Goal: Task Accomplishment & Management: Manage account settings

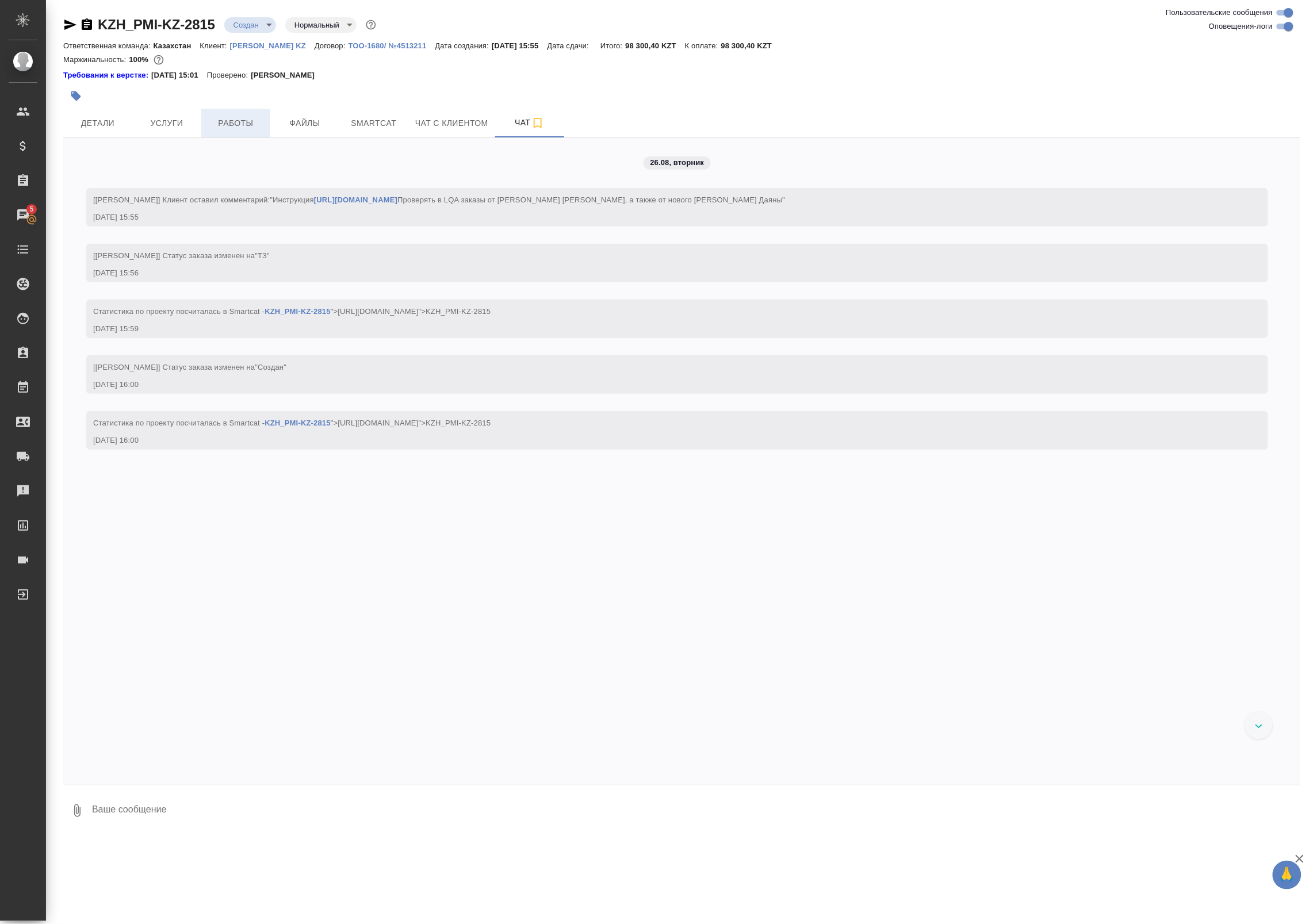
click at [245, 120] on span "Работы" at bounding box center [236, 123] width 55 height 14
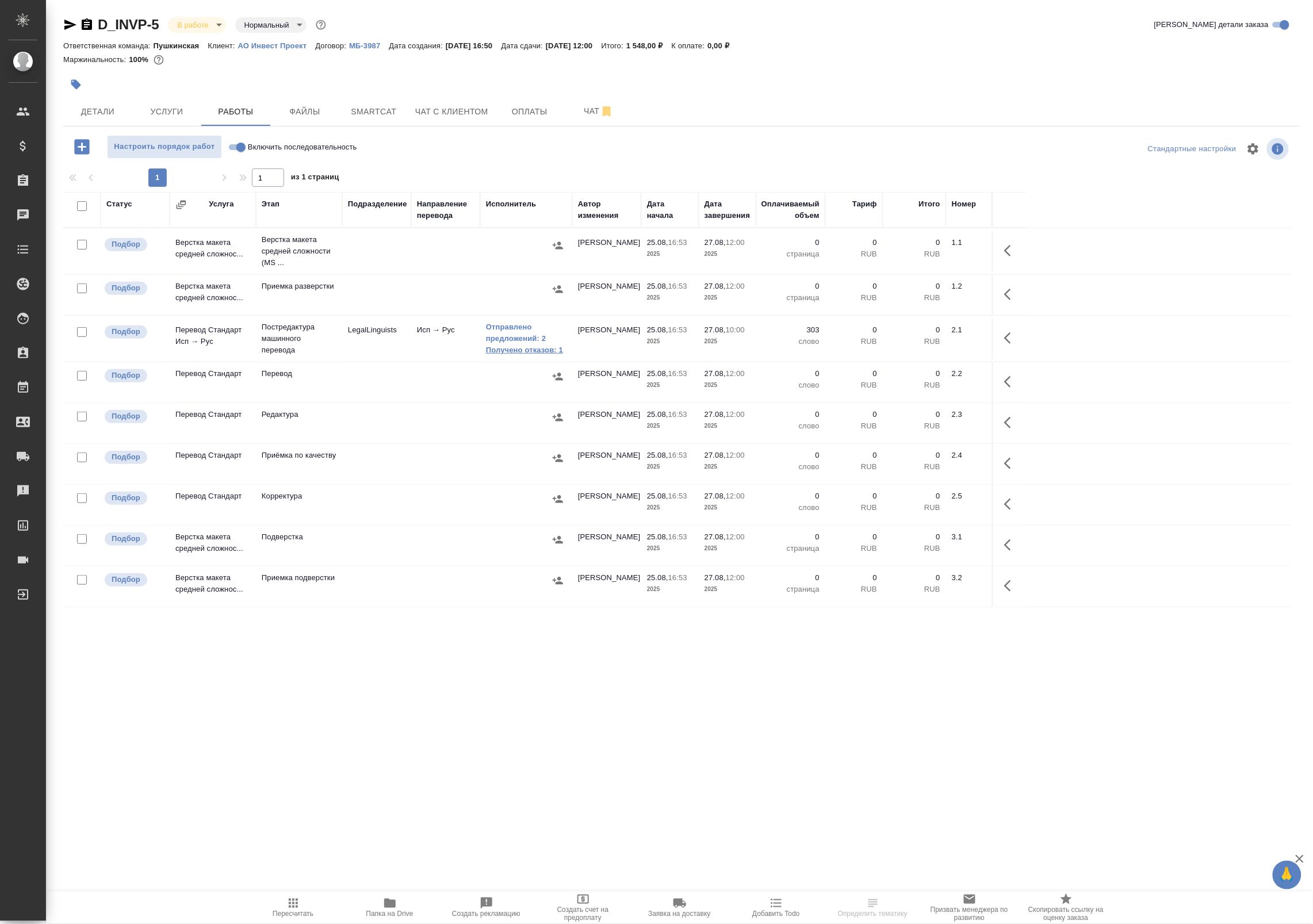
click at [531, 352] on link "Получено отказов: 1" at bounding box center [526, 350] width 80 height 12
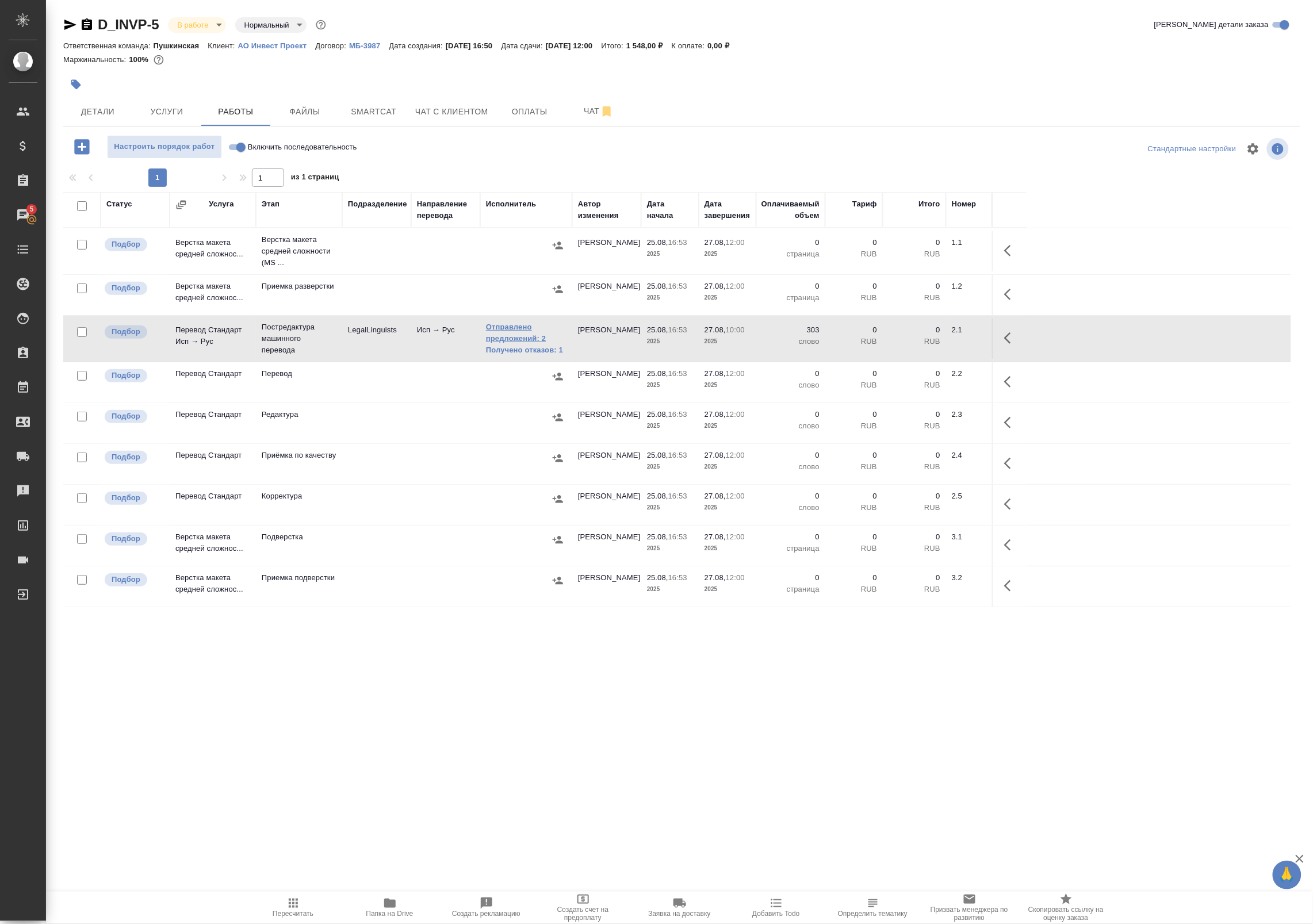
click at [516, 332] on link "Отправлено предложений: 2" at bounding box center [526, 333] width 80 height 23
click at [1015, 333] on icon "button" at bounding box center [1011, 338] width 14 height 13
click at [912, 340] on icon "button" at bounding box center [907, 338] width 10 height 12
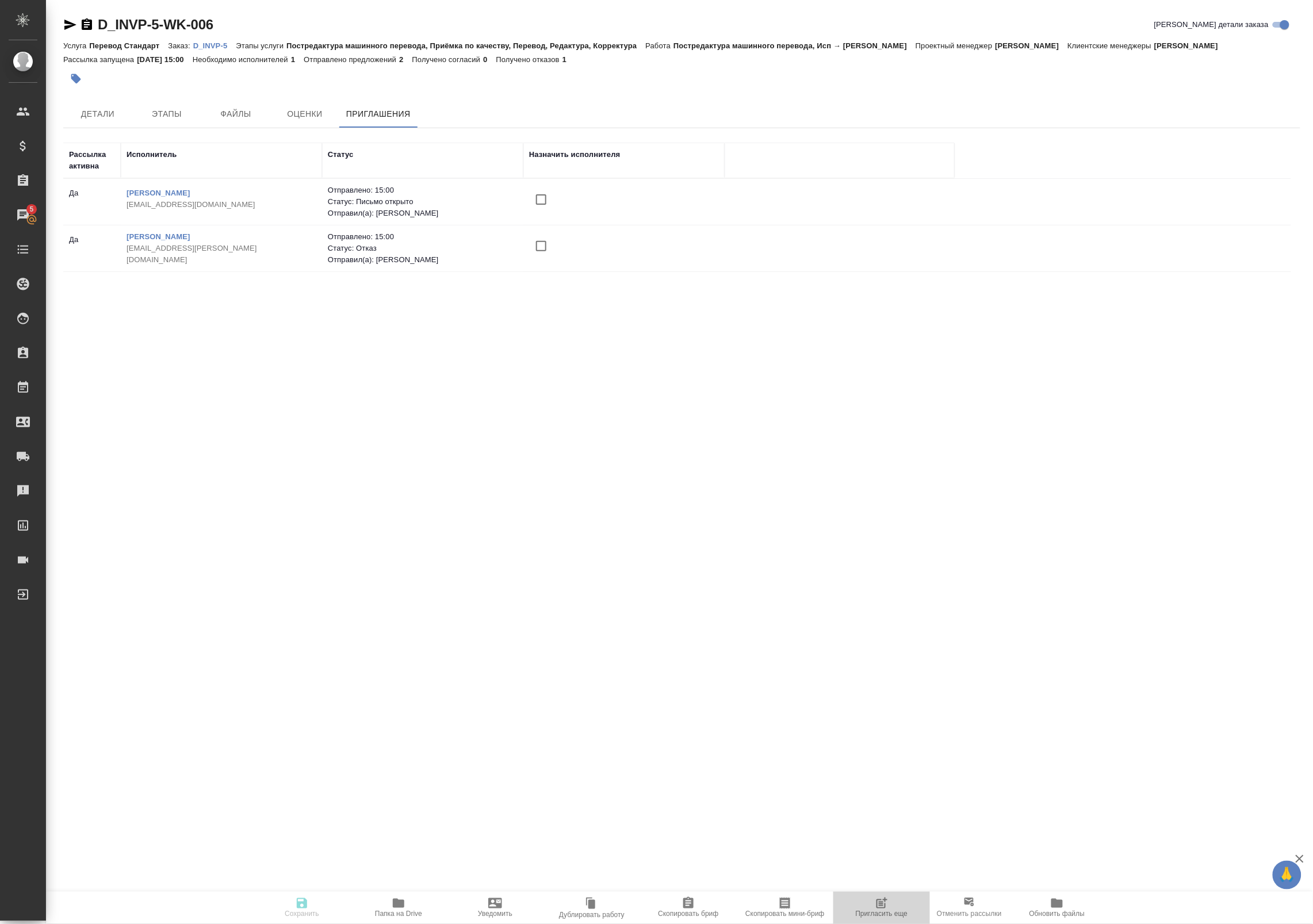
click at [886, 906] on icon "button" at bounding box center [881, 903] width 14 height 13
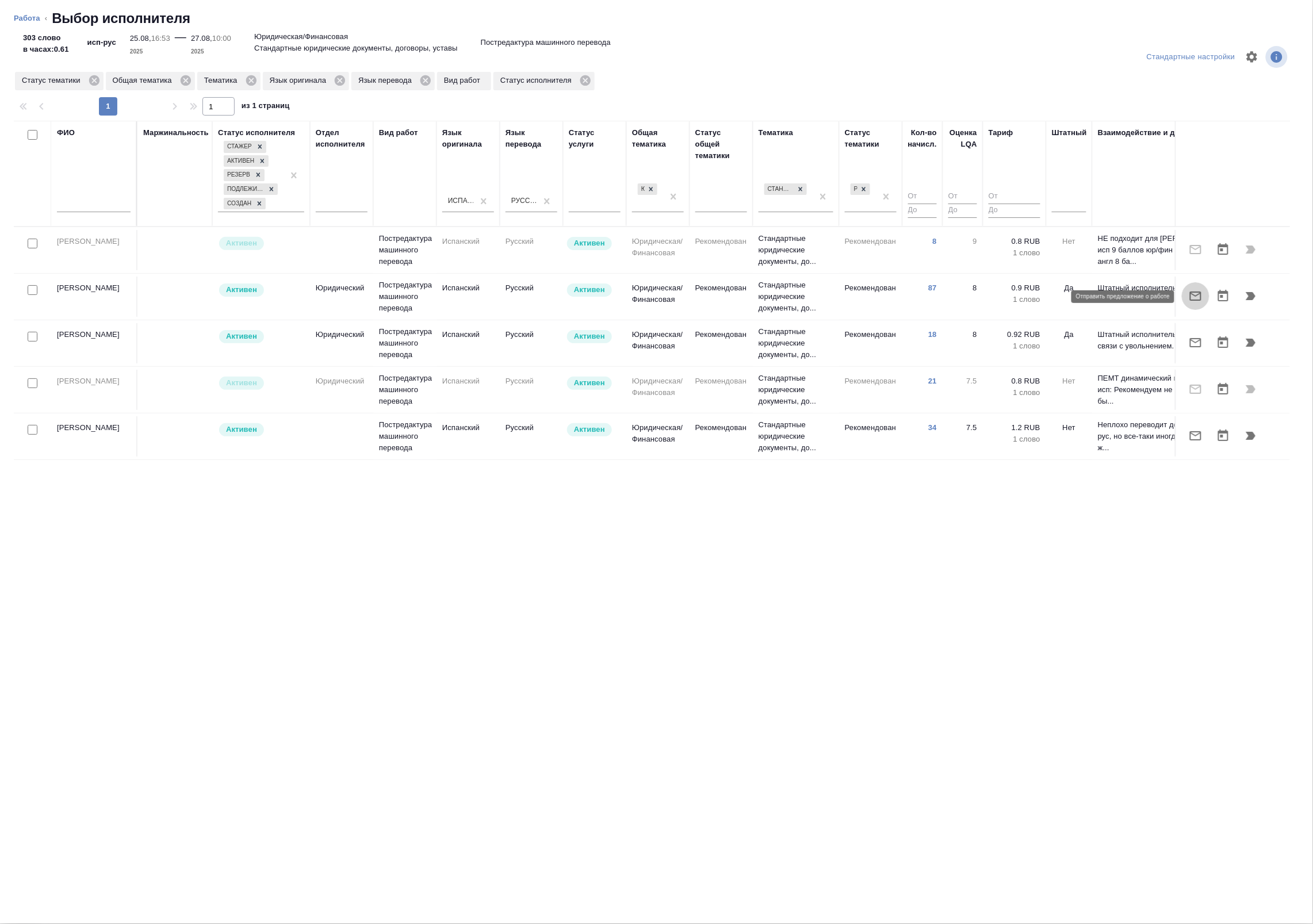
click at [1198, 296] on icon "button" at bounding box center [1195, 296] width 12 height 9
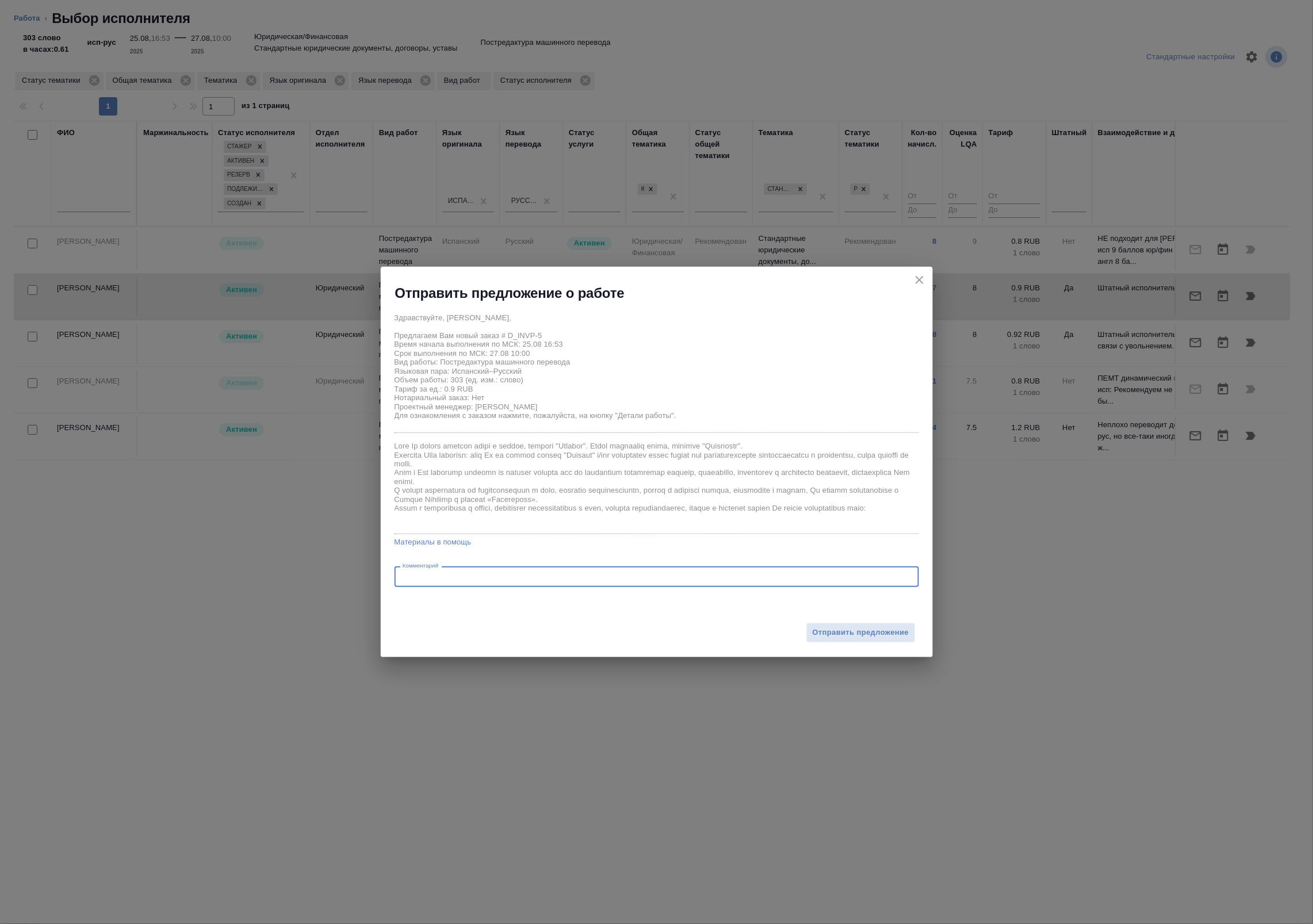
click at [476, 579] on textarea at bounding box center [657, 577] width 508 height 9
click at [837, 630] on span "Отправить предложение" at bounding box center [861, 633] width 96 height 13
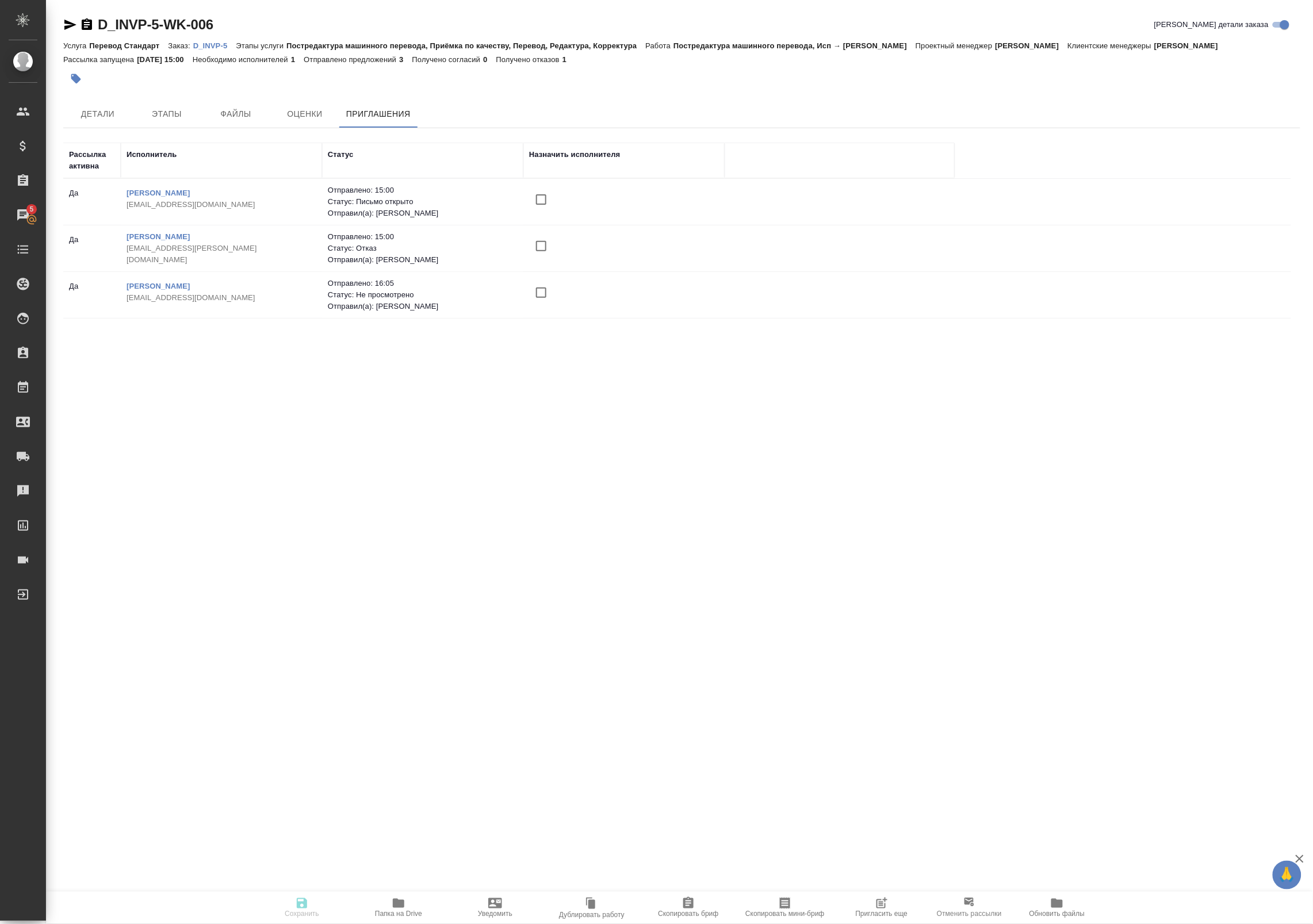
click at [105, 598] on div ".cls-1 fill:#fff; AWATERA Badanyan Artak Клиенты Спецификации Заказы 5 Чаты Tod…" at bounding box center [656, 462] width 1313 height 924
click at [87, 374] on div "Рассылка активна Исполнитель Статус Назначить исполнителя Да Иванов Вячеслав li…" at bounding box center [677, 300] width 1228 height 316
click at [261, 70] on div at bounding box center [476, 79] width 825 height 25
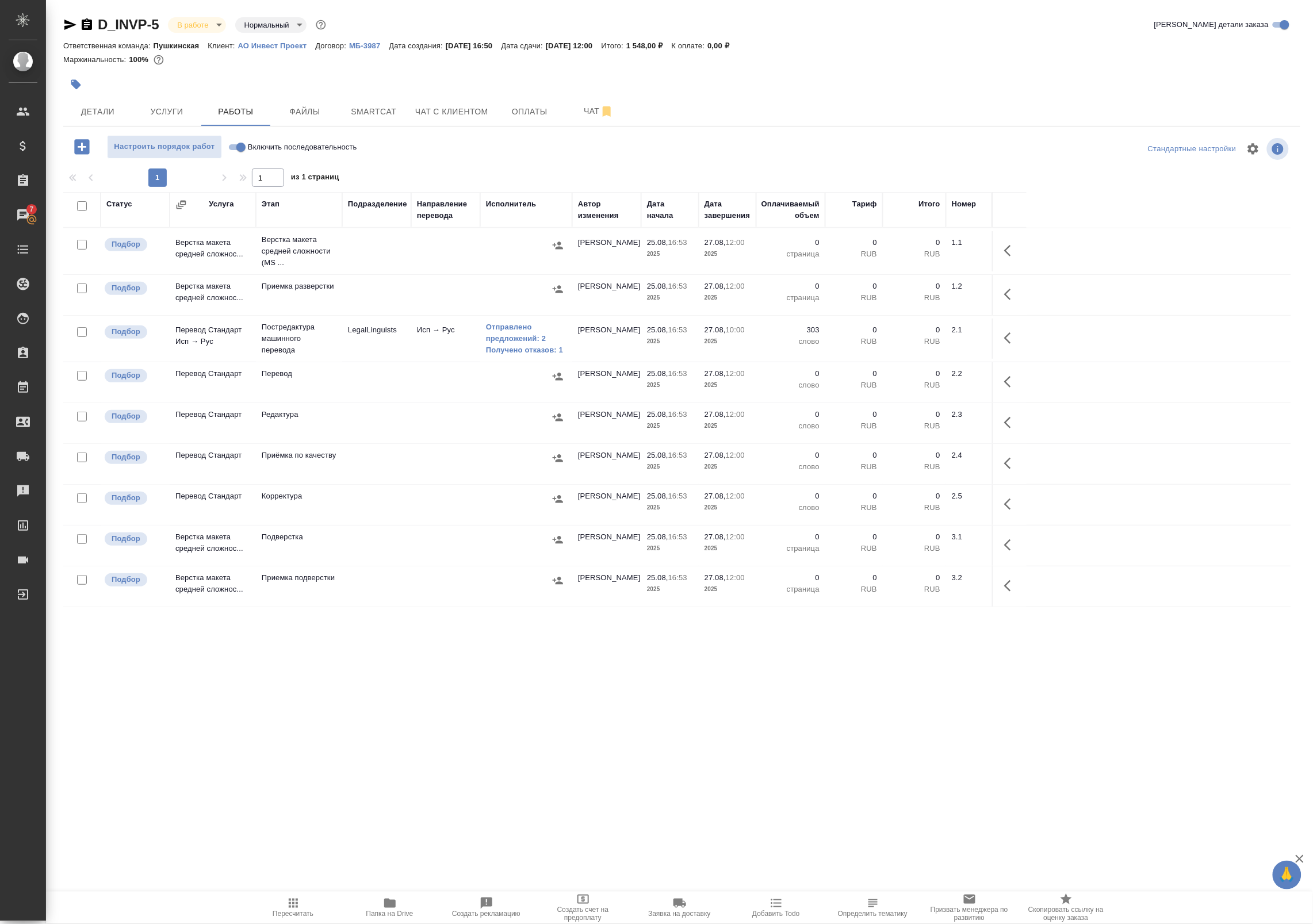
drag, startPoint x: 133, startPoint y: 682, endPoint x: 107, endPoint y: 654, distance: 38.2
click at [133, 682] on div "Статус Услуга Этап Подразделение Направление перевода Исполнитель Автор изменен…" at bounding box center [677, 450] width 1228 height 517
click at [72, 26] on icon "button" at bounding box center [71, 25] width 12 height 10
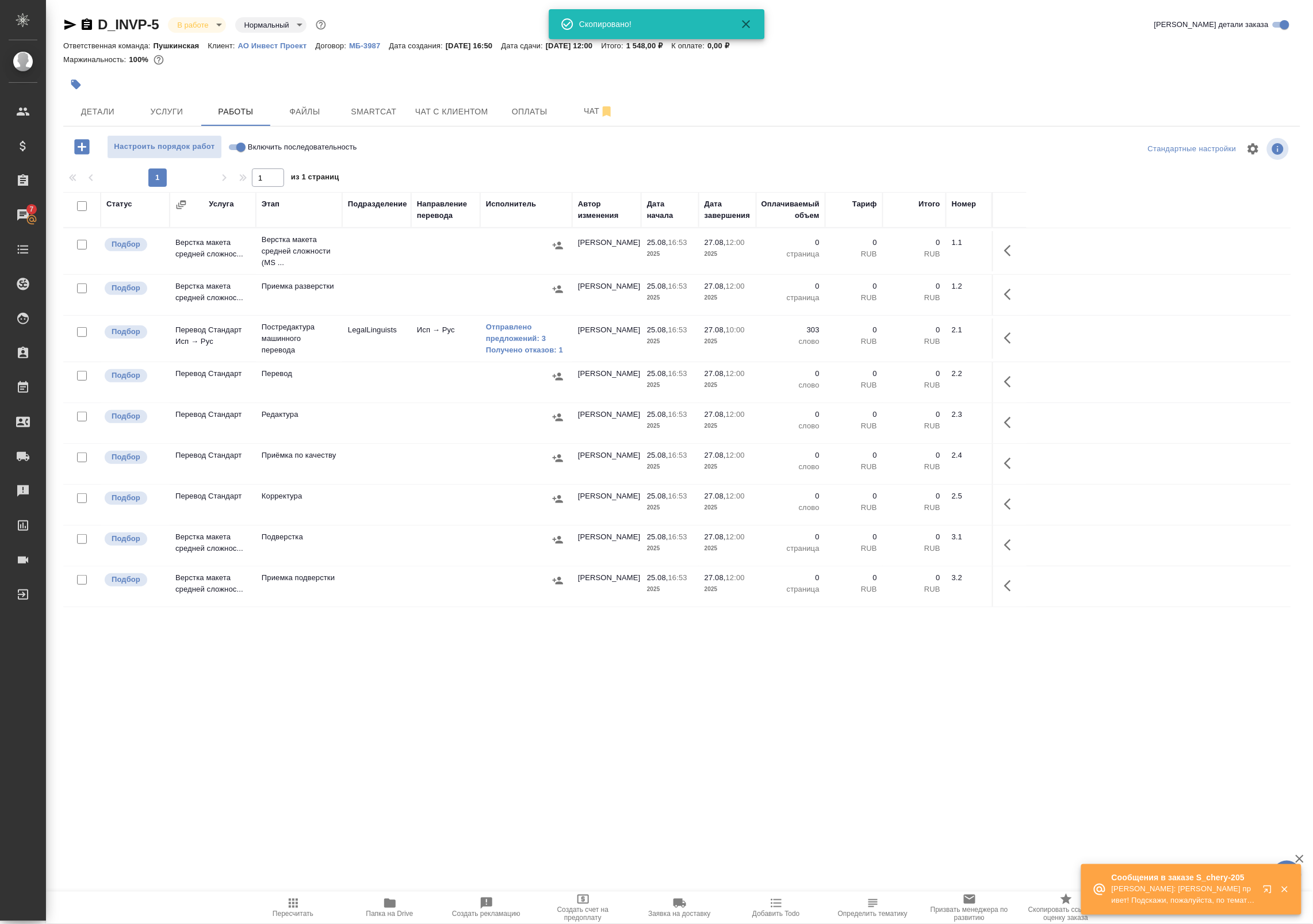
click at [1125, 653] on div "Статус Услуга Этап Подразделение Направление перевода Исполнитель Автор изменен…" at bounding box center [677, 450] width 1228 height 517
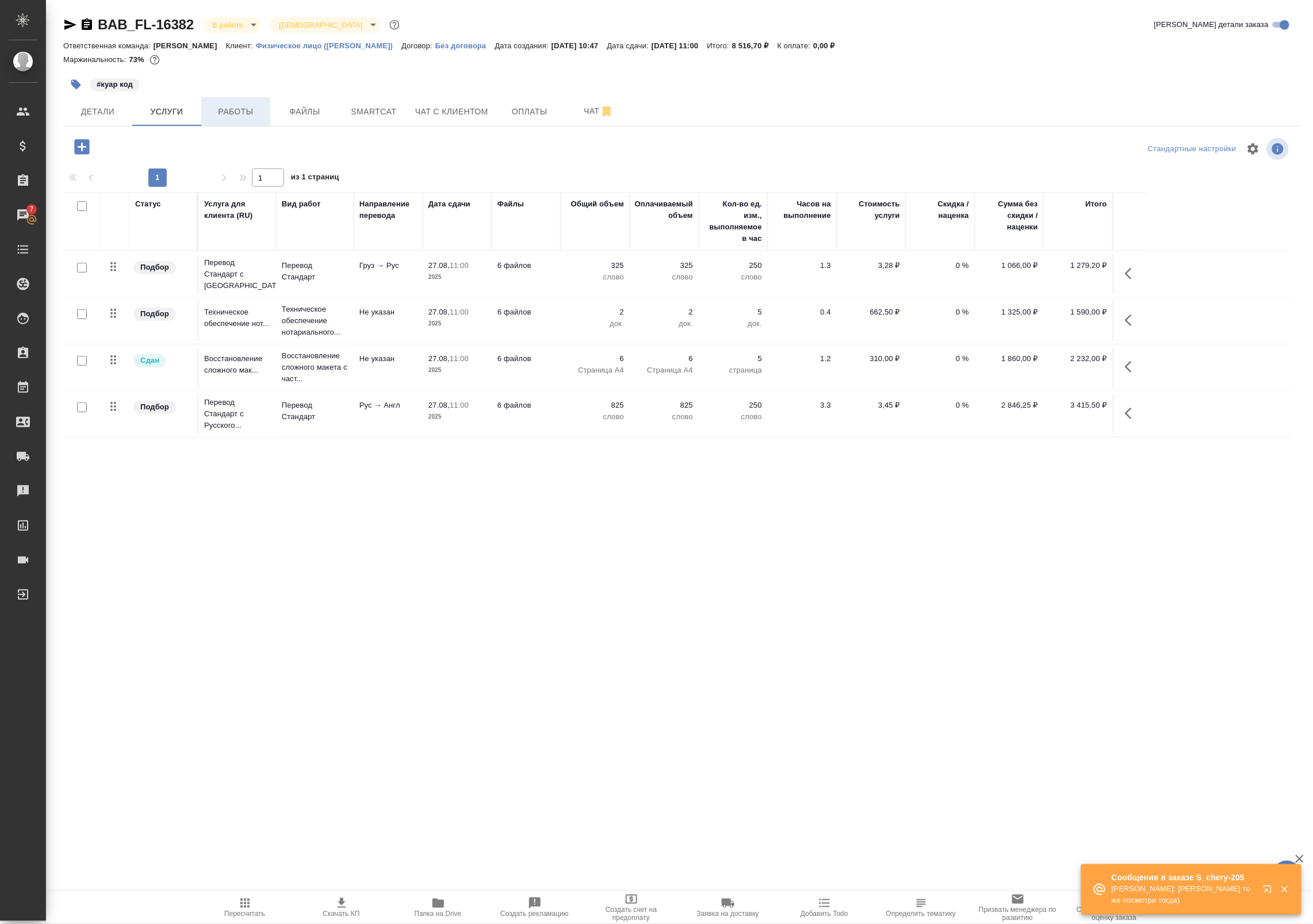
click at [252, 115] on span "Работы" at bounding box center [236, 112] width 55 height 14
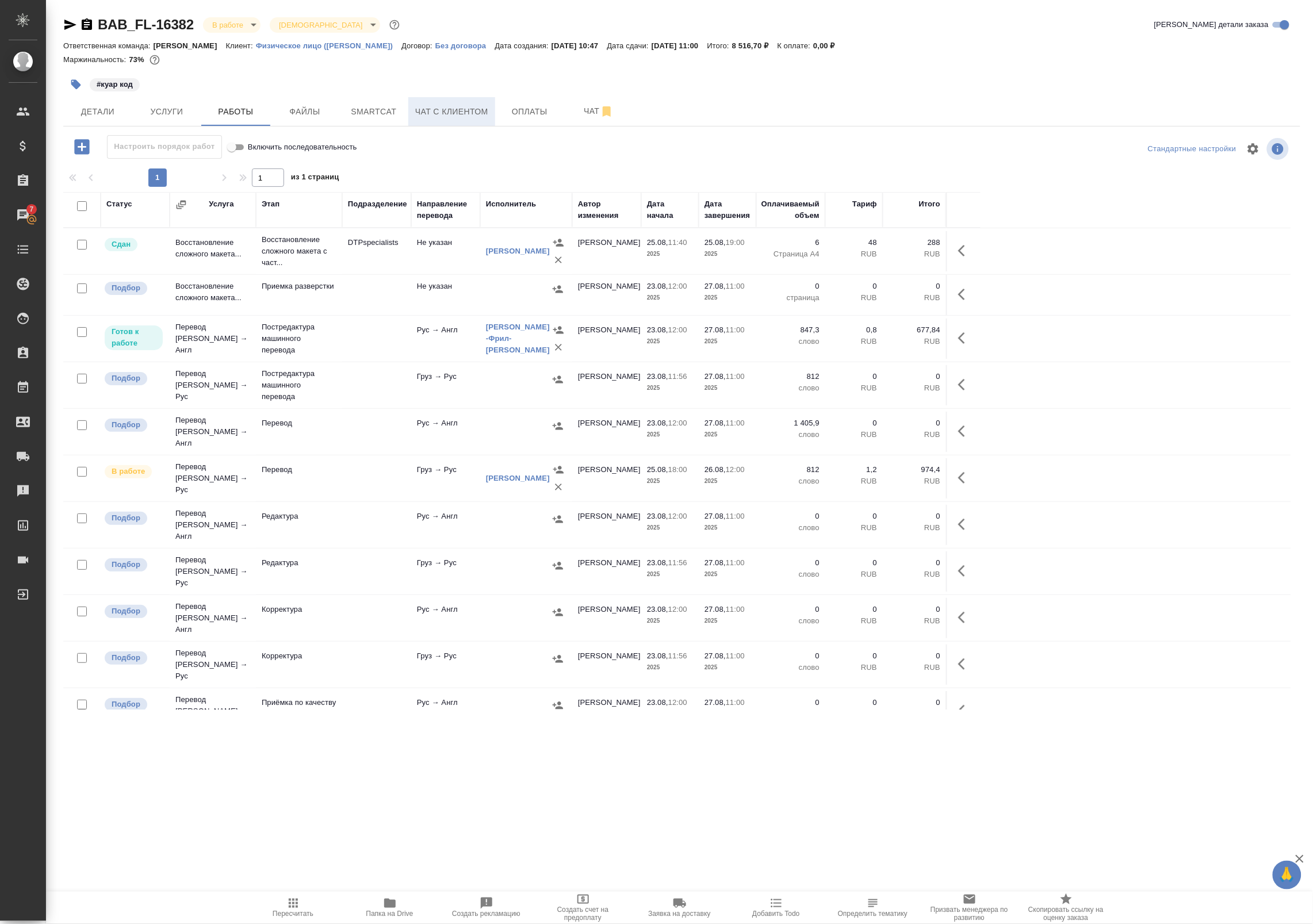
click at [470, 115] on span "Чат с клиентом" at bounding box center [451, 112] width 73 height 14
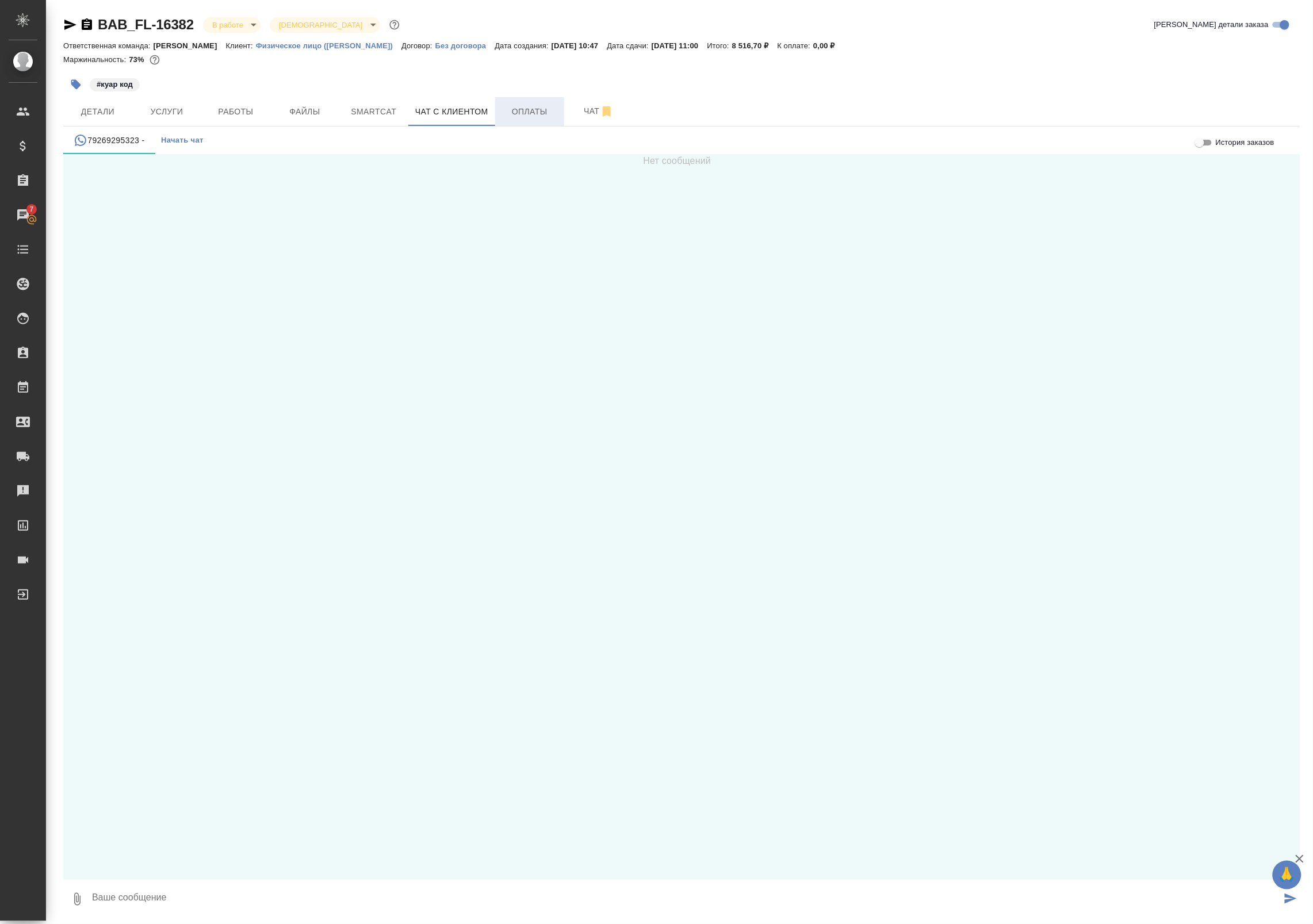
click at [521, 110] on span "Оплаты" at bounding box center [530, 112] width 55 height 14
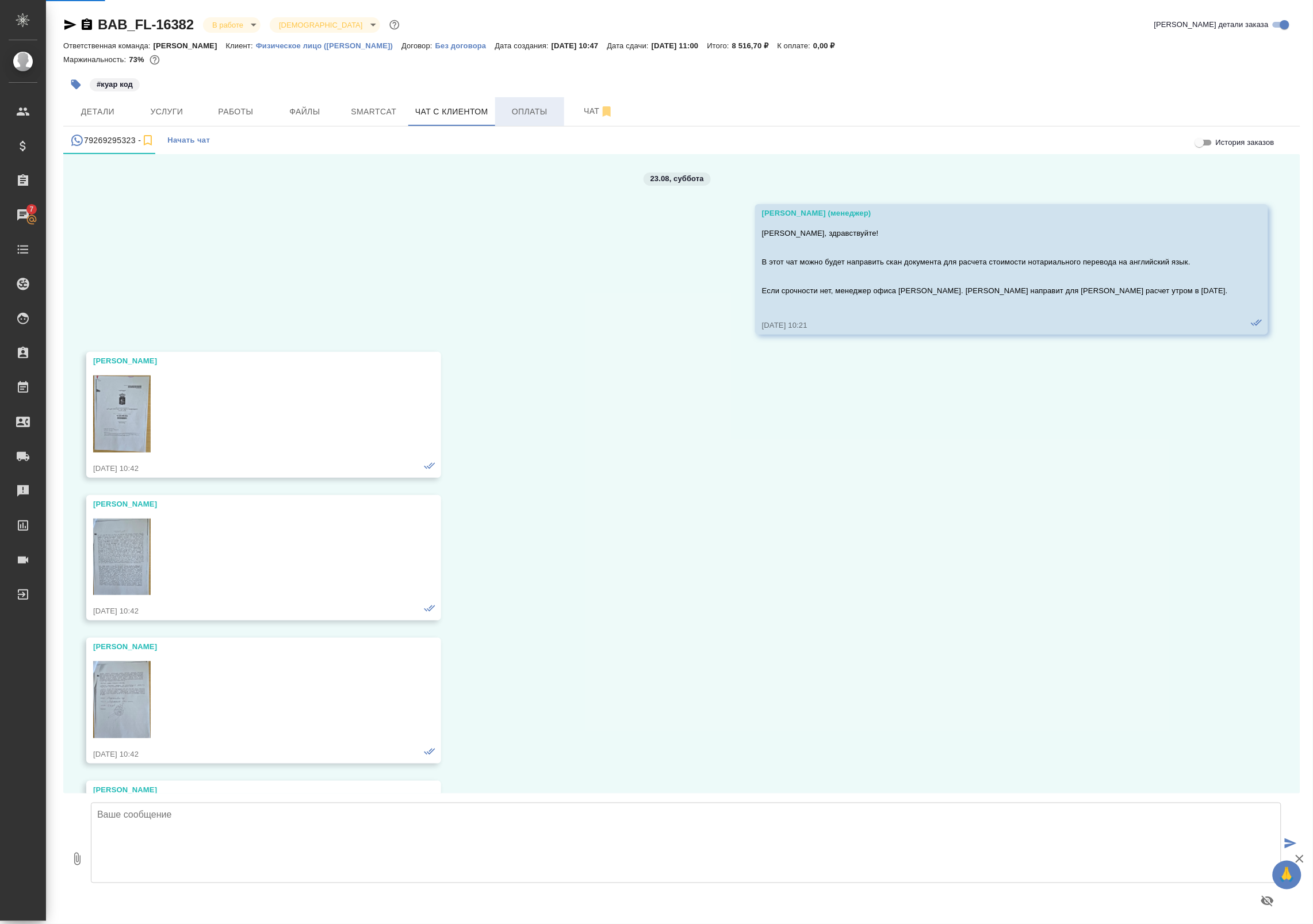
scroll to position [248, 0]
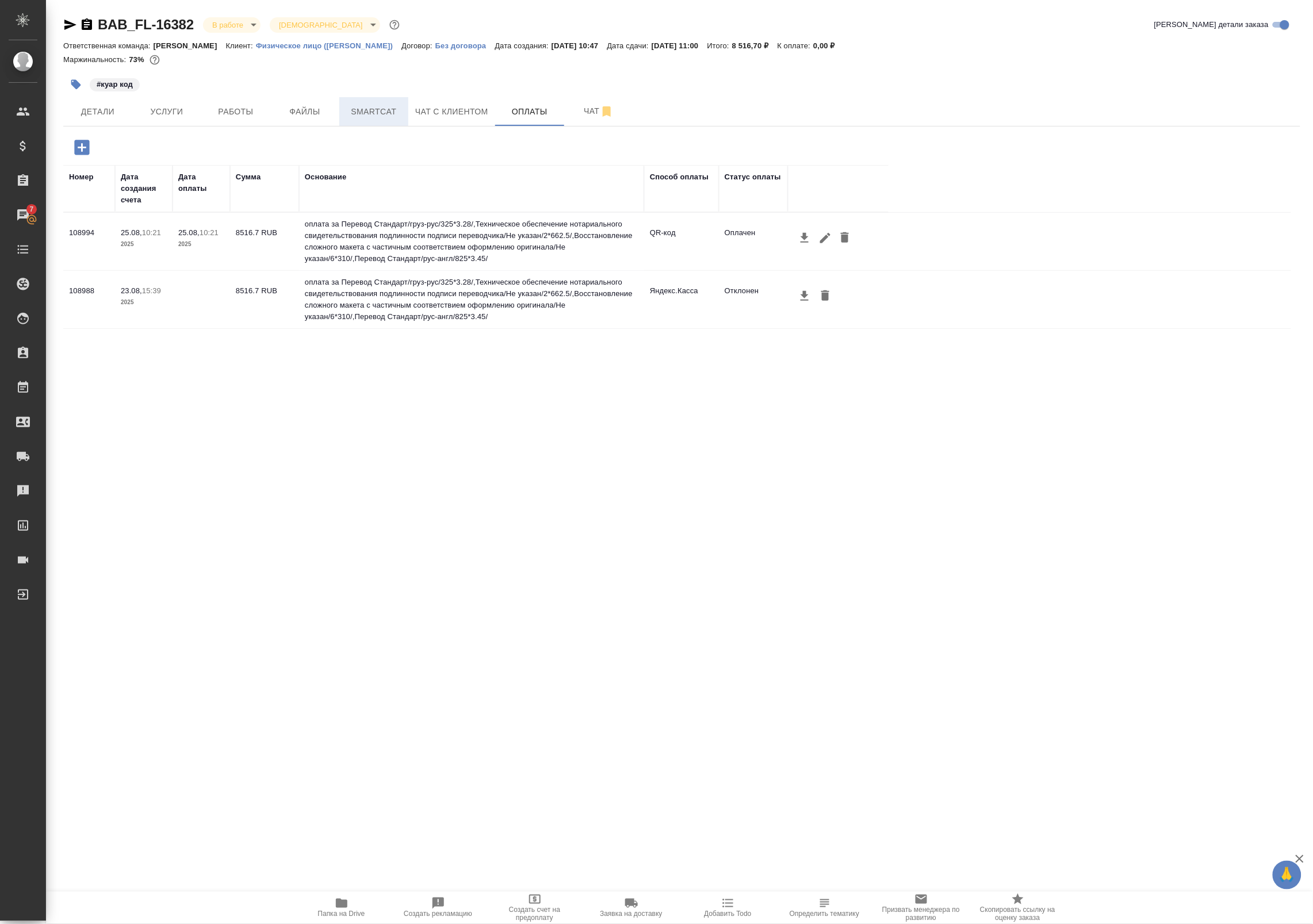
click at [395, 107] on span "Smartcat" at bounding box center [374, 112] width 55 height 14
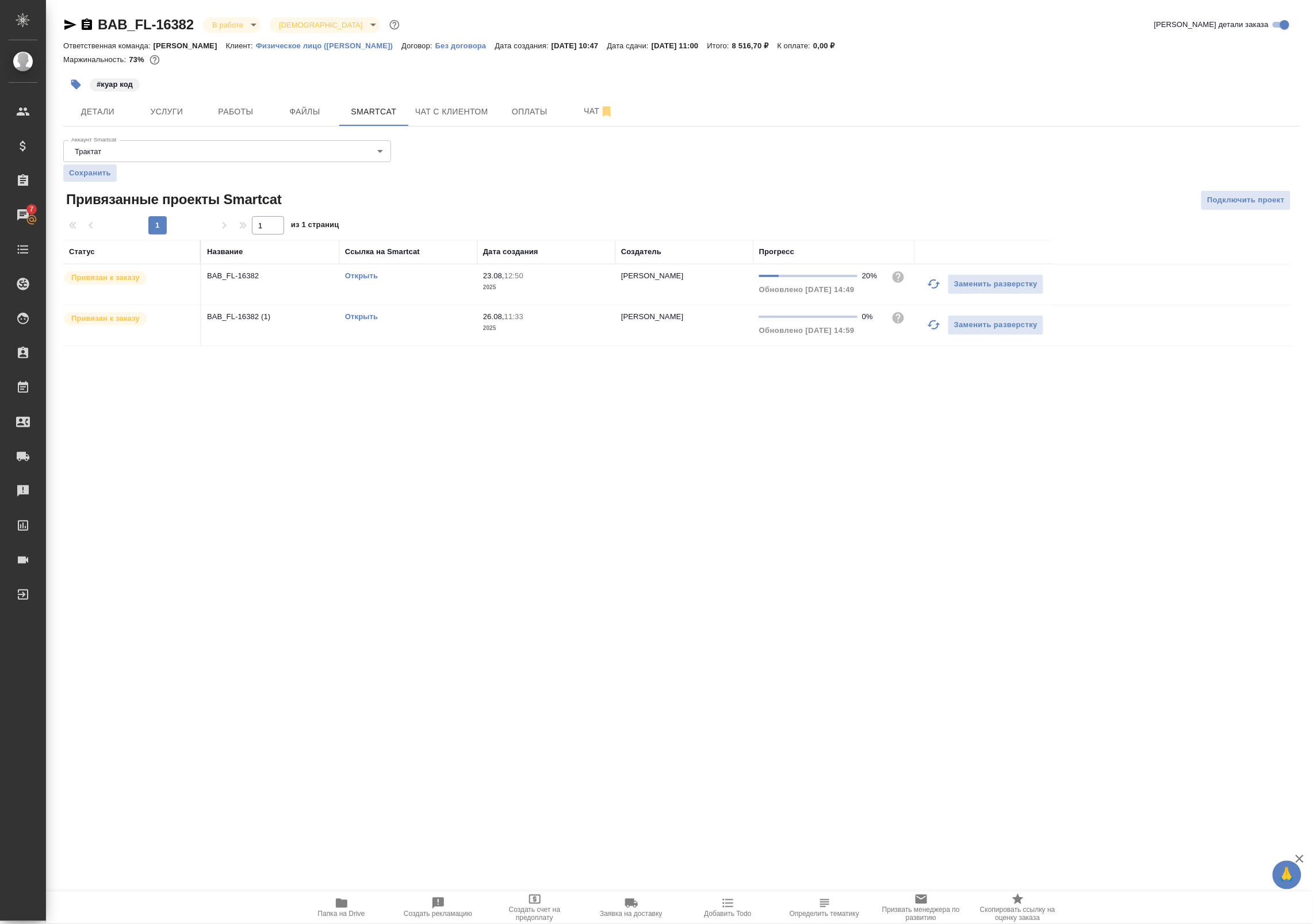
click at [932, 323] on icon "button" at bounding box center [934, 325] width 13 height 9
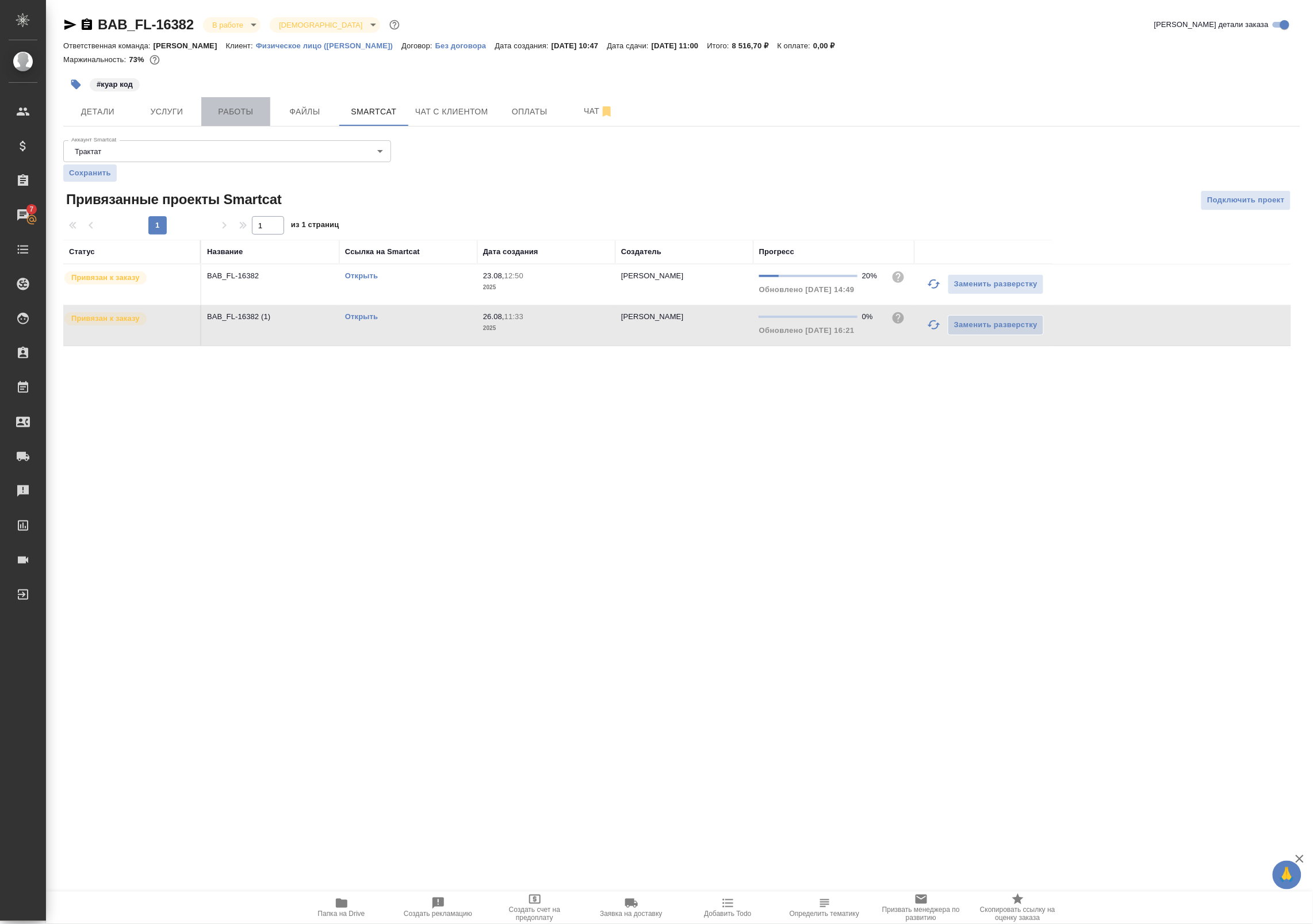
click at [253, 115] on span "Работы" at bounding box center [236, 112] width 55 height 14
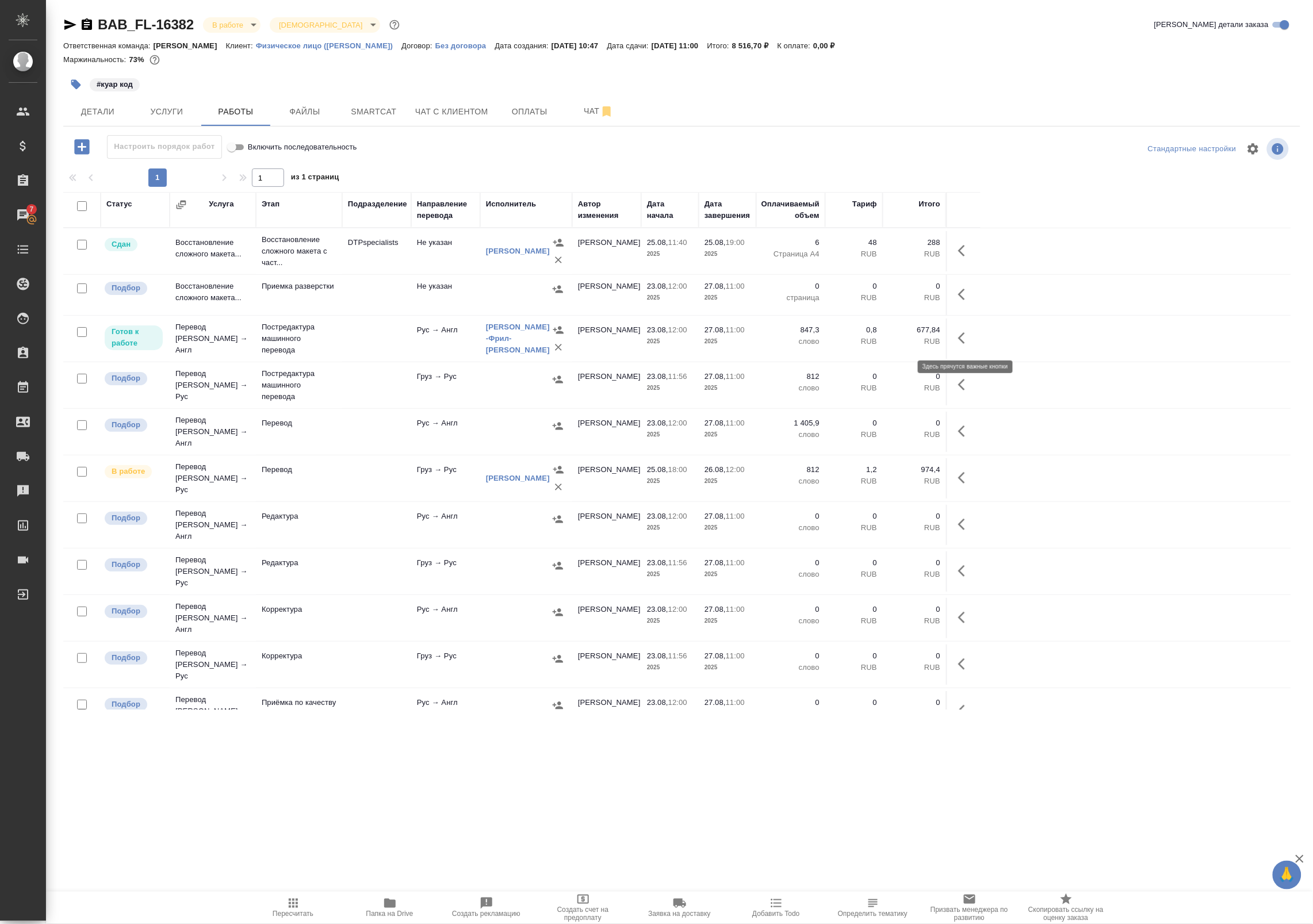
click at [968, 334] on icon "button" at bounding box center [965, 338] width 14 height 13
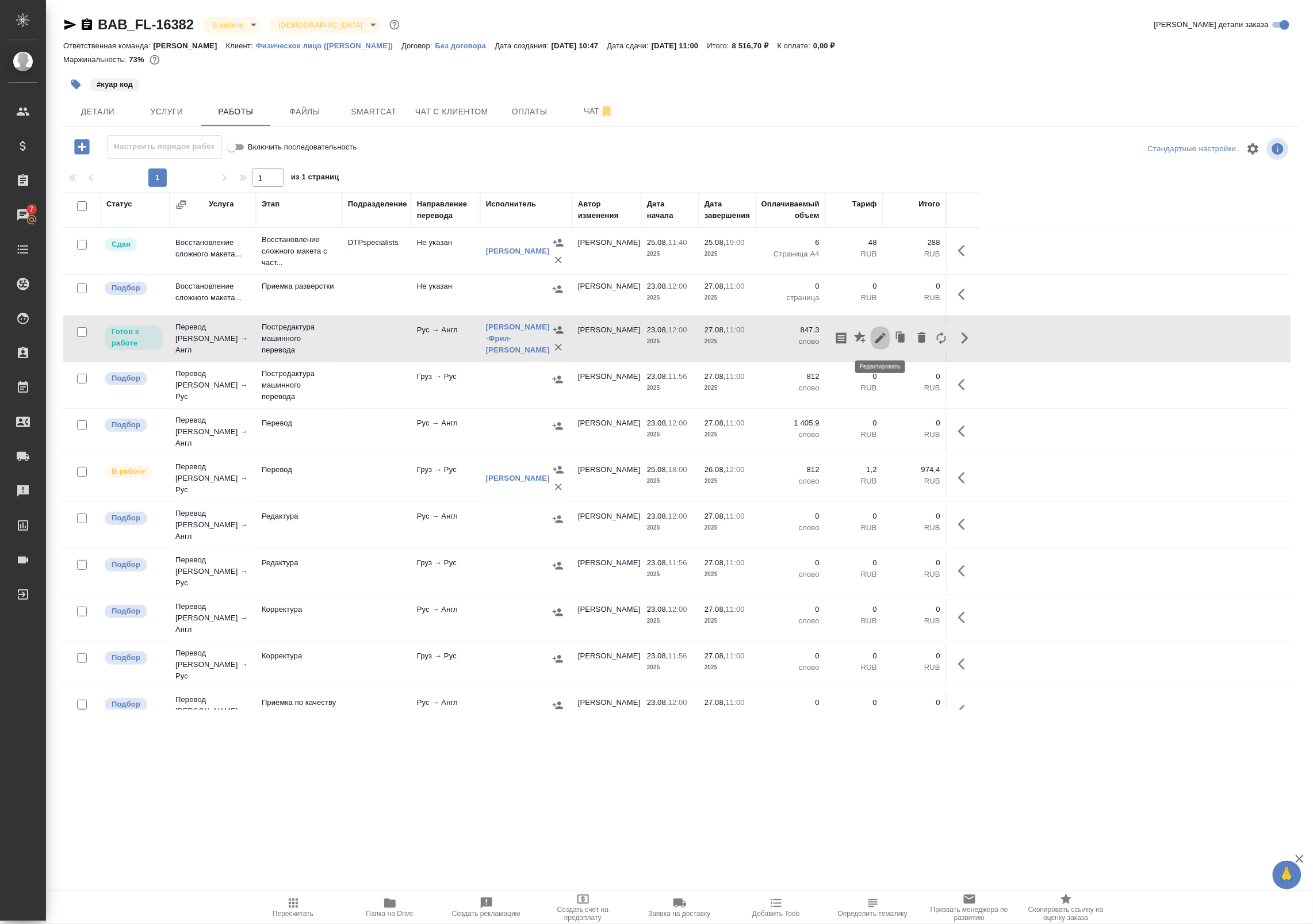
click at [875, 341] on icon "button" at bounding box center [880, 338] width 14 height 13
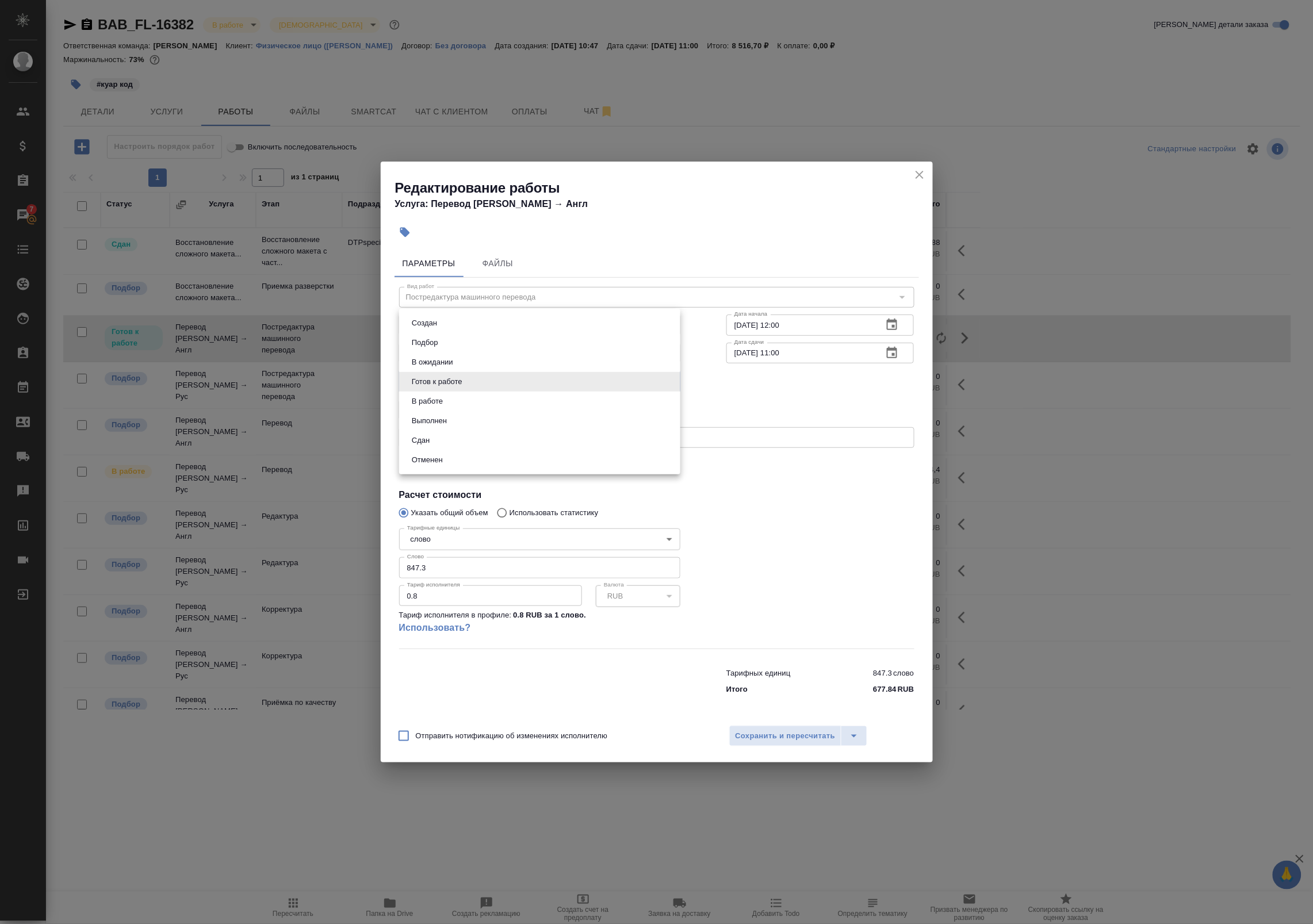
click at [471, 375] on body "🙏 .cls-1 fill:#fff; AWATERA Badanyan Artak Клиенты Спецификации Заказы 7 Чаты T…" at bounding box center [656, 462] width 1313 height 924
click at [469, 401] on li "В работе" at bounding box center [540, 401] width 281 height 20
type input "inProgress"
click at [753, 728] on button "Сохранить и пересчитать" at bounding box center [786, 736] width 113 height 21
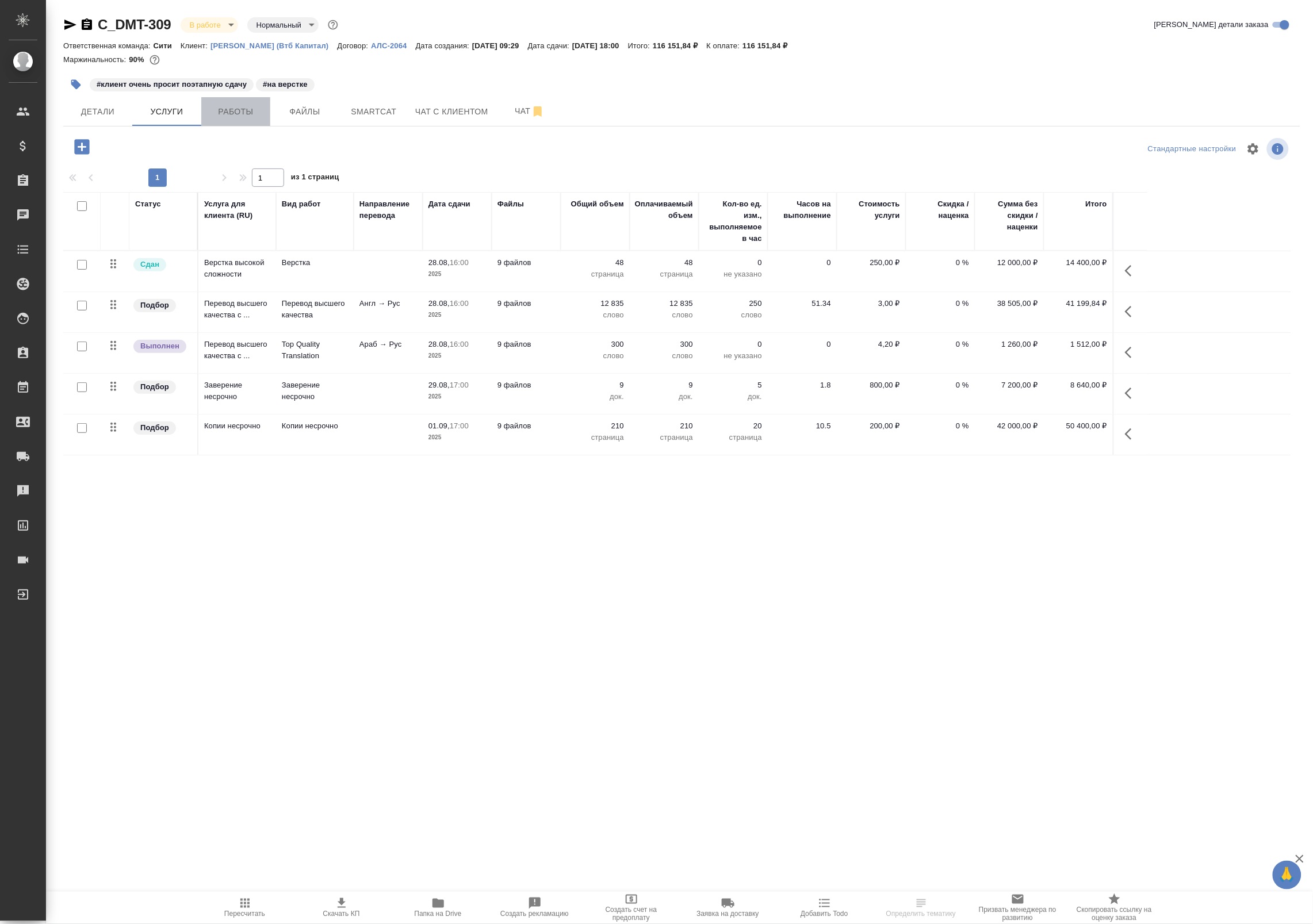
click at [252, 106] on span "Работы" at bounding box center [236, 112] width 55 height 14
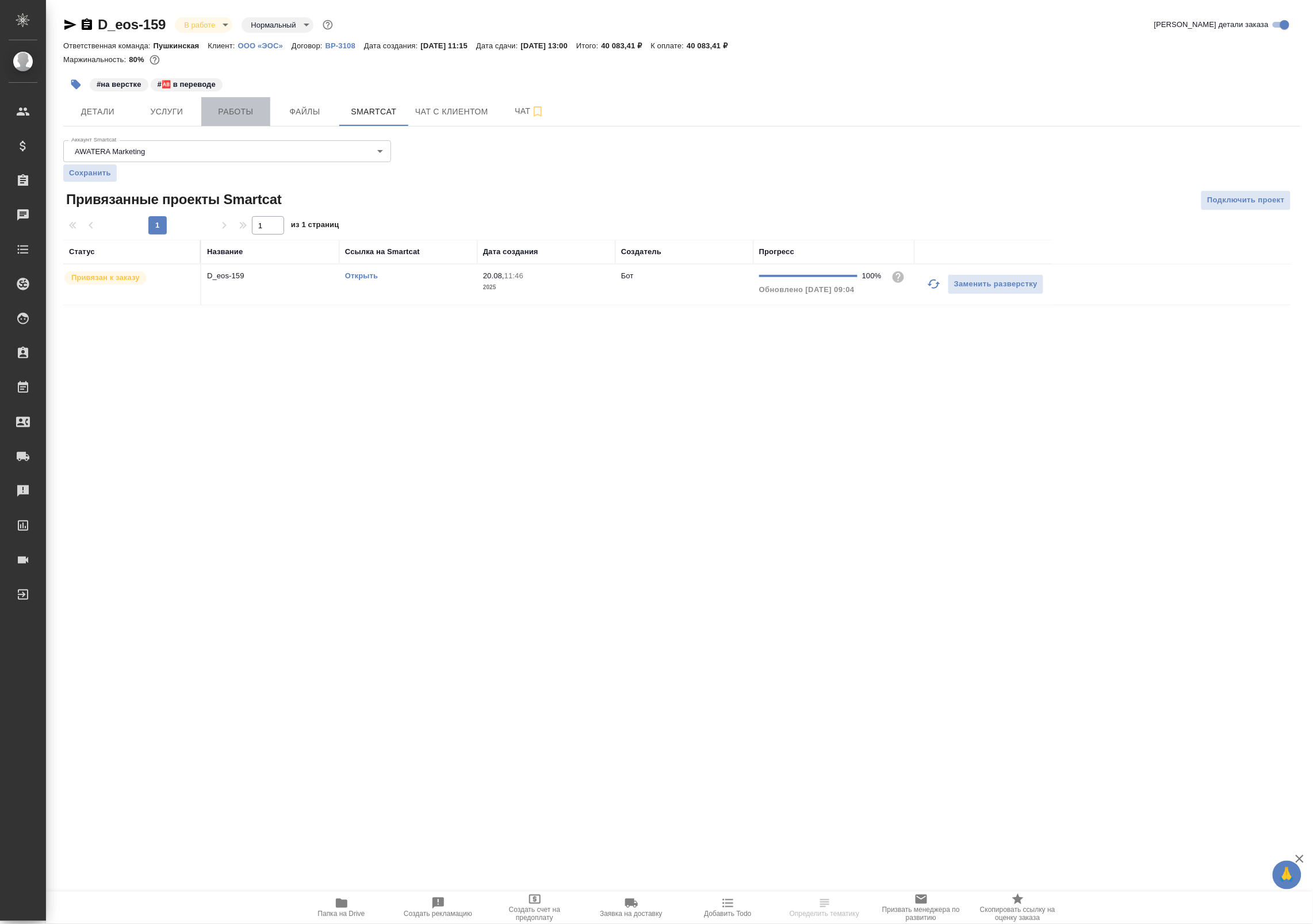
click at [237, 110] on span "Работы" at bounding box center [236, 112] width 55 height 14
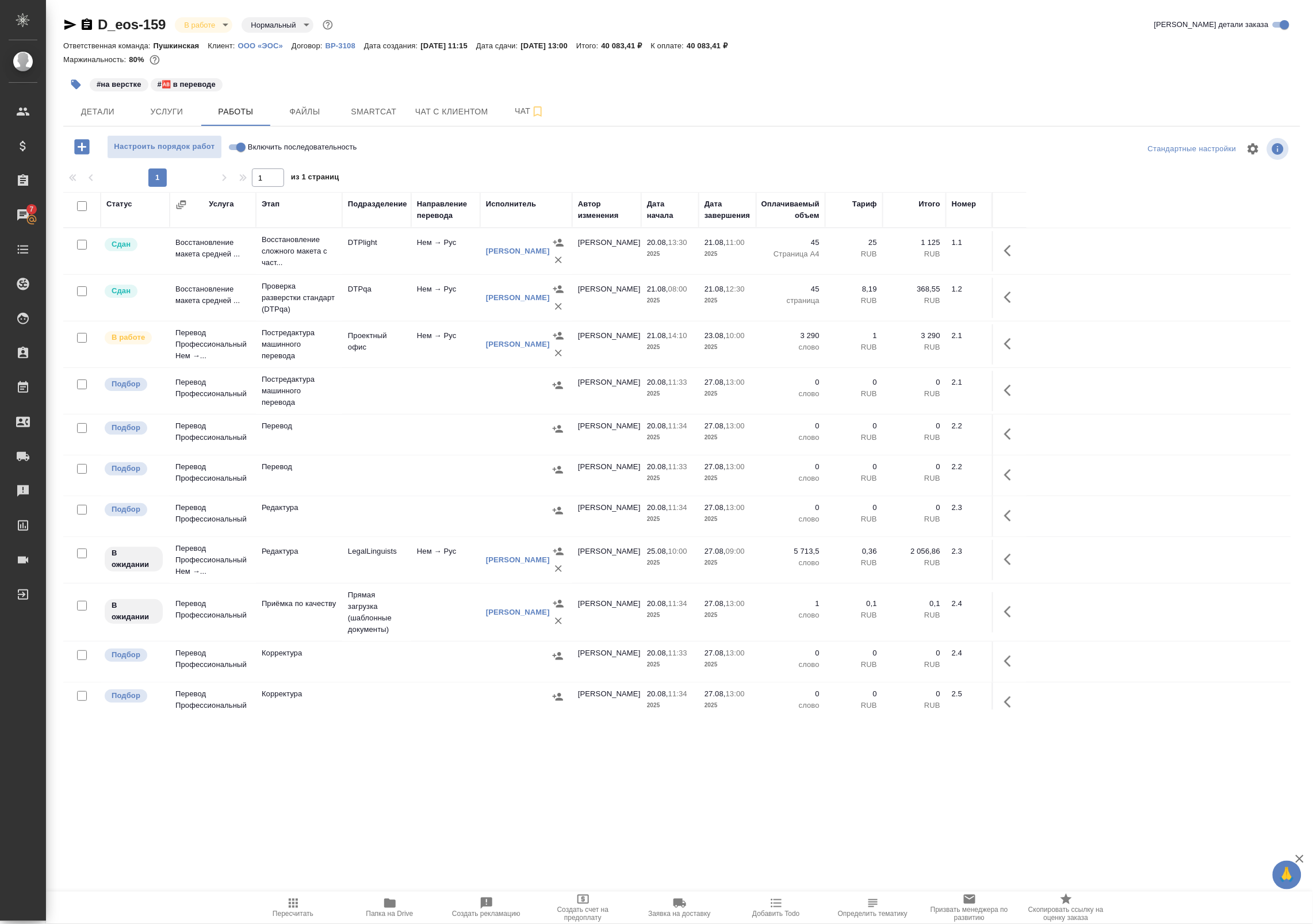
click at [303, 625] on td "Приёмка по качеству" at bounding box center [299, 612] width 87 height 40
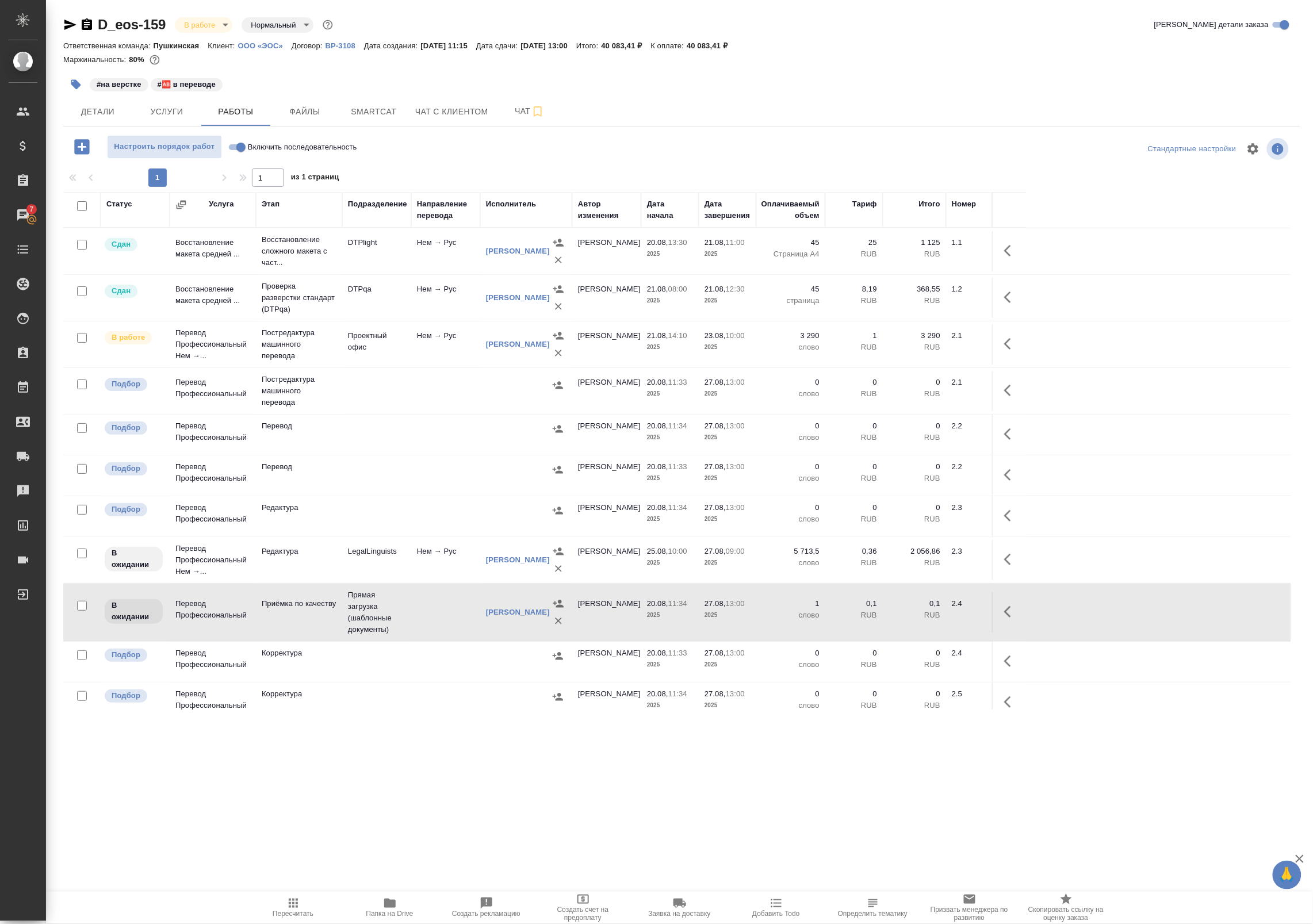
click at [404, 625] on td "Прямая загрузка (шаблонные документы)" at bounding box center [376, 612] width 69 height 58
click at [406, 634] on td "Прямая загрузка (шаблонные документы)" at bounding box center [376, 612] width 69 height 58
click at [435, 618] on td at bounding box center [446, 612] width 69 height 40
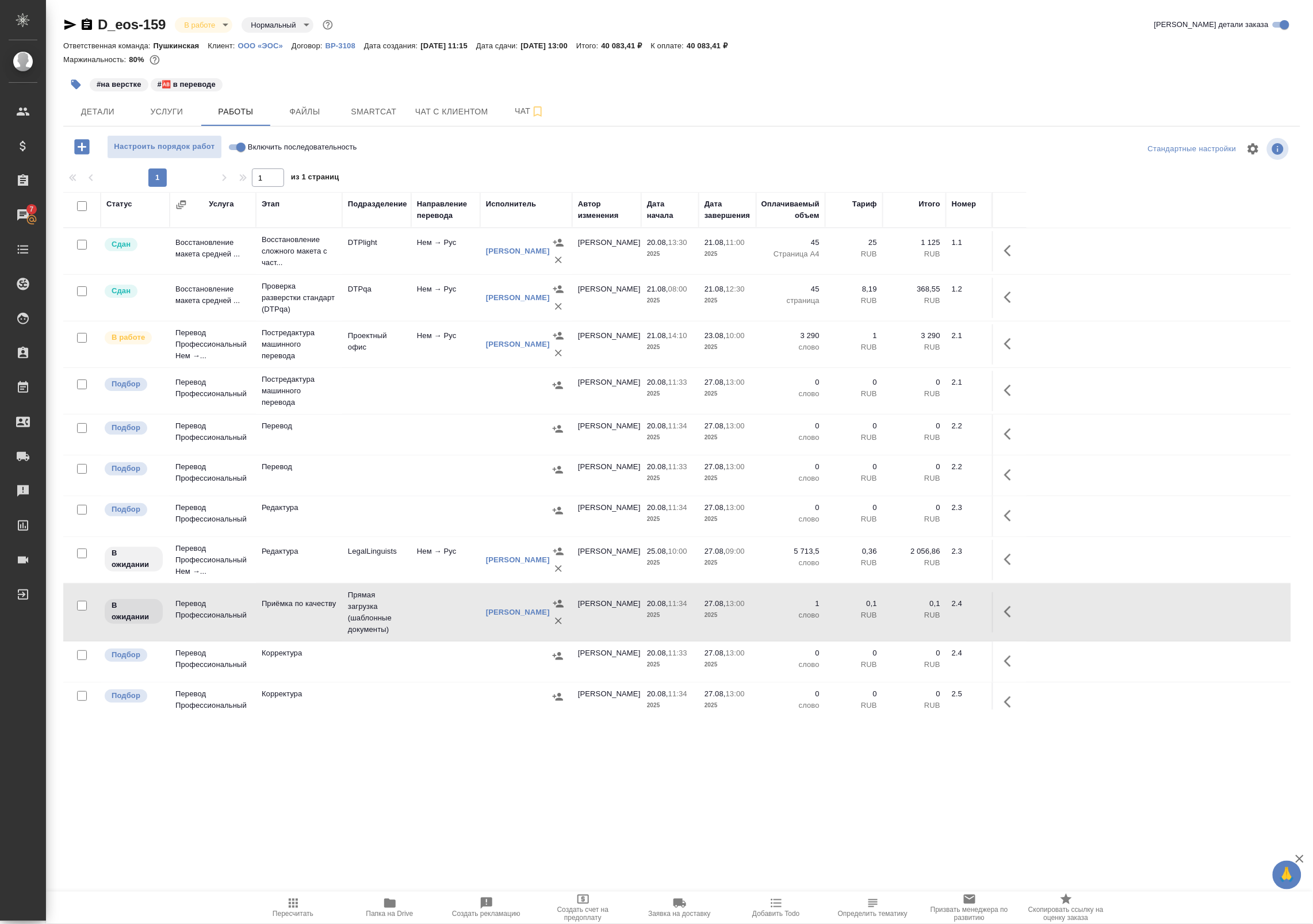
click at [241, 150] on input "Включить последовательность" at bounding box center [241, 147] width 41 height 13
checkbox input "true"
click at [117, 791] on div ".cls-1 fill:#fff; AWATERA Badanyan Artak Клиенты Спецификации Заказы 7 Чаты Tod…" at bounding box center [656, 462] width 1313 height 924
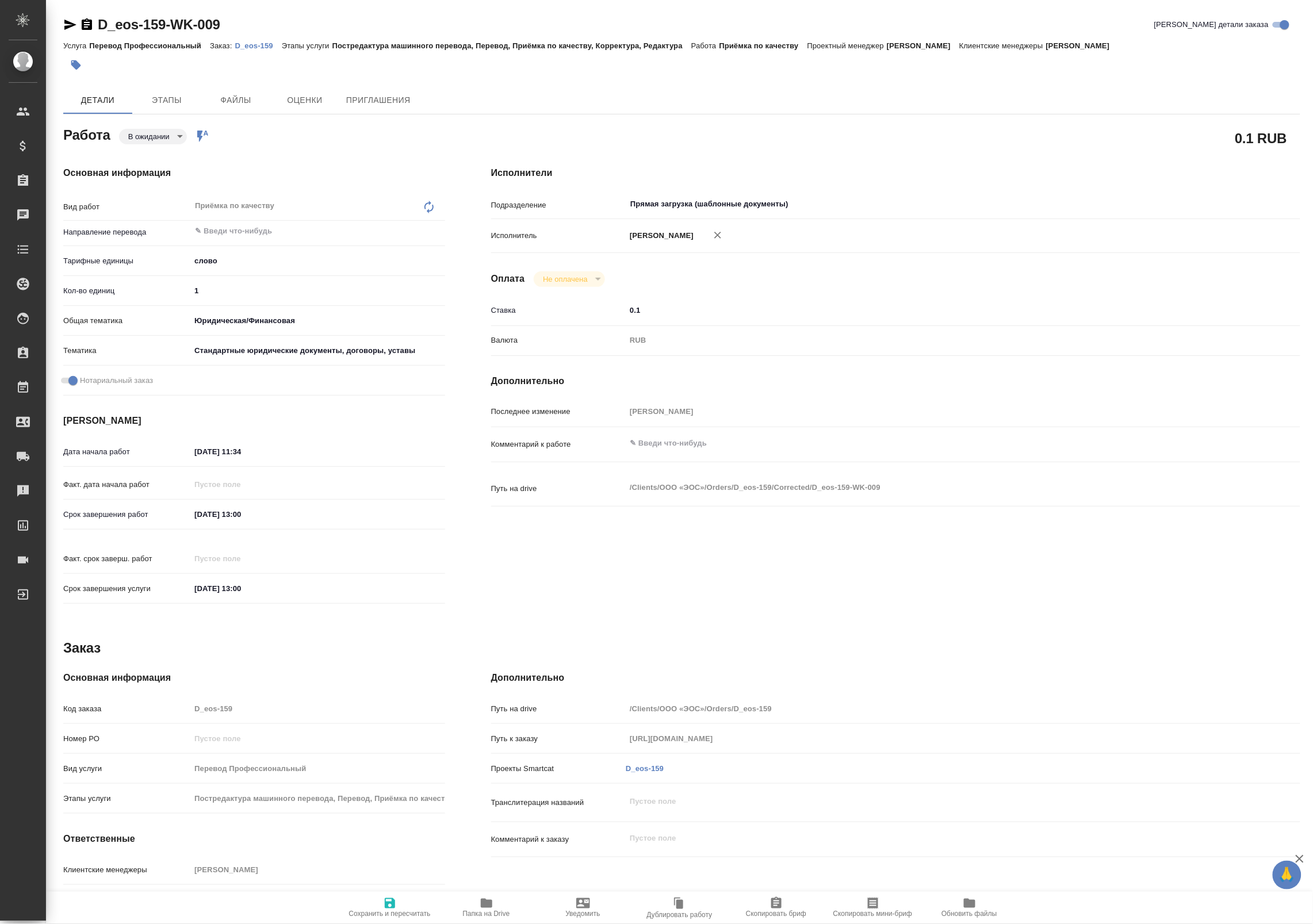
type textarea "x"
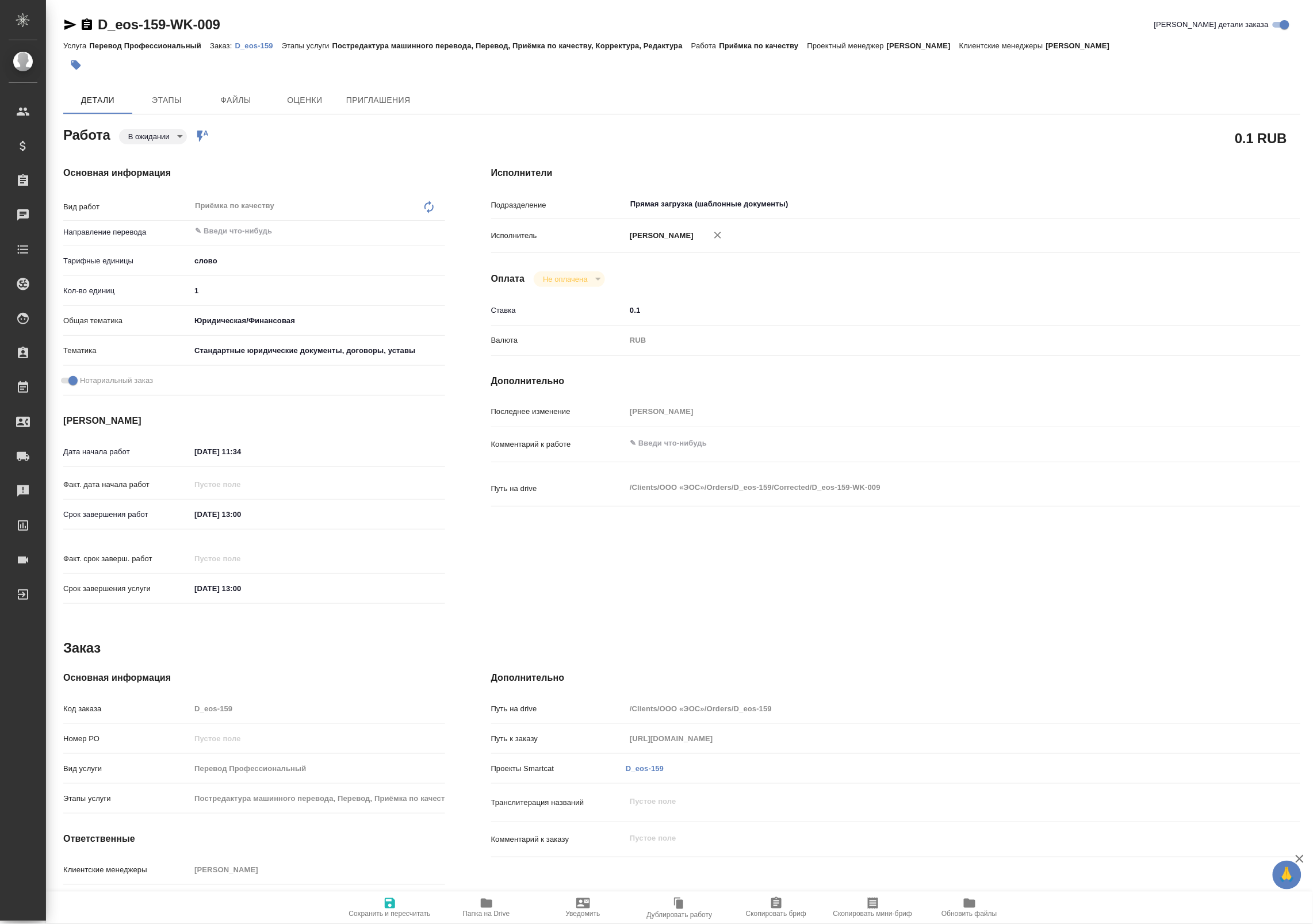
type textarea "x"
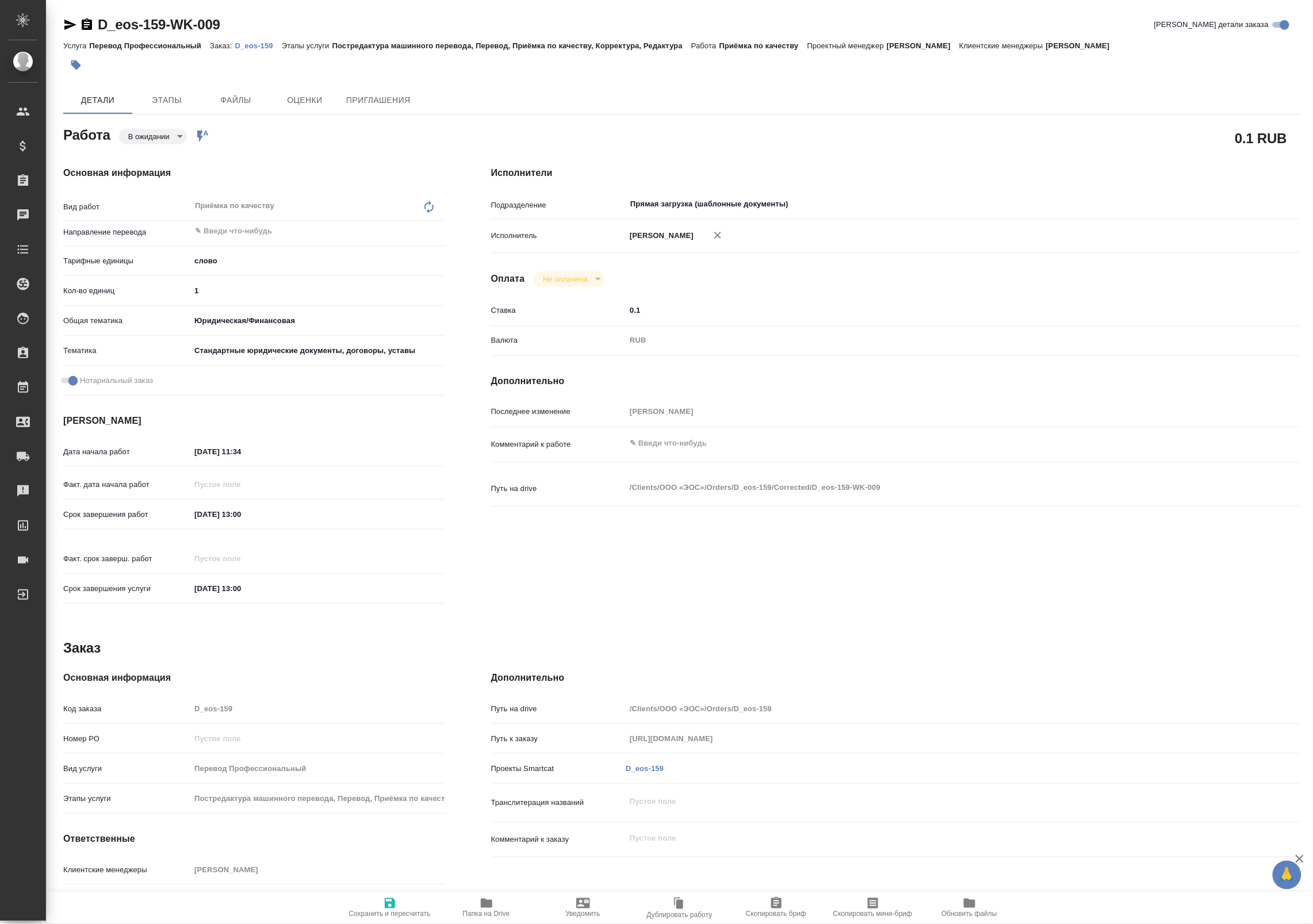
type textarea "x"
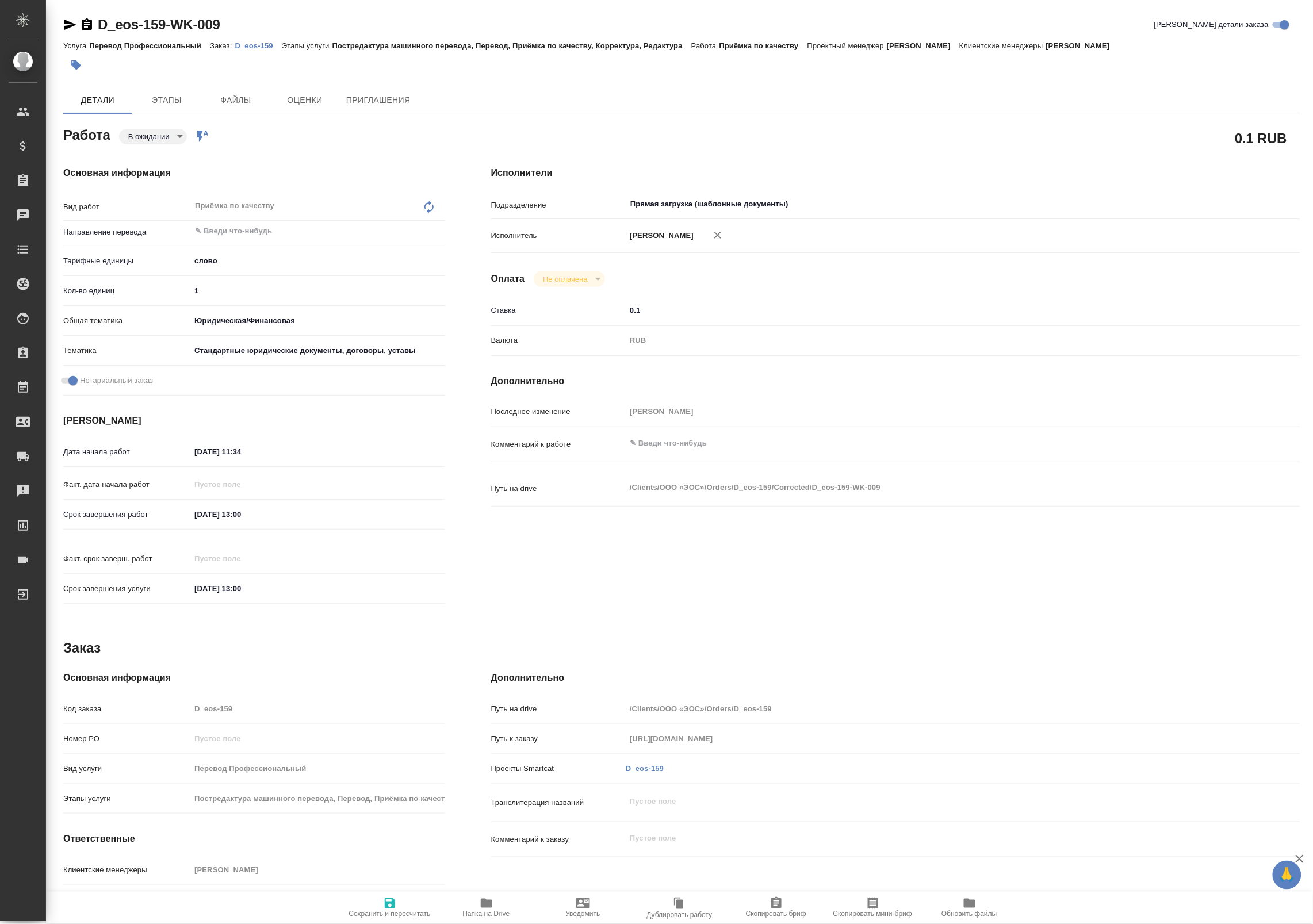
type textarea "x"
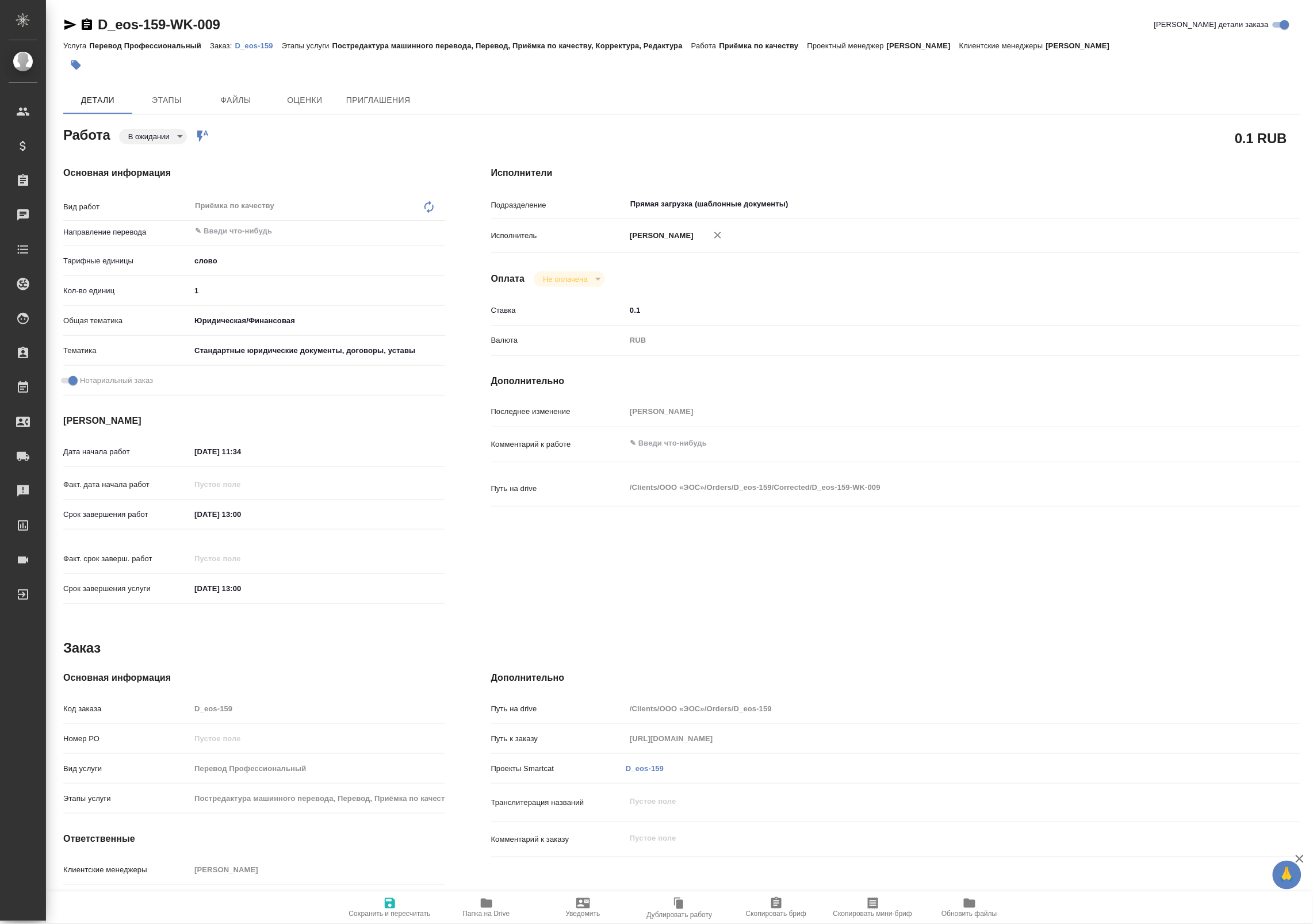
type textarea "x"
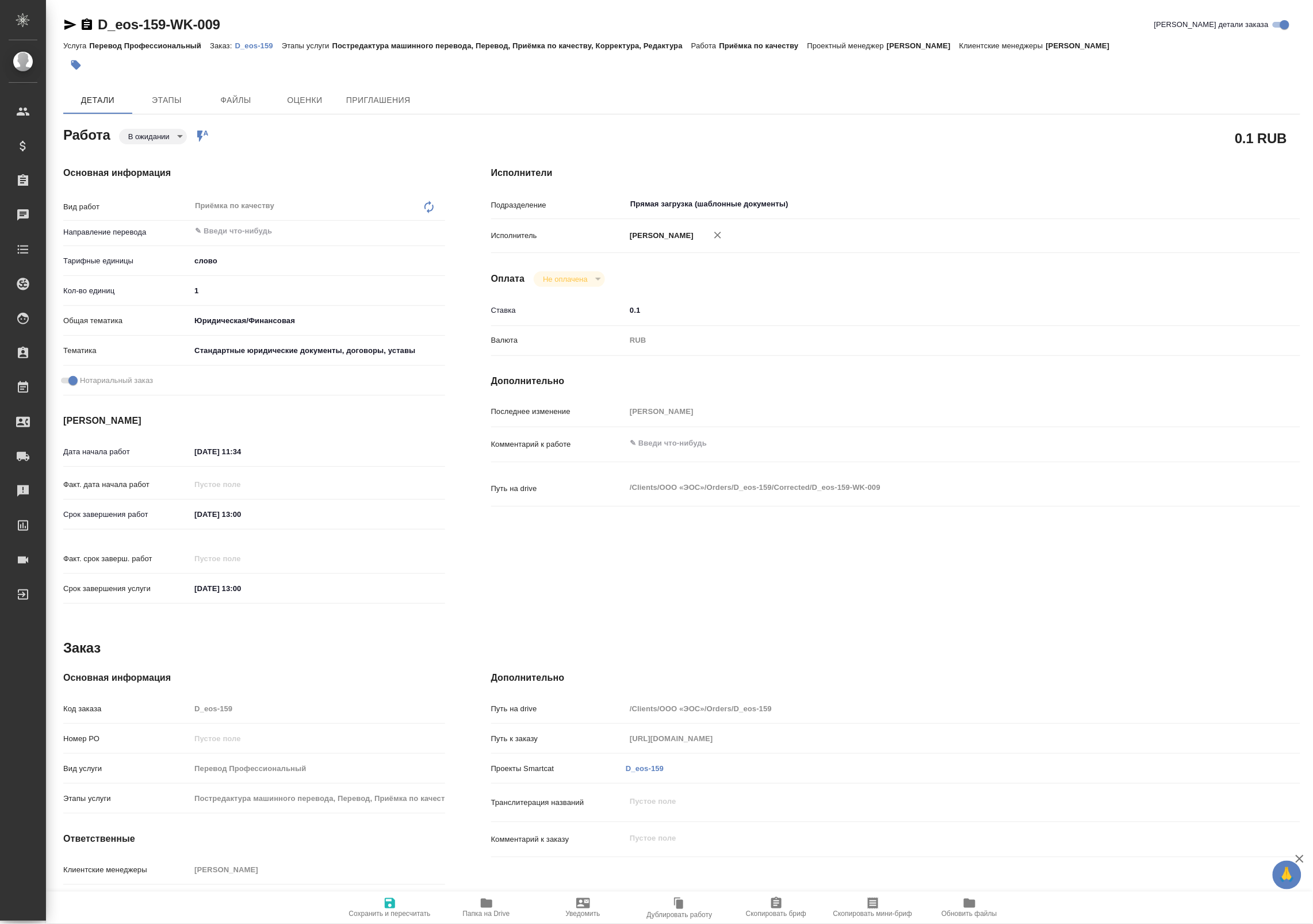
type textarea "x"
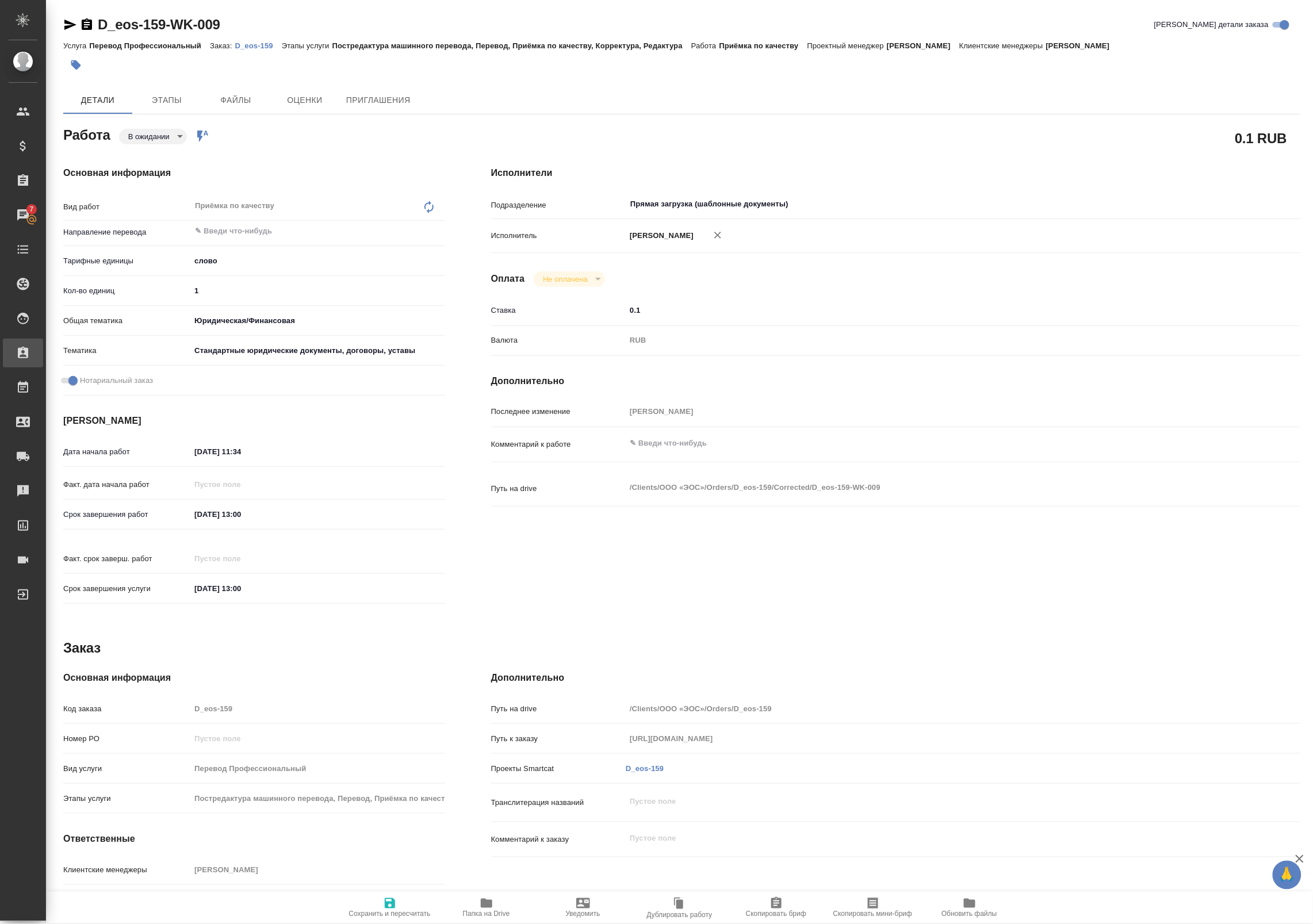
type textarea "x"
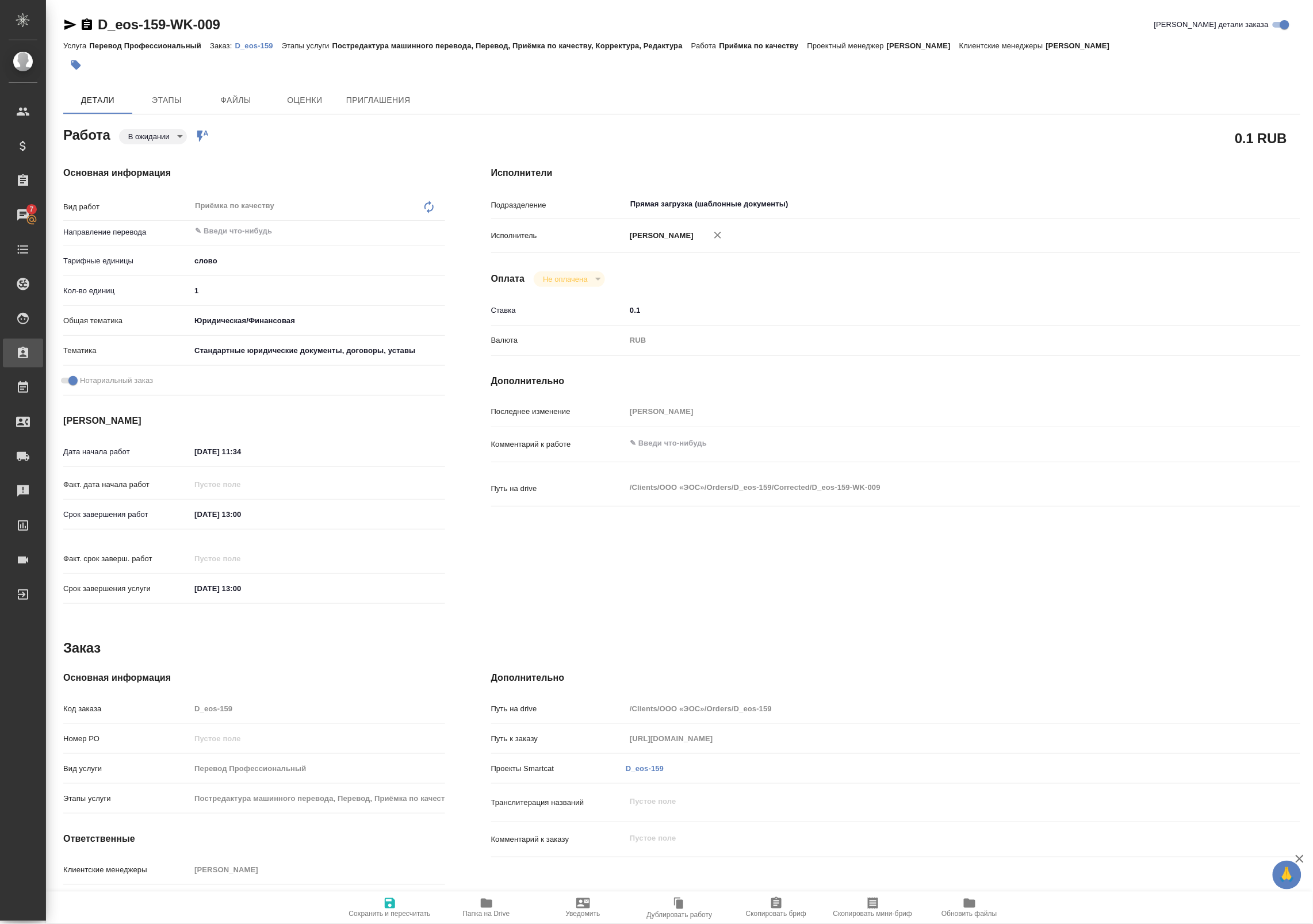
type textarea "x"
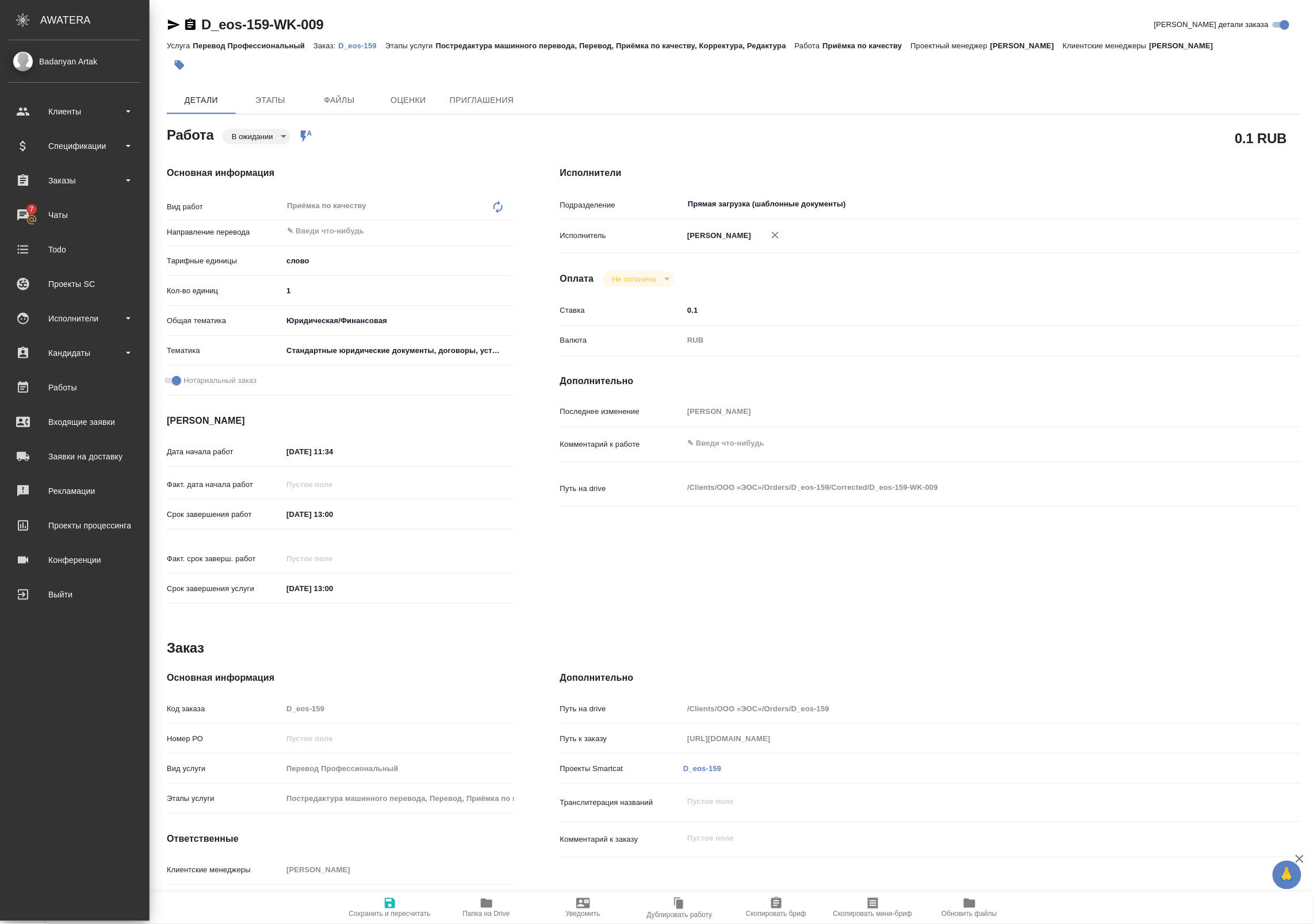
type textarea "x"
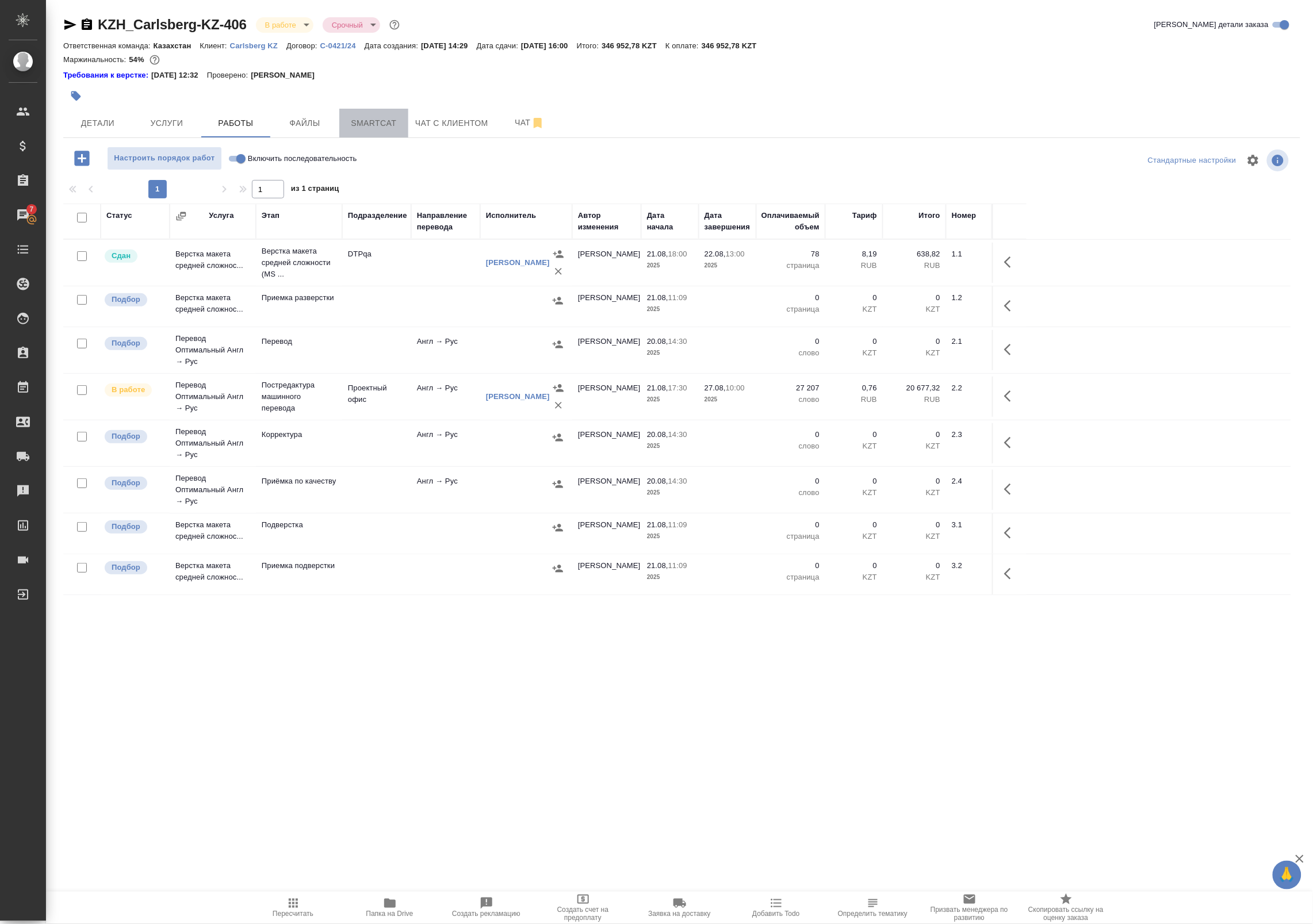
click at [374, 122] on span "Smartcat" at bounding box center [374, 123] width 55 height 14
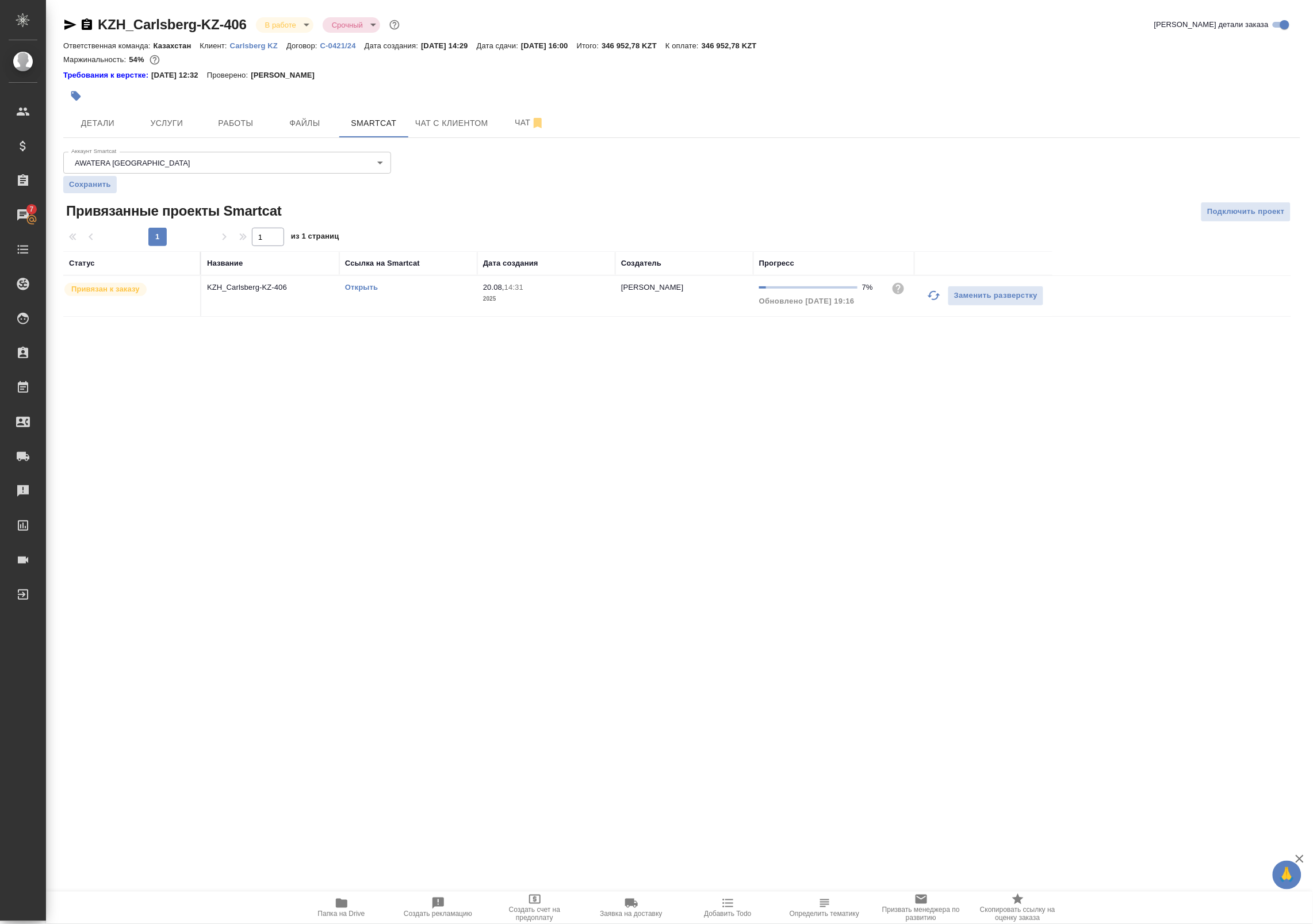
click at [928, 299] on icon "button" at bounding box center [934, 295] width 14 height 13
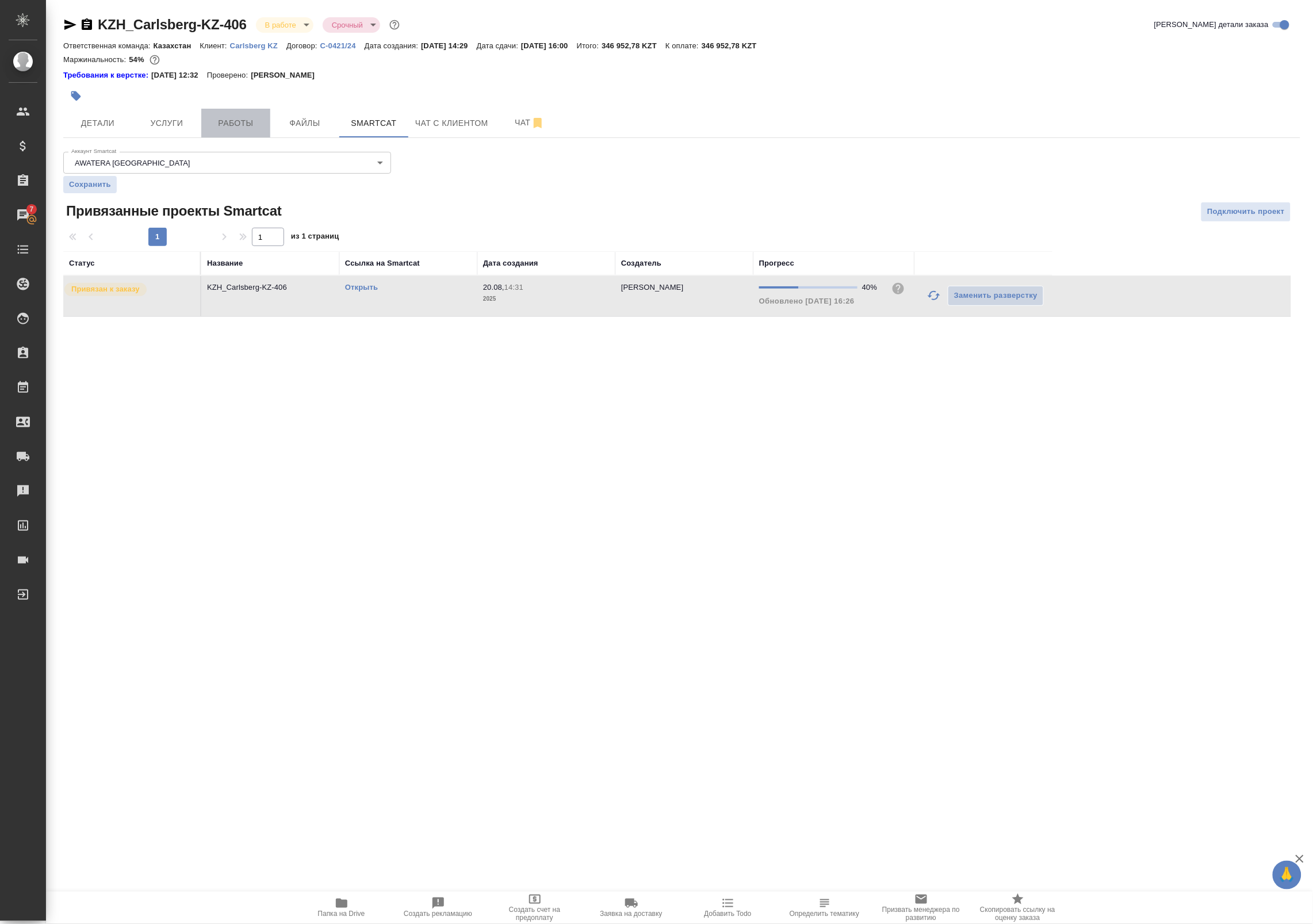
click at [229, 122] on span "Работы" at bounding box center [236, 123] width 55 height 14
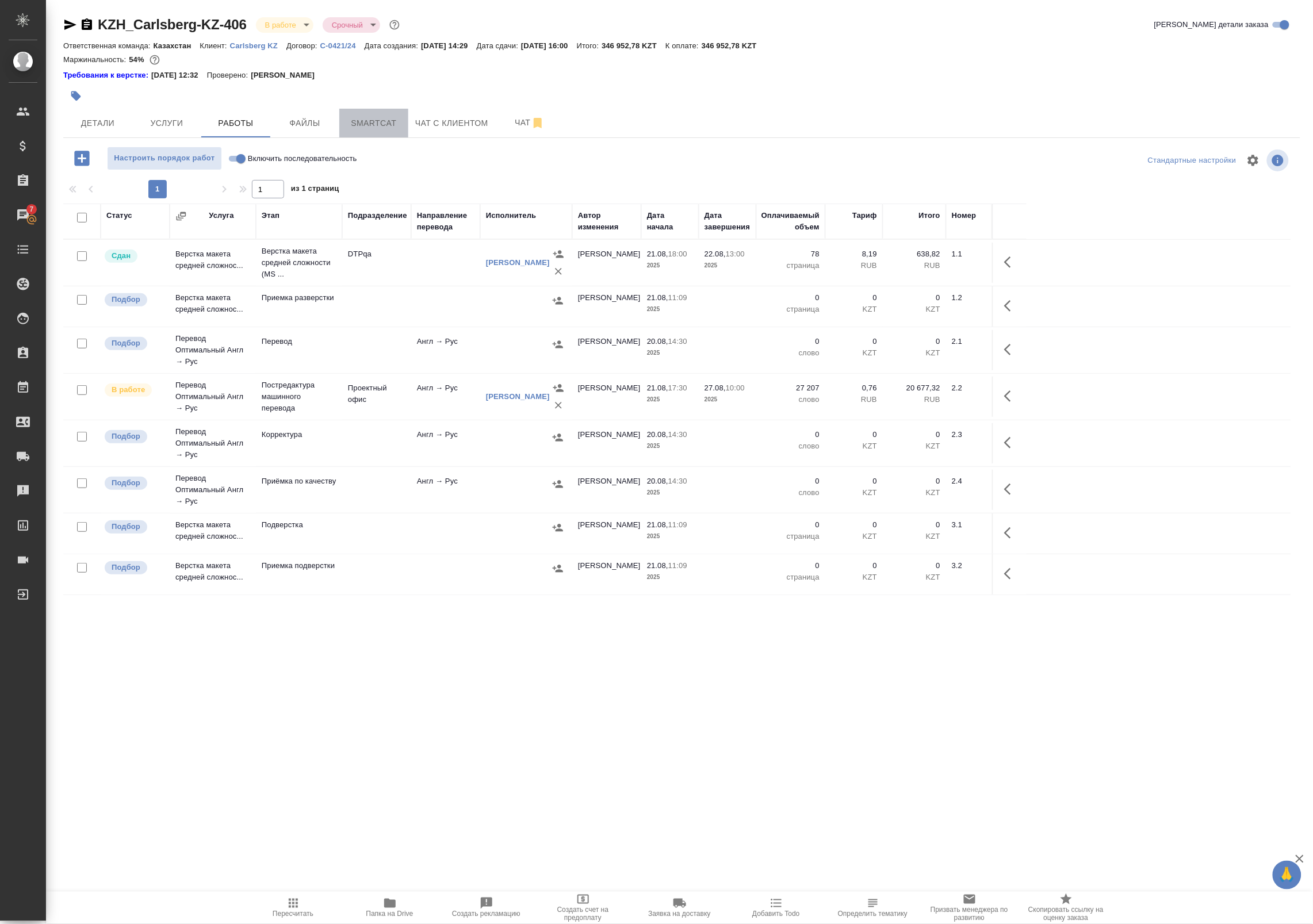
click at [381, 124] on span "Smartcat" at bounding box center [374, 123] width 55 height 14
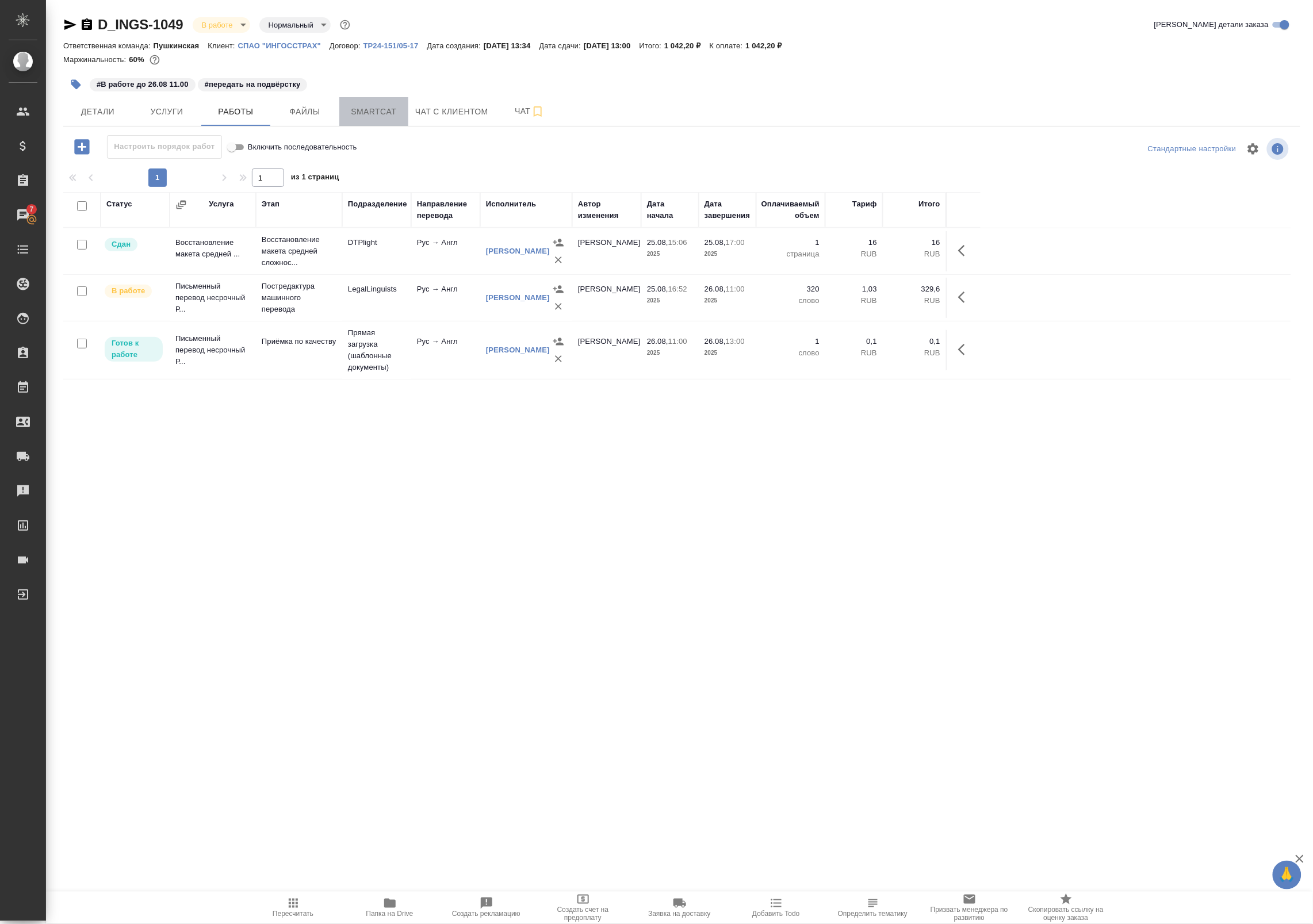
click at [378, 112] on span "Smartcat" at bounding box center [374, 112] width 55 height 14
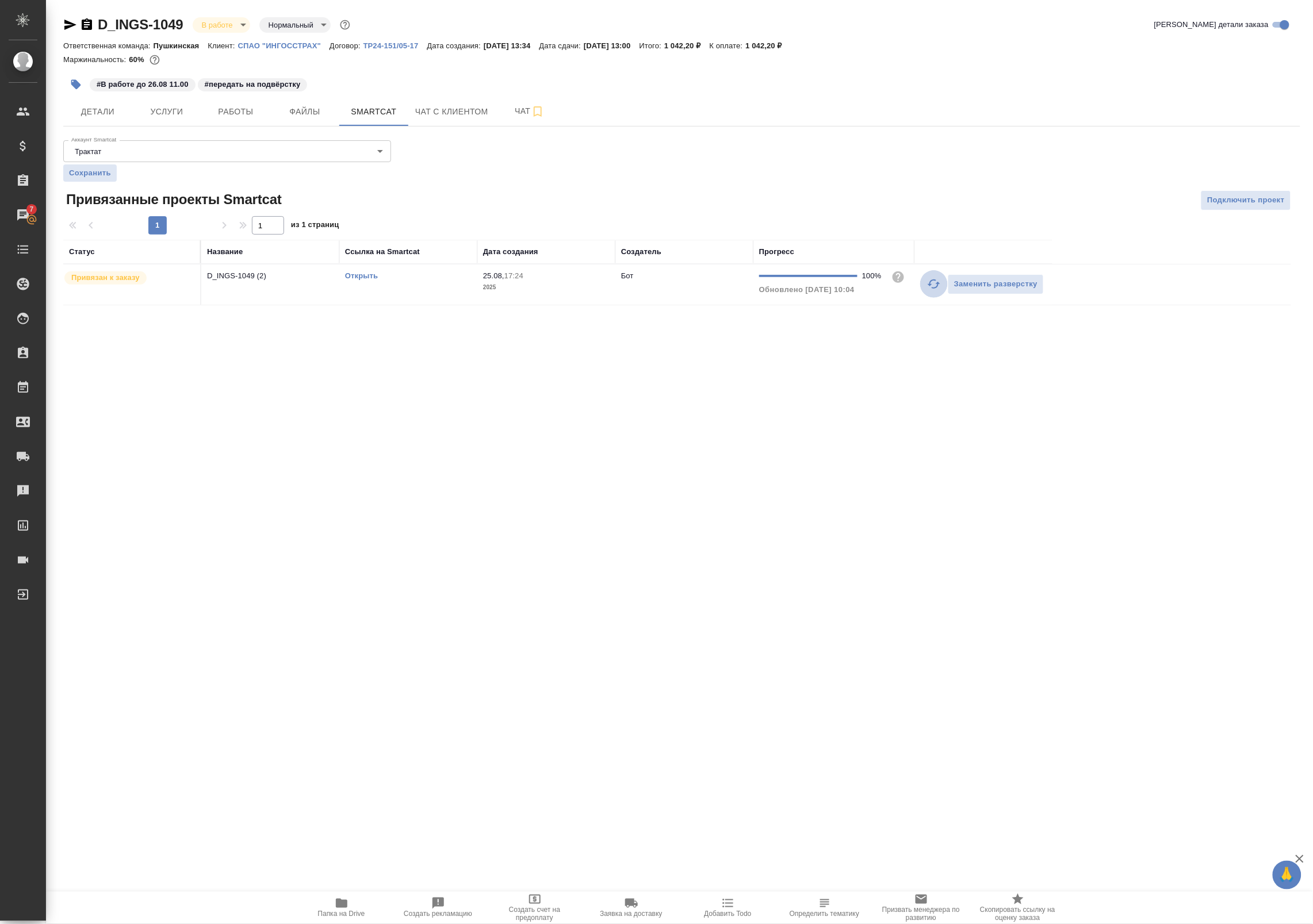
click at [932, 285] on icon "button" at bounding box center [934, 284] width 14 height 13
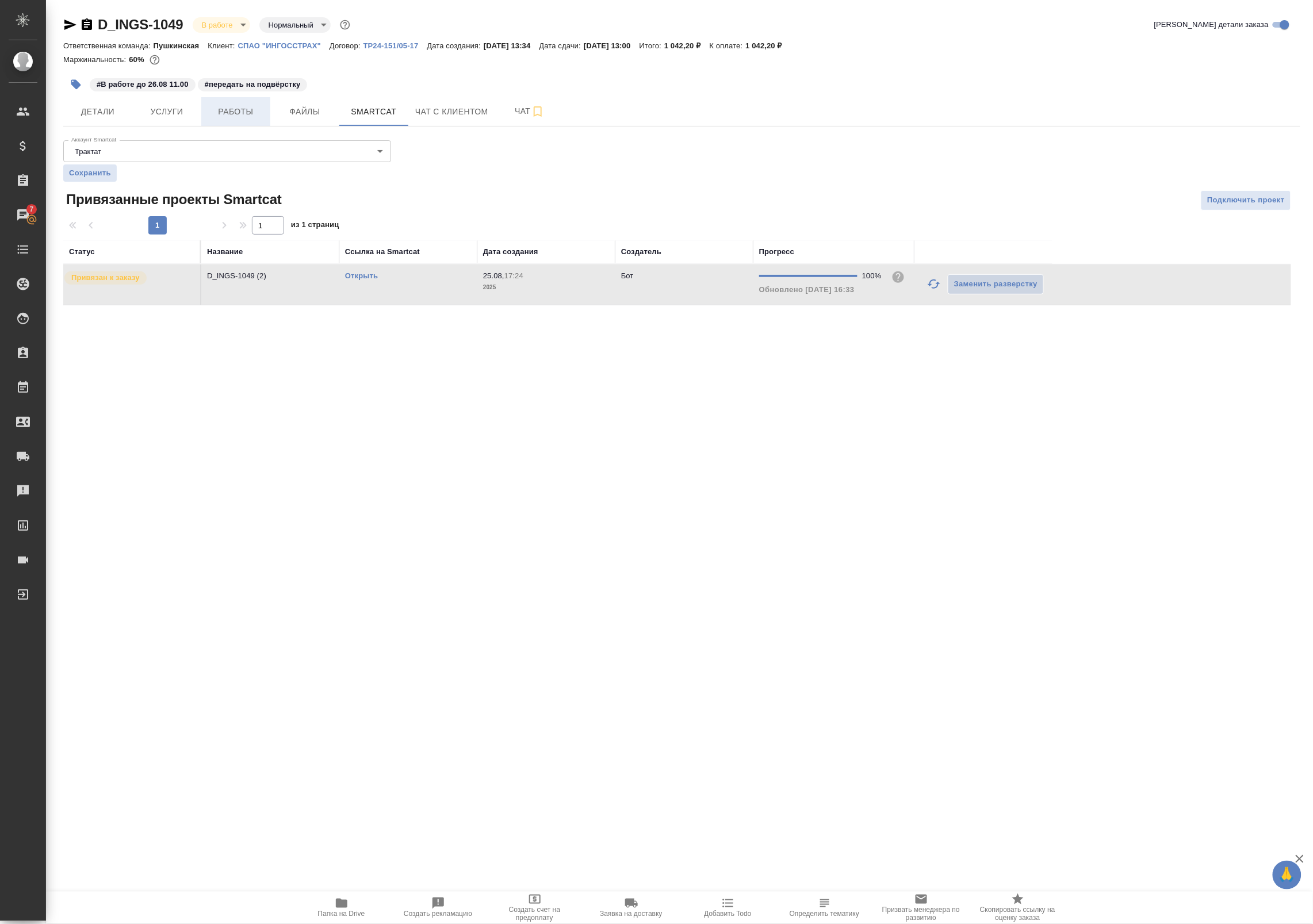
click at [234, 105] on span "Работы" at bounding box center [236, 112] width 55 height 14
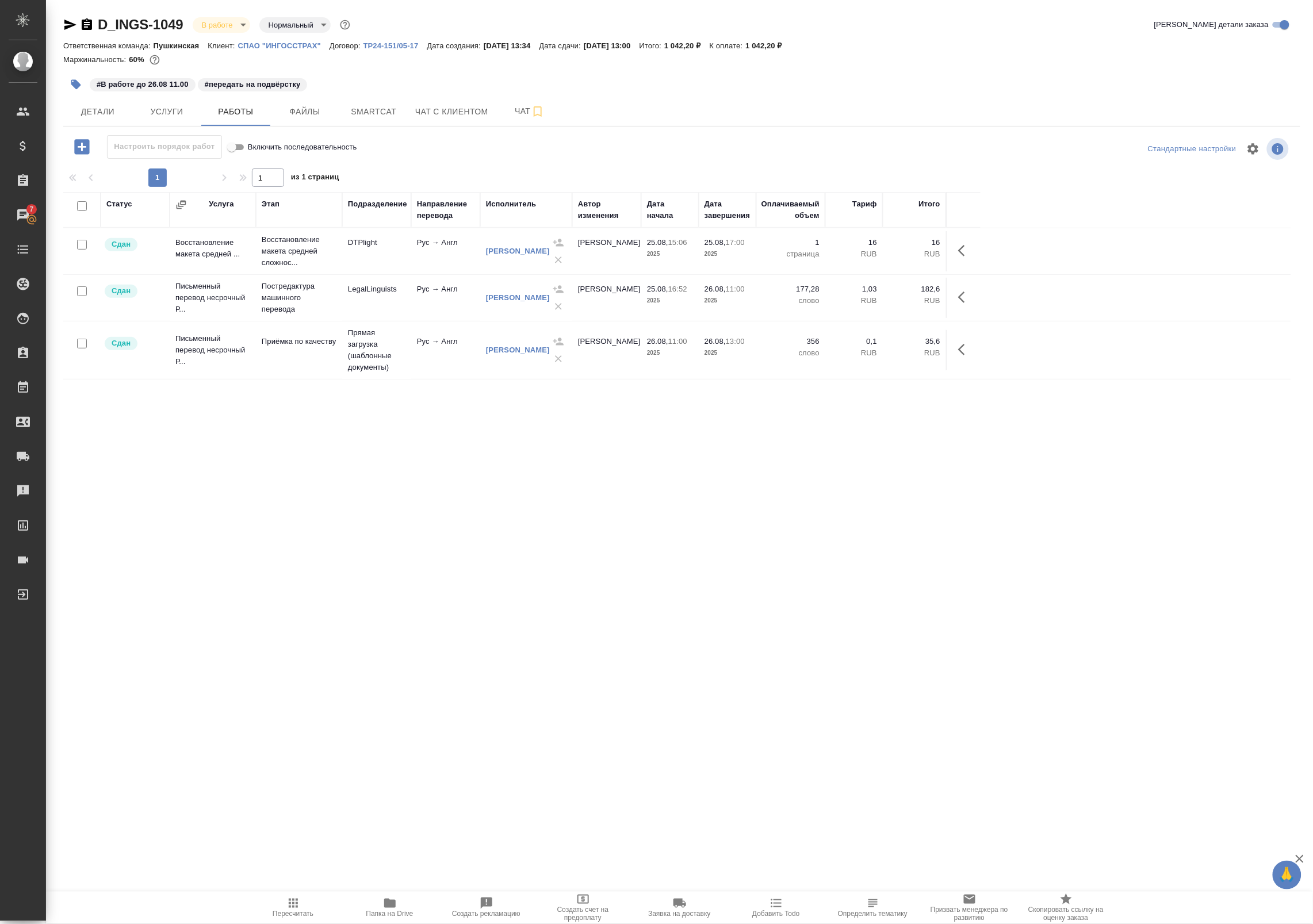
click at [447, 363] on td "Рус → Англ" at bounding box center [446, 350] width 69 height 40
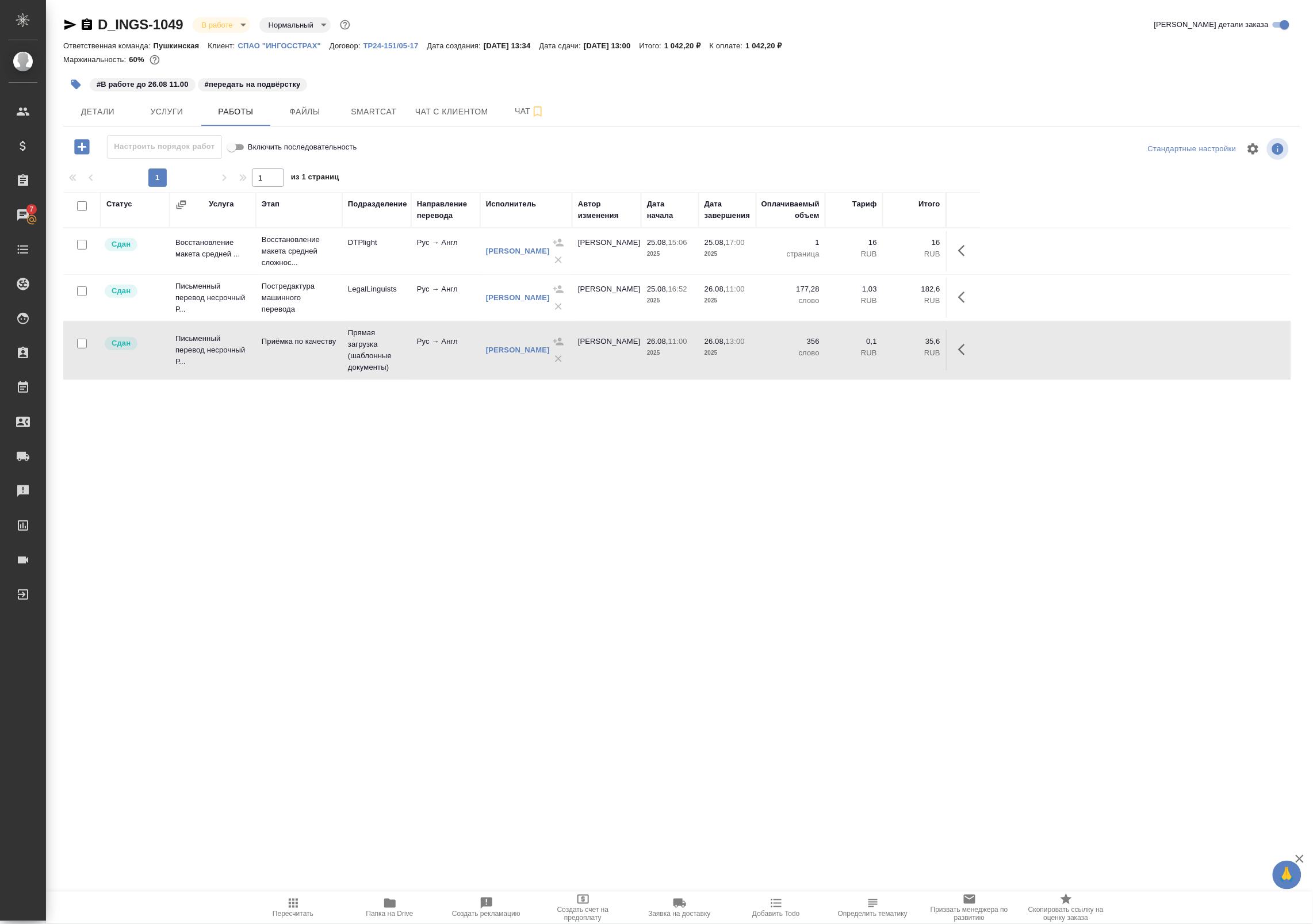
click at [447, 363] on td "Рус → Англ" at bounding box center [446, 350] width 69 height 40
click at [397, 917] on span "Папка на Drive" at bounding box center [390, 914] width 47 height 8
click at [217, 21] on body "🙏 .cls-1 fill:#fff; AWATERA Badanyan Artak Клиенты Спецификации Заказы 7 Чаты T…" at bounding box center [656, 462] width 1313 height 924
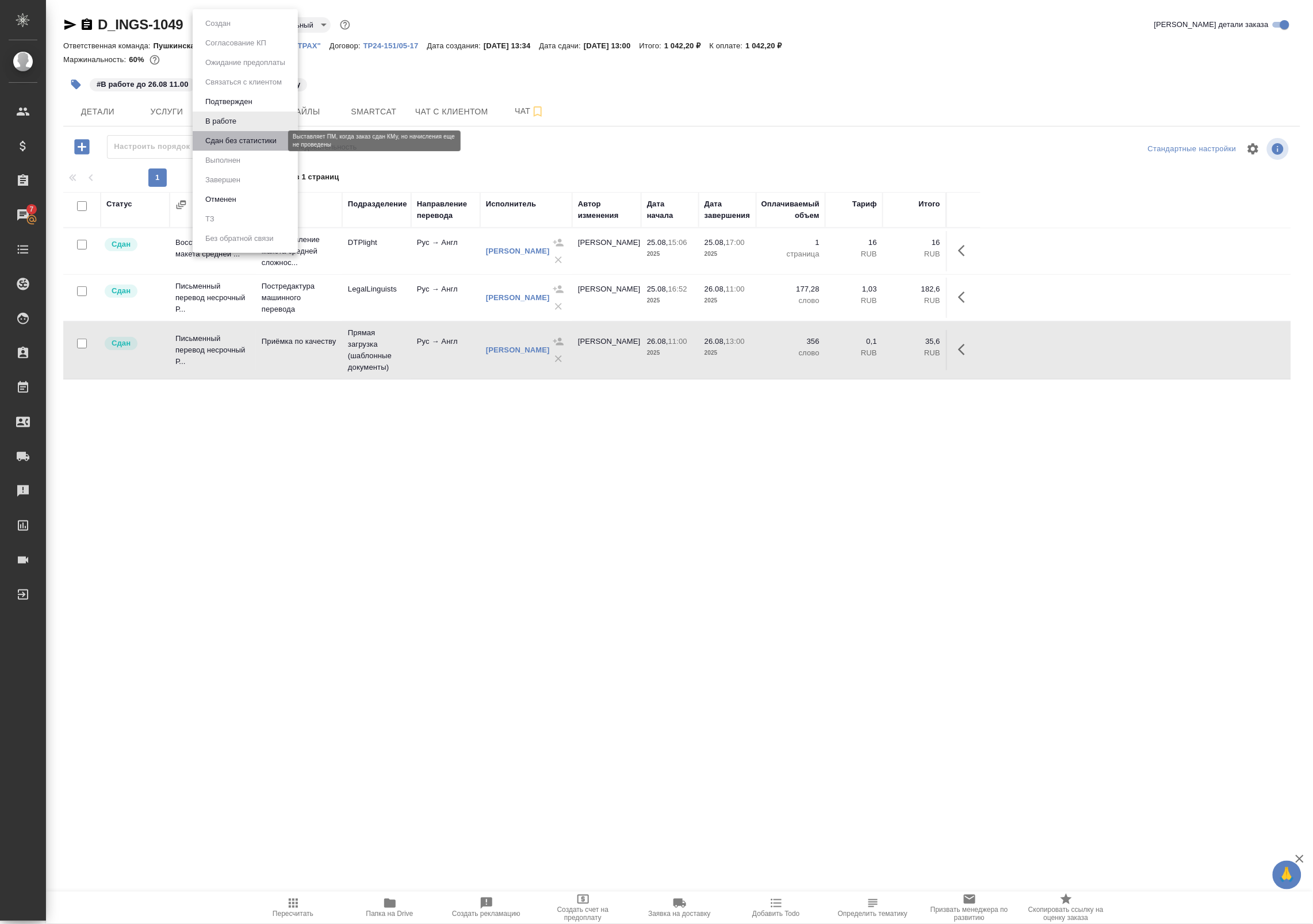
click at [236, 140] on button "Сдан без статистики" at bounding box center [241, 141] width 78 height 13
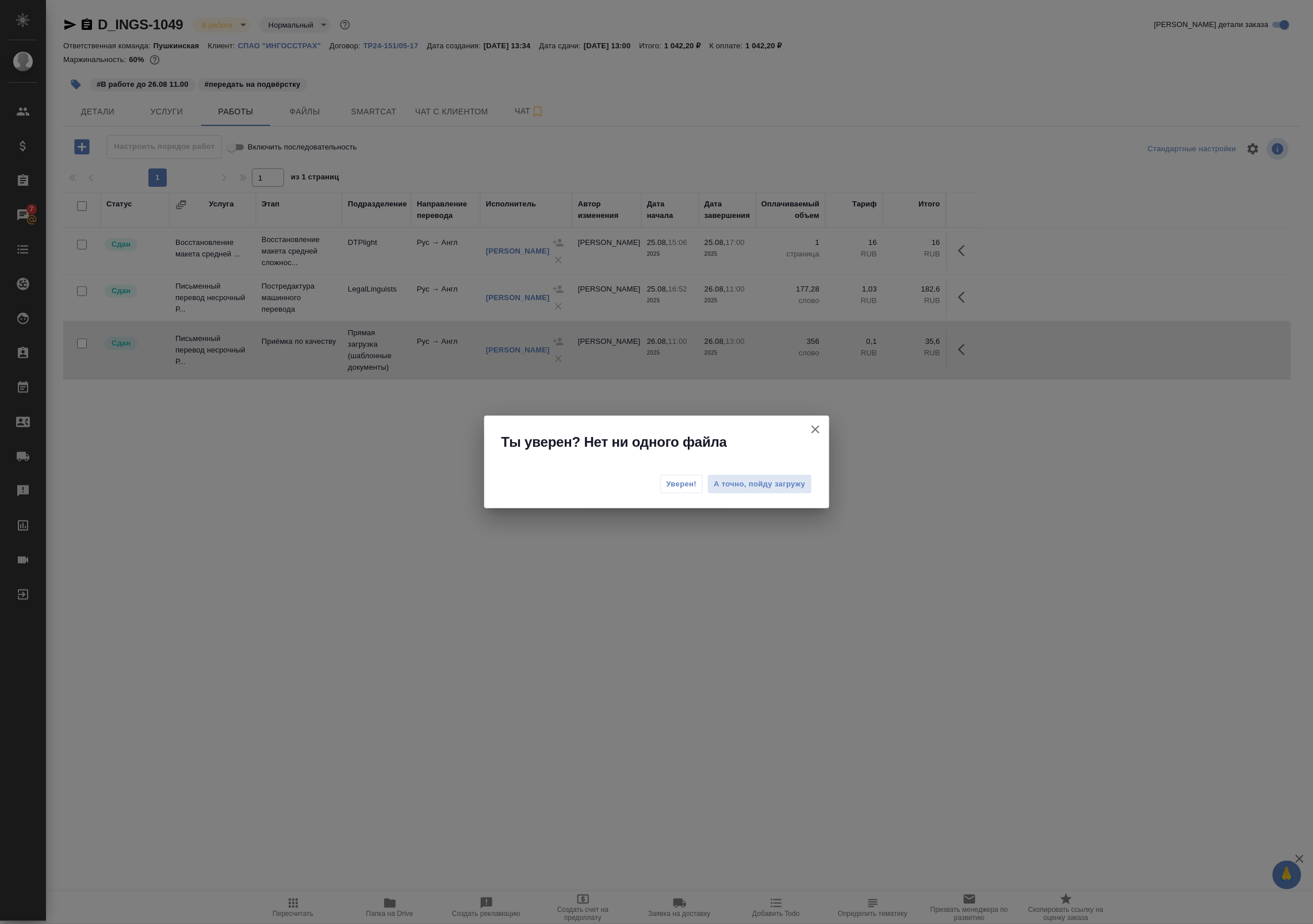
drag, startPoint x: 814, startPoint y: 430, endPoint x: 804, endPoint y: 423, distance: 12.2
click at [814, 429] on icon "button" at bounding box center [815, 429] width 14 height 13
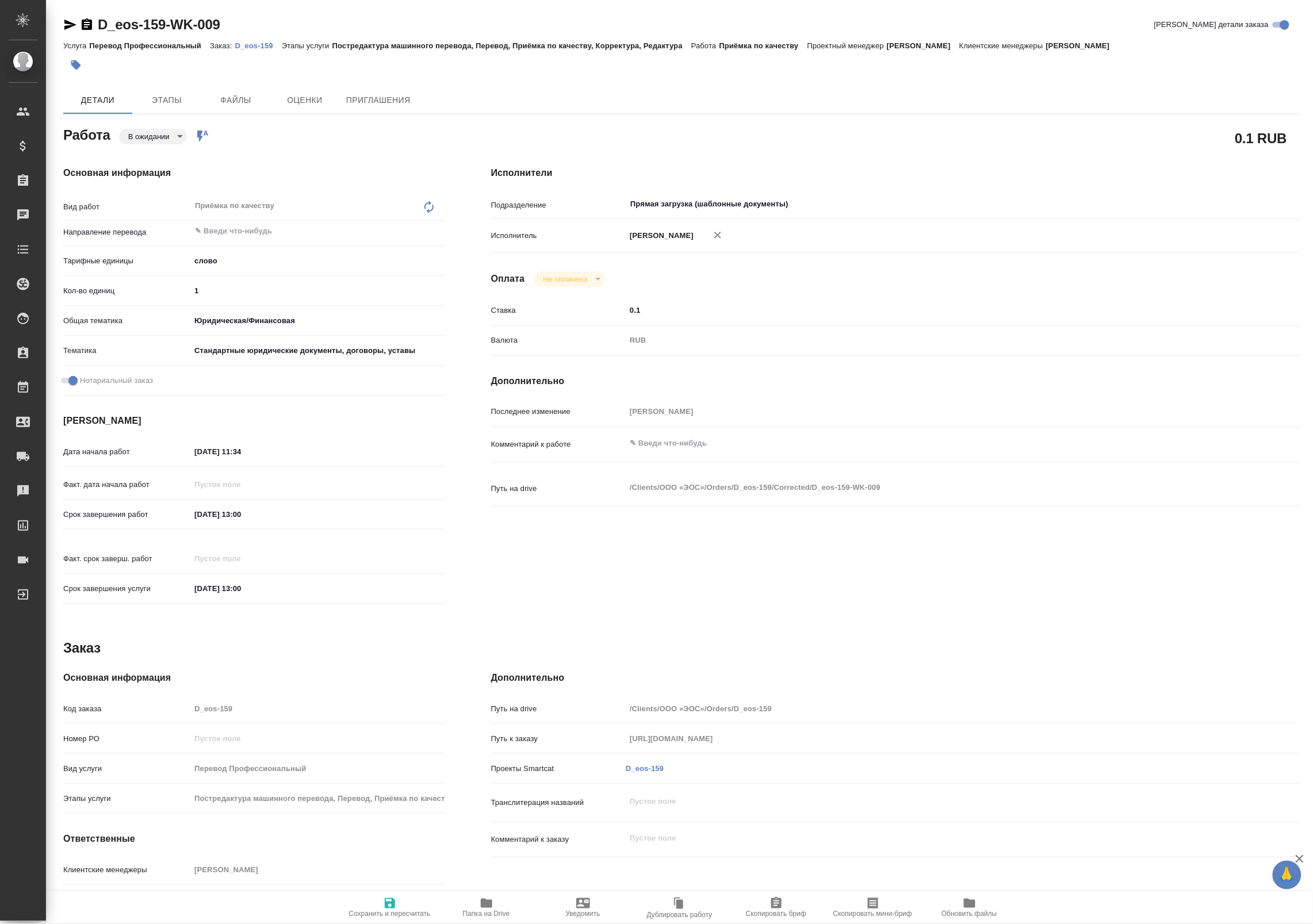
type textarea "x"
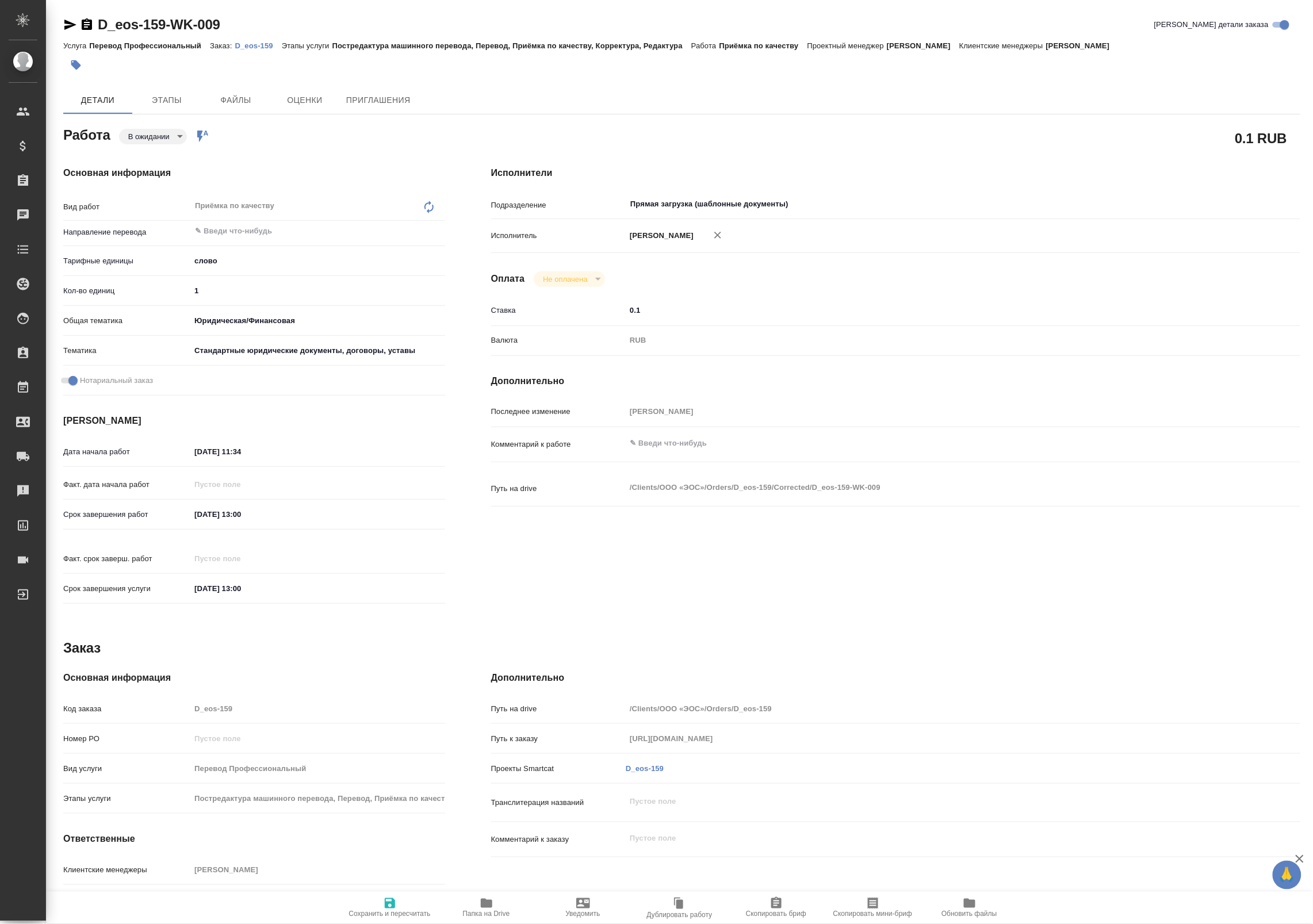
type textarea "x"
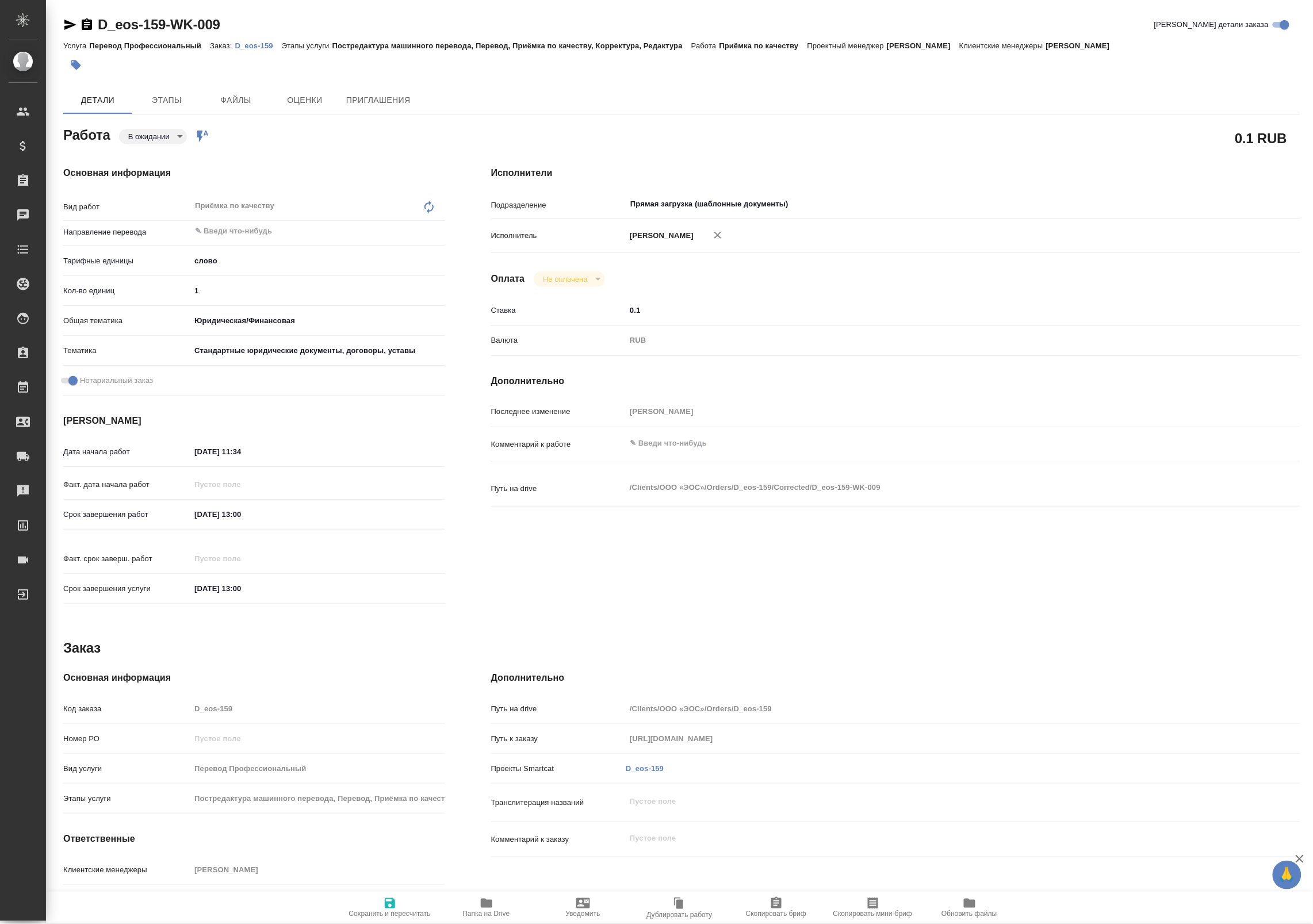
type textarea "x"
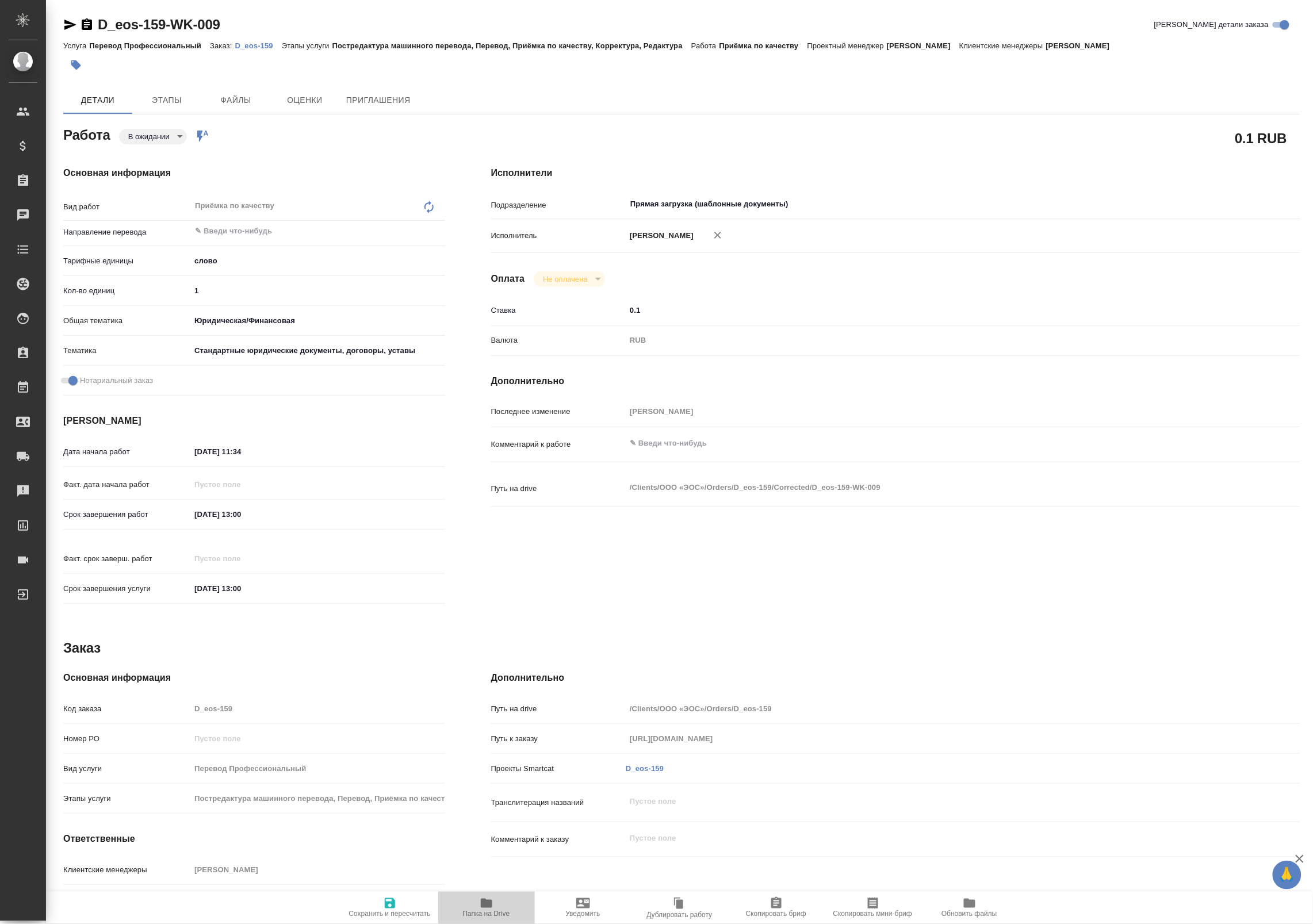
click at [479, 899] on span "Папка на Drive" at bounding box center [486, 907] width 83 height 22
type textarea "x"
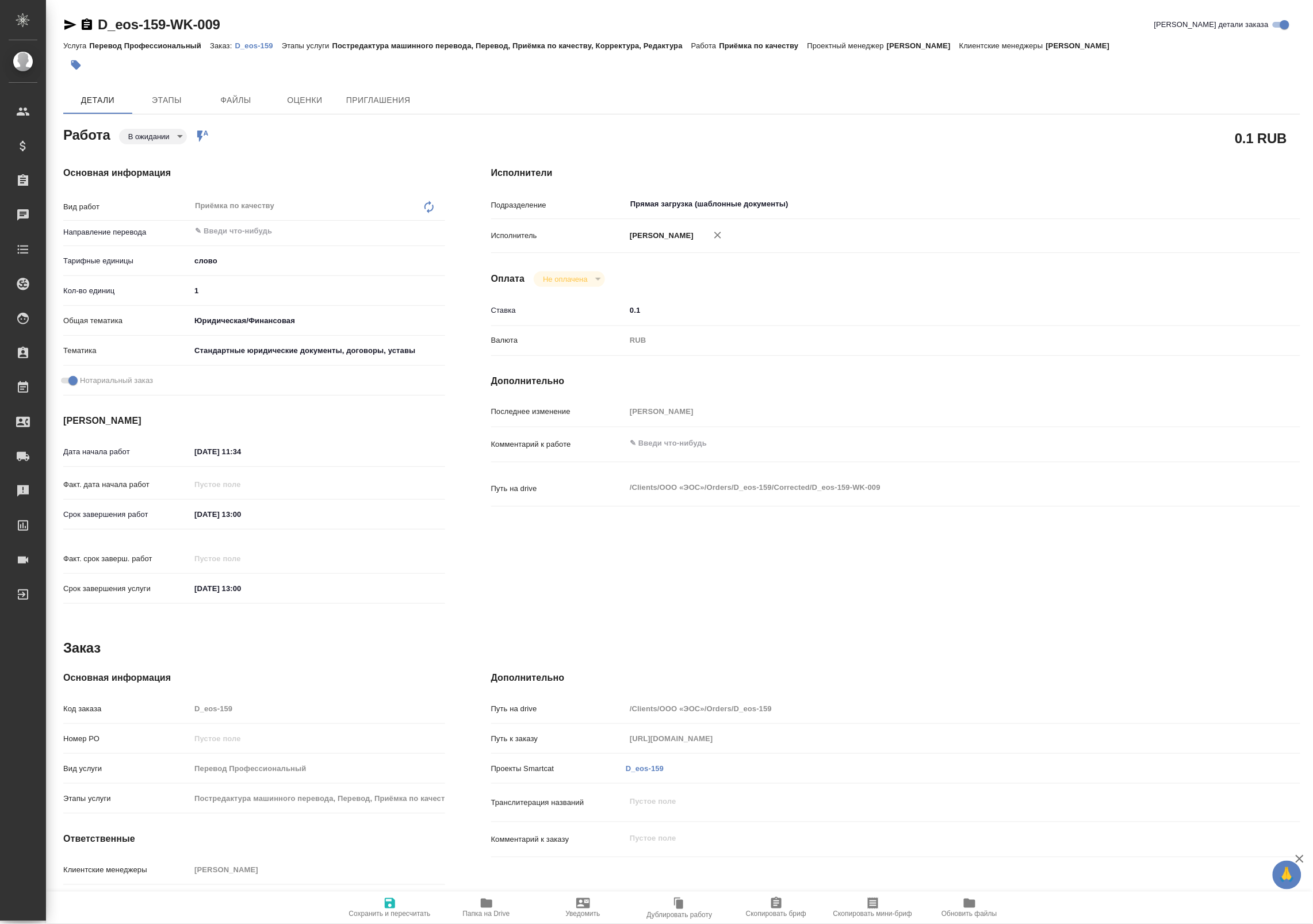
type textarea "x"
click at [500, 898] on span "Папка на Drive" at bounding box center [486, 907] width 83 height 22
type textarea "x"
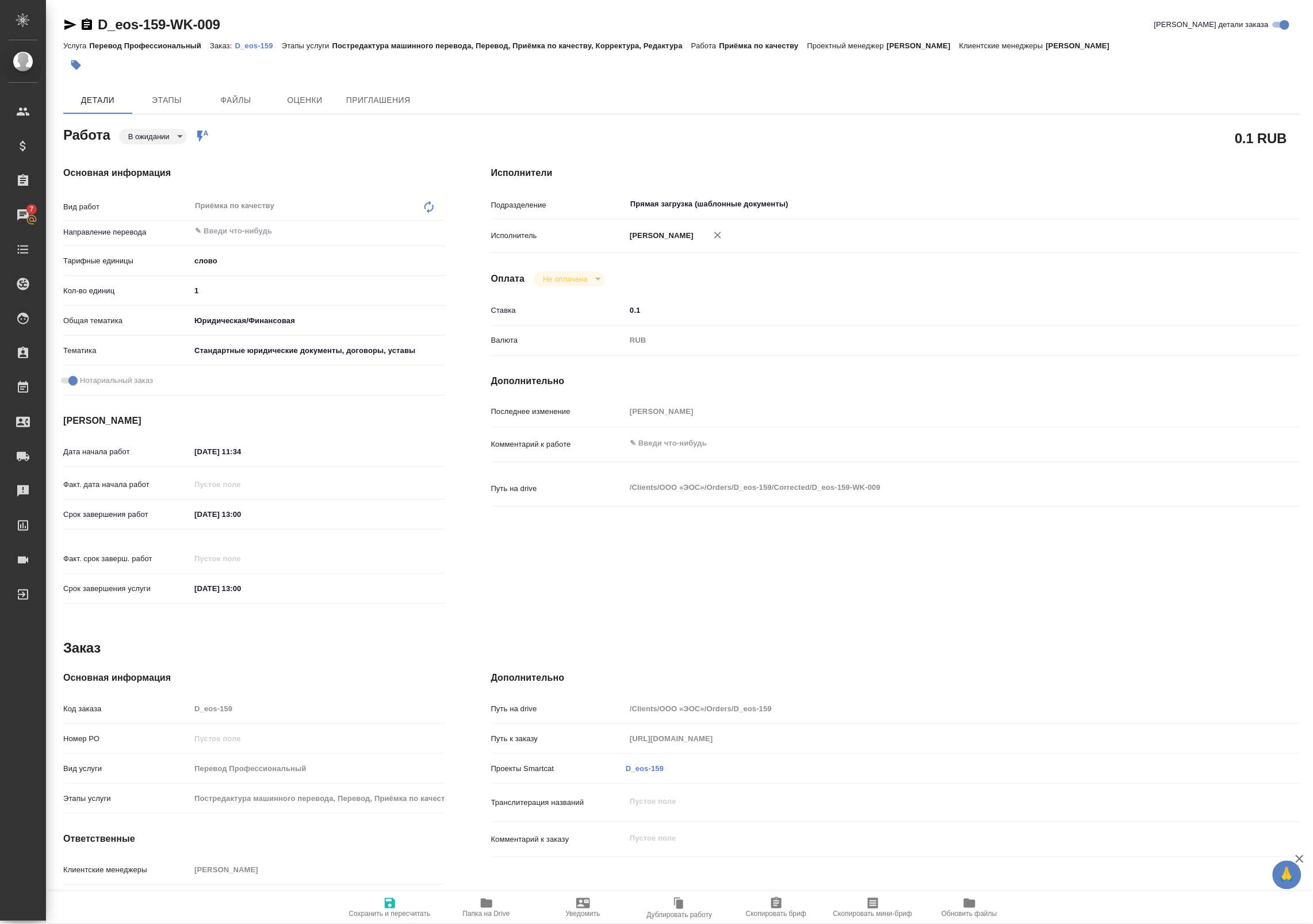
type textarea "x"
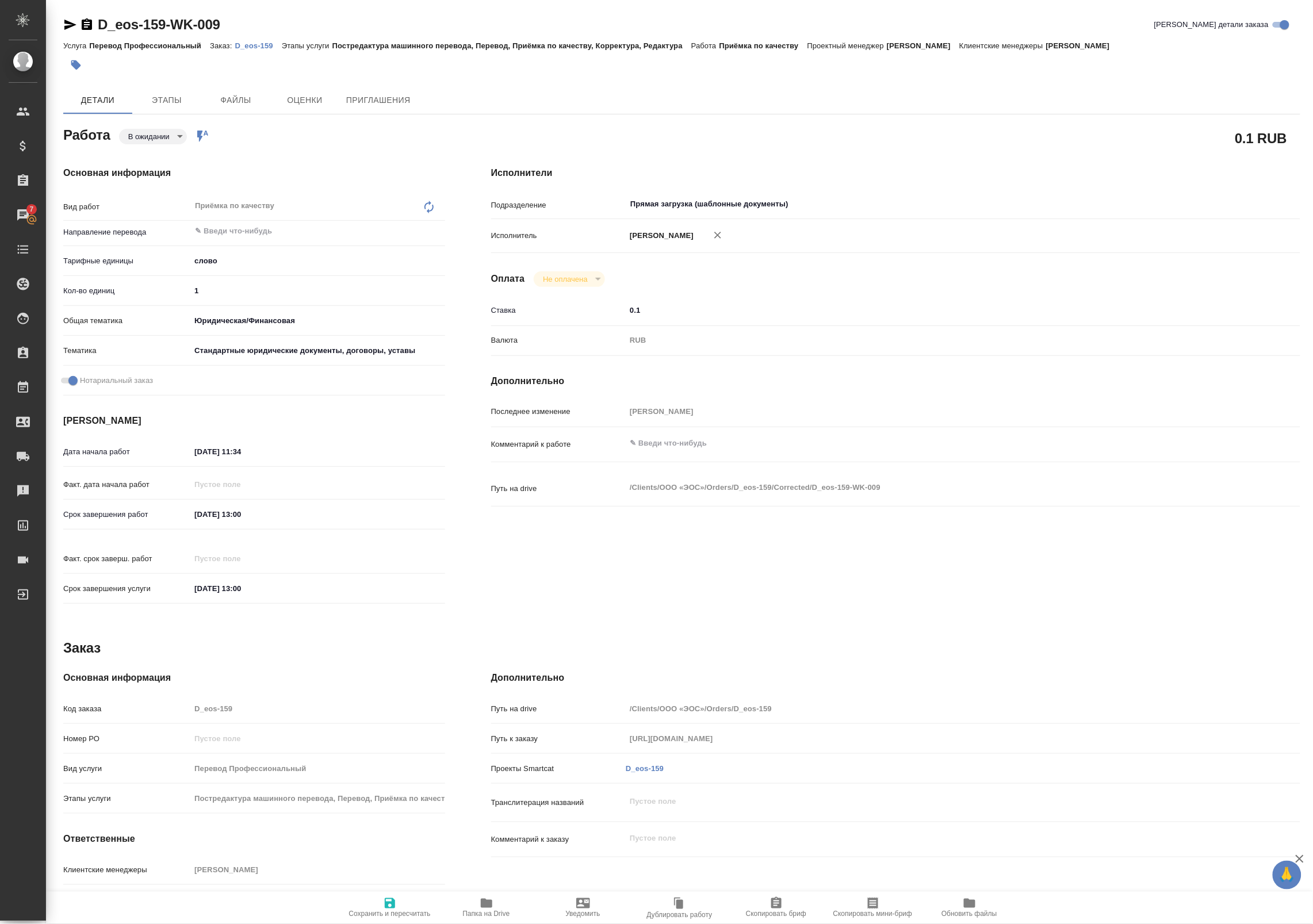
type textarea "x"
click at [141, 128] on body "🙏 .cls-1 fill:#fff; AWATERA Badanyan Artak Клиенты Спецификации Заказы 7 Чаты T…" at bounding box center [656, 462] width 1313 height 924
click at [166, 158] on button "Готов к работе" at bounding box center [157, 156] width 58 height 13
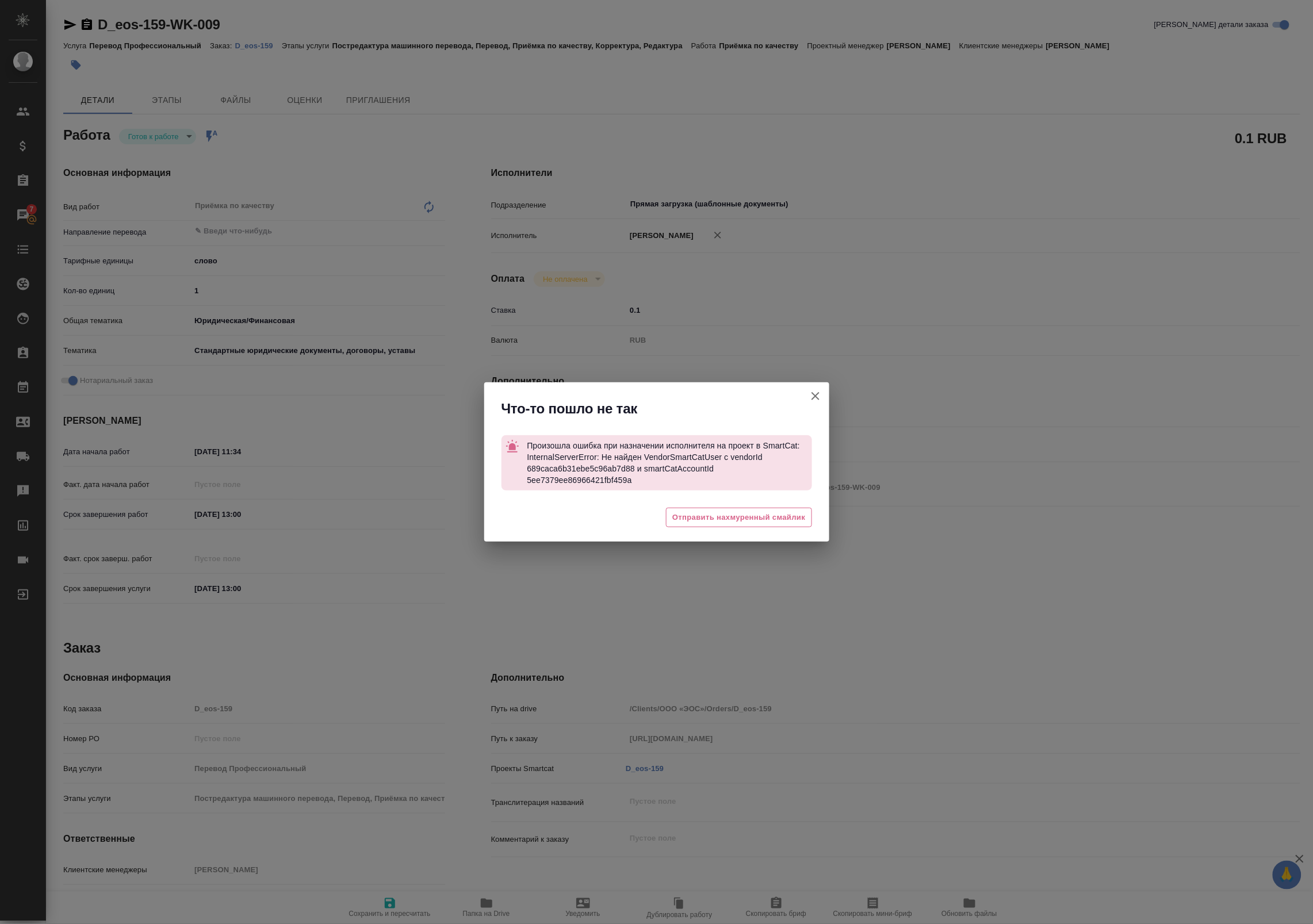
type textarea "x"
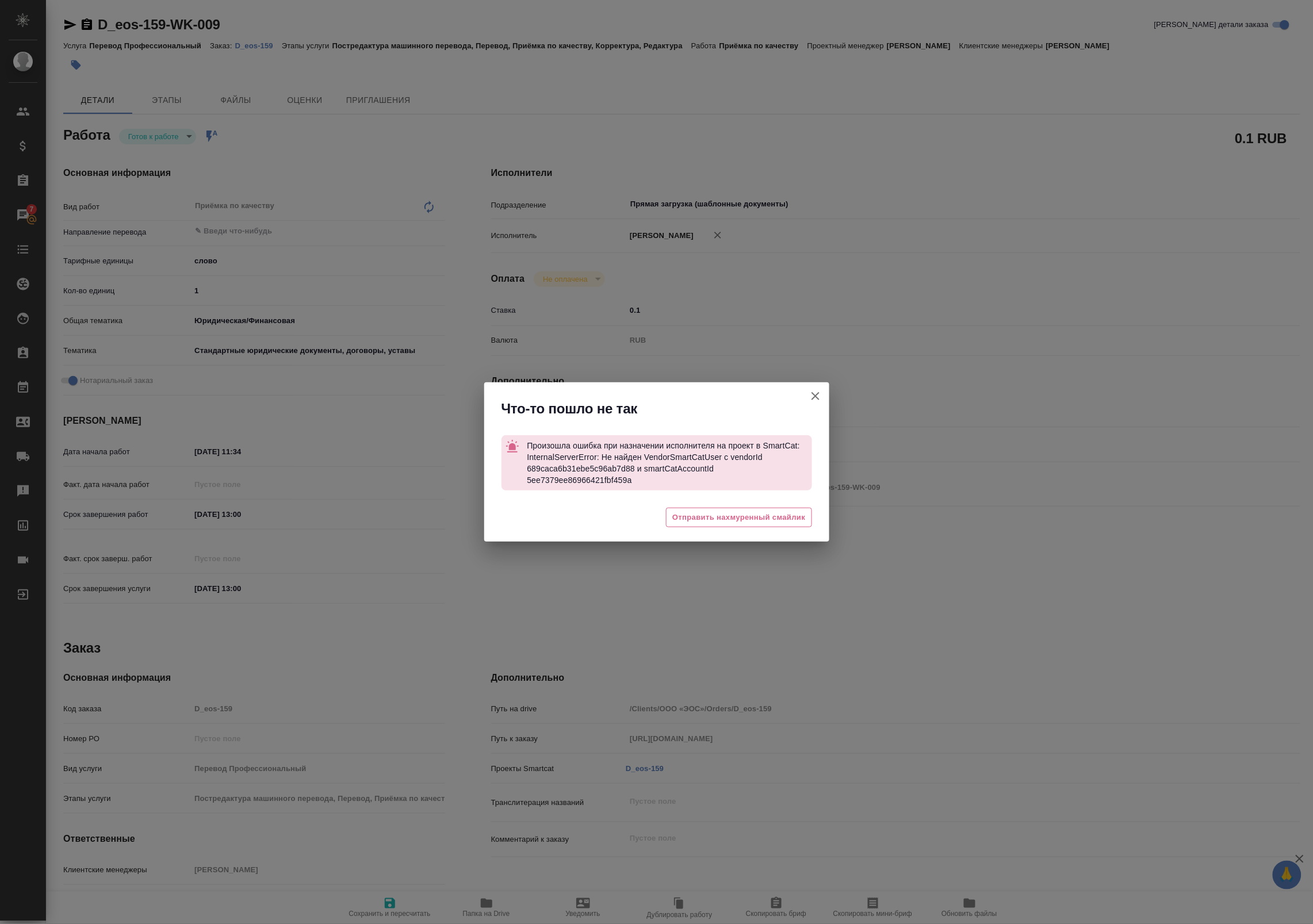
type textarea "x"
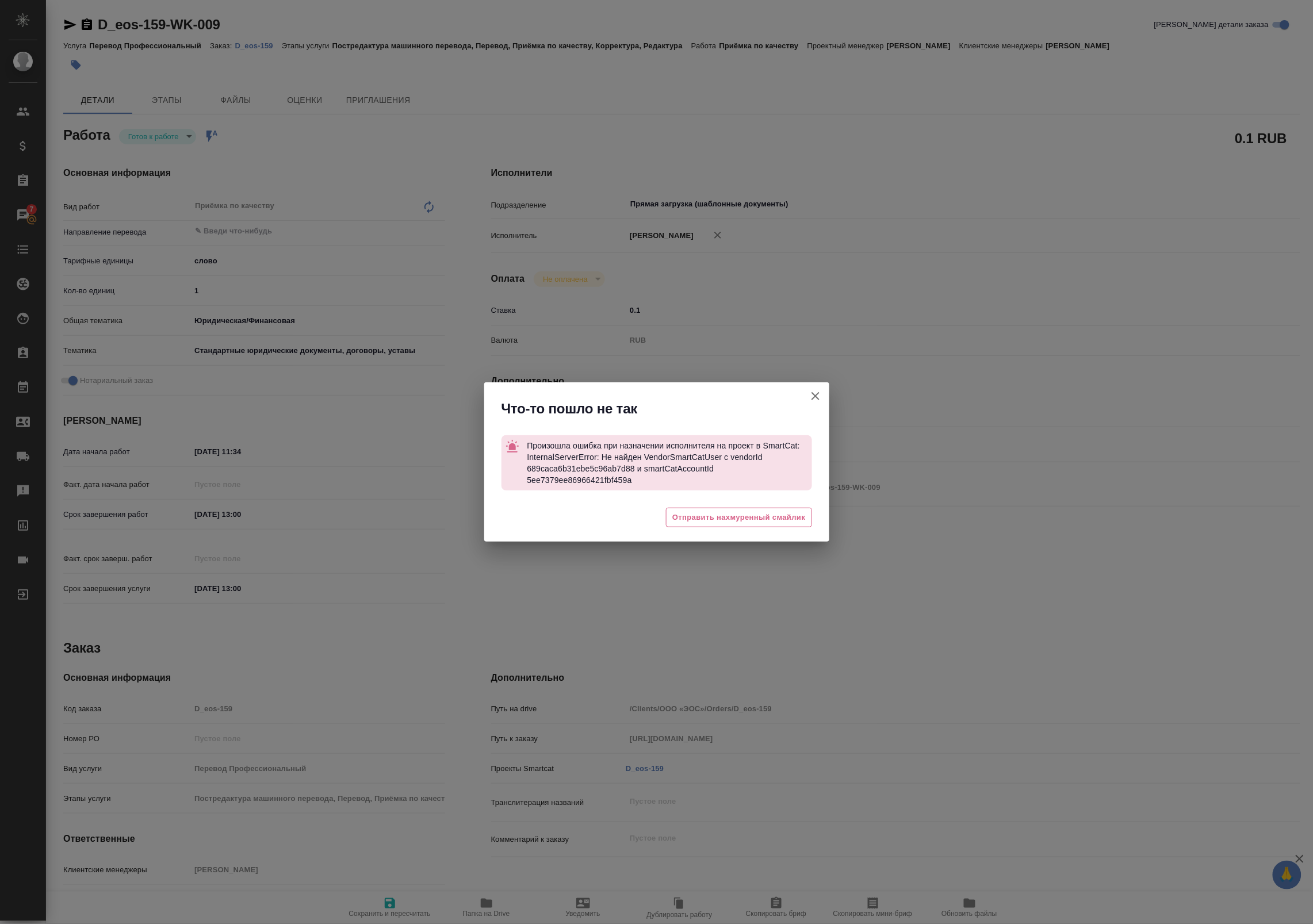
type textarea "x"
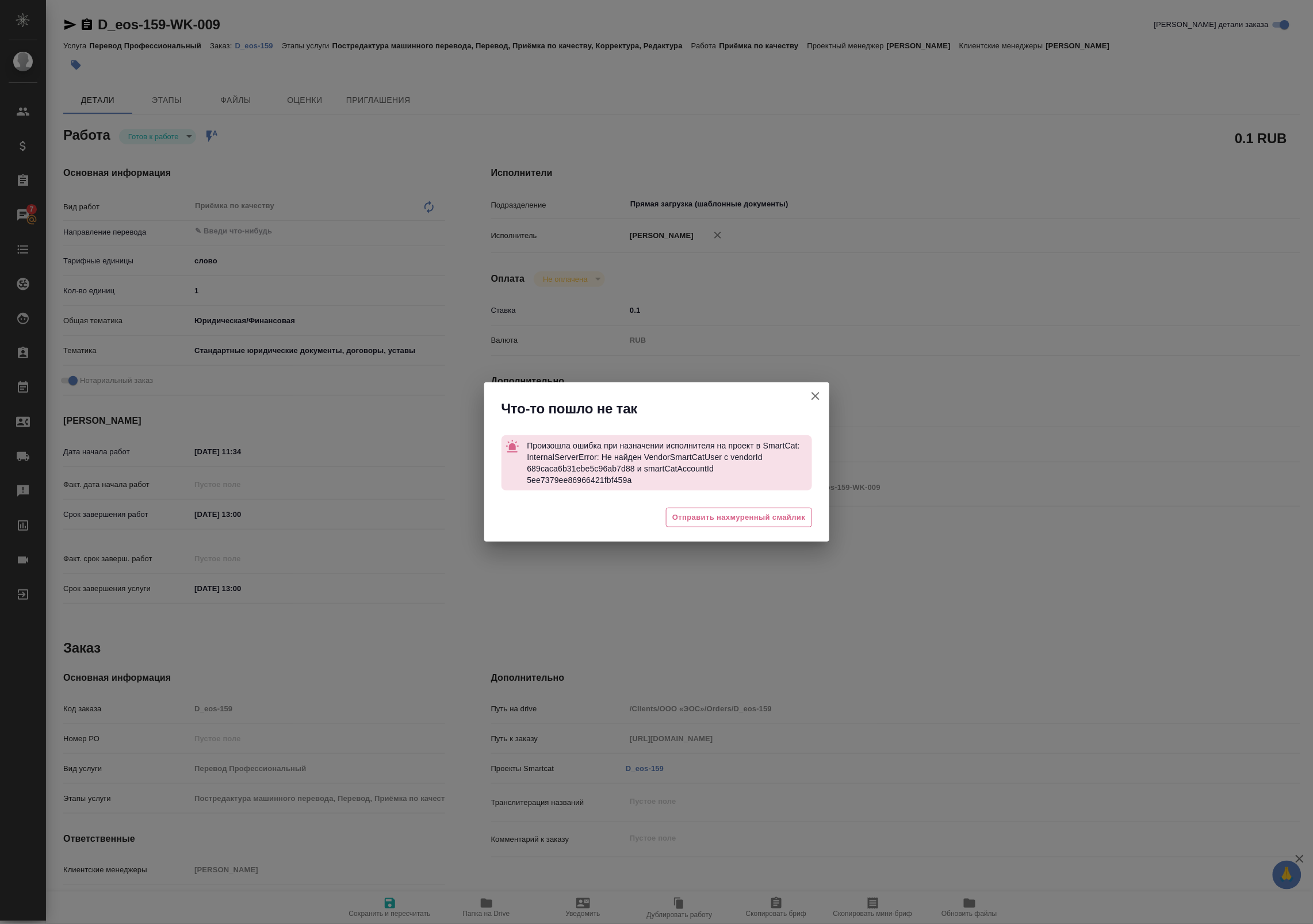
type textarea "x"
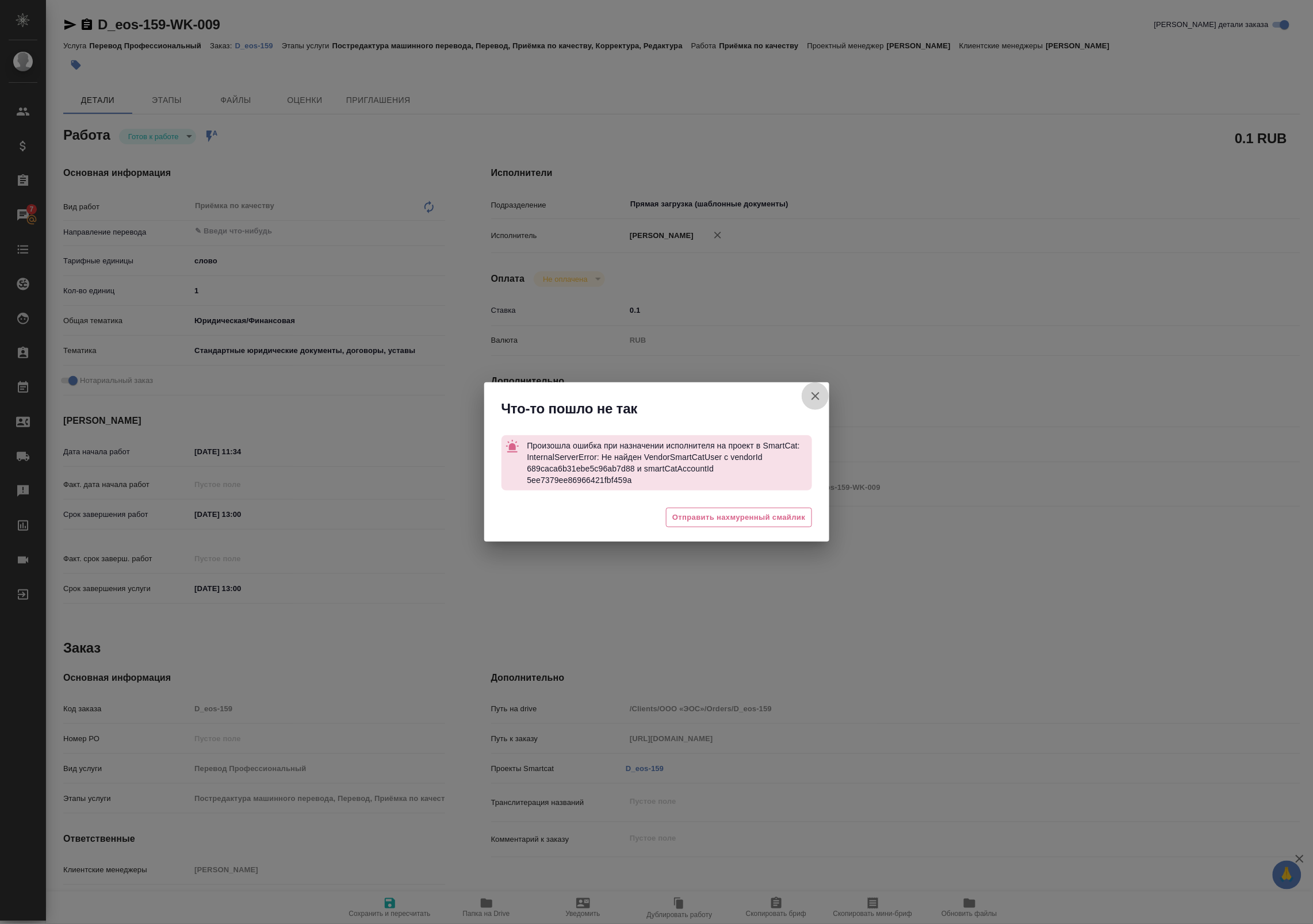
drag, startPoint x: 814, startPoint y: 395, endPoint x: 438, endPoint y: 323, distance: 382.8
click at [814, 395] on icon "button" at bounding box center [815, 396] width 14 height 13
type textarea "x"
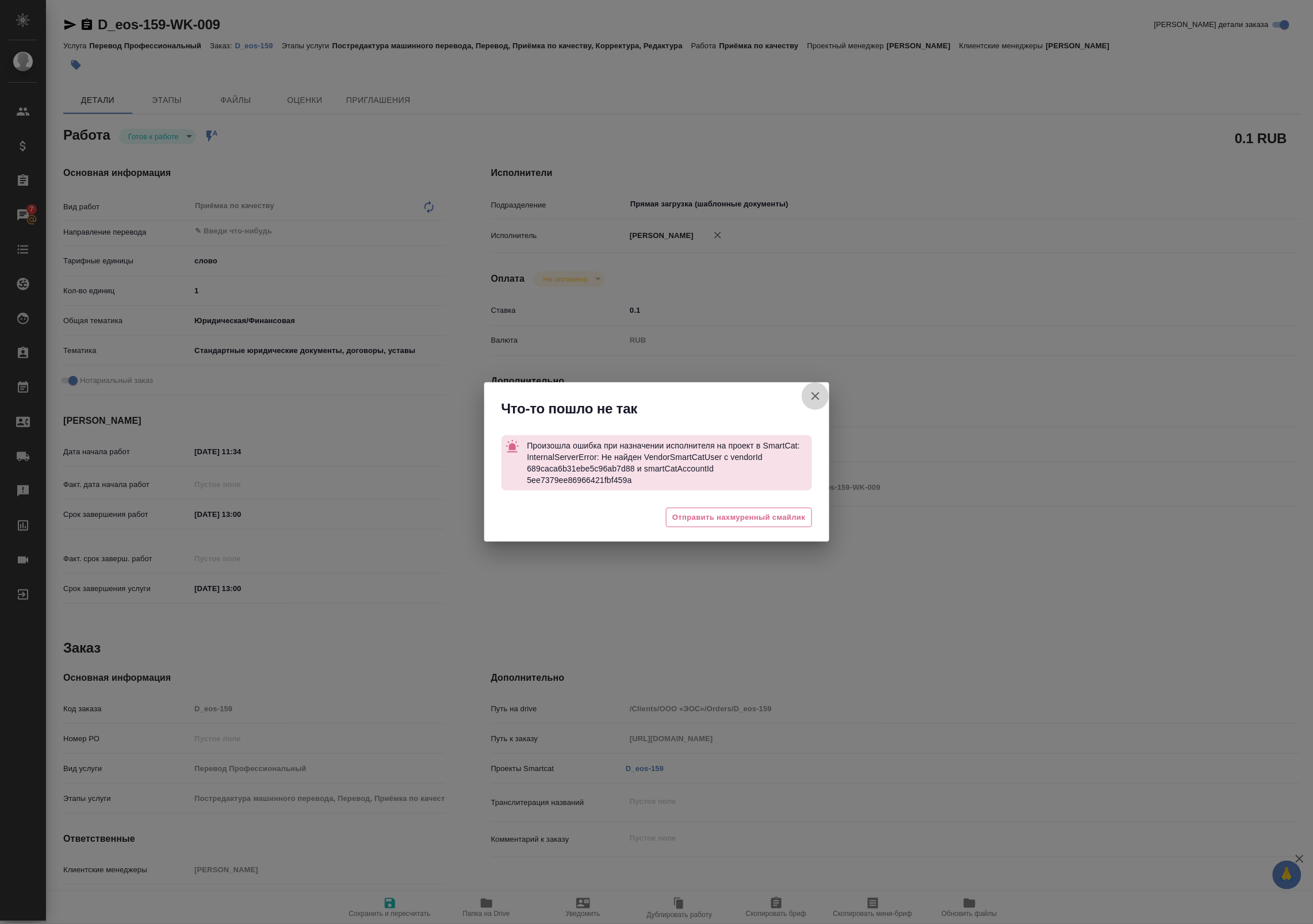
type textarea "x"
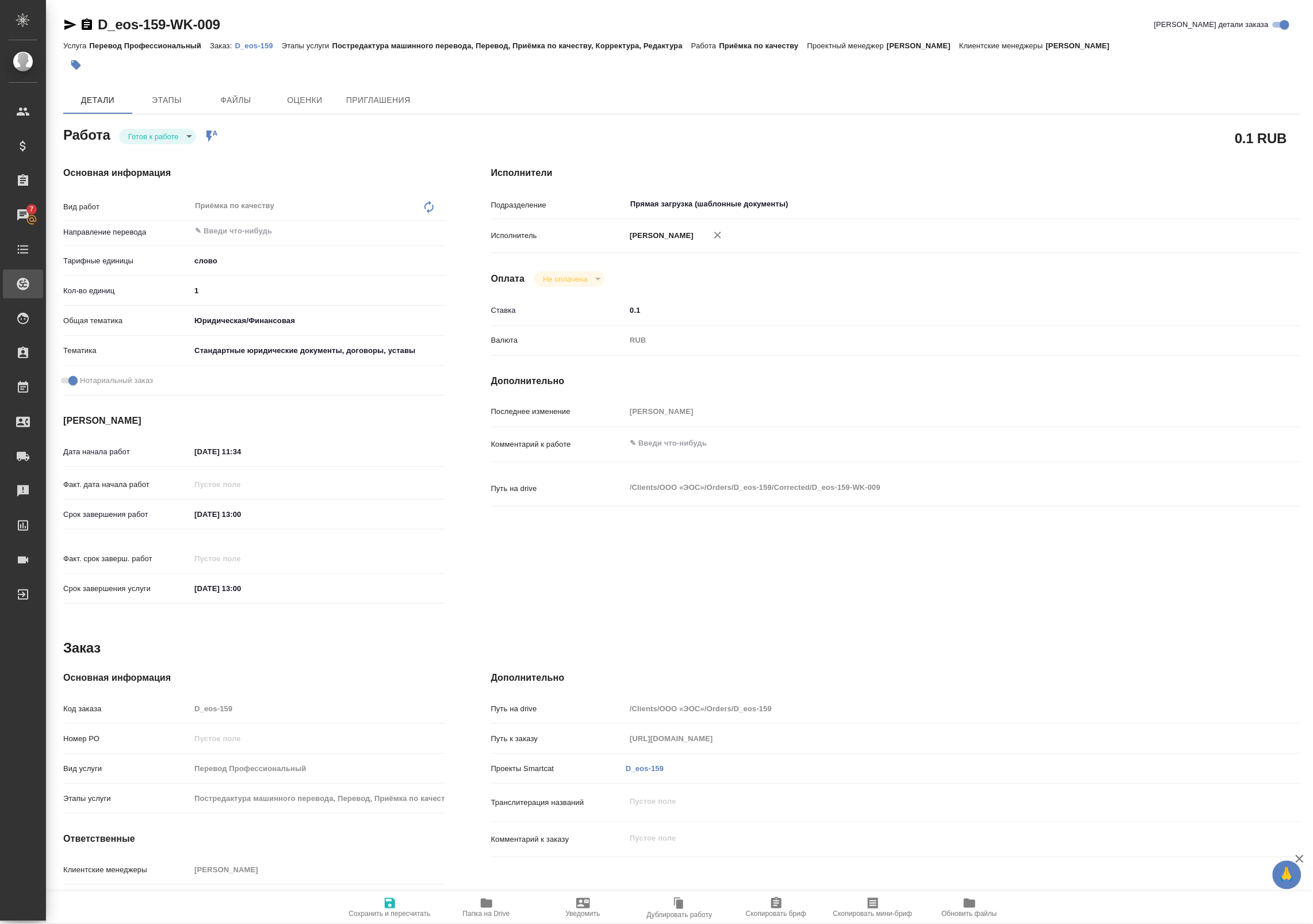
type textarea "x"
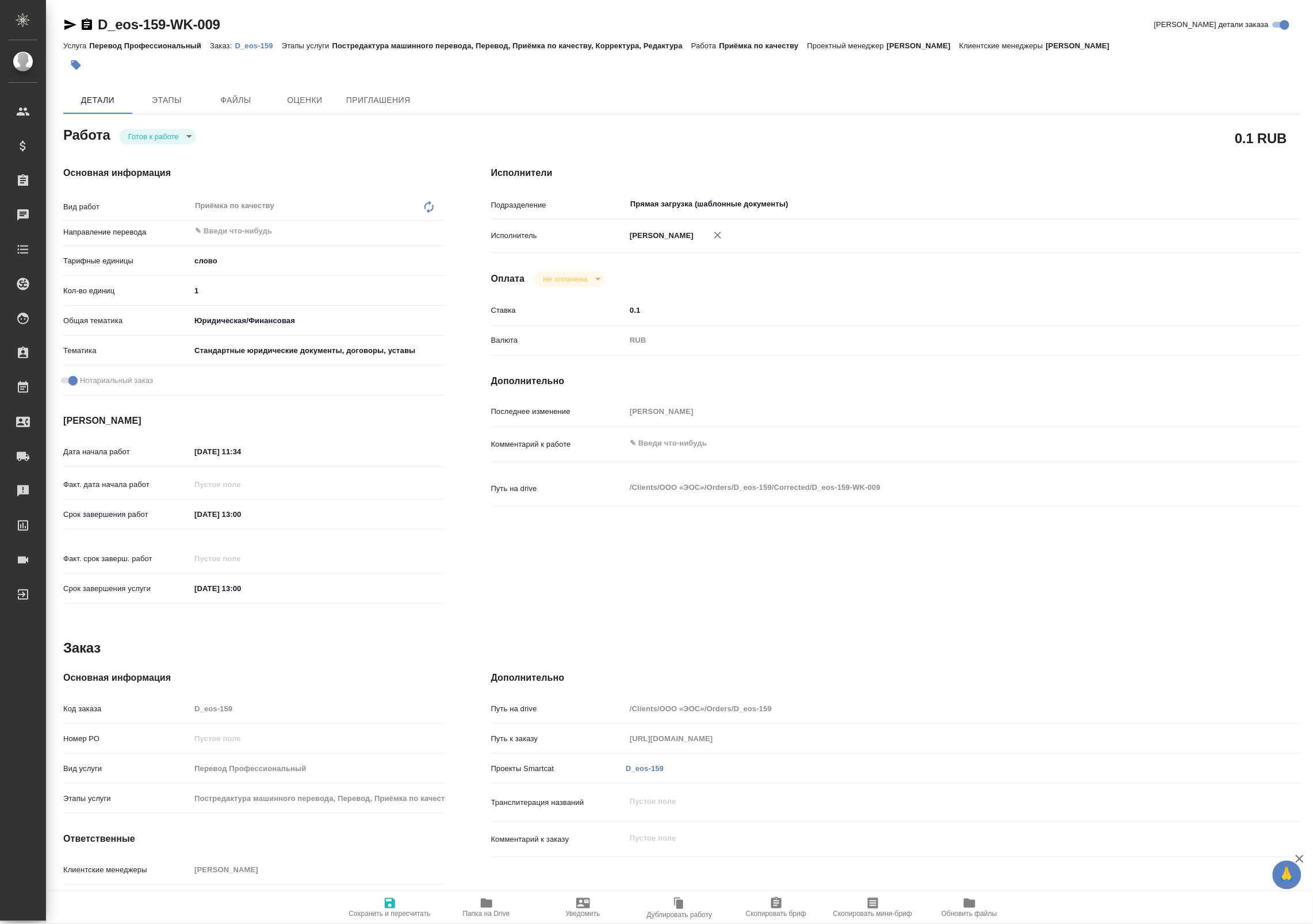
type textarea "x"
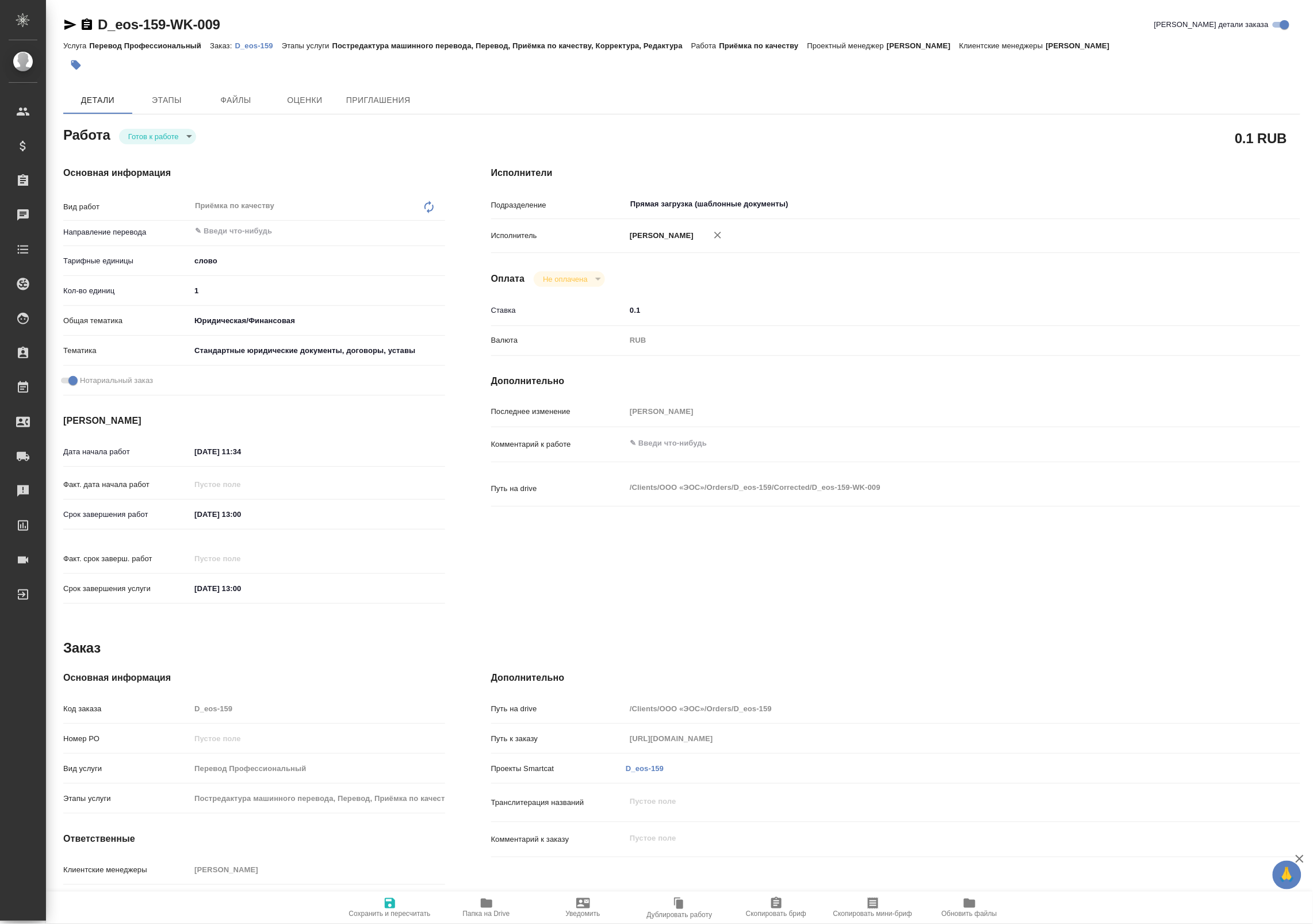
type textarea "x"
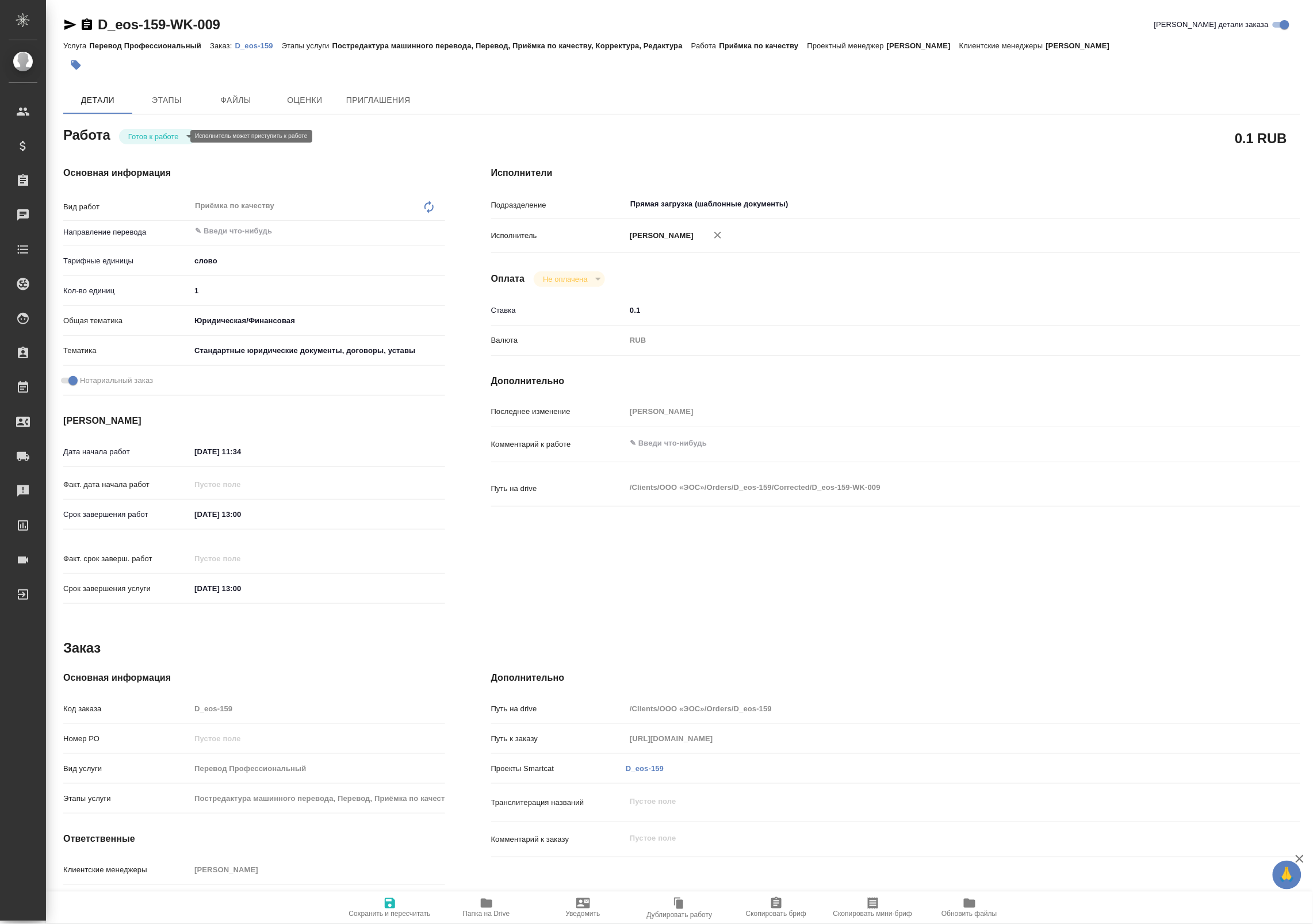
type textarea "x"
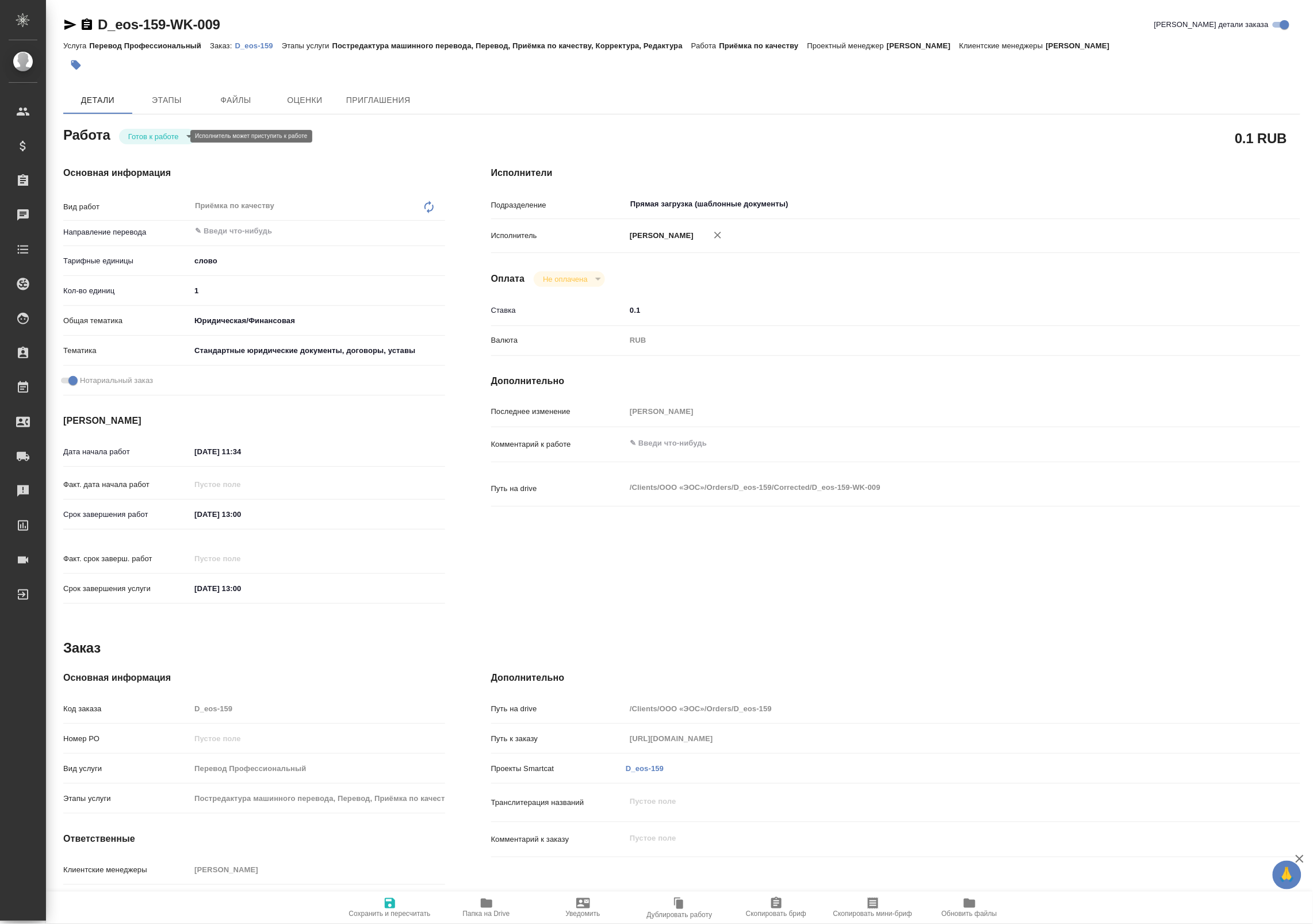
type textarea "x"
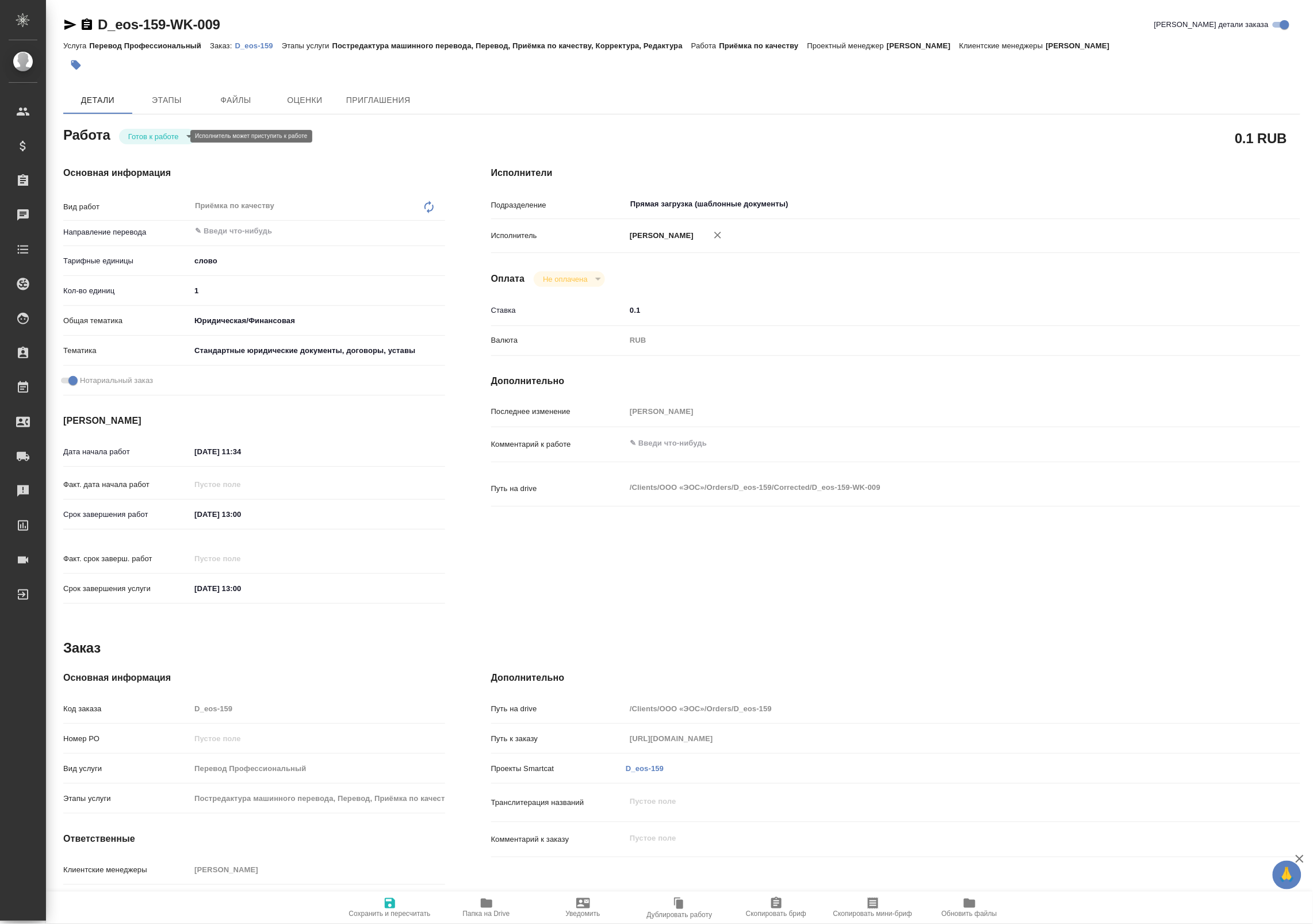
type textarea "x"
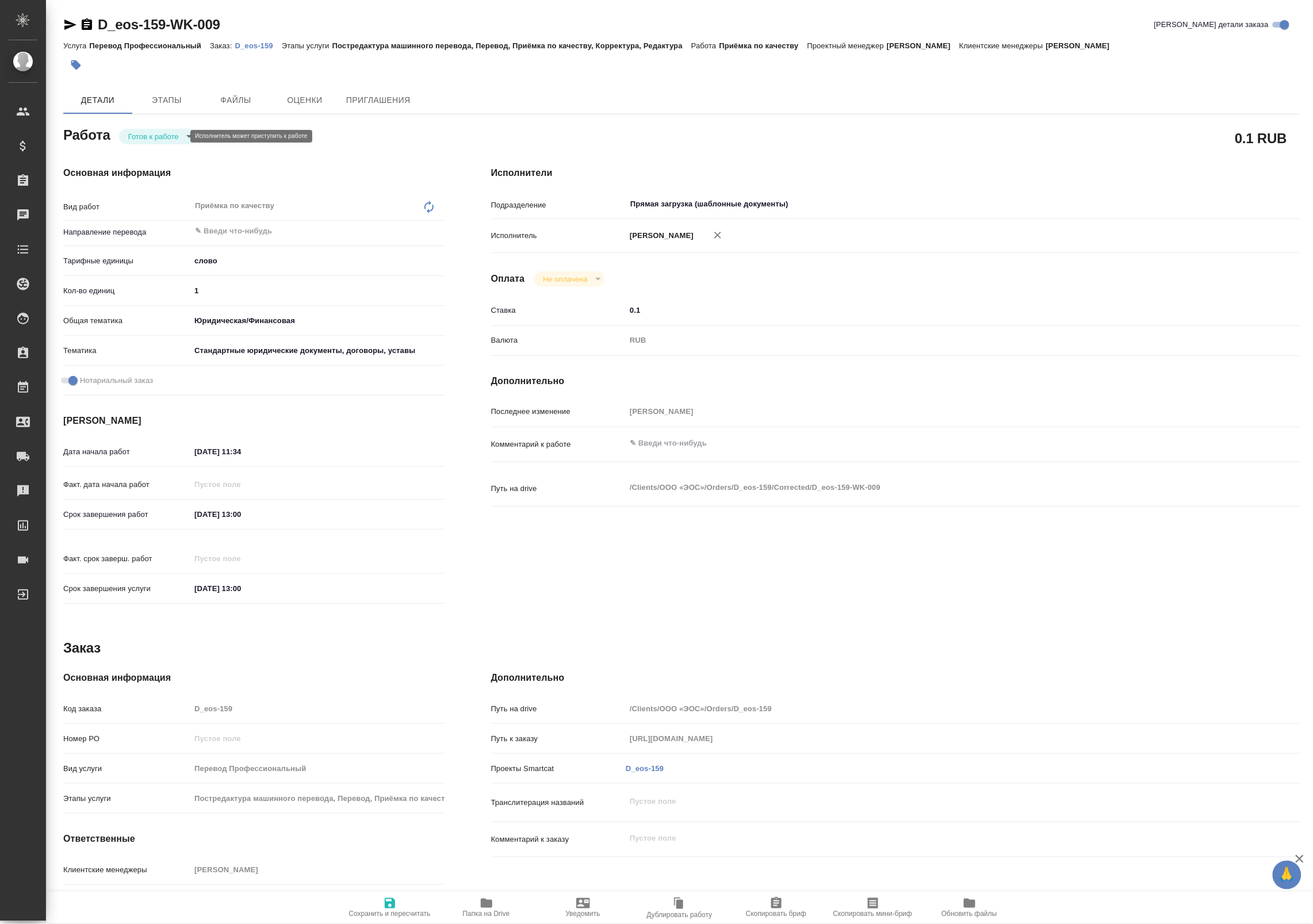
type textarea "x"
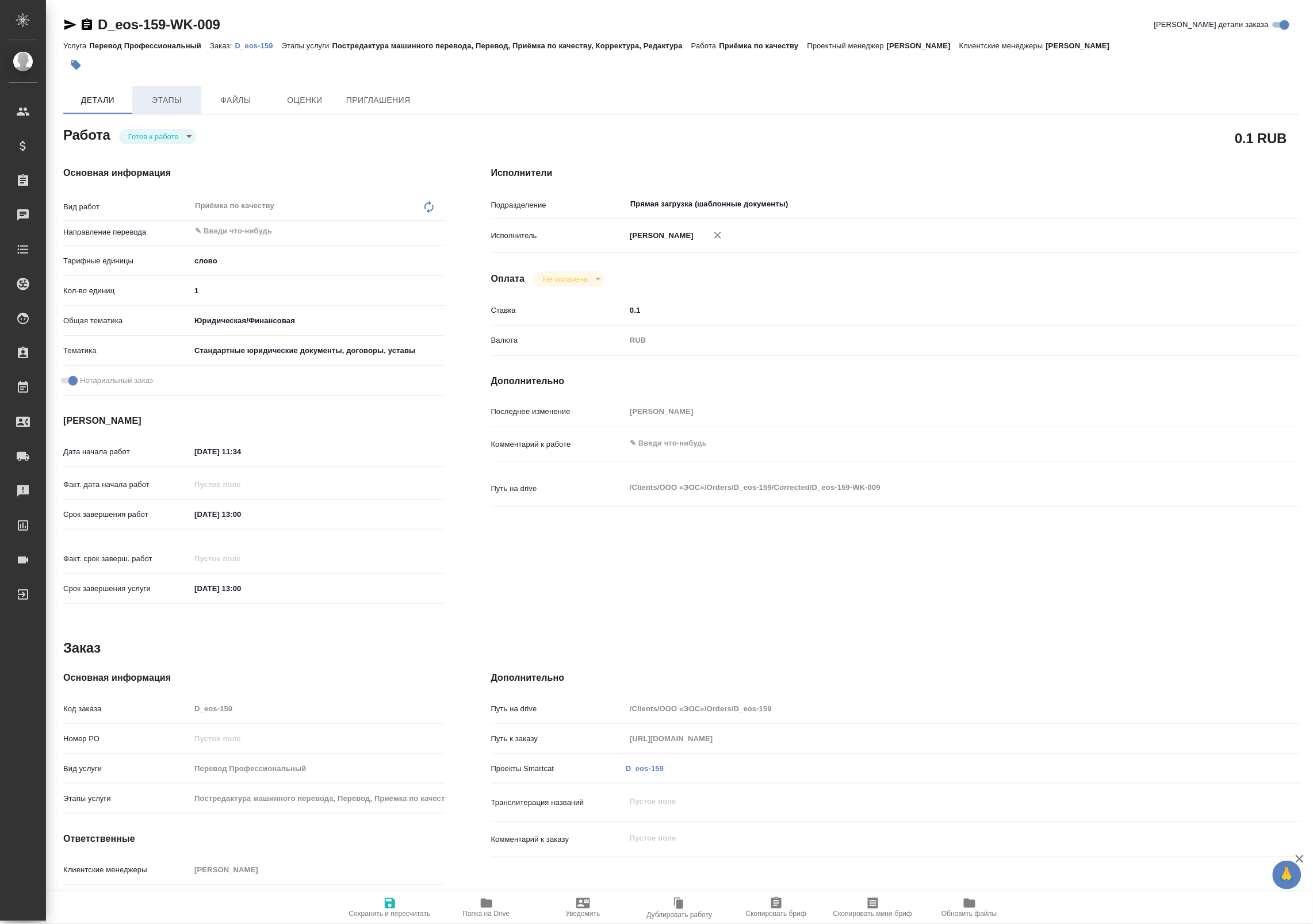
type textarea "x"
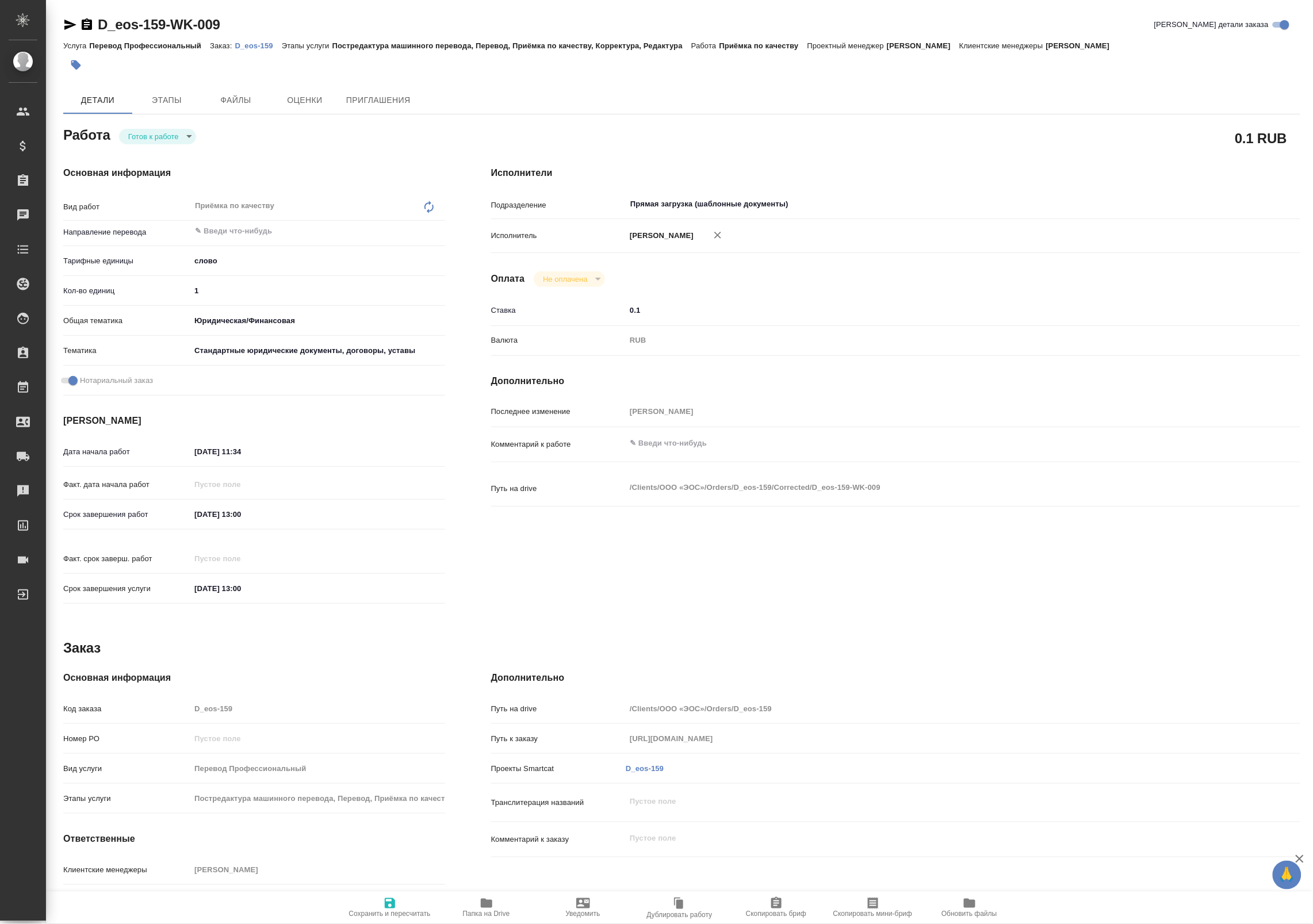
type textarea "x"
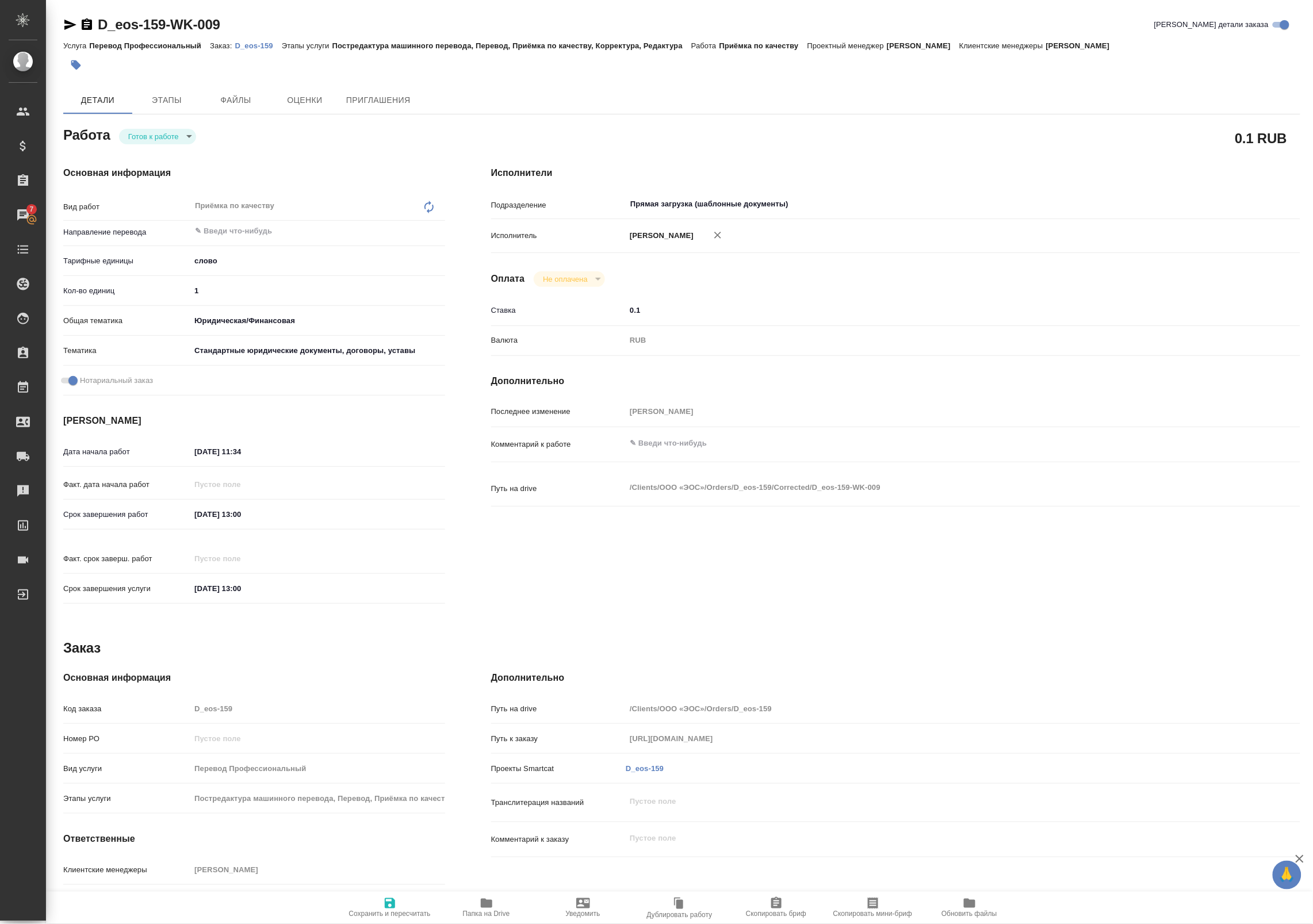
click at [1130, 174] on h4 "Исполнители" at bounding box center [896, 173] width 809 height 13
click at [61, 28] on div "D_eos-159-WK-009 [PERSON_NAME] детали заказа Услуга Перевод Профессиональный За…" at bounding box center [682, 489] width 1250 height 979
click at [65, 27] on icon "button" at bounding box center [71, 25] width 12 height 10
click at [1036, 605] on div "Работа Готов к работе readyForWork 0.1 RUB Основная информация Вид работ Приёмк…" at bounding box center [681, 536] width 1237 height 825
type textarea "x"
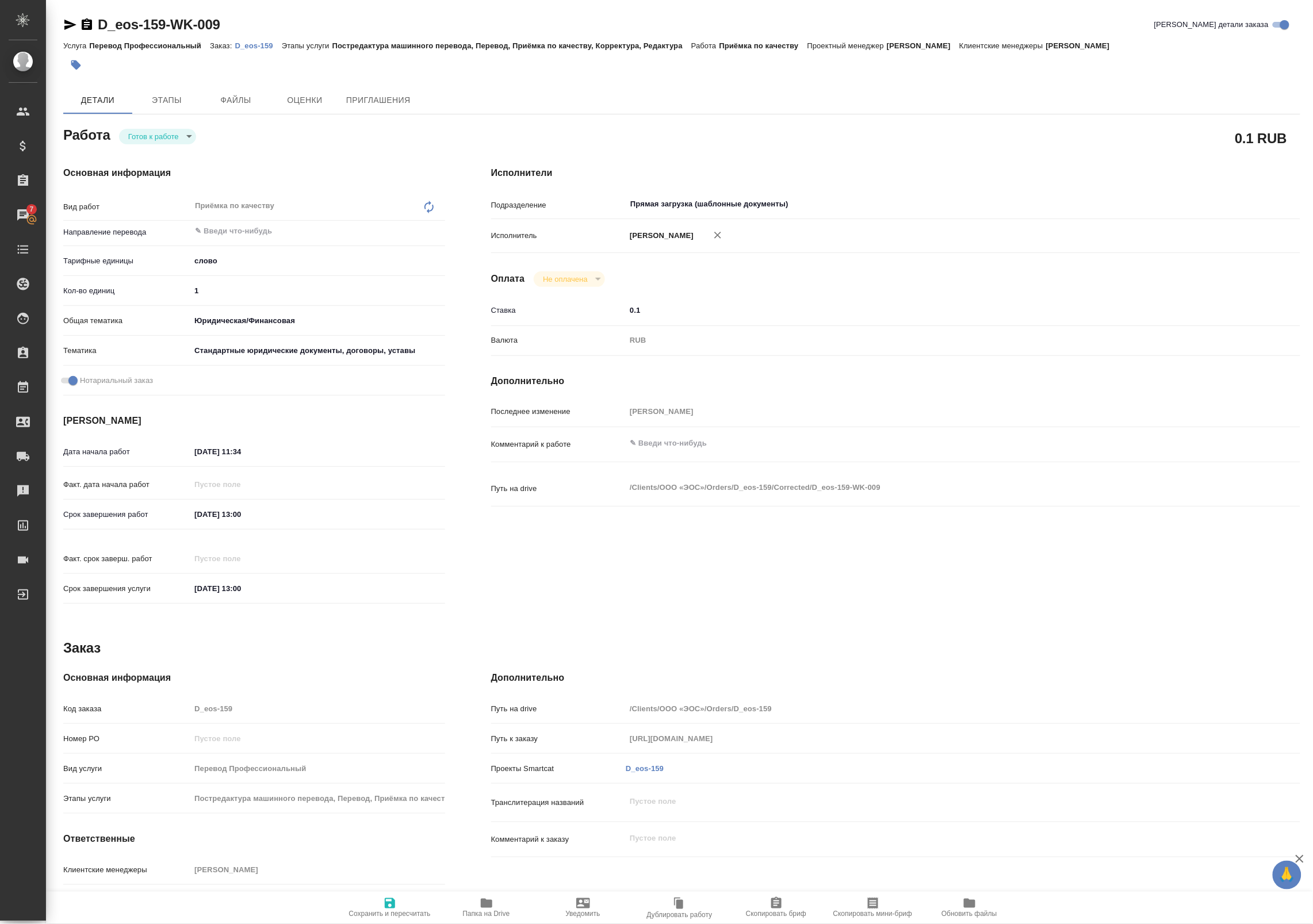
type textarea "x"
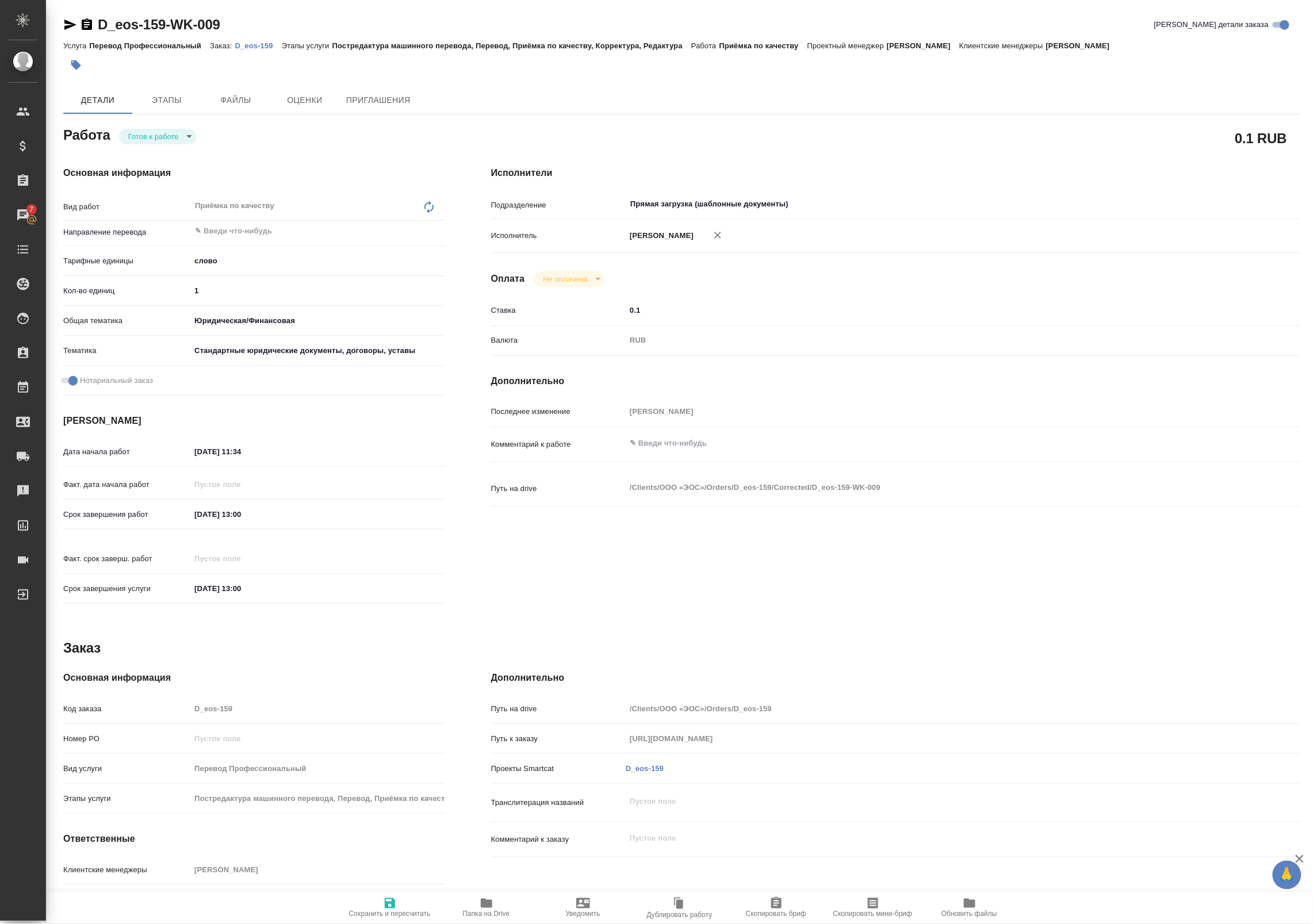
type textarea "x"
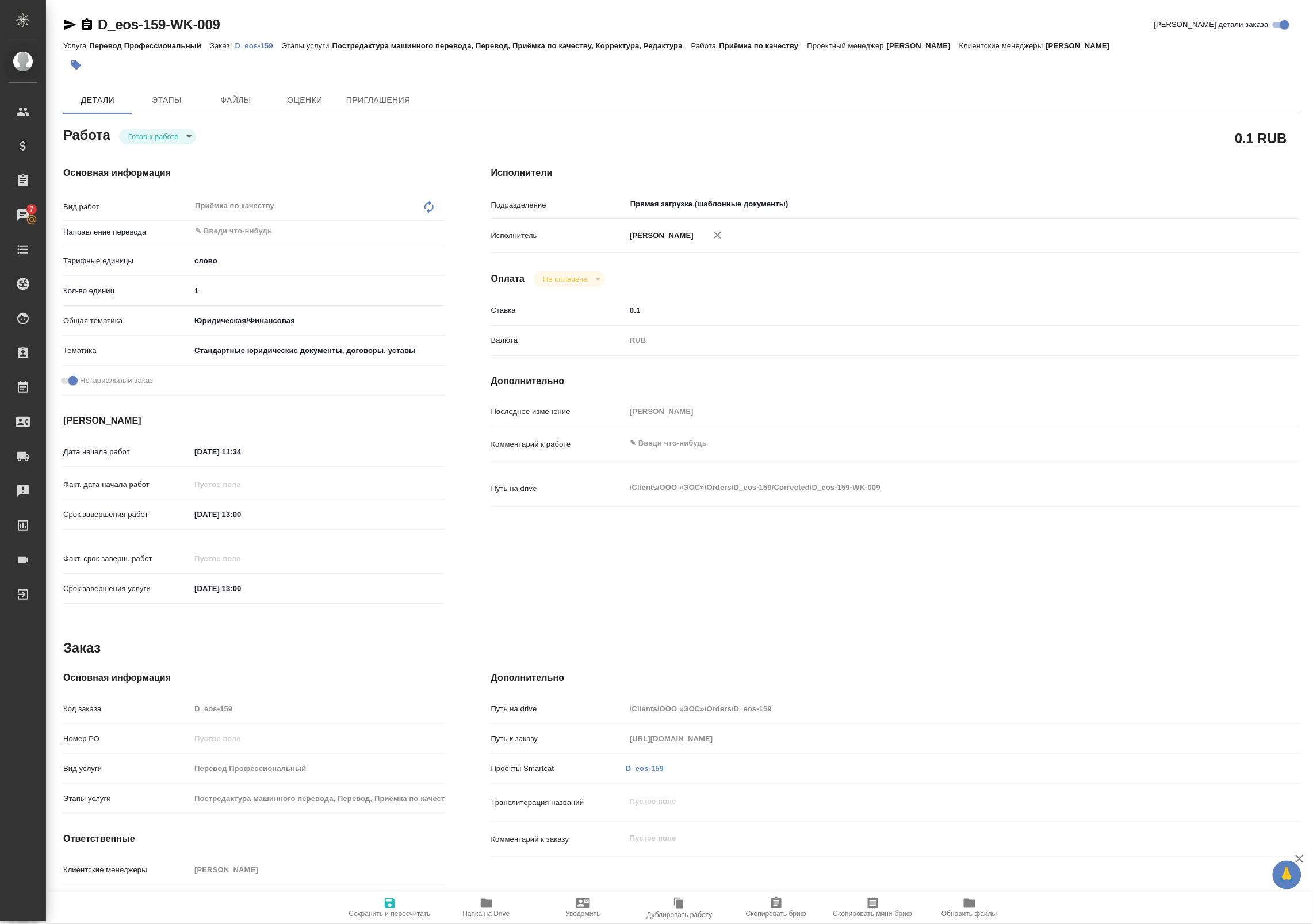
type textarea "x"
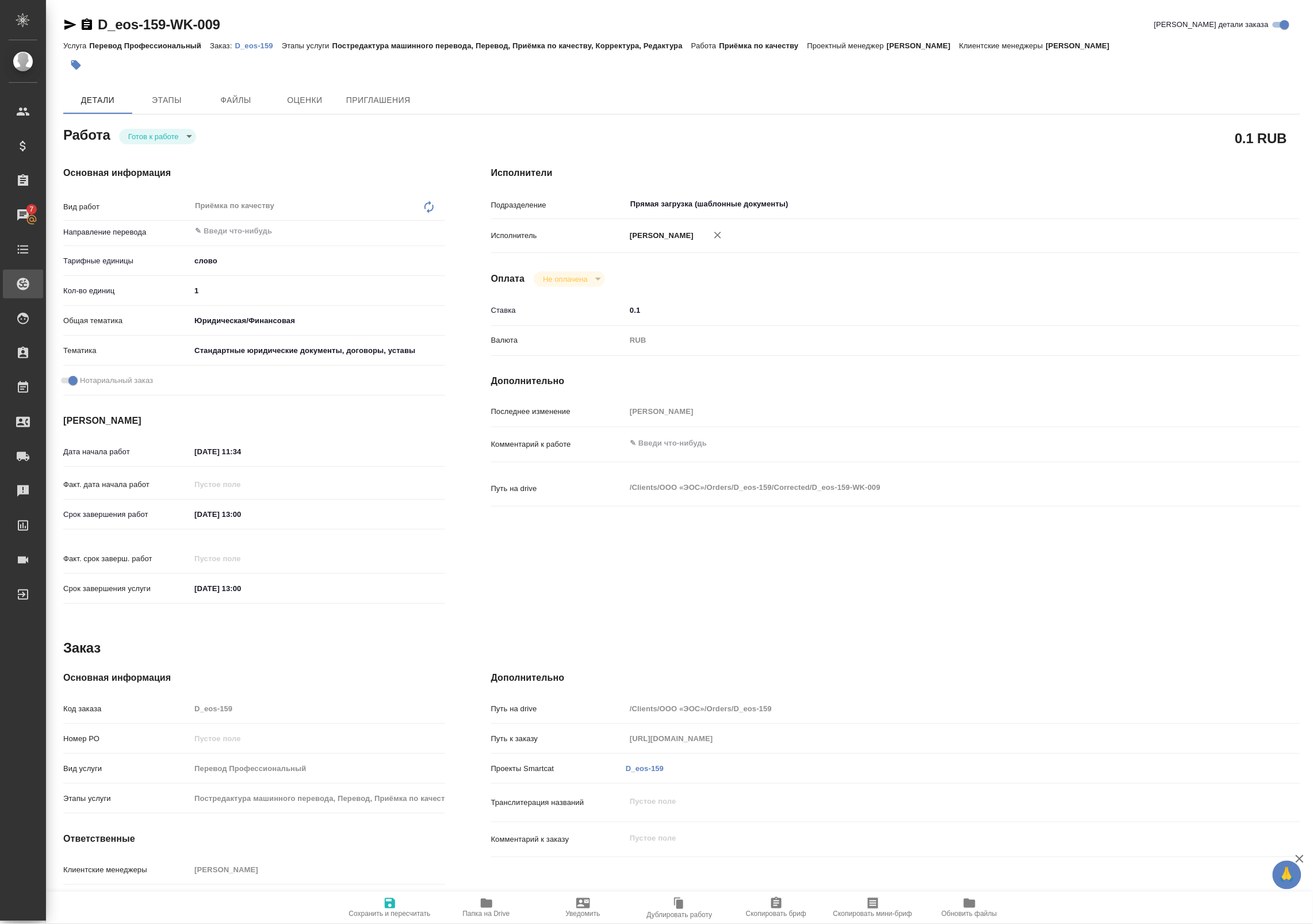
type textarea "x"
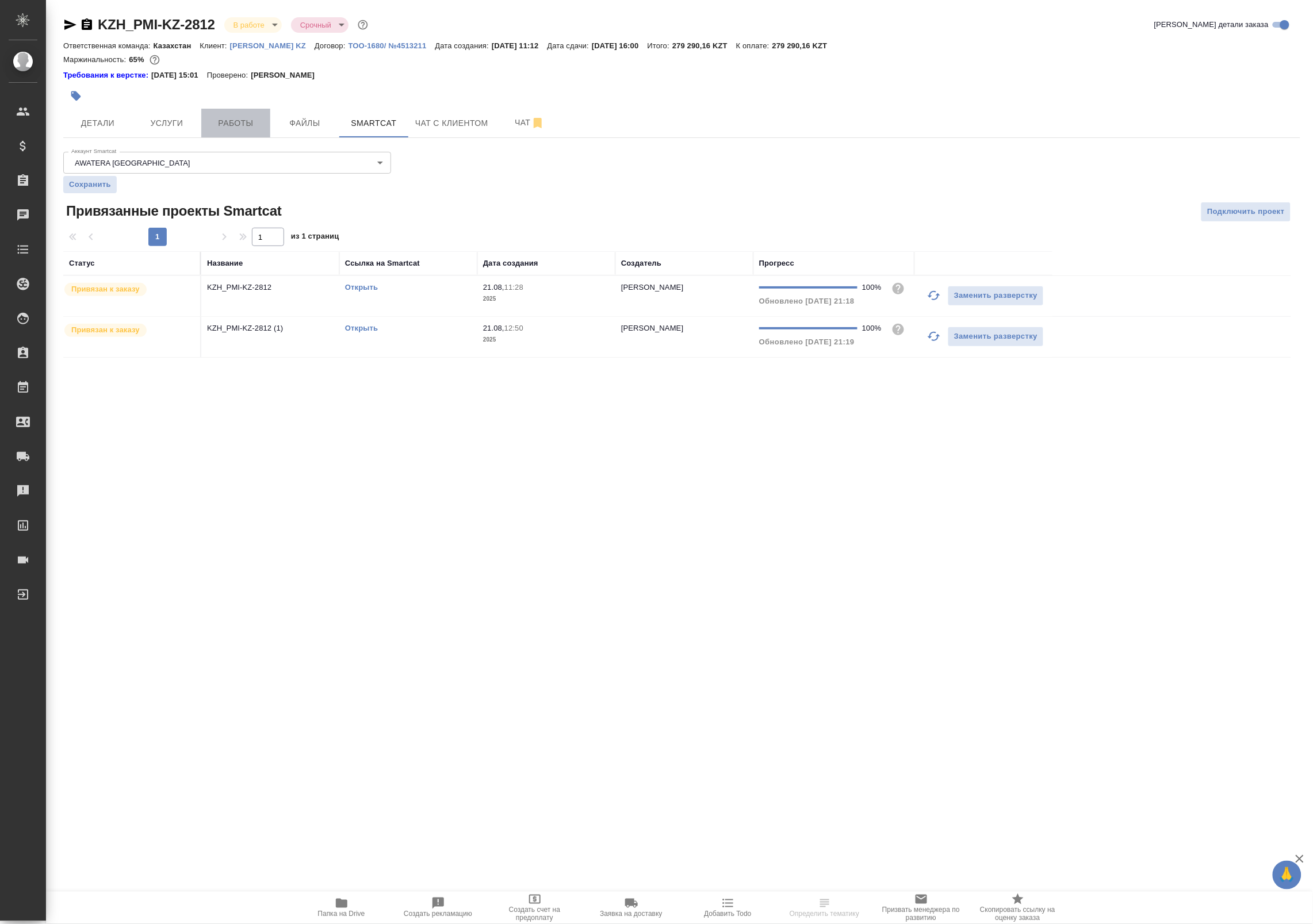
click at [230, 123] on span "Работы" at bounding box center [236, 123] width 55 height 14
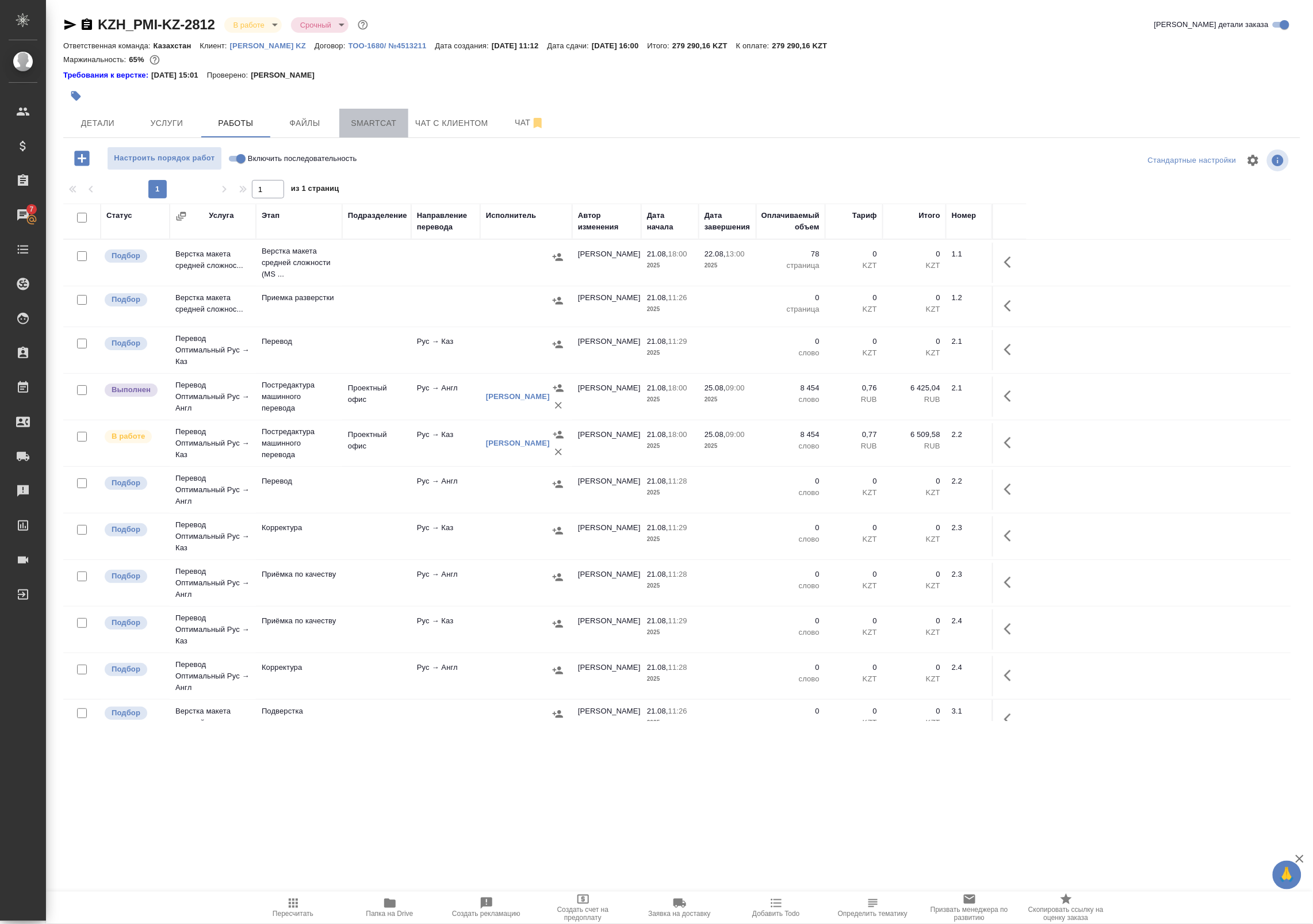
click at [384, 126] on span "Smartcat" at bounding box center [374, 123] width 55 height 14
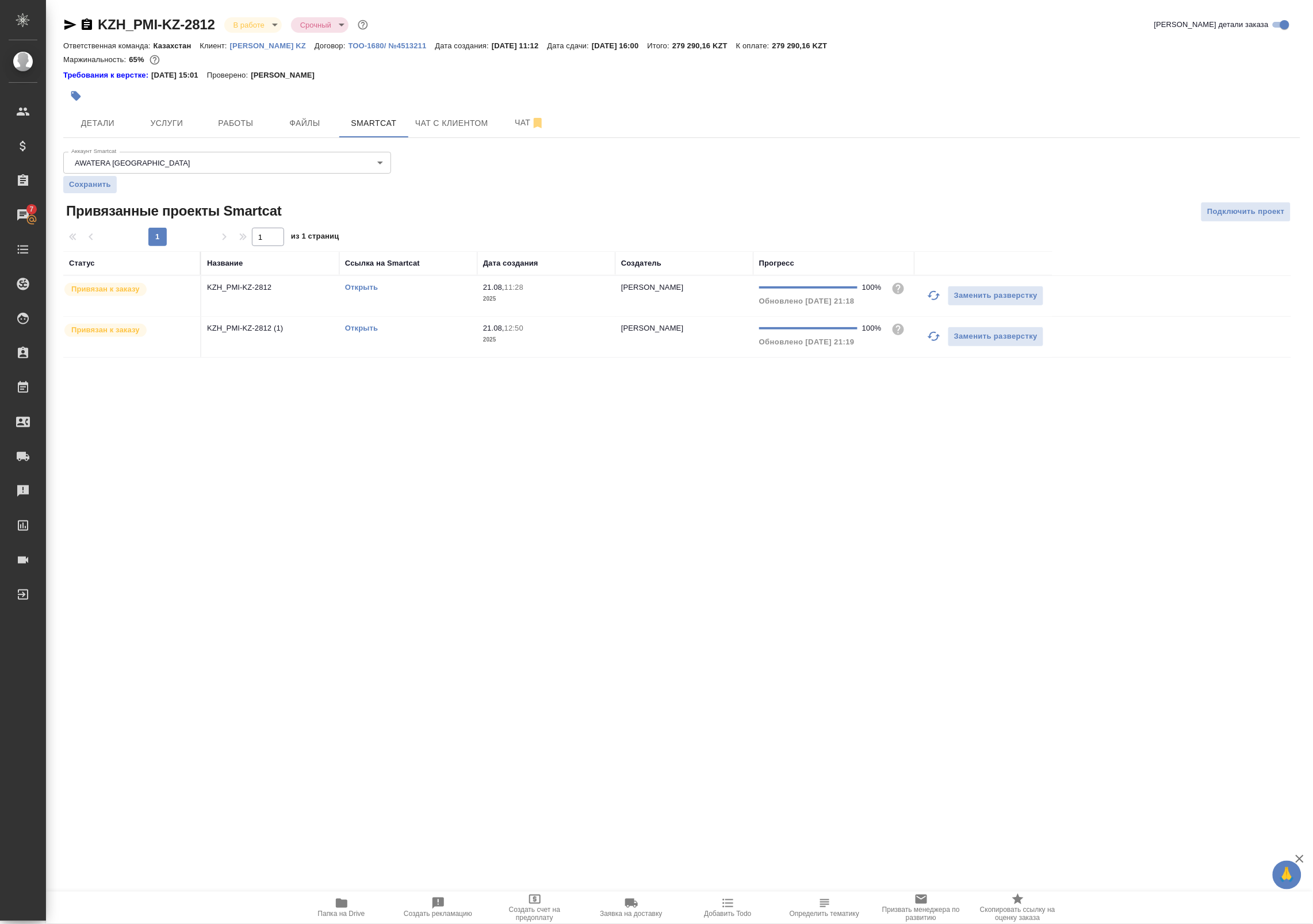
click at [360, 328] on link "Открыть" at bounding box center [361, 328] width 33 height 9
click at [159, 116] on span "Услуги" at bounding box center [167, 123] width 55 height 14
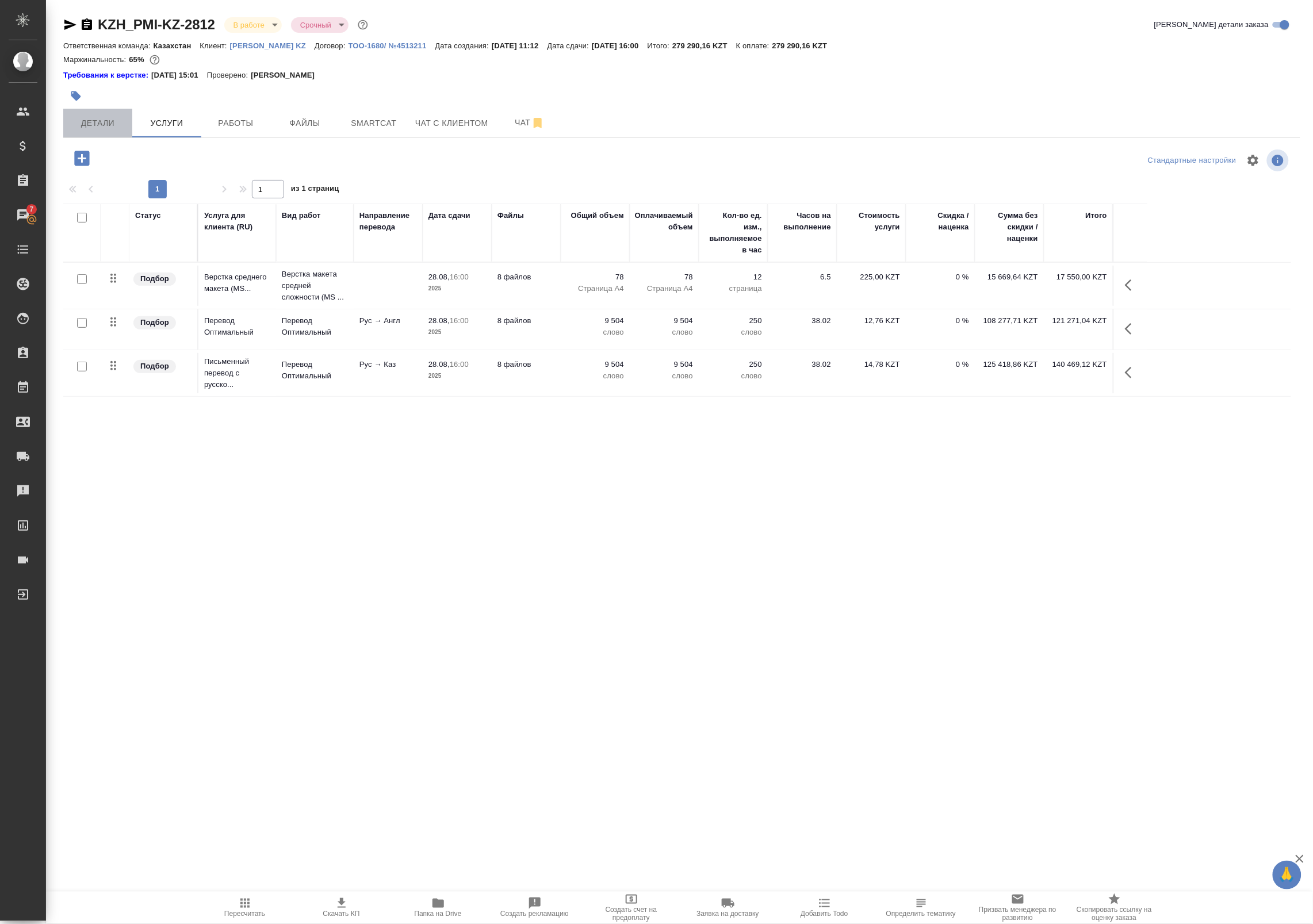
click at [119, 122] on span "Детали" at bounding box center [98, 123] width 55 height 14
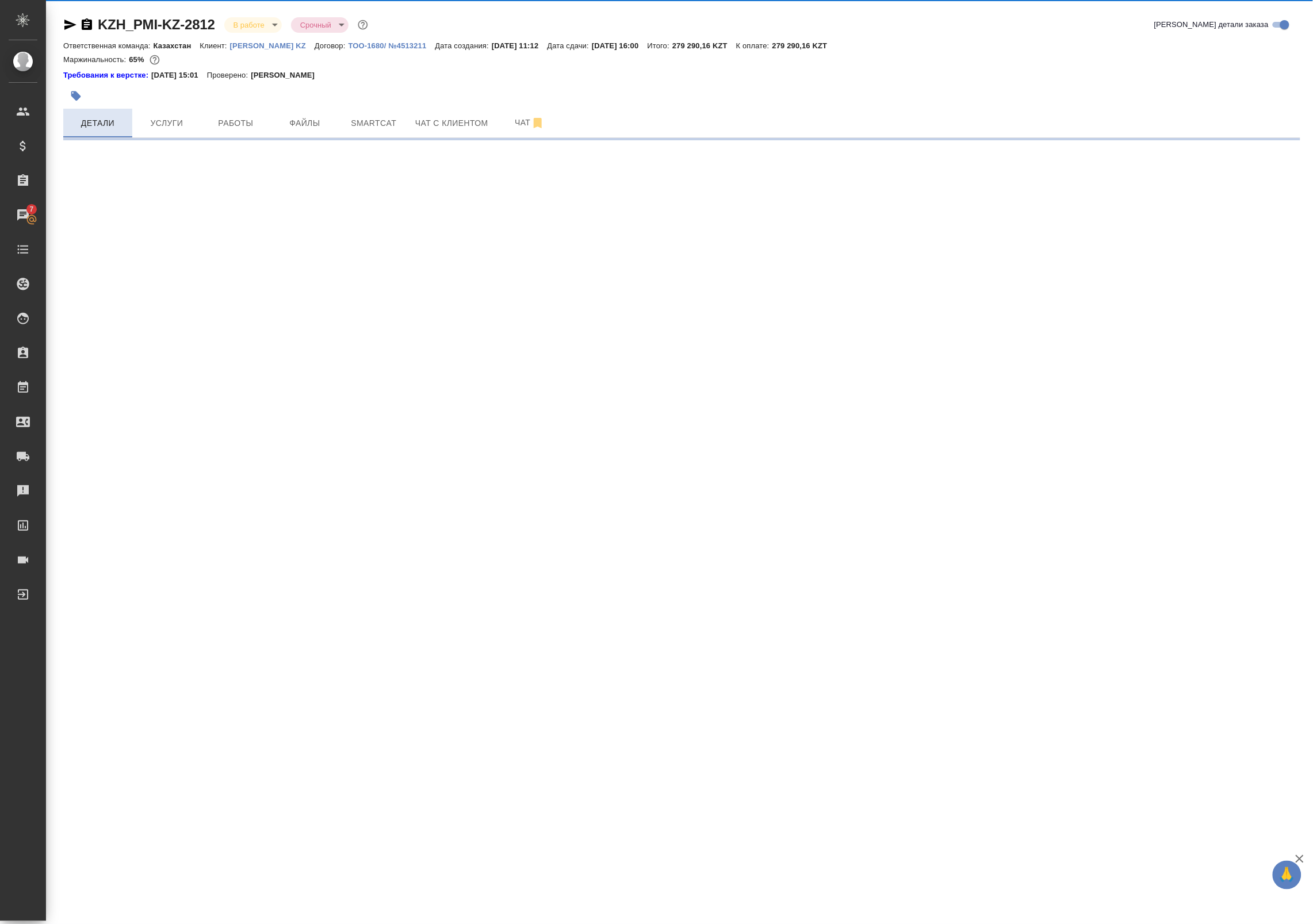
select select "RU"
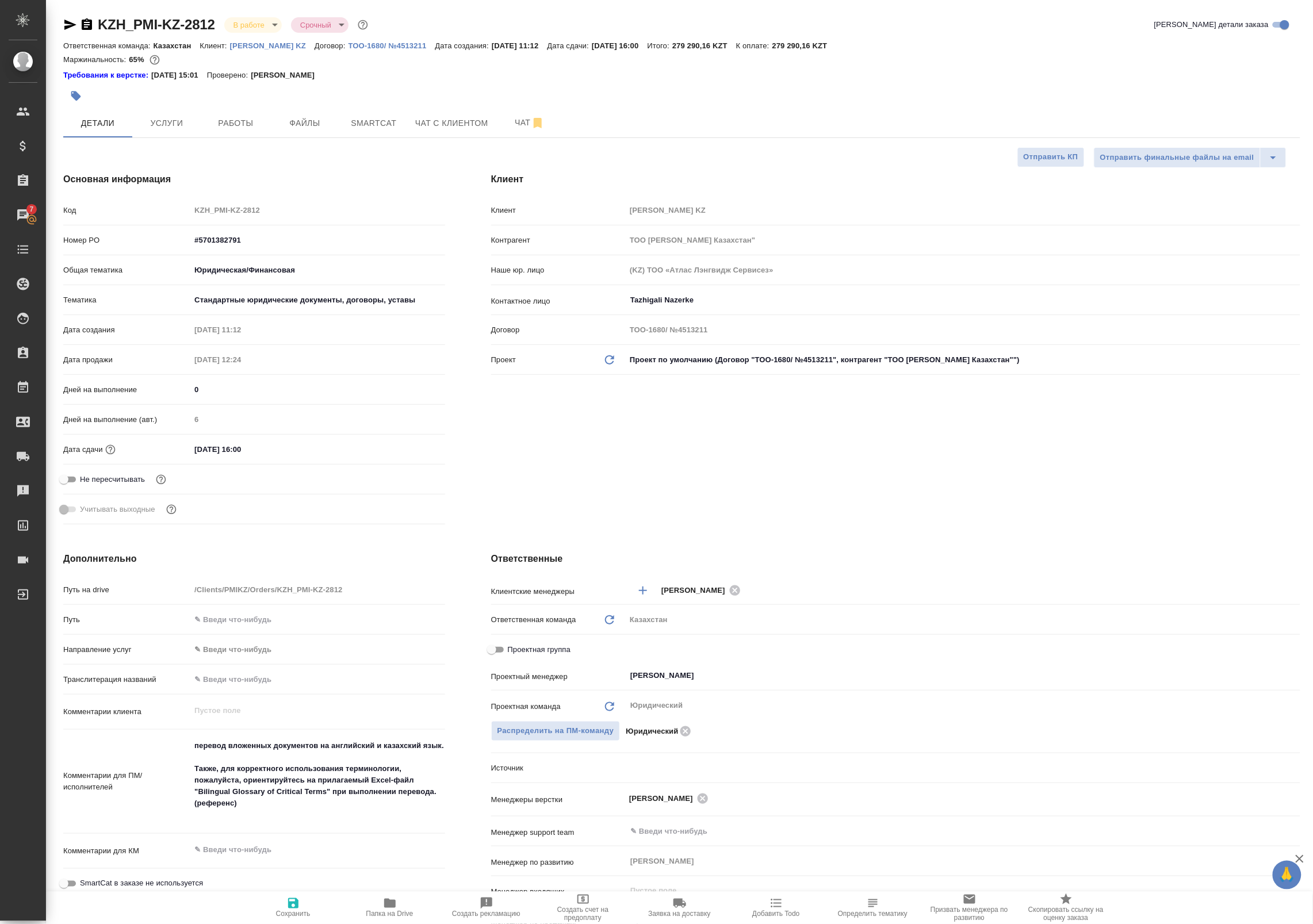
type textarea "x"
click at [228, 133] on button "Работы" at bounding box center [236, 123] width 69 height 29
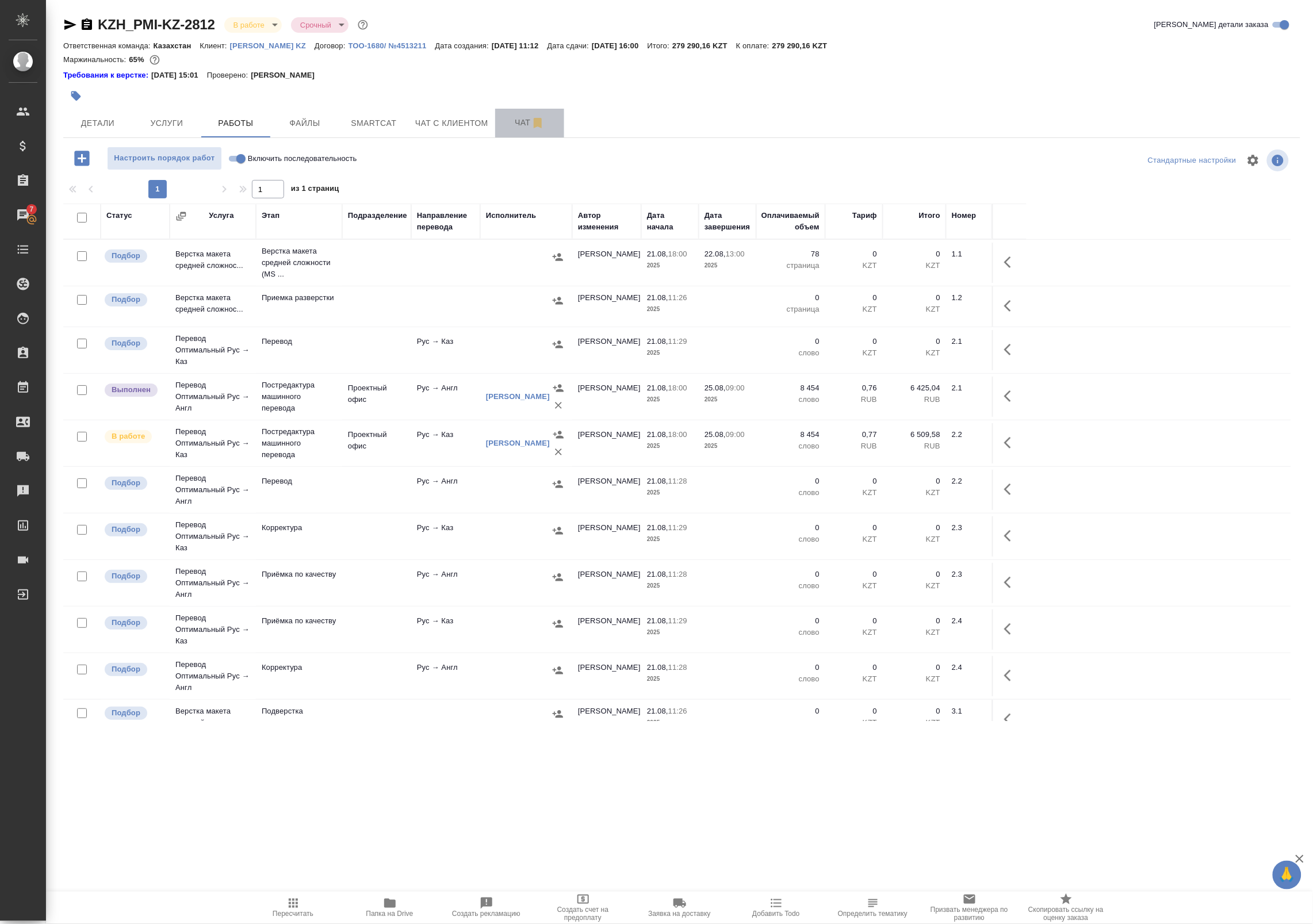
click at [524, 123] on span "Чат" at bounding box center [530, 122] width 55 height 14
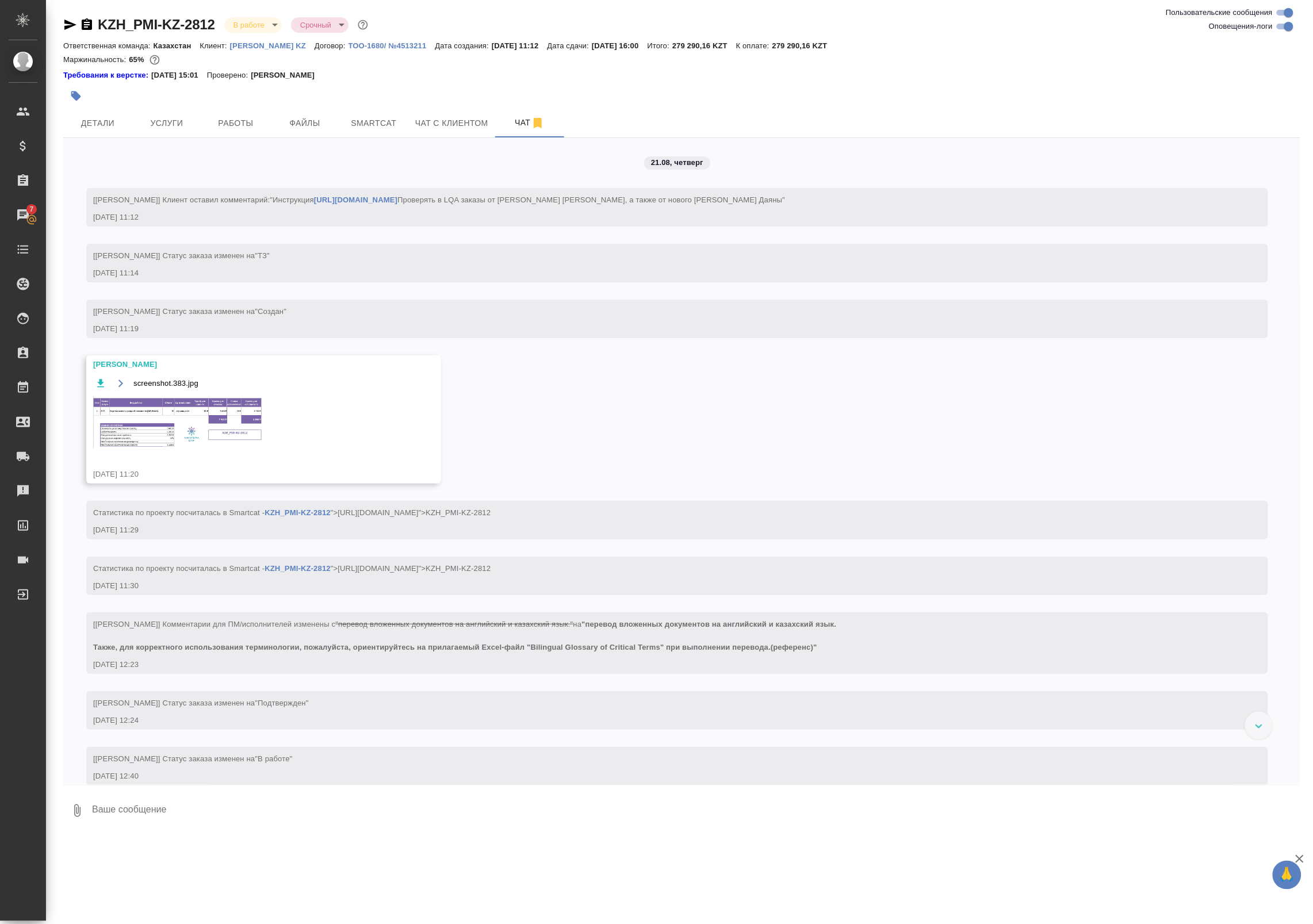
click at [205, 418] on img at bounding box center [179, 422] width 172 height 52
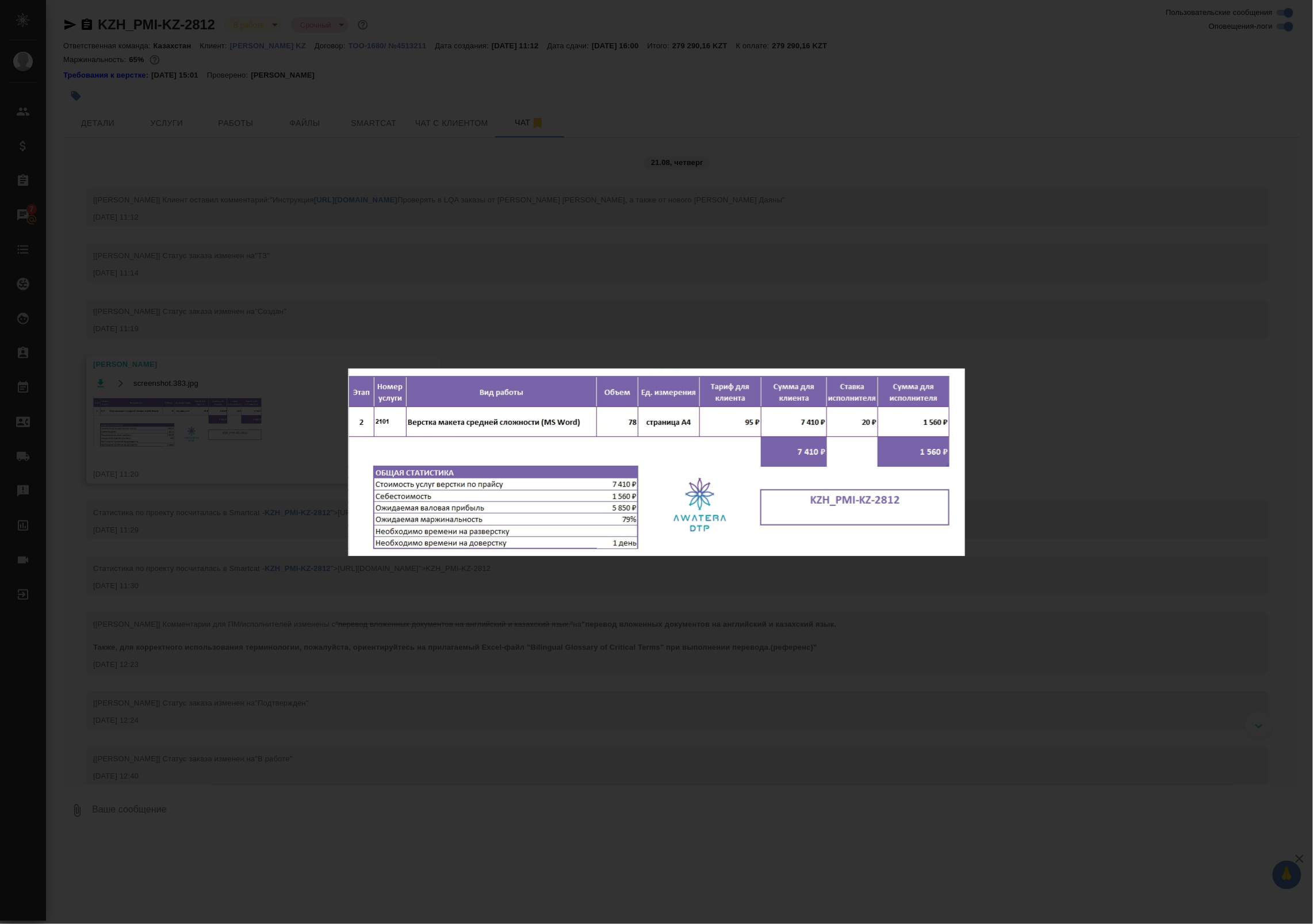
click at [466, 341] on div "screenshot.383.jpg 1 of 1" at bounding box center [656, 462] width 1313 height 924
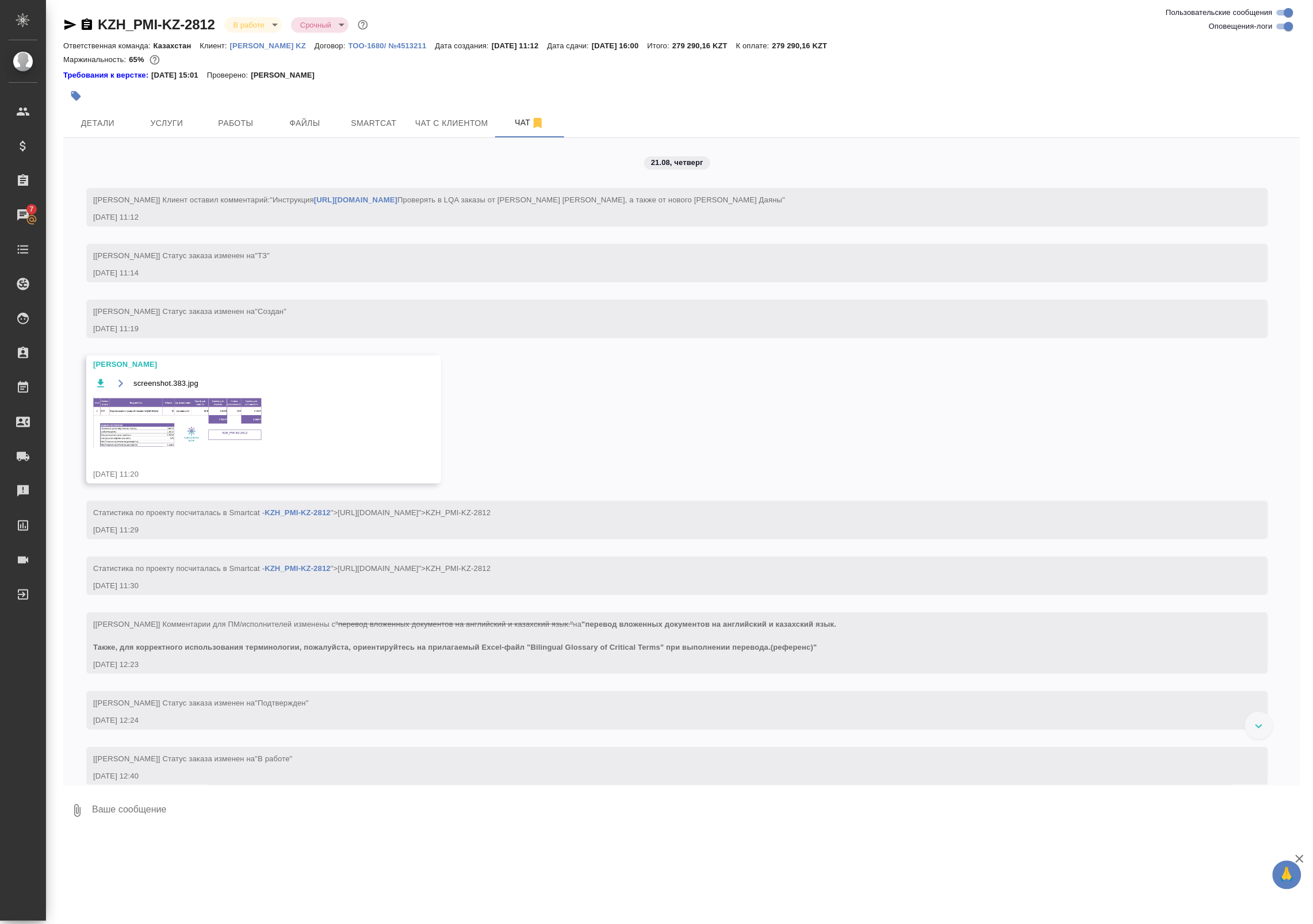
click at [188, 437] on img at bounding box center [179, 422] width 172 height 52
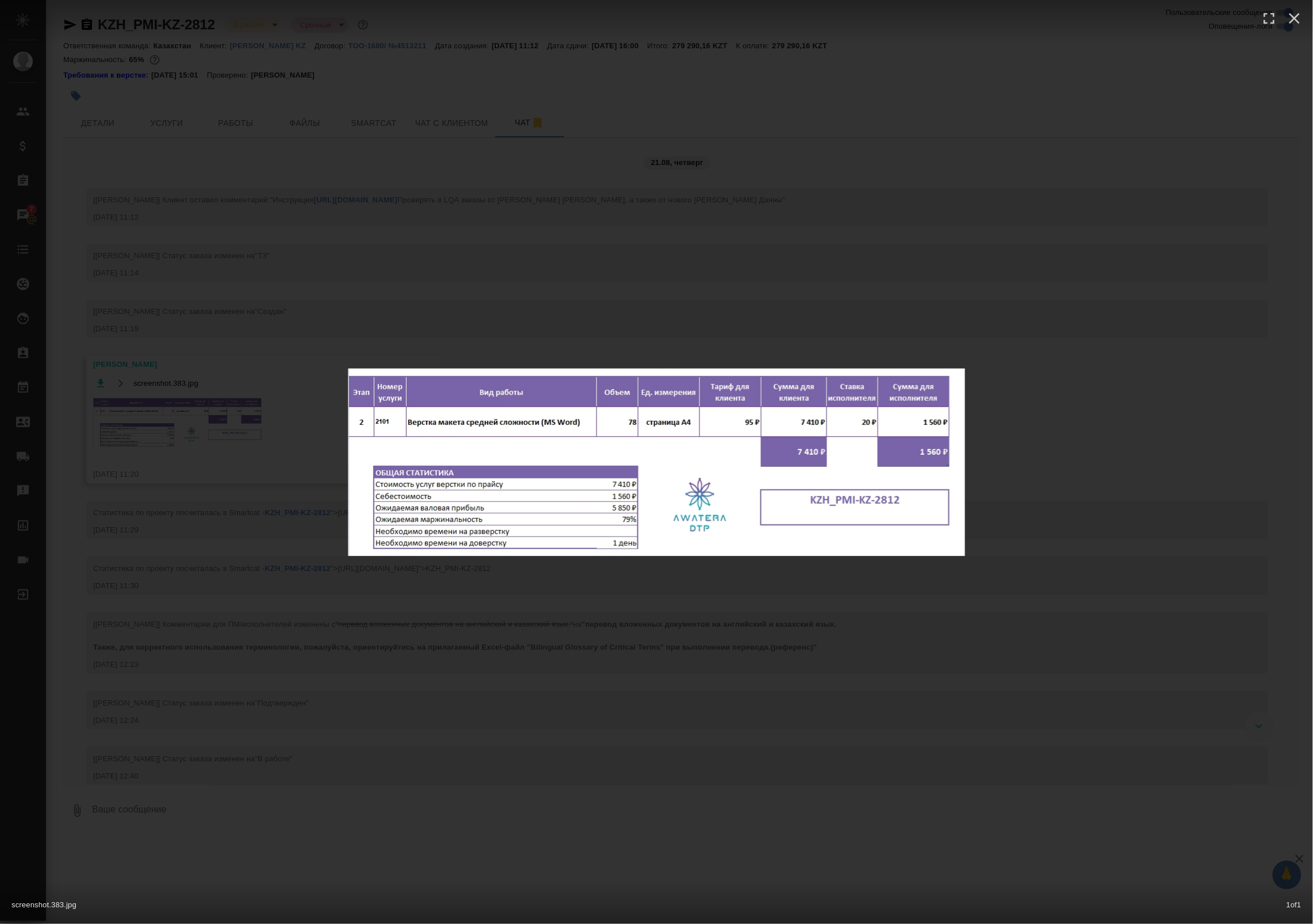
click at [380, 341] on div "screenshot.383.jpg 1 of 1" at bounding box center [656, 462] width 1313 height 924
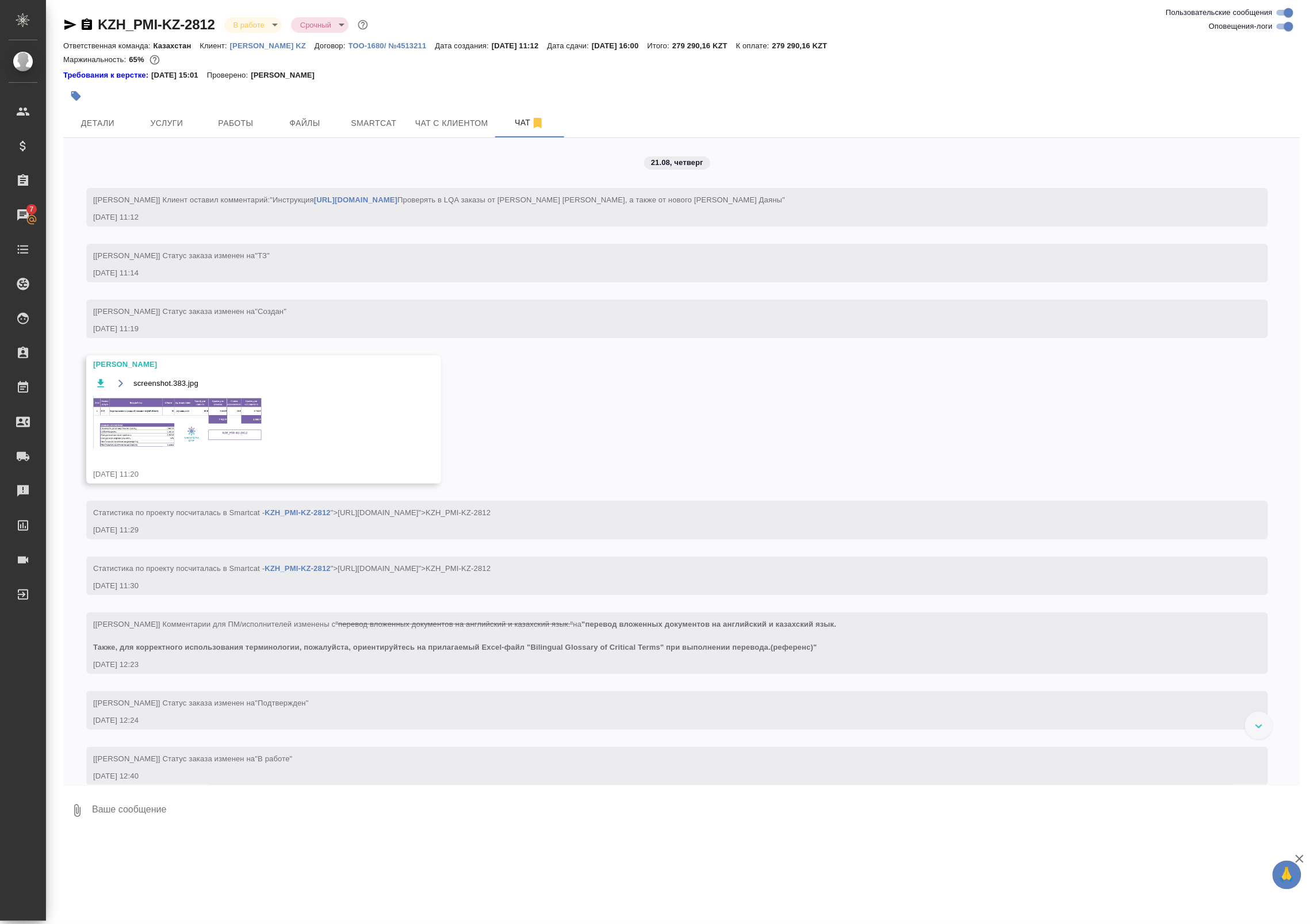
click at [254, 129] on span "Работы" at bounding box center [236, 123] width 55 height 14
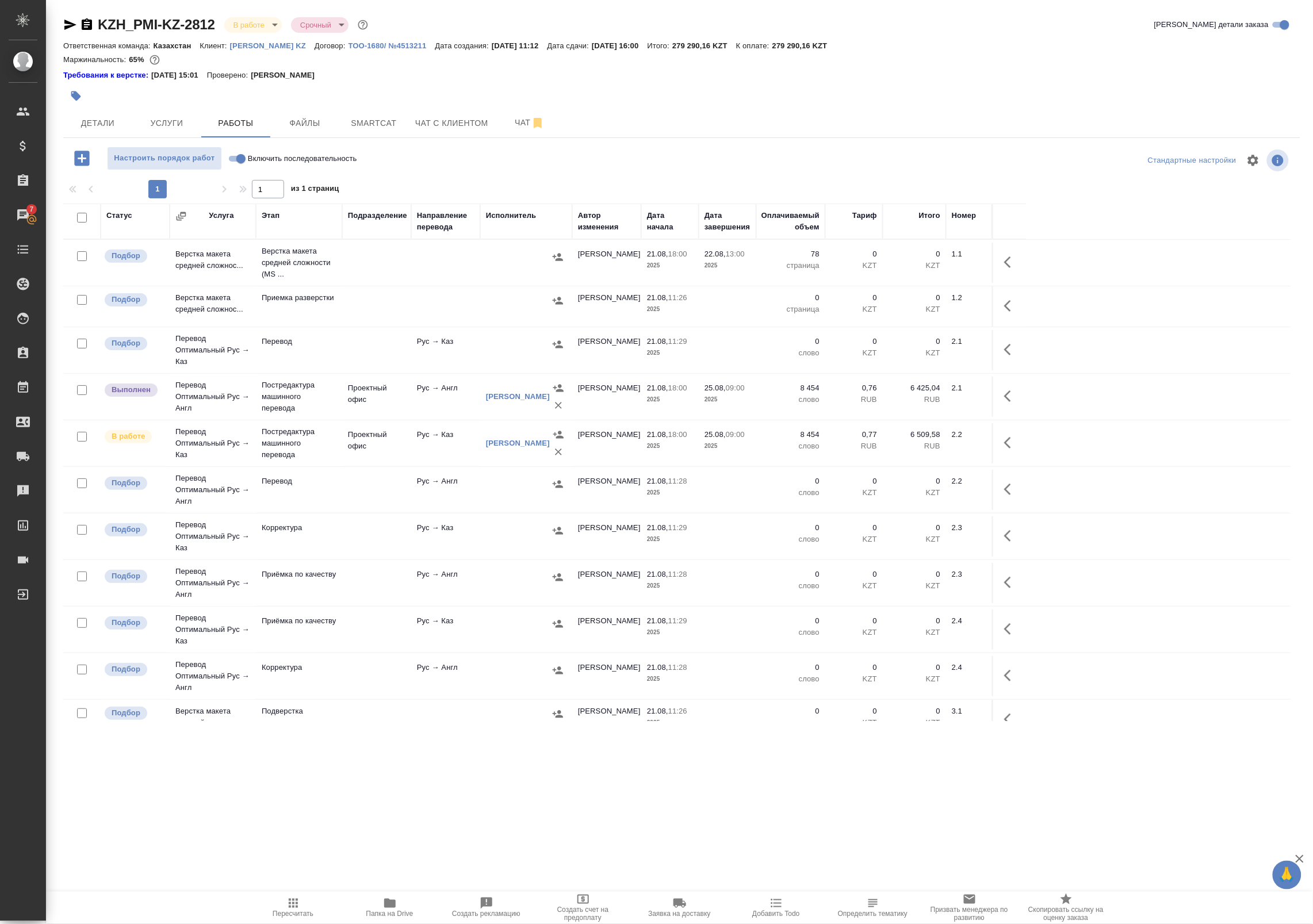
click at [334, 713] on p "Подверстка" at bounding box center [299, 711] width 75 height 12
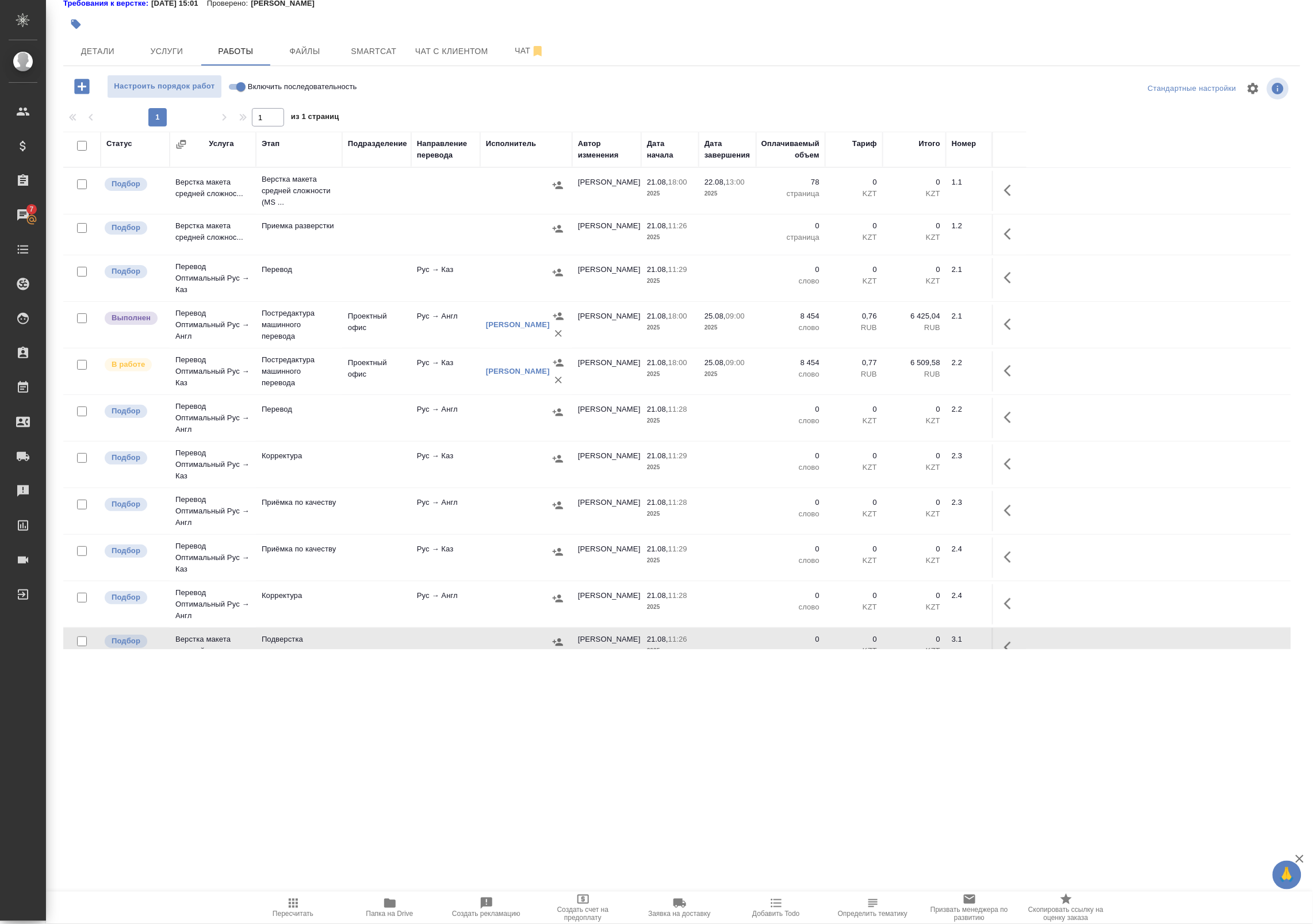
scroll to position [62, 0]
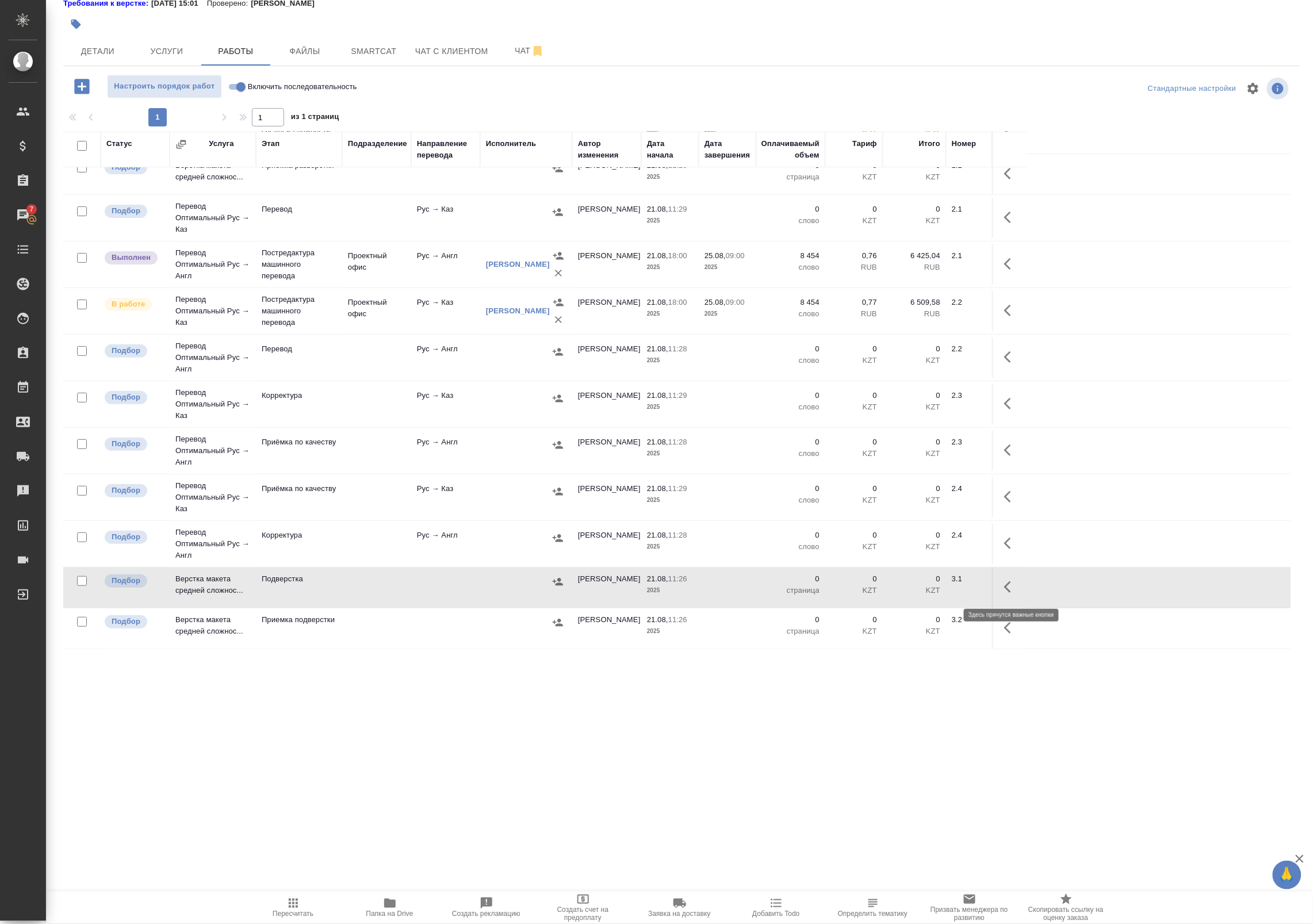
click at [1013, 582] on icon "button" at bounding box center [1011, 587] width 14 height 13
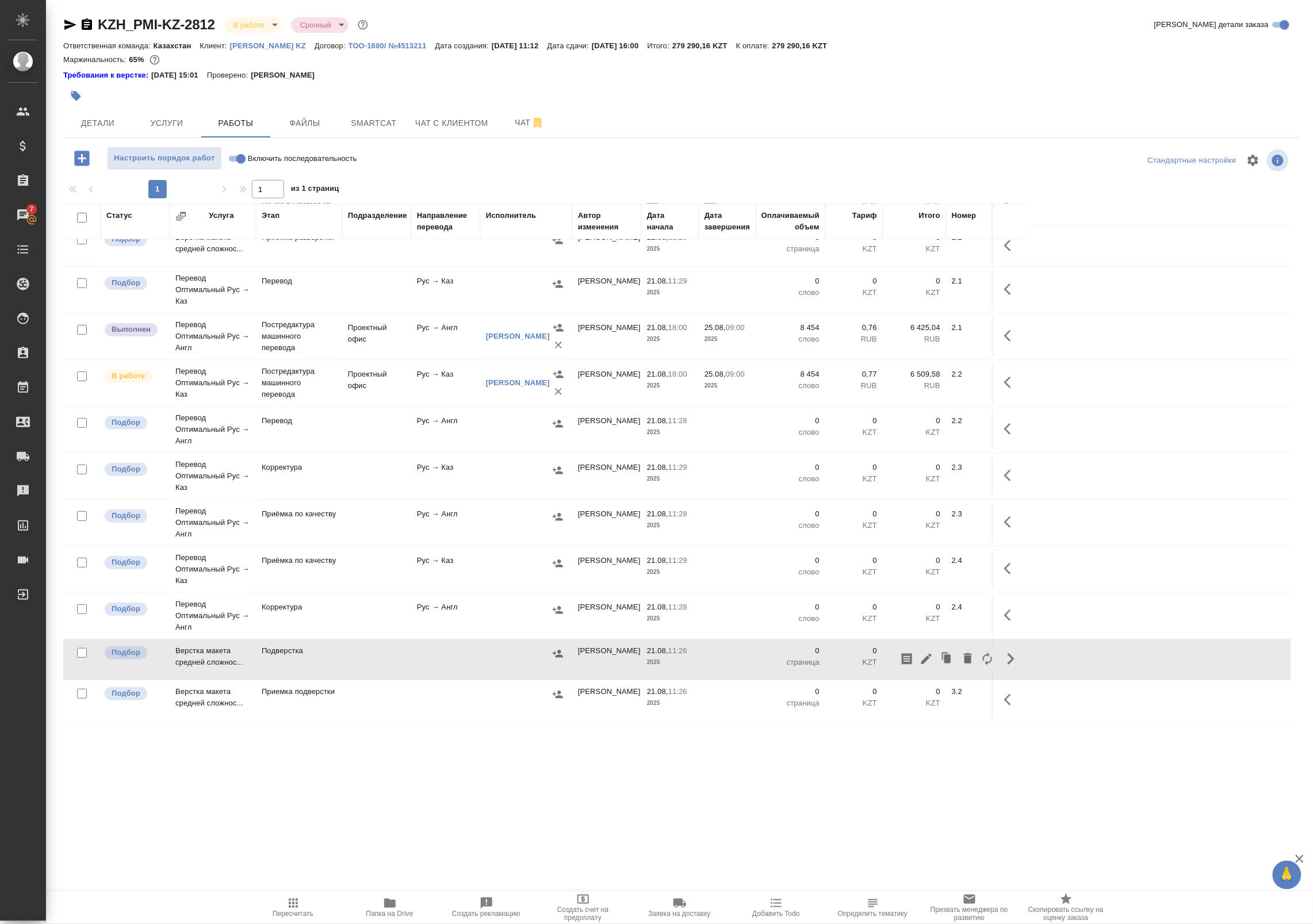
click at [1013, 662] on icon "button" at bounding box center [1011, 658] width 14 height 13
click at [1005, 657] on icon "button" at bounding box center [1011, 658] width 14 height 13
click at [932, 654] on icon "button" at bounding box center [926, 658] width 14 height 13
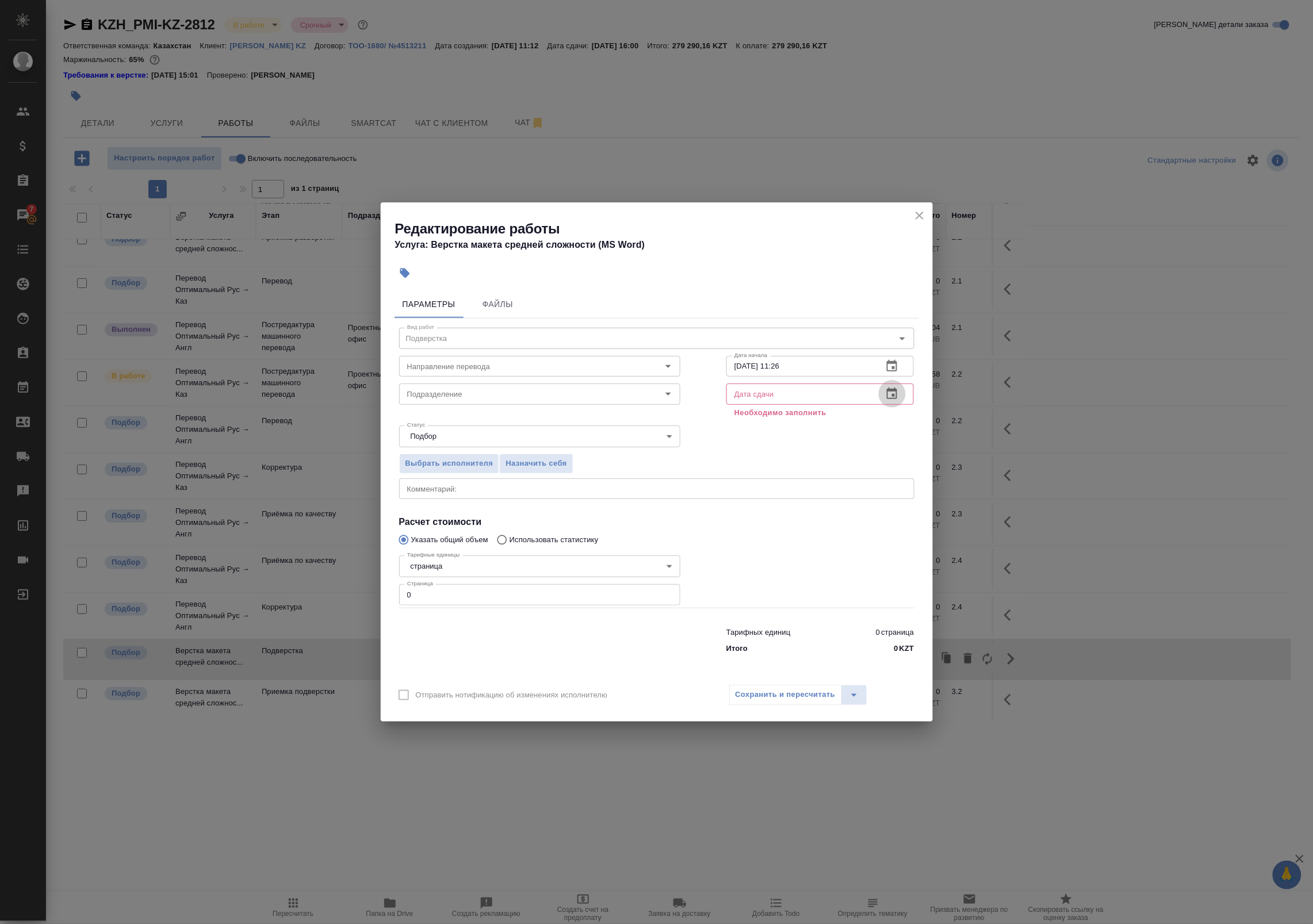
click at [880, 398] on button "button" at bounding box center [892, 393] width 28 height 28
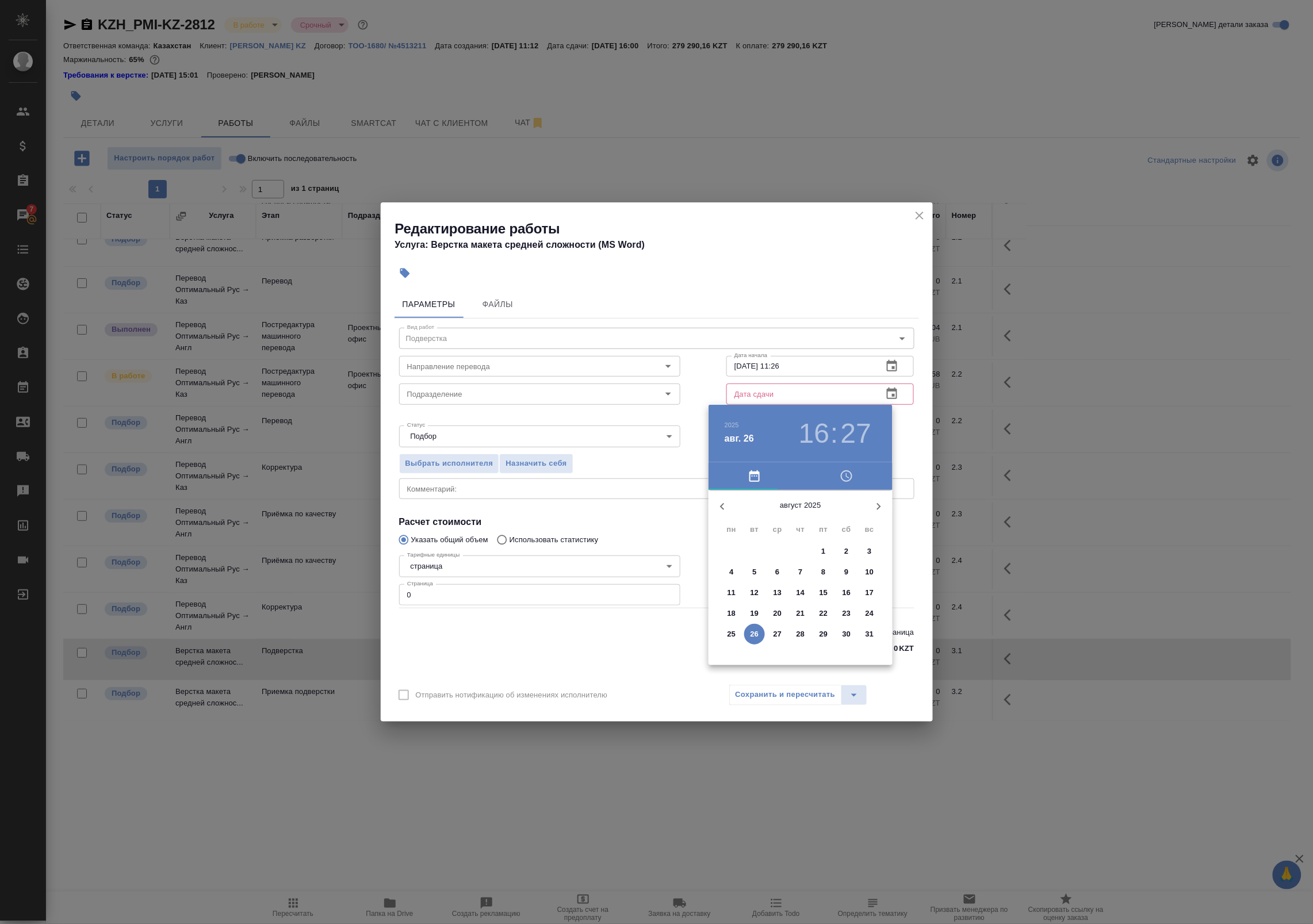
click at [780, 633] on p "27" at bounding box center [778, 634] width 9 height 12
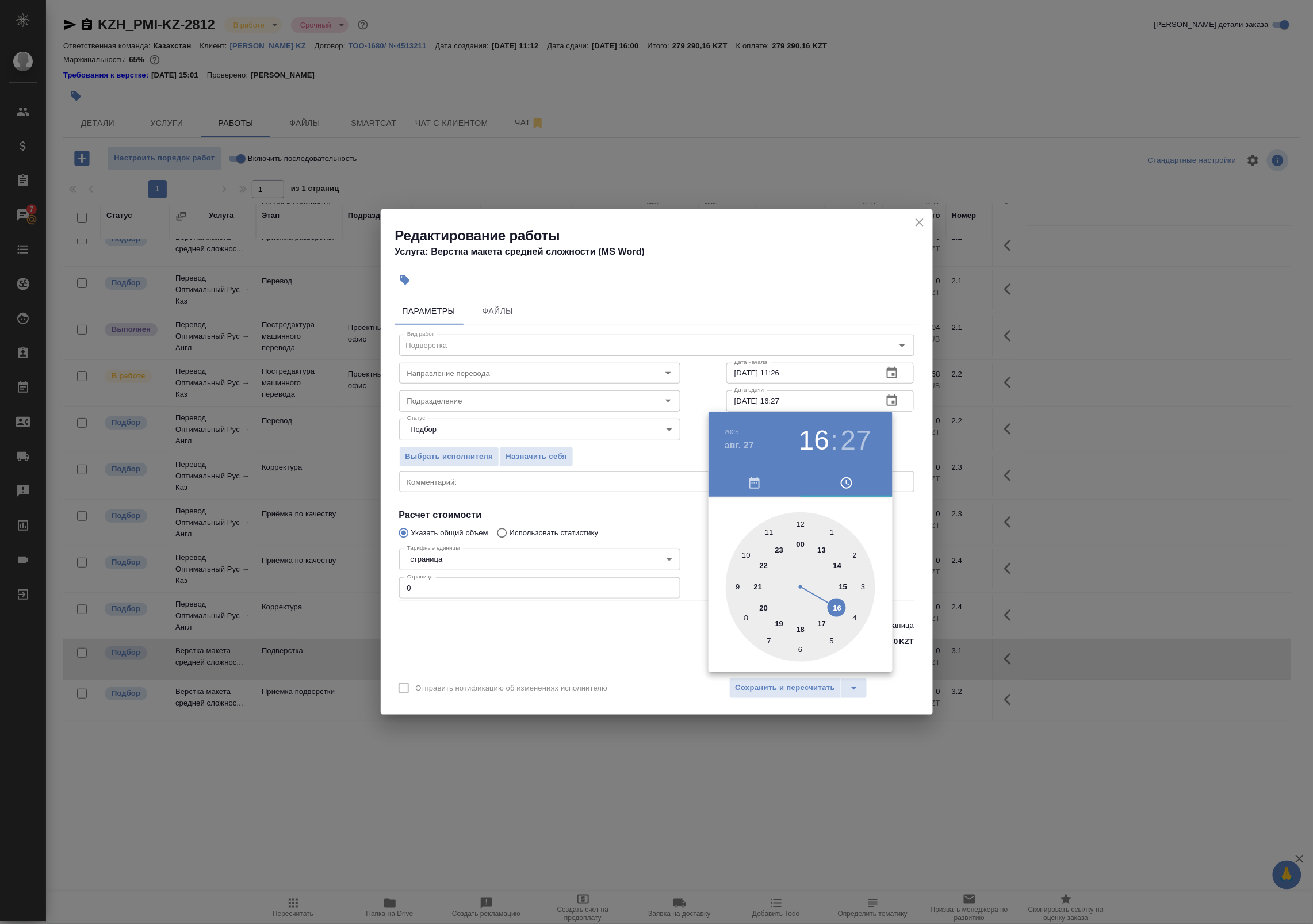
click at [869, 438] on h3 "27" at bounding box center [856, 440] width 31 height 32
click at [800, 524] on div at bounding box center [800, 587] width 150 height 150
type input "27.08.2025 16:00"
click at [901, 371] on div at bounding box center [656, 462] width 1313 height 924
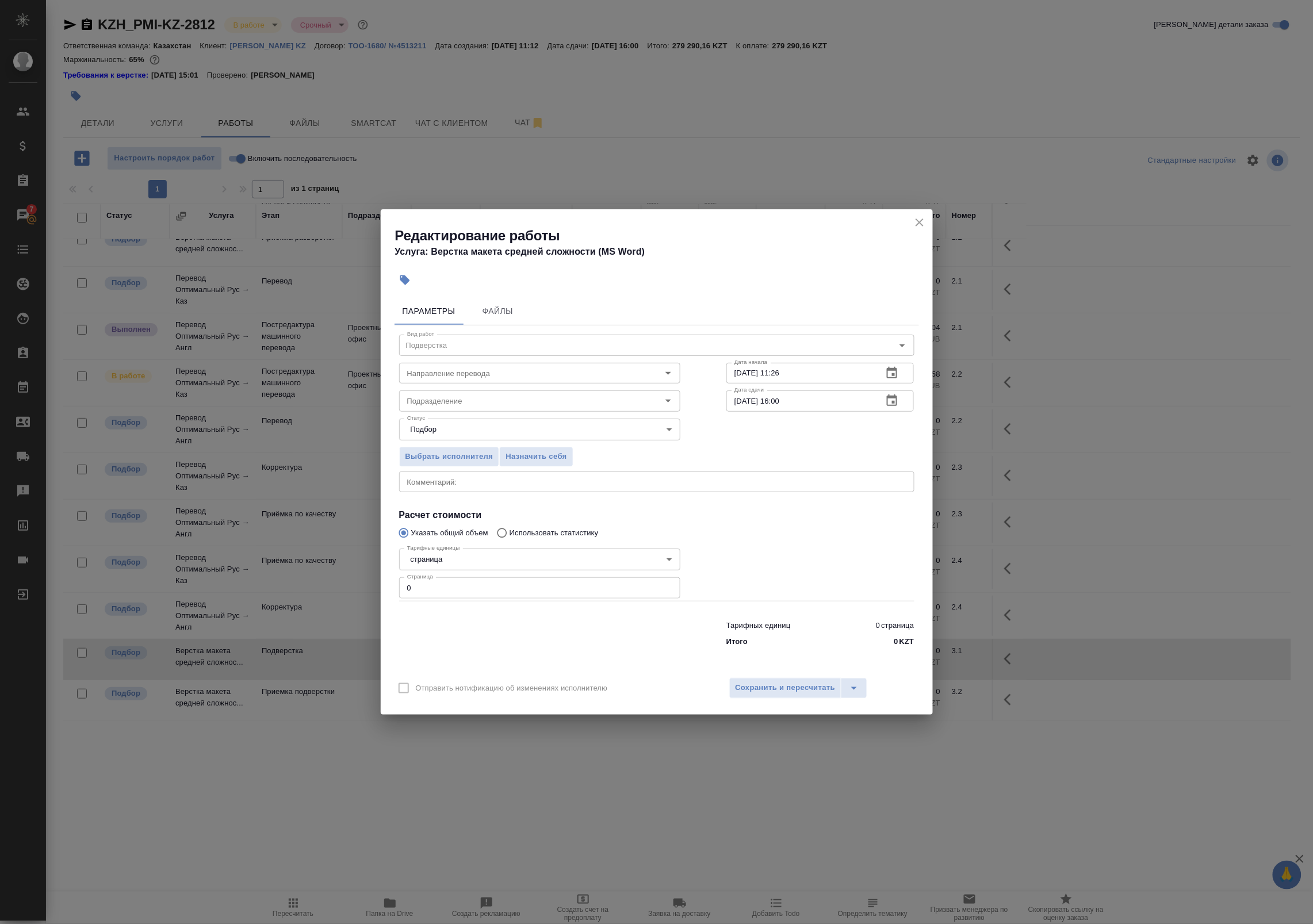
click at [889, 375] on div "2025 авг. 27 16 : 00 00 05 10 15 20 25 30 35 40 45 50 55" at bounding box center [656, 462] width 1313 height 924
click at [893, 377] on icon "button" at bounding box center [892, 372] width 10 height 12
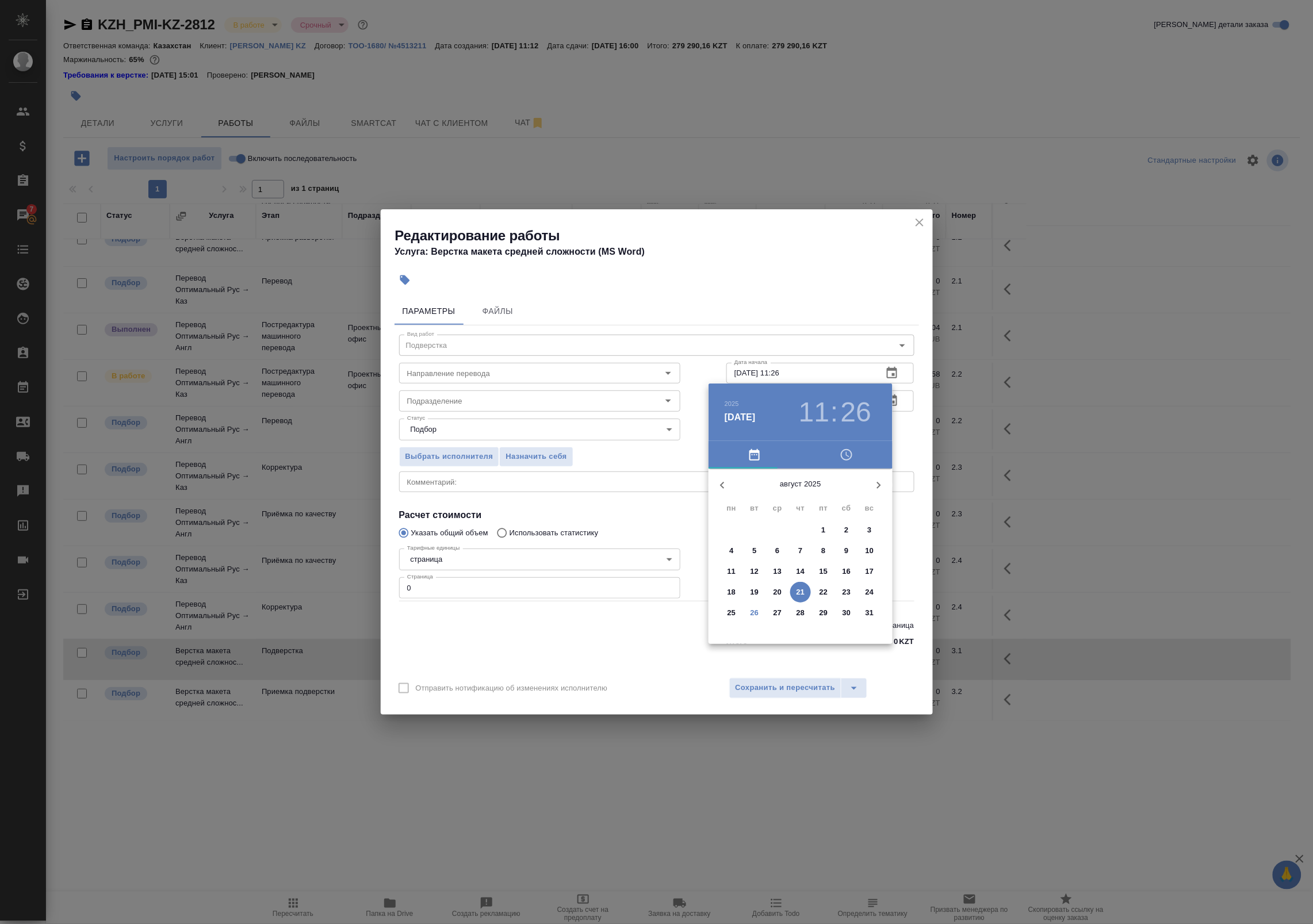
click at [751, 608] on p "26" at bounding box center [755, 612] width 9 height 12
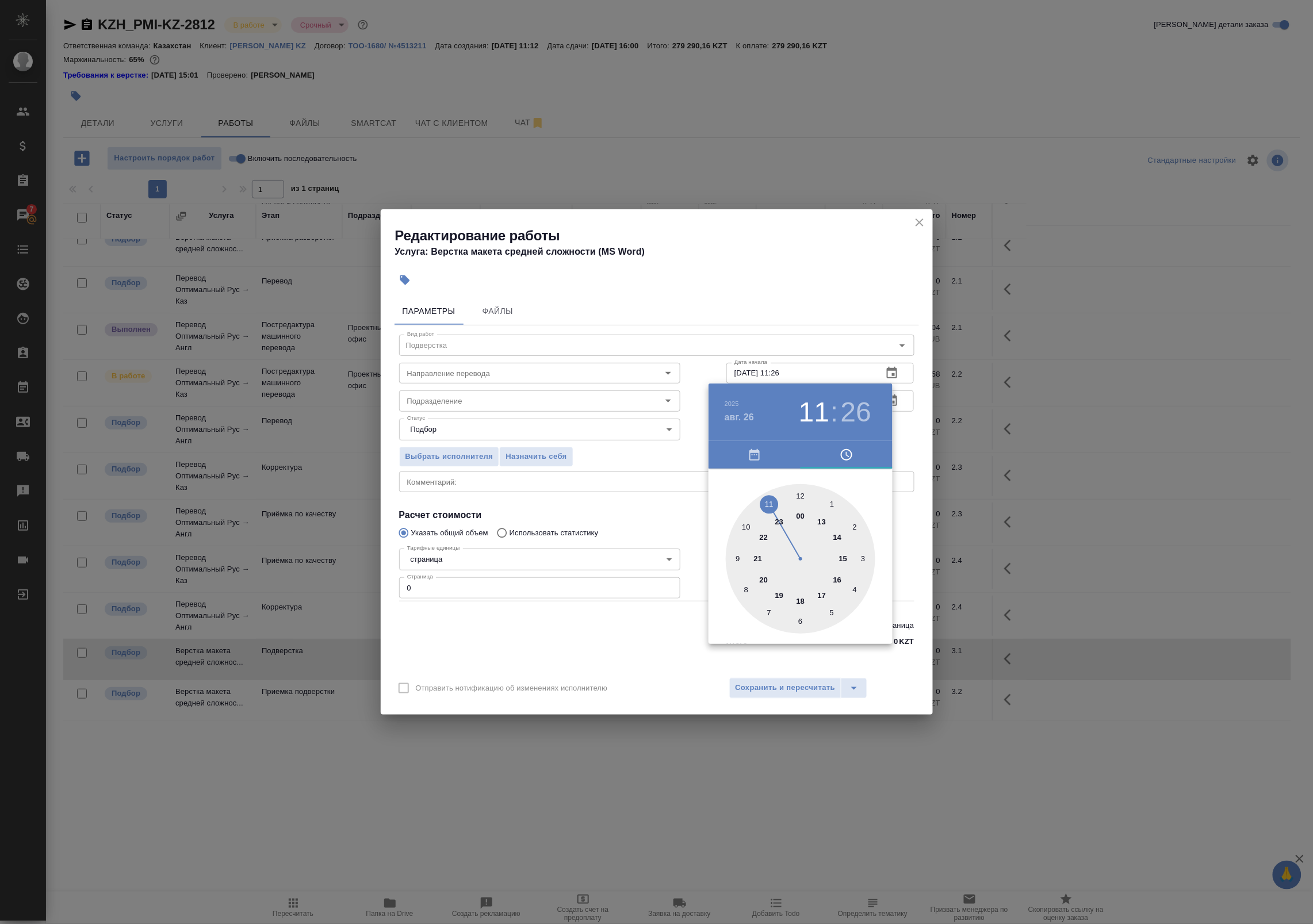
click at [839, 579] on div at bounding box center [800, 559] width 150 height 150
click at [800, 616] on div at bounding box center [800, 559] width 150 height 150
type input "26.08.2025 16:30"
click at [899, 435] on div at bounding box center [656, 462] width 1313 height 924
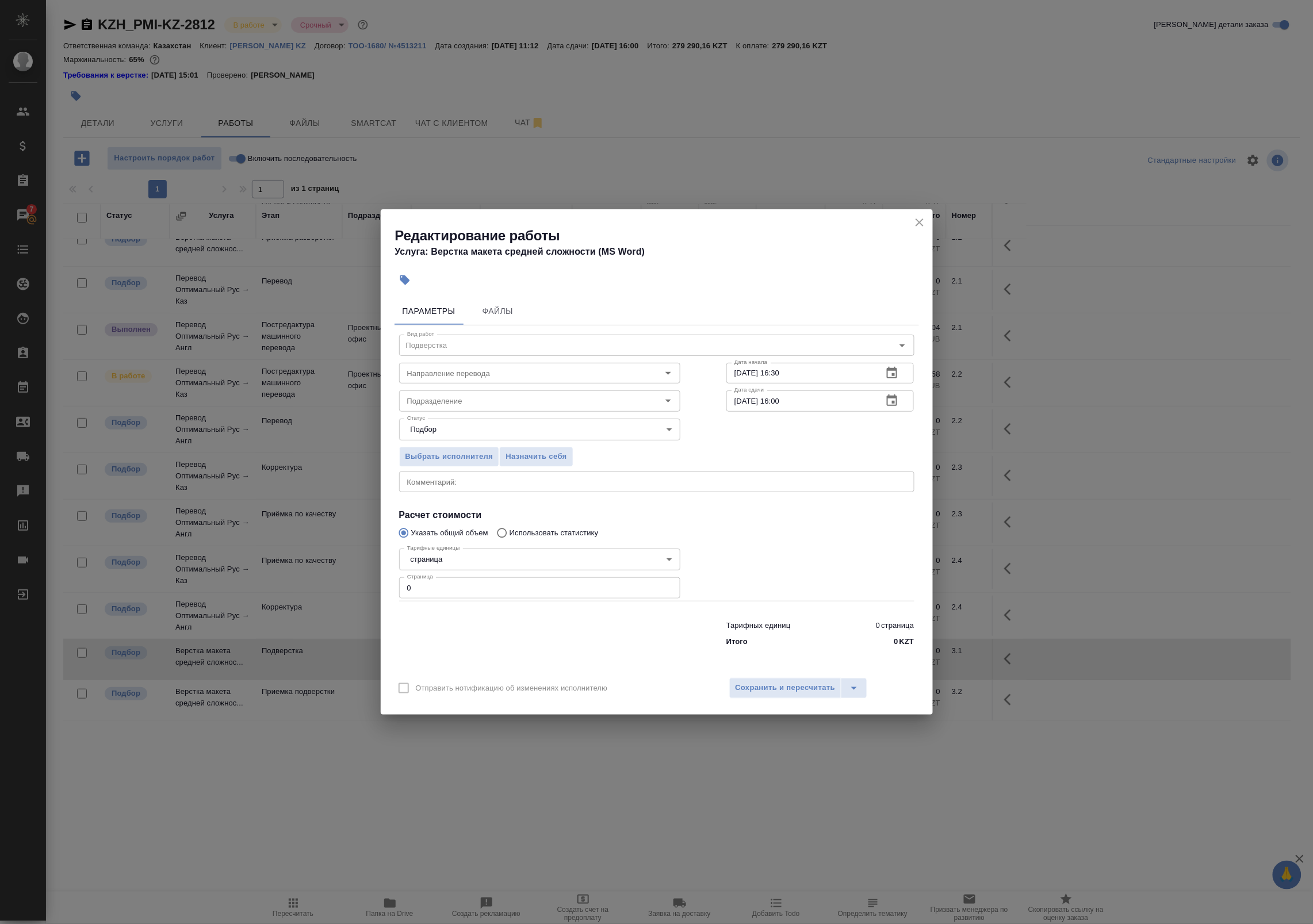
click at [473, 482] on textarea at bounding box center [656, 482] width 499 height 9
drag, startPoint x: 775, startPoint y: 685, endPoint x: 510, endPoint y: 434, distance: 365.0
click at [535, 455] on div "Редактирование работы Услуга: Верстка макета средней сложности (MS Word) Параме…" at bounding box center [656, 461] width 552 height 505
click at [484, 404] on input "Подразделение" at bounding box center [521, 401] width 236 height 13
click at [484, 427] on li "Верстки и дизайна" at bounding box center [539, 427] width 281 height 21
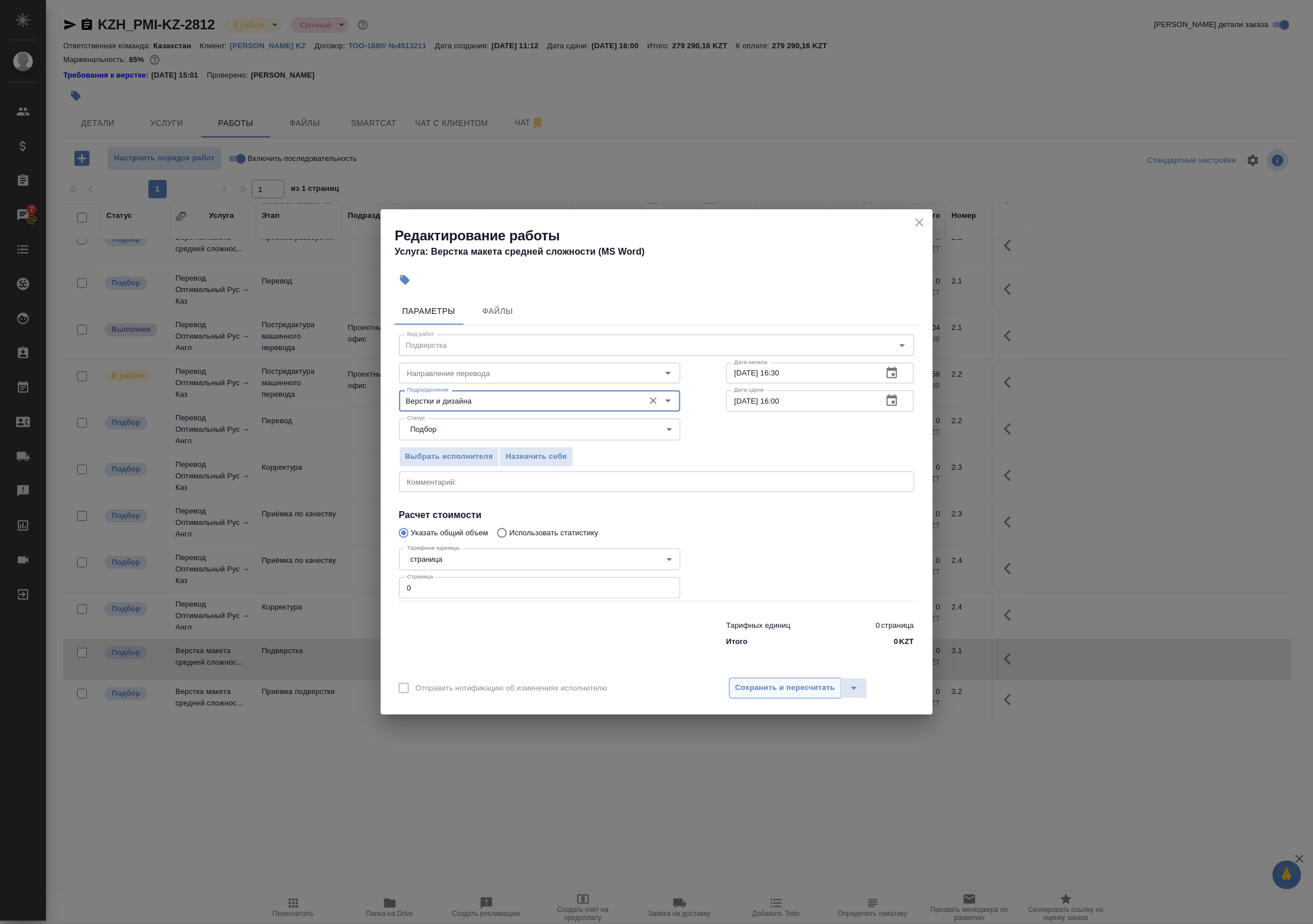
type input "Верстки и дизайна"
click at [789, 694] on span "Сохранить и пересчитать" at bounding box center [785, 688] width 100 height 13
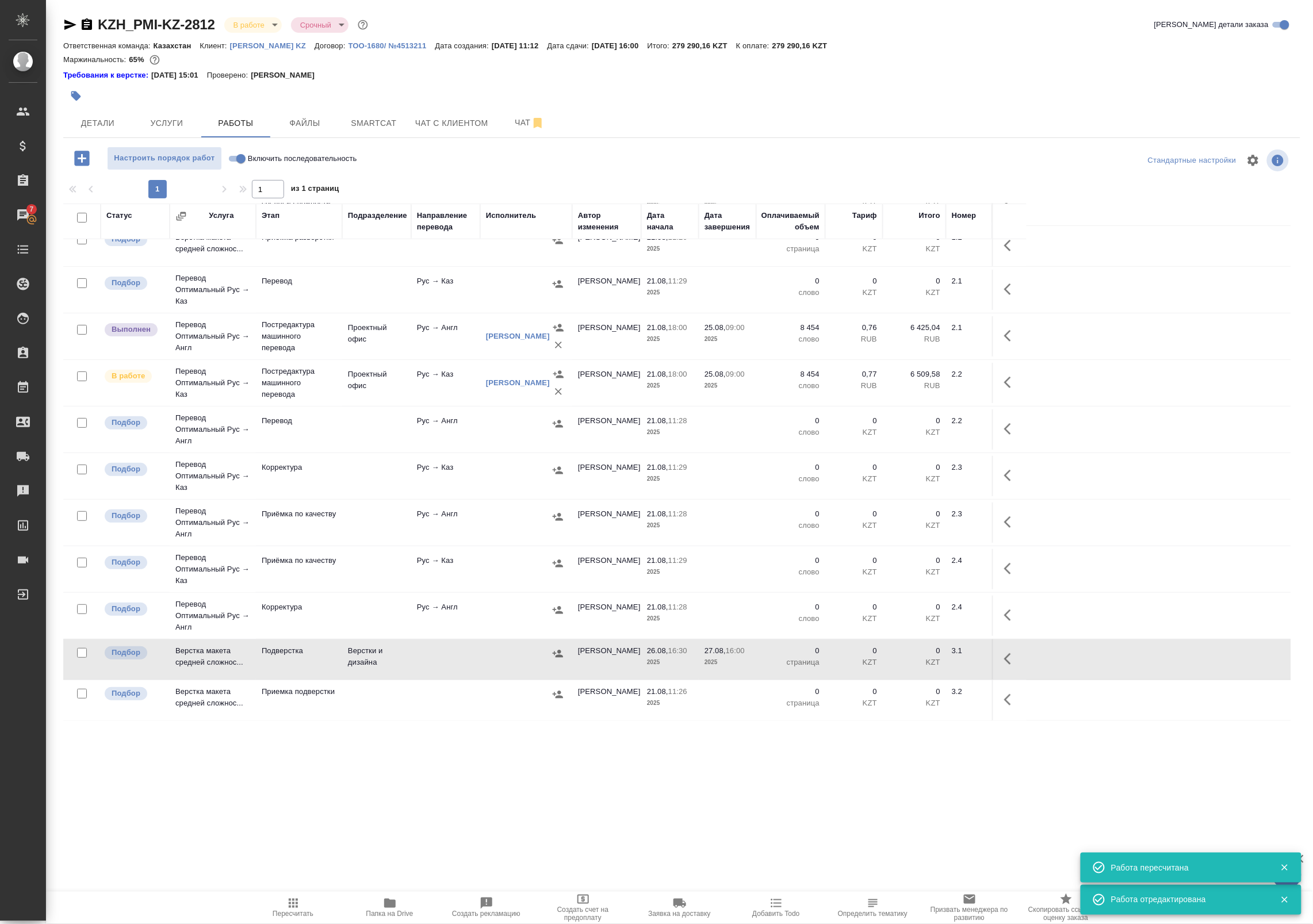
click at [483, 660] on td at bounding box center [526, 660] width 92 height 40
click at [374, 121] on span "Smartcat" at bounding box center [374, 123] width 55 height 14
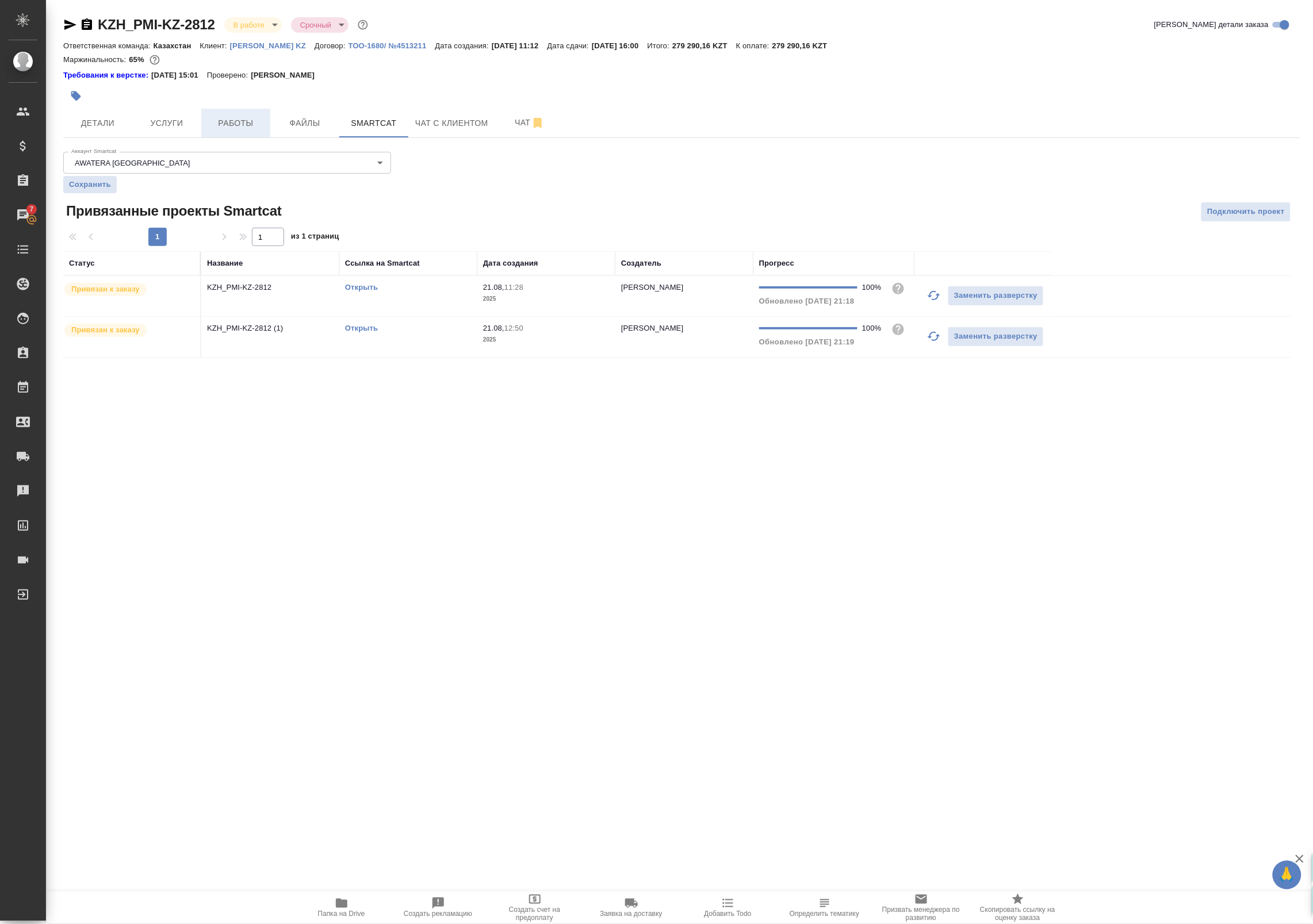
click at [219, 118] on span "Работы" at bounding box center [236, 123] width 55 height 14
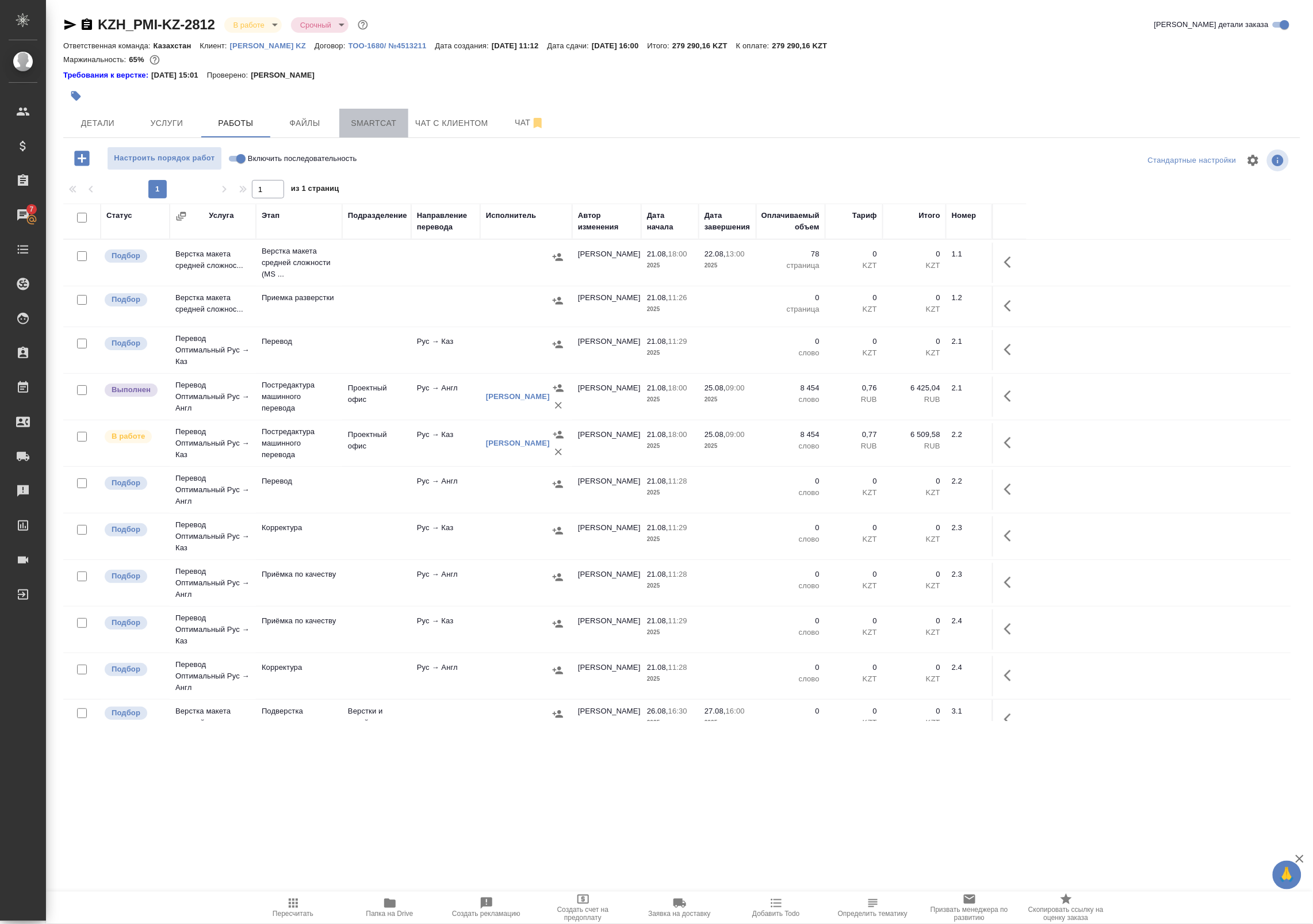
click at [381, 123] on span "Smartcat" at bounding box center [374, 123] width 55 height 14
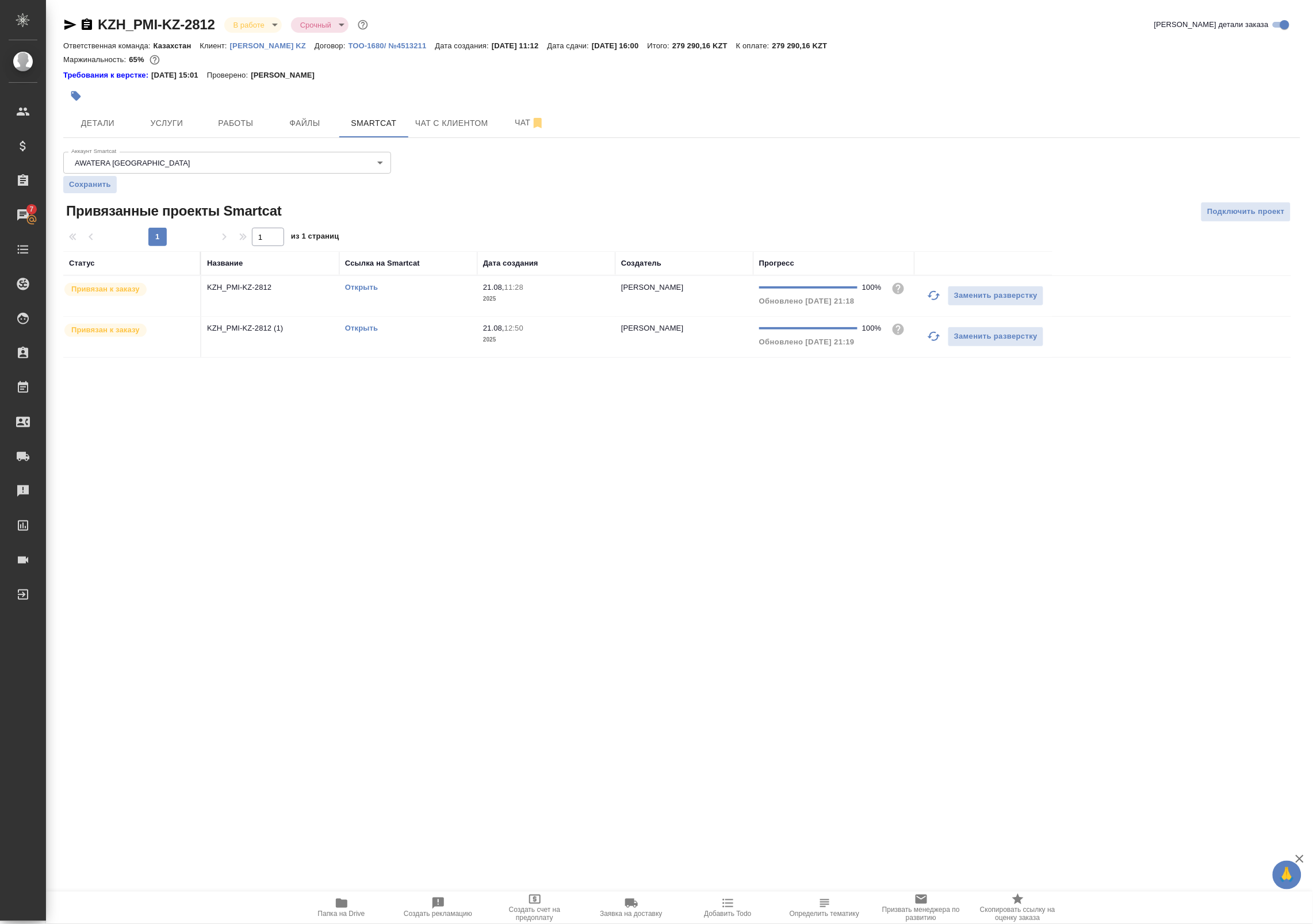
click at [358, 288] on link "Открыть" at bounding box center [361, 287] width 33 height 9
click at [219, 127] on span "Работы" at bounding box center [236, 123] width 55 height 14
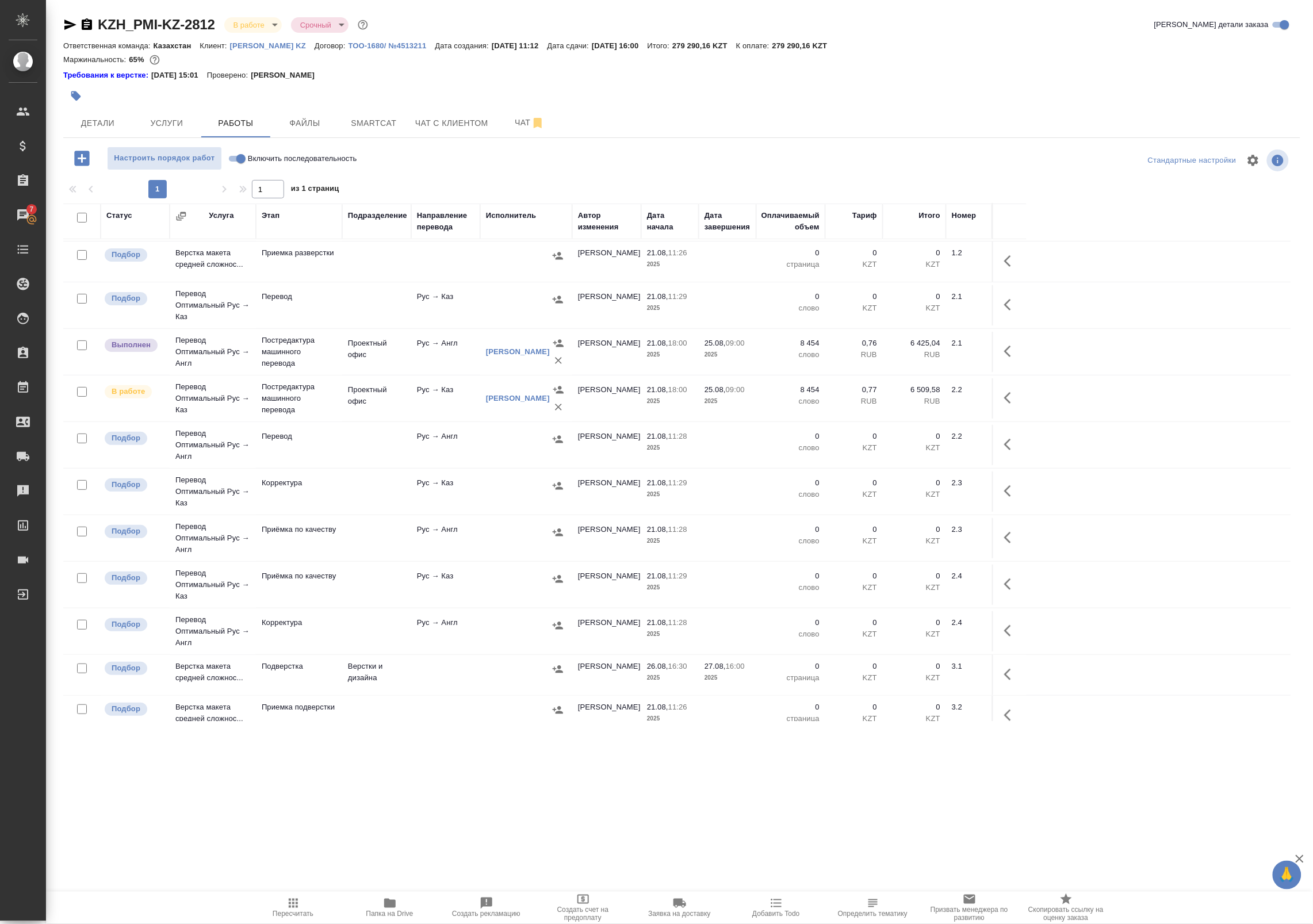
scroll to position [62, 0]
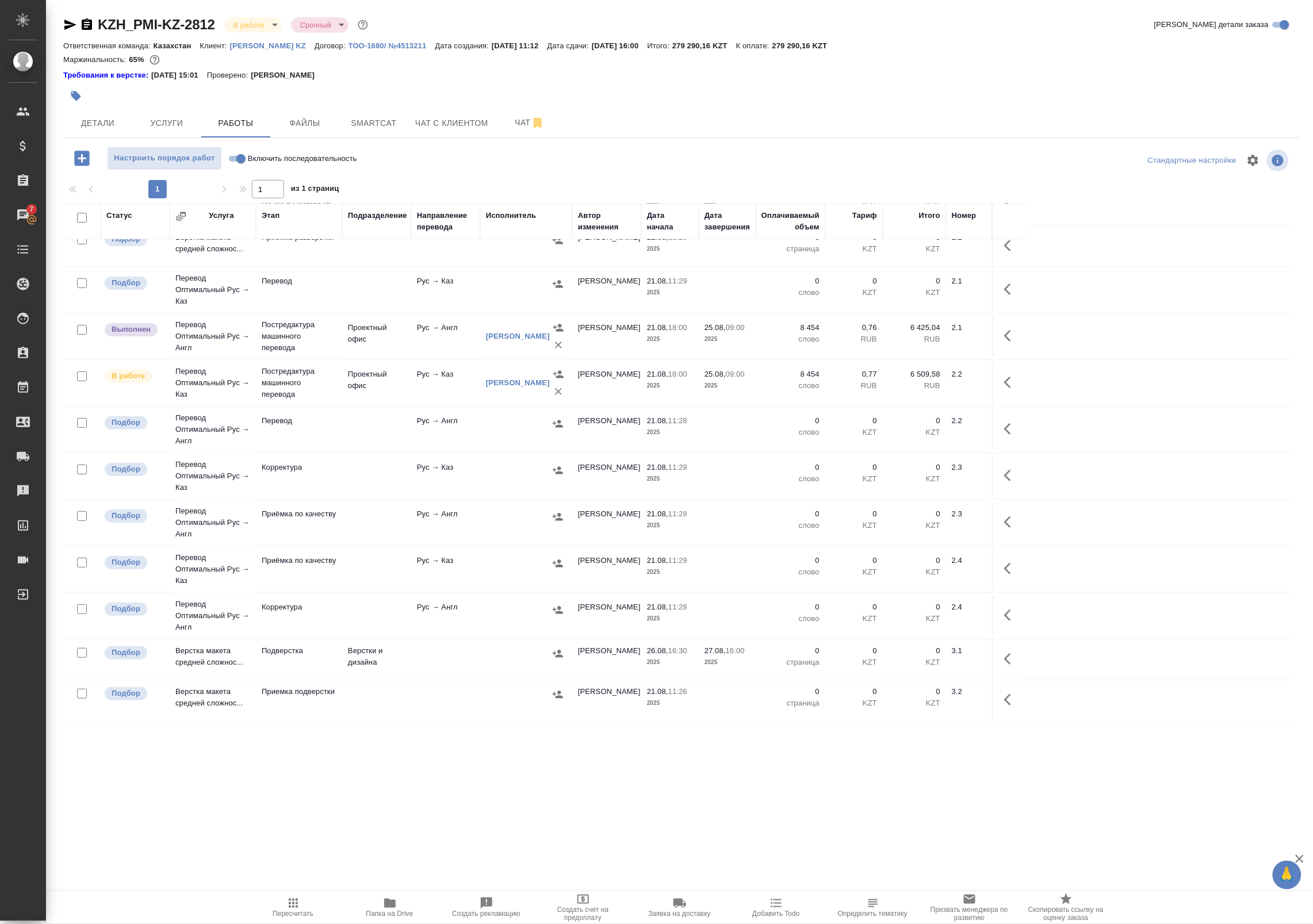
click at [493, 655] on div at bounding box center [526, 653] width 80 height 17
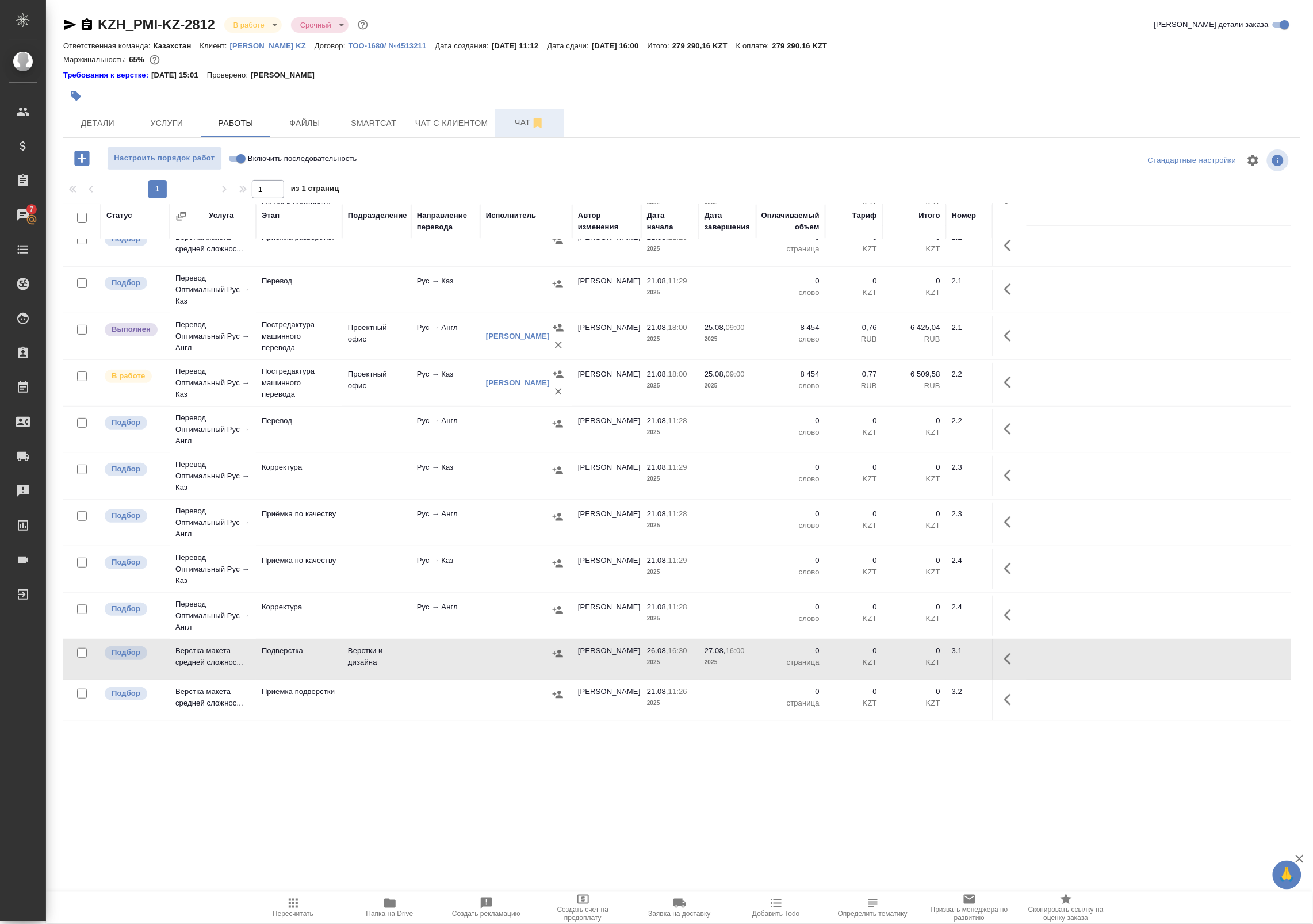
click at [515, 124] on span "Чат" at bounding box center [530, 122] width 55 height 14
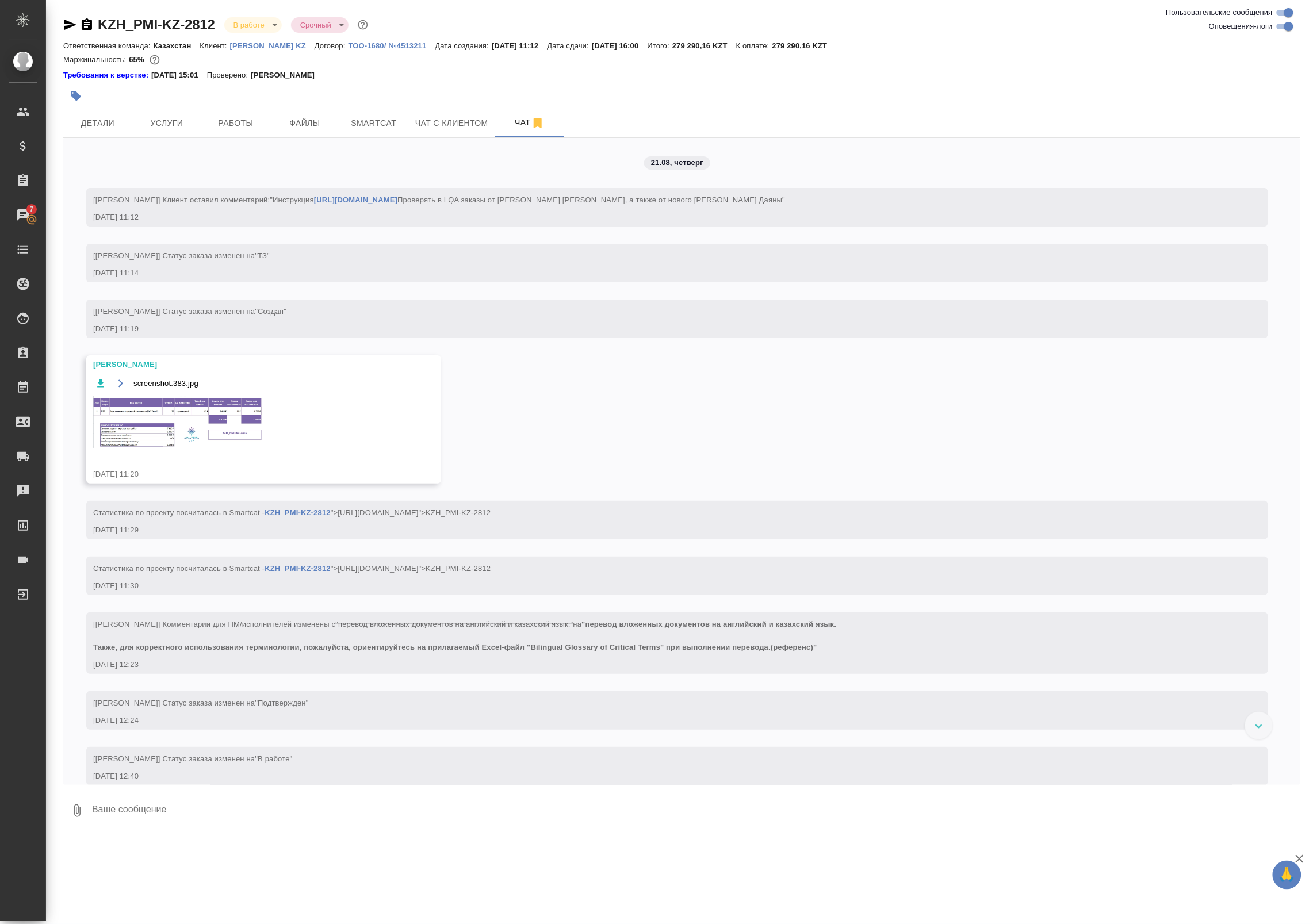
click at [185, 420] on img at bounding box center [179, 422] width 172 height 52
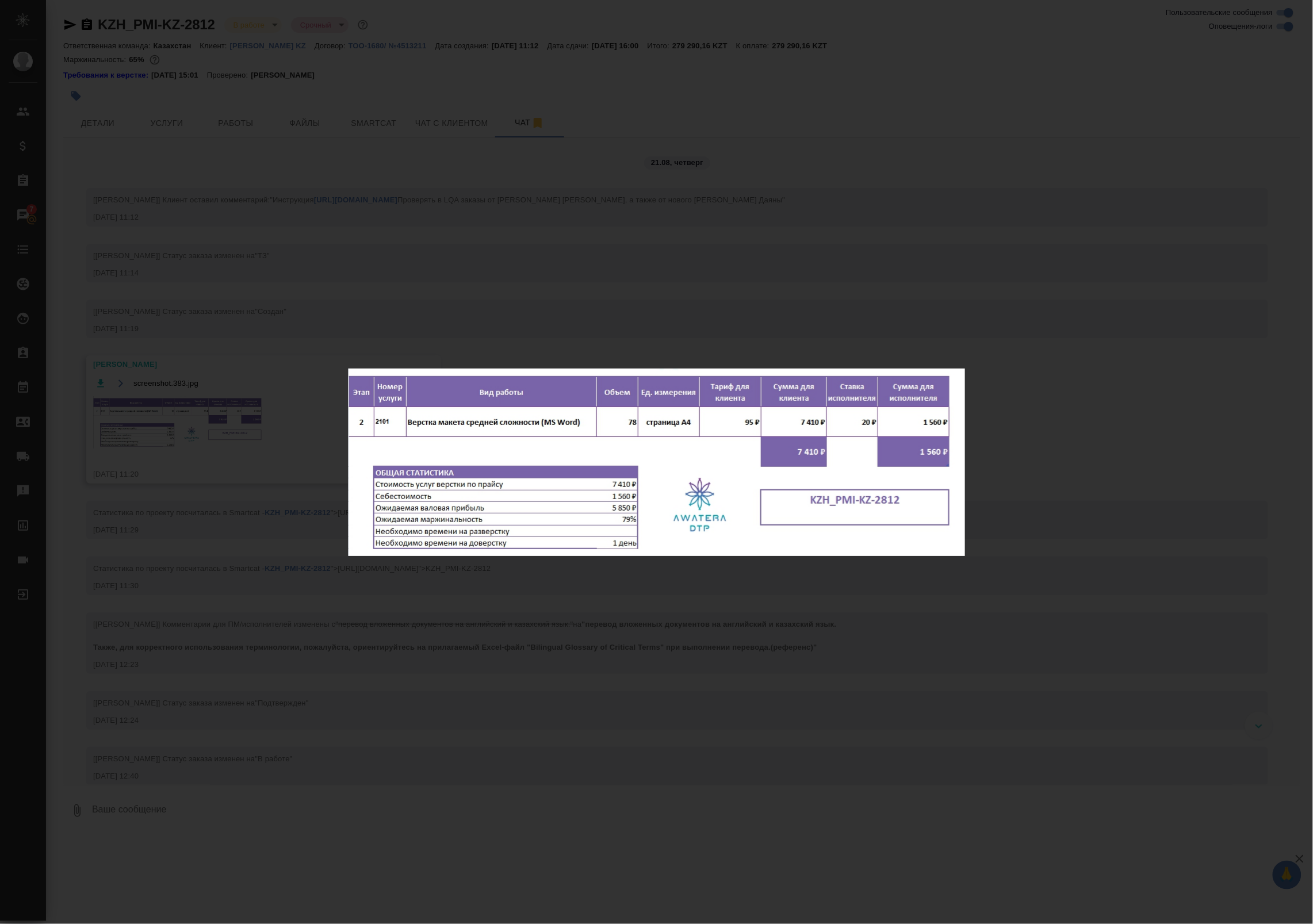
click at [672, 331] on div "screenshot.383.jpg 1 of 1" at bounding box center [656, 462] width 1313 height 924
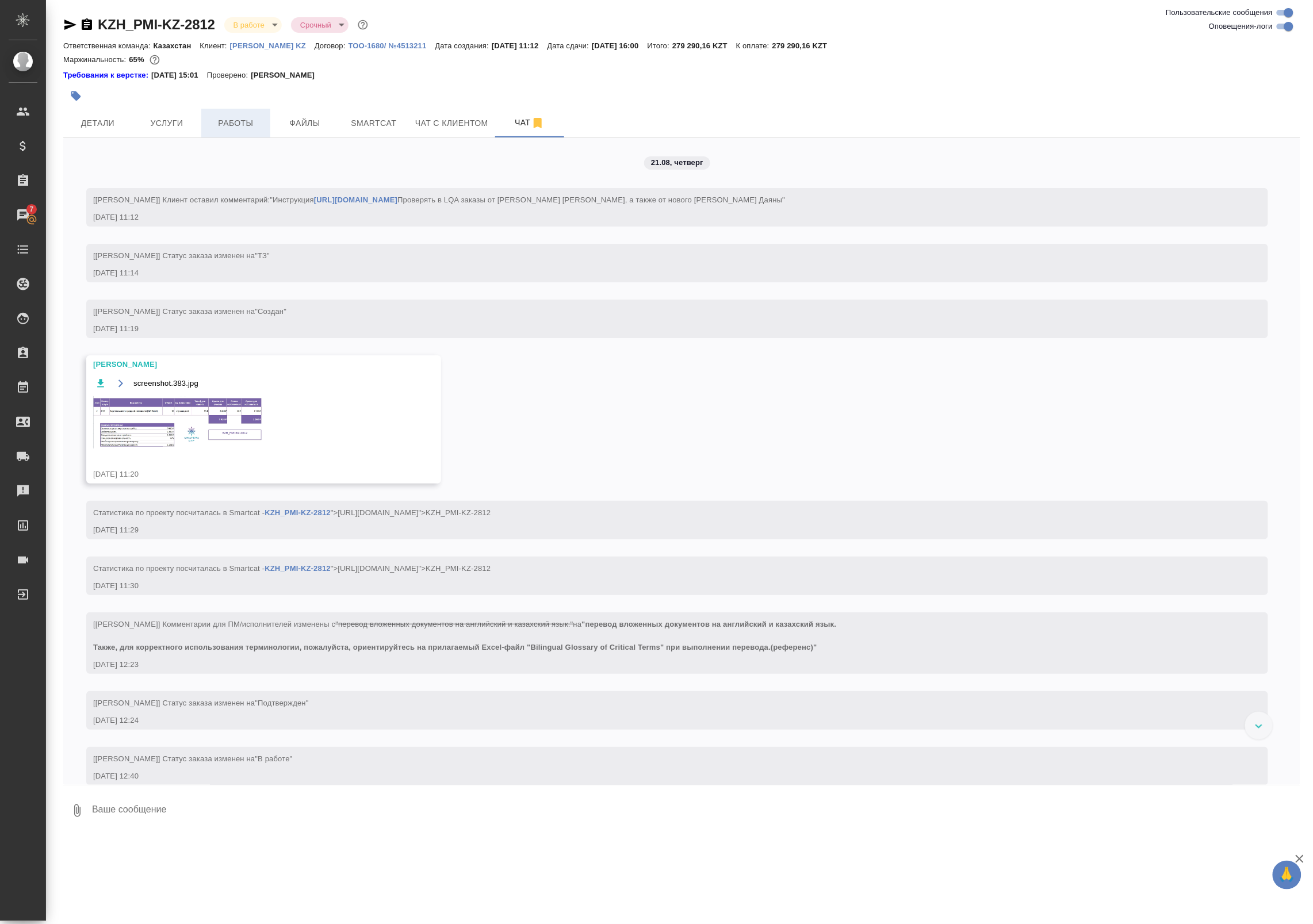
click at [257, 128] on span "Работы" at bounding box center [236, 123] width 55 height 14
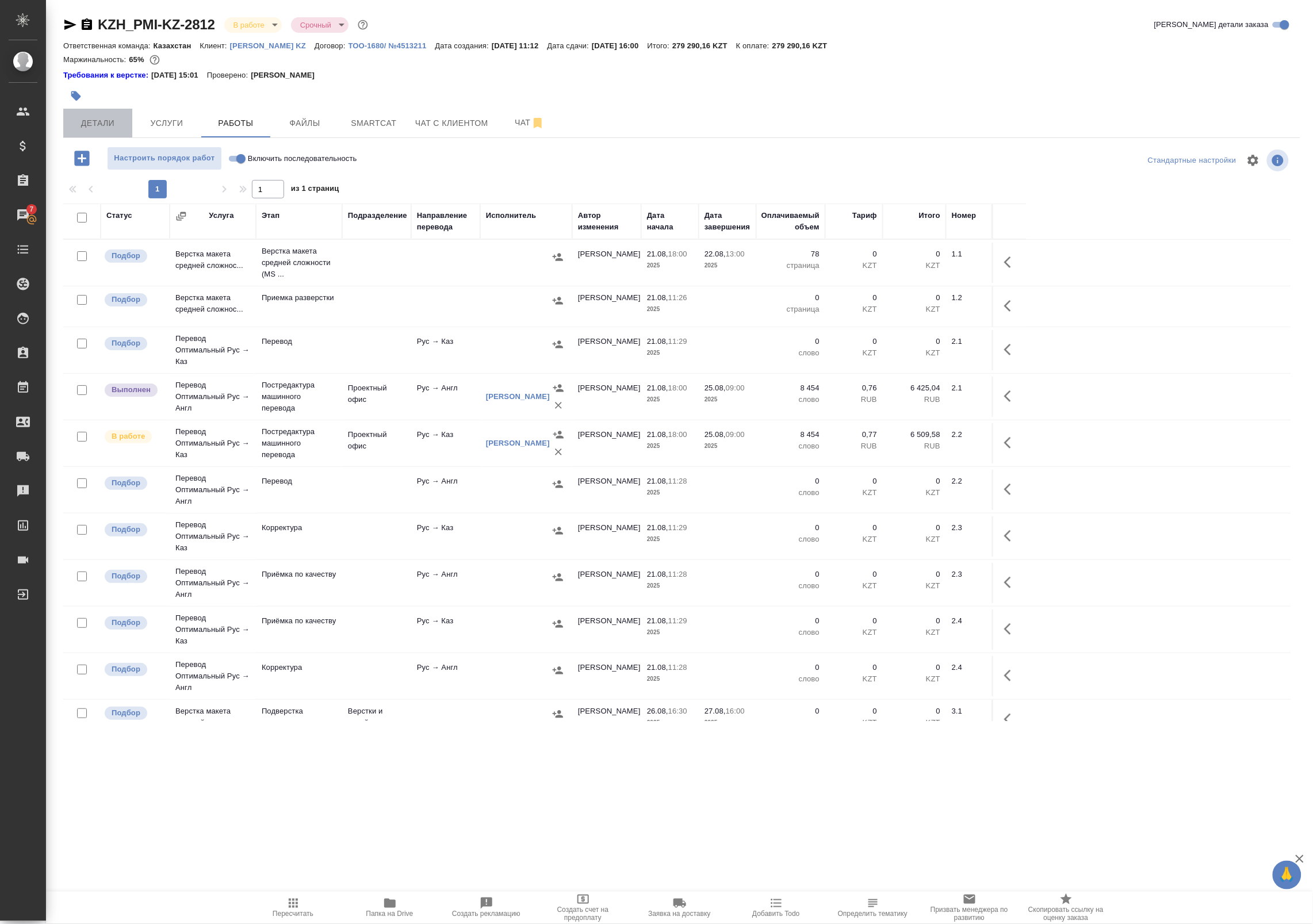
click at [105, 130] on span "Детали" at bounding box center [98, 123] width 55 height 14
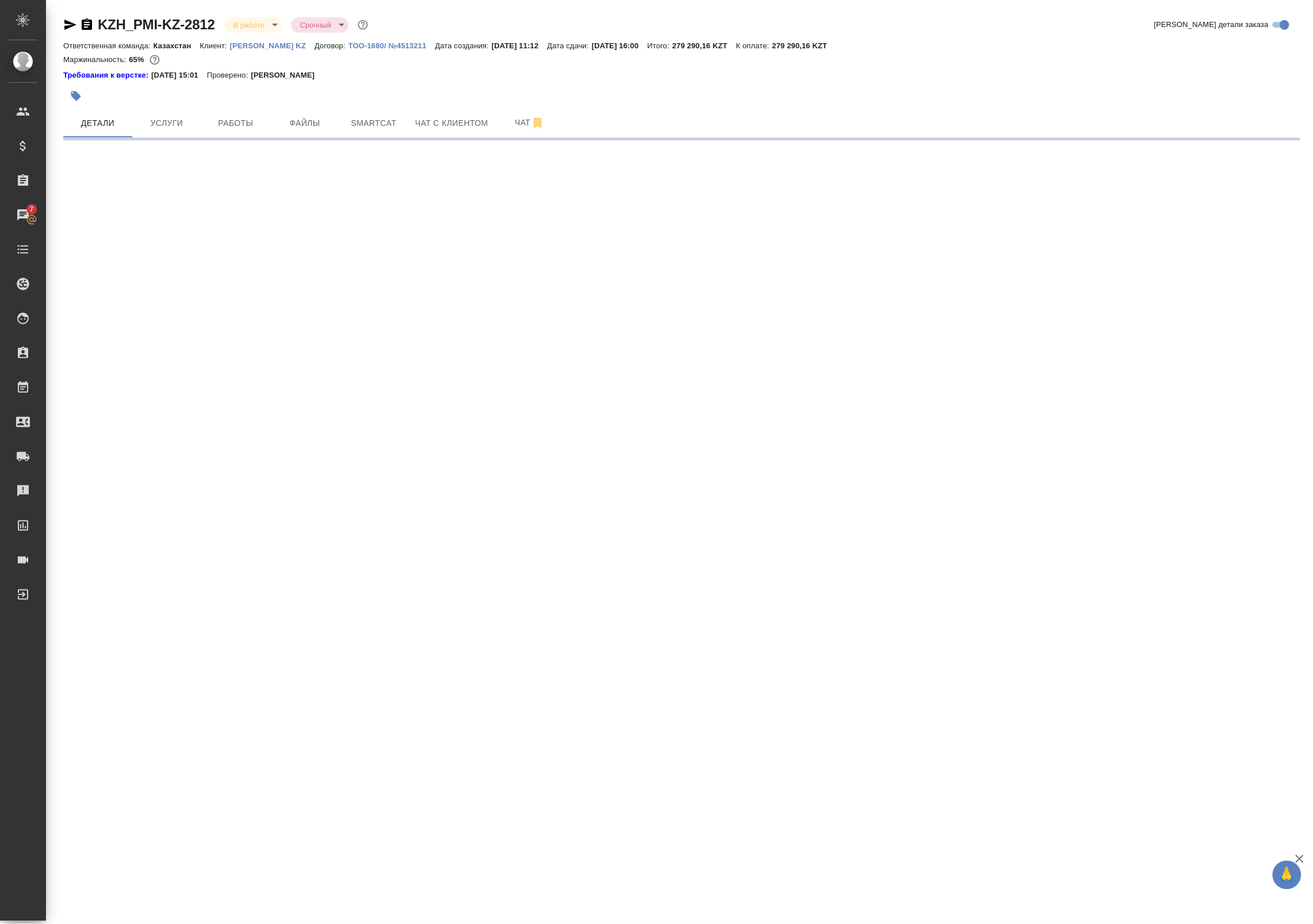
select select "RU"
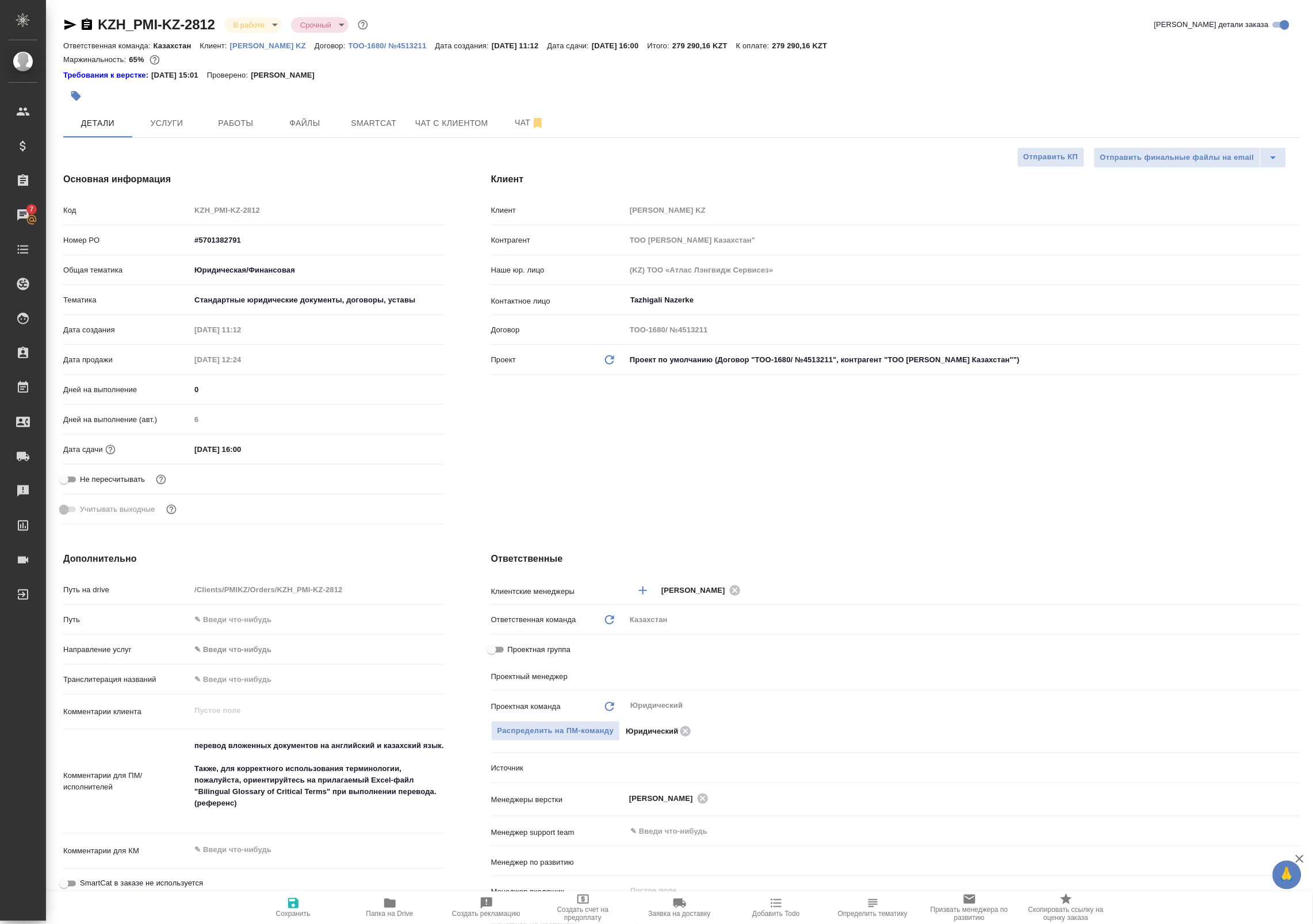
type textarea "x"
type input "Баданян Артак"
type input "Журавлев Денис"
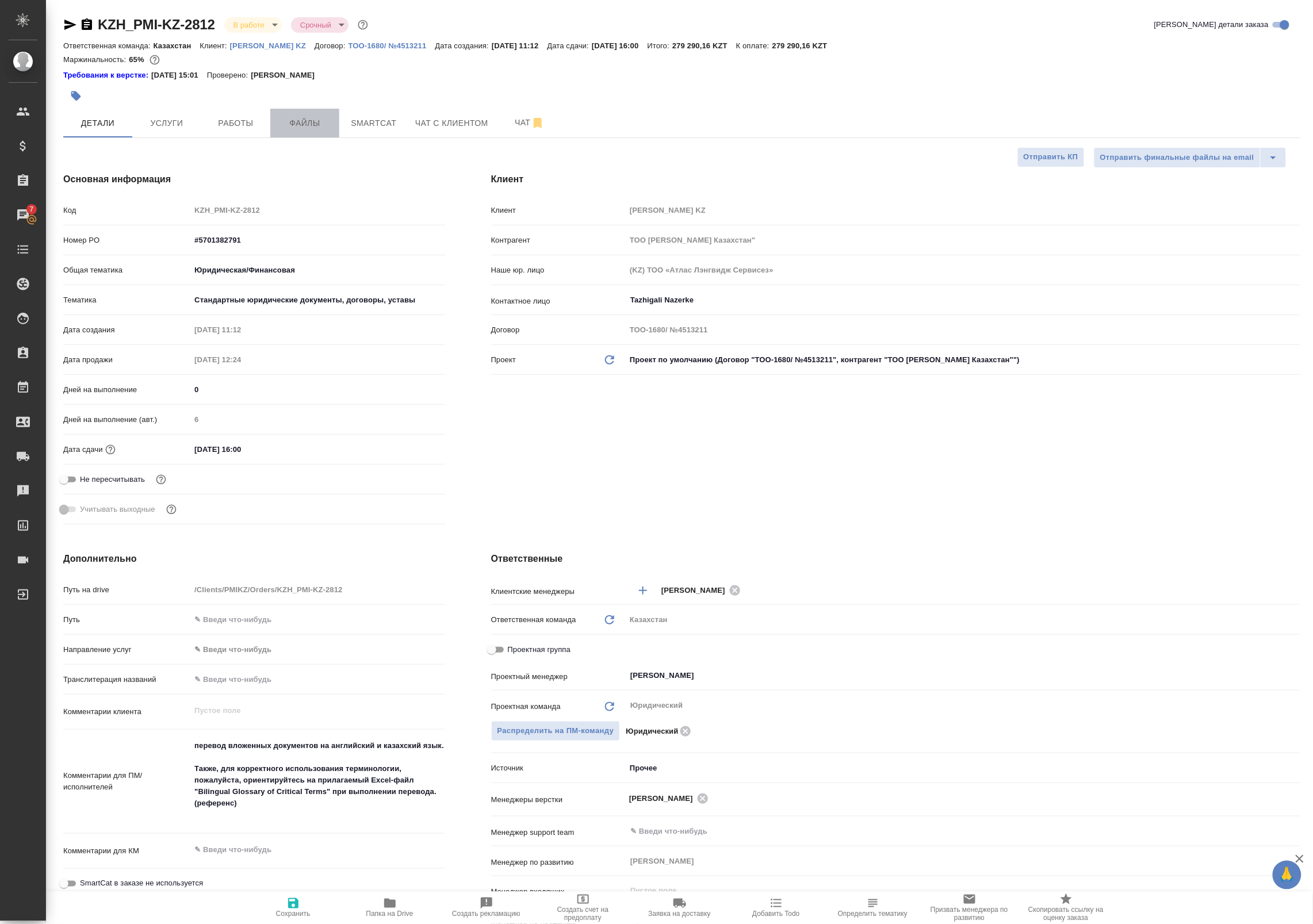
click at [277, 120] on span "Файлы" at bounding box center [305, 123] width 55 height 14
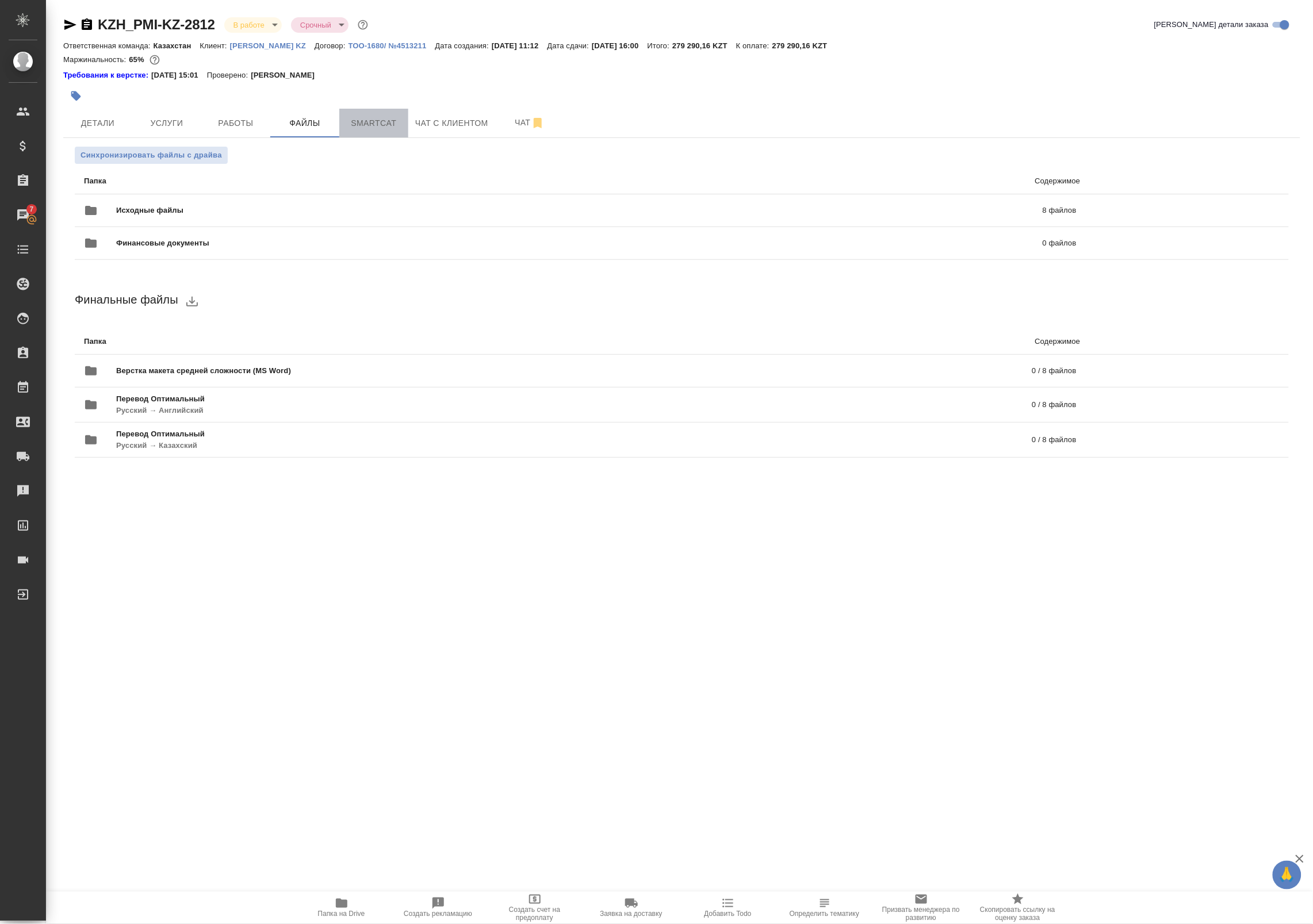
click at [370, 121] on span "Smartcat" at bounding box center [374, 123] width 55 height 14
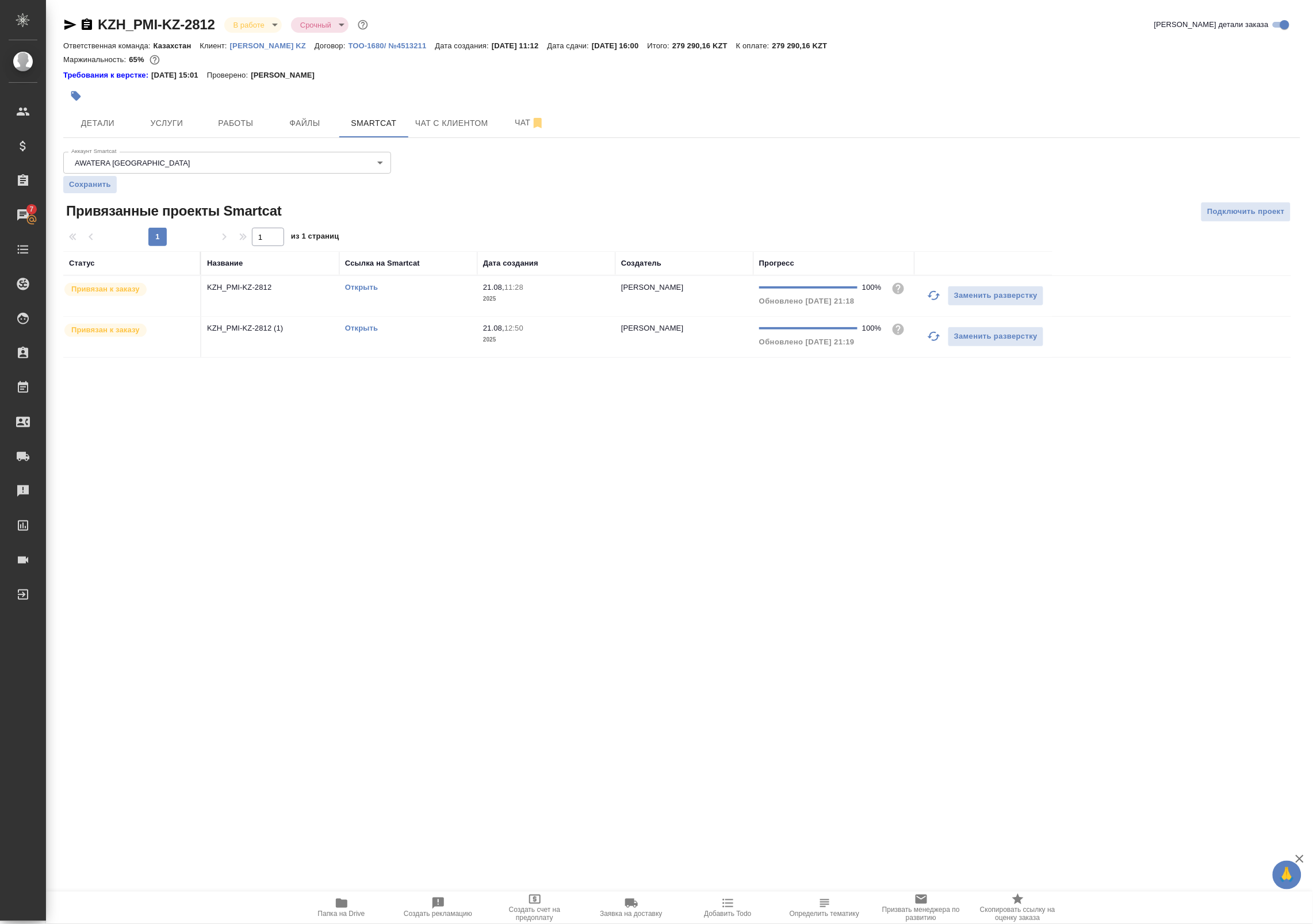
click at [350, 328] on link "Открыть" at bounding box center [361, 328] width 33 height 9
click at [242, 121] on span "Работы" at bounding box center [236, 123] width 55 height 14
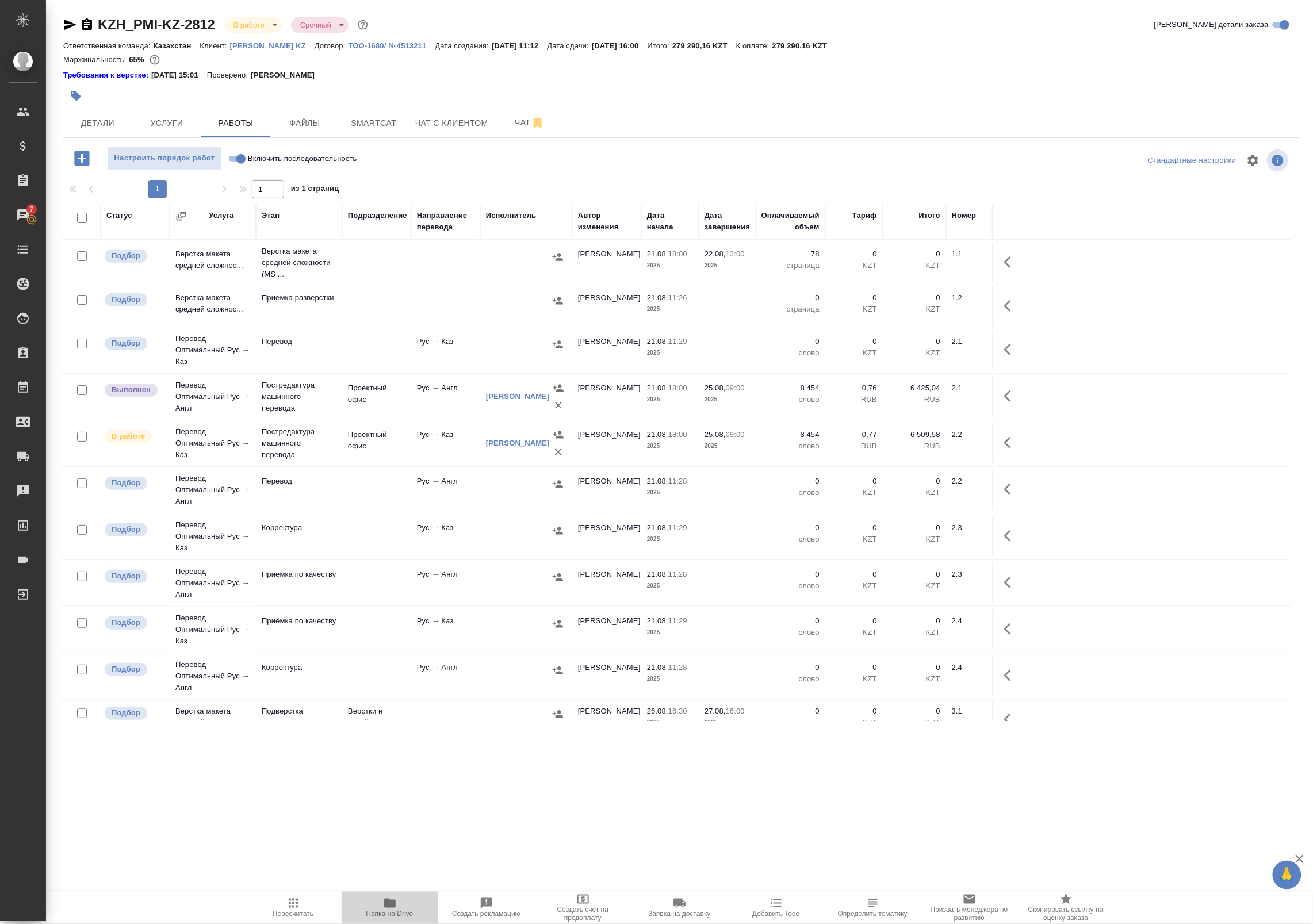
click at [383, 906] on icon "button" at bounding box center [390, 903] width 14 height 13
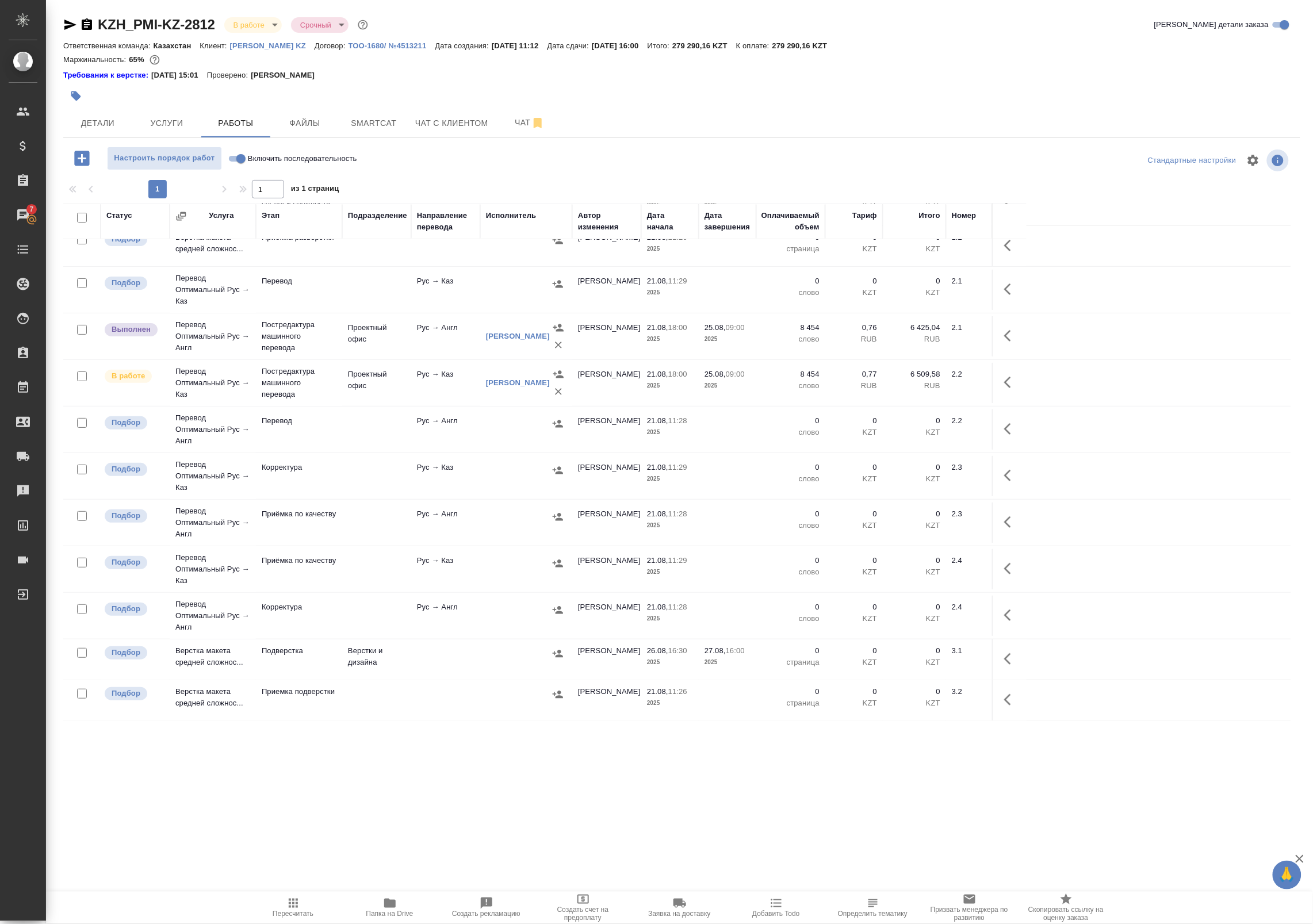
click at [1011, 660] on icon "button" at bounding box center [1011, 658] width 14 height 13
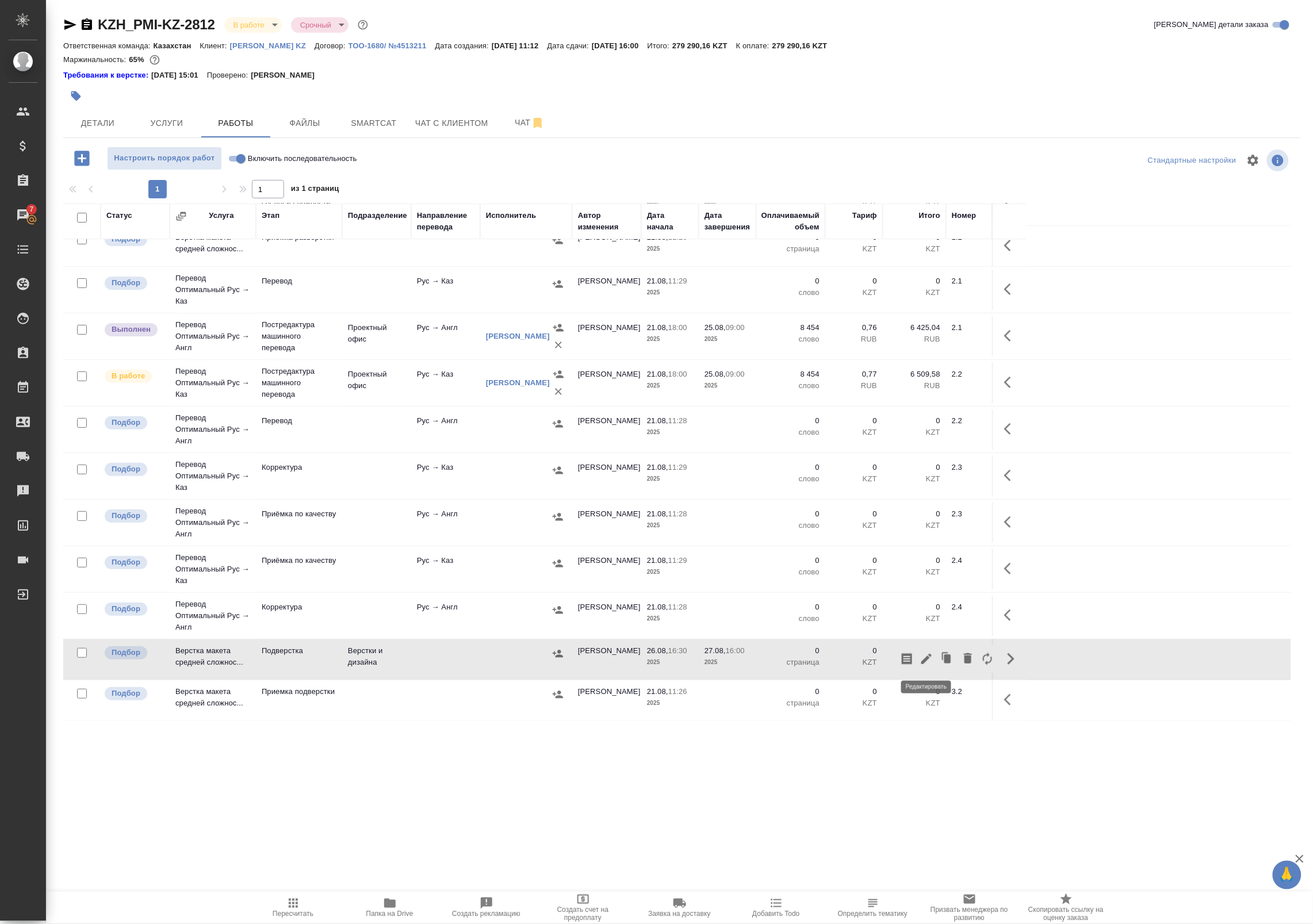
click at [929, 660] on icon "button" at bounding box center [926, 658] width 14 height 13
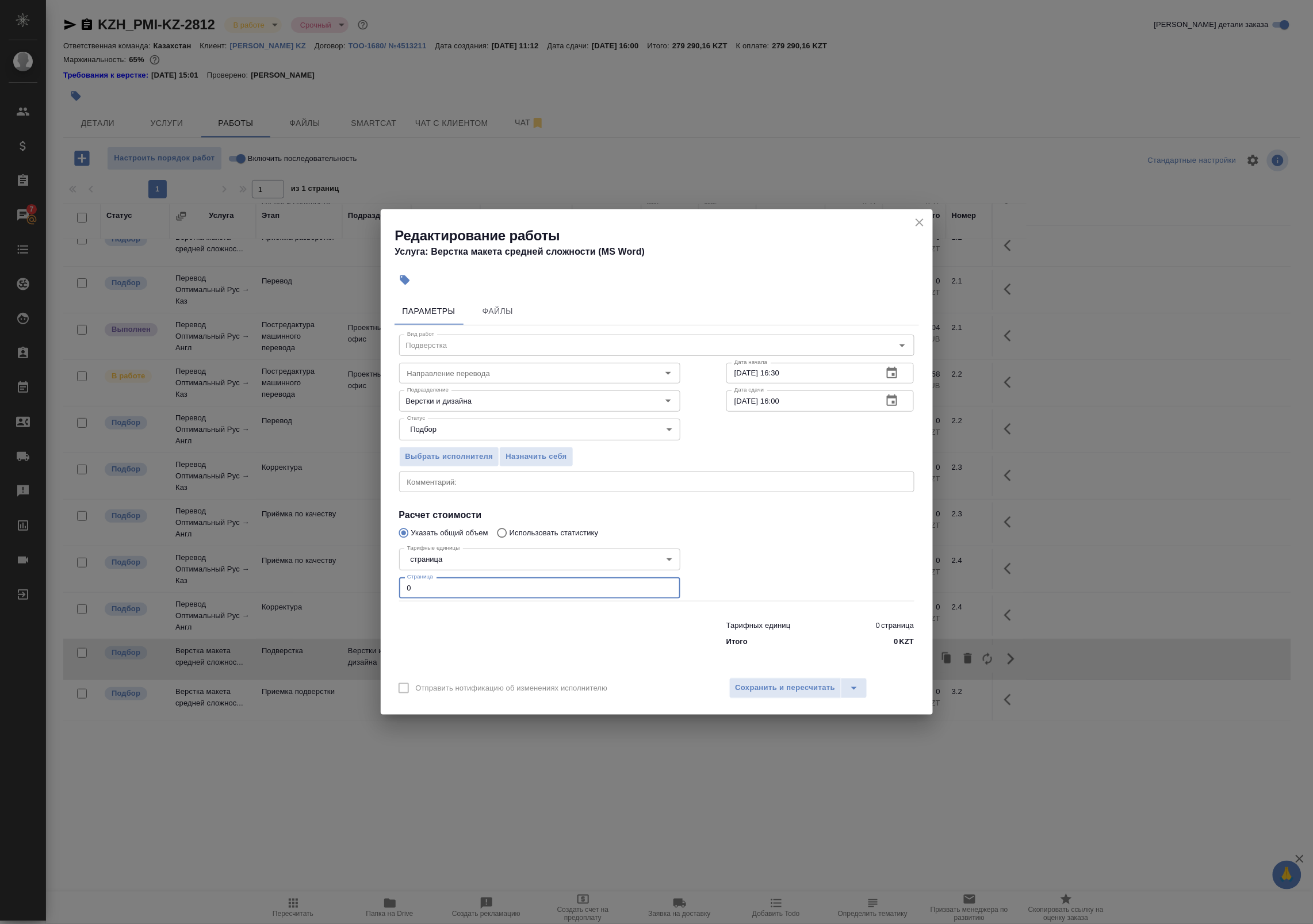
drag, startPoint x: 409, startPoint y: 584, endPoint x: 249, endPoint y: 569, distance: 160.7
click at [257, 569] on div "Редактирование работы Услуга: Верстка макета средней сложности (MS Word) Параме…" at bounding box center [656, 462] width 1313 height 924
type input "156"
click at [799, 690] on span "Сохранить и пересчитать" at bounding box center [785, 688] width 100 height 13
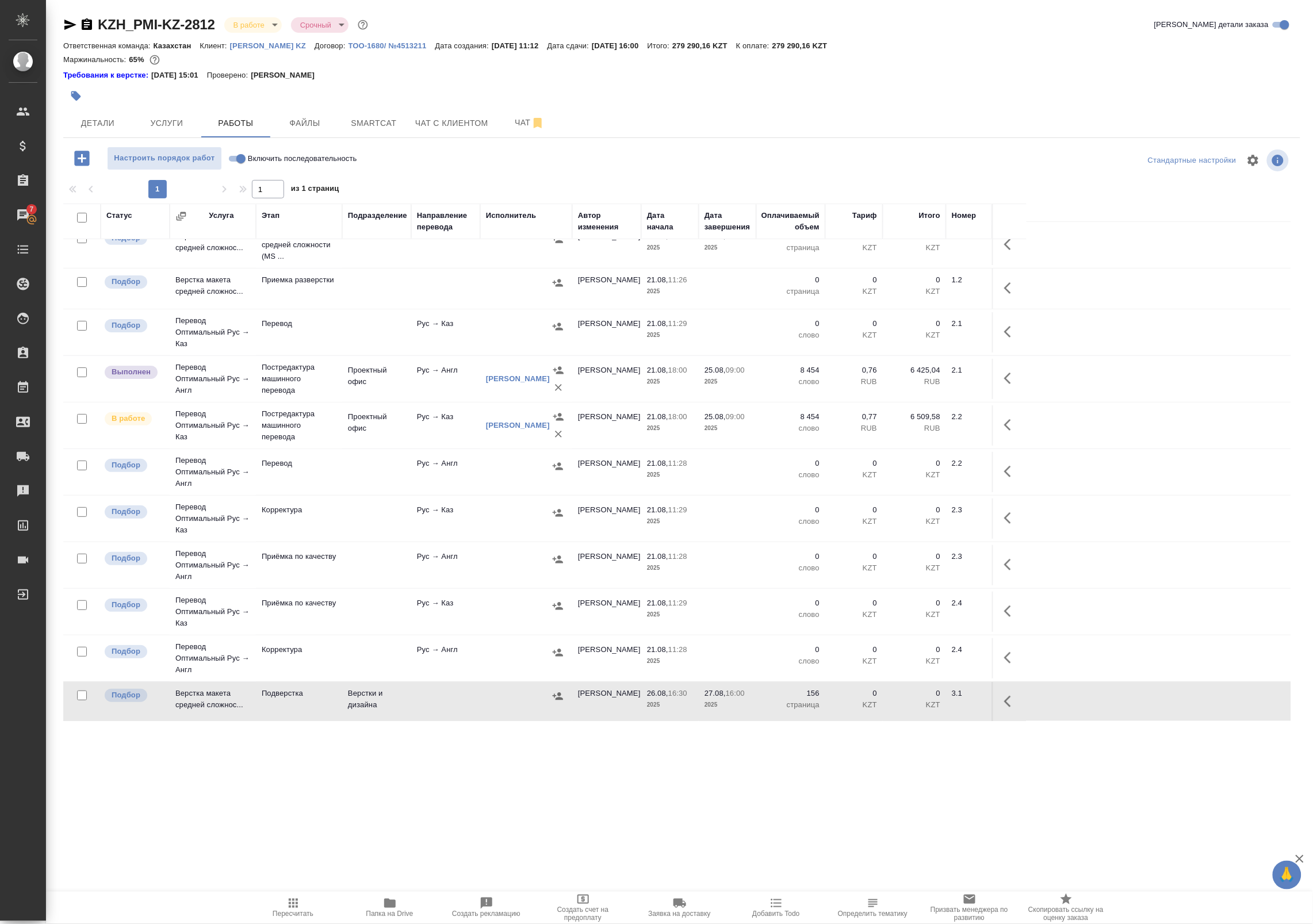
scroll to position [0, 0]
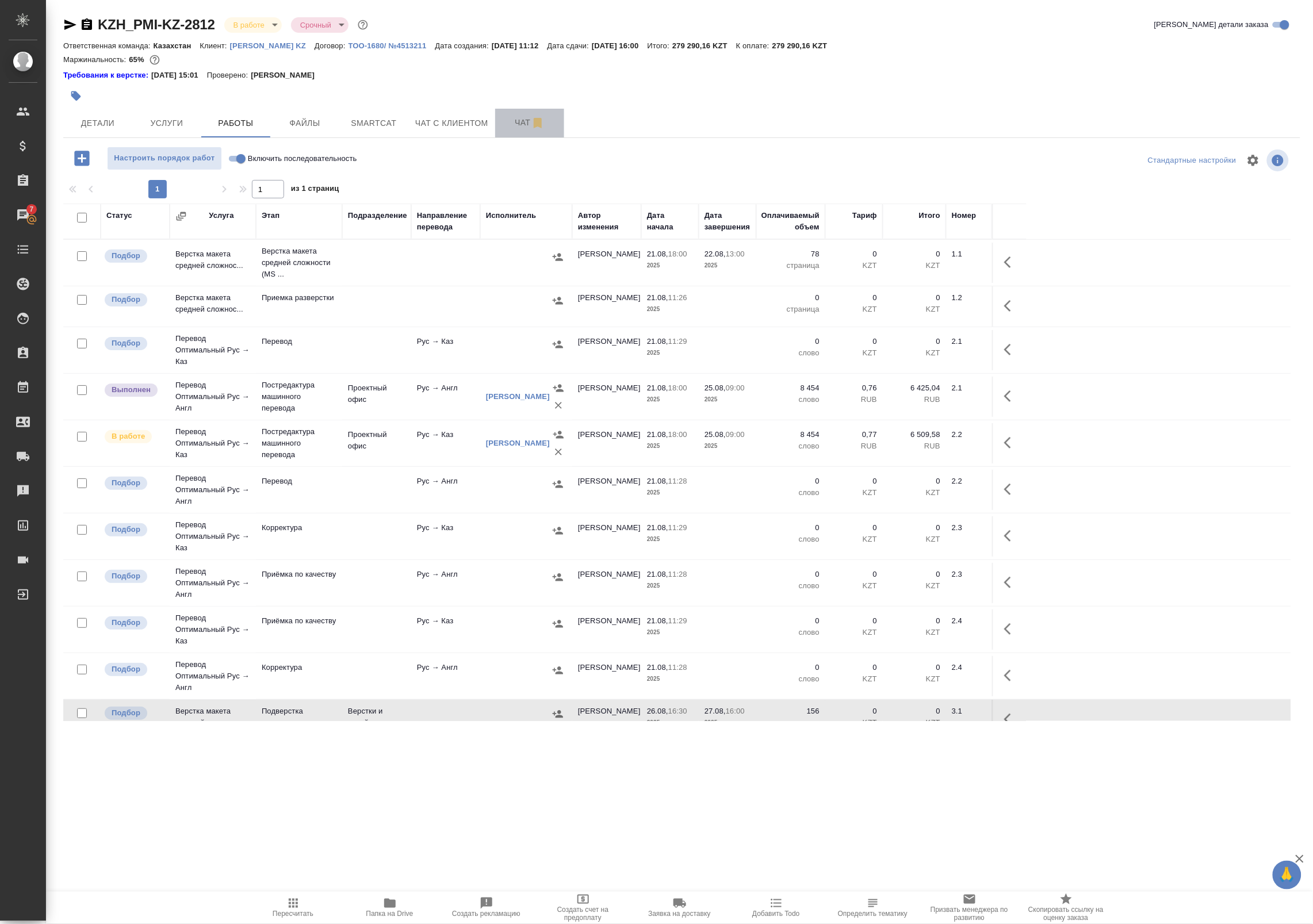
click at [528, 119] on span "Чат" at bounding box center [530, 122] width 55 height 14
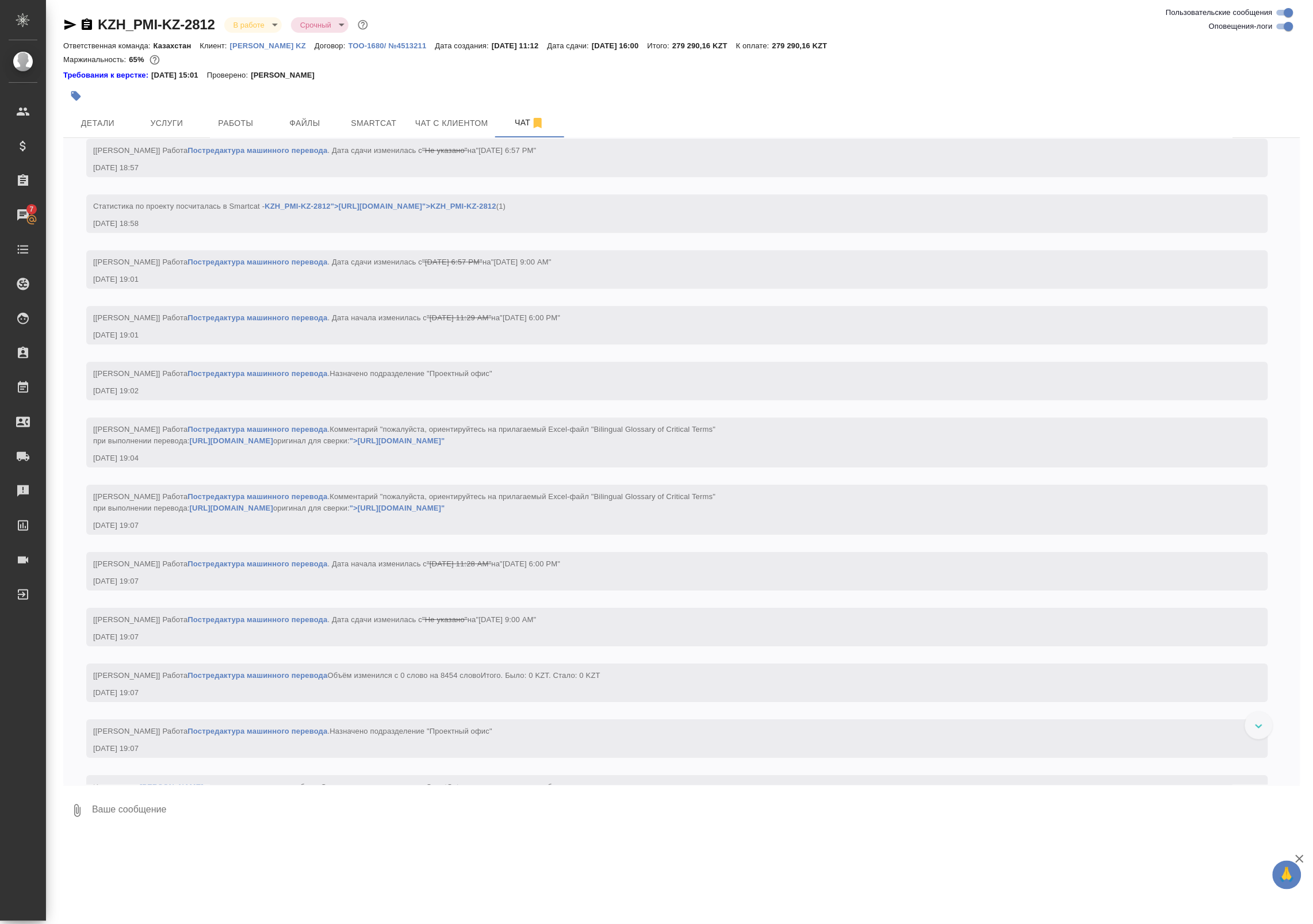
scroll to position [1743, 0]
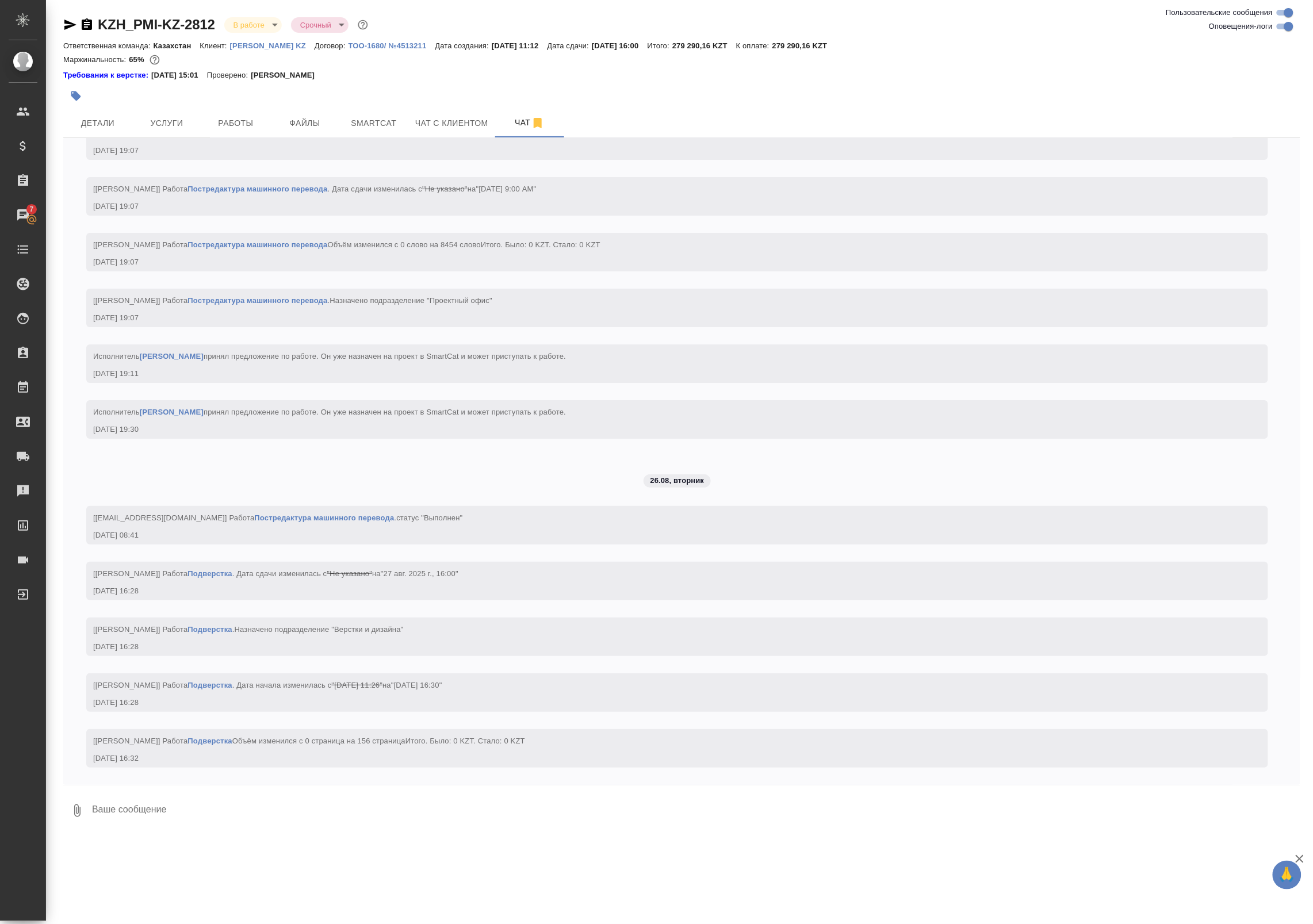
click at [249, 105] on div at bounding box center [476, 96] width 825 height 25
click at [242, 117] on span "Работы" at bounding box center [236, 123] width 55 height 14
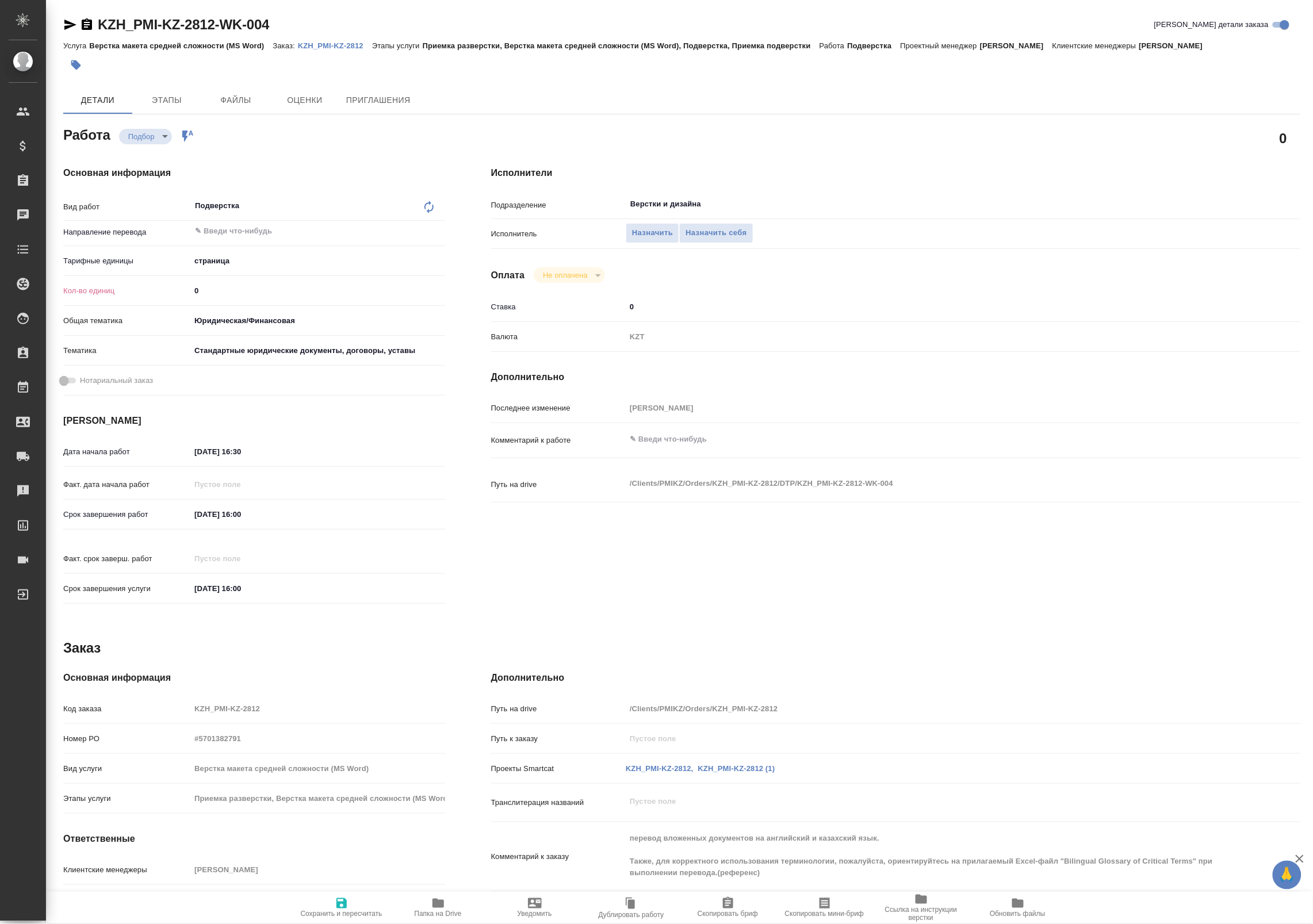
type textarea "x"
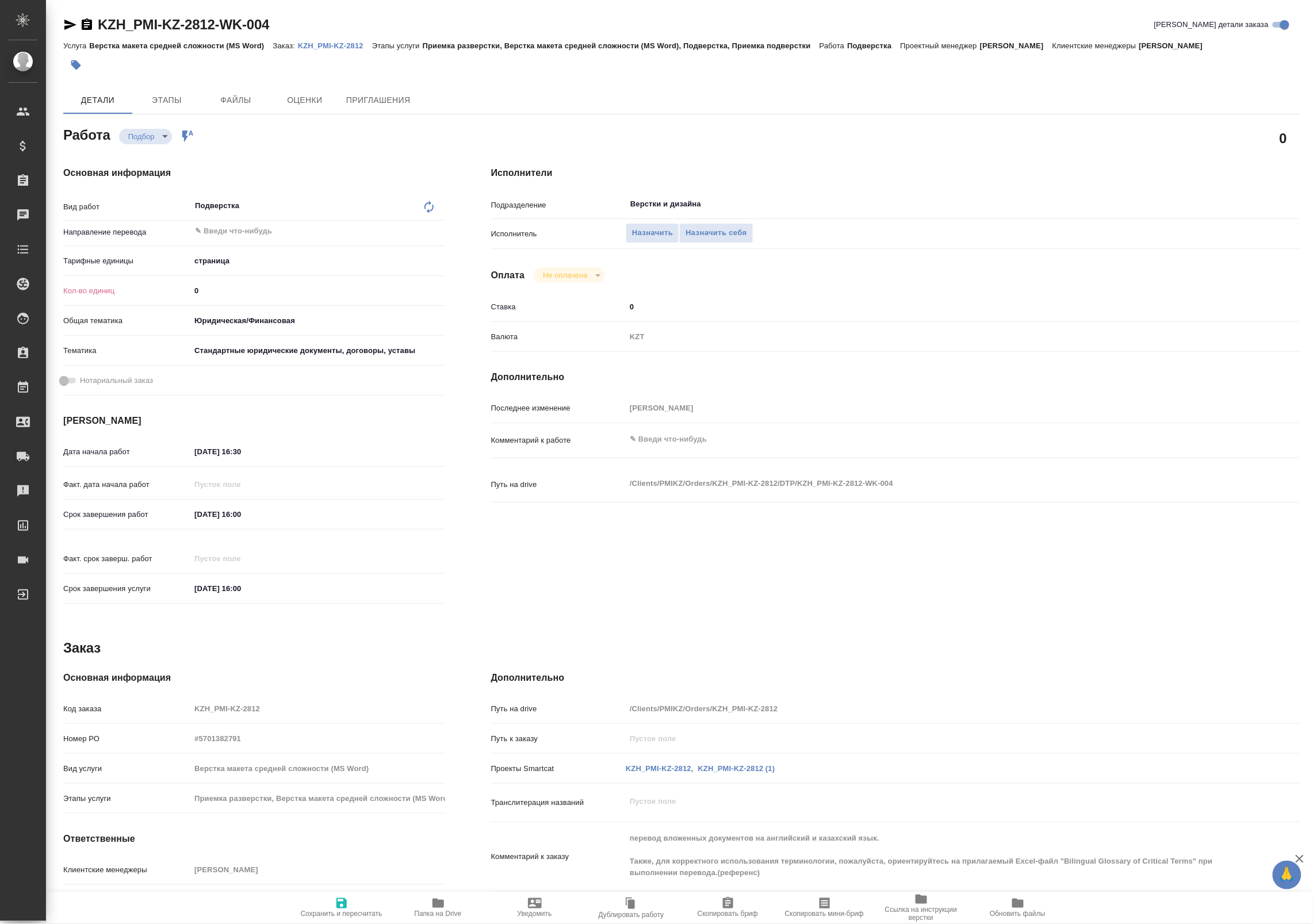
type textarea "x"
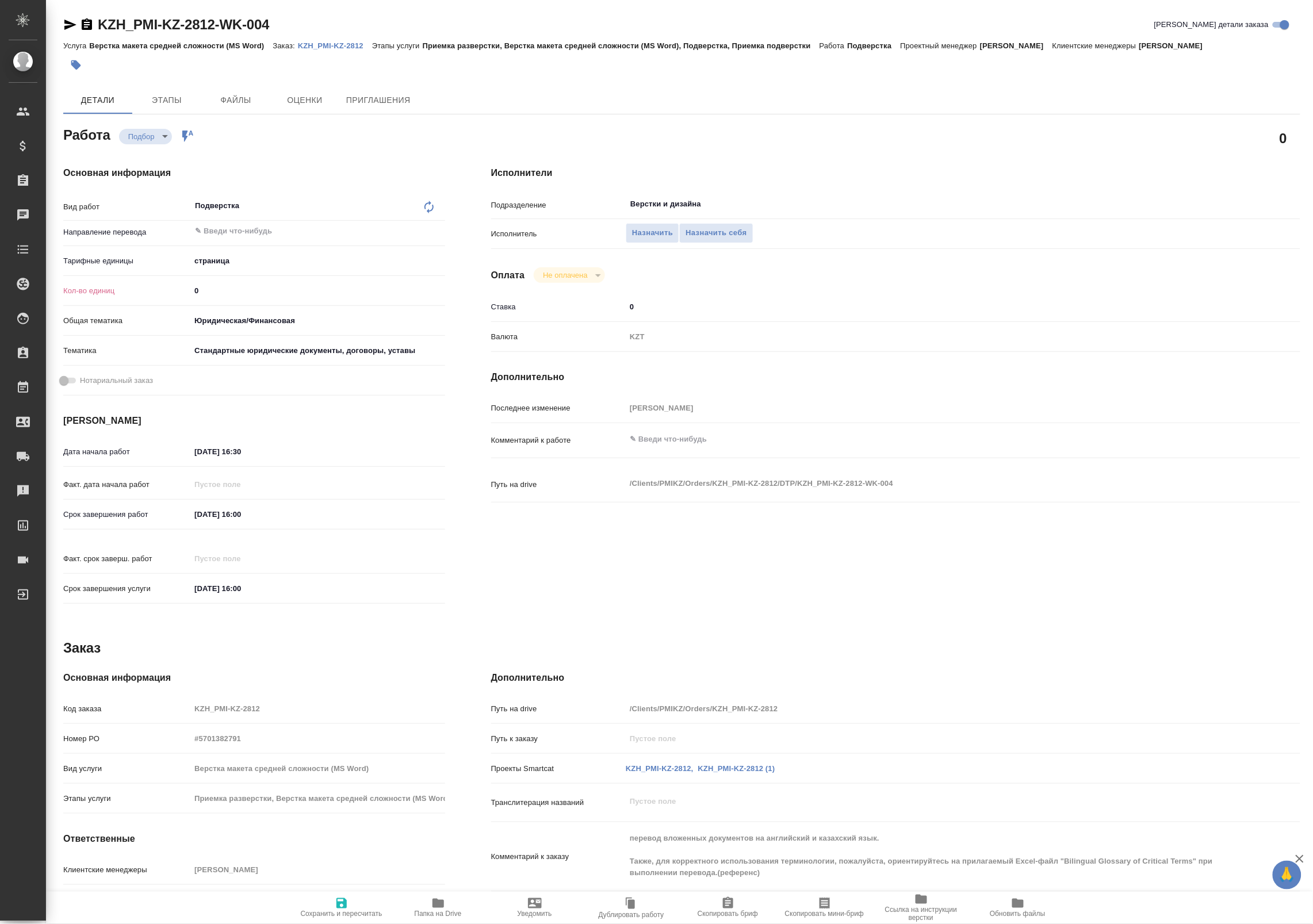
type textarea "x"
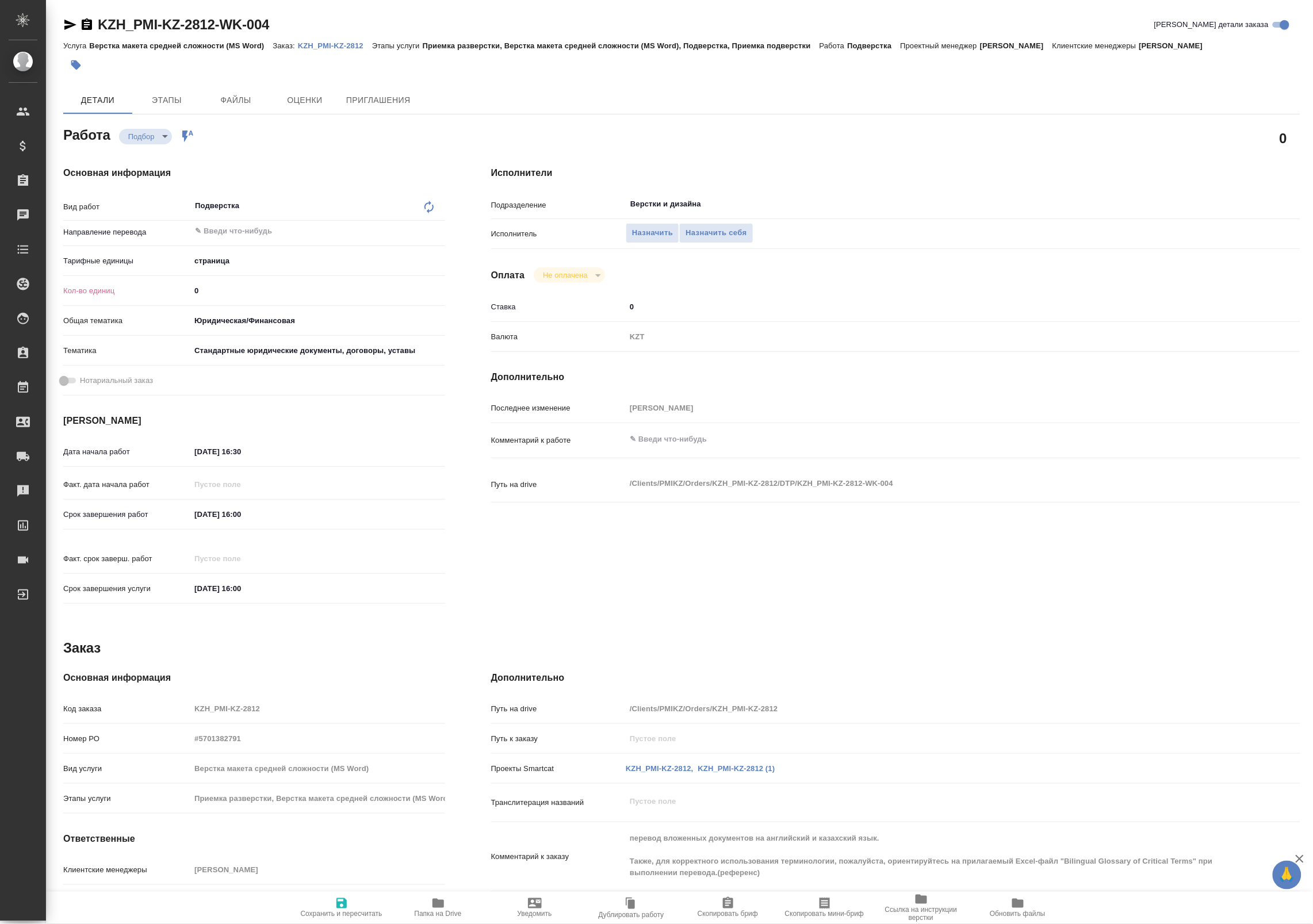
type textarea "x"
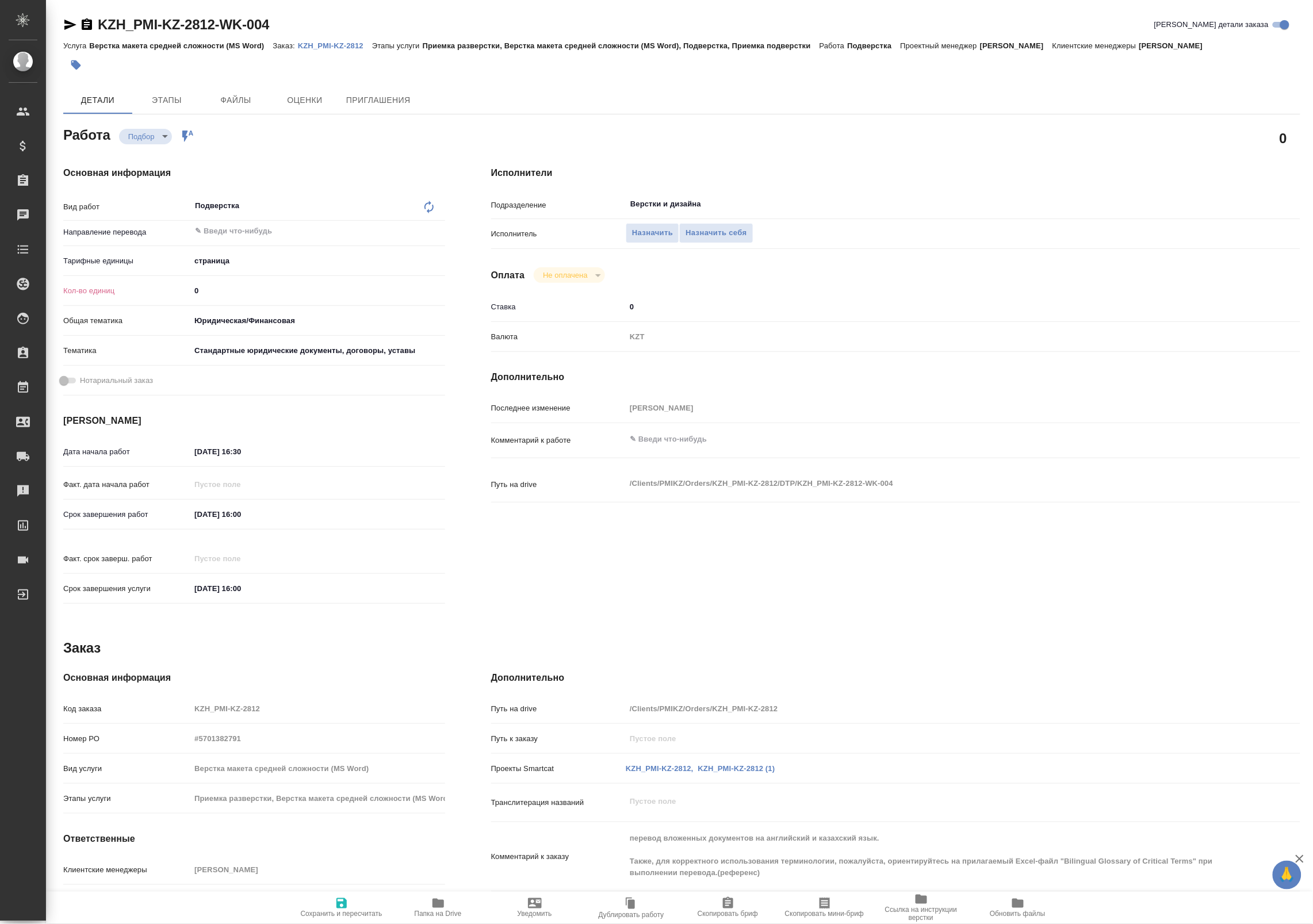
type textarea "x"
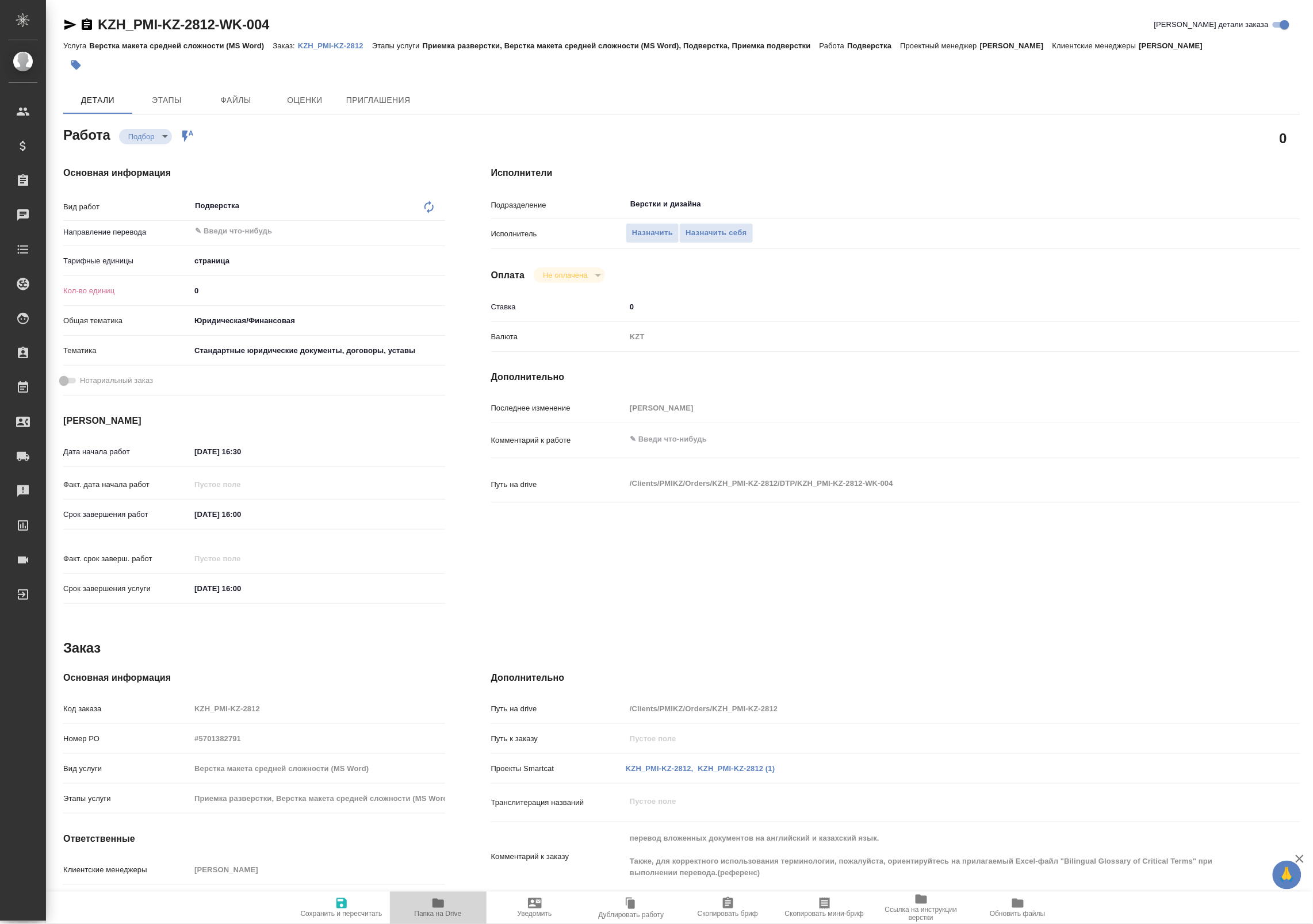
click at [434, 904] on icon "button" at bounding box center [438, 903] width 12 height 9
type textarea "x"
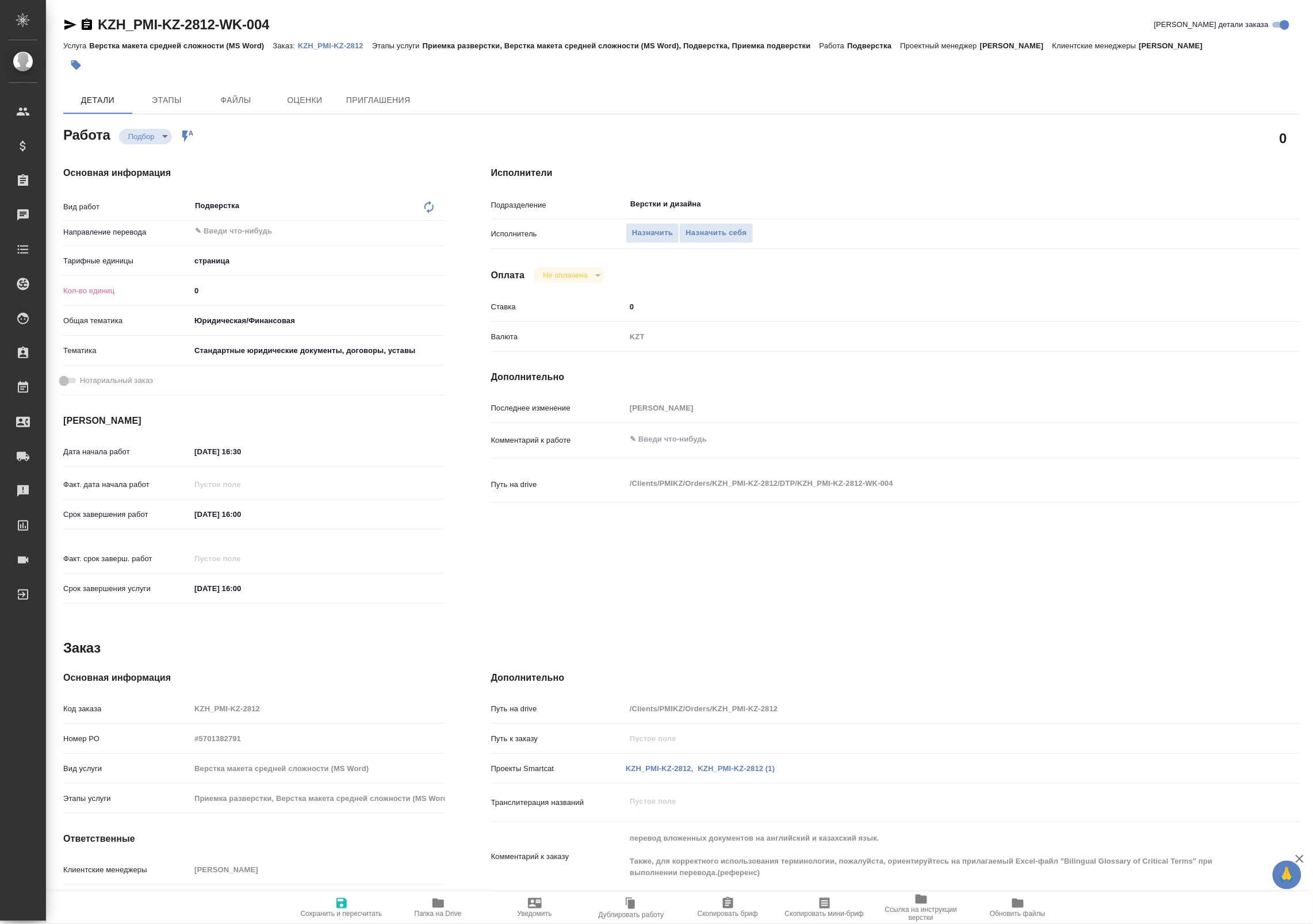
type textarea "x"
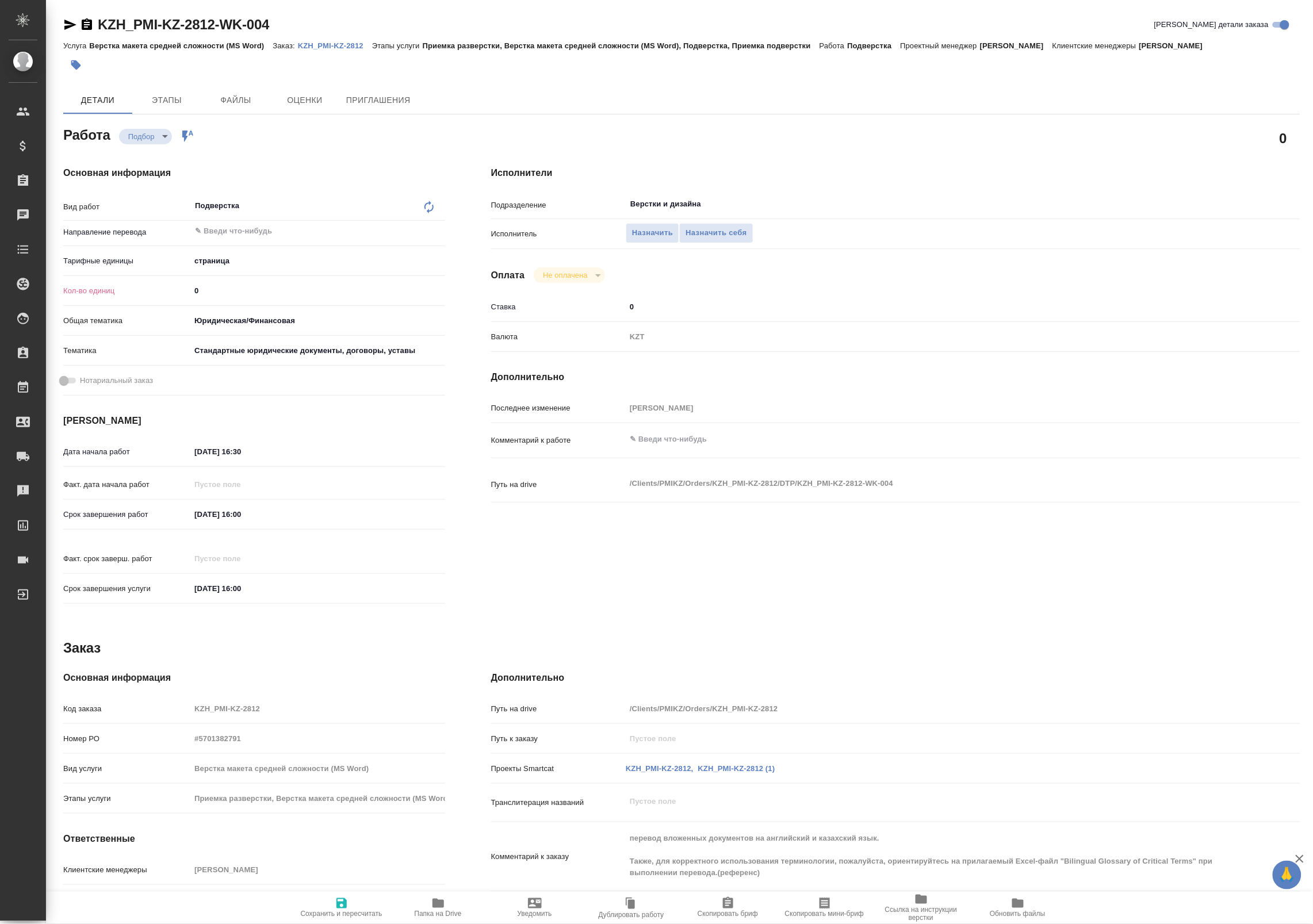
type textarea "x"
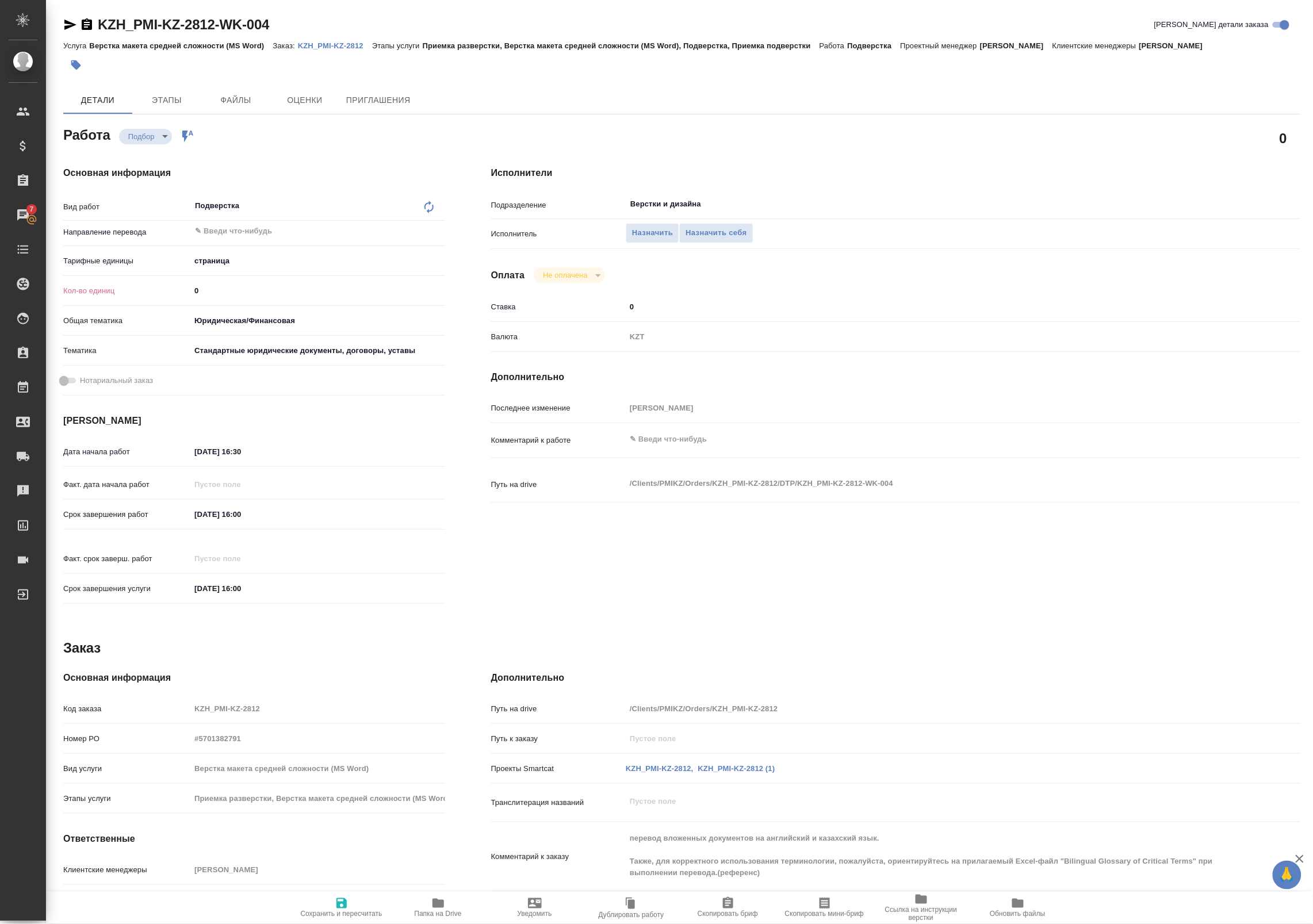
type textarea "x"
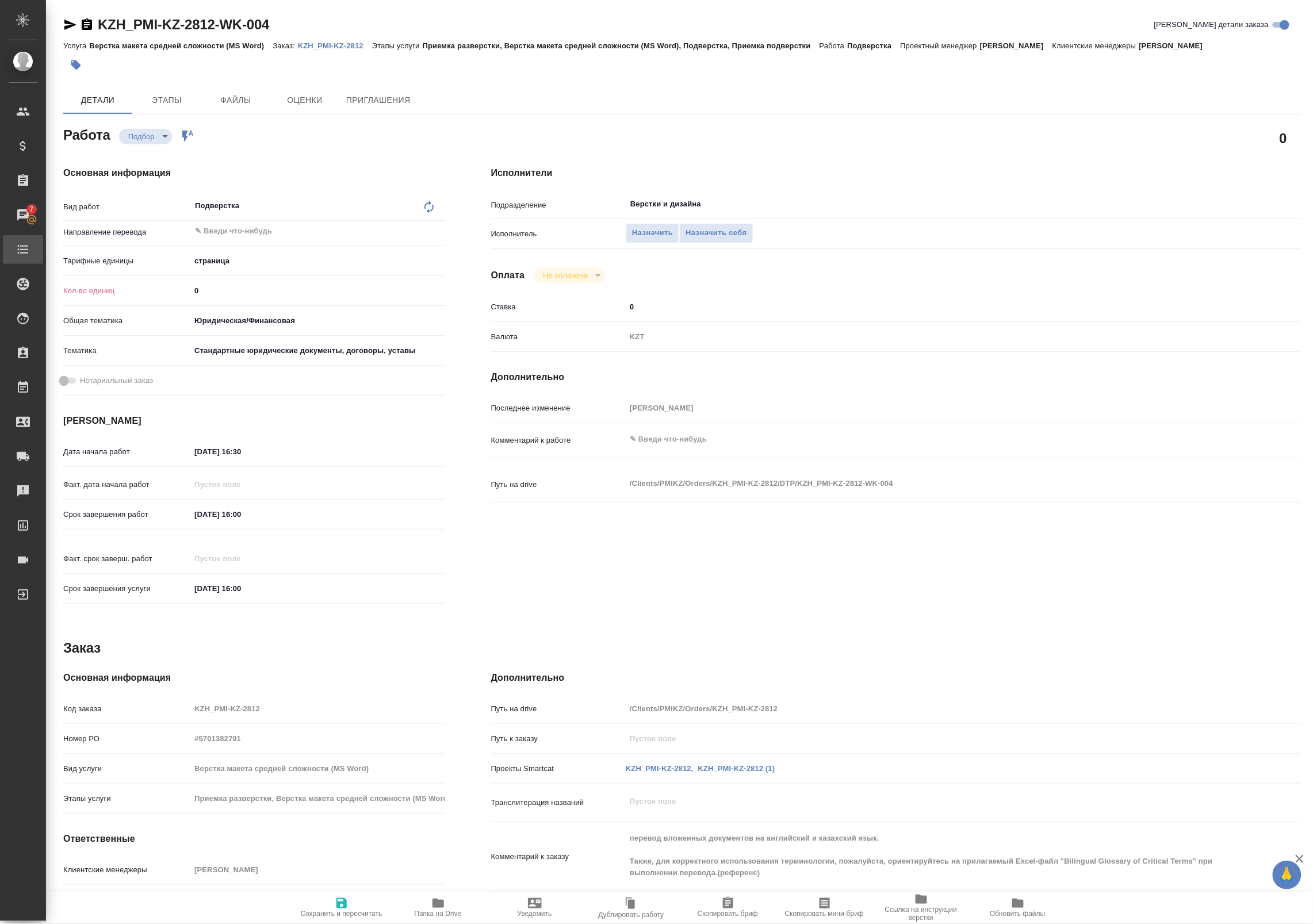
type textarea "x"
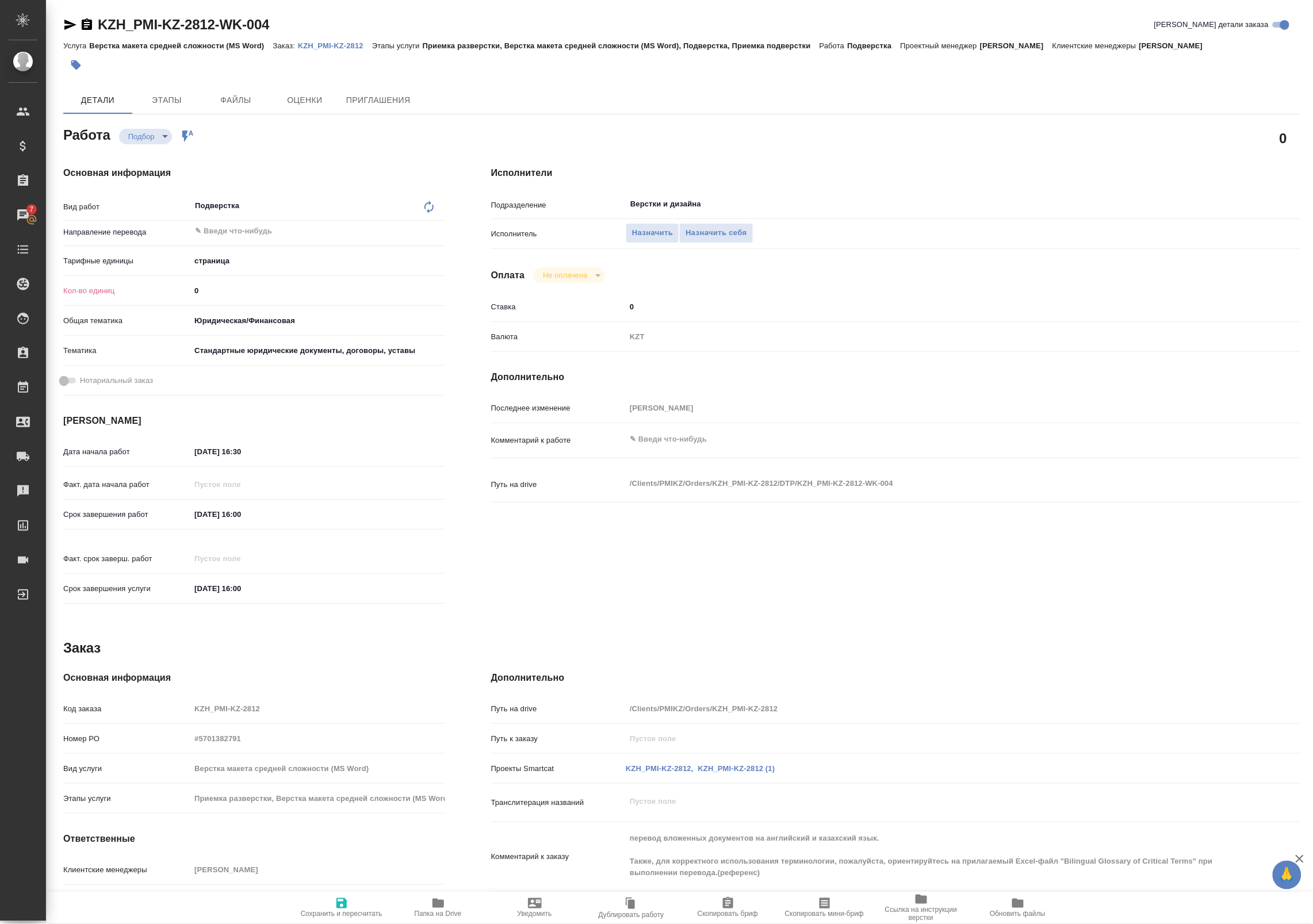
type textarea "x"
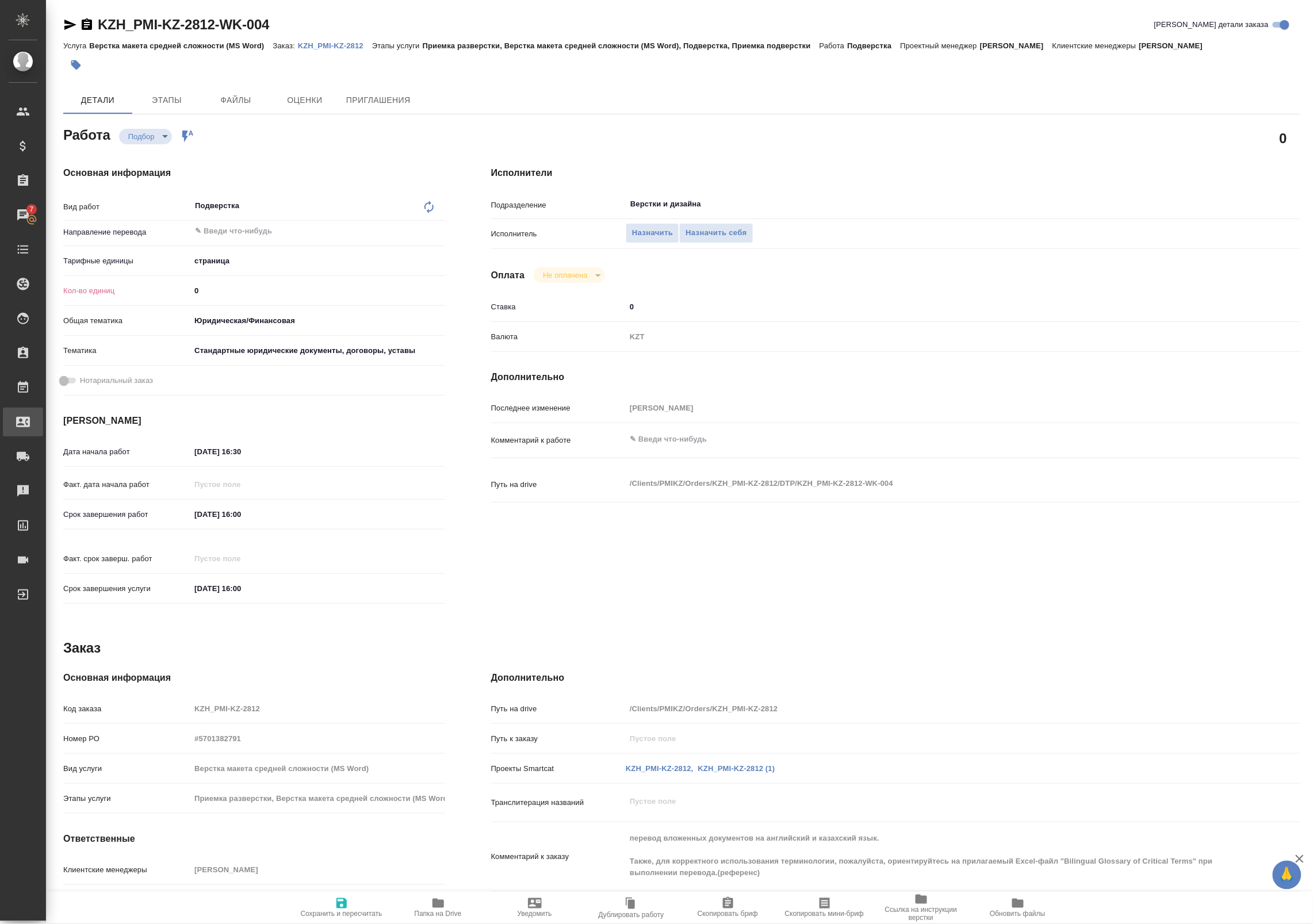
type textarea "x"
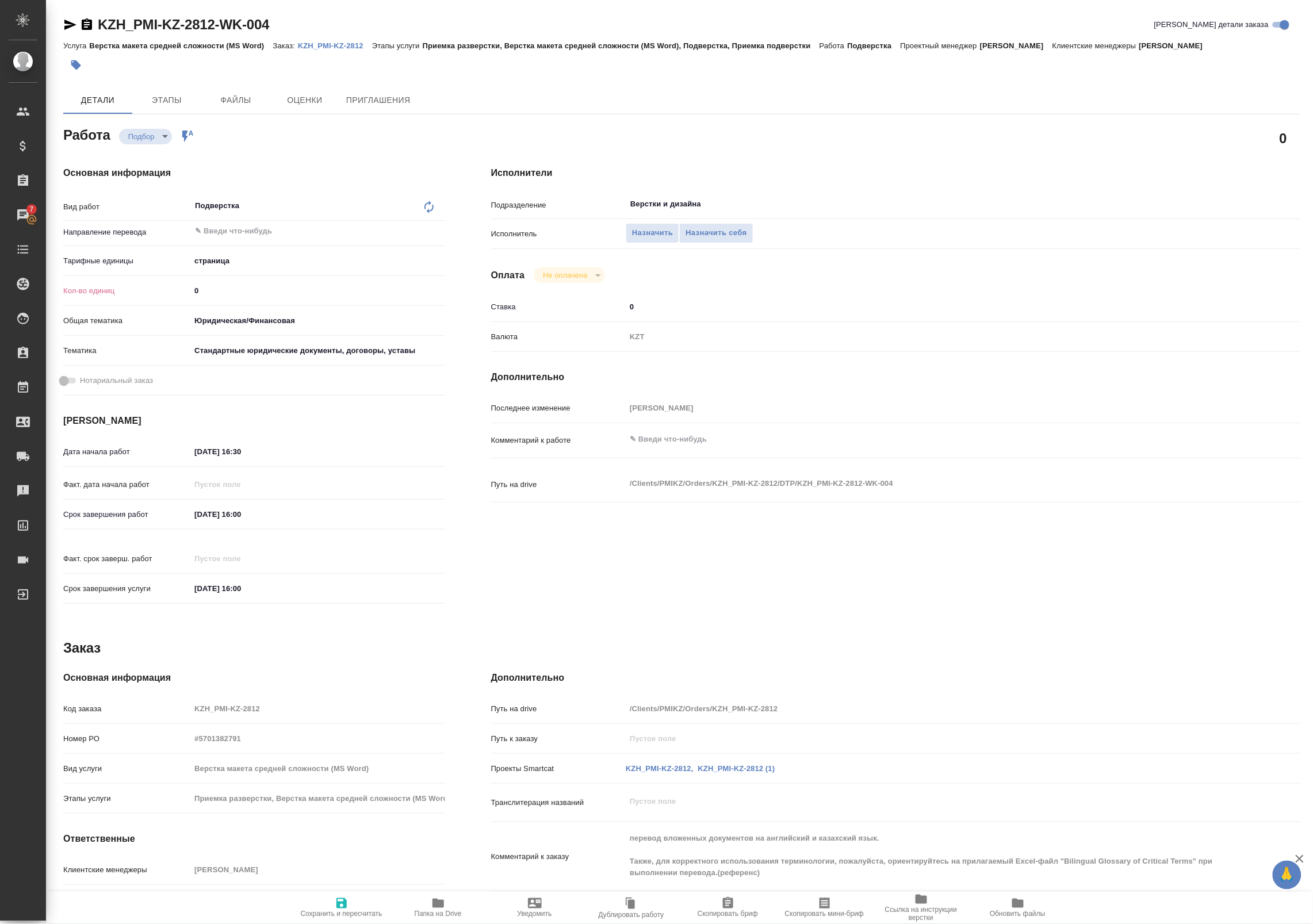
type textarea "x"
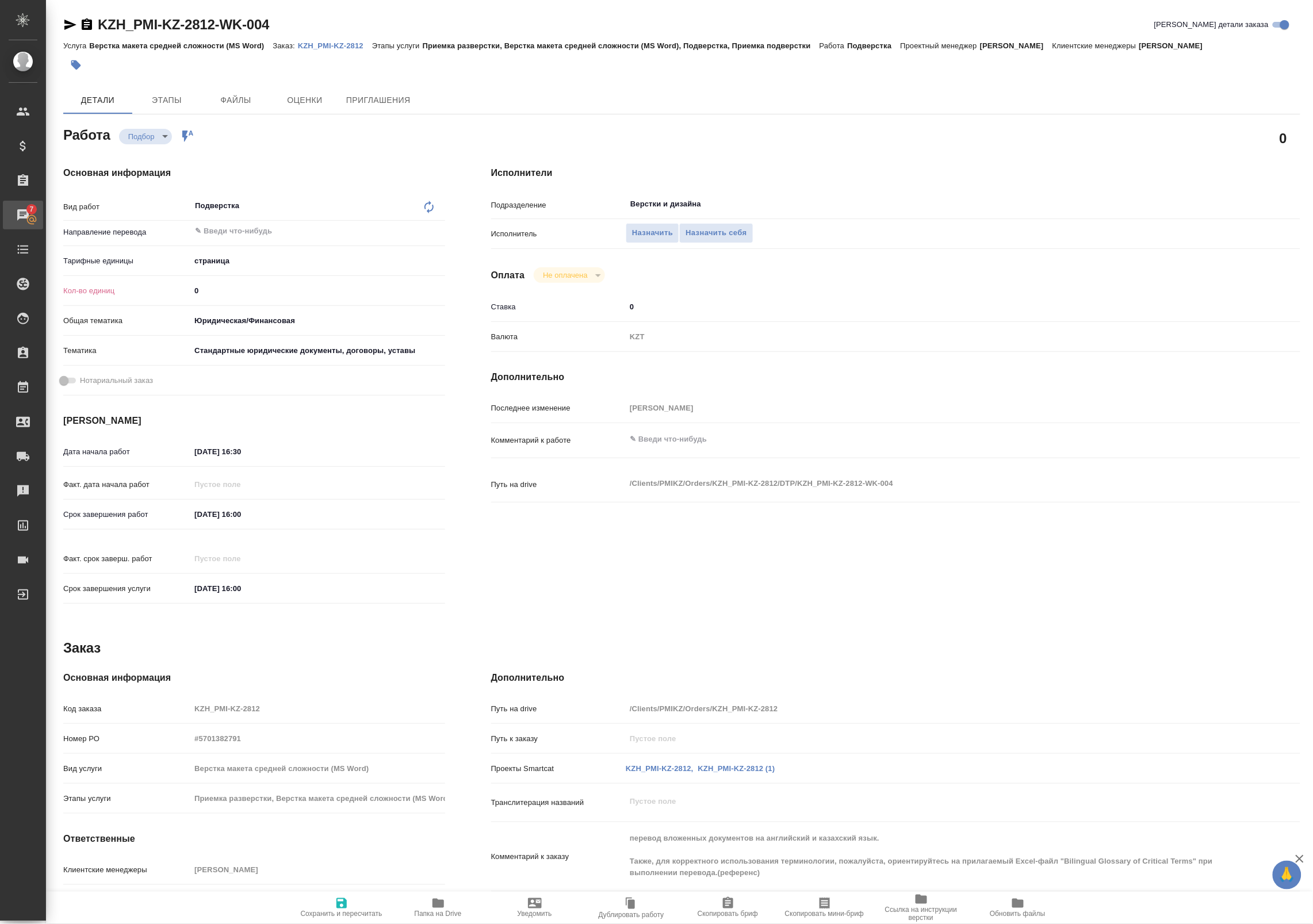
type textarea "x"
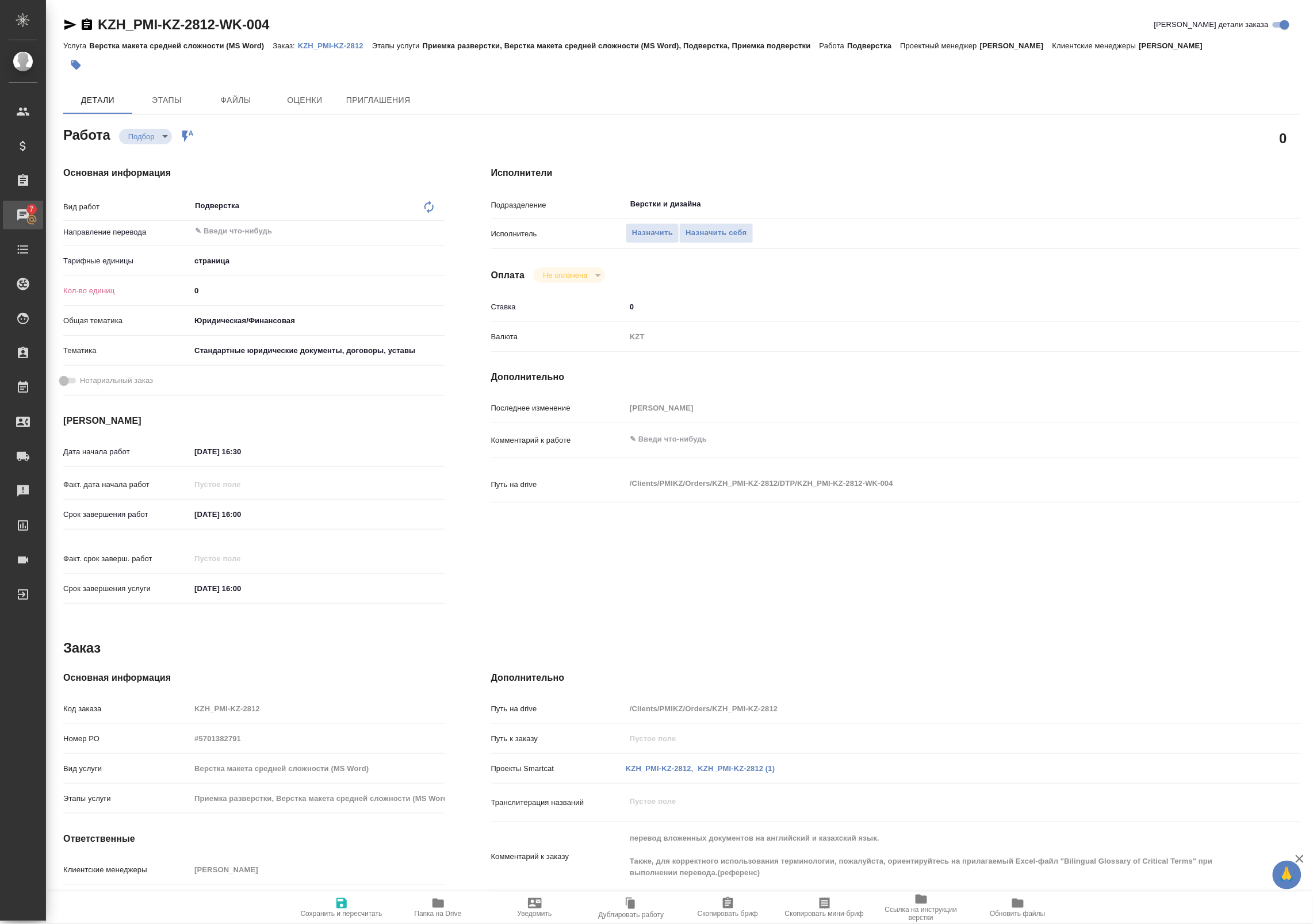
type textarea "x"
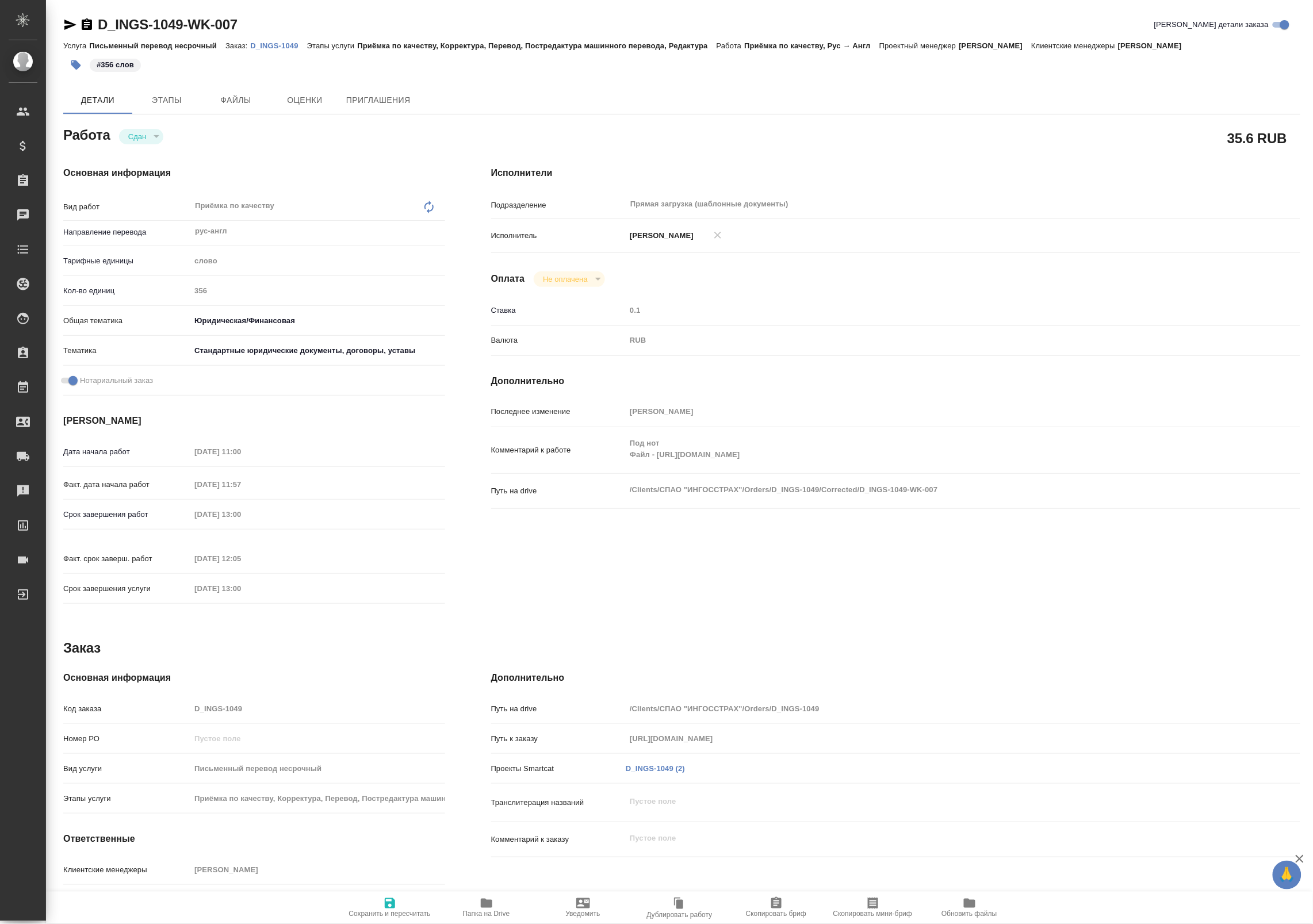
type textarea "x"
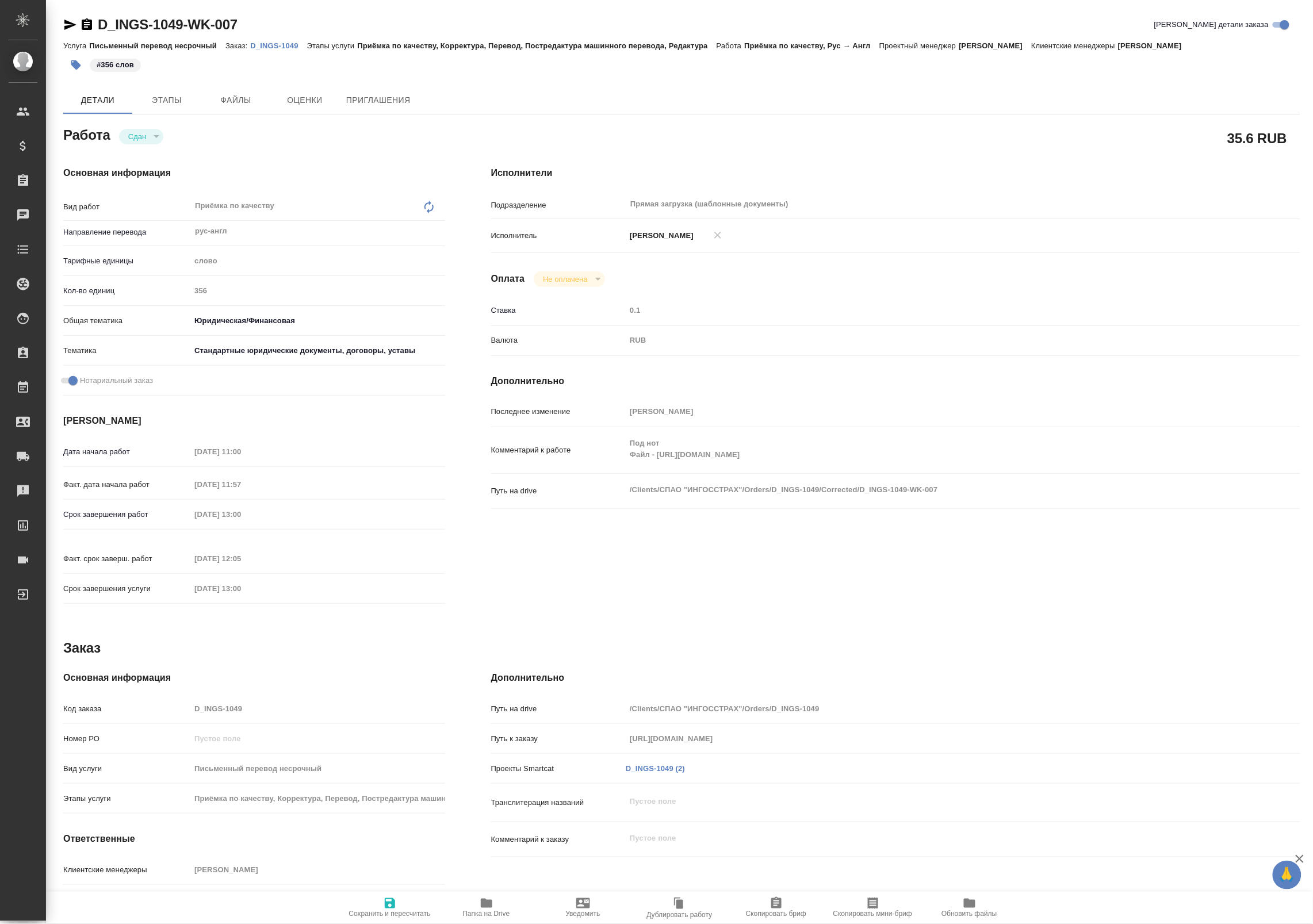
type textarea "x"
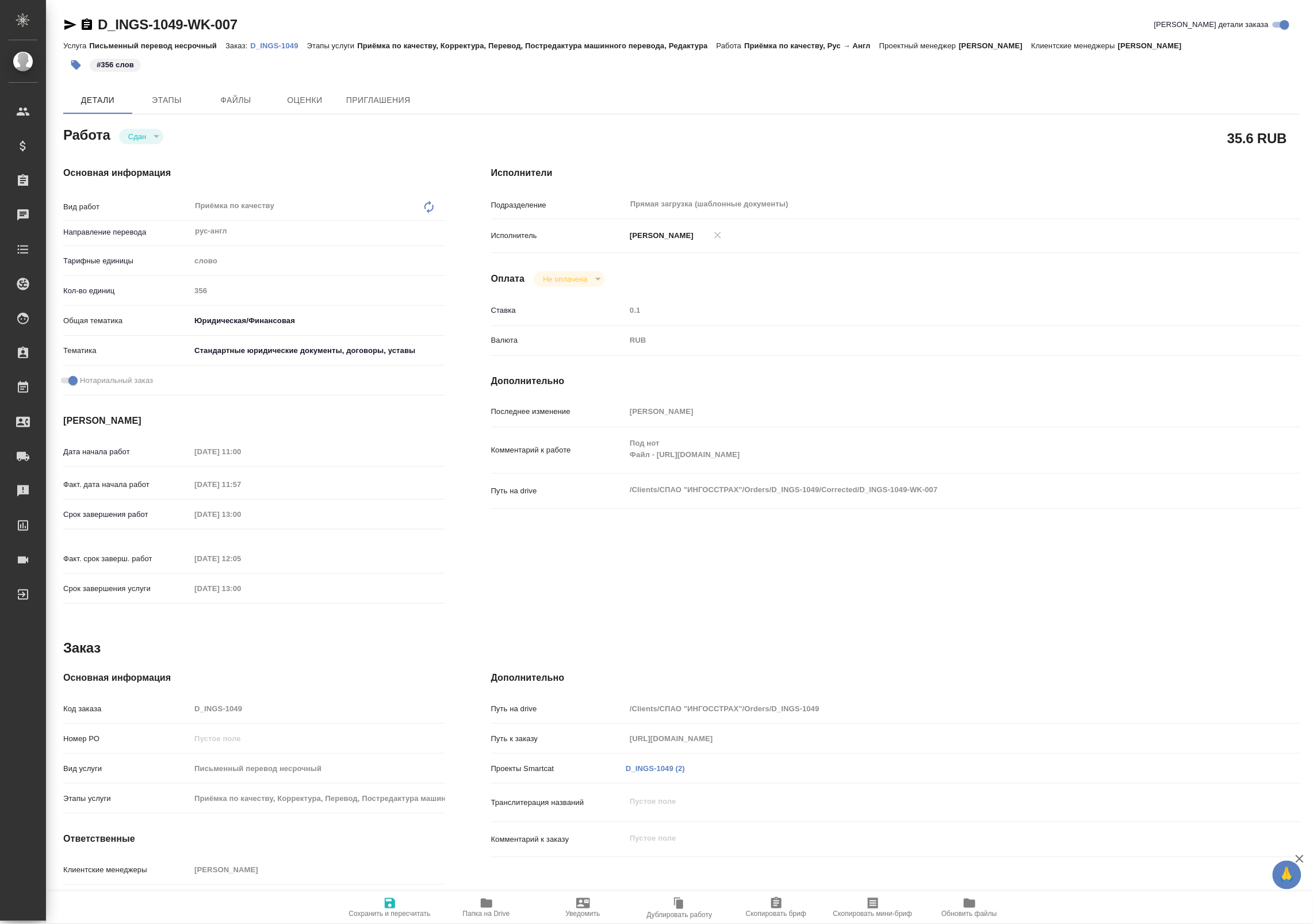
type textarea "x"
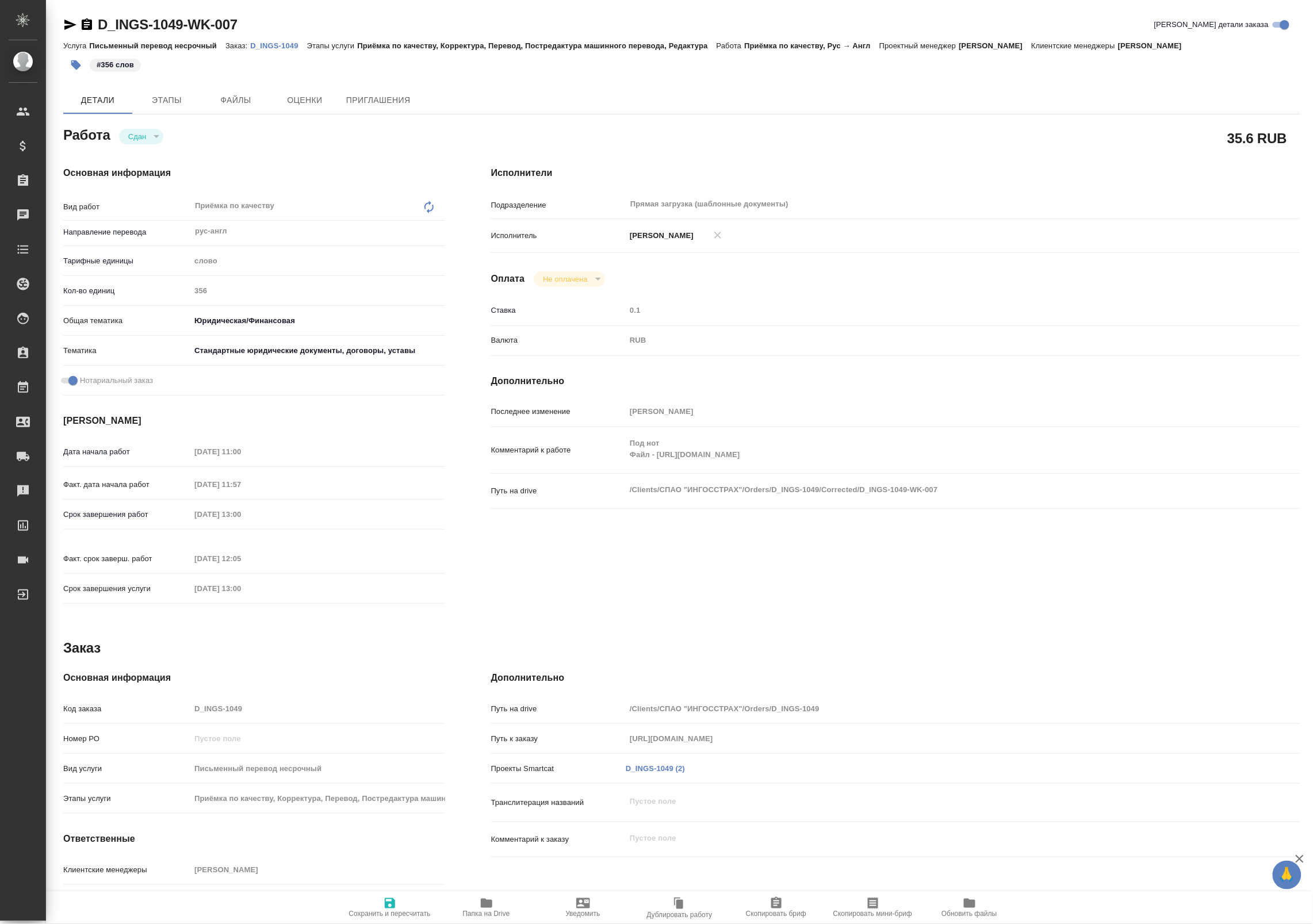
click at [496, 903] on span "Папка на Drive" at bounding box center [486, 907] width 83 height 22
type textarea "x"
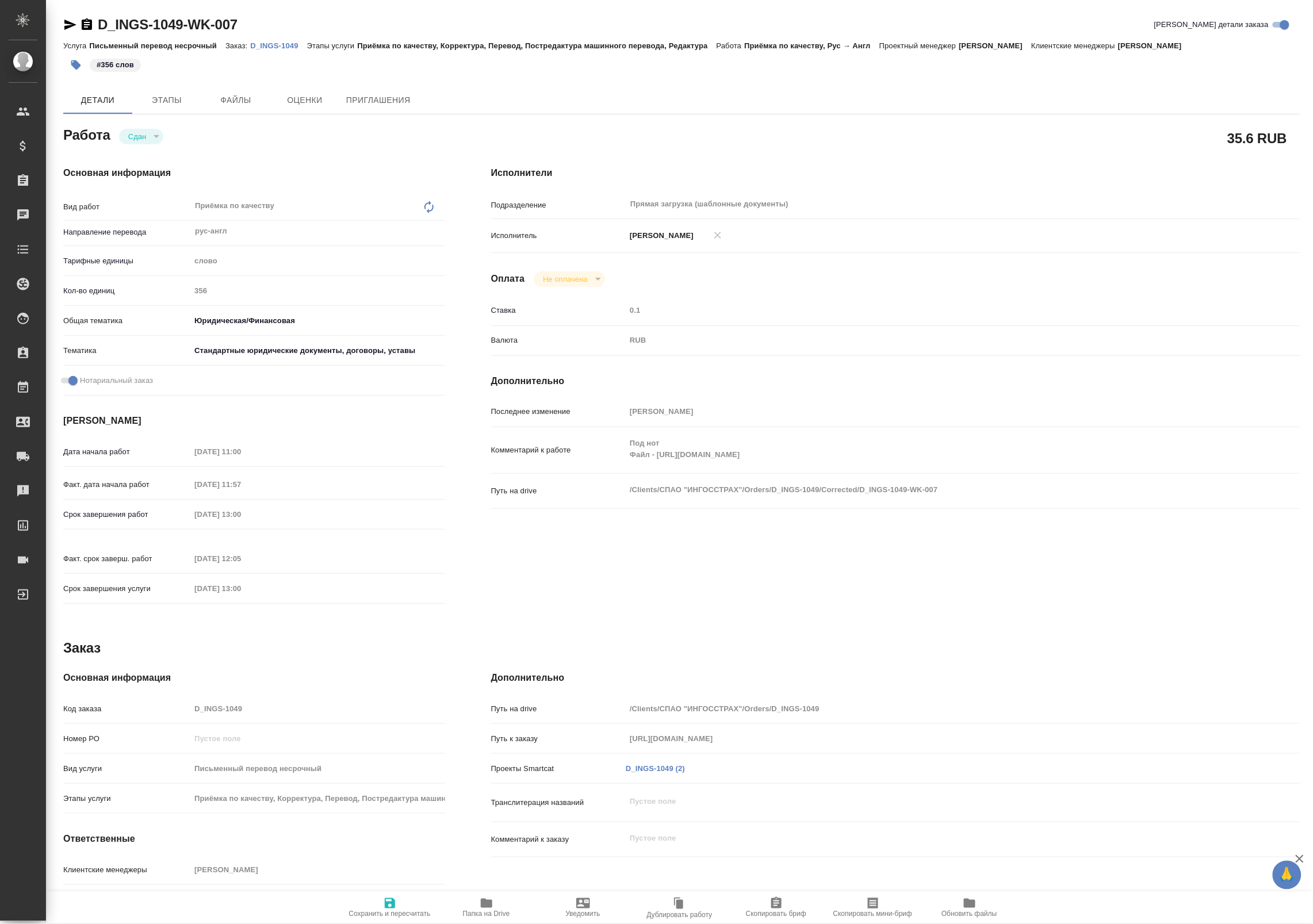
type textarea "x"
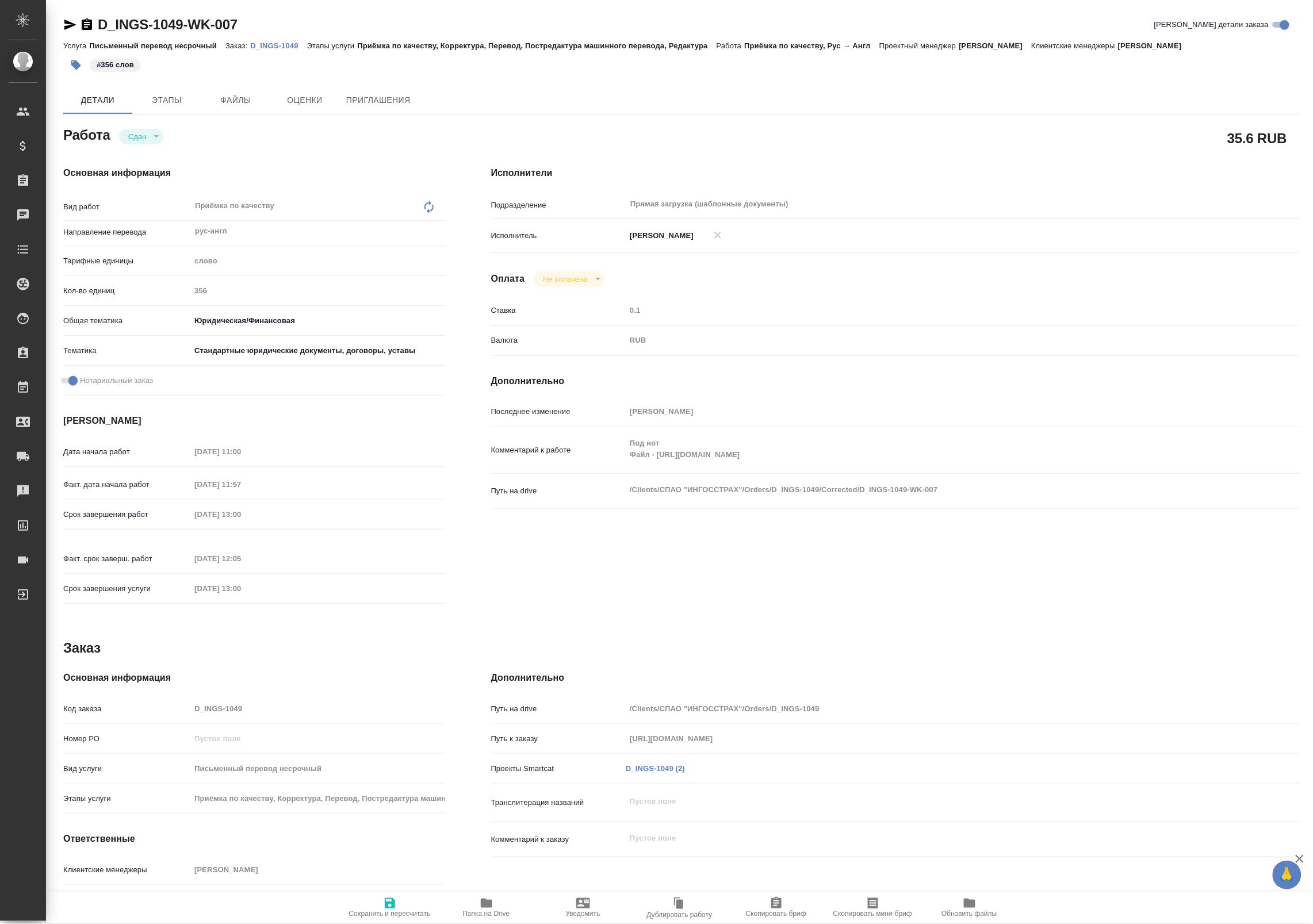
type textarea "x"
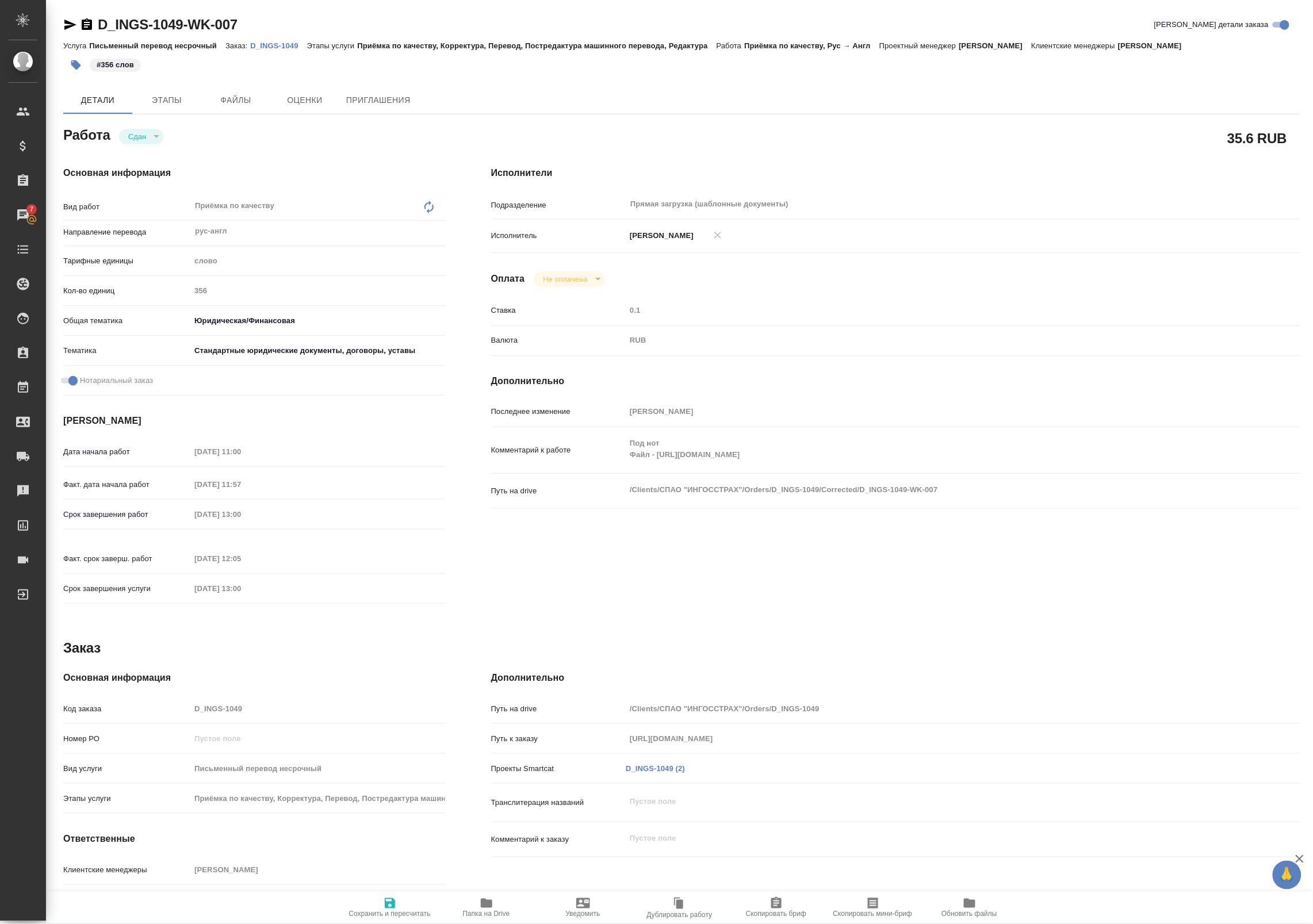
type textarea "x"
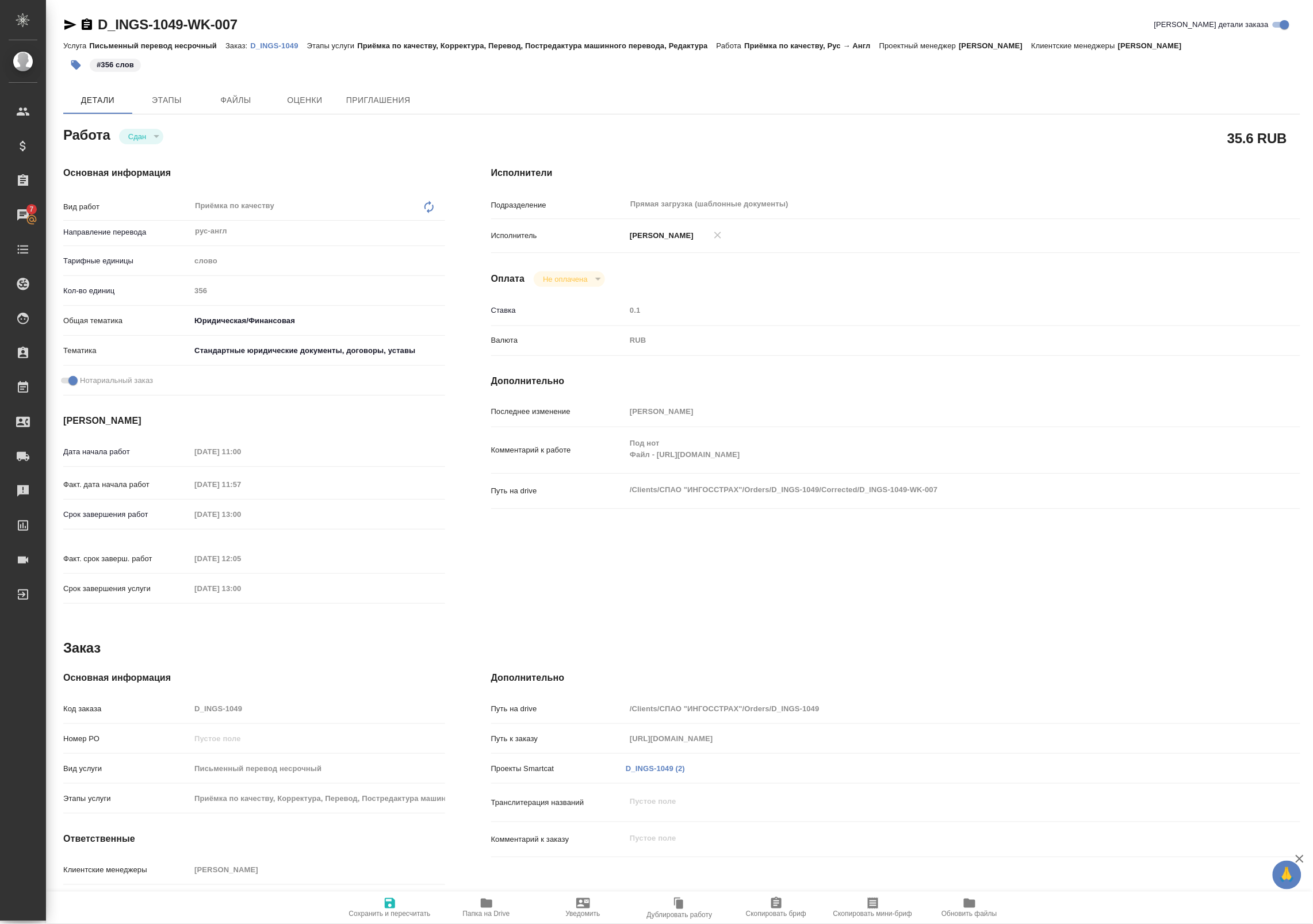
type textarea "x"
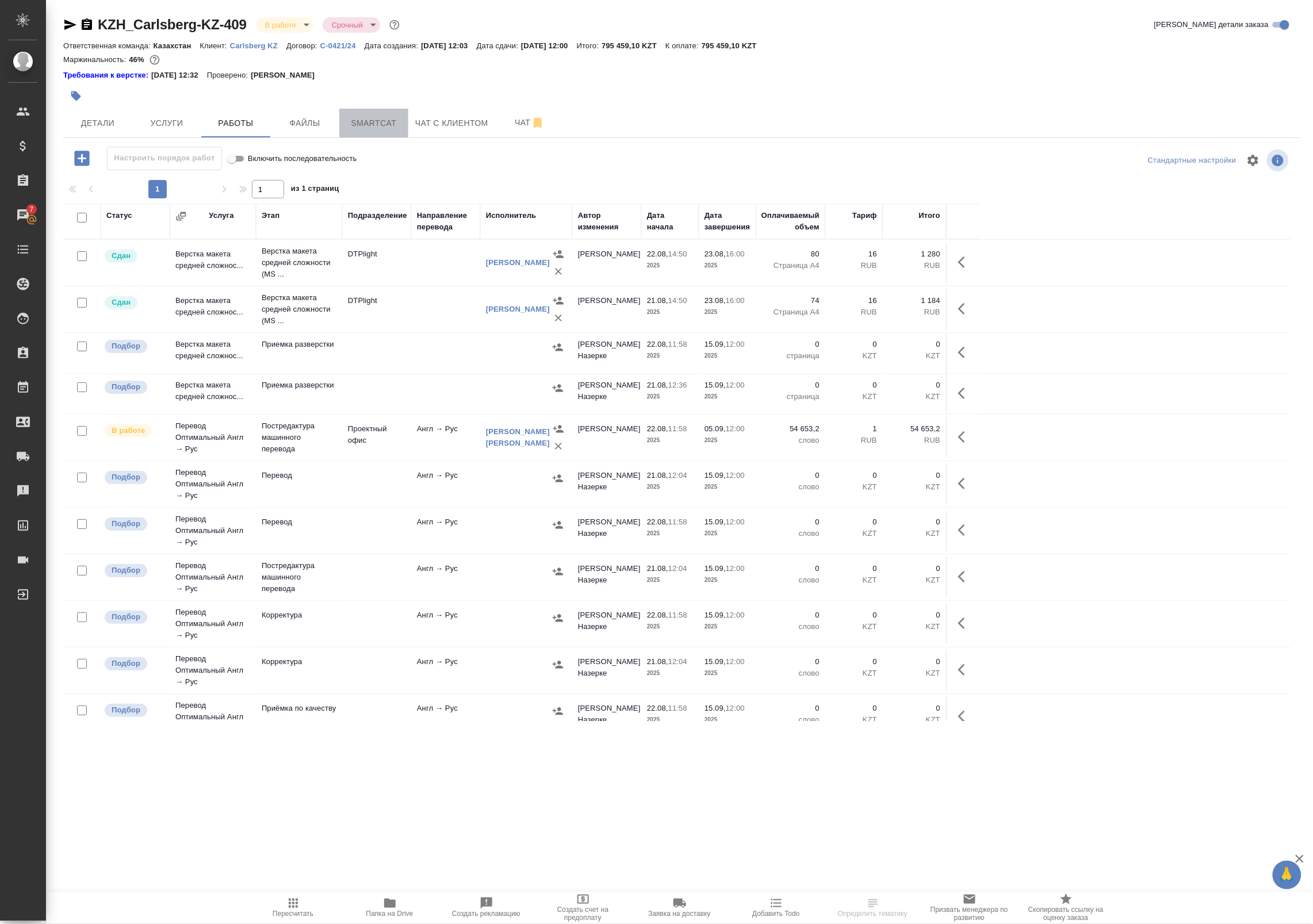
click at [375, 123] on span "Smartcat" at bounding box center [374, 123] width 55 height 14
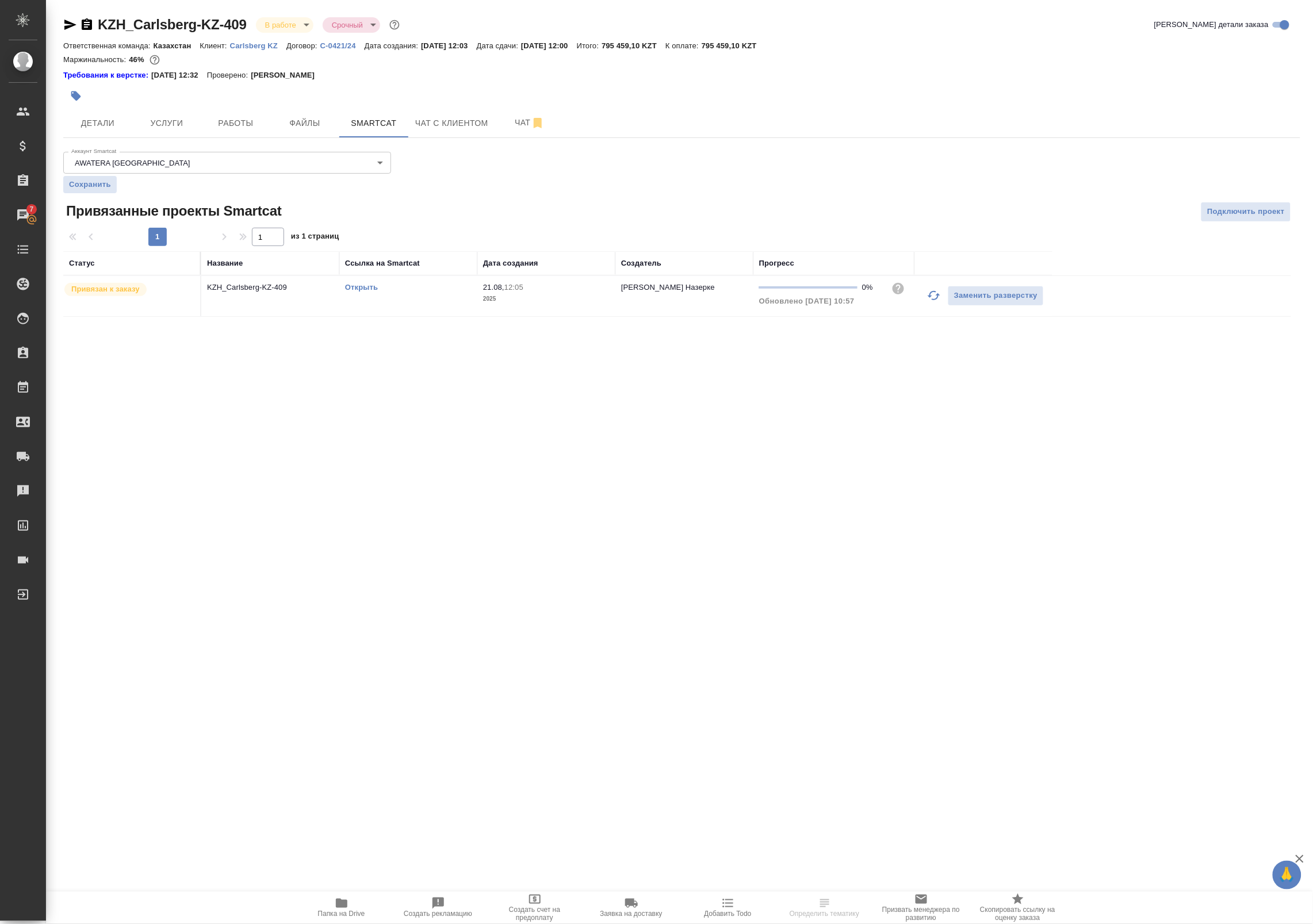
click at [930, 296] on icon "button" at bounding box center [934, 295] width 13 height 9
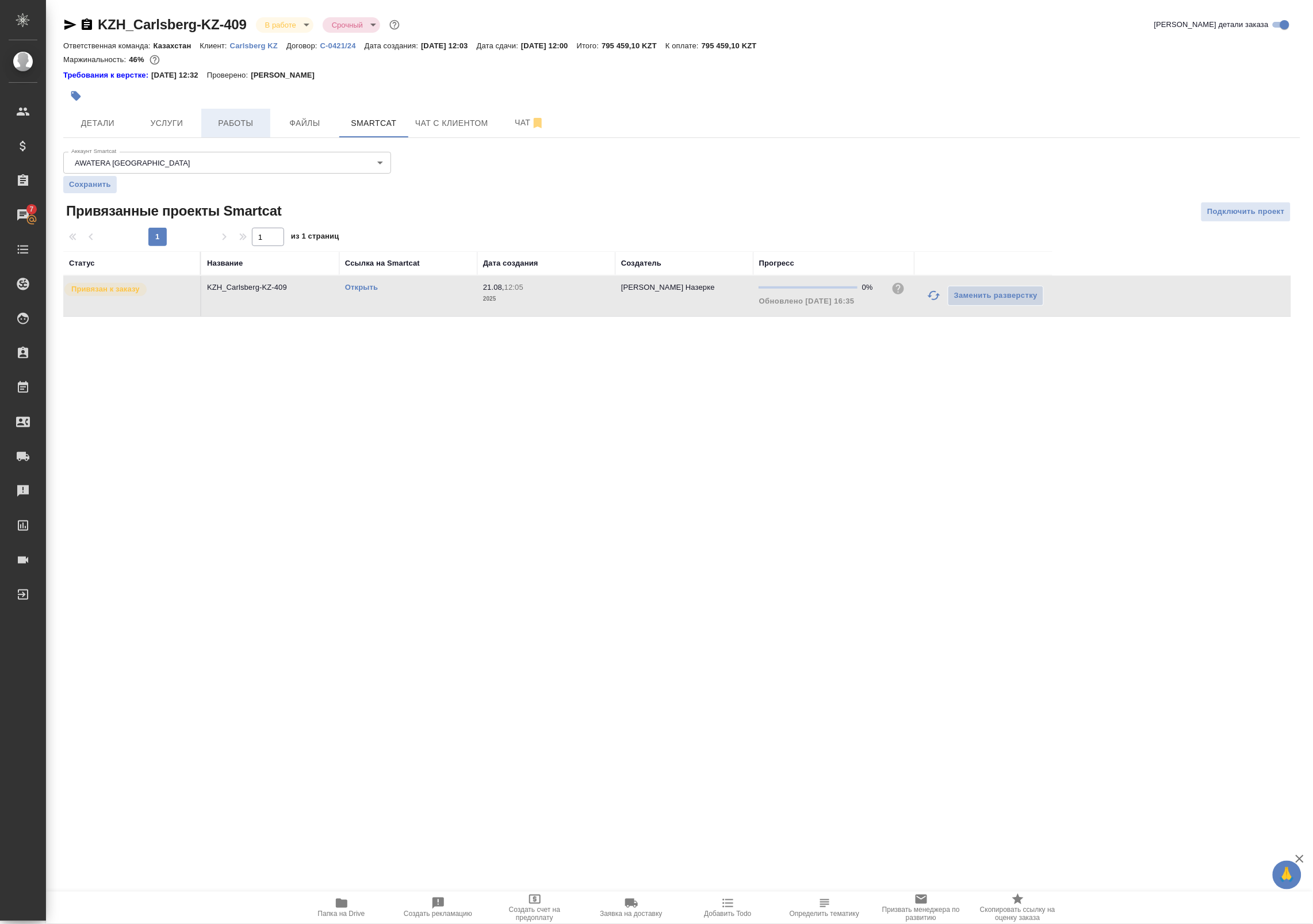
click at [239, 125] on span "Работы" at bounding box center [236, 123] width 55 height 14
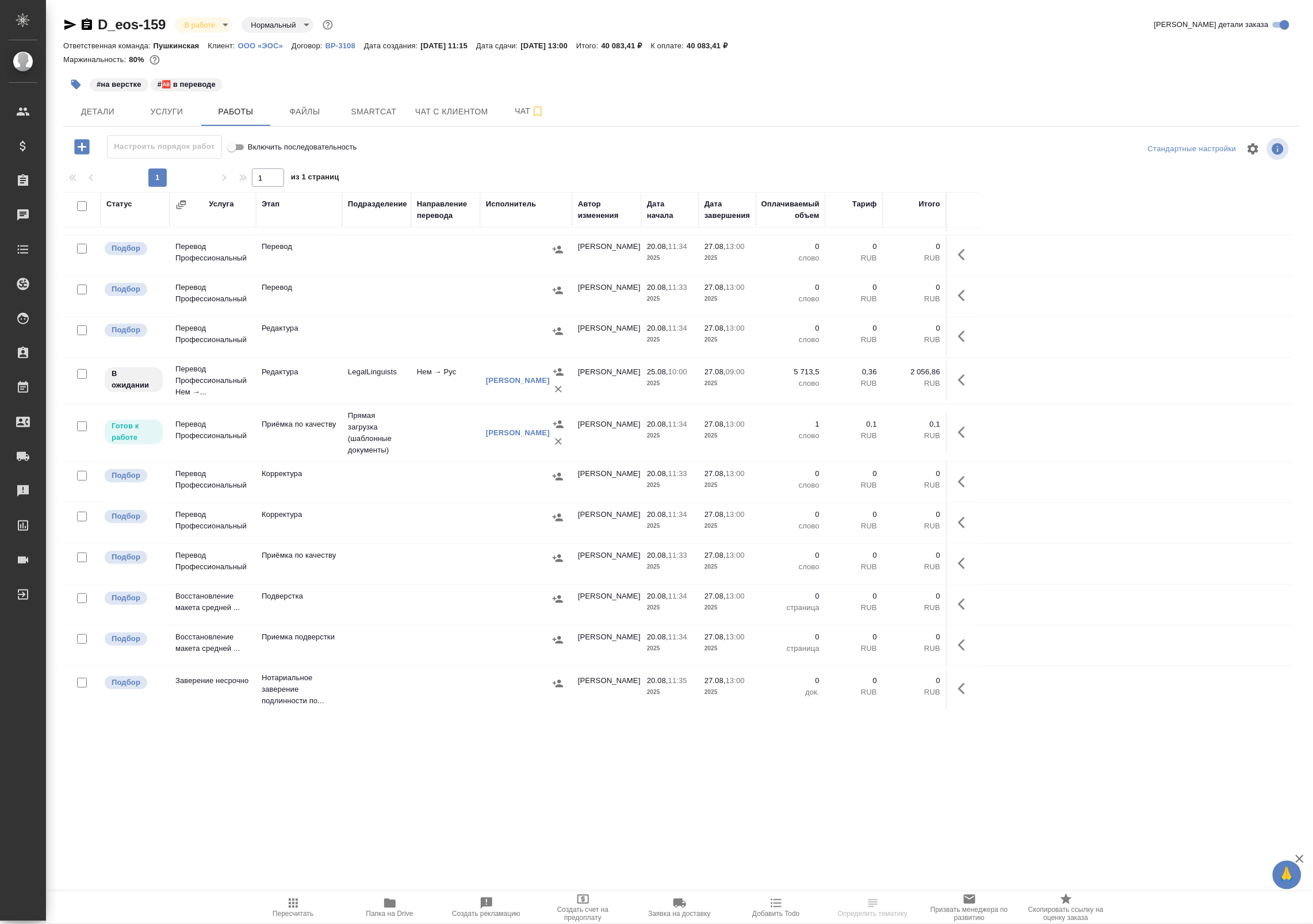
scroll to position [196, 0]
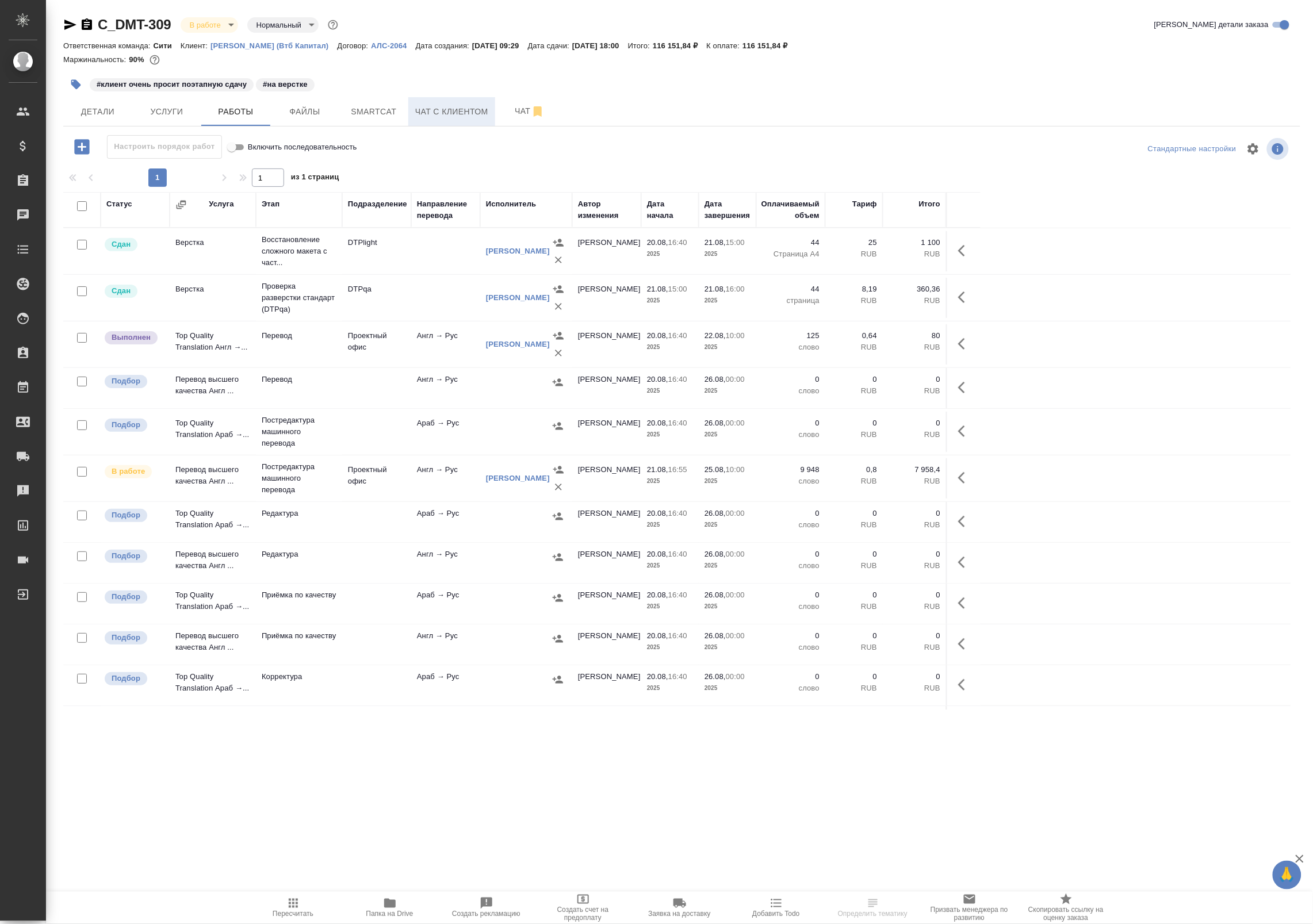
click at [409, 110] on button "Чат с клиентом" at bounding box center [451, 111] width 87 height 29
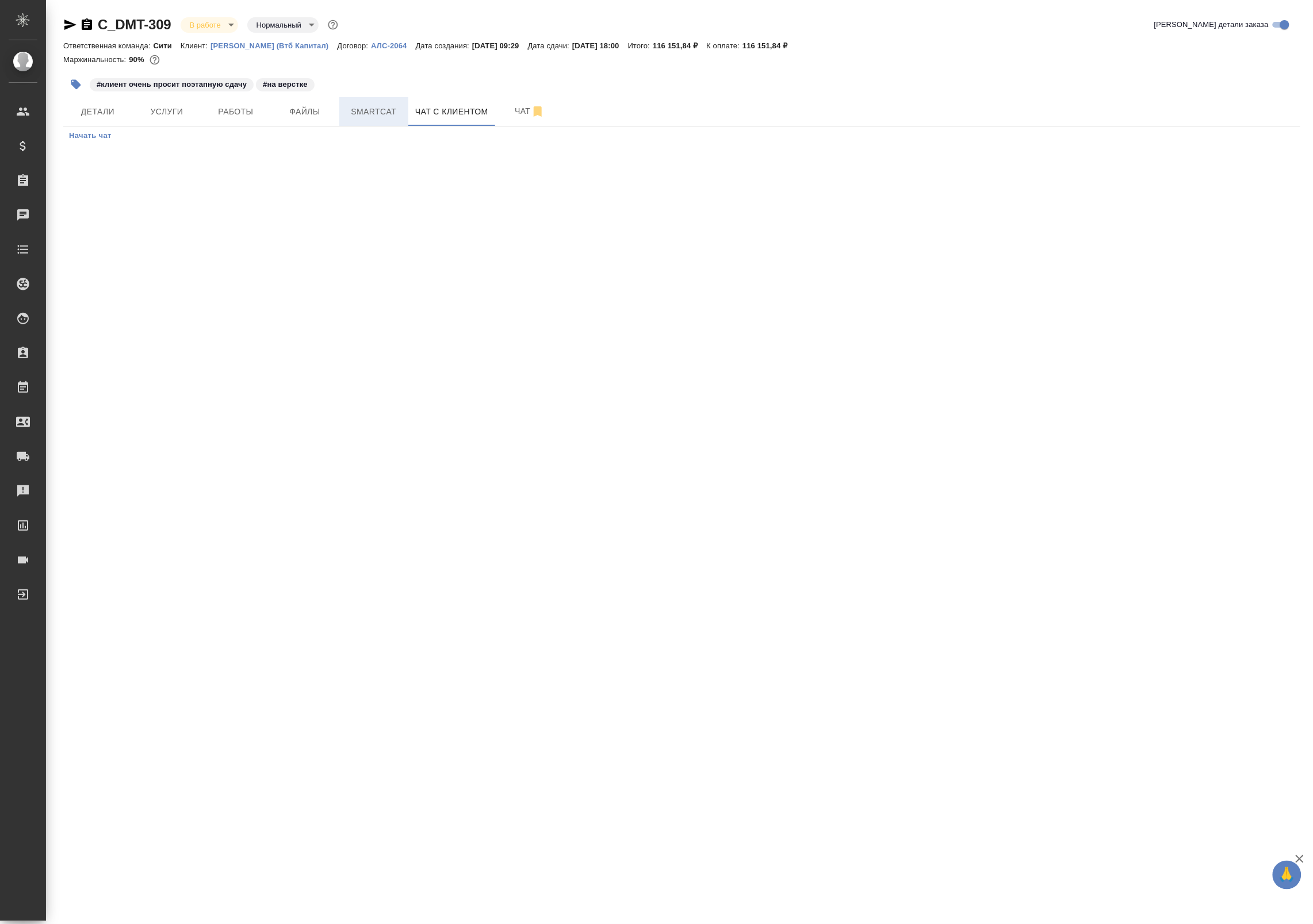
click at [380, 112] on span "Smartcat" at bounding box center [374, 112] width 55 height 14
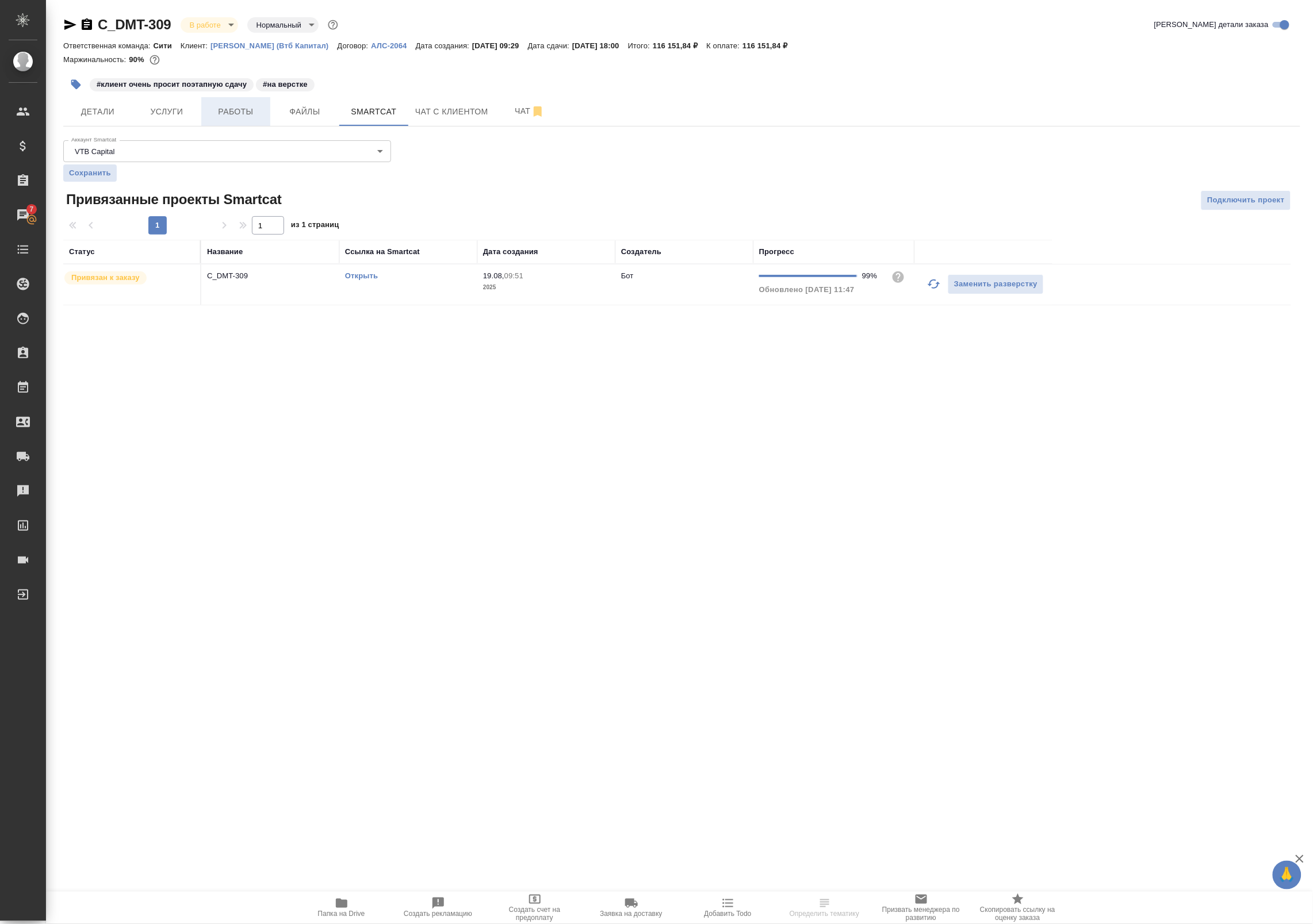
click at [224, 113] on span "Работы" at bounding box center [236, 112] width 55 height 14
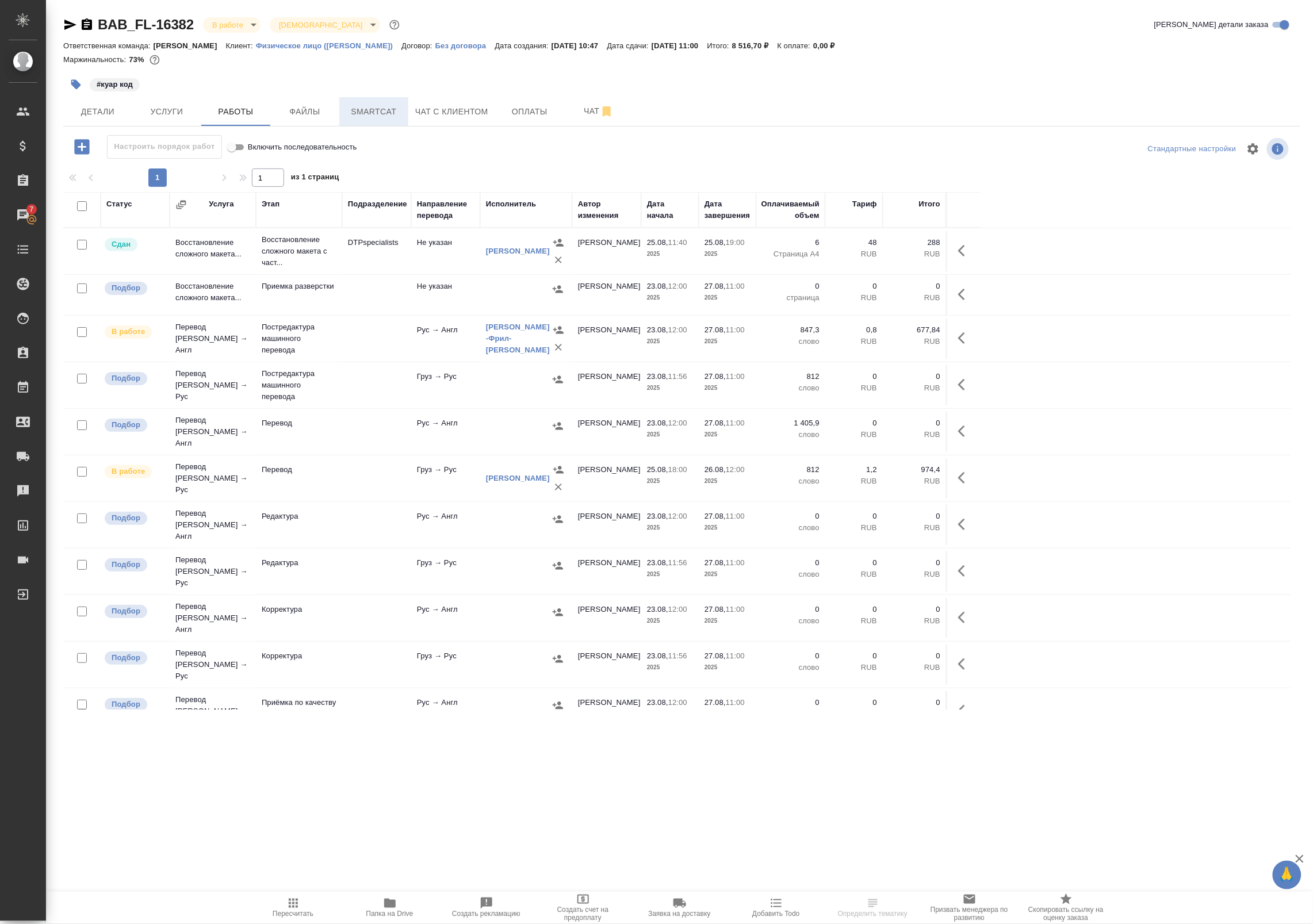
click at [388, 106] on span "Smartcat" at bounding box center [374, 112] width 55 height 14
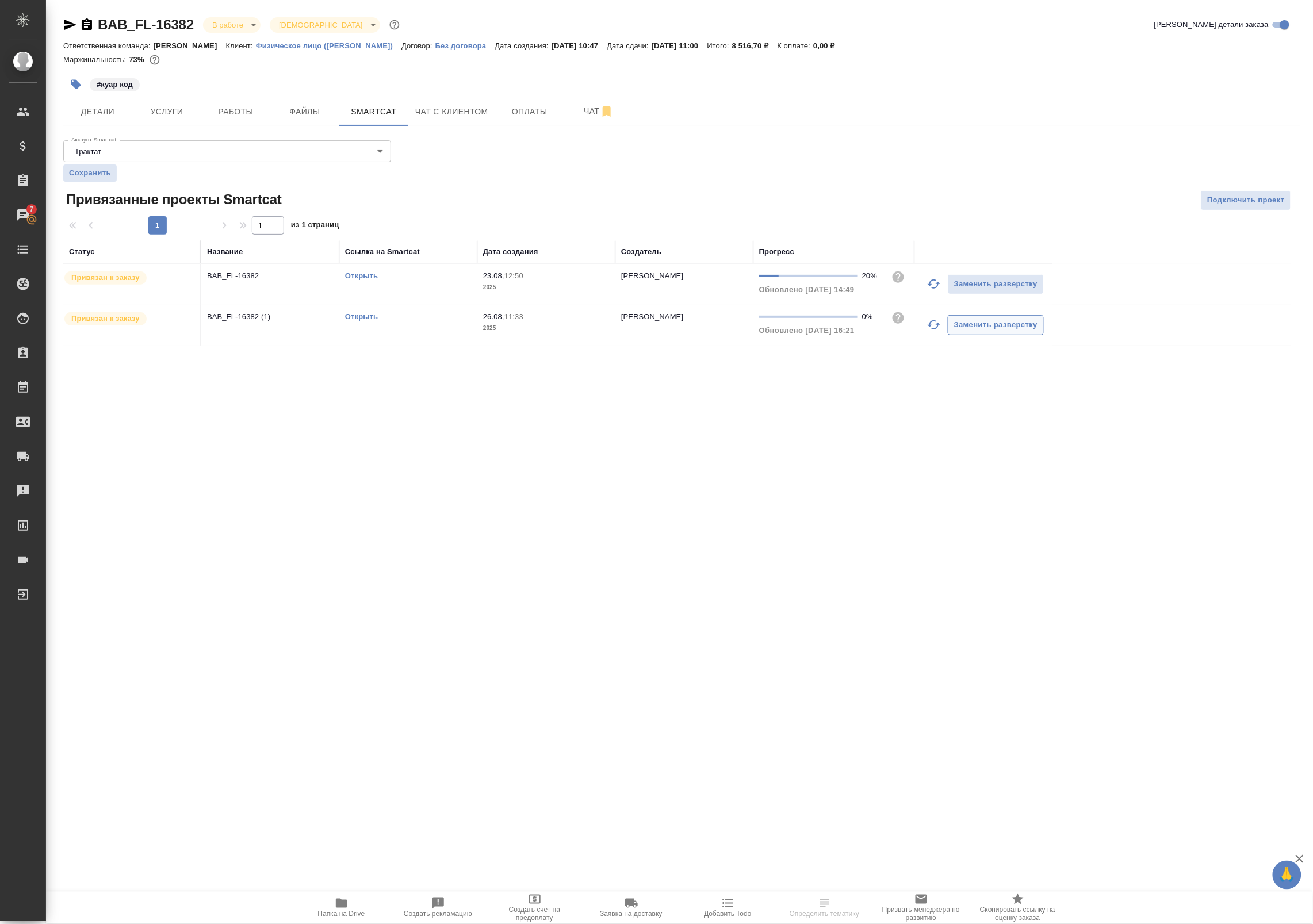
click at [934, 325] on icon "button" at bounding box center [934, 325] width 14 height 13
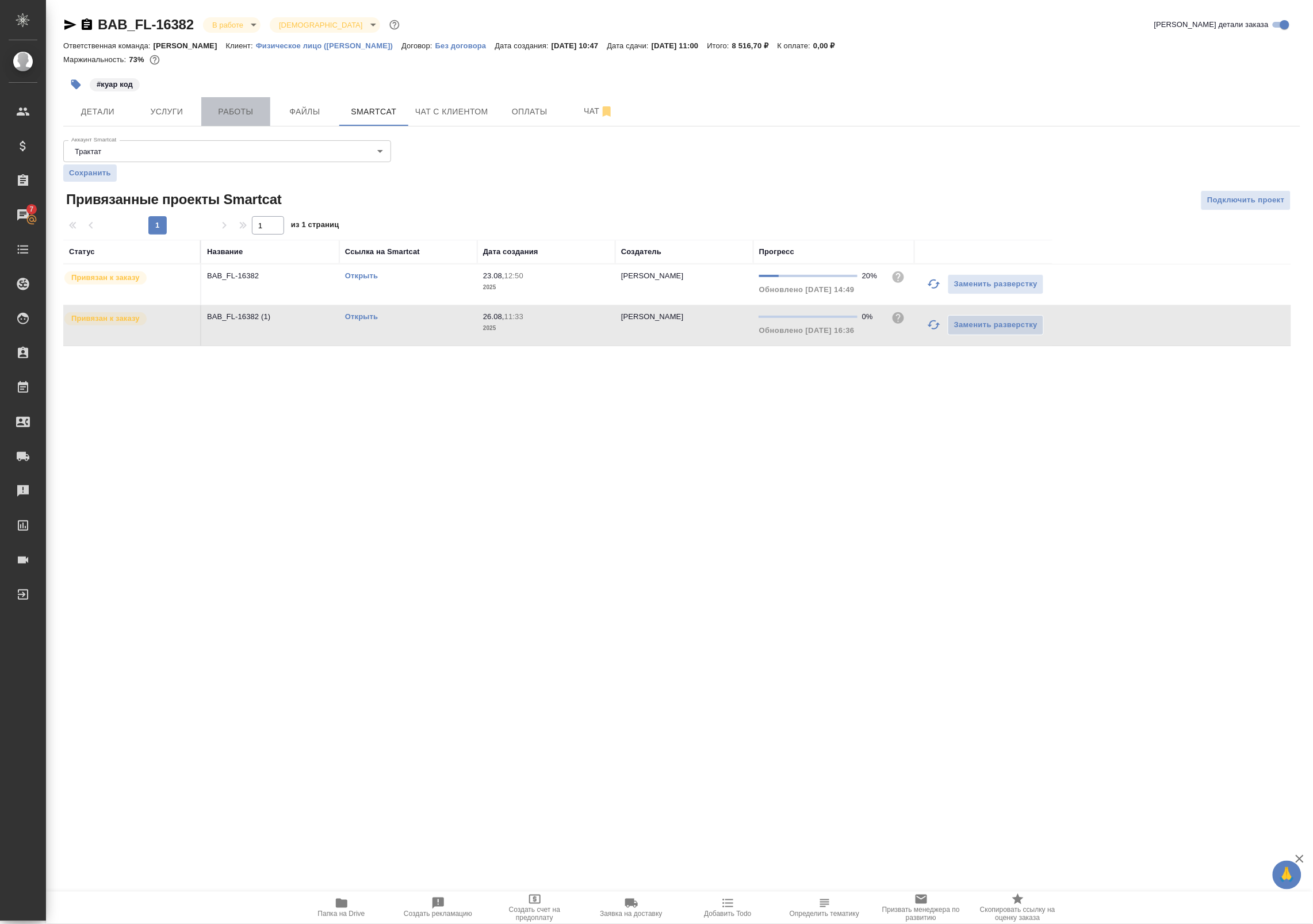
click at [220, 110] on span "Работы" at bounding box center [236, 112] width 55 height 14
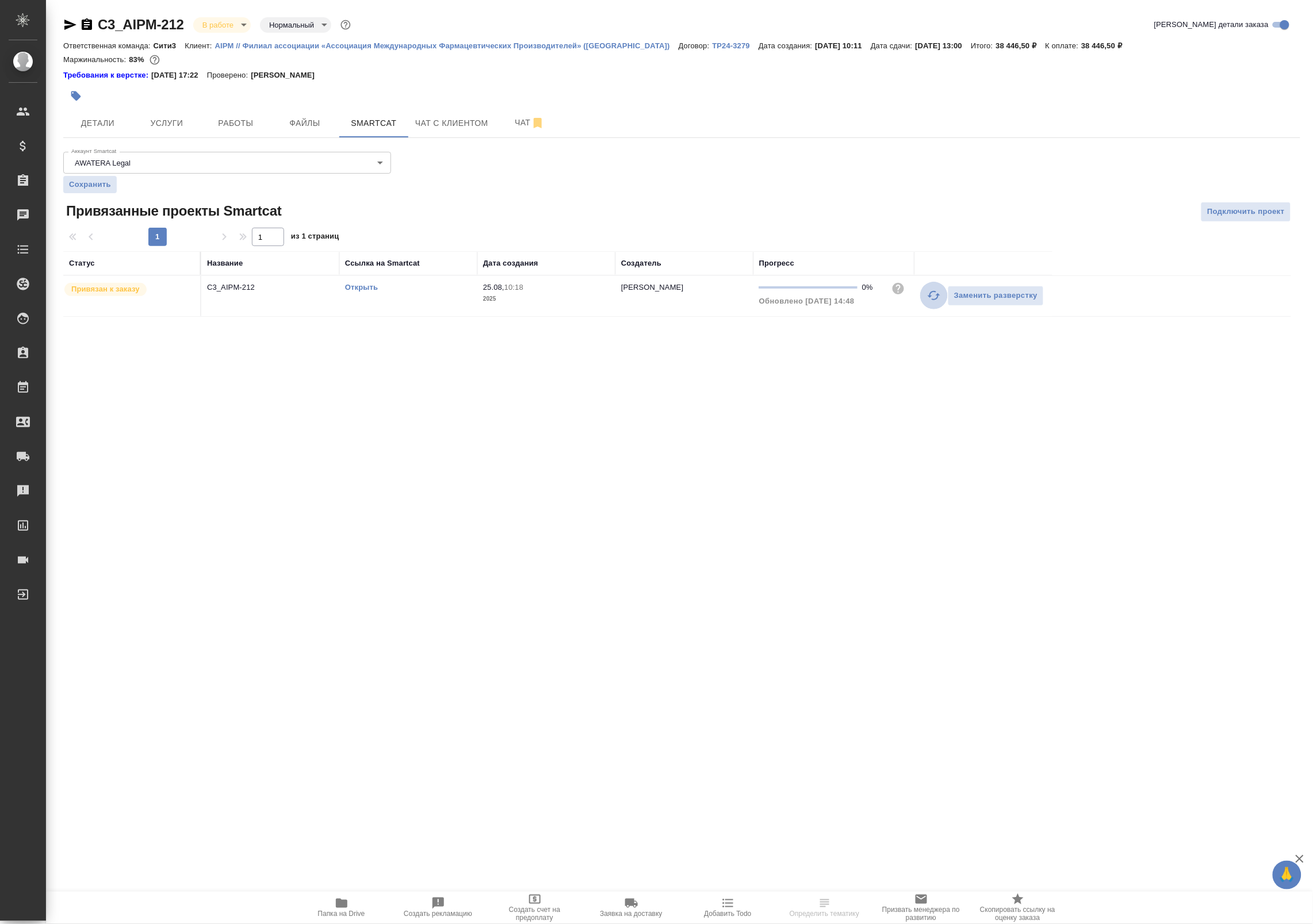
click at [934, 296] on icon "button" at bounding box center [934, 295] width 14 height 13
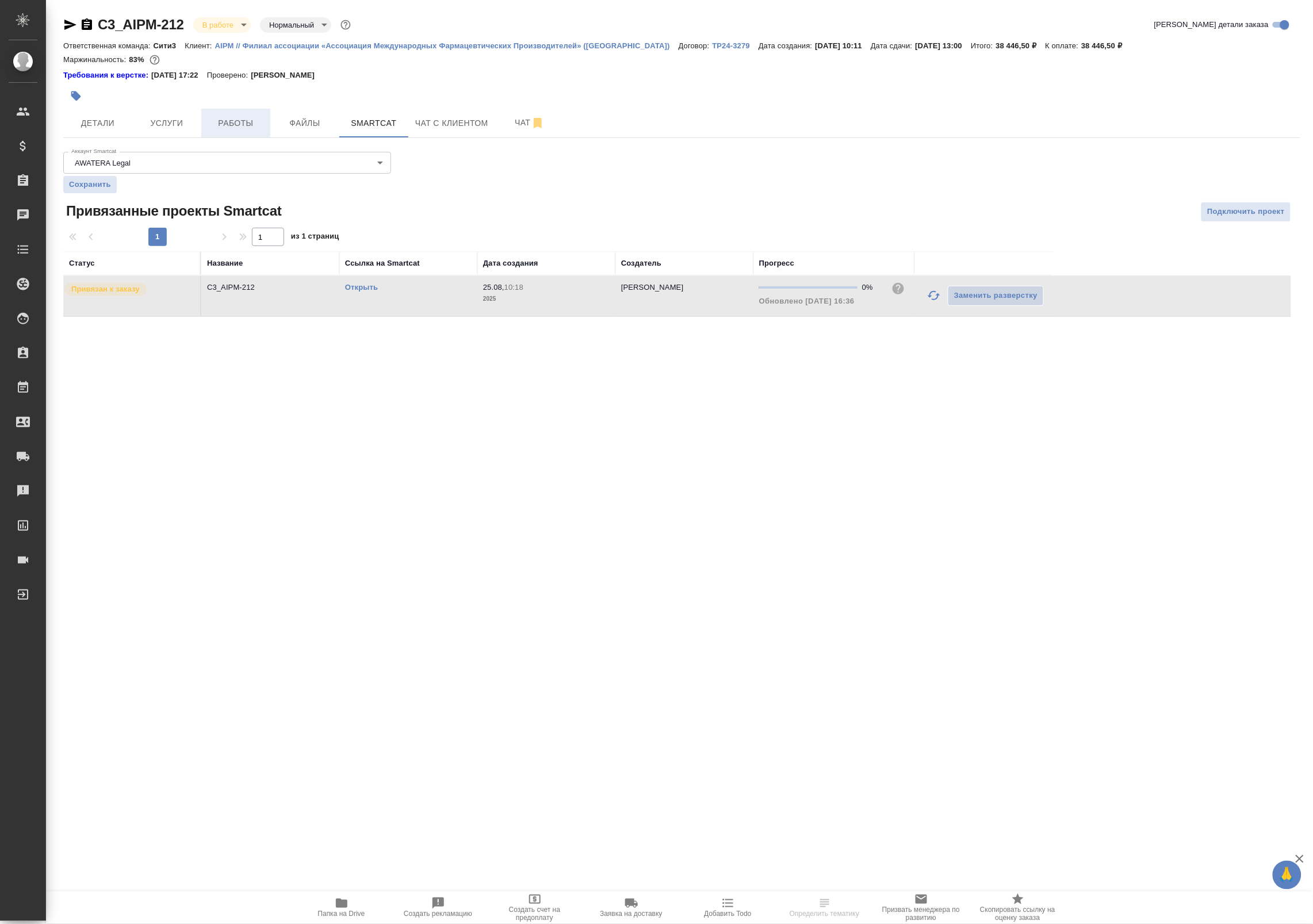
click at [254, 120] on span "Работы" at bounding box center [236, 123] width 55 height 14
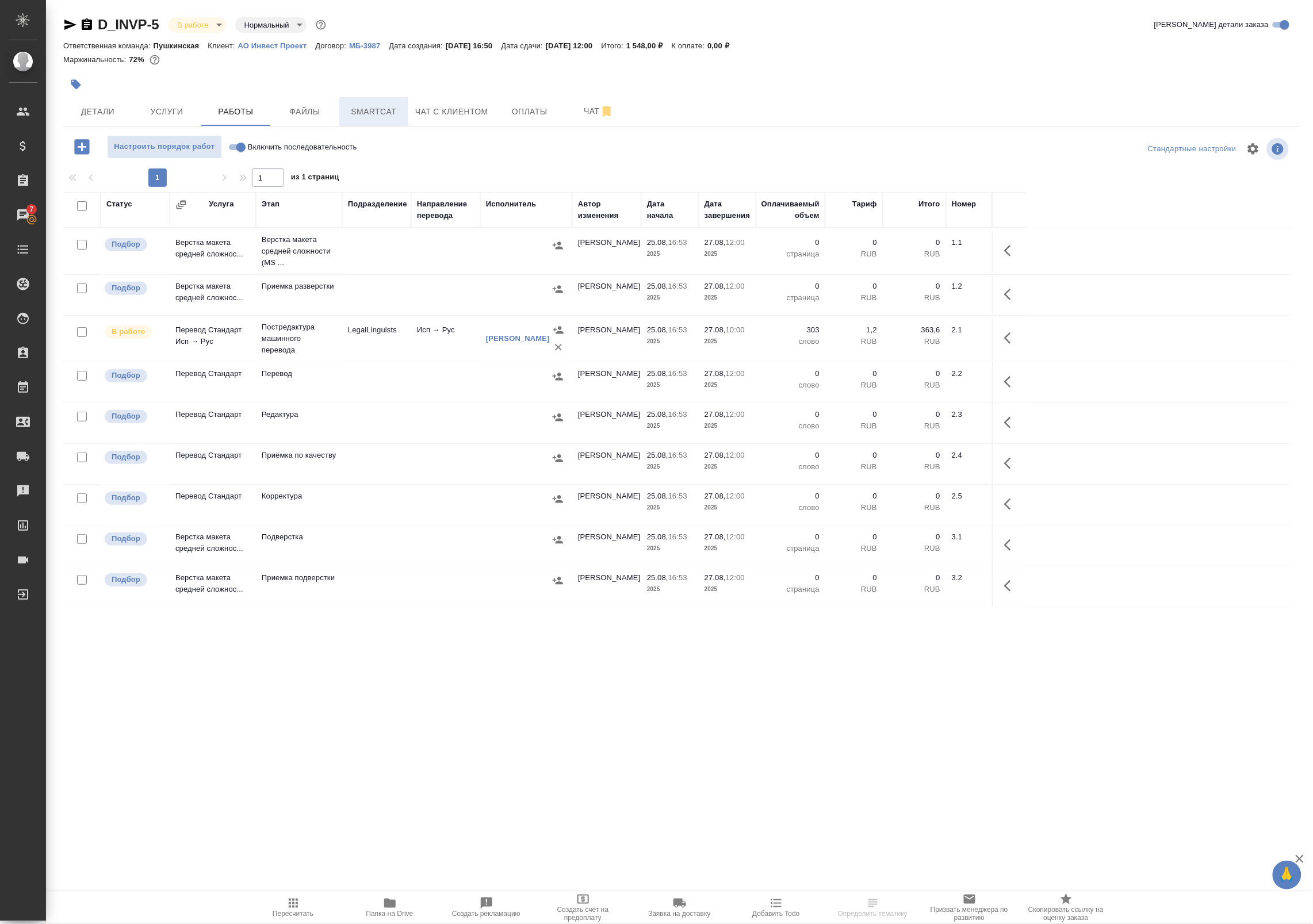
click at [377, 109] on span "Smartcat" at bounding box center [374, 112] width 55 height 14
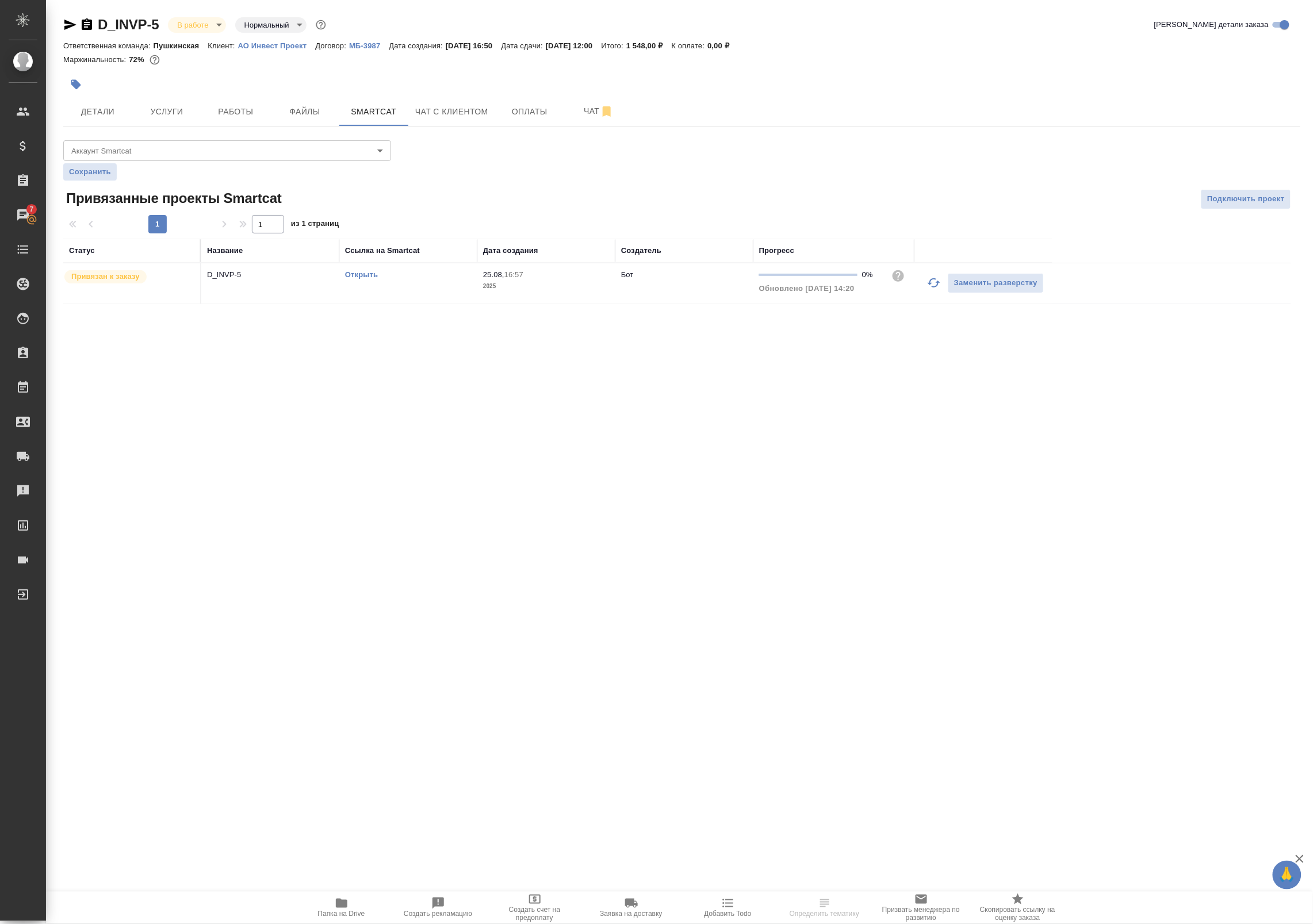
click at [363, 279] on div "Открыть" at bounding box center [408, 274] width 126 height 12
click at [363, 276] on link "Открыть" at bounding box center [361, 274] width 33 height 9
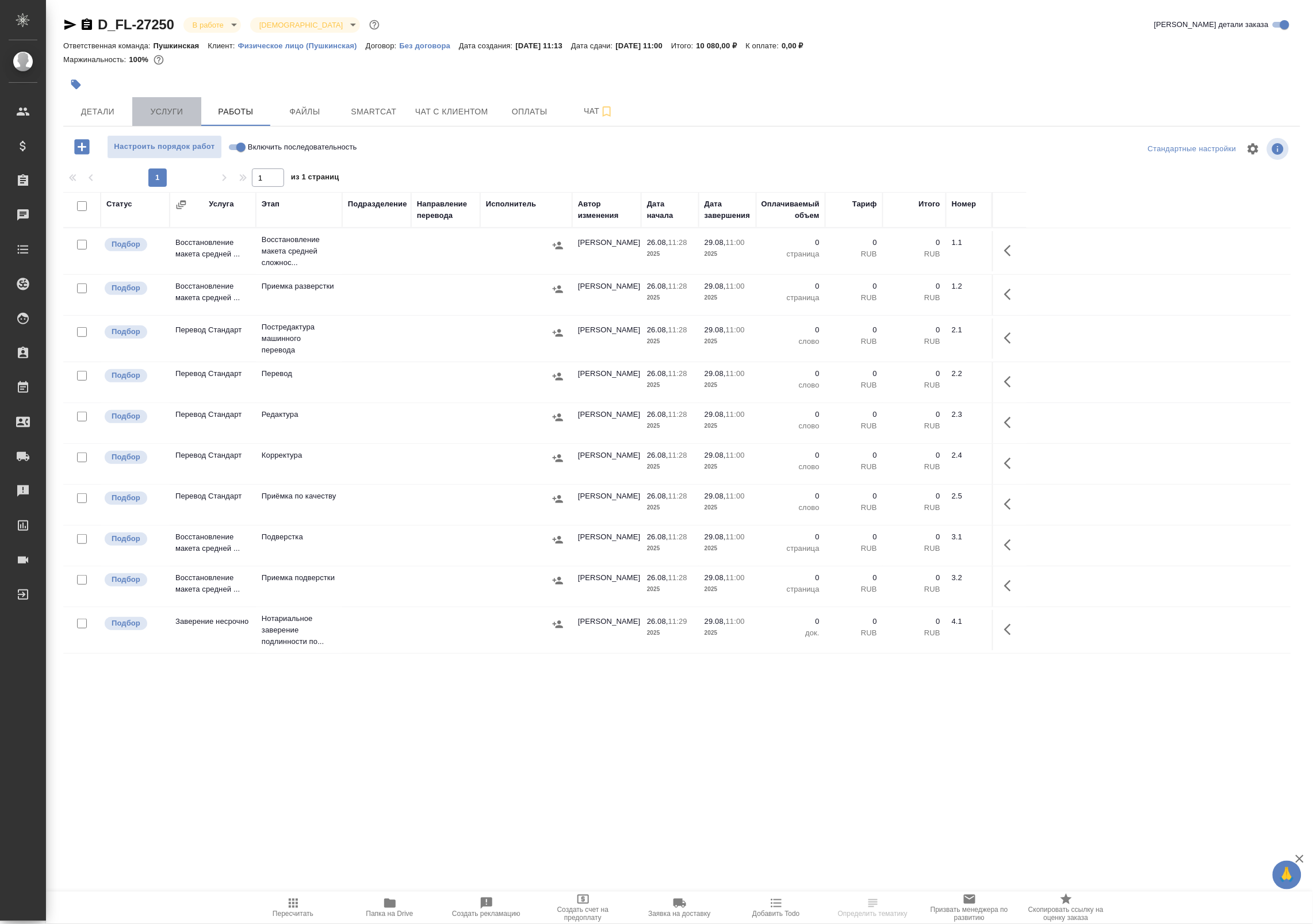
click at [194, 112] on span "Услуги" at bounding box center [167, 112] width 55 height 14
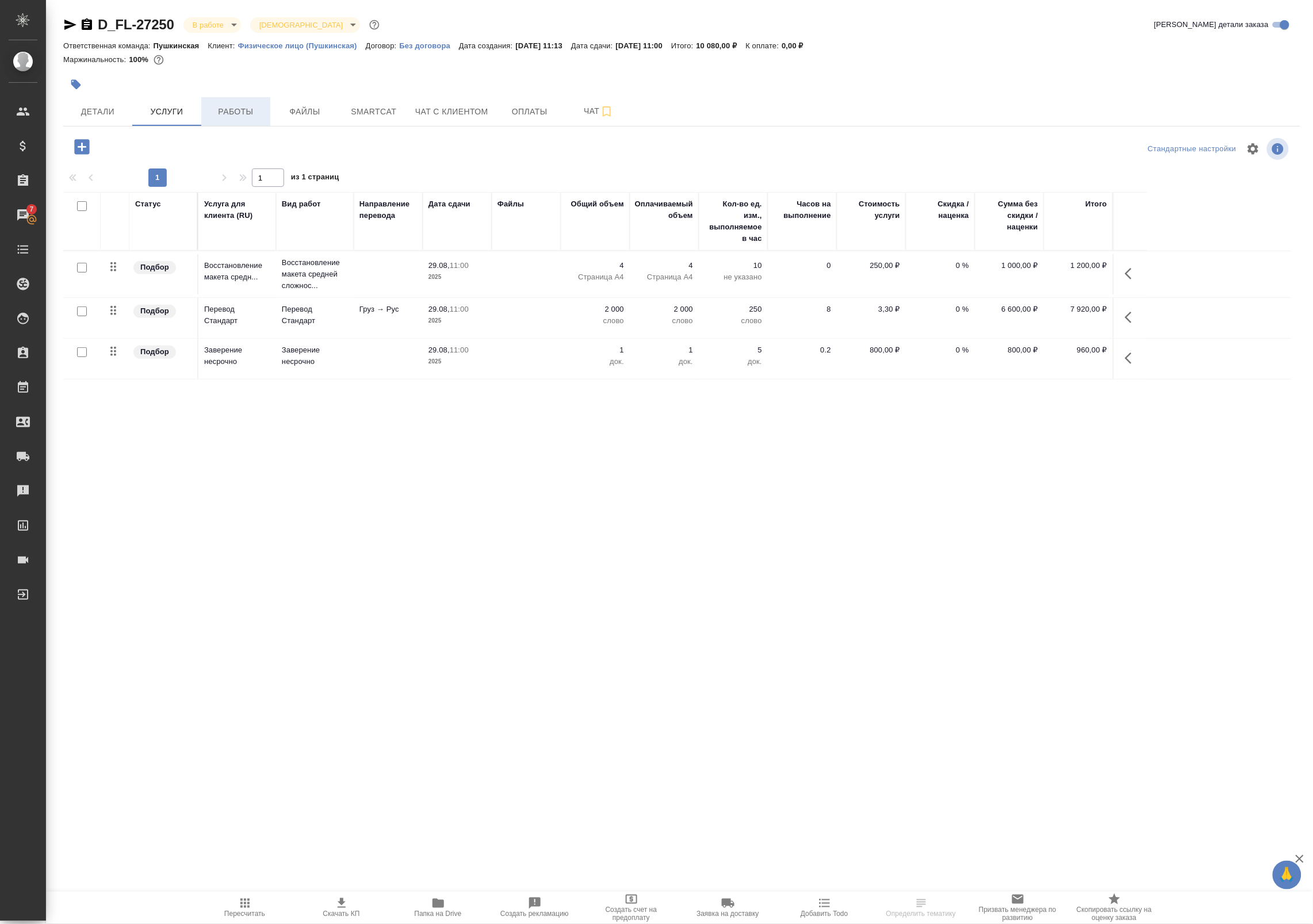
click at [247, 115] on span "Работы" at bounding box center [236, 112] width 55 height 14
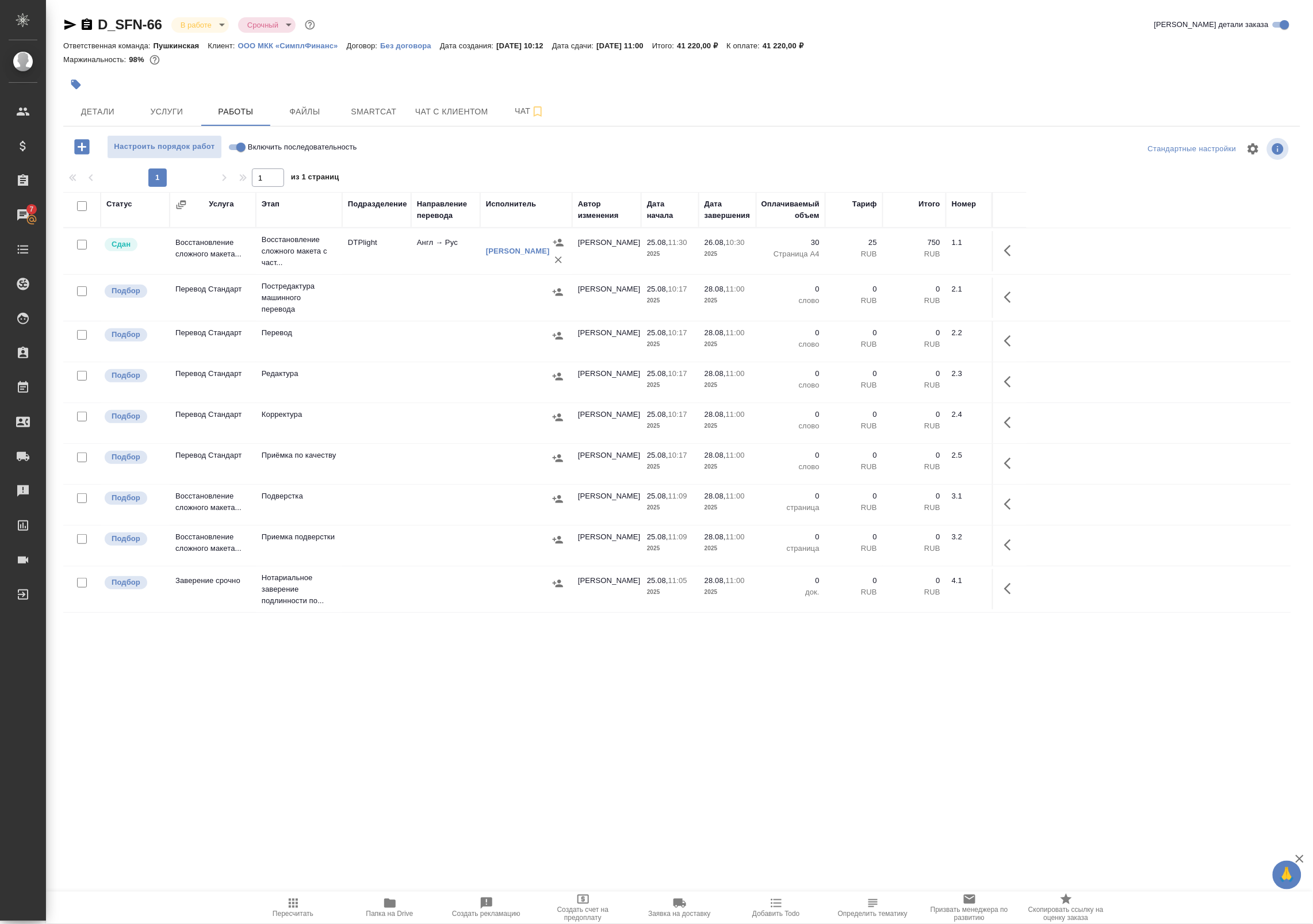
click at [371, 256] on td "DTPlight" at bounding box center [376, 252] width 69 height 40
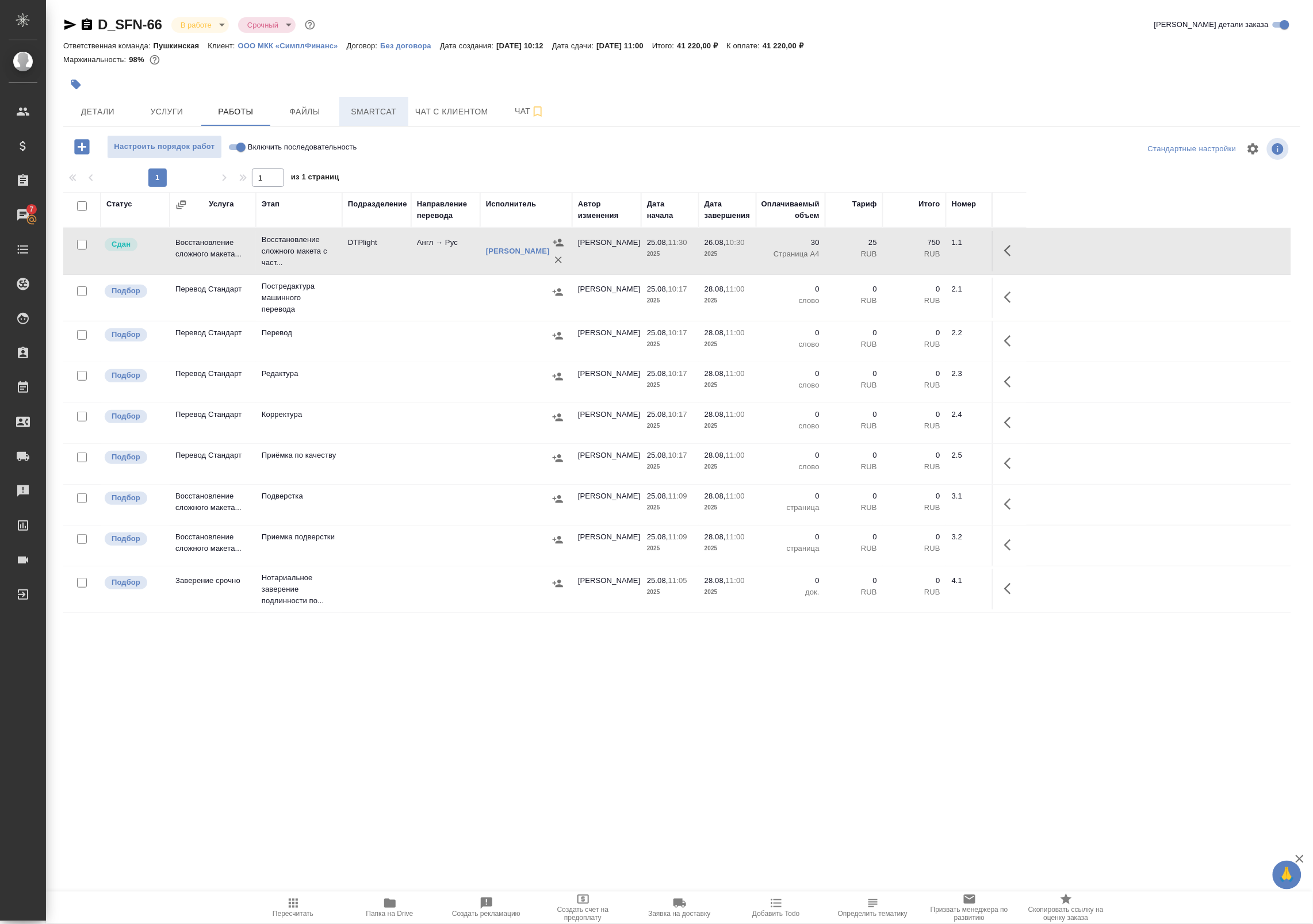
click at [387, 108] on span "Smartcat" at bounding box center [374, 112] width 55 height 14
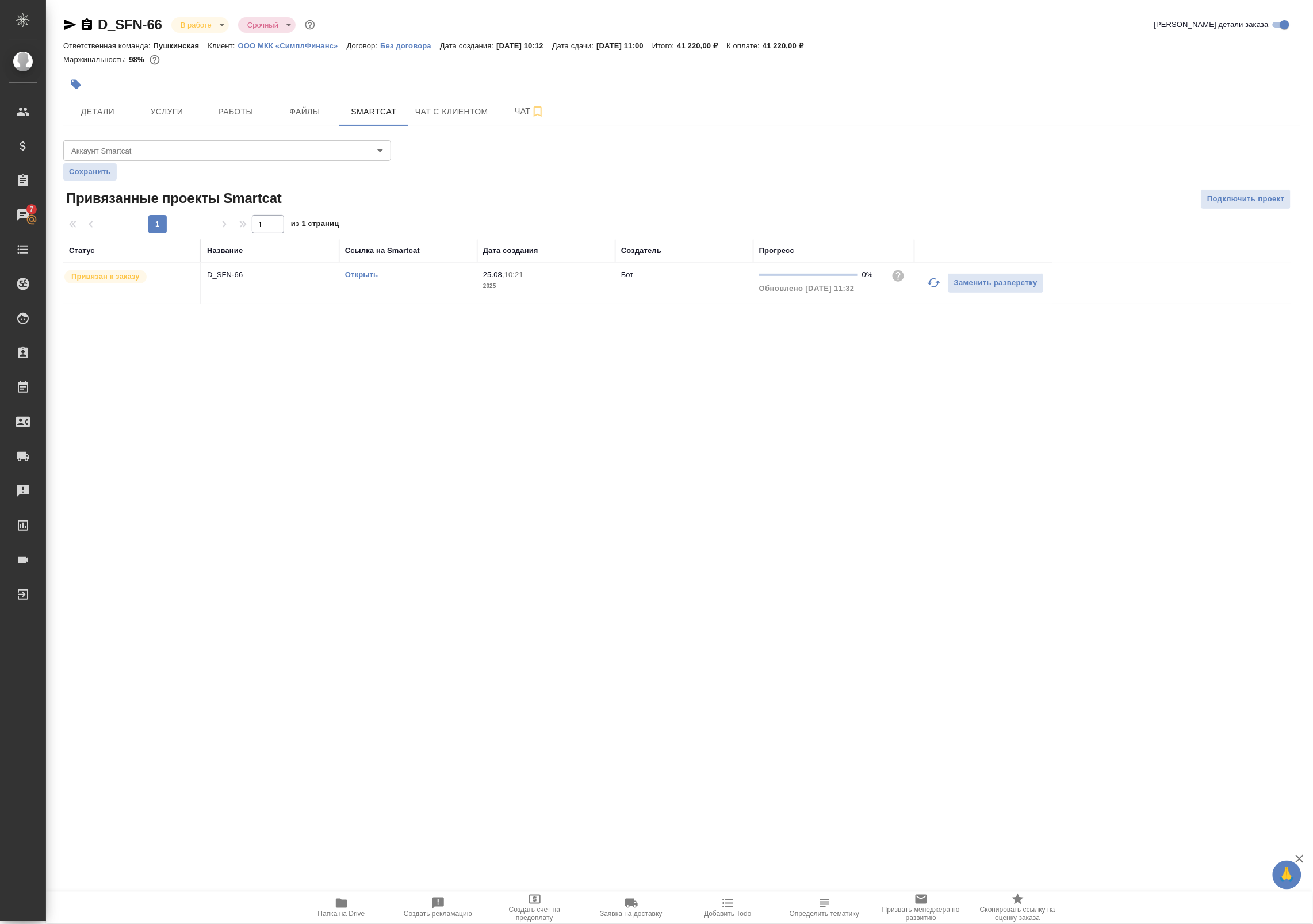
click at [354, 273] on link "Открыть" at bounding box center [361, 274] width 33 height 9
click at [228, 114] on span "Работы" at bounding box center [236, 112] width 55 height 14
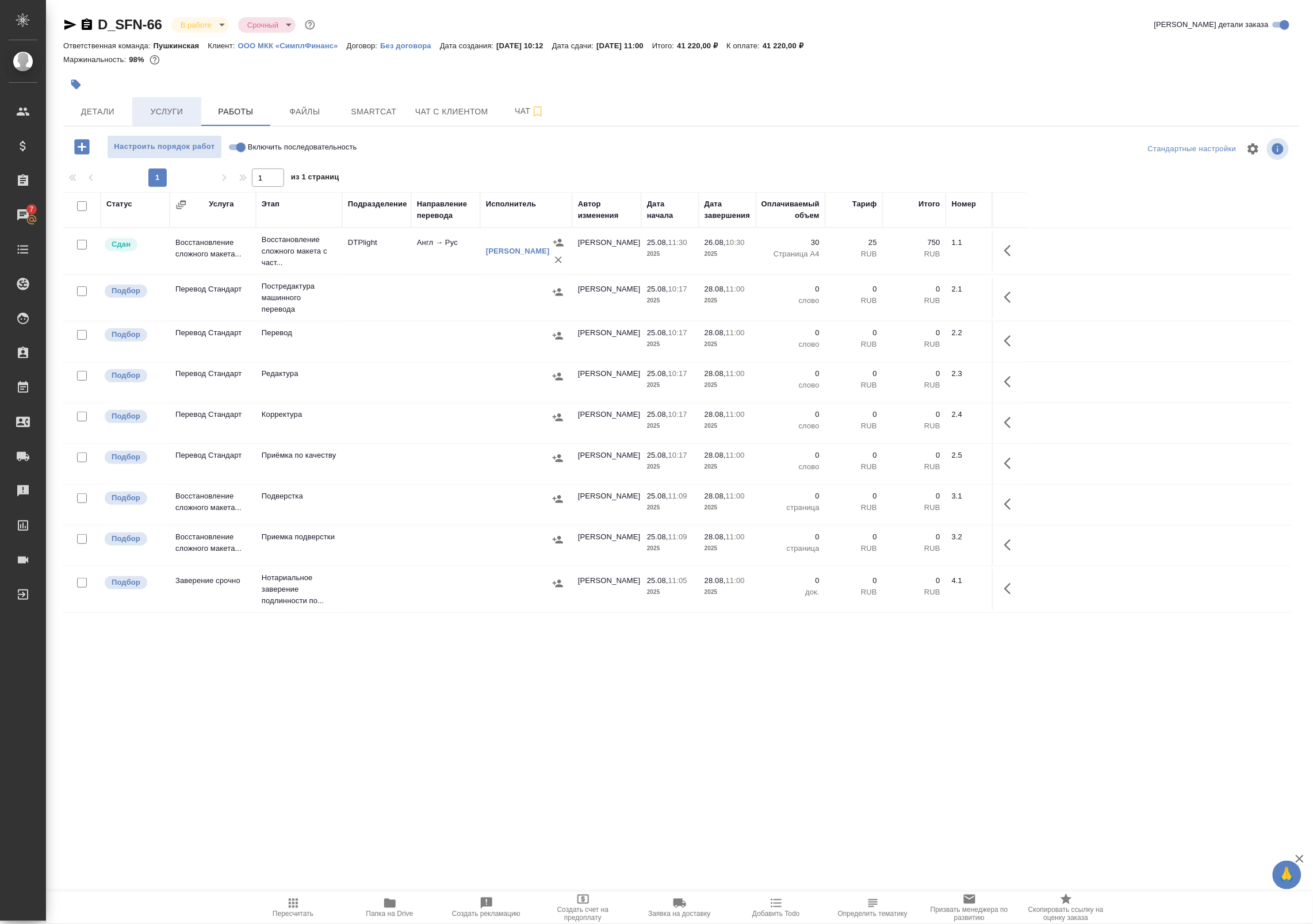
click at [168, 108] on span "Услуги" at bounding box center [167, 112] width 55 height 14
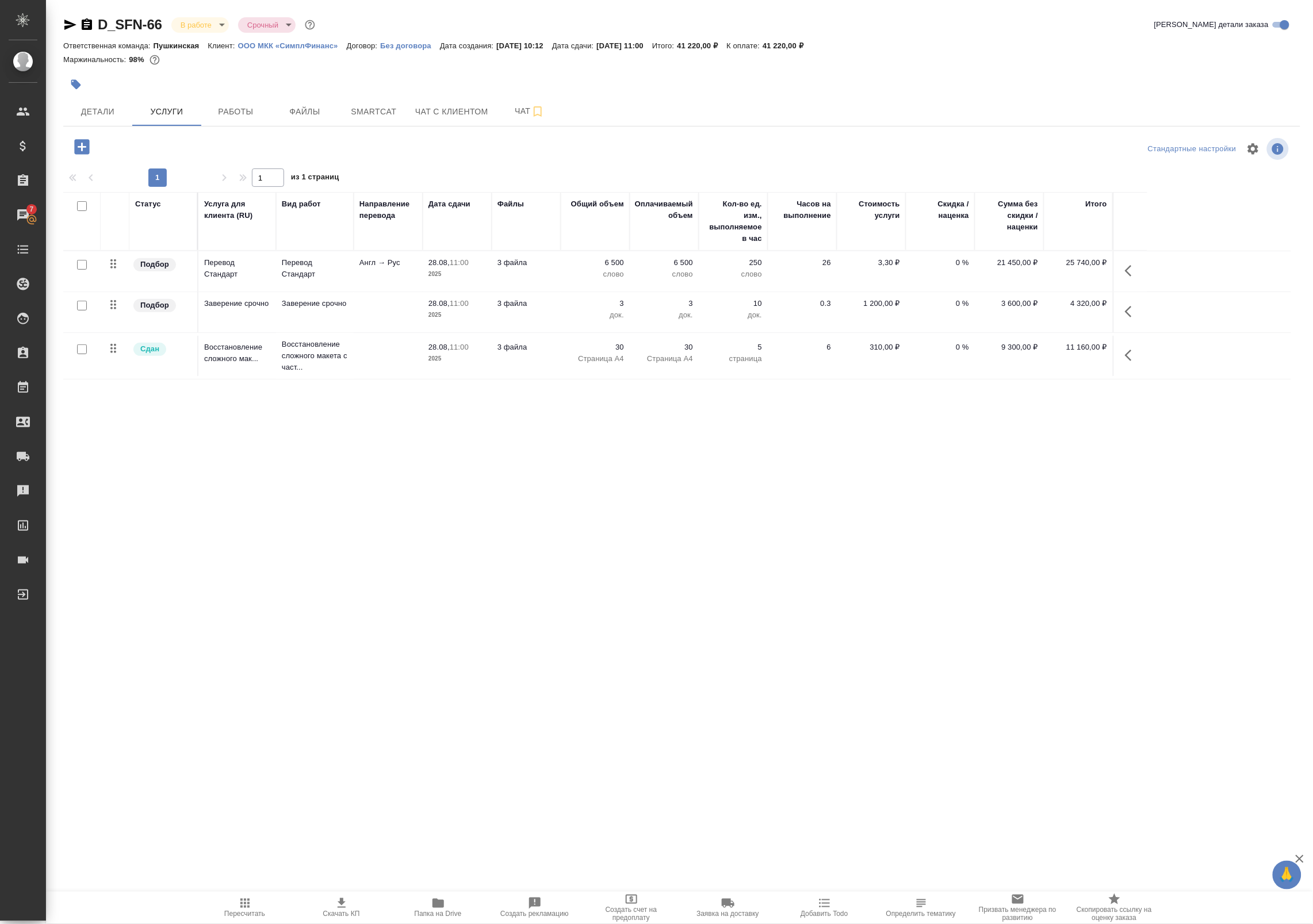
click at [470, 276] on p "2025" at bounding box center [457, 274] width 58 height 12
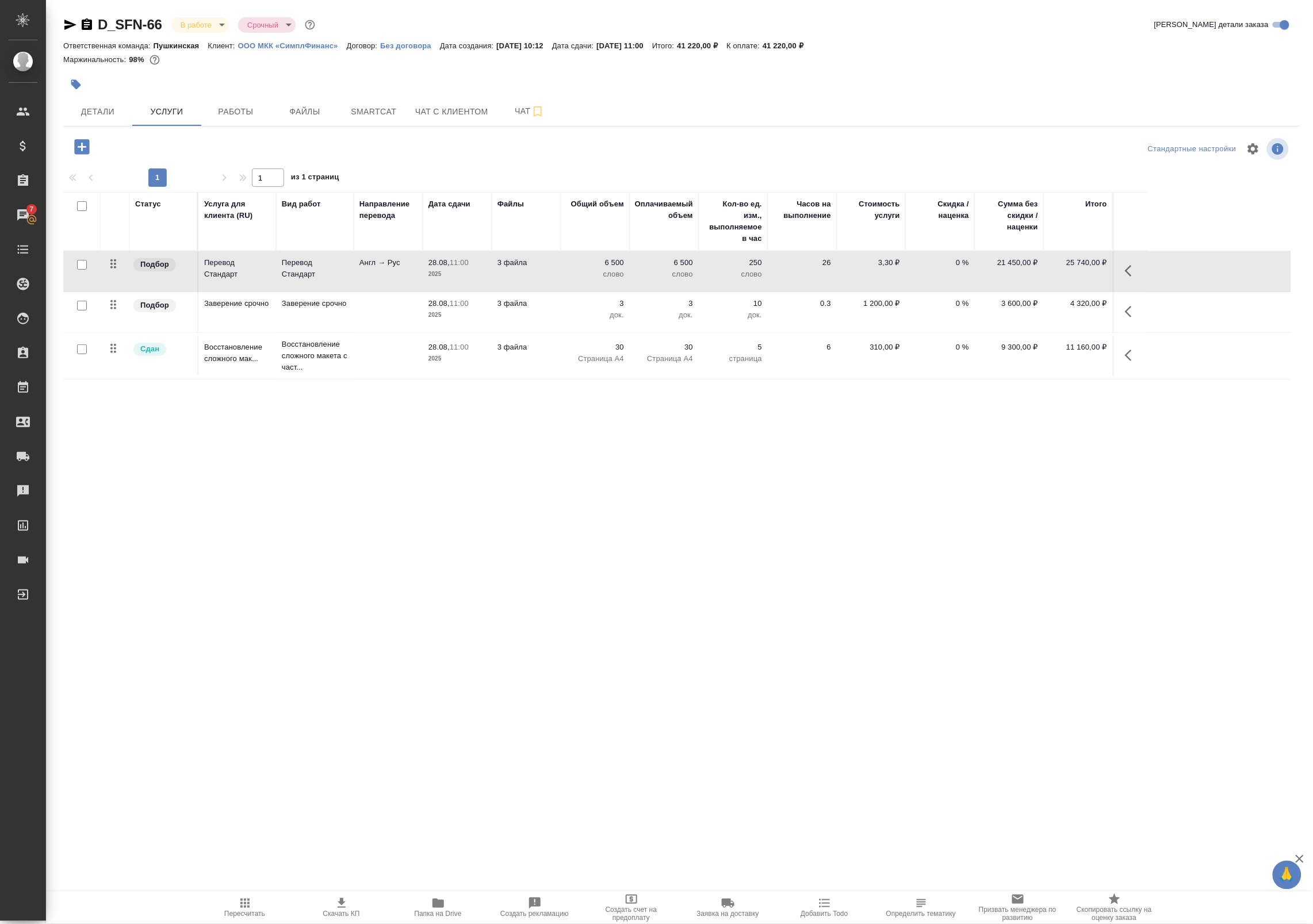
click at [1135, 274] on icon "button" at bounding box center [1132, 271] width 14 height 13
click at [1023, 268] on icon "button" at bounding box center [1020, 271] width 14 height 13
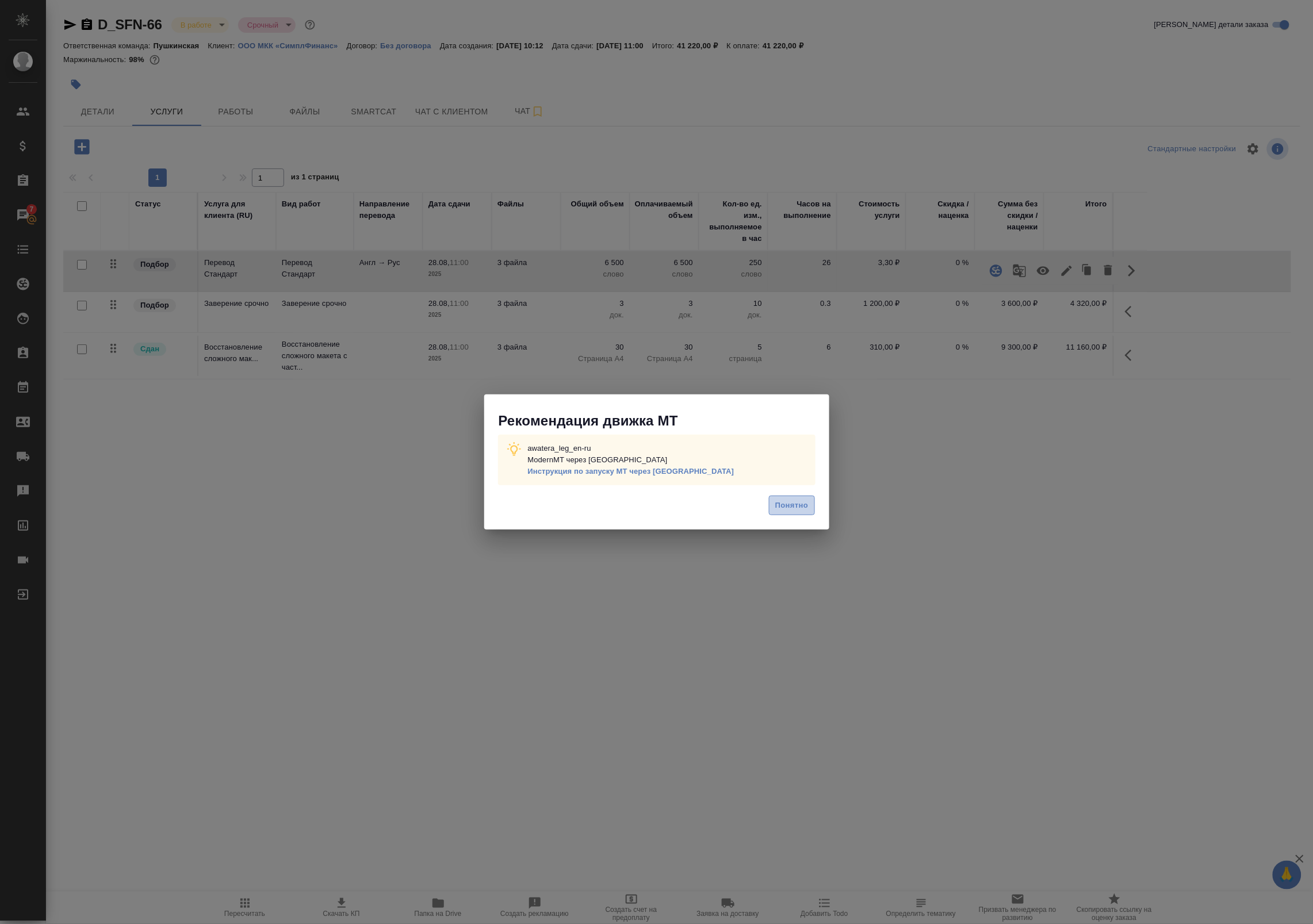
click at [798, 512] on span "Понятно" at bounding box center [791, 506] width 33 height 13
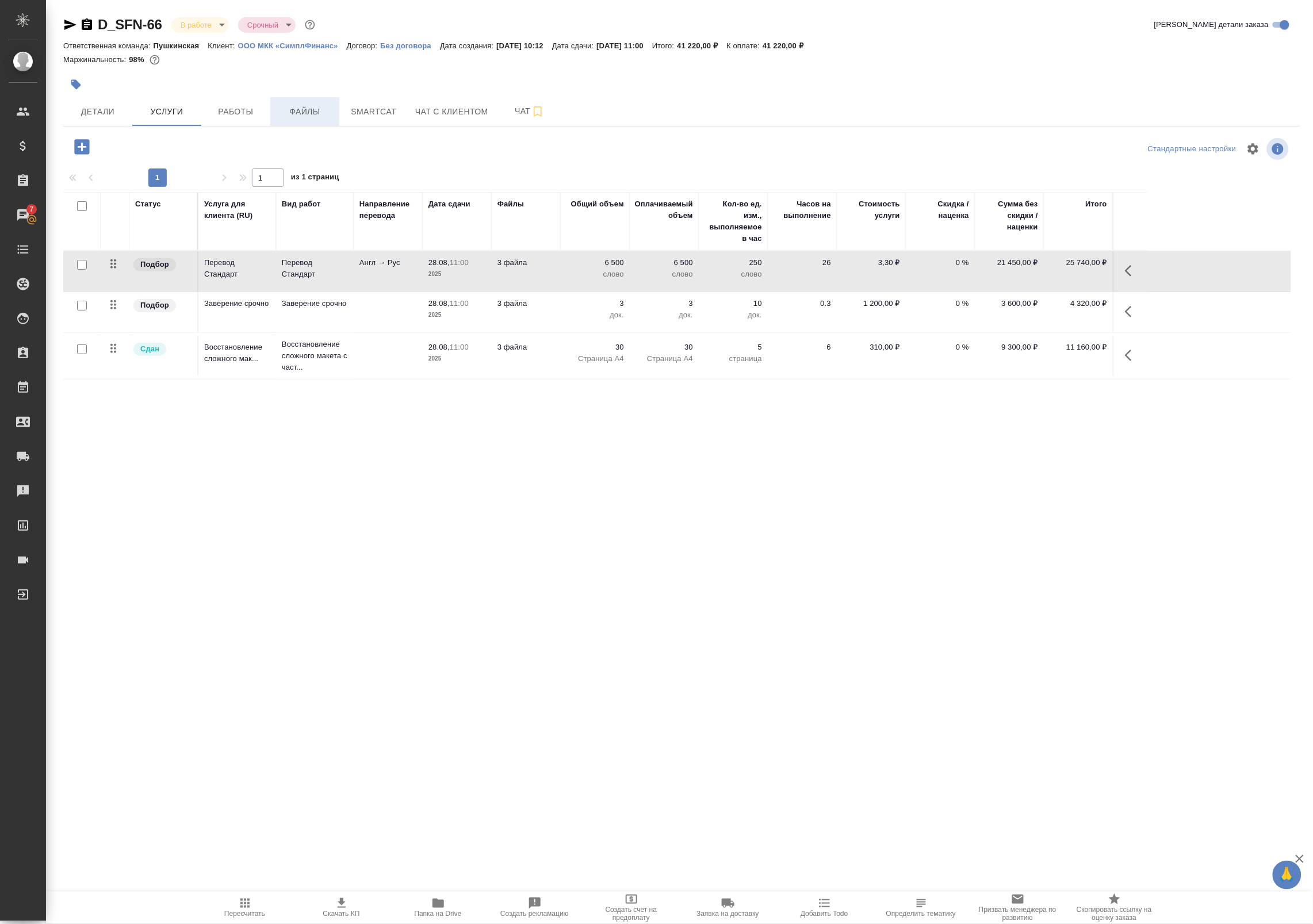
click at [320, 107] on span "Файлы" at bounding box center [305, 112] width 55 height 14
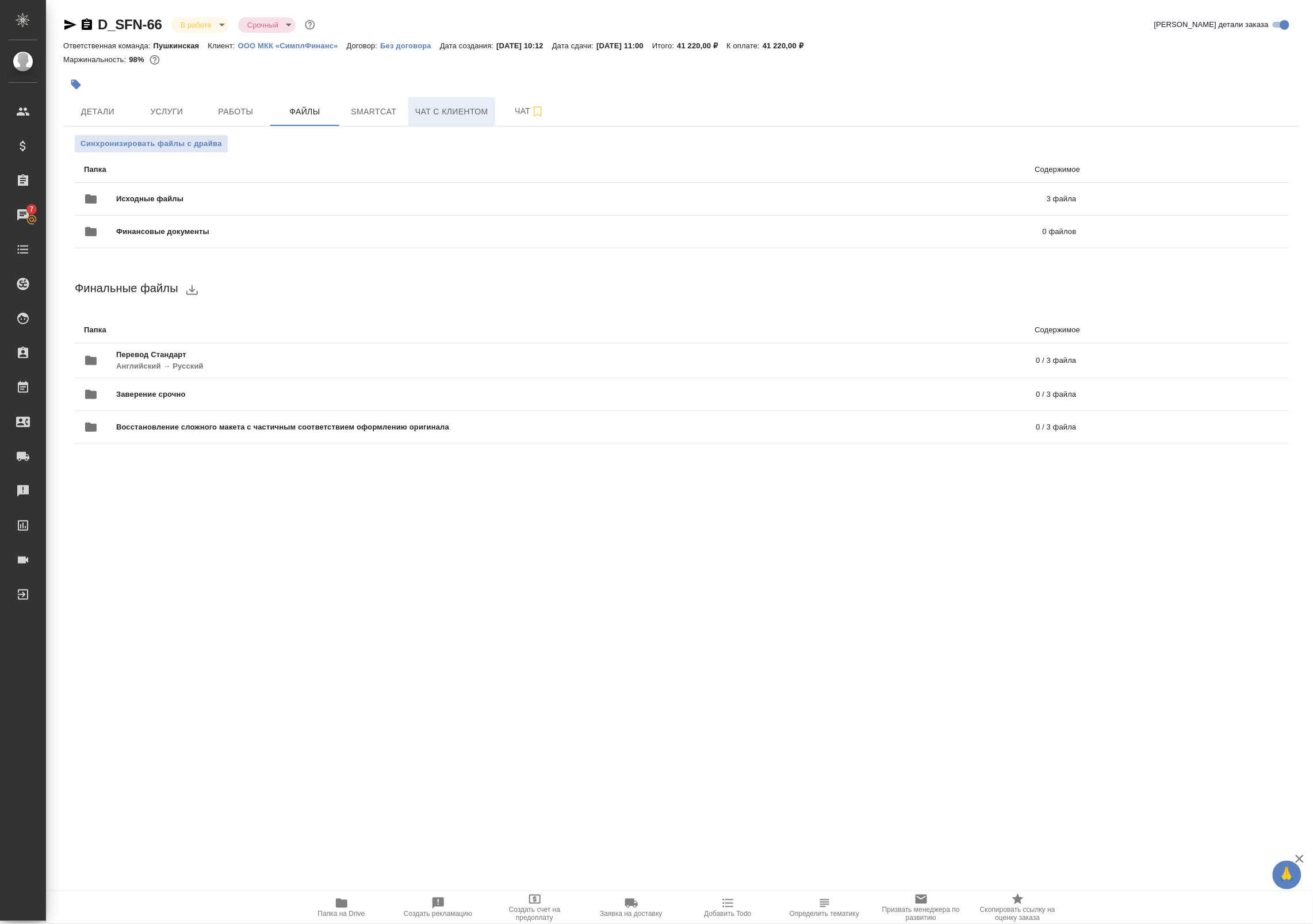
click at [446, 110] on span "Чат с клиентом" at bounding box center [451, 112] width 73 height 14
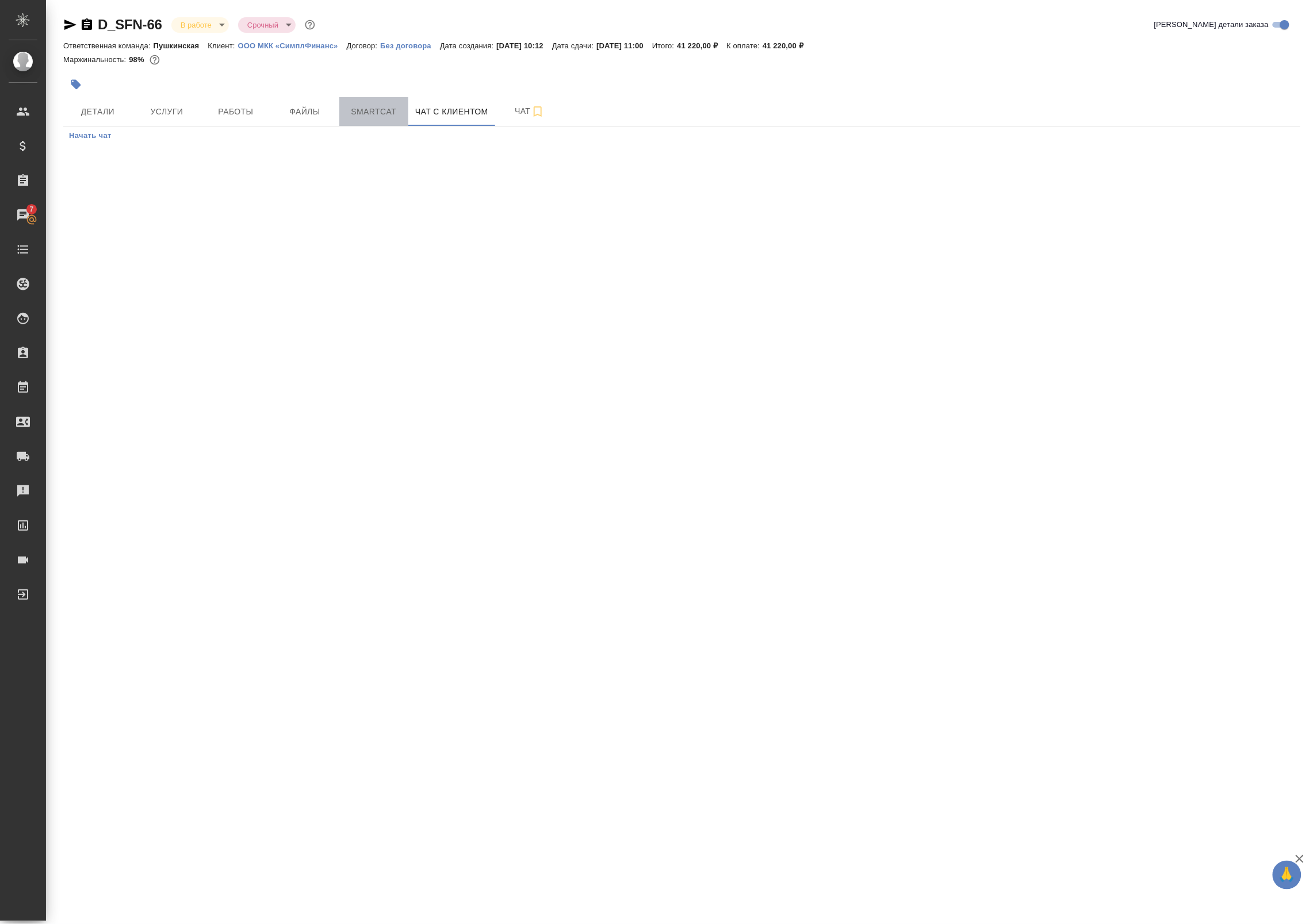
click at [370, 105] on span "Smartcat" at bounding box center [374, 112] width 55 height 14
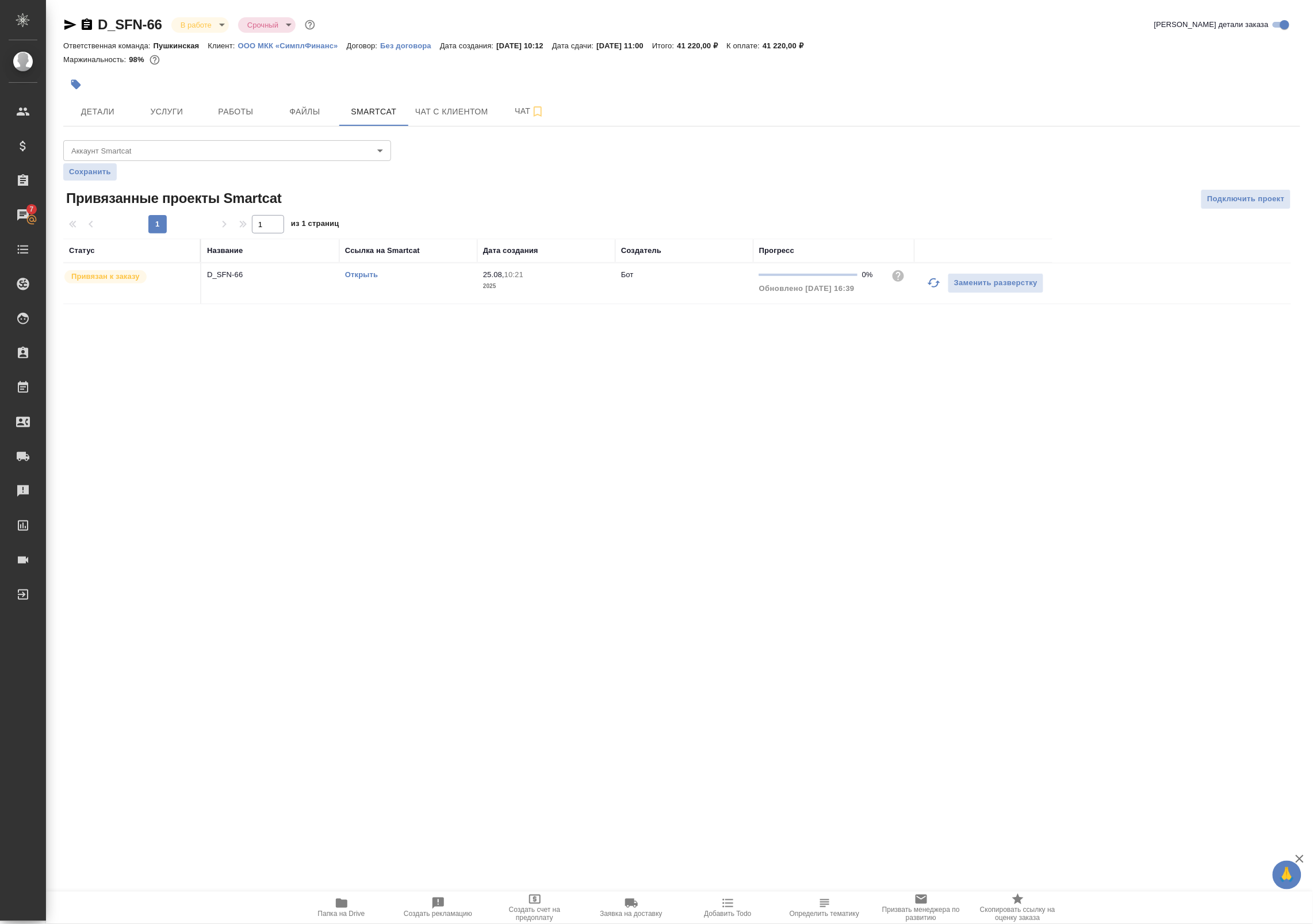
click at [299, 289] on td "D_SFN-66" at bounding box center [270, 283] width 138 height 40
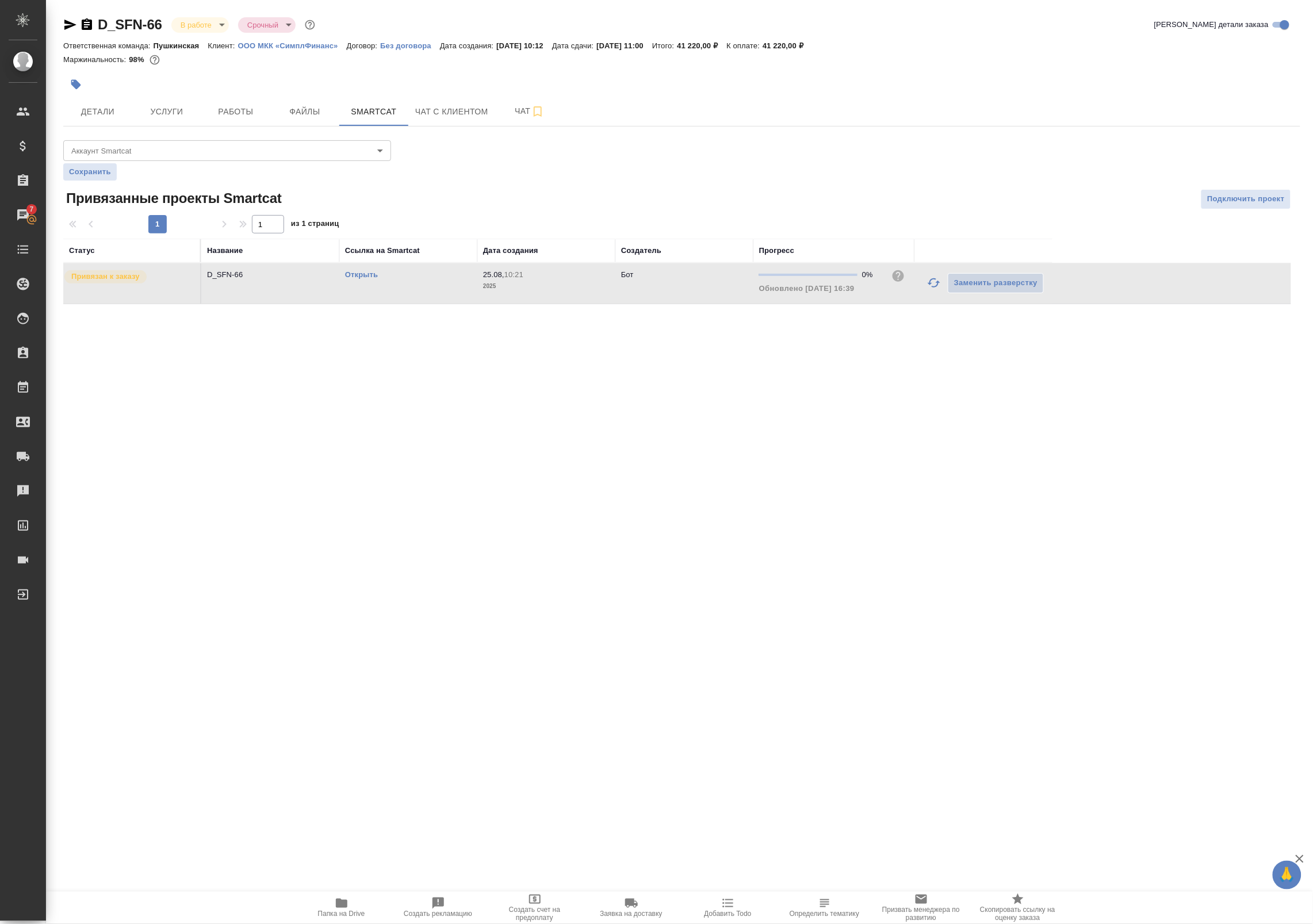
click at [299, 289] on td "D_SFN-66" at bounding box center [270, 283] width 138 height 40
click at [205, 106] on button "Работы" at bounding box center [236, 111] width 69 height 29
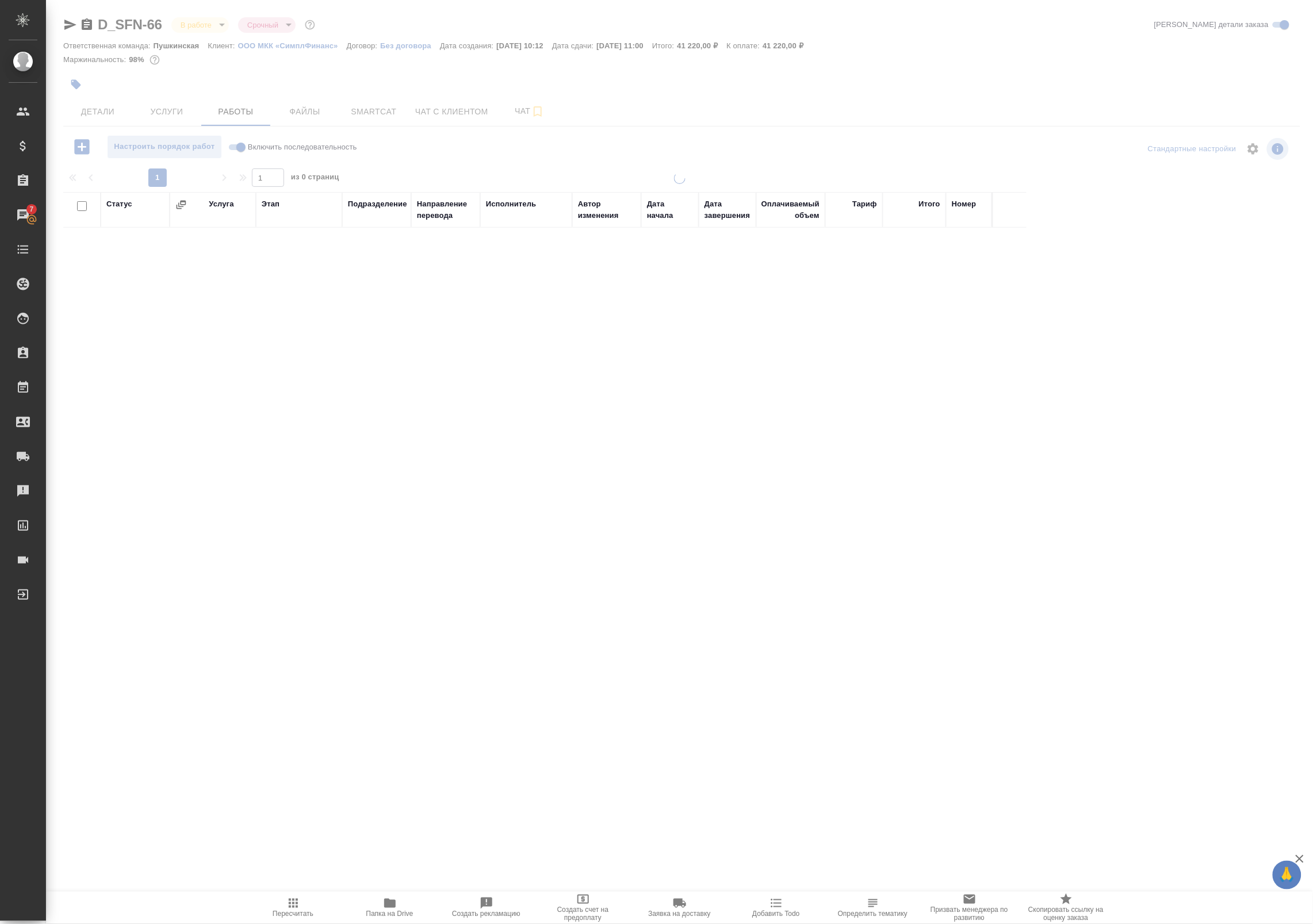
click at [174, 109] on span "Услуги" at bounding box center [167, 112] width 55 height 14
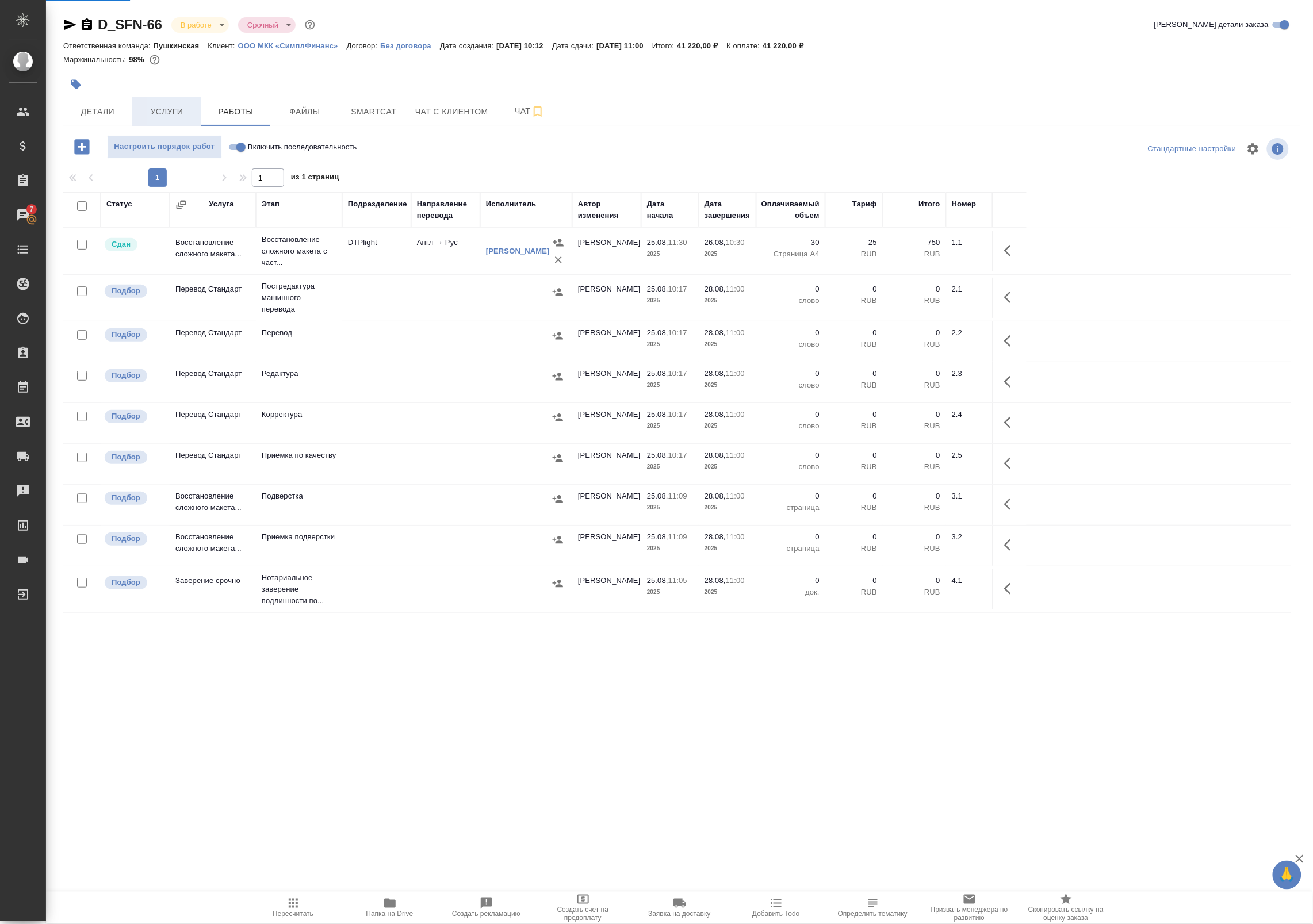
click at [167, 110] on div "D_SFN-66 В работе inProgress Срочный urgent Кратко детали заказа Ответственная …" at bounding box center [682, 369] width 1250 height 739
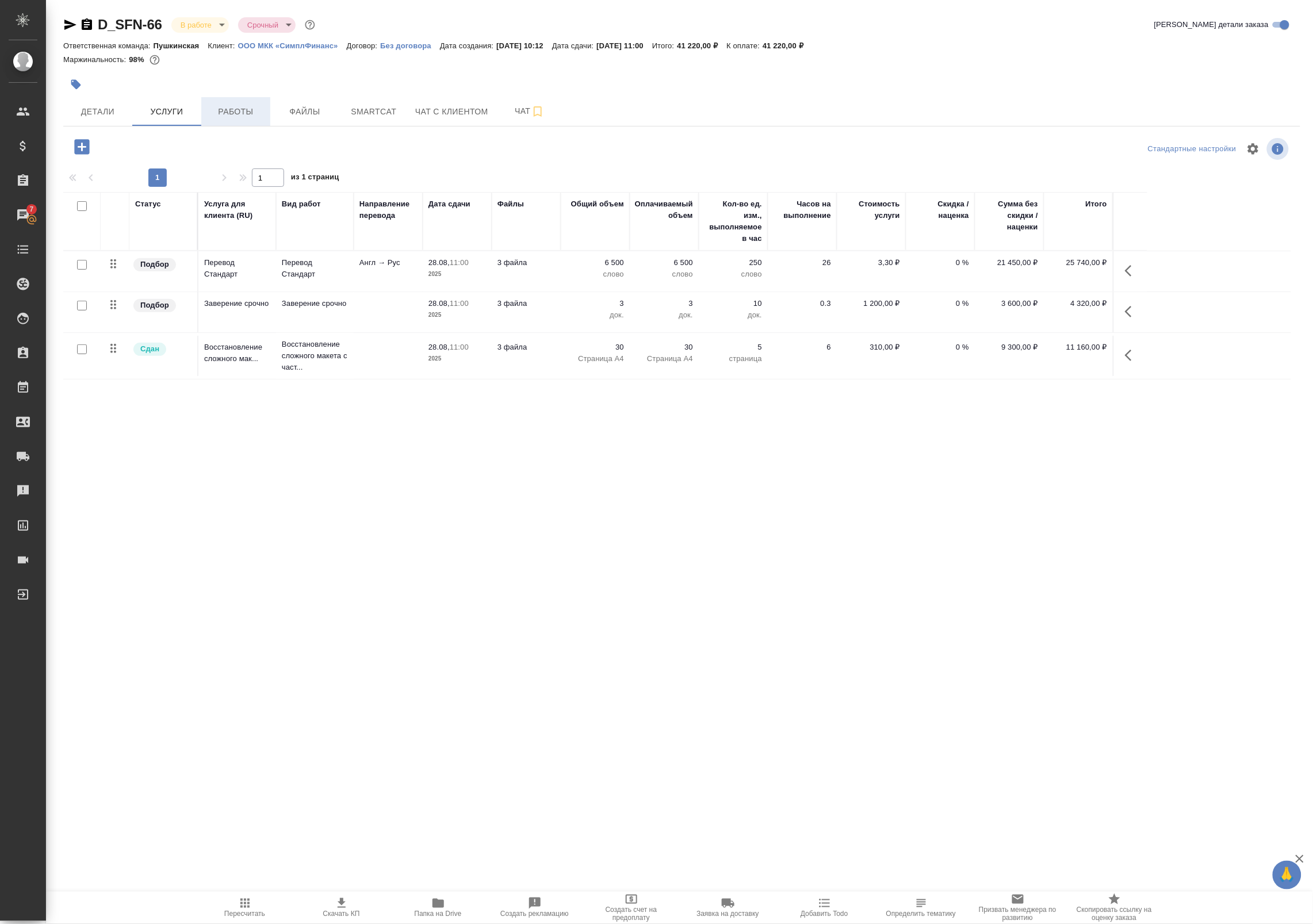
click at [229, 118] on span "Работы" at bounding box center [236, 112] width 55 height 14
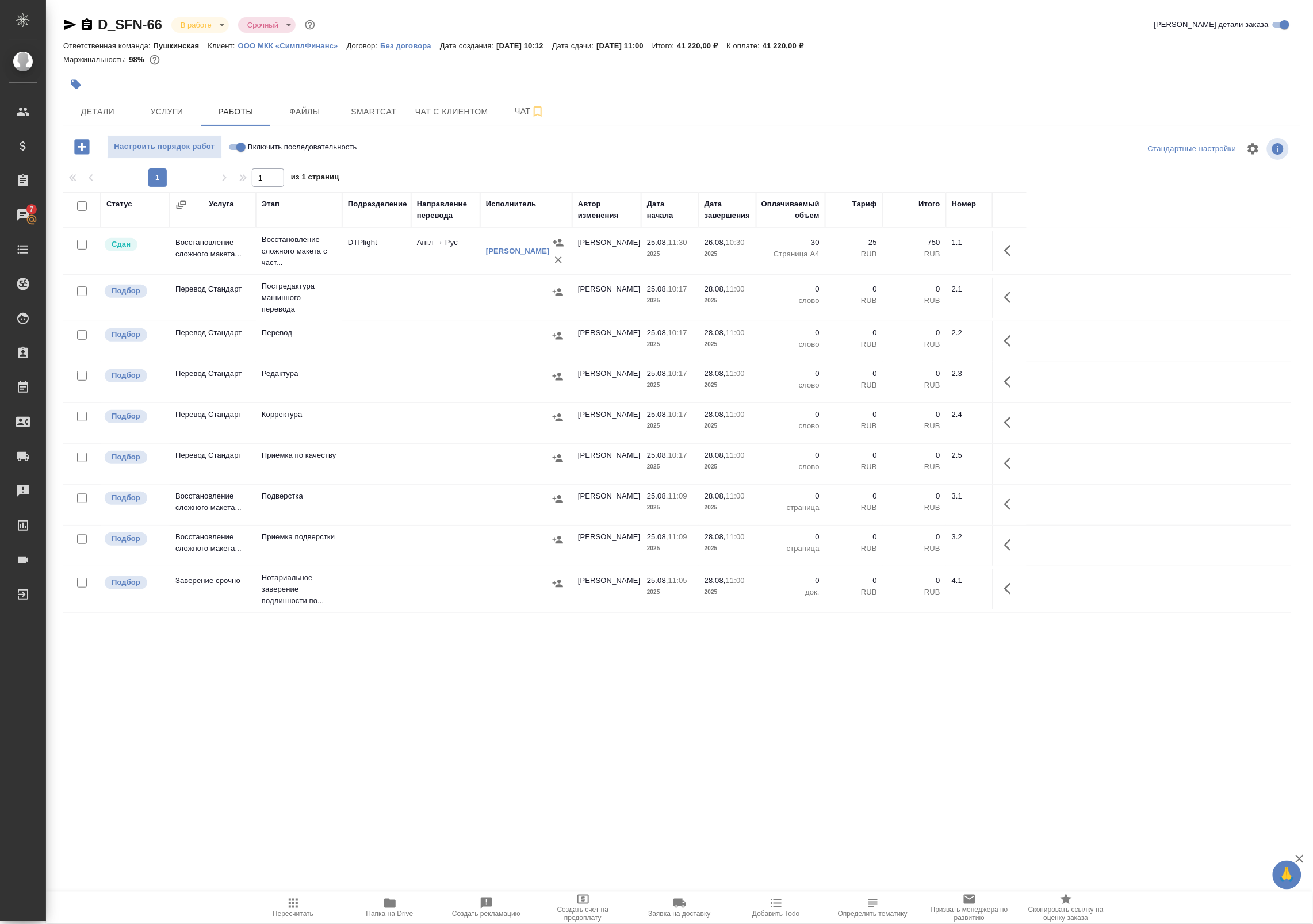
click at [420, 461] on td at bounding box center [446, 464] width 69 height 40
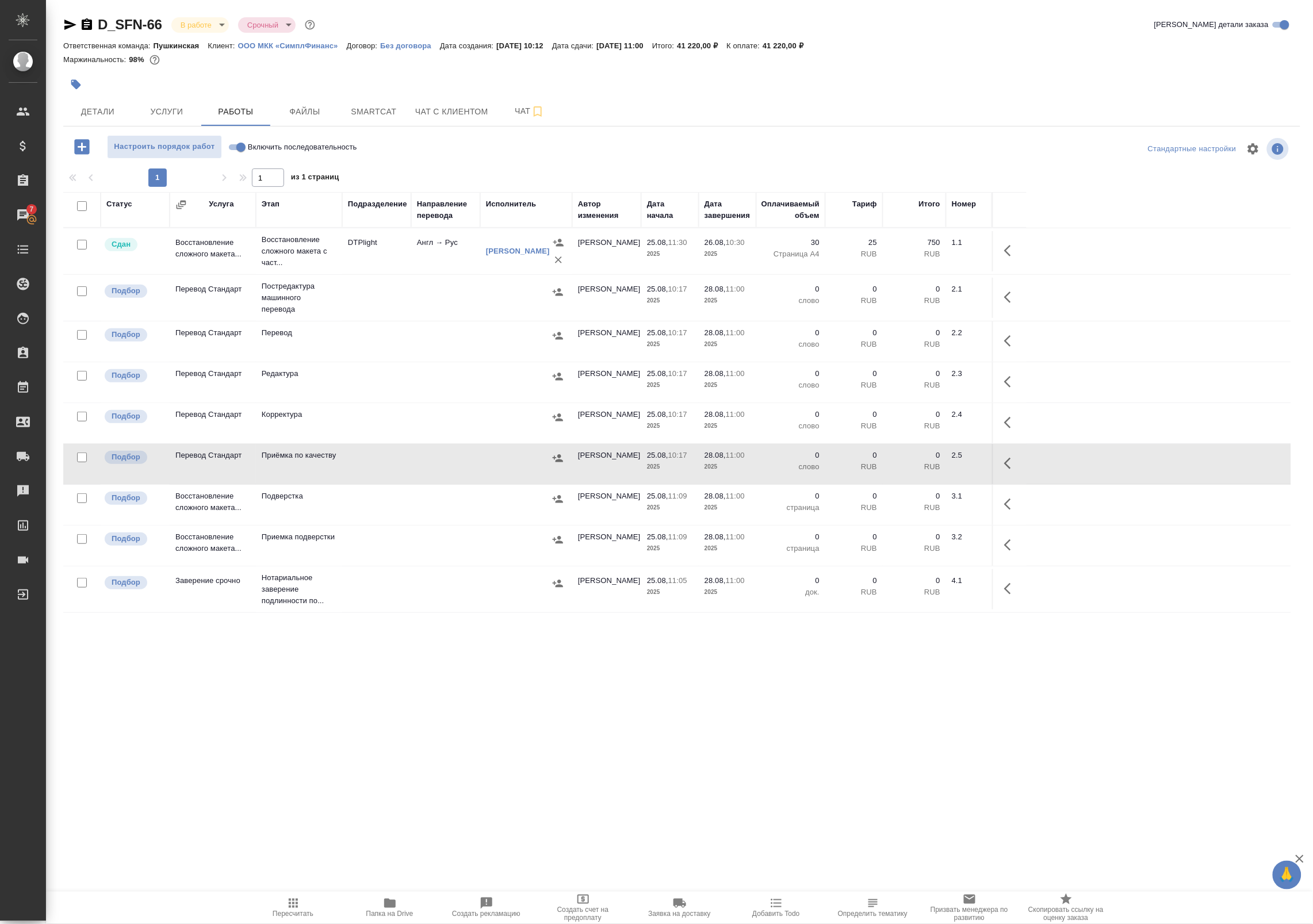
click at [426, 546] on td at bounding box center [446, 545] width 69 height 40
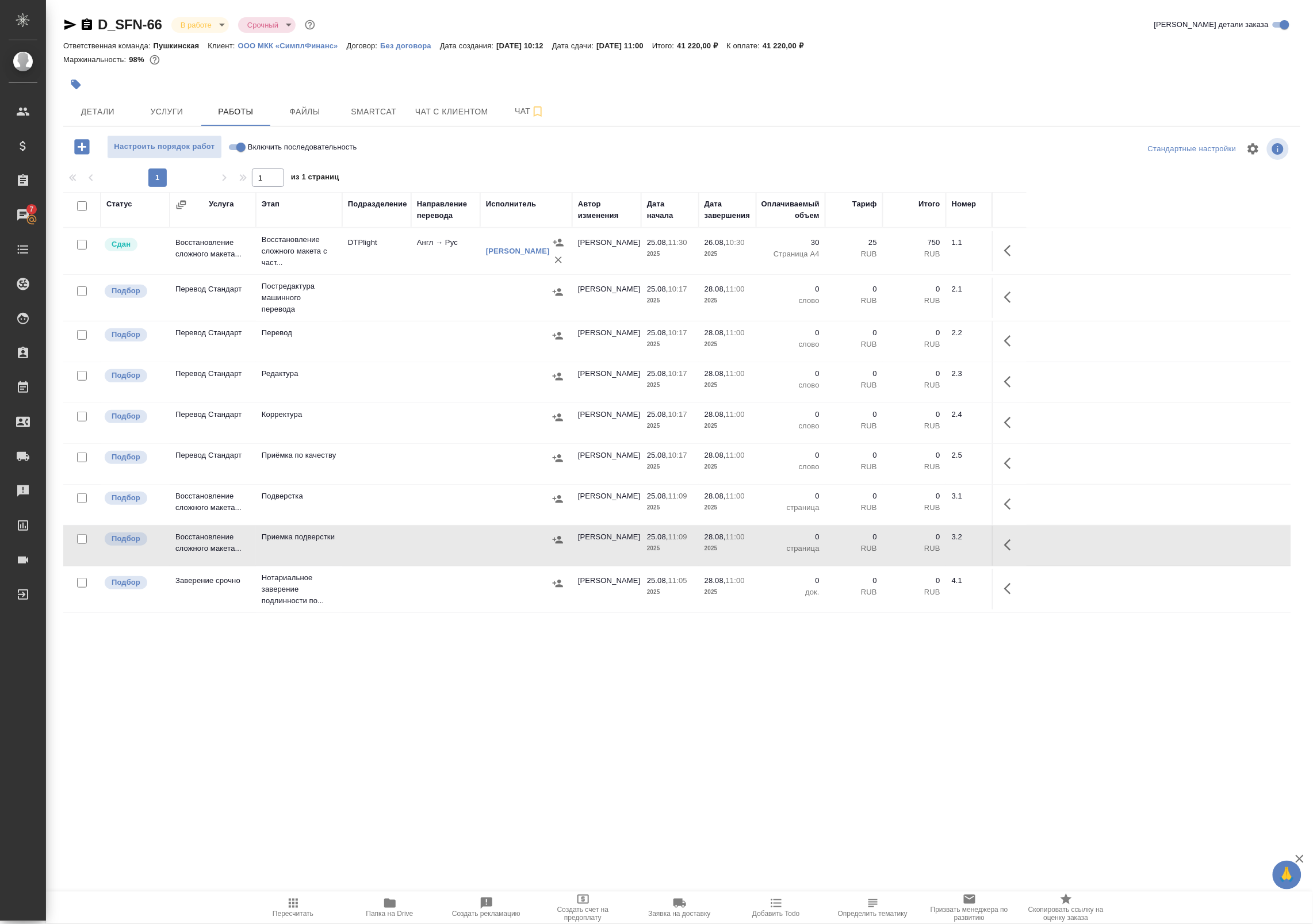
click at [400, 303] on td at bounding box center [376, 298] width 69 height 40
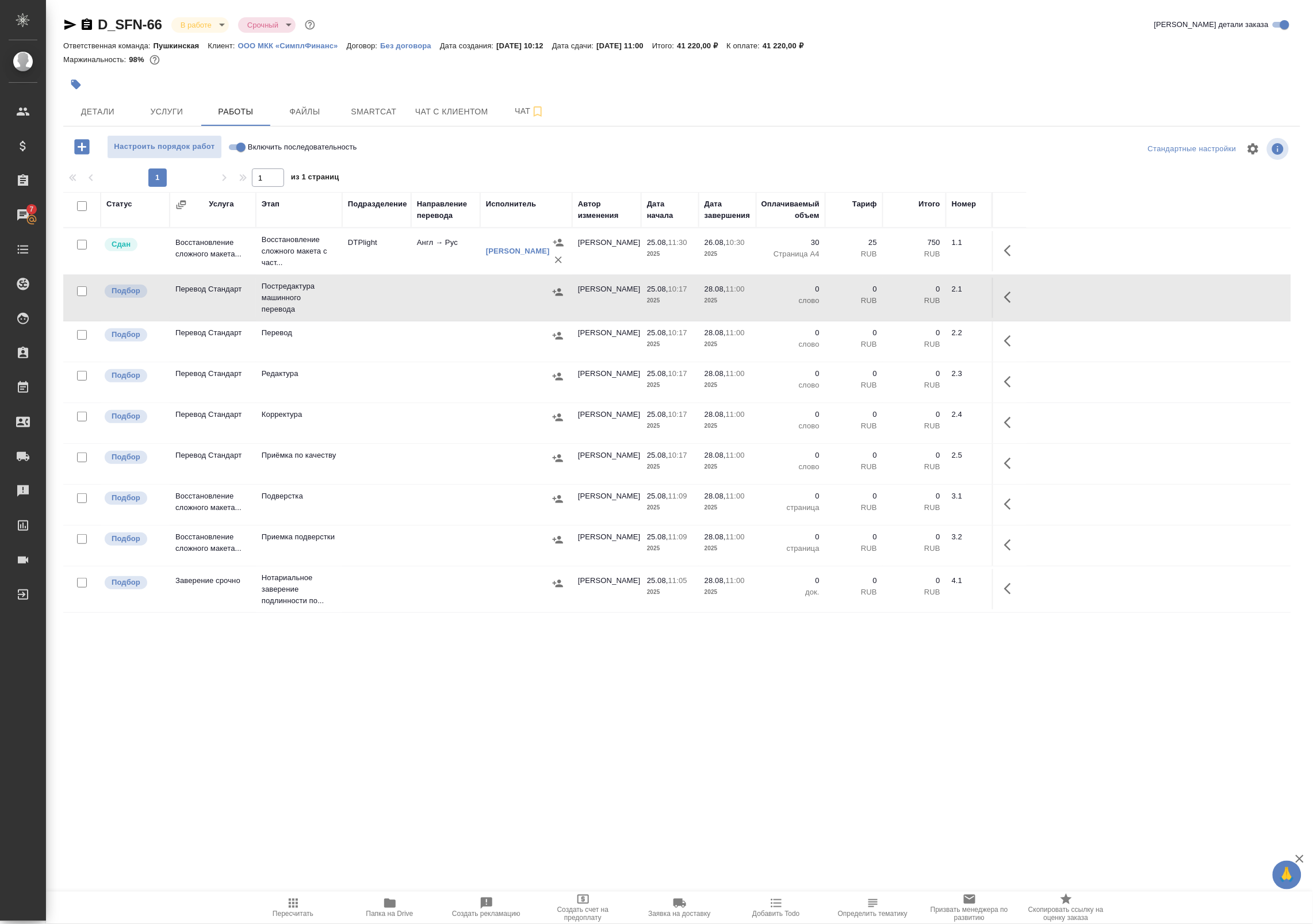
click at [999, 296] on button "button" at bounding box center [1011, 297] width 28 height 28
click at [932, 295] on icon "button" at bounding box center [926, 297] width 10 height 10
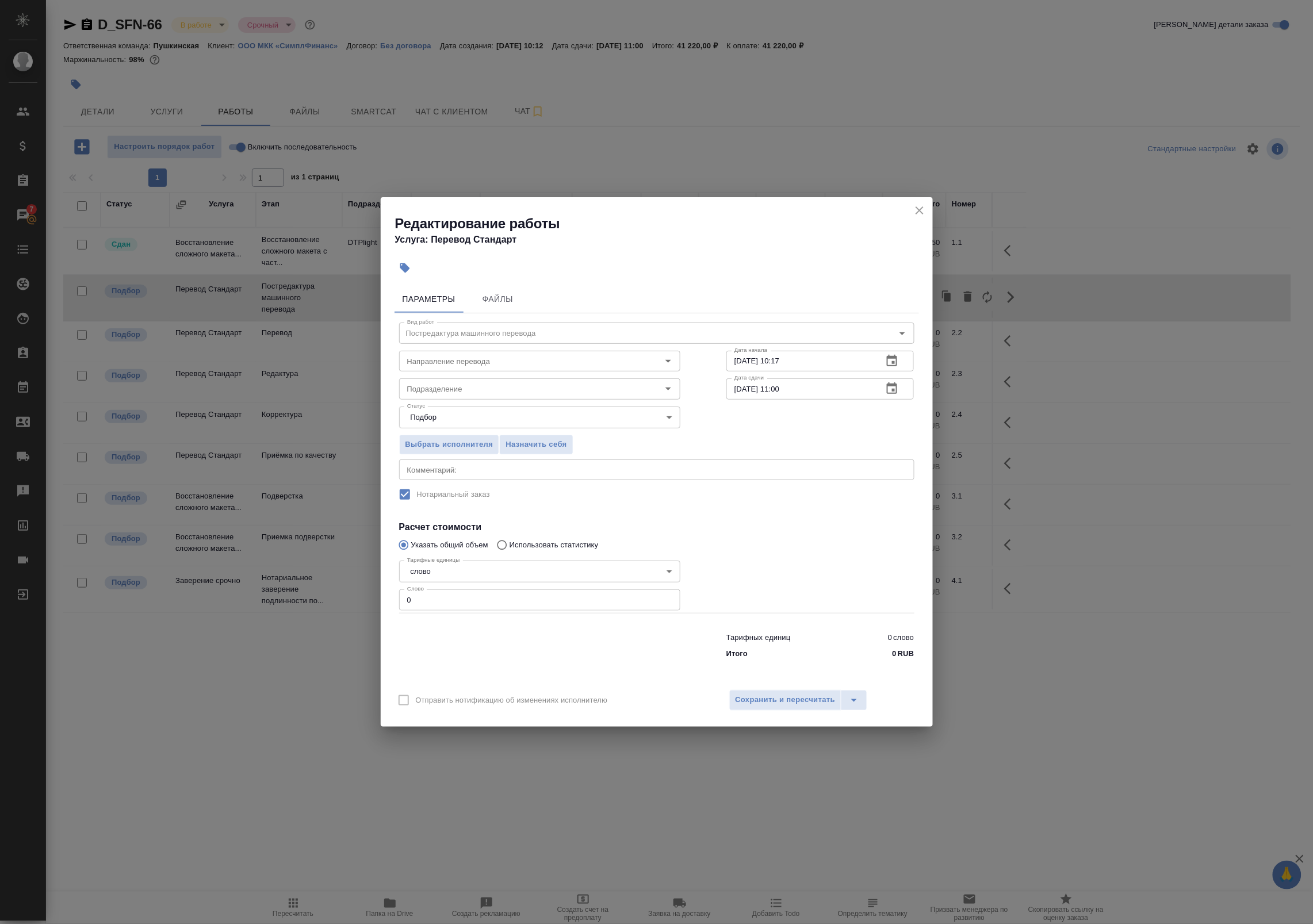
drag, startPoint x: 455, startPoint y: 588, endPoint x: 374, endPoint y: 587, distance: 81.0
click at [374, 587] on div "Редактирование работы Услуга: Перевод Стандарт Параметры Файлы Вид работ Постре…" at bounding box center [656, 462] width 1313 height 924
drag, startPoint x: 436, startPoint y: 604, endPoint x: 337, endPoint y: 596, distance: 99.3
click at [337, 596] on div "Редактирование работы Услуга: Перевод Стандарт Параметры Файлы Вид работ Постре…" at bounding box center [656, 462] width 1313 height 924
paste input "1333.3"
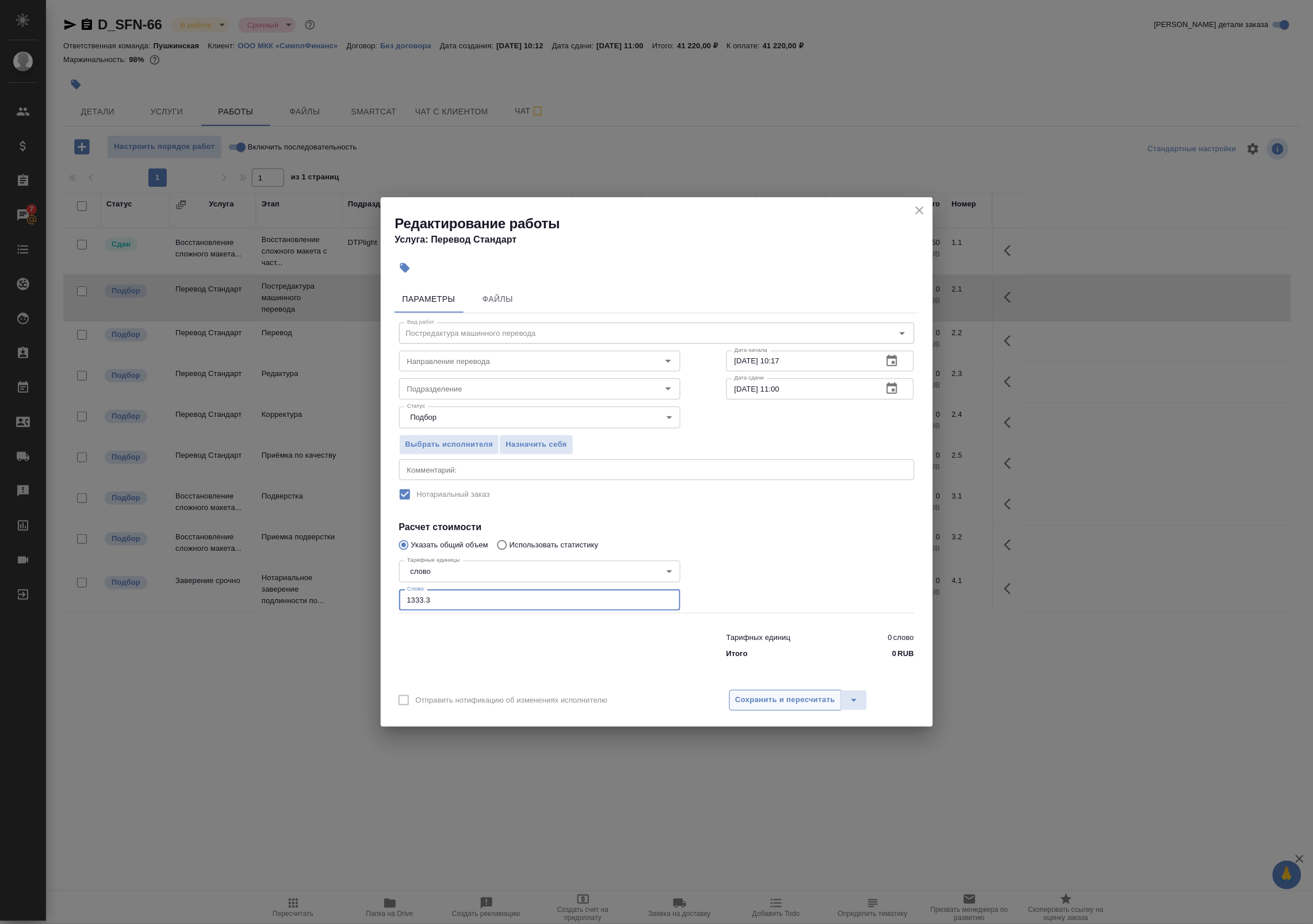
type input "1333.3"
click at [765, 698] on span "Сохранить и пересчитать" at bounding box center [785, 700] width 100 height 13
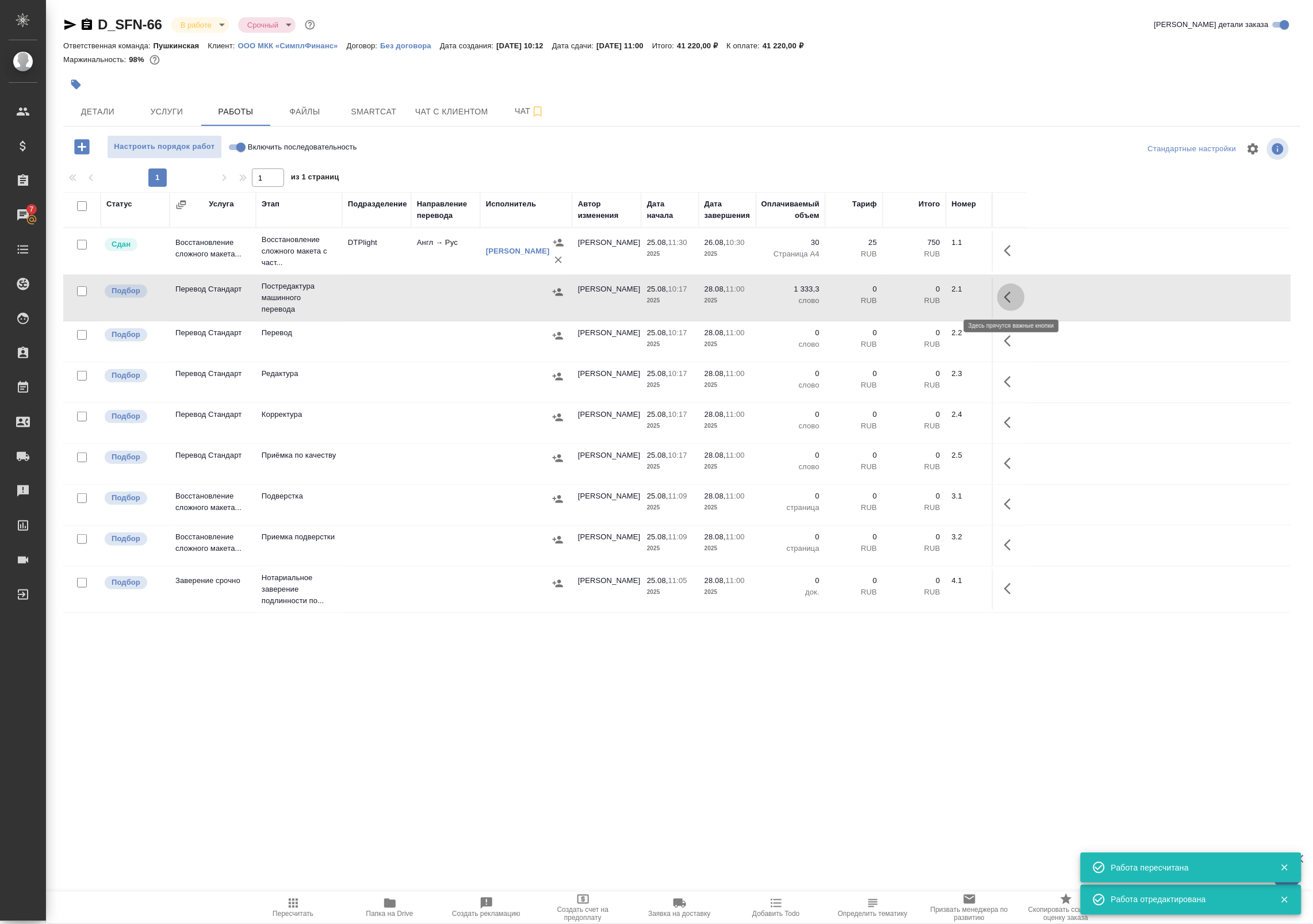
click at [1014, 296] on icon "button" at bounding box center [1011, 297] width 14 height 13
click at [926, 298] on icon "button" at bounding box center [926, 297] width 10 height 10
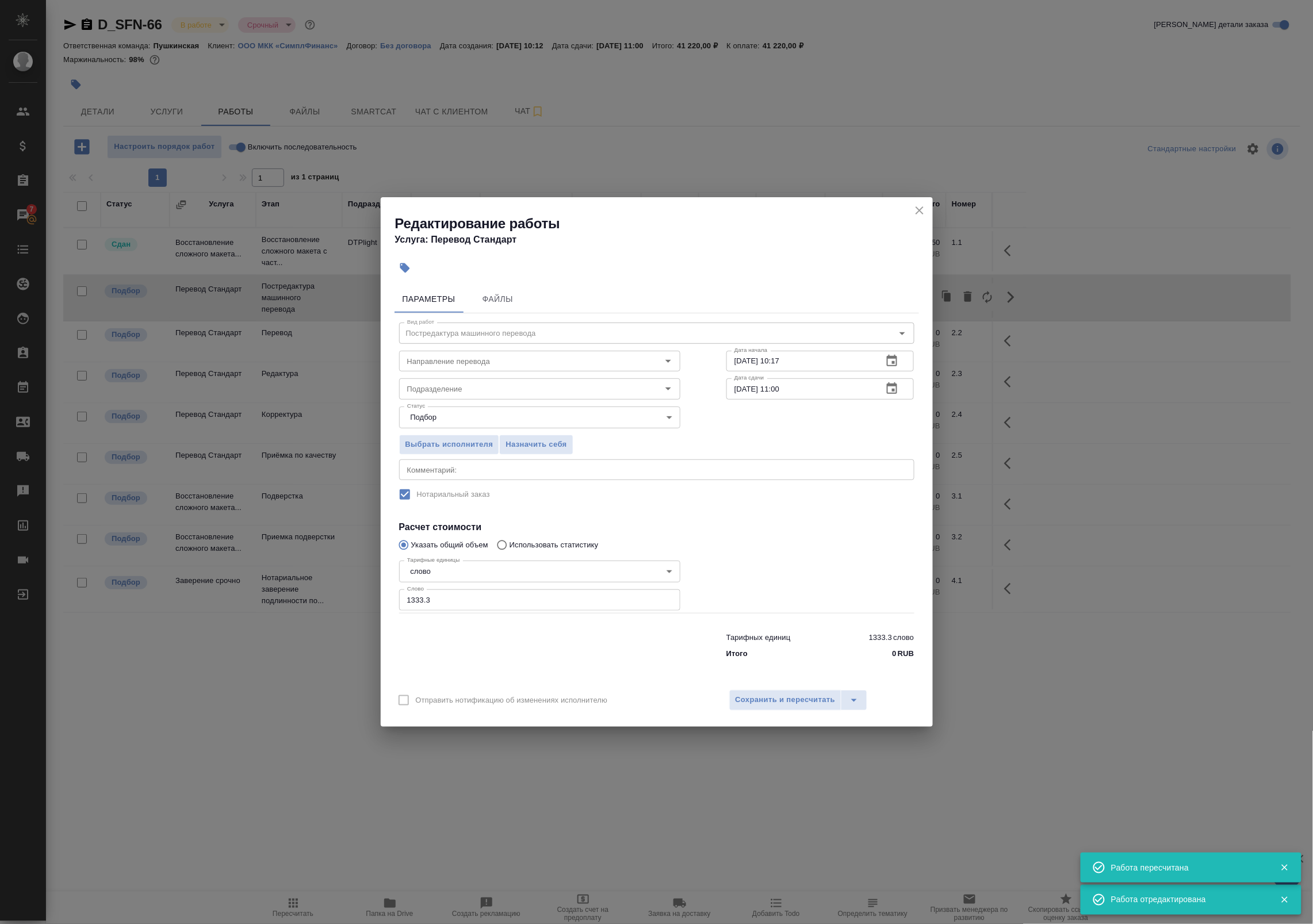
click at [509, 476] on div "x Комментарий:" at bounding box center [656, 470] width 515 height 21
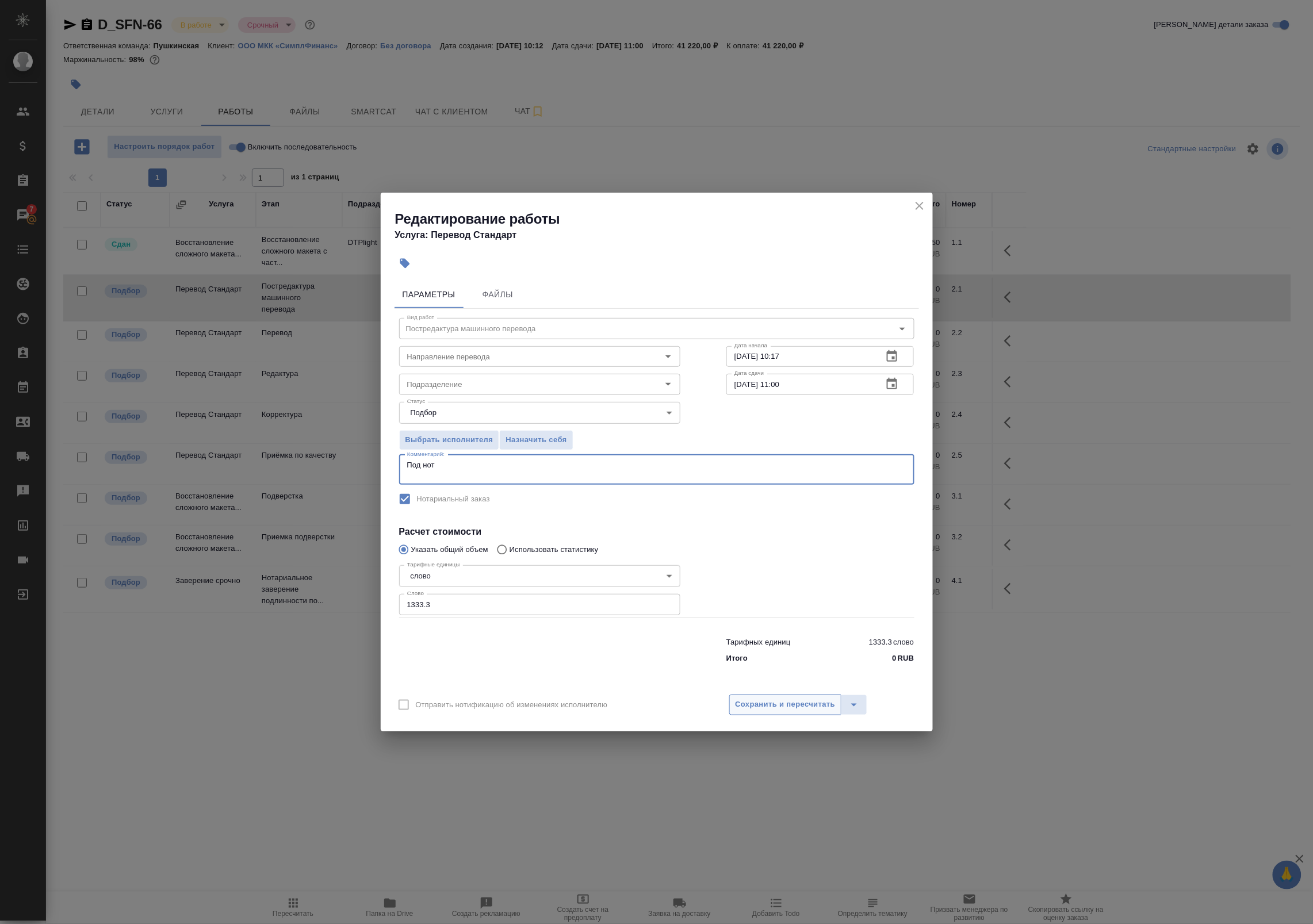
type textarea "Под нот"
click at [777, 705] on span "Сохранить и пересчитать" at bounding box center [785, 704] width 100 height 13
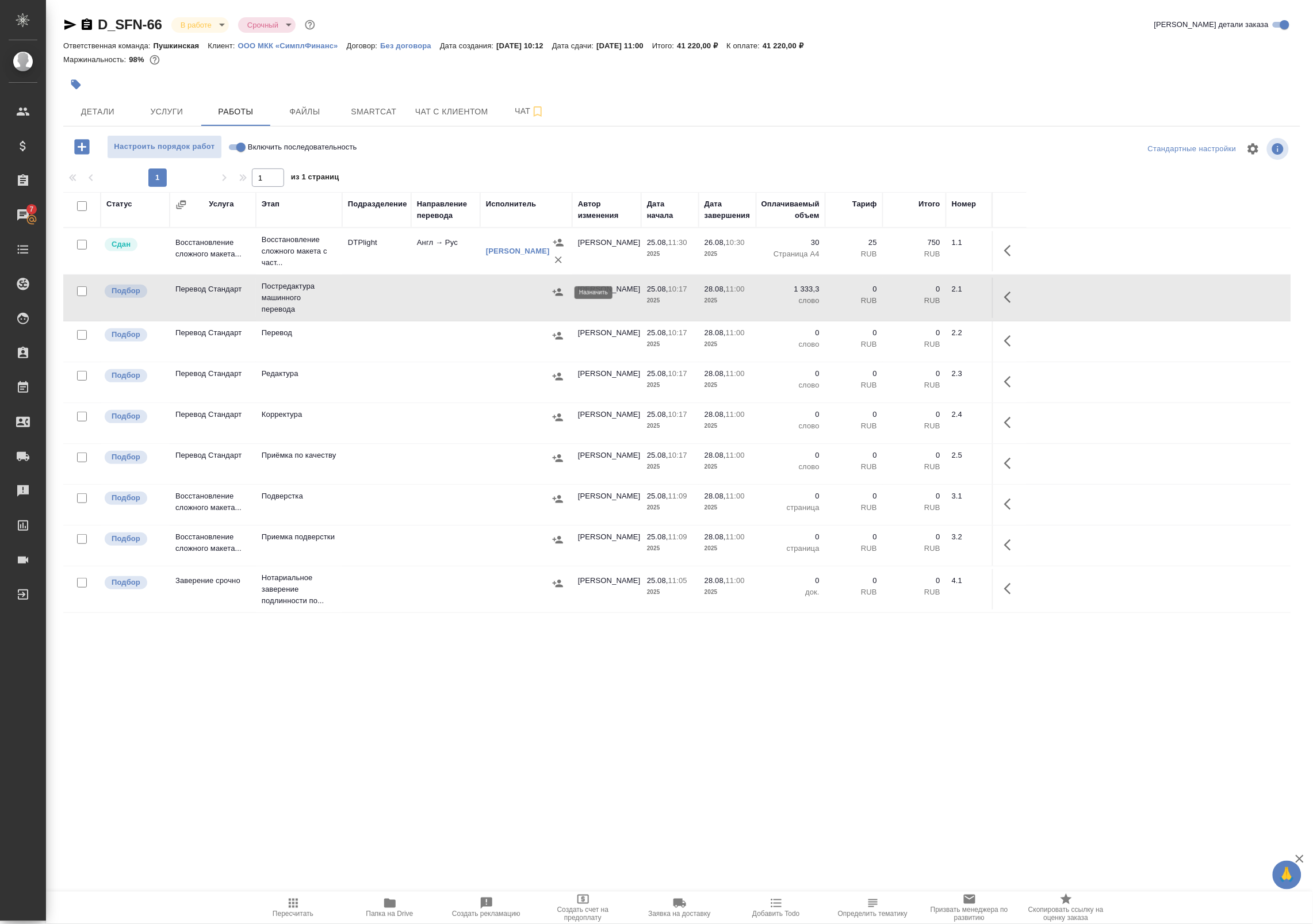
click at [556, 291] on icon "button" at bounding box center [557, 292] width 12 height 12
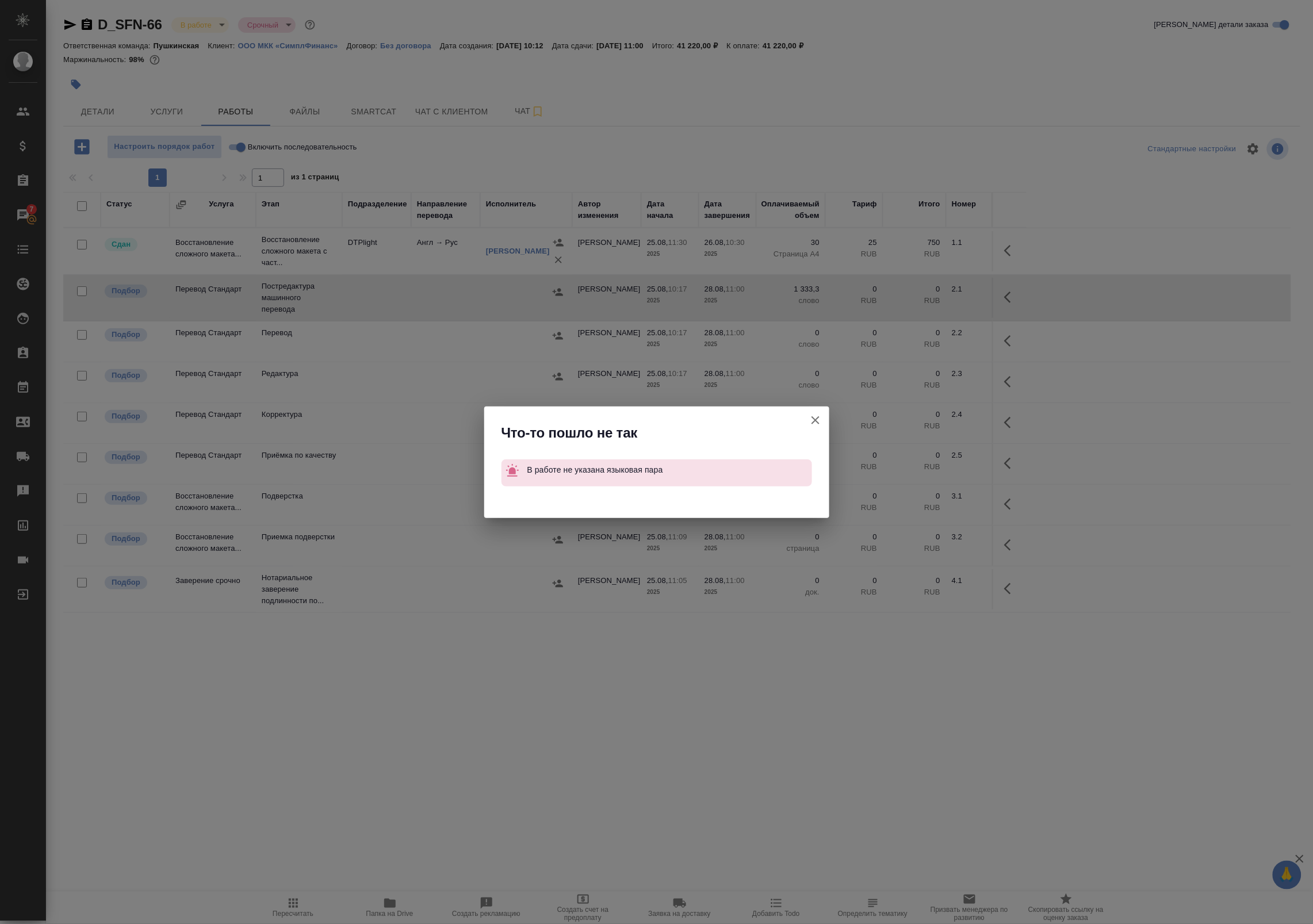
click at [818, 420] on icon "button" at bounding box center [815, 420] width 14 height 13
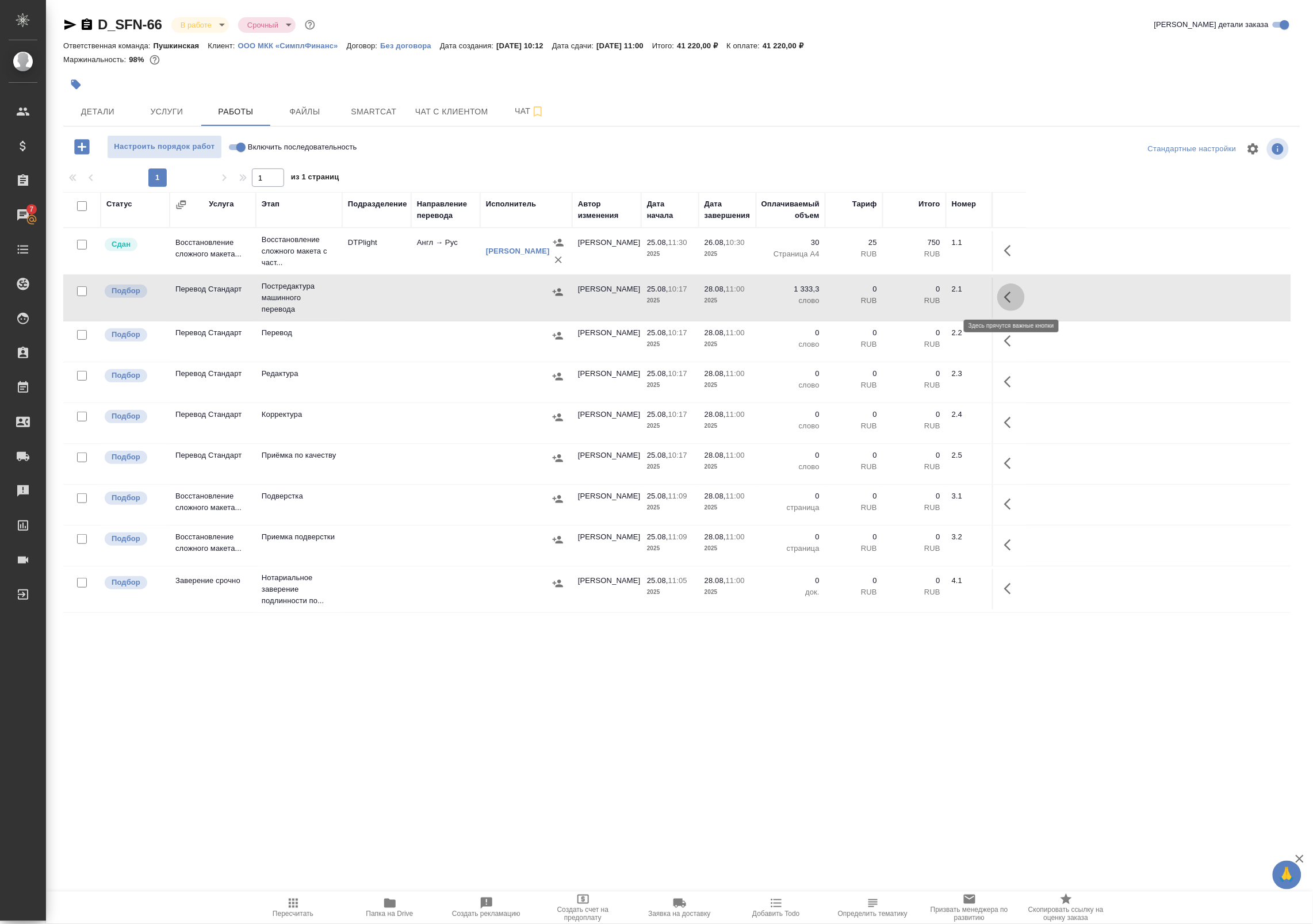
click at [1008, 301] on icon "button" at bounding box center [1007, 297] width 7 height 12
click at [930, 293] on icon "button" at bounding box center [926, 297] width 10 height 10
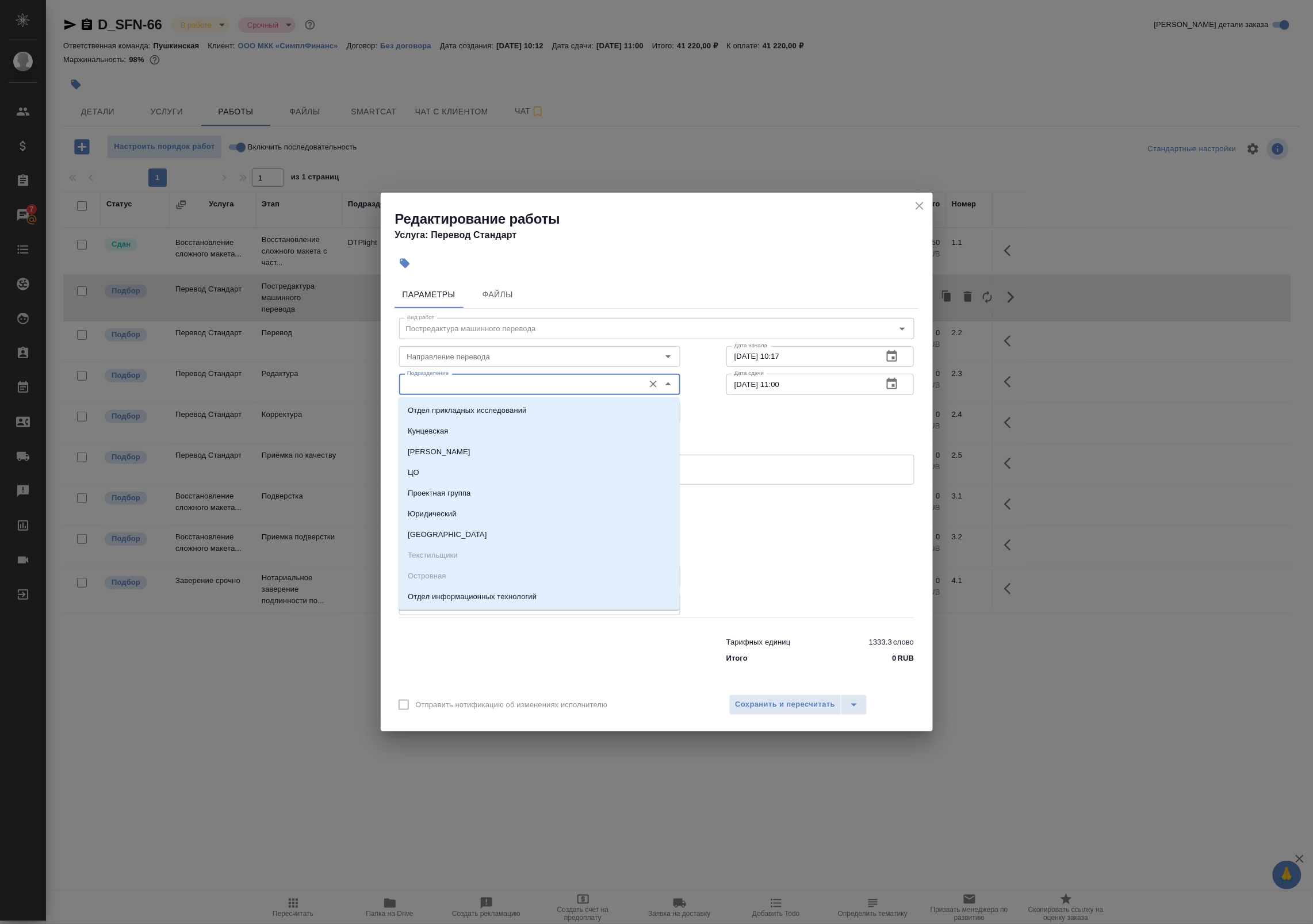
click at [449, 383] on input "Подразделение" at bounding box center [521, 384] width 236 height 13
type input "анг"
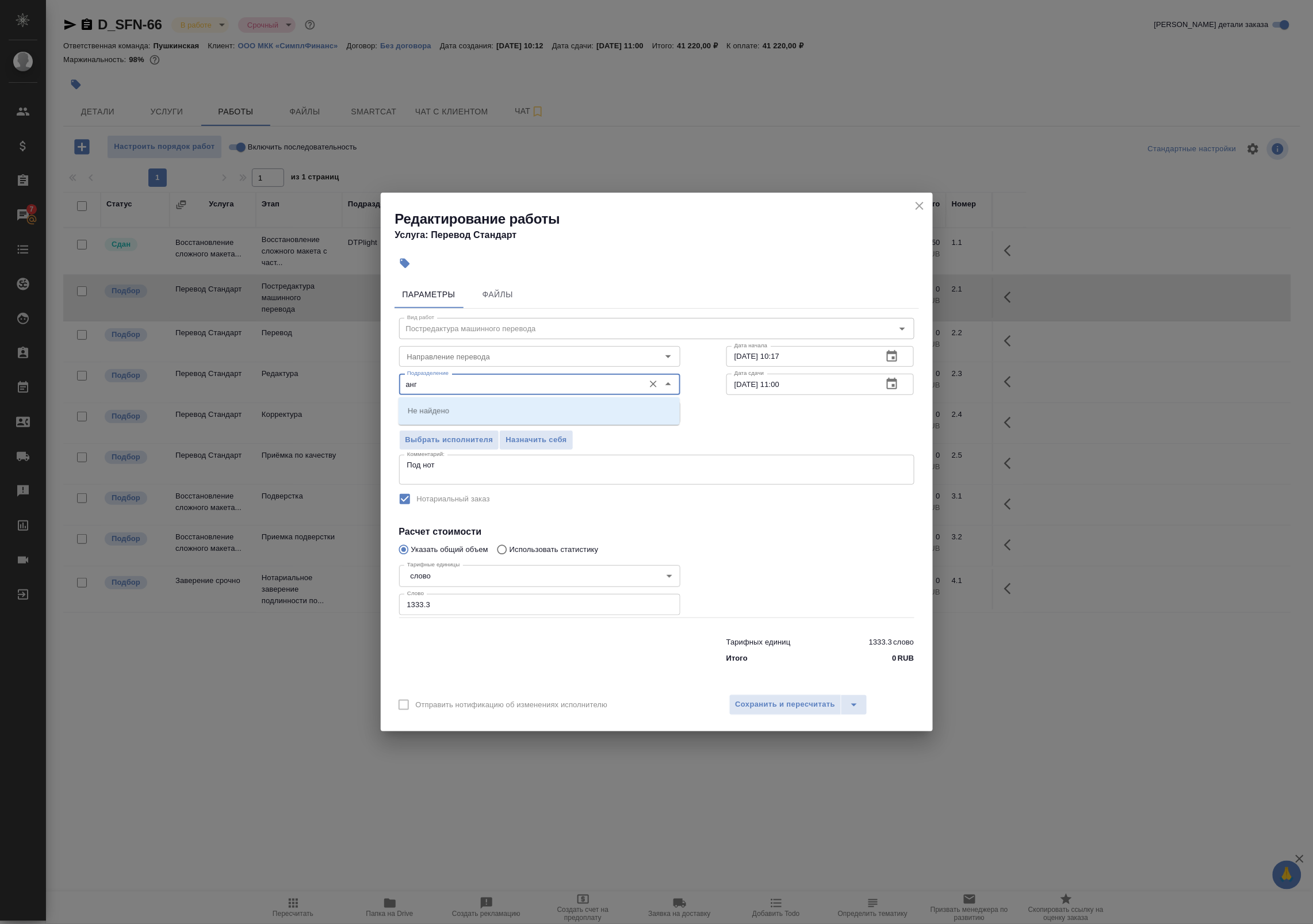
drag, startPoint x: 451, startPoint y: 387, endPoint x: 381, endPoint y: 387, distance: 70.0
click at [381, 387] on div "Параметры Файлы Вид работ Постредактура машинного перевода Вид работ Направлени…" at bounding box center [656, 481] width 552 height 410
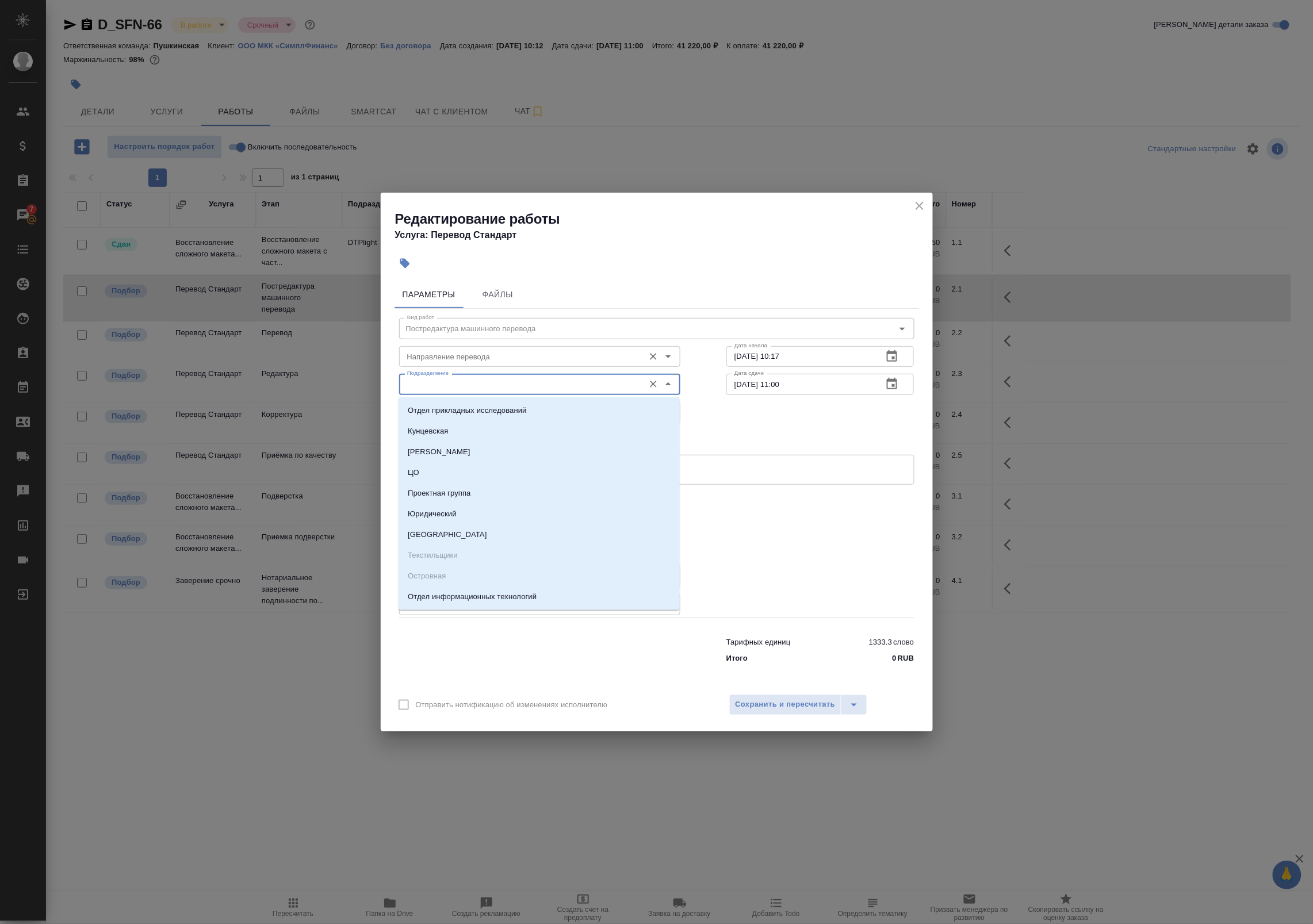
click at [429, 358] on input "Направление перевода" at bounding box center [521, 356] width 236 height 13
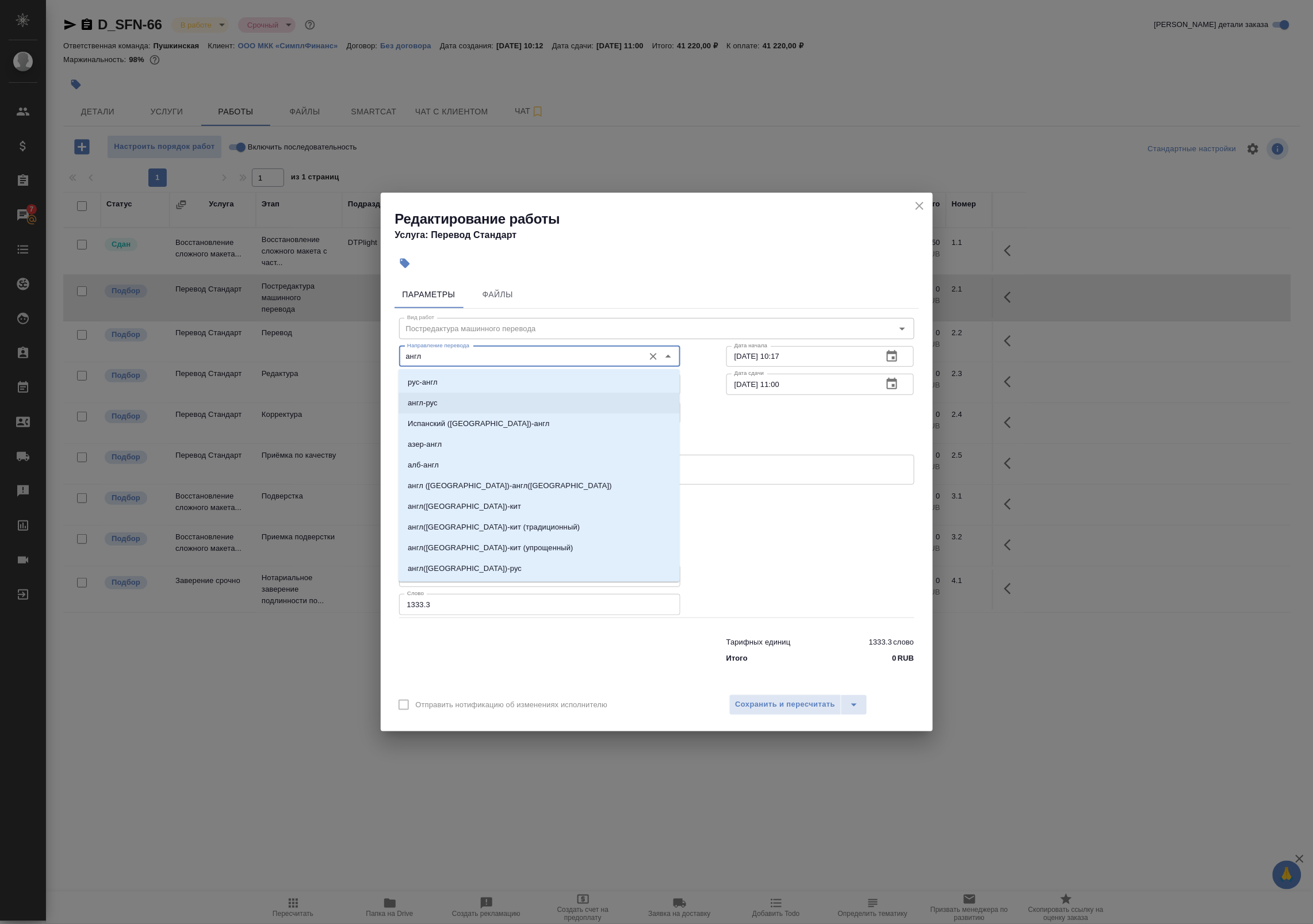
click at [451, 402] on li "англ-рус" at bounding box center [539, 403] width 281 height 21
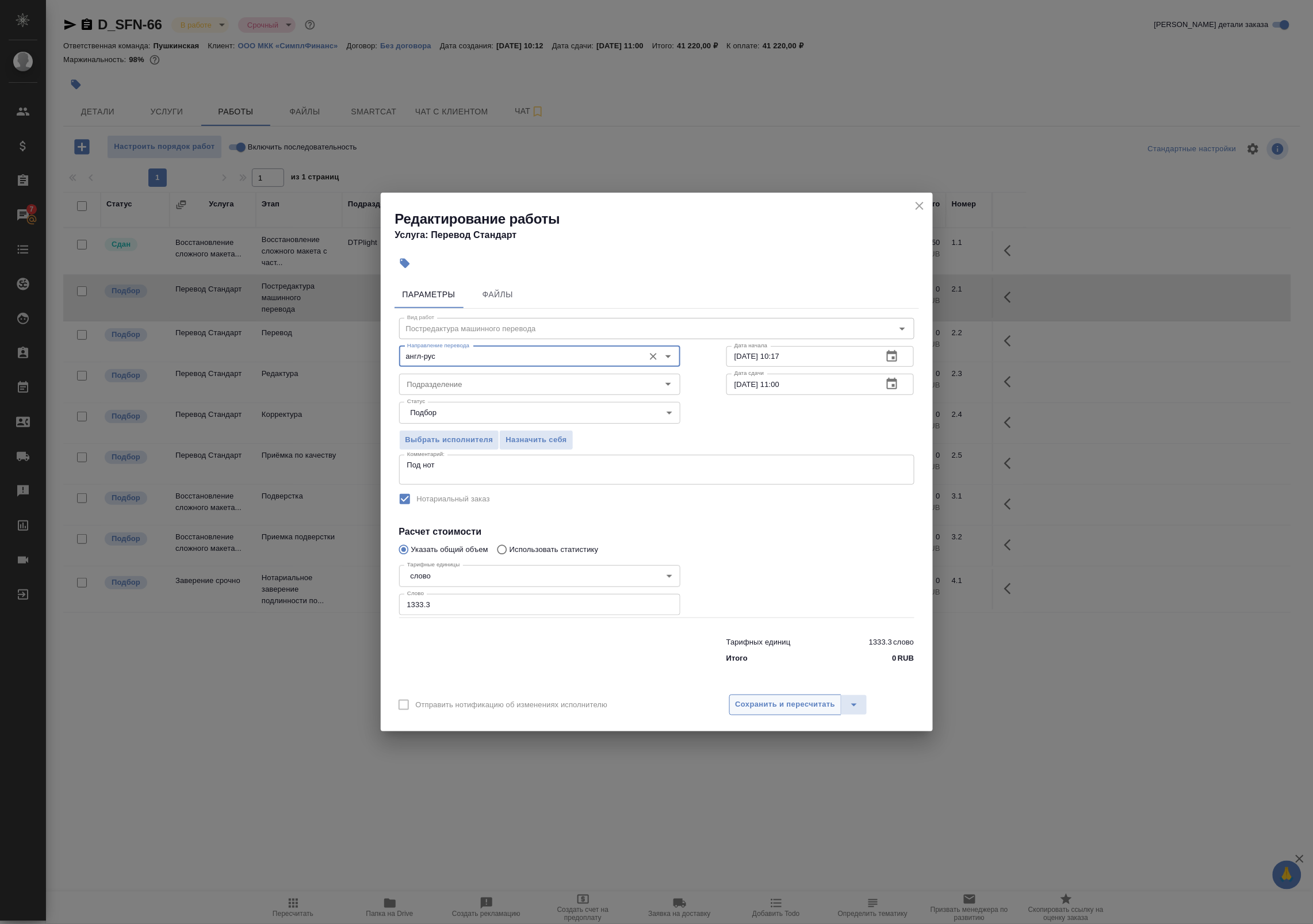
type input "англ-рус"
click at [762, 704] on span "Сохранить и пересчитать" at bounding box center [785, 704] width 100 height 13
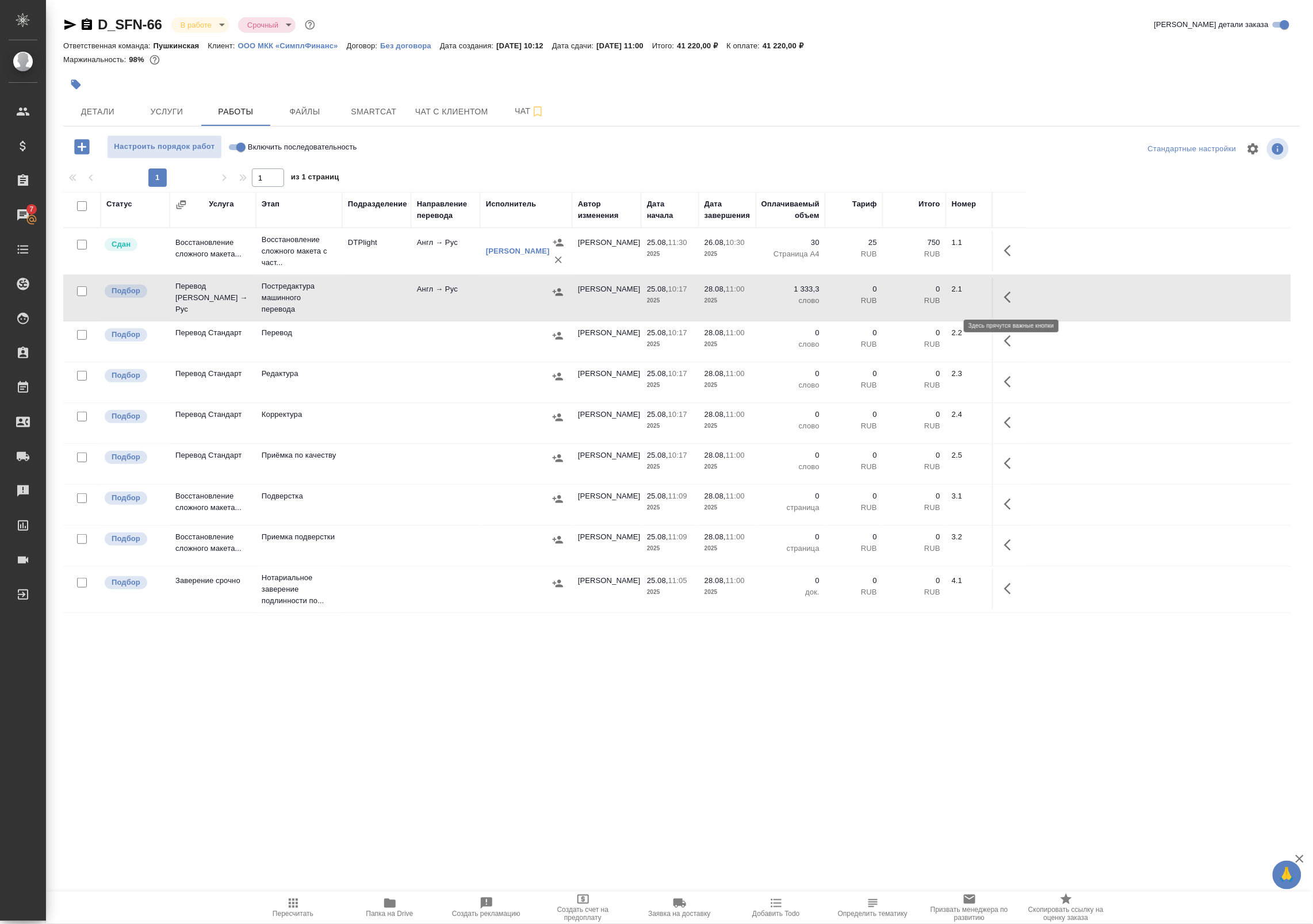
click at [1024, 299] on button "button" at bounding box center [1011, 297] width 28 height 28
click at [562, 293] on icon "button" at bounding box center [557, 292] width 12 height 12
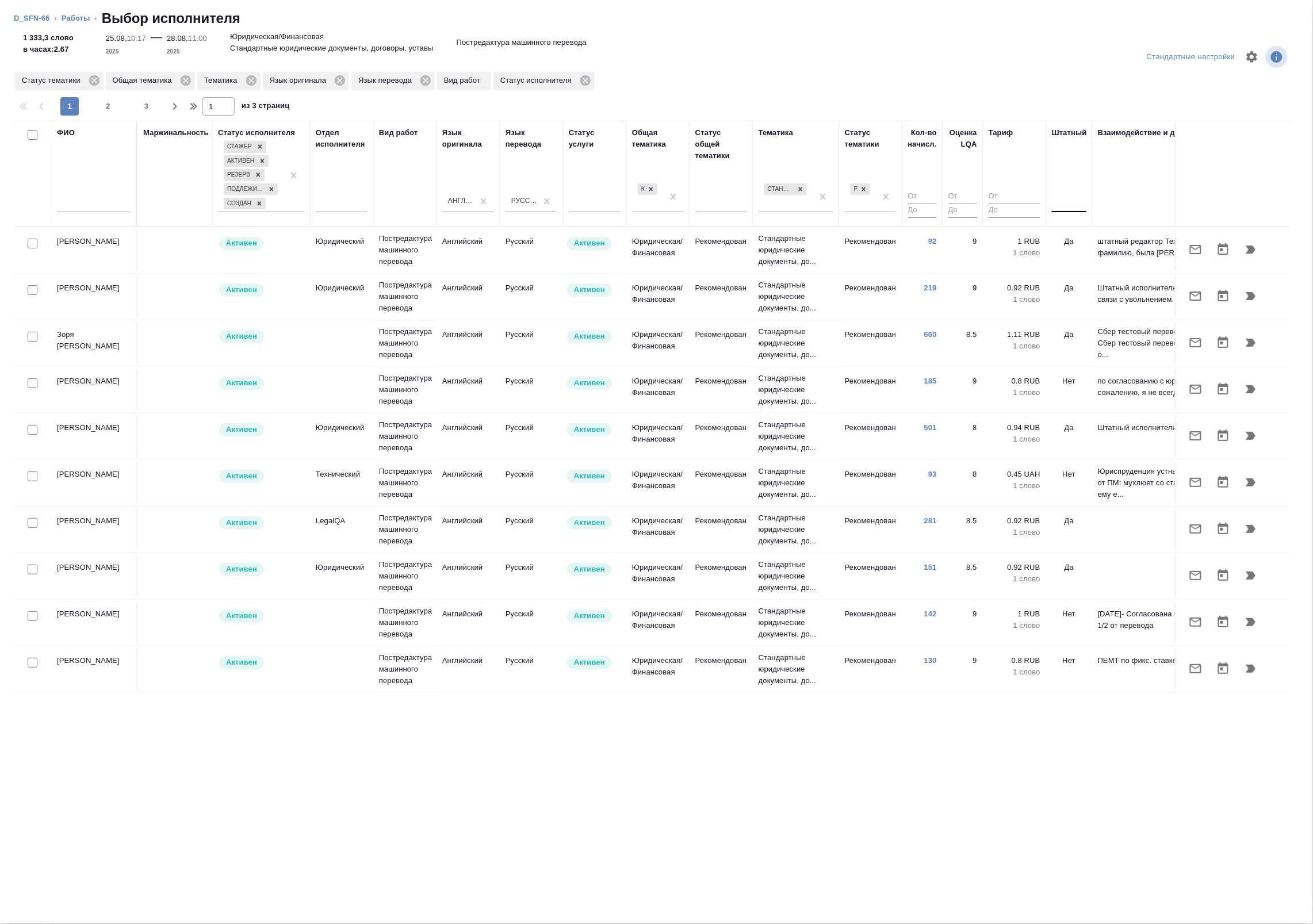
click at [1075, 206] on div at bounding box center [1069, 201] width 34 height 17
click at [1067, 236] on div "Нет" at bounding box center [1138, 237] width 172 height 21
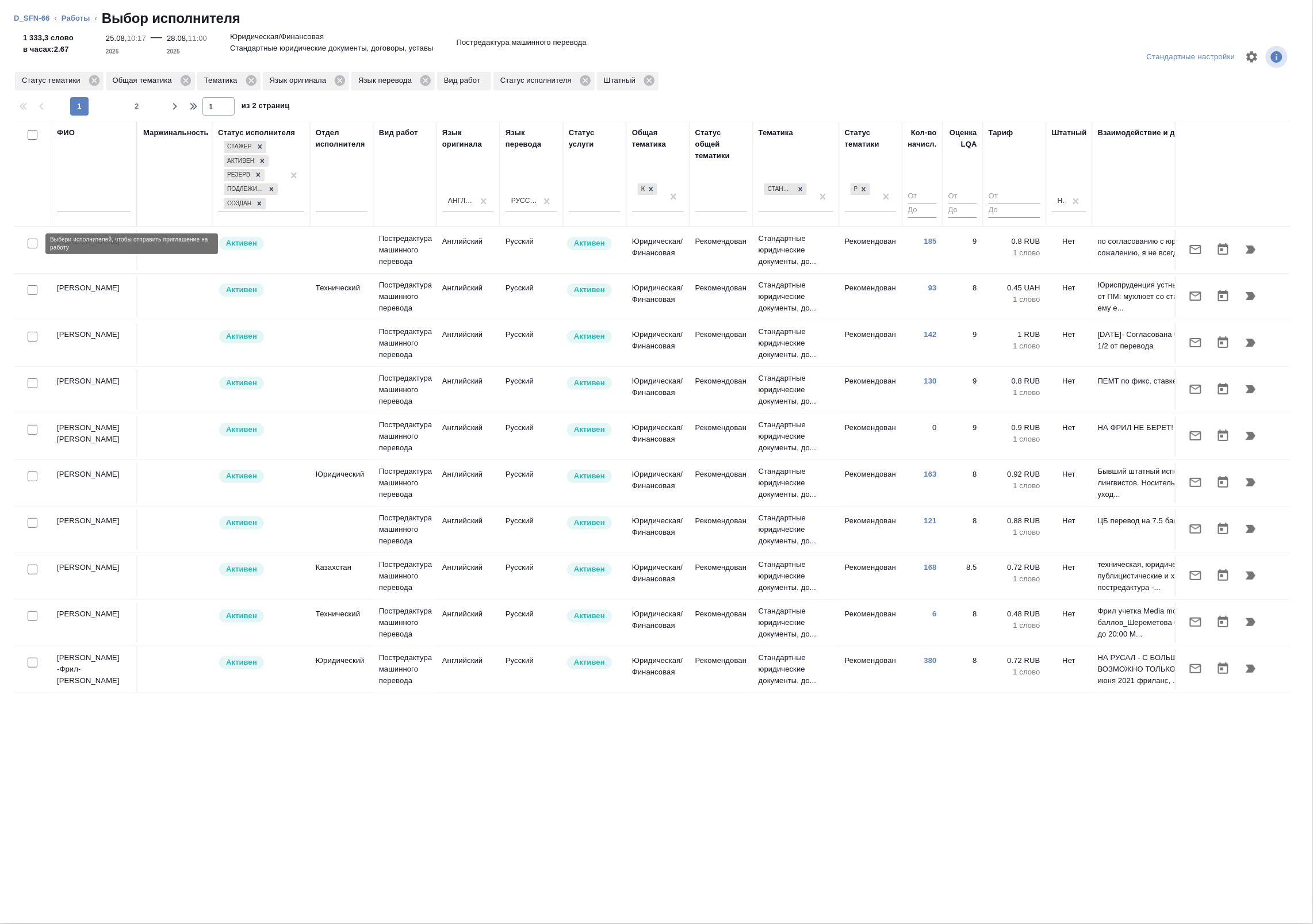
click at [32, 245] on input "checkbox" at bounding box center [33, 244] width 10 height 10
checkbox input "true"
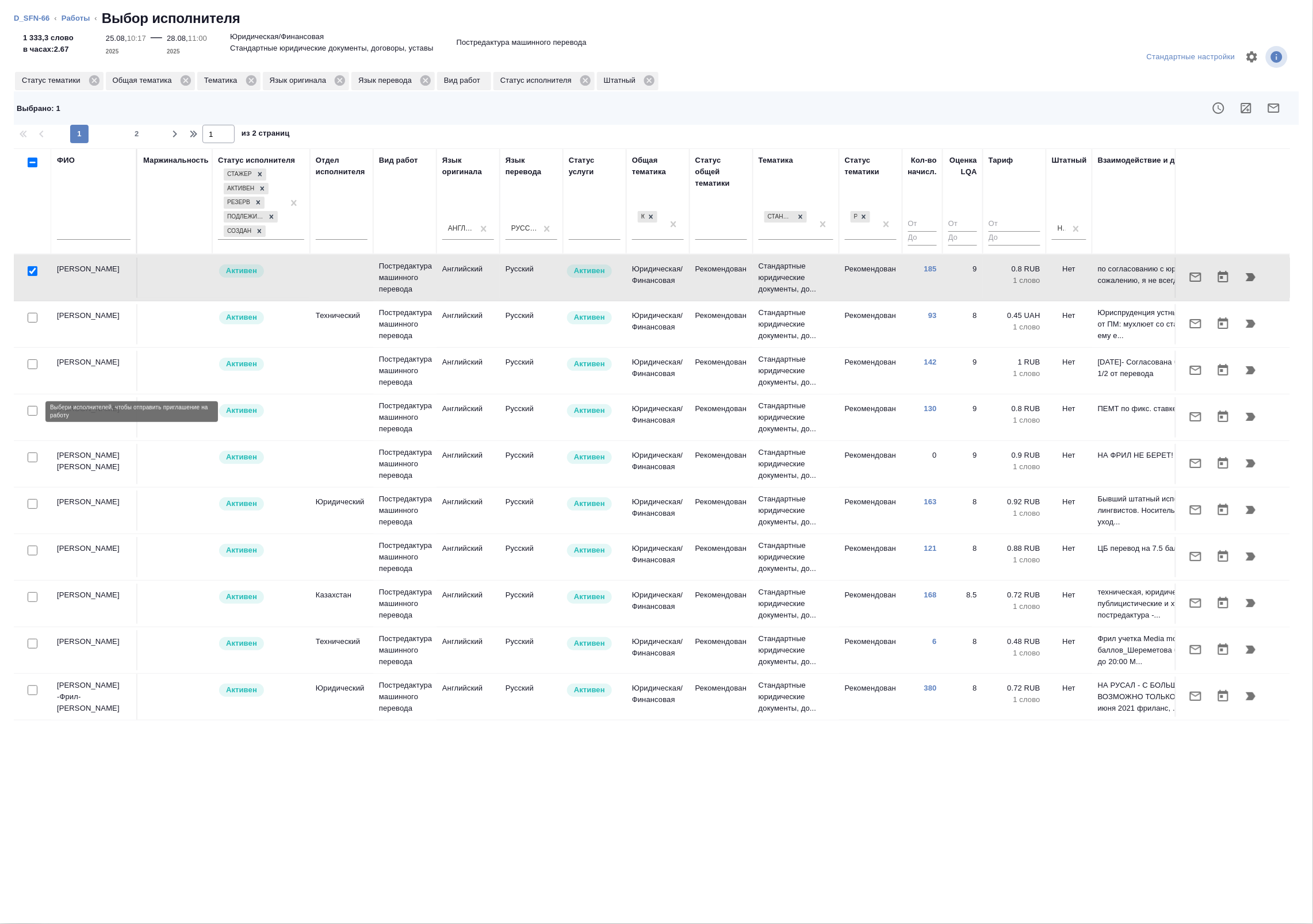
click at [32, 414] on input "checkbox" at bounding box center [33, 410] width 10 height 10
checkbox input "true"
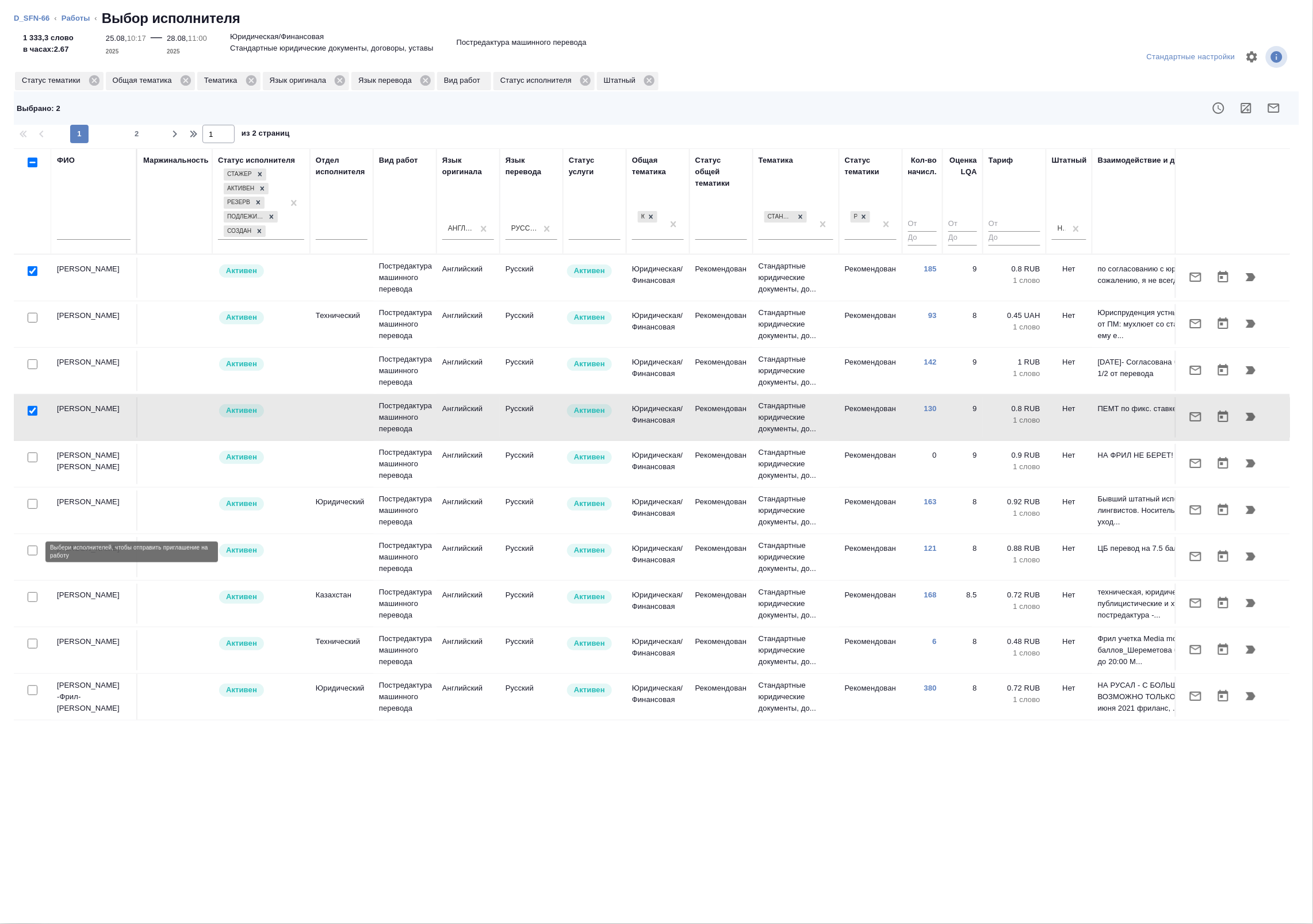
drag, startPoint x: 32, startPoint y: 550, endPoint x: 211, endPoint y: 555, distance: 179.1
click at [32, 550] on input "checkbox" at bounding box center [33, 550] width 10 height 10
checkbox input "true"
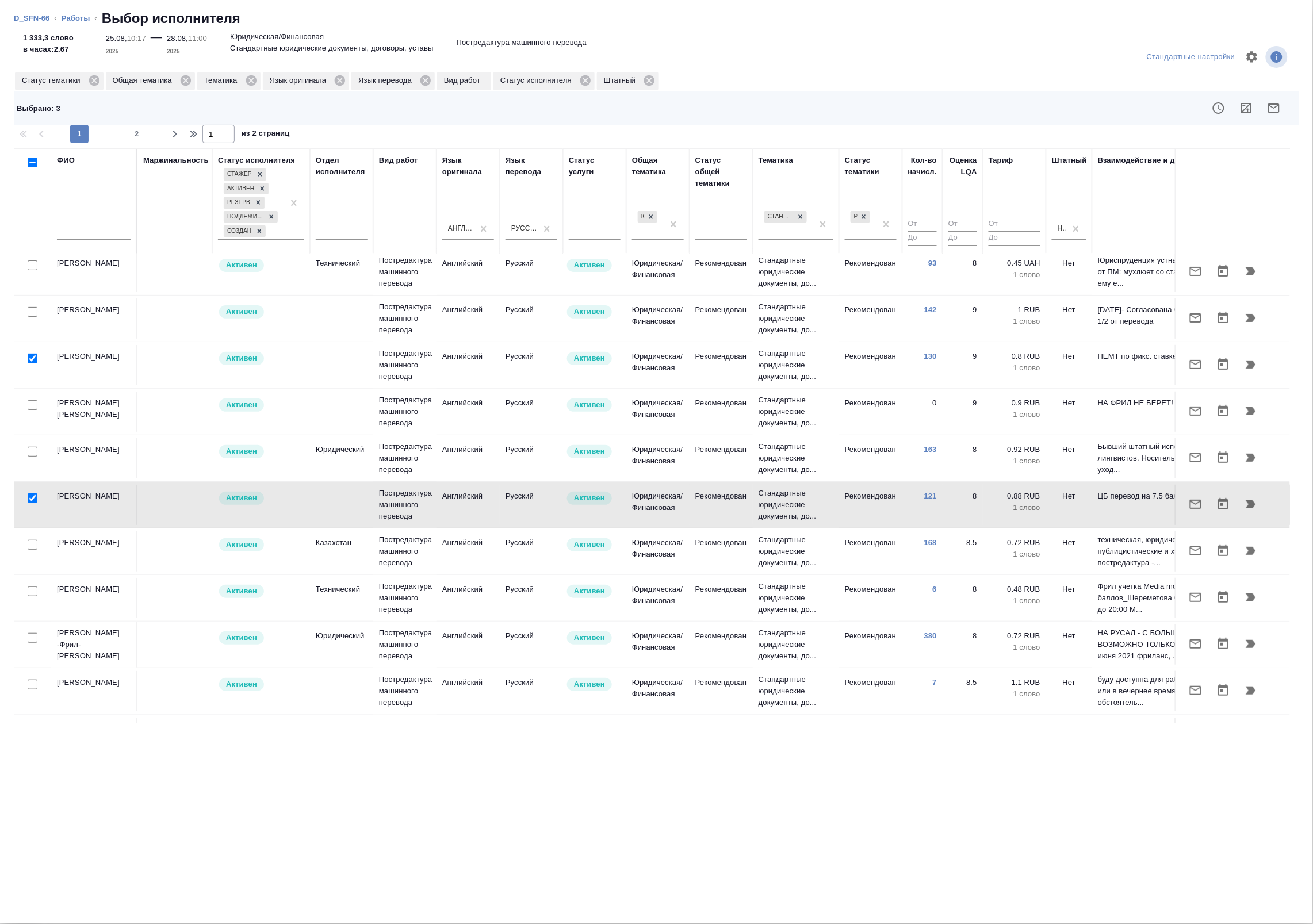
scroll to position [72, 0]
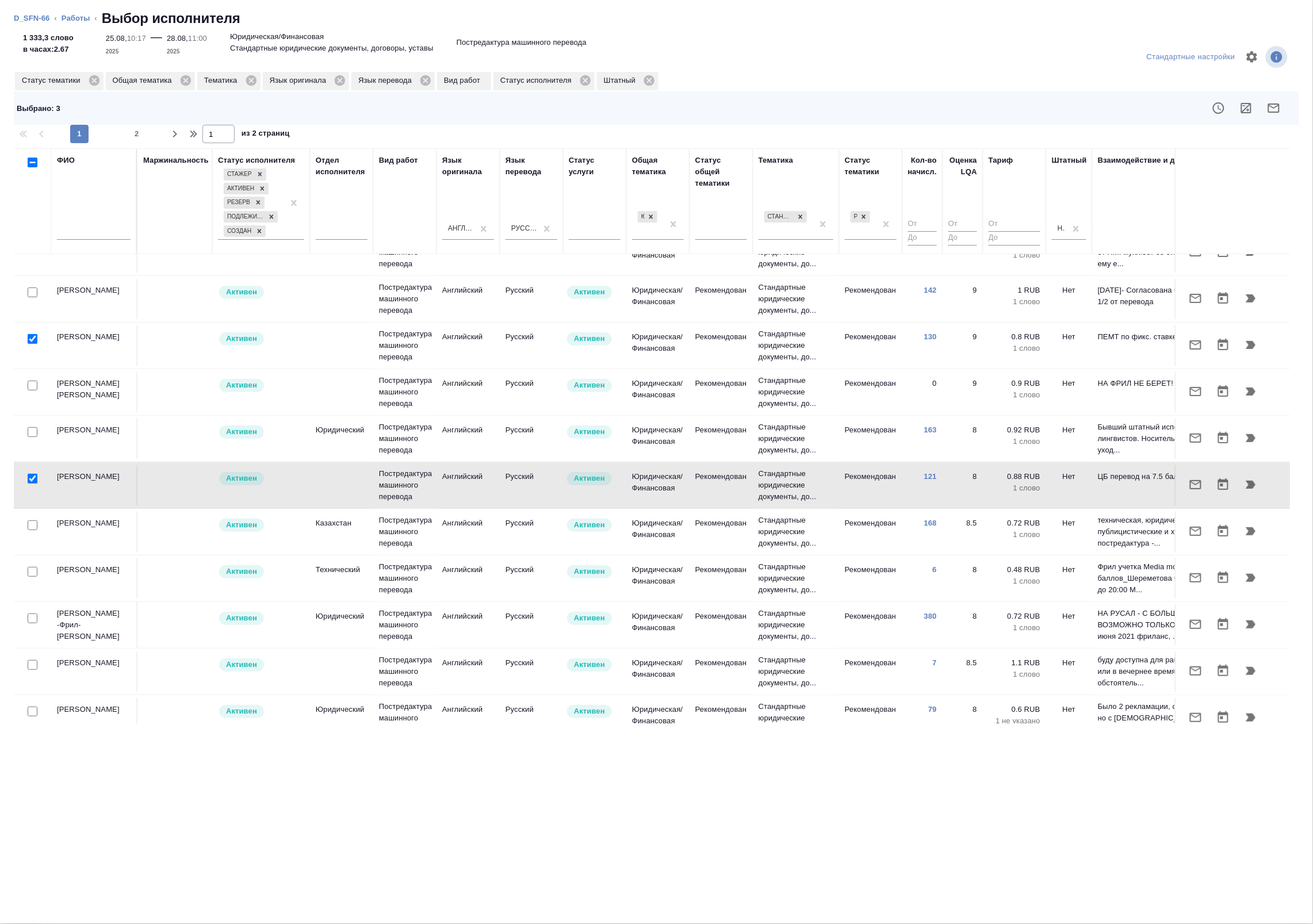
click at [68, 23] on li "Работы" at bounding box center [76, 18] width 29 height 12
click at [41, 19] on link "D_SFN-66" at bounding box center [31, 18] width 36 height 9
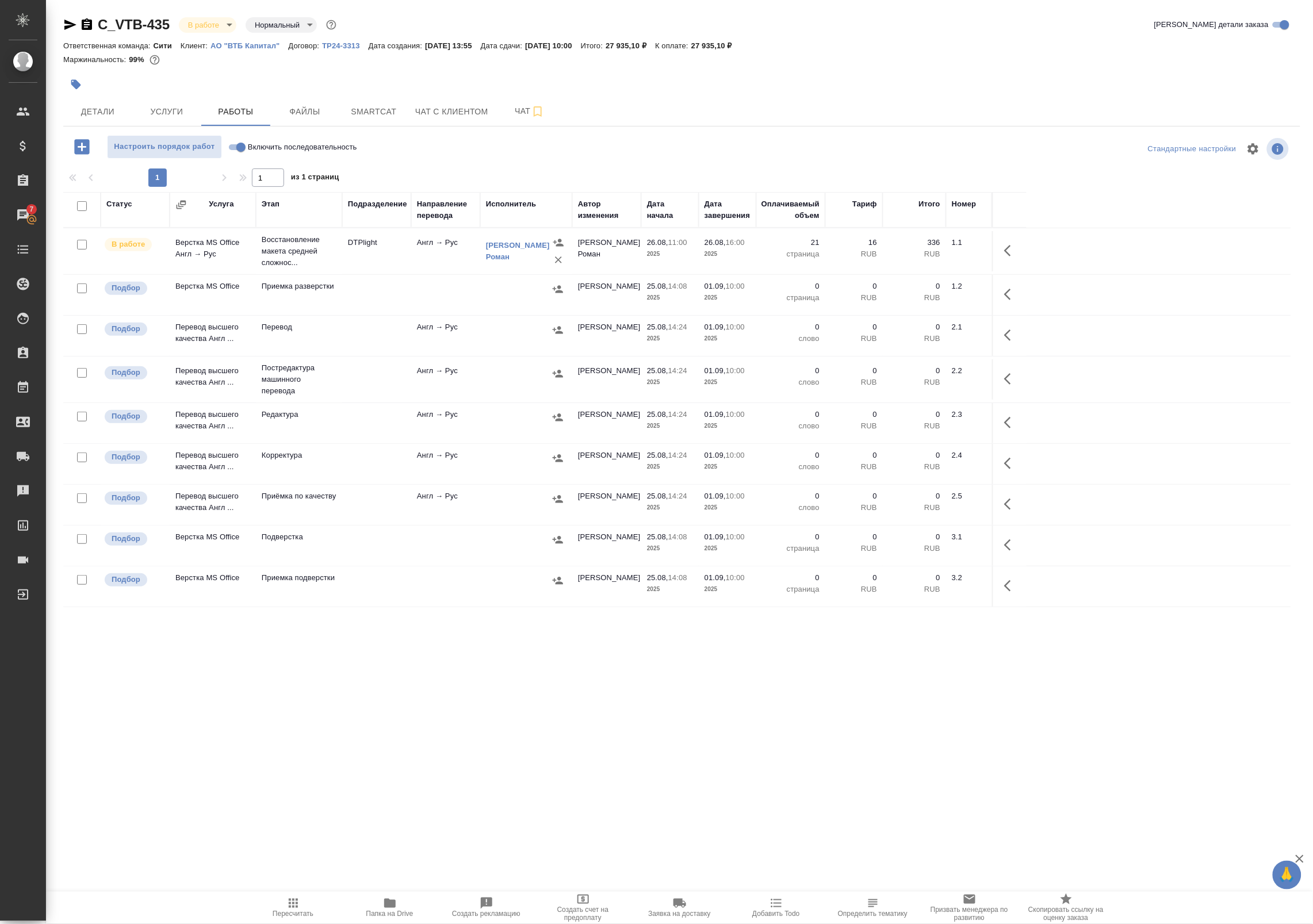
click at [338, 732] on div "C_VTB-435 В работе inProgress Нормальный normal Кратко детали заказа Ответствен…" at bounding box center [682, 369] width 1250 height 739
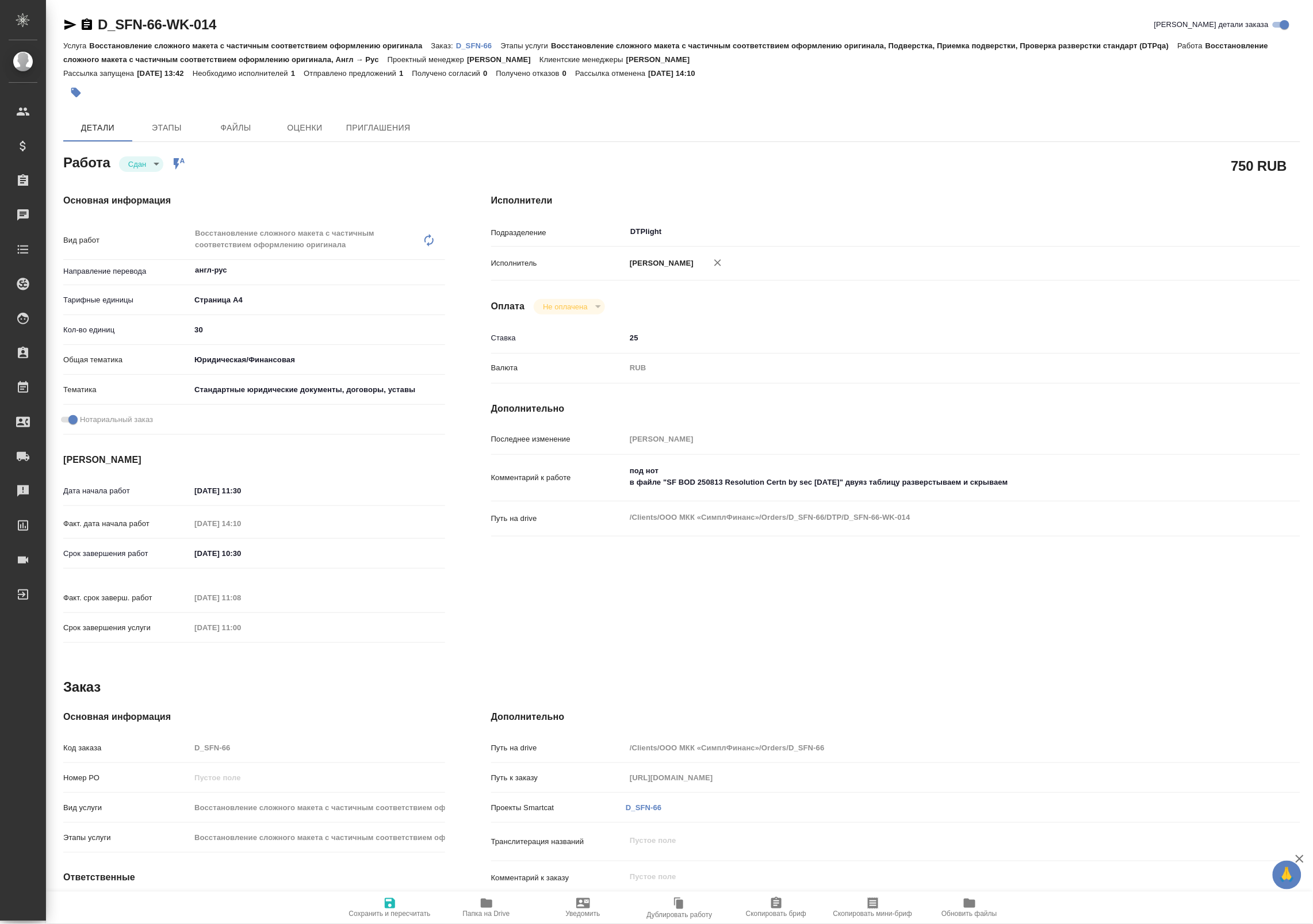
type textarea "x"
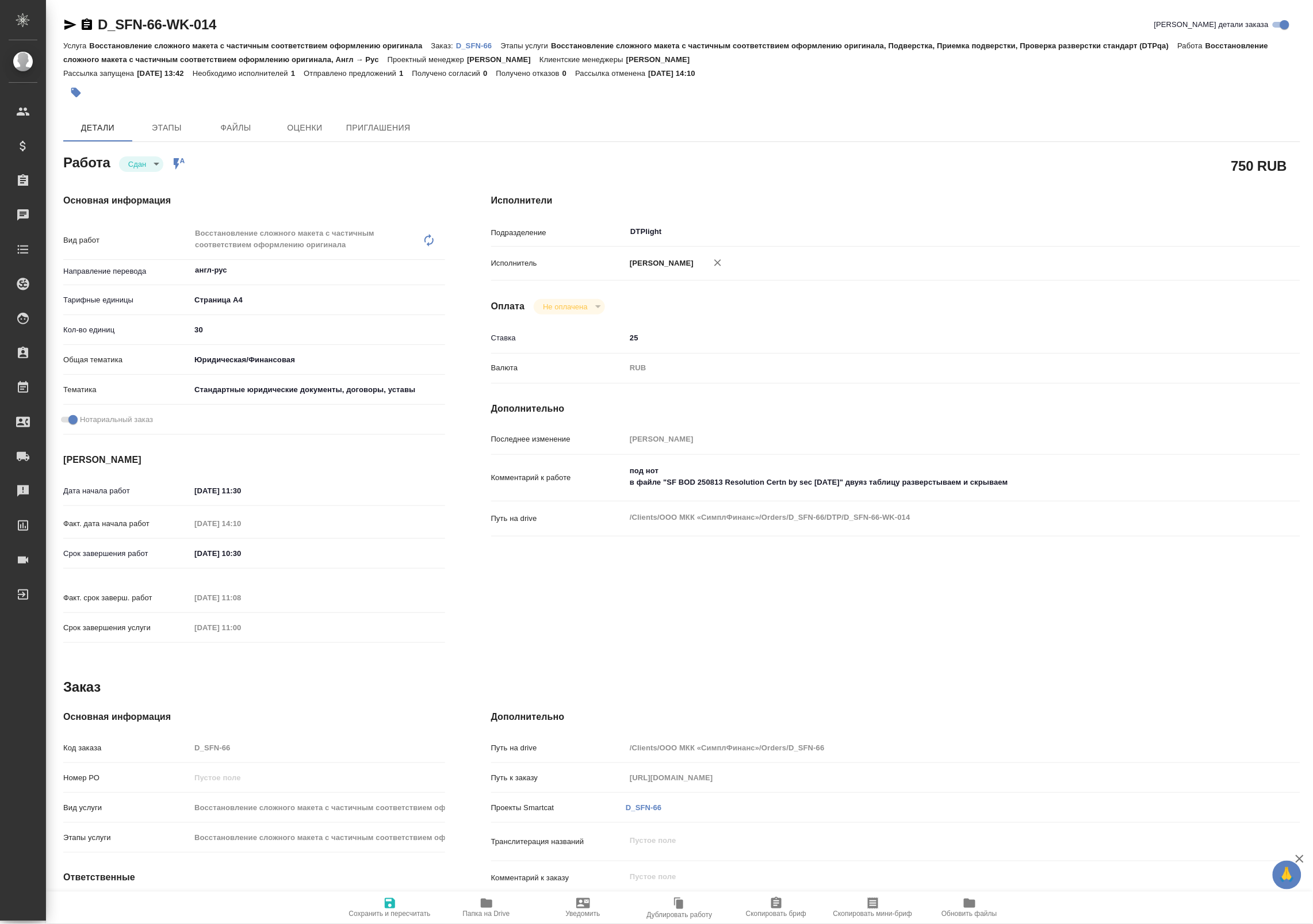
type textarea "x"
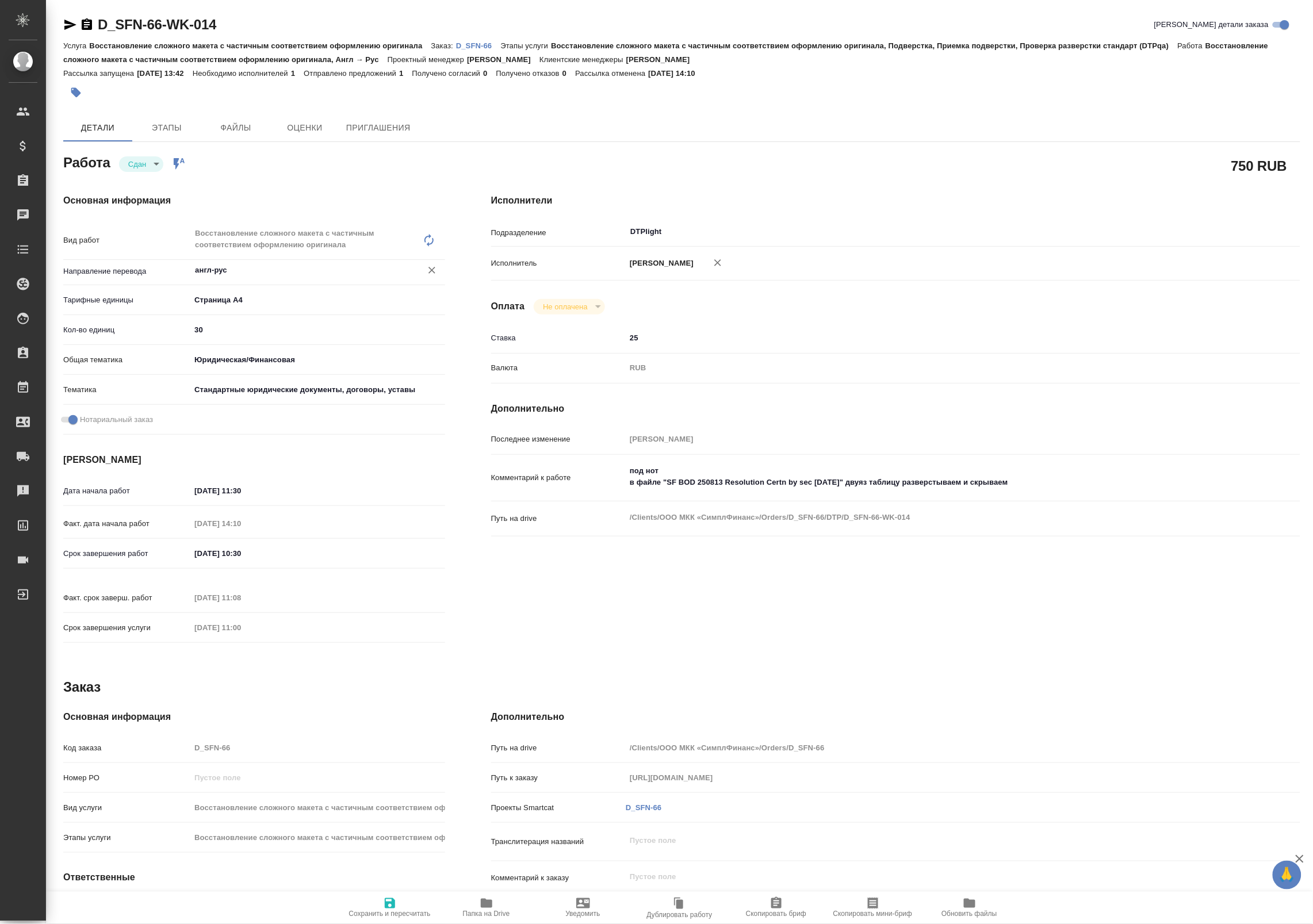
type textarea "x"
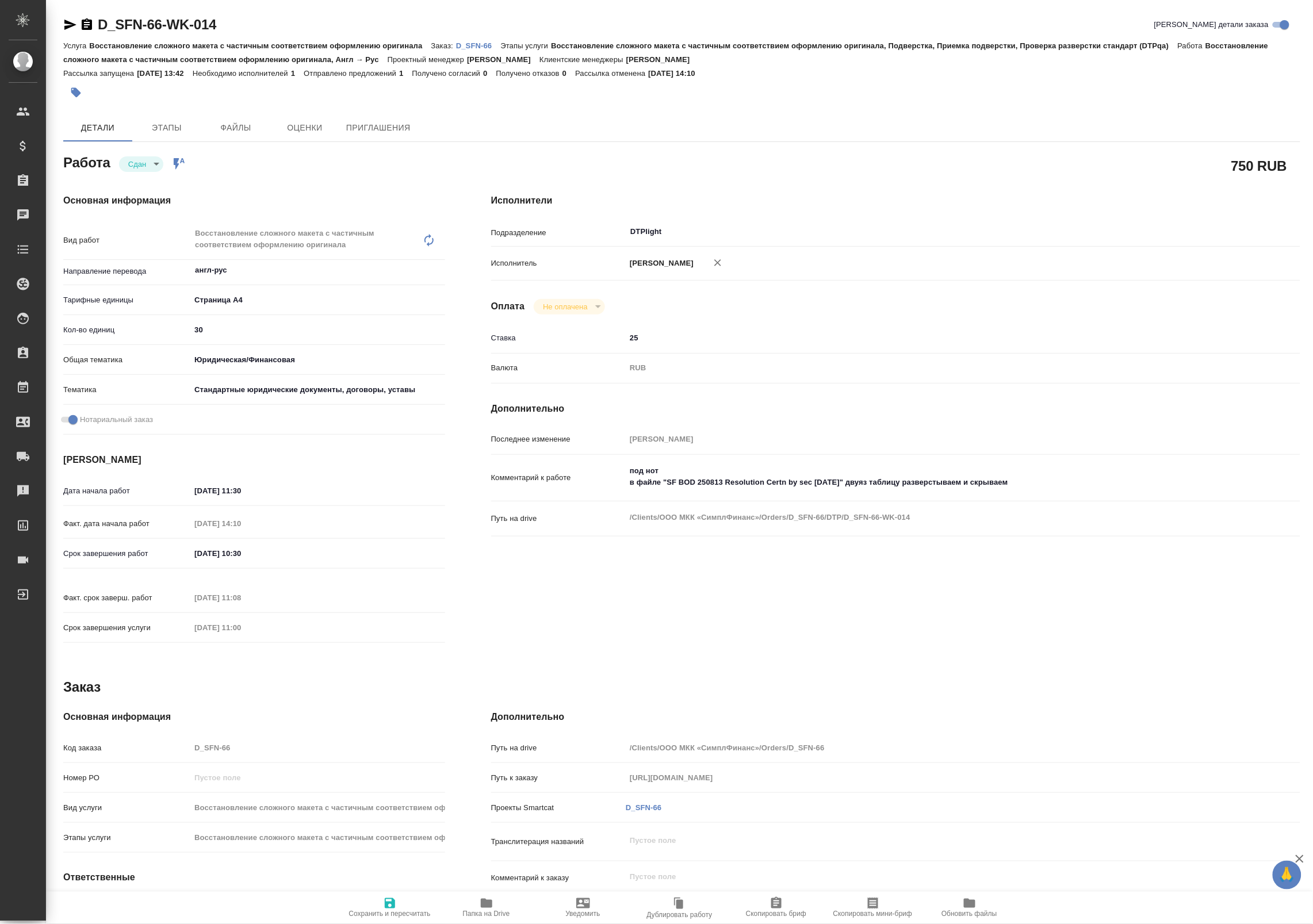
type textarea "x"
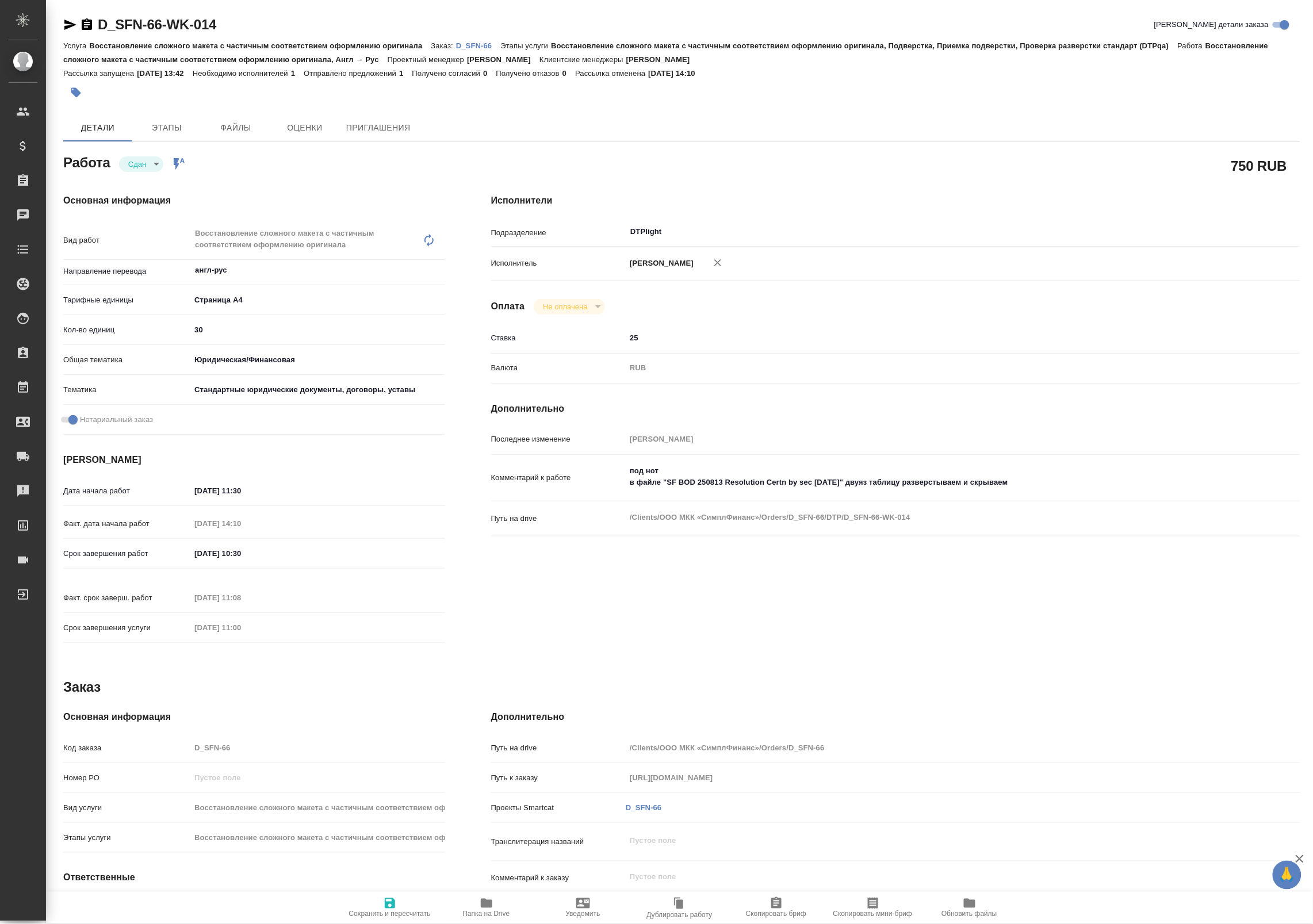
type textarea "x"
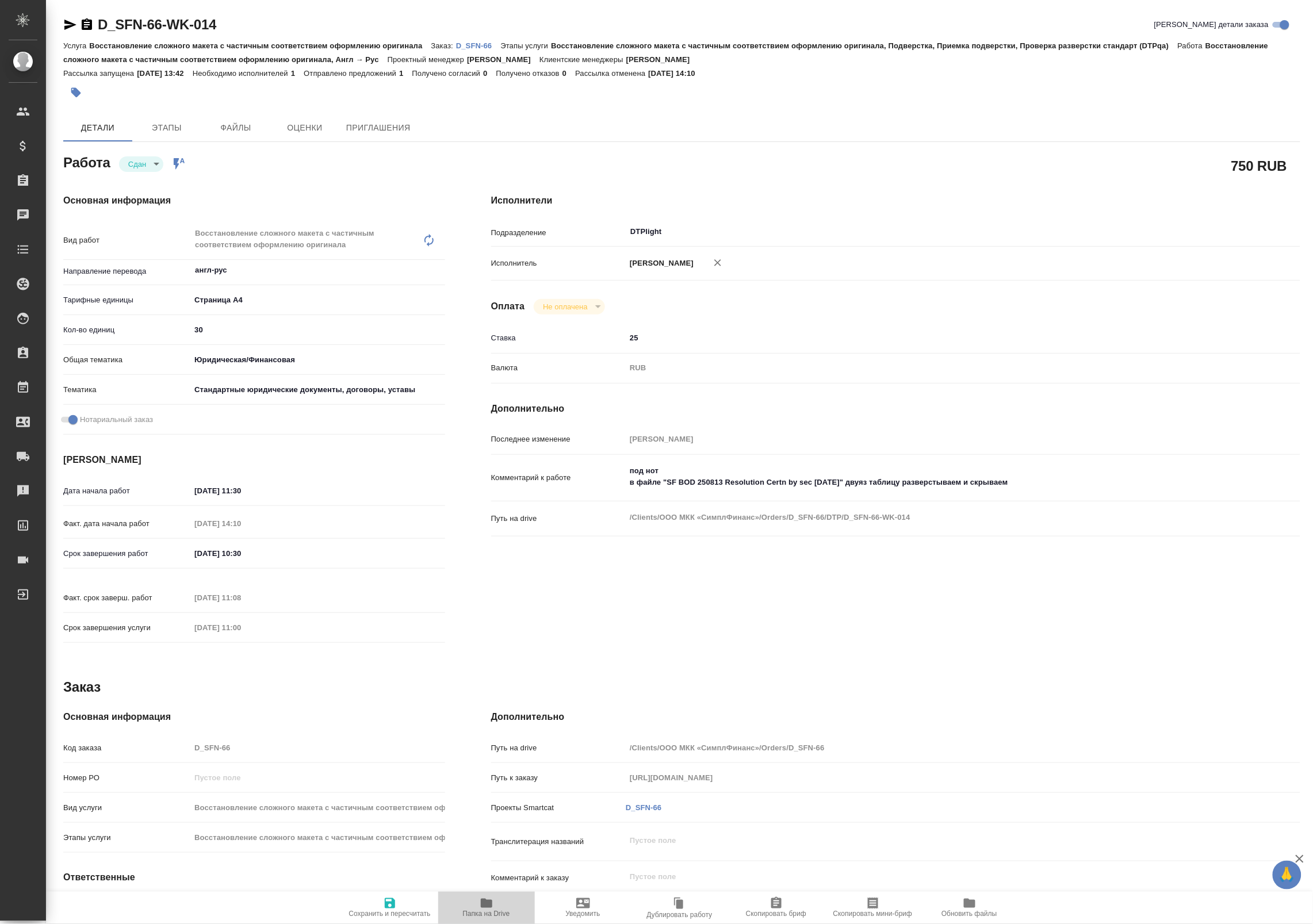
click at [505, 911] on span "Папка на Drive" at bounding box center [486, 914] width 47 height 8
type textarea "x"
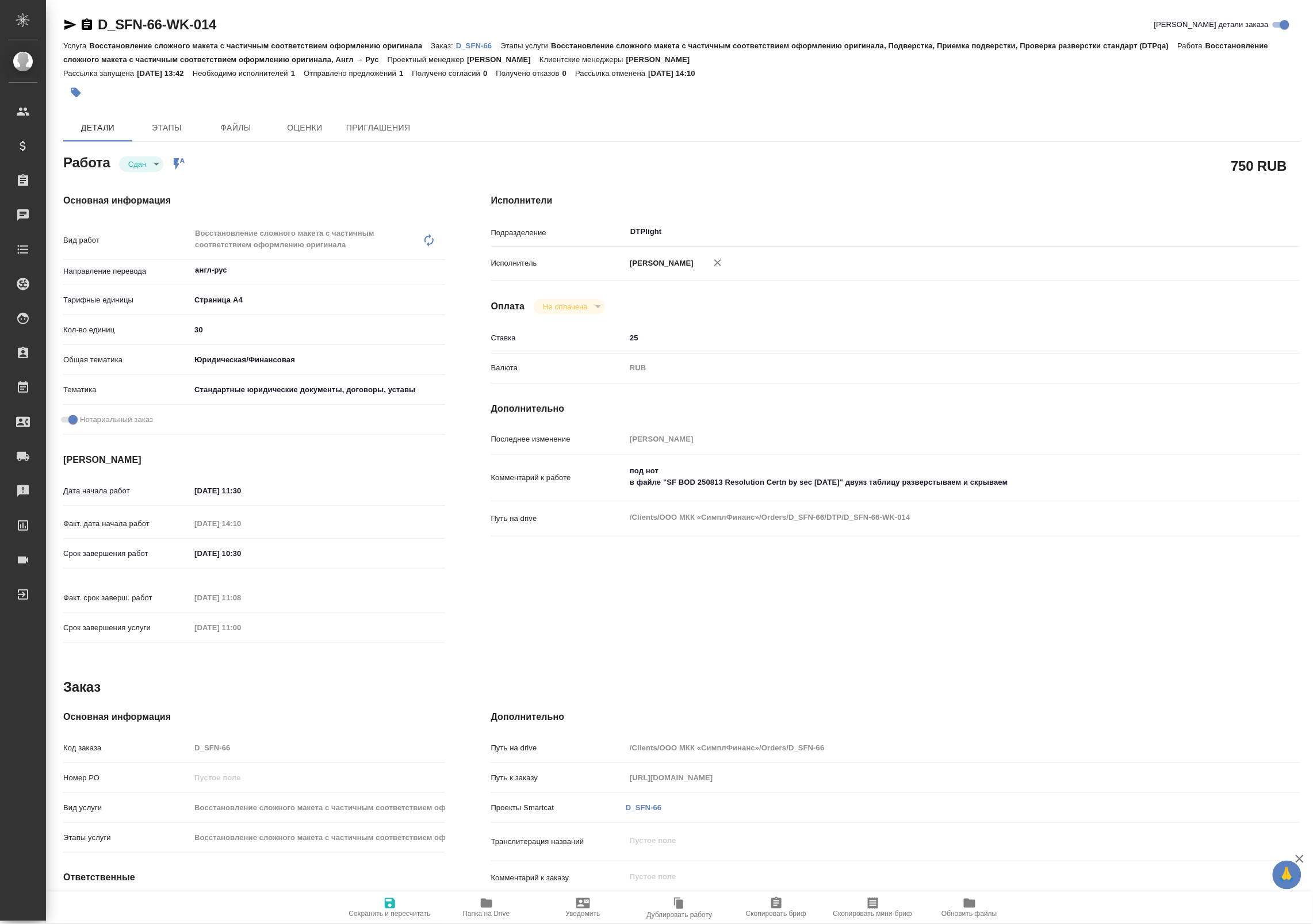
type textarea "x"
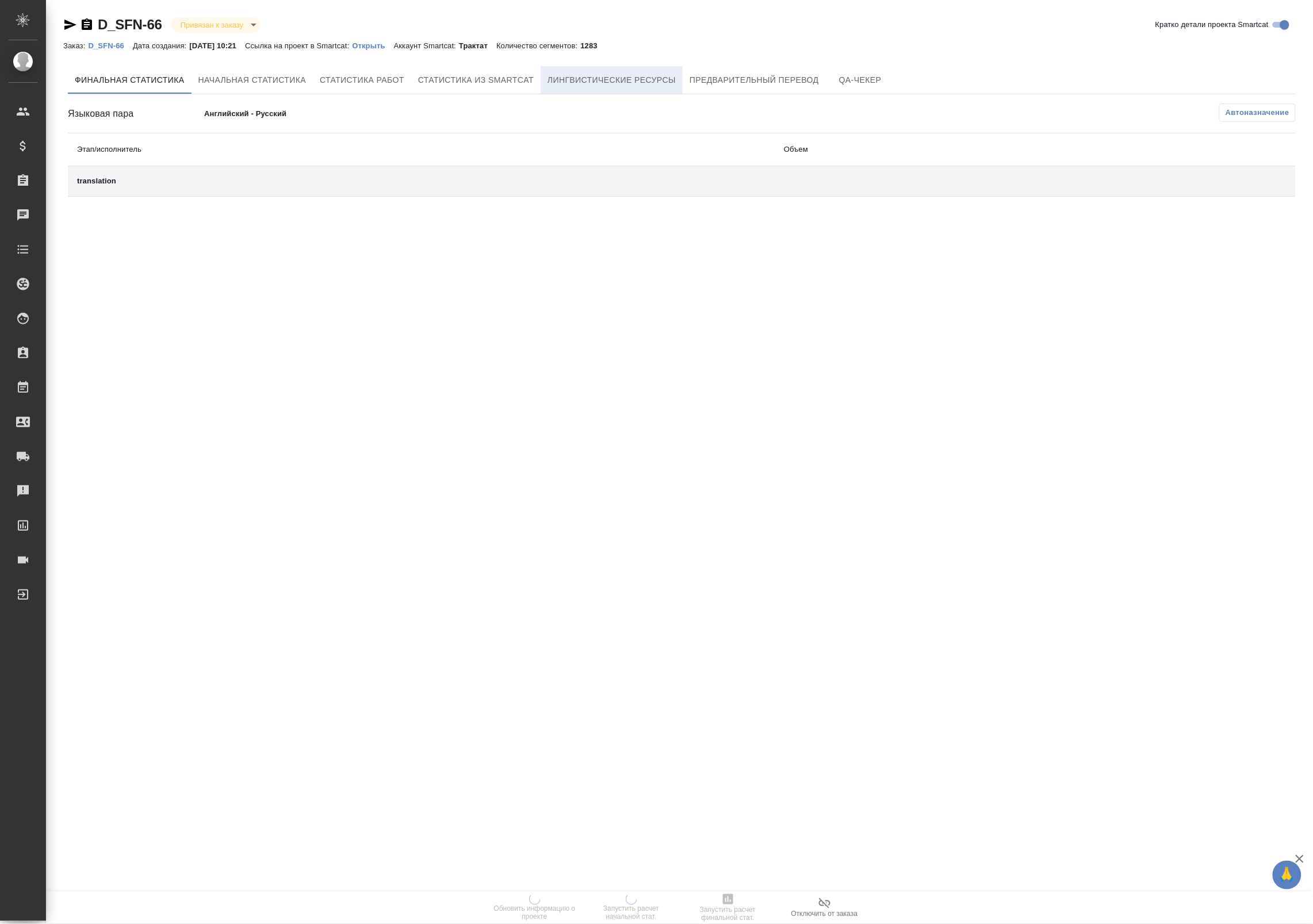
click at [624, 83] on span "Лингвистические ресурсы" at bounding box center [611, 80] width 128 height 14
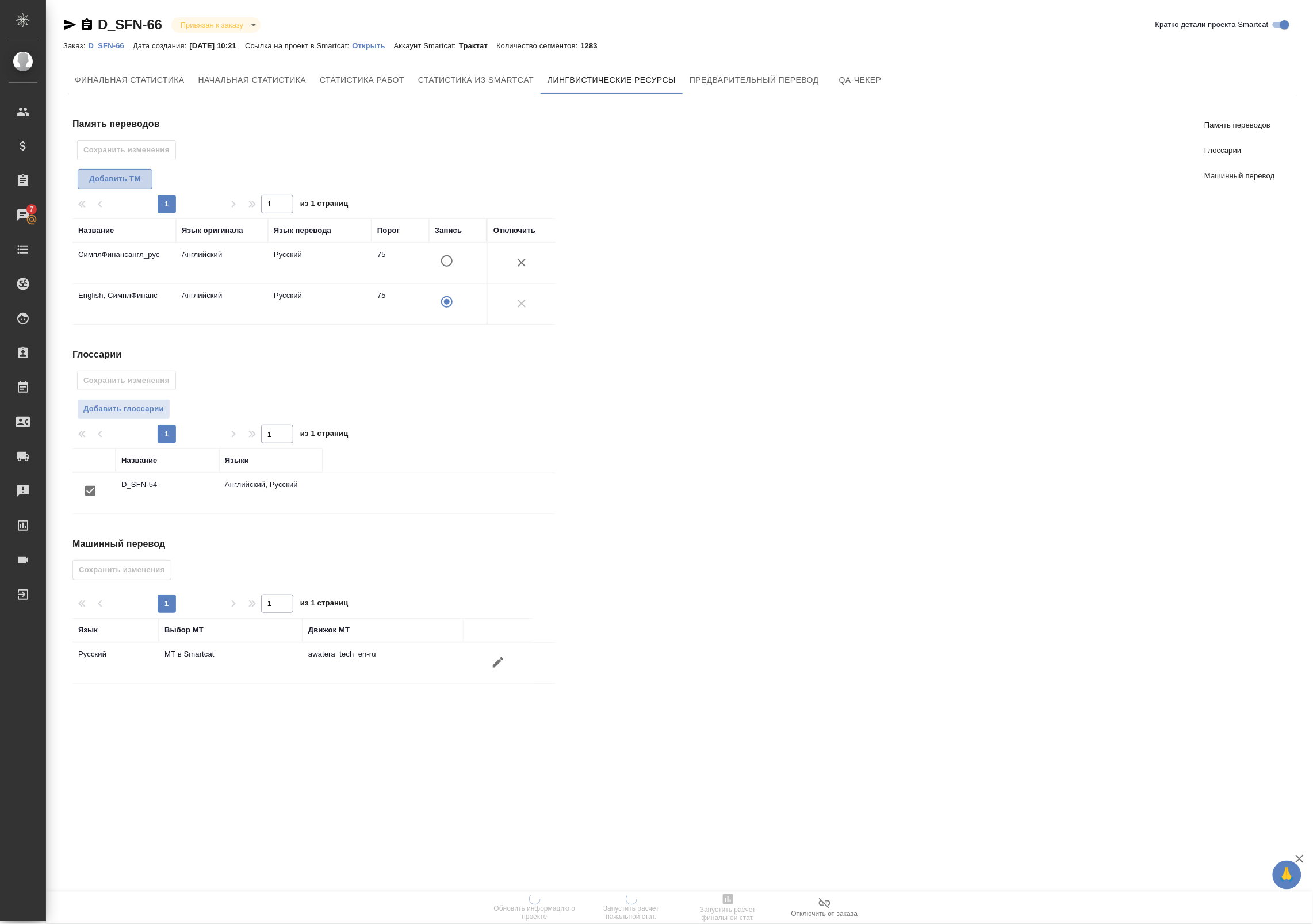
click at [115, 182] on span "Добавить TM" at bounding box center [115, 179] width 62 height 13
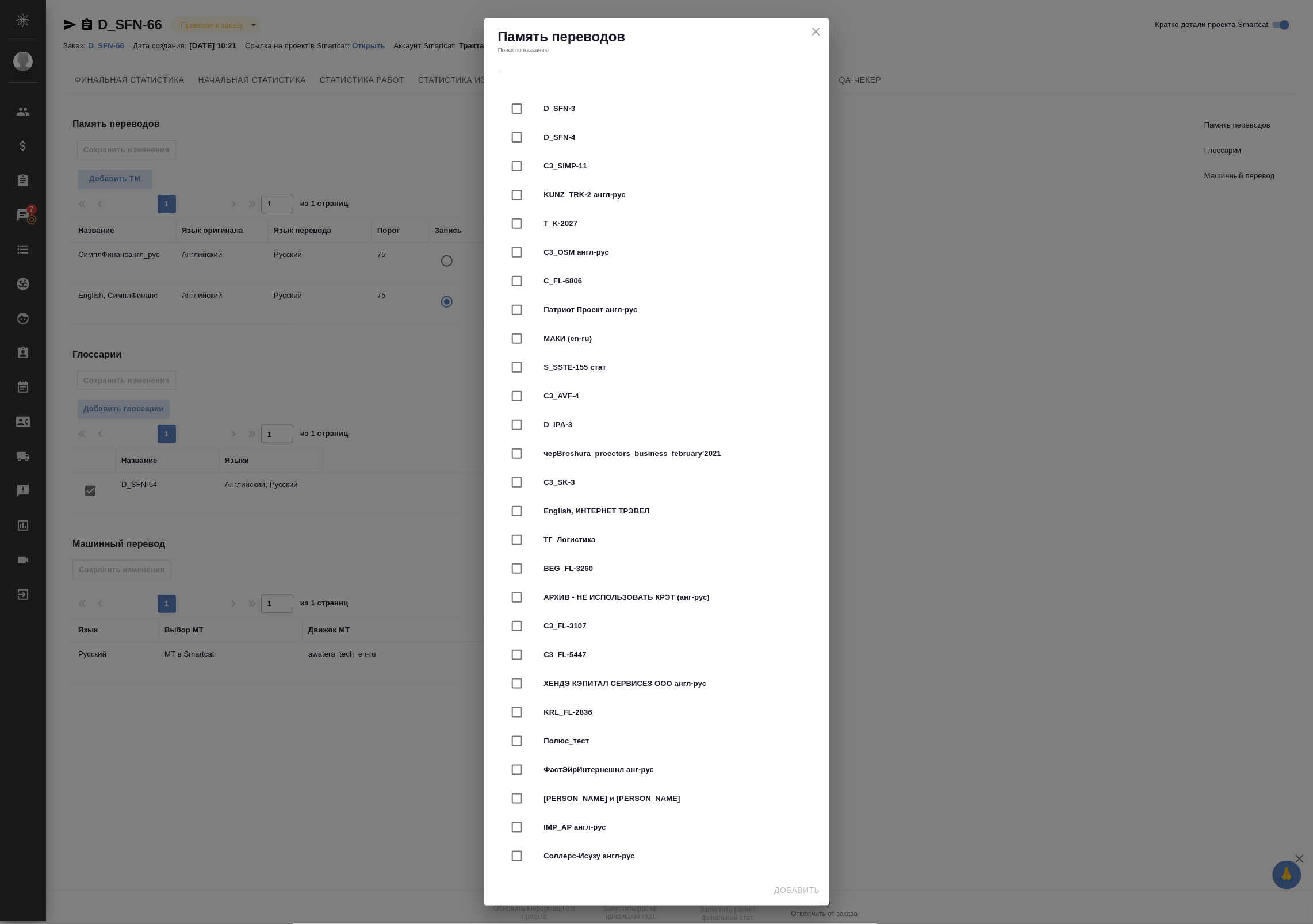
click at [543, 65] on input "text" at bounding box center [643, 63] width 290 height 16
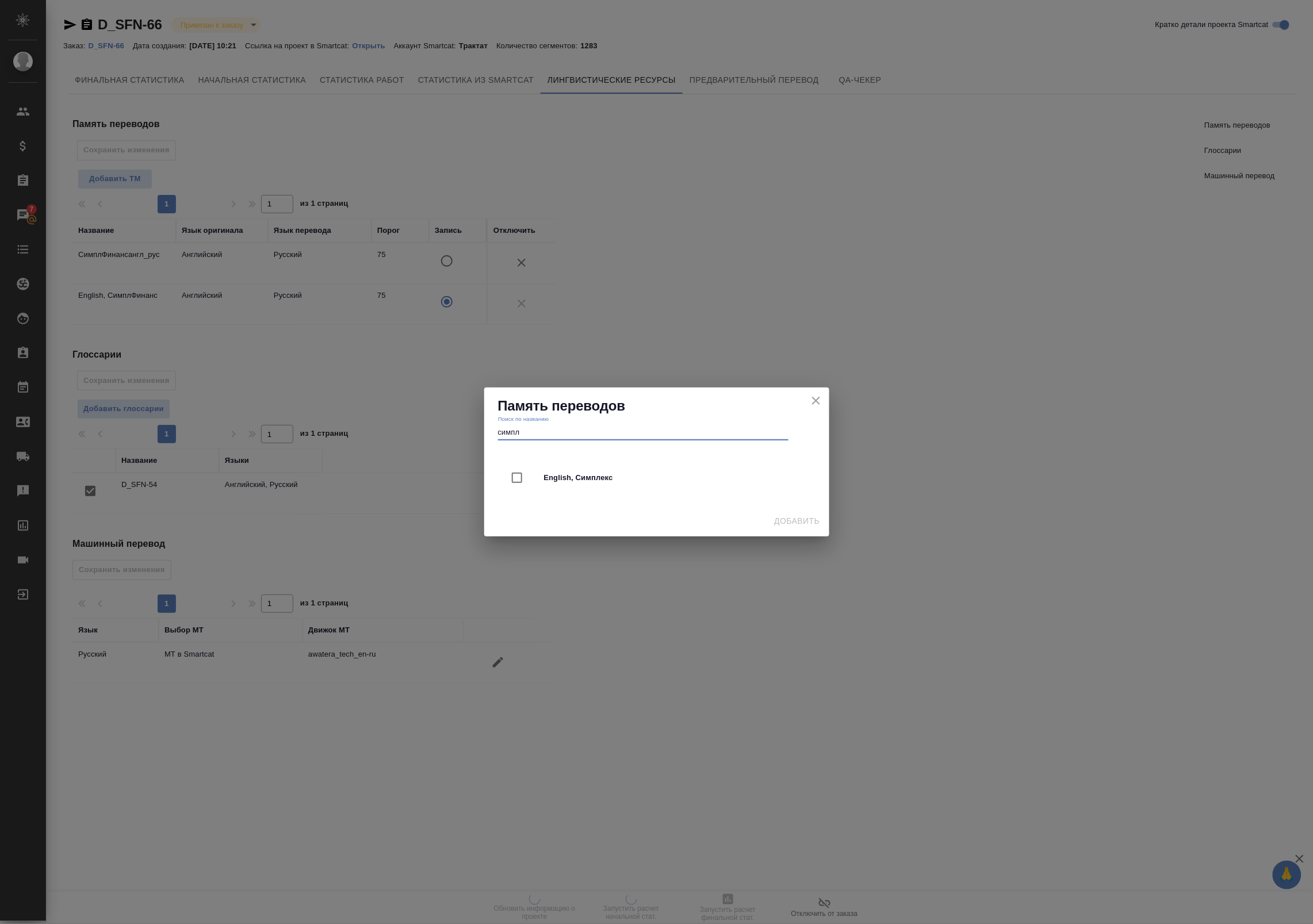
type input "симпл"
click at [515, 479] on input "checkbox" at bounding box center [517, 477] width 24 height 24
checkbox input "true"
click at [811, 401] on icon "close" at bounding box center [816, 401] width 14 height 13
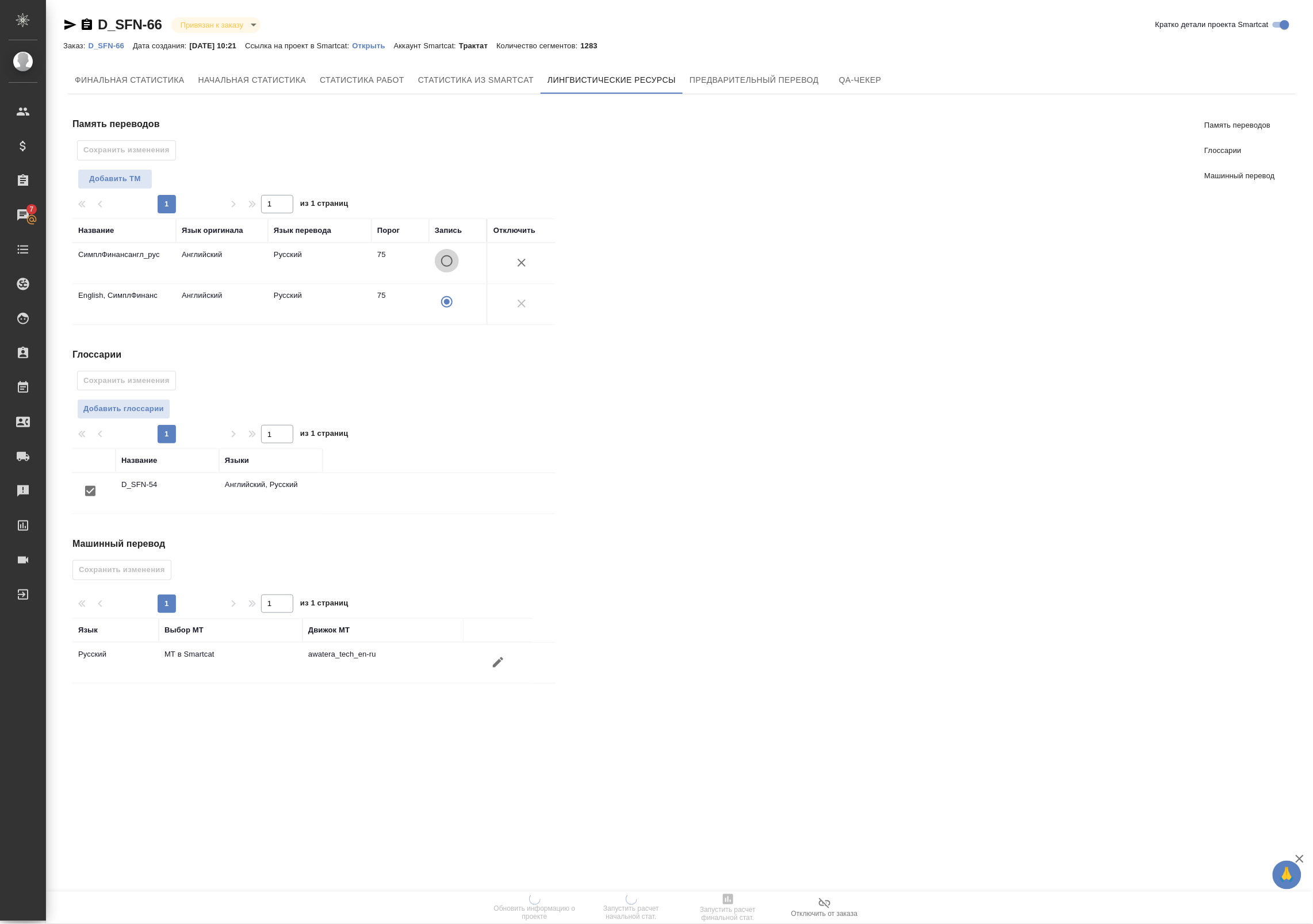
click at [447, 263] on input "A" at bounding box center [446, 261] width 24 height 24
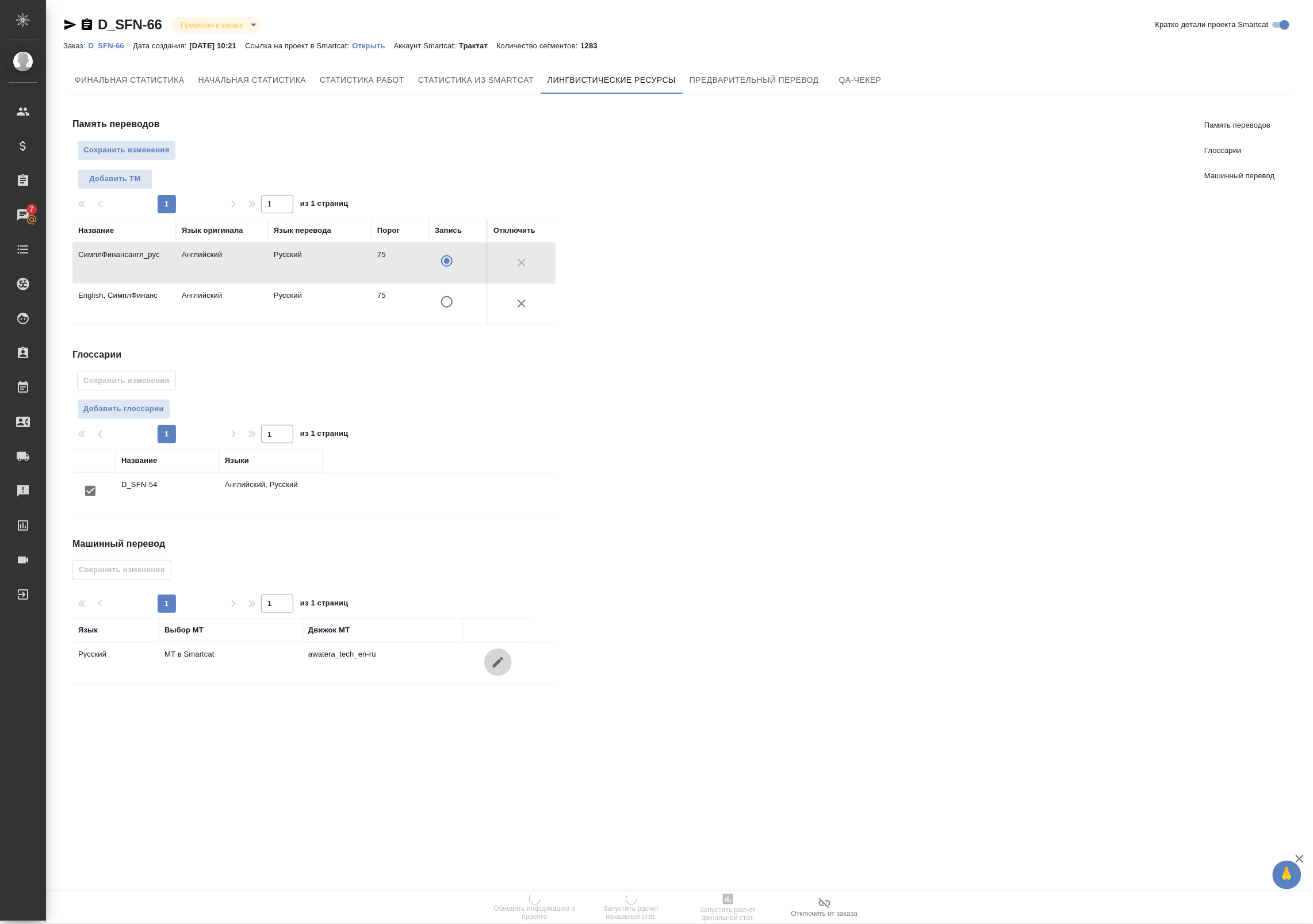
click at [495, 668] on icon "button" at bounding box center [498, 662] width 10 height 10
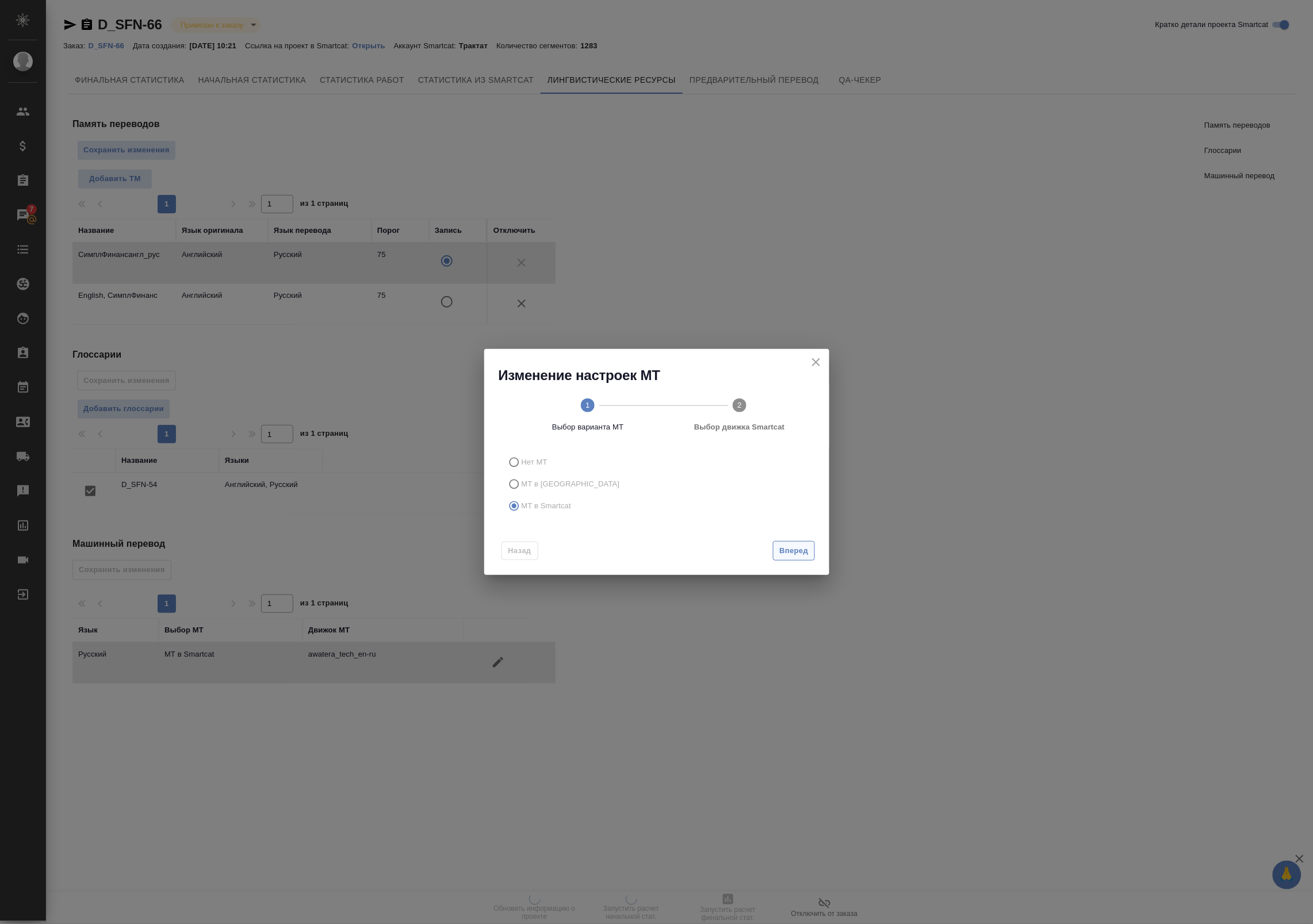
click at [808, 544] on button "Вперед" at bounding box center [793, 551] width 41 height 20
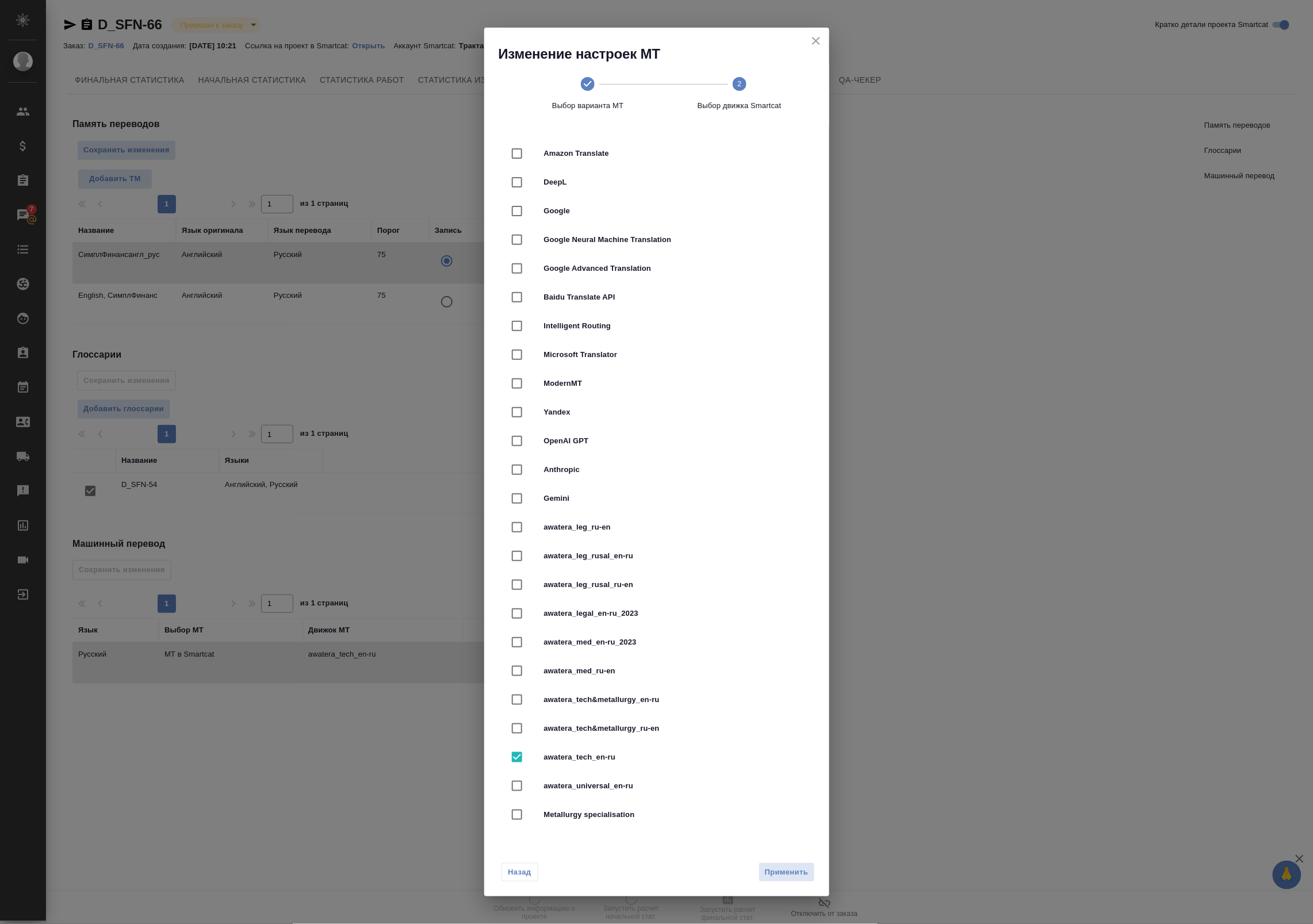
click at [514, 647] on input "checkbox" at bounding box center [517, 642] width 24 height 24
checkbox input "true"
checkbox input "false"
click at [521, 613] on input "checkbox" at bounding box center [517, 613] width 24 height 24
checkbox input "true"
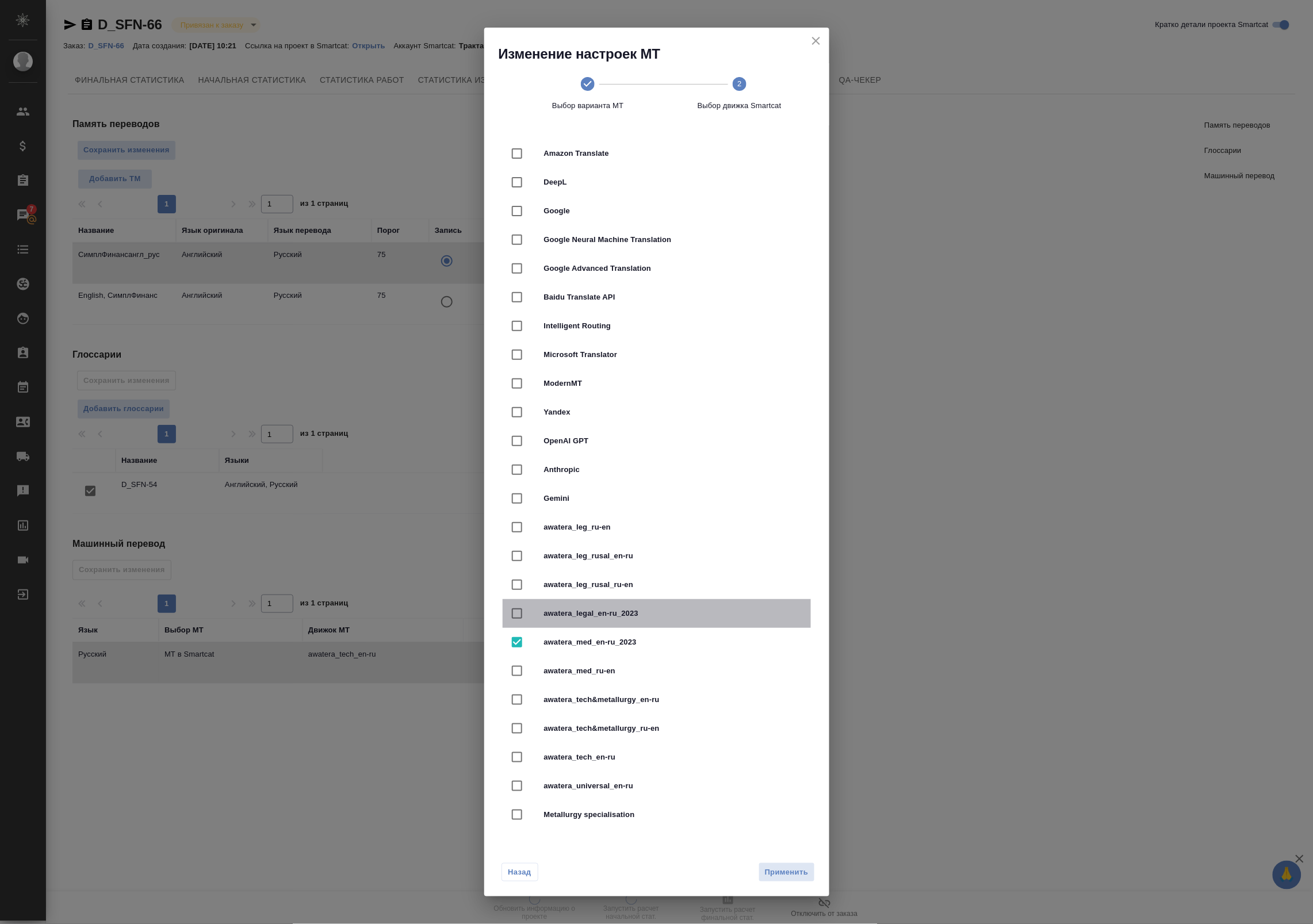
checkbox input "false"
click at [789, 867] on span "Применить" at bounding box center [786, 872] width 44 height 13
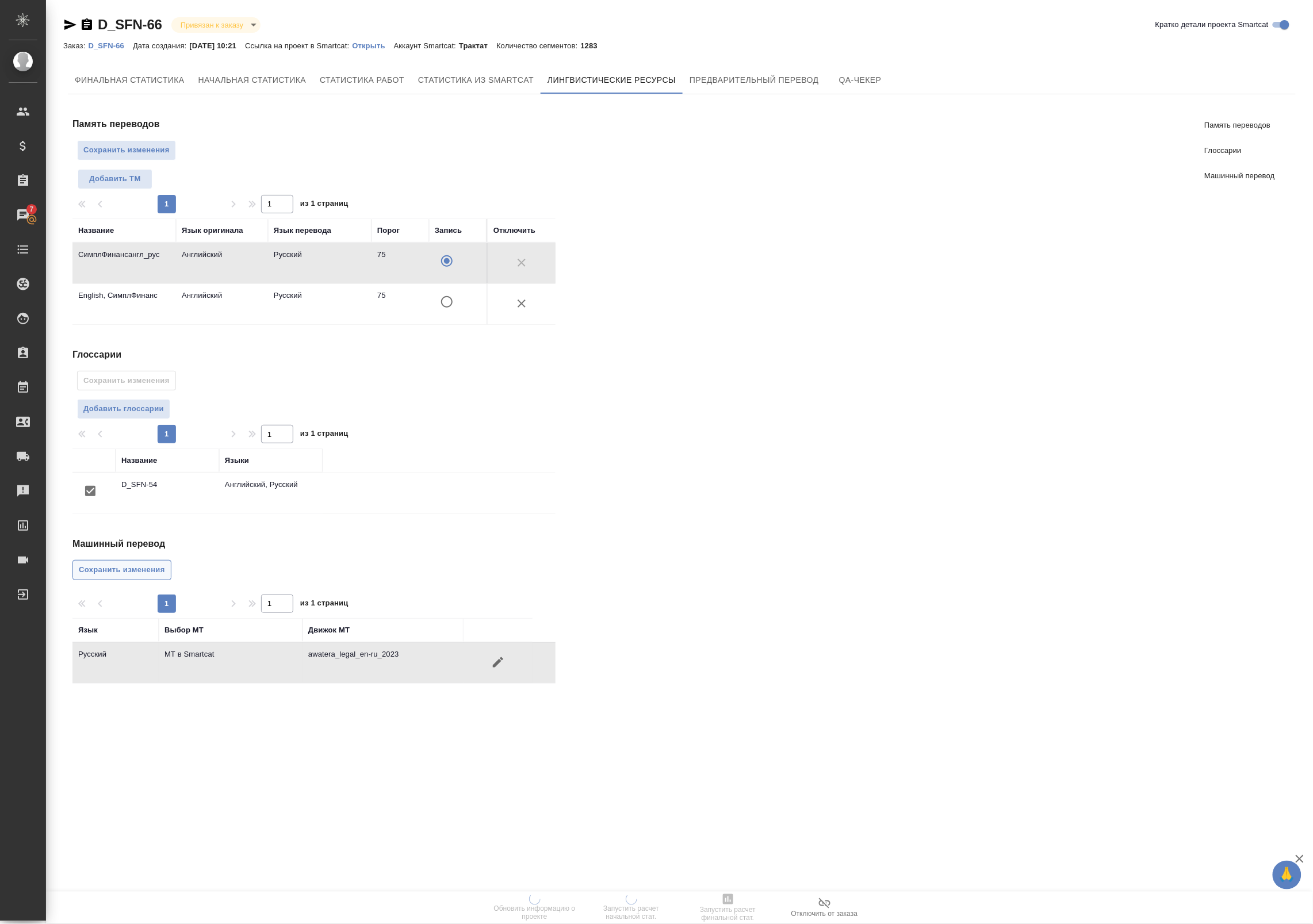
click at [140, 571] on span "Сохранить изменения" at bounding box center [122, 570] width 87 height 13
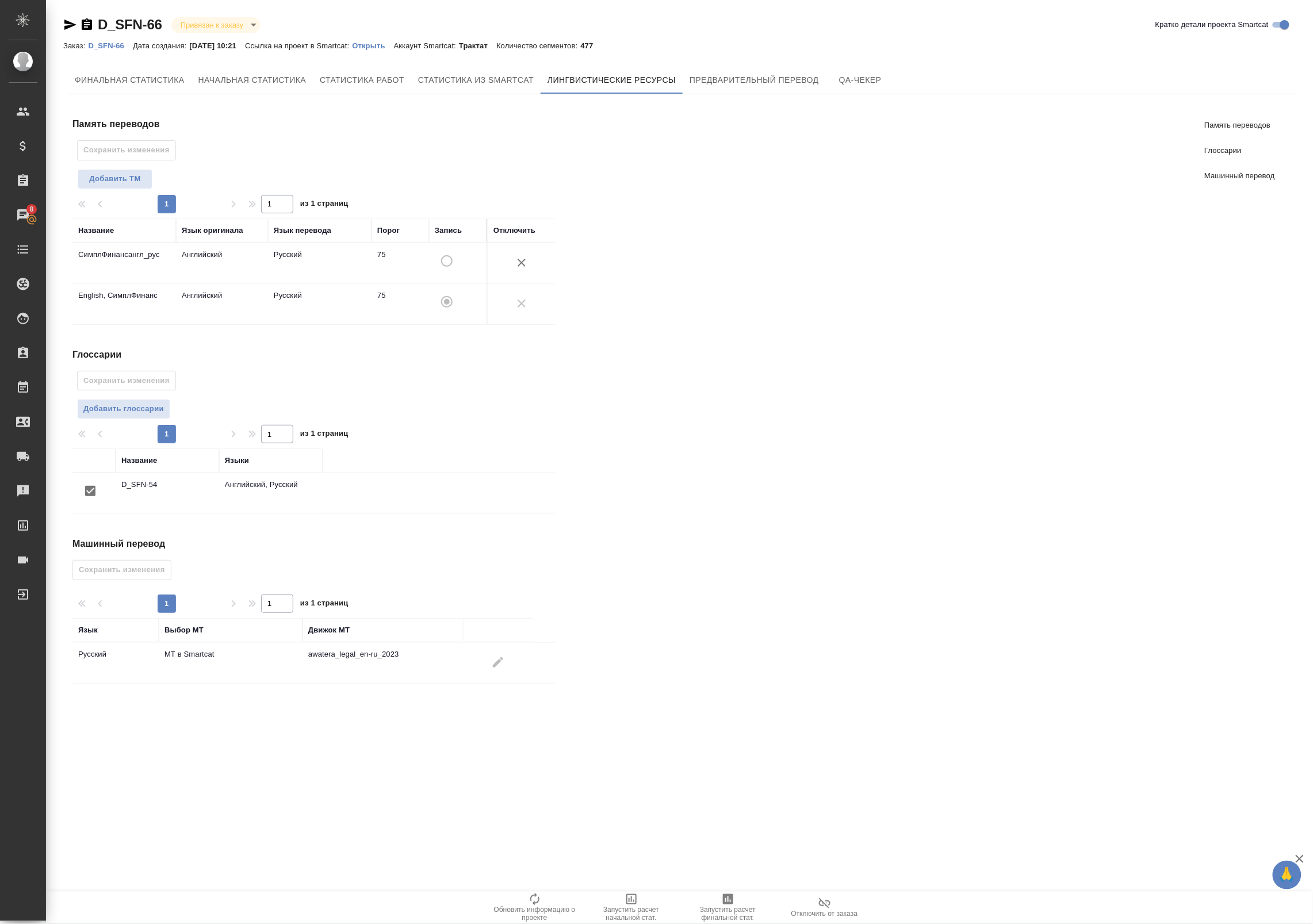
click at [104, 44] on p "D_SFN-66" at bounding box center [110, 45] width 45 height 9
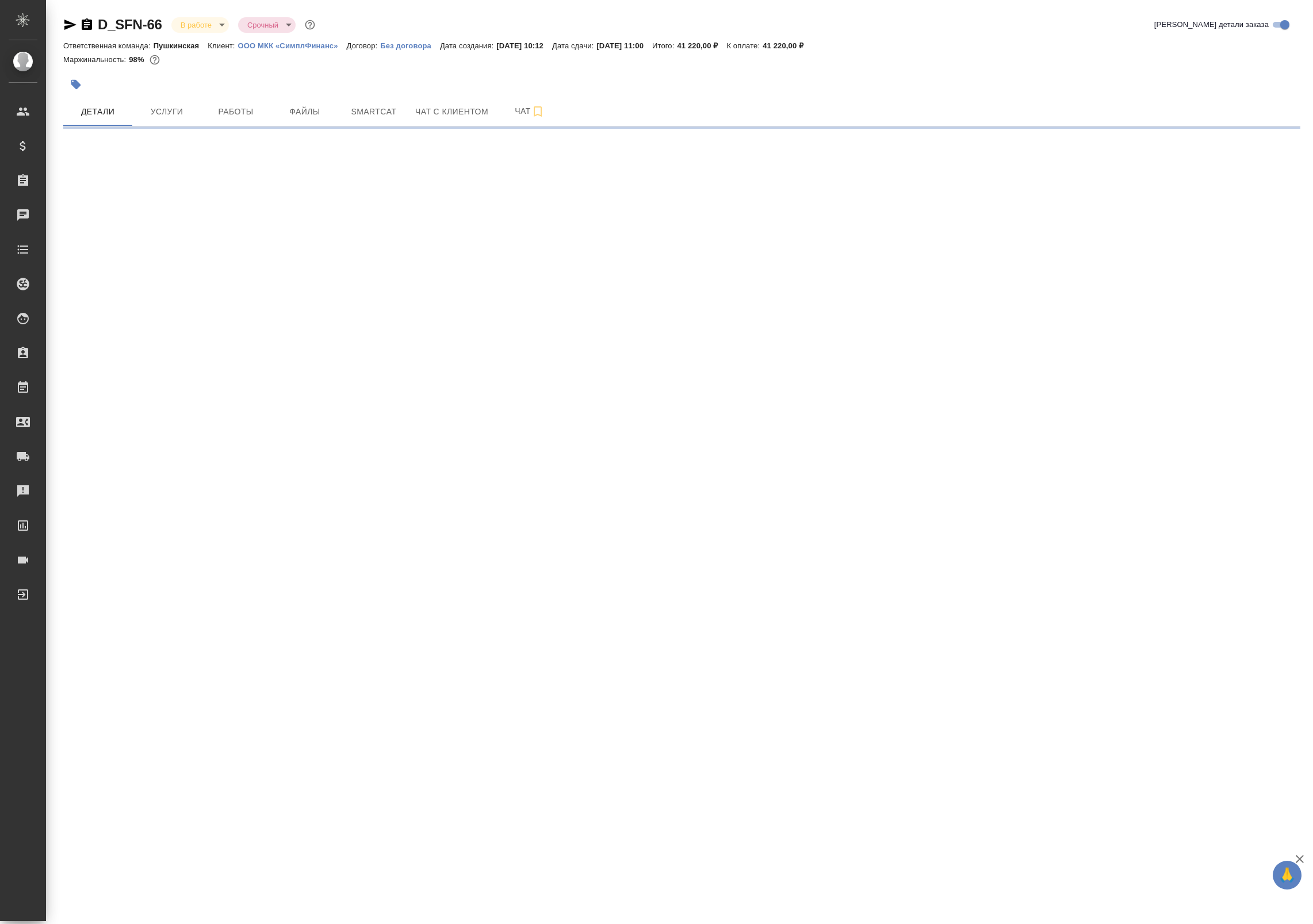
select select "RU"
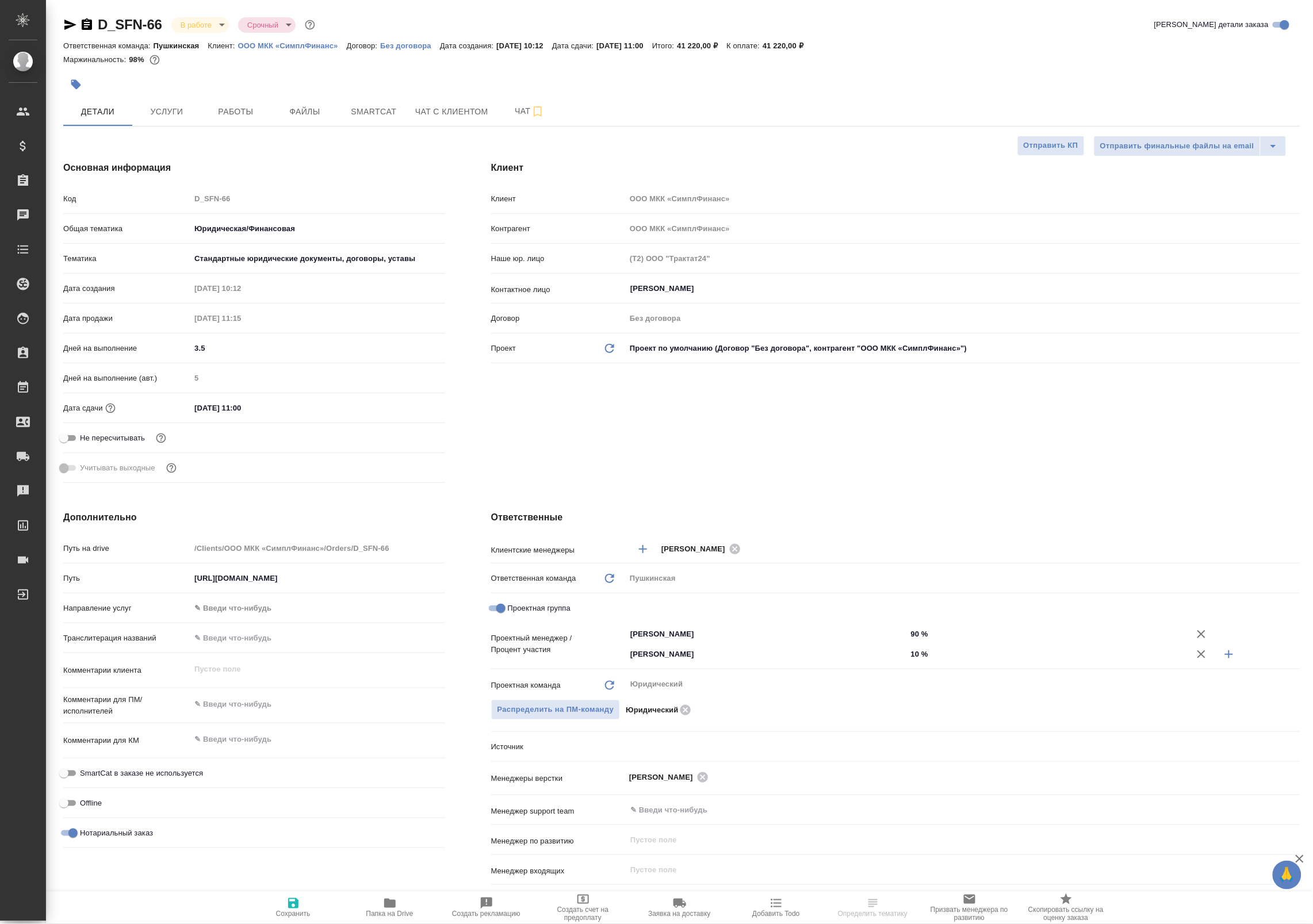
type textarea "x"
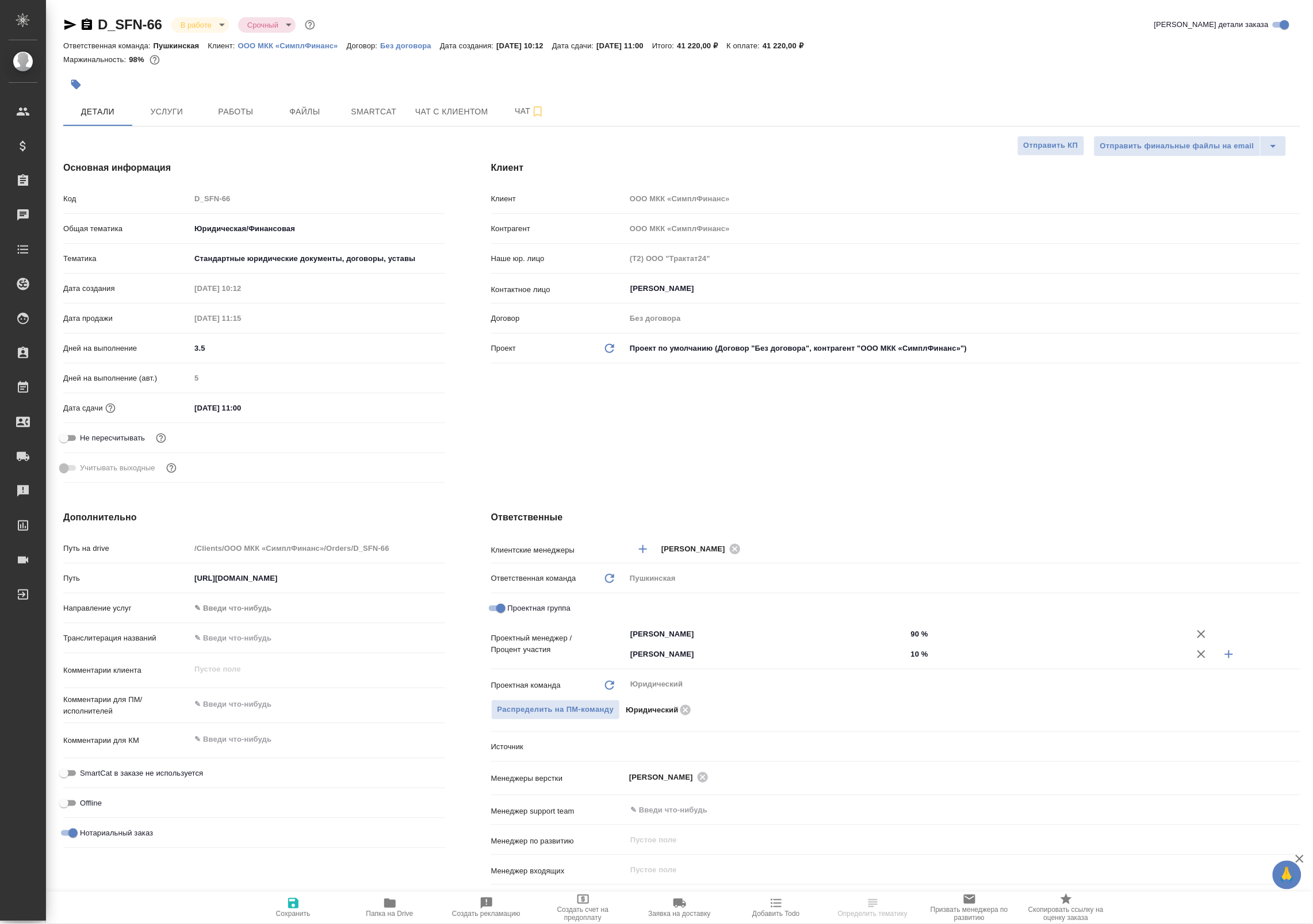
type textarea "x"
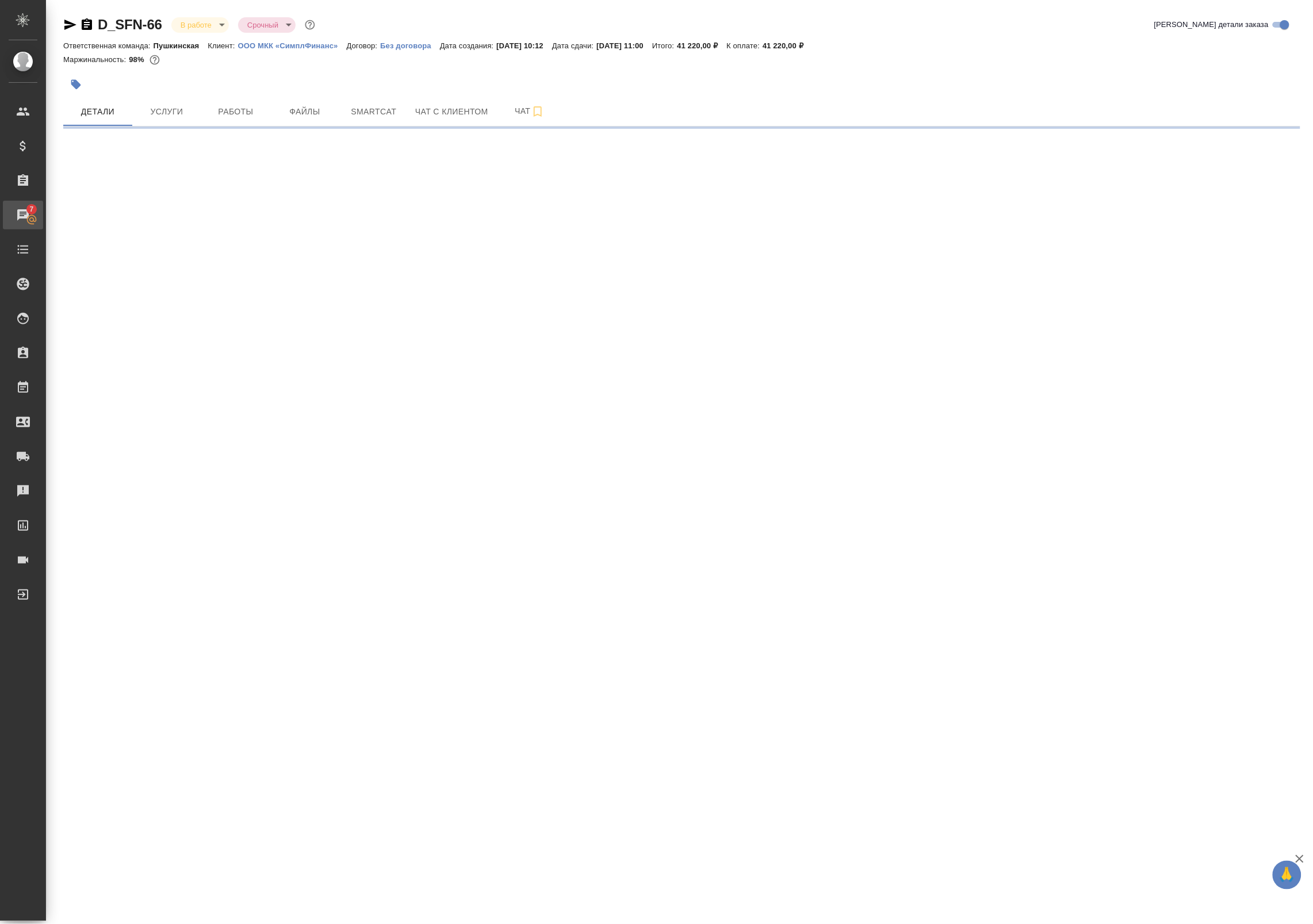
select select "RU"
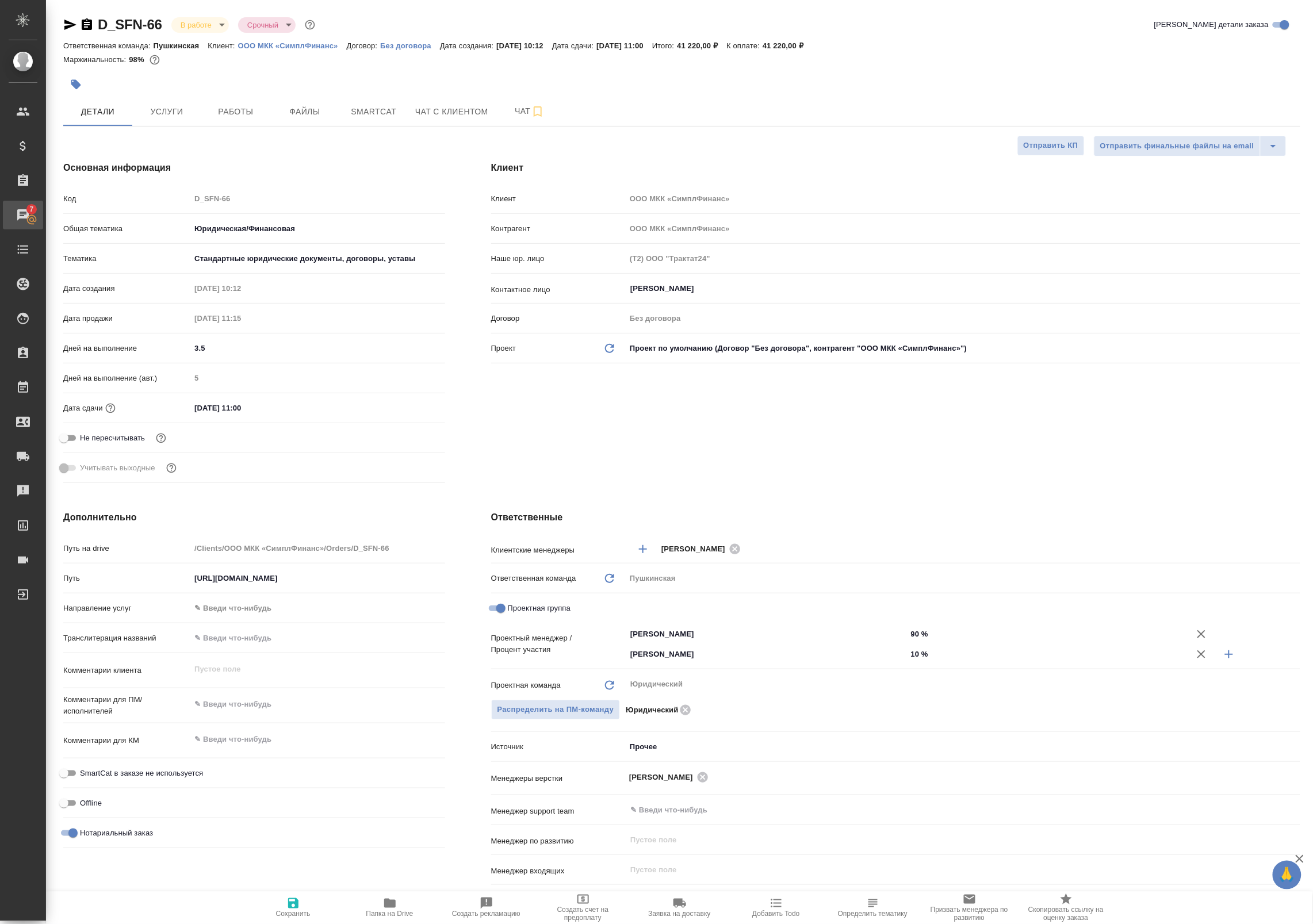
type textarea "x"
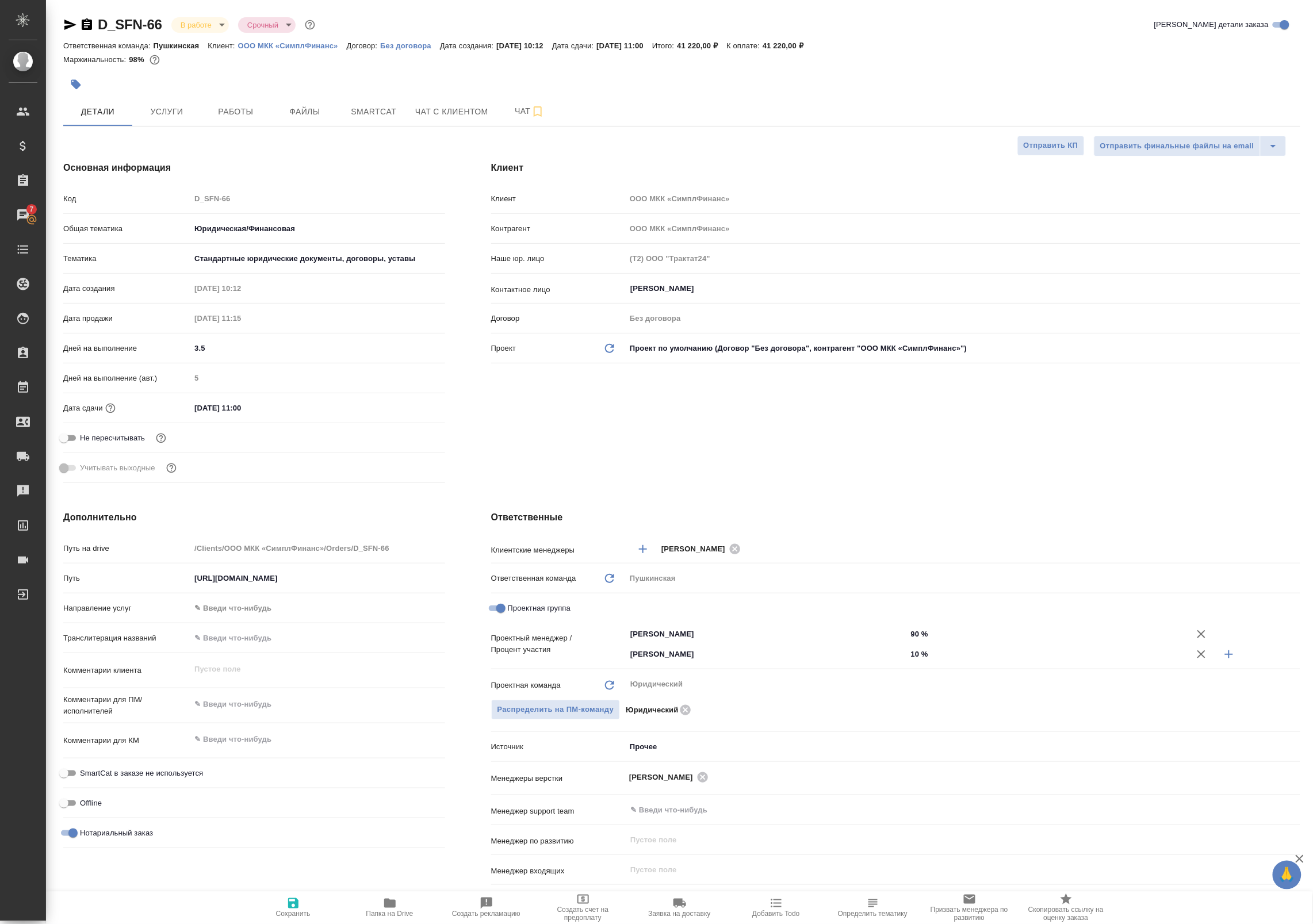
type textarea "x"
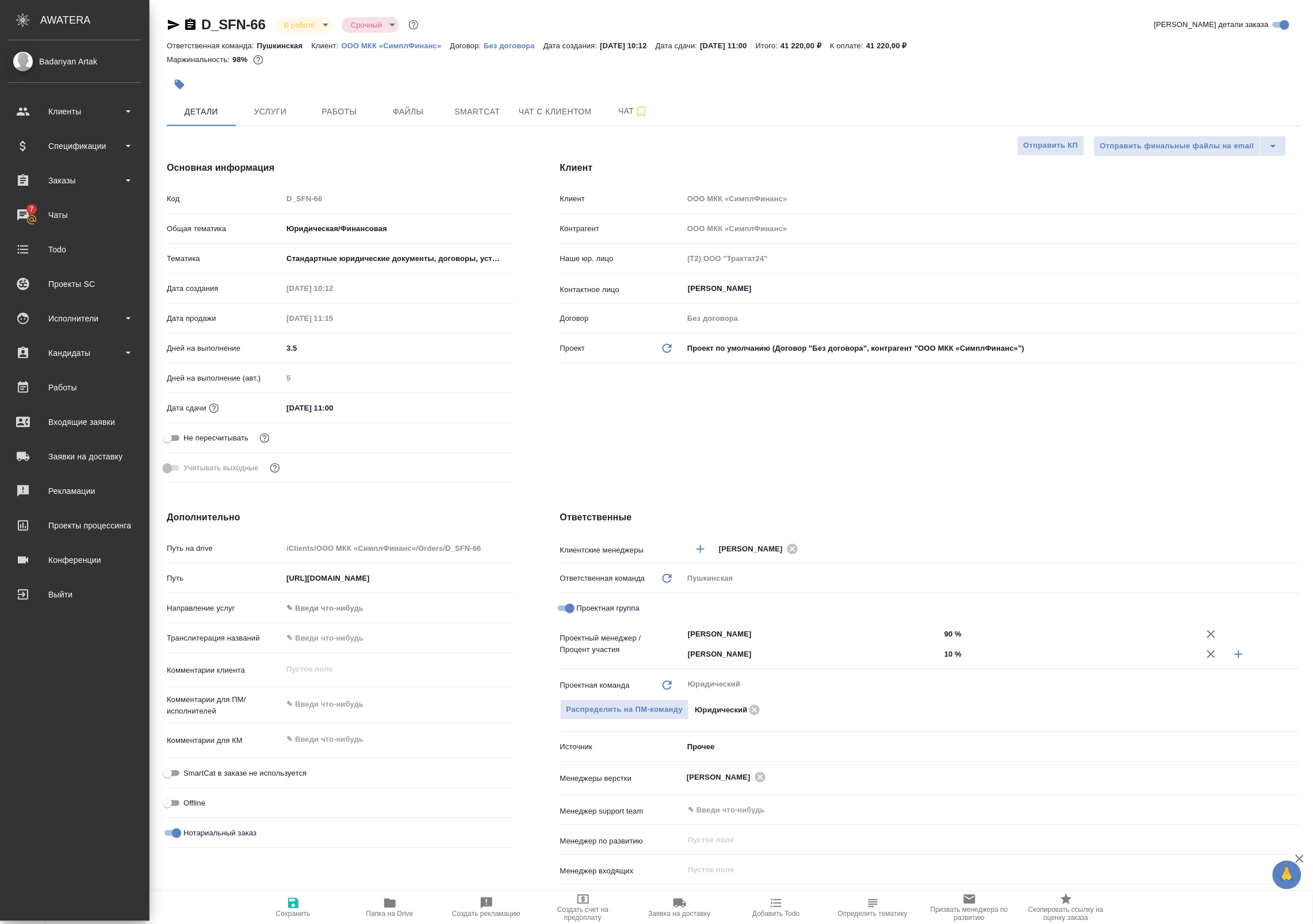
type textarea "x"
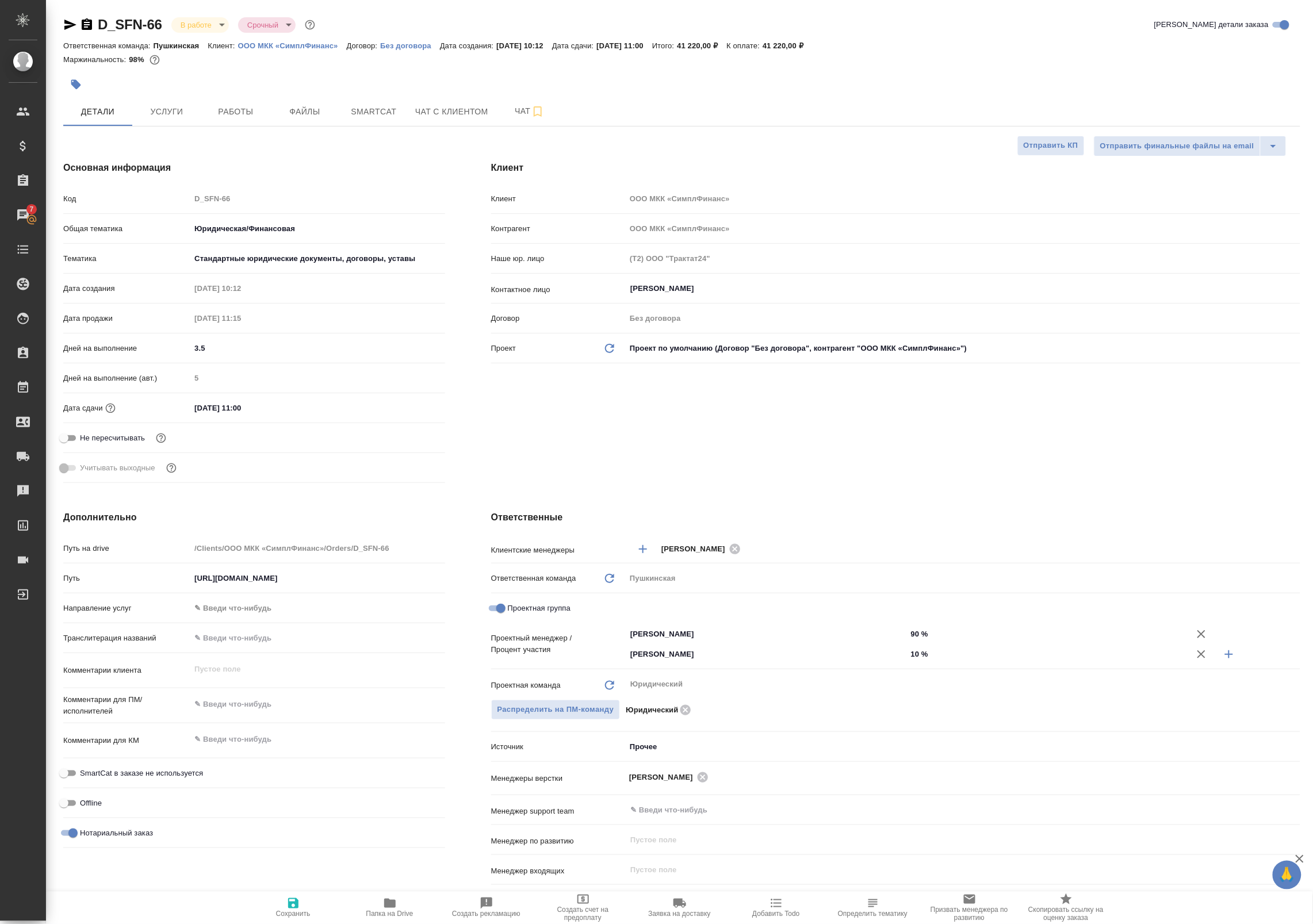
type textarea "x"
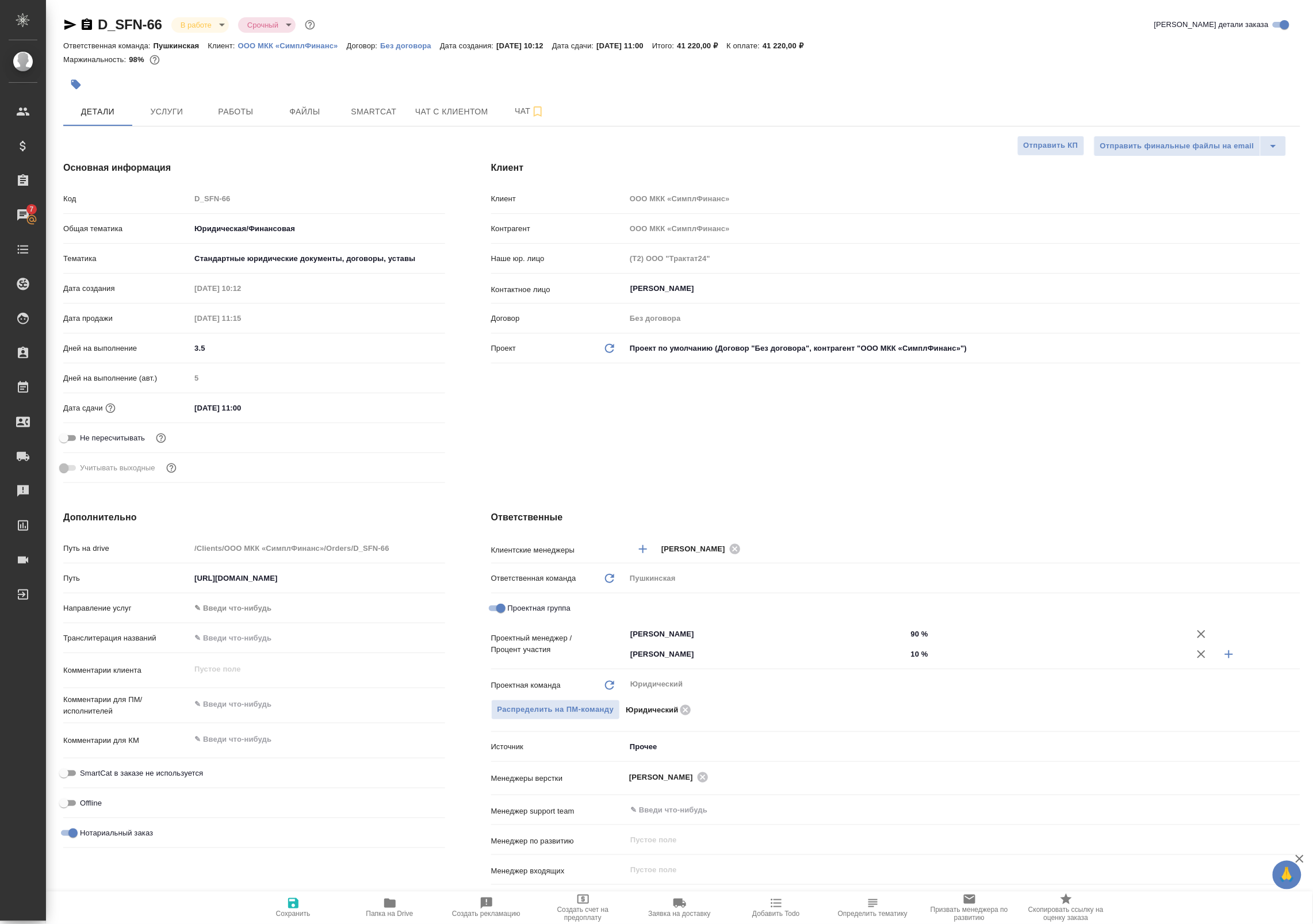
type textarea "x"
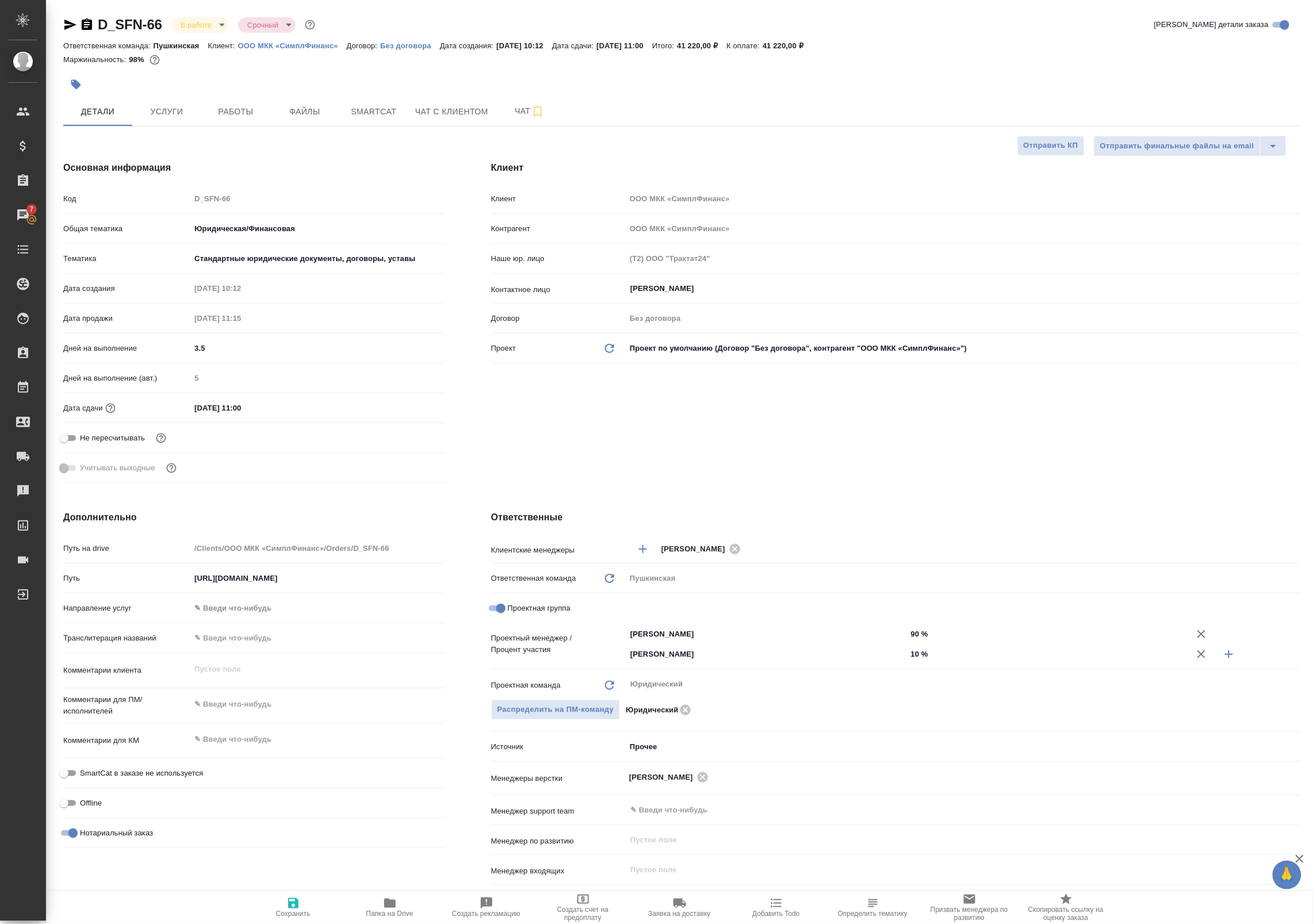
type textarea "x"
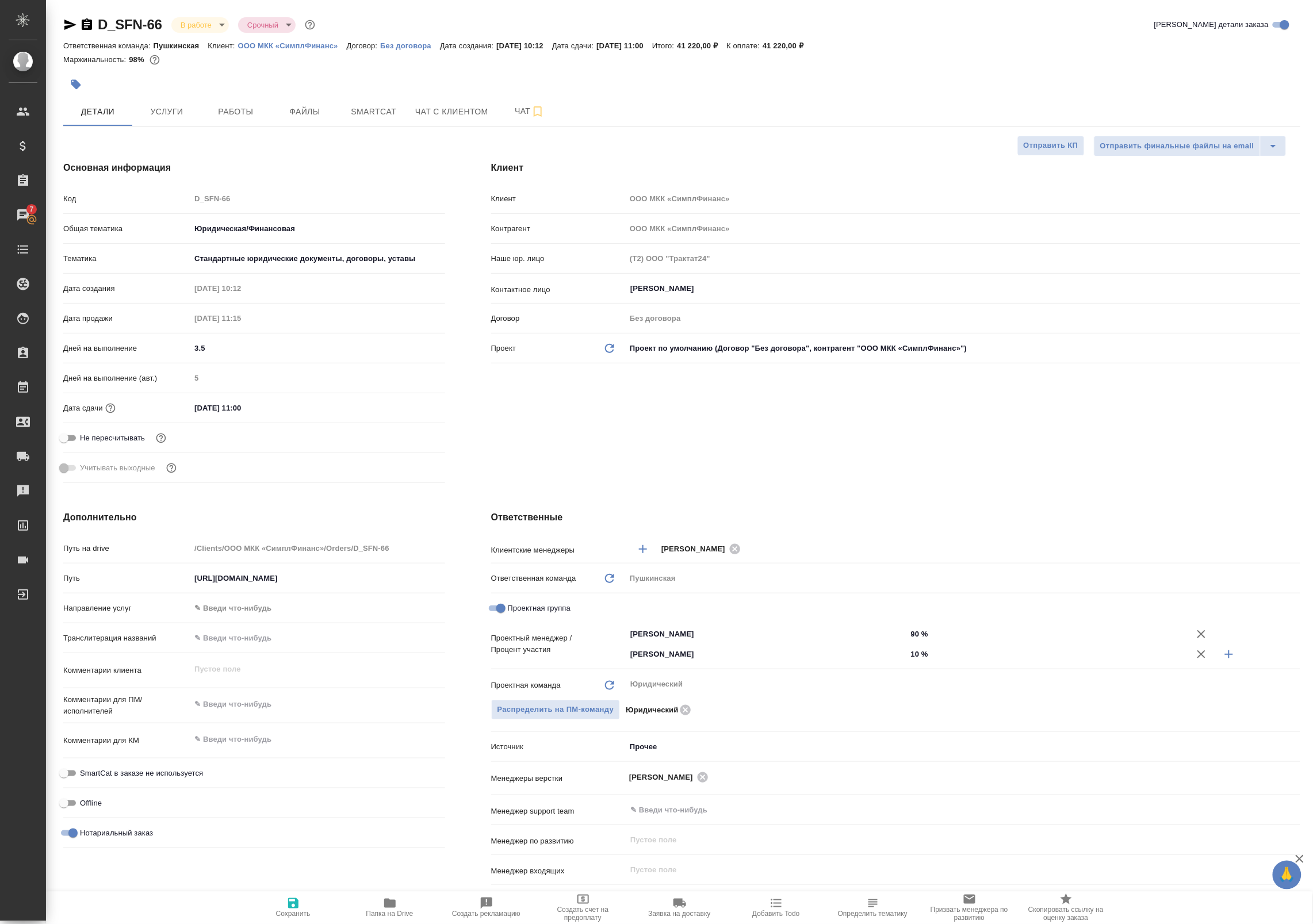
type textarea "x"
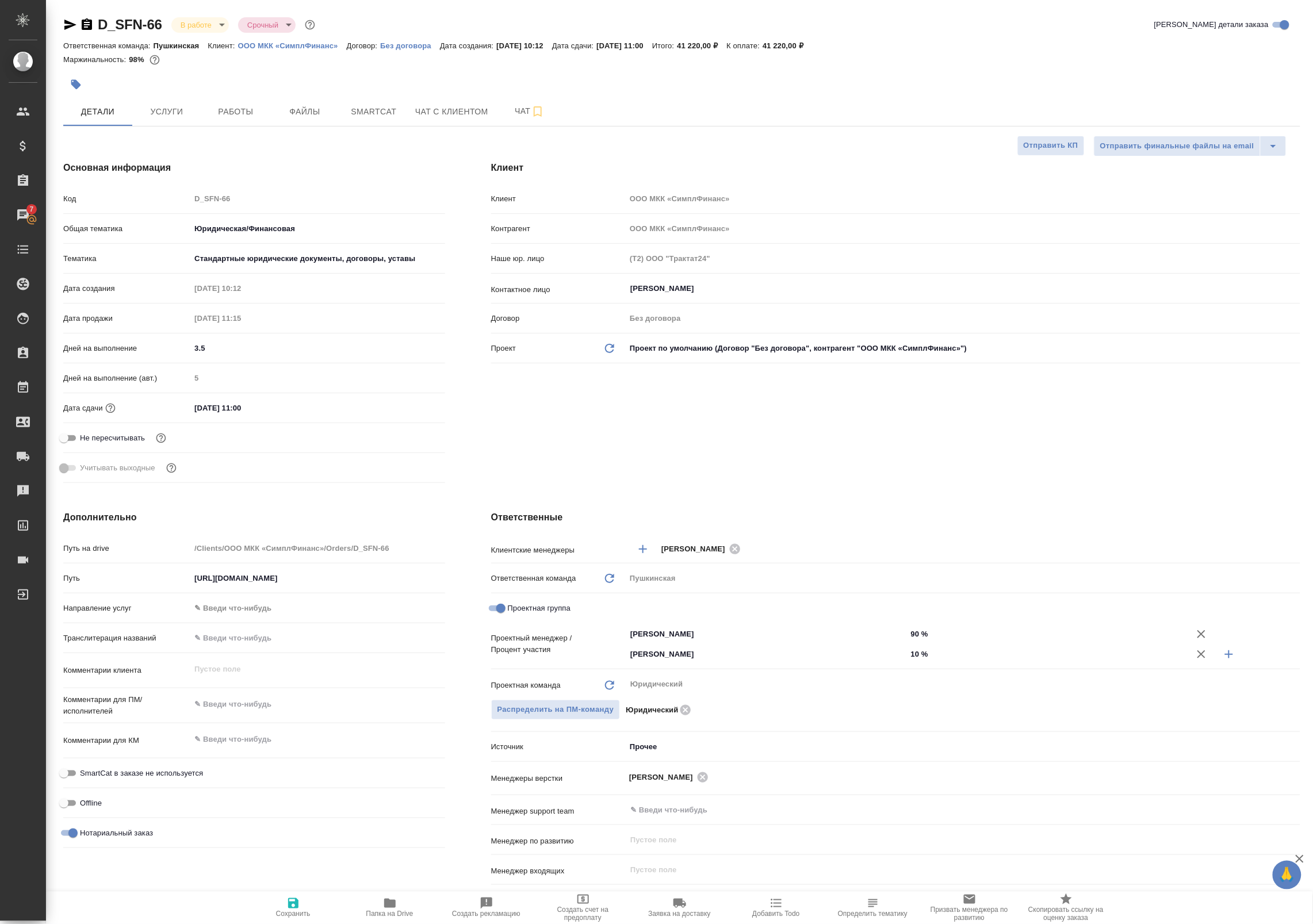
type textarea "x"
click at [245, 104] on button "Работы" at bounding box center [236, 111] width 69 height 29
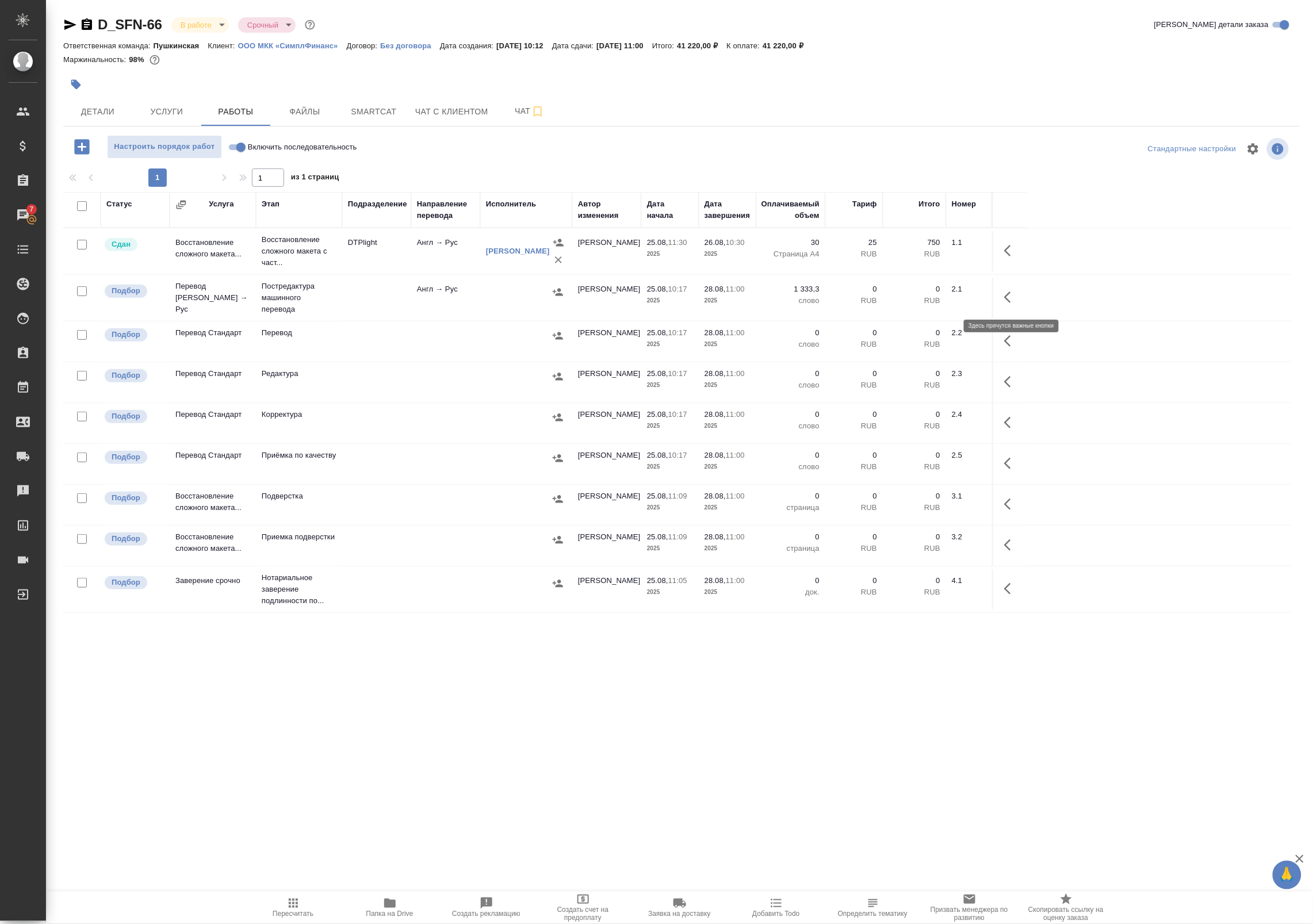
click at [1001, 297] on button "button" at bounding box center [1011, 297] width 28 height 28
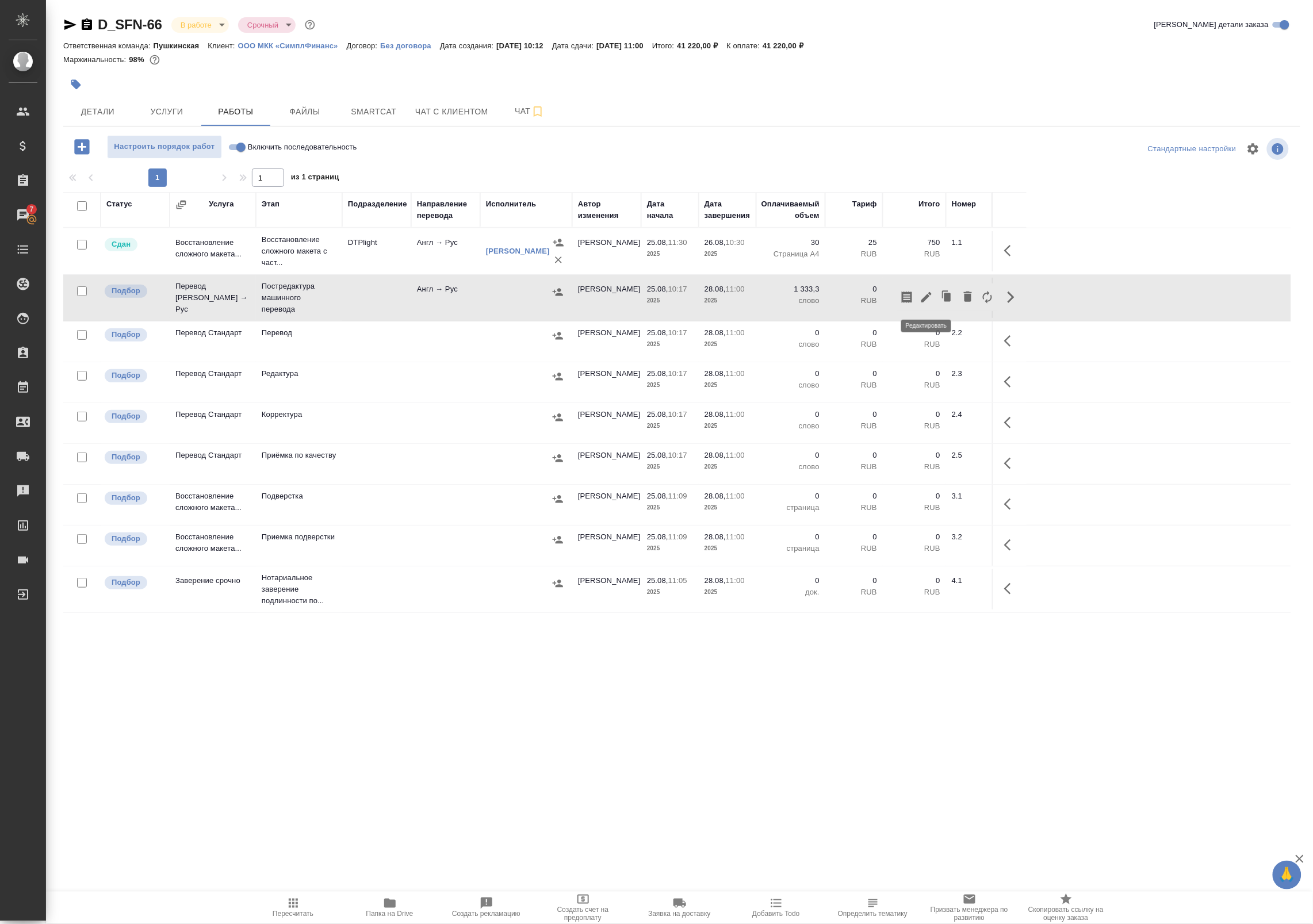
click at [931, 294] on icon "button" at bounding box center [926, 297] width 10 height 10
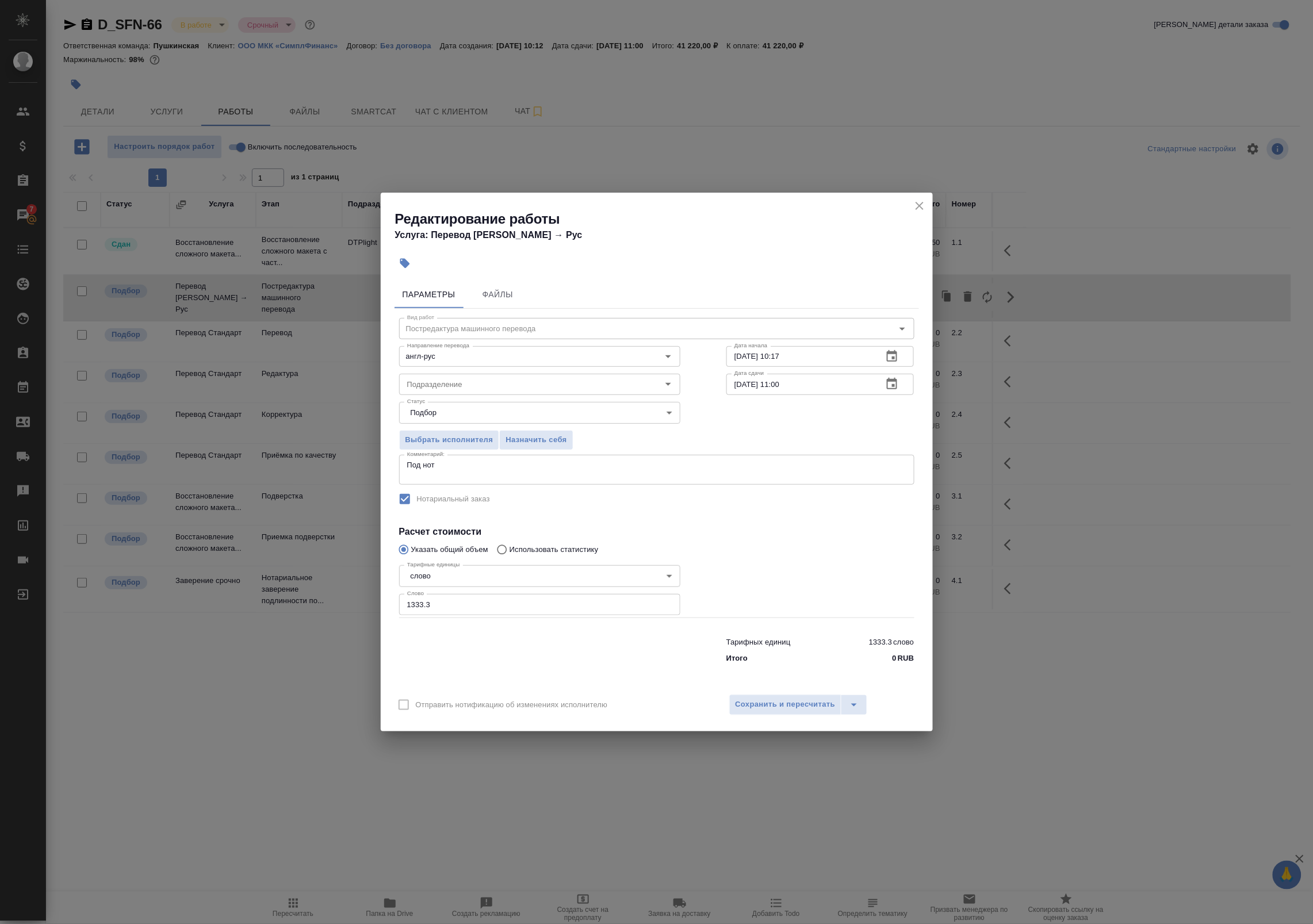
click at [889, 355] on icon "button" at bounding box center [892, 356] width 14 height 13
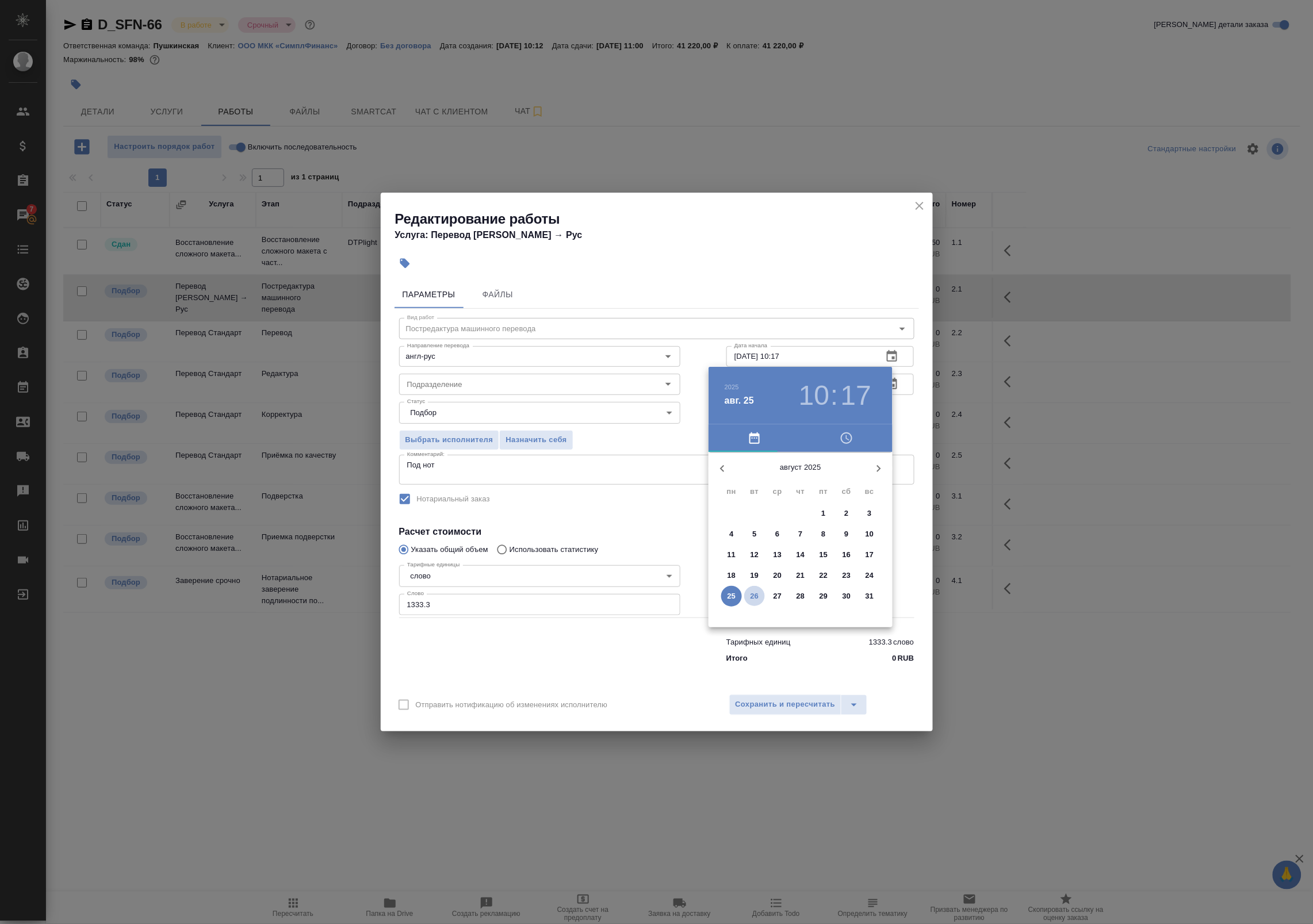
click at [752, 596] on p "26" at bounding box center [755, 596] width 9 height 12
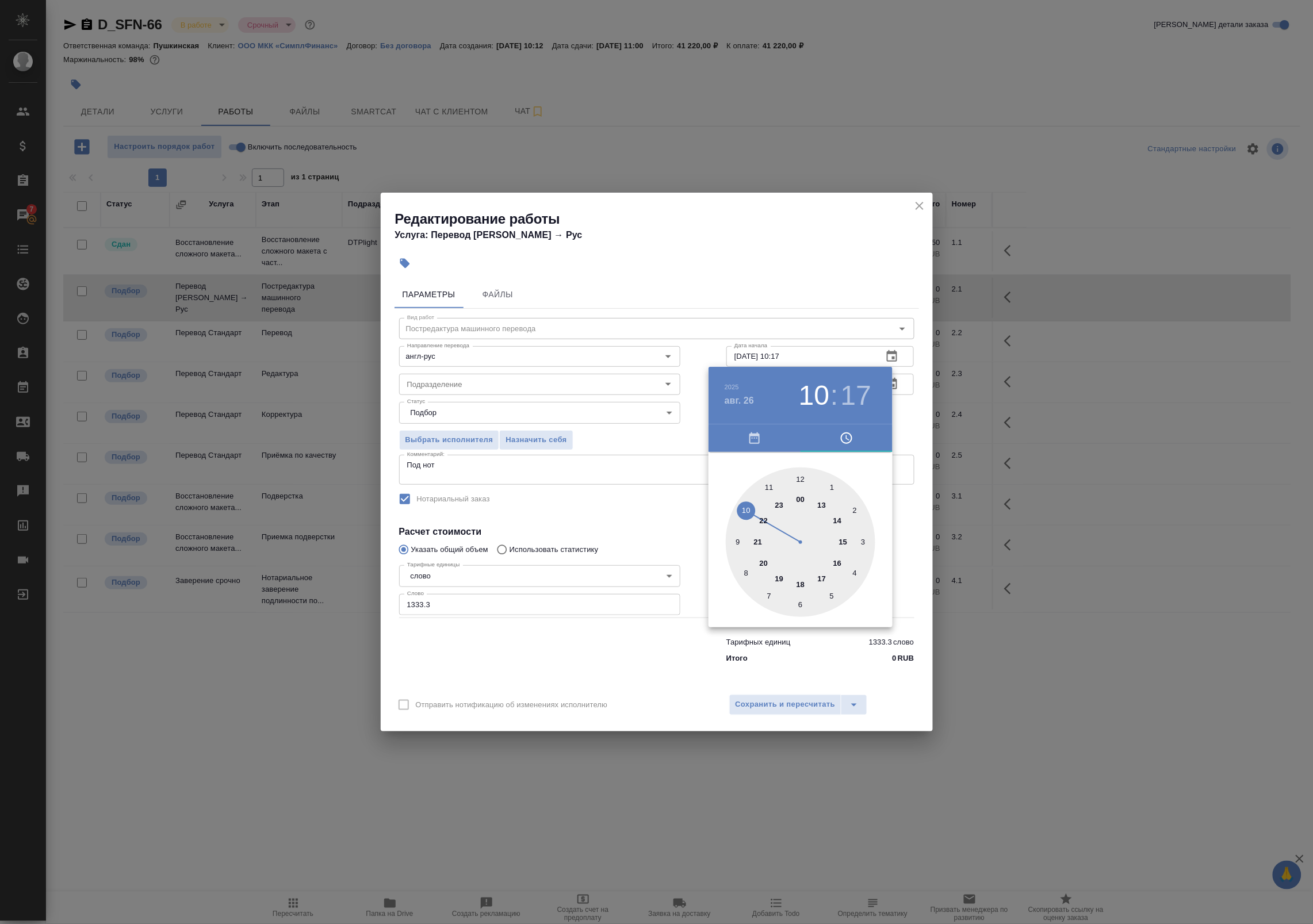
click at [824, 579] on div at bounding box center [800, 542] width 150 height 150
click at [806, 475] on div at bounding box center [800, 542] width 150 height 150
click at [803, 479] on div at bounding box center [800, 542] width 150 height 150
type input "[DATE] 17:00"
click at [903, 402] on div at bounding box center [656, 462] width 1313 height 924
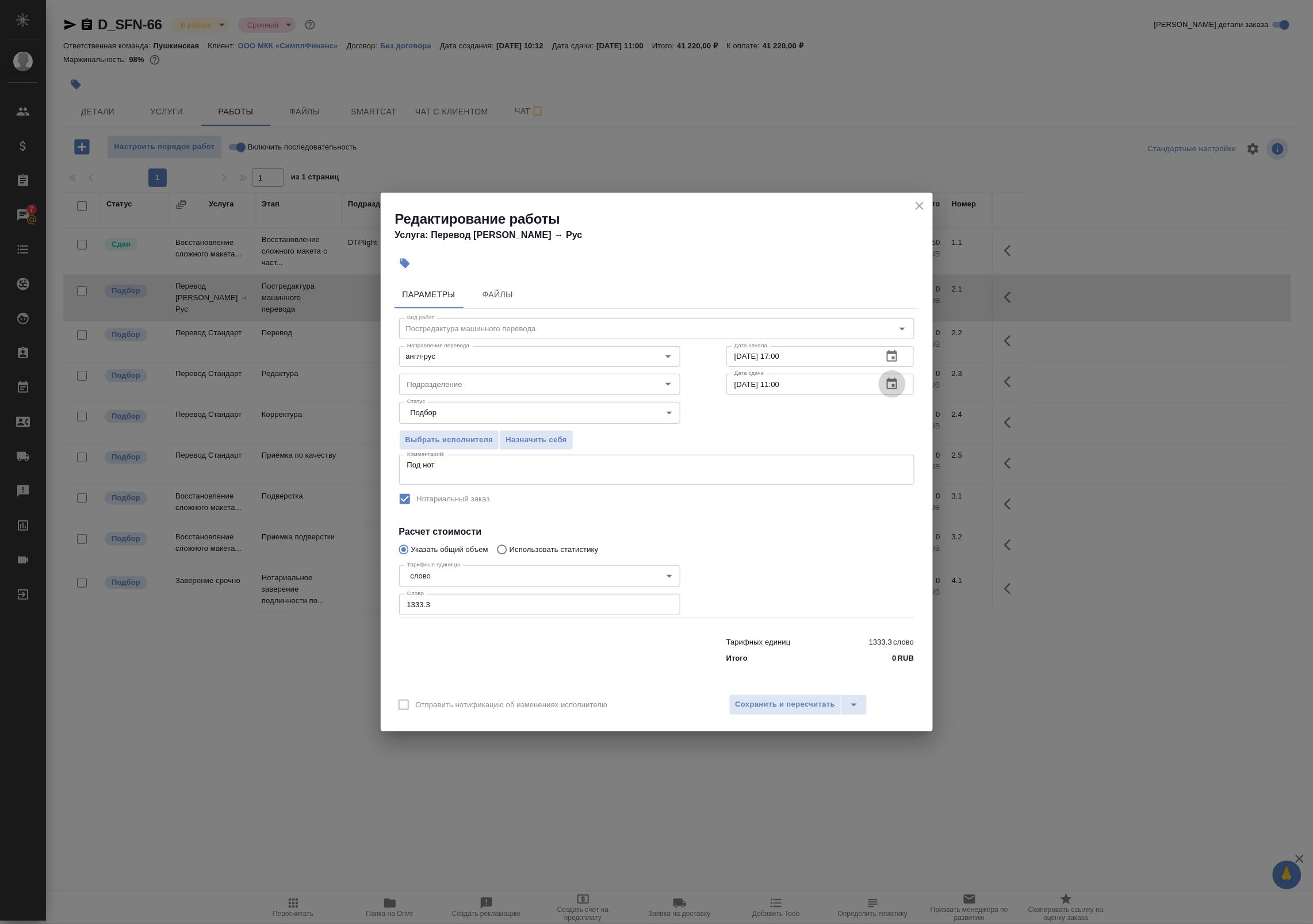
click at [888, 381] on icon "button" at bounding box center [892, 383] width 10 height 12
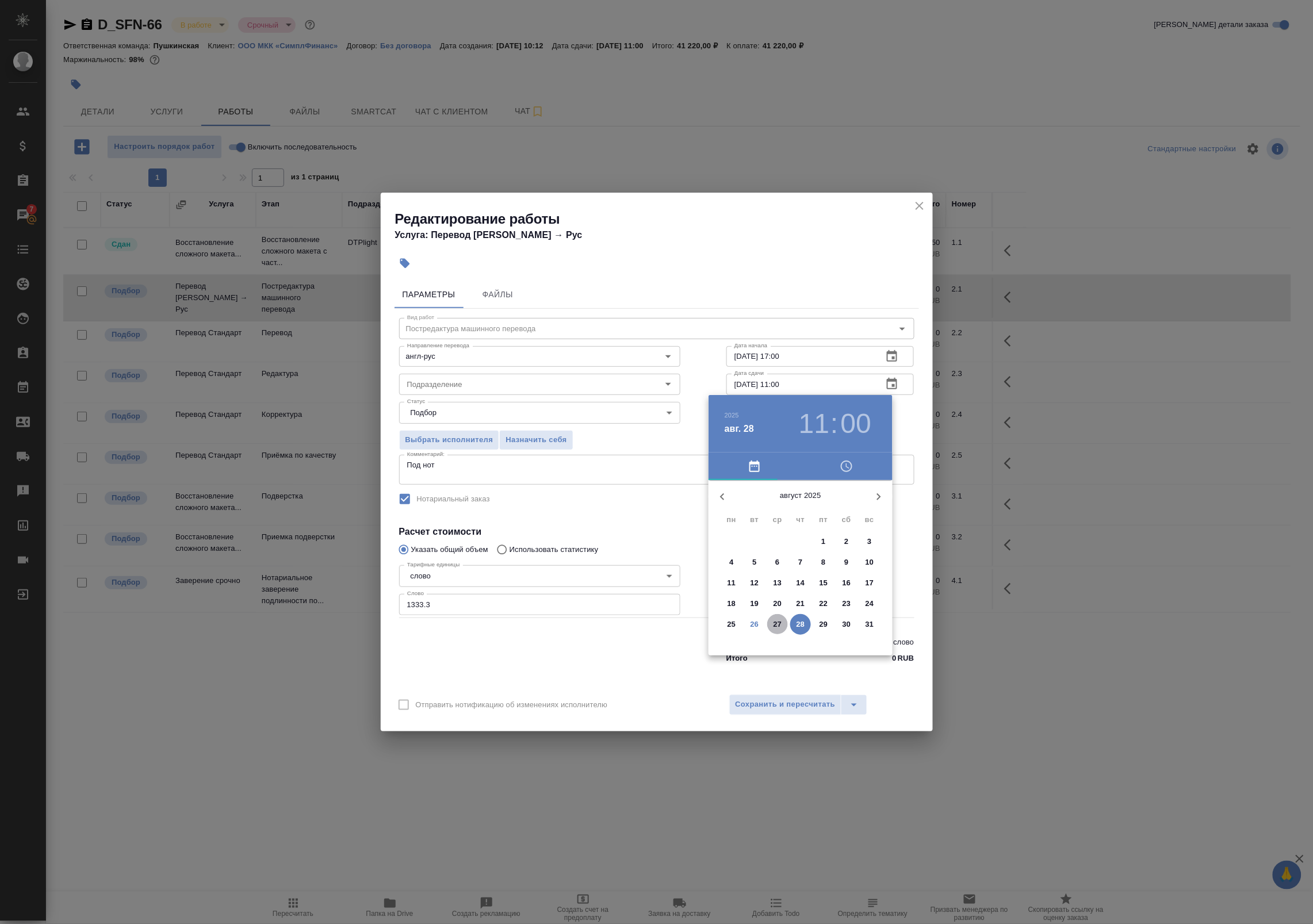
click at [778, 623] on p "27" at bounding box center [778, 624] width 9 height 12
click at [843, 570] on div at bounding box center [800, 571] width 150 height 150
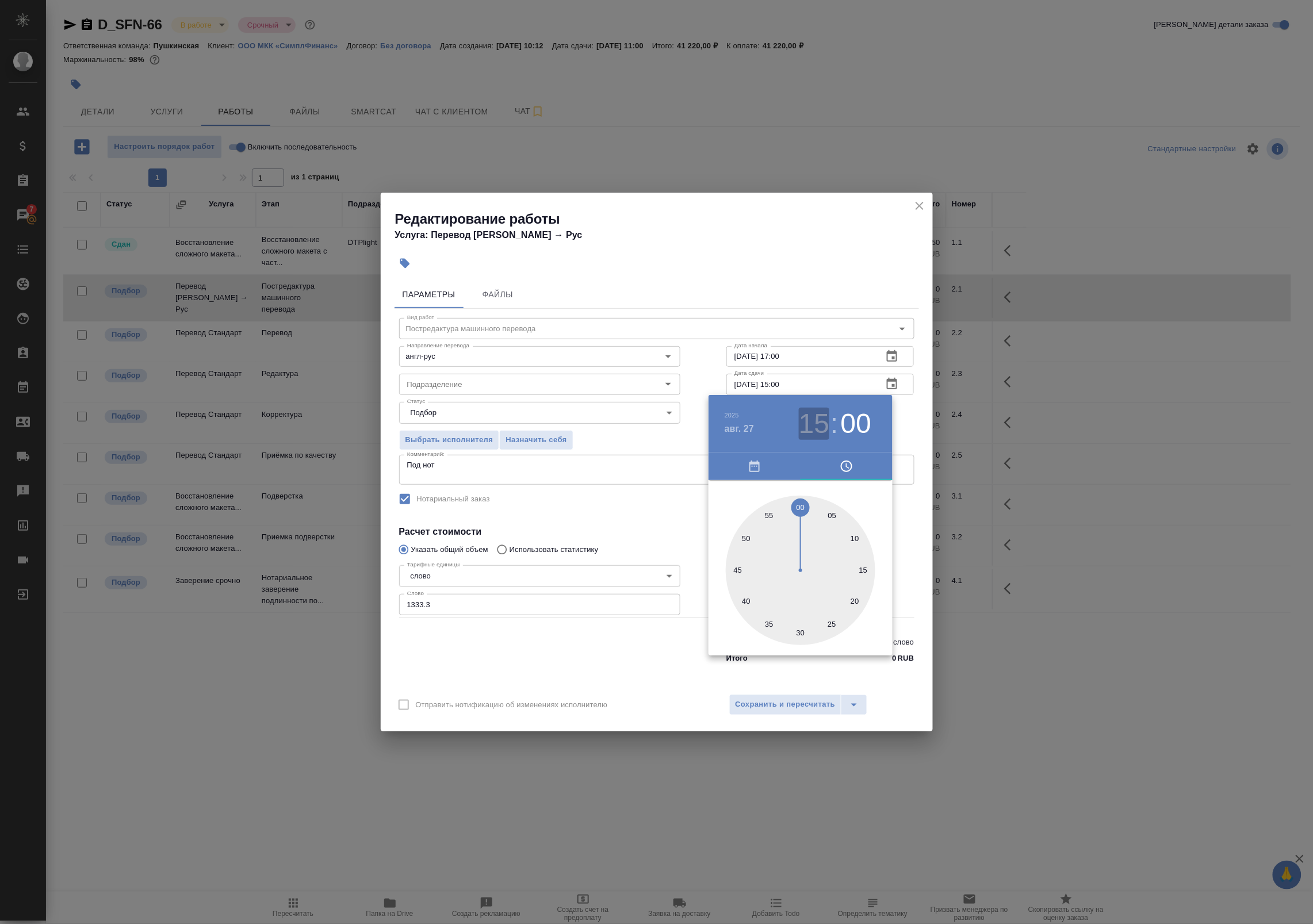
click at [818, 423] on h3 "15" at bounding box center [814, 423] width 31 height 32
type input "[DATE] 18:00"
click at [800, 613] on div at bounding box center [800, 571] width 150 height 150
click at [907, 429] on div at bounding box center [656, 462] width 1313 height 924
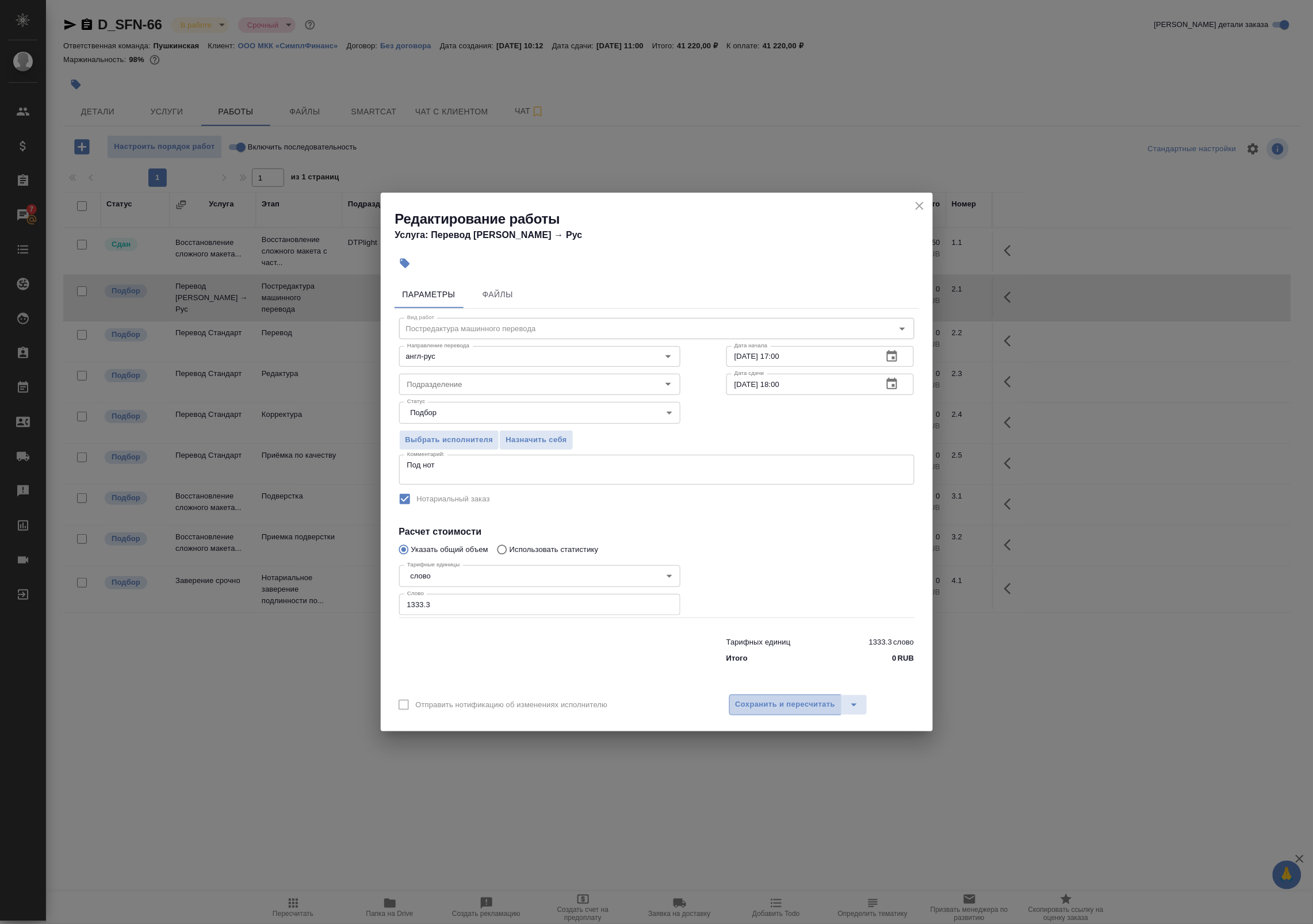
click at [774, 706] on span "Сохранить и пересчитать" at bounding box center [785, 704] width 100 height 13
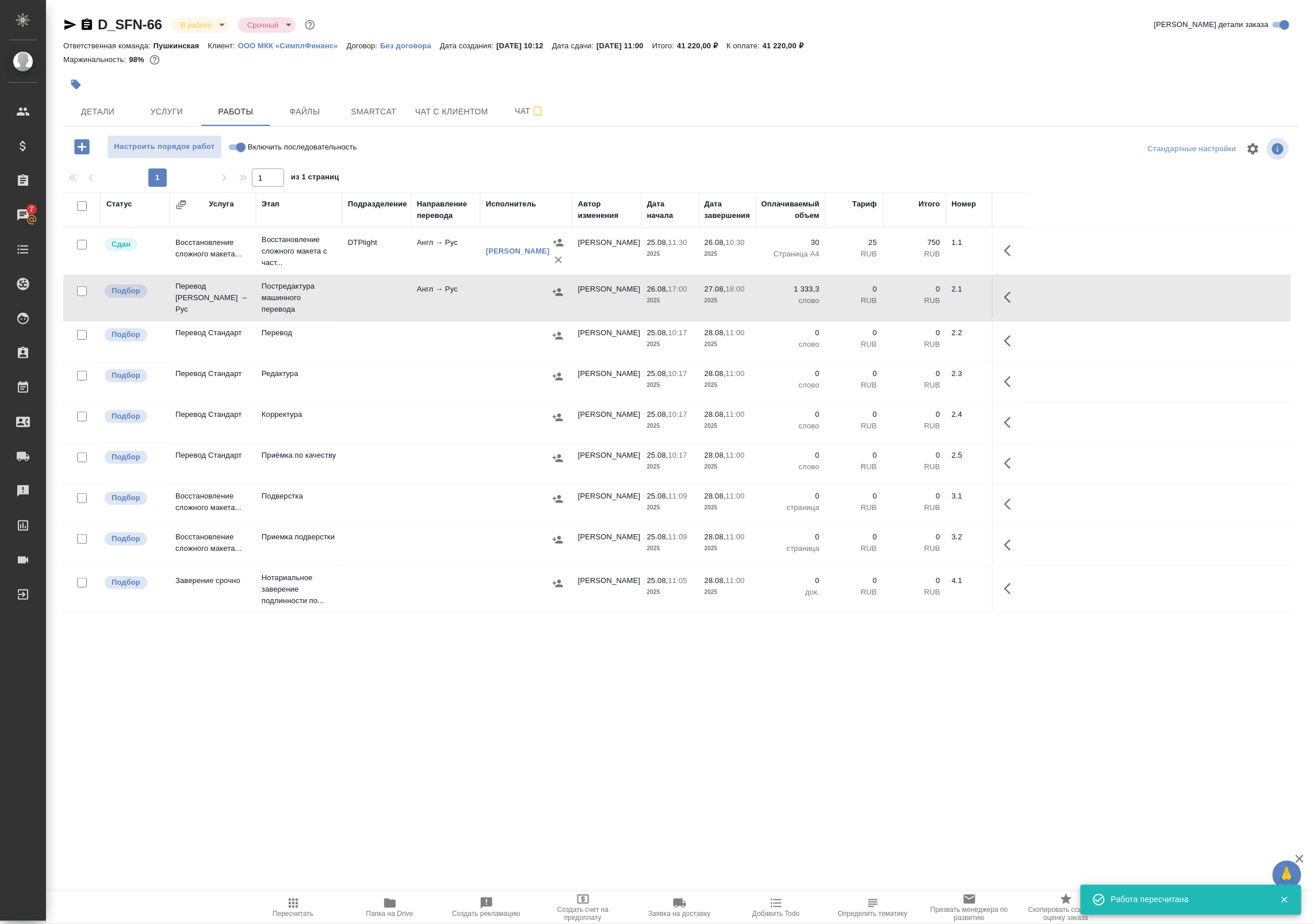
click at [1002, 295] on button "button" at bounding box center [1011, 297] width 28 height 28
click at [931, 299] on icon "button" at bounding box center [926, 297] width 14 height 13
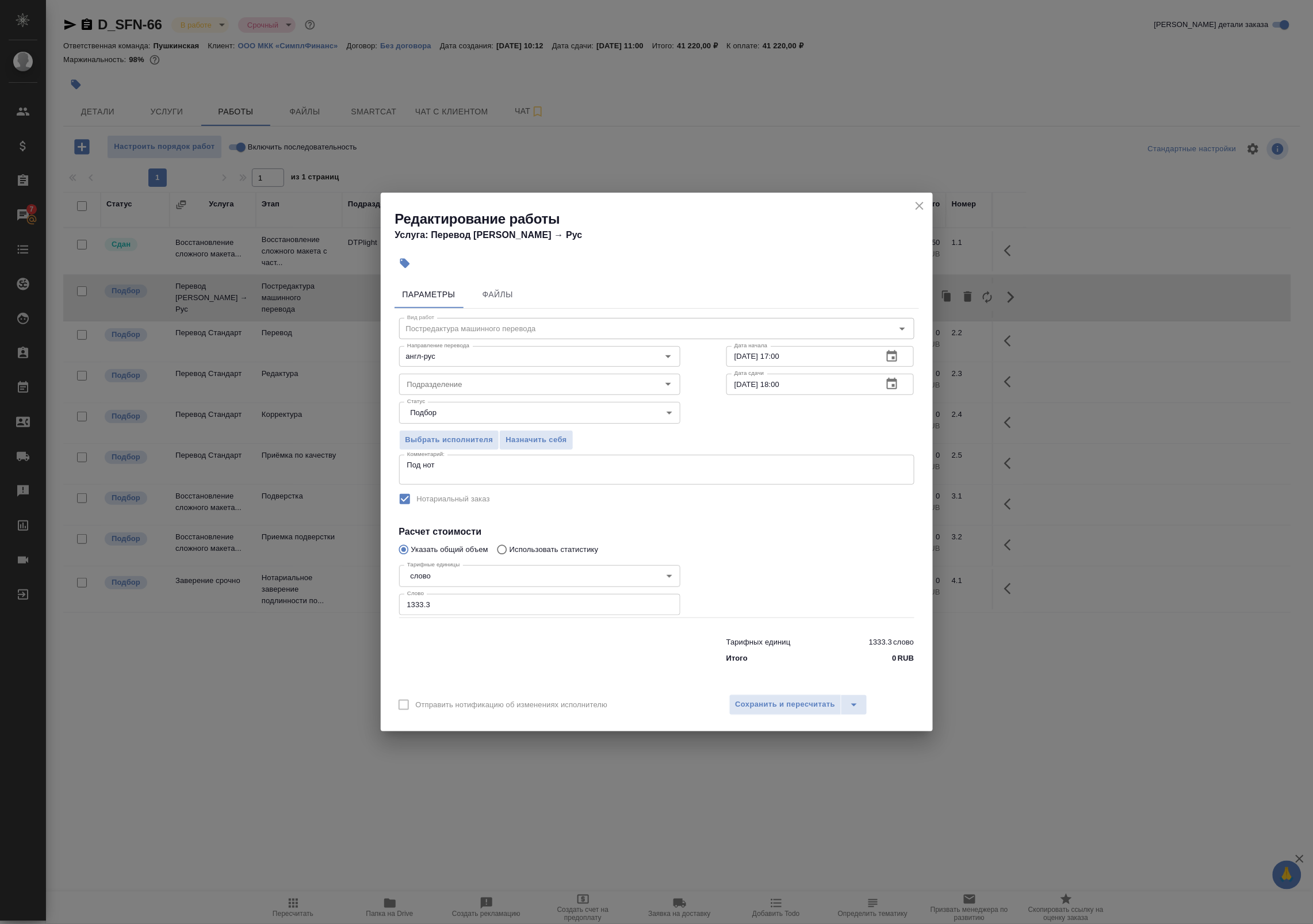
click at [463, 480] on div "Под нот x Комментарий:" at bounding box center [656, 469] width 515 height 30
click at [432, 478] on textarea "Под нот" at bounding box center [656, 469] width 499 height 18
paste textarea "[URL][DOMAIN_NAME]"
type textarea "Под нот Оригинал для сверки [URL][DOMAIN_NAME]"
click at [775, 700] on span "Сохранить и пересчитать" at bounding box center [785, 704] width 100 height 13
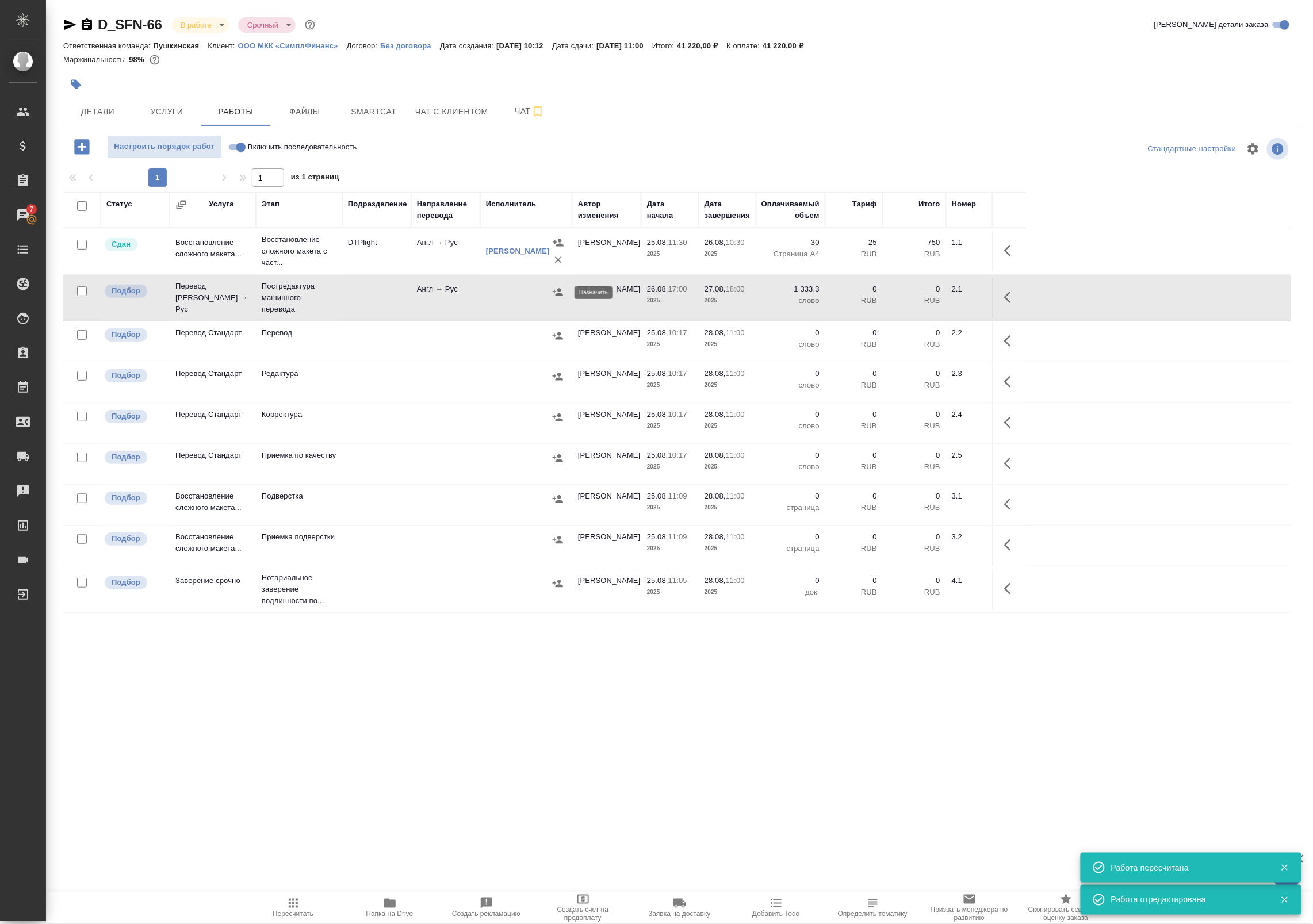
click at [559, 294] on icon "button" at bounding box center [557, 291] width 10 height 7
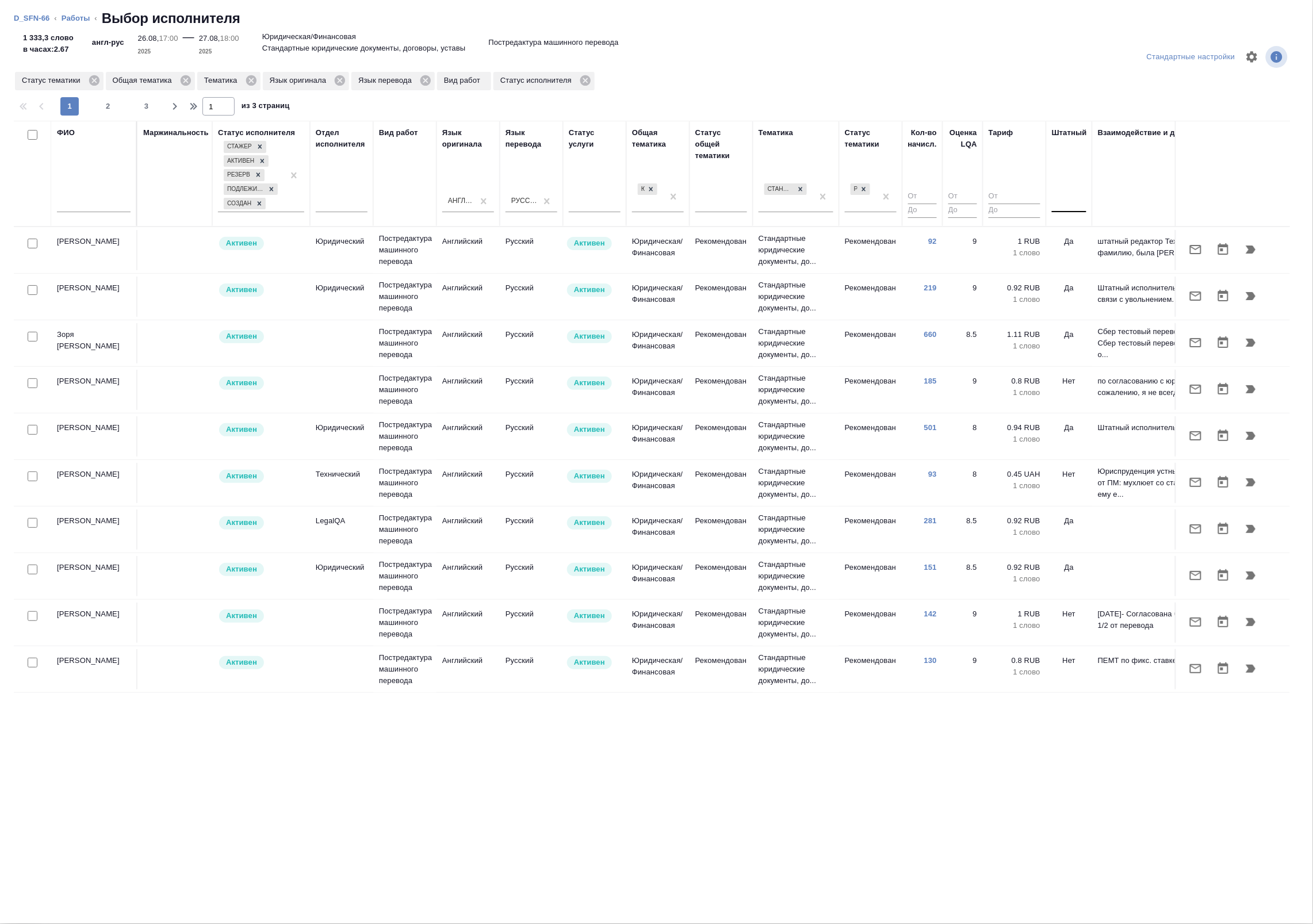
click at [1072, 205] on div at bounding box center [1069, 201] width 34 height 17
click at [1068, 236] on div "Нет" at bounding box center [1138, 237] width 172 height 21
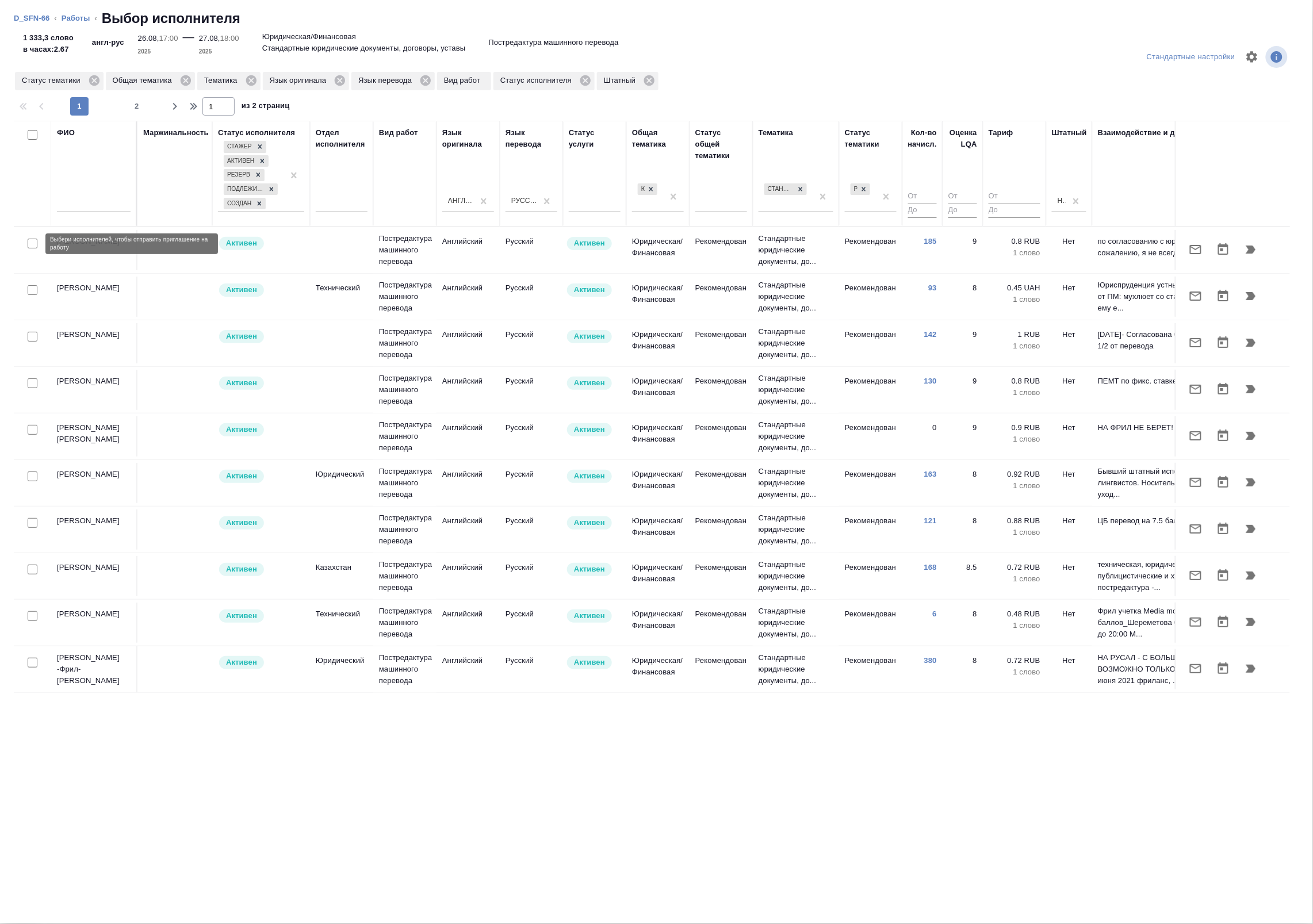
click at [30, 244] on input "checkbox" at bounding box center [33, 244] width 10 height 10
checkbox input "true"
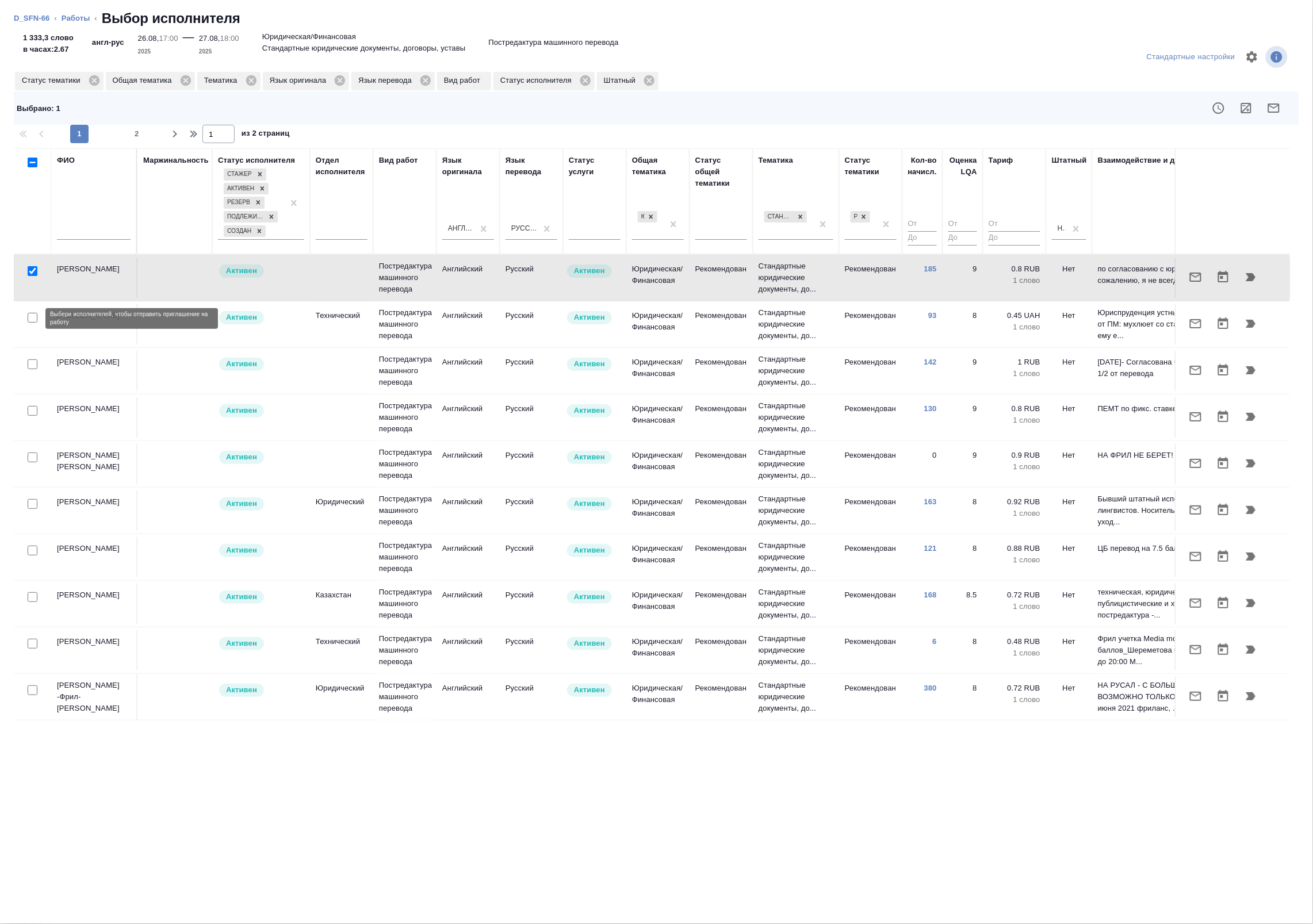
click at [32, 316] on input "checkbox" at bounding box center [33, 318] width 10 height 10
checkbox input "true"
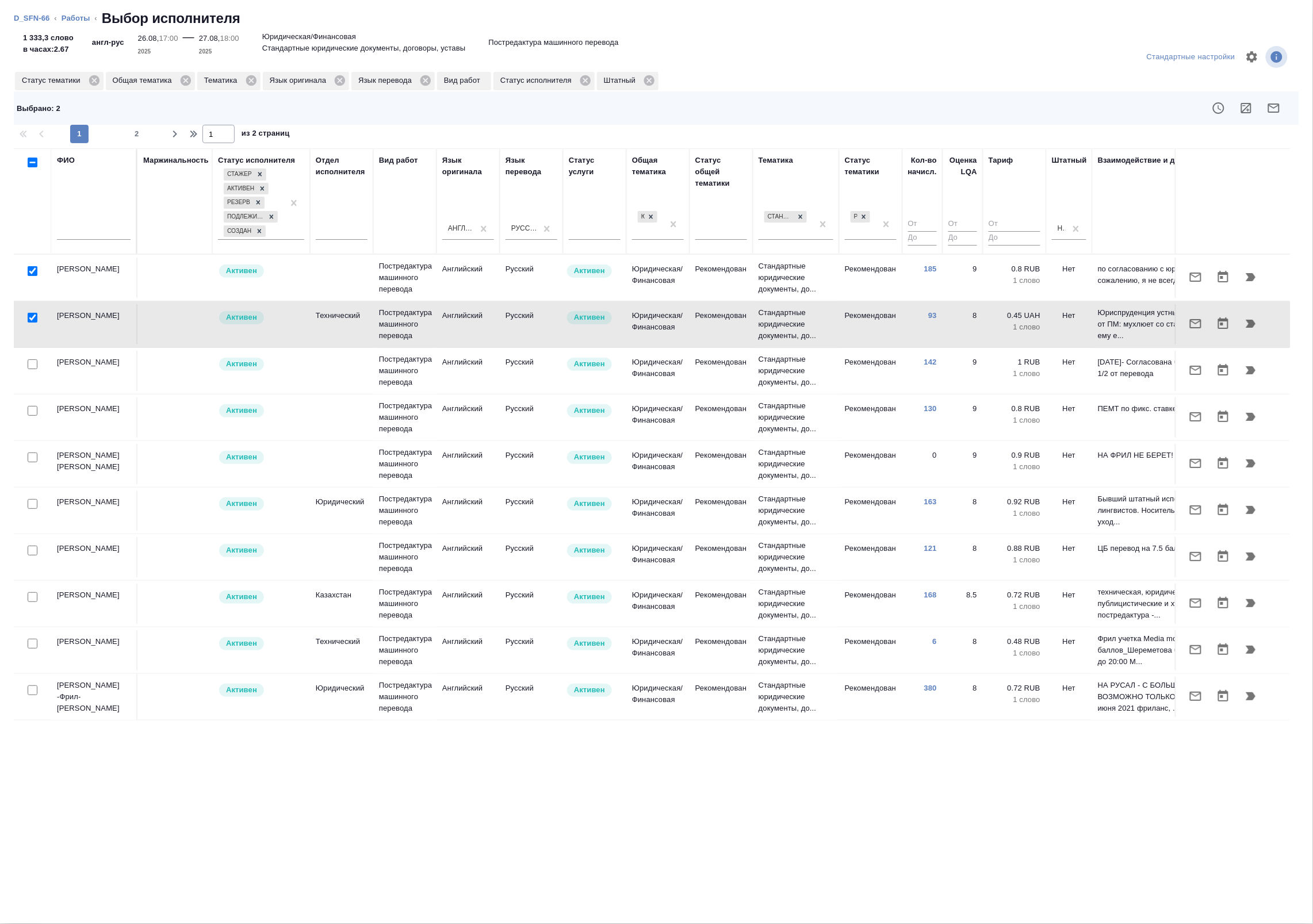
click at [26, 315] on div at bounding box center [33, 318] width 26 height 16
click at [1241, 110] on icon "button" at bounding box center [1246, 108] width 14 height 13
click at [30, 369] on input "checkbox" at bounding box center [33, 364] width 10 height 10
checkbox input "true"
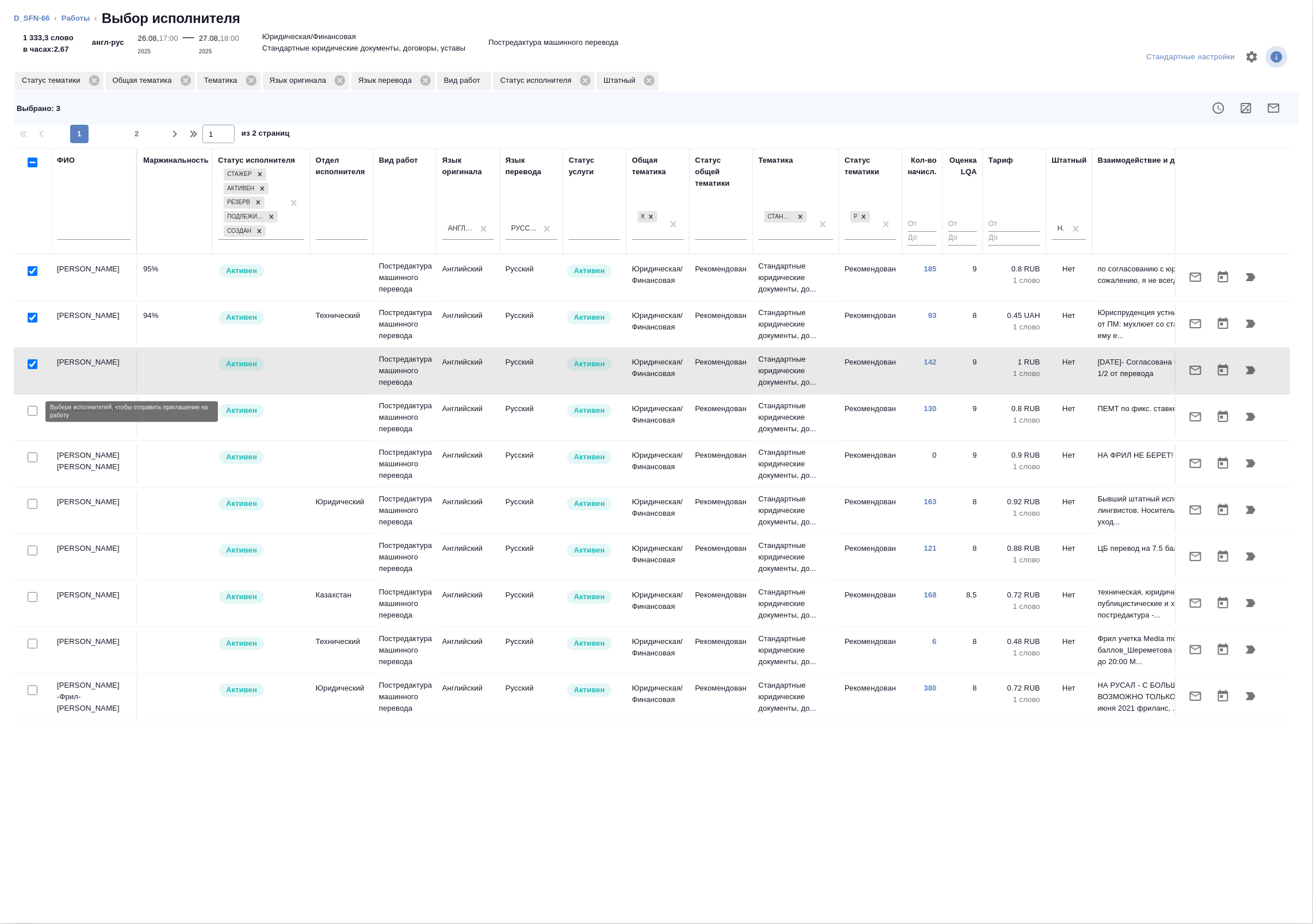
click at [31, 415] on input "checkbox" at bounding box center [33, 410] width 10 height 10
checkbox input "true"
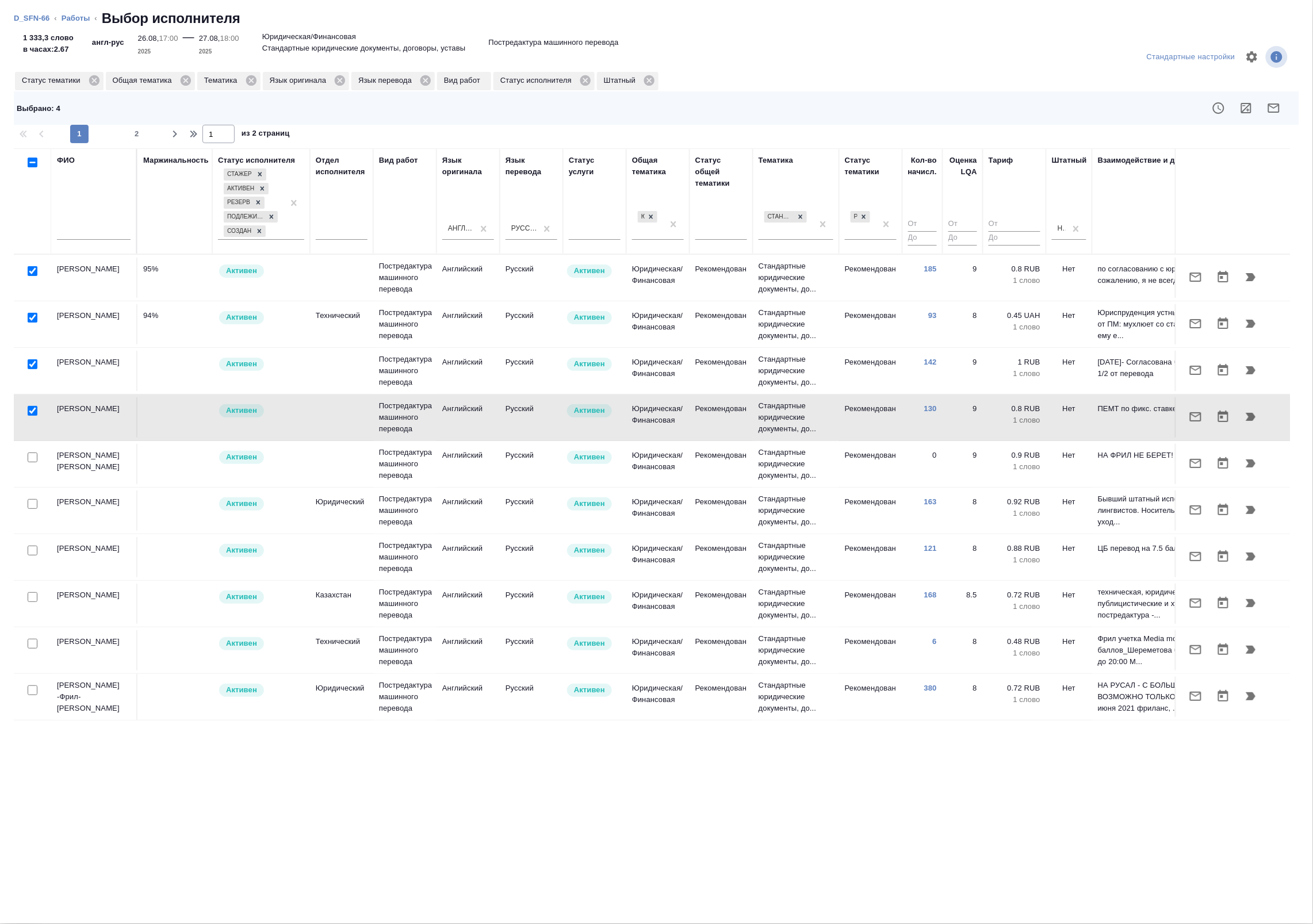
click at [1245, 107] on icon "button" at bounding box center [1246, 108] width 14 height 13
click at [1272, 108] on icon "button" at bounding box center [1274, 108] width 14 height 13
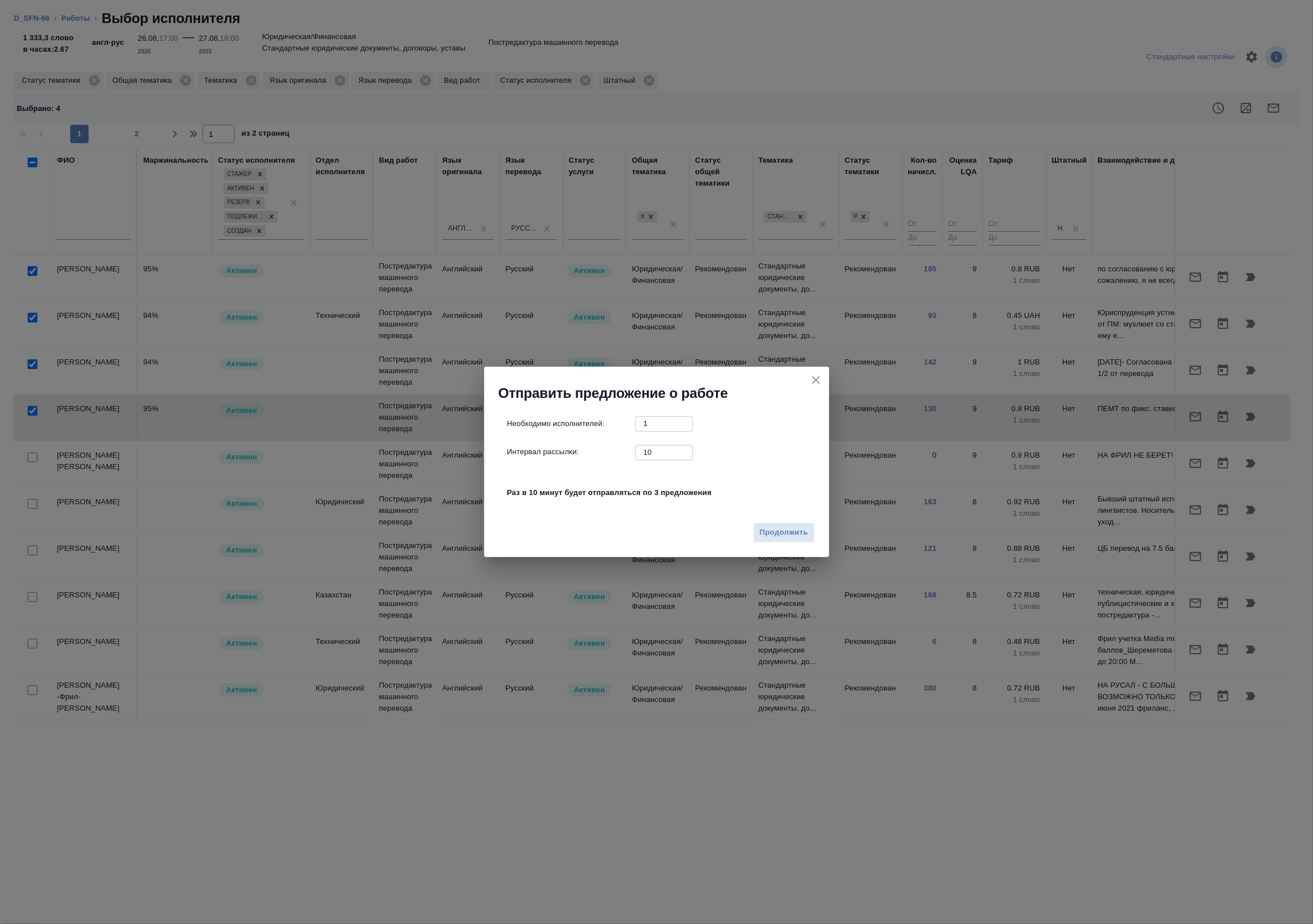
click at [561, 496] on p "Раз в 10 минут будет отправляться по 3 предложения" at bounding box center [661, 493] width 308 height 12
drag, startPoint x: 662, startPoint y: 455, endPoint x: 618, endPoint y: 452, distance: 44.1
click at [618, 452] on div "Интервал рассылки: 10 ​" at bounding box center [661, 452] width 308 height 14
type input "0"
click at [781, 539] on span "Продолжить" at bounding box center [784, 533] width 48 height 13
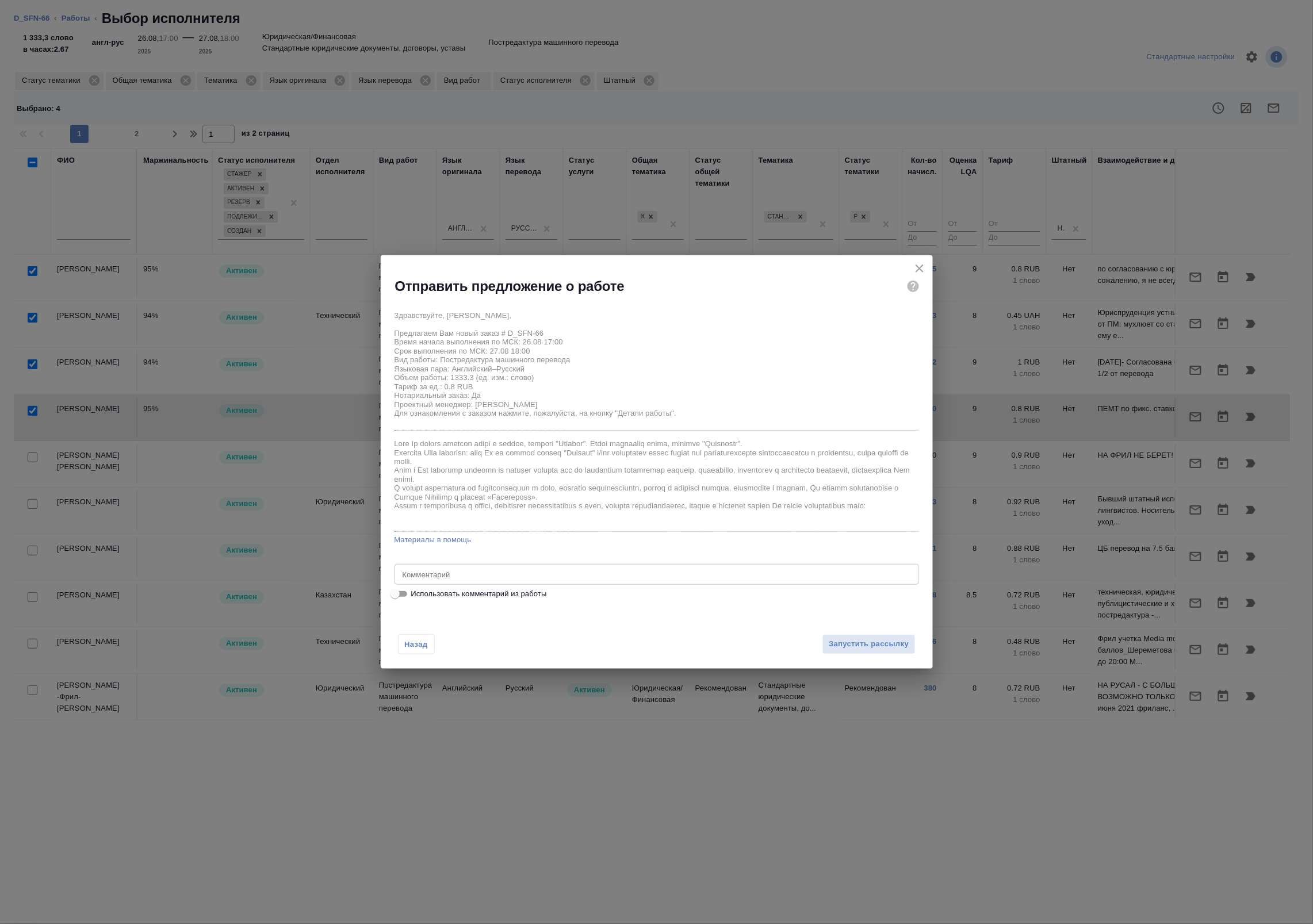
click at [455, 594] on span "Использовать комментарий из работы" at bounding box center [479, 593] width 136 height 12
click at [416, 594] on input "Использовать комментарий из работы" at bounding box center [395, 594] width 41 height 13
checkbox input "true"
type textarea "Под нот Оригинал для сверки [URL][DOMAIN_NAME]"
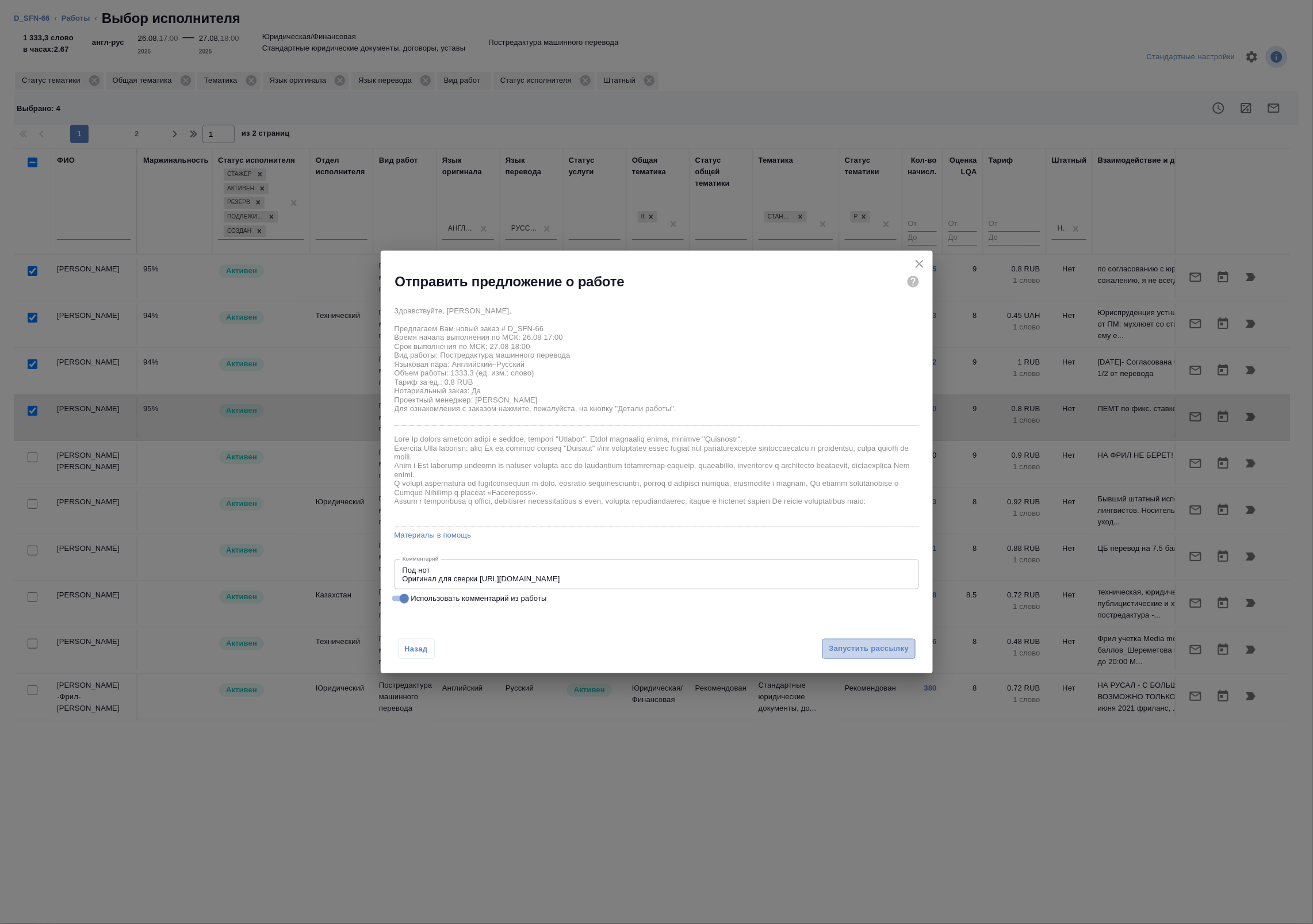
click at [840, 653] on span "Запустить рассылку" at bounding box center [869, 649] width 80 height 13
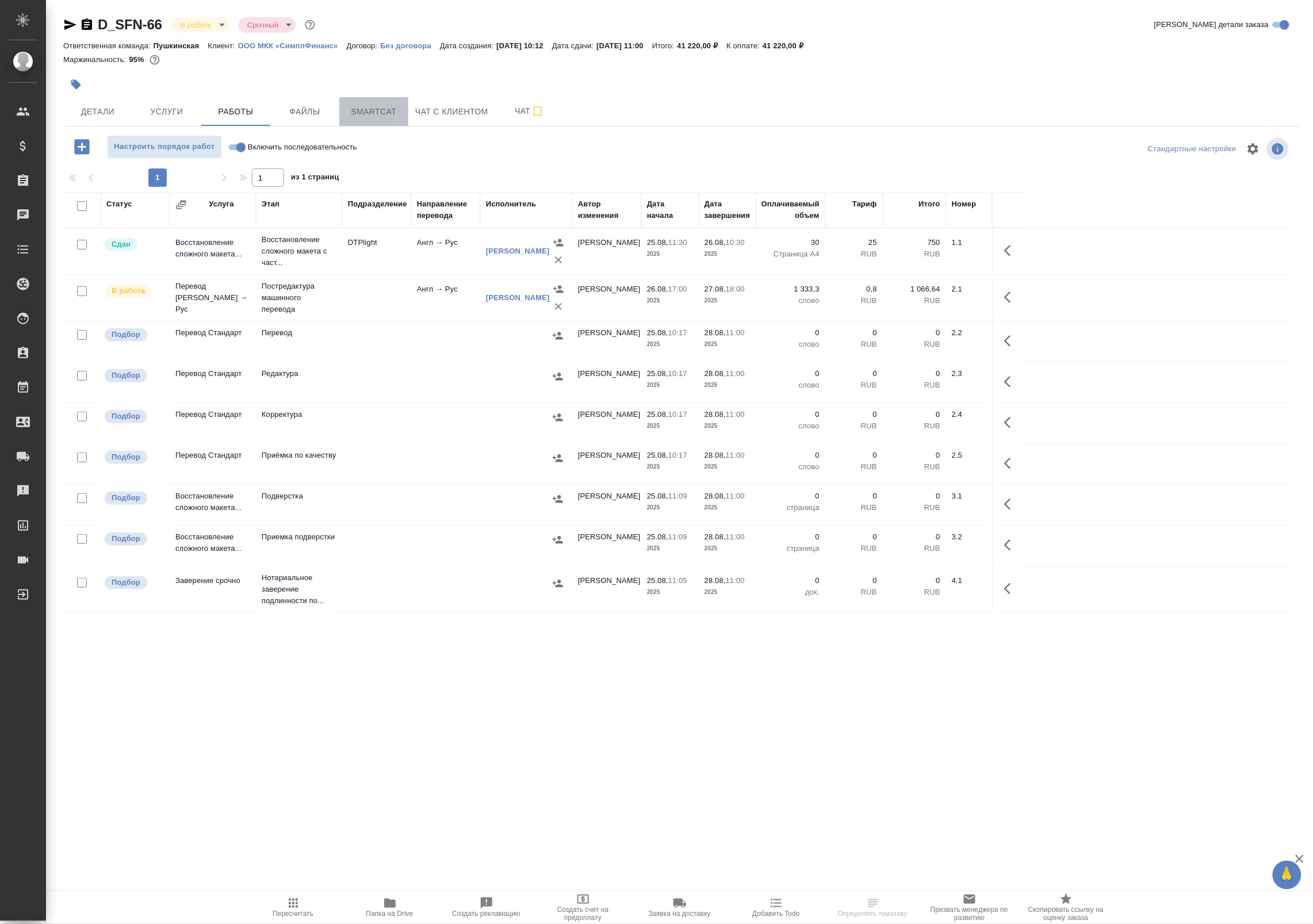
click at [371, 105] on span "Smartcat" at bounding box center [374, 112] width 55 height 14
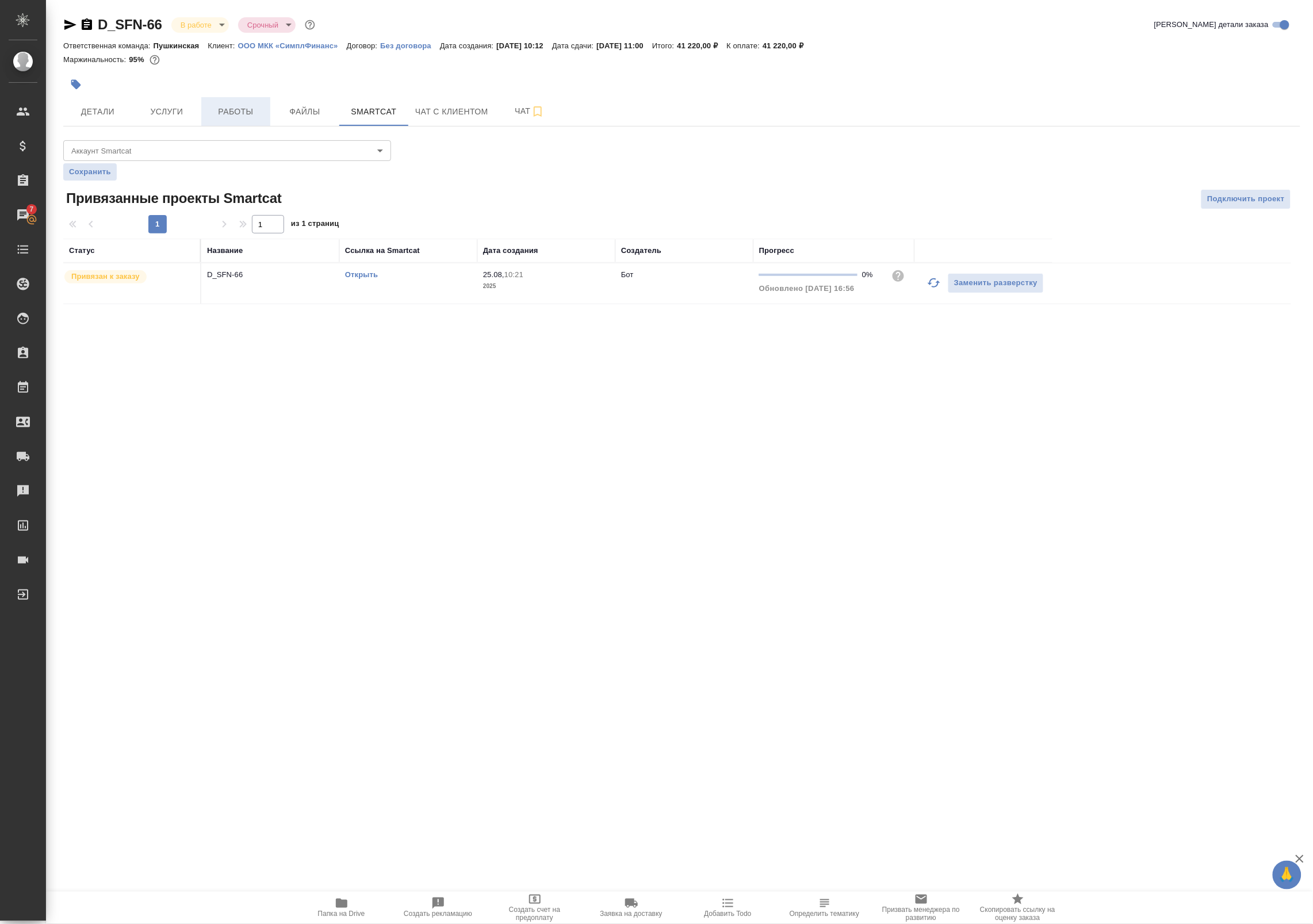
click at [219, 113] on span "Работы" at bounding box center [236, 112] width 55 height 14
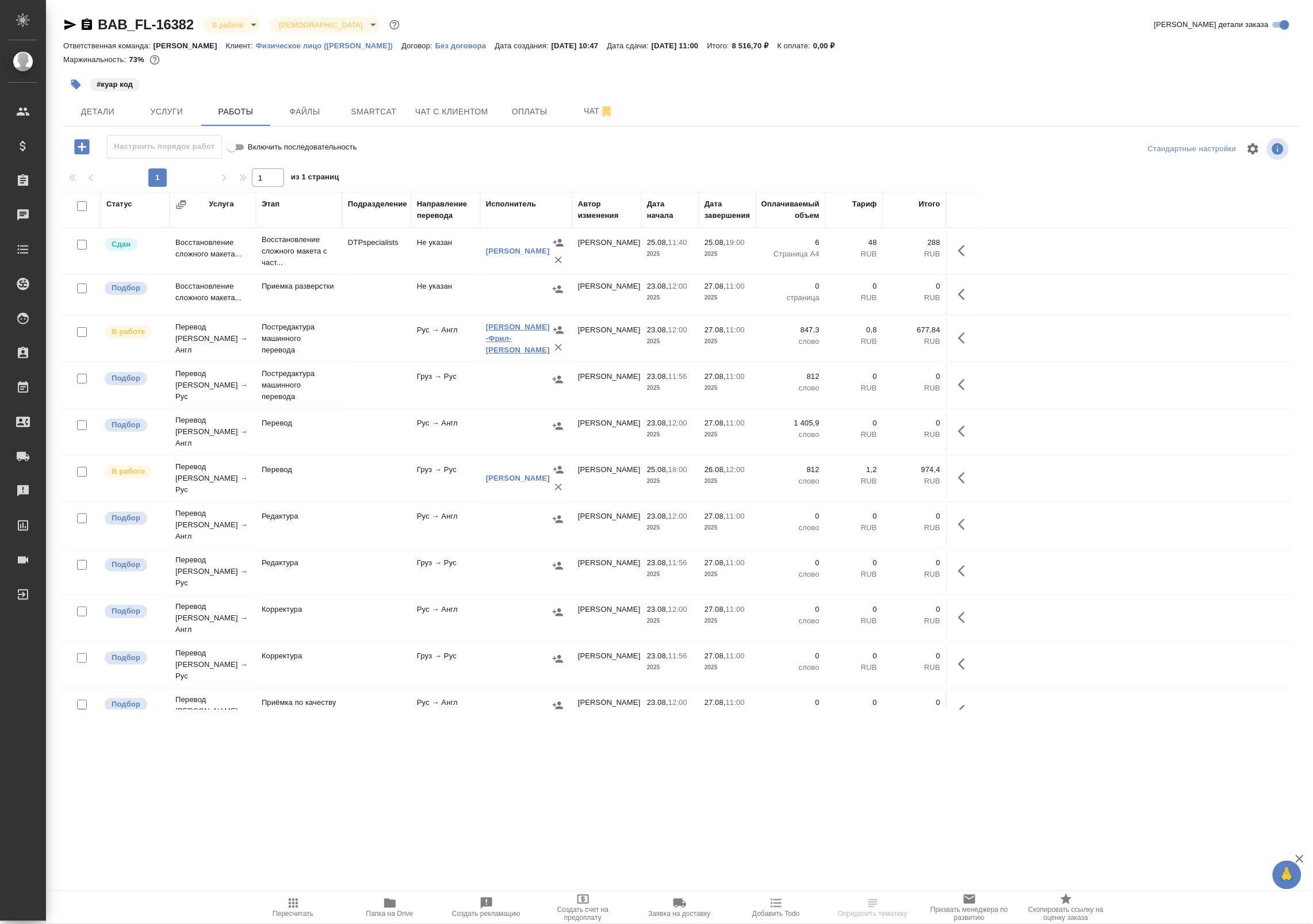
click at [501, 342] on link "[PERSON_NAME] -Фрил- [PERSON_NAME]" at bounding box center [518, 339] width 64 height 32
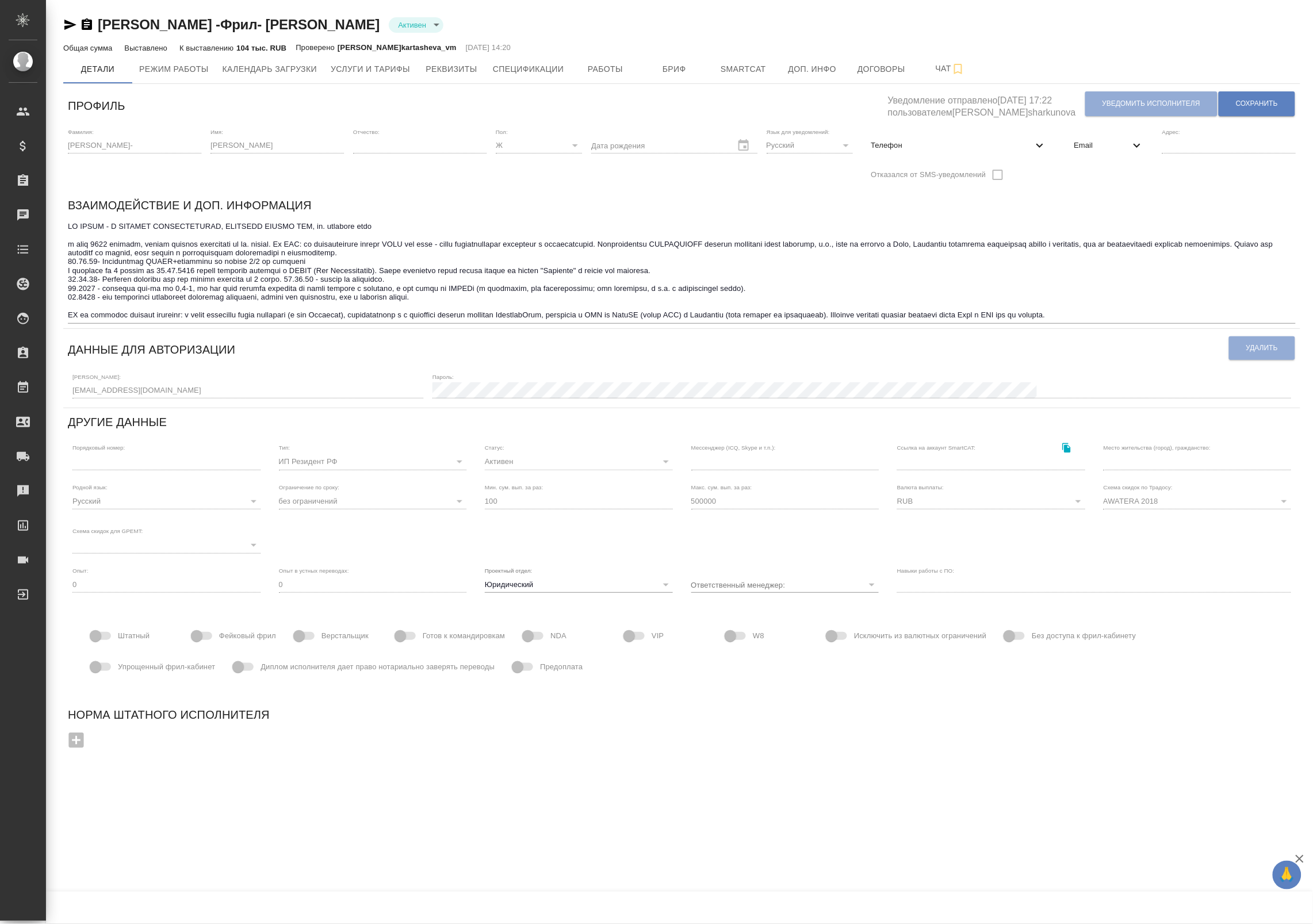
click at [1089, 145] on span "Email" at bounding box center [1102, 145] width 56 height 12
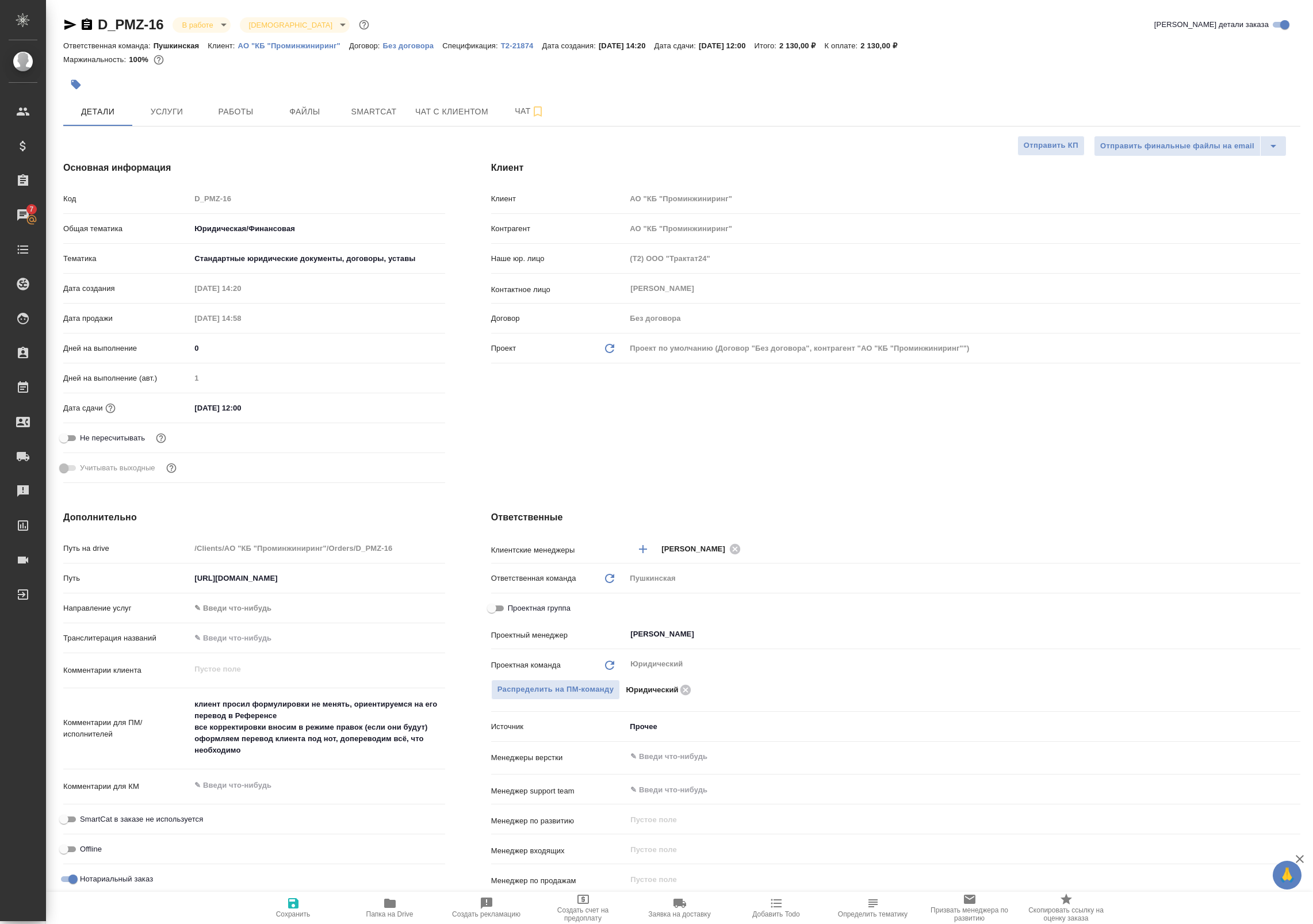
select select "RU"
click at [226, 107] on span "Работы" at bounding box center [236, 112] width 55 height 14
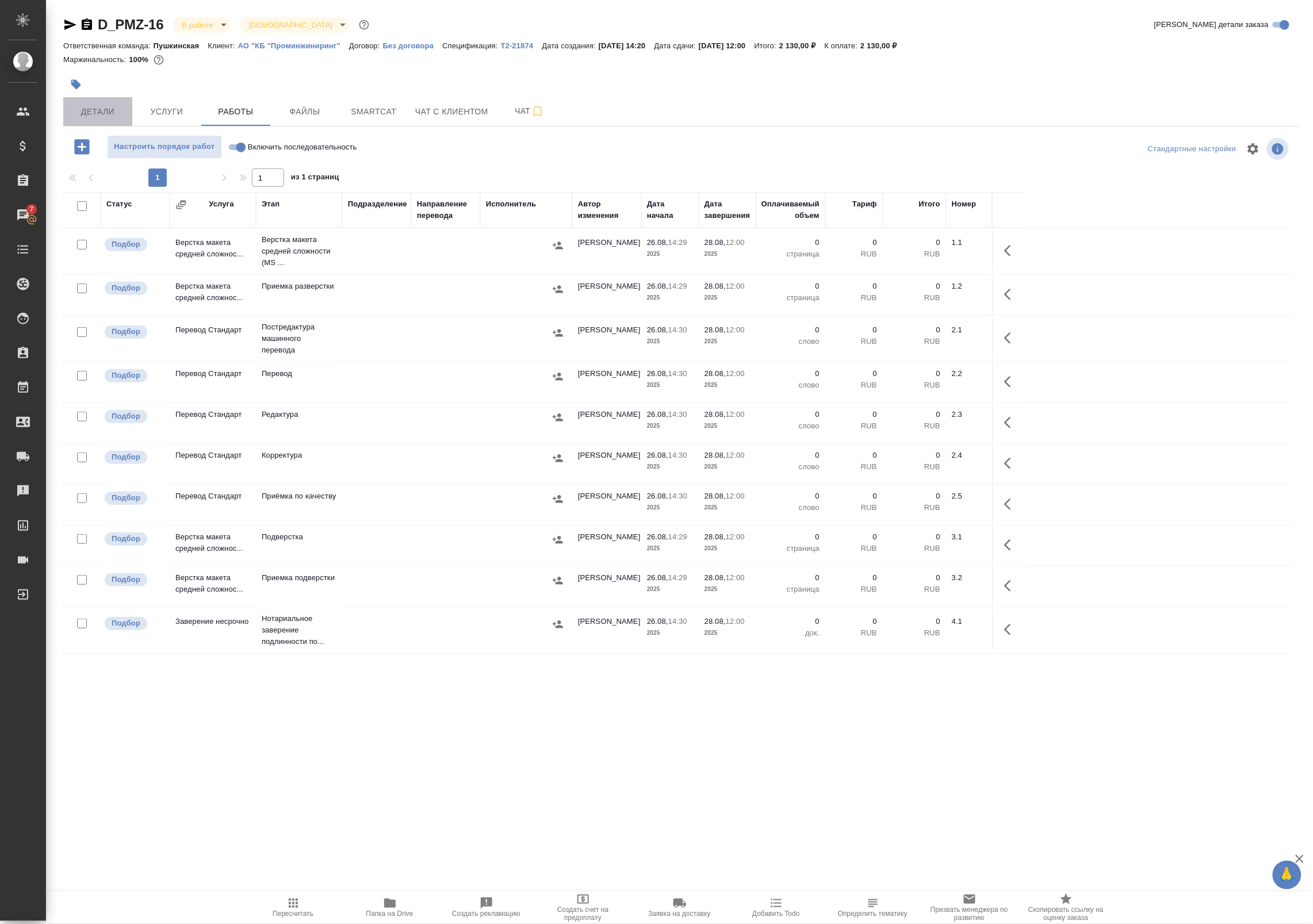
click at [96, 102] on button "Детали" at bounding box center [98, 111] width 69 height 29
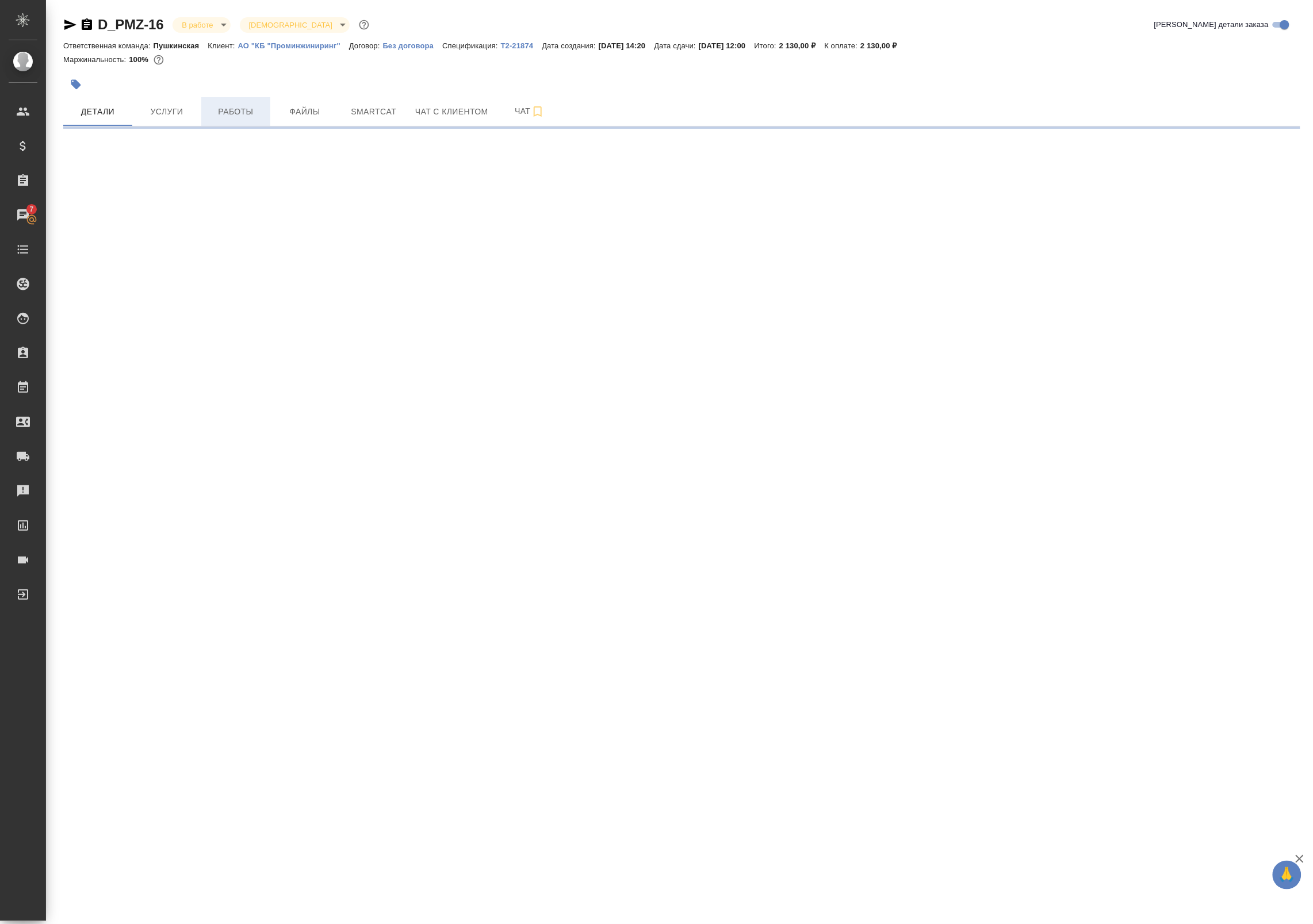
select select "RU"
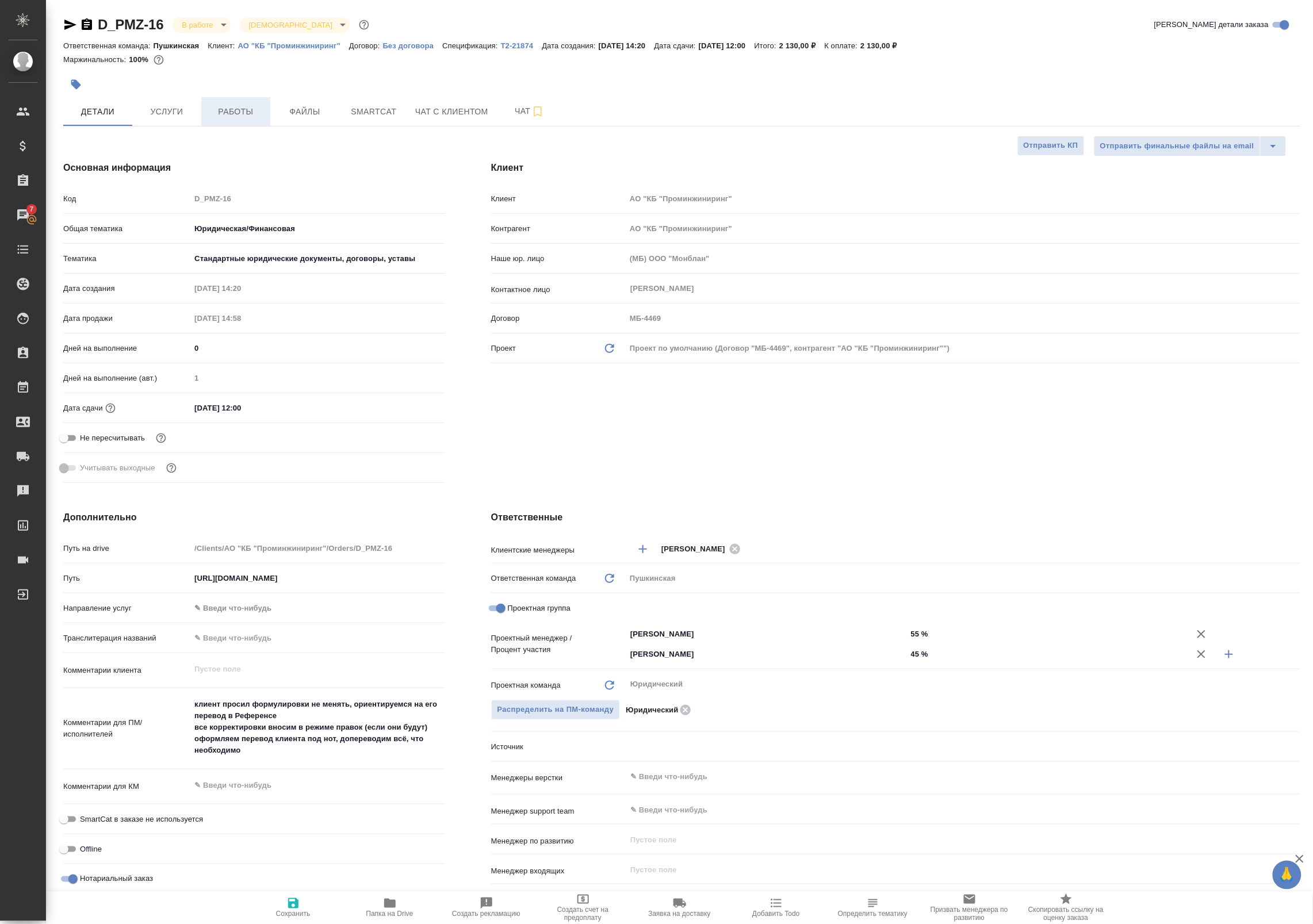
type textarea "x"
click at [225, 108] on span "Работы" at bounding box center [236, 112] width 55 height 14
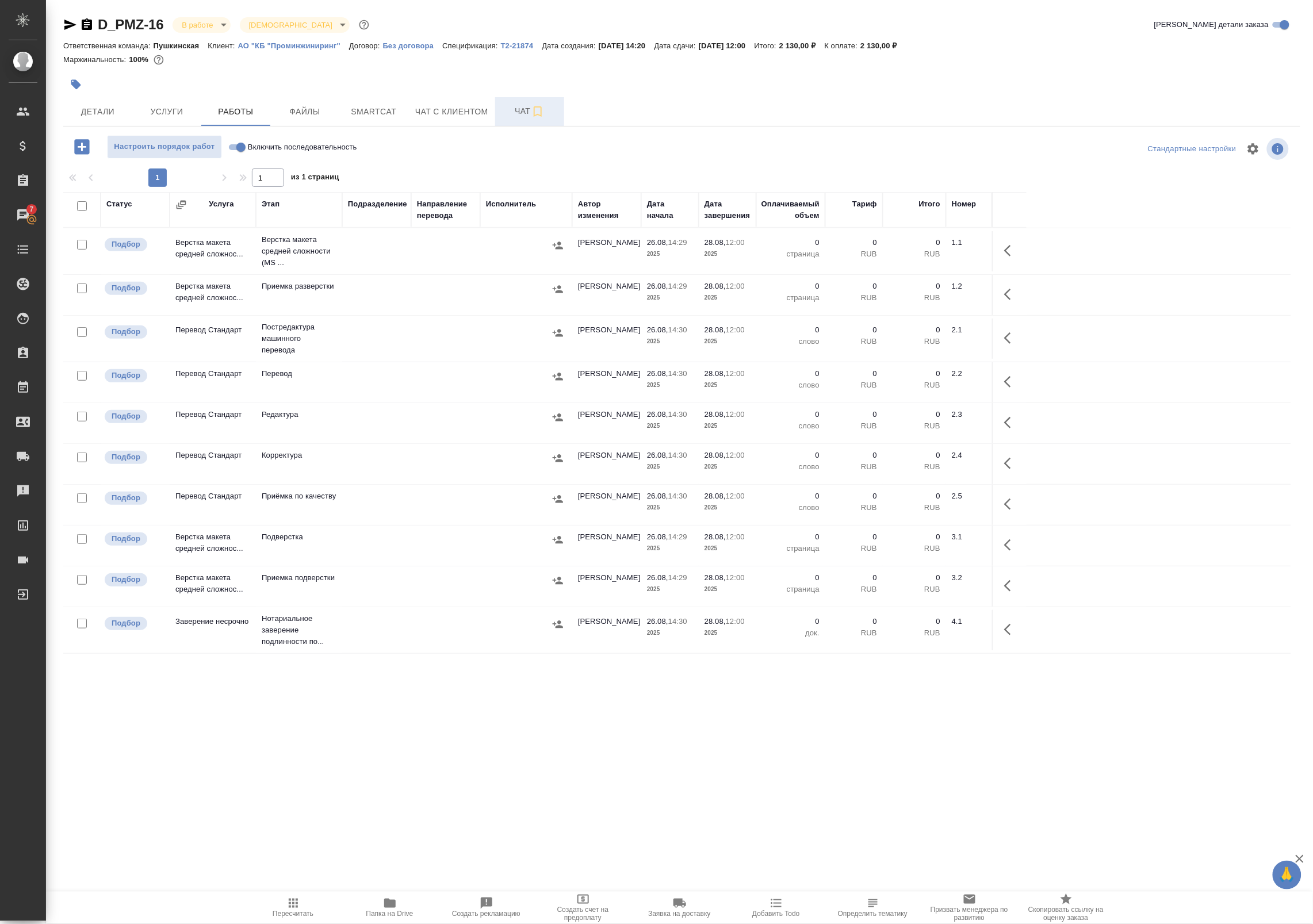
click at [509, 114] on span "Чат" at bounding box center [530, 111] width 55 height 14
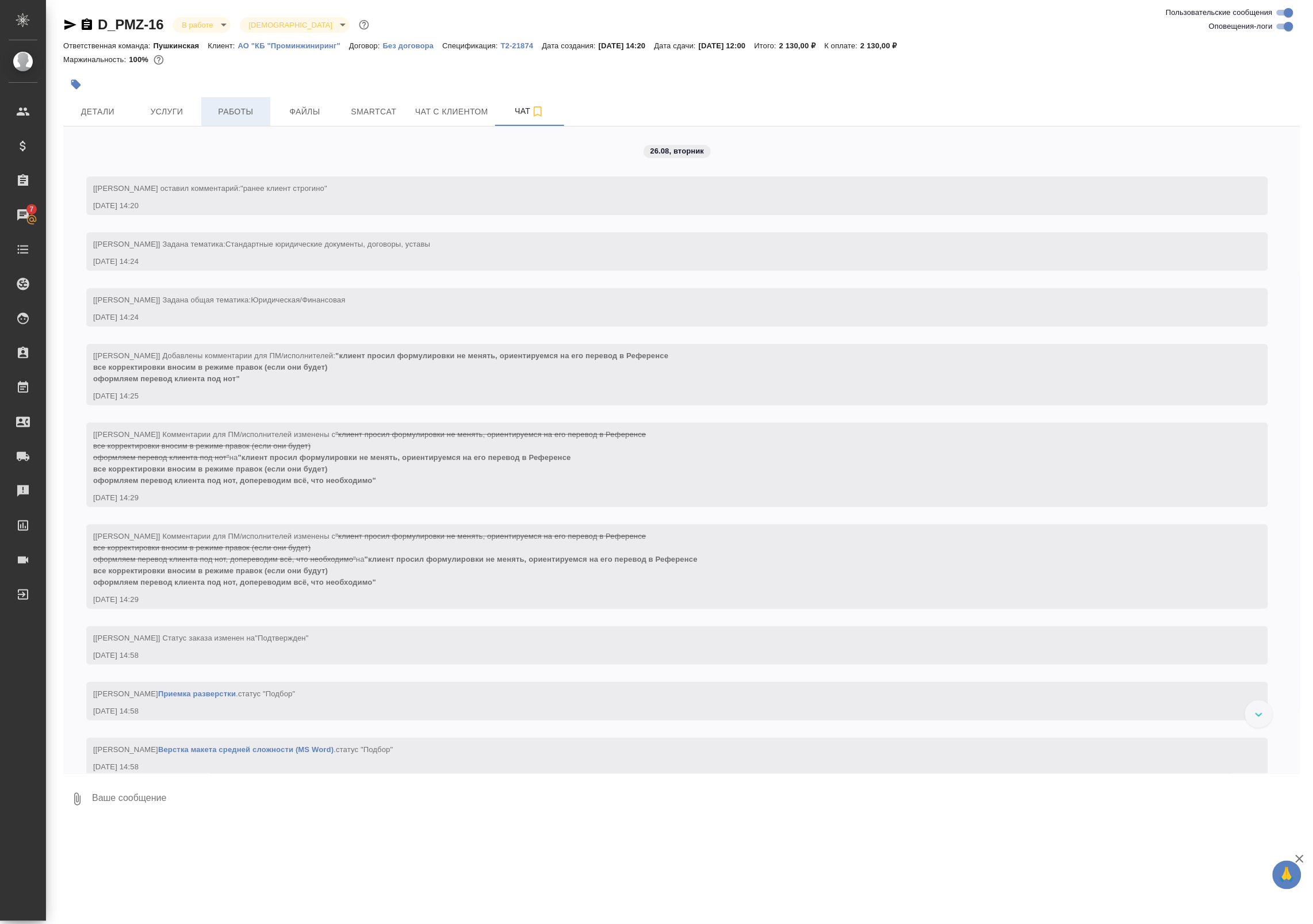
click at [232, 120] on button "Работы" at bounding box center [236, 111] width 69 height 29
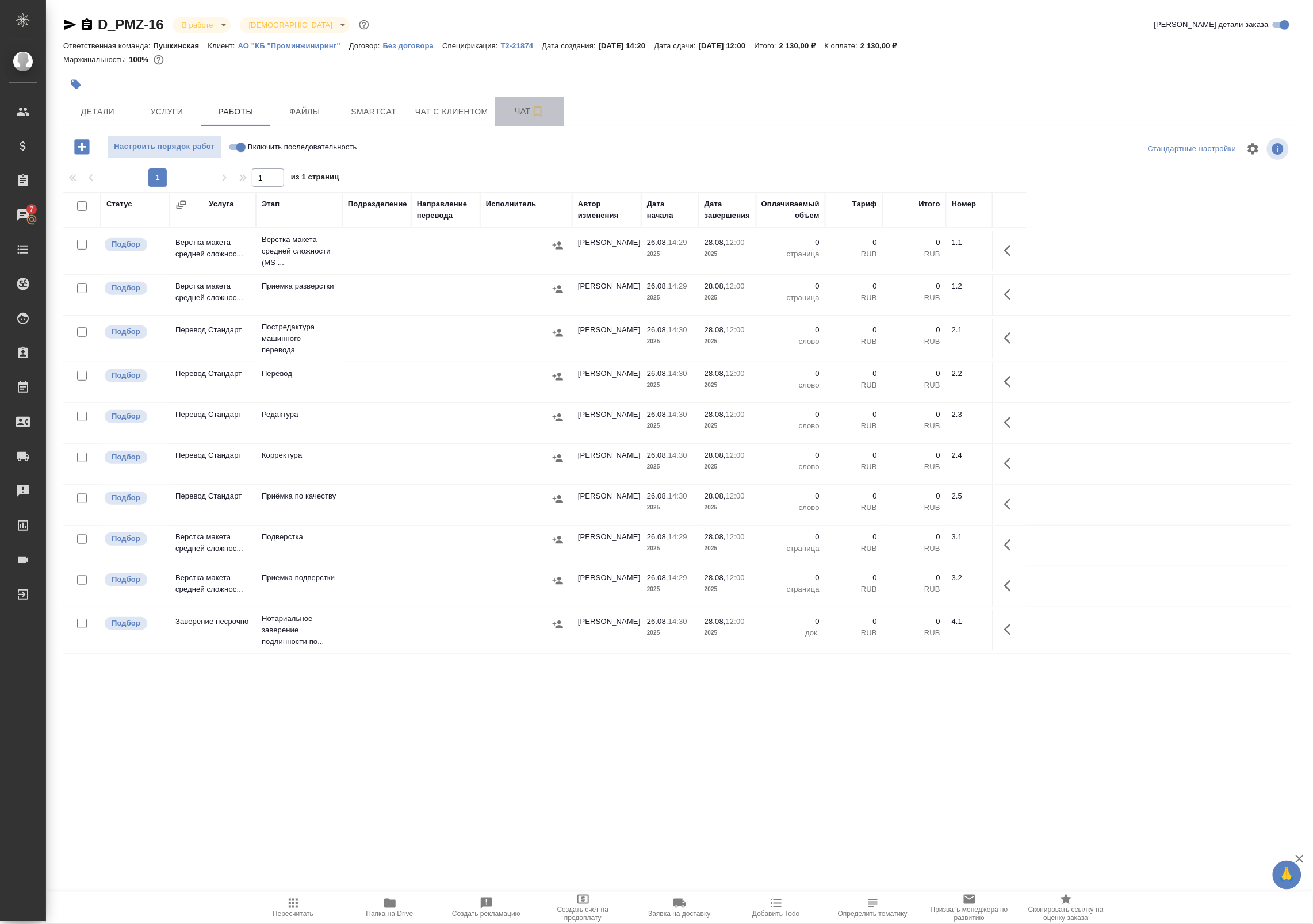
click at [525, 109] on span "Чат" at bounding box center [530, 111] width 55 height 14
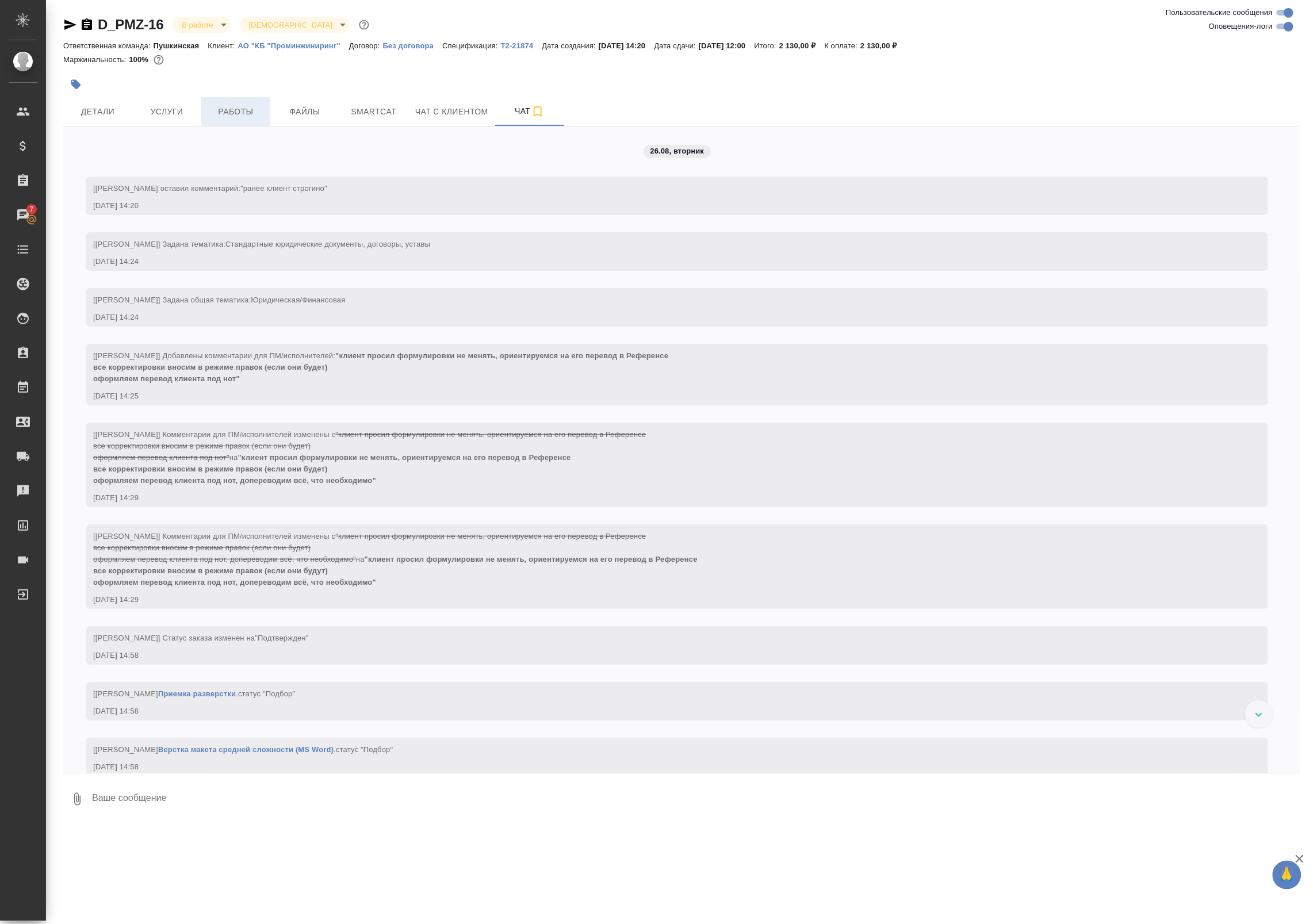
click at [214, 113] on span "Работы" at bounding box center [236, 112] width 55 height 14
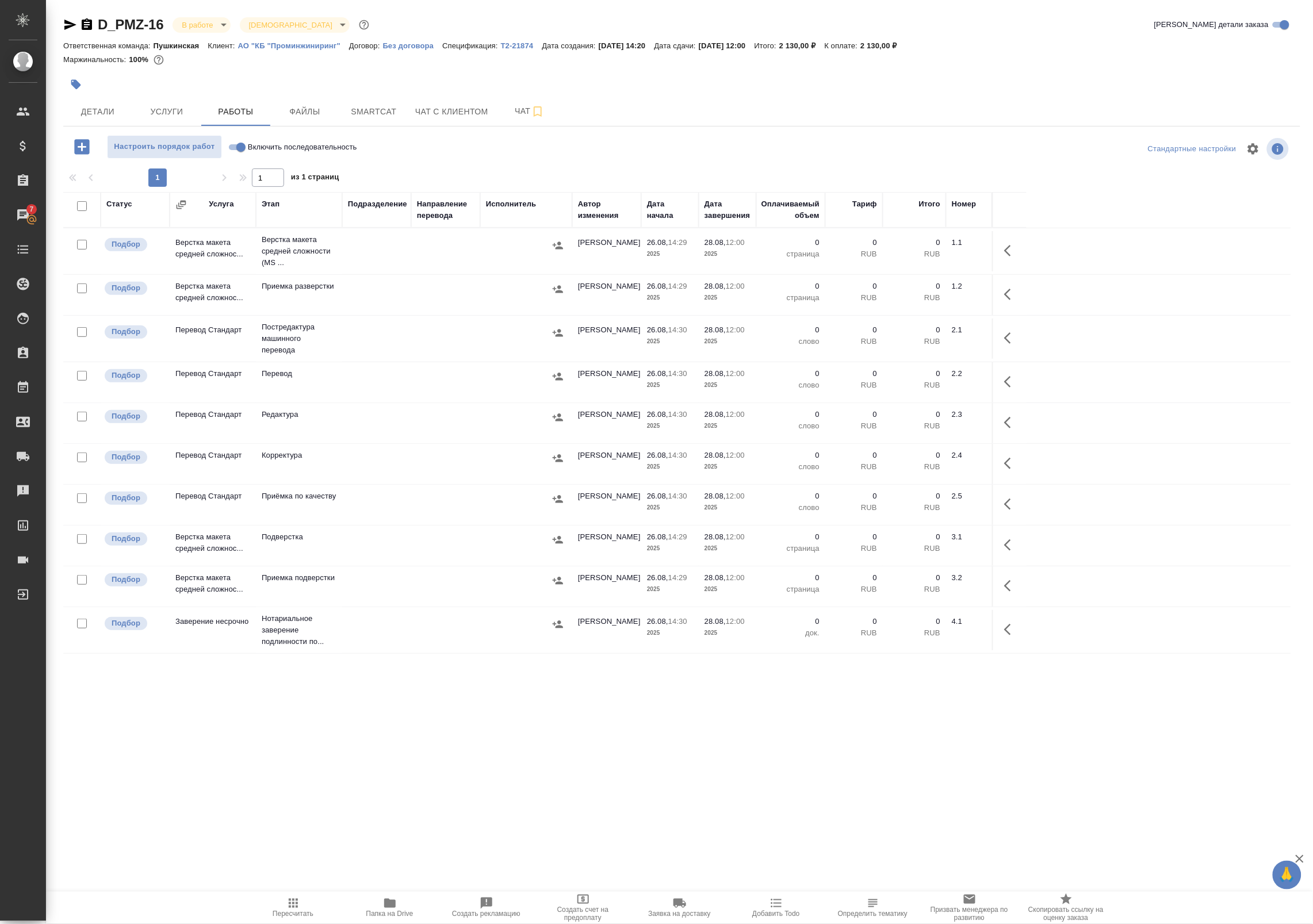
click at [393, 899] on icon "button" at bounding box center [390, 903] width 14 height 13
click at [99, 99] on button "Детали" at bounding box center [98, 111] width 69 height 29
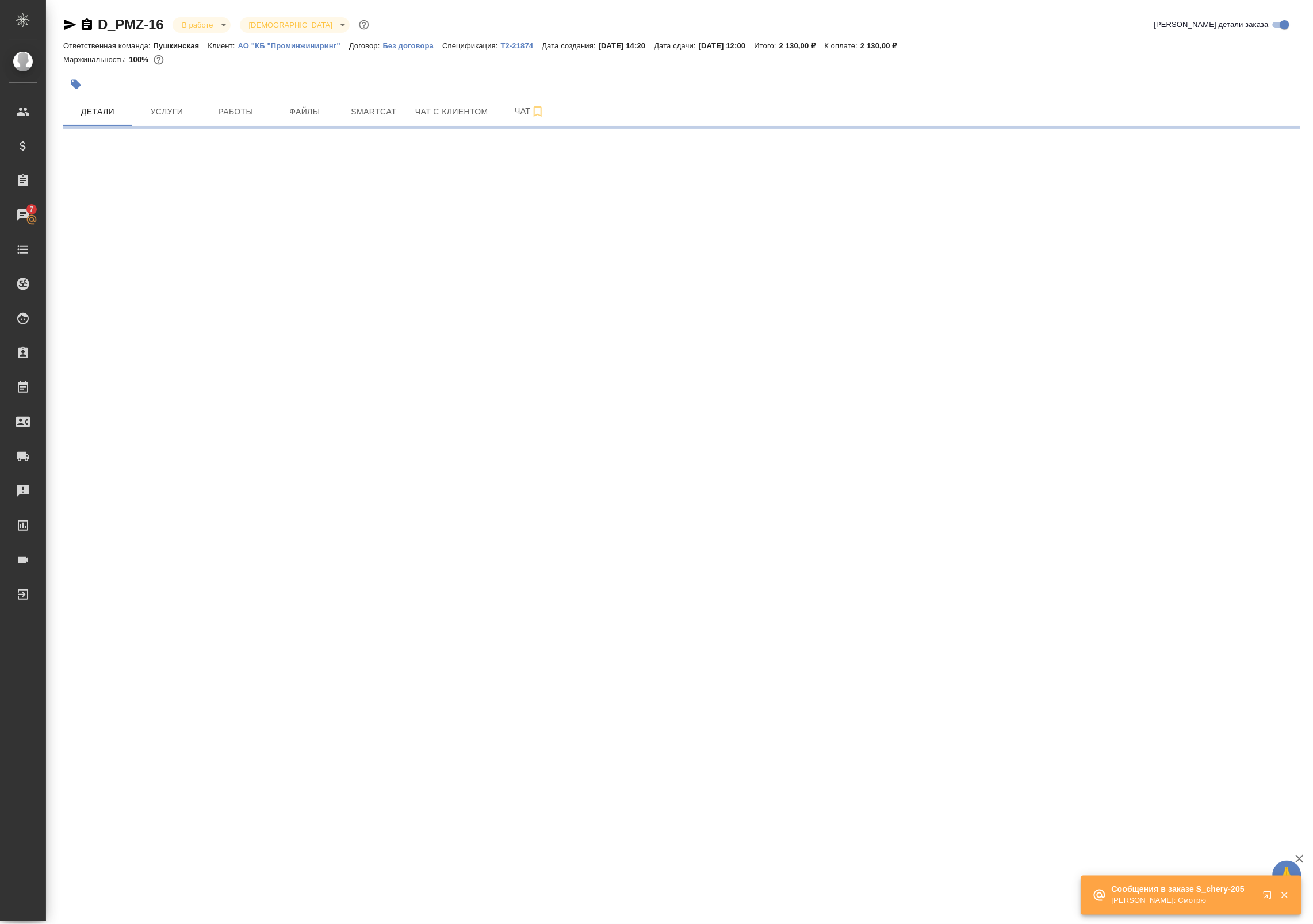
select select "RU"
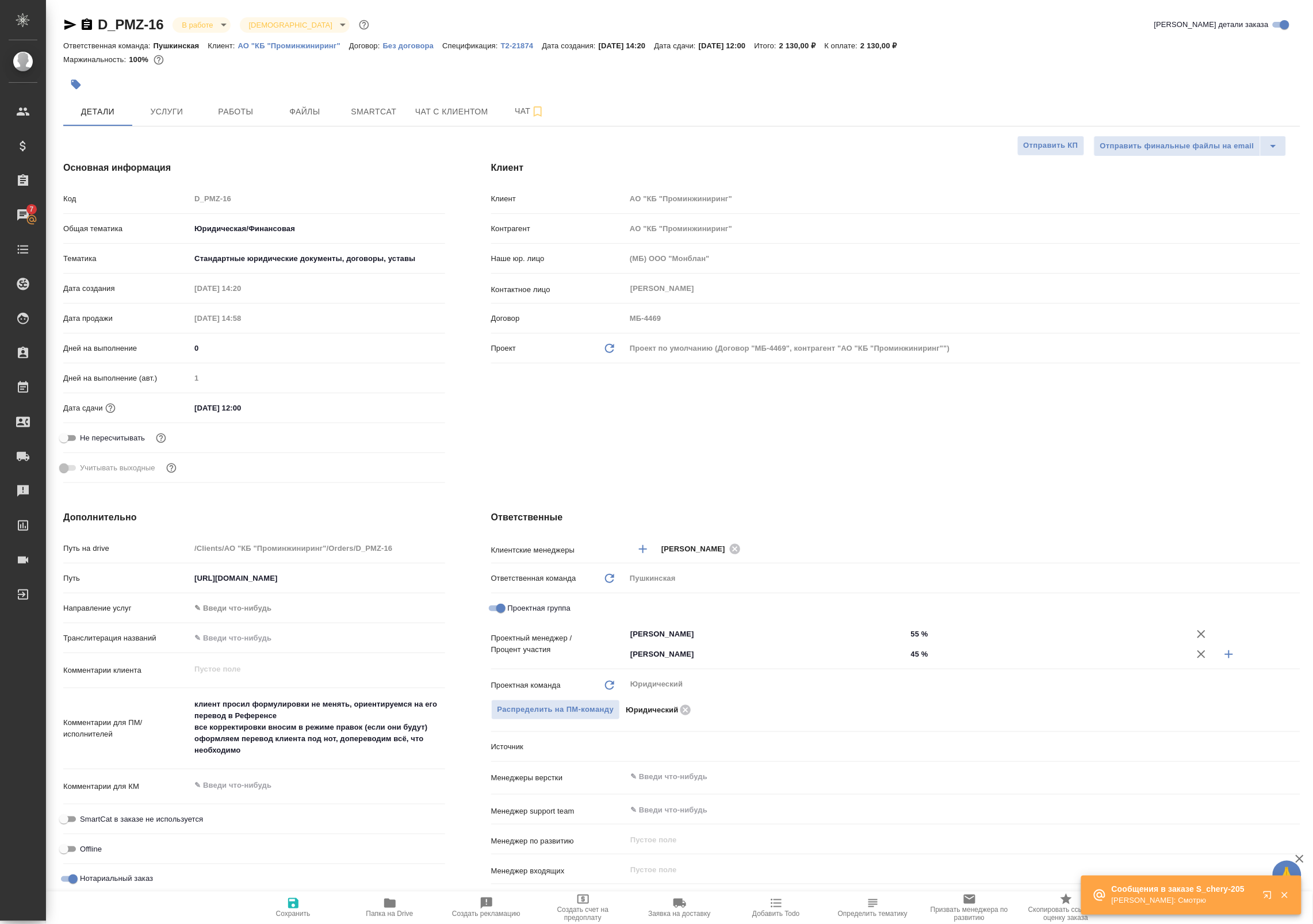
type textarea "x"
click at [501, 118] on button "Чат" at bounding box center [530, 111] width 69 height 29
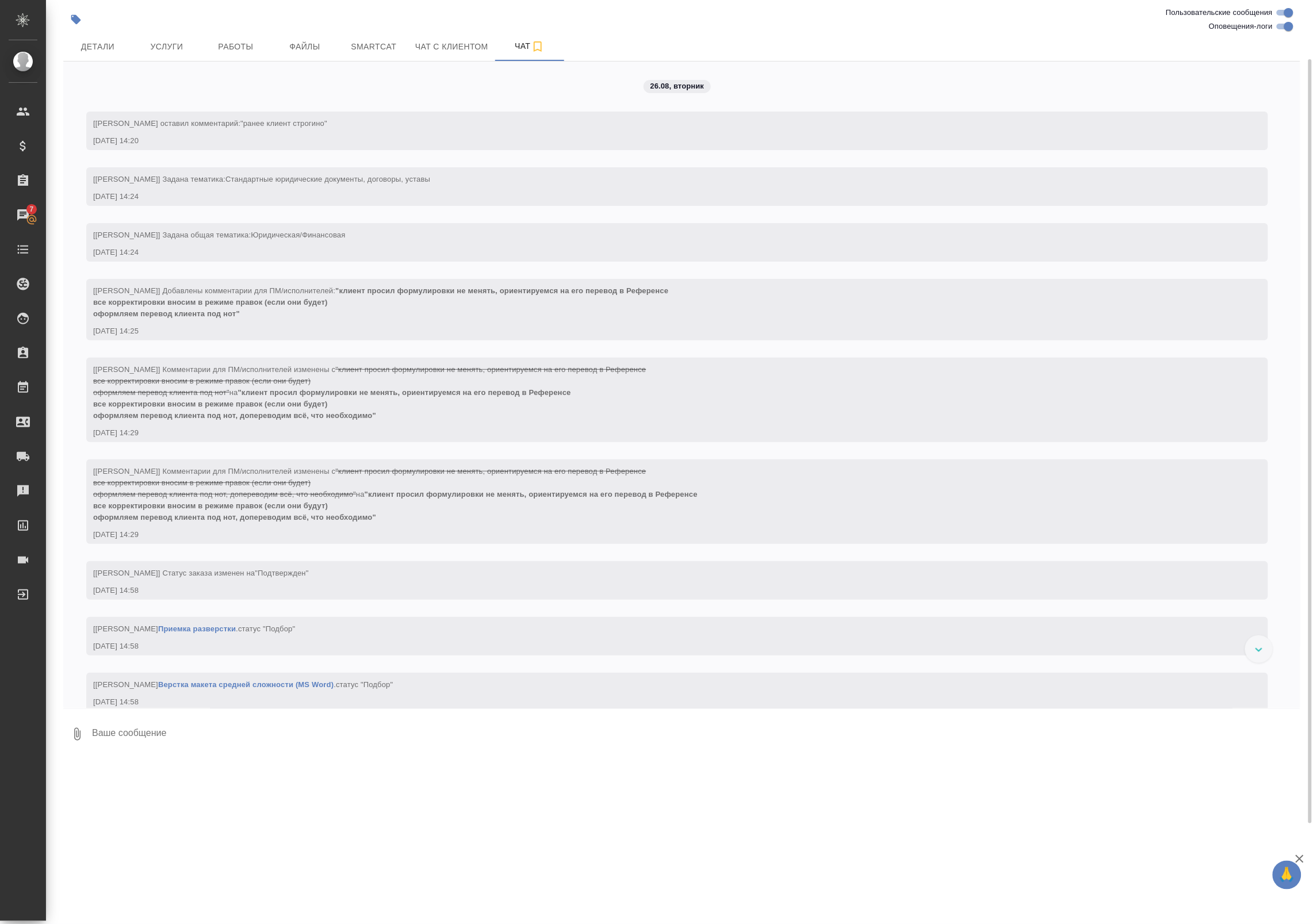
scroll to position [63, 0]
click at [251, 45] on span "Работы" at bounding box center [236, 48] width 55 height 14
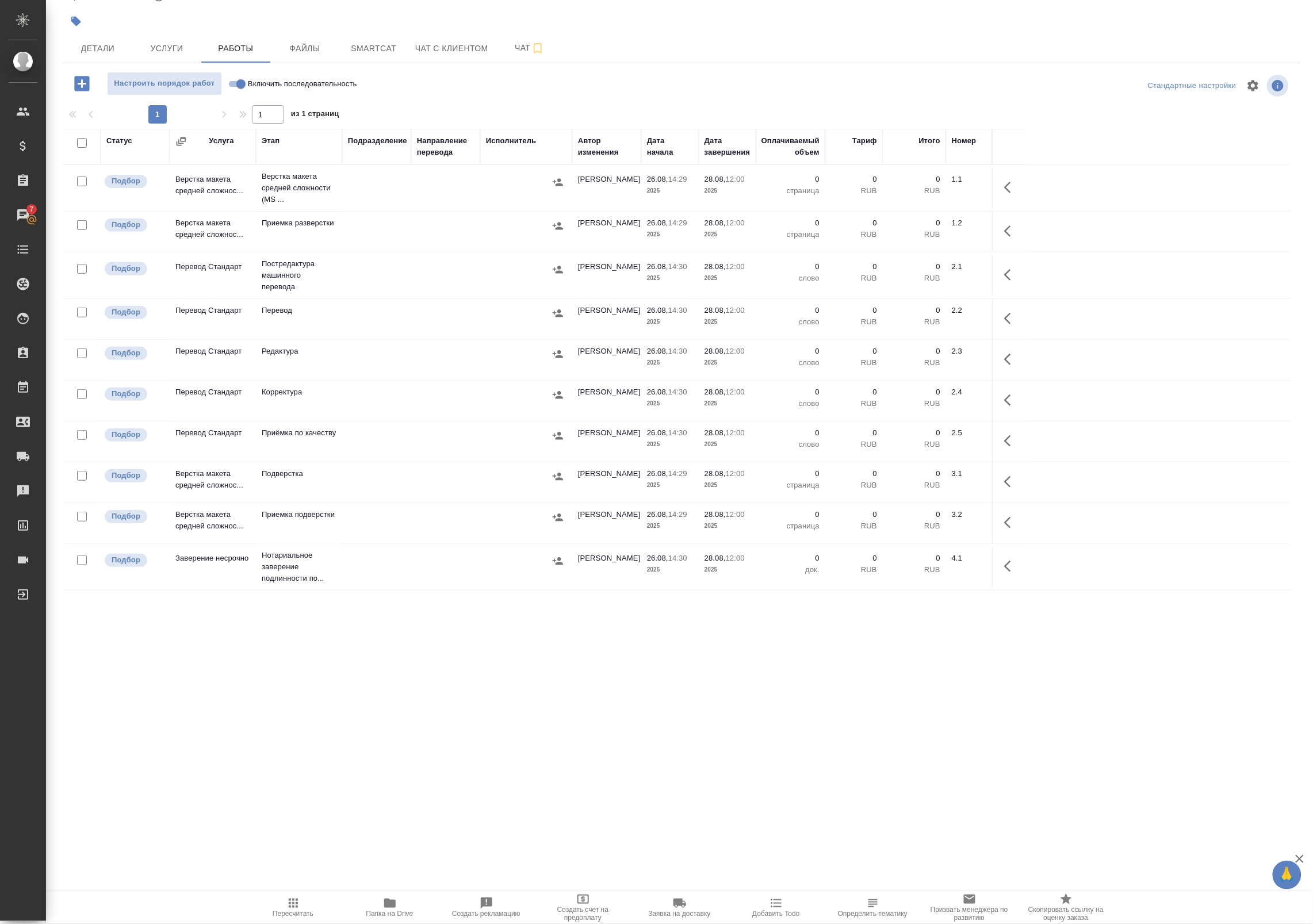
click at [77, 81] on icon "button" at bounding box center [82, 83] width 15 height 15
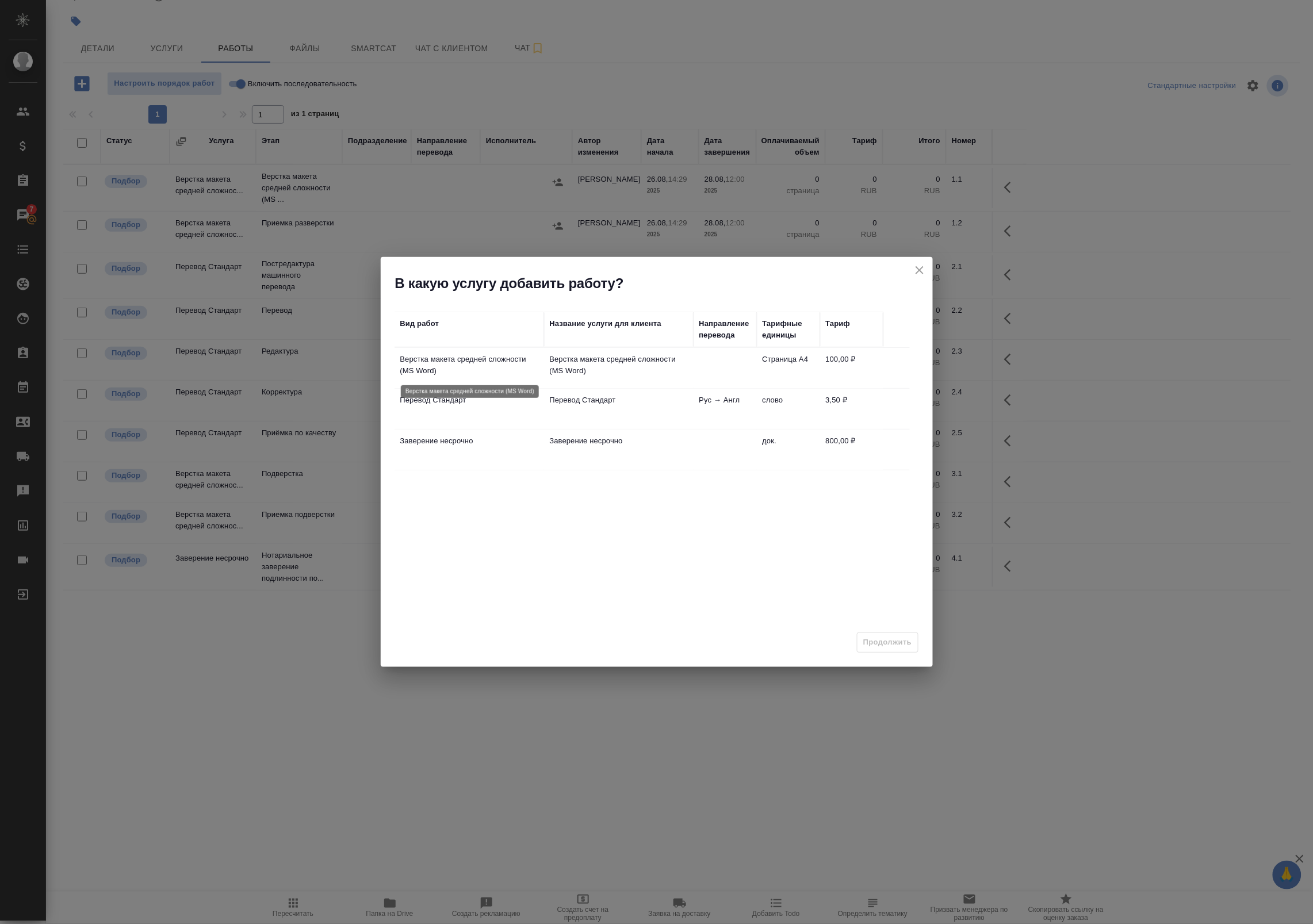
click at [482, 369] on p "Верстка макета средней сложности (MS Word)" at bounding box center [469, 364] width 138 height 23
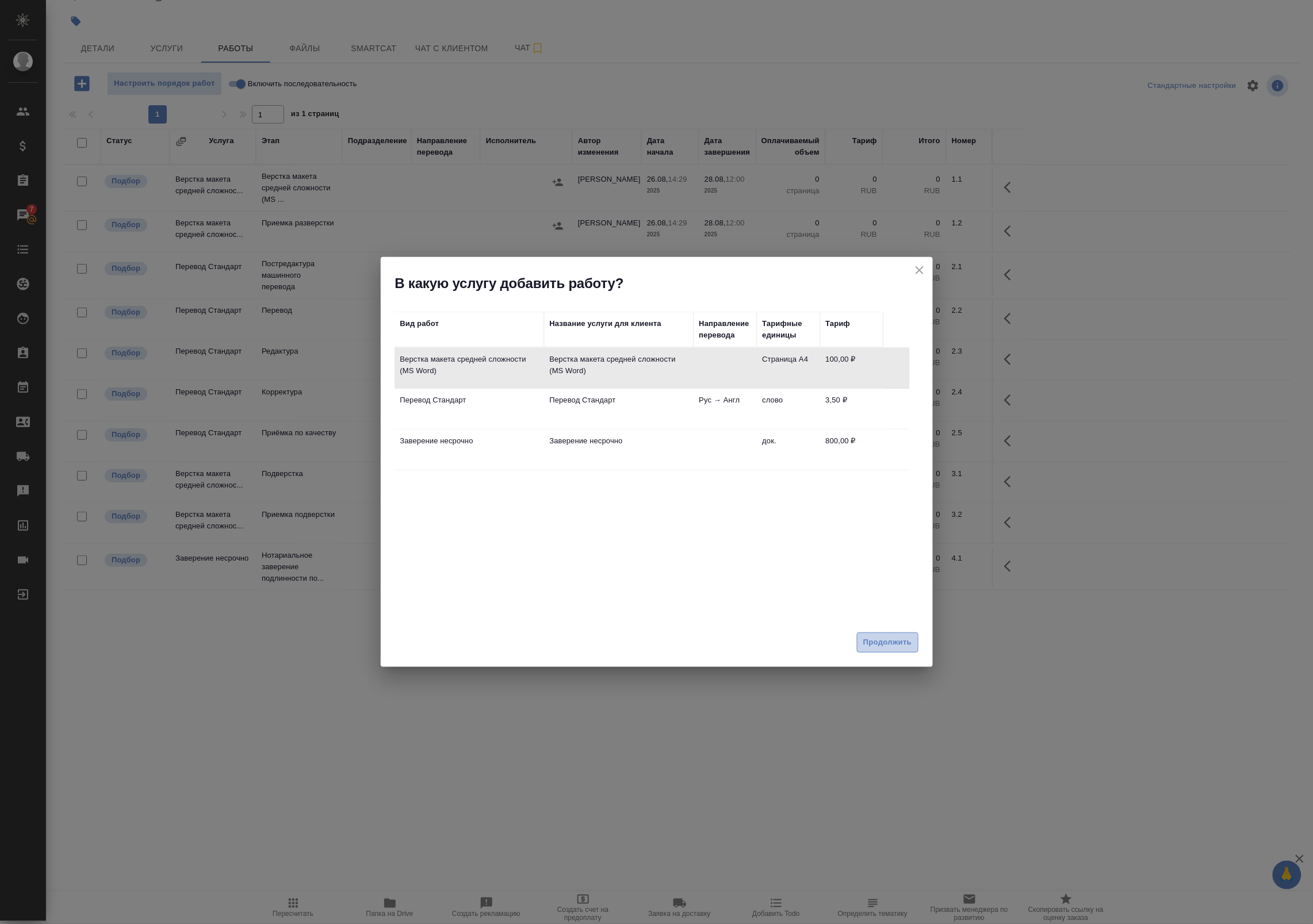
click at [897, 637] on span "Продолжить" at bounding box center [887, 642] width 48 height 13
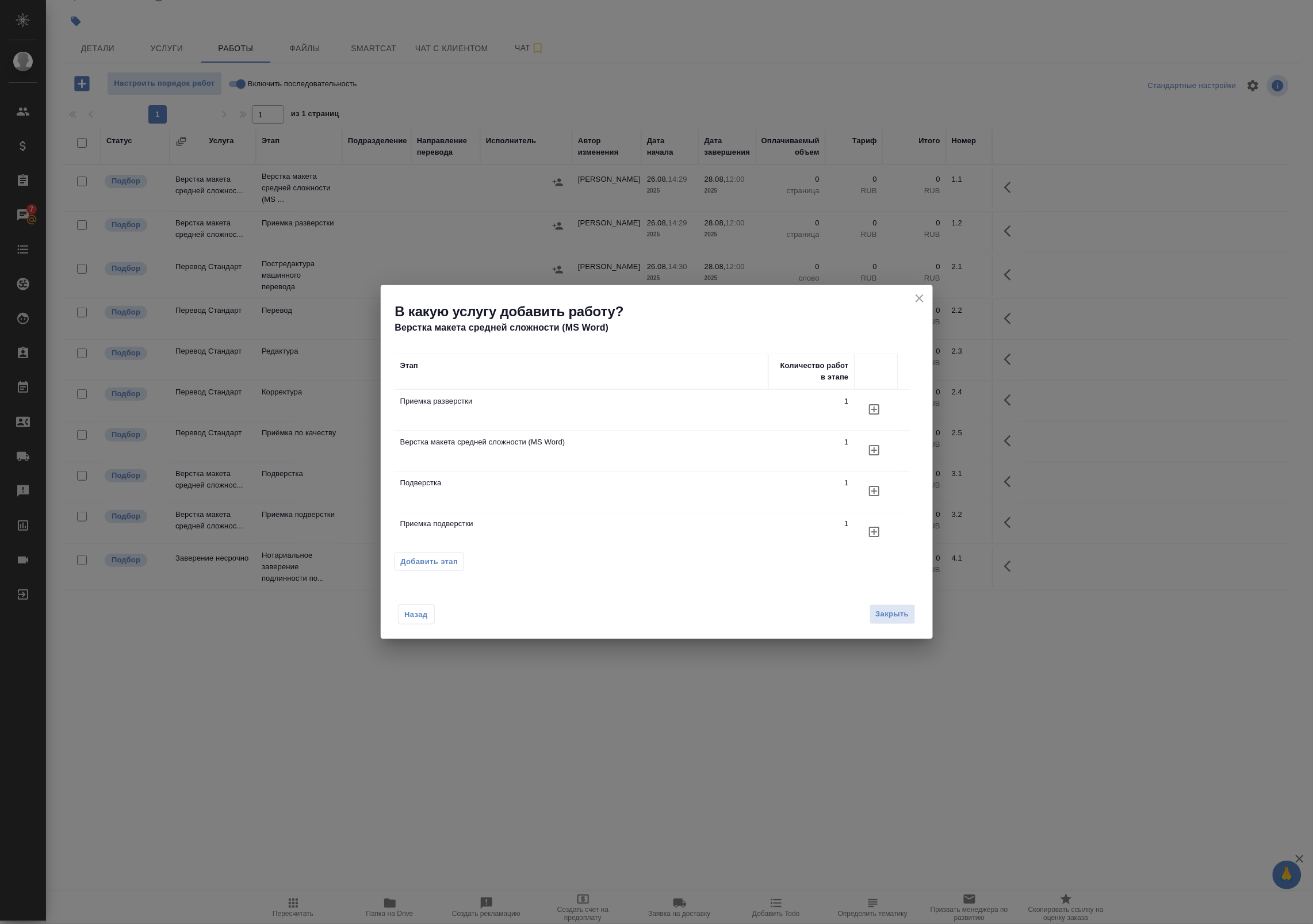
scroll to position [10, 0]
click at [451, 561] on span "Добавить этап" at bounding box center [430, 561] width 58 height 12
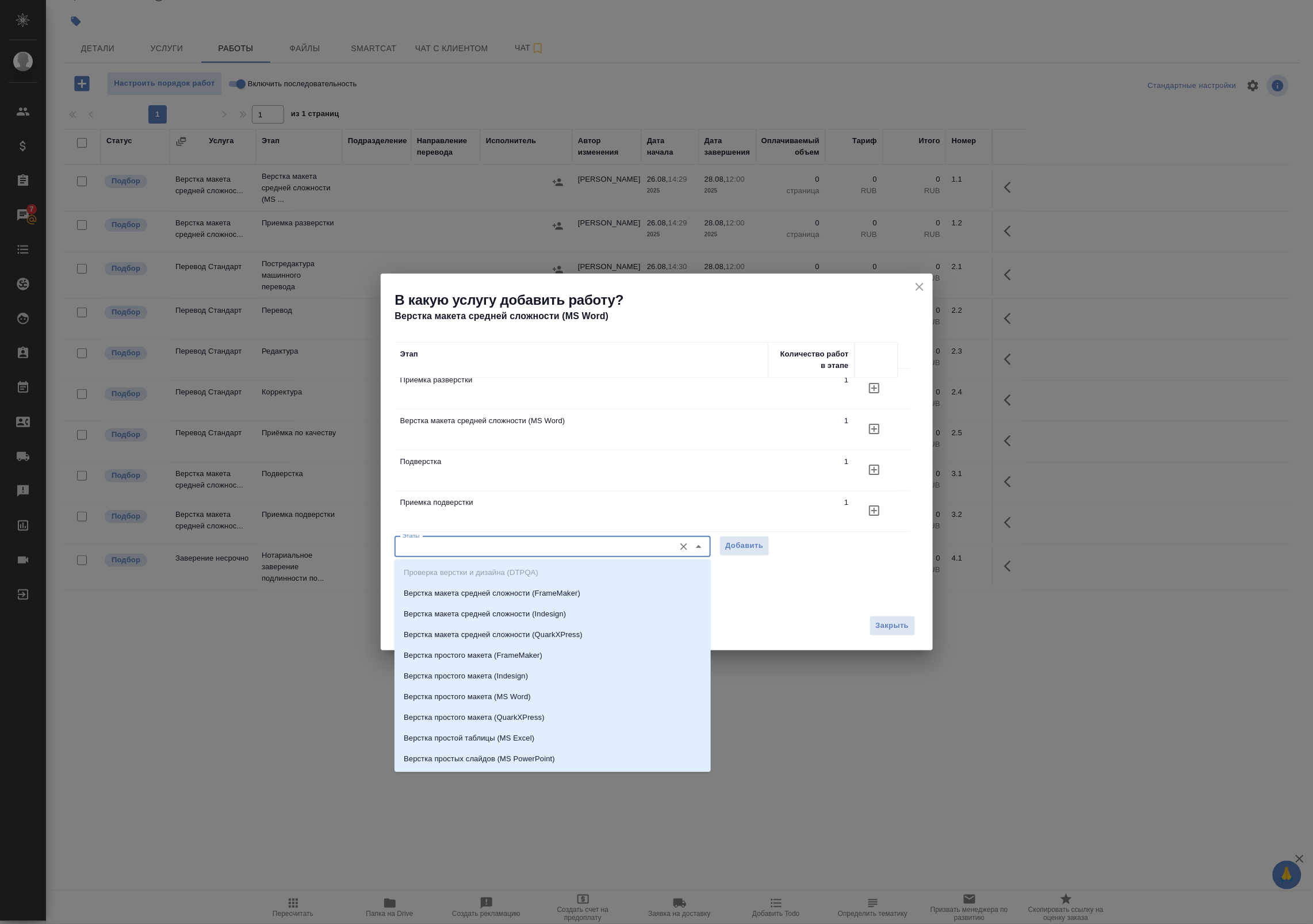
click at [500, 542] on input "Этапы" at bounding box center [533, 547] width 271 height 13
drag, startPoint x: 443, startPoint y: 546, endPoint x: 277, endPoint y: 541, distance: 166.1
click at [277, 541] on div "В какую услугу добавить работу? Верстка макета средней сложности (MS Word) Этап…" at bounding box center [656, 462] width 1313 height 924
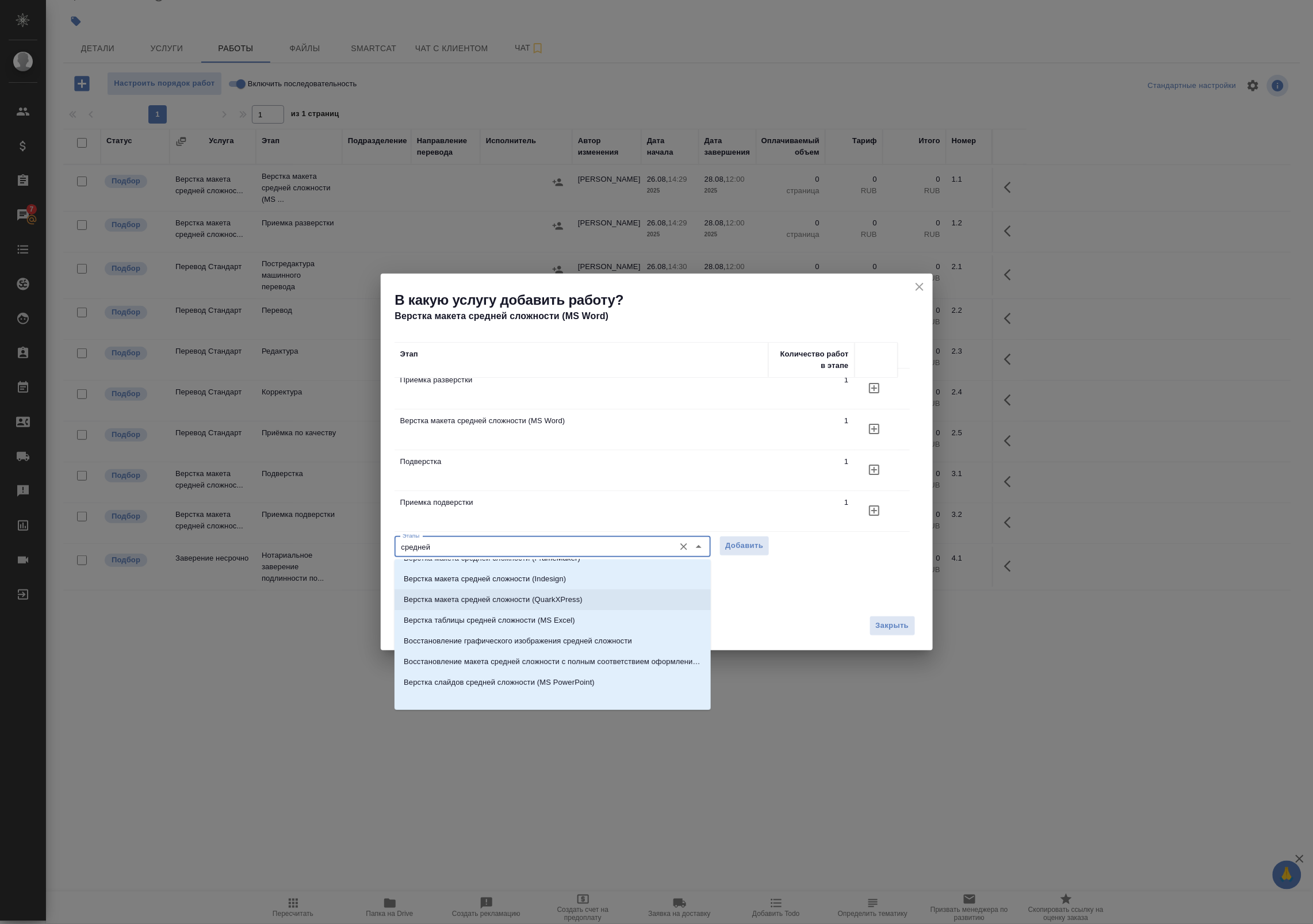
scroll to position [18, 0]
drag, startPoint x: 454, startPoint y: 547, endPoint x: 343, endPoint y: 533, distance: 111.9
click at [343, 533] on div "В какую услугу добавить работу? Верстка макета средней сложности (MS Word) Этап…" at bounding box center [656, 462] width 1313 height 924
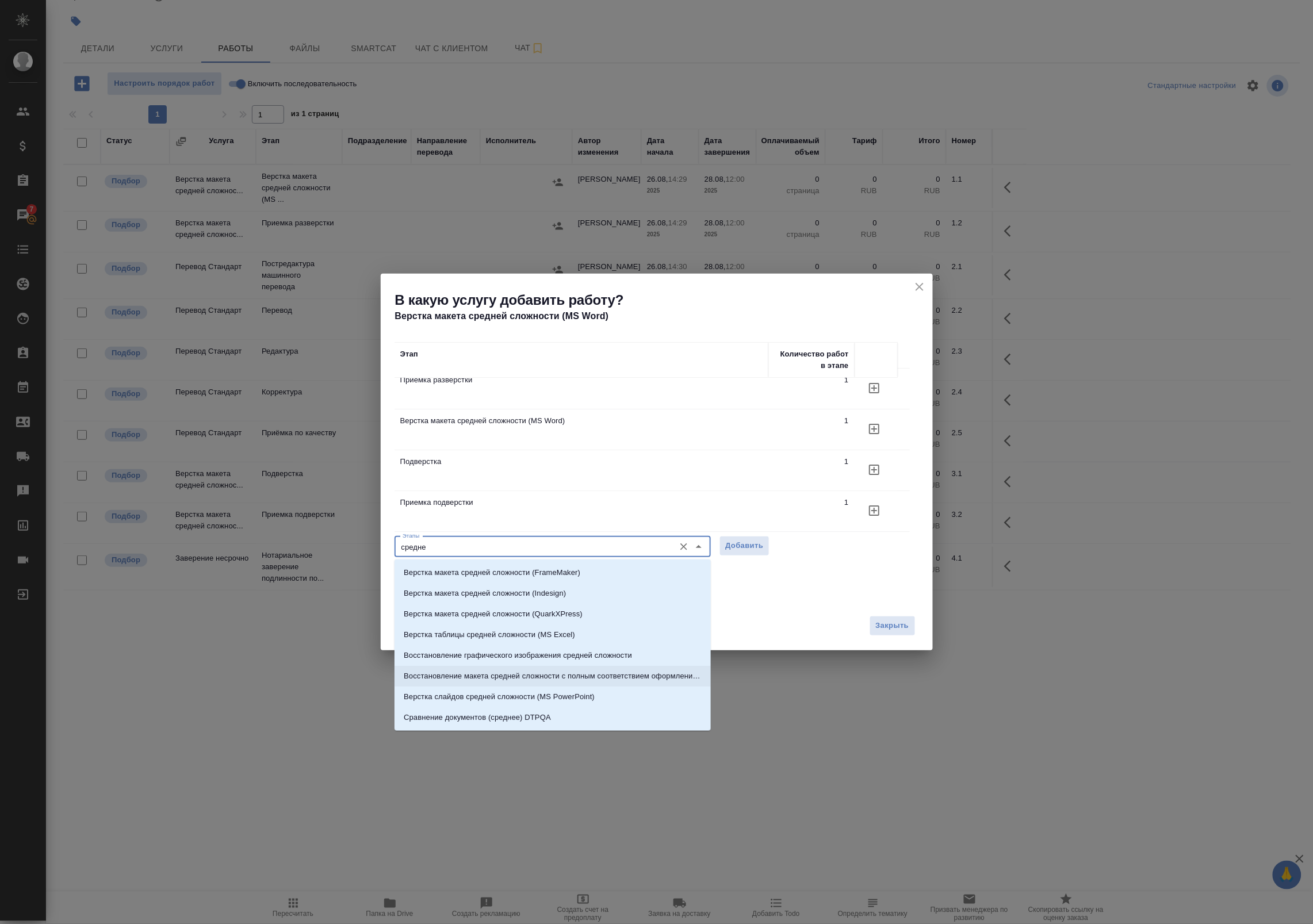
click at [558, 679] on p "Восстановление макета средней сложности с полным соответствием оформлению ориги…" at bounding box center [552, 676] width 298 height 12
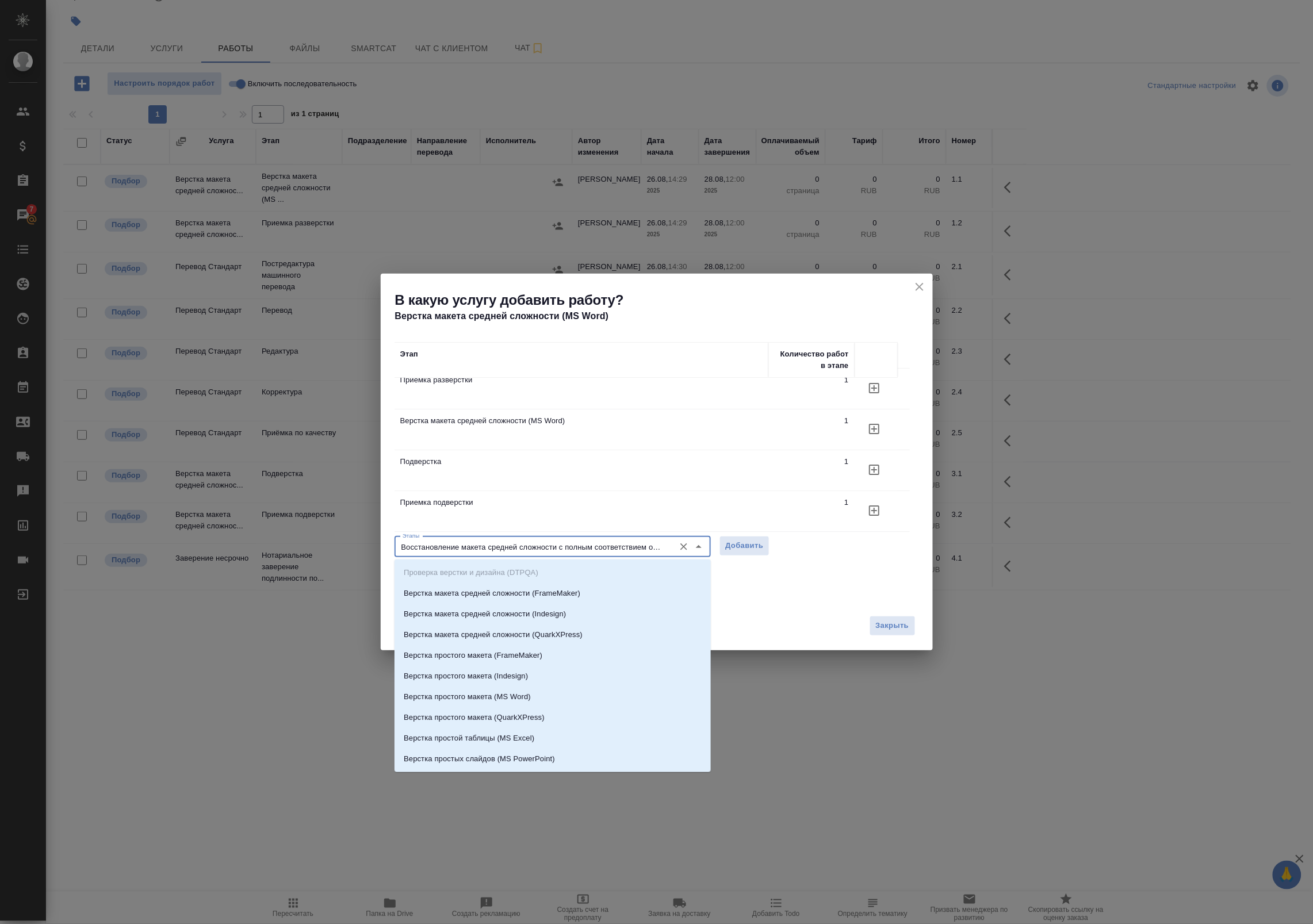
drag, startPoint x: 650, startPoint y: 542, endPoint x: 358, endPoint y: 529, distance: 292.3
click at [358, 529] on div "В какую услугу добавить работу? Верстка макета средней сложности (MS Word) Этап…" at bounding box center [656, 462] width 1313 height 924
drag, startPoint x: 502, startPoint y: 548, endPoint x: 530, endPoint y: 548, distance: 28.0
click at [504, 548] on input "Восстановление макета средней сложности с полным соответствием оформлению ориги…" at bounding box center [533, 547] width 271 height 13
click at [541, 546] on input "Восстановление макета средней сложности с полным соответствием оформлению ориги…" at bounding box center [533, 547] width 271 height 13
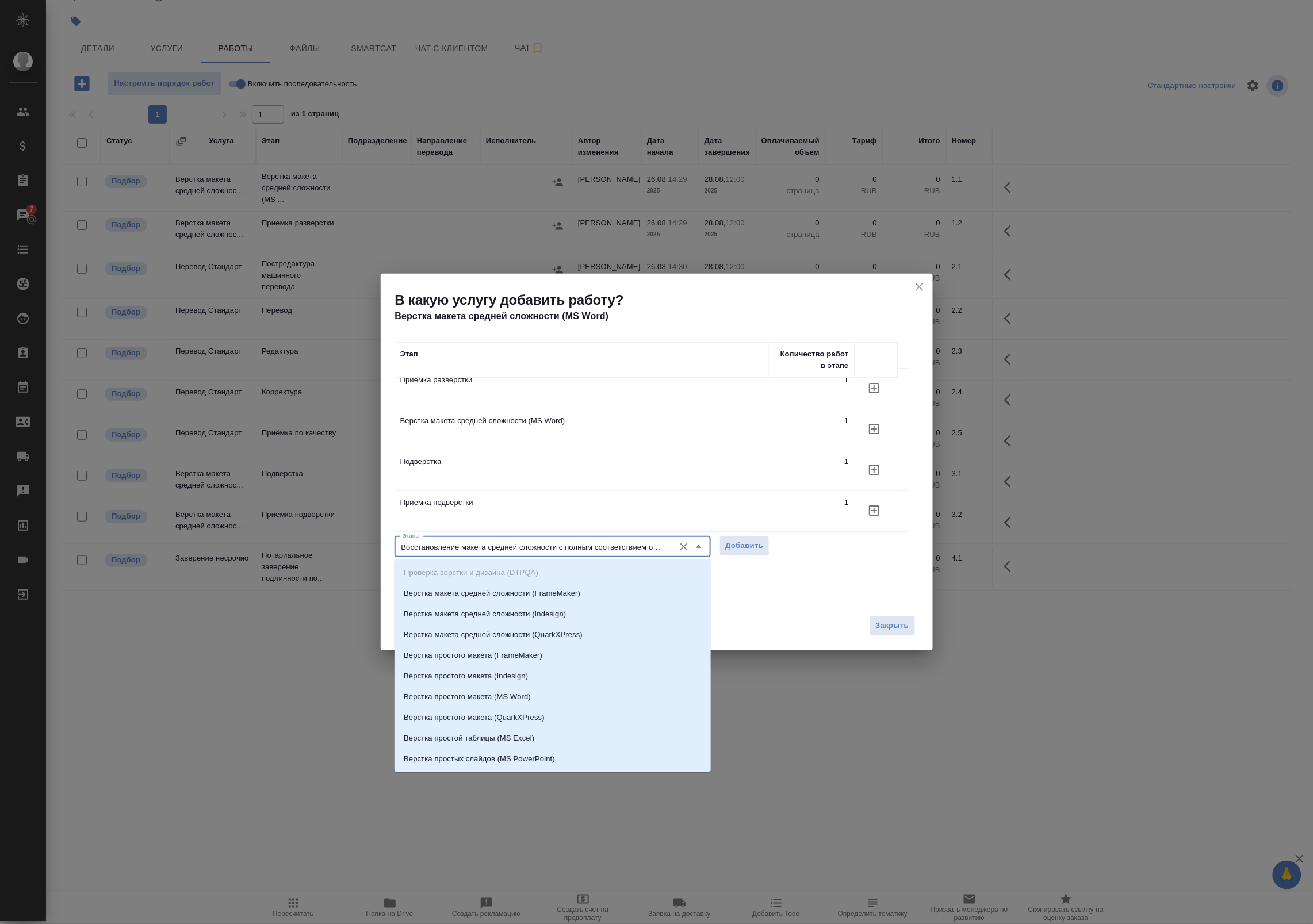
click at [562, 546] on input "Восстановление макета средней сложности с полным соответствием оформлению ориги…" at bounding box center [533, 547] width 271 height 13
click at [513, 547] on input "Восстановление макета средней сложности с полным соответствием оформлению ориги…" at bounding box center [533, 547] width 271 height 13
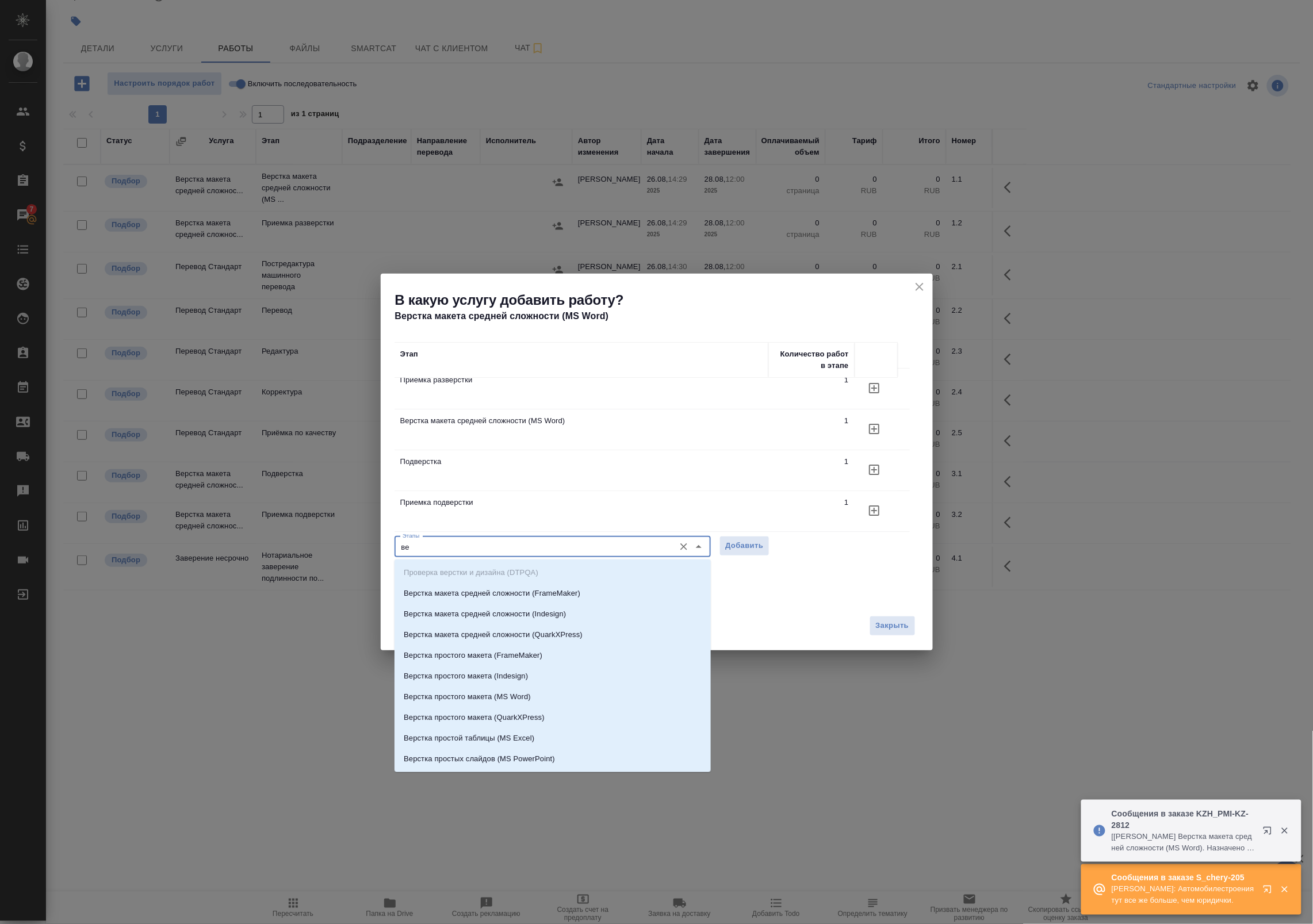
type input "в"
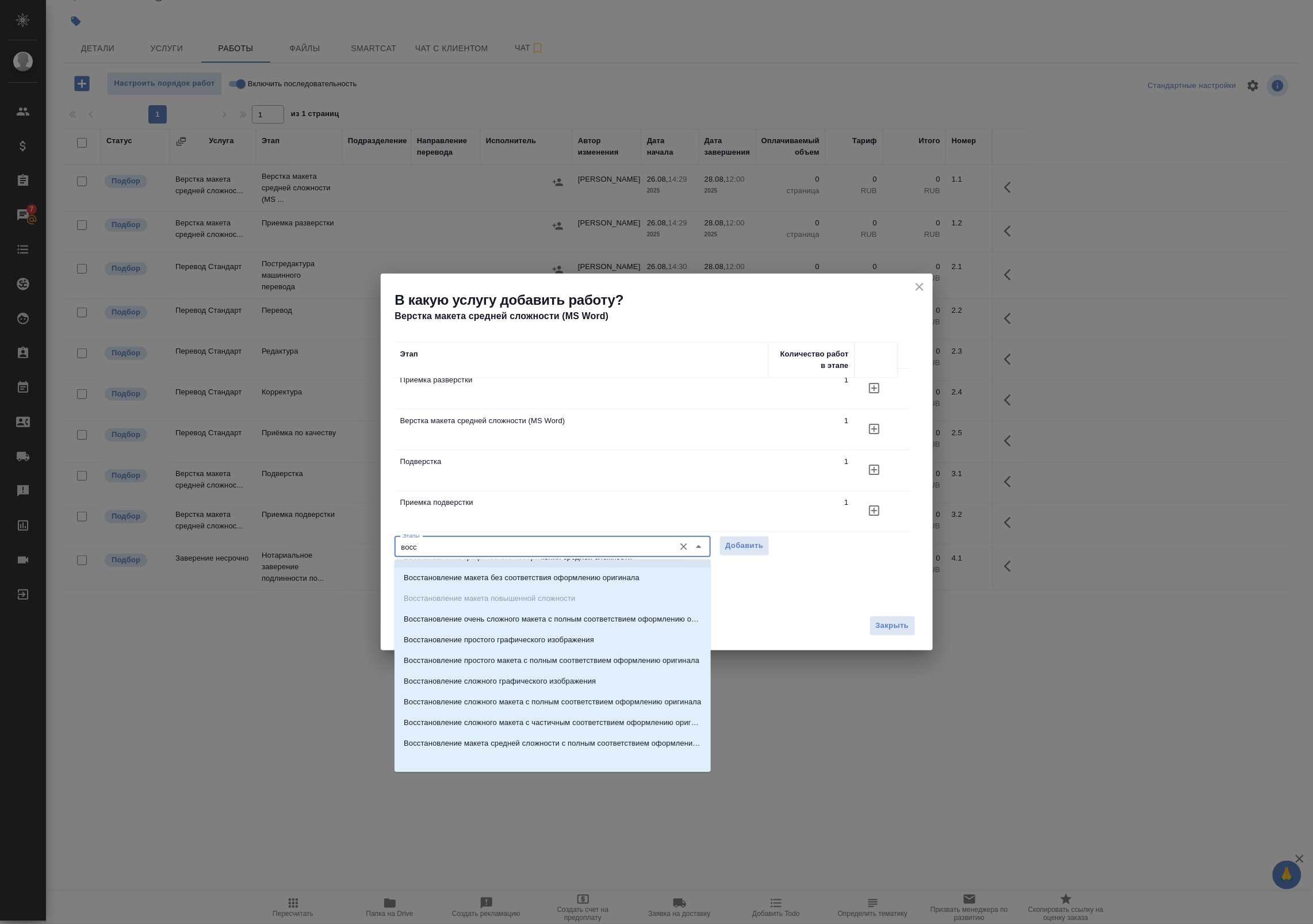
scroll to position [18, 0]
drag, startPoint x: 598, startPoint y: 722, endPoint x: 598, endPoint y: 702, distance: 20.0
click at [598, 702] on ul "Восстановление графического изображения средней сложности Восстановление макета…" at bounding box center [552, 656] width 316 height 207
drag, startPoint x: 614, startPoint y: 694, endPoint x: 610, endPoint y: 766, distance: 72.1
click at [610, 768] on div "Восстановление графического изображения средней сложности Восстановление макета…" at bounding box center [552, 666] width 316 height 213
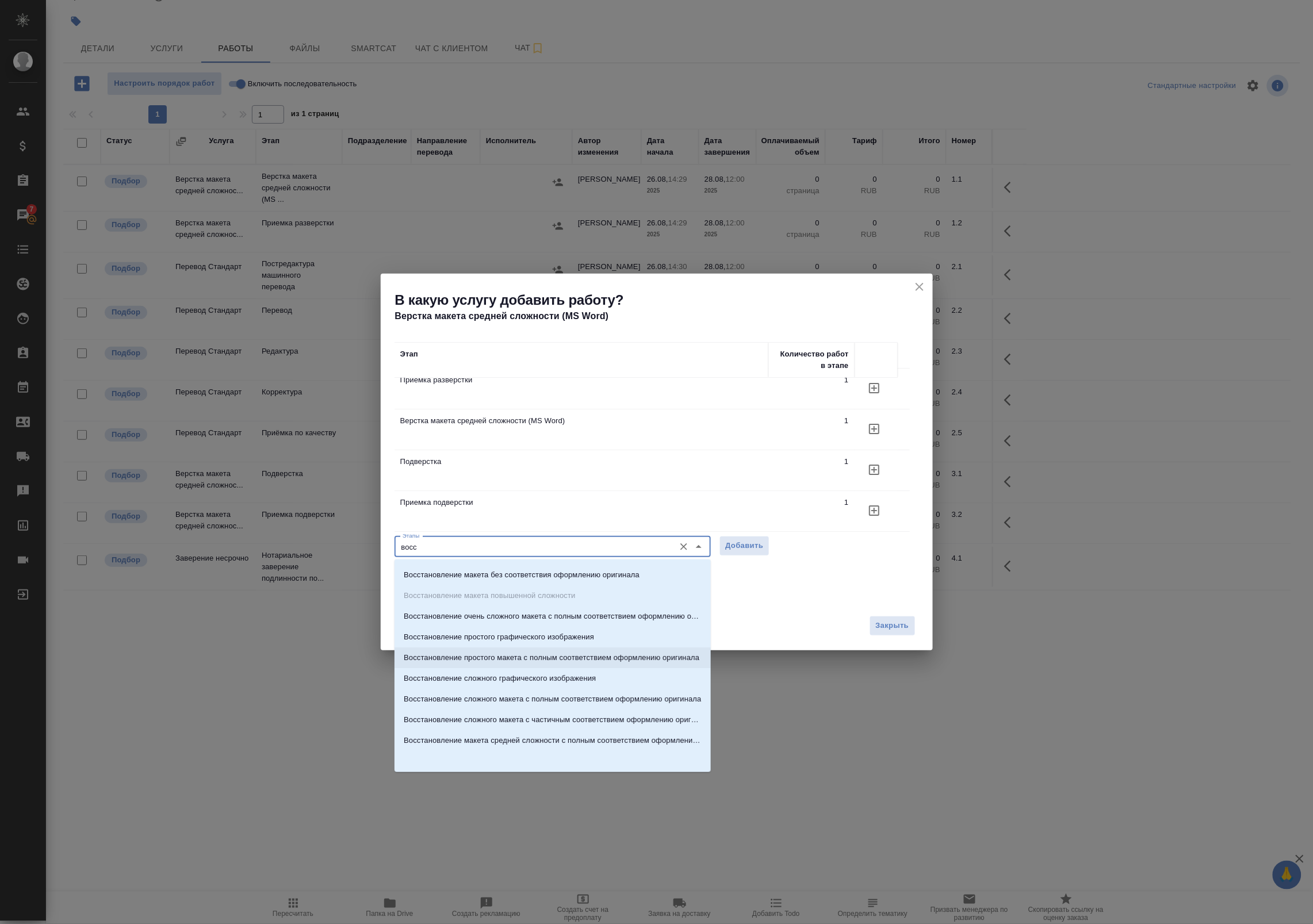
click at [623, 656] on p "Восстановление простого макета с полным соответствием оформлению оригинала" at bounding box center [552, 657] width 296 height 12
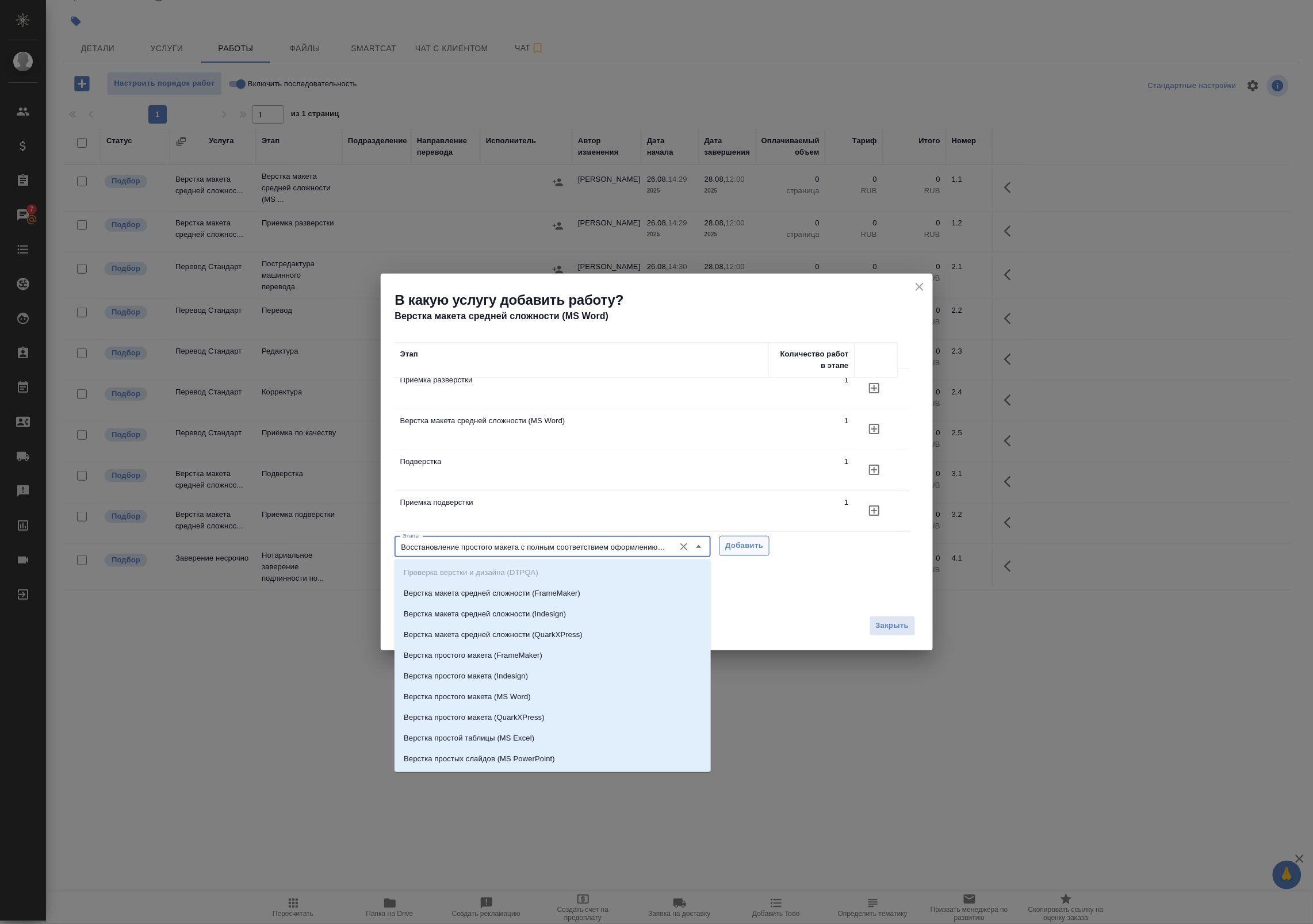
scroll to position [0, 30]
drag, startPoint x: 616, startPoint y: 547, endPoint x: 774, endPoint y: 541, distance: 158.1
click at [774, 541] on div "Этапы Восстановление простого макета с полным соответствием оформлению оригинал…" at bounding box center [657, 545] width 524 height 28
click at [575, 546] on input "Восстановление простого макета с полным соответствием оформлению оригинала" at bounding box center [533, 547] width 271 height 13
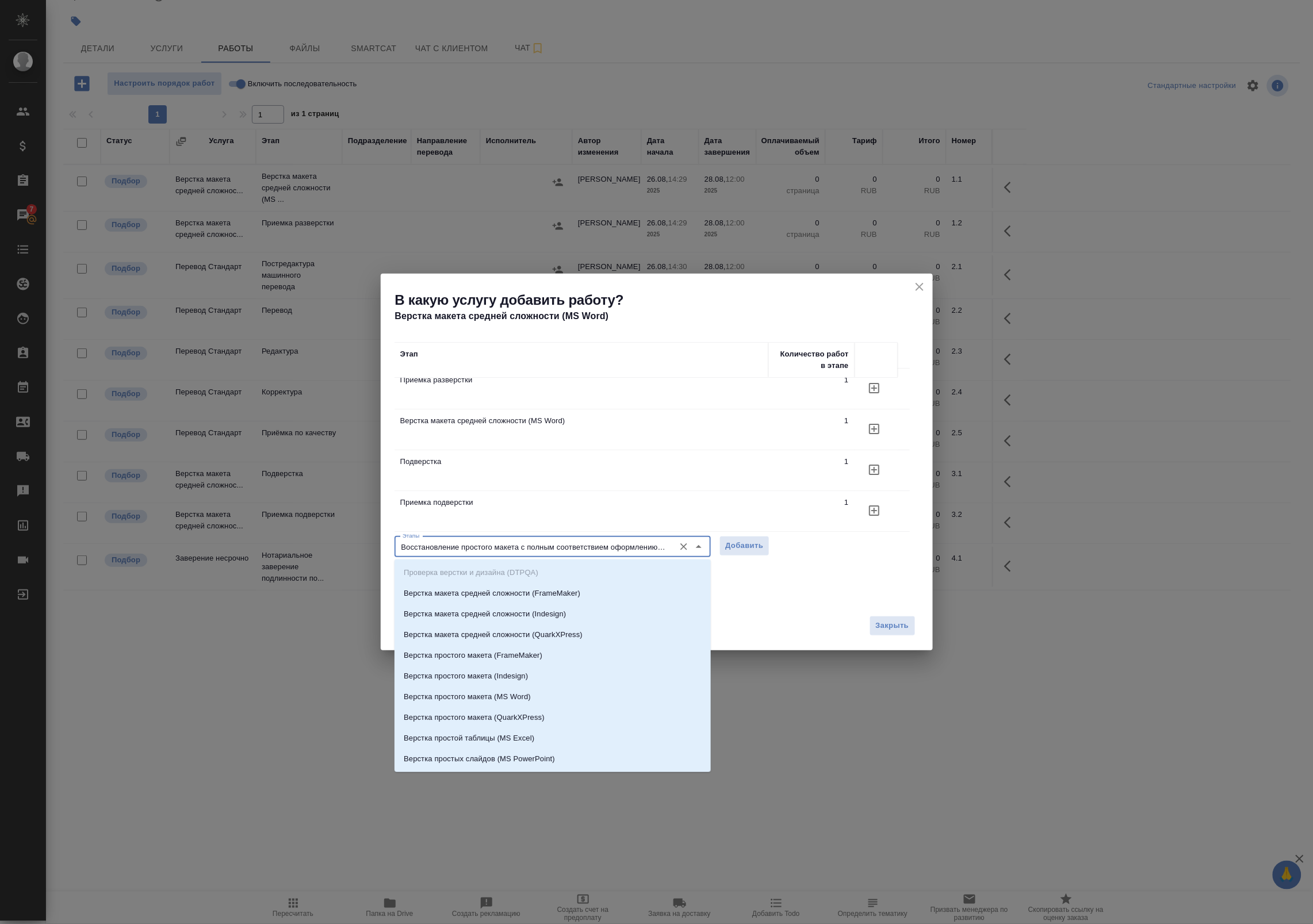
drag, startPoint x: 586, startPoint y: 544, endPoint x: 377, endPoint y: 550, distance: 209.1
click at [377, 550] on div "В какую услугу добавить работу? Верстка макета средней сложности (MS Word) Этап…" at bounding box center [656, 462] width 1313 height 924
click at [536, 547] on input "Восстановление простого макета с полным соответствием оформлению оригинала" at bounding box center [533, 547] width 271 height 13
drag, startPoint x: 592, startPoint y: 544, endPoint x: 808, endPoint y: 544, distance: 216.0
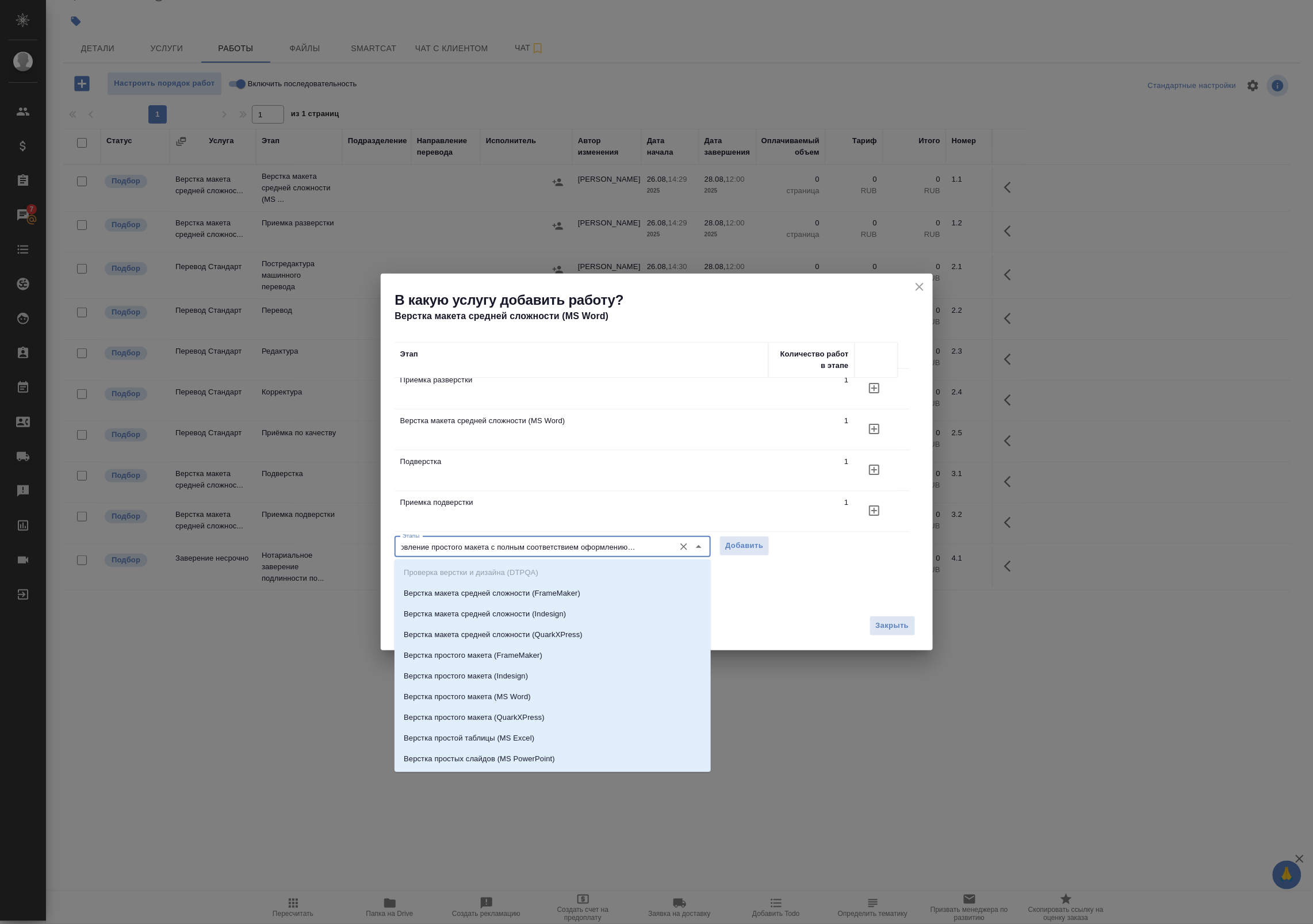
click at [808, 544] on div "Этапы Восстановление простого макета с полным соответствием оформлению оригинал…" at bounding box center [657, 545] width 524 height 28
click at [539, 547] on input "Восстановление простого макета с полным соответствием оформлению оригинала" at bounding box center [533, 547] width 271 height 13
drag, startPoint x: 436, startPoint y: 547, endPoint x: 305, endPoint y: 552, distance: 131.1
click at [305, 552] on div "В какую услугу добавить работу? Верстка макета средней сложности (MS Word) Этап…" at bounding box center [656, 462] width 1313 height 924
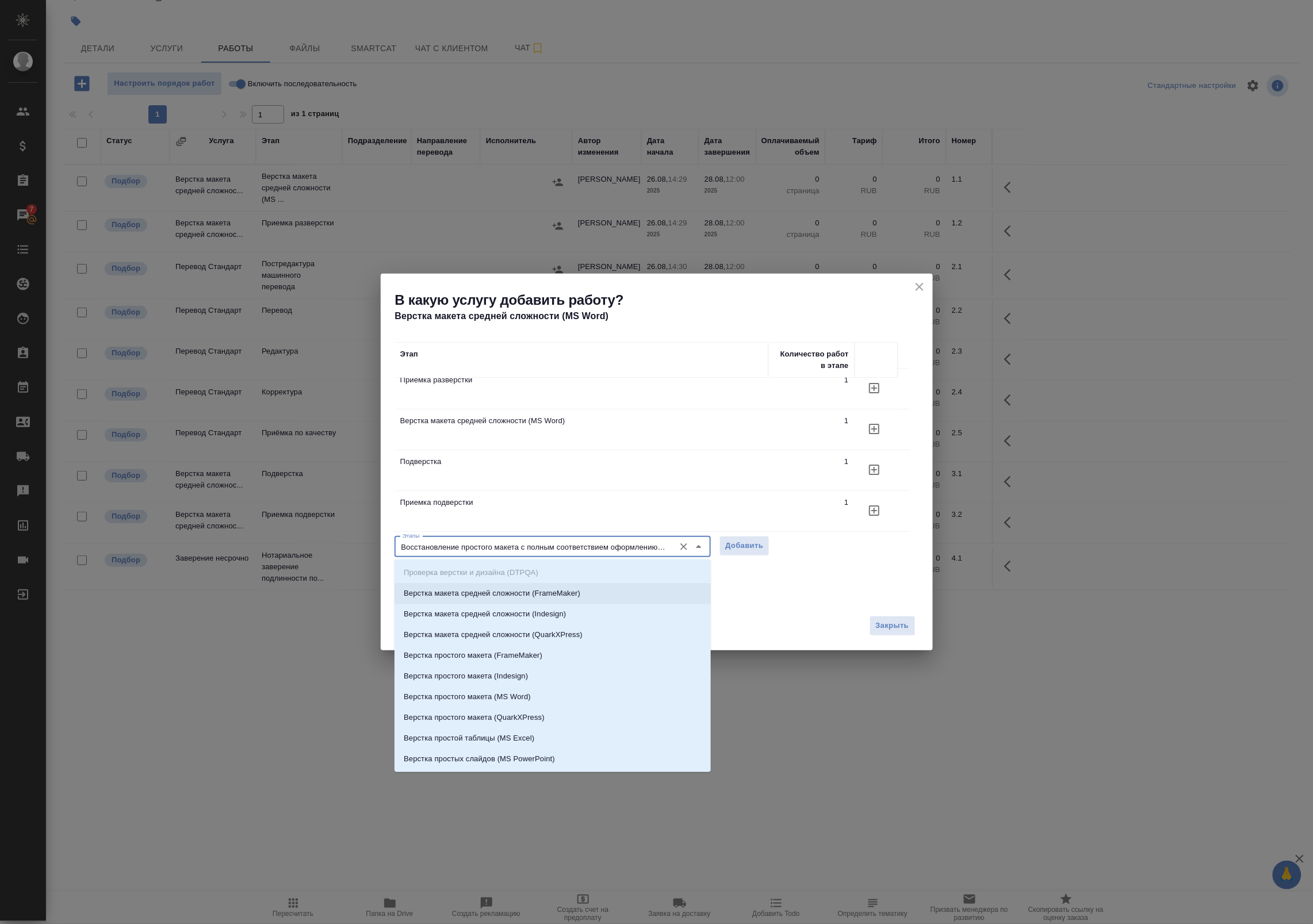
click at [494, 546] on input "Восстановление простого макета с полным соответствием оформлению оригинала" at bounding box center [533, 547] width 271 height 13
drag, startPoint x: 461, startPoint y: 543, endPoint x: 934, endPoint y: 536, distance: 473.1
click at [934, 536] on div "В какую услугу добавить работу? Верстка макета средней сложности (MS Word) Этап…" at bounding box center [656, 462] width 1313 height 924
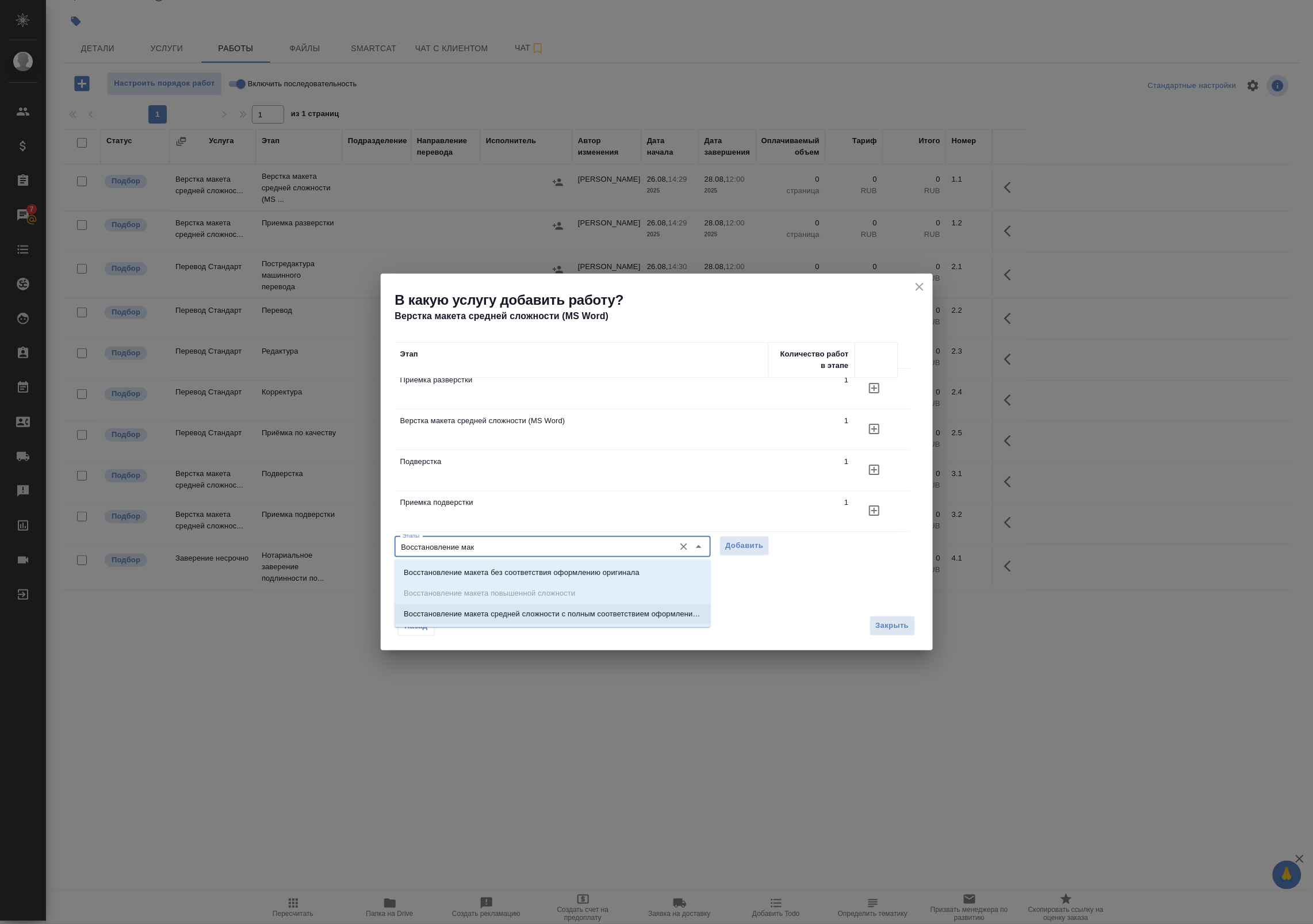
click at [556, 614] on p "Восстановление макета средней сложности с полным соответствием оформлению ориги…" at bounding box center [552, 614] width 298 height 12
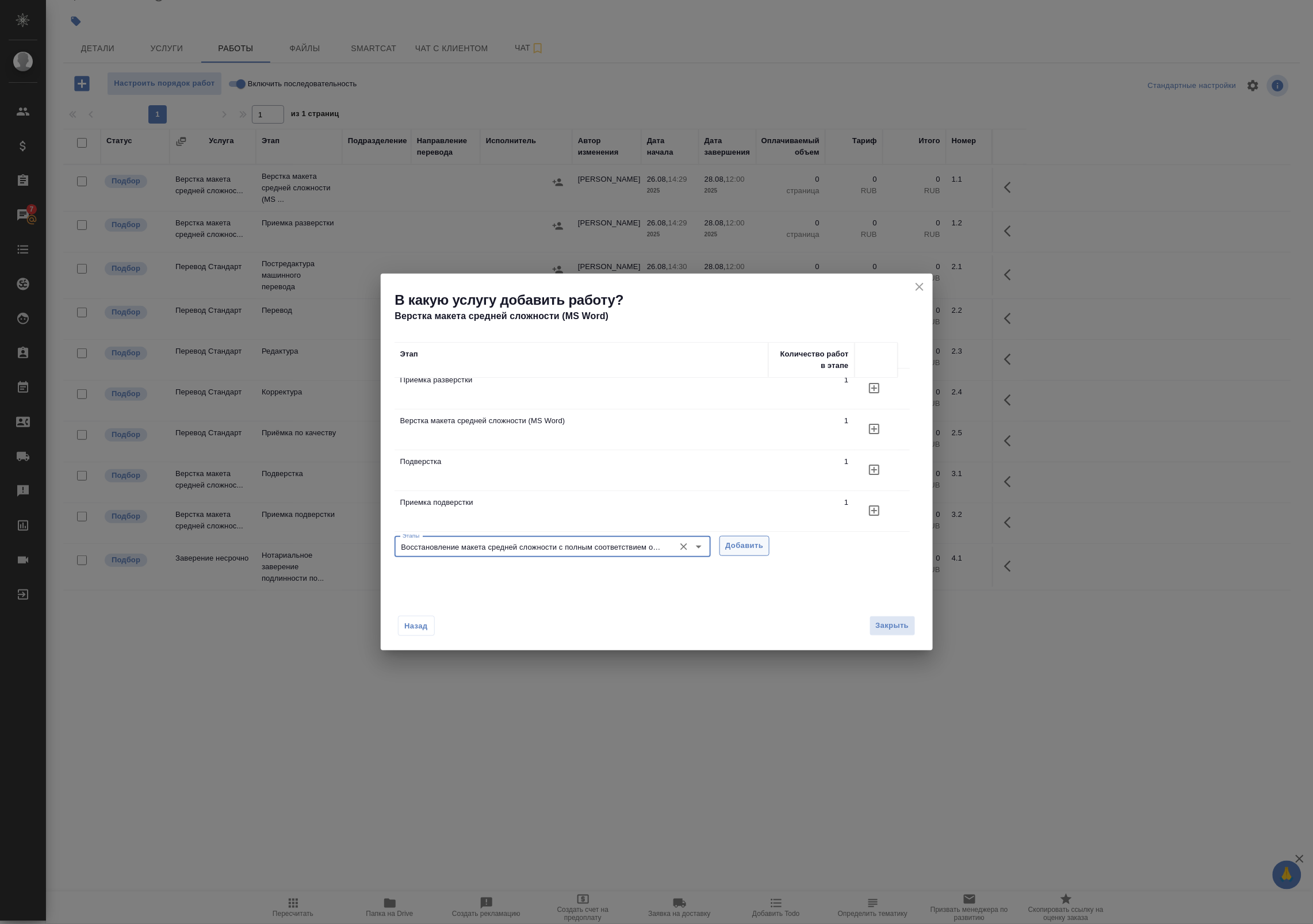
type input "Восстановление макета средней сложности с полным соответствием оформлению ориги…"
click at [749, 550] on span "Добавить" at bounding box center [745, 546] width 38 height 13
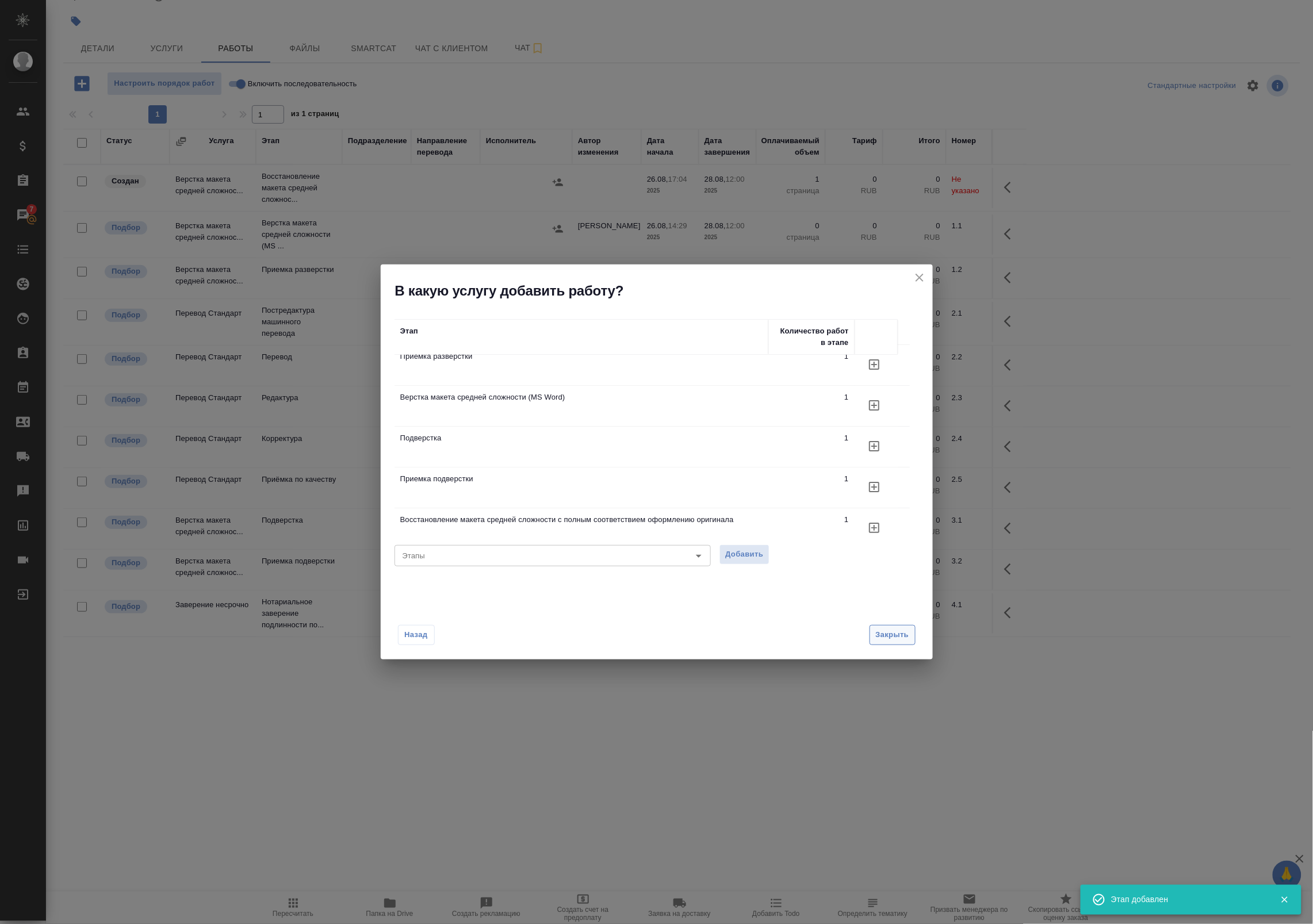
drag, startPoint x: 890, startPoint y: 620, endPoint x: 896, endPoint y: 631, distance: 12.5
click at [896, 630] on div "Назад Закрыть" at bounding box center [656, 628] width 552 height 63
drag, startPoint x: 896, startPoint y: 631, endPoint x: 867, endPoint y: 610, distance: 35.8
click at [898, 631] on span "Закрыть" at bounding box center [893, 635] width 33 height 13
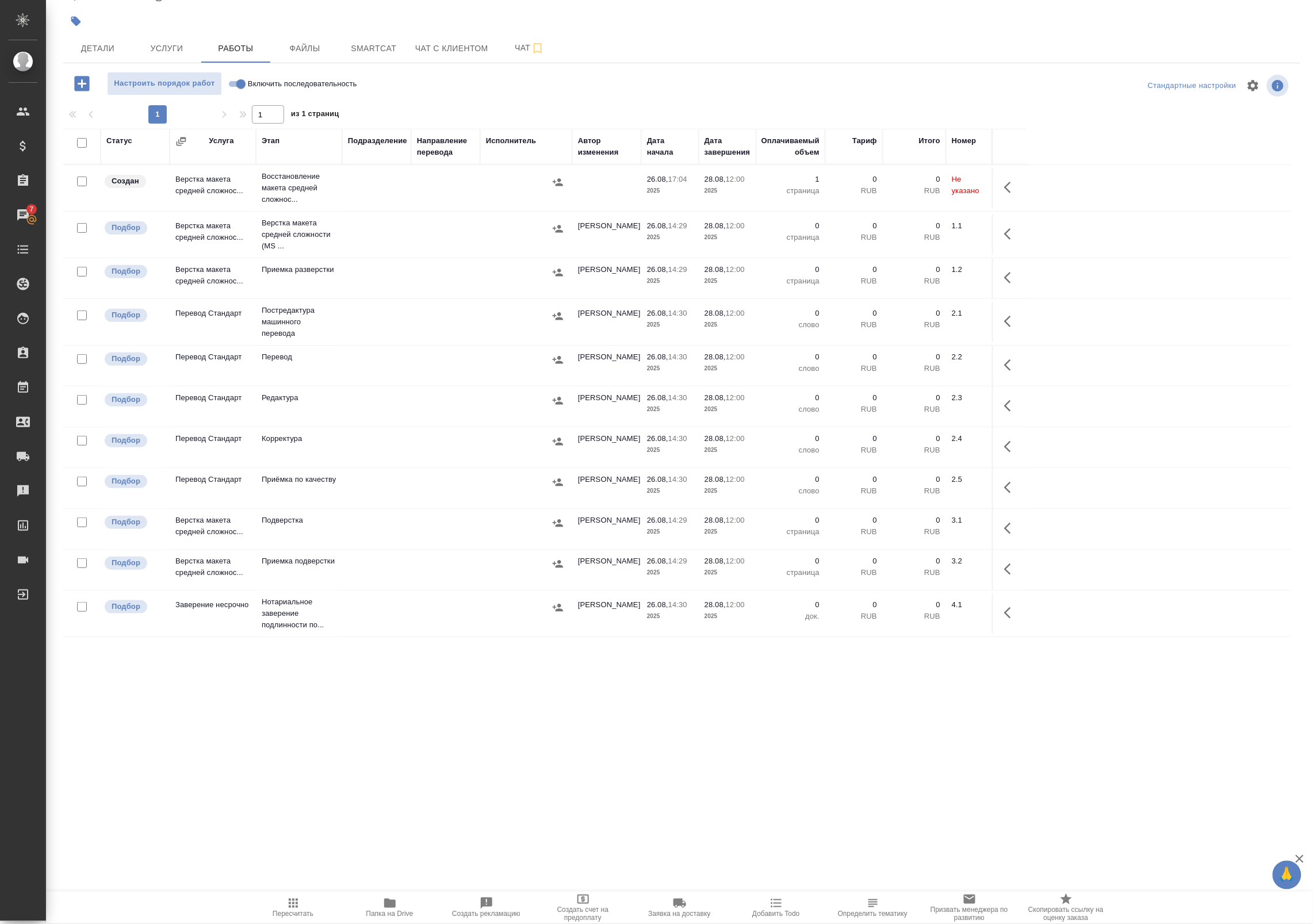
click at [395, 174] on td at bounding box center [376, 188] width 69 height 40
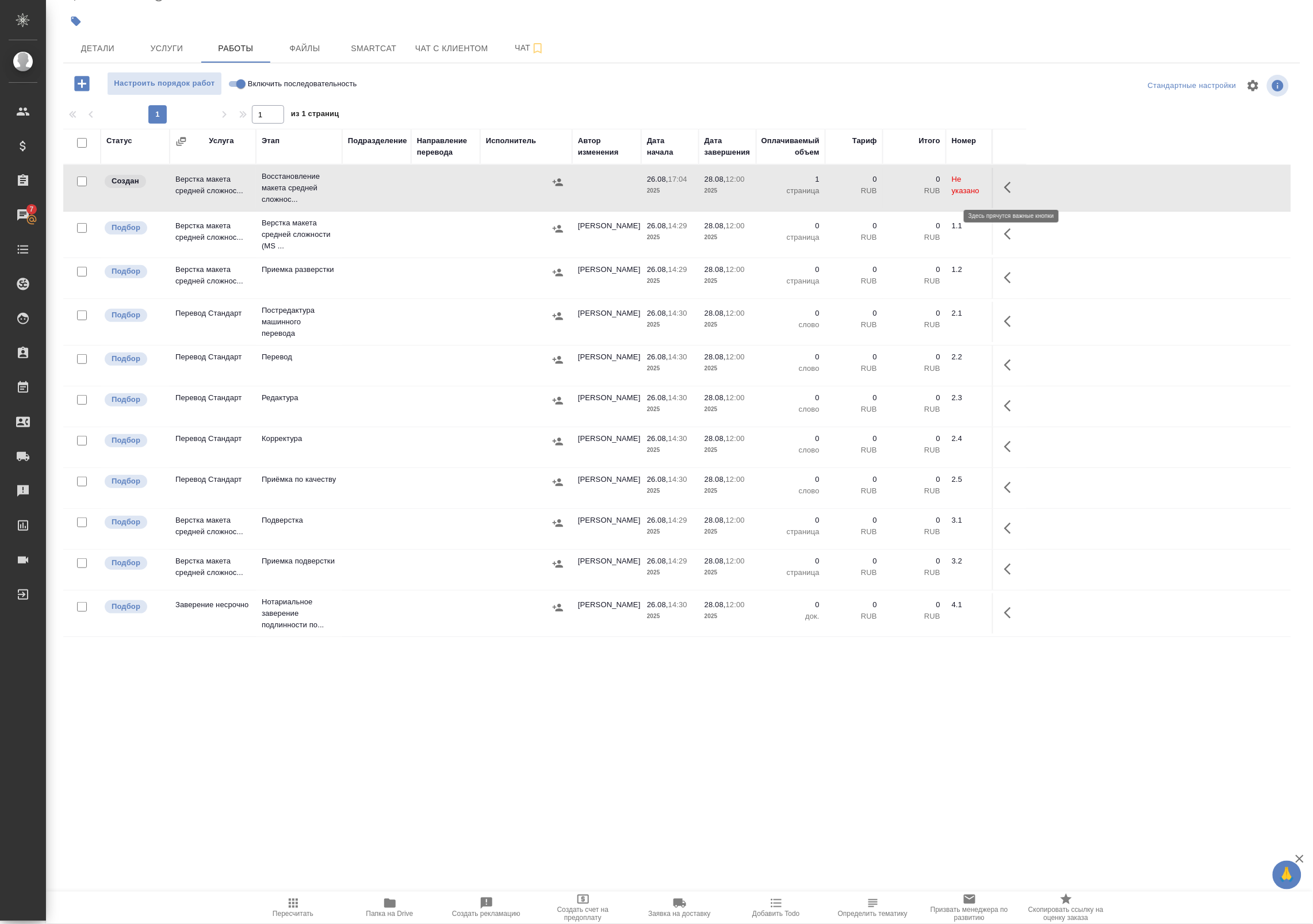
click at [1017, 181] on icon "button" at bounding box center [1011, 187] width 14 height 13
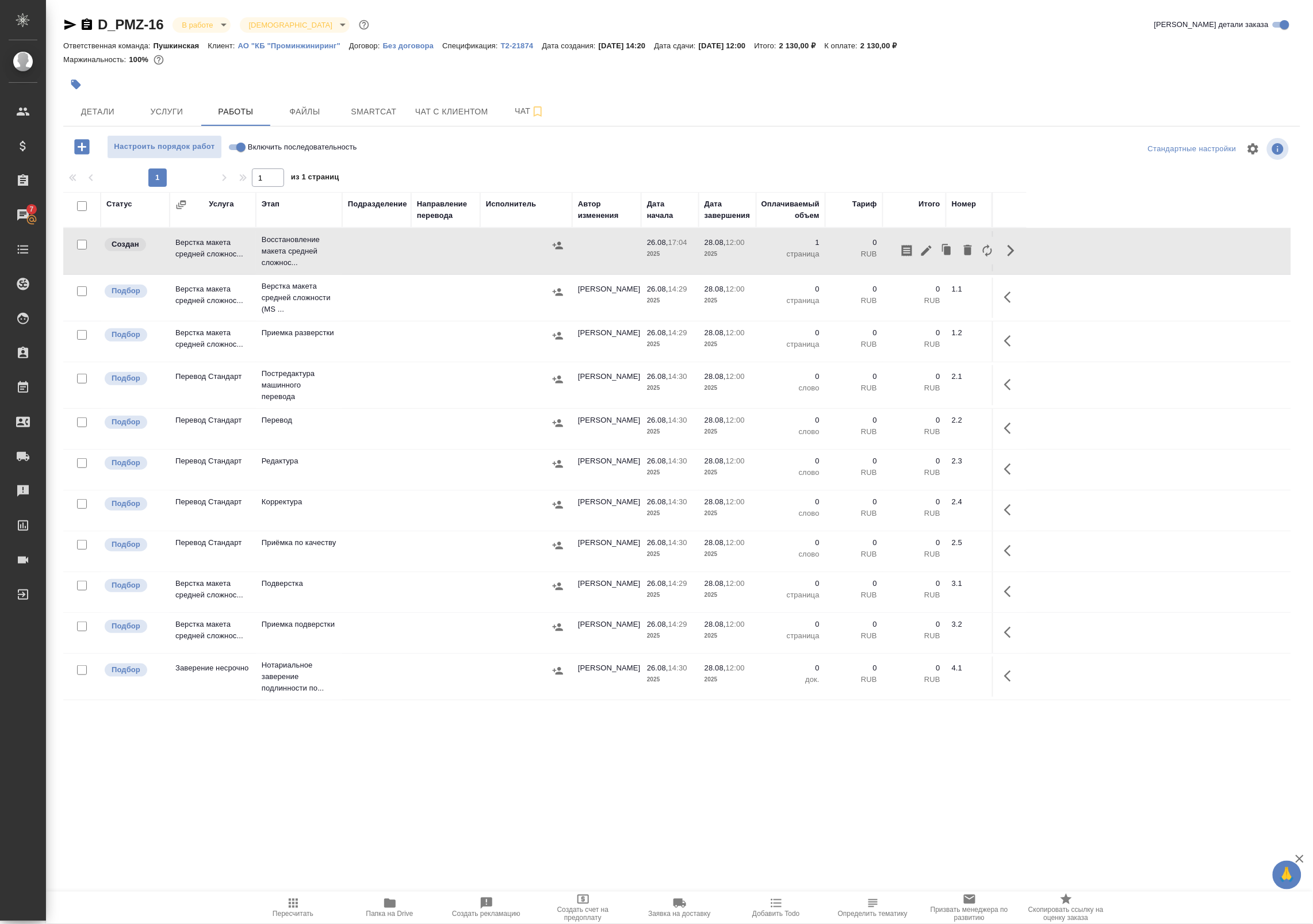
click at [924, 250] on icon "button" at bounding box center [926, 250] width 14 height 13
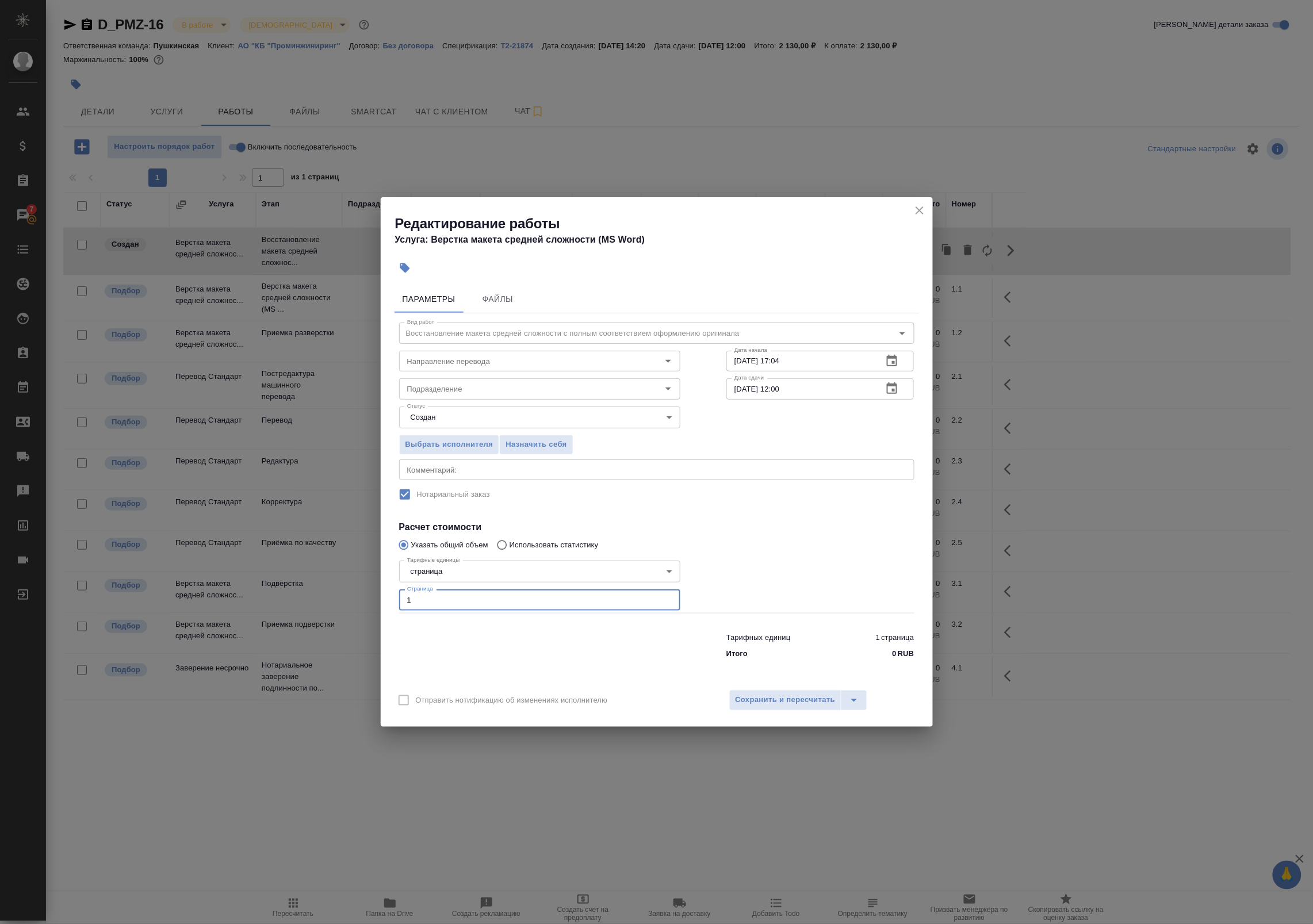
drag, startPoint x: 442, startPoint y: 604, endPoint x: 311, endPoint y: 602, distance: 131.0
click at [311, 602] on div "Редактирование работы Услуга: Верстка макета средней сложности (MS Word) Параме…" at bounding box center [656, 462] width 1313 height 924
click at [894, 360] on icon "button" at bounding box center [892, 361] width 14 height 13
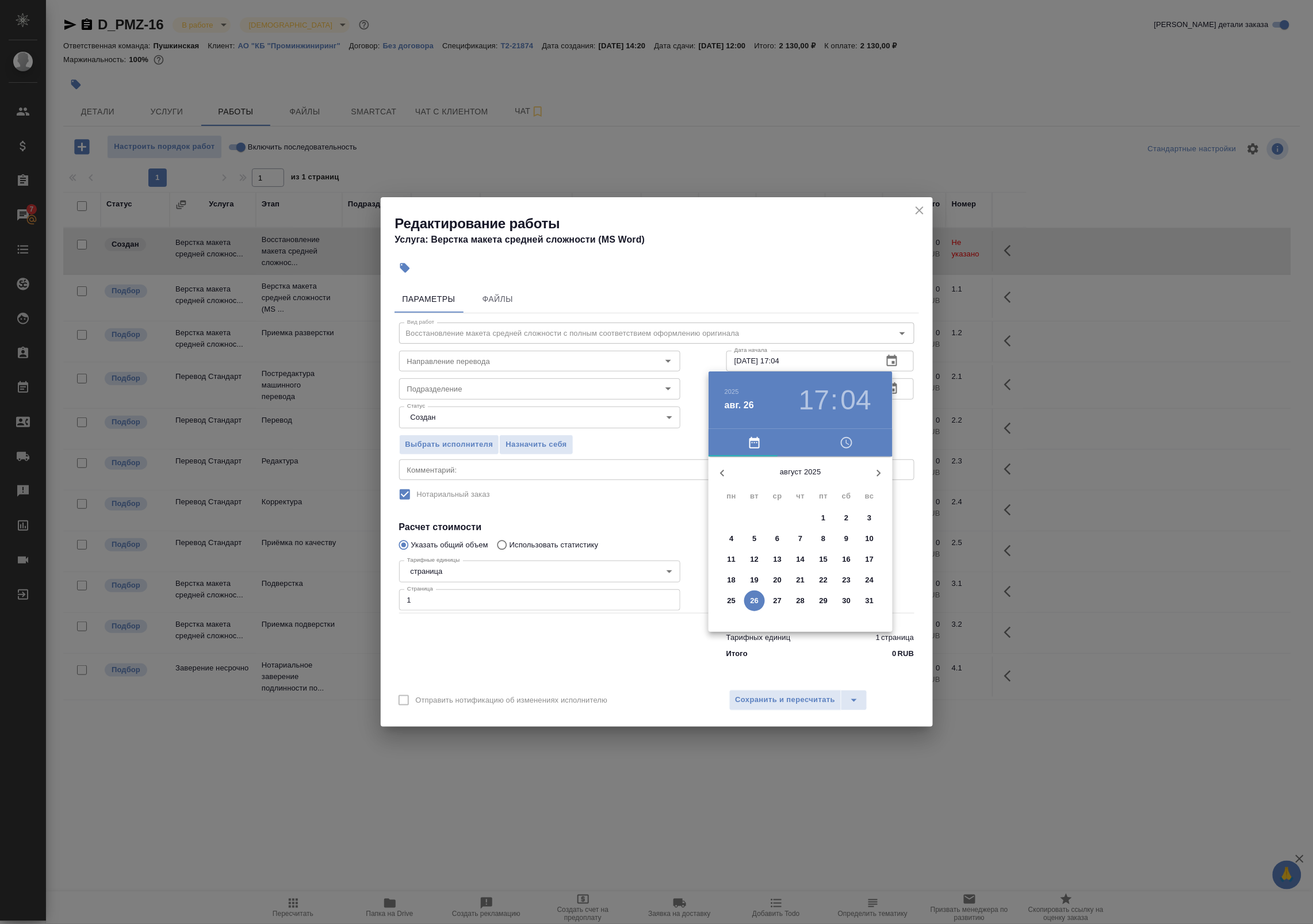
click at [754, 601] on p "26" at bounding box center [755, 601] width 9 height 12
click at [821, 582] on div at bounding box center [800, 547] width 150 height 150
click at [800, 493] on div at bounding box center [800, 547] width 150 height 150
type input "[DATE] 17:00"
click at [897, 420] on div at bounding box center [656, 462] width 1313 height 924
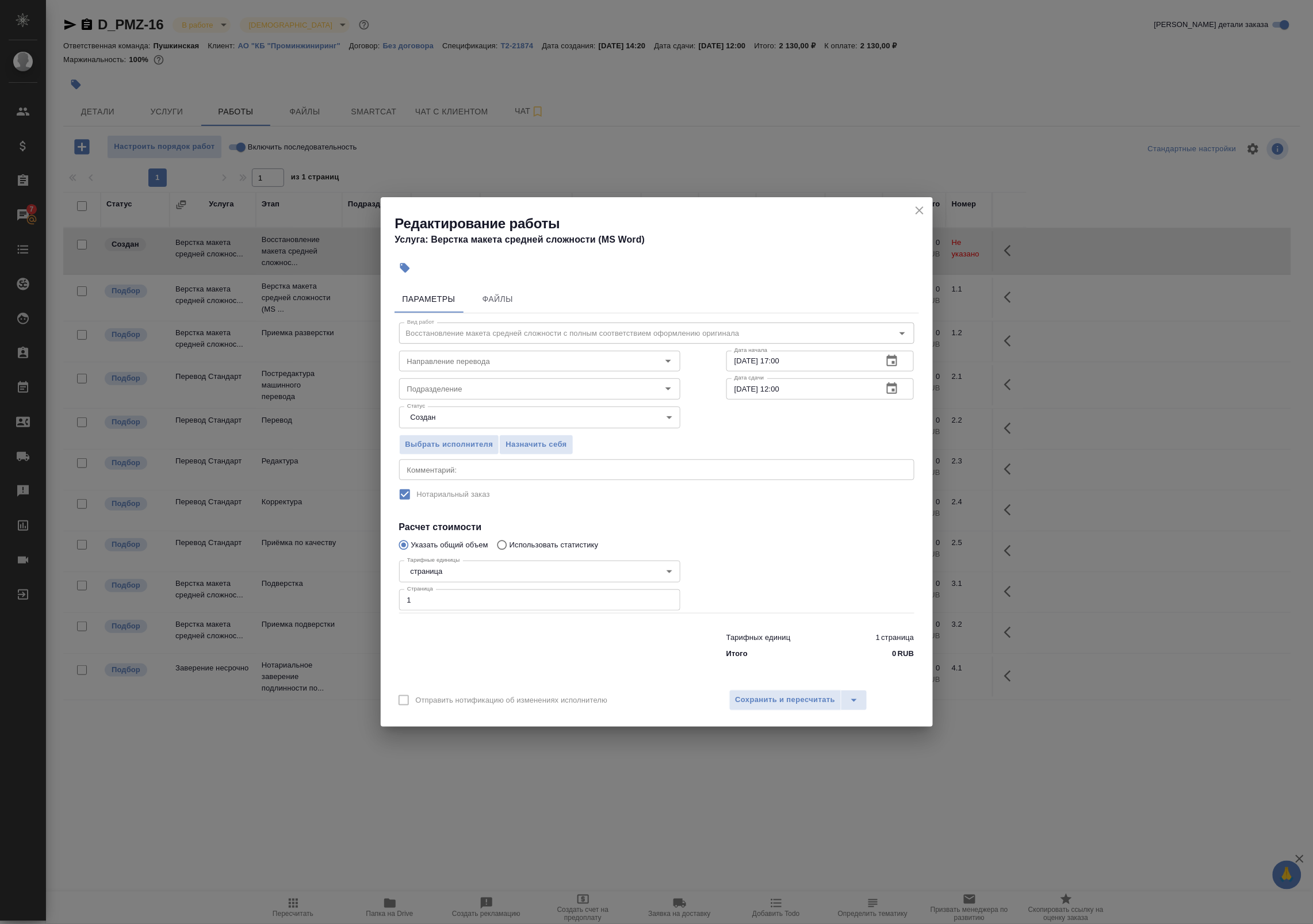
click at [896, 387] on icon "button" at bounding box center [892, 388] width 14 height 13
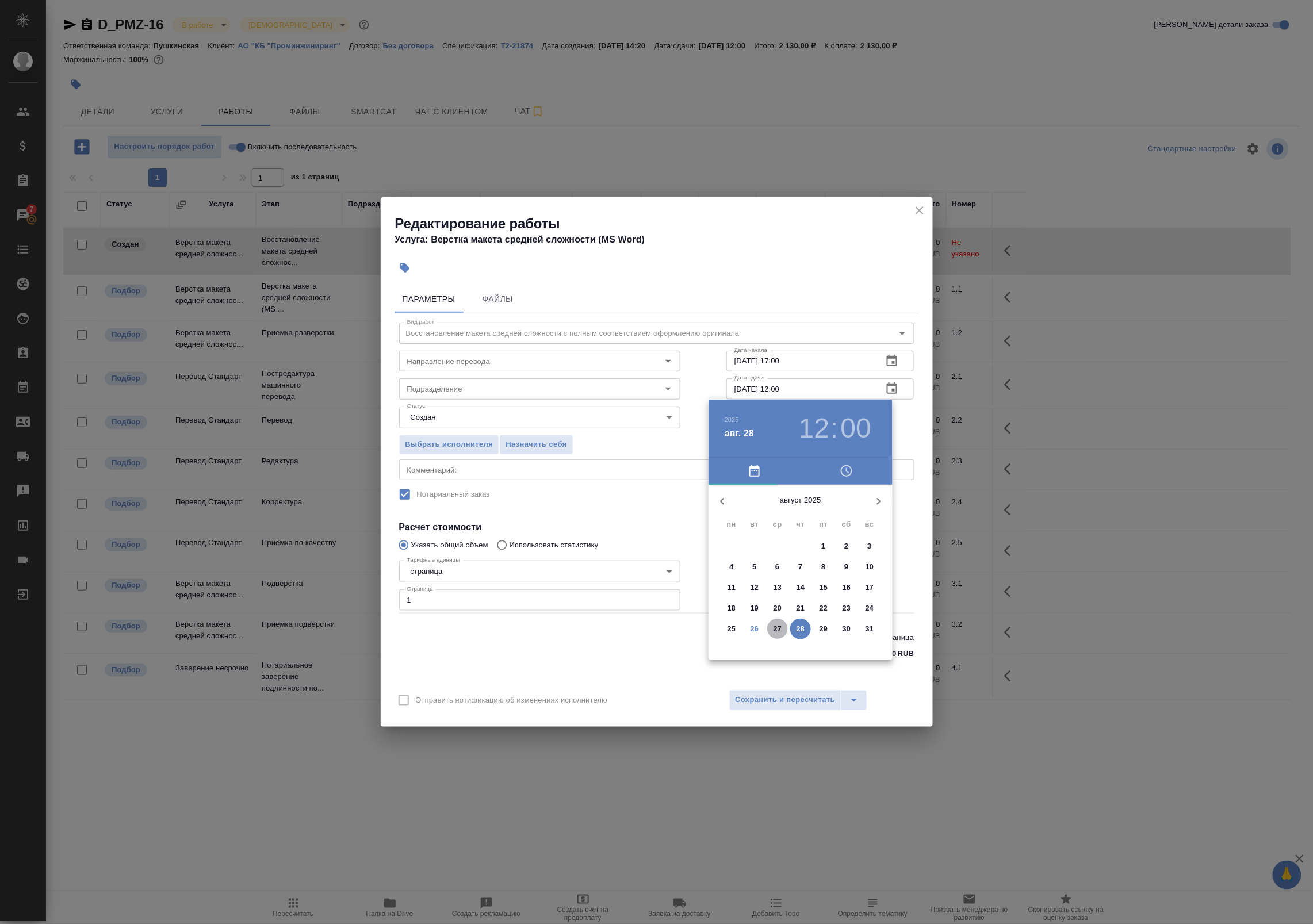
click at [775, 629] on p "27" at bounding box center [778, 629] width 9 height 12
click at [749, 544] on div at bounding box center [800, 575] width 150 height 150
type input "[DATE] 10:00"
click at [903, 424] on div at bounding box center [656, 462] width 1313 height 924
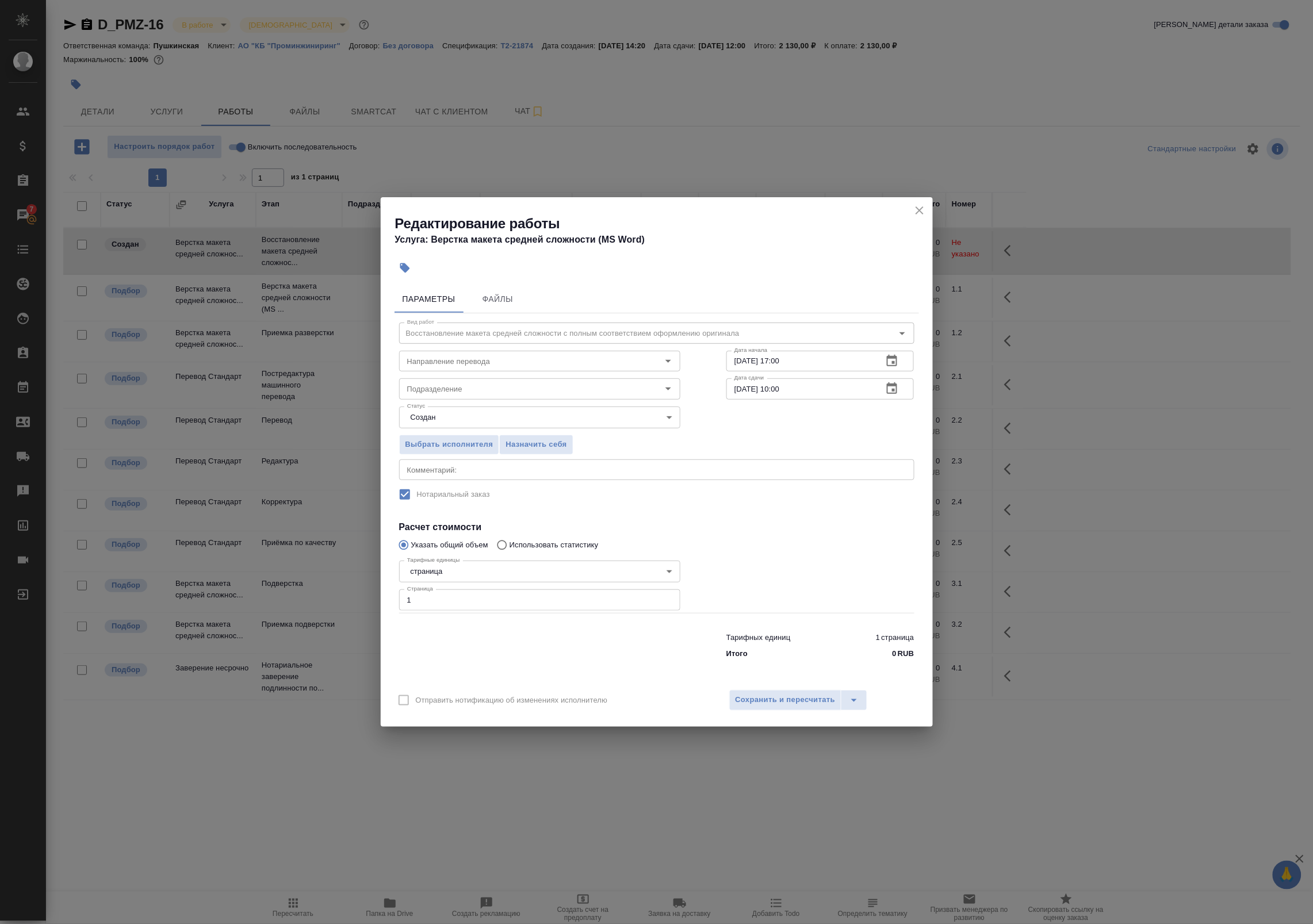
click at [484, 467] on textarea at bounding box center [656, 469] width 499 height 9
type textarea "Под нот"
click at [765, 699] on span "Сохранить и пересчитать" at bounding box center [785, 700] width 100 height 13
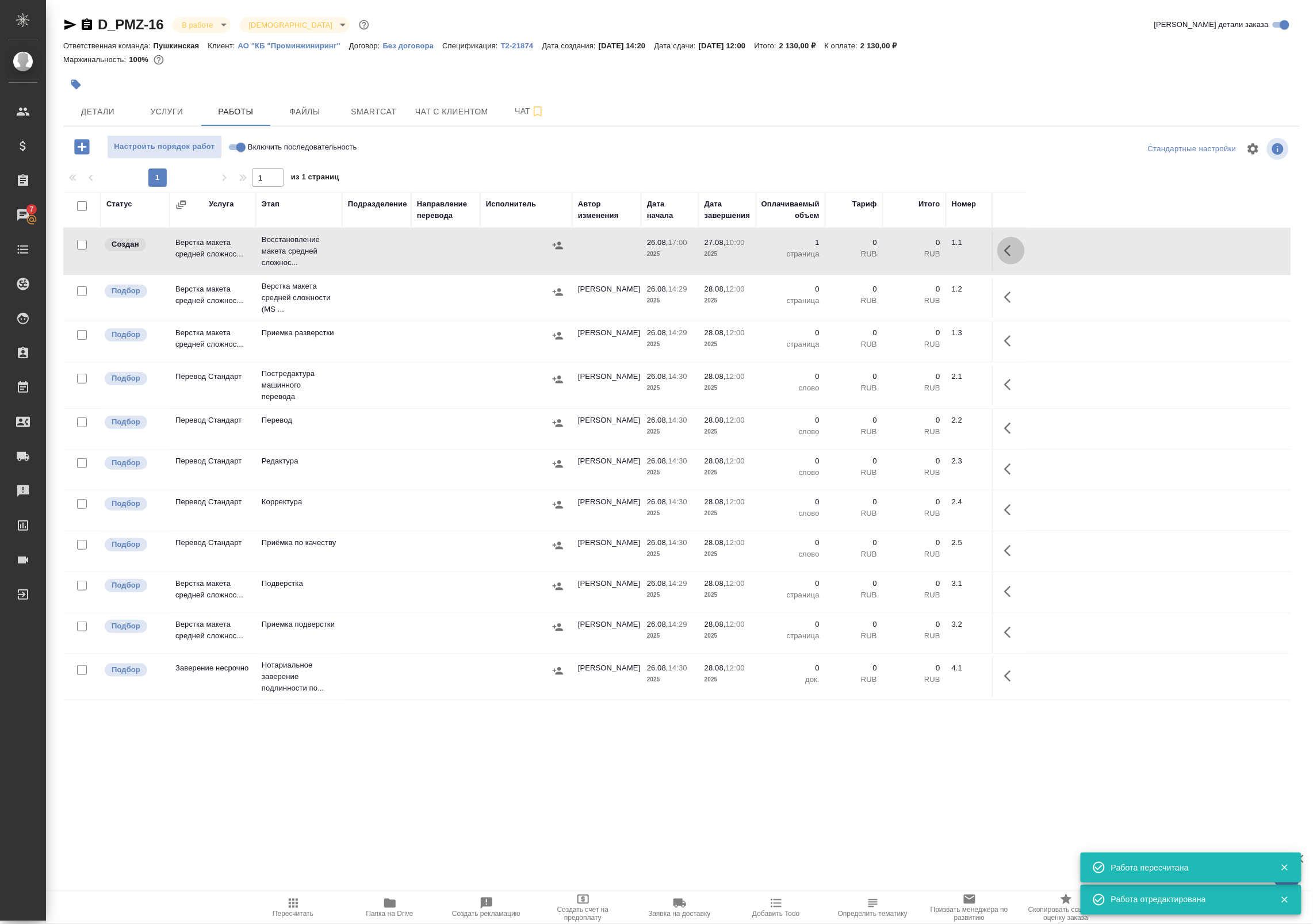
click at [1004, 248] on icon "button" at bounding box center [1011, 250] width 14 height 13
click at [926, 251] on icon "button" at bounding box center [926, 250] width 10 height 10
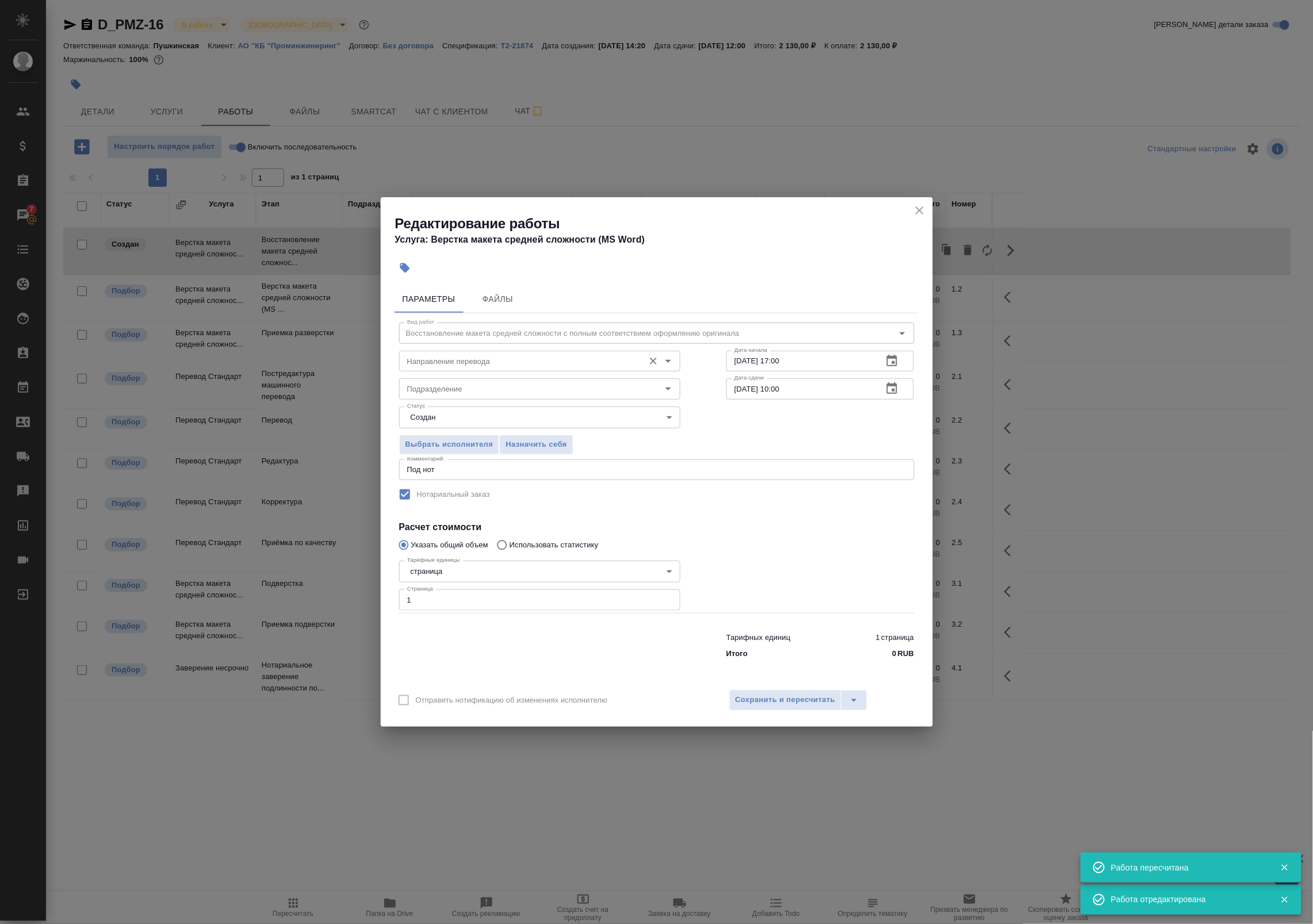
click at [439, 371] on div "Направление перевода" at bounding box center [540, 361] width 281 height 21
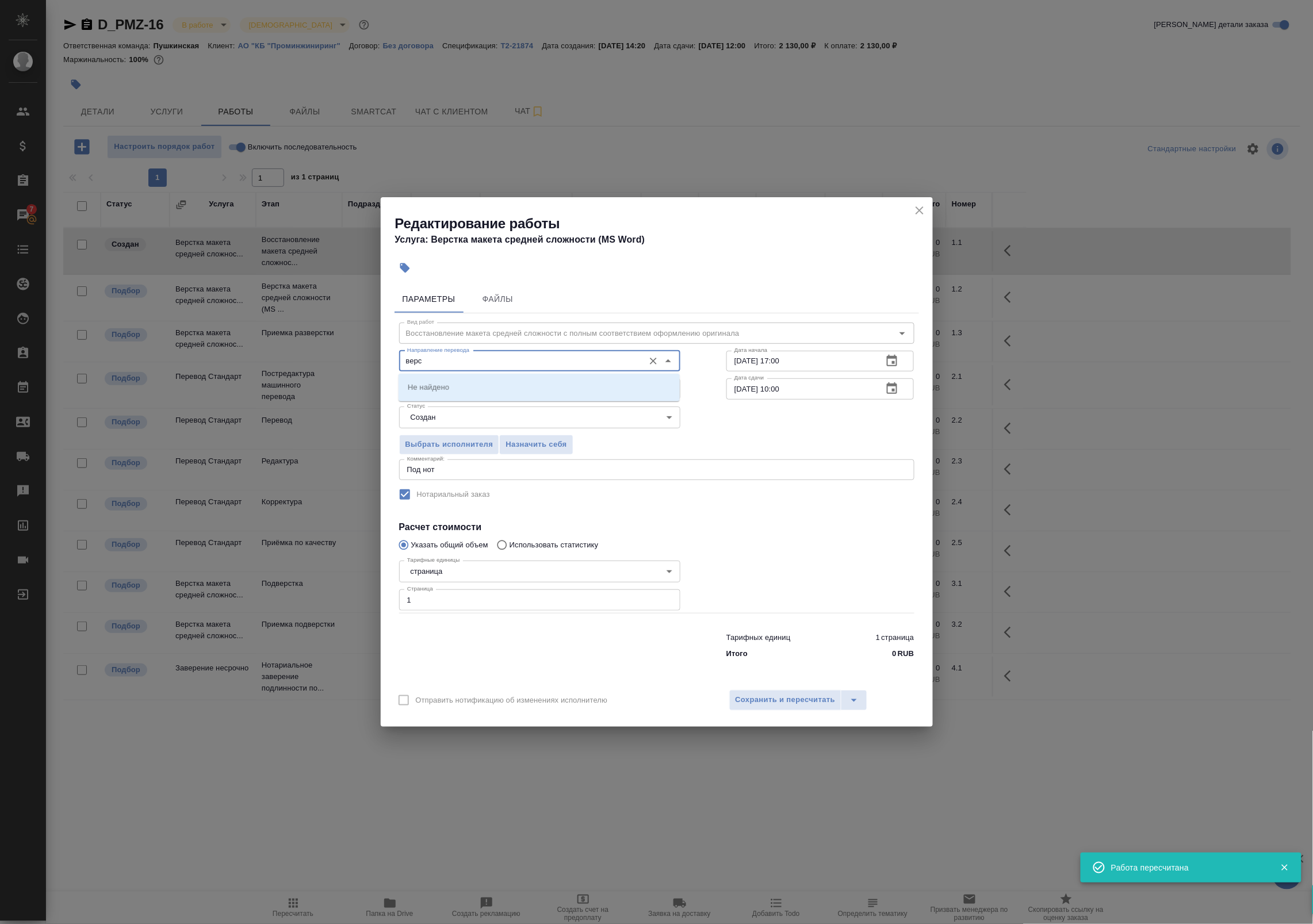
type input "верст"
drag, startPoint x: 426, startPoint y: 361, endPoint x: 342, endPoint y: 361, distance: 84.0
click at [342, 361] on div "Редактирование работы Услуга: Верстка макета средней сложности (MS Word) Параме…" at bounding box center [656, 462] width 1313 height 924
type input "d"
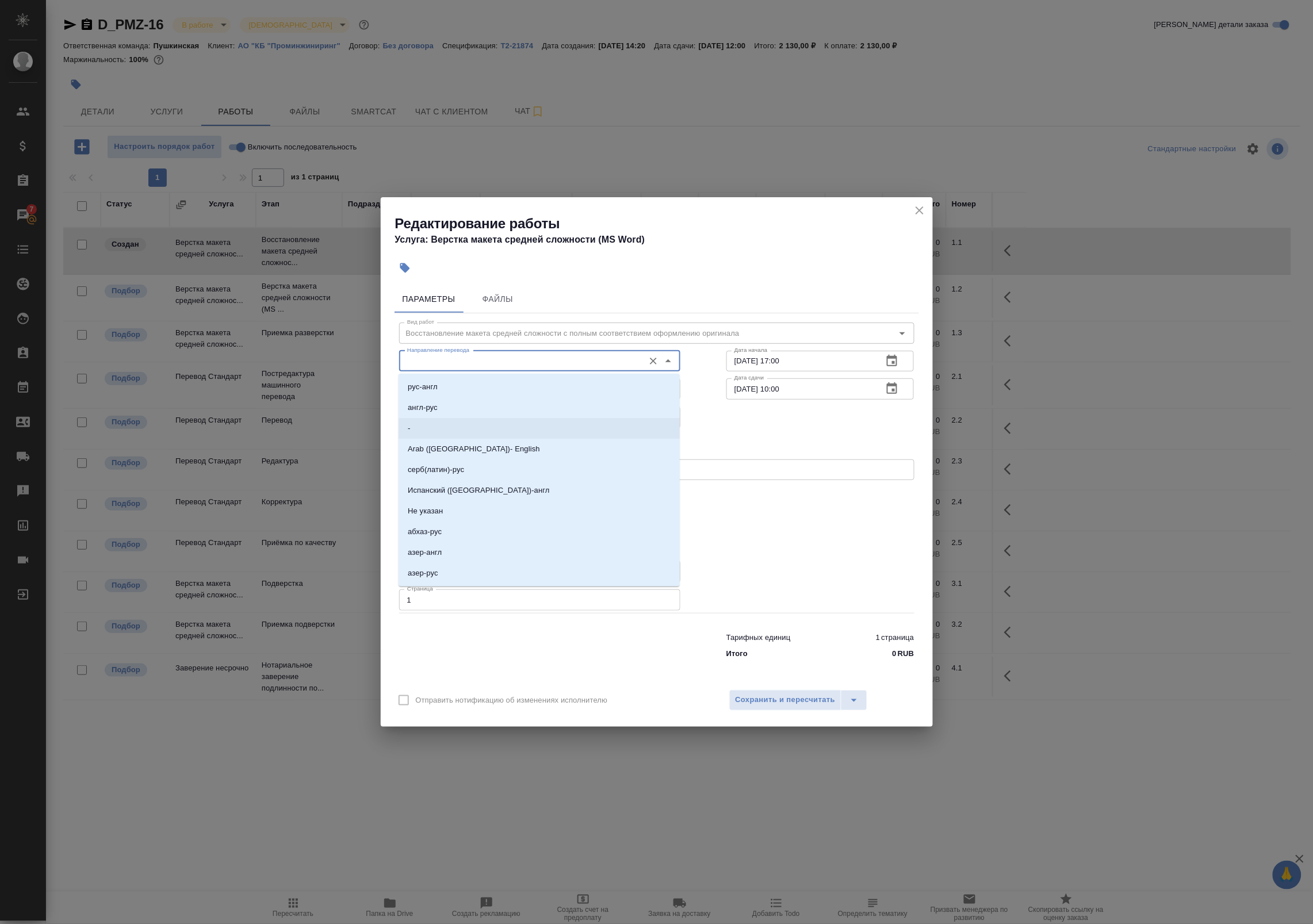
drag, startPoint x: 735, startPoint y: 439, endPoint x: 606, endPoint y: 412, distance: 131.8
click at [734, 439] on div "Выбрать исполнителя Назначить себя" at bounding box center [657, 442] width 561 height 70
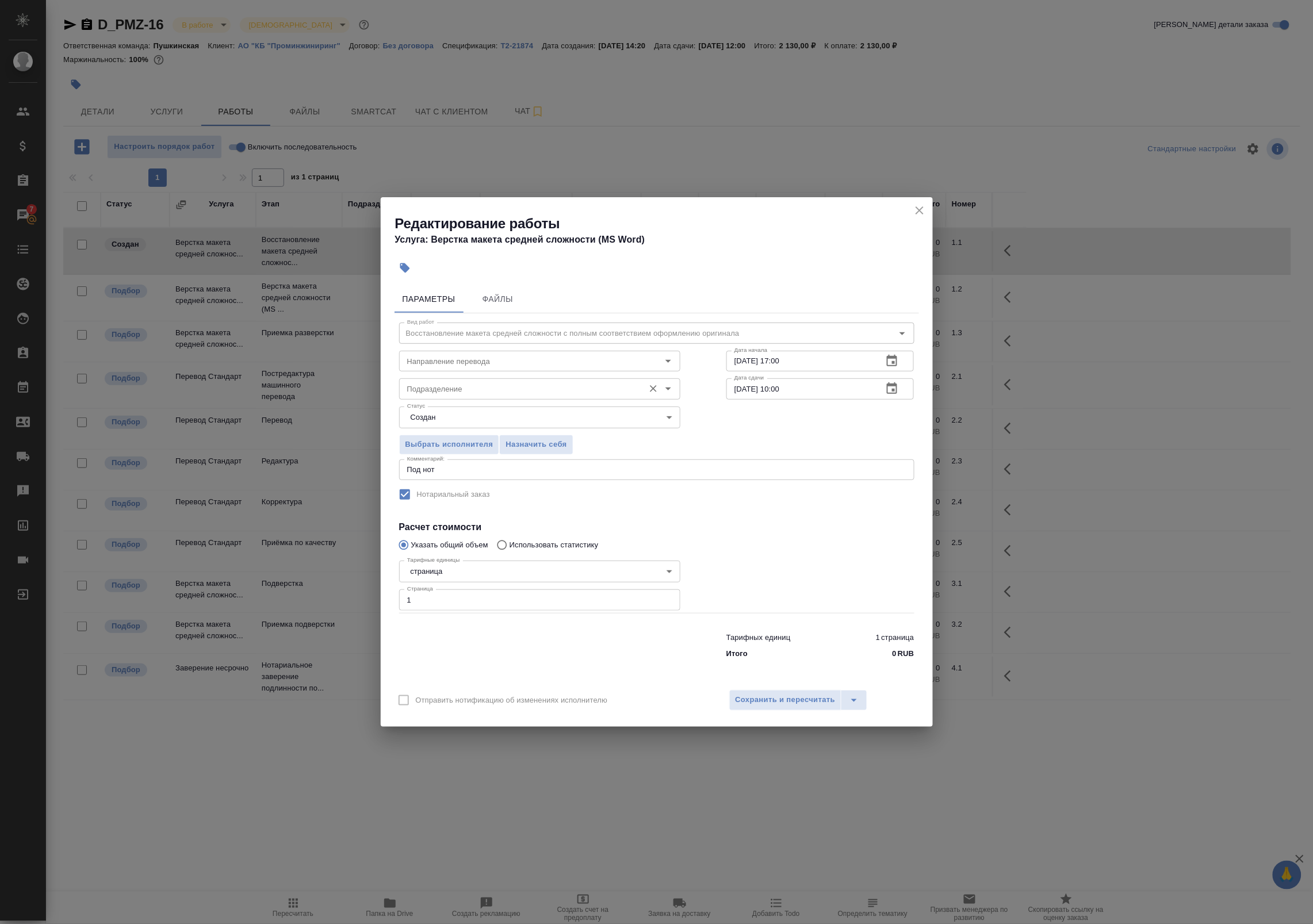
click at [502, 391] on input "Подразделение" at bounding box center [521, 388] width 236 height 13
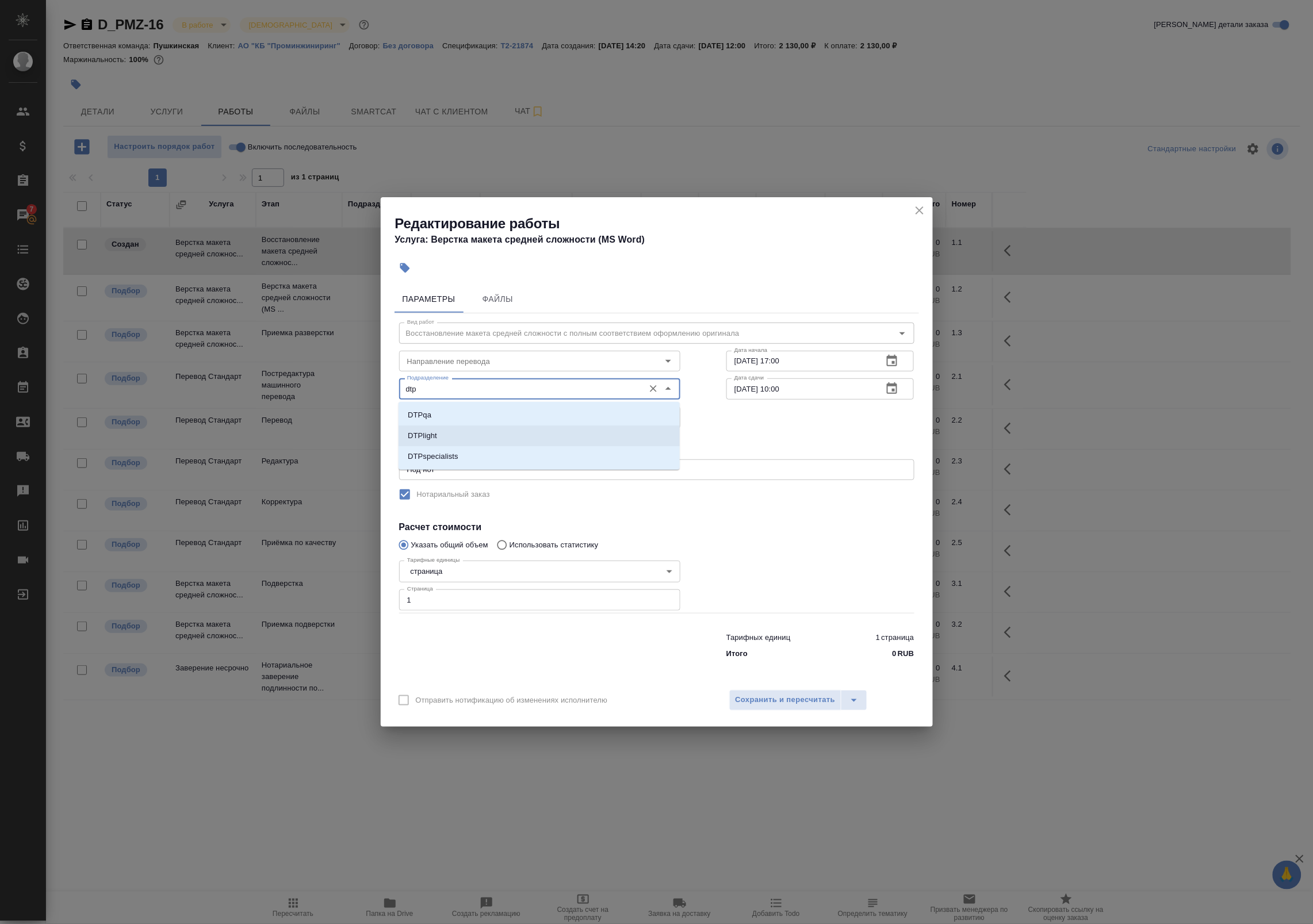
click at [493, 437] on li "DTPlight" at bounding box center [539, 436] width 281 height 21
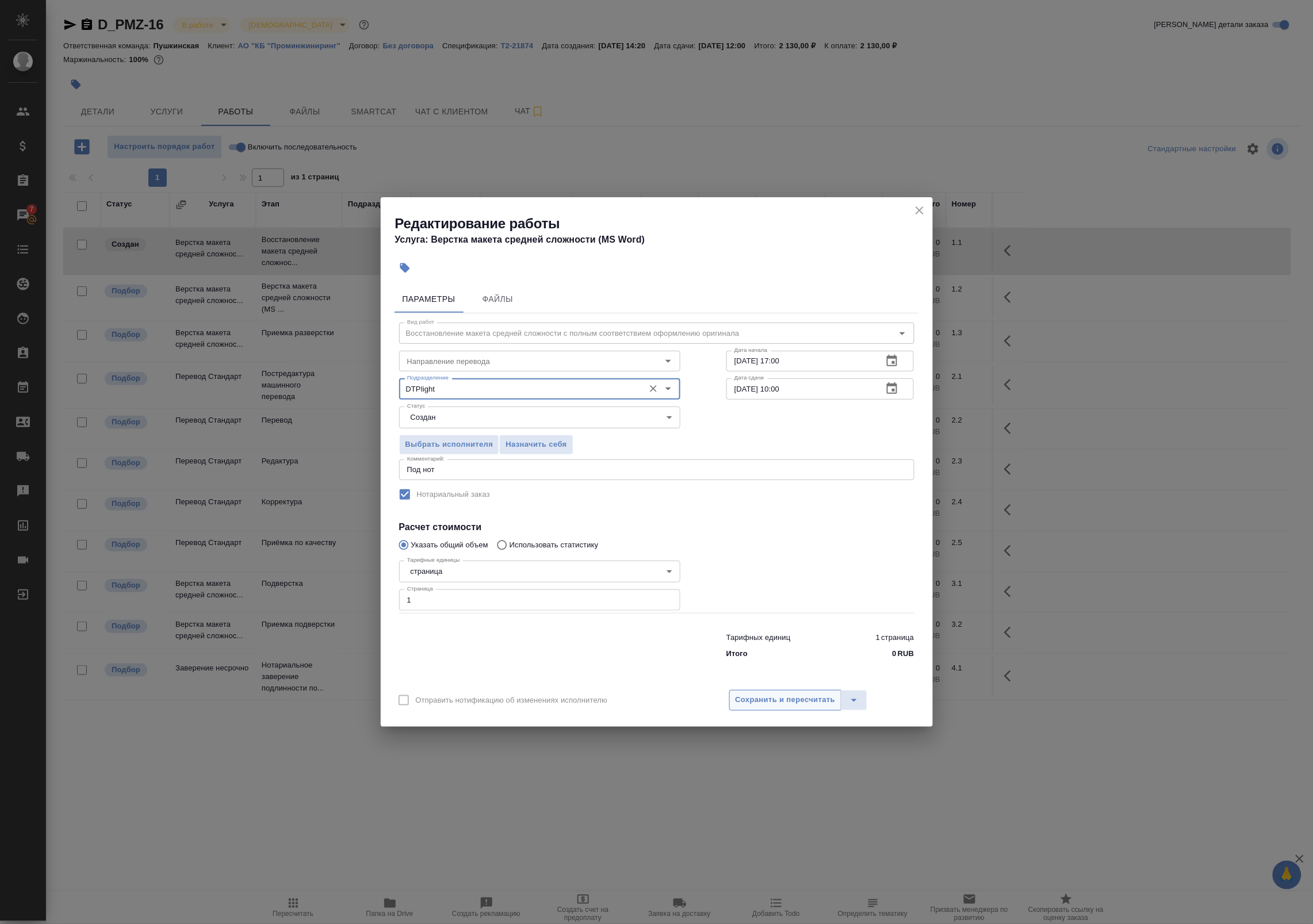
type input "DTPlight"
click at [764, 708] on button "Сохранить и пересчитать" at bounding box center [786, 700] width 113 height 21
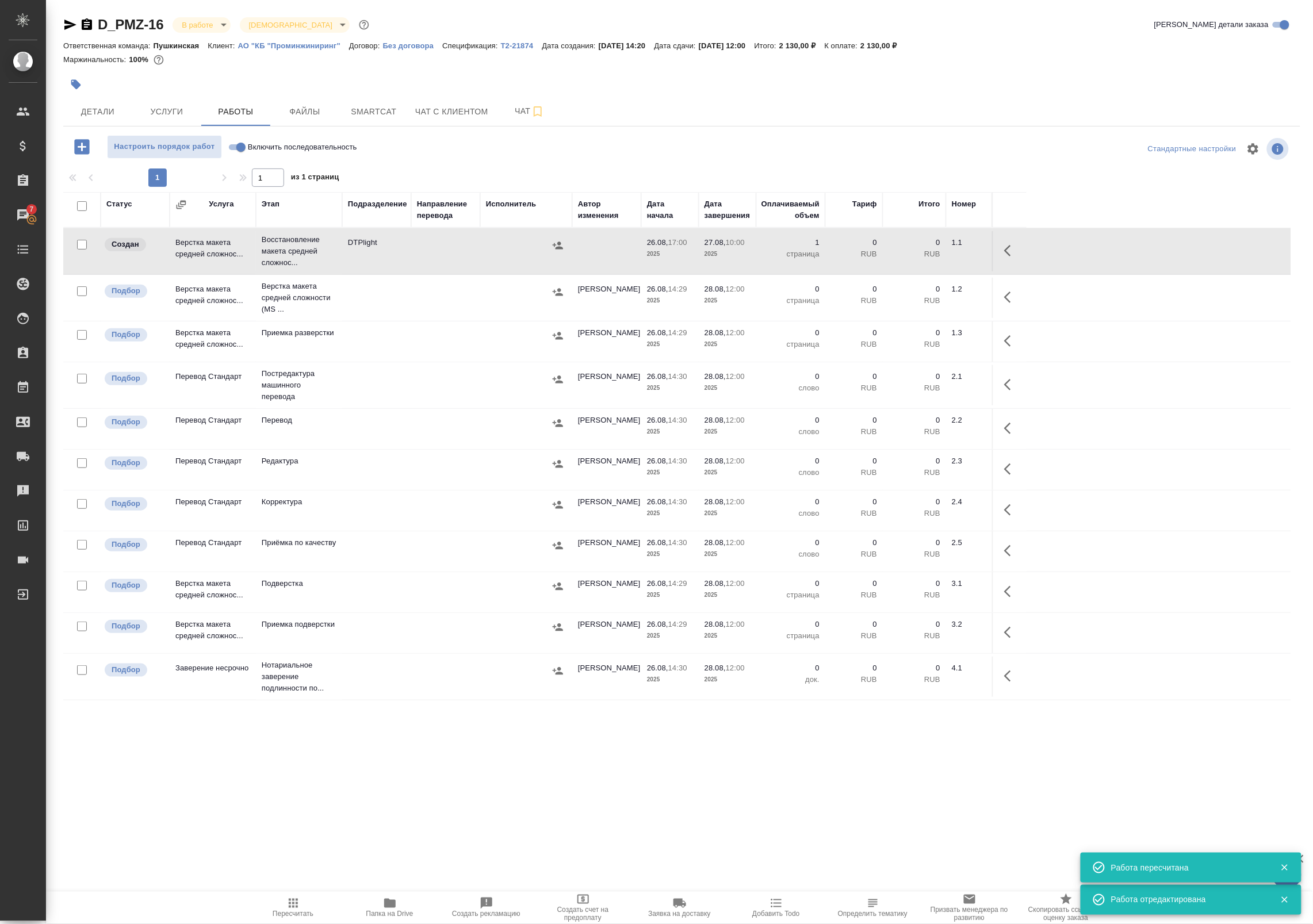
click at [360, 253] on td "DTPlight" at bounding box center [376, 252] width 69 height 40
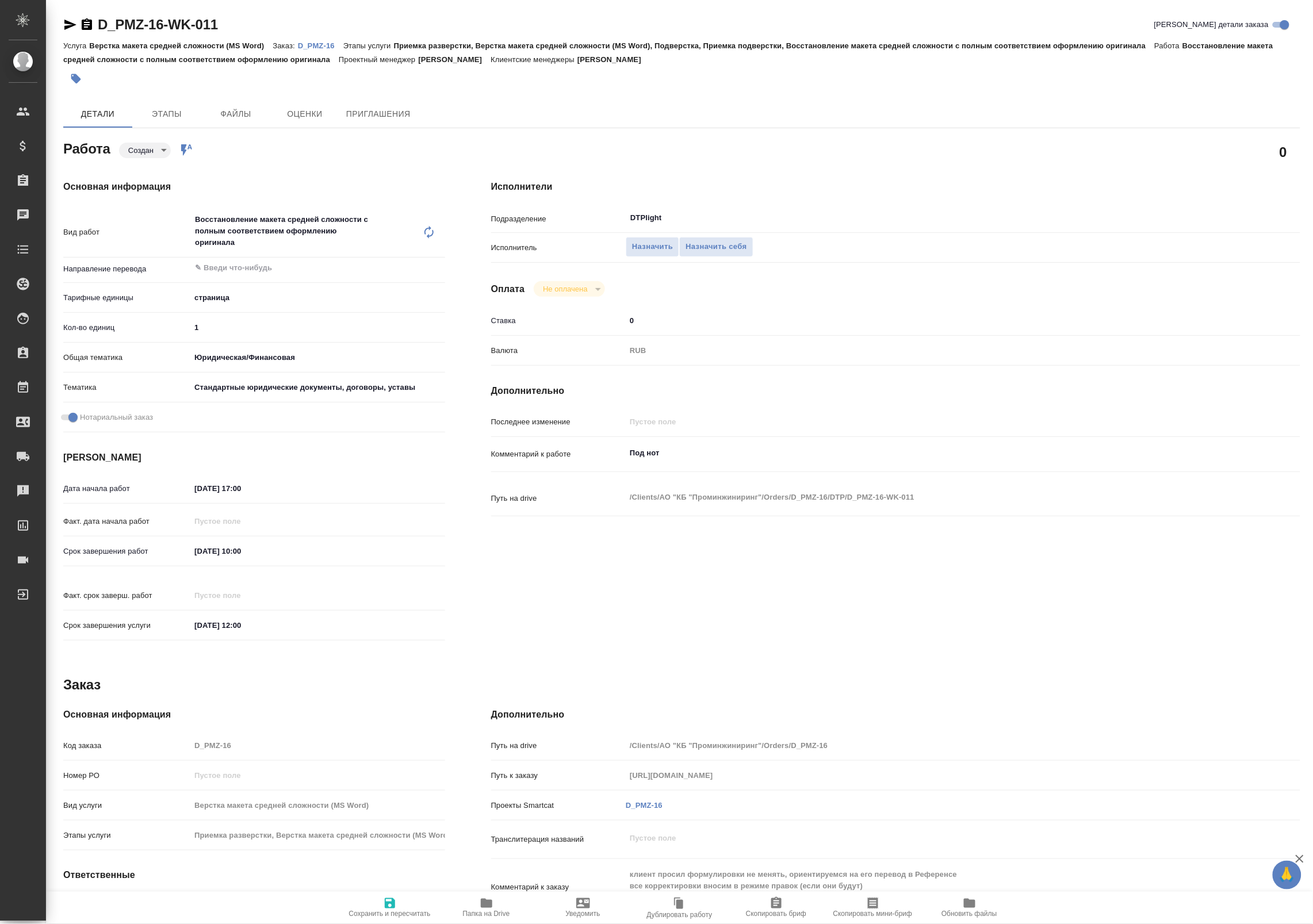
type textarea "x"
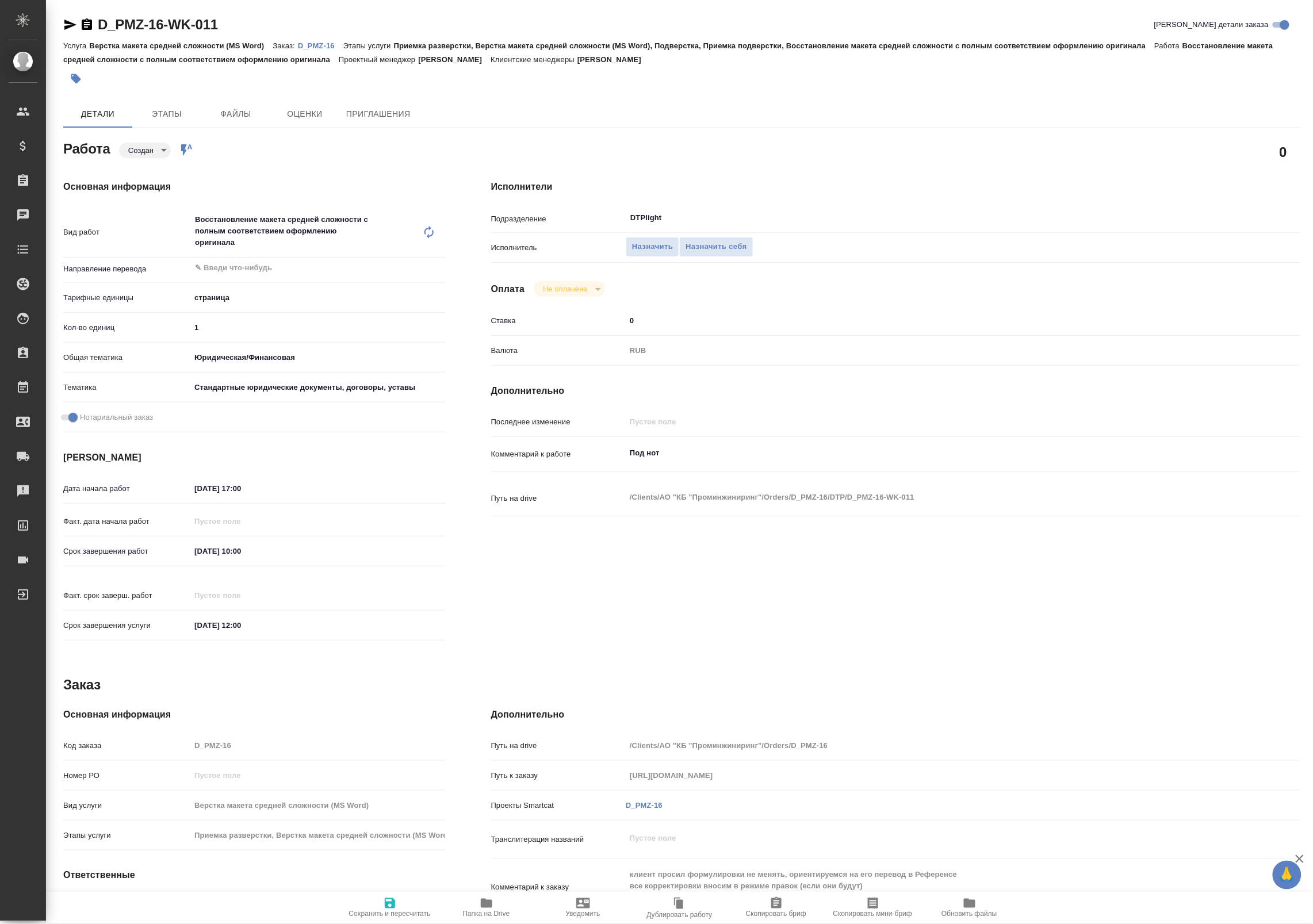
type textarea "x"
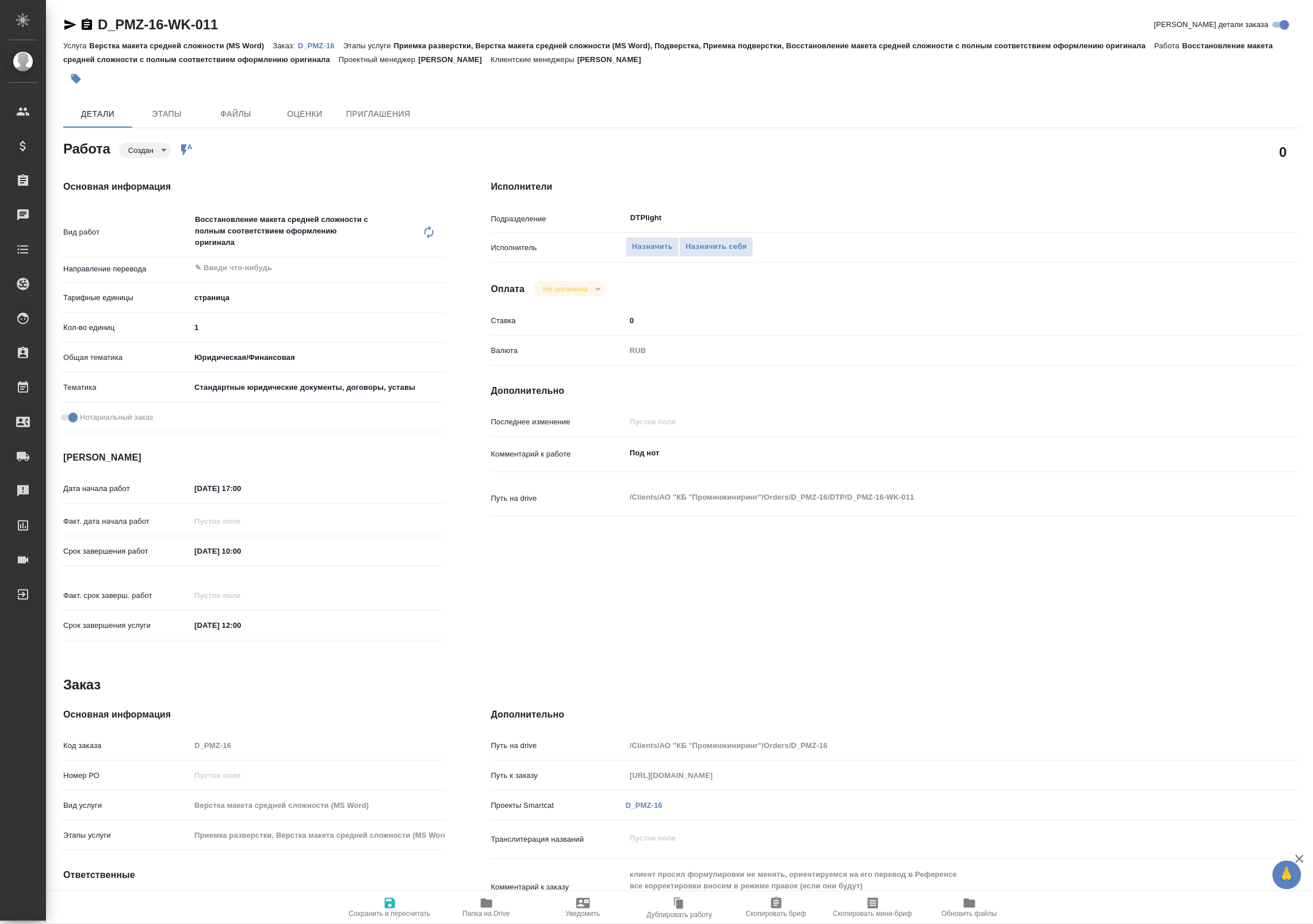
type textarea "x"
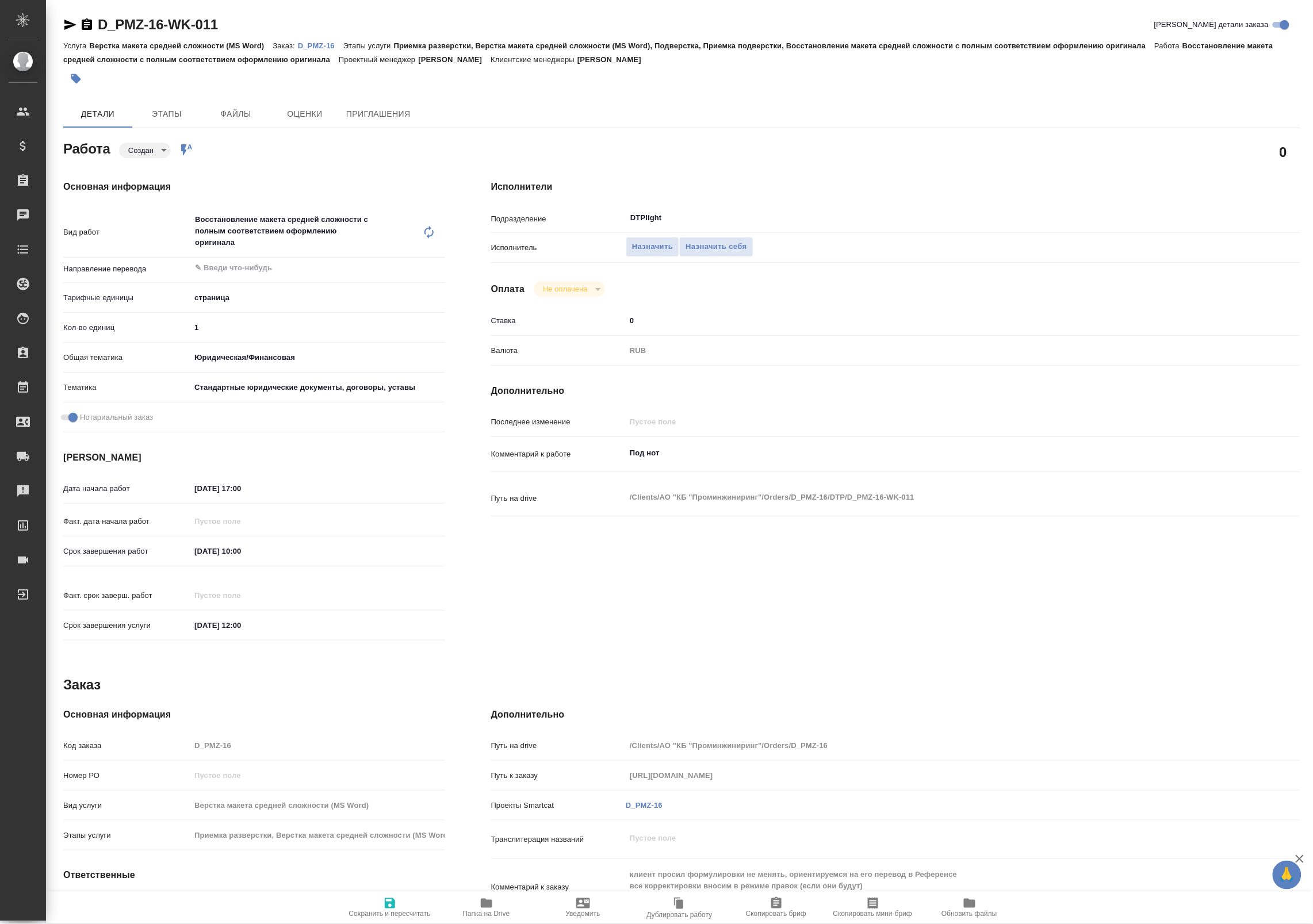
type textarea "x"
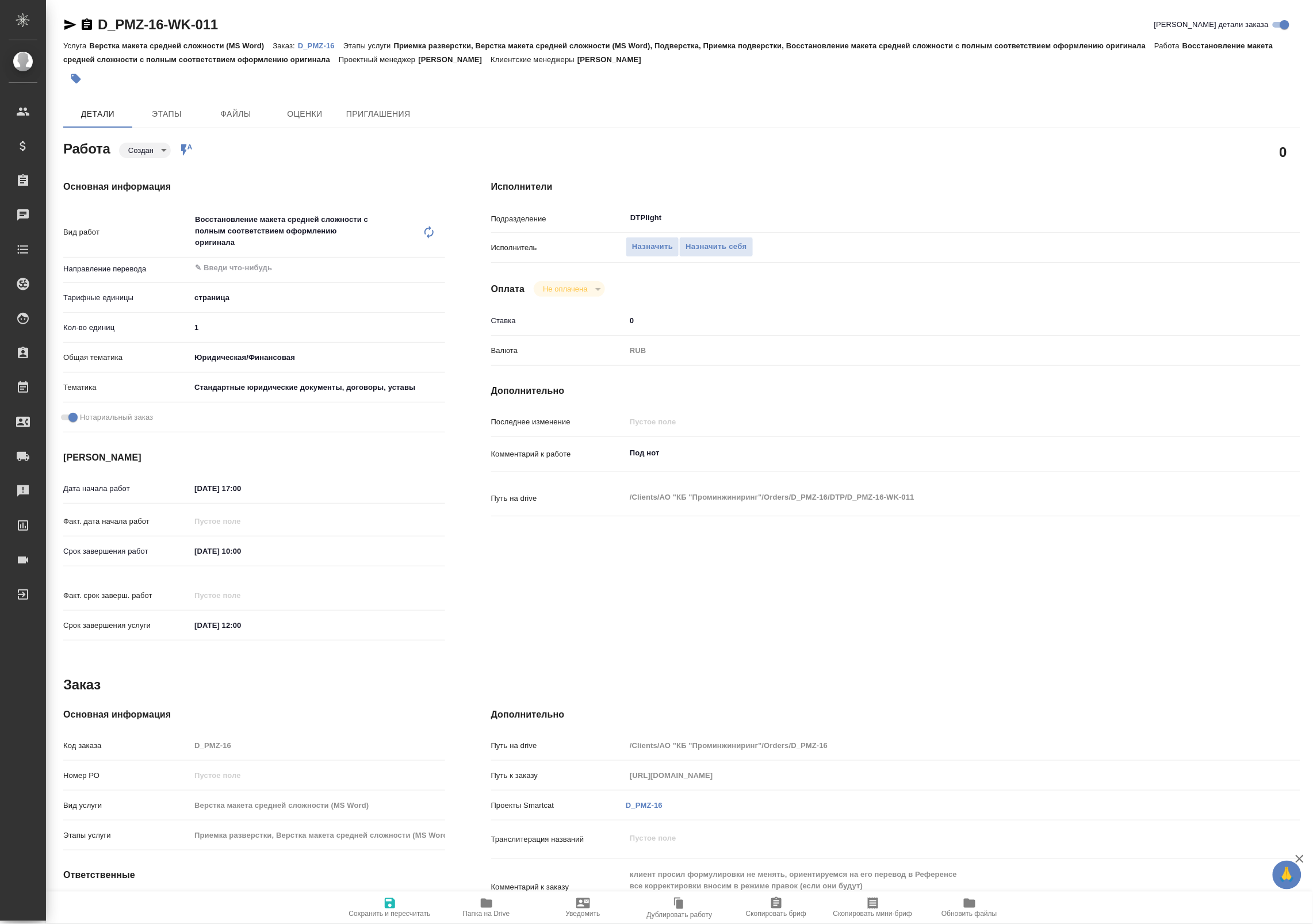
click at [147, 150] on body "🙏 .cls-1 fill:#fff; AWATERA Badanyan Artak Клиенты Спецификации Заказы Чаты Tod…" at bounding box center [656, 462] width 1313 height 924
type textarea "x"
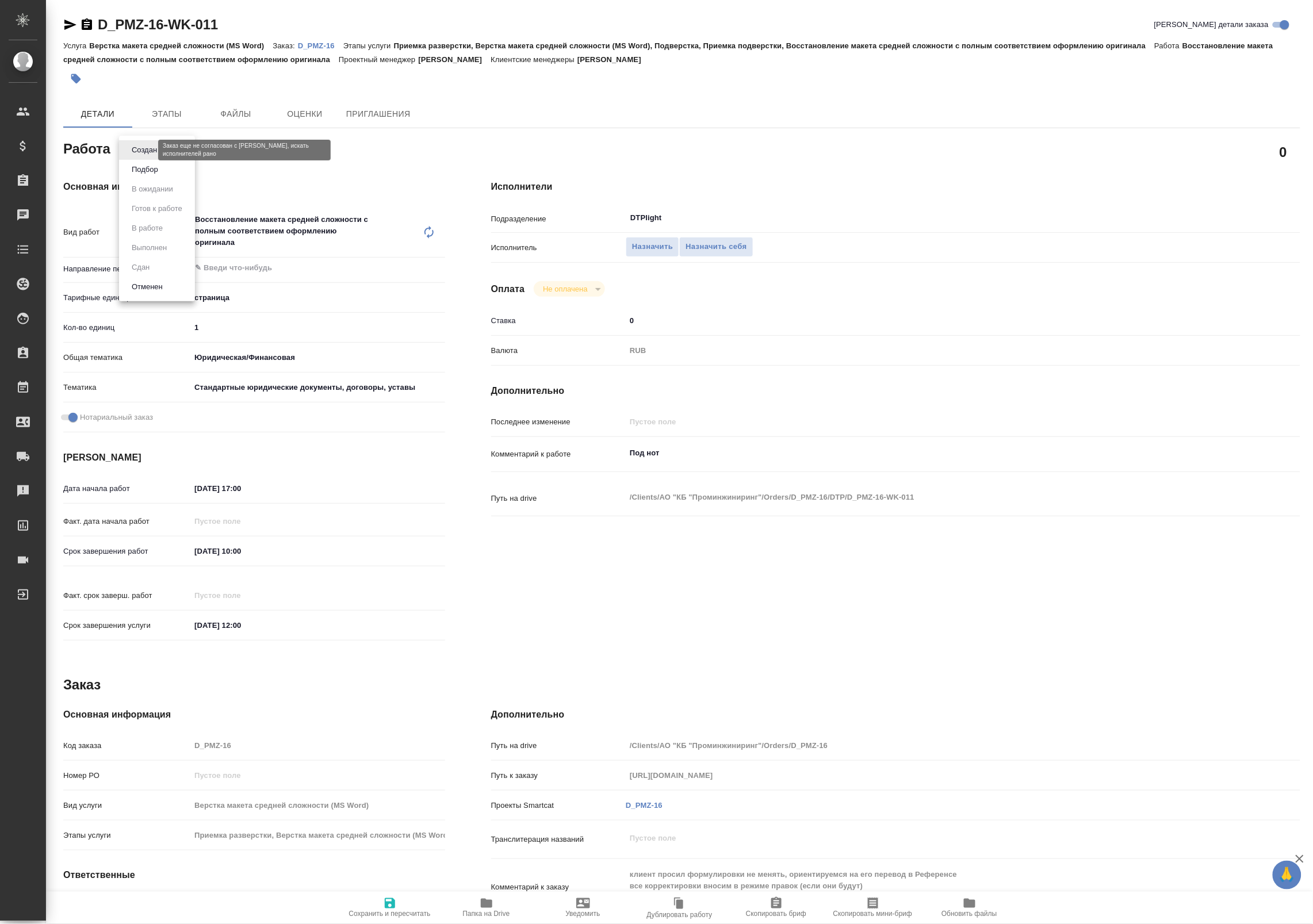
type textarea "x"
click at [153, 171] on button "Подбор" at bounding box center [145, 169] width 33 height 13
type textarea "x"
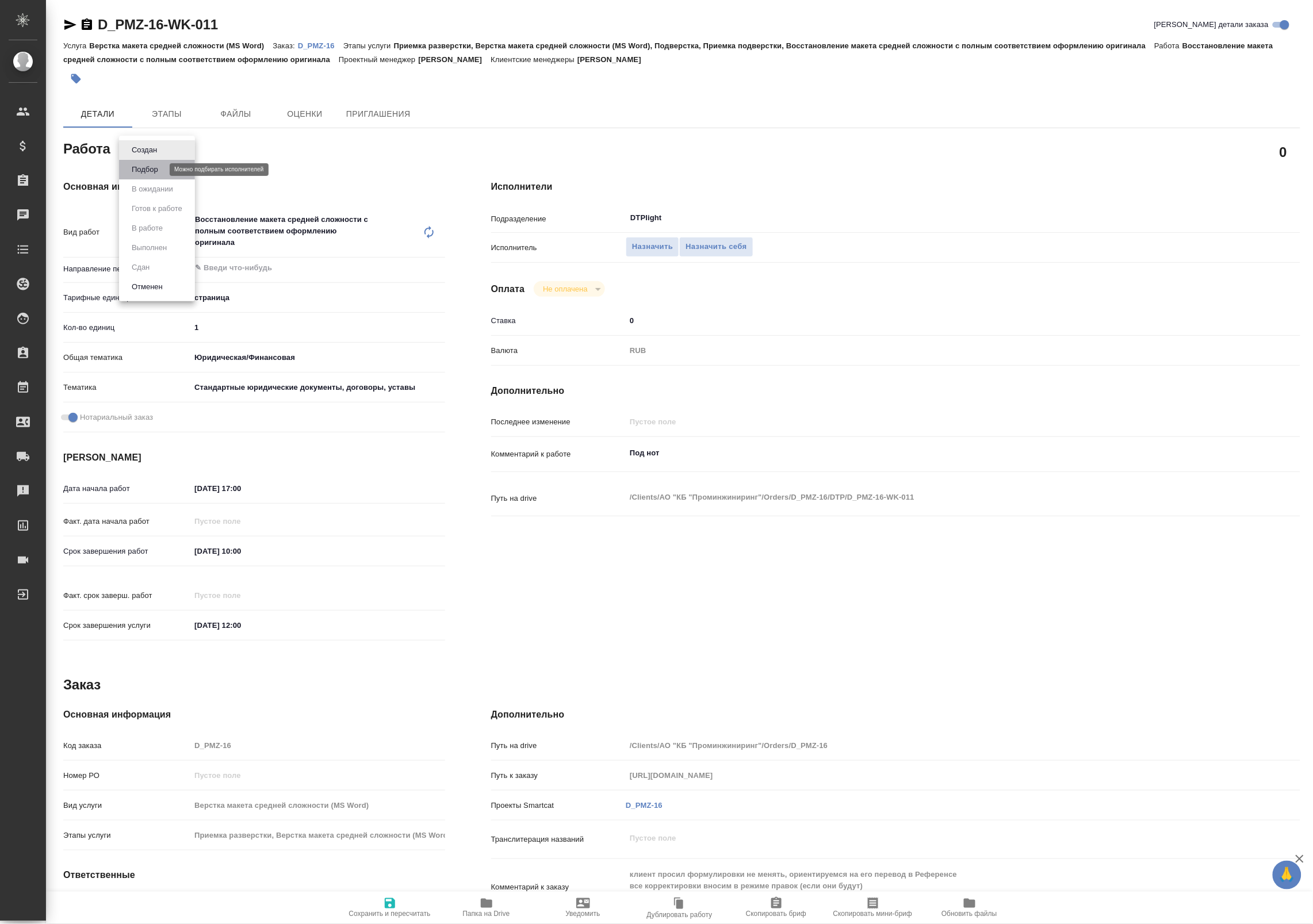
type textarea "x"
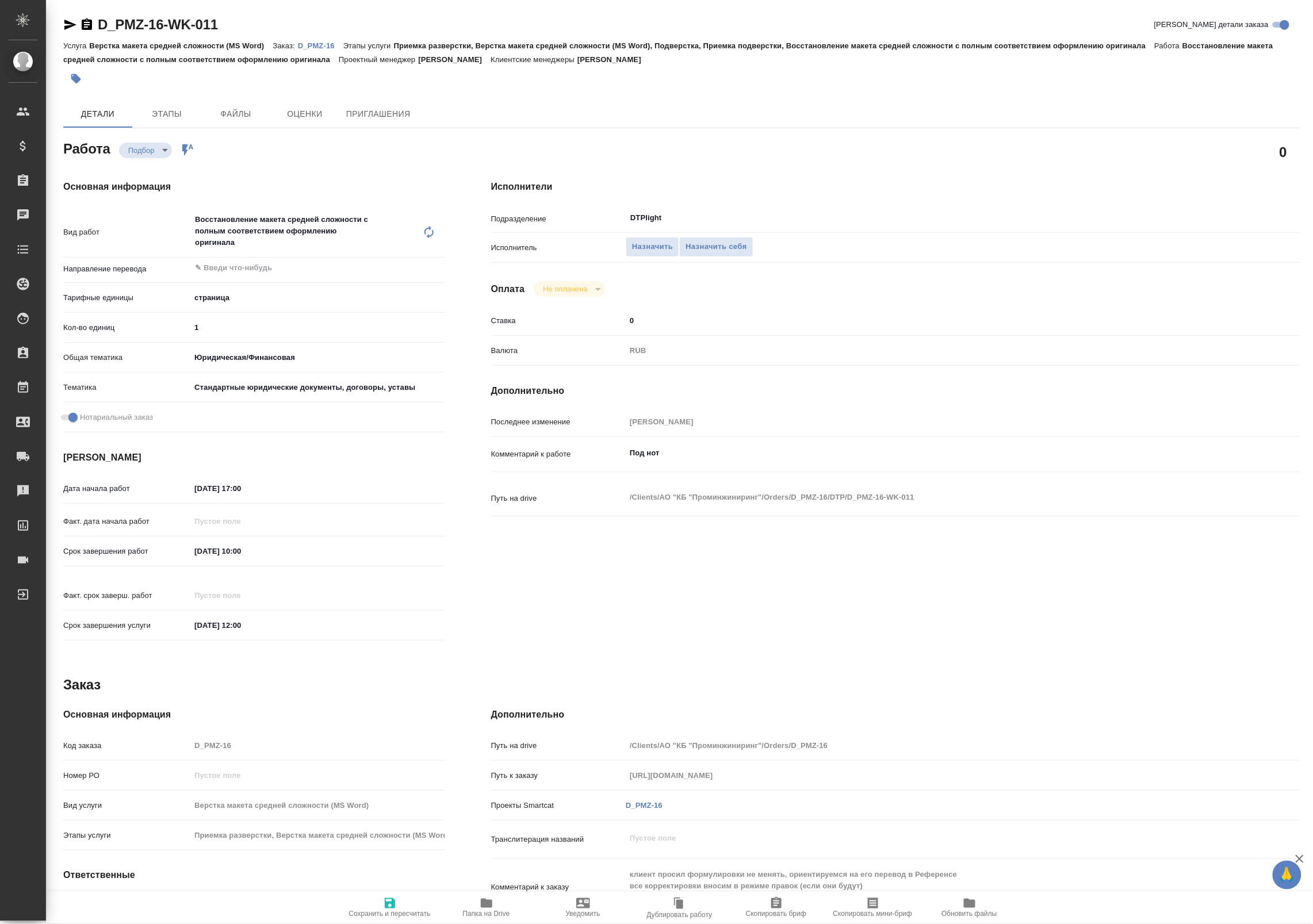
type textarea "x"
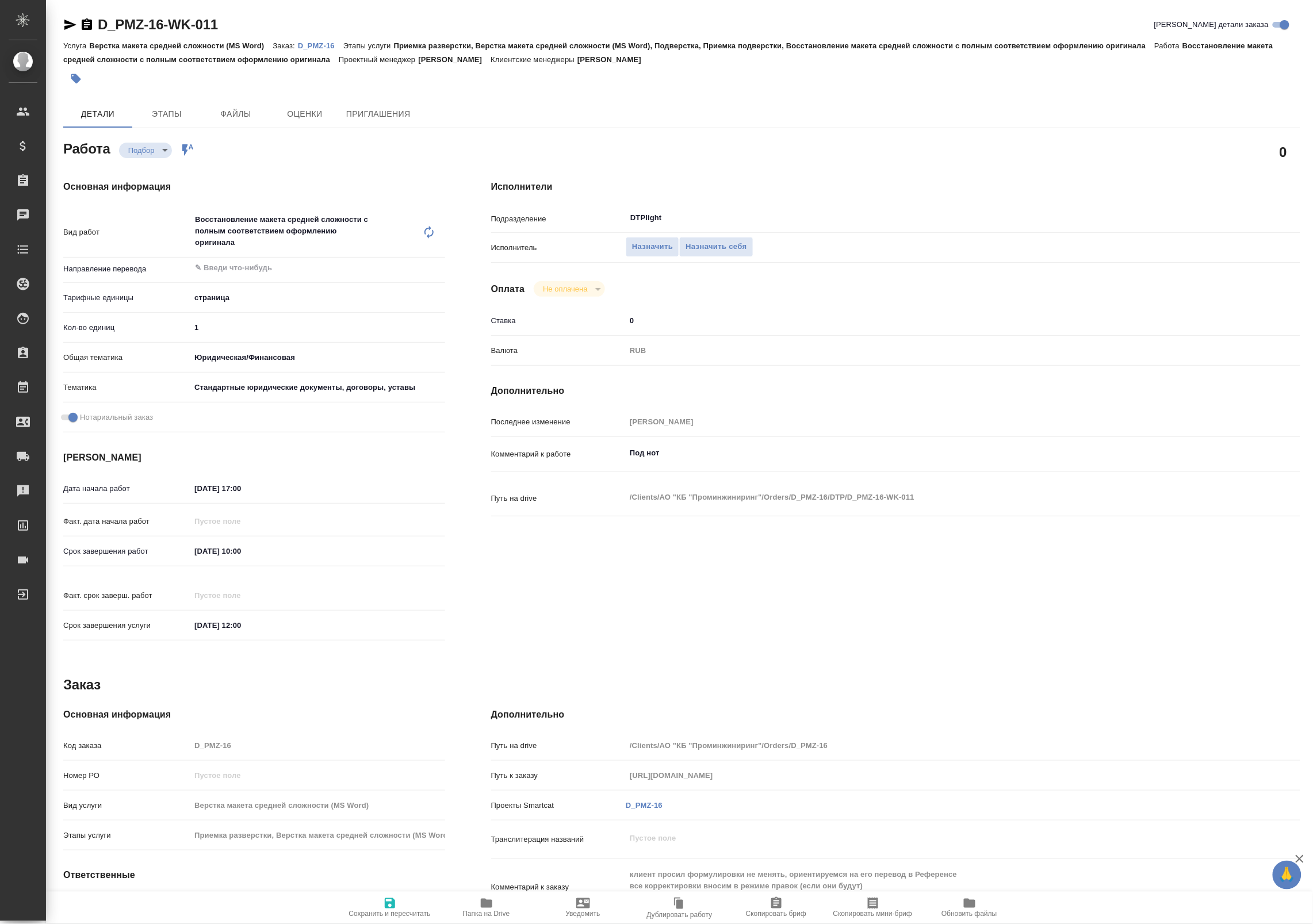
type textarea "x"
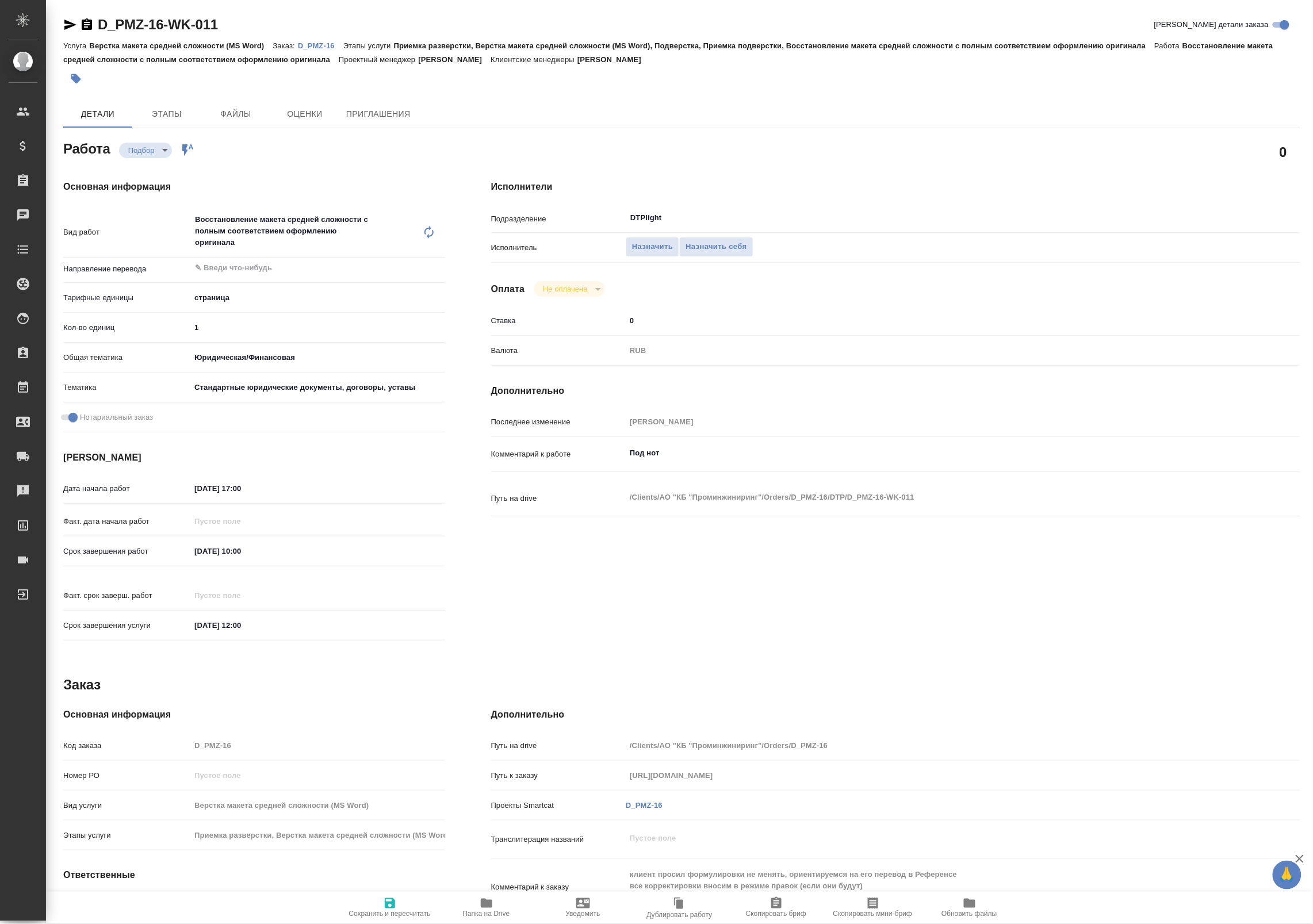
type textarea "x"
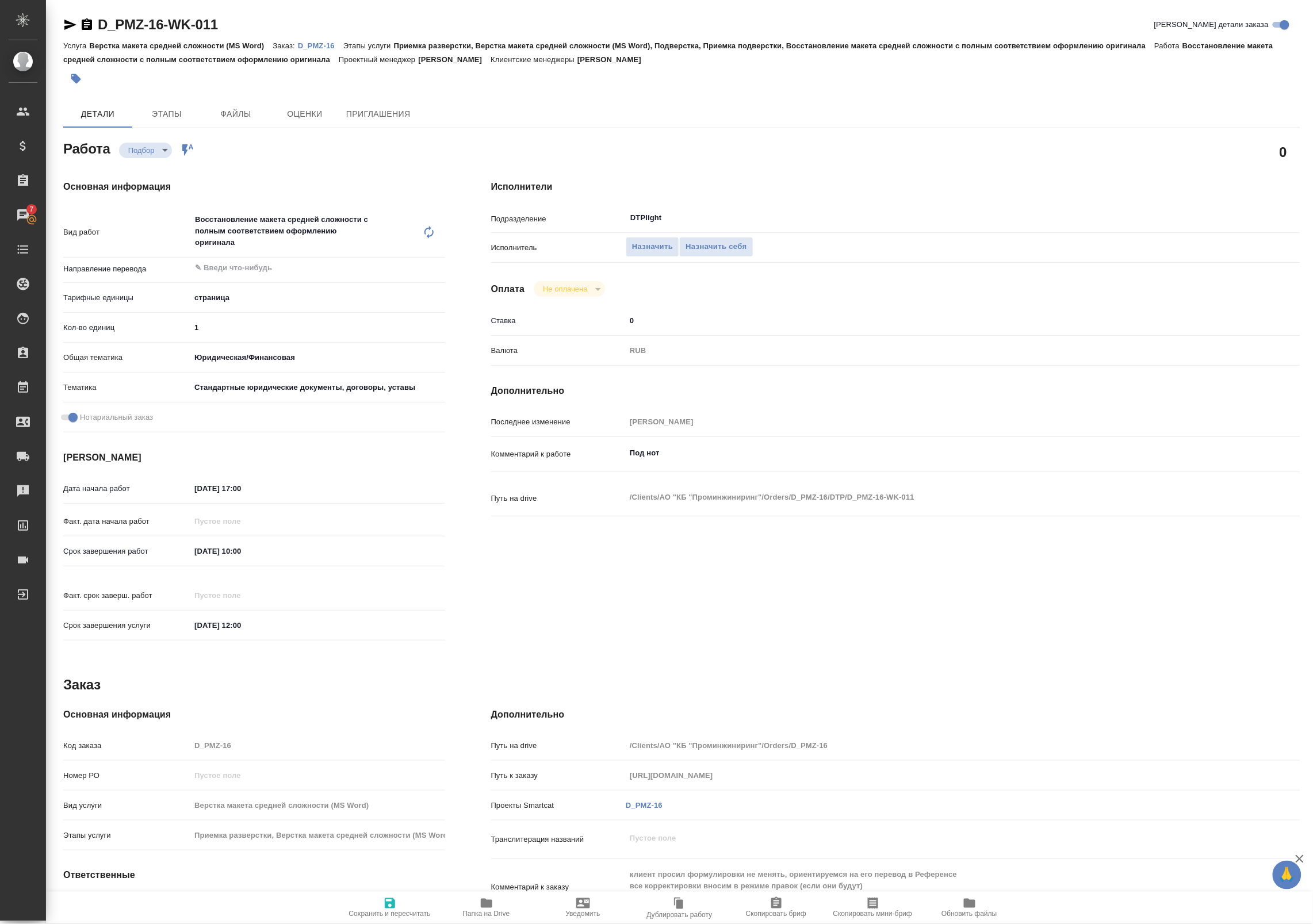
type textarea "x"
click at [69, 20] on icon "button" at bounding box center [70, 25] width 14 height 13
type textarea "x"
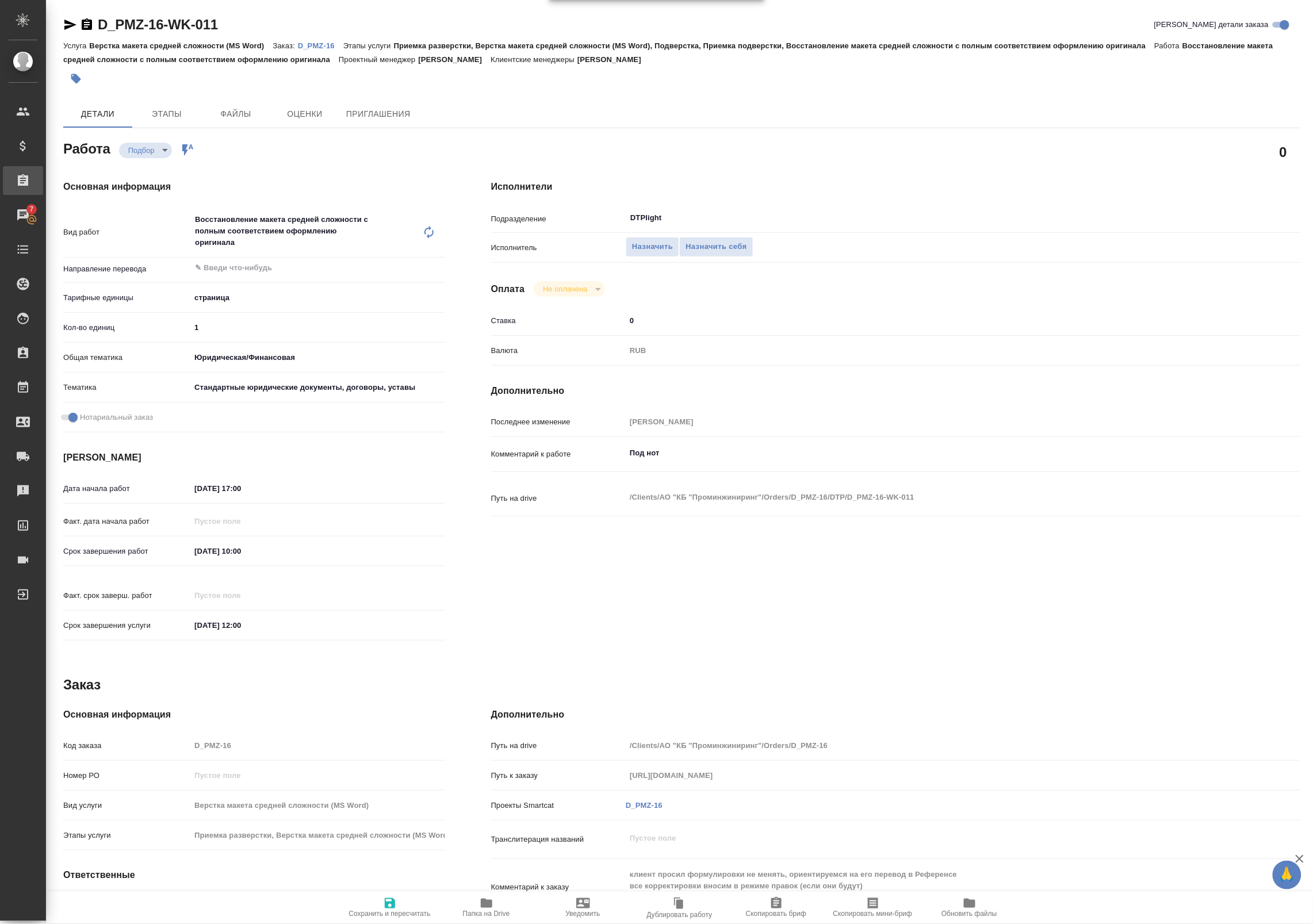
type textarea "x"
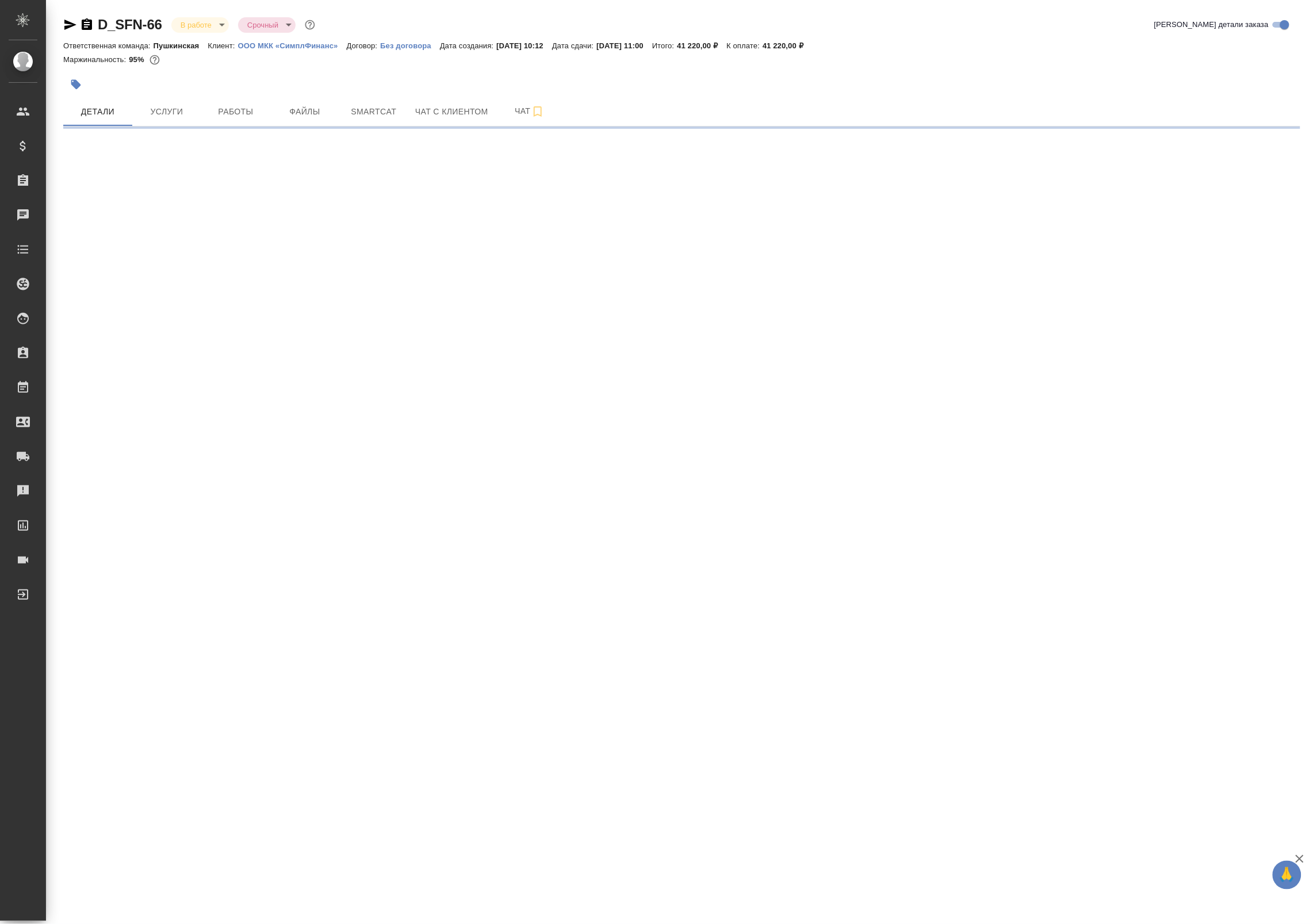
select select "RU"
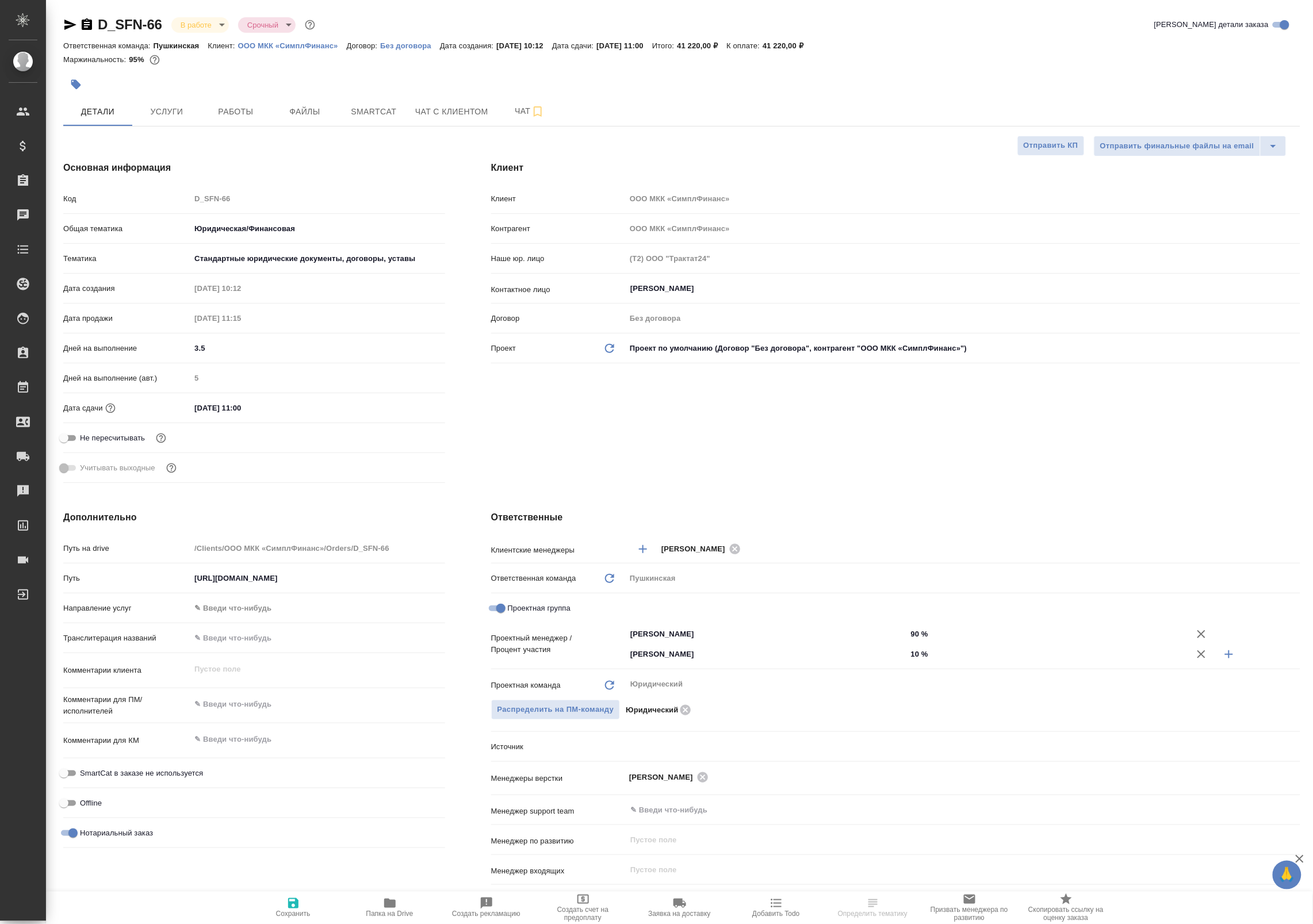
type textarea "x"
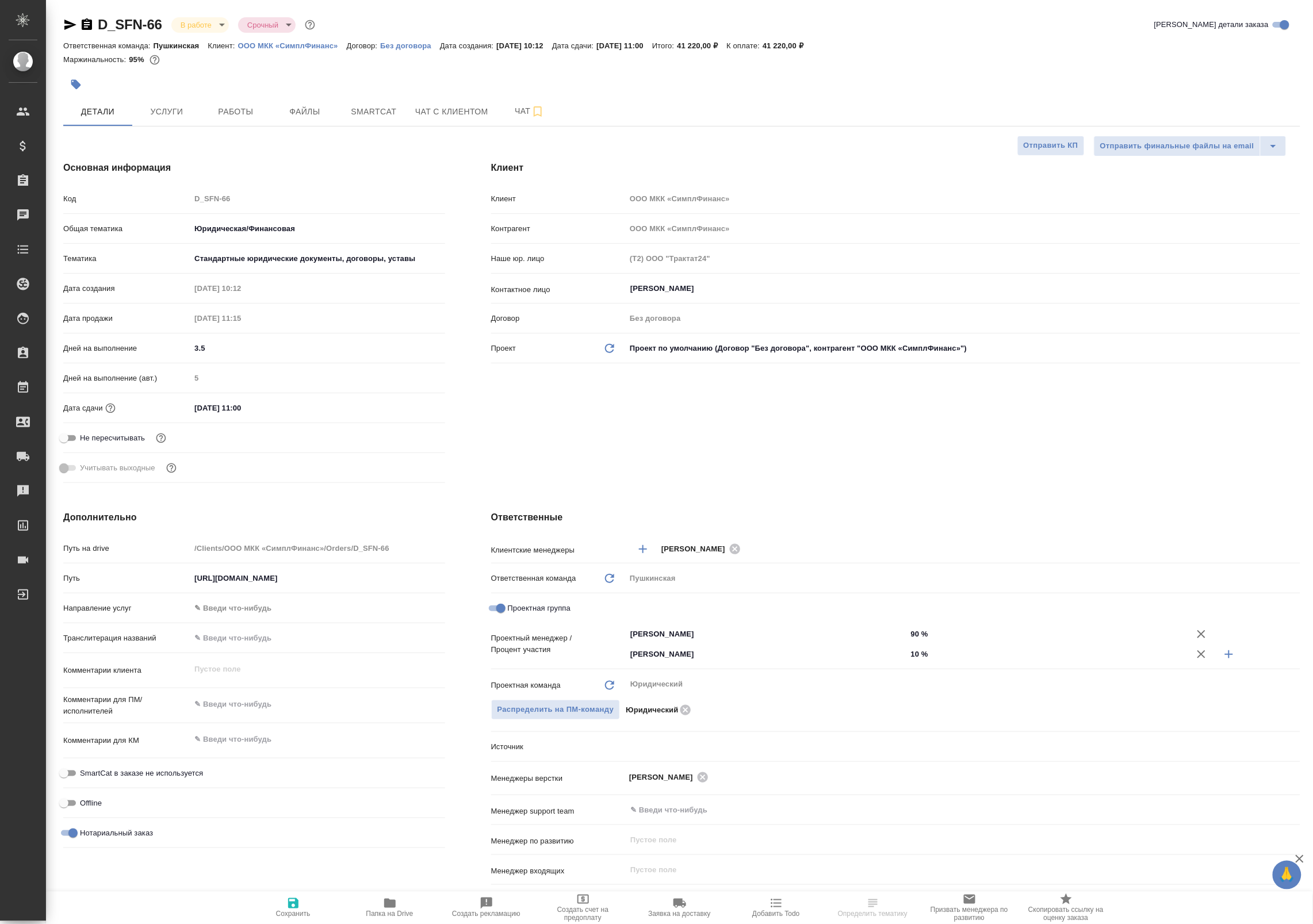
type textarea "x"
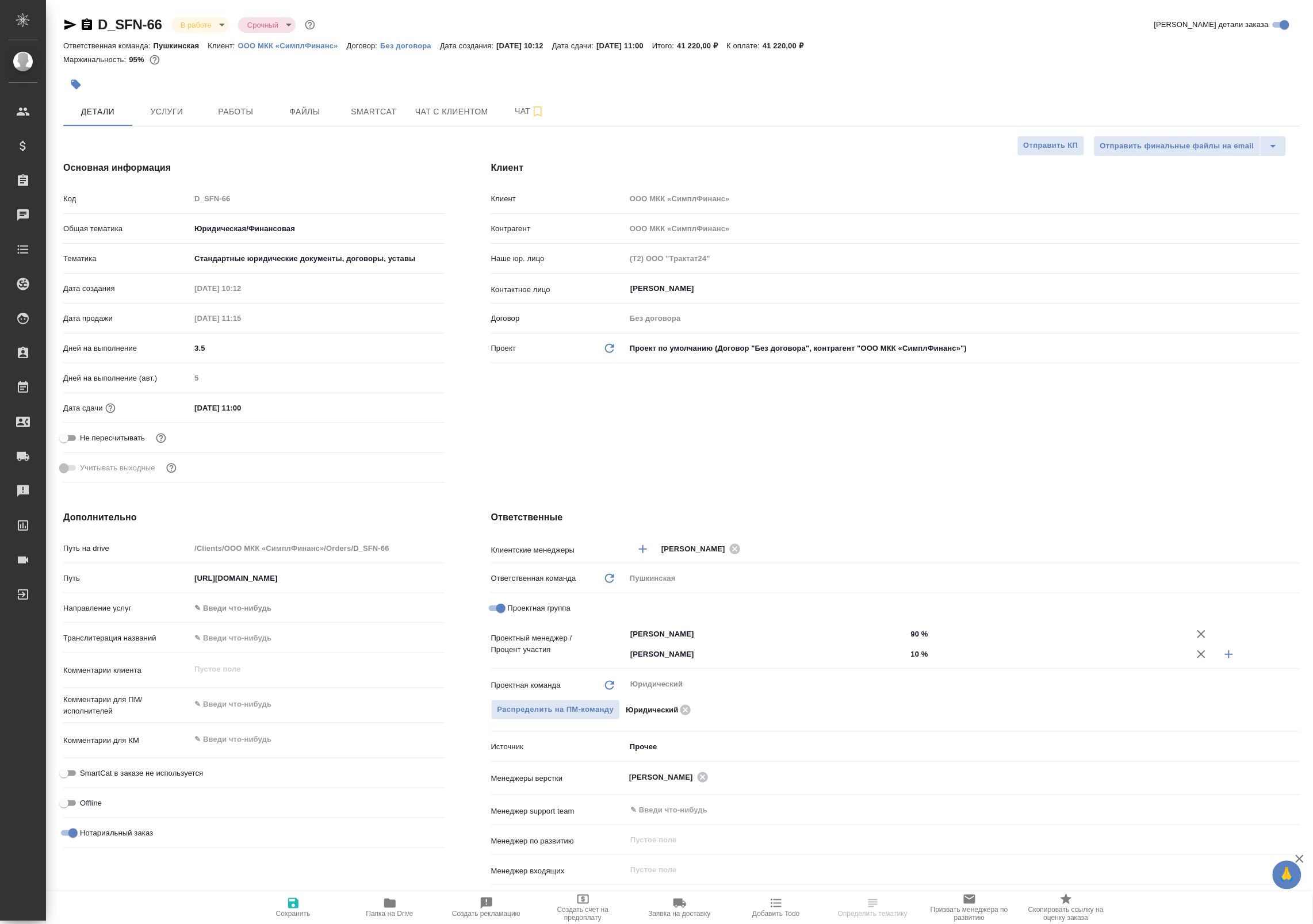
type textarea "x"
click at [368, 112] on span "Smartcat" at bounding box center [374, 112] width 55 height 14
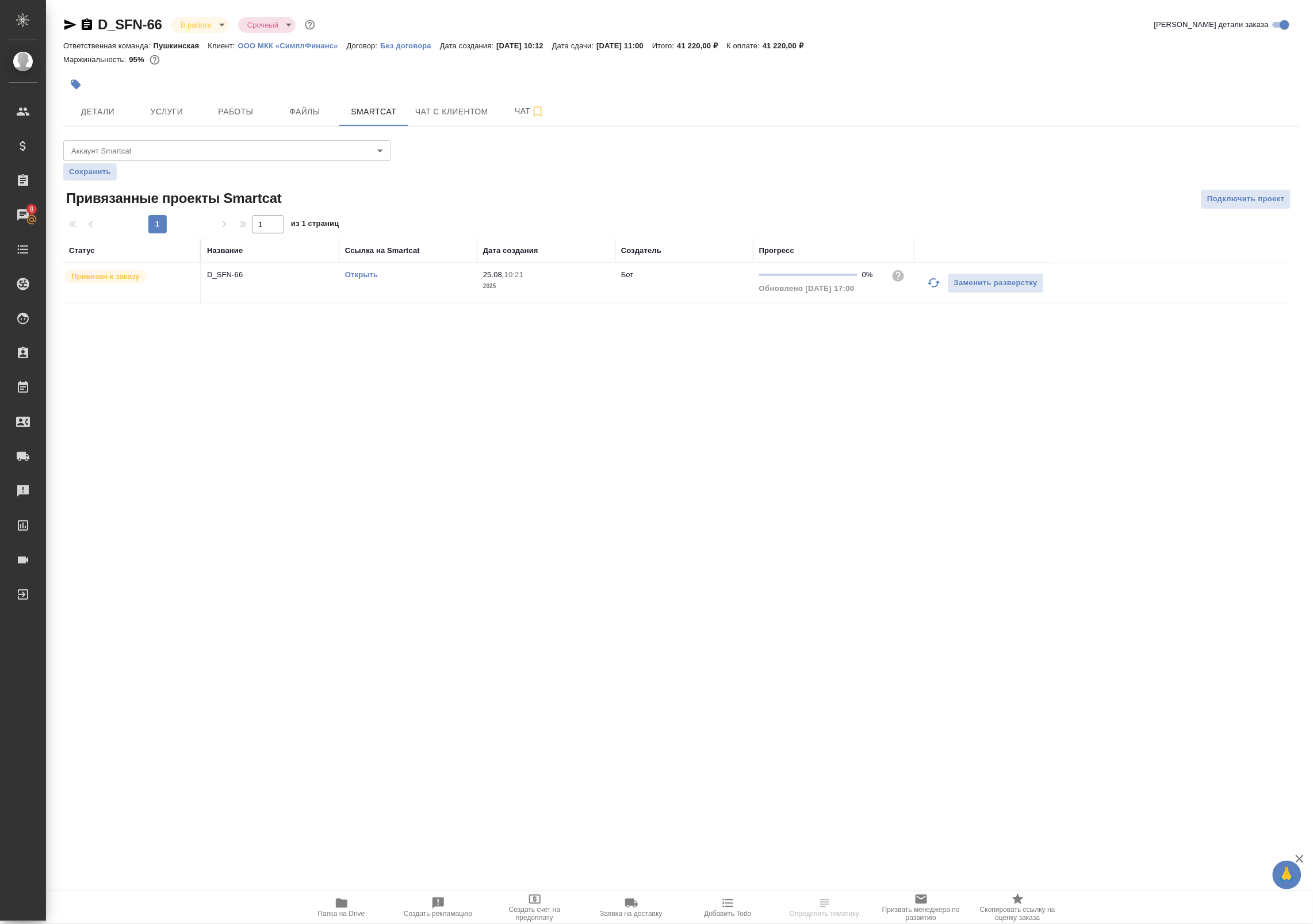
click at [931, 285] on icon "button" at bounding box center [934, 283] width 14 height 13
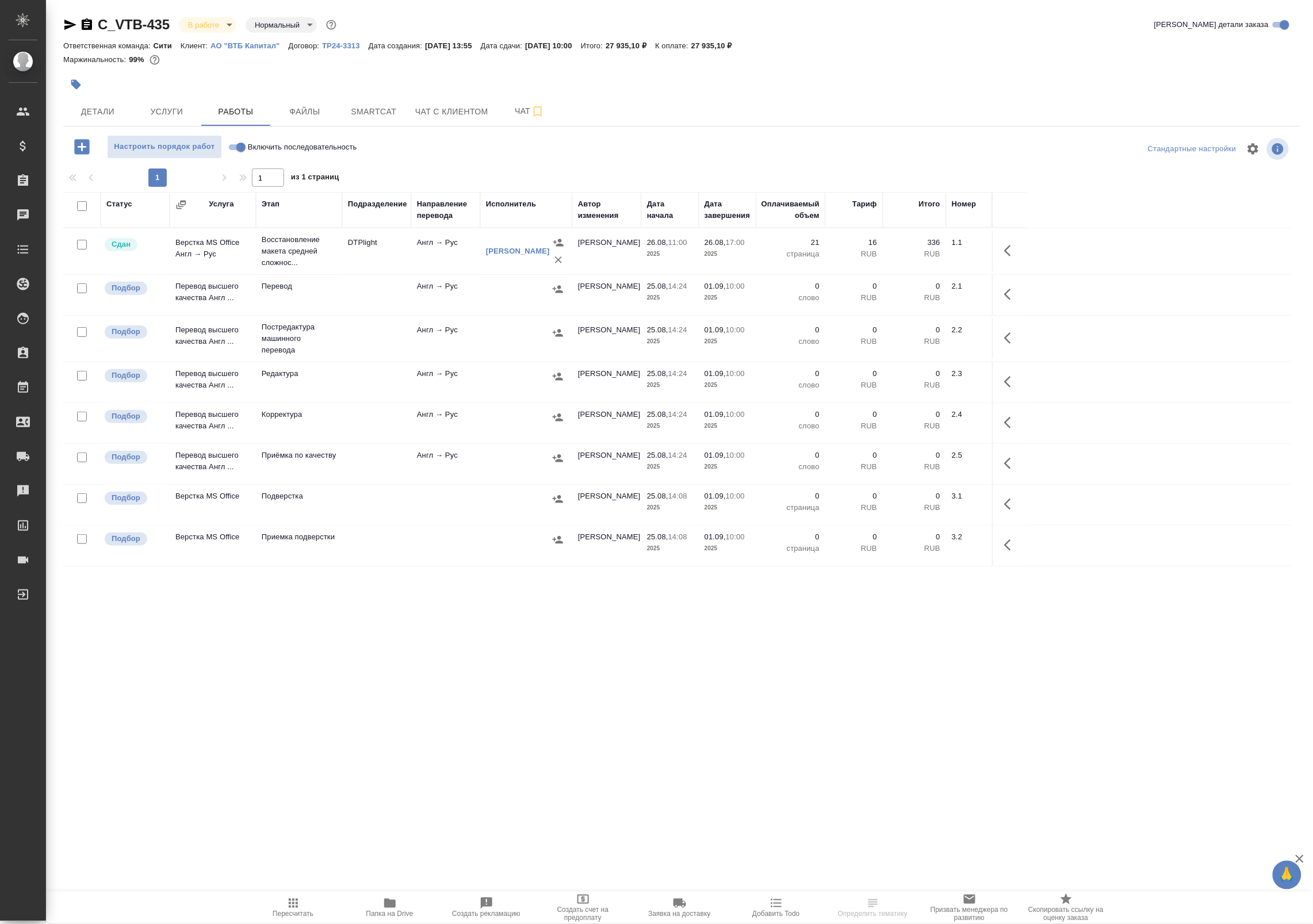
click at [446, 265] on td "Англ → Рус" at bounding box center [446, 252] width 69 height 40
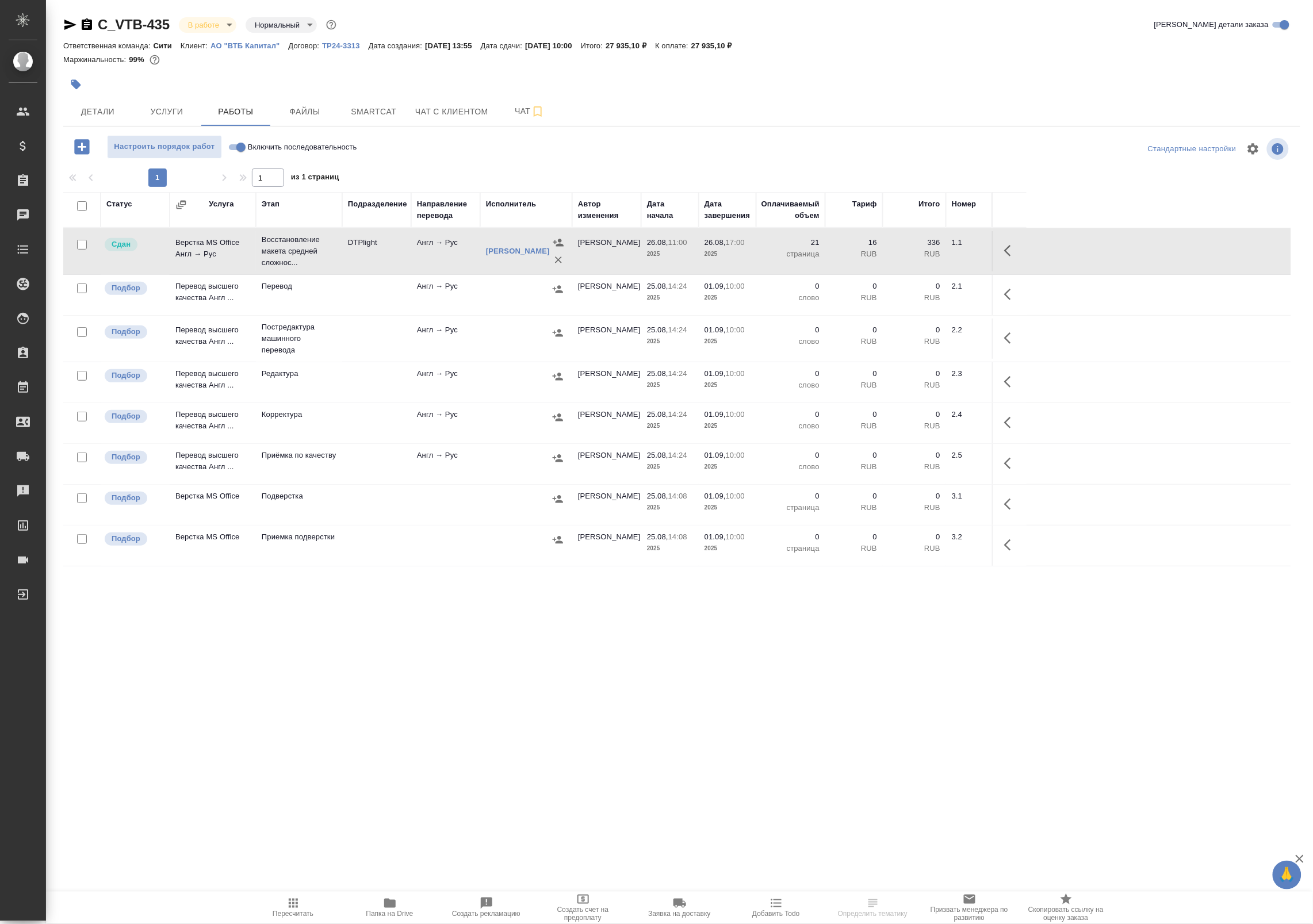
click at [412, 261] on td "Англ → Рус" at bounding box center [446, 252] width 69 height 40
click at [400, 114] on span "Smartcat" at bounding box center [374, 112] width 55 height 14
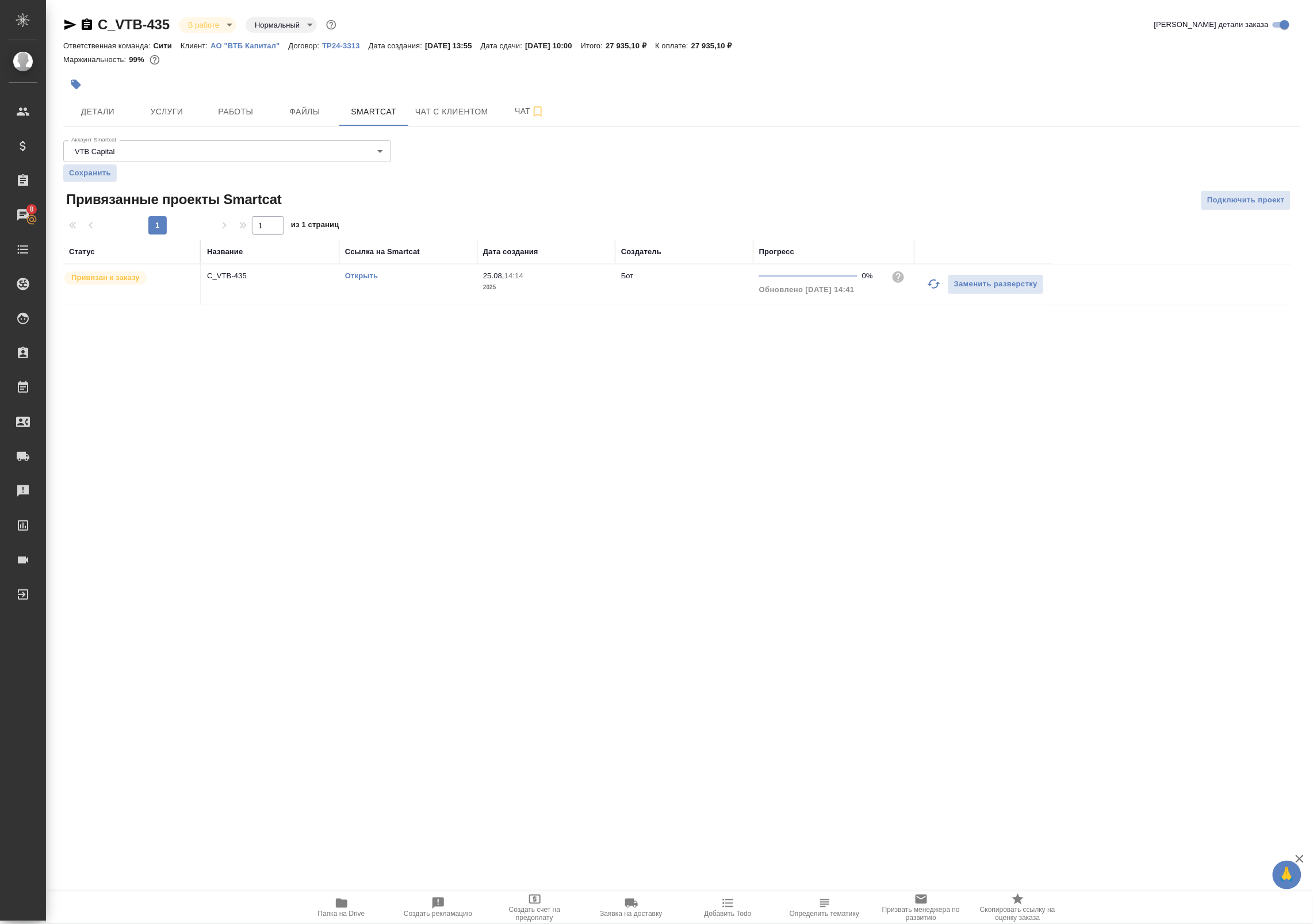
click at [368, 280] on div "Открыть" at bounding box center [408, 275] width 126 height 12
click at [361, 274] on link "Открыть" at bounding box center [361, 275] width 33 height 9
click at [187, 108] on span "Услуги" at bounding box center [167, 112] width 55 height 14
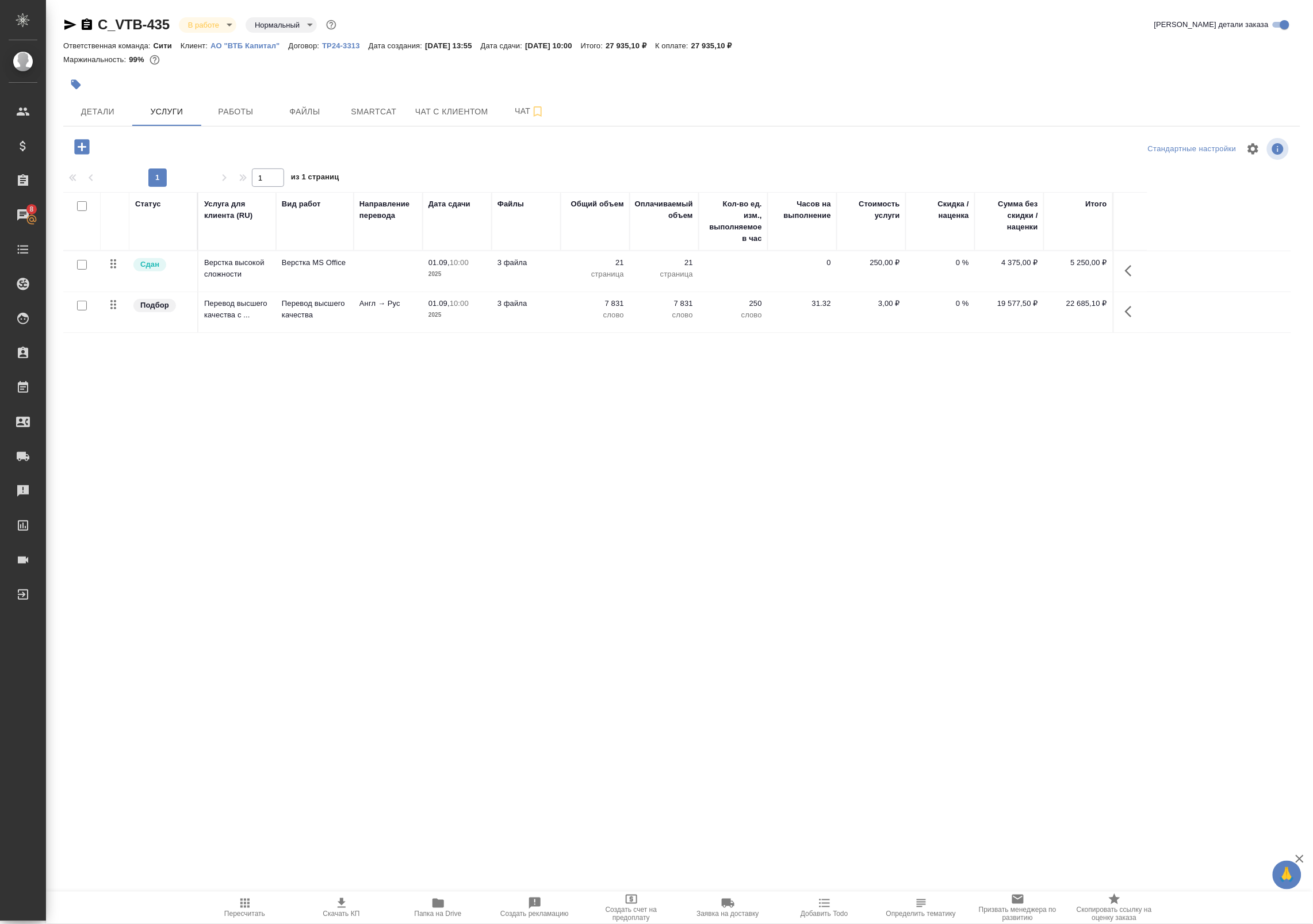
click at [77, 299] on div at bounding box center [82, 306] width 26 height 16
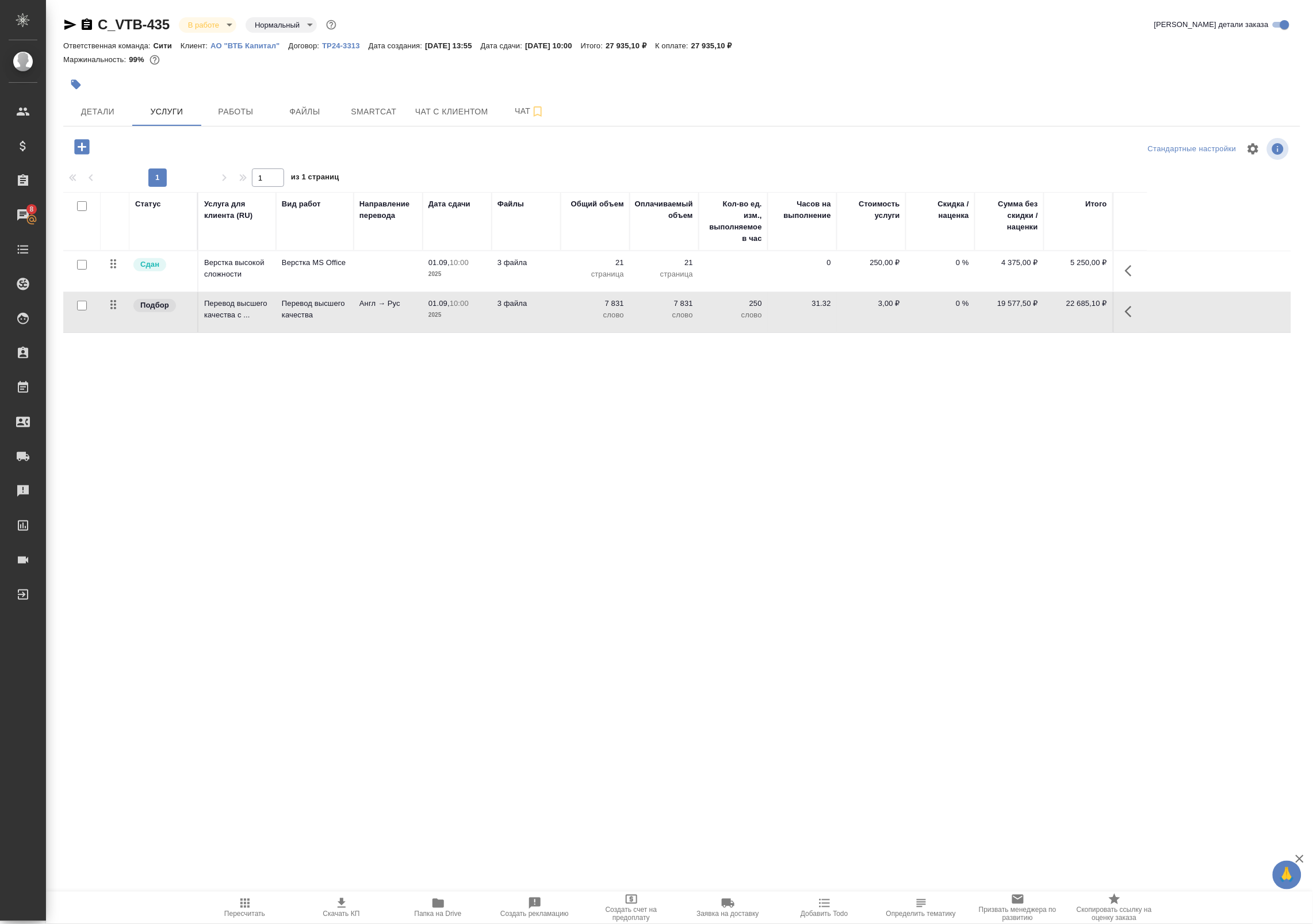
click at [87, 310] on input "checkbox" at bounding box center [82, 306] width 10 height 10
checkbox input "true"
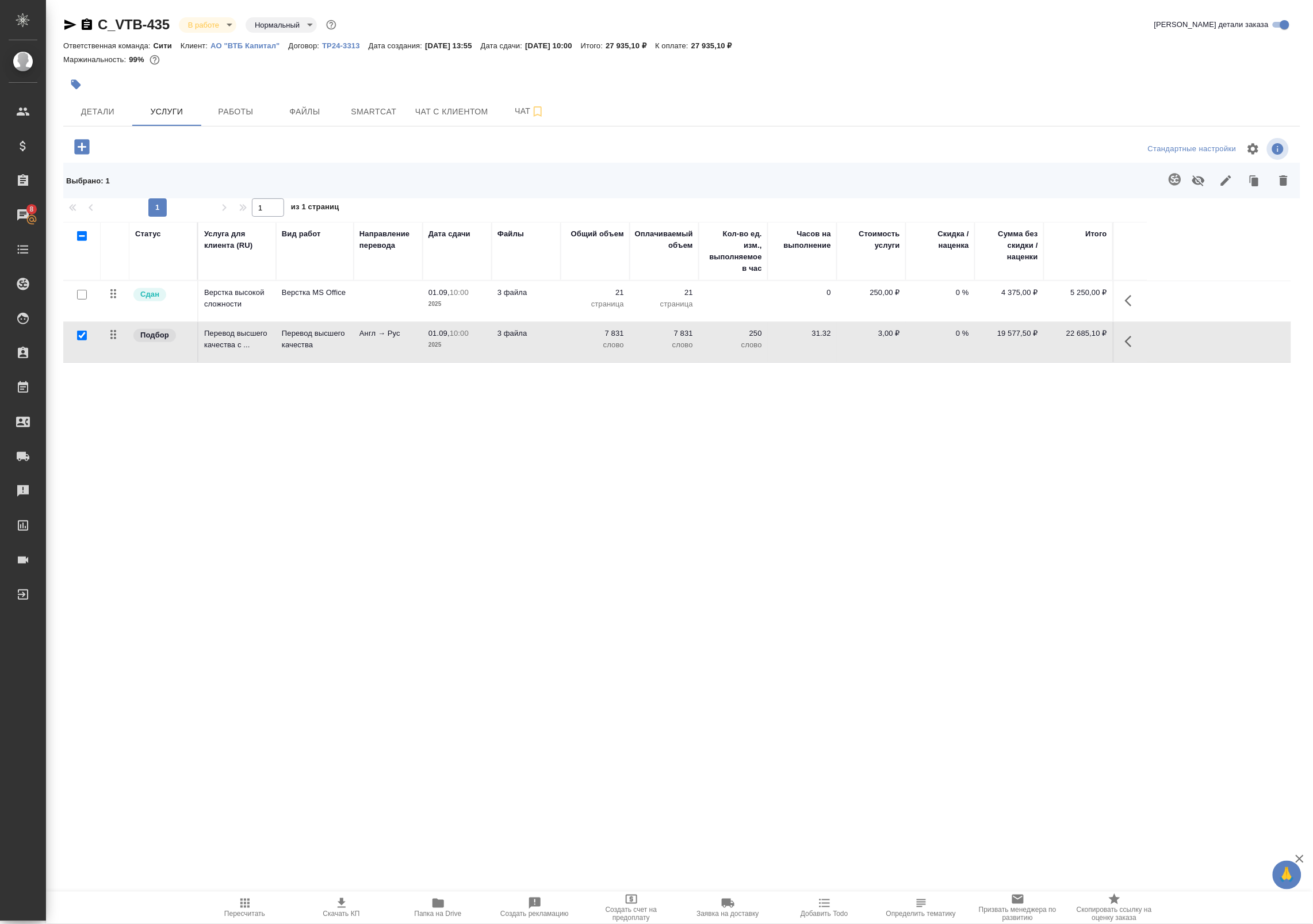
click at [1128, 347] on icon "button" at bounding box center [1132, 341] width 14 height 13
click at [1023, 343] on icon "button" at bounding box center [1020, 341] width 14 height 13
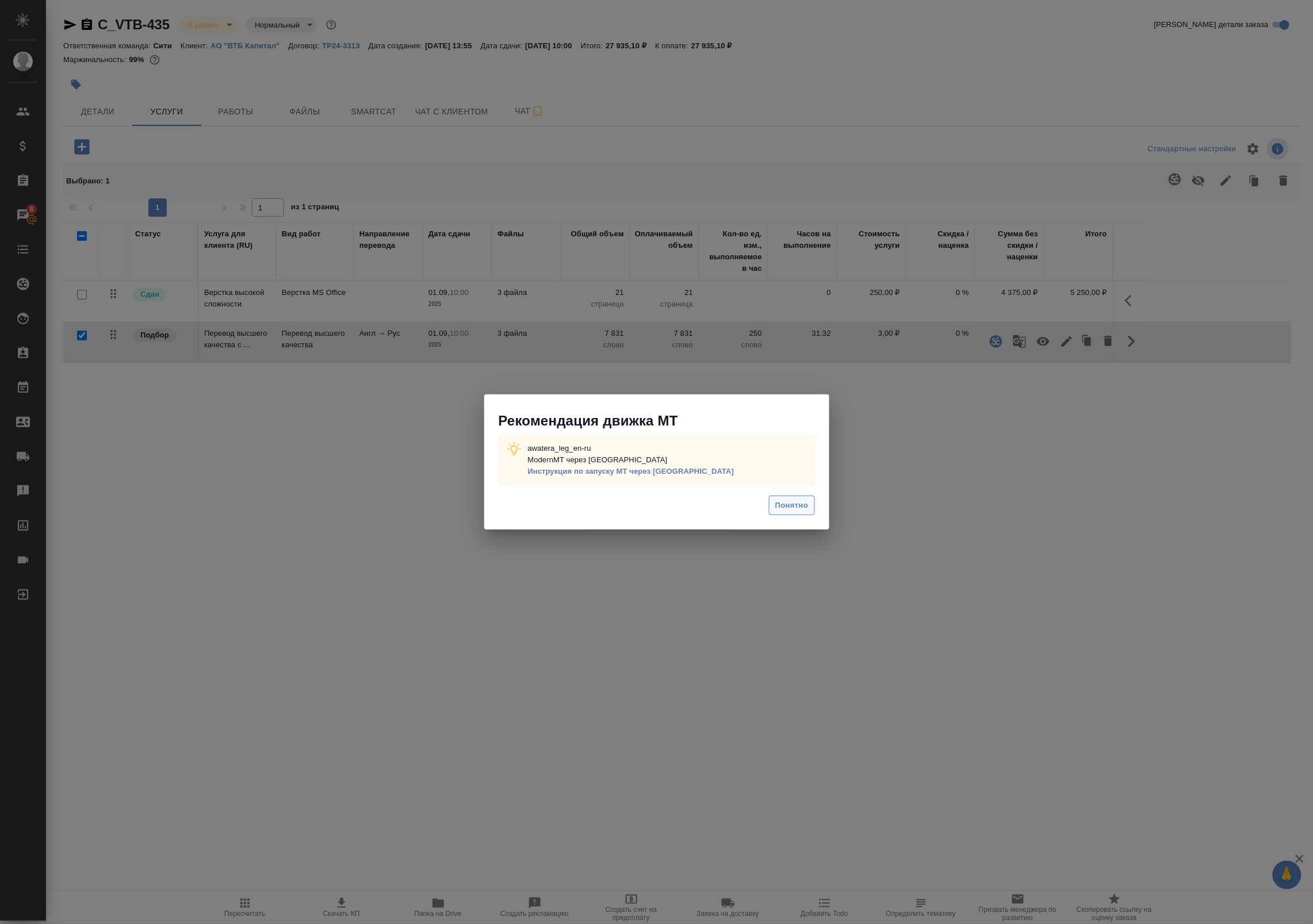
click at [789, 512] on span "Понятно" at bounding box center [791, 506] width 33 height 13
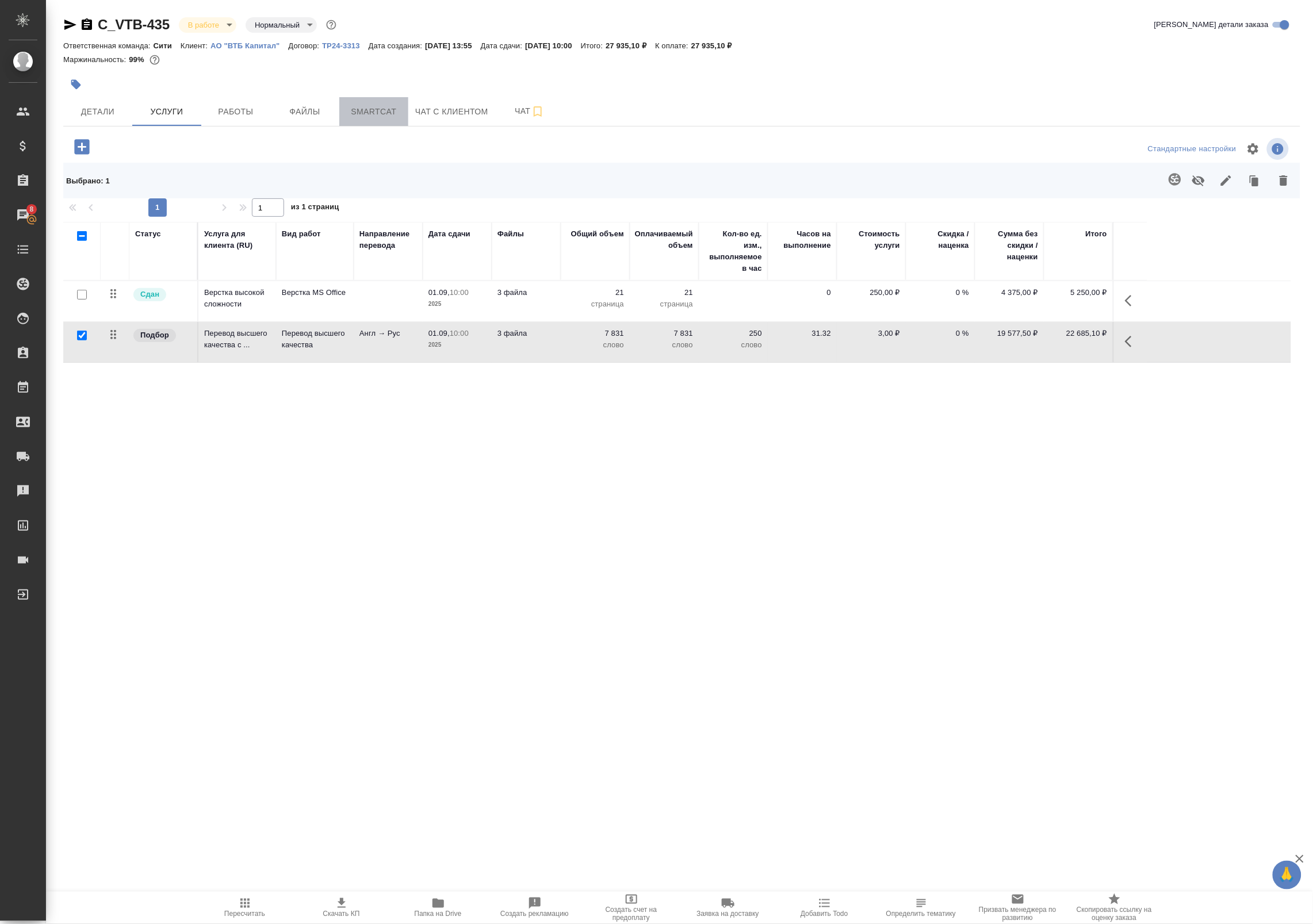
click at [369, 114] on span "Smartcat" at bounding box center [374, 112] width 55 height 14
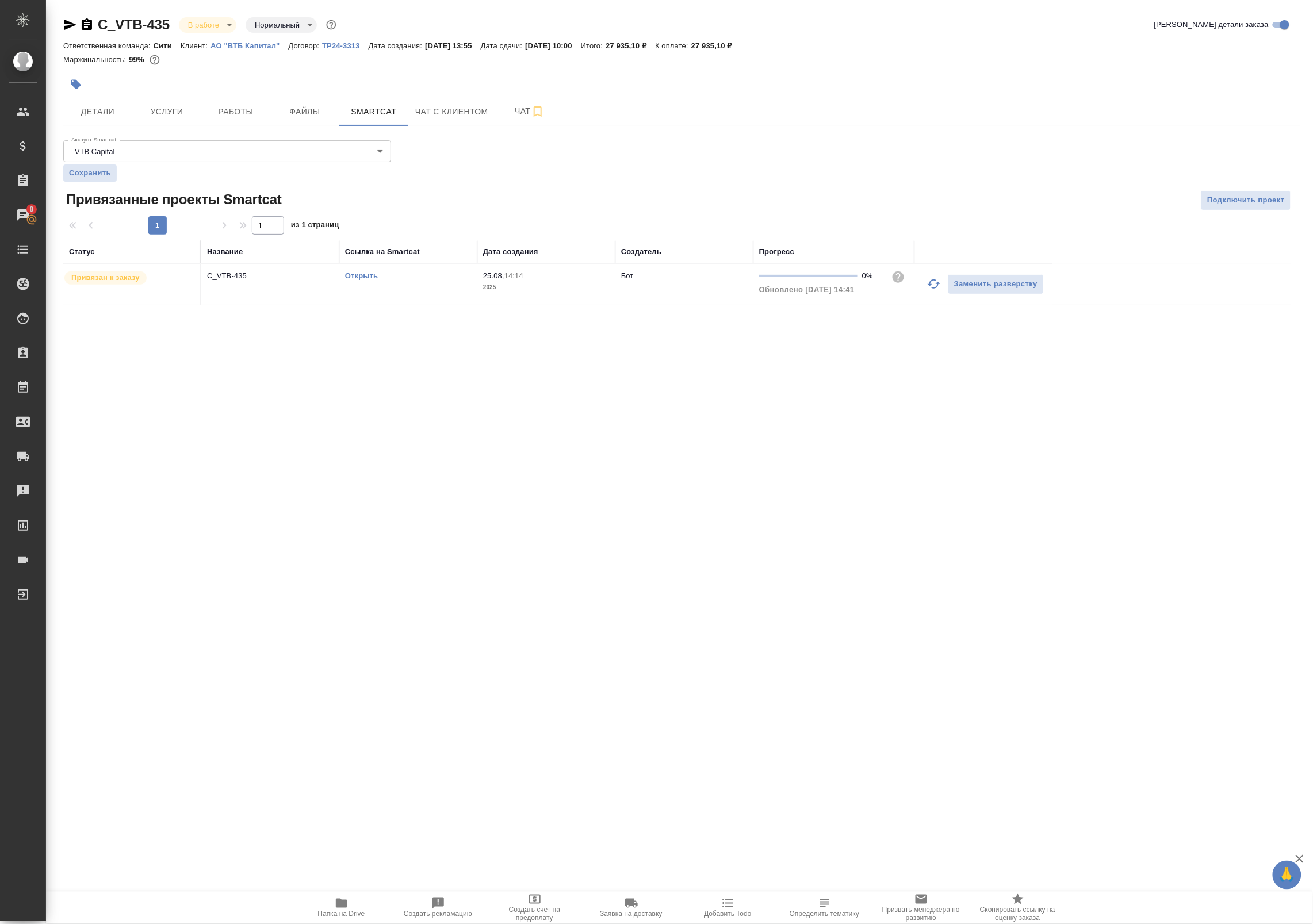
click at [357, 275] on link "Открыть" at bounding box center [361, 275] width 33 height 9
click at [282, 288] on td "C_VTB-435" at bounding box center [270, 285] width 138 height 40
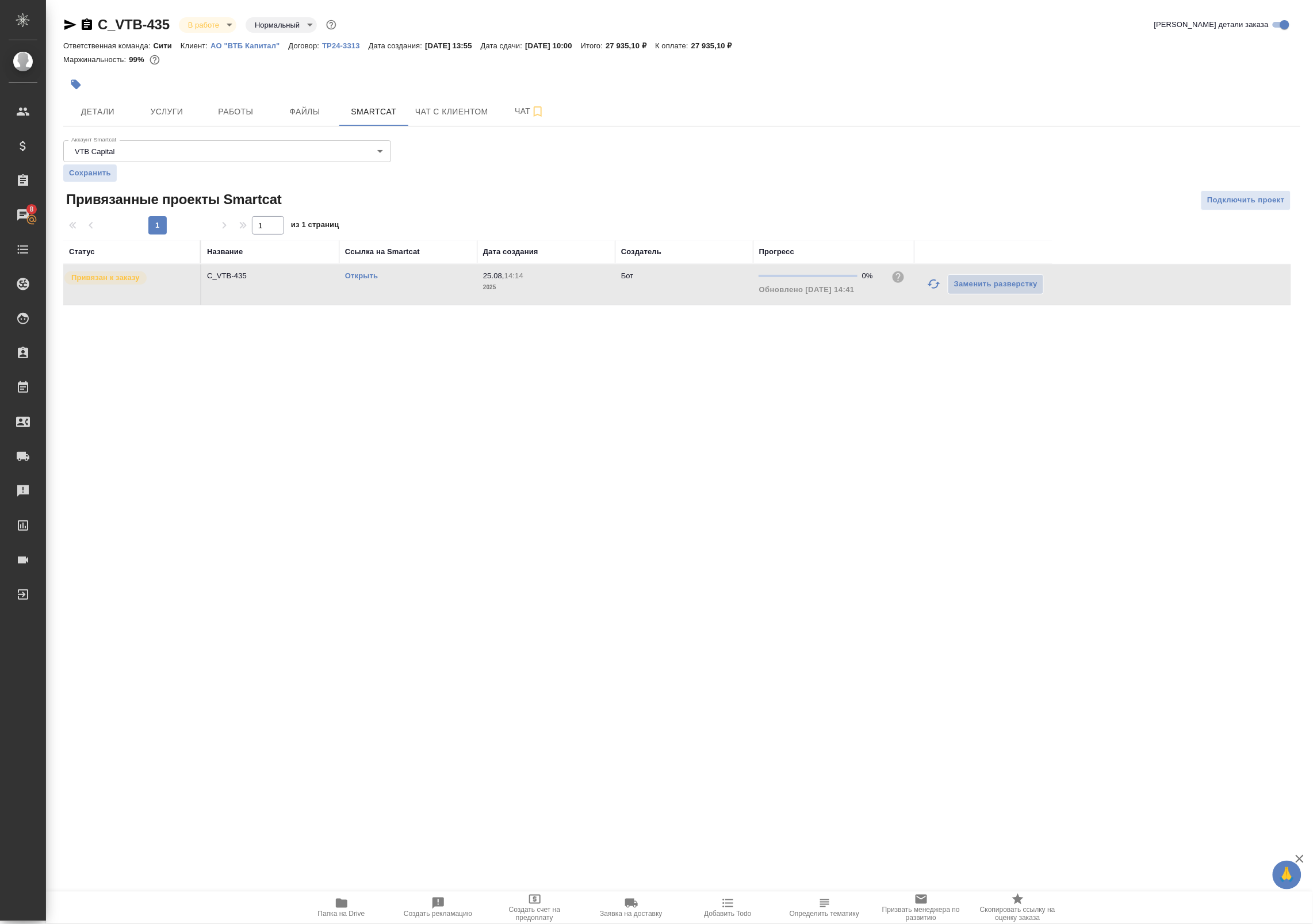
click at [282, 288] on td "C_VTB-435" at bounding box center [270, 285] width 138 height 40
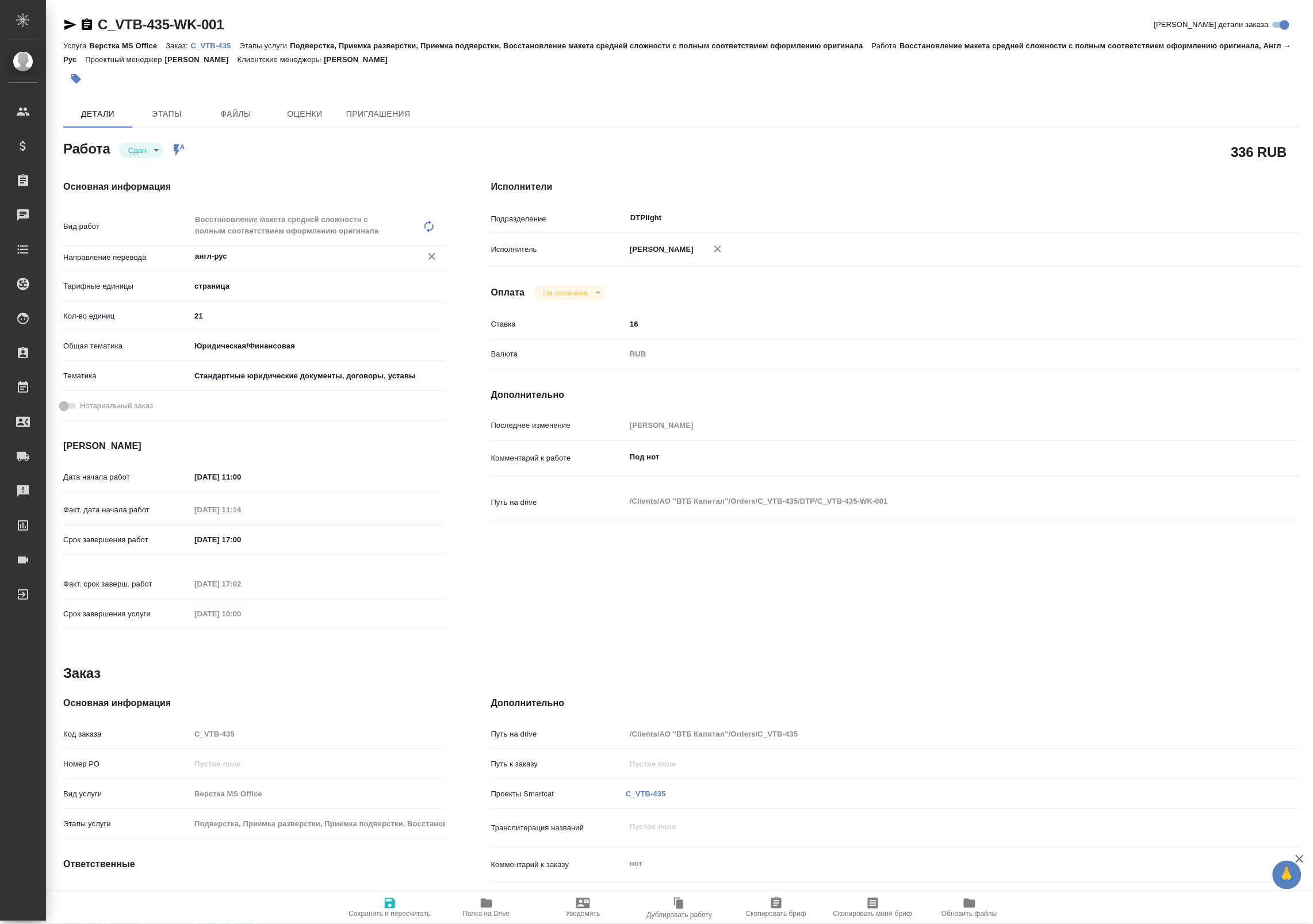
type textarea "x"
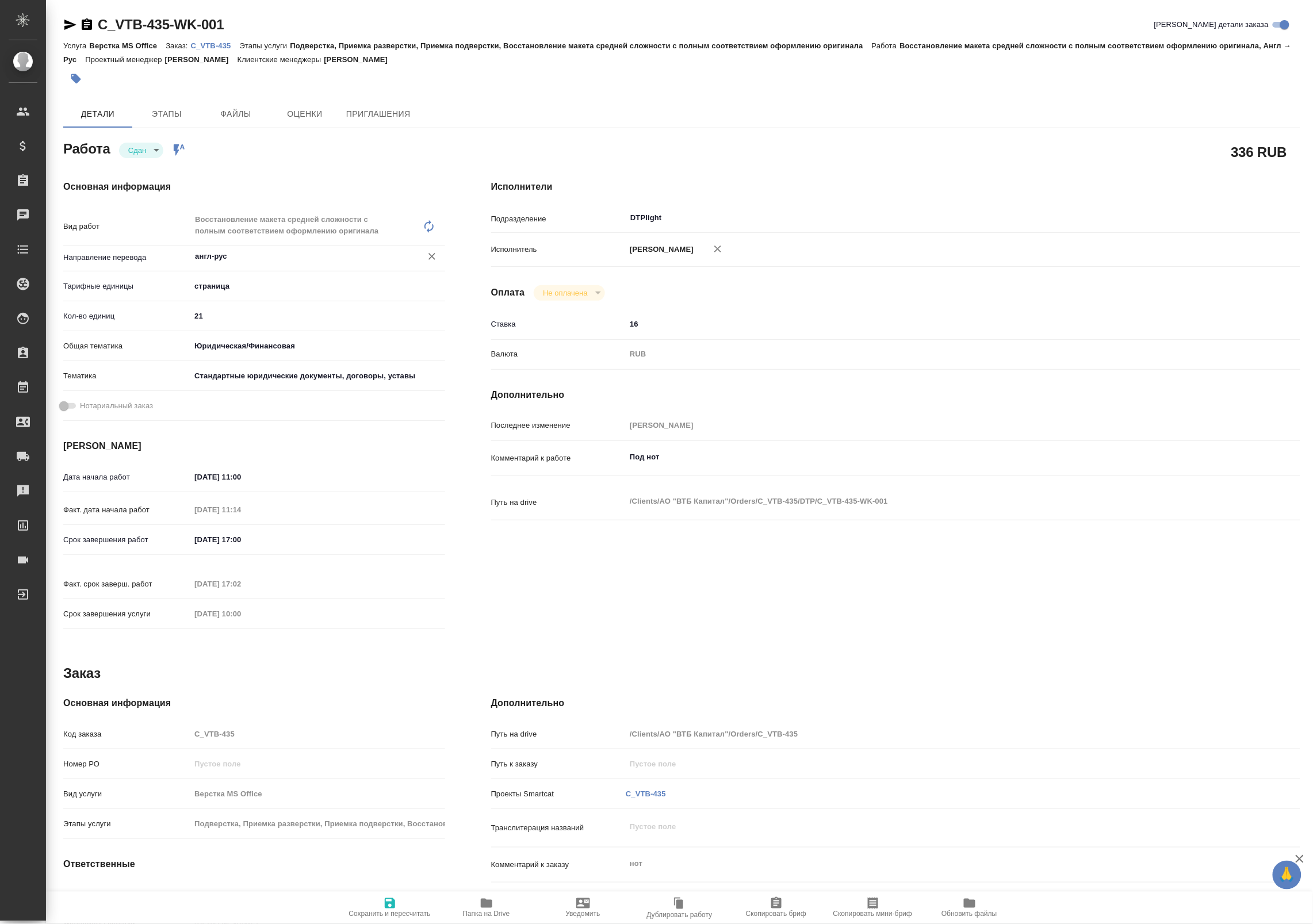
type textarea "x"
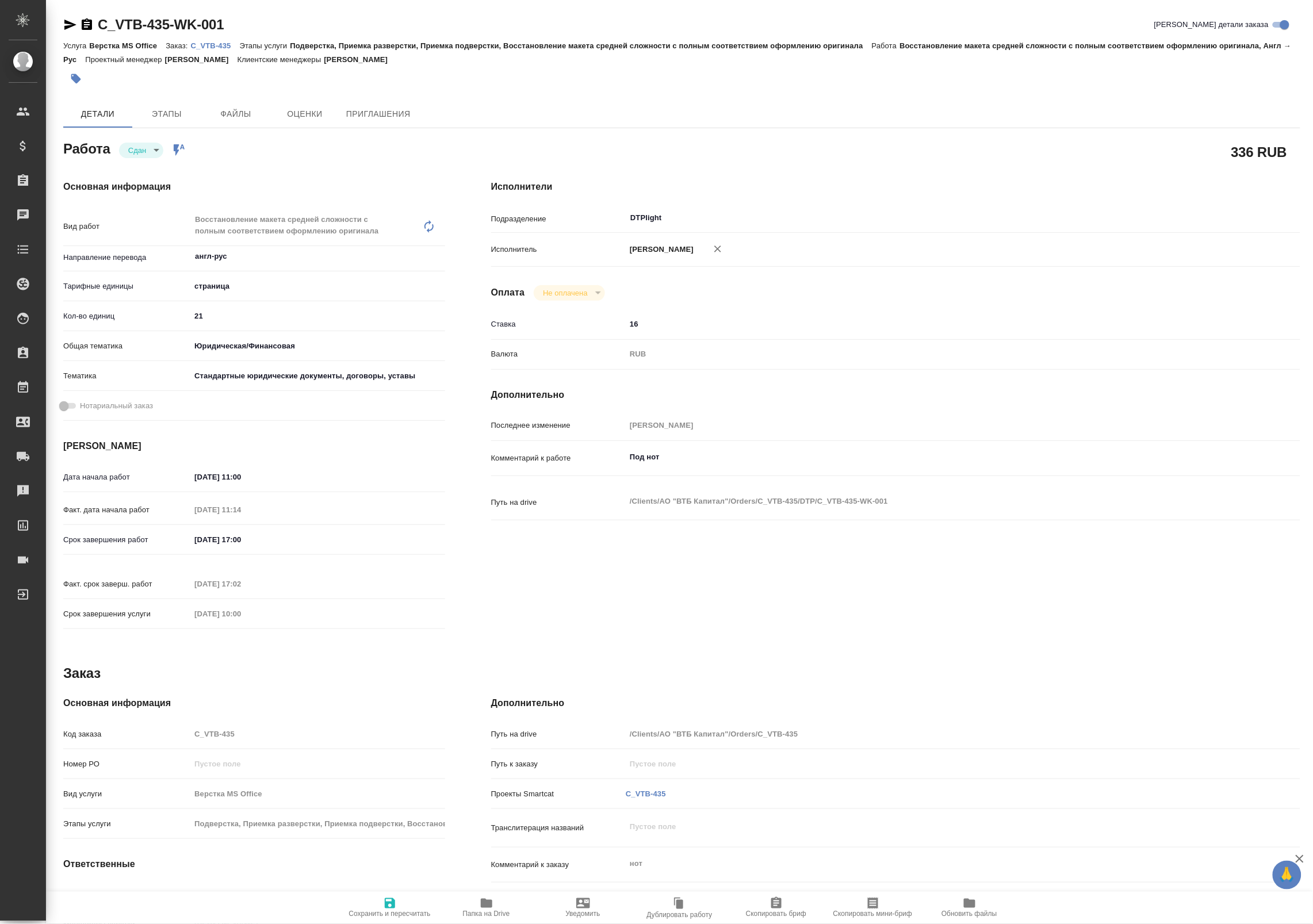
type textarea "x"
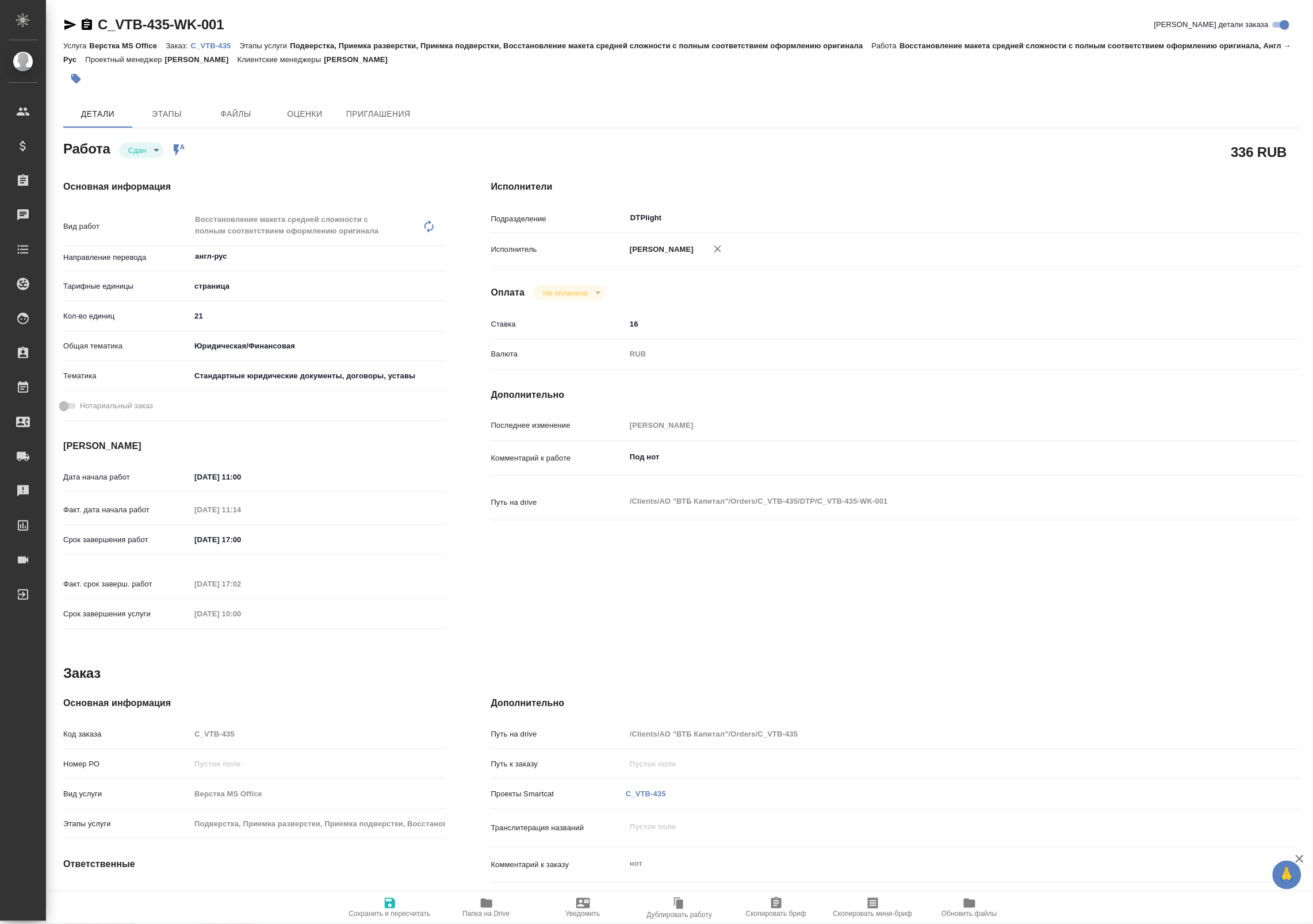
type textarea "x"
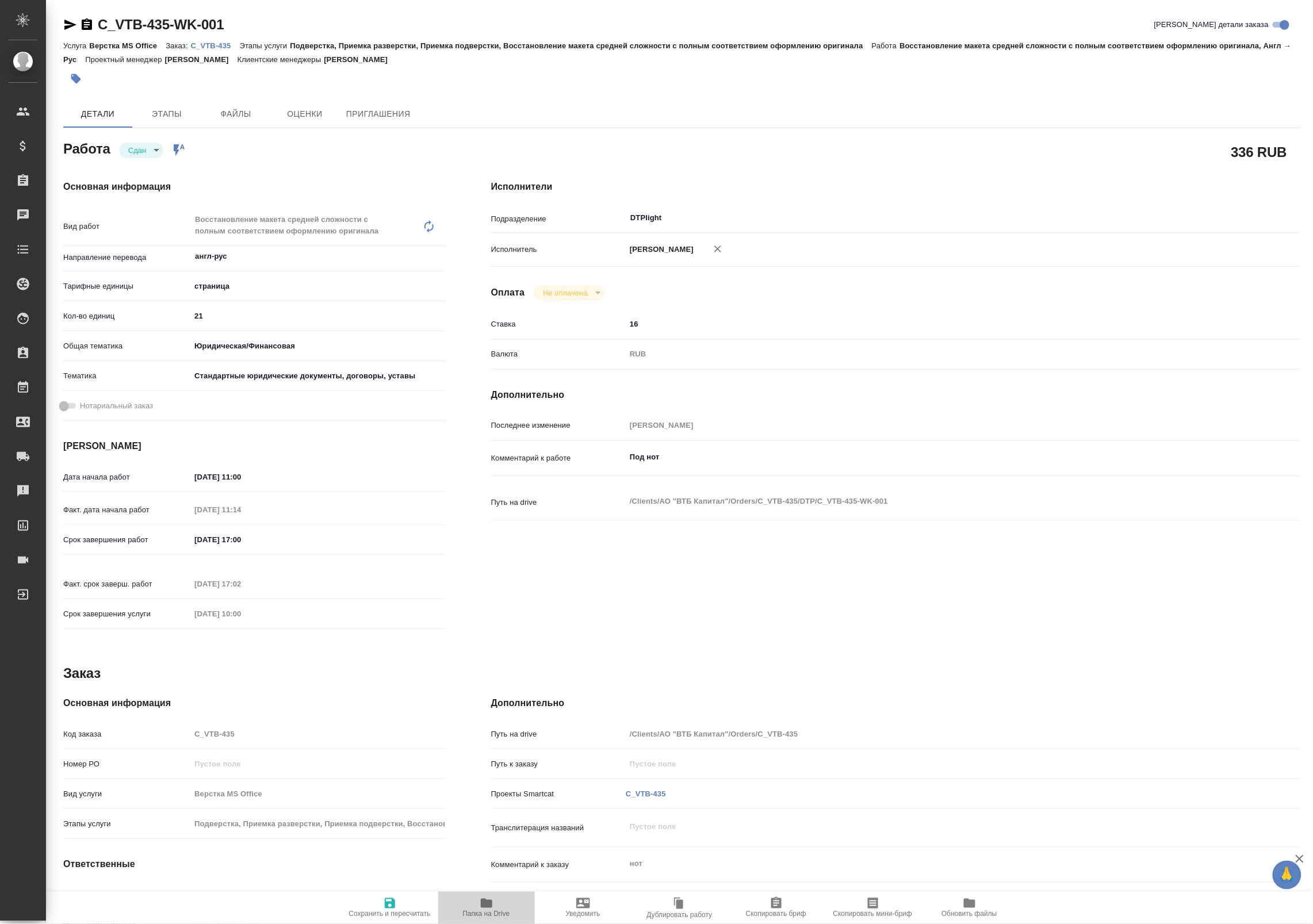
click at [490, 910] on span "Папка на Drive" at bounding box center [486, 914] width 47 height 8
type textarea "x"
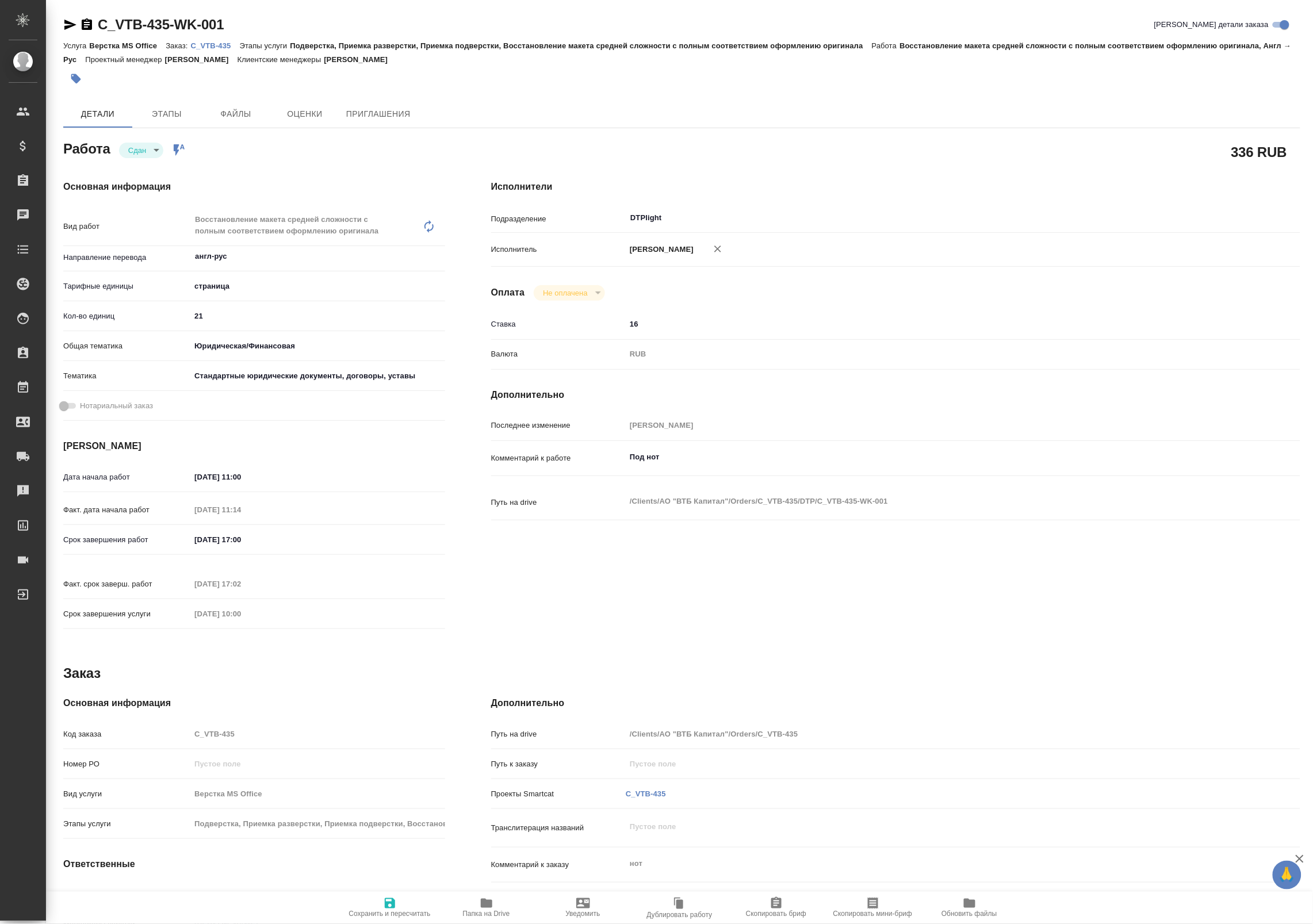
type textarea "x"
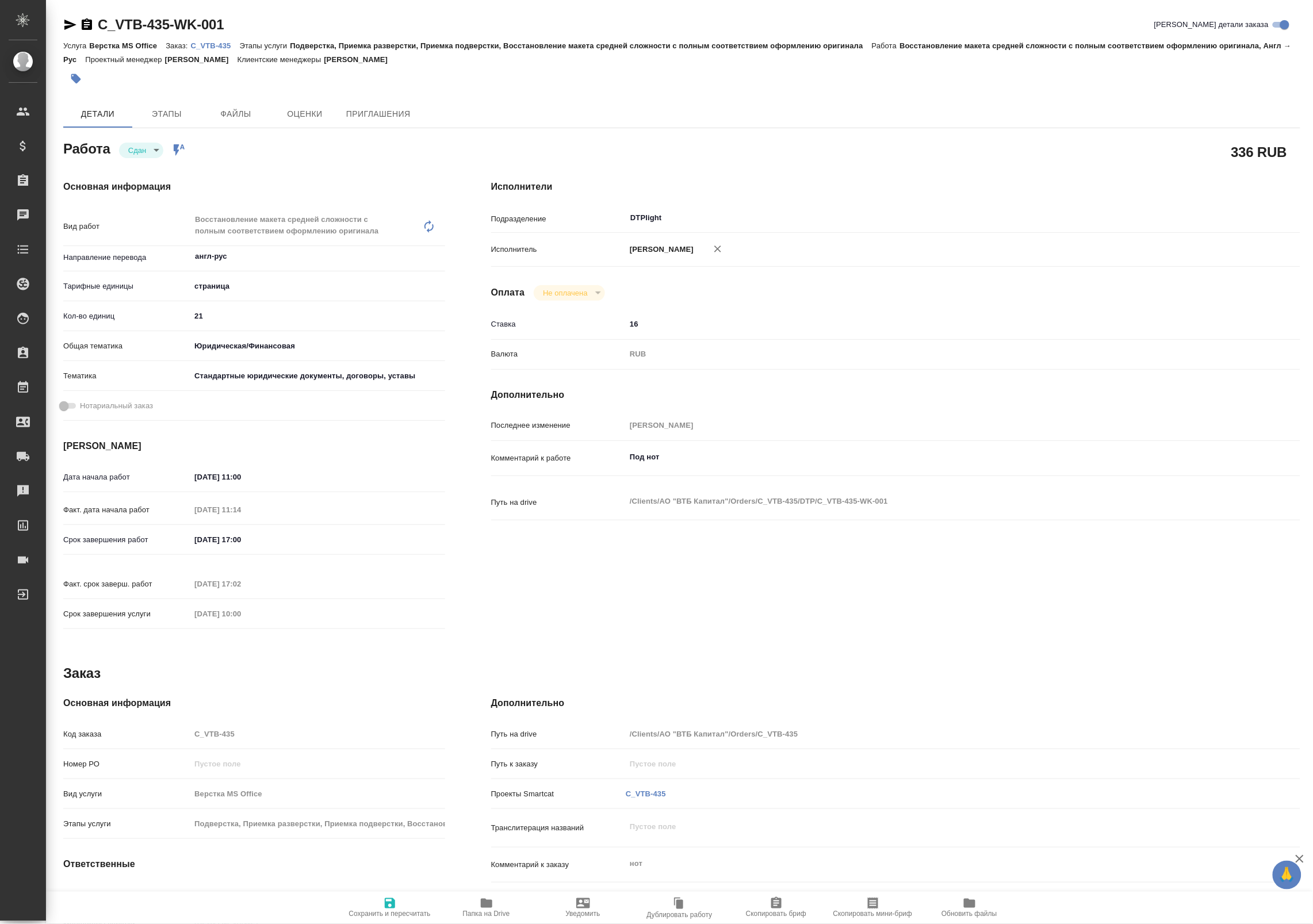
type textarea "x"
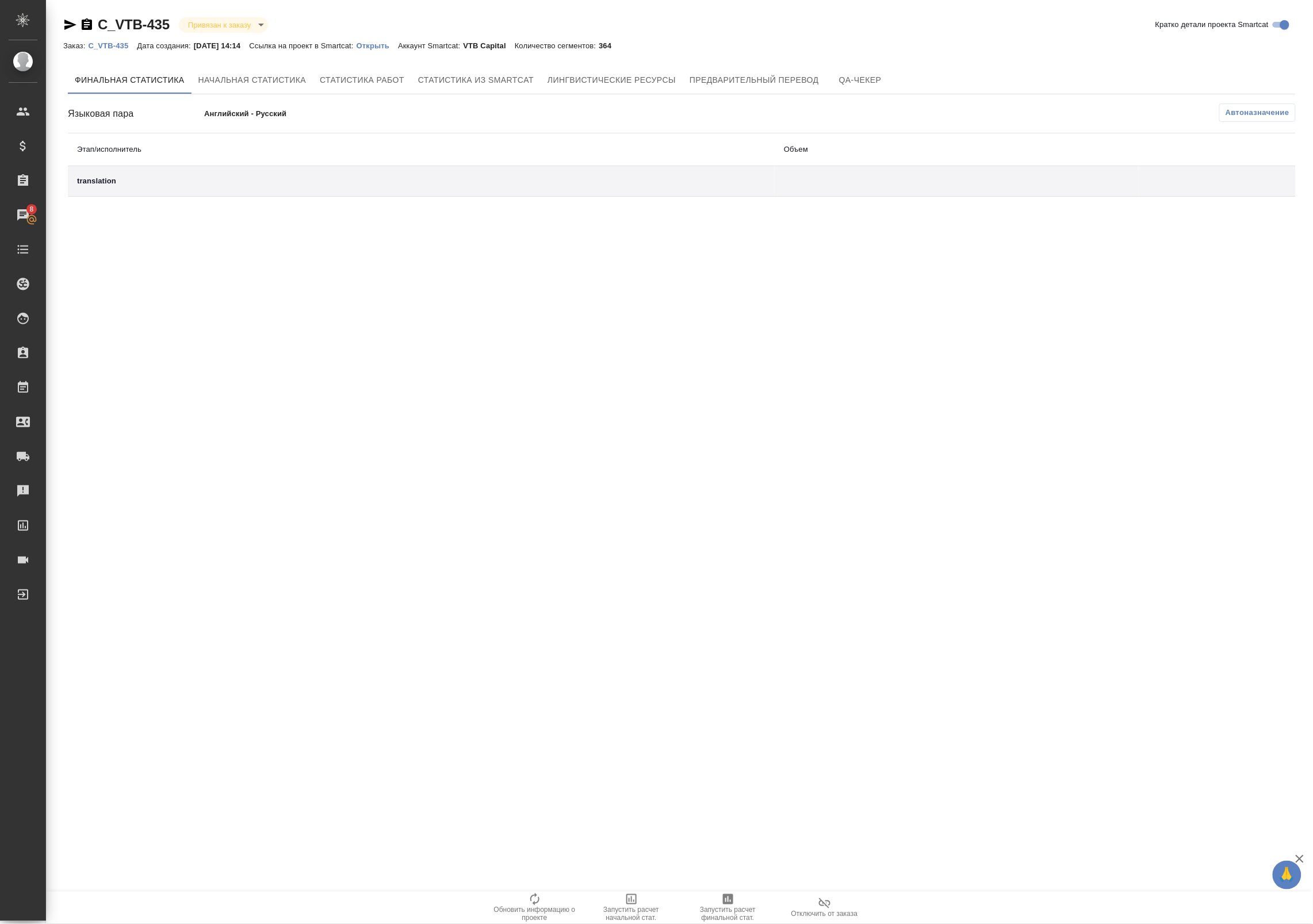
click at [137, 362] on div ".cls-1 fill:#fff; AWATERA Badanyan Artak Клиенты Спецификации Заказы 8 Чаты Tod…" at bounding box center [656, 462] width 1313 height 924
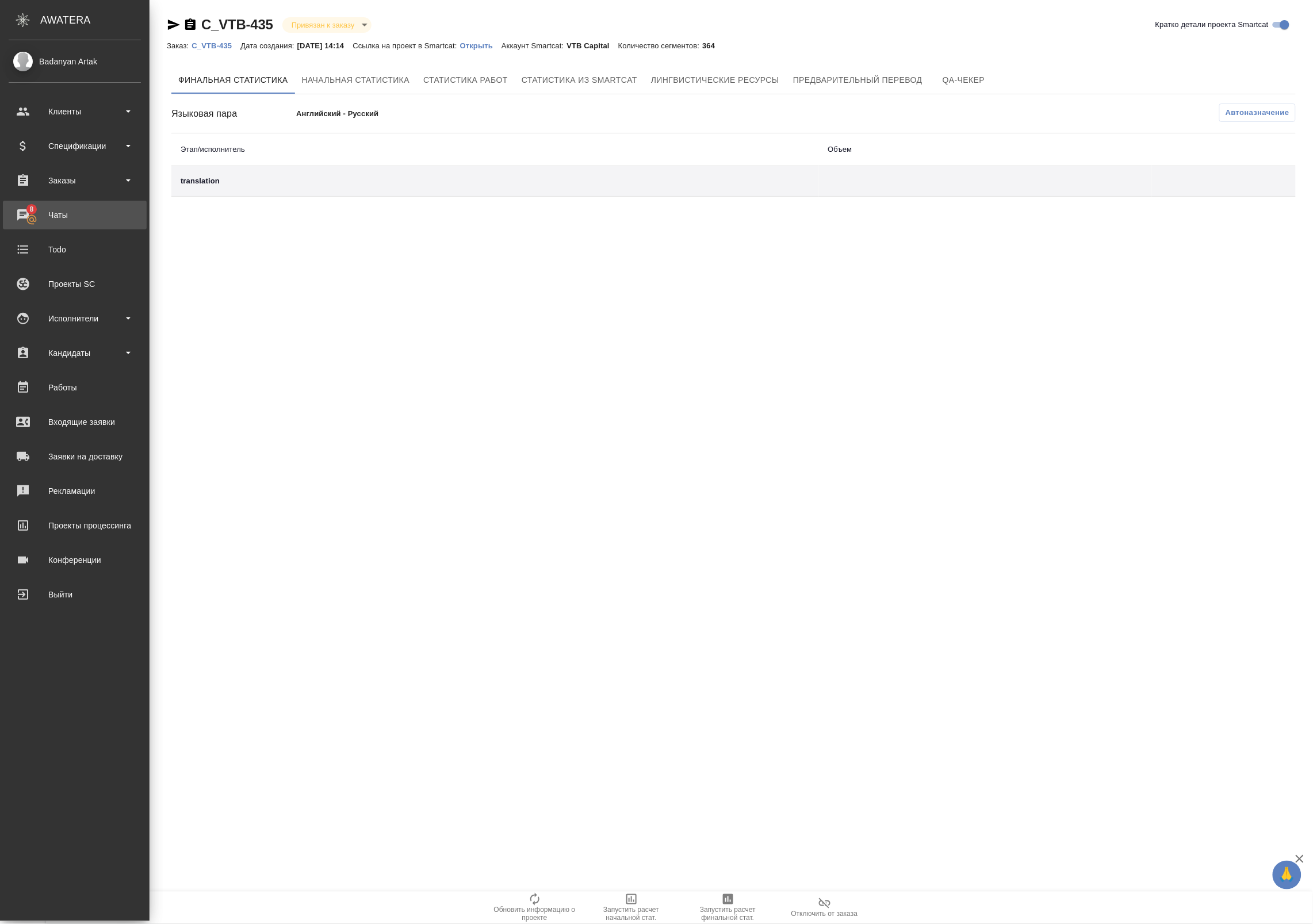
click at [31, 206] on div "Чаты" at bounding box center [74, 215] width 132 height 17
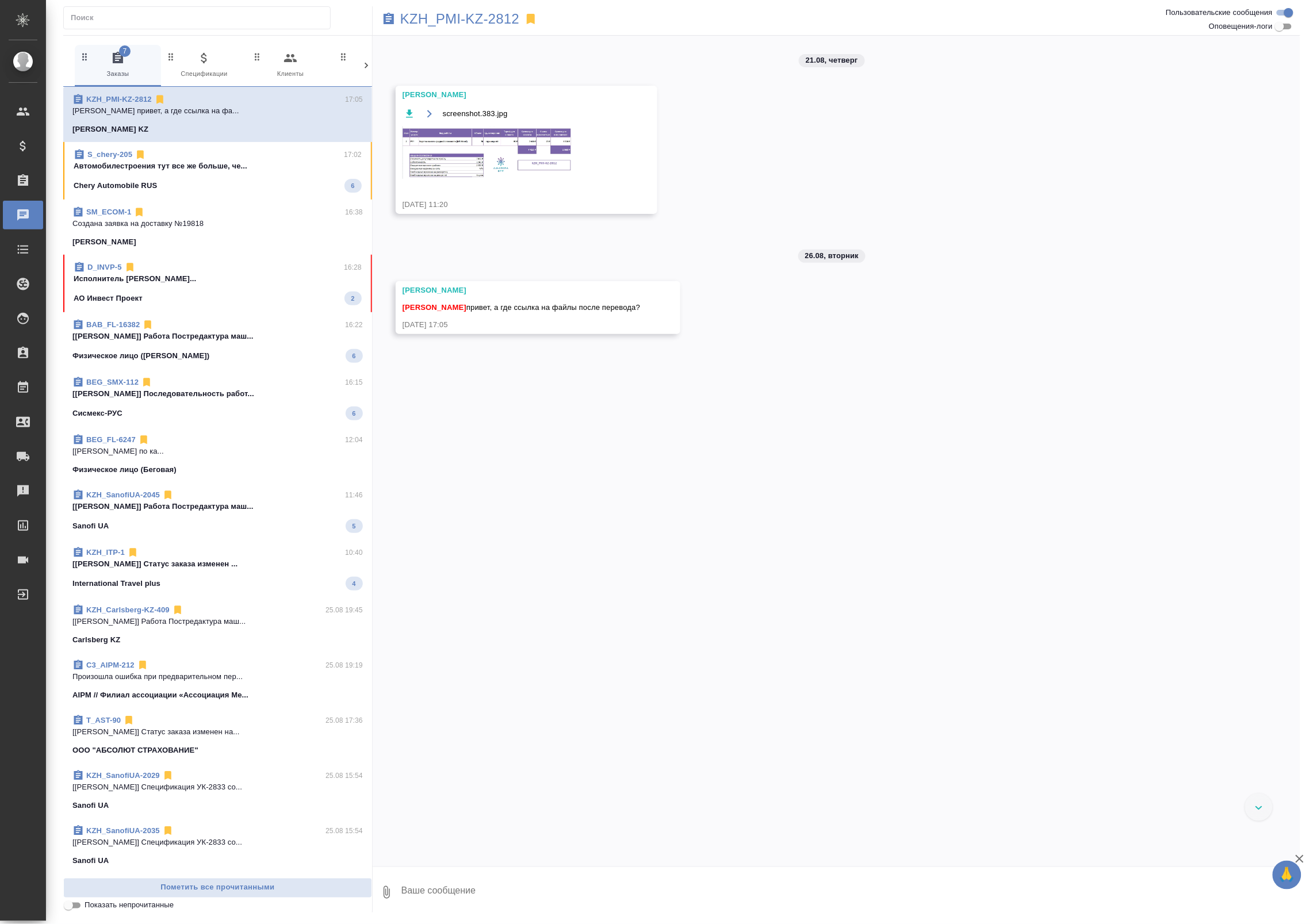
click at [510, 145] on img at bounding box center [489, 152] width 172 height 52
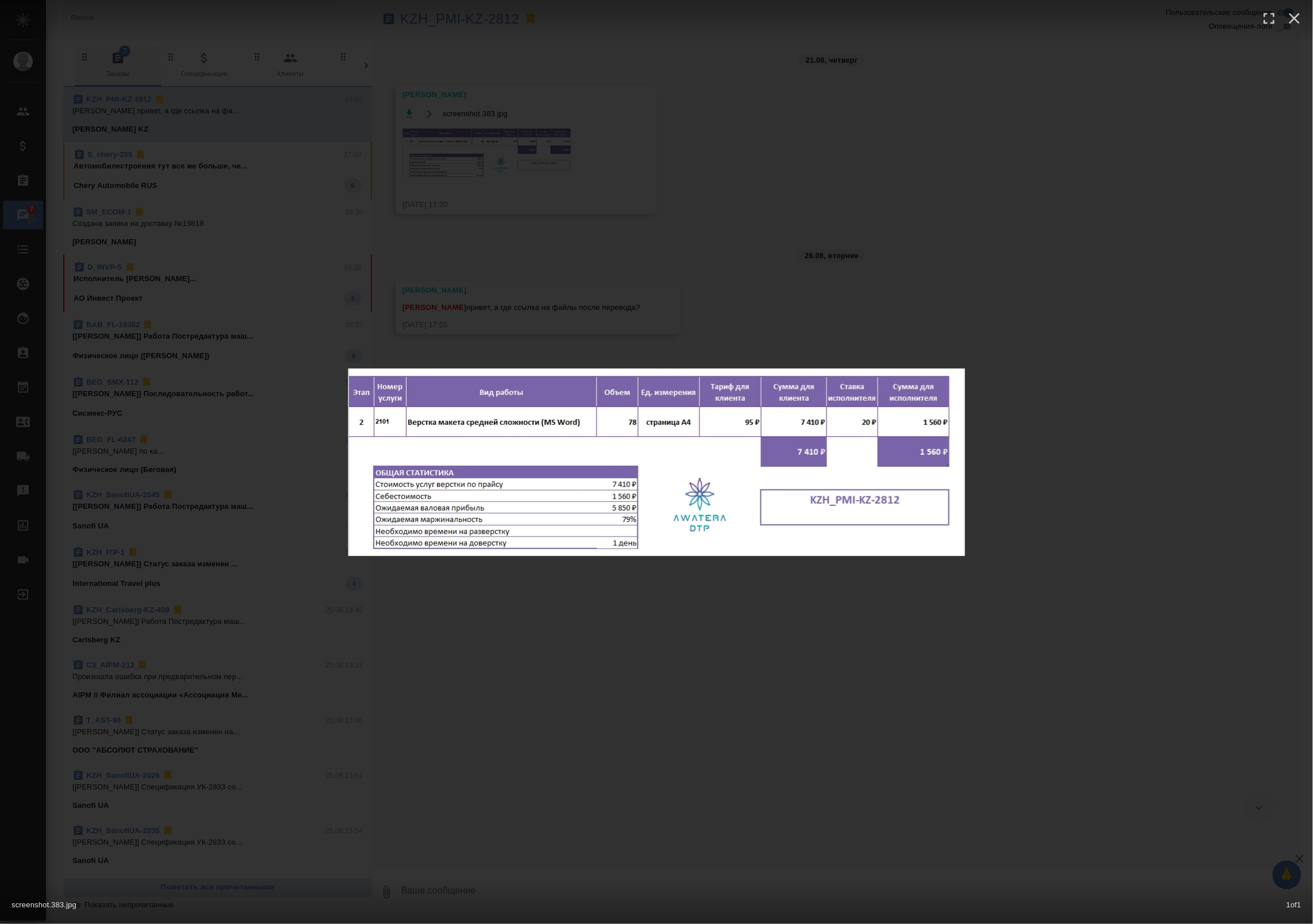
click at [581, 225] on div "screenshot.383.jpg 1 of 1" at bounding box center [656, 462] width 1313 height 924
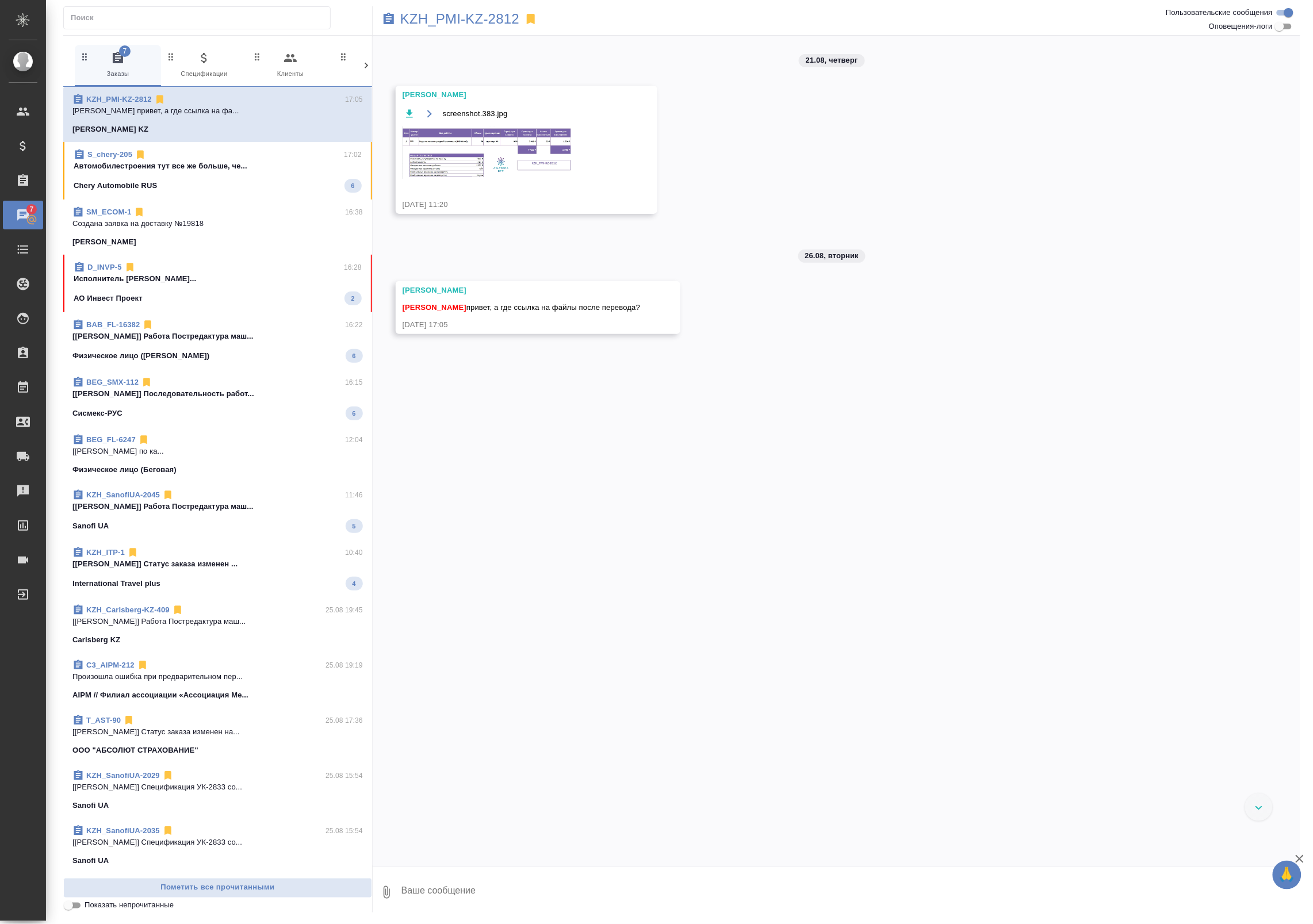
click at [466, 880] on textarea at bounding box center [850, 892] width 900 height 39
click at [453, 18] on p "KZH_PMI-KZ-2812" at bounding box center [460, 19] width 119 height 12
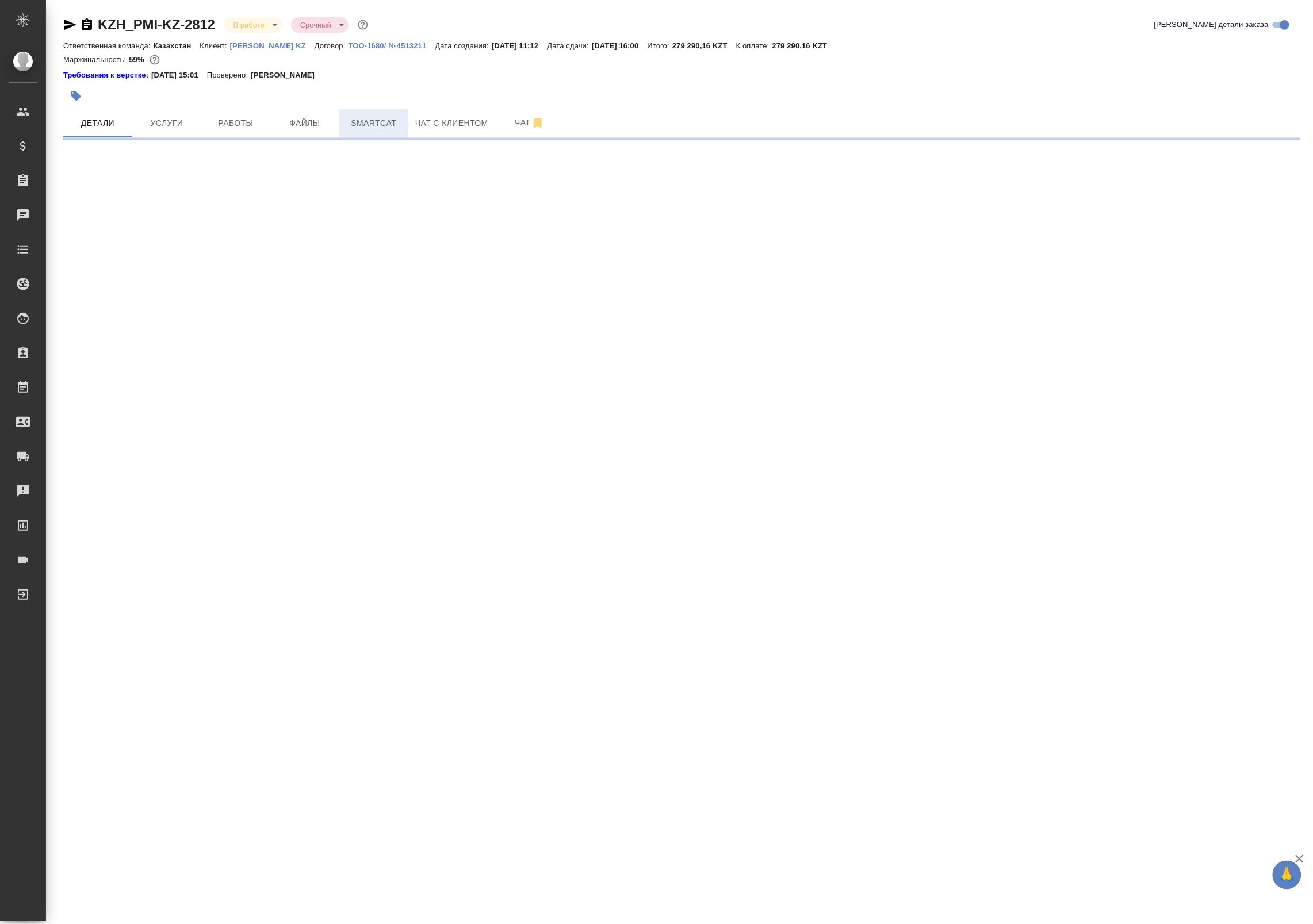
select select "RU"
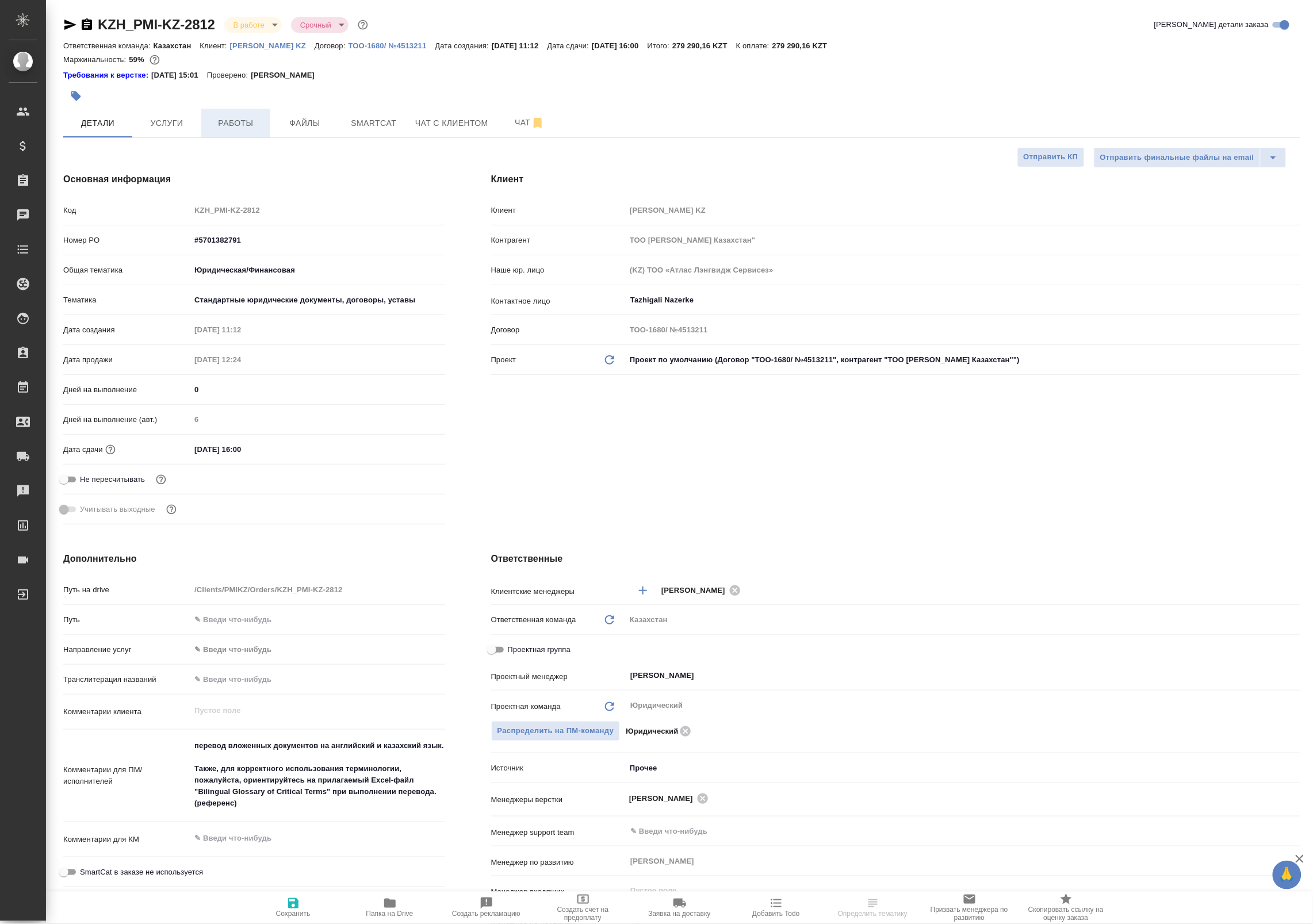
type textarea "x"
click at [237, 121] on span "Работы" at bounding box center [236, 123] width 55 height 14
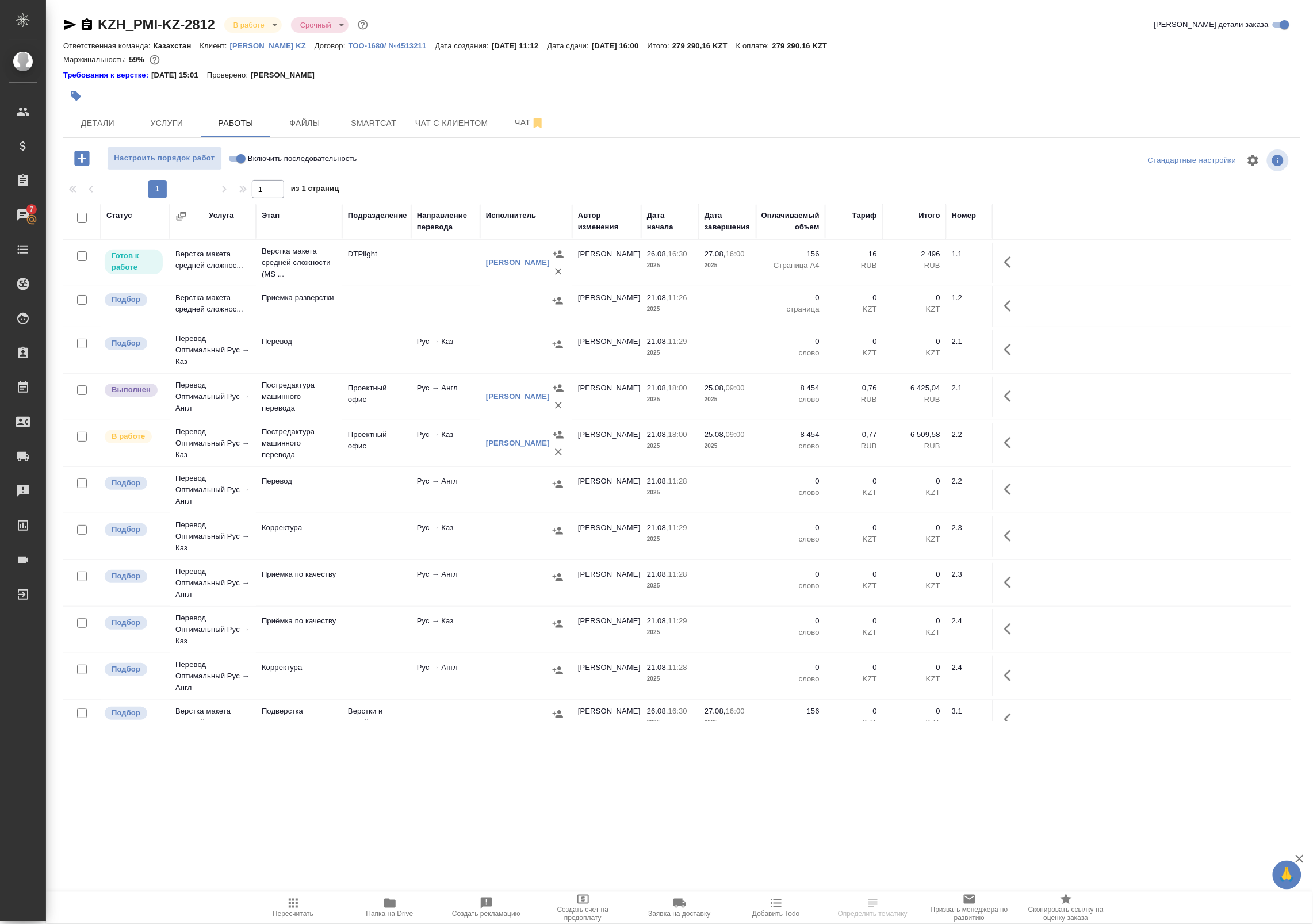
click at [438, 263] on td at bounding box center [446, 263] width 69 height 40
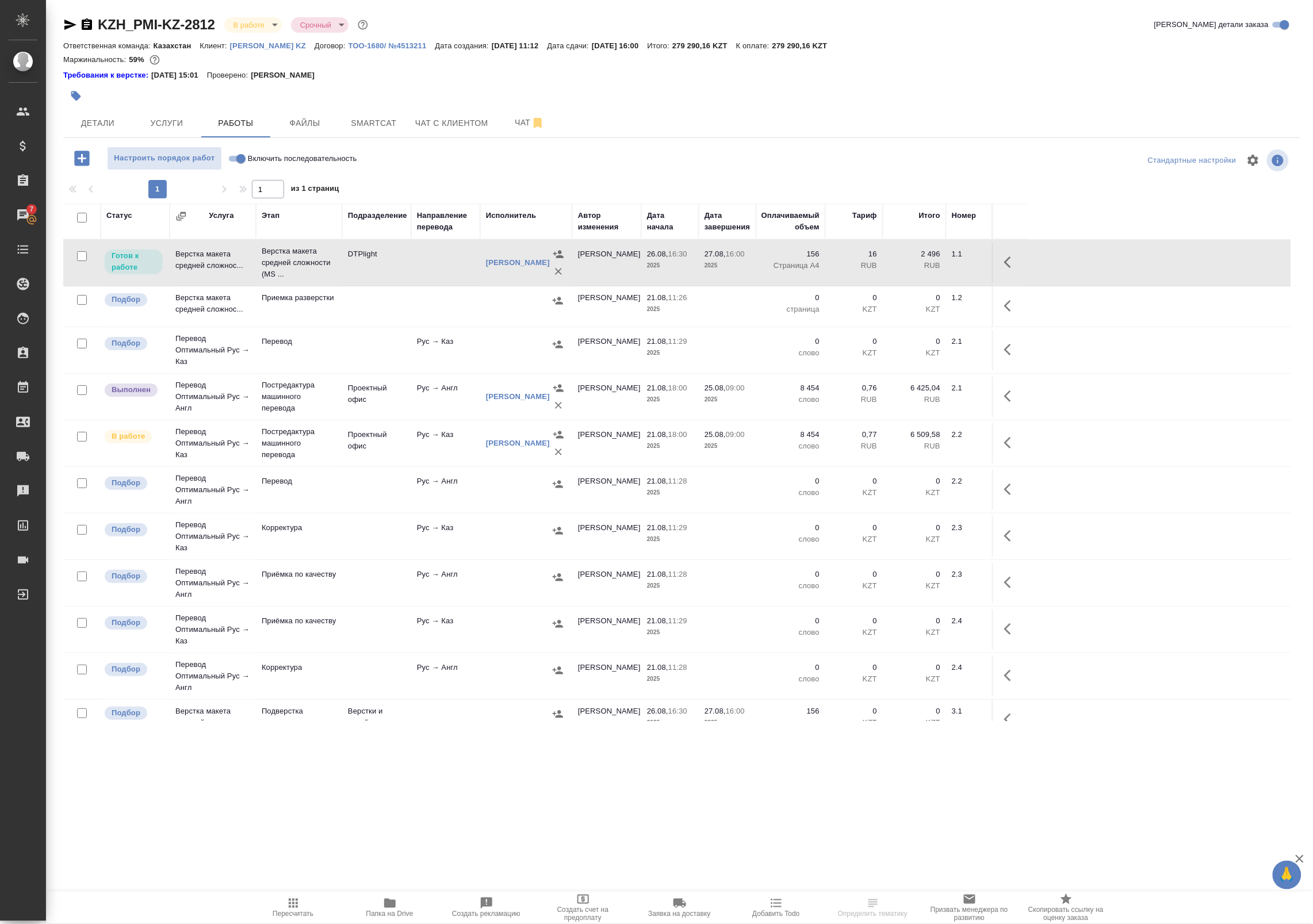
click at [438, 263] on td at bounding box center [446, 263] width 69 height 40
click at [410, 270] on td "DTPlight" at bounding box center [376, 263] width 69 height 40
click at [378, 272] on td "DTPlight" at bounding box center [376, 263] width 69 height 40
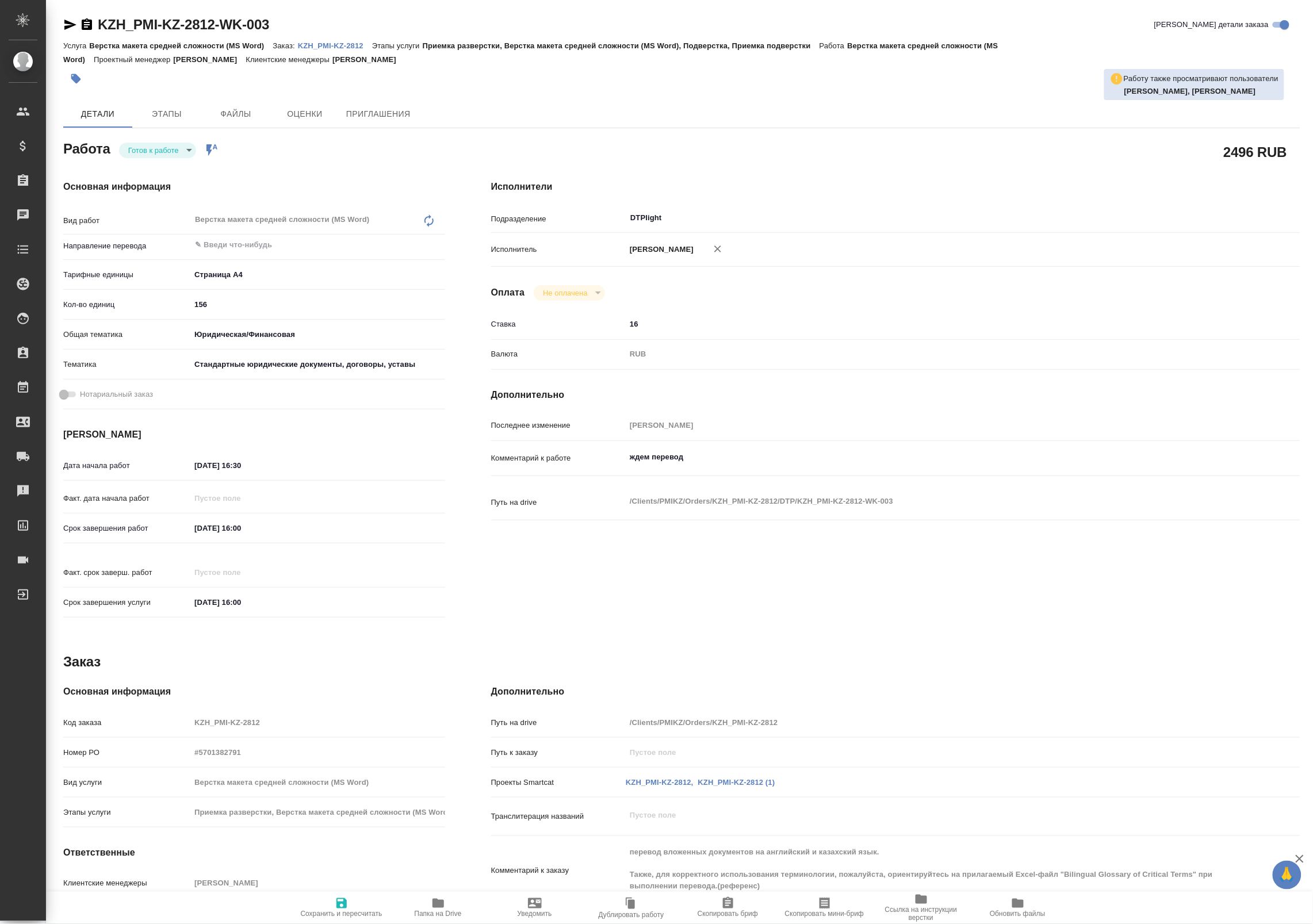
type textarea "x"
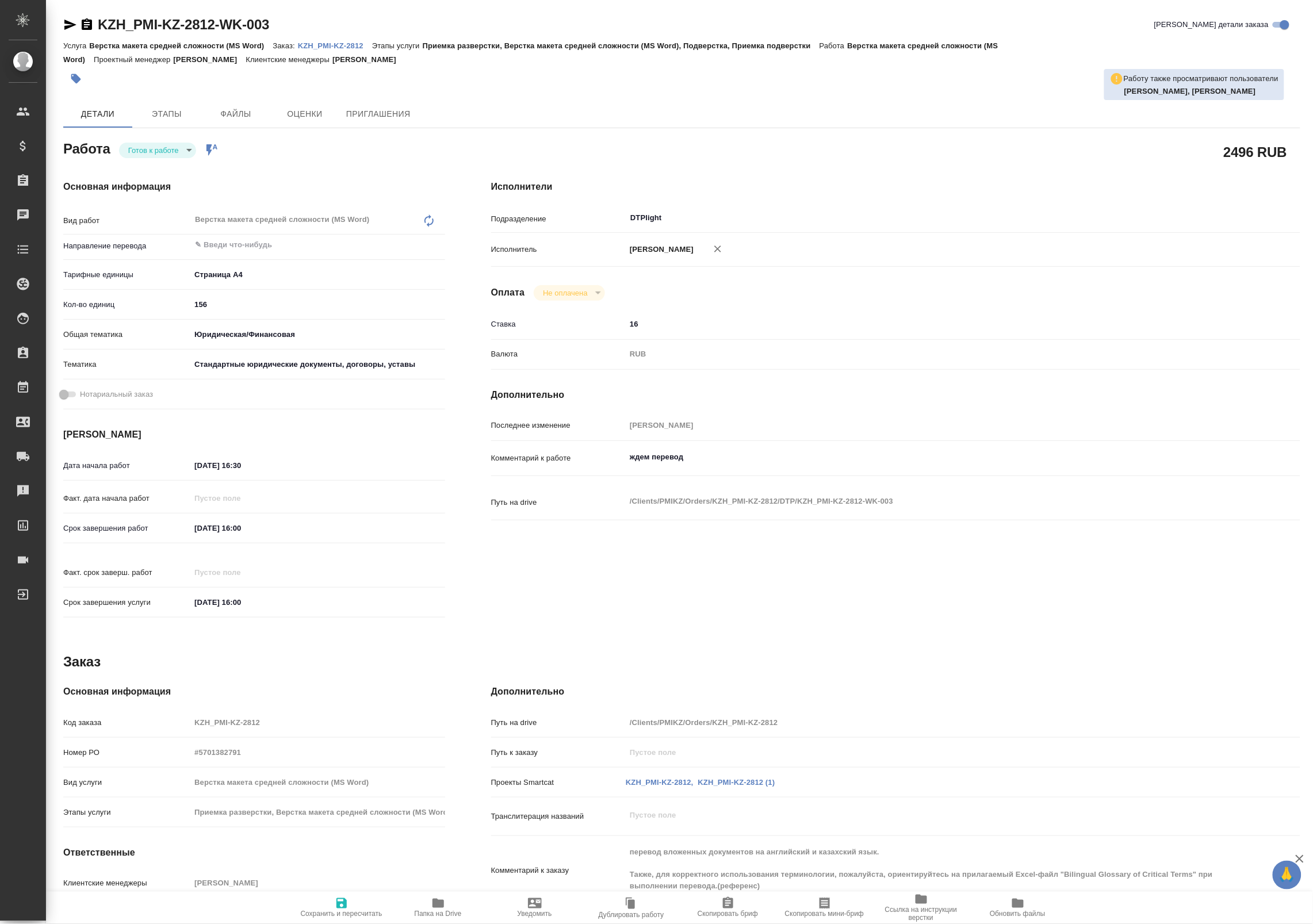
type textarea "x"
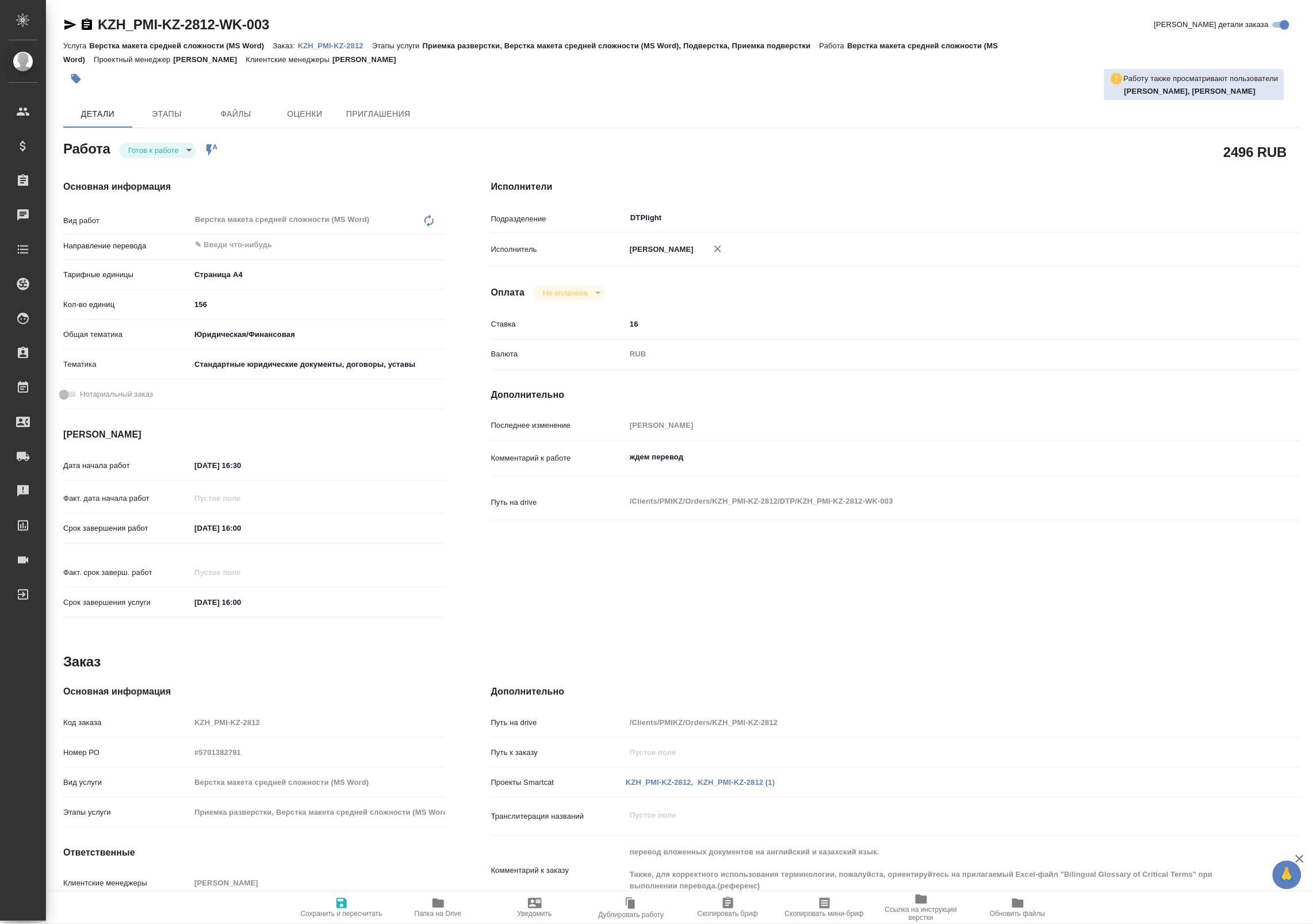
type textarea "x"
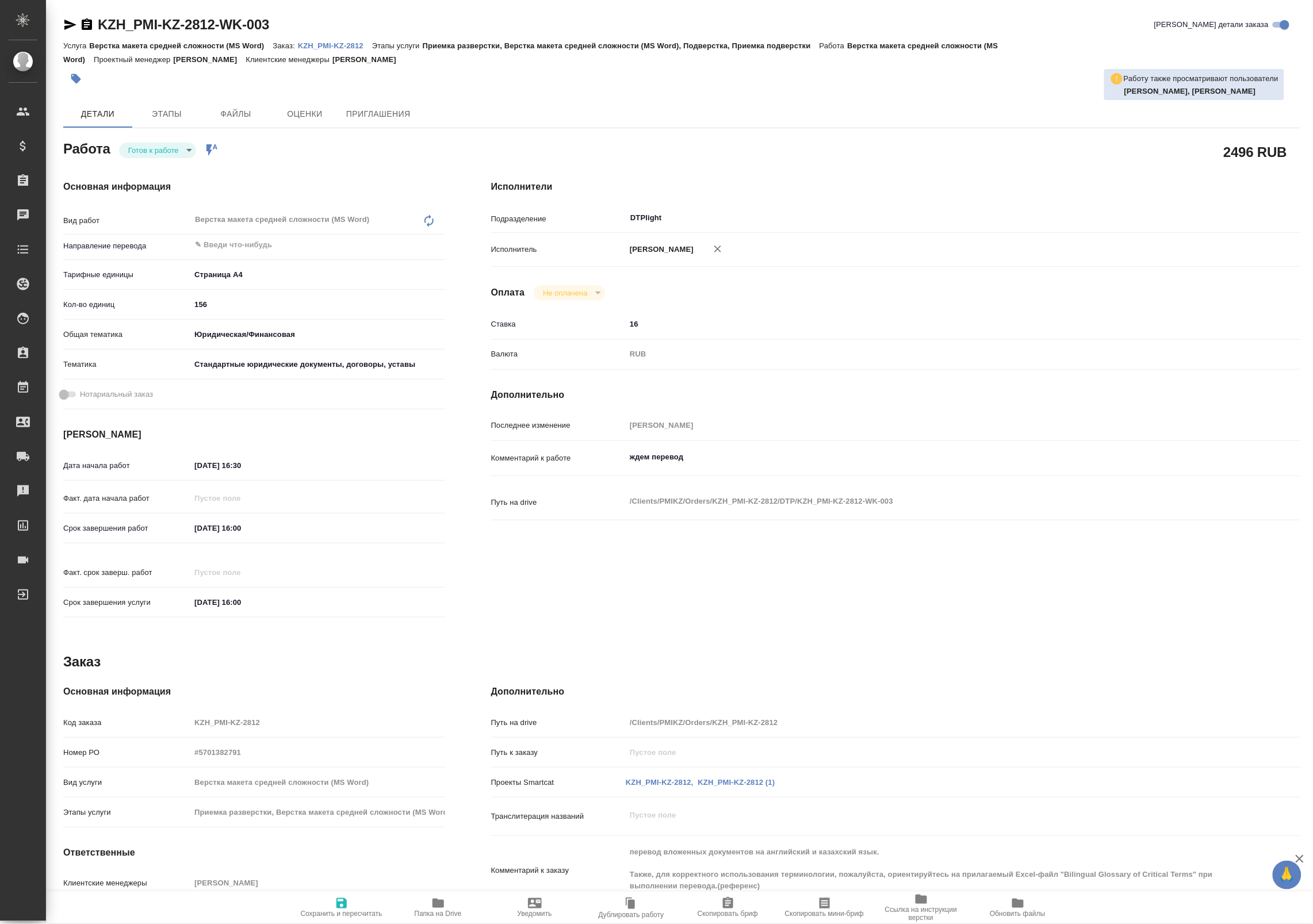
type textarea "x"
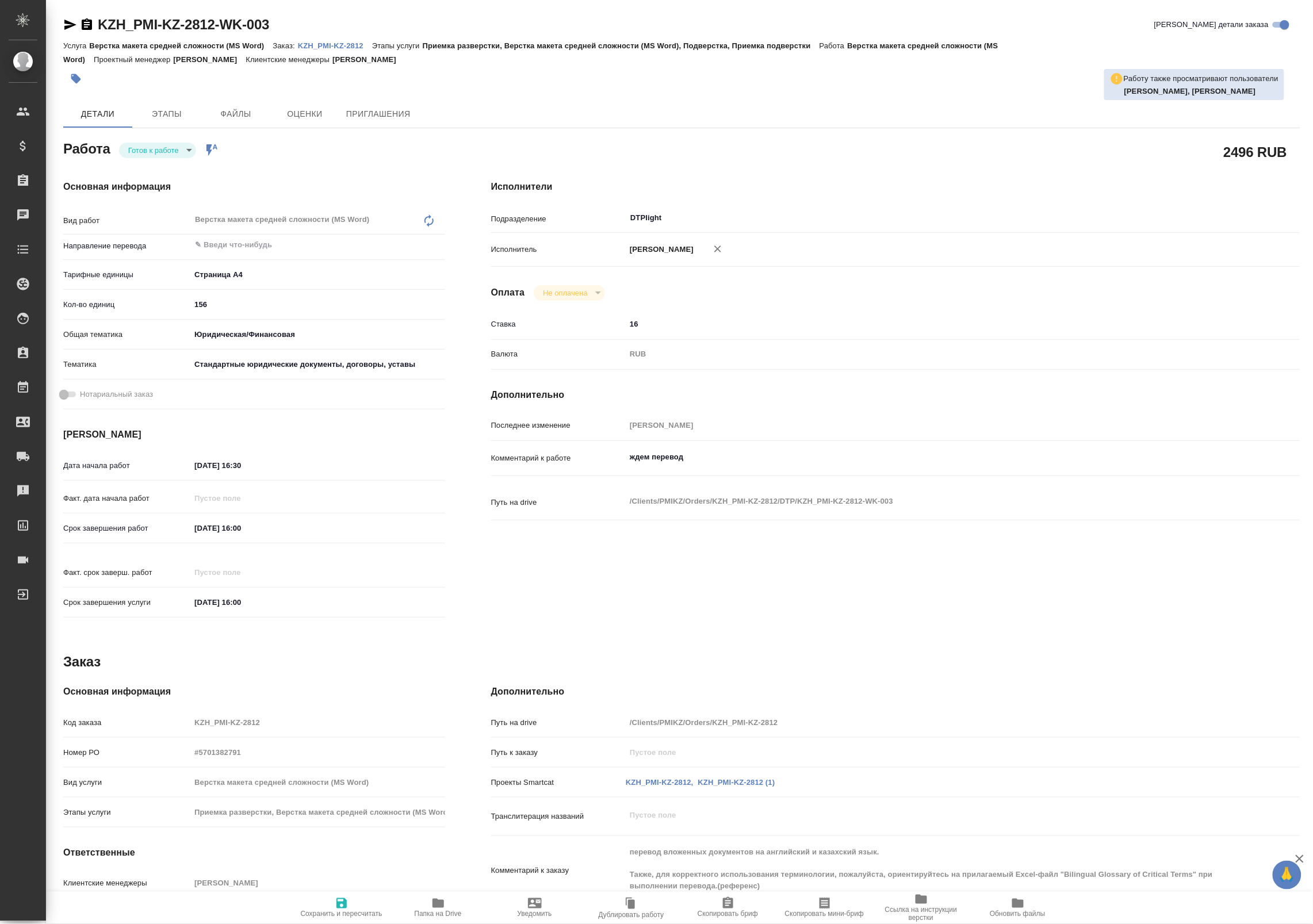
type textarea "x"
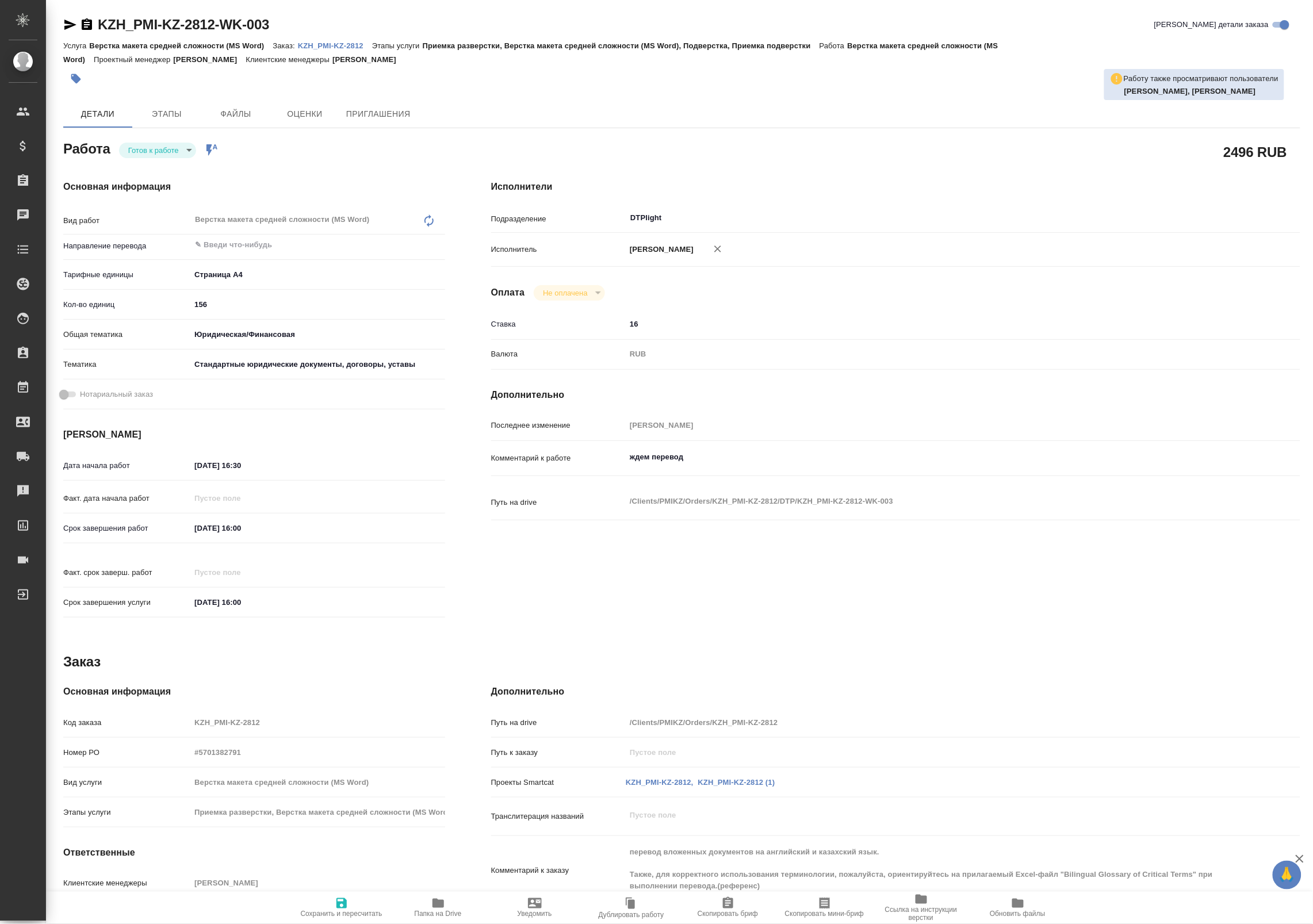
type textarea "x"
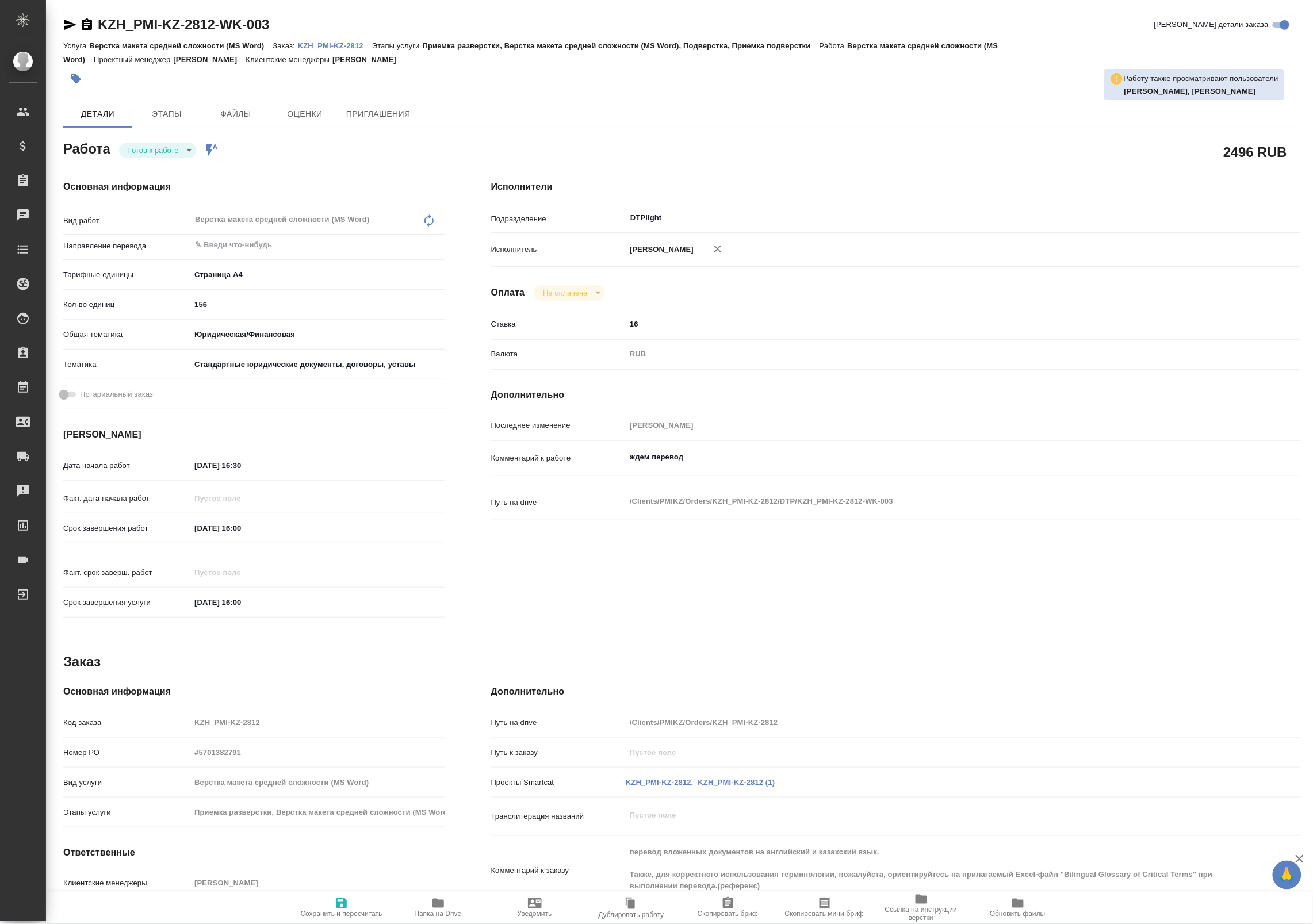
type textarea "x"
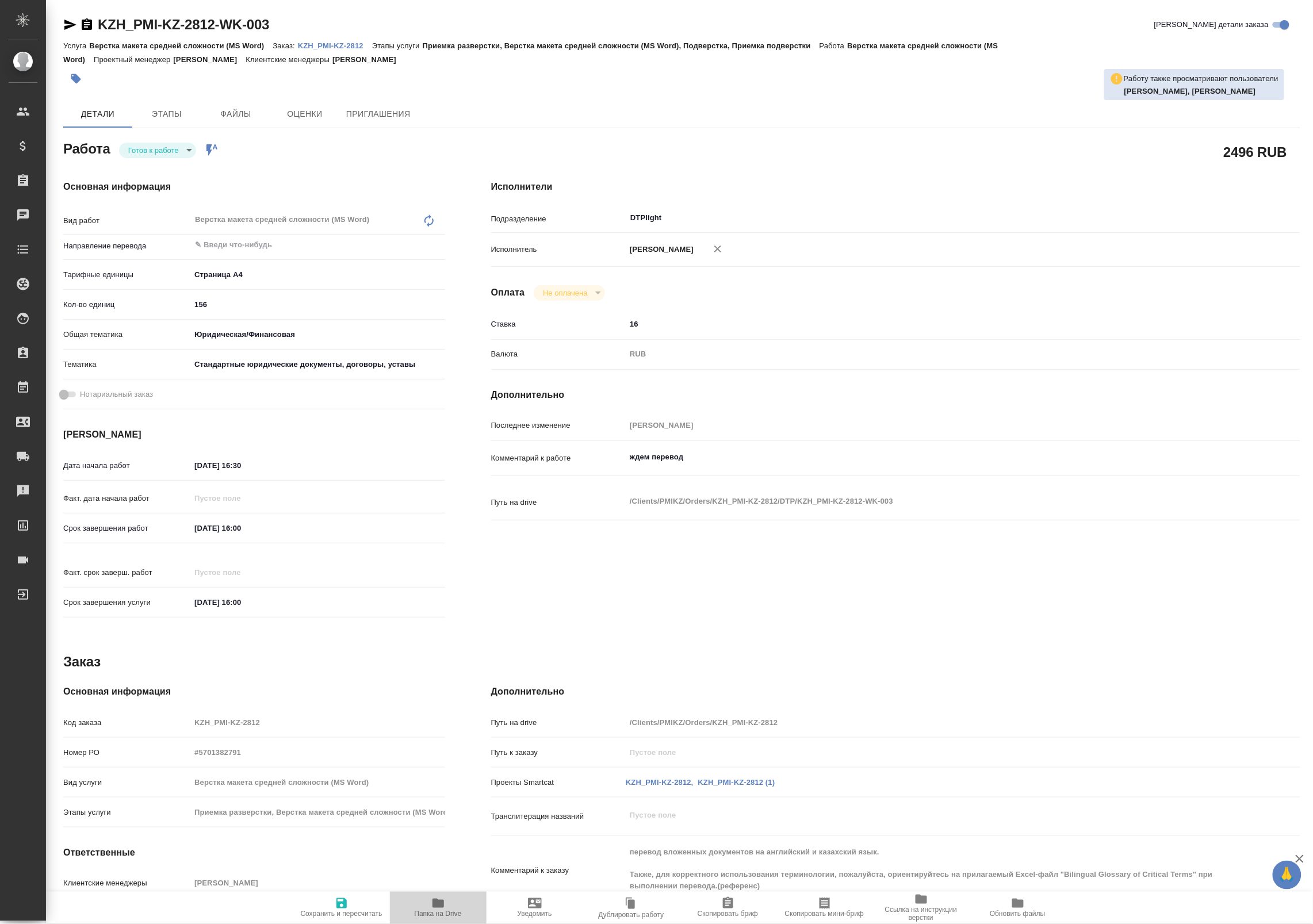
click at [433, 899] on icon "button" at bounding box center [438, 903] width 12 height 9
type textarea "x"
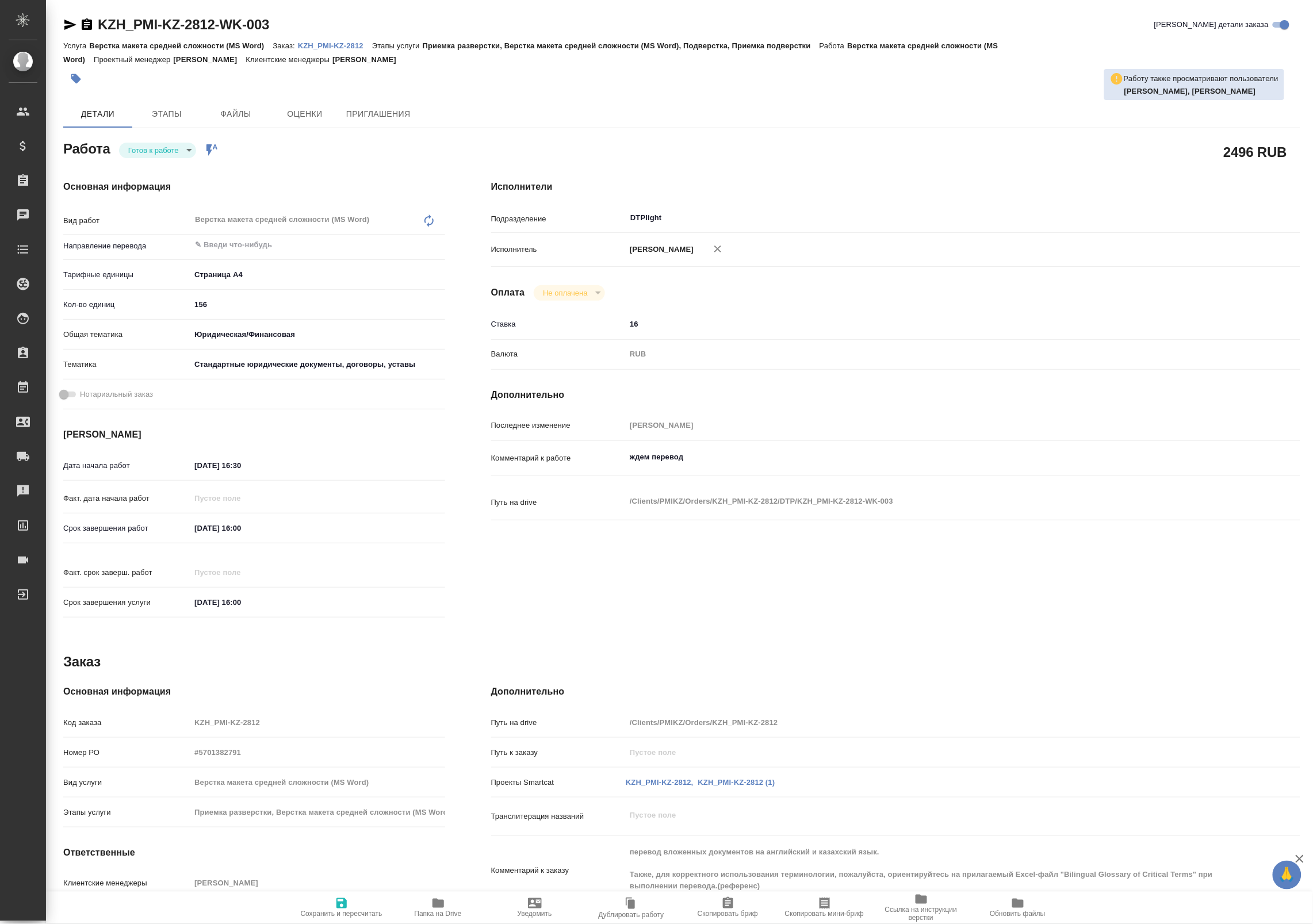
type textarea "x"
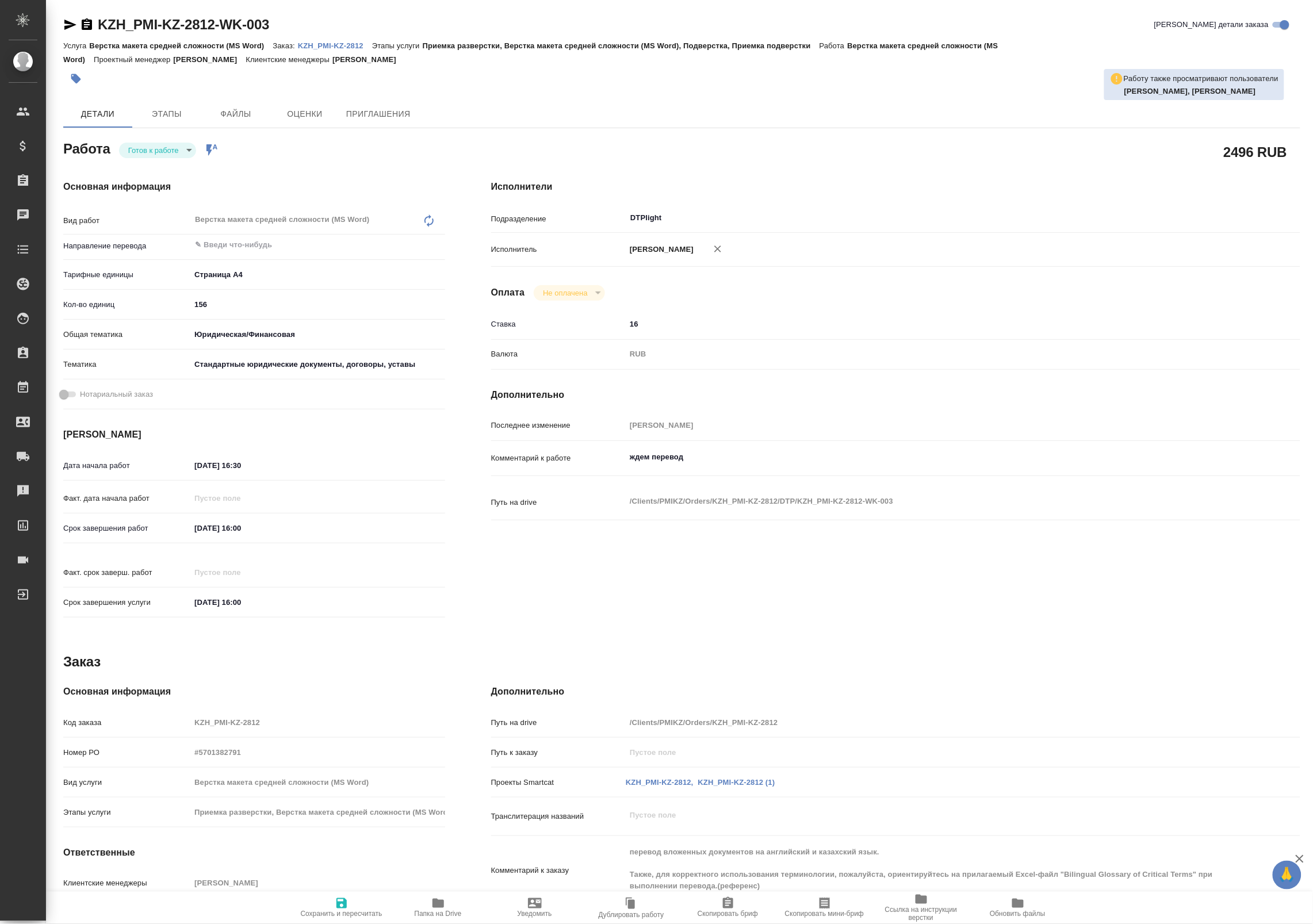
type textarea "x"
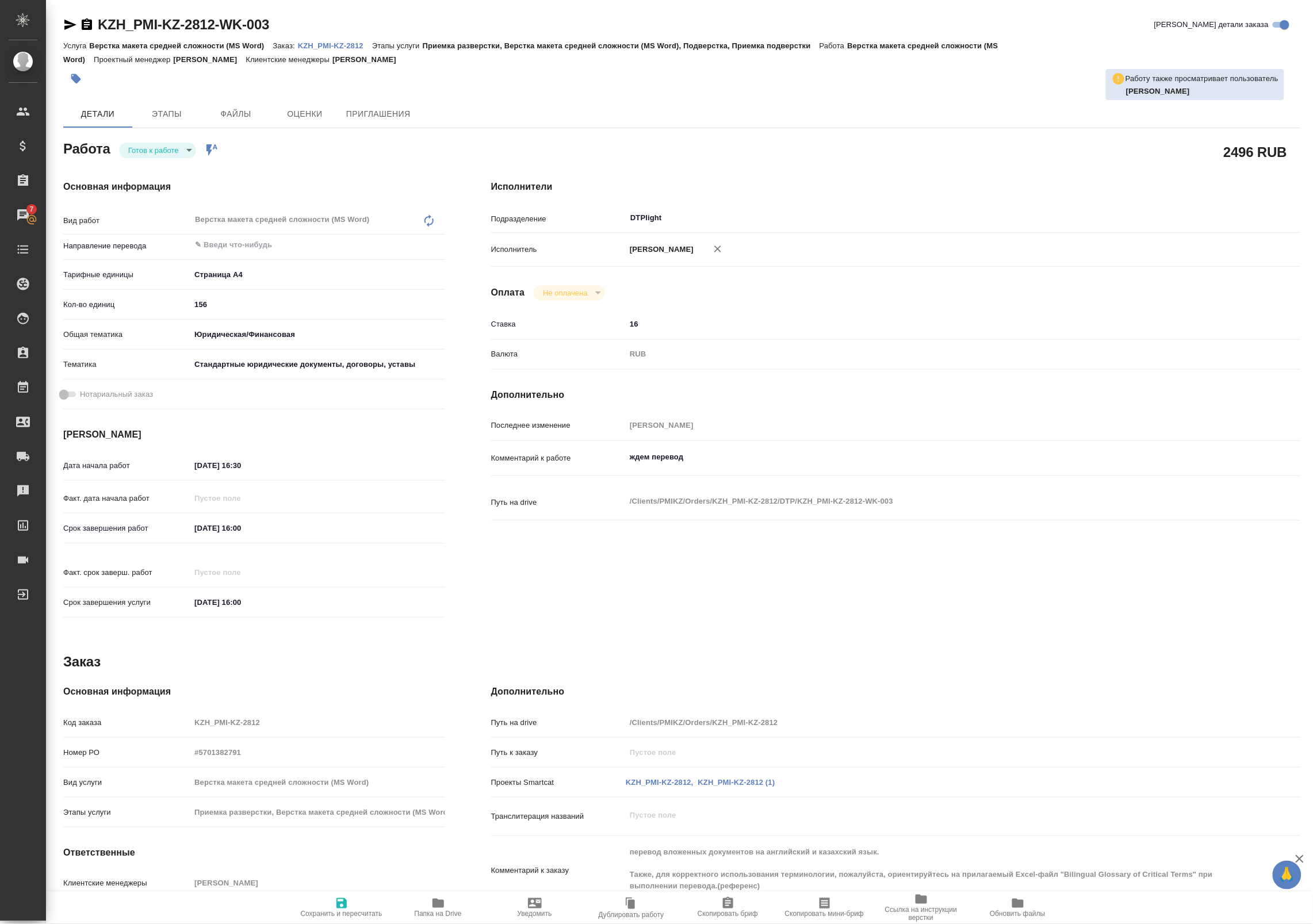
type textarea "x"
click at [436, 909] on icon "button" at bounding box center [438, 903] width 14 height 13
type textarea "x"
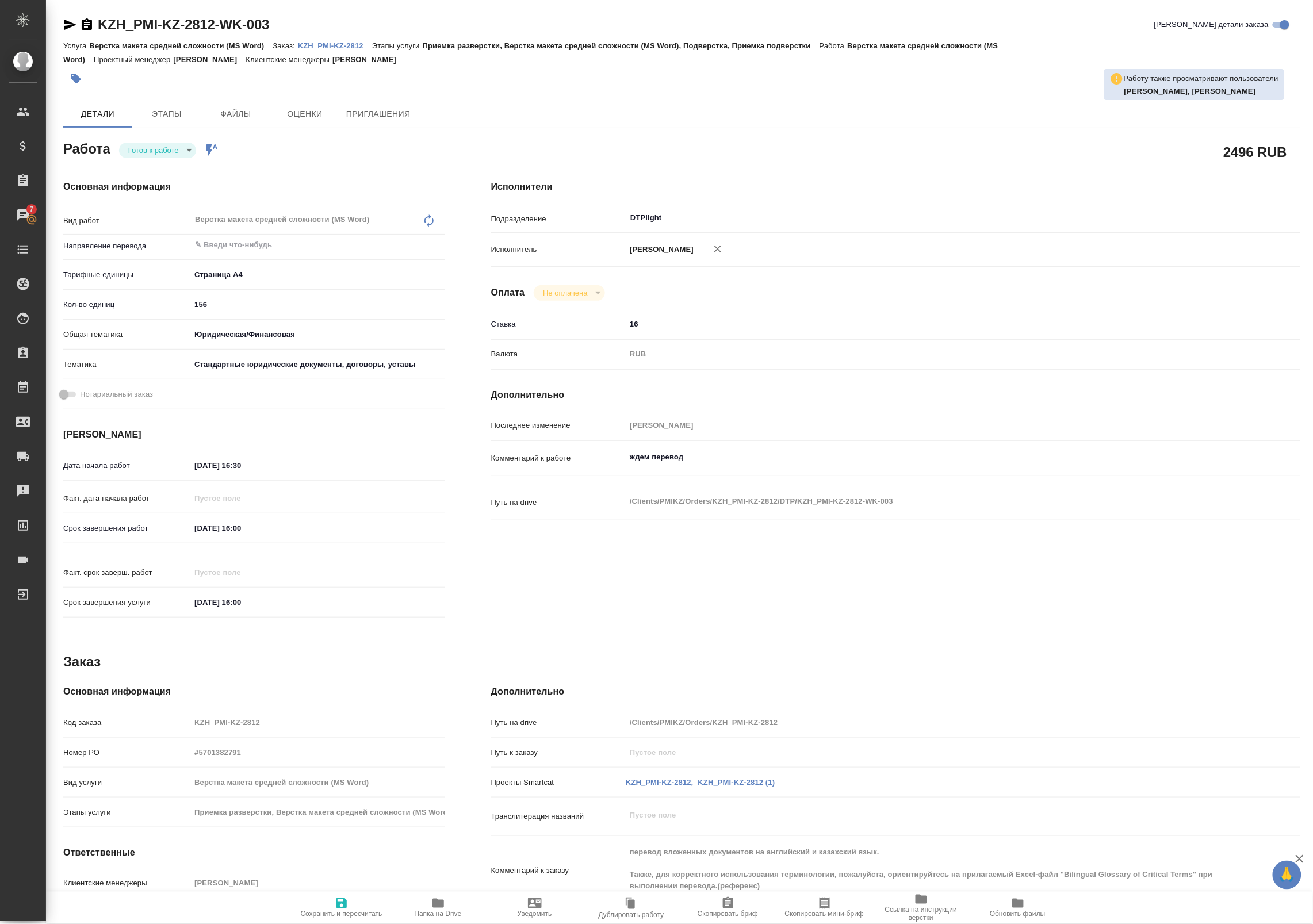
type textarea "x"
click at [435, 897] on icon "button" at bounding box center [438, 903] width 14 height 13
type textarea "x"
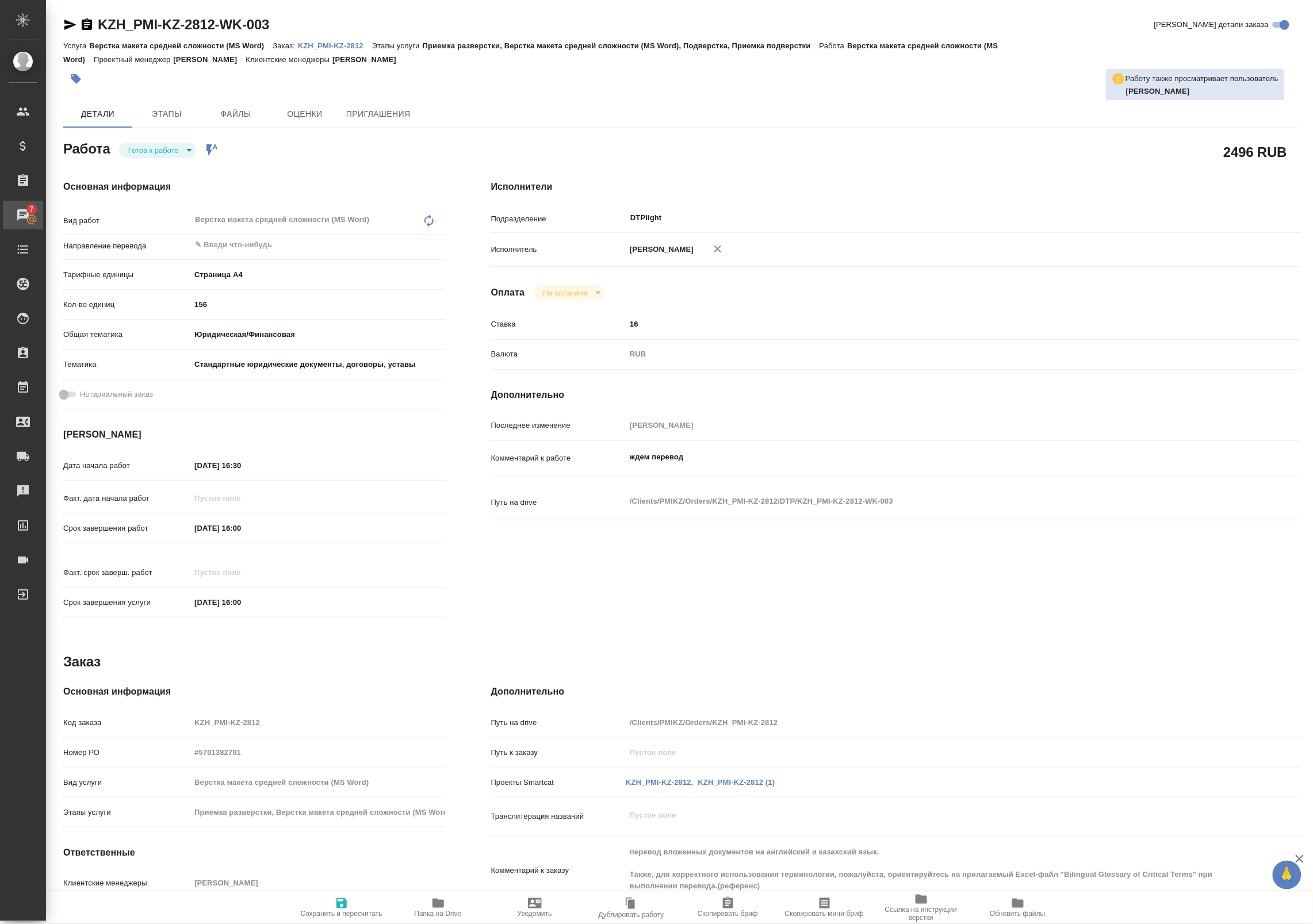
type textarea "x"
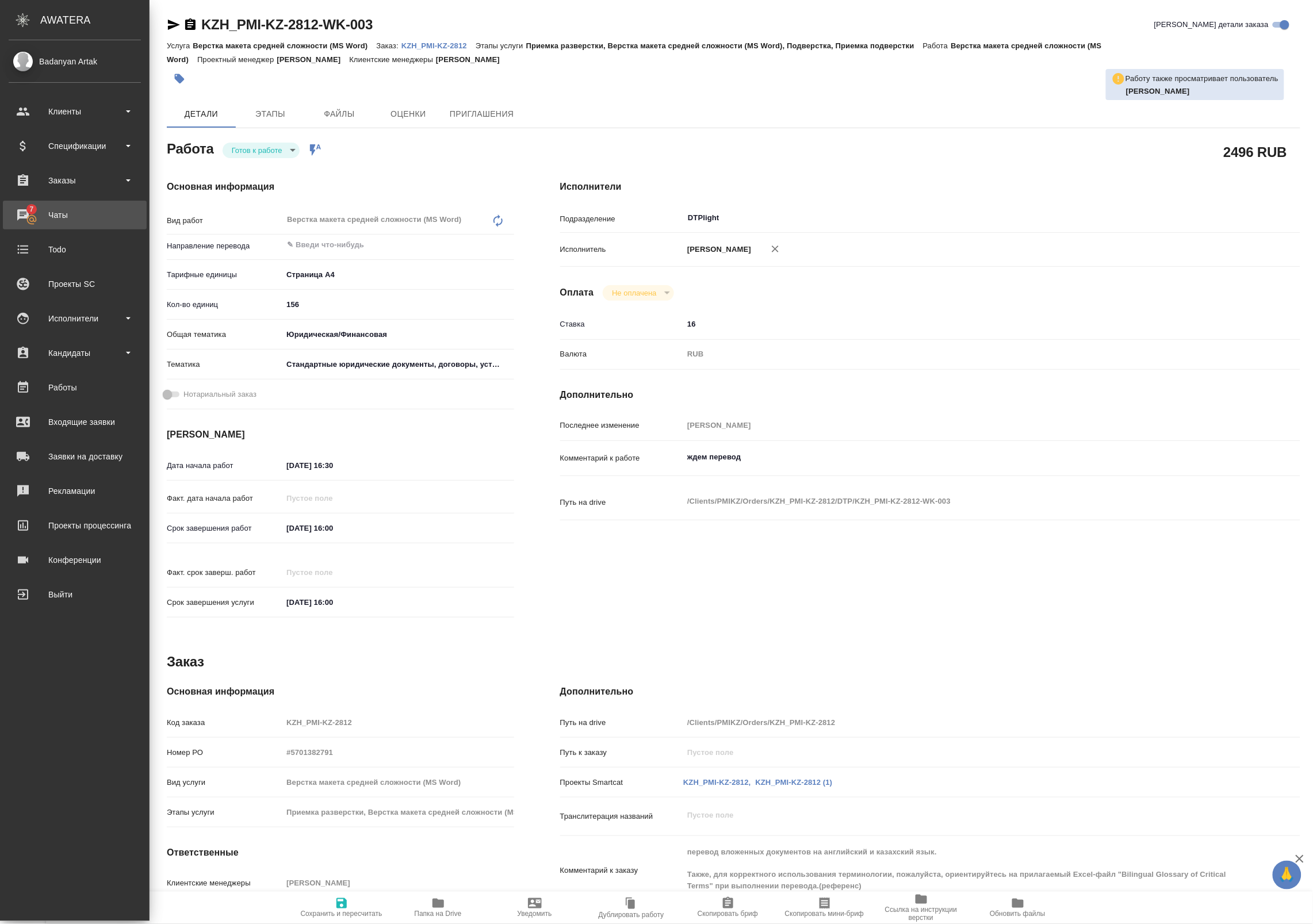
type textarea "x"
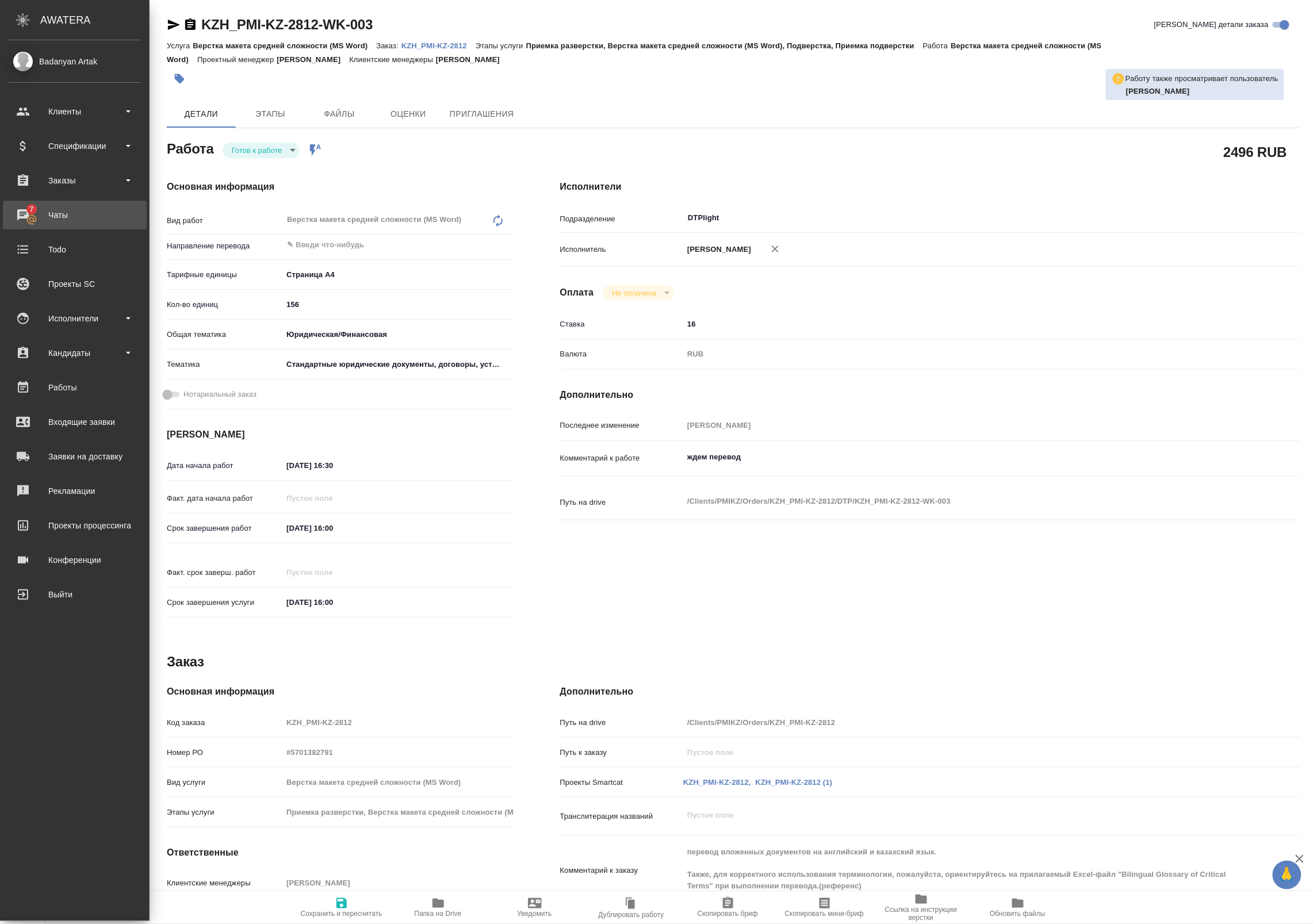
type textarea "x"
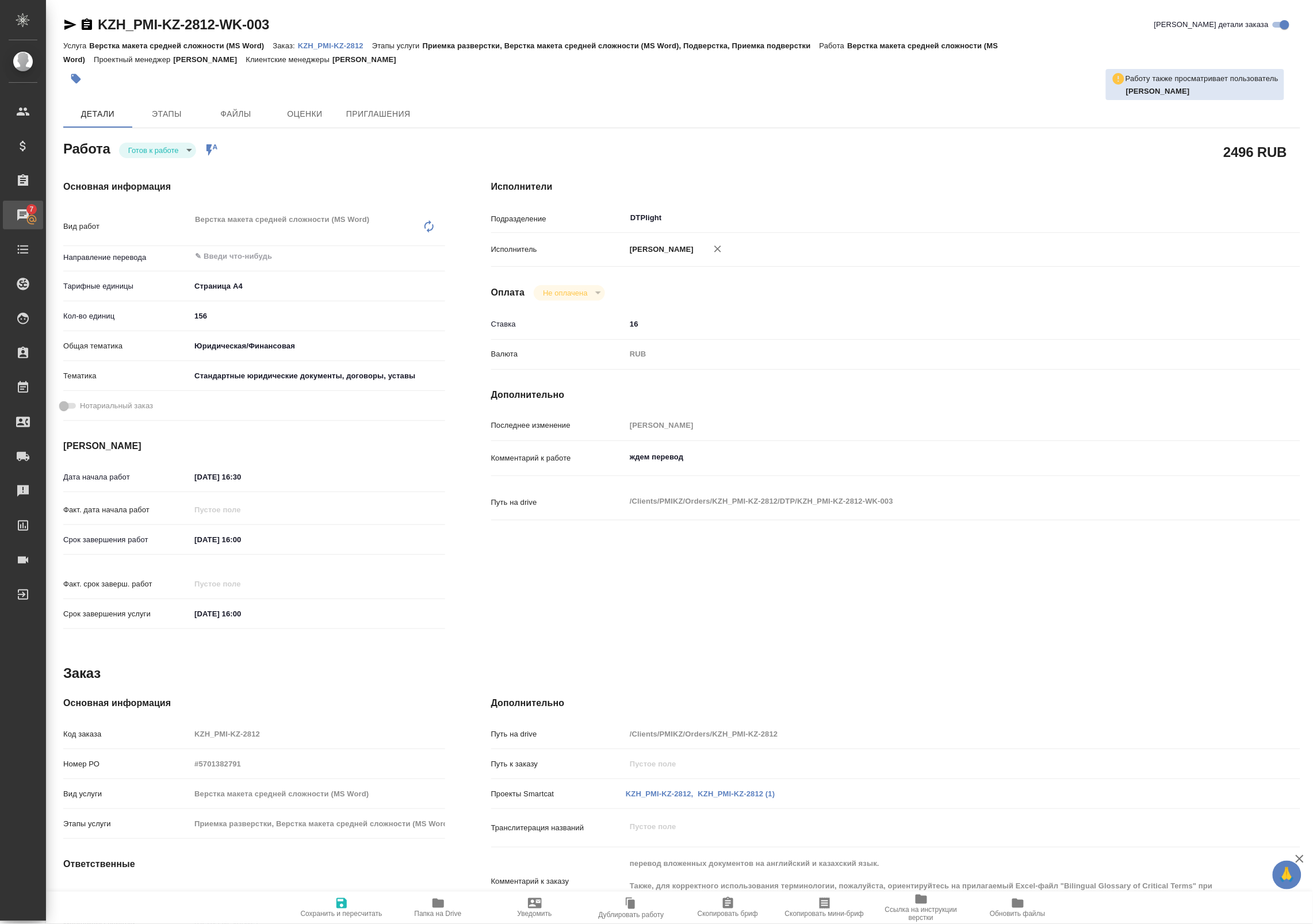
click at [23, 212] on div "Чаты" at bounding box center [9, 215] width 29 height 17
type textarea "x"
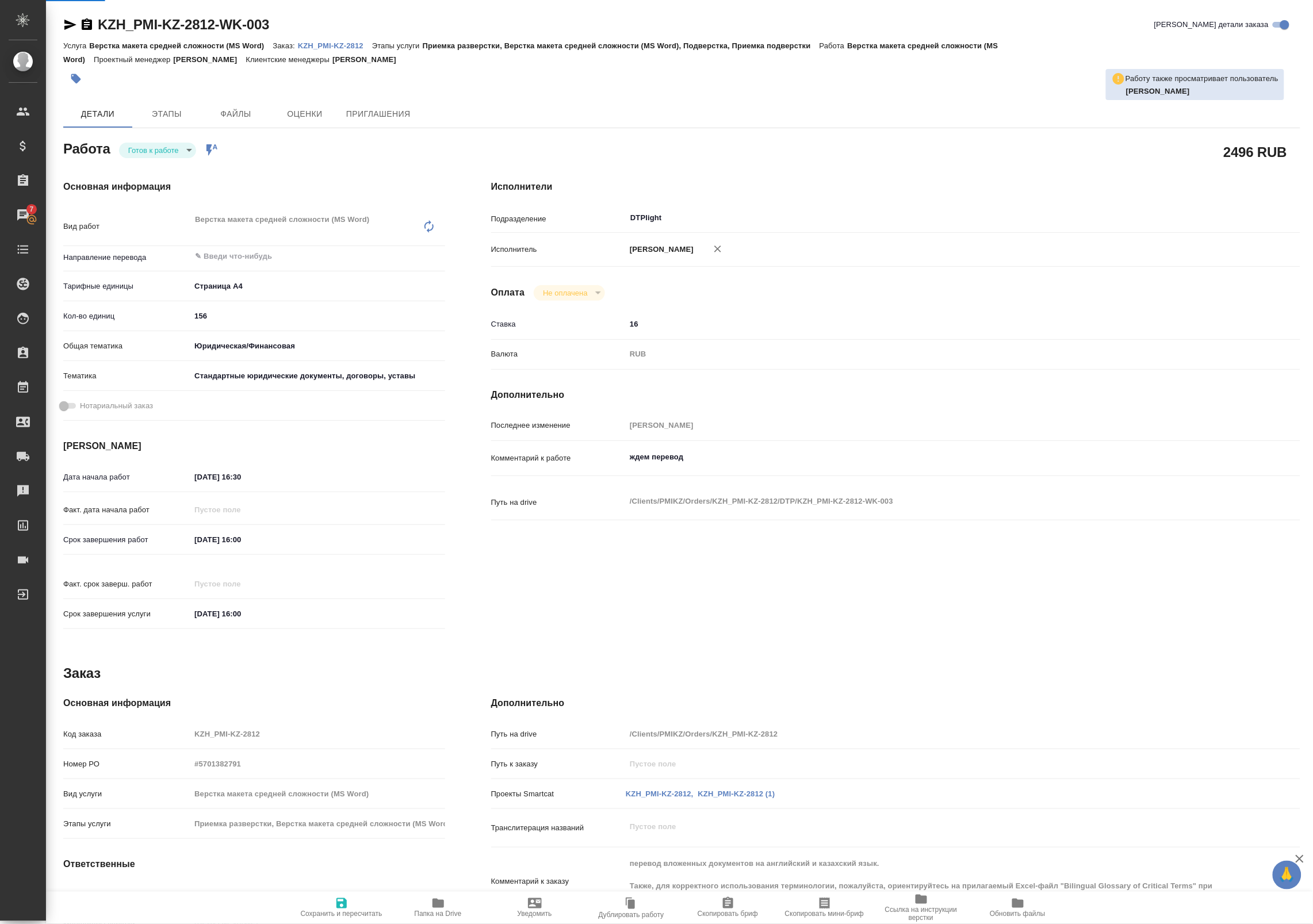
type textarea "x"
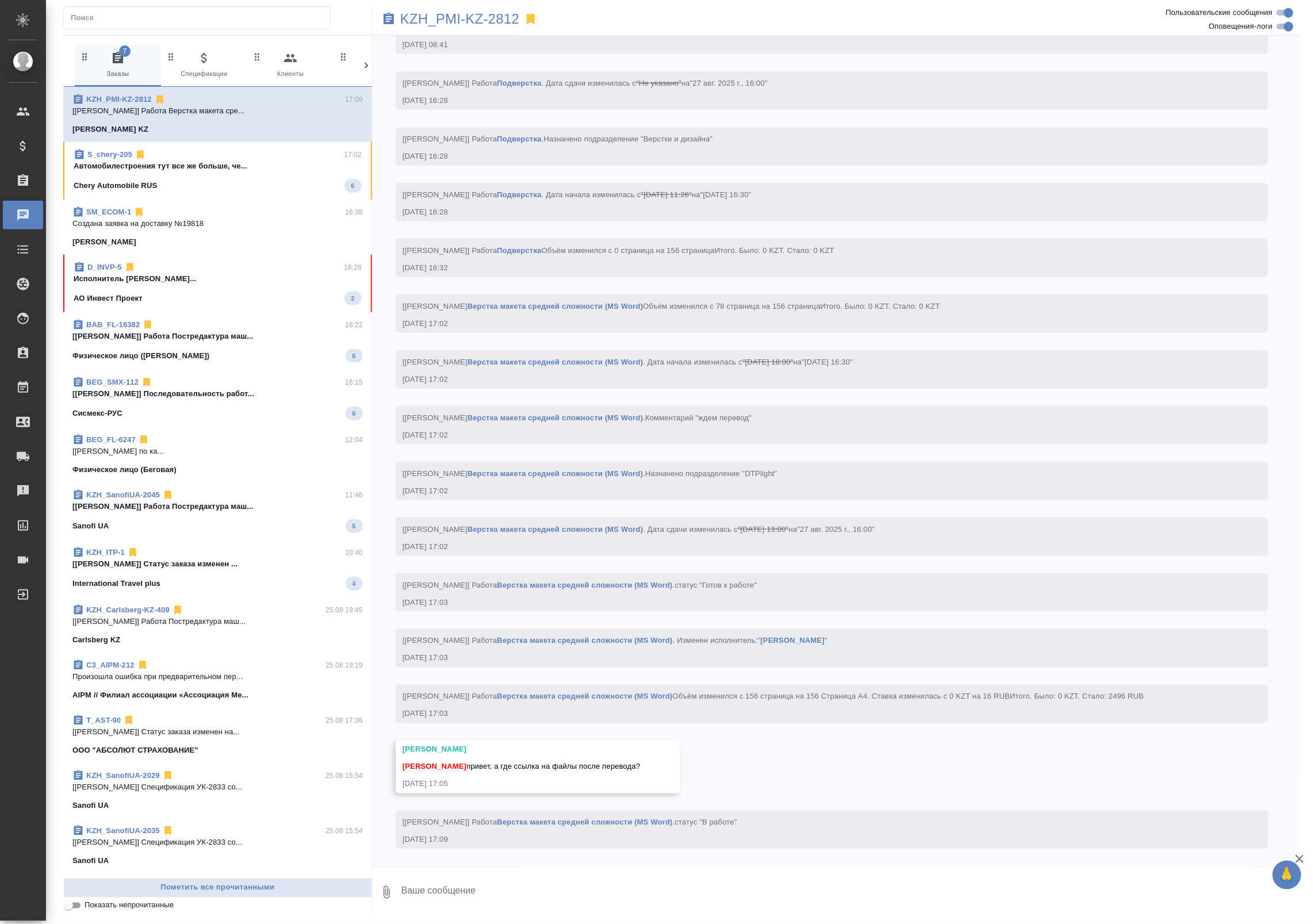
scroll to position [2166, 0]
click at [567, 877] on textarea at bounding box center [850, 892] width 900 height 39
paste textarea "https://drive.awatera.com/apps/files/files?dir=/Shares/PMIKZ/Orders/KZH_PMI-KZ-…"
type textarea "https://drive.awatera.com/apps/files/files?dir=/Shares/PMIKZ/Orders/KZH_PMI-KZ-…"
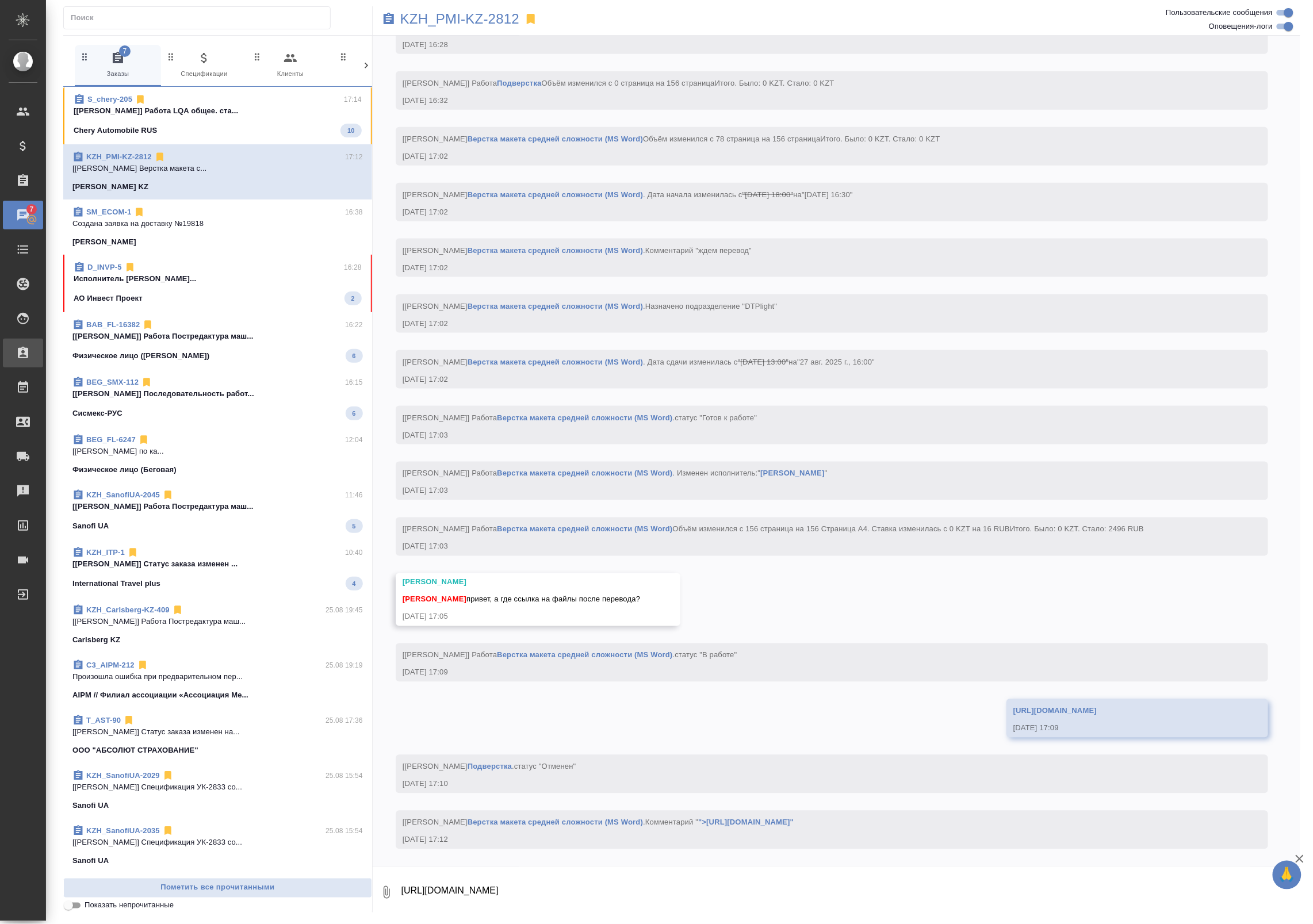
scroll to position [2334, 0]
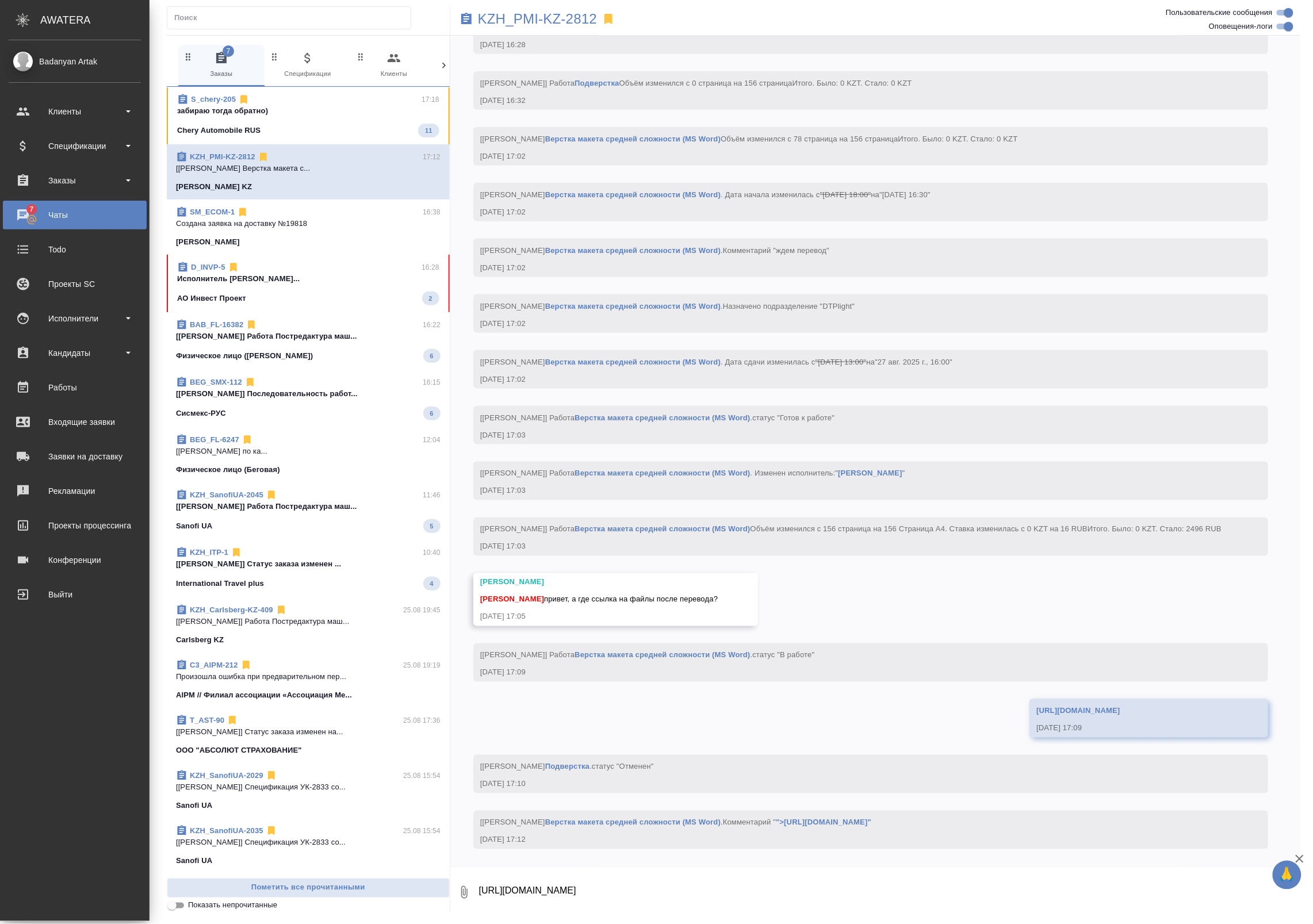
scroll to position [2346, 0]
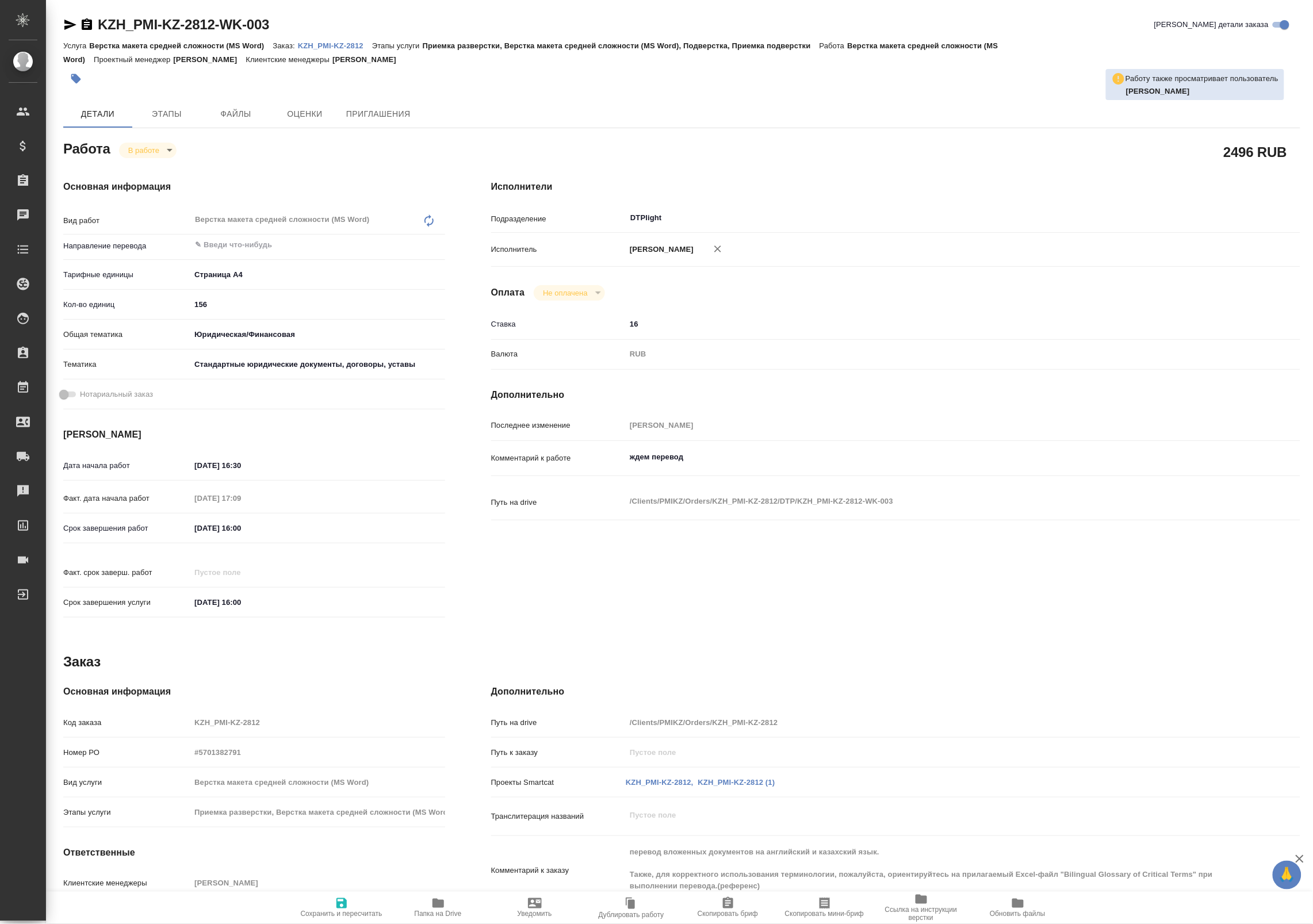
type textarea "x"
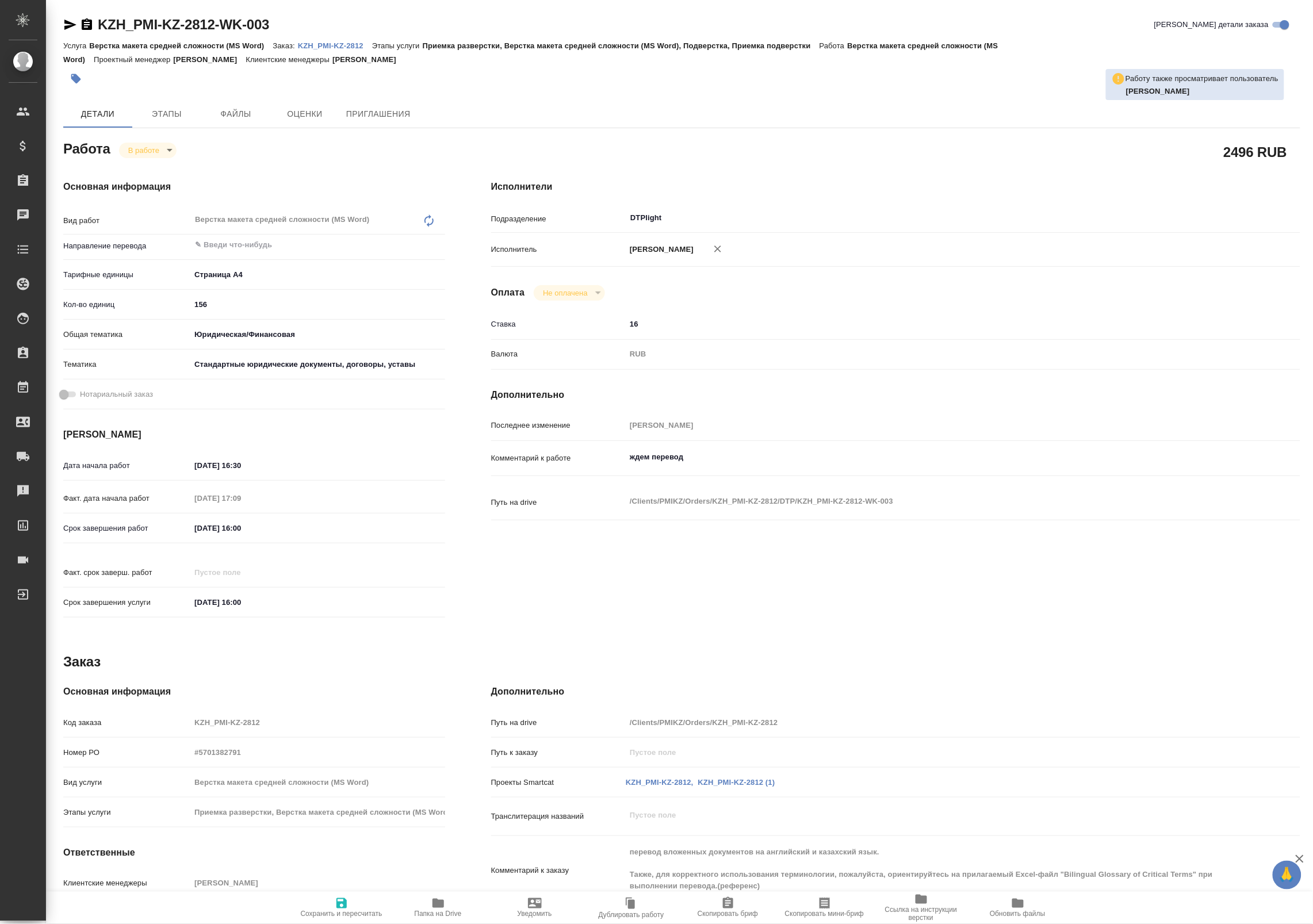
type textarea "x"
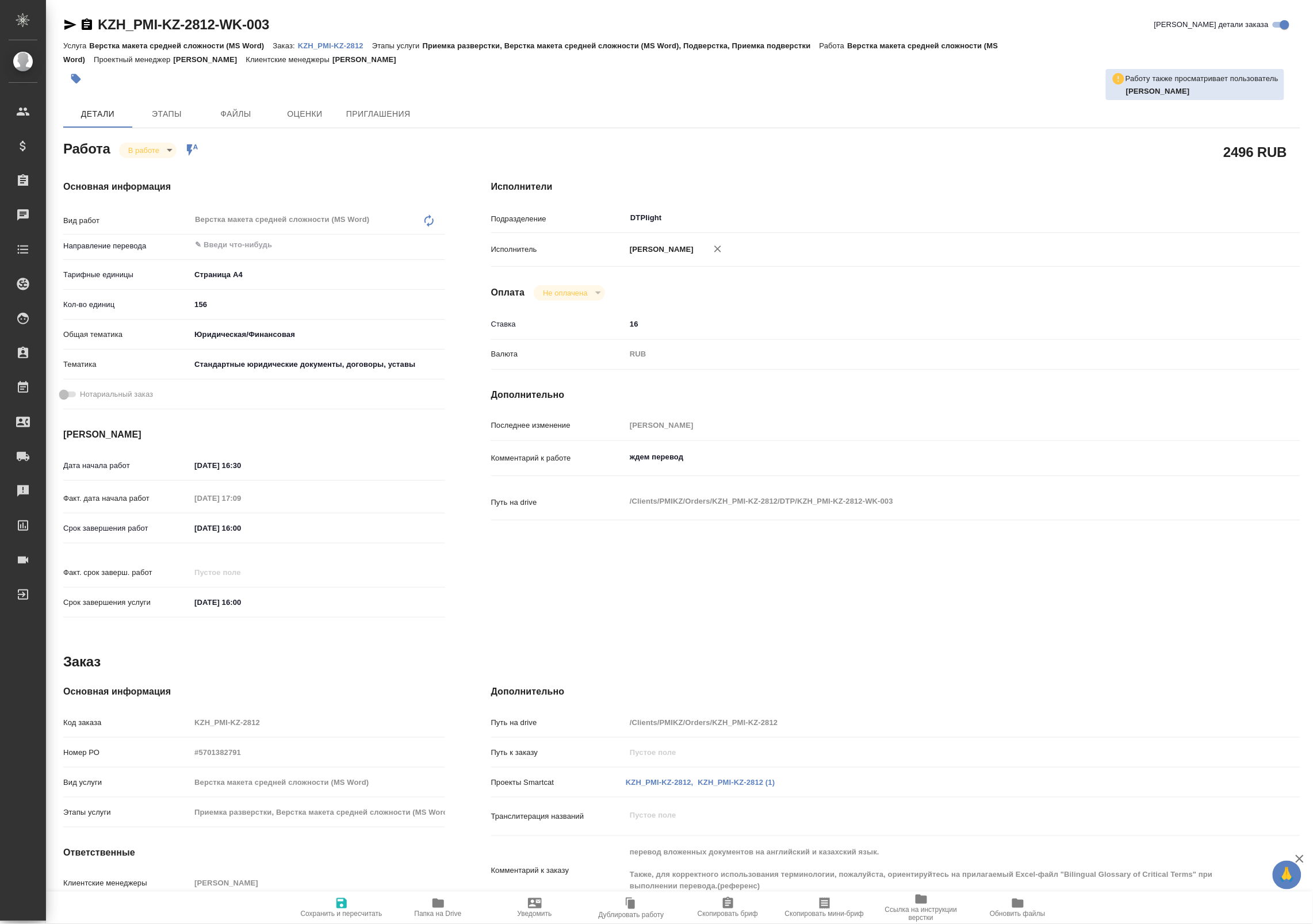
type textarea "x"
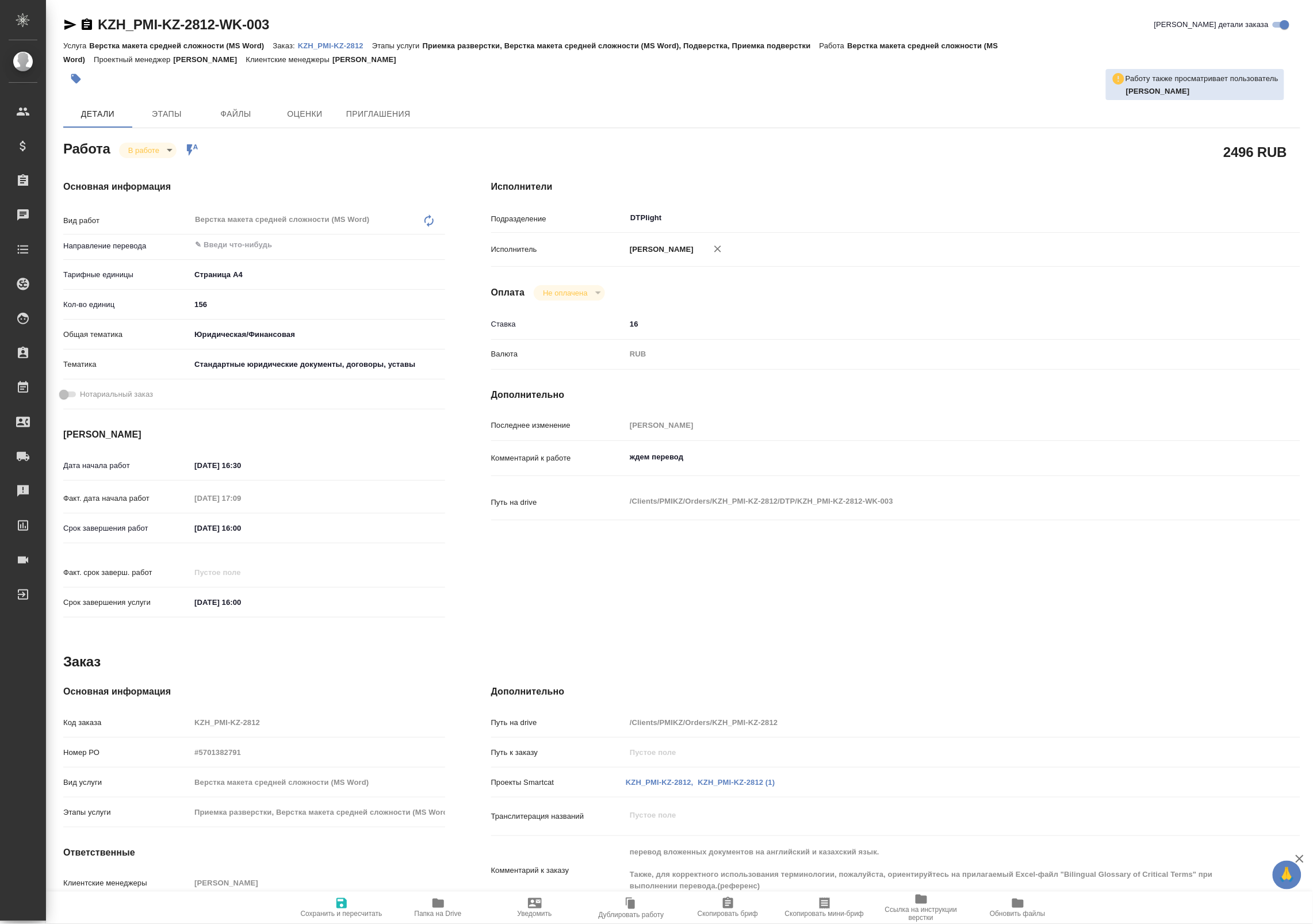
type textarea "x"
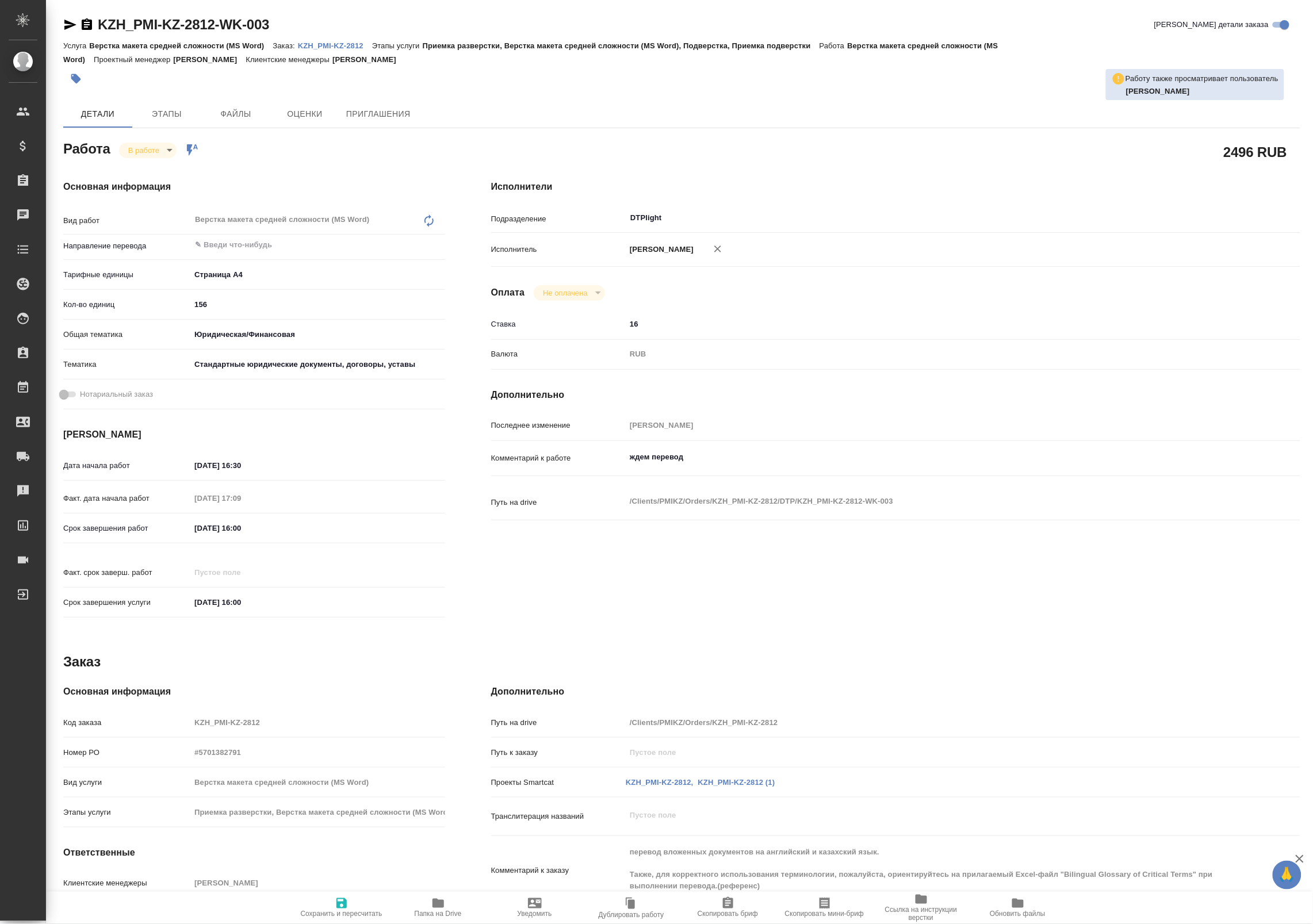
type textarea "x"
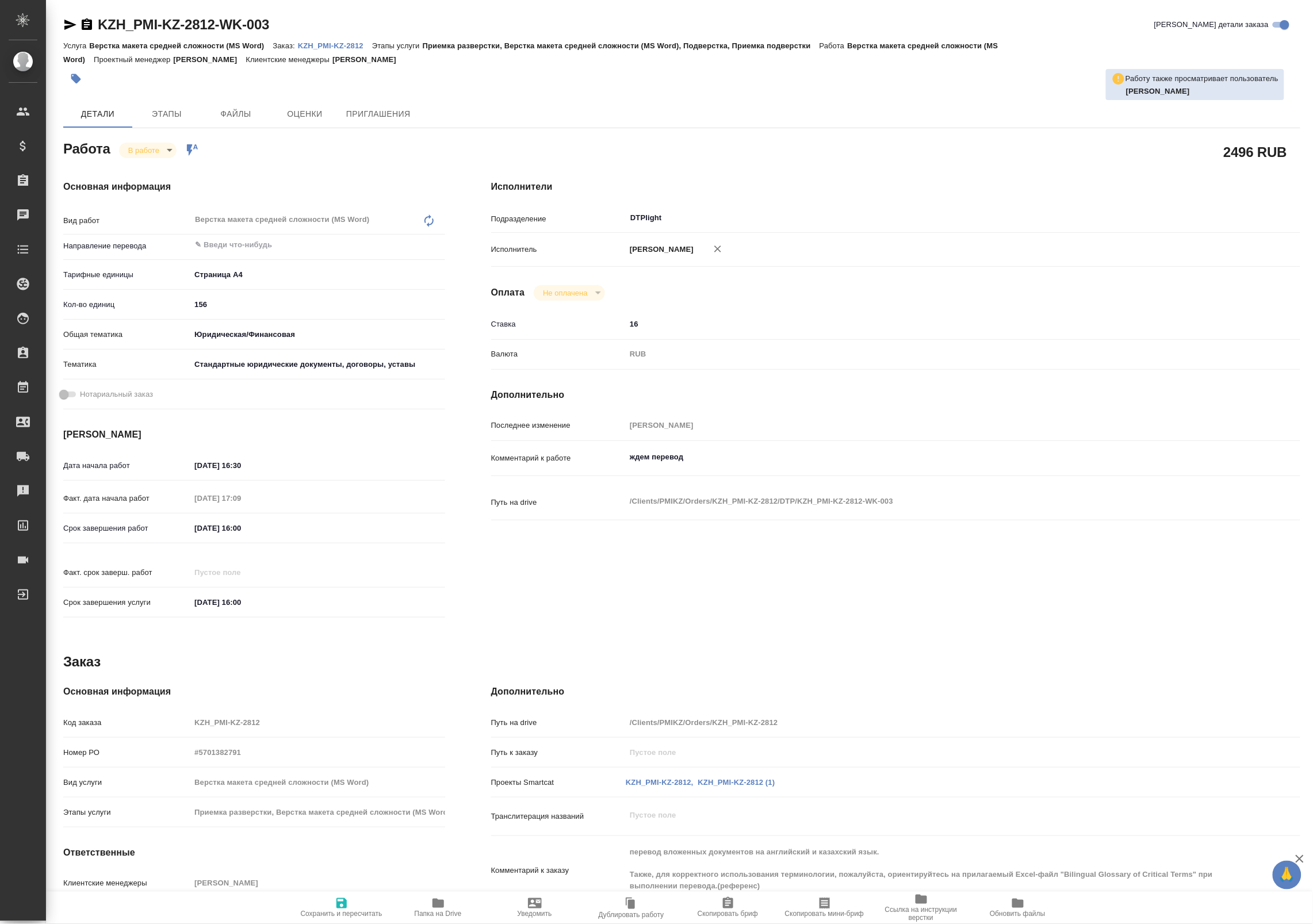
type textarea "x"
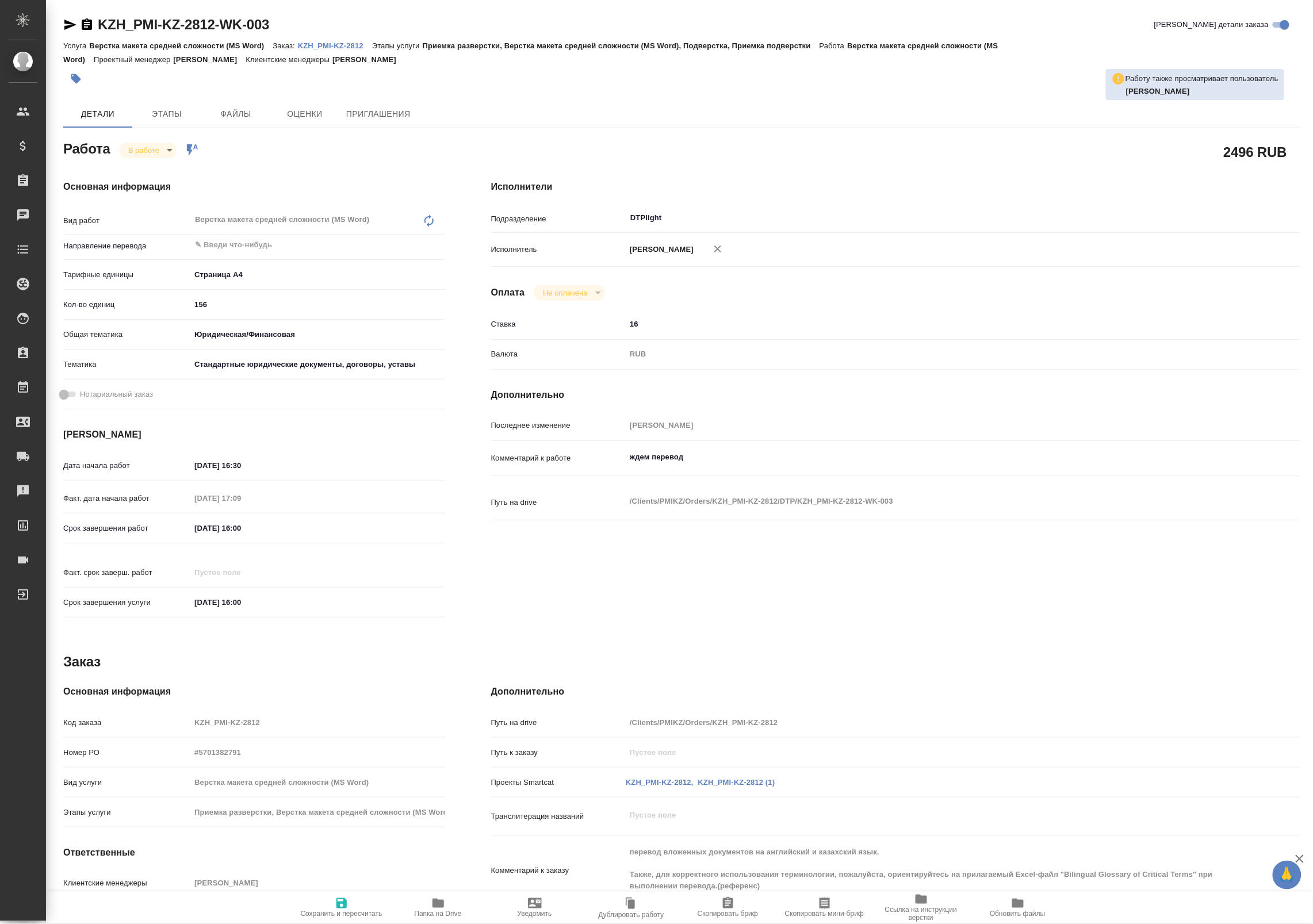
type textarea "x"
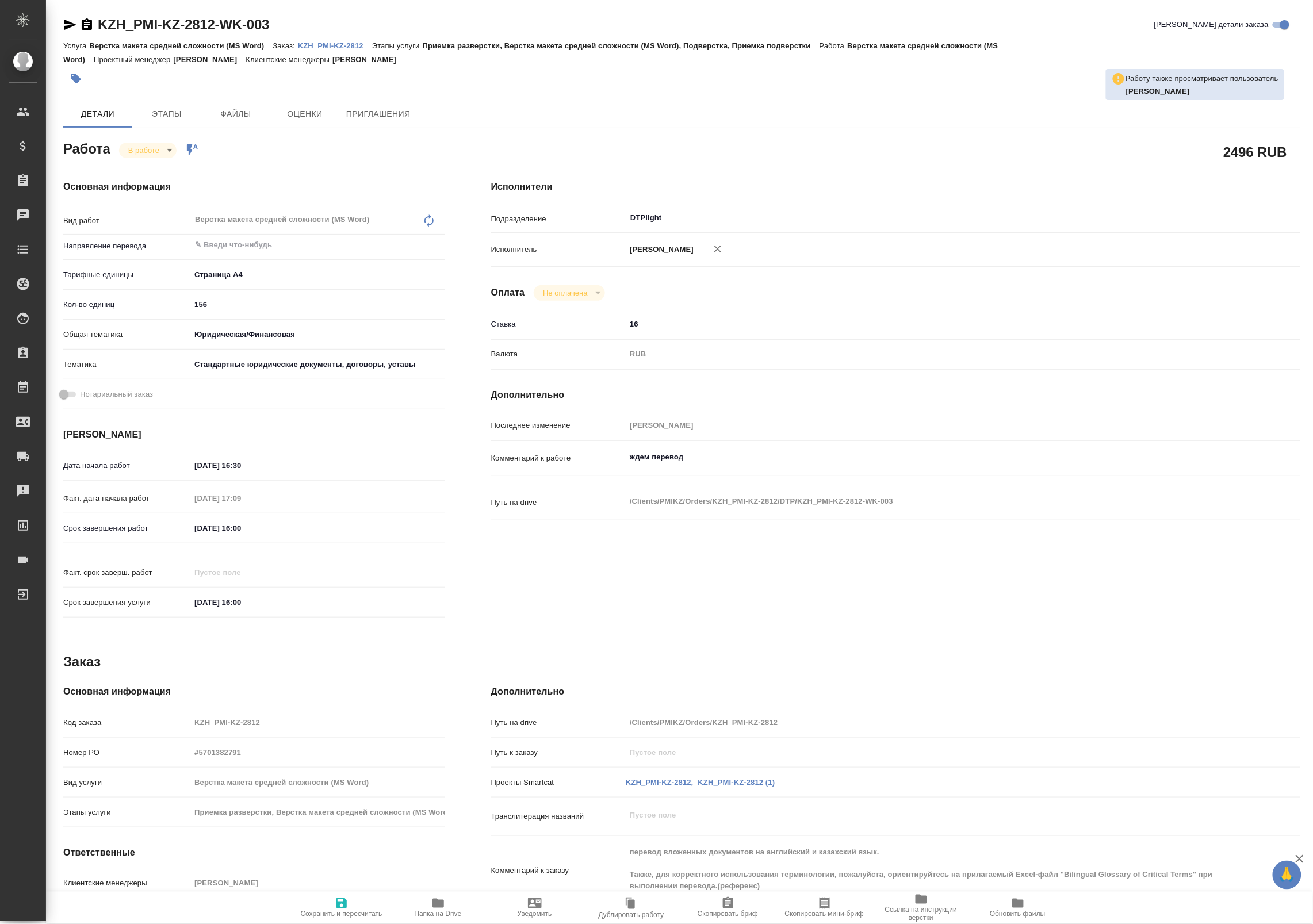
type textarea "x"
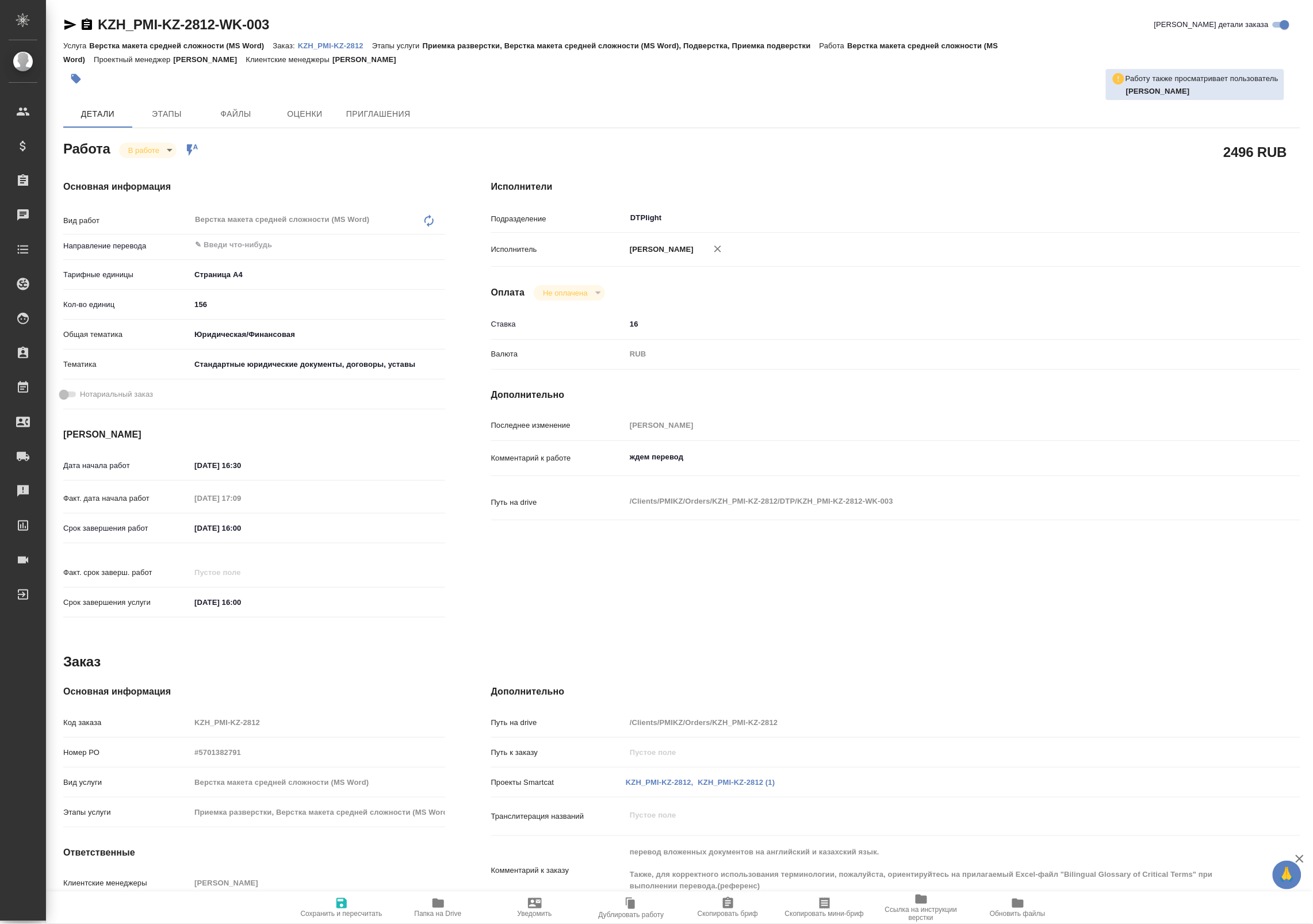
type textarea "x"
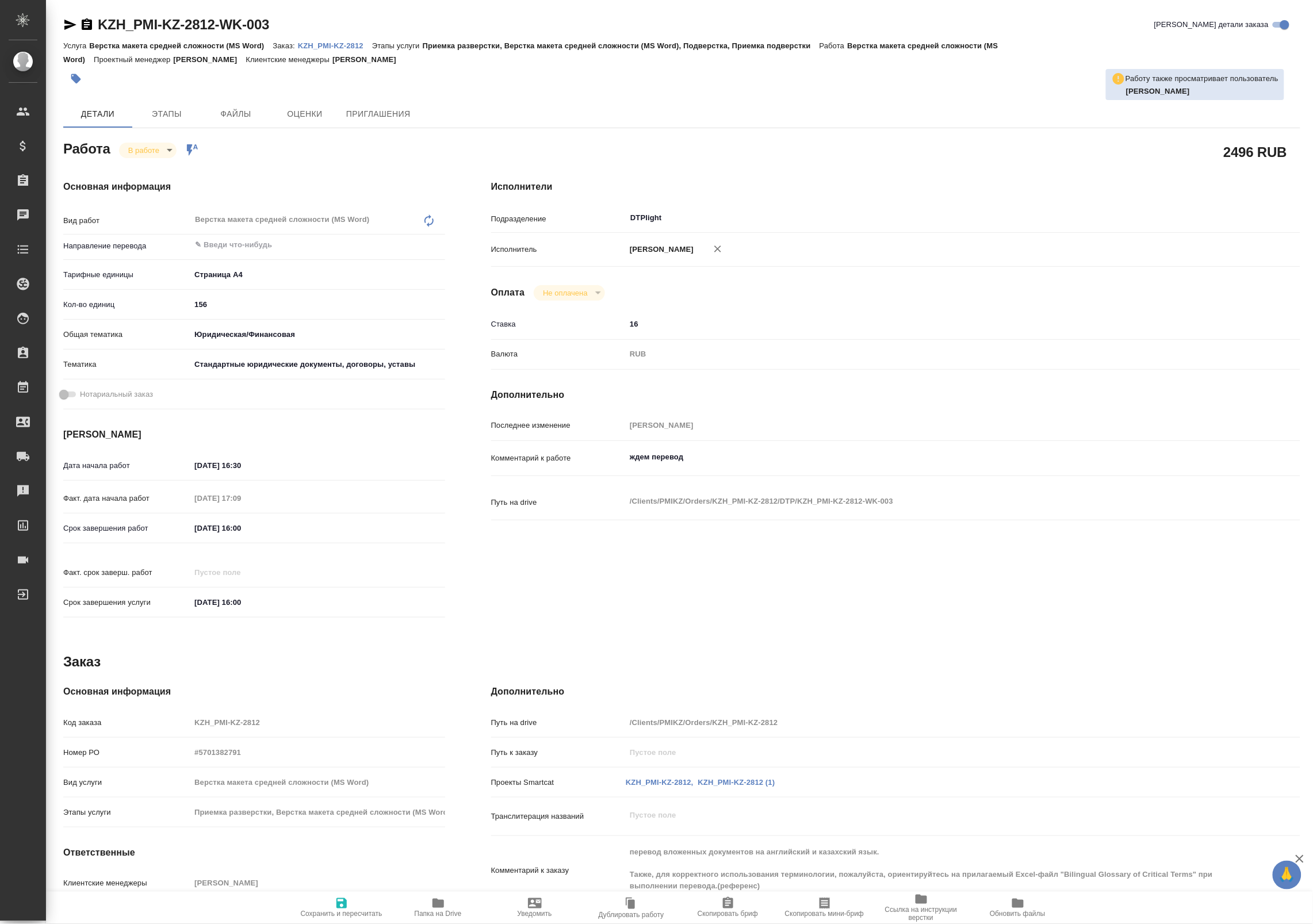
type textarea "x"
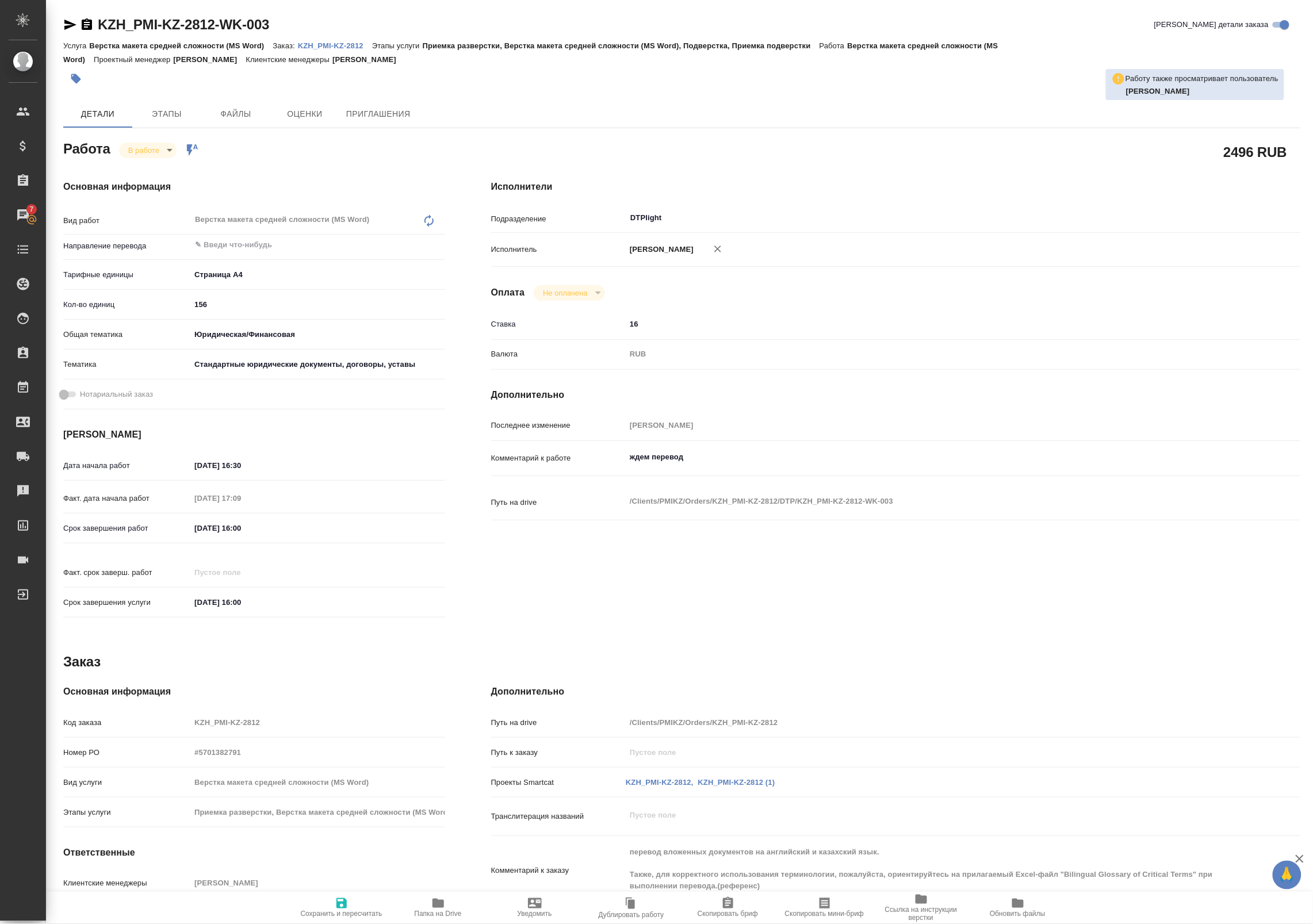
type textarea "x"
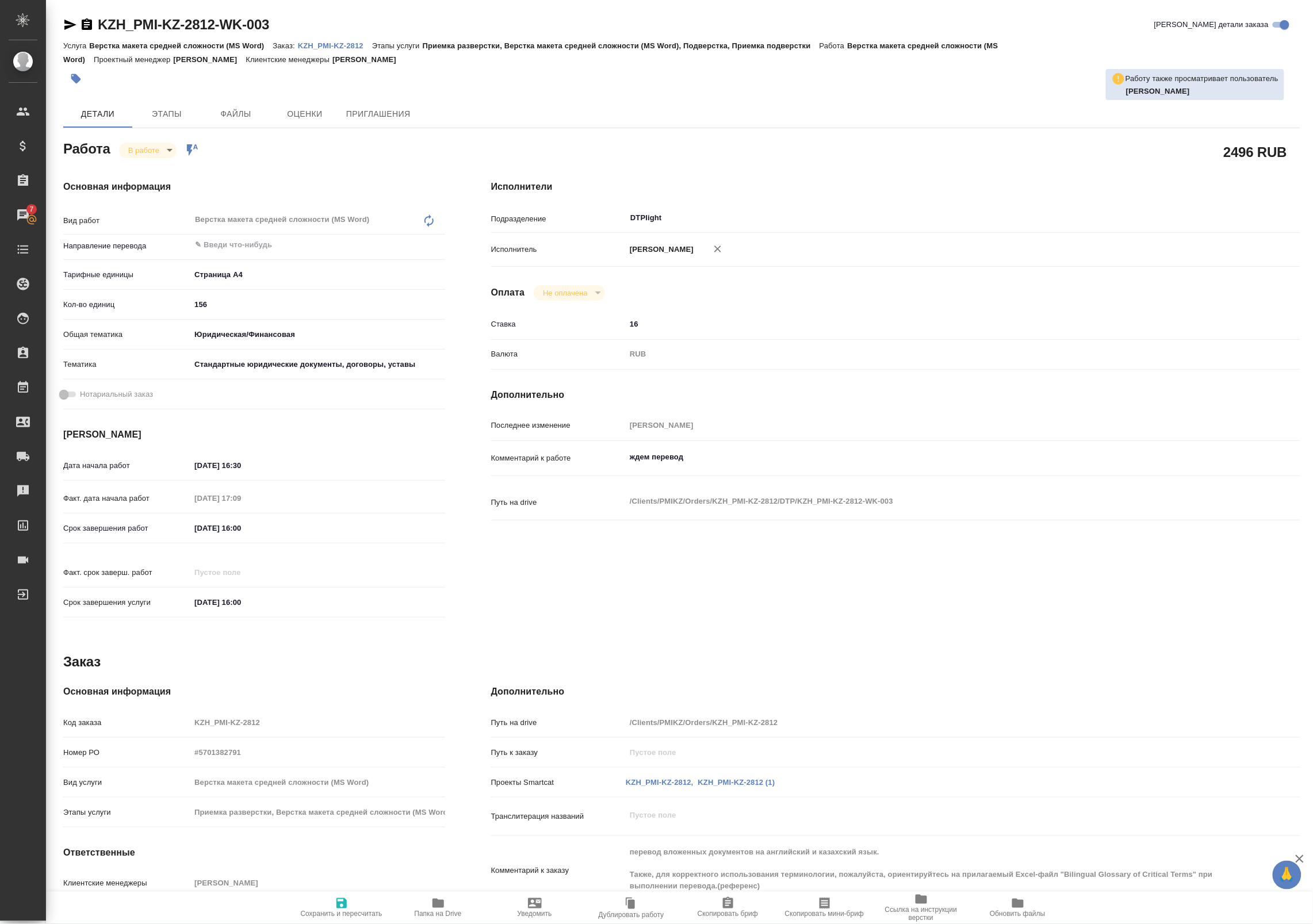
type textarea "x"
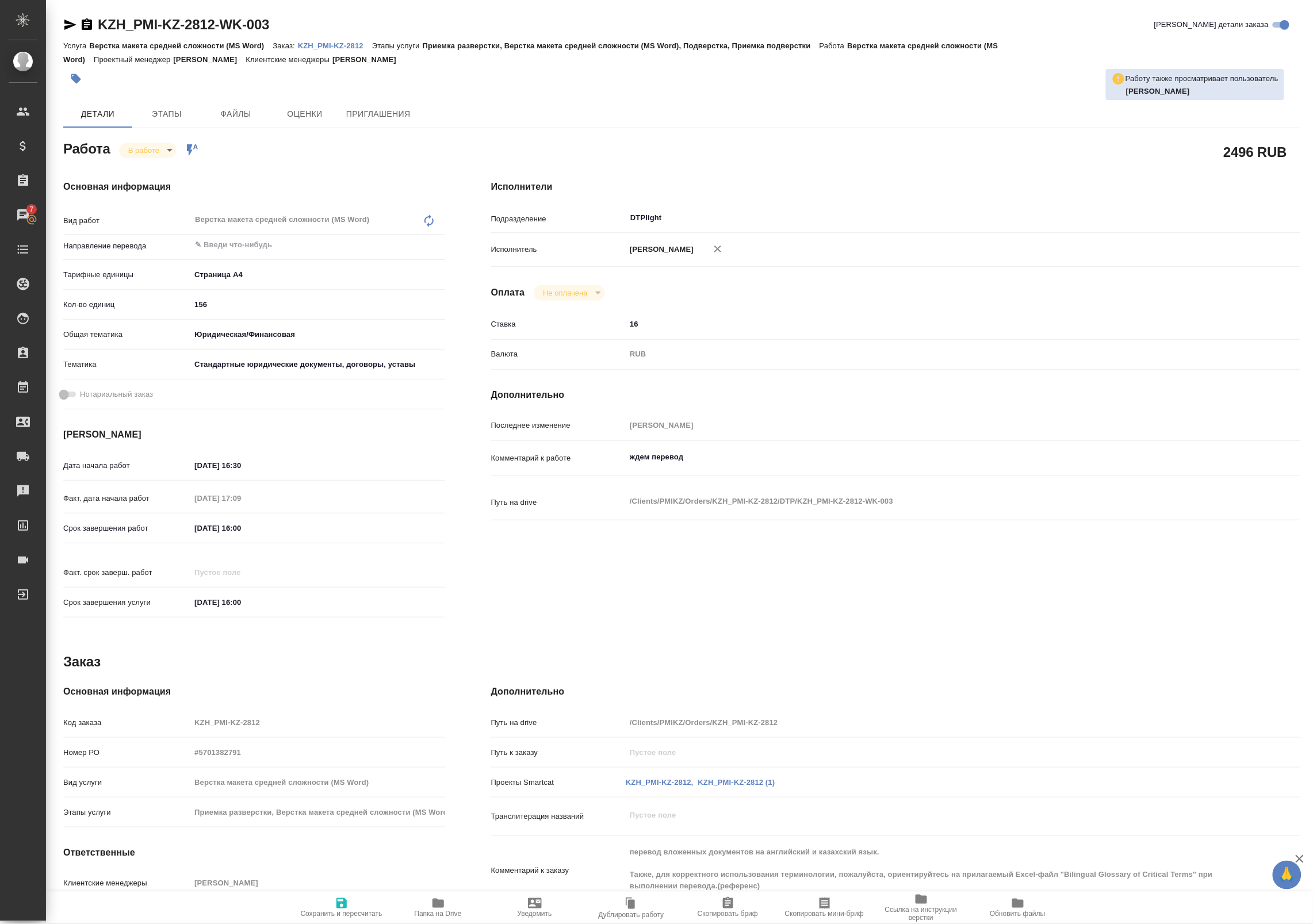
type textarea "x"
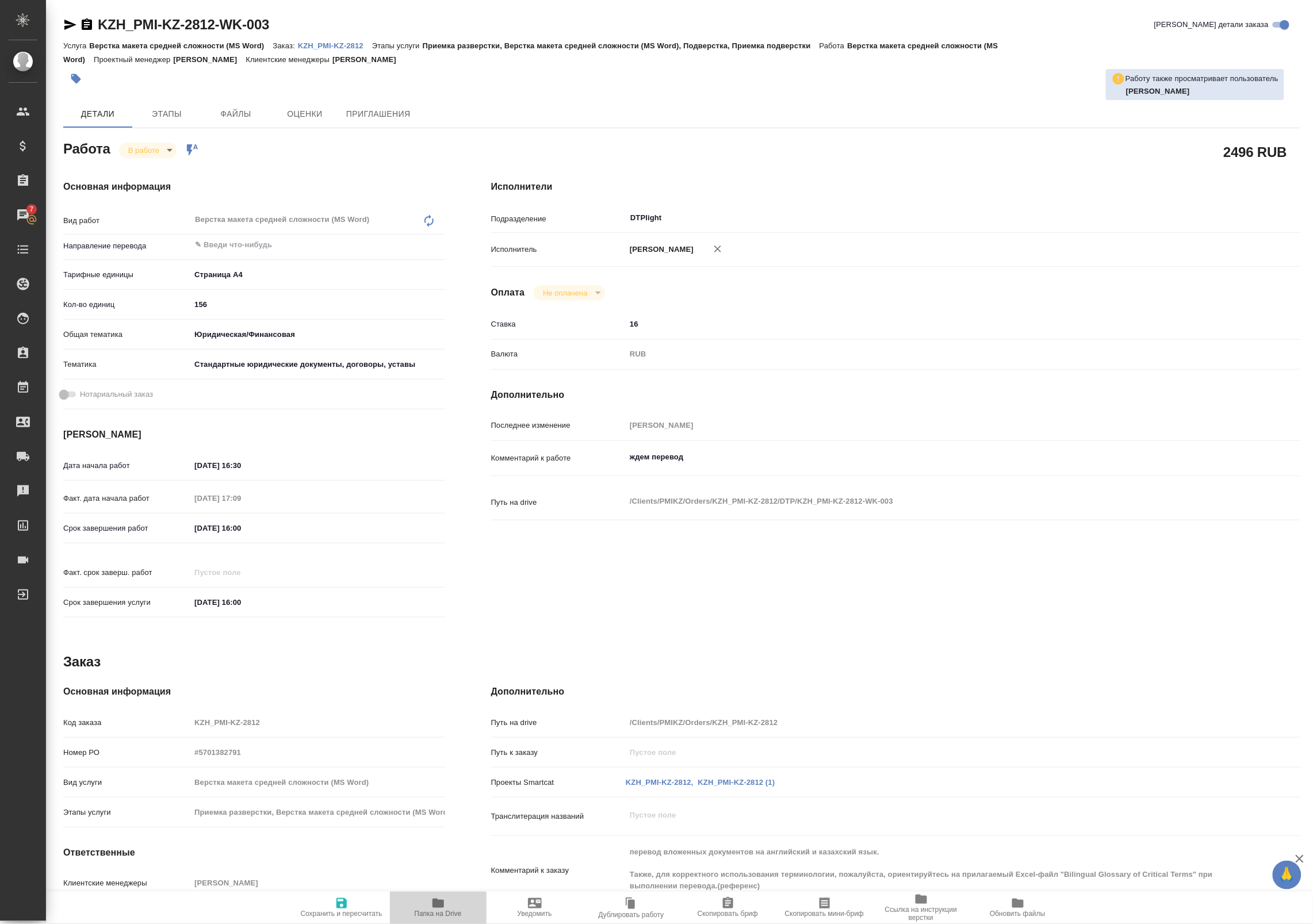
click at [436, 908] on icon "button" at bounding box center [438, 903] width 14 height 13
type textarea "x"
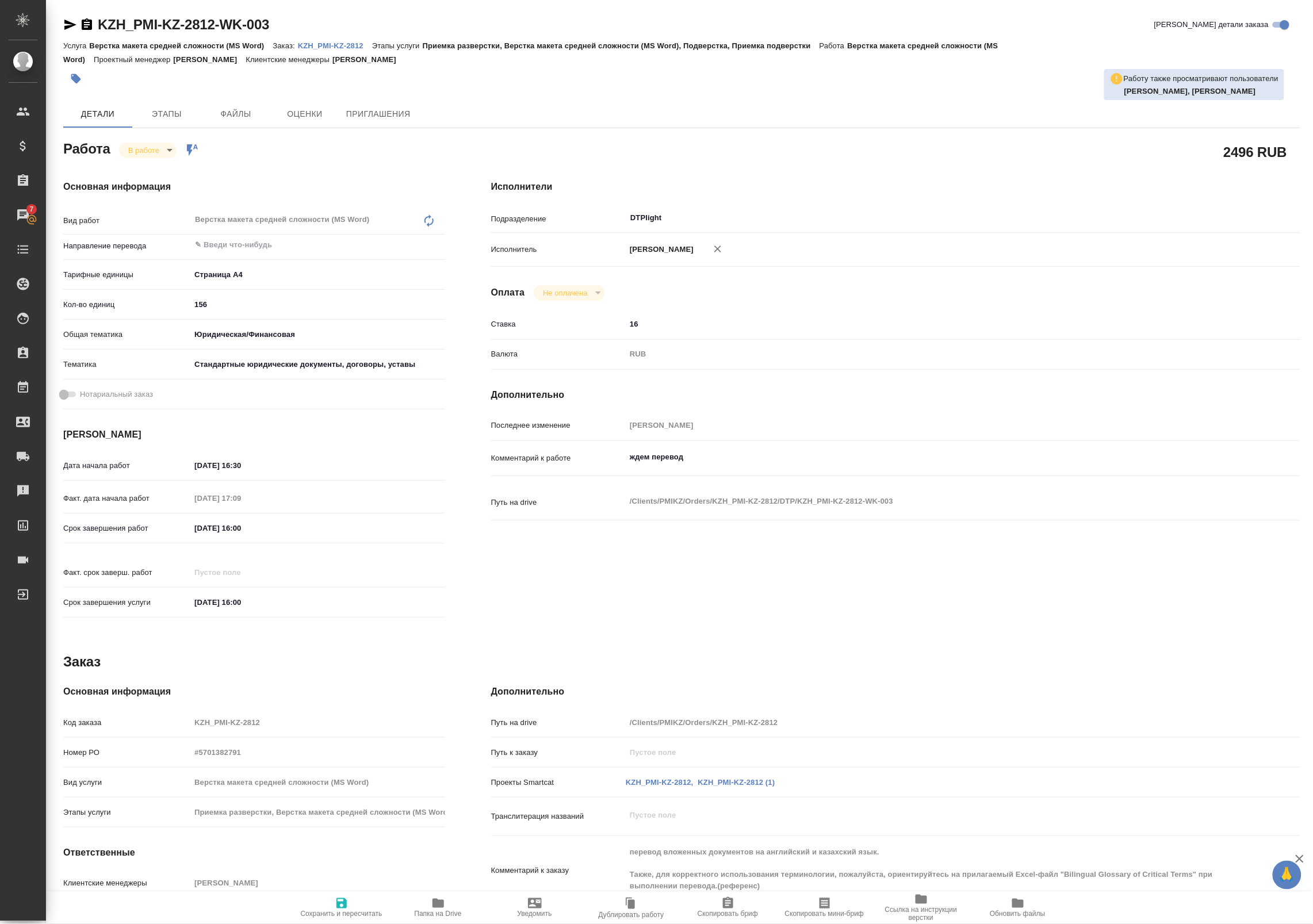
type textarea "x"
click at [681, 458] on textarea "ждем перевод" at bounding box center [929, 457] width 606 height 20
type textarea "x"
type textarea "ждем перевод"
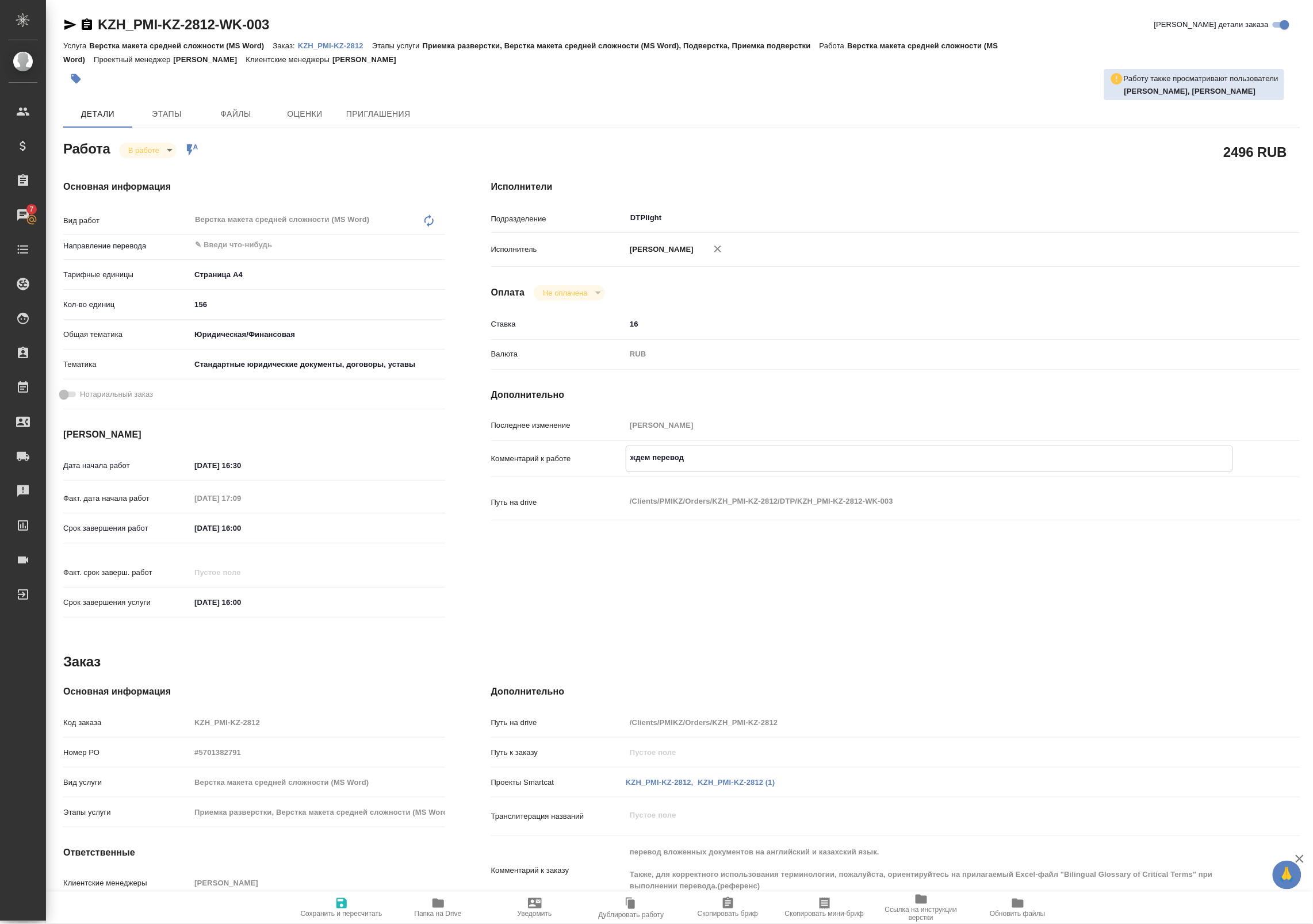
type textarea "x"
paste textarea "https://drive.awatera.com/apps/files/files/10162205?dir=/Shares/PMIKZ/Orders/KZ…"
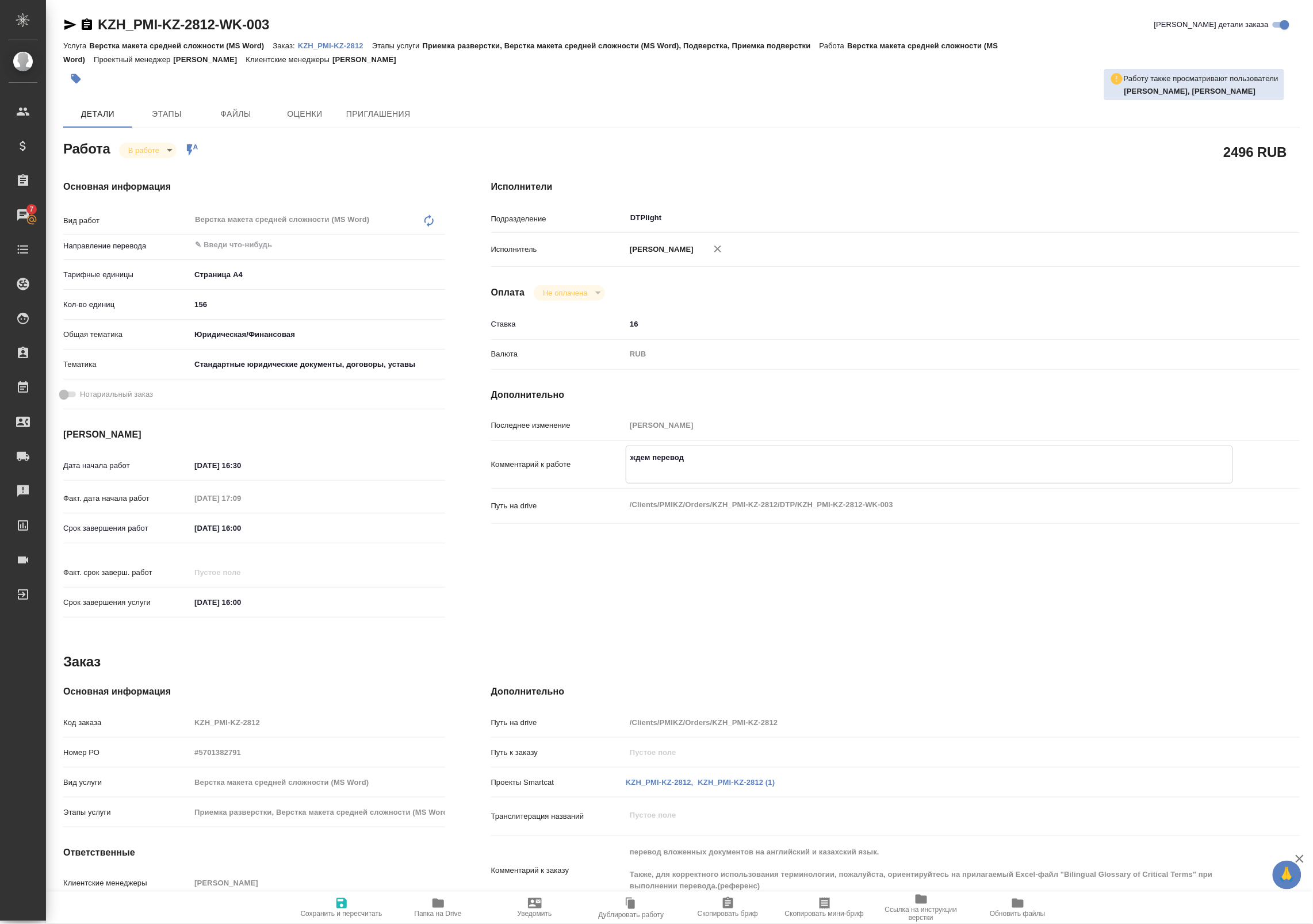
type textarea "x"
type textarea "ждем перевод https://drive.awatera.com/apps/files/files/10162205?dir=/Shares/PM…"
type textarea "x"
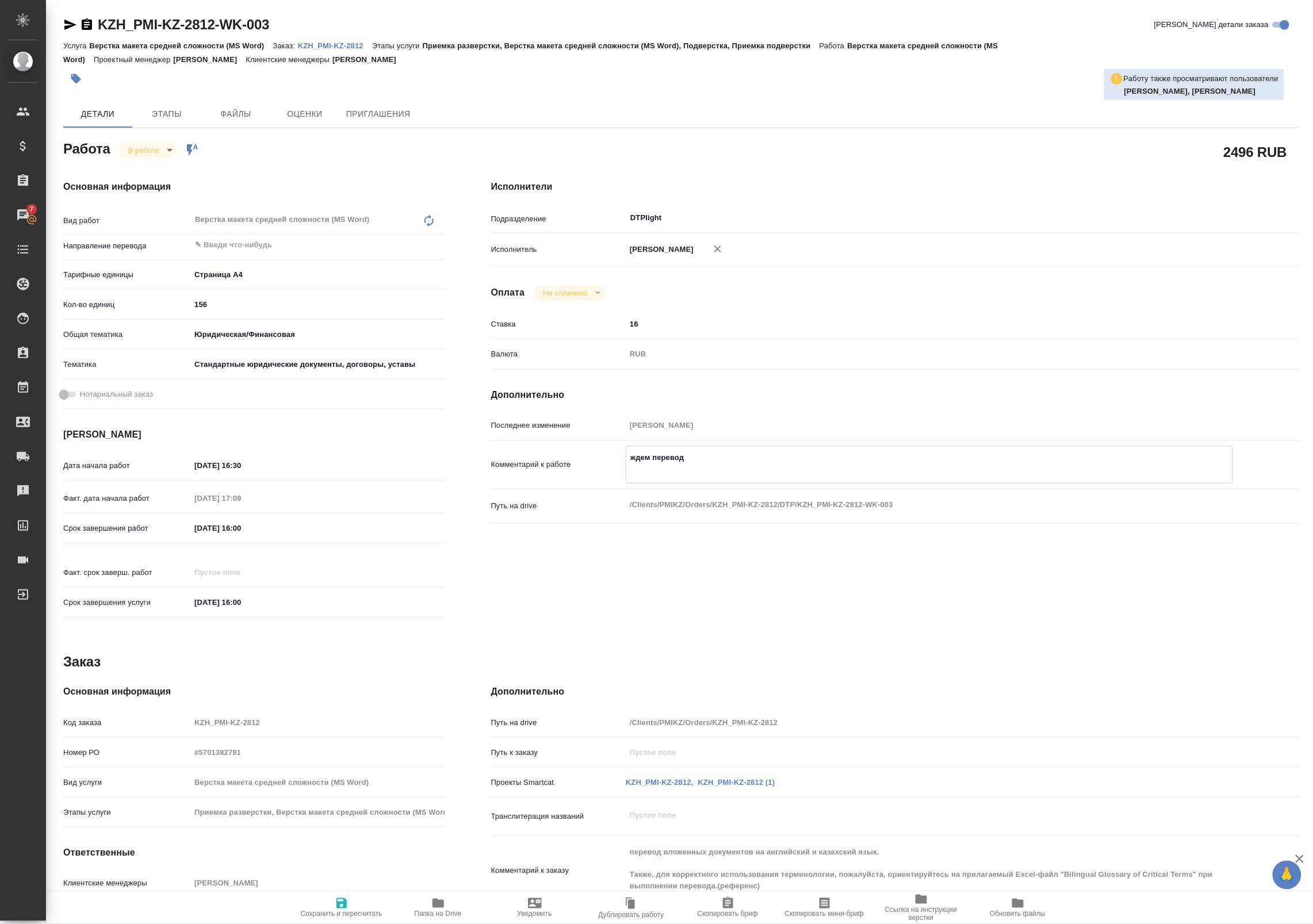
type textarea "x"
type textarea "ждем перевод"
type textarea "x"
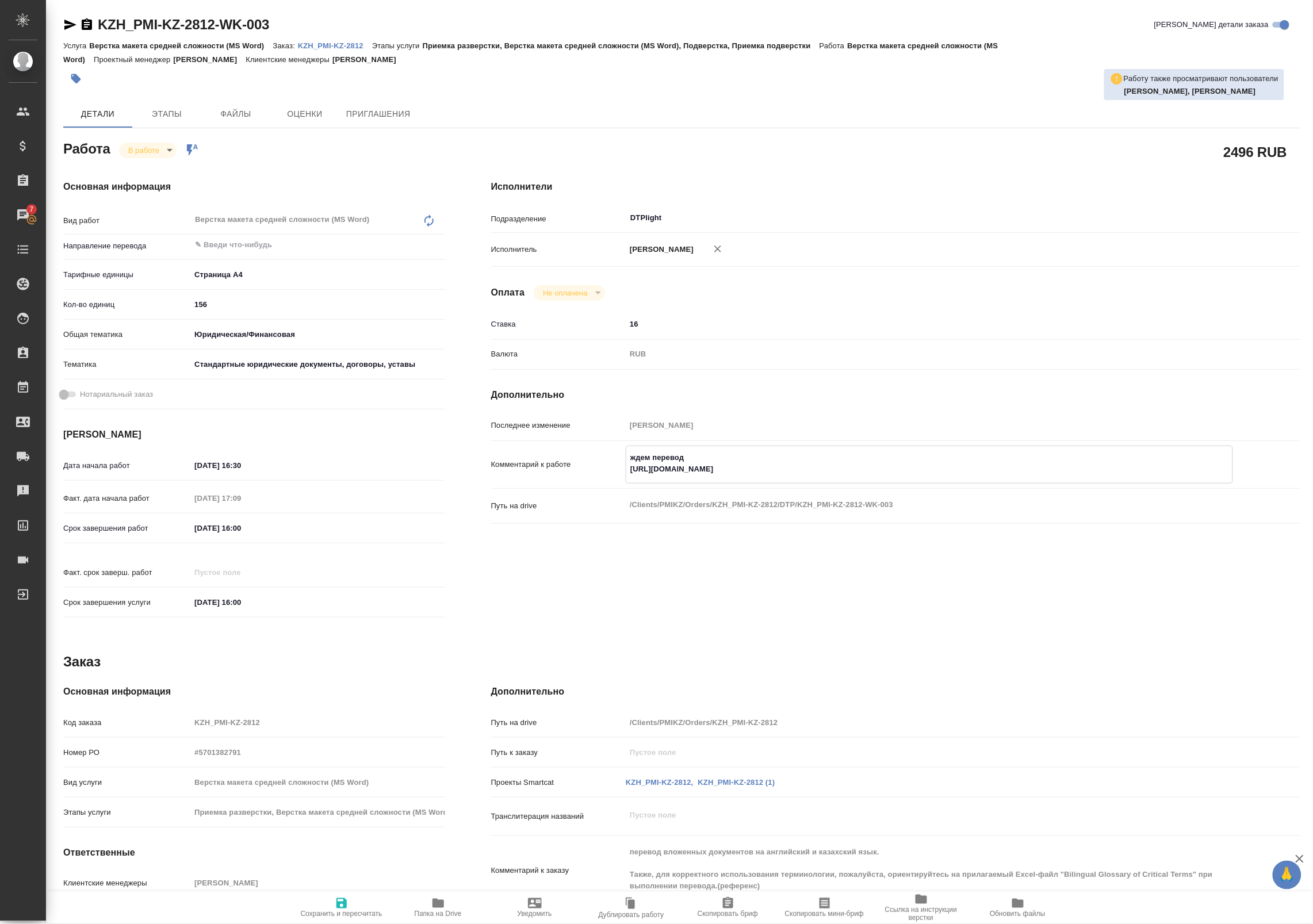
type textarea "x"
type textarea "ждем перевод"
type textarea "x"
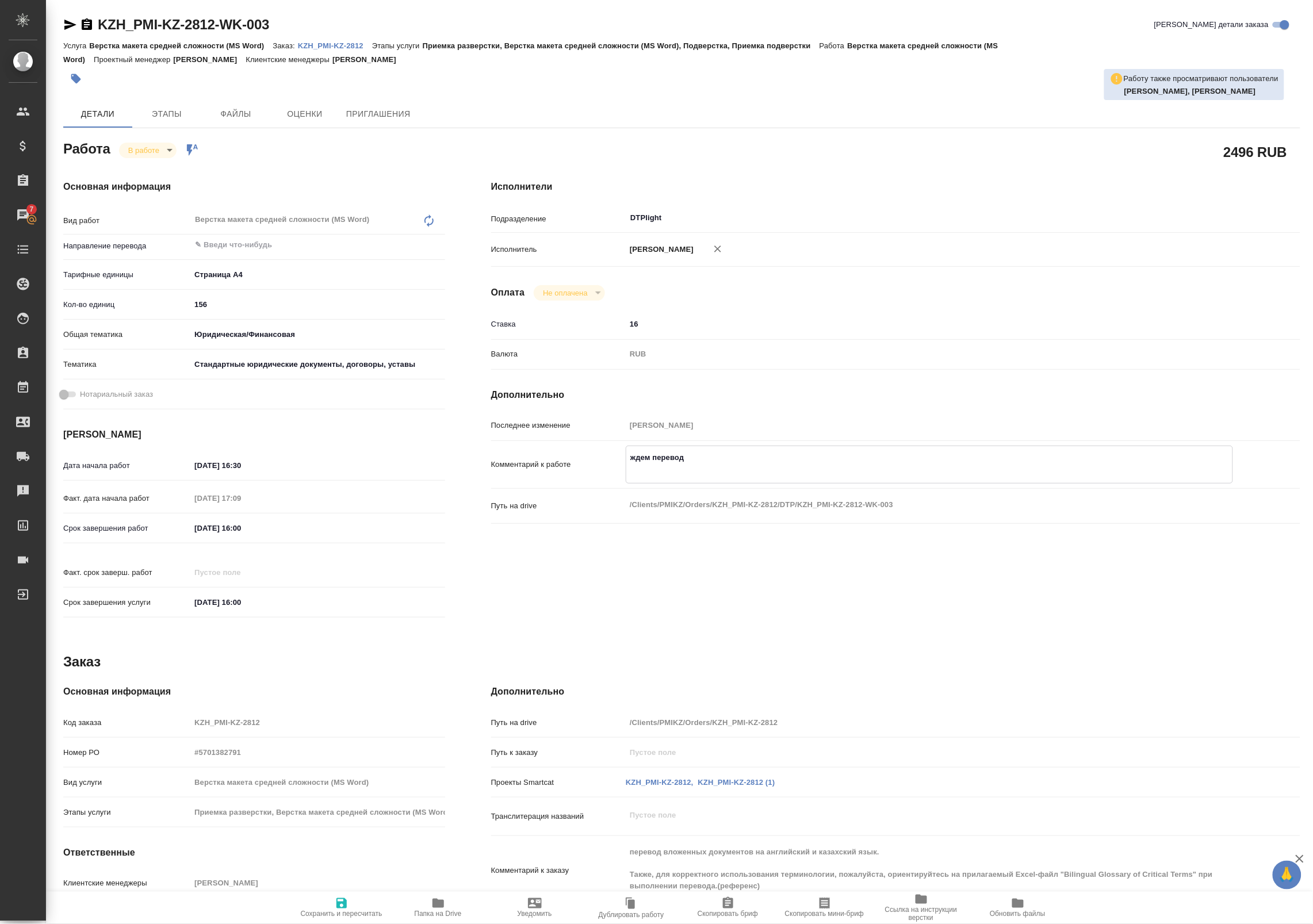
type textarea "x"
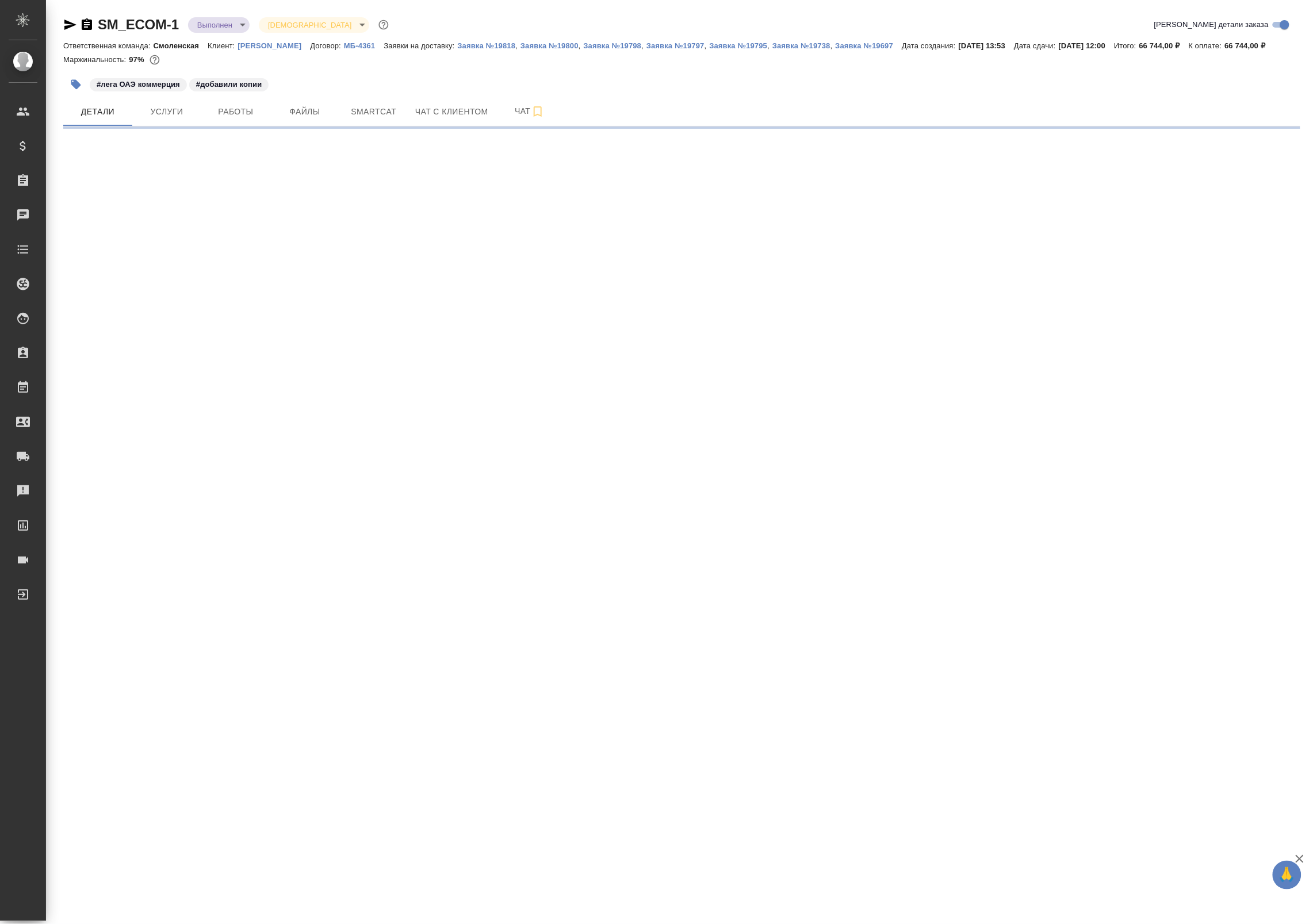
select select "RU"
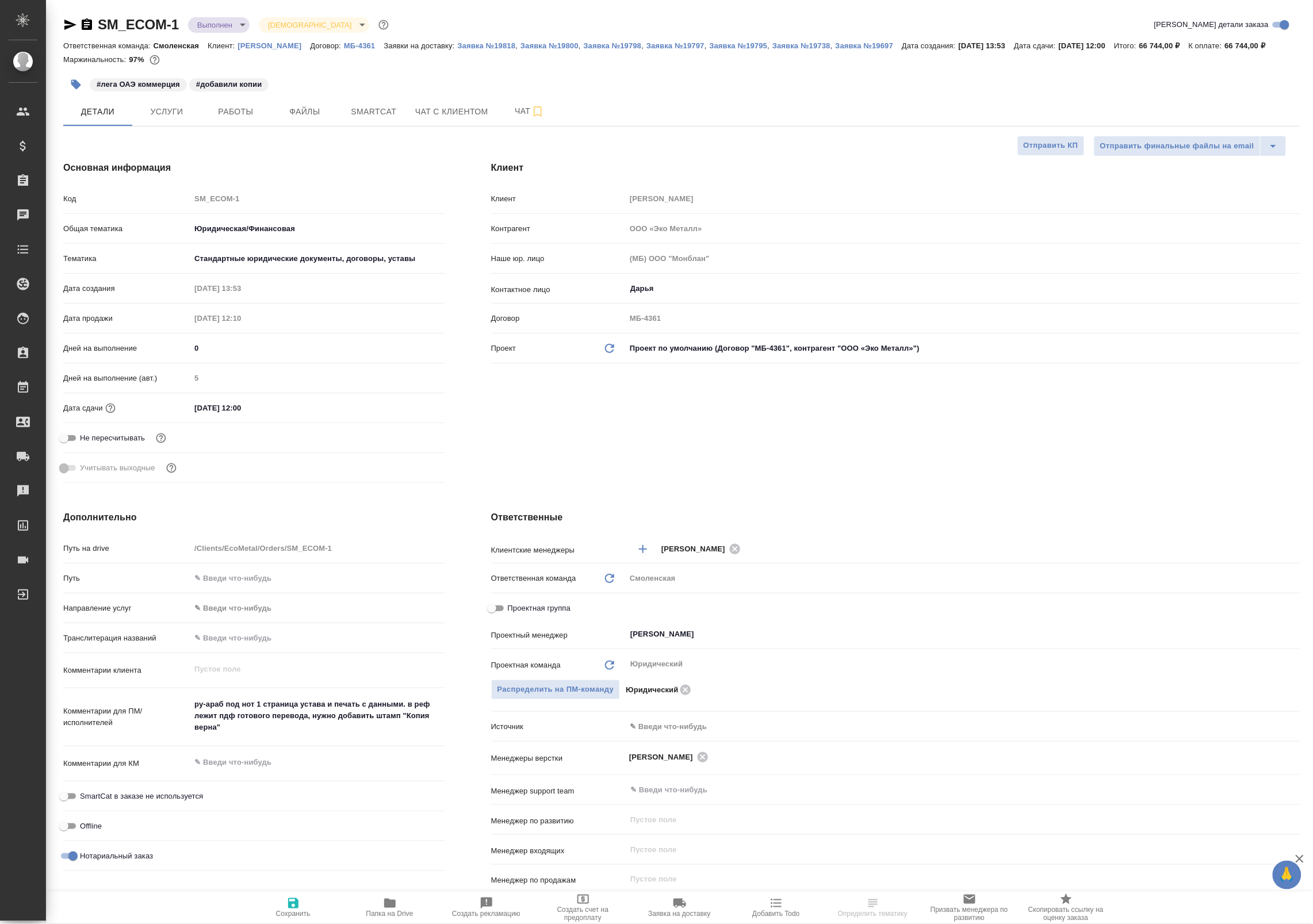
type textarea "x"
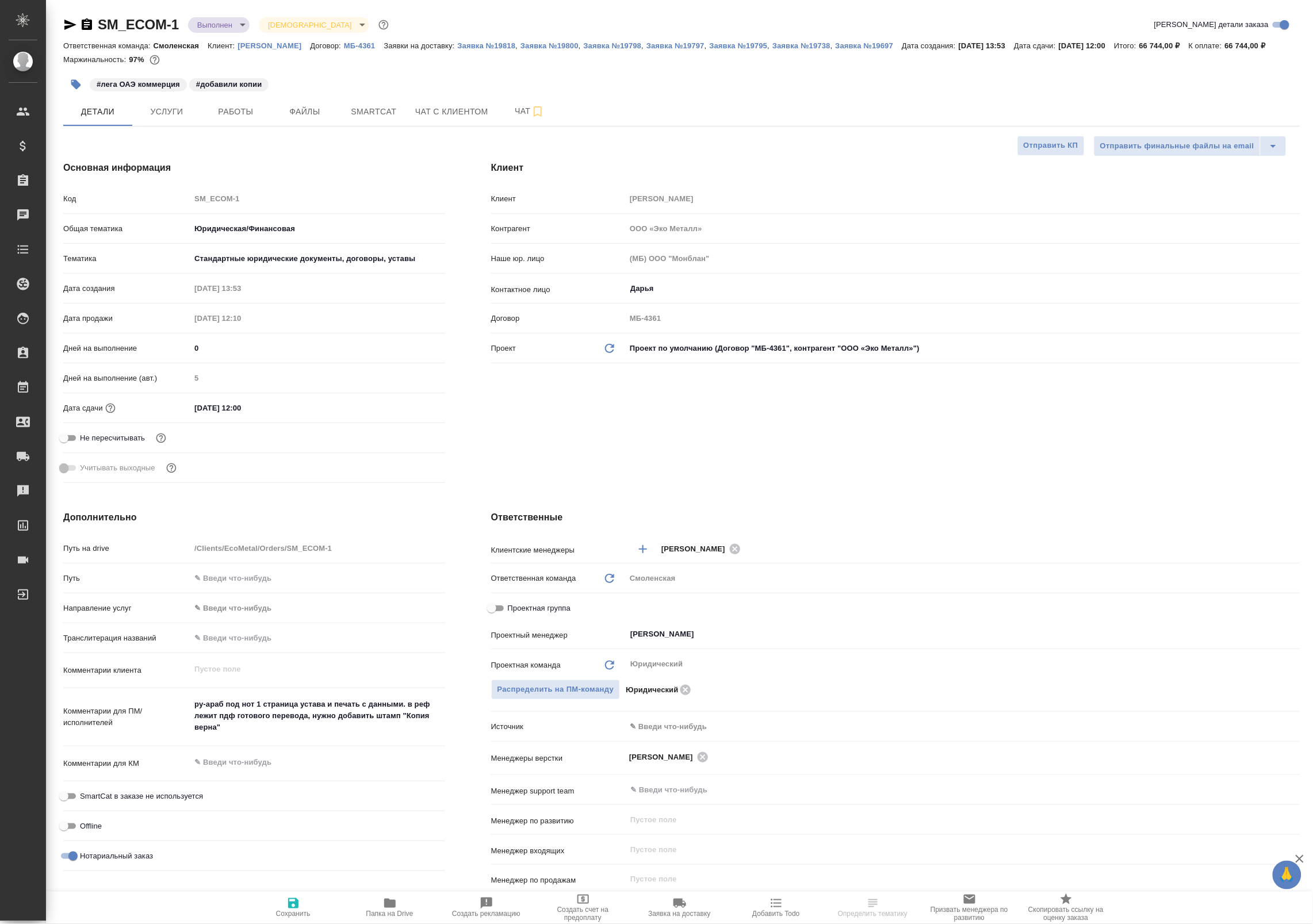
type textarea "x"
click at [238, 108] on span "Работы" at bounding box center [236, 112] width 55 height 14
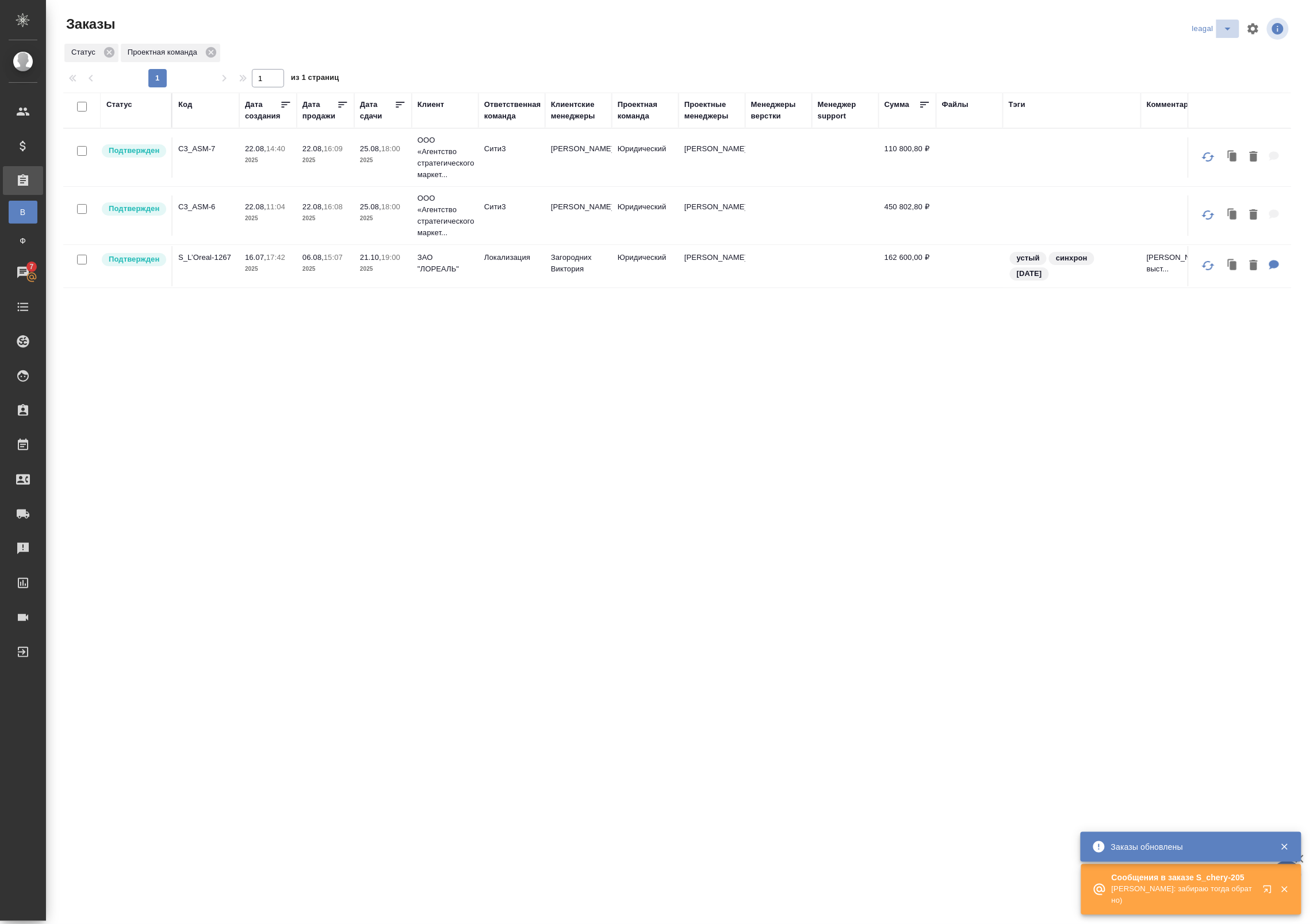
click at [1223, 24] on icon "split button" at bounding box center [1228, 29] width 14 height 13
click at [1203, 55] on li "Артак" at bounding box center [1215, 52] width 50 height 18
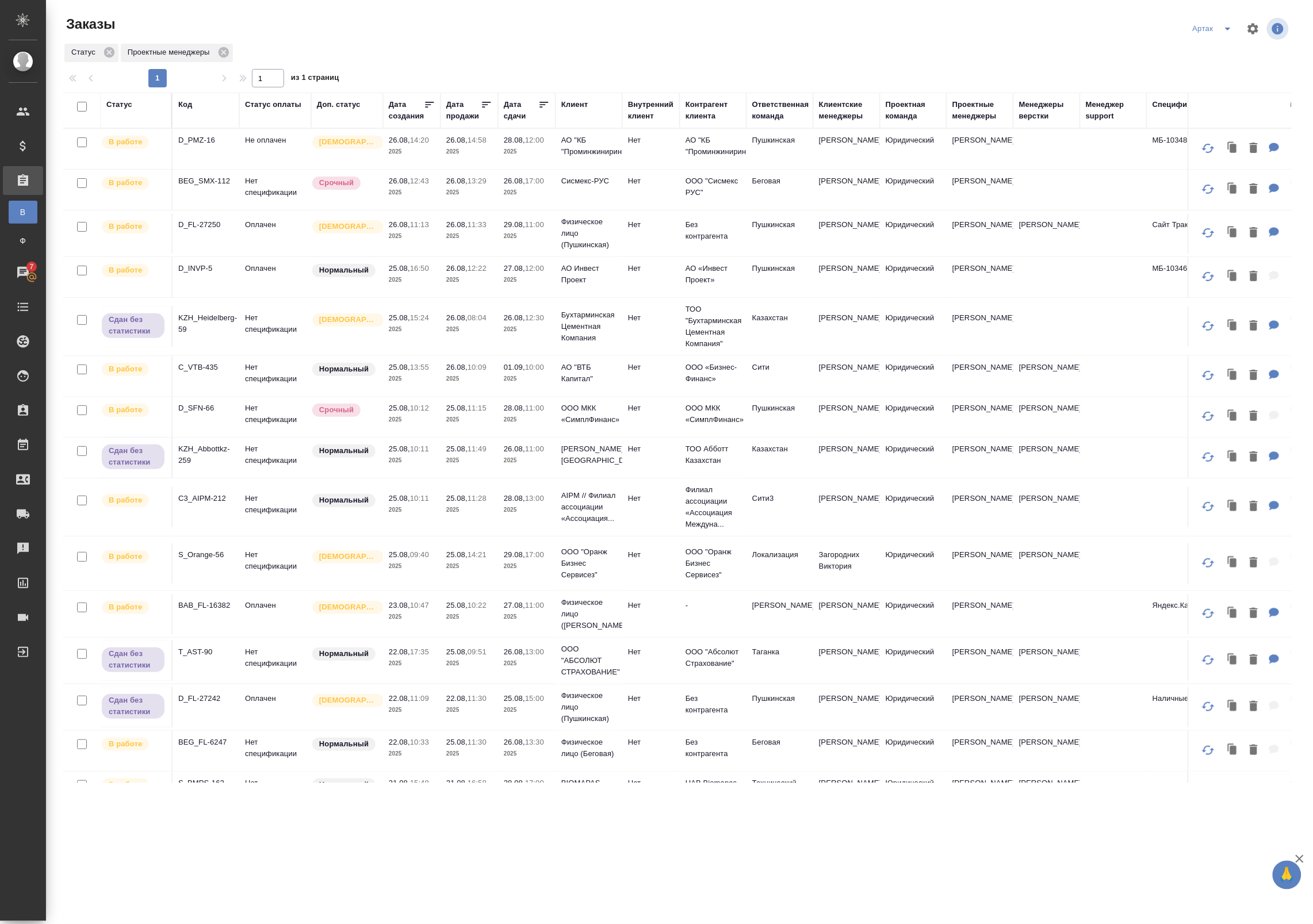
click at [428, 374] on p "2025" at bounding box center [411, 379] width 46 height 12
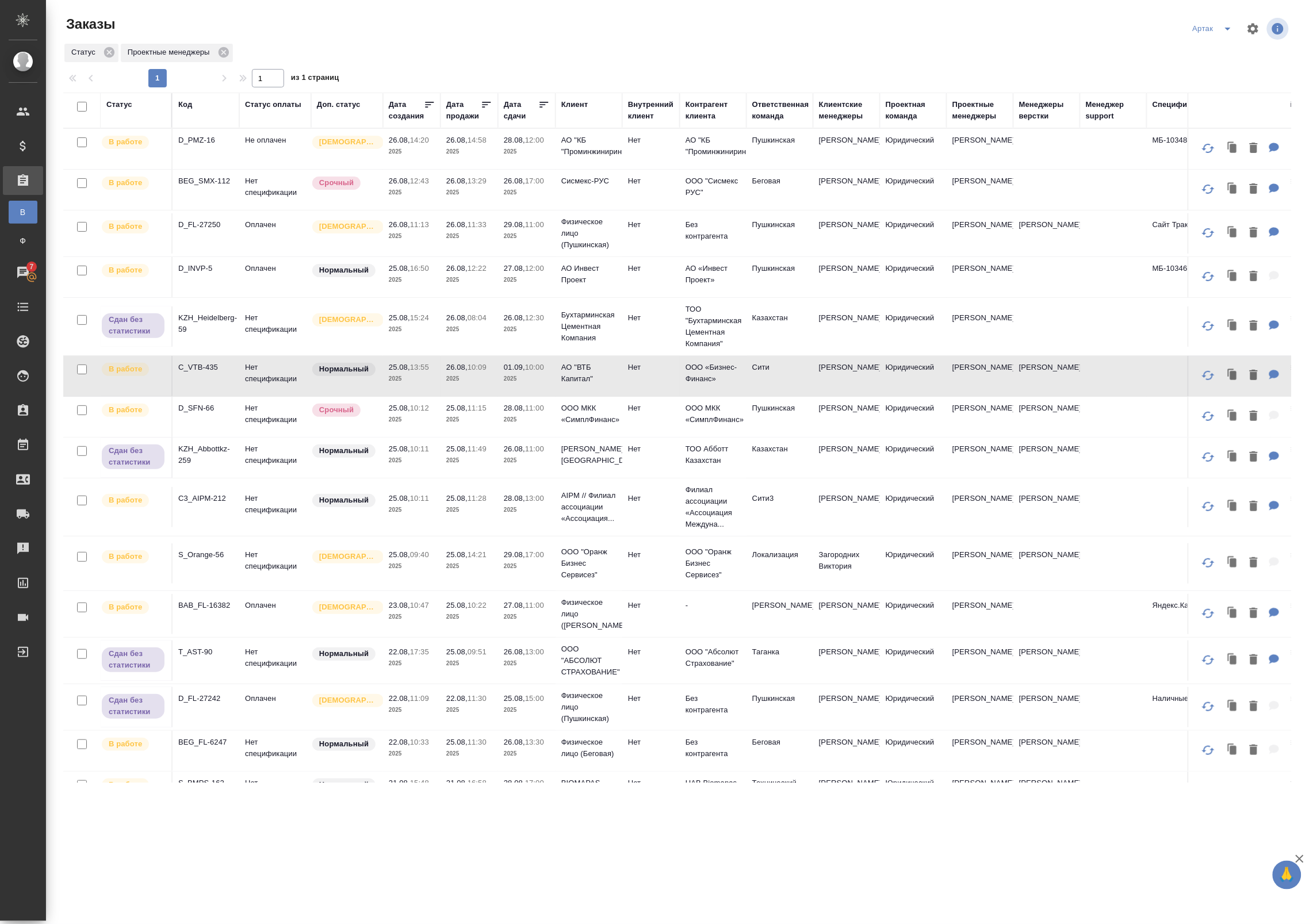
click at [415, 194] on p "2025" at bounding box center [411, 192] width 46 height 12
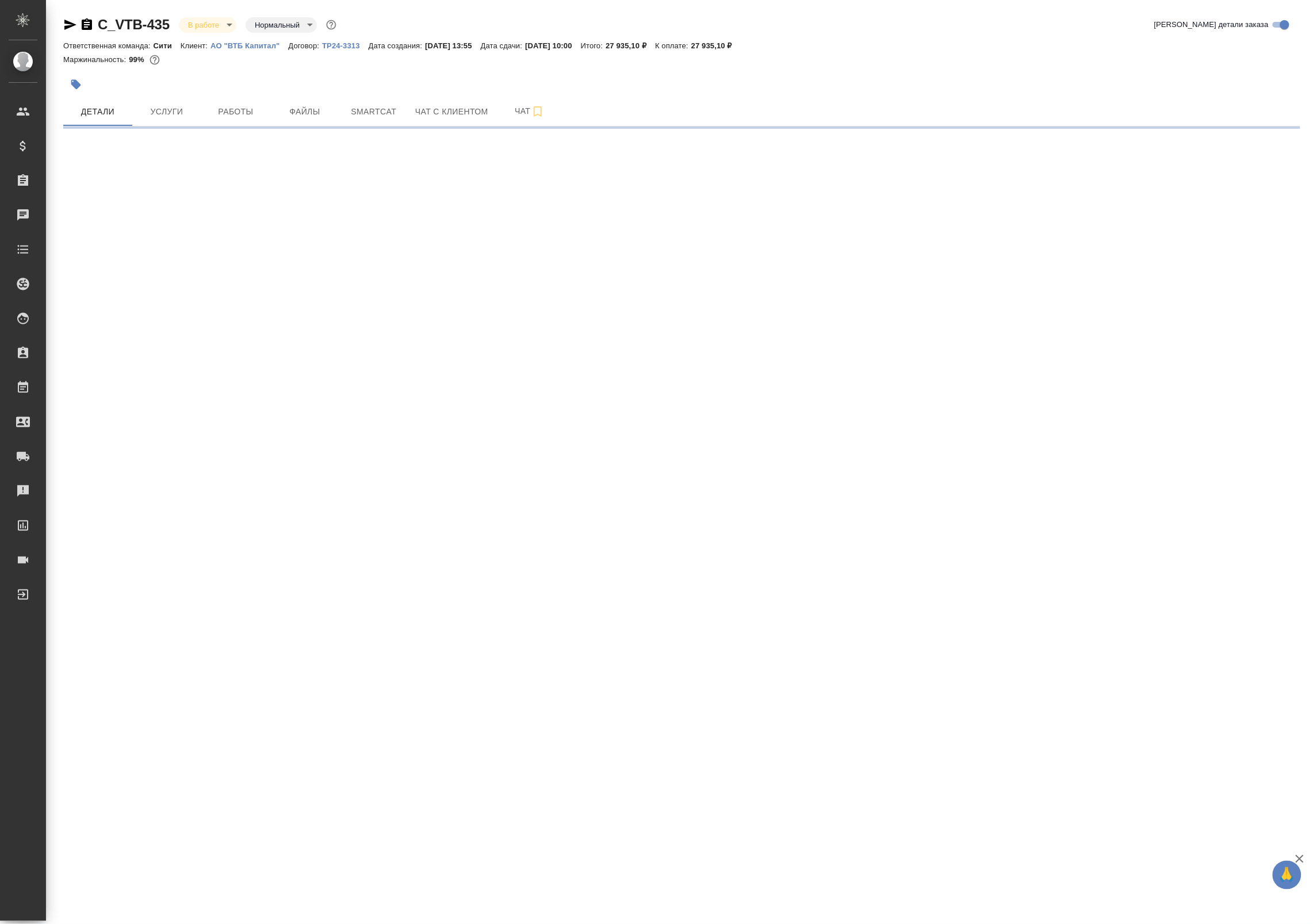
select select "RU"
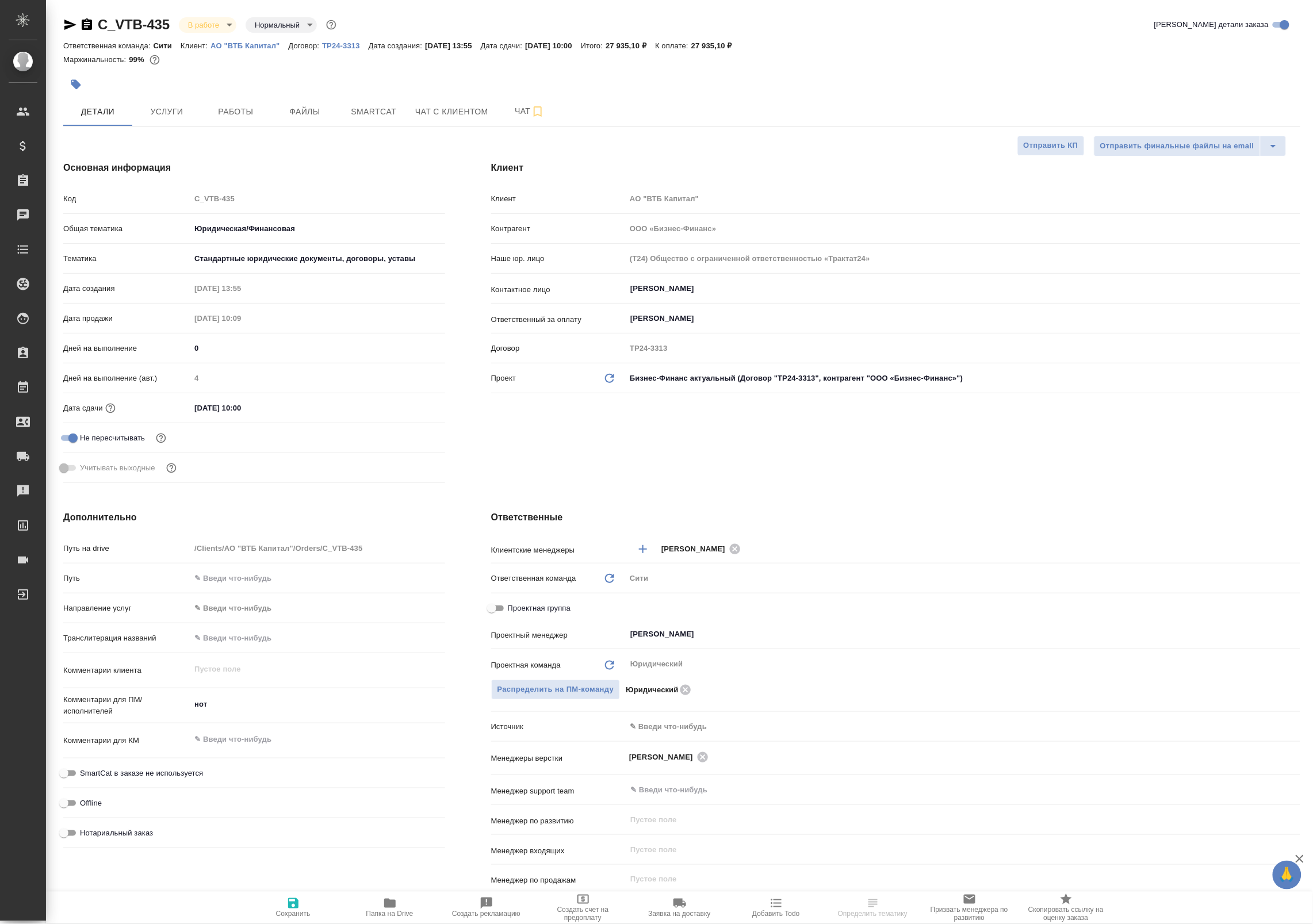
type textarea "x"
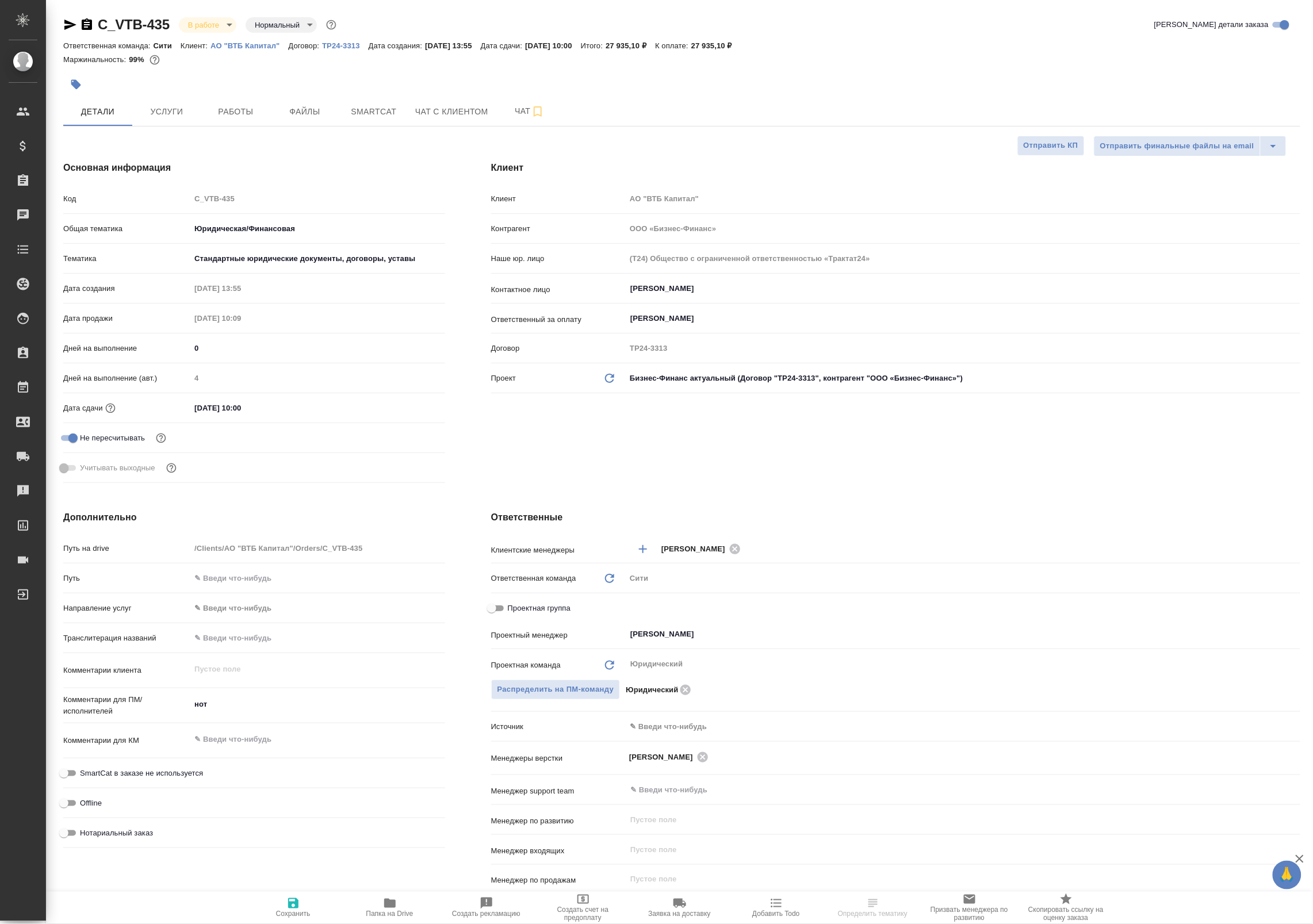
type textarea "x"
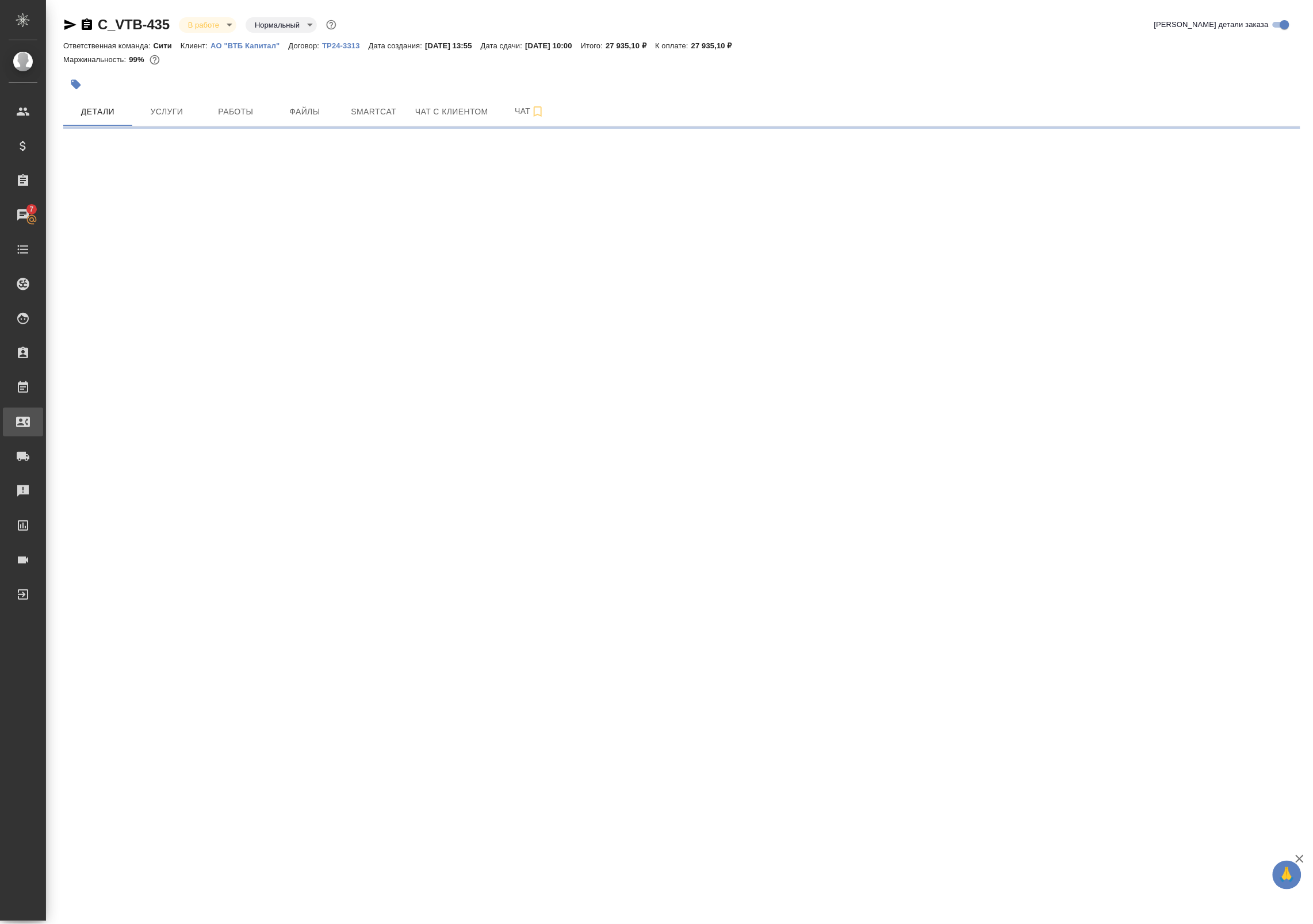
select select "RU"
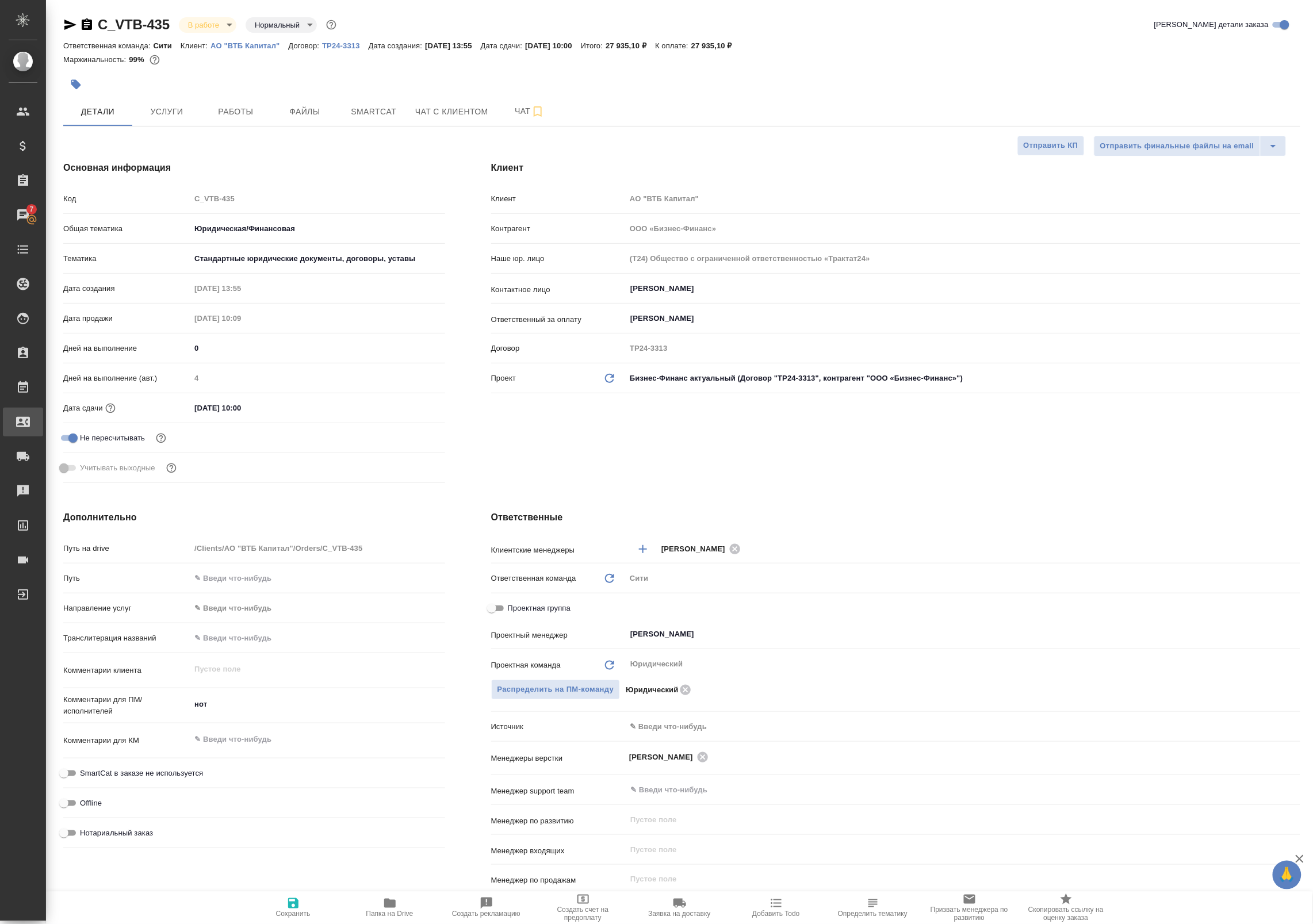
type textarea "x"
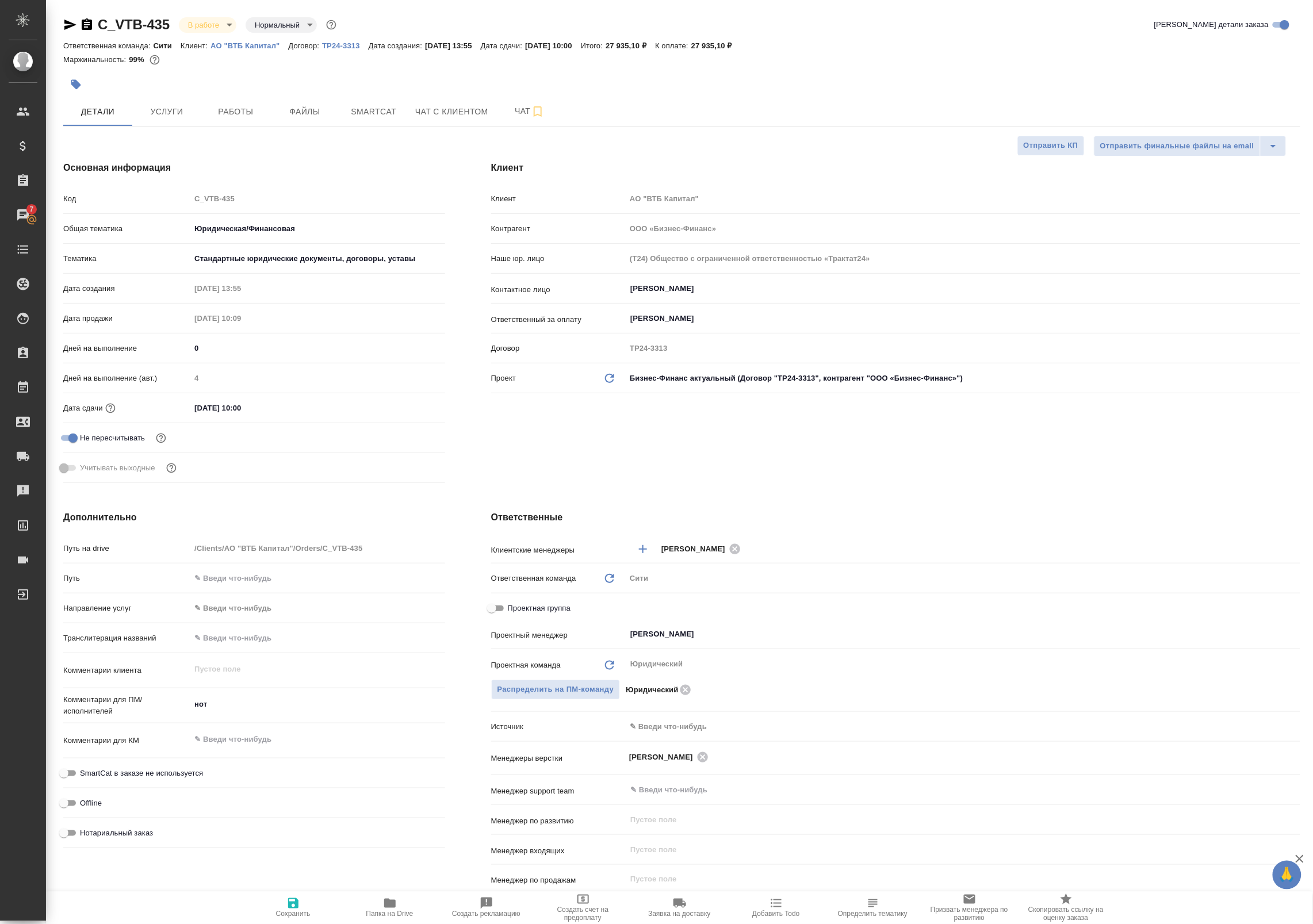
type textarea "x"
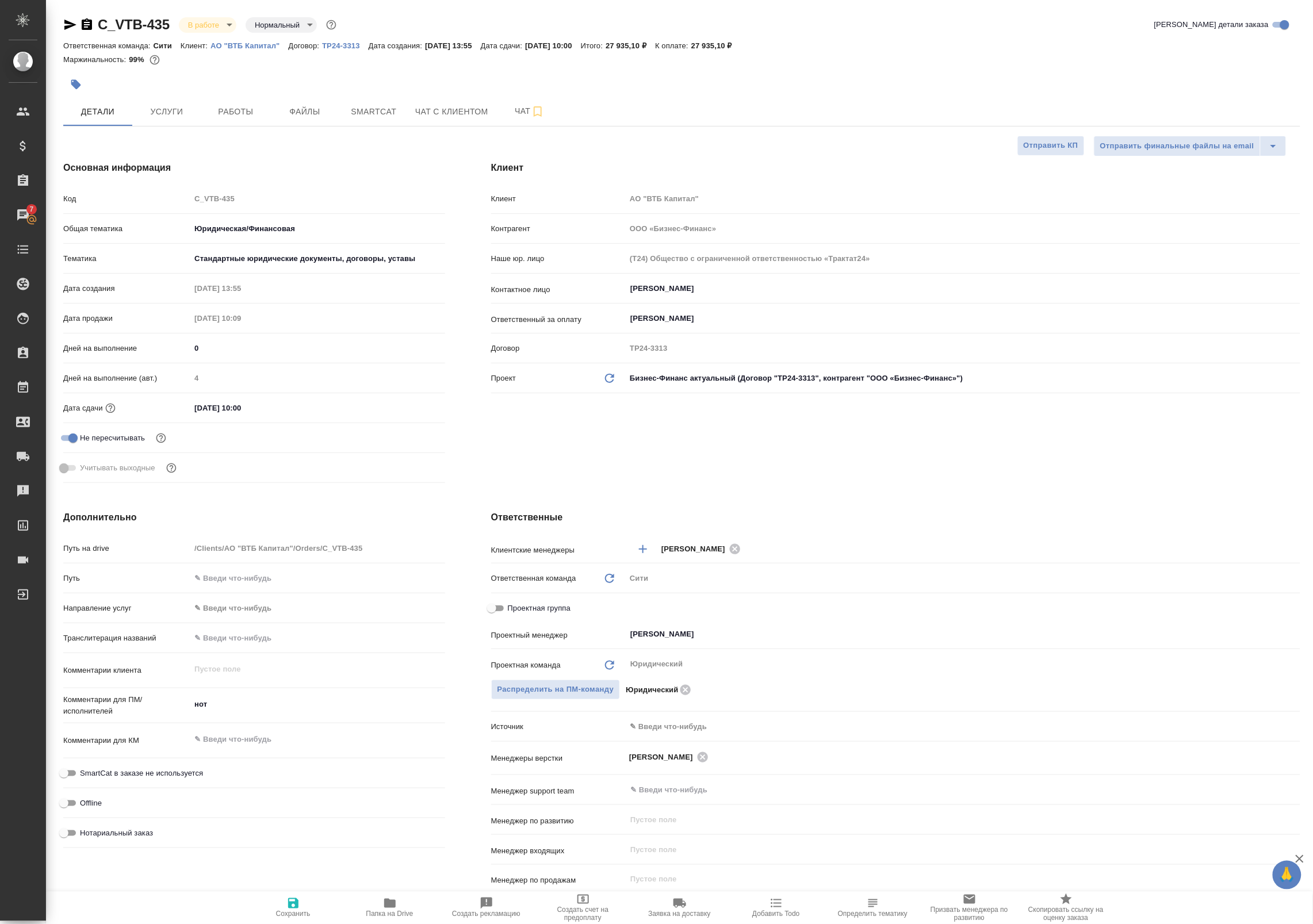
type textarea "x"
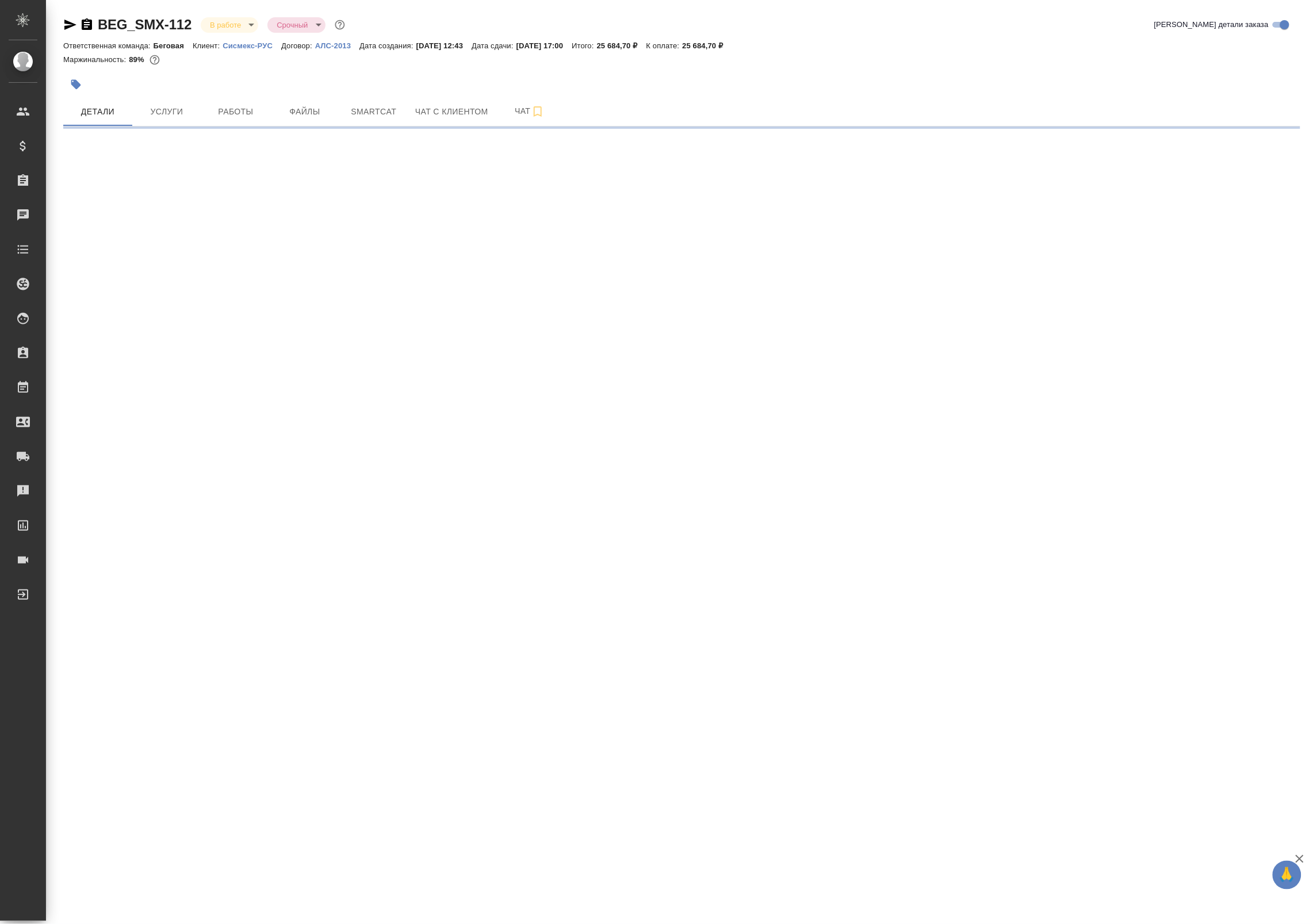
select select "RU"
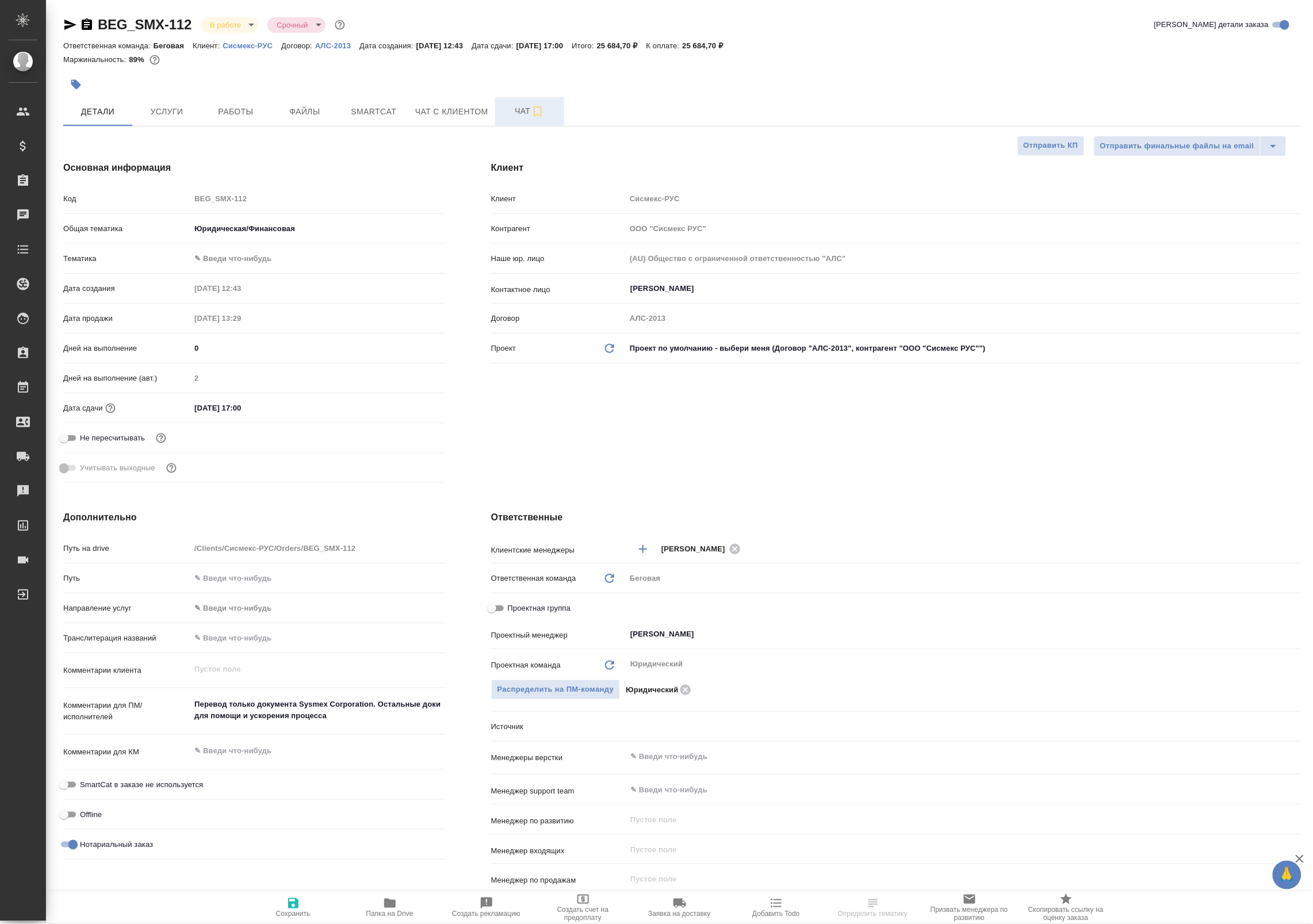
type textarea "x"
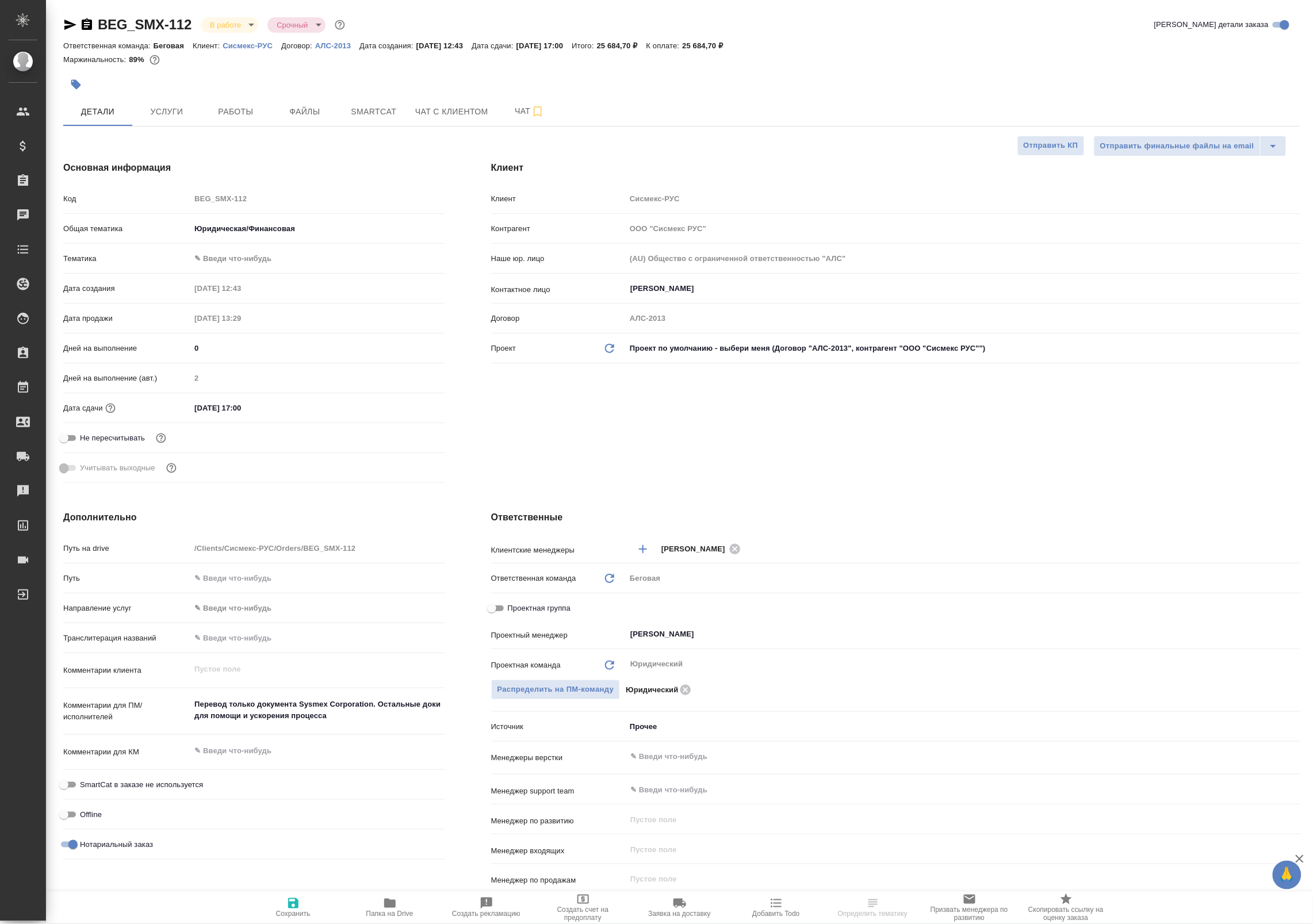
type textarea "x"
click at [249, 112] on span "Работы" at bounding box center [236, 112] width 55 height 14
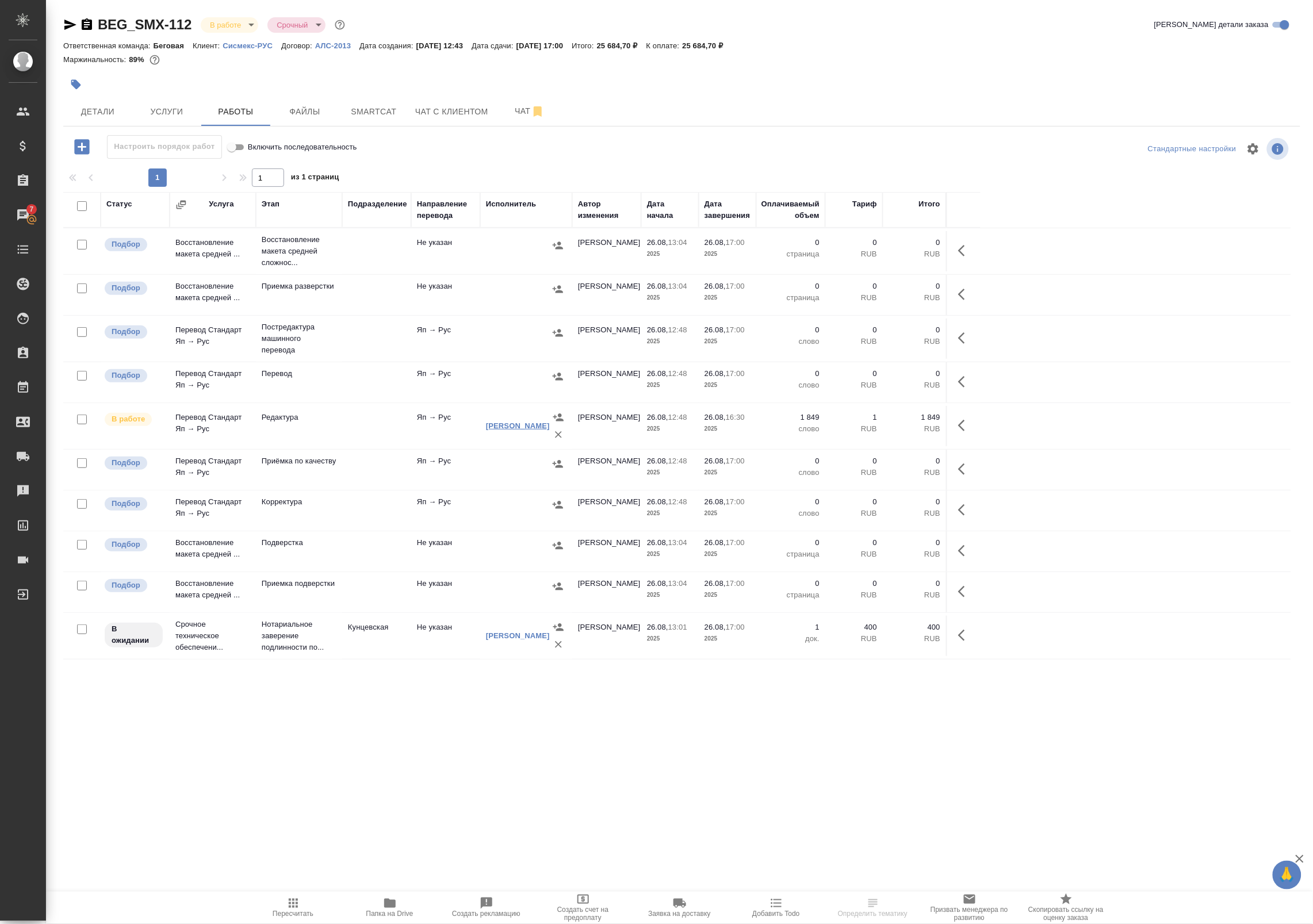
click at [519, 428] on link "Денисова Елена" at bounding box center [518, 426] width 64 height 9
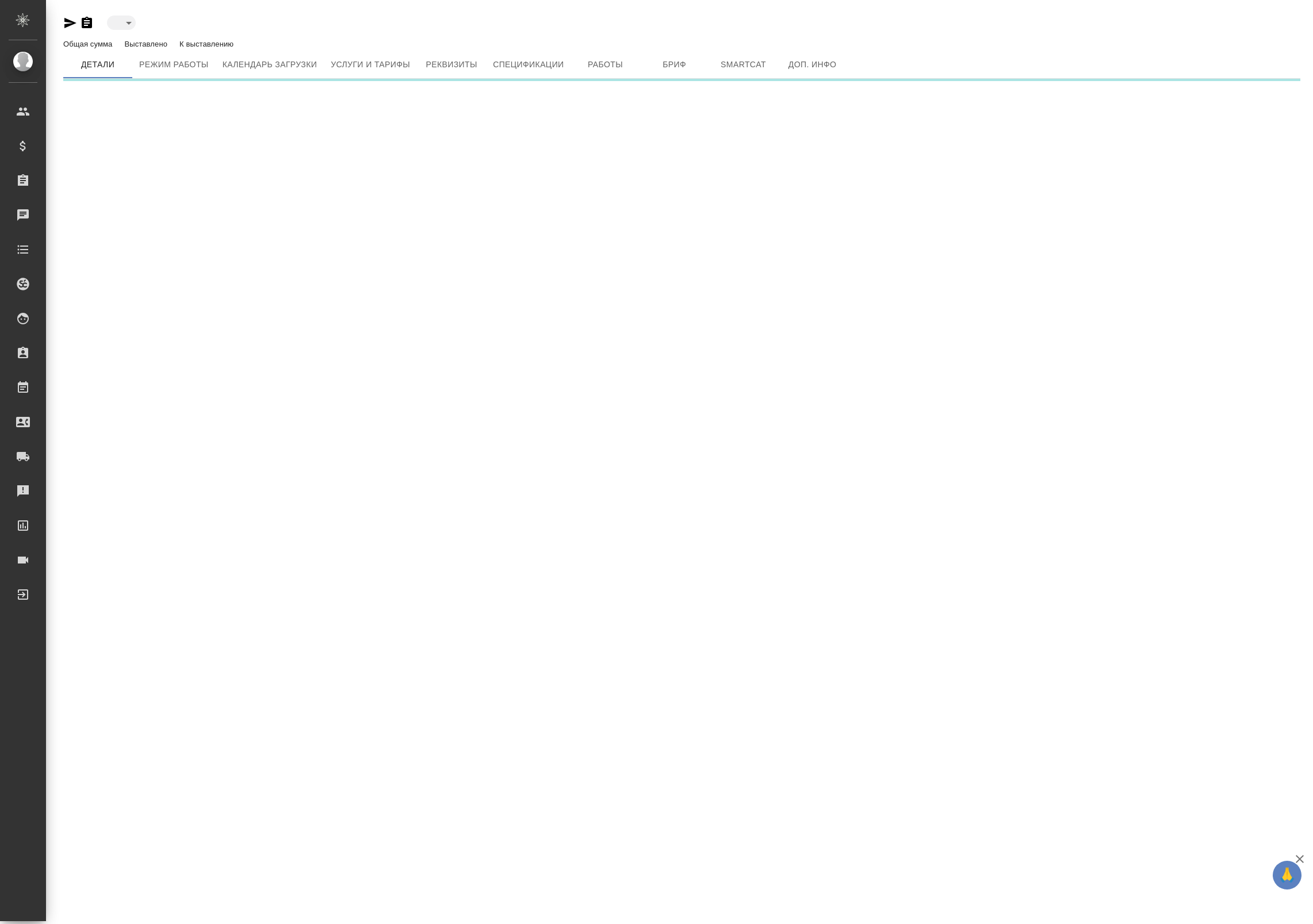
type input "active"
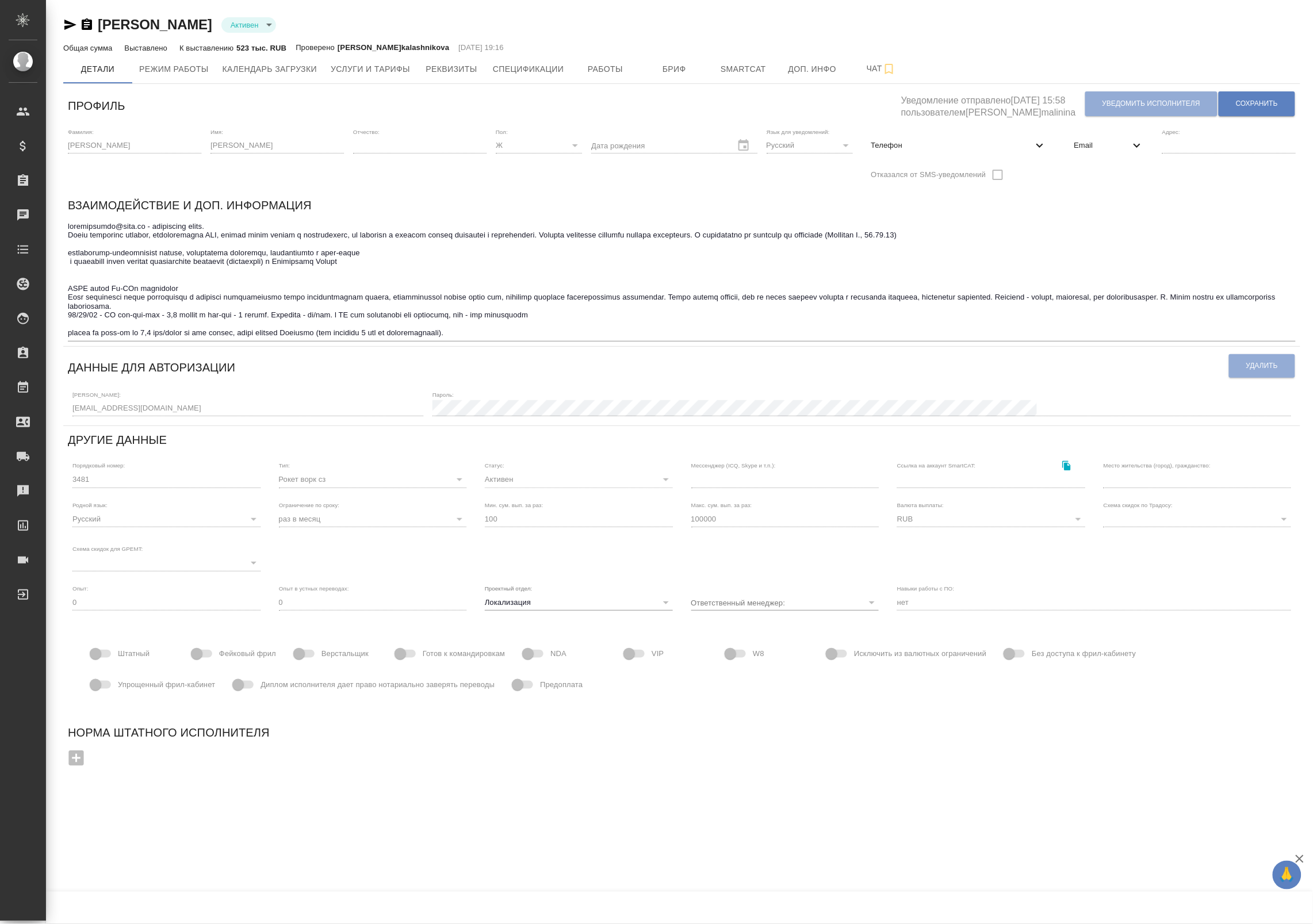
click at [999, 150] on span "Телефон" at bounding box center [951, 145] width 161 height 12
select select "RU"
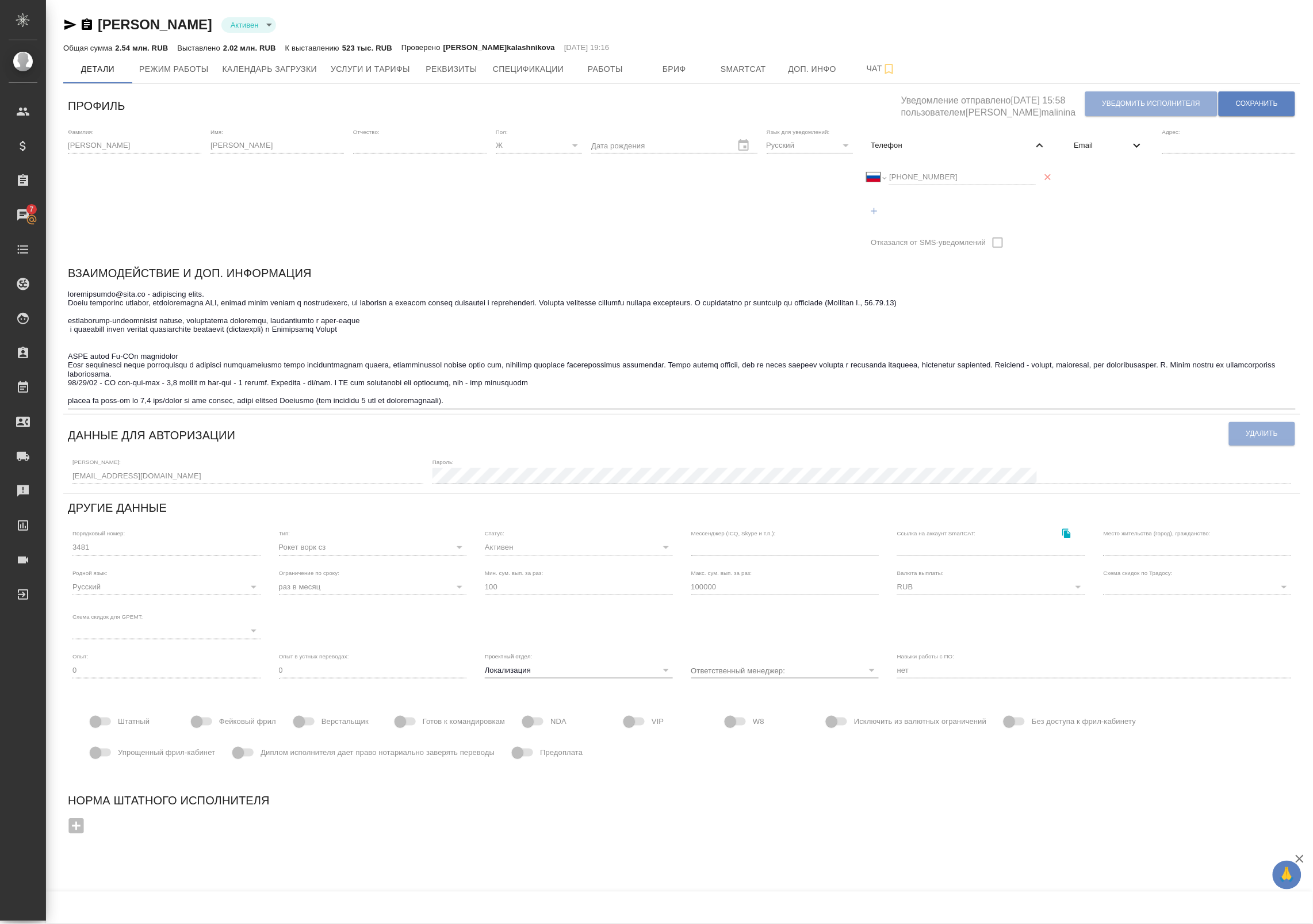
click at [106, 464] on div "Логин: denisovalena@list.ru" at bounding box center [248, 471] width 351 height 25
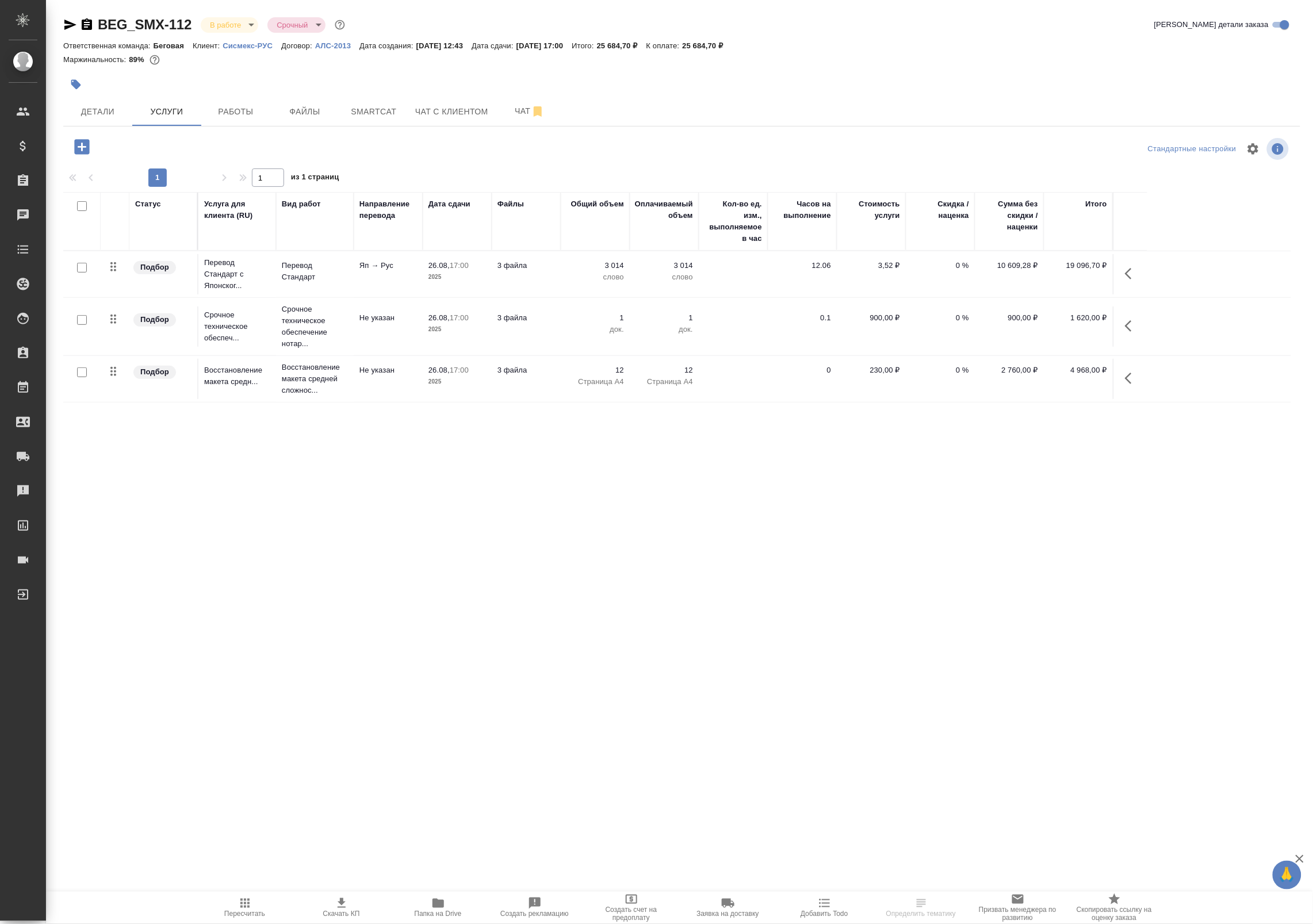
click at [423, 906] on span "Папка на Drive" at bounding box center [438, 907] width 83 height 22
click at [115, 108] on span "Детали" at bounding box center [98, 112] width 55 height 14
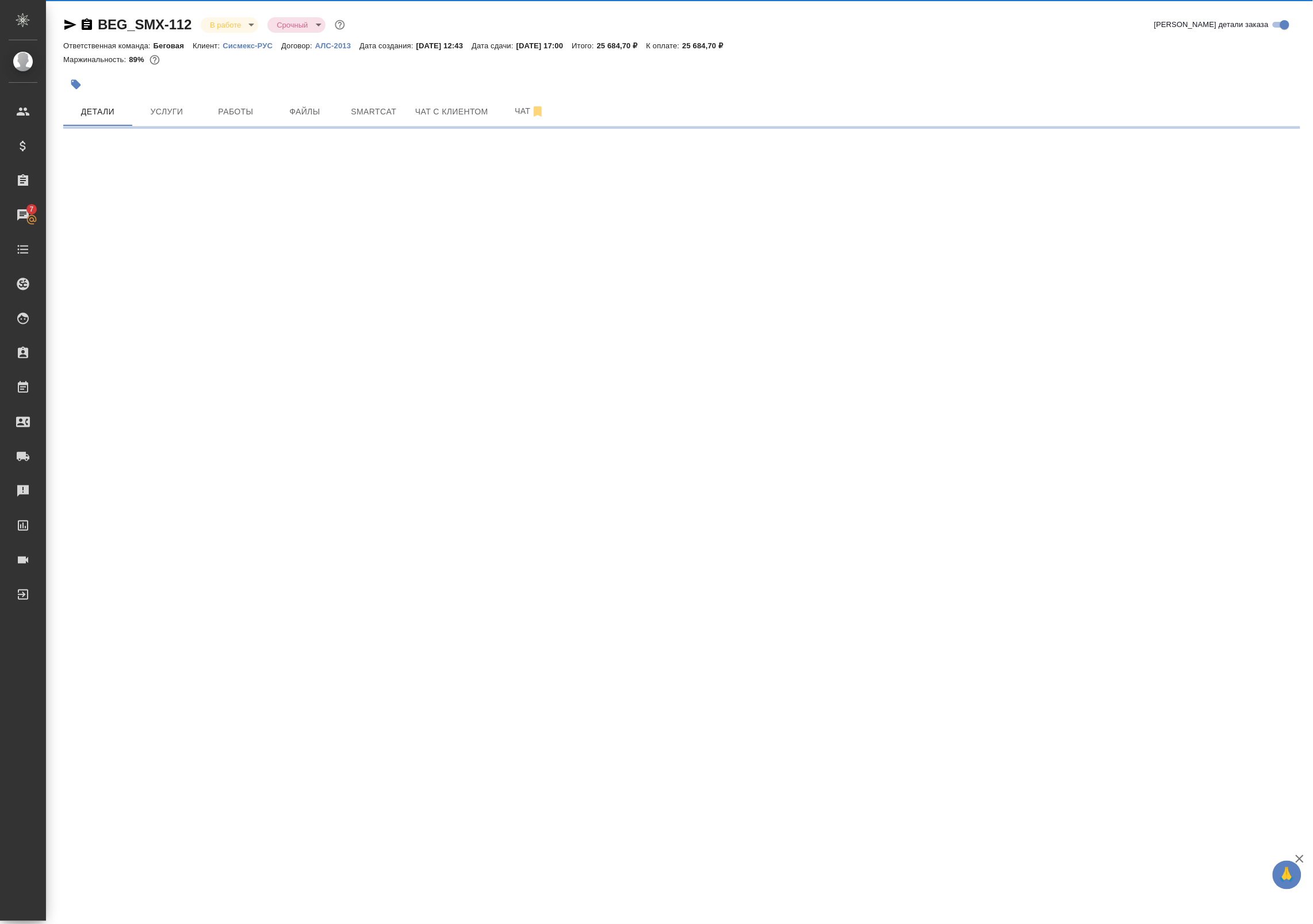
select select "RU"
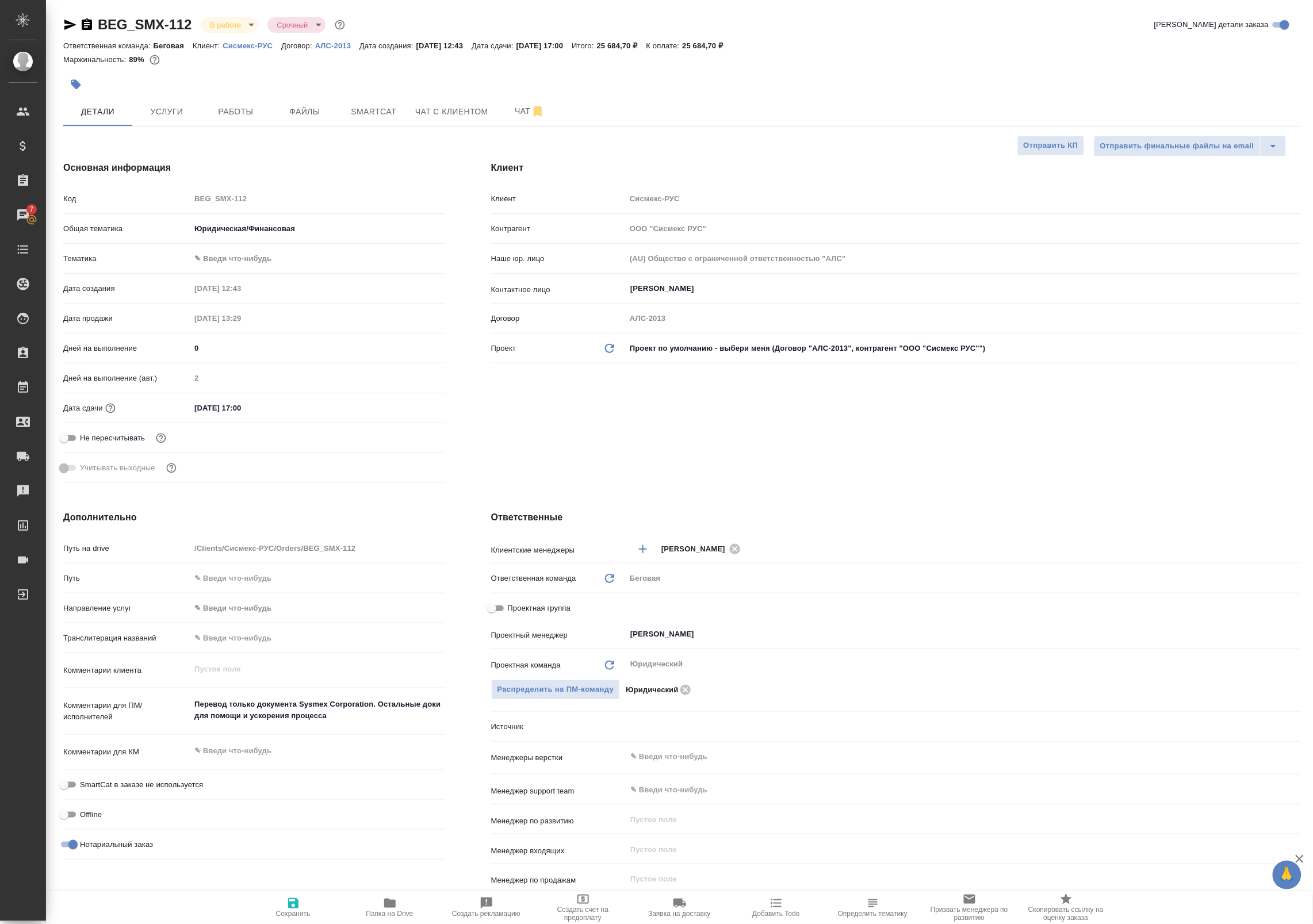
type textarea "x"
click at [252, 110] on span "Работы" at bounding box center [236, 112] width 55 height 14
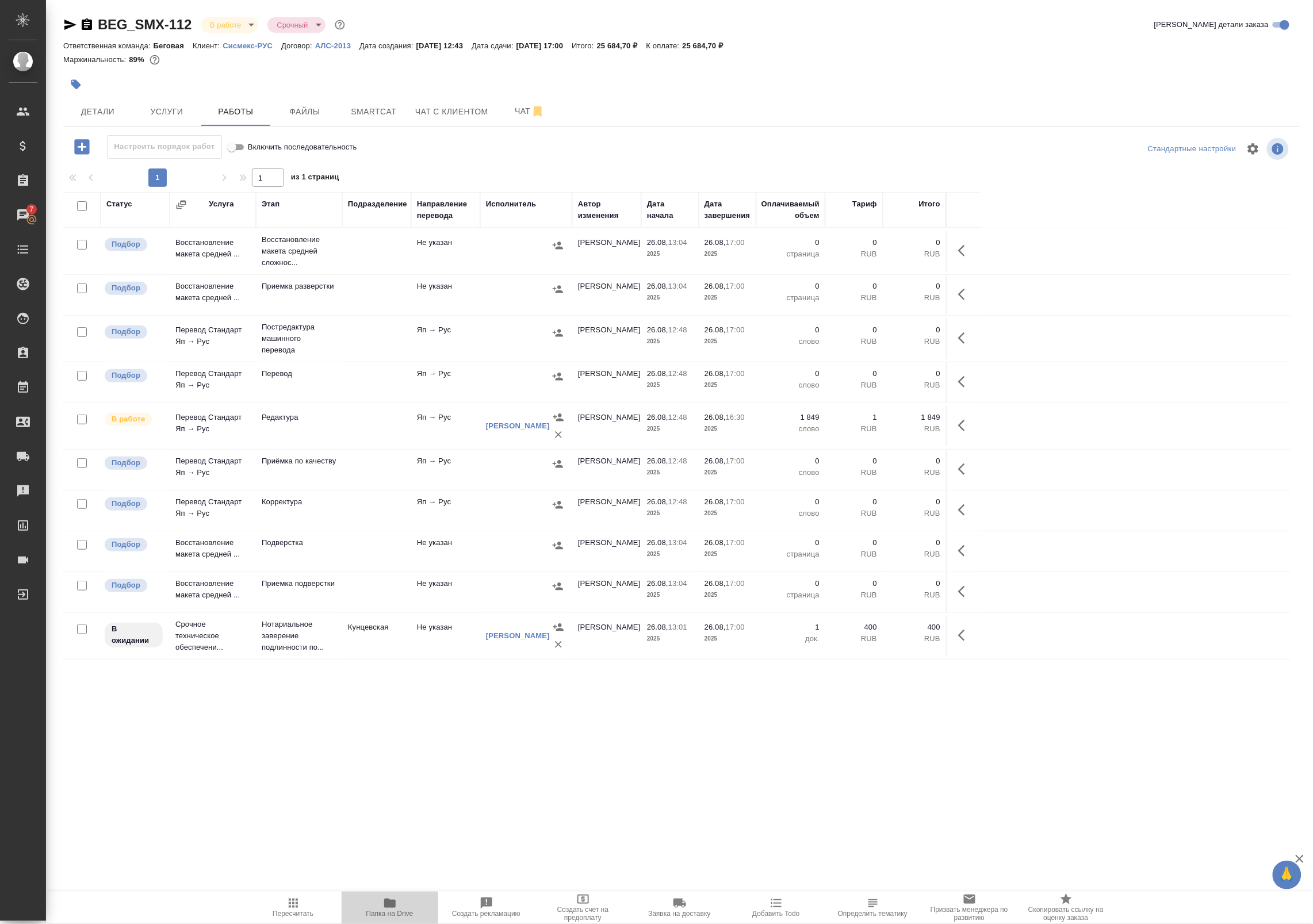
click at [388, 901] on icon "button" at bounding box center [390, 903] width 12 height 9
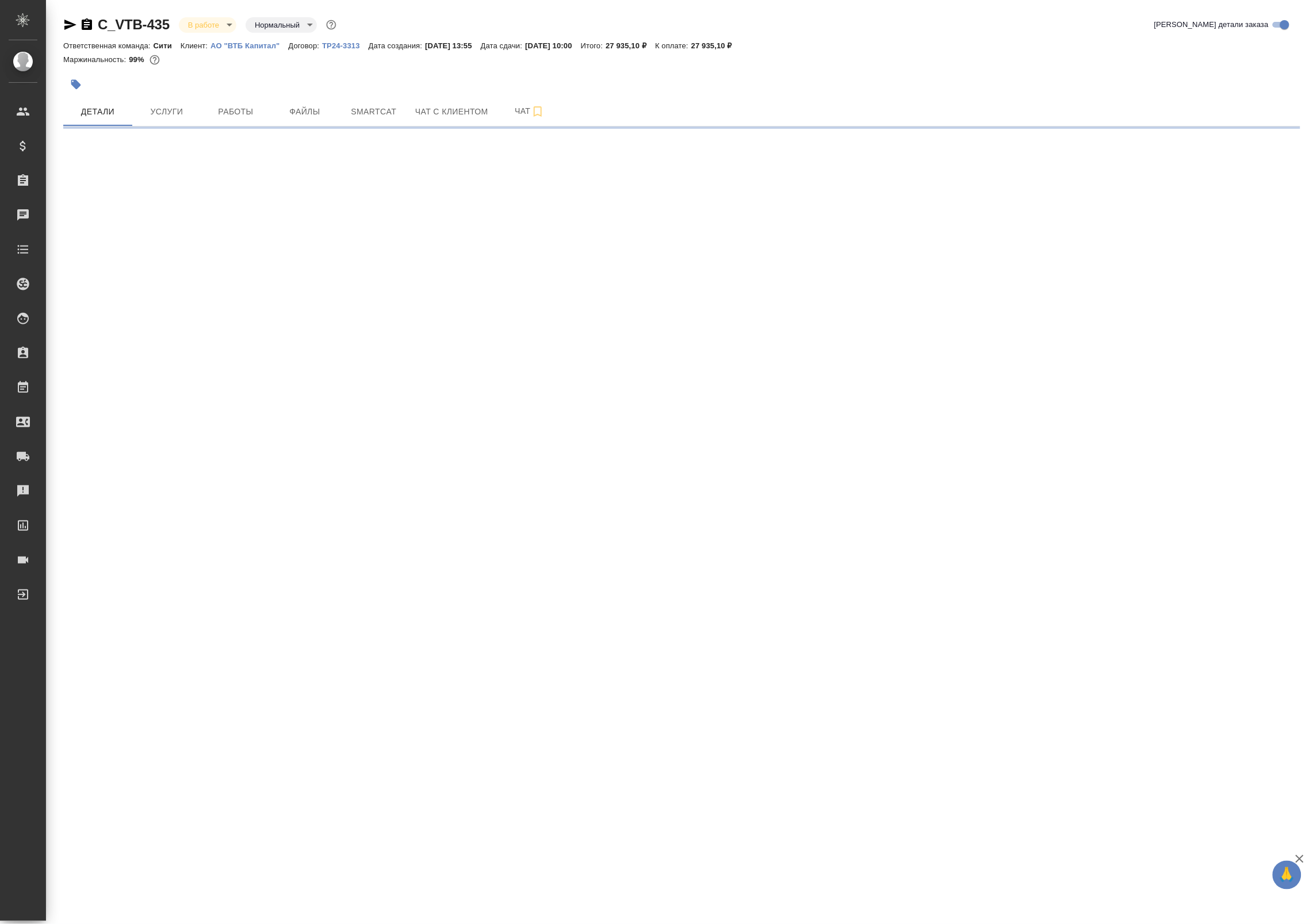
select select "RU"
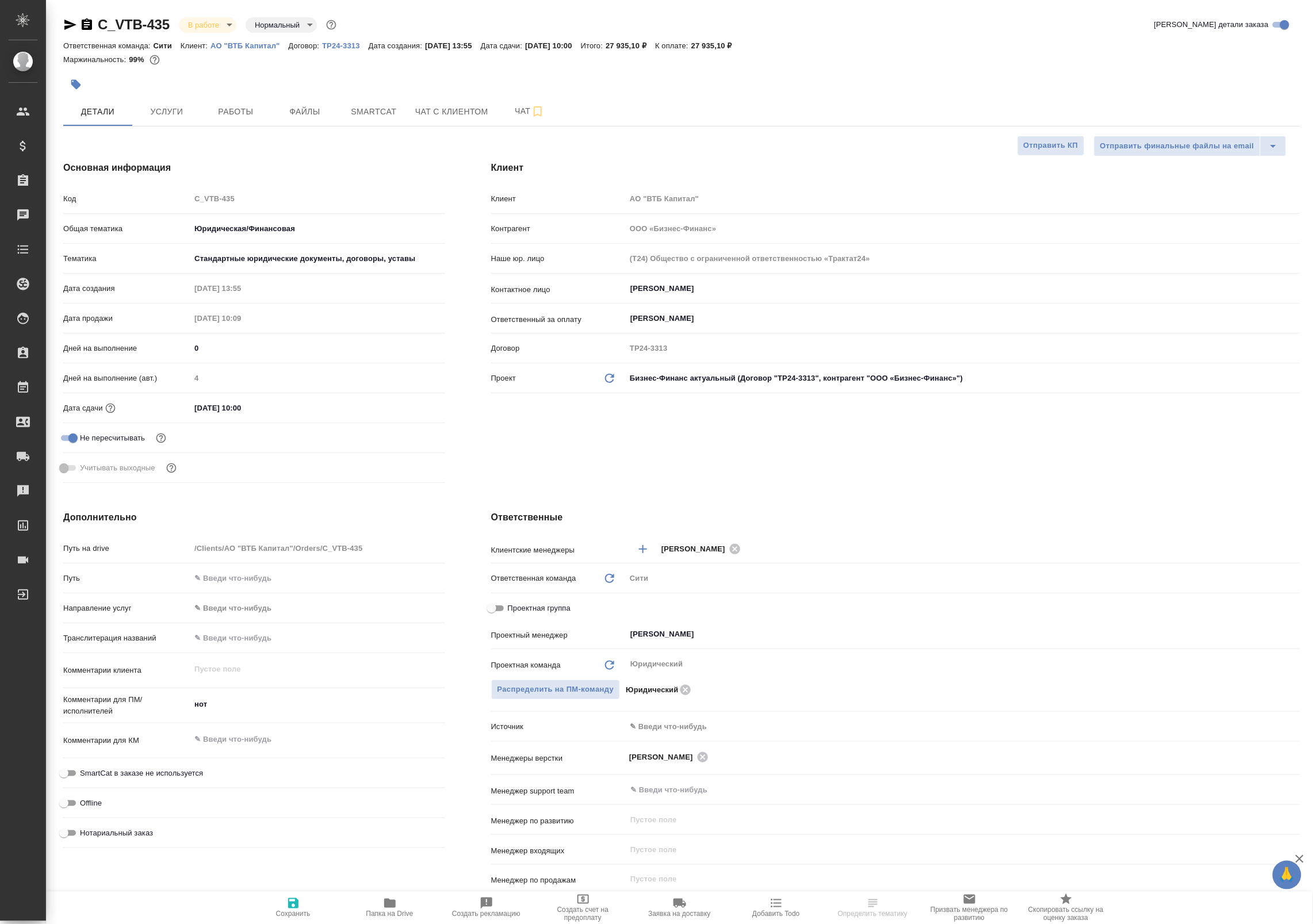
type textarea "x"
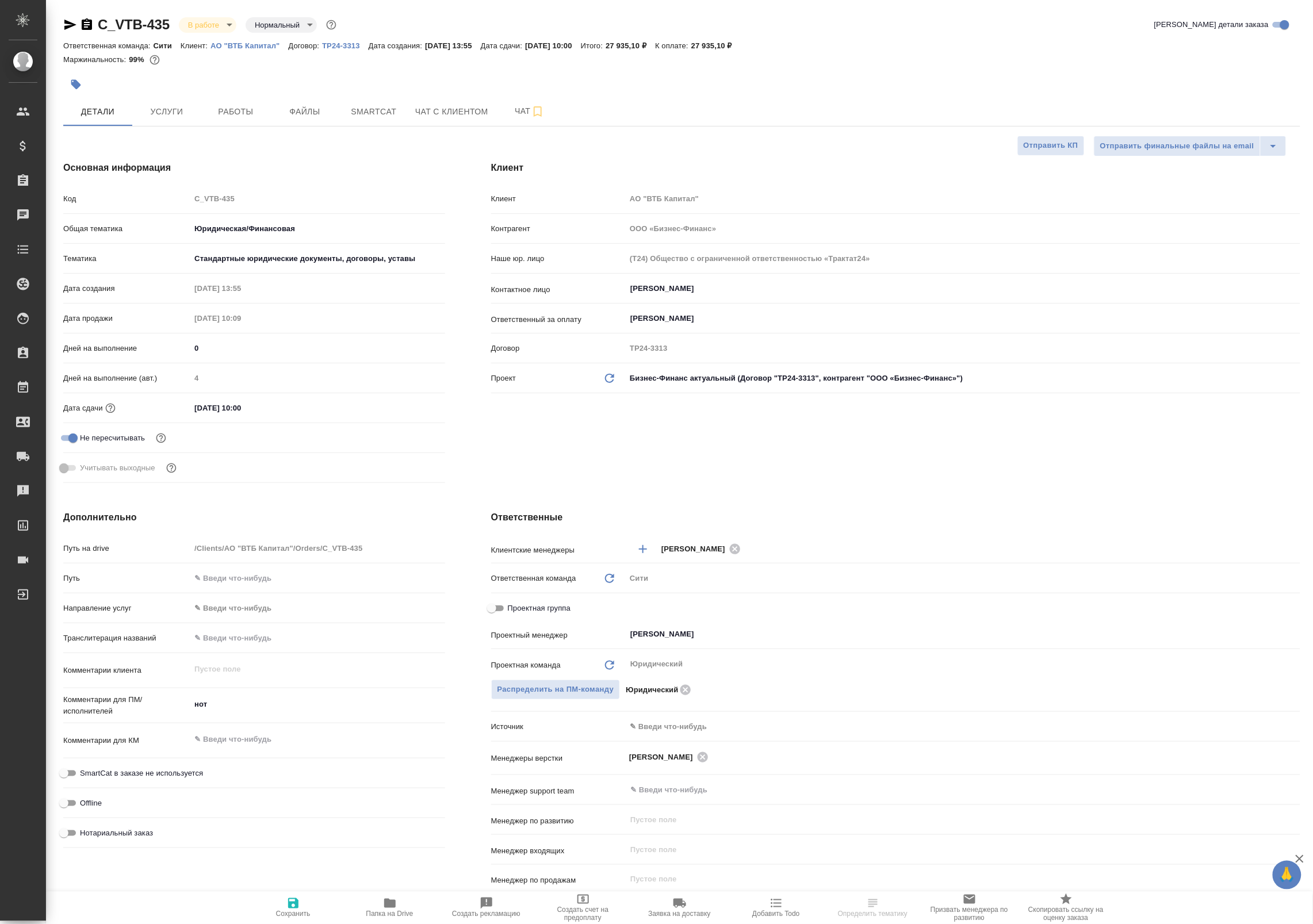
type textarea "x"
click at [177, 110] on span "Услуги" at bounding box center [167, 112] width 55 height 14
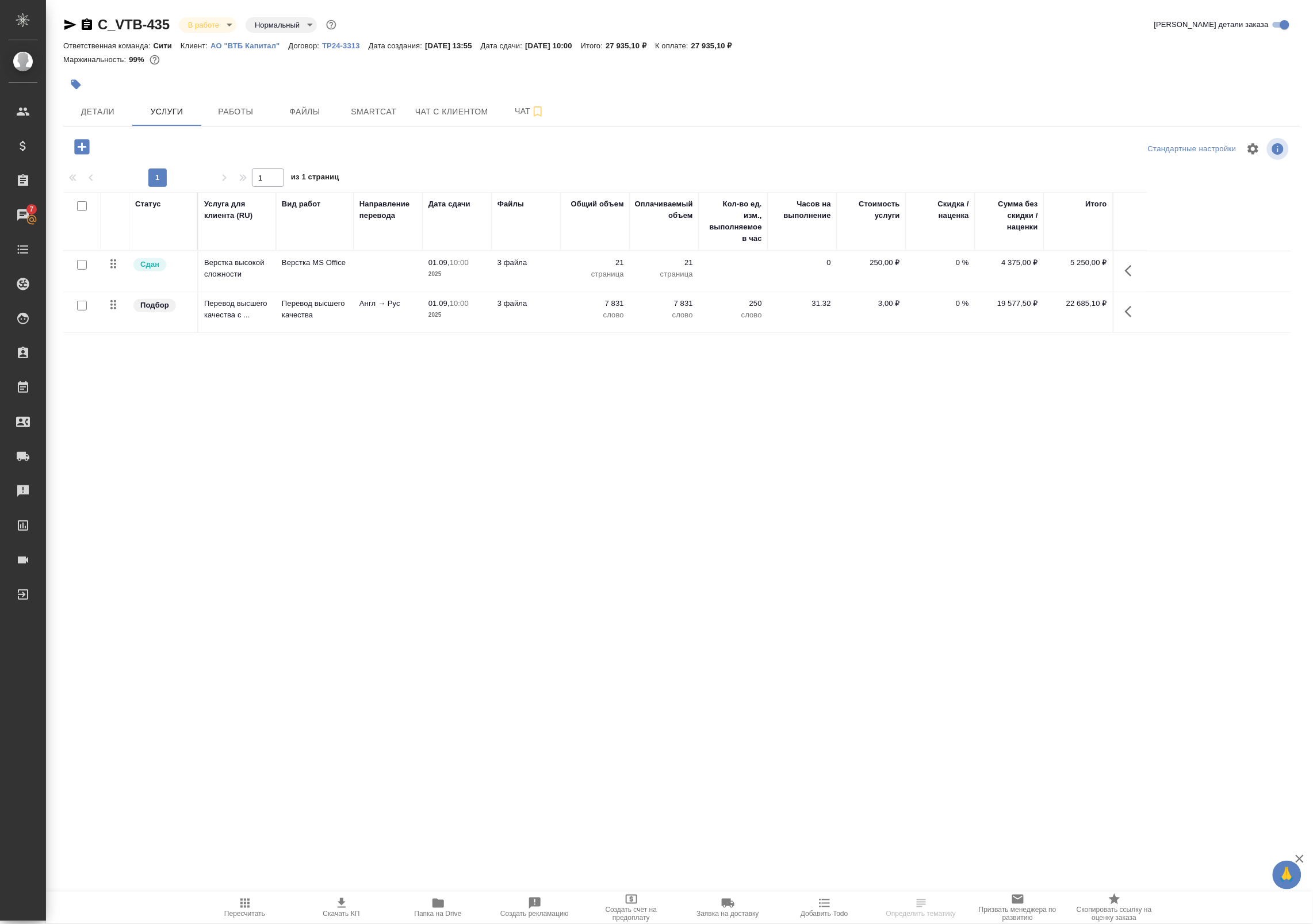
click at [93, 305] on div at bounding box center [82, 306] width 26 height 16
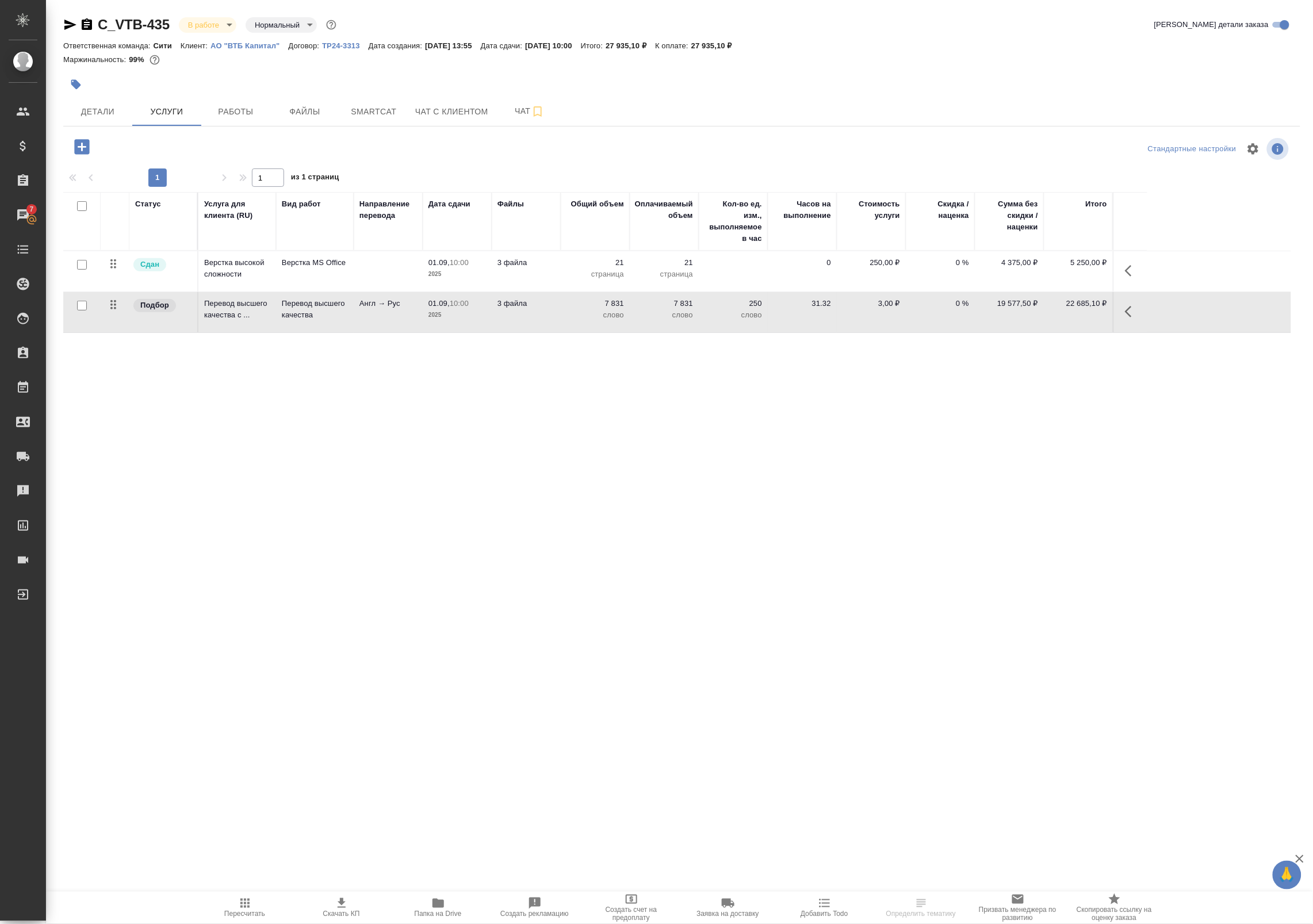
click at [82, 303] on input "checkbox" at bounding box center [82, 306] width 10 height 10
checkbox input "true"
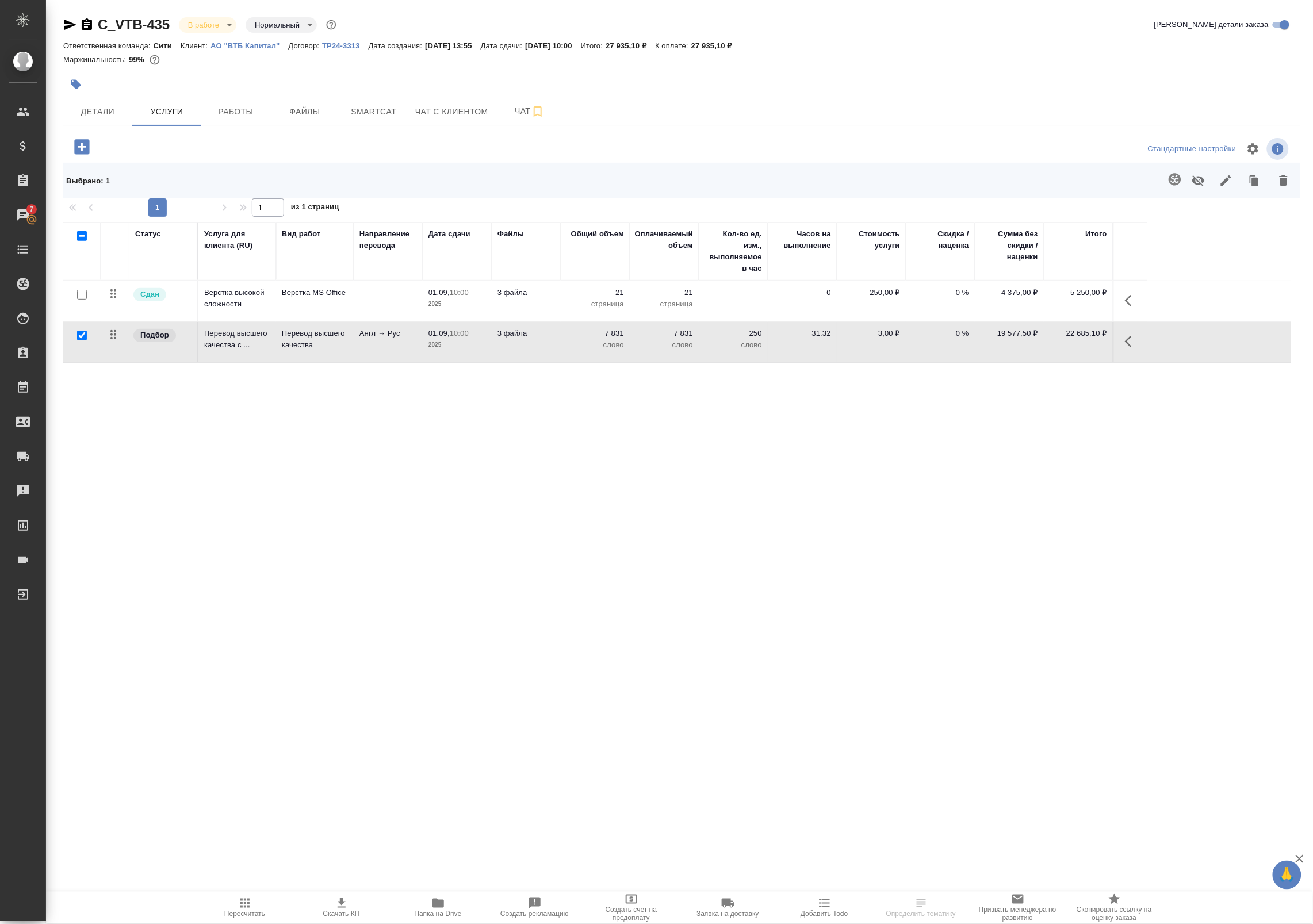
click at [1117, 335] on td at bounding box center [1130, 342] width 34 height 40
click at [1126, 342] on icon "button" at bounding box center [1128, 341] width 7 height 12
click at [1022, 339] on icon "button" at bounding box center [1020, 341] width 14 height 13
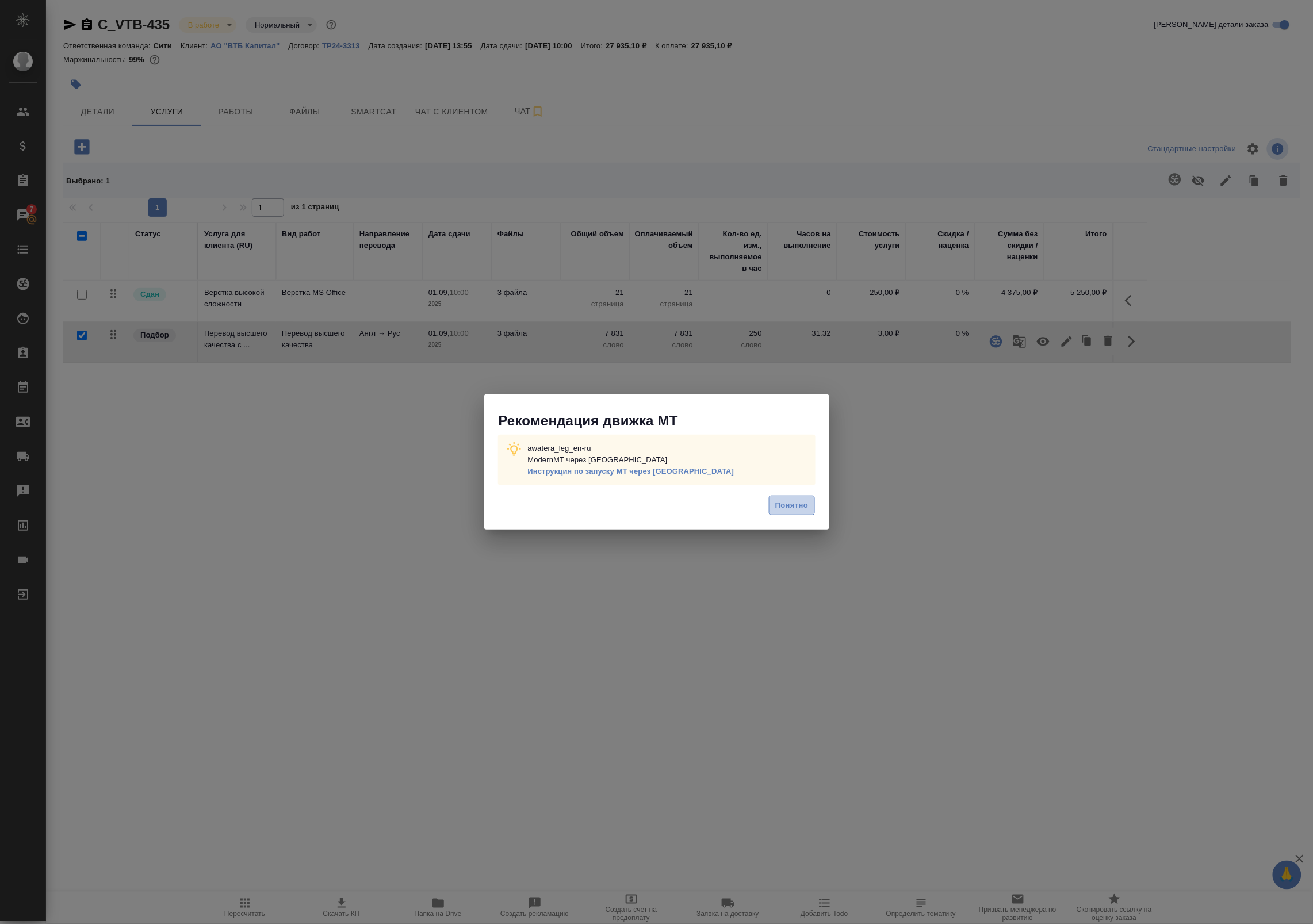
click at [786, 512] on span "Понятно" at bounding box center [791, 506] width 33 height 13
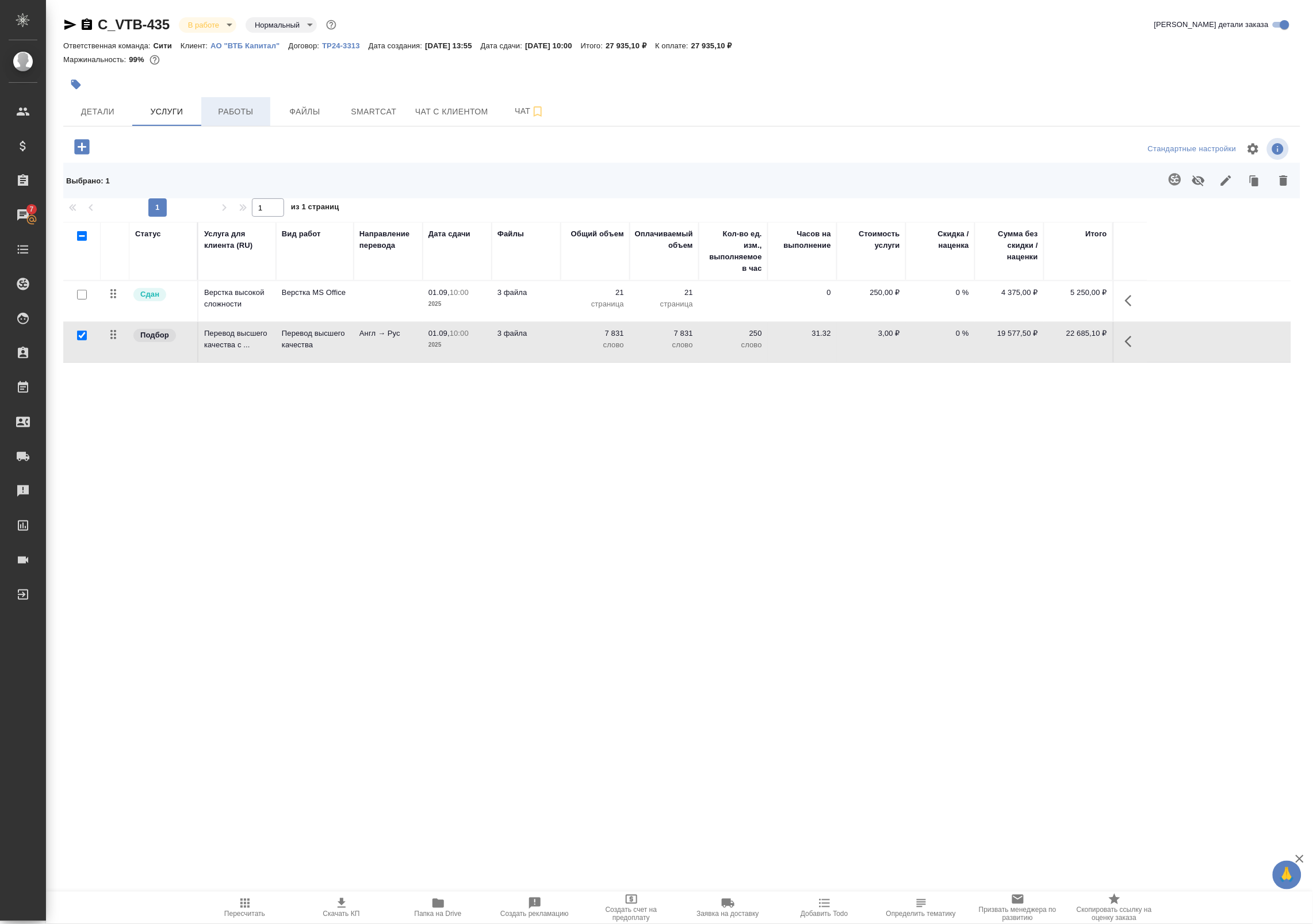
click at [231, 118] on span "Работы" at bounding box center [236, 112] width 55 height 14
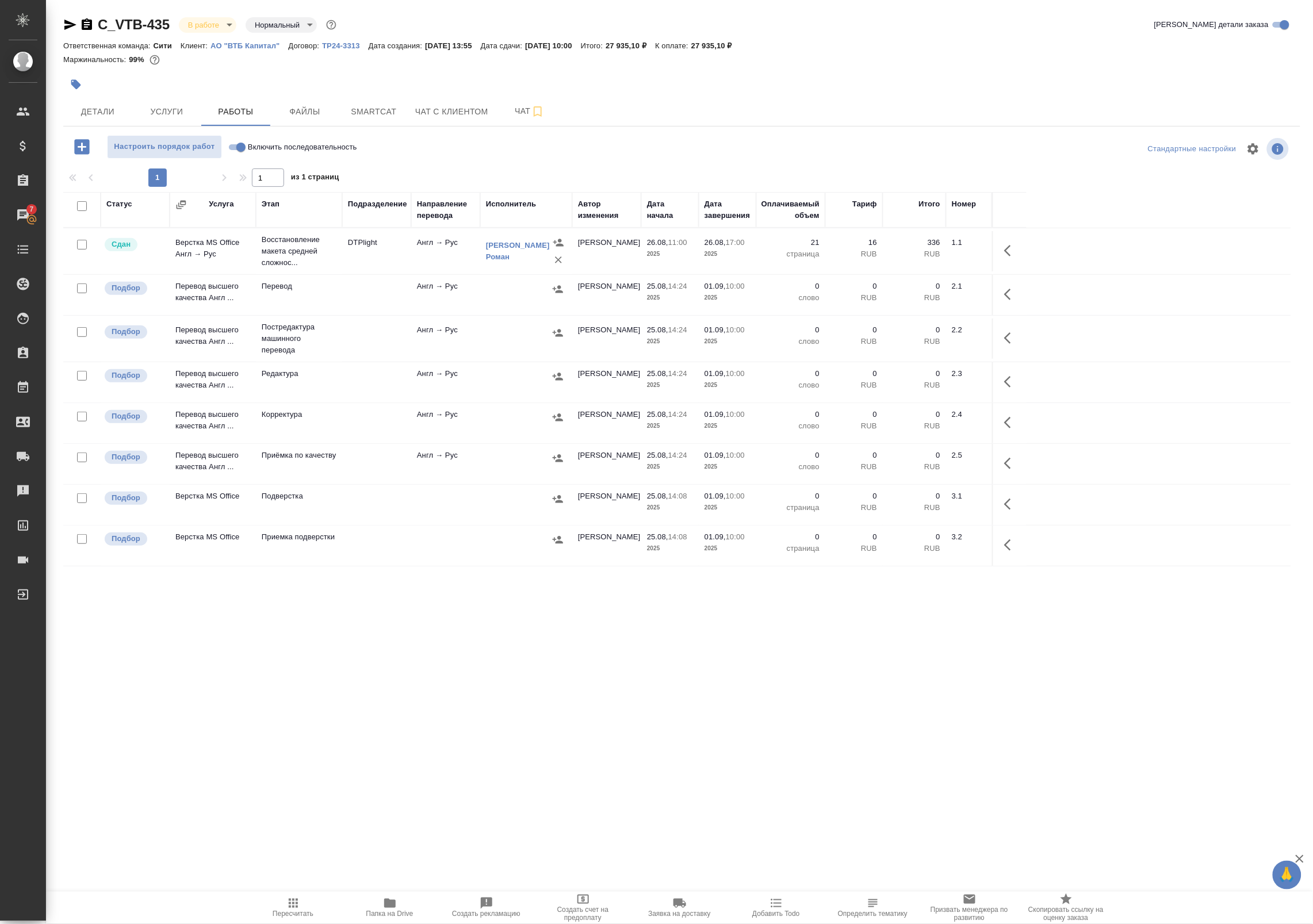
click at [518, 293] on div at bounding box center [526, 289] width 80 height 17
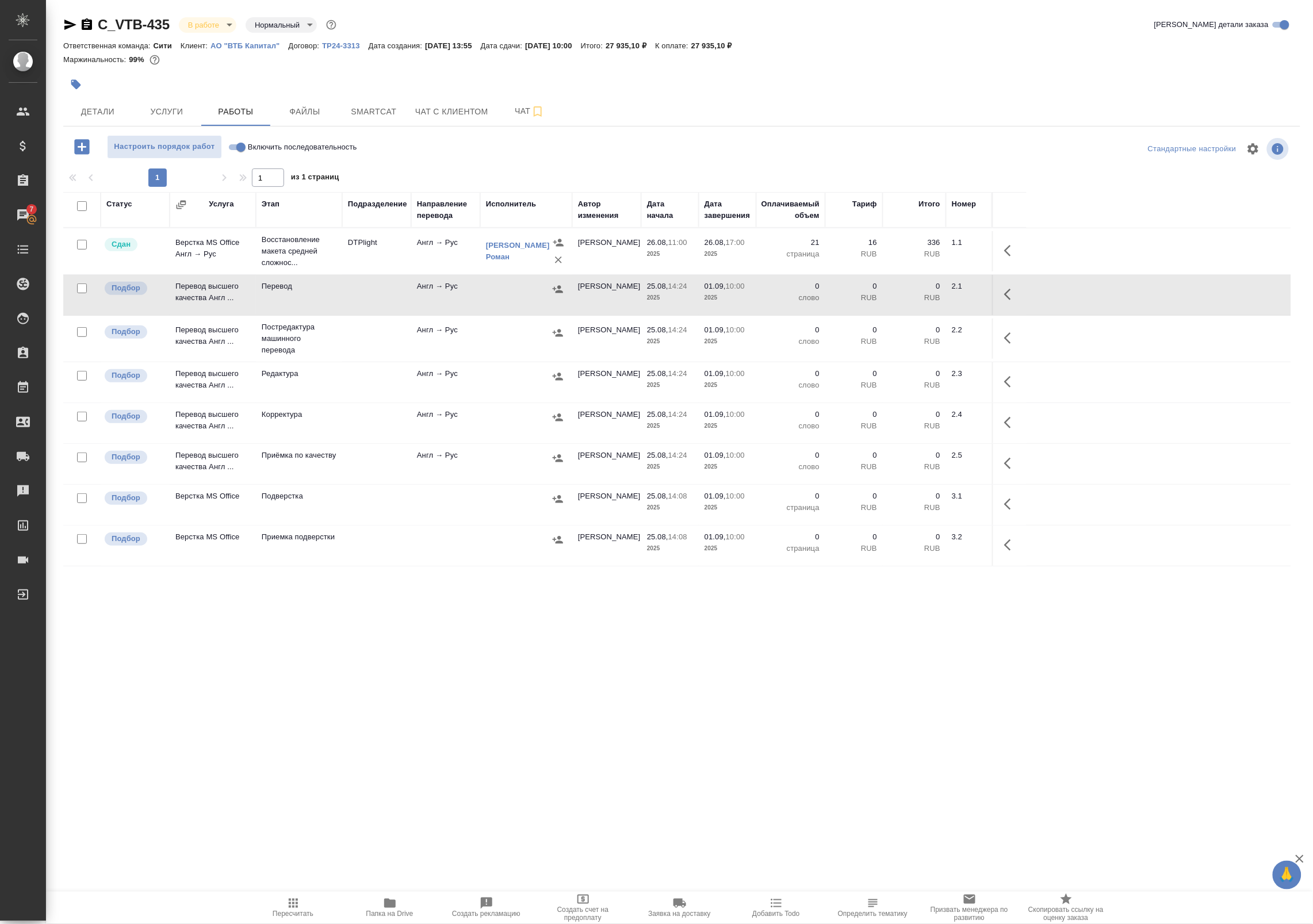
click at [533, 341] on div at bounding box center [526, 333] width 80 height 17
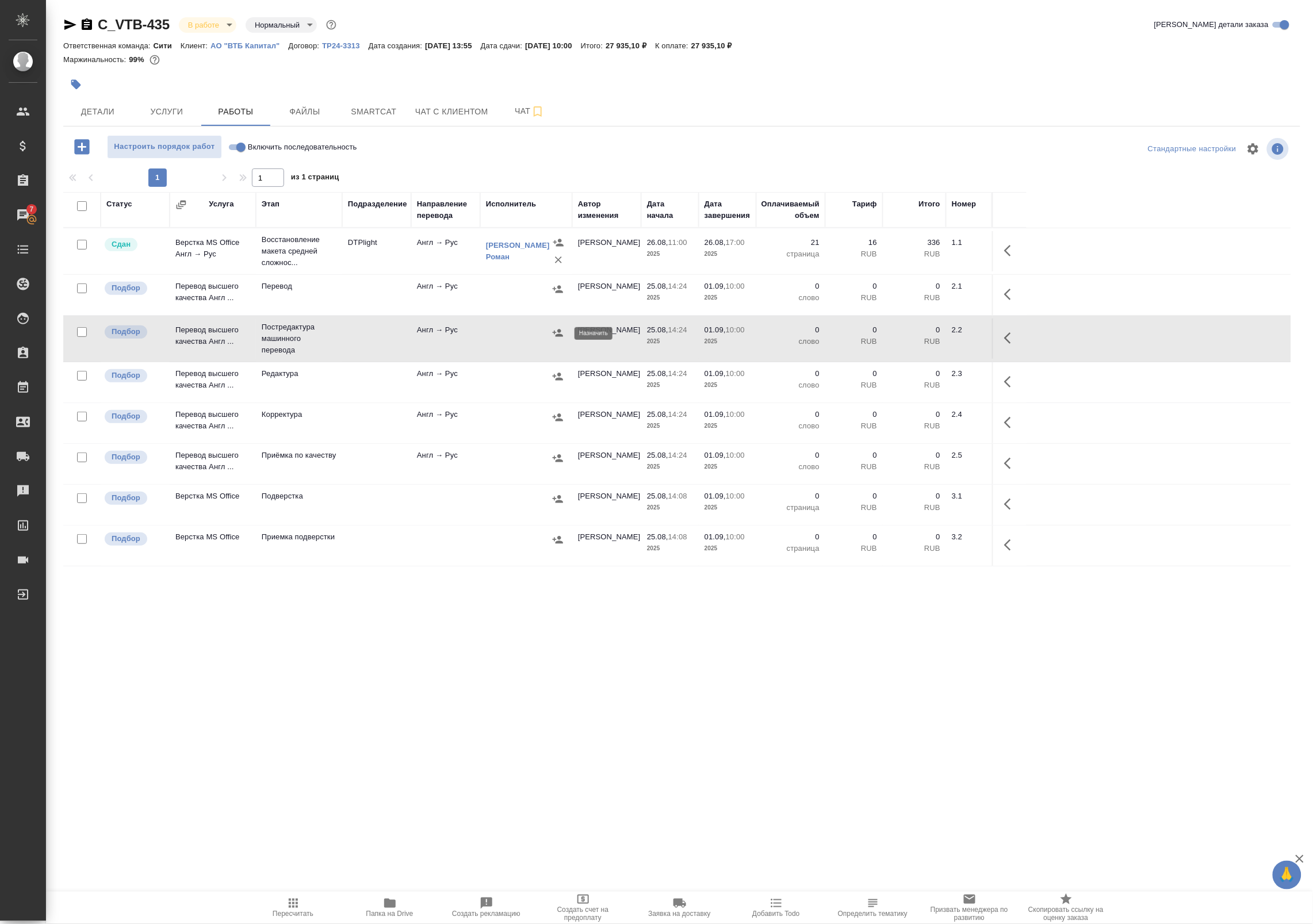
click at [558, 333] on icon "button" at bounding box center [557, 333] width 12 height 12
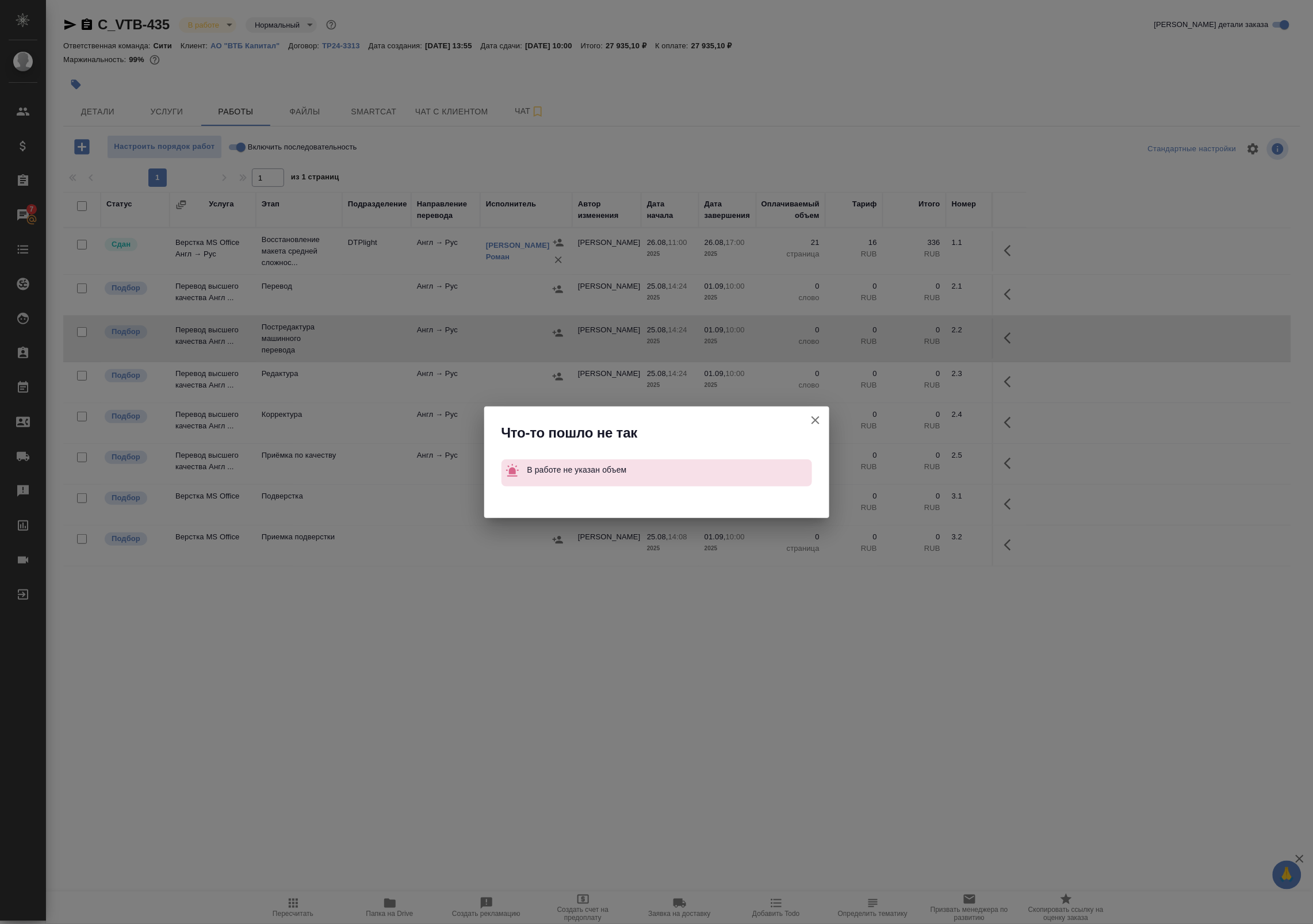
drag, startPoint x: 808, startPoint y: 425, endPoint x: 802, endPoint y: 417, distance: 10.0
click at [809, 424] on icon "button" at bounding box center [815, 420] width 14 height 13
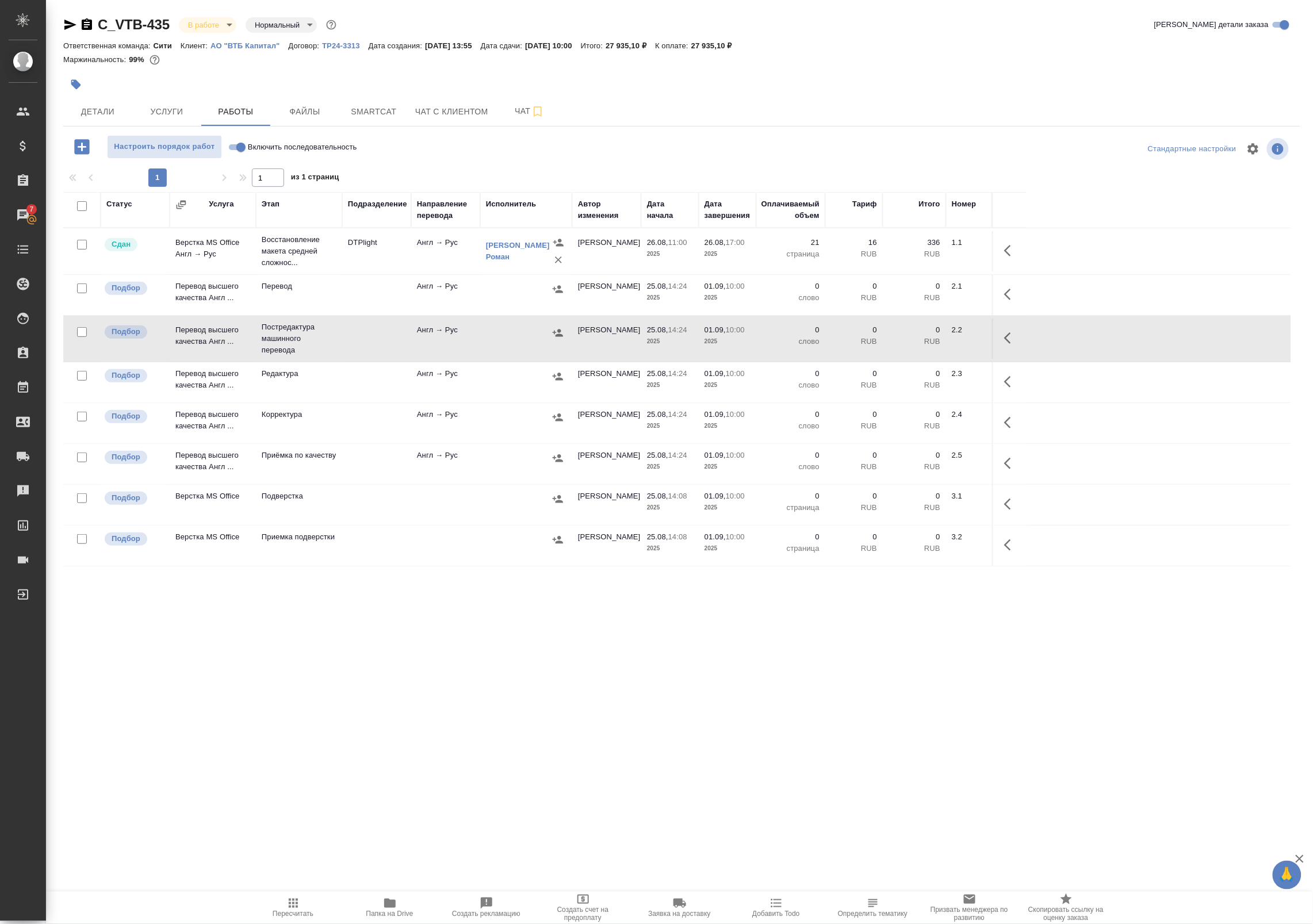
click at [1010, 340] on icon "button" at bounding box center [1011, 338] width 14 height 13
click at [930, 341] on icon "button" at bounding box center [926, 338] width 14 height 13
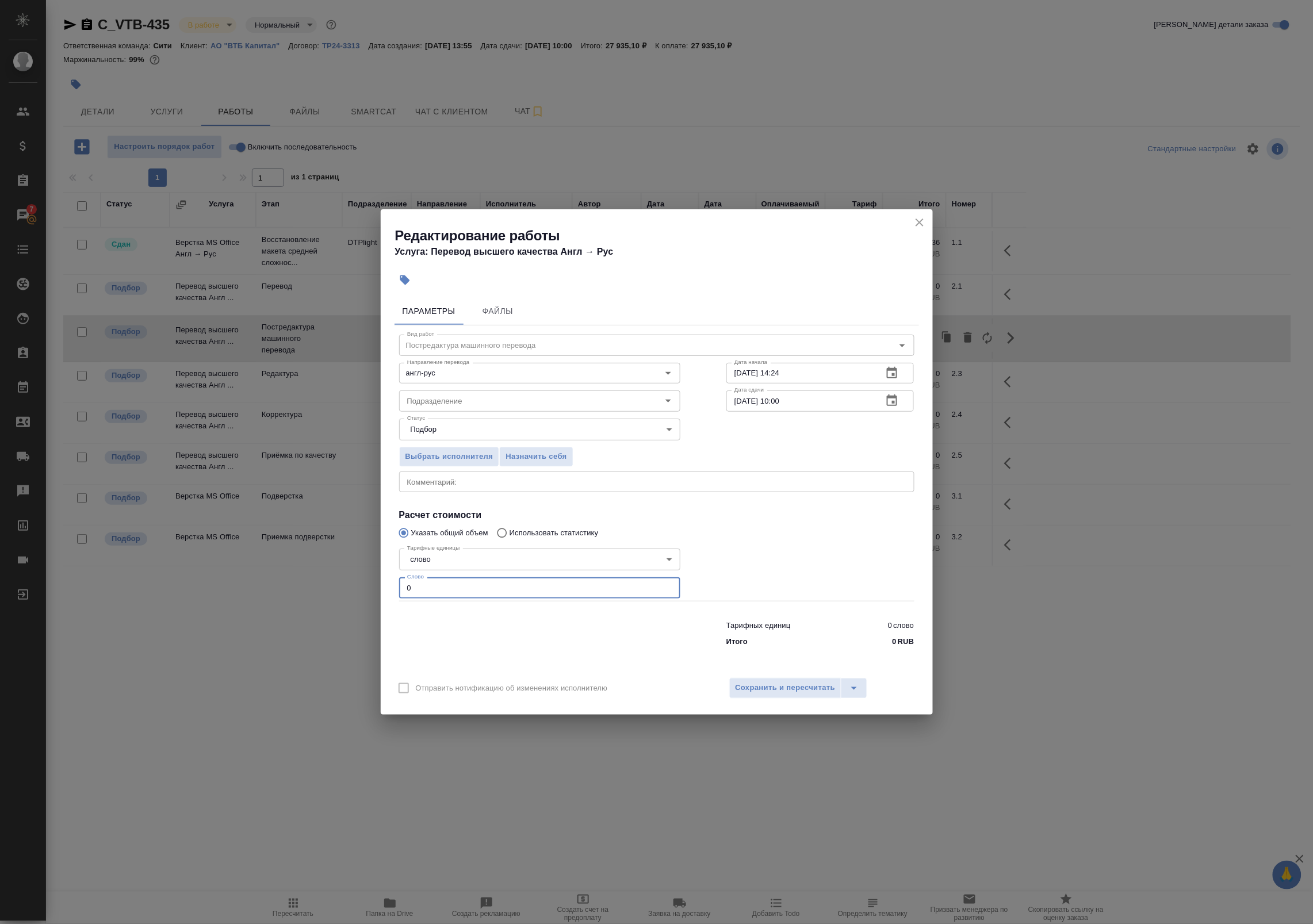
drag, startPoint x: 457, startPoint y: 584, endPoint x: 316, endPoint y: 564, distance: 142.4
click at [321, 565] on div "Редактирование работы Услуга: Перевод высшего качества Англ → Рус Параметры Фай…" at bounding box center [656, 462] width 1313 height 924
paste input "1807.2"
type input "1807.2"
click at [761, 697] on button "Сохранить и пересчитать" at bounding box center [786, 688] width 113 height 21
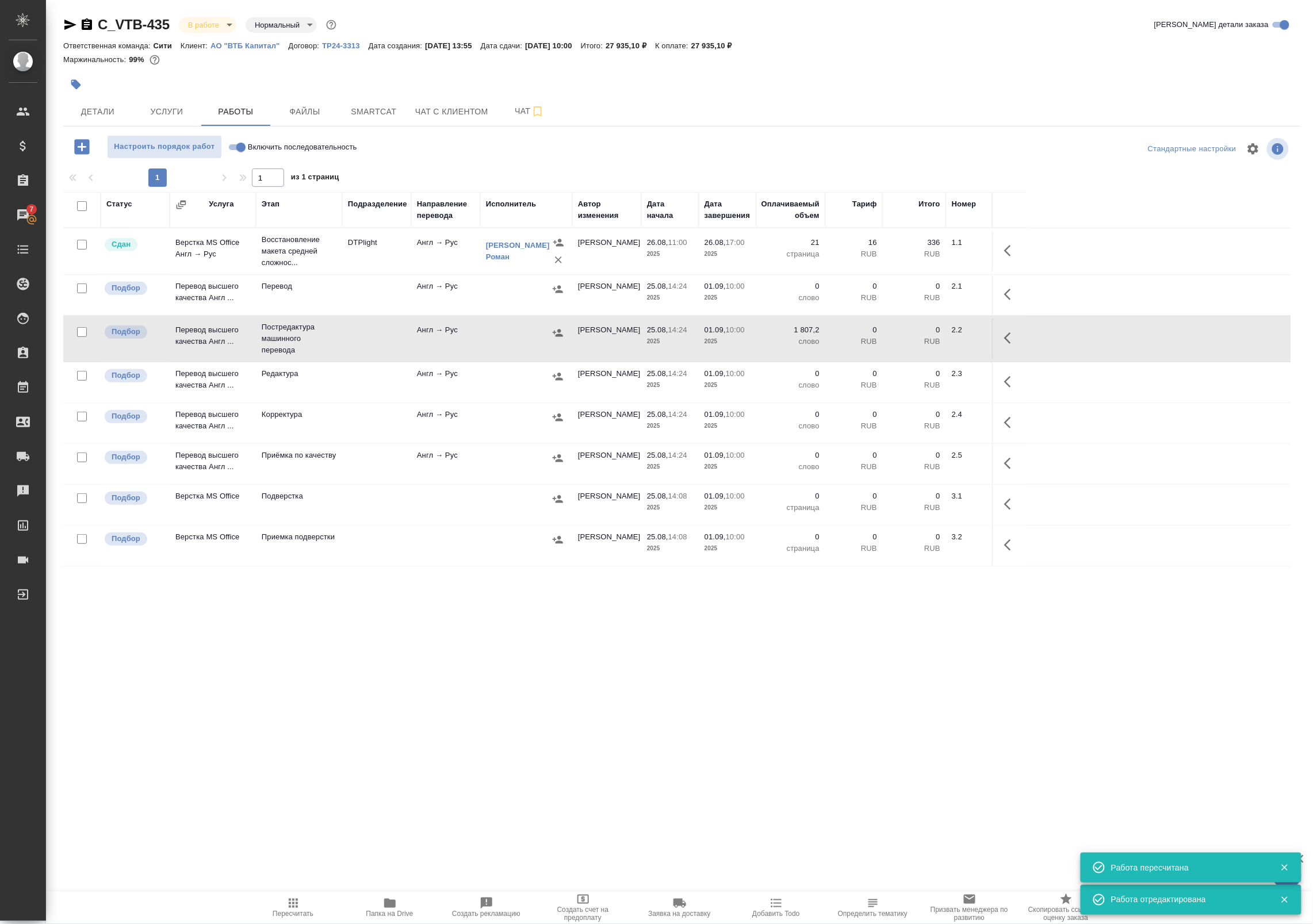
click at [401, 907] on span "Папка на Drive" at bounding box center [390, 907] width 83 height 22
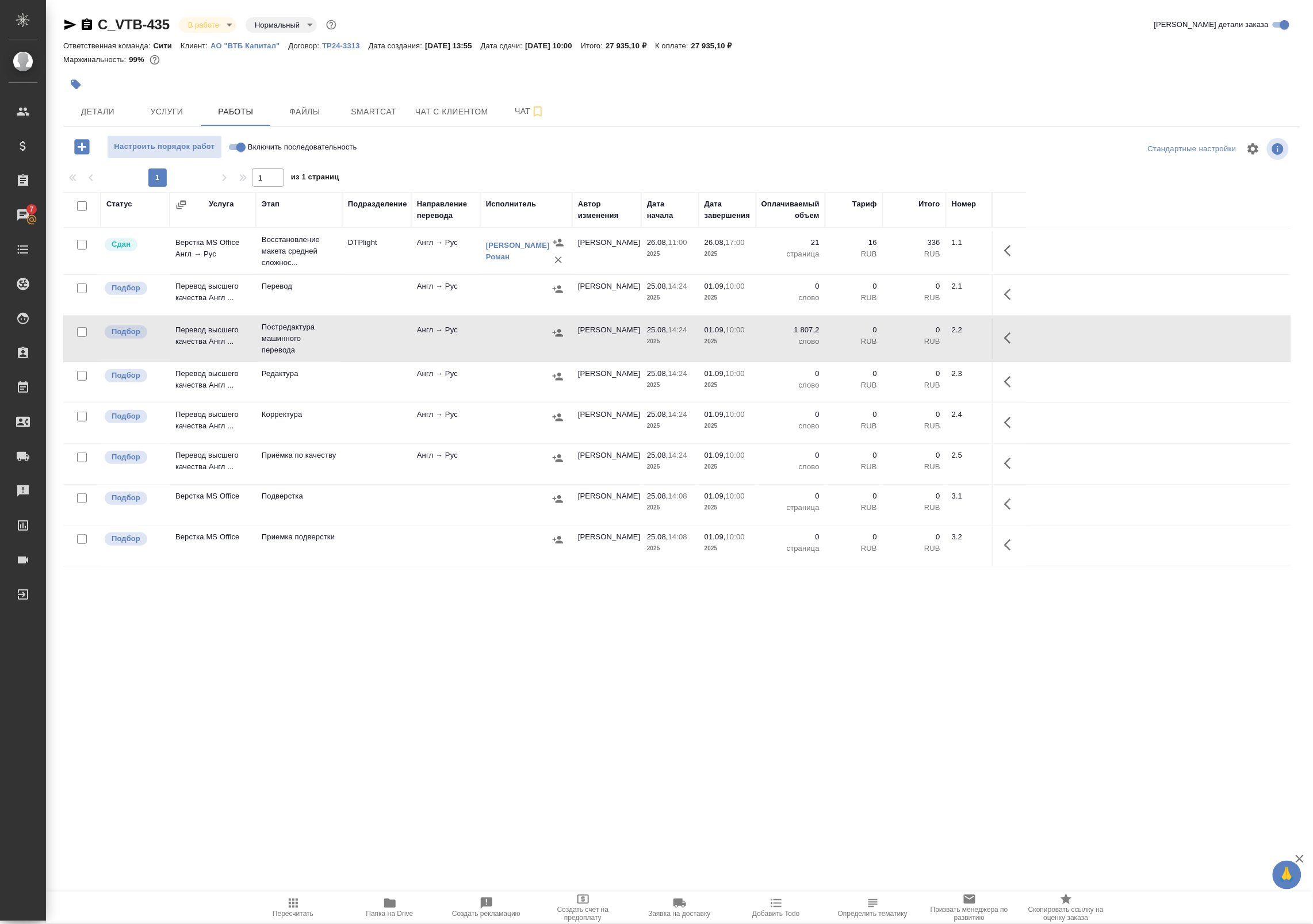
click at [1008, 338] on icon "button" at bounding box center [1011, 338] width 14 height 13
click at [934, 341] on button "button" at bounding box center [926, 337] width 20 height 28
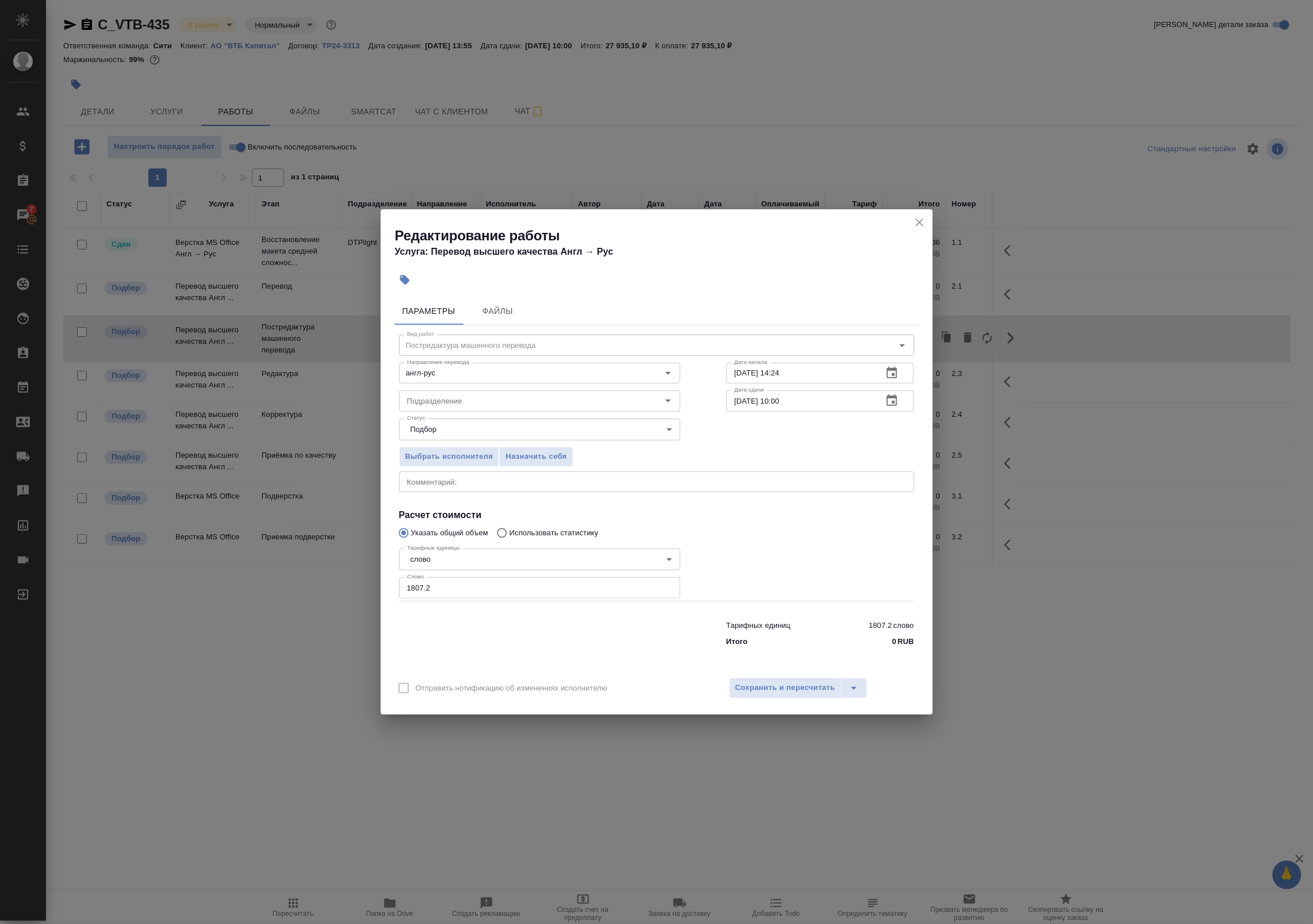
click at [636, 487] on div "x Комментарий:" at bounding box center [656, 482] width 515 height 21
paste textarea "https://drive.awatera.com/s/YbYAPnezzggocQf"
type textarea "оригинал для сверки:https://drive.awatera.com/s/YbYAPnezzggocQf"
click at [792, 693] on span "Сохранить и пересчитать" at bounding box center [785, 688] width 100 height 13
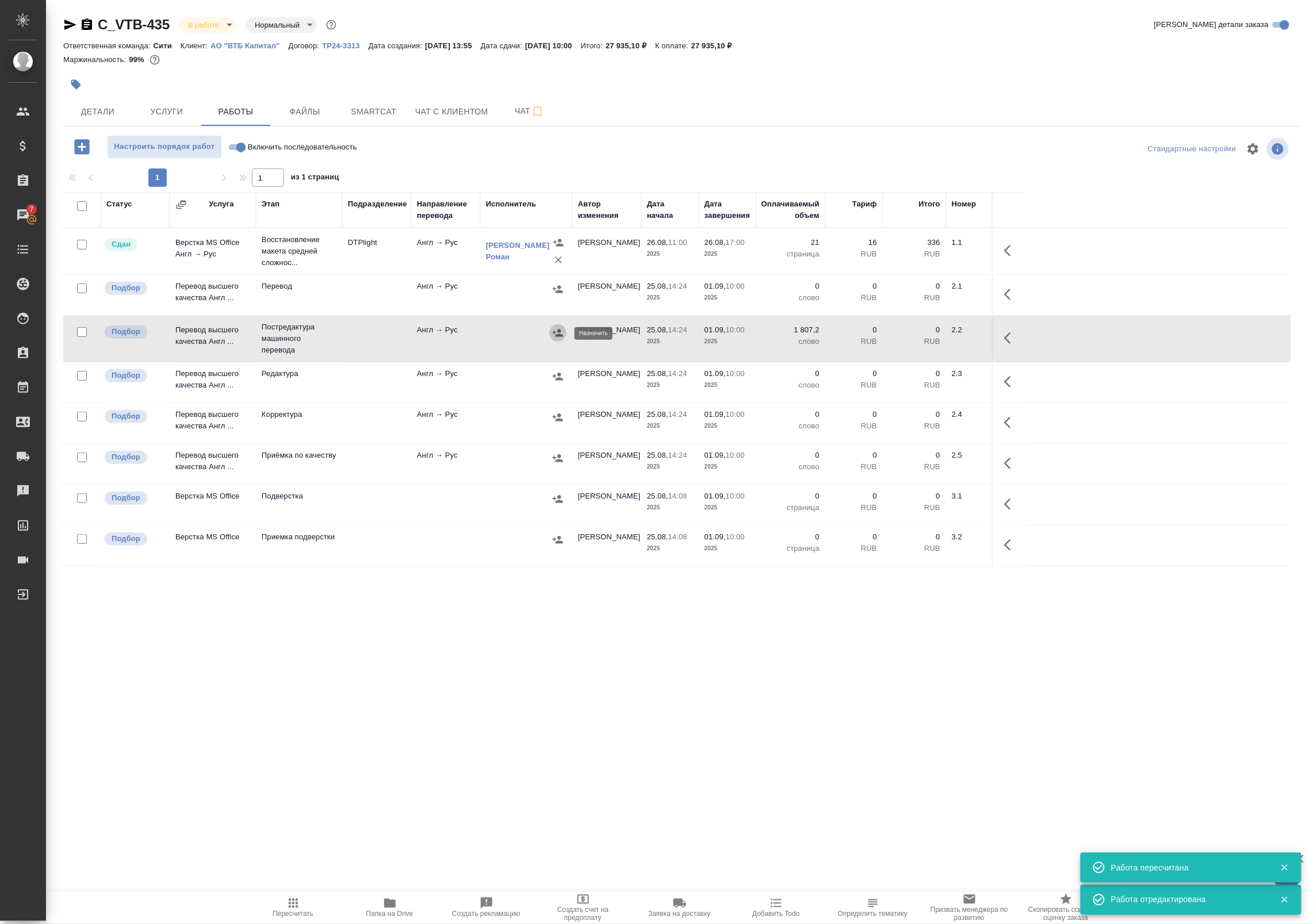
click at [559, 334] on icon "button" at bounding box center [557, 333] width 10 height 7
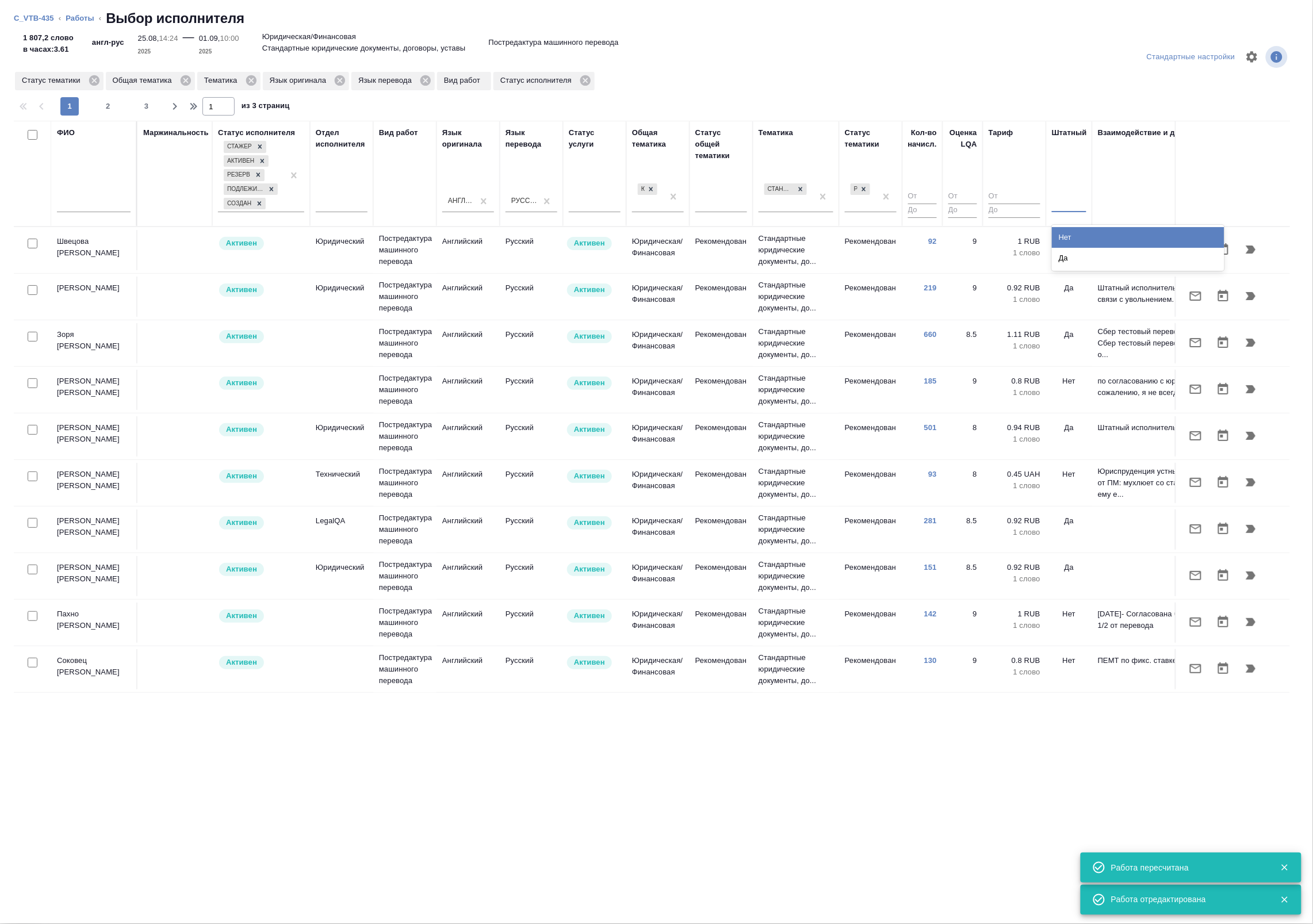
click at [1073, 209] on div at bounding box center [1069, 201] width 34 height 17
click at [1071, 233] on div "Нет" at bounding box center [1138, 237] width 172 height 21
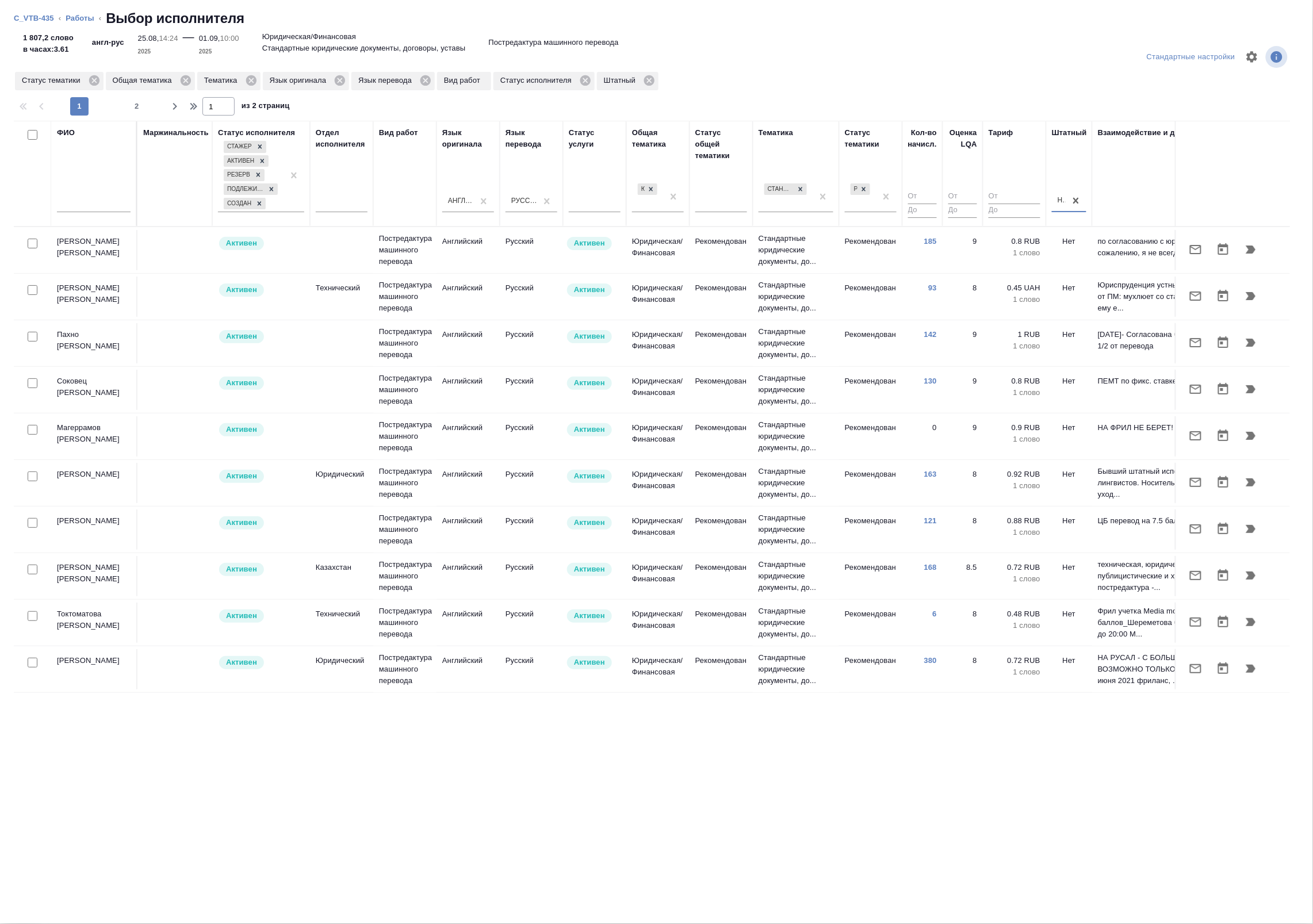
click at [36, 244] on input "checkbox" at bounding box center [33, 244] width 10 height 10
checkbox input "true"
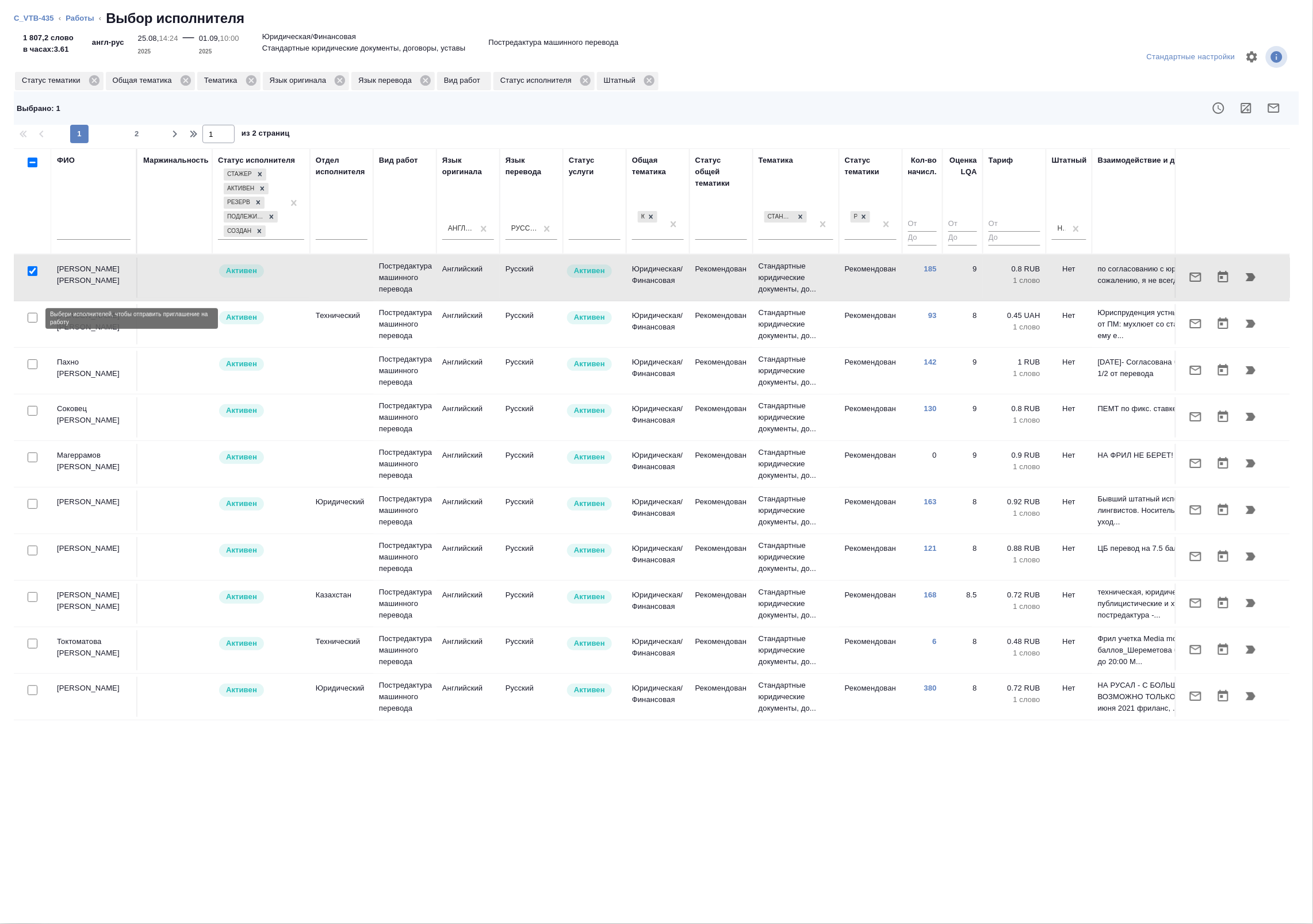
click at [31, 320] on input "checkbox" at bounding box center [33, 318] width 10 height 10
checkbox input "true"
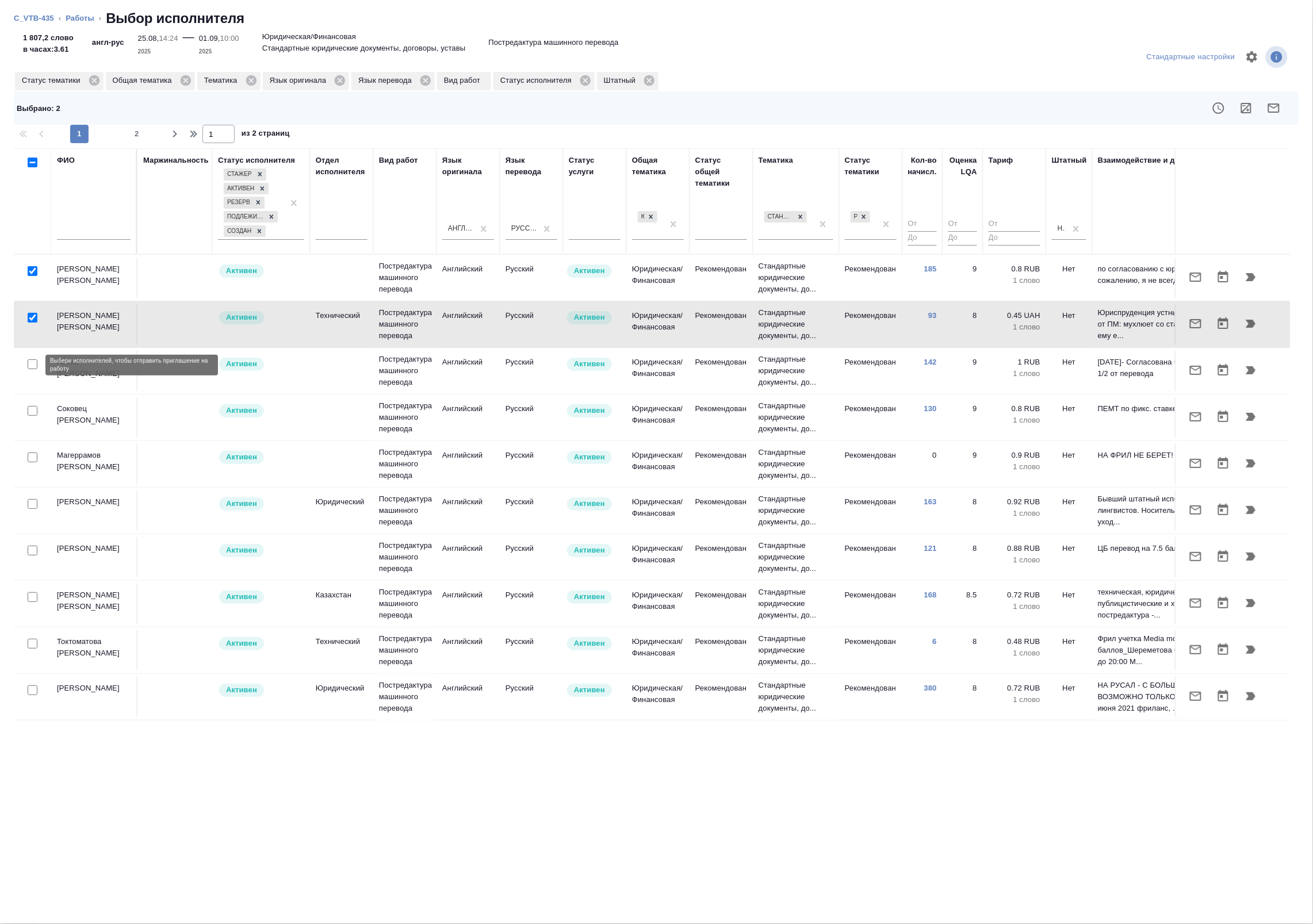
click at [30, 367] on input "checkbox" at bounding box center [33, 364] width 10 height 10
checkbox input "true"
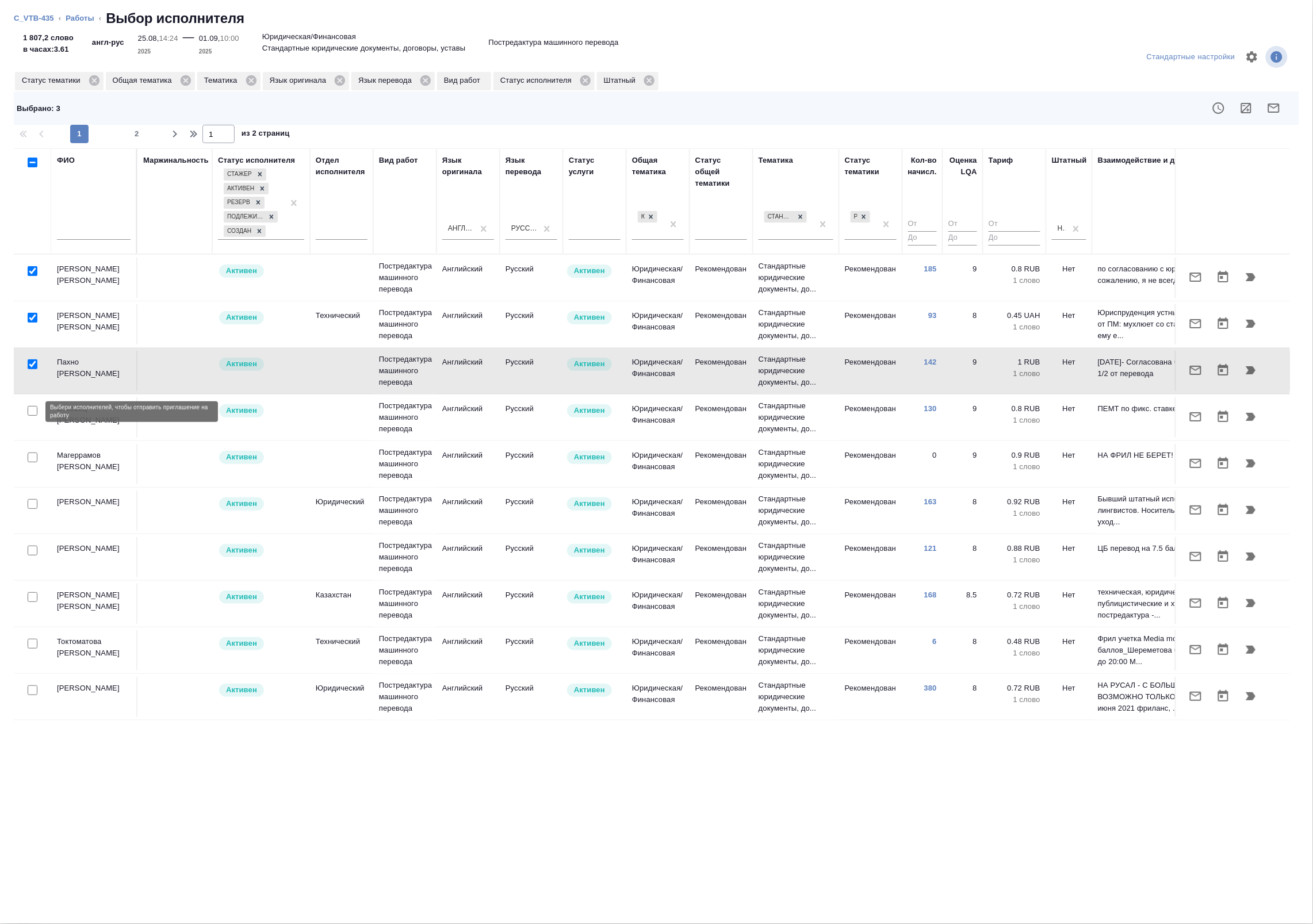
drag, startPoint x: 33, startPoint y: 414, endPoint x: 943, endPoint y: 291, distance: 918.3
click at [33, 414] on input "checkbox" at bounding box center [33, 410] width 10 height 10
checkbox input "true"
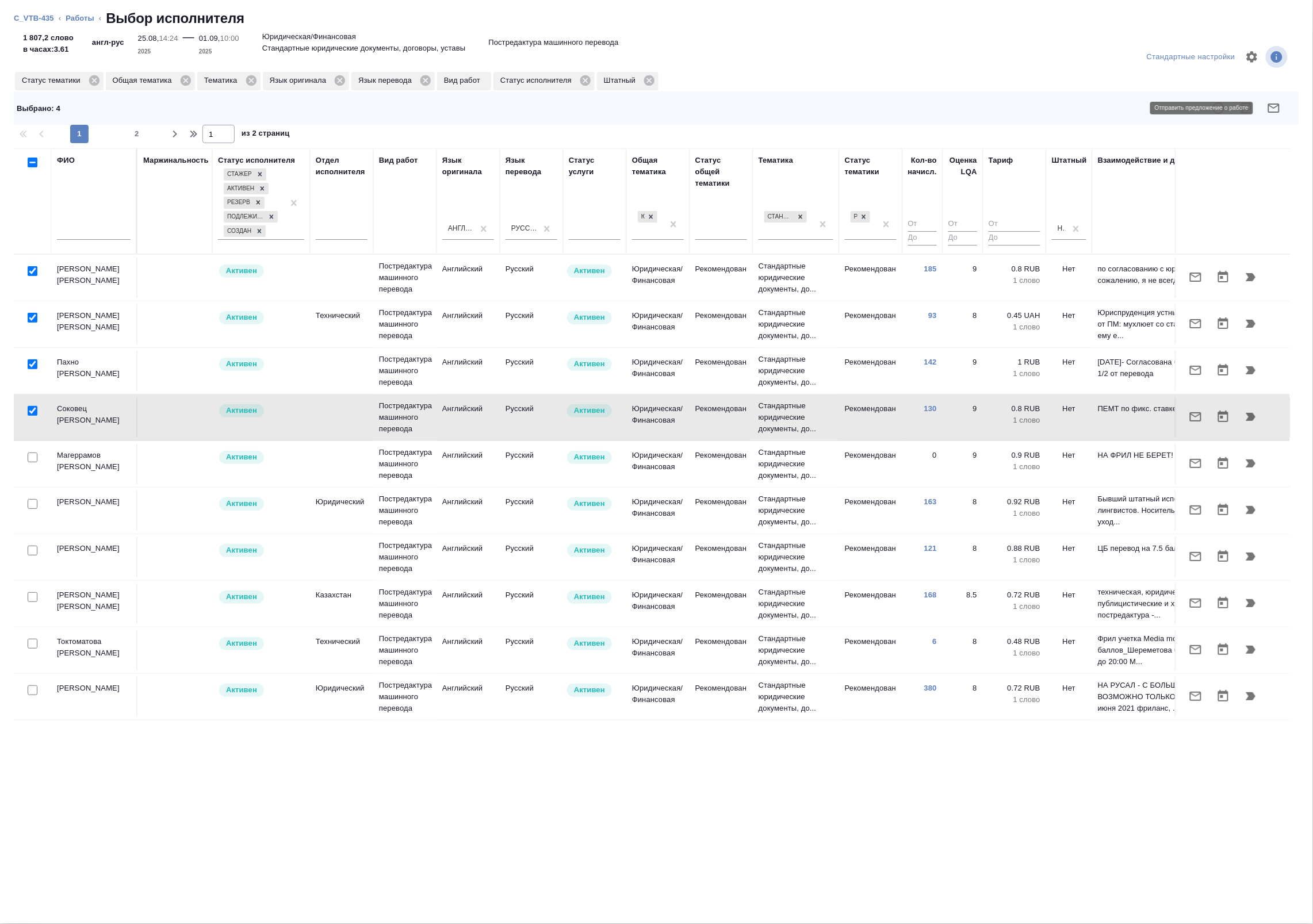
click at [1278, 110] on icon "button" at bounding box center [1274, 108] width 14 height 13
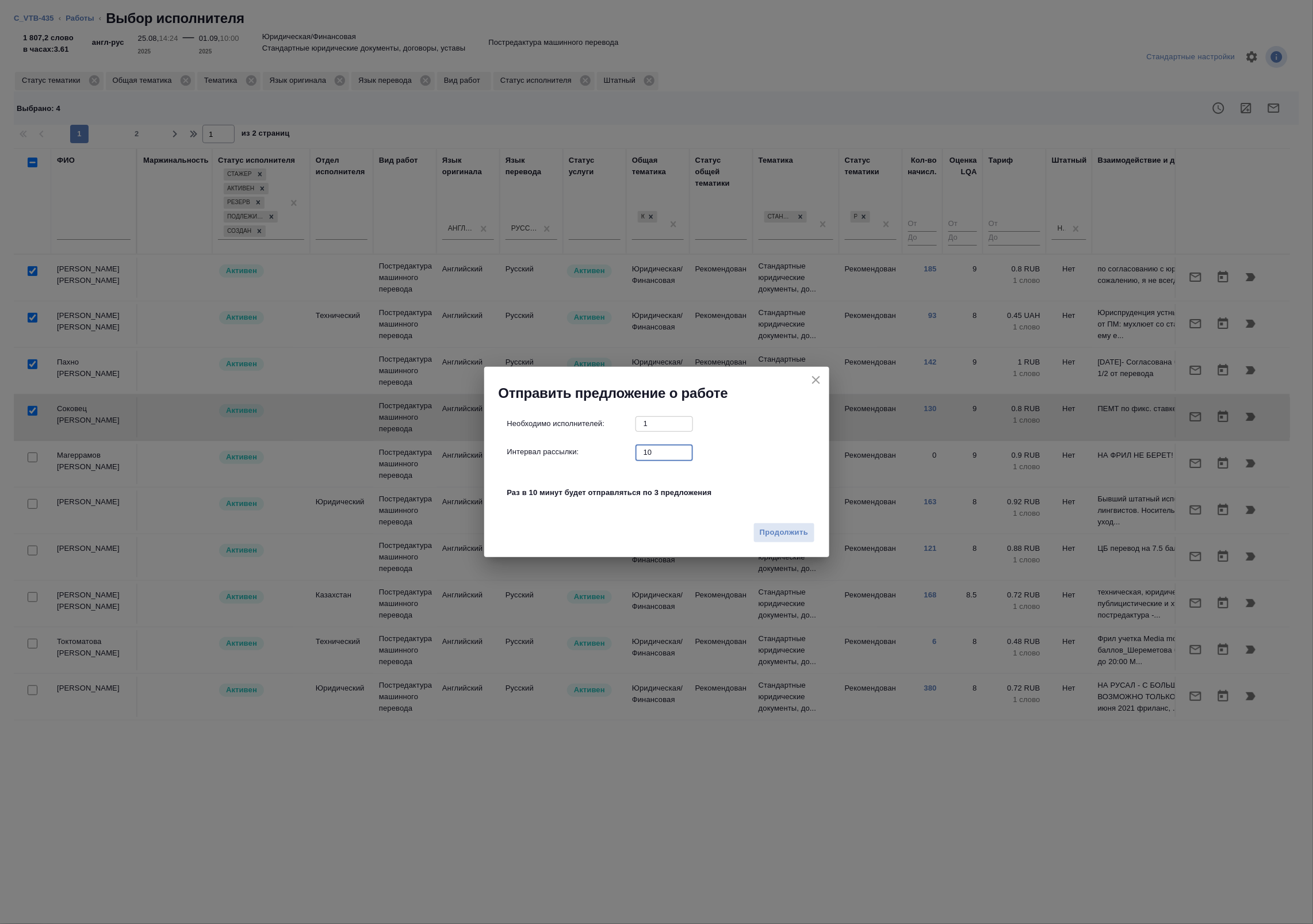
drag, startPoint x: 668, startPoint y: 459, endPoint x: 554, endPoint y: 452, distance: 114.2
click at [555, 452] on div "Интервал рассылки: 10 ​" at bounding box center [661, 452] width 308 height 14
type input "0"
click at [775, 533] on span "Продолжить" at bounding box center [784, 533] width 48 height 13
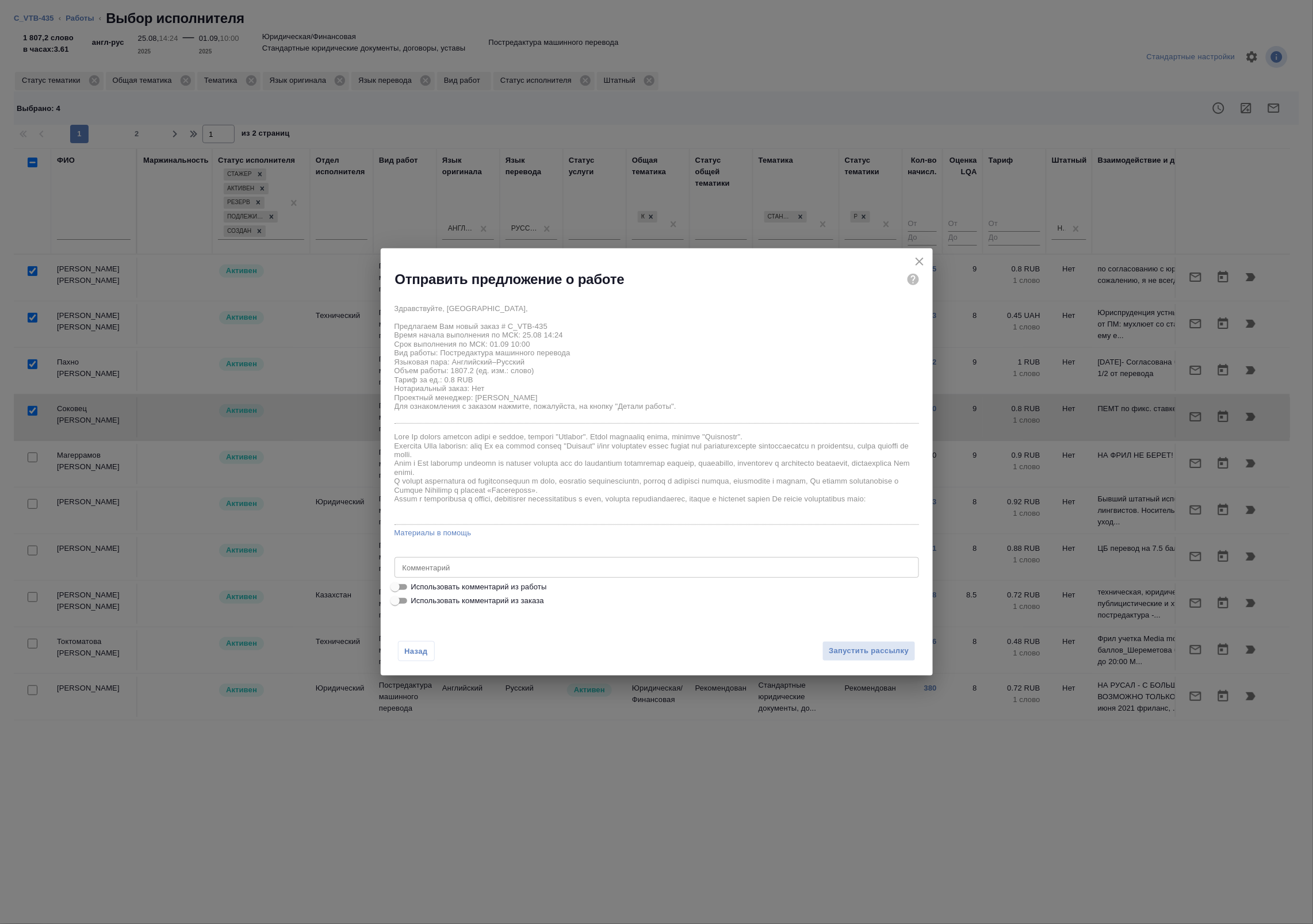
click at [456, 584] on span "Использовать комментарий из работы" at bounding box center [479, 587] width 136 height 12
click at [416, 584] on input "Использовать комментарий из работы" at bounding box center [395, 587] width 41 height 13
checkbox input "true"
type textarea "оригинал для сверки:https://drive.awatera.com/s/YbYAPnezzggocQf"
click at [873, 645] on span "Запустить рассылку" at bounding box center [869, 651] width 80 height 13
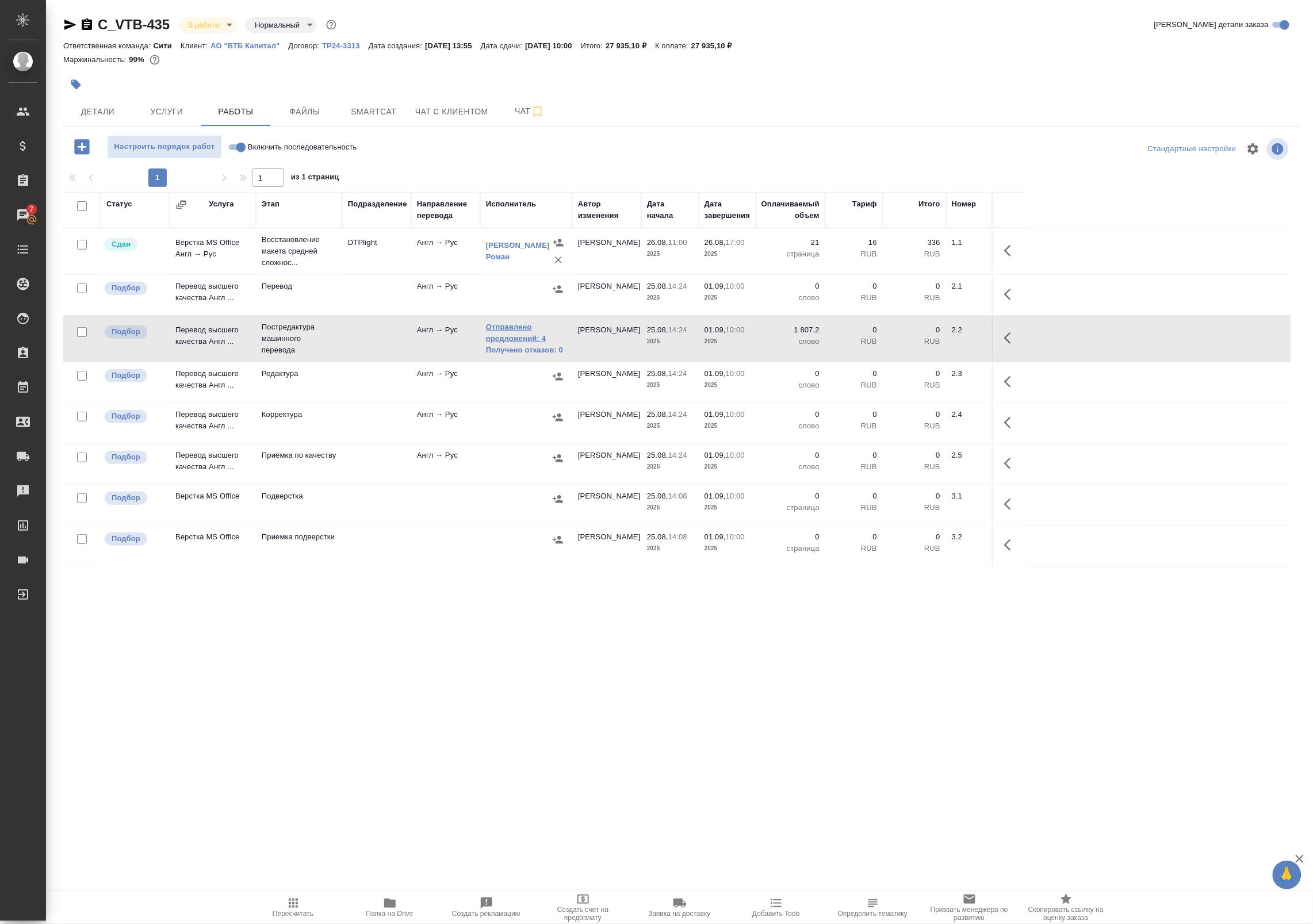
click at [524, 340] on link "Отправлено предложений: 4" at bounding box center [526, 333] width 80 height 23
click at [1005, 337] on icon "button" at bounding box center [1007, 338] width 7 height 12
click at [932, 340] on icon "button" at bounding box center [926, 338] width 14 height 13
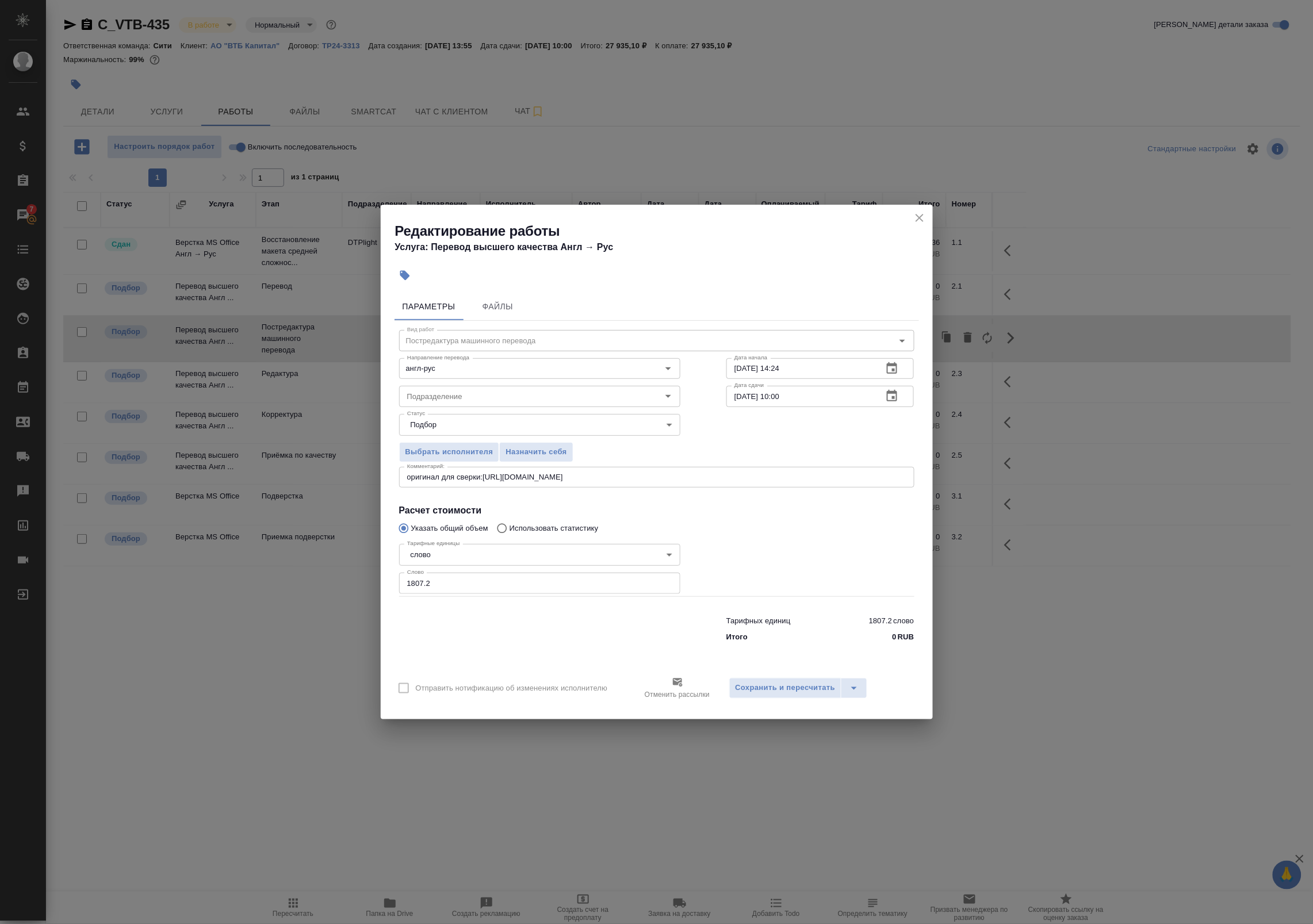
click at [904, 397] on button "button" at bounding box center [892, 396] width 28 height 28
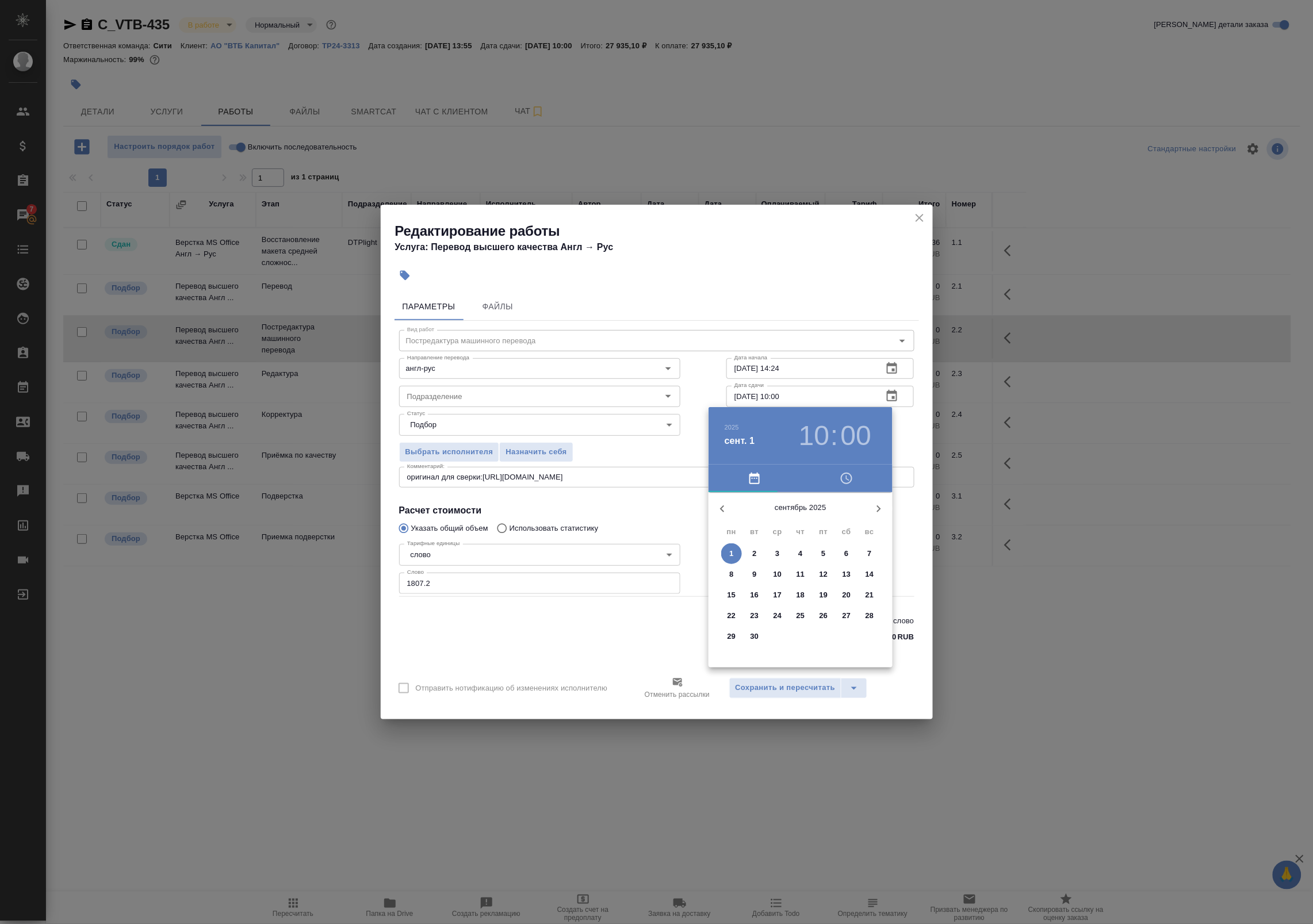
click at [729, 507] on button "button" at bounding box center [722, 509] width 28 height 28
click at [780, 636] on p "27" at bounding box center [778, 636] width 9 height 12
click at [837, 604] on div at bounding box center [800, 582] width 150 height 150
type input "27.08.2025 16:00"
click at [919, 533] on div at bounding box center [656, 462] width 1313 height 924
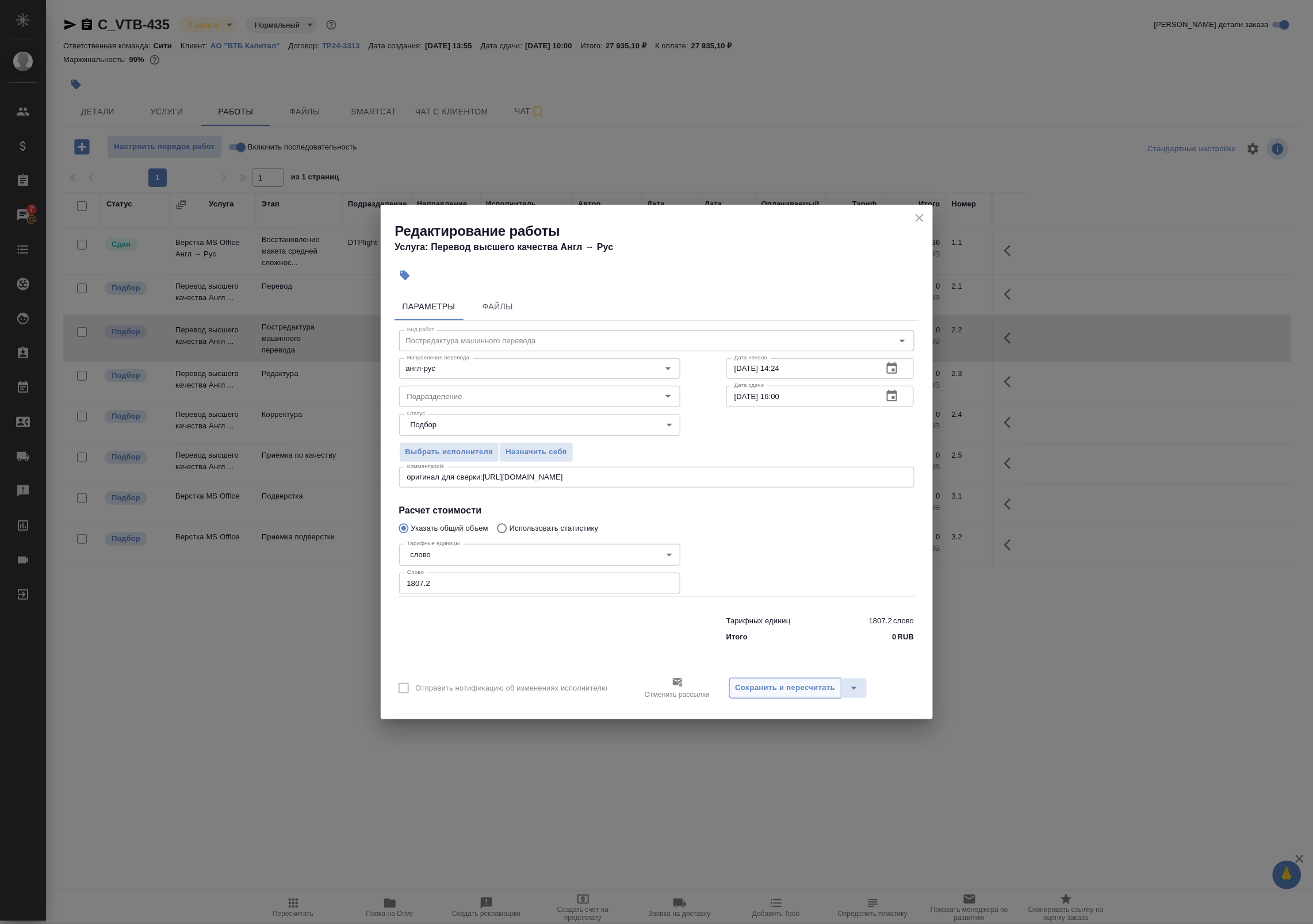
click at [786, 693] on span "Сохранить и пересчитать" at bounding box center [785, 688] width 100 height 13
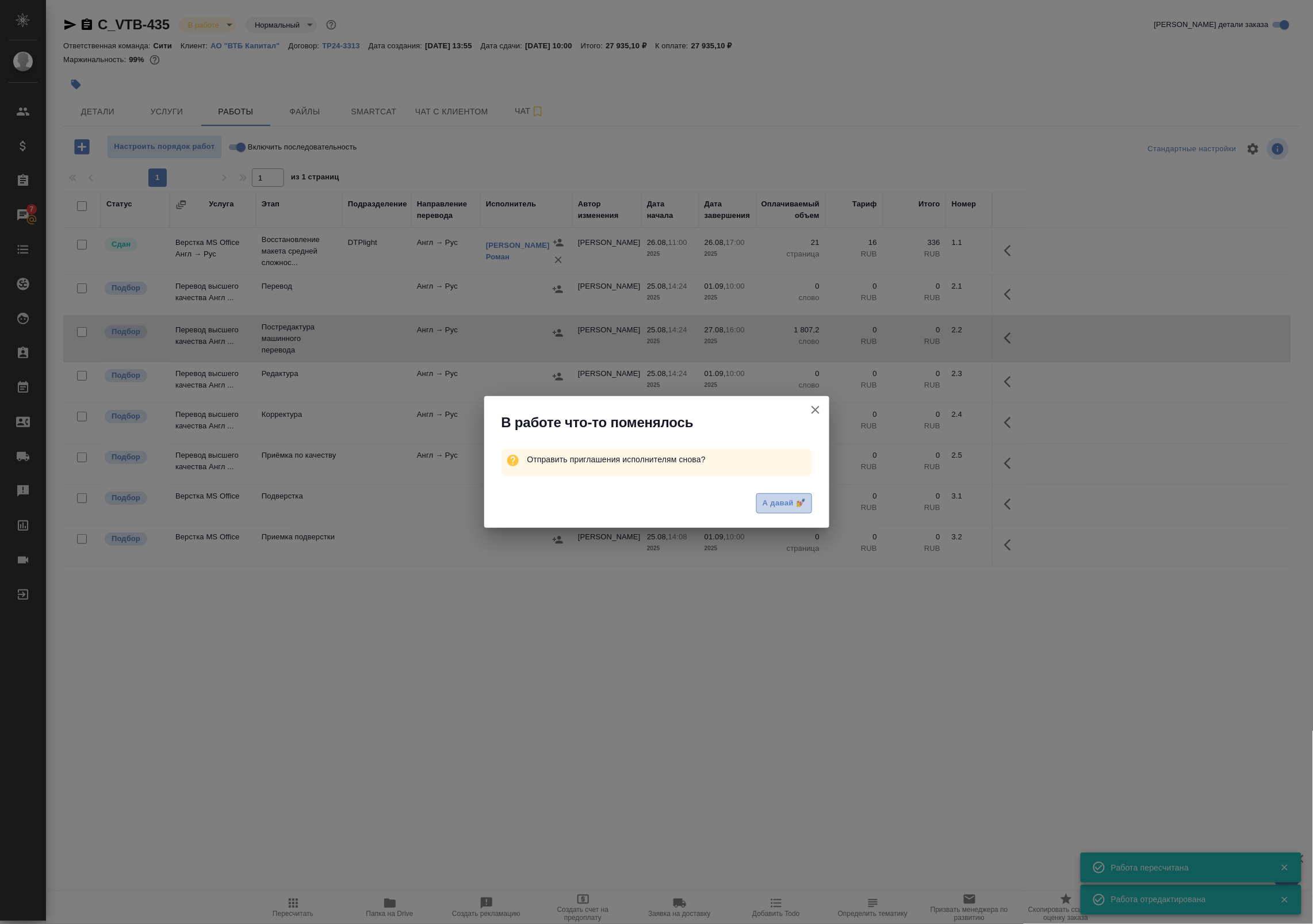
click at [789, 505] on span "А давай 💅" at bounding box center [783, 504] width 42 height 13
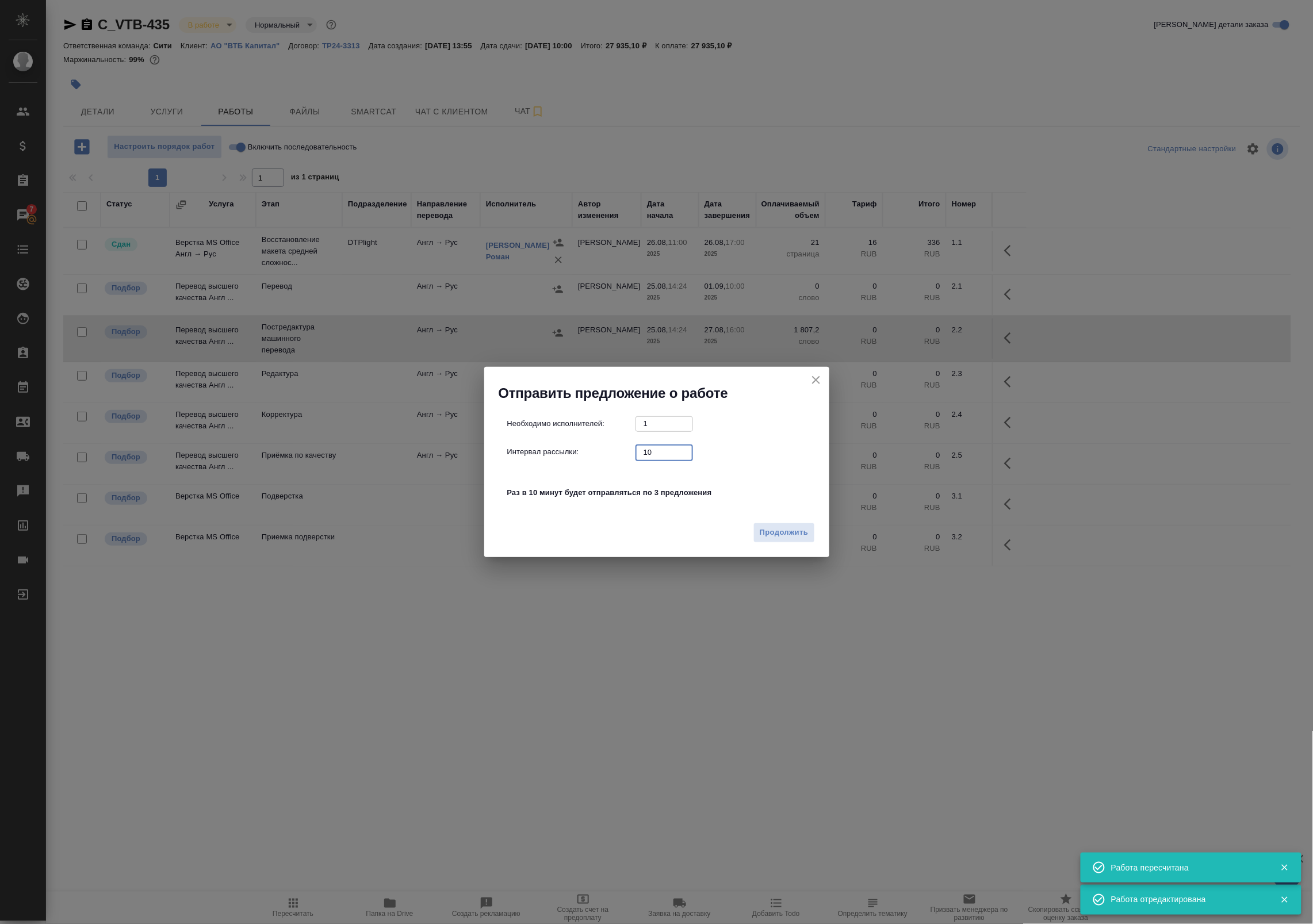
drag, startPoint x: 656, startPoint y: 453, endPoint x: 549, endPoint y: 452, distance: 107.0
click at [549, 452] on div "Интервал рассылки: 10 ​" at bounding box center [661, 452] width 308 height 14
type input "0"
click at [772, 527] on span "Продолжить" at bounding box center [784, 533] width 48 height 13
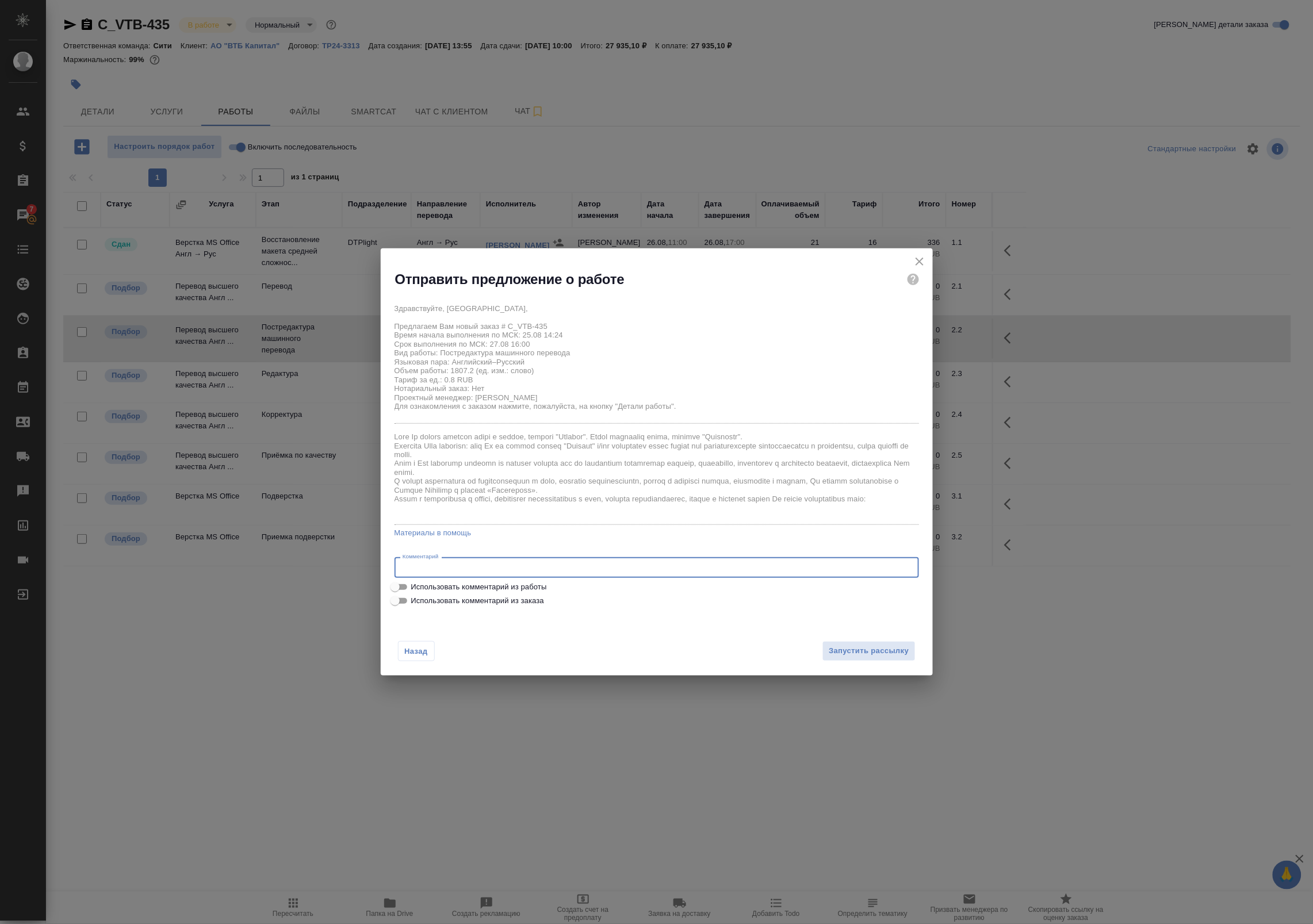
click at [635, 569] on textarea at bounding box center [657, 568] width 508 height 9
click at [470, 587] on span "Использовать комментарий из работы" at bounding box center [479, 587] width 136 height 12
click at [416, 587] on input "Использовать комментарий из работы" at bounding box center [395, 587] width 41 height 13
checkbox input "true"
type textarea "оригинал для сверки:https://drive.awatera.com/s/YbYAPnezzggocQf"
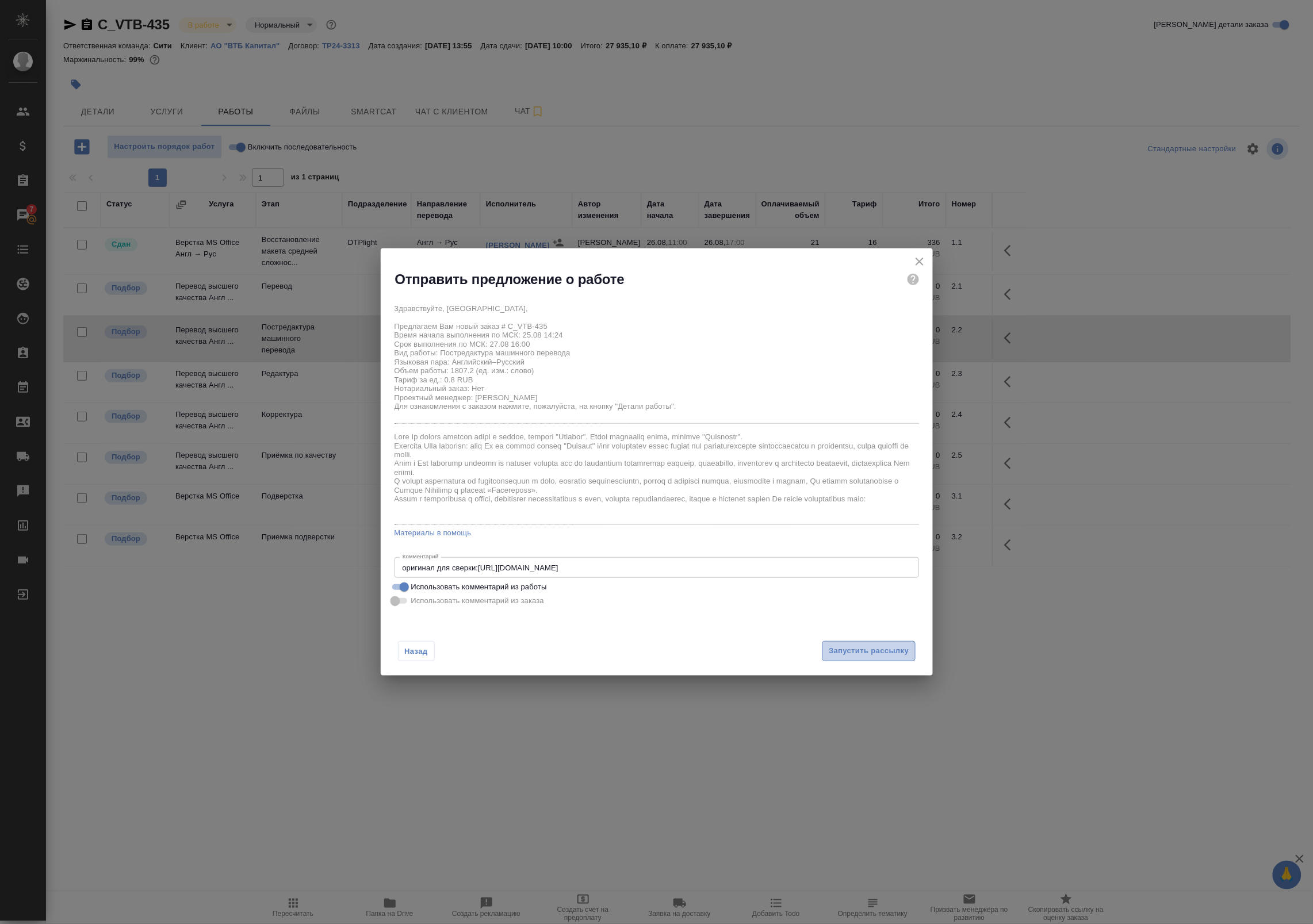
click at [850, 651] on span "Запустить рассылку" at bounding box center [869, 651] width 80 height 13
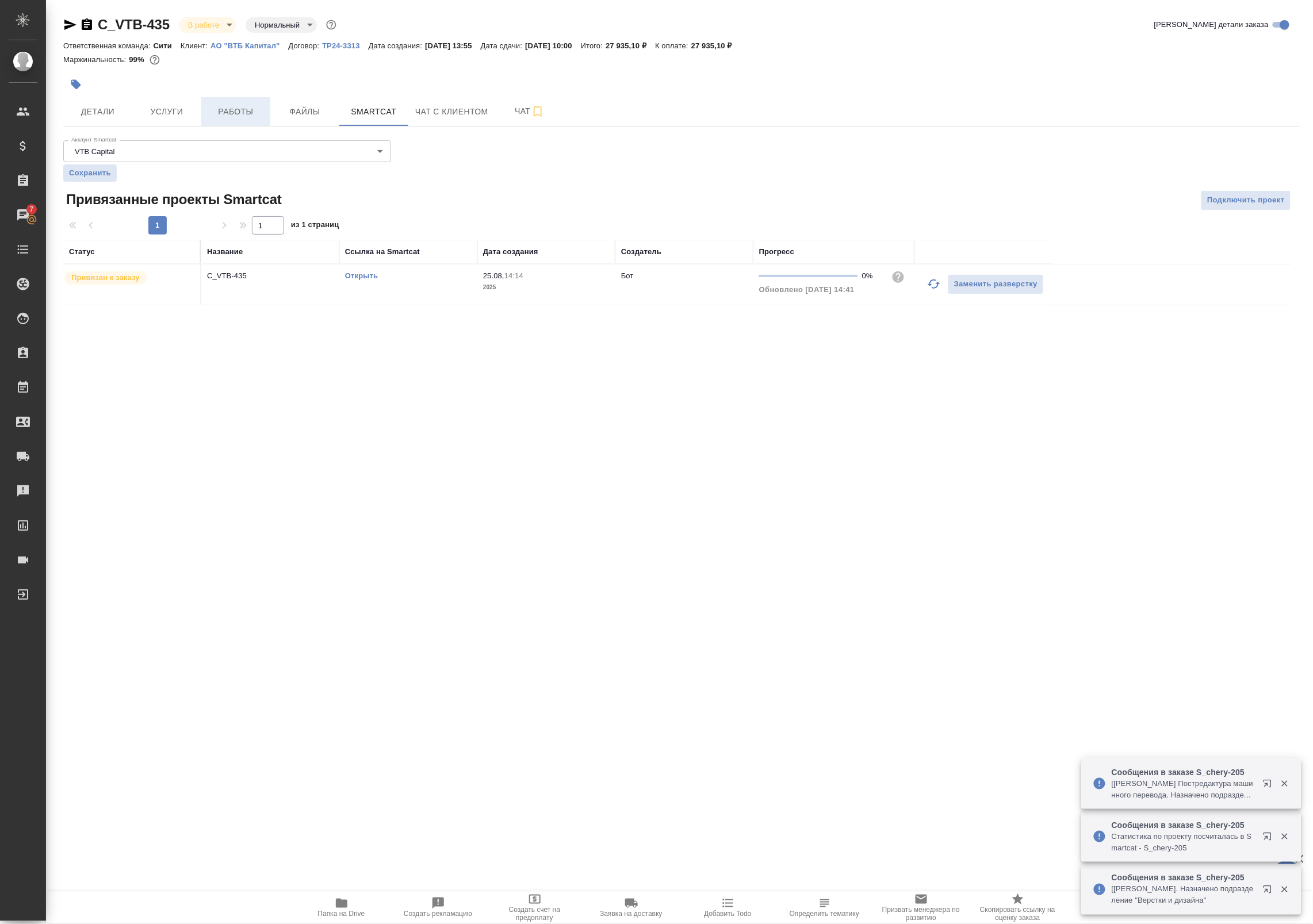
click at [215, 108] on span "Работы" at bounding box center [236, 112] width 55 height 14
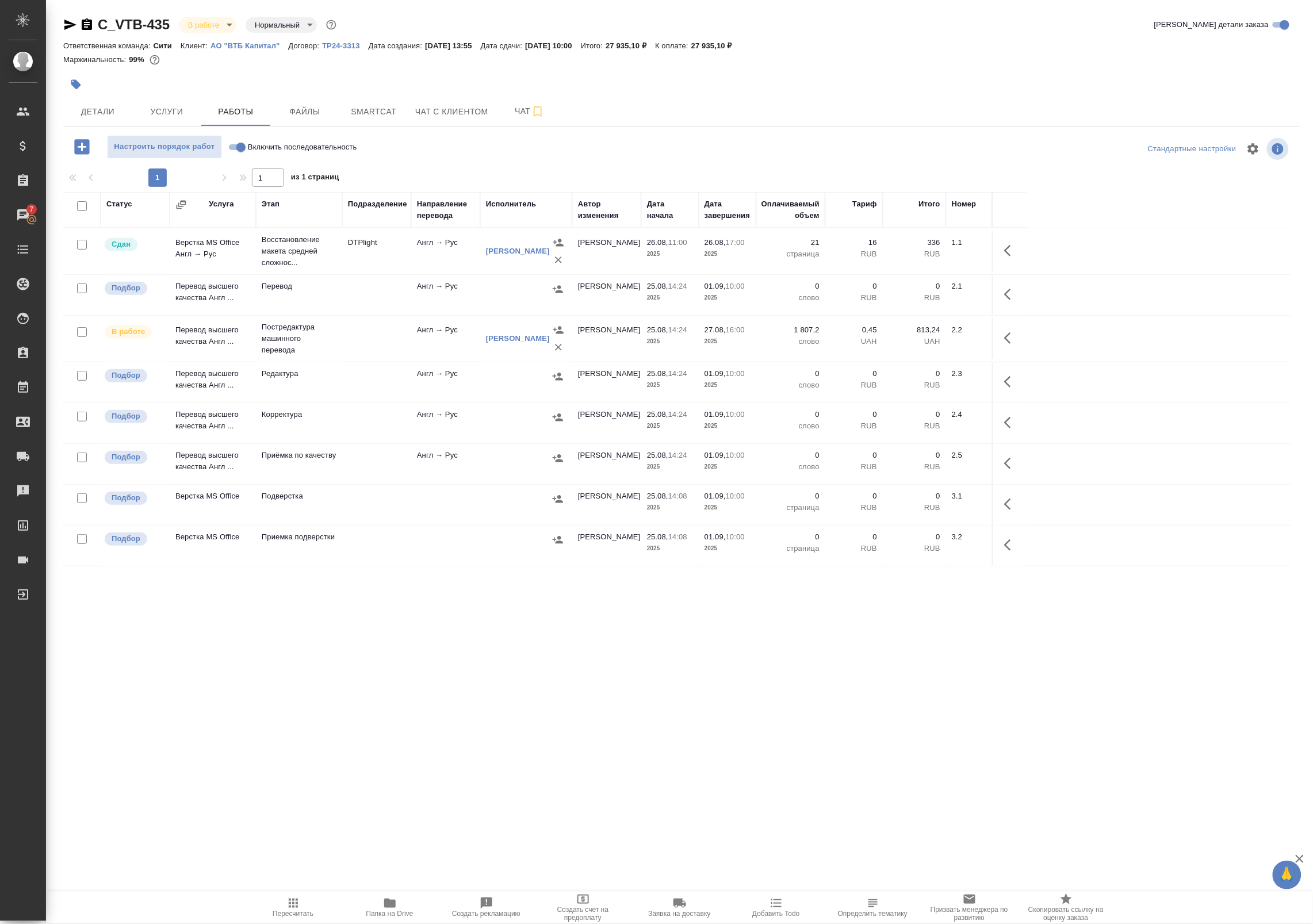
click at [1312, 141] on div "C_VTB-435 В работе inProgress Нормальный normal Кратко детали заказа Ответствен…" at bounding box center [680, 369] width 1267 height 739
click at [366, 101] on button "Smartcat" at bounding box center [374, 111] width 69 height 29
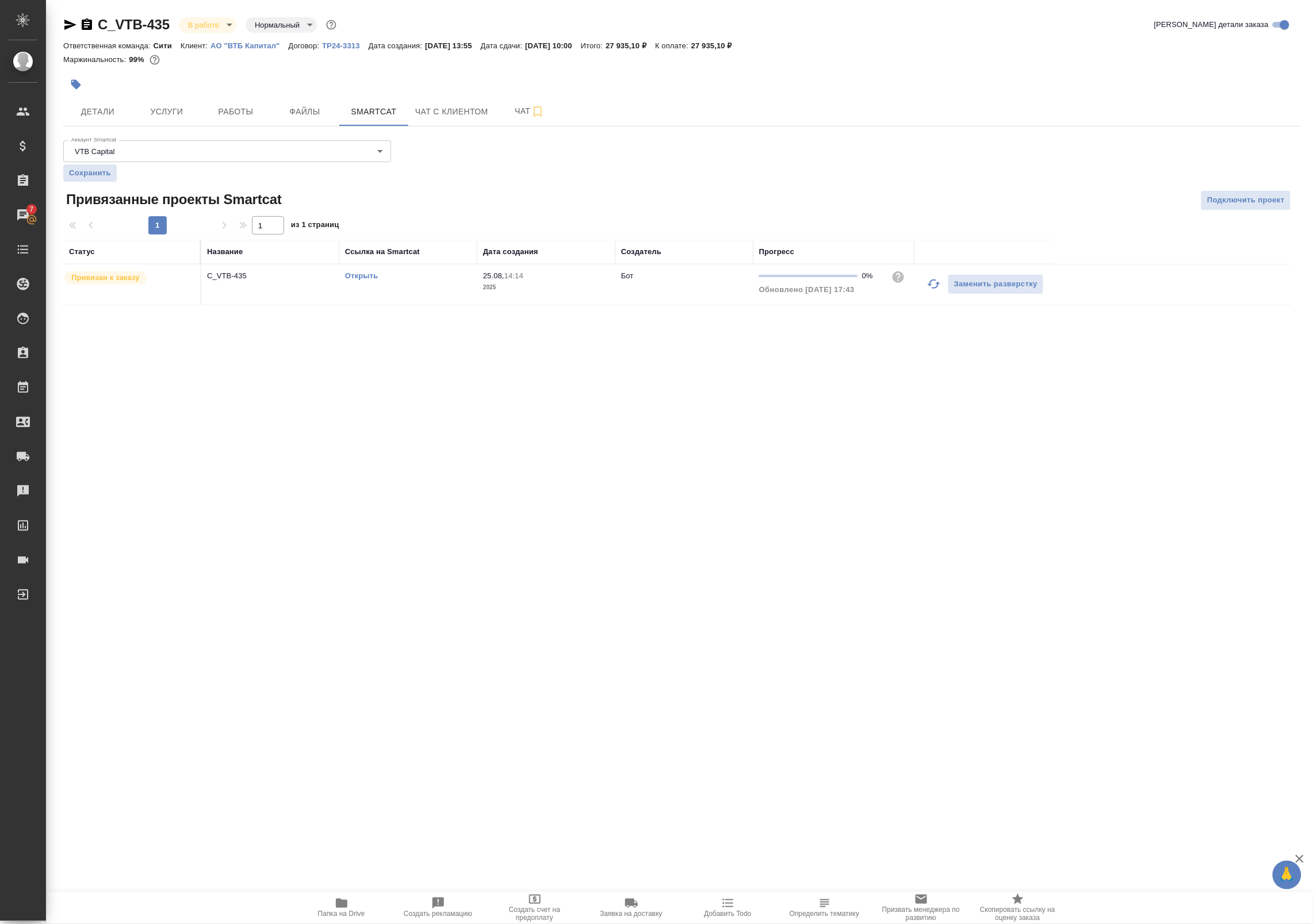
click at [360, 277] on link "Открыть" at bounding box center [361, 275] width 33 height 9
click at [226, 114] on span "Работы" at bounding box center [236, 112] width 55 height 14
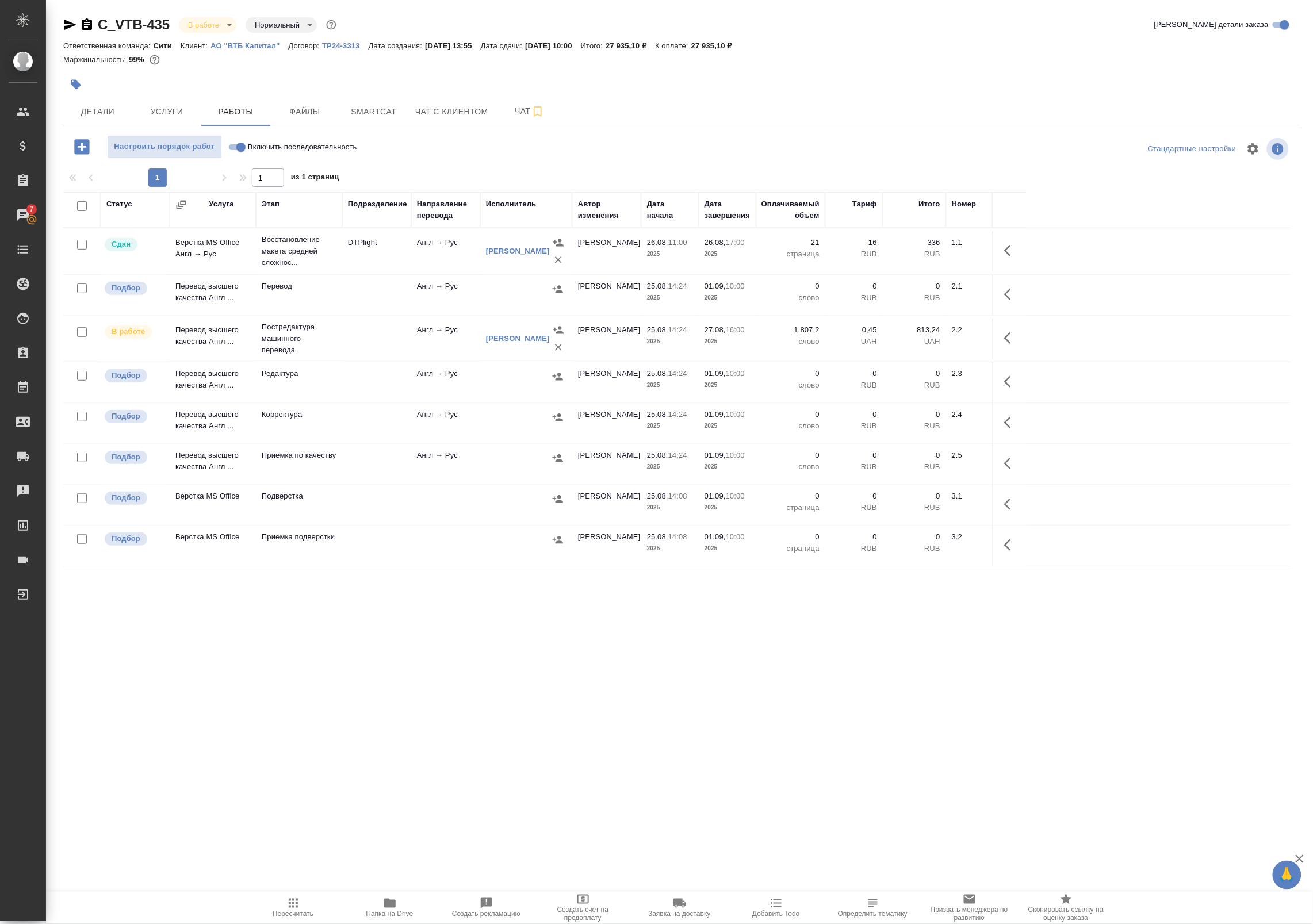
click at [499, 334] on div "[PERSON_NAME]" at bounding box center [518, 338] width 64 height 12
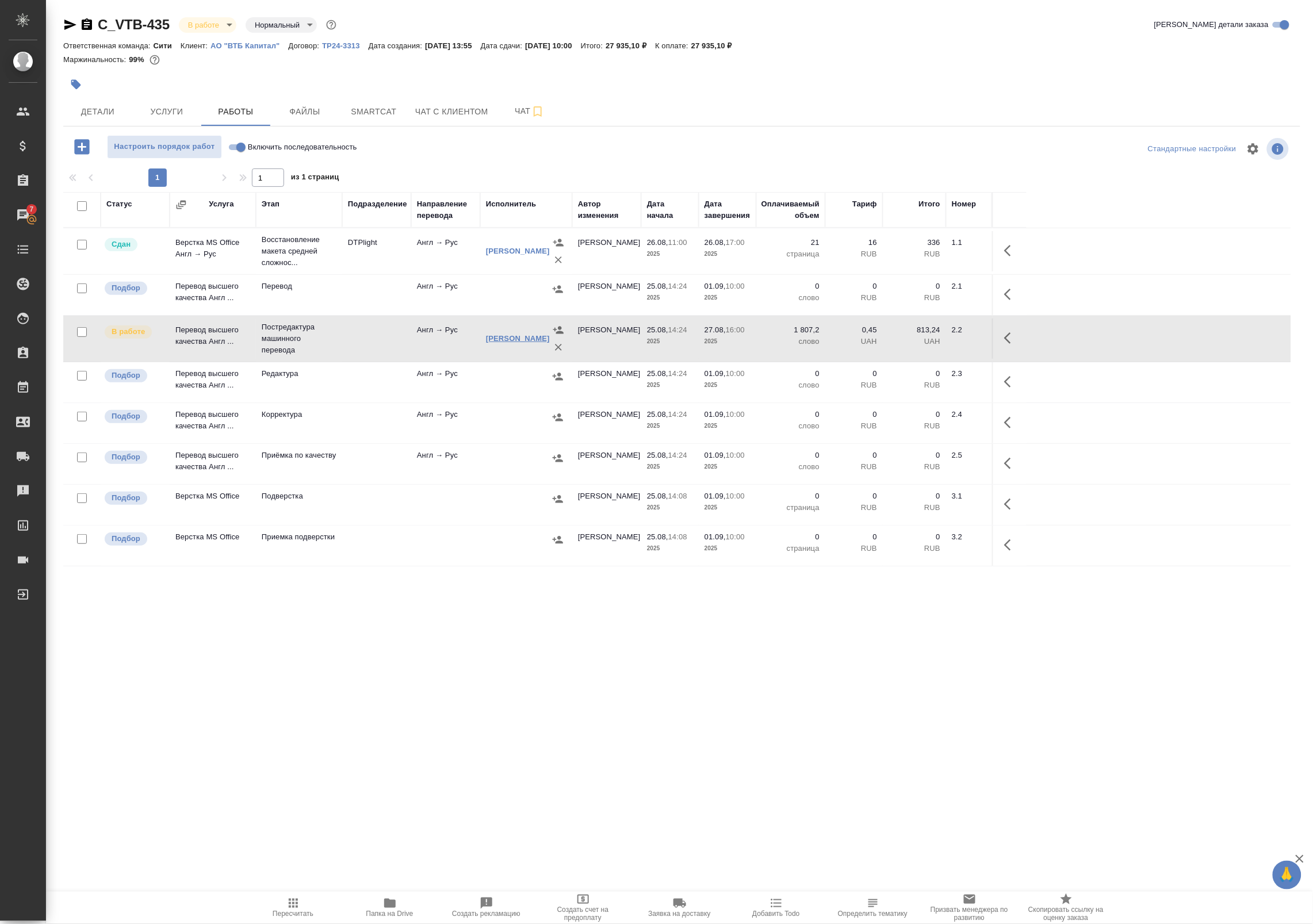
click at [498, 341] on link "[PERSON_NAME]" at bounding box center [518, 338] width 64 height 9
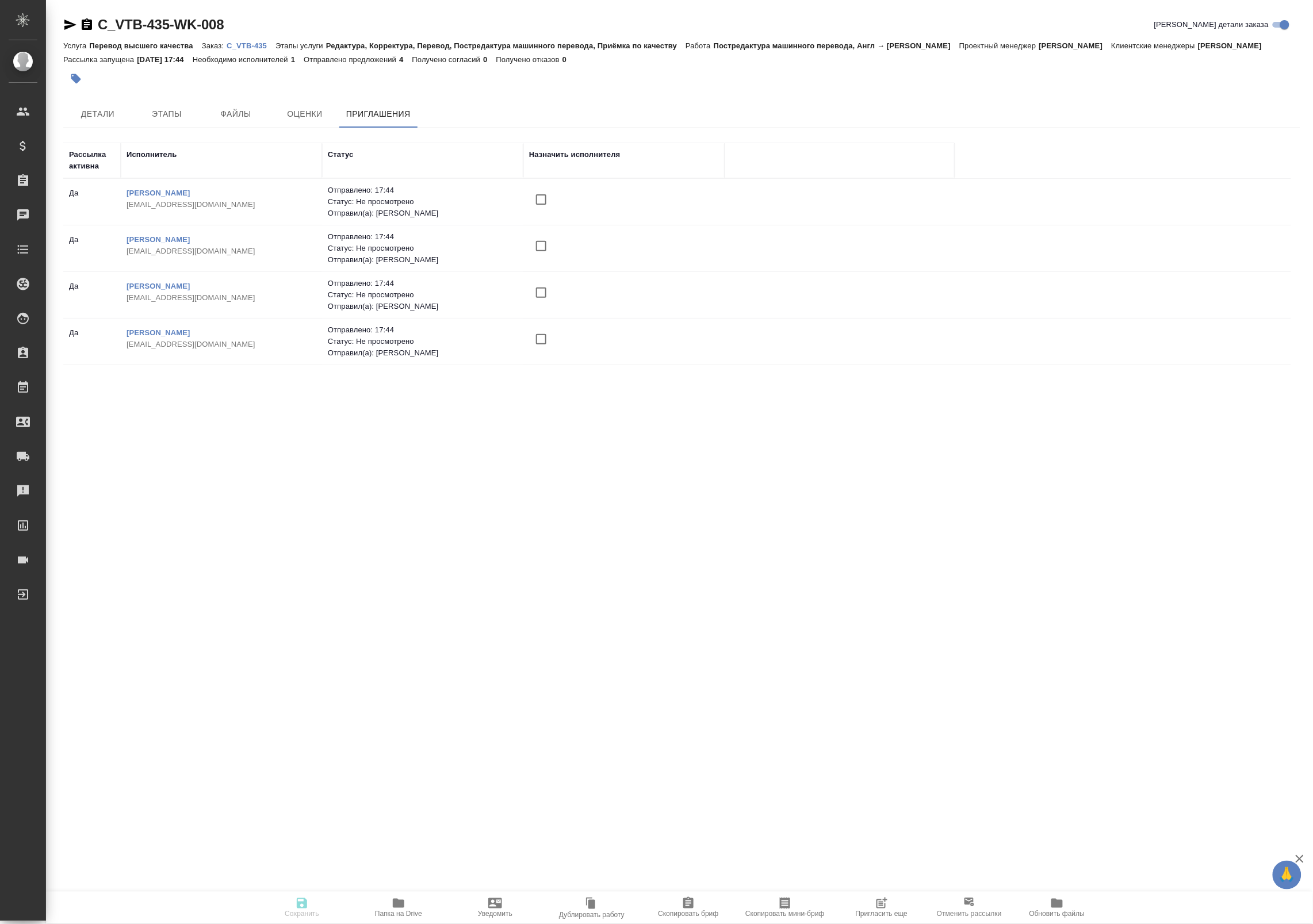
click at [987, 909] on p "Отменить рассылки" at bounding box center [969, 914] width 65 height 12
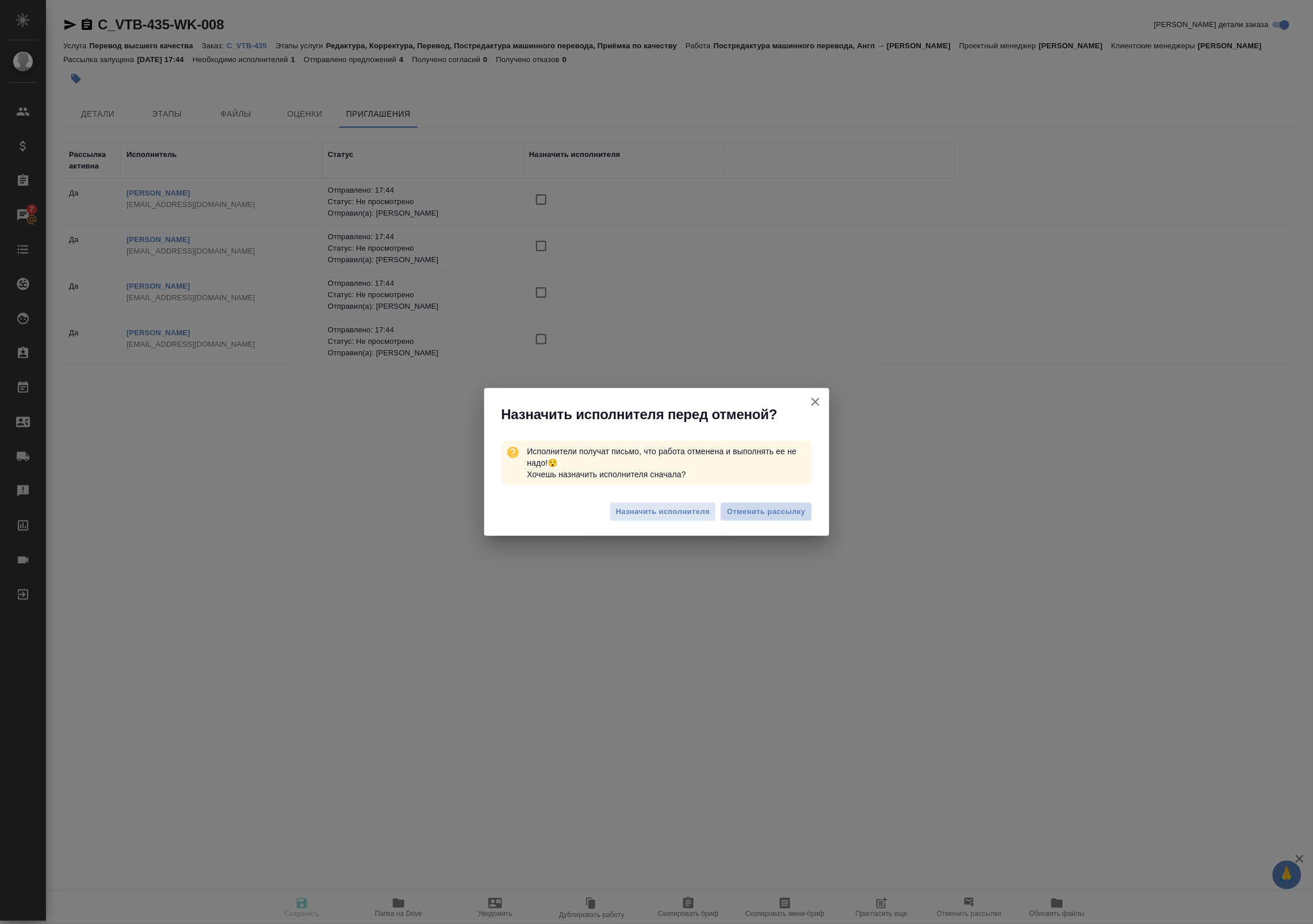
click at [742, 514] on span "Отменить рассылку" at bounding box center [765, 511] width 78 height 12
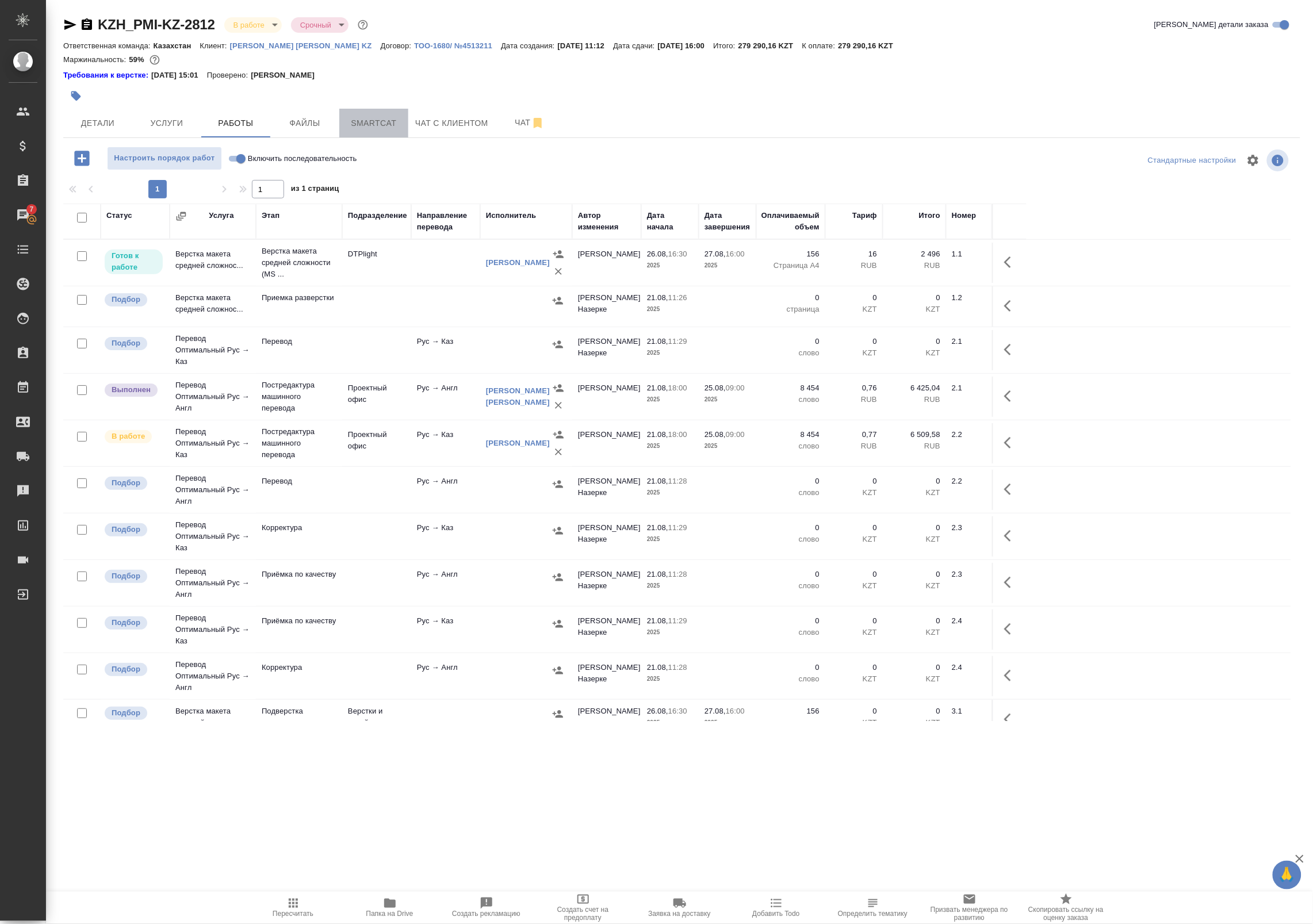
click at [389, 117] on span "Smartcat" at bounding box center [374, 123] width 55 height 14
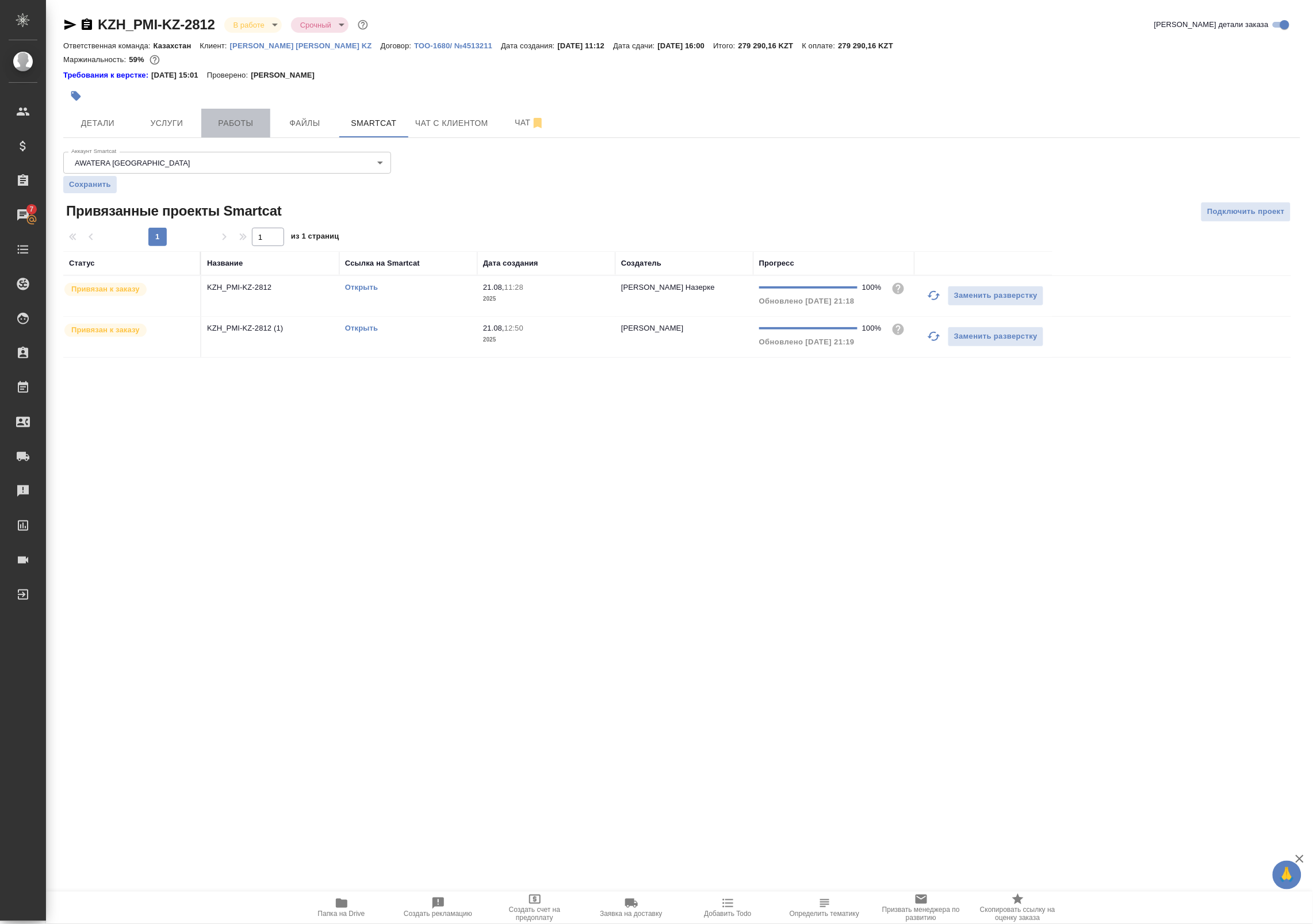
click at [244, 123] on span "Работы" at bounding box center [236, 123] width 55 height 14
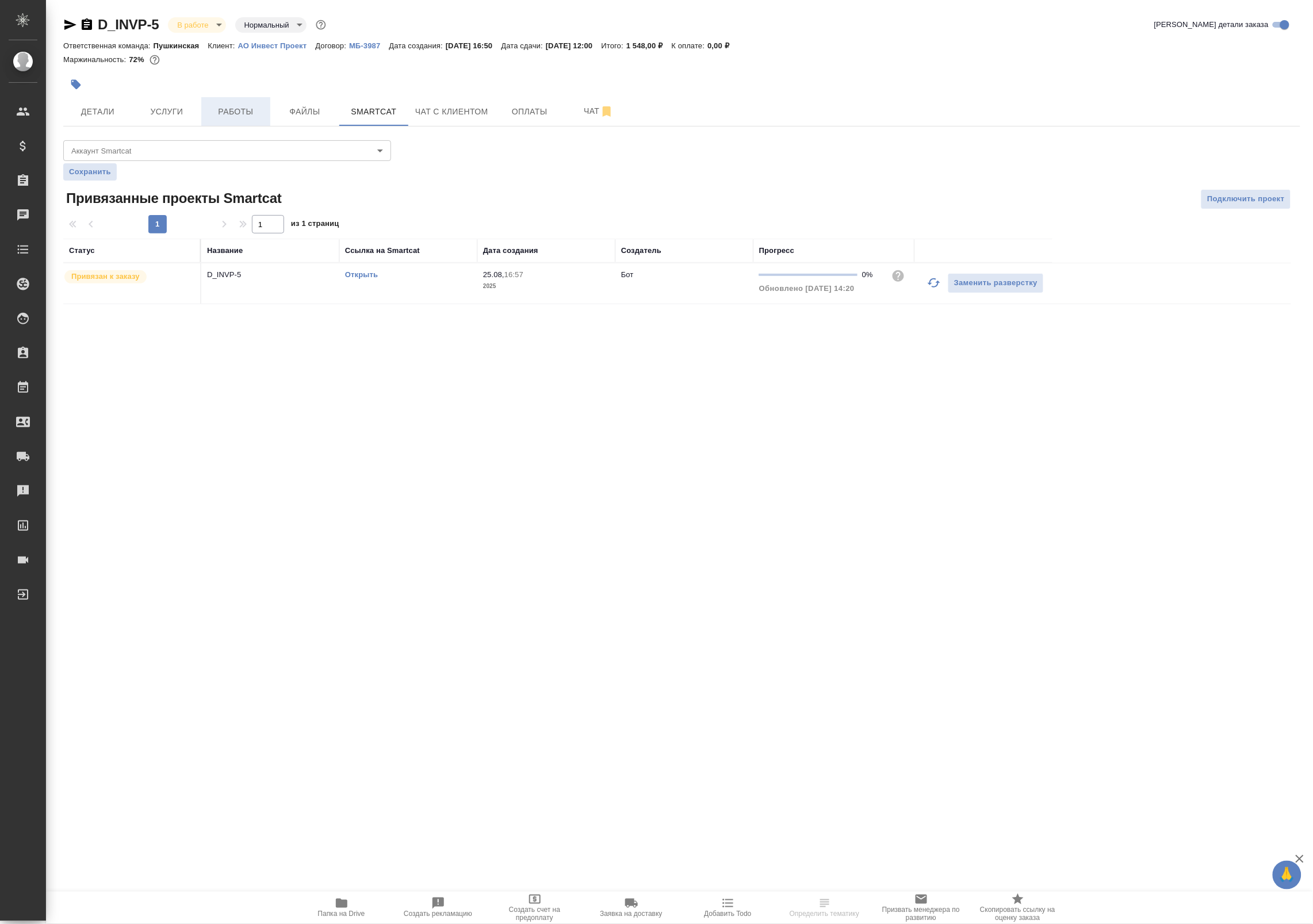
click at [234, 105] on span "Работы" at bounding box center [236, 112] width 55 height 14
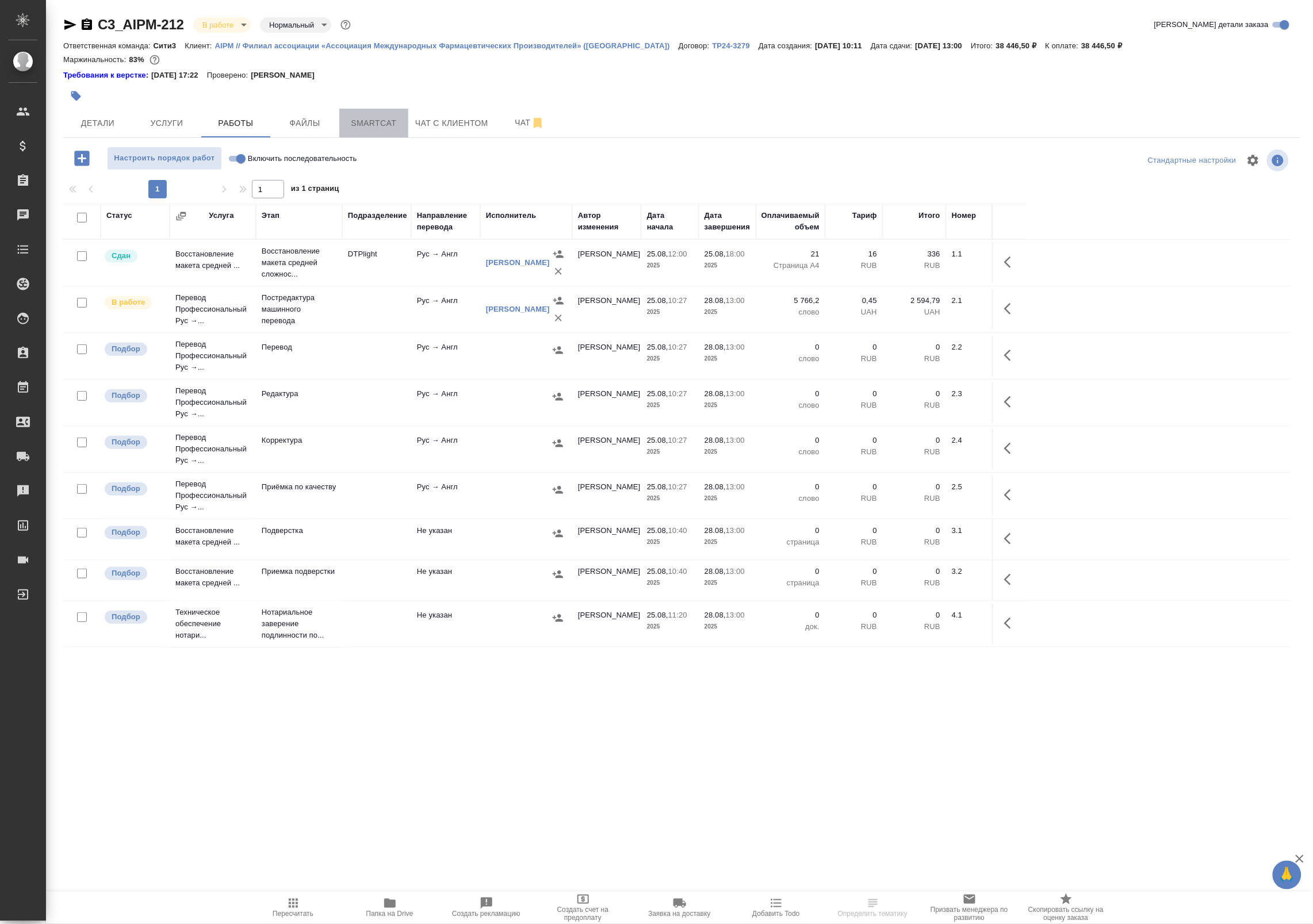
click at [400, 118] on span "Smartcat" at bounding box center [374, 123] width 55 height 14
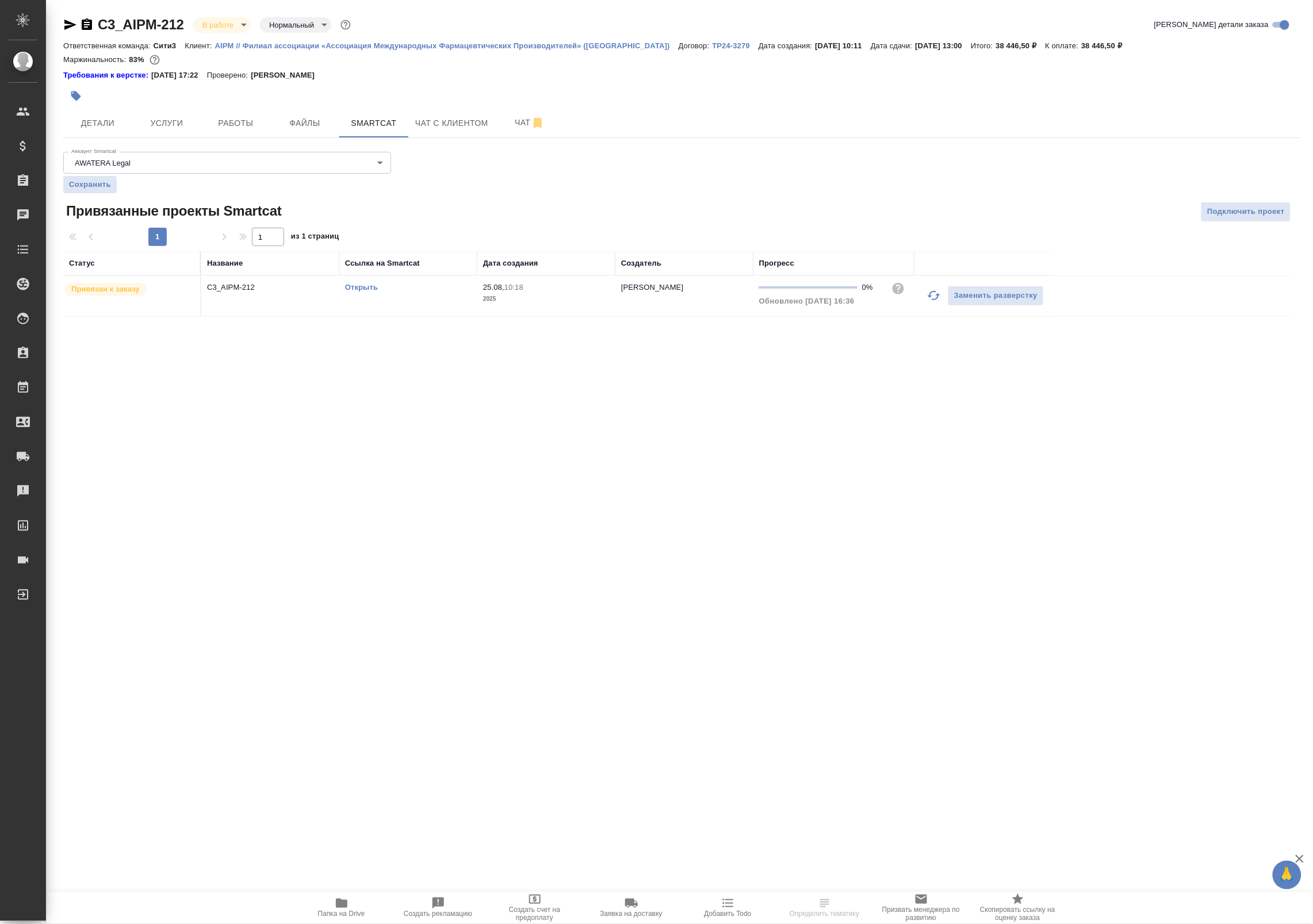
click at [368, 275] on th "Ссылка на Smartcat" at bounding box center [408, 263] width 138 height 24
click at [366, 286] on link "Открыть" at bounding box center [361, 287] width 33 height 9
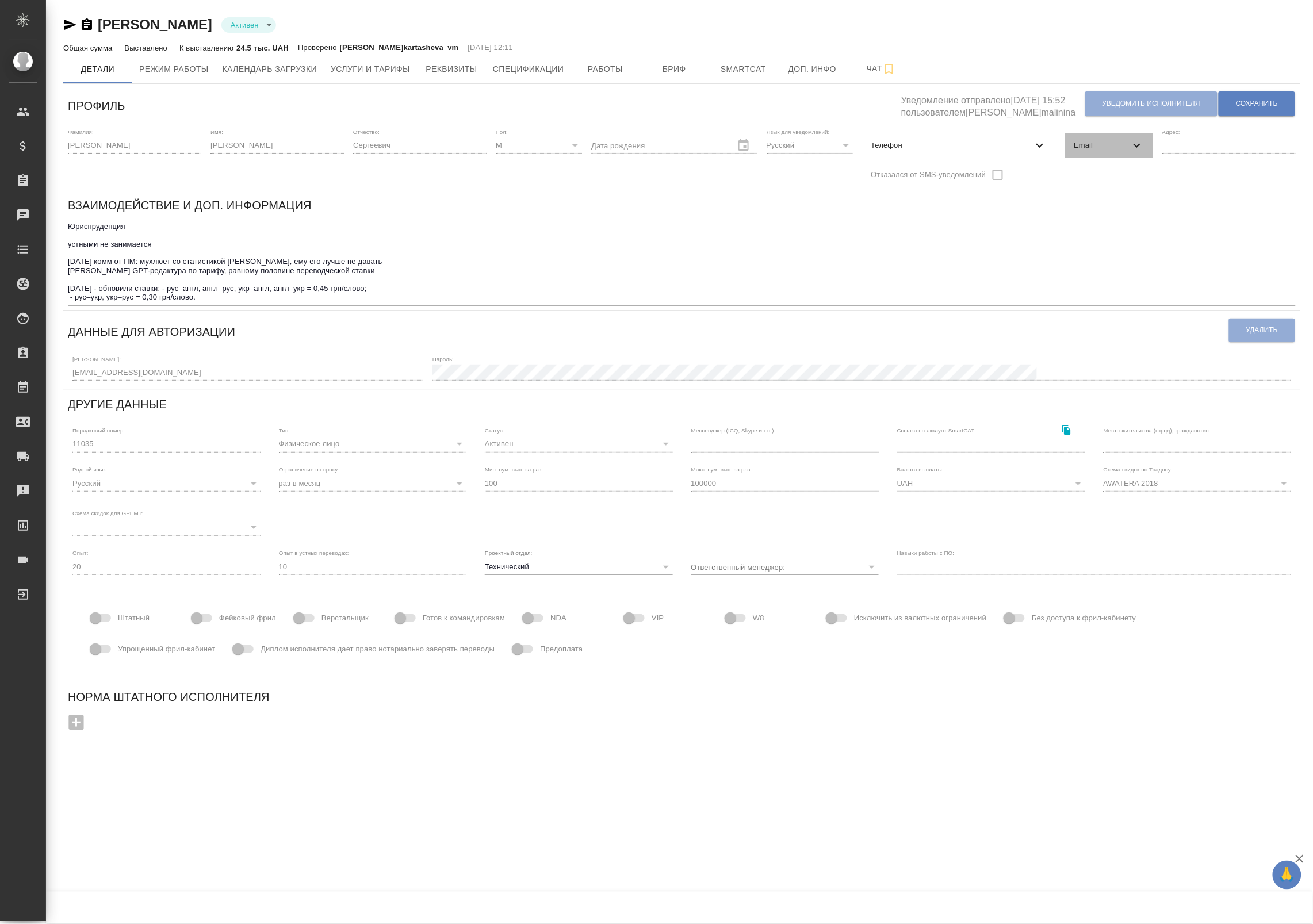
drag, startPoint x: 1098, startPoint y: 150, endPoint x: 1099, endPoint y: 157, distance: 7.1
click at [1099, 150] on span "Email" at bounding box center [1102, 145] width 56 height 12
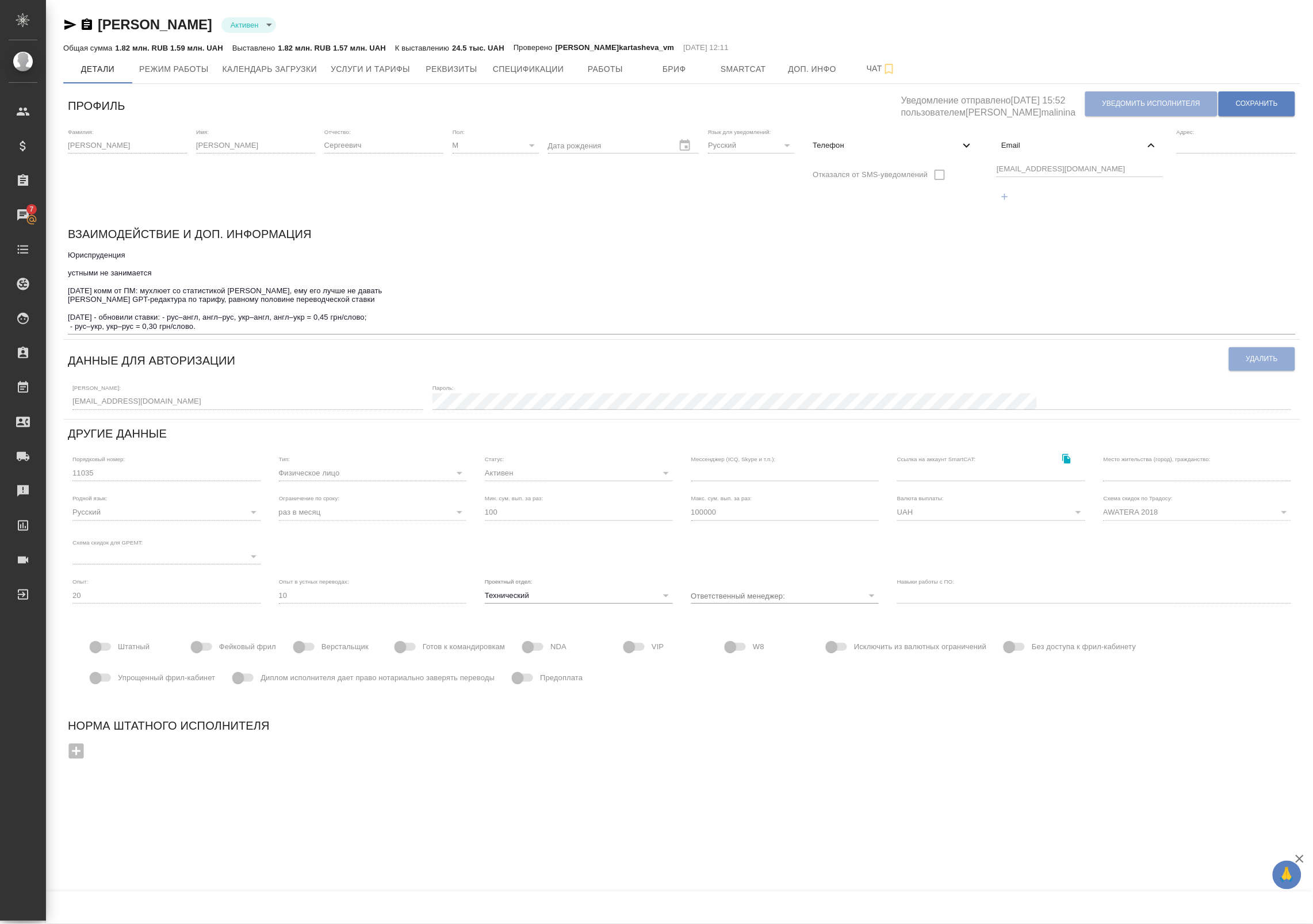
click at [941, 225] on div "Взаимодействие и доп. информация" at bounding box center [682, 236] width 1228 height 23
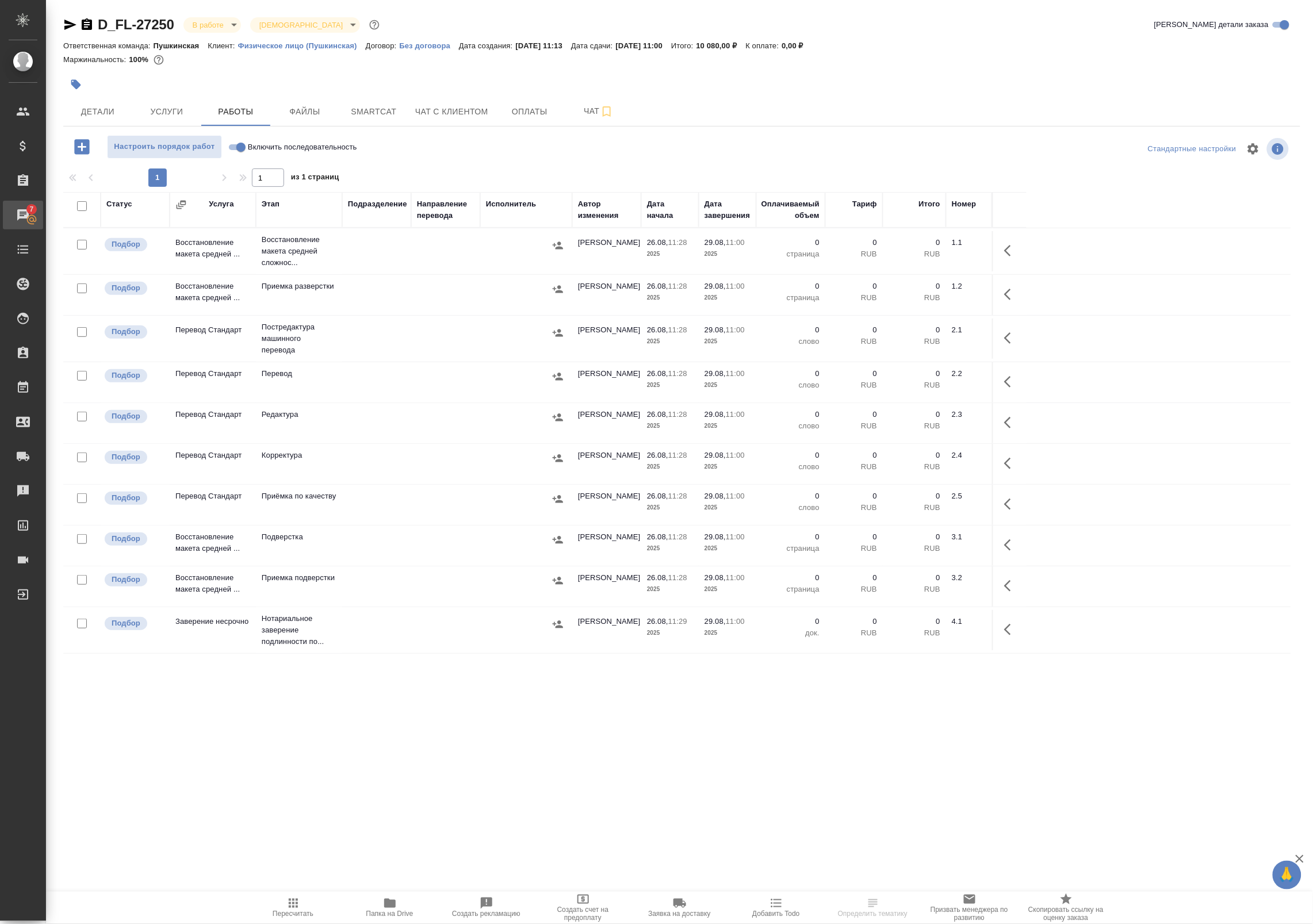
click at [23, 210] on div "Чаты" at bounding box center [9, 215] width 29 height 17
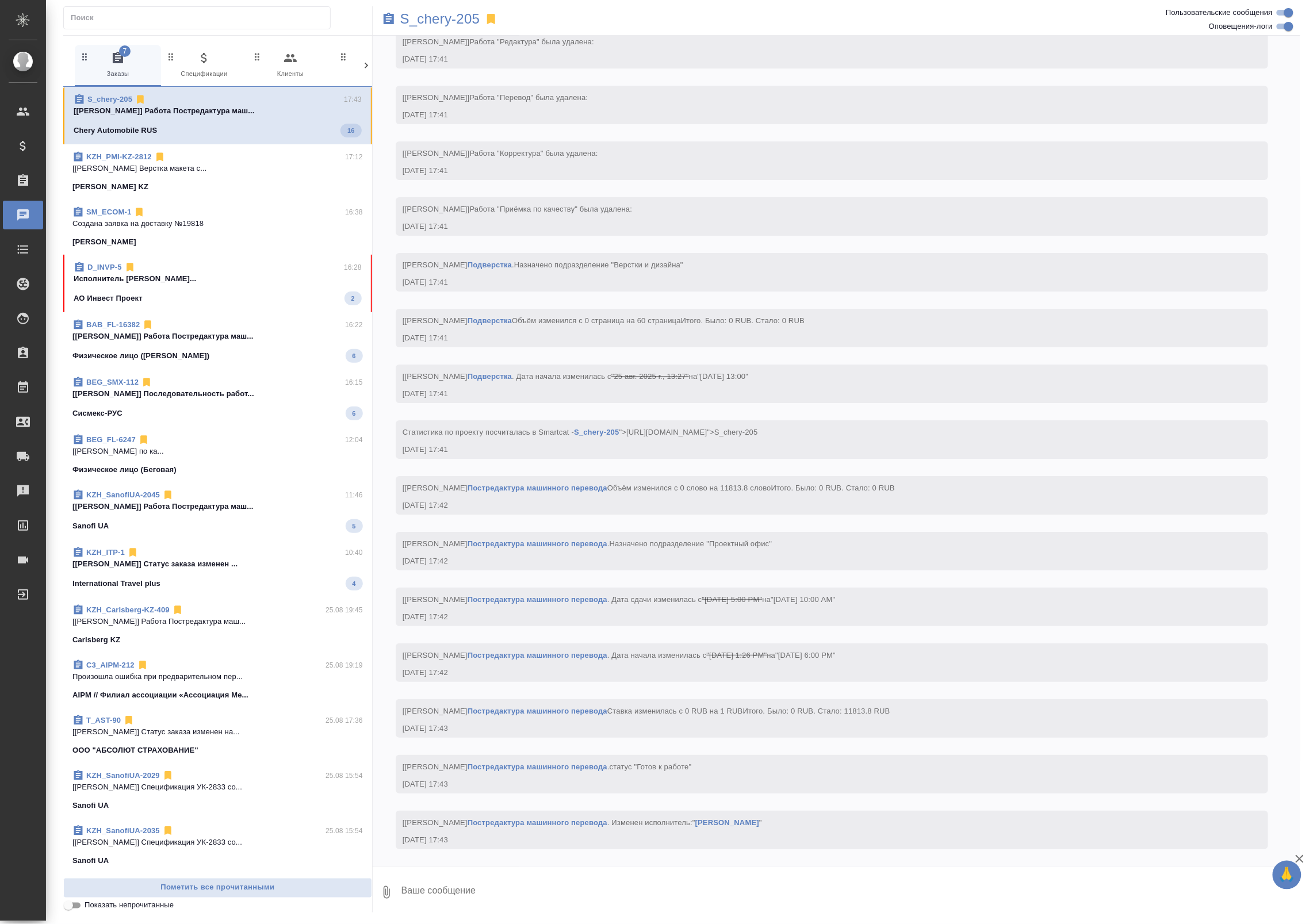
scroll to position [5108, 0]
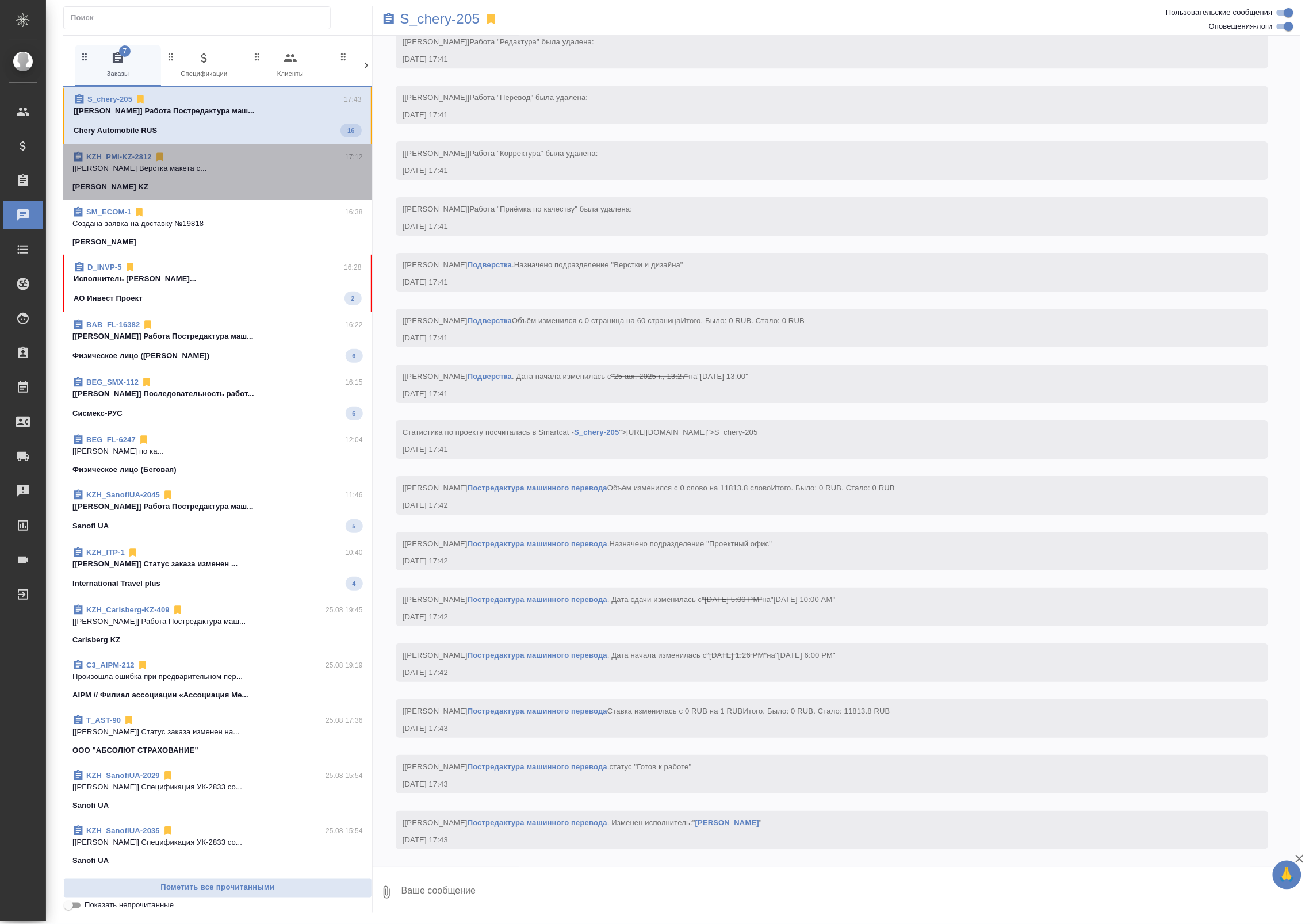
click at [300, 160] on div "KZH_PMI-KZ-2812 17:12" at bounding box center [217, 156] width 290 height 12
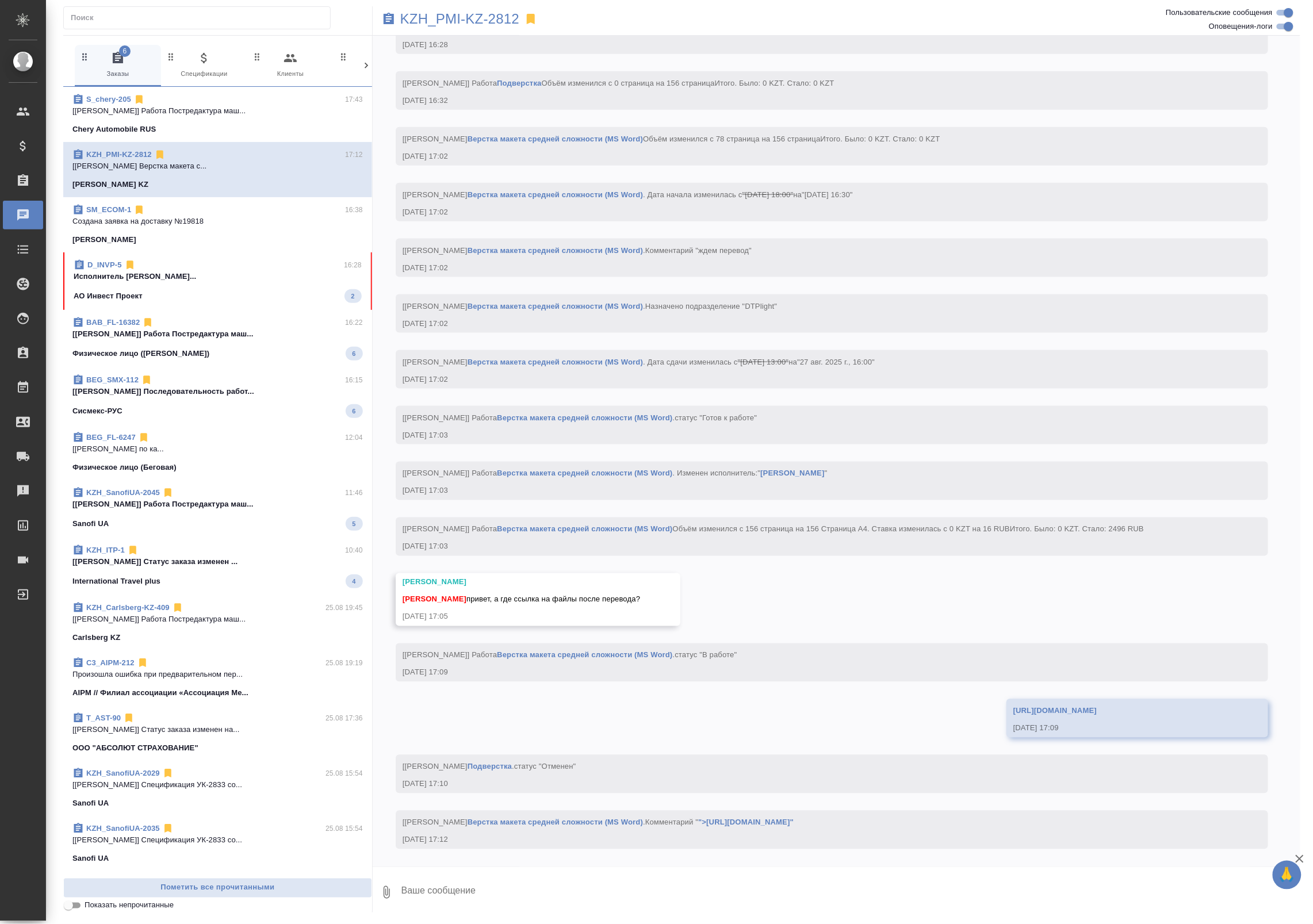
scroll to position [2333, 0]
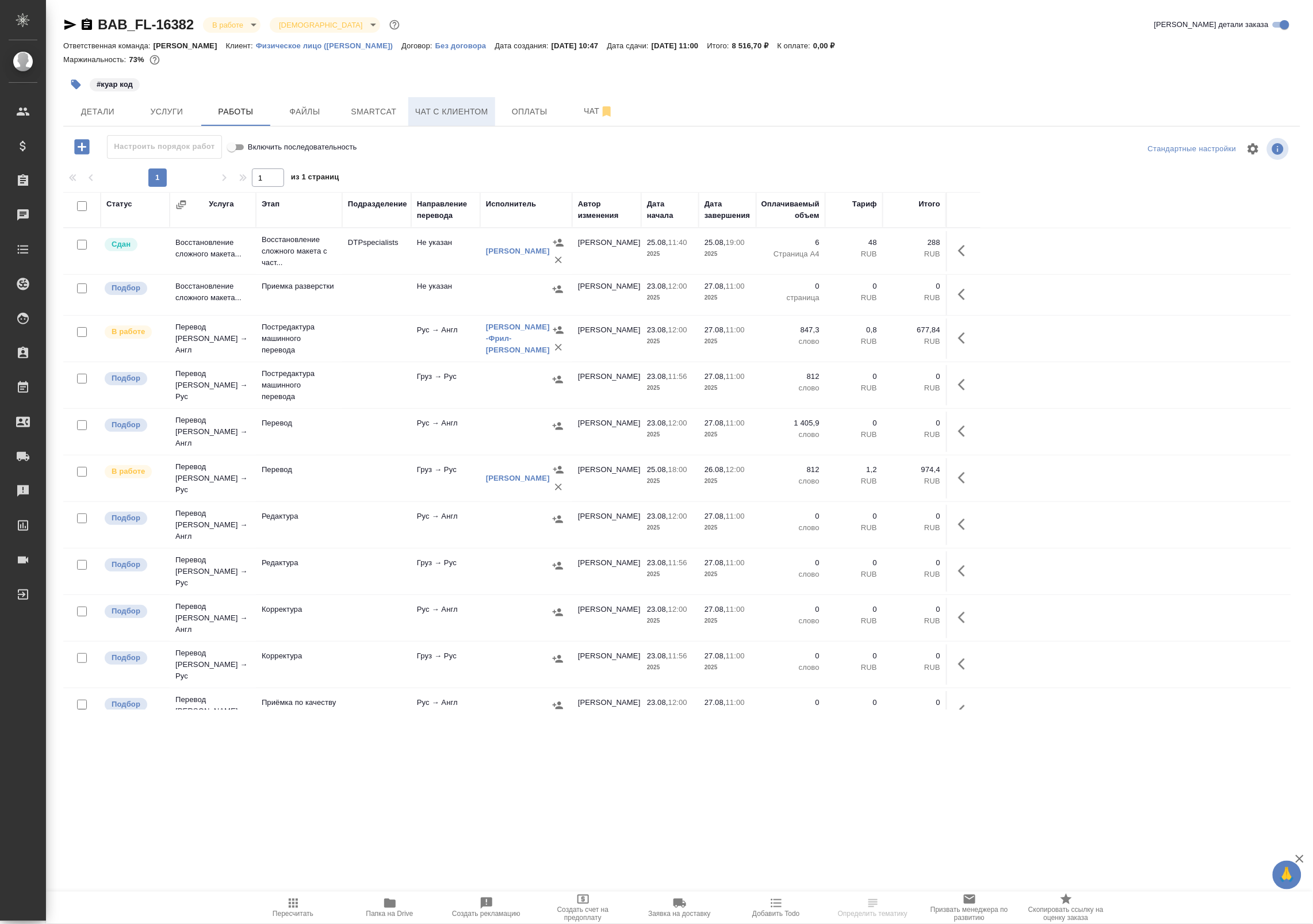
click at [474, 110] on span "Чат с клиентом" at bounding box center [451, 112] width 73 height 14
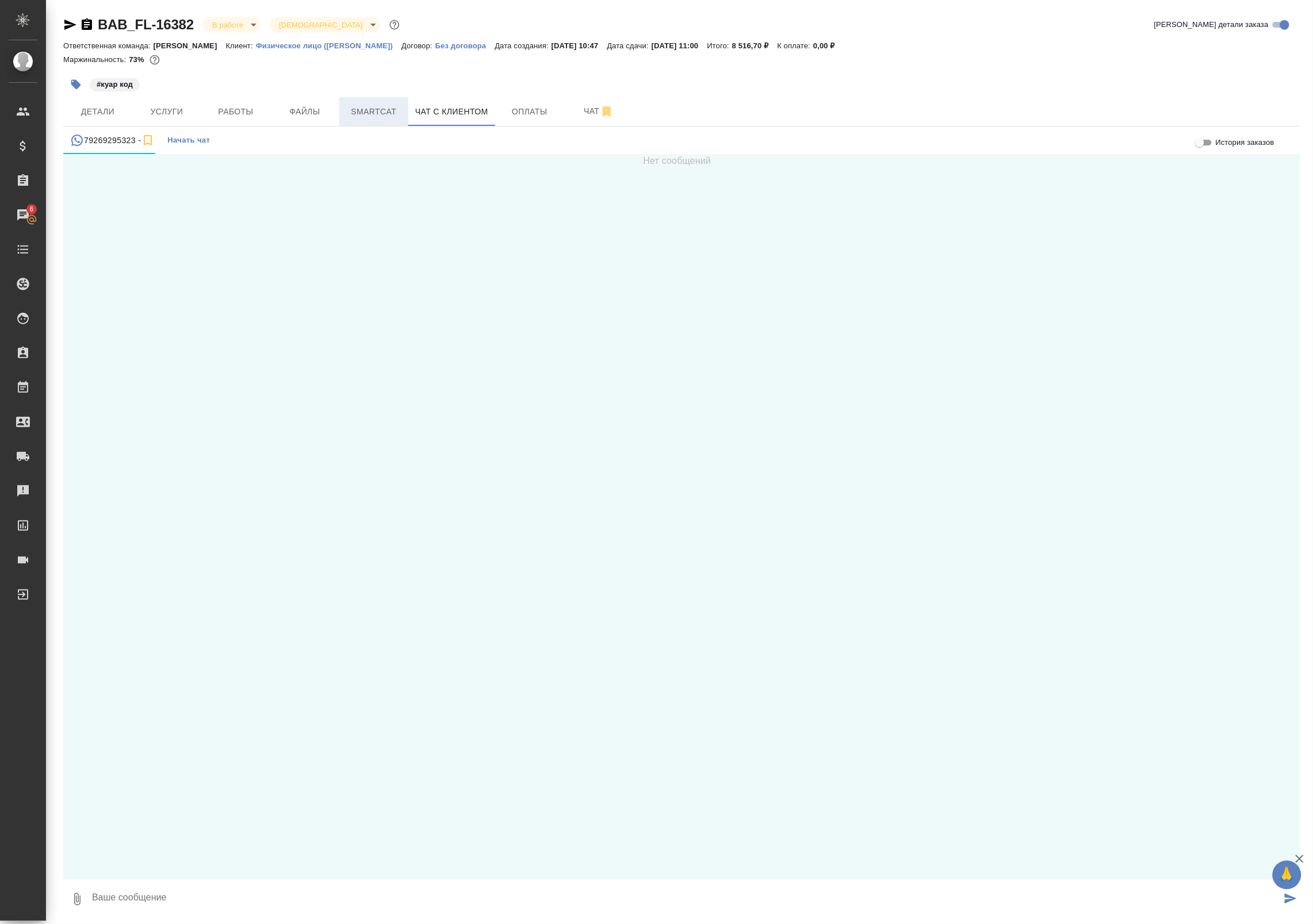
click at [395, 105] on span "Smartcat" at bounding box center [374, 112] width 55 height 14
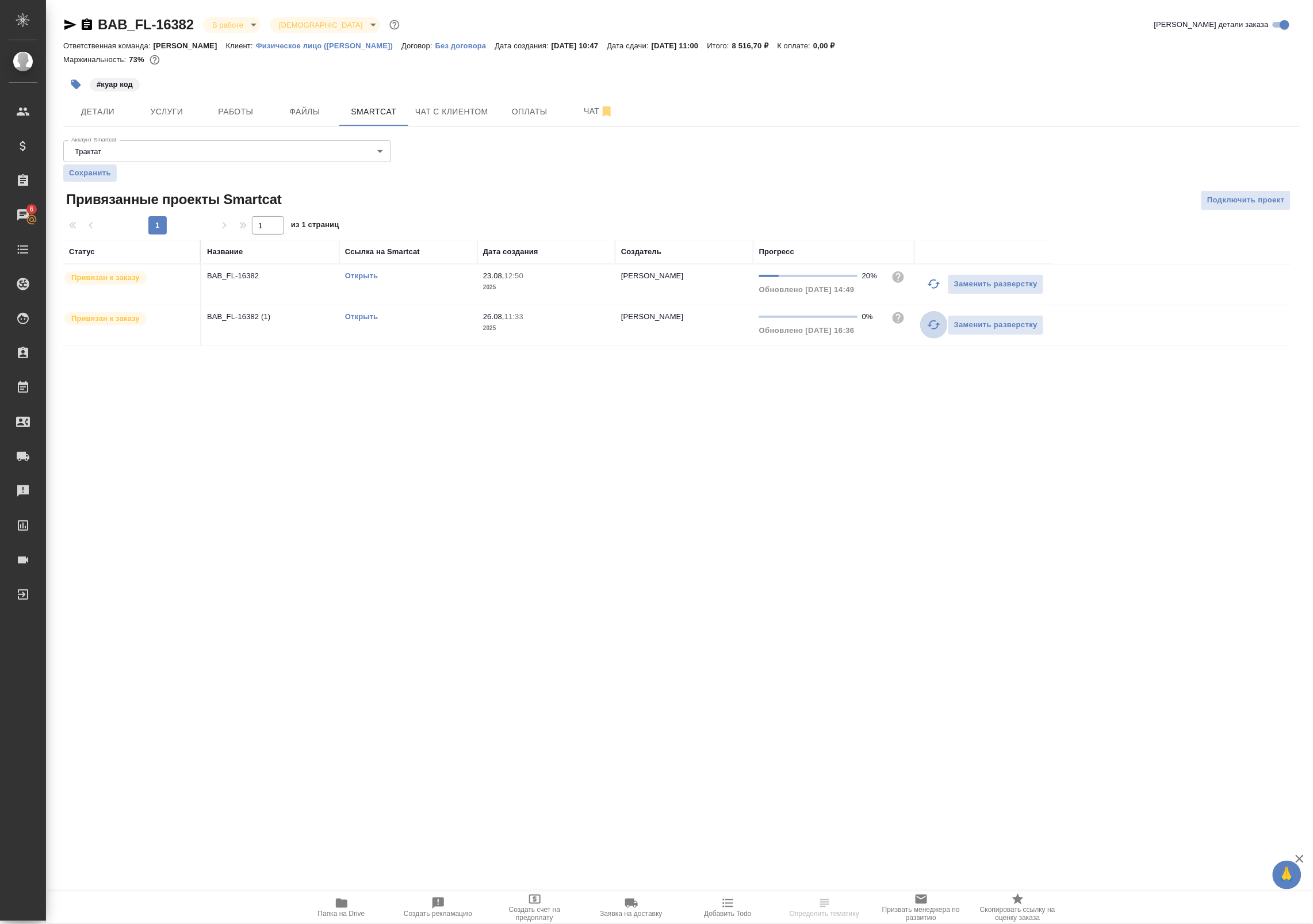
click at [932, 329] on icon "button" at bounding box center [934, 325] width 14 height 13
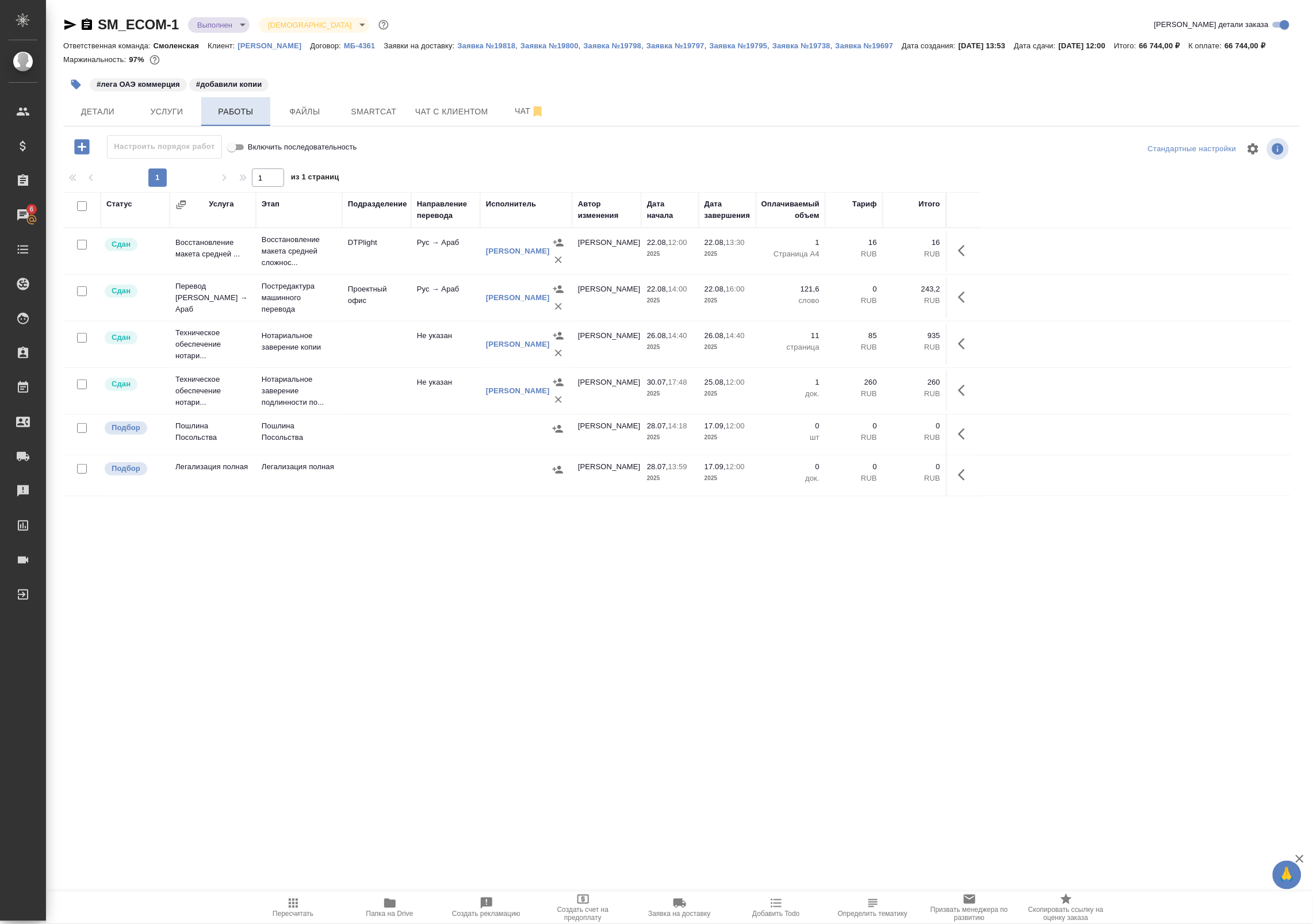
click at [225, 111] on span "Работы" at bounding box center [236, 112] width 55 height 14
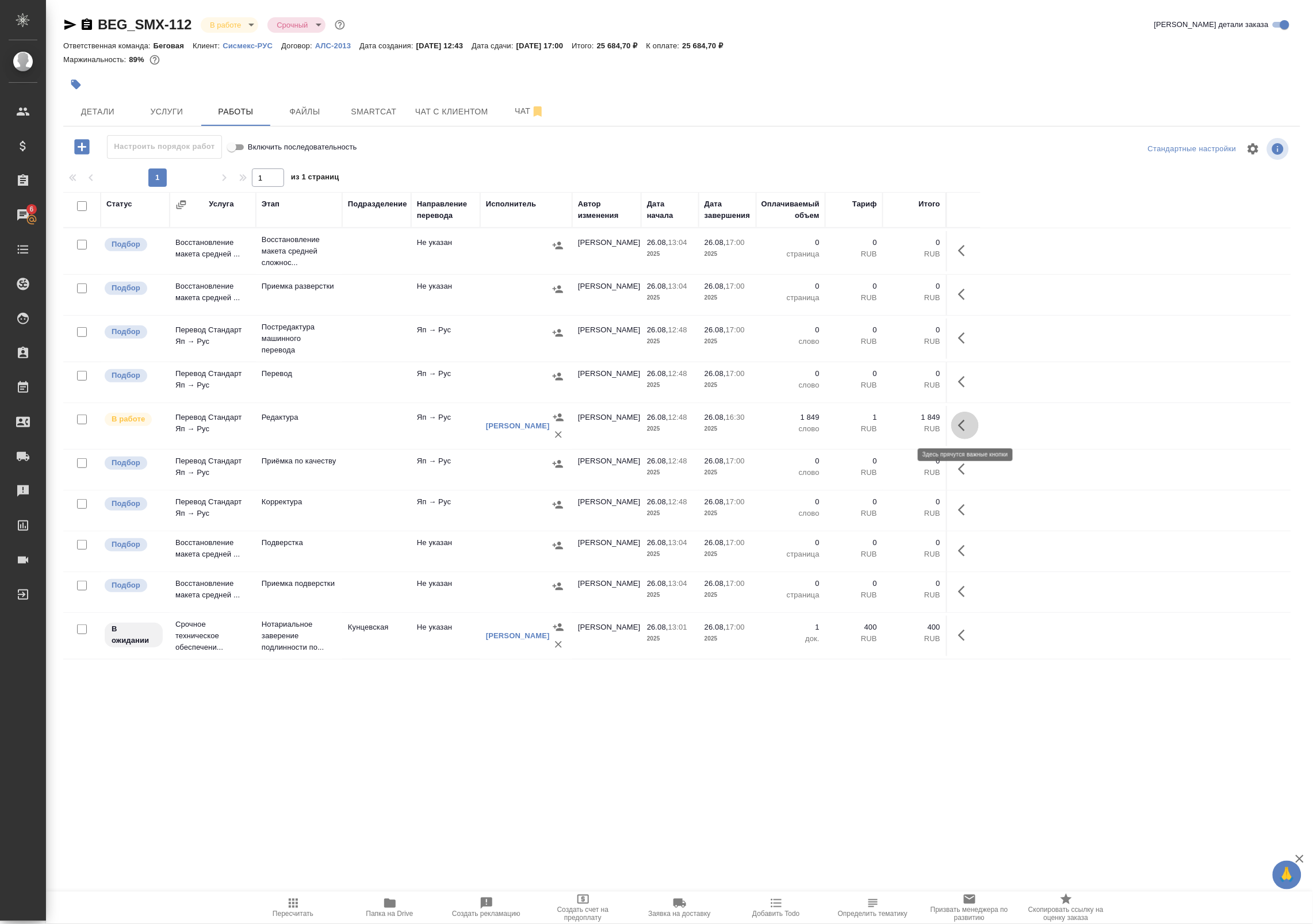
click at [964, 426] on icon "button" at bounding box center [965, 425] width 14 height 13
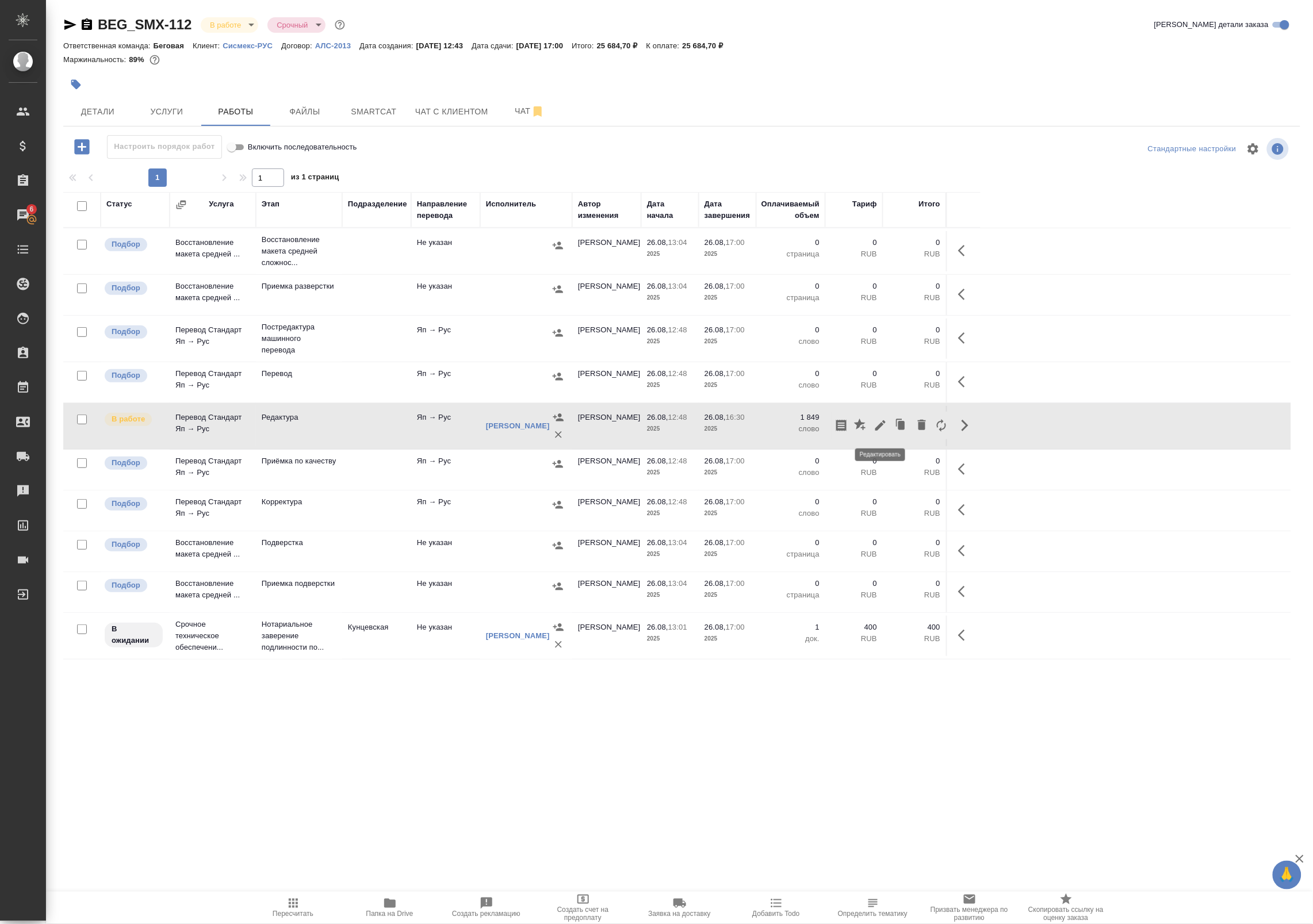
click at [880, 423] on icon "button" at bounding box center [880, 425] width 14 height 13
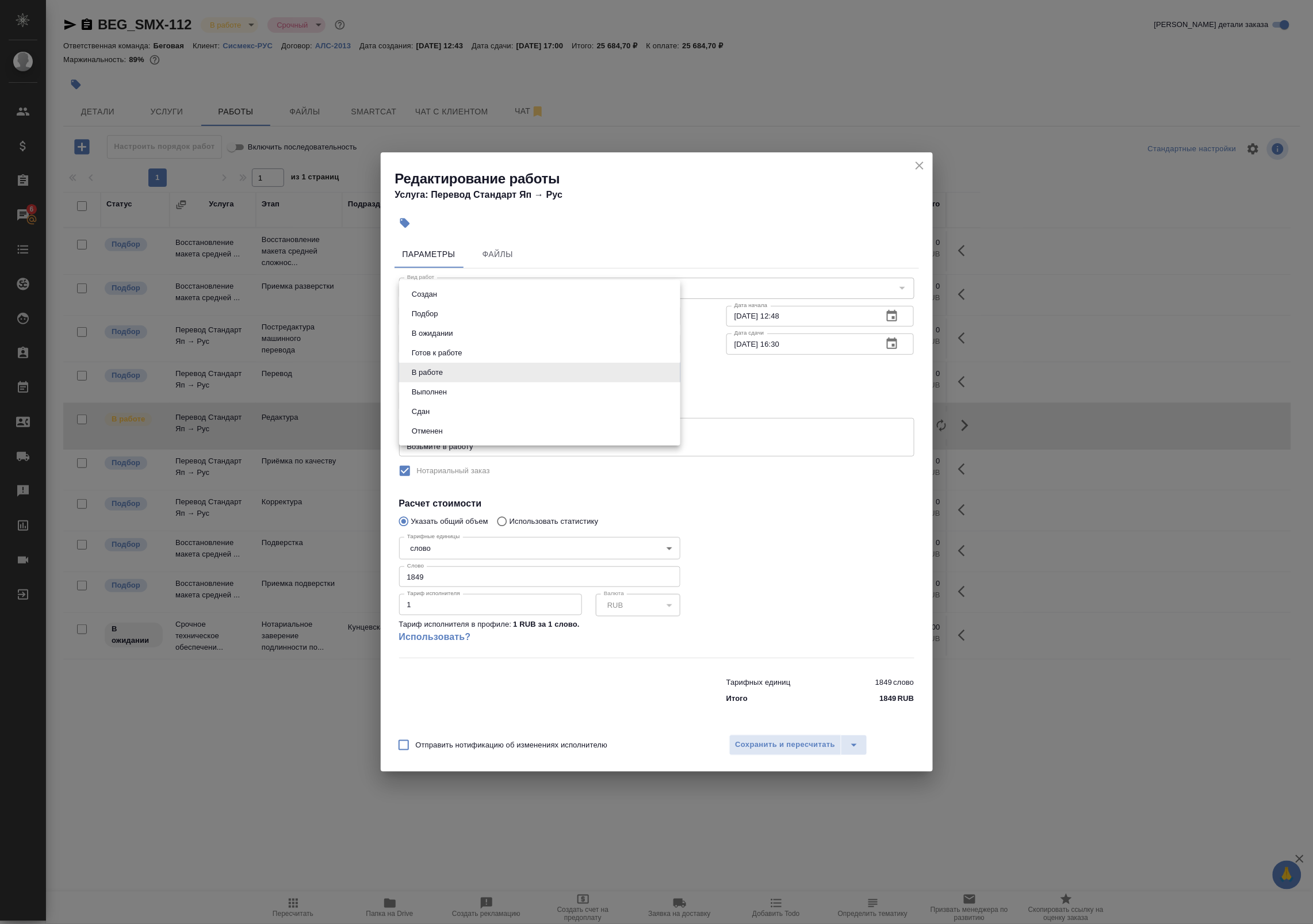
click at [531, 372] on body "🙏 .cls-1 fill:#fff; AWATERA Badanyan Artak Клиенты Спецификации Заказы 6 Чаты T…" at bounding box center [656, 462] width 1313 height 924
click at [773, 400] on div at bounding box center [656, 462] width 1313 height 924
click at [504, 287] on div "Направление перевода яп-рус Направление перевода" at bounding box center [540, 315] width 327 height 74
click at [919, 169] on icon "close" at bounding box center [920, 166] width 14 height 13
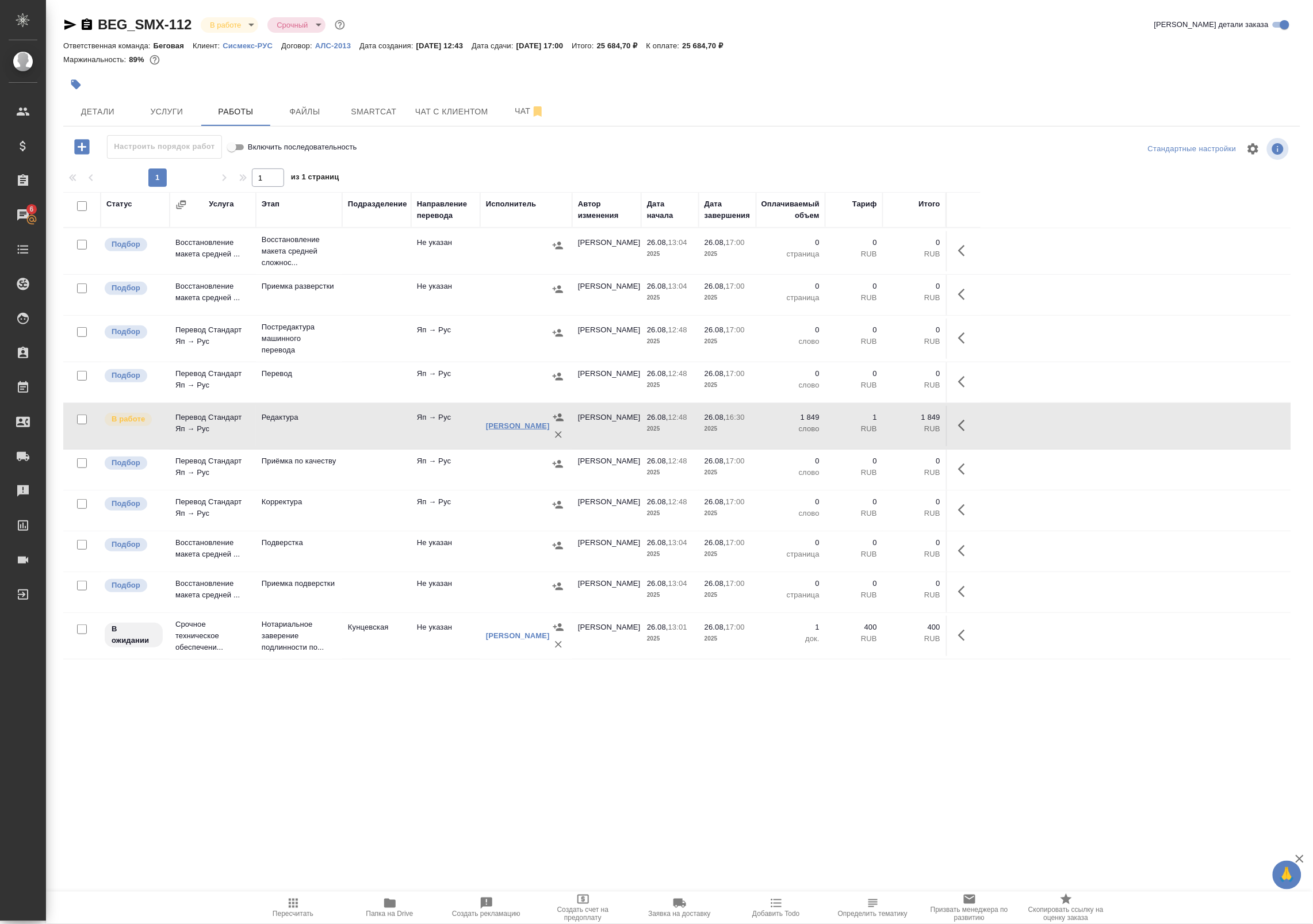
click at [519, 424] on link "Денисова Елена" at bounding box center [518, 426] width 64 height 9
click at [964, 424] on icon "button" at bounding box center [965, 425] width 14 height 13
click at [876, 424] on icon "button" at bounding box center [880, 425] width 14 height 13
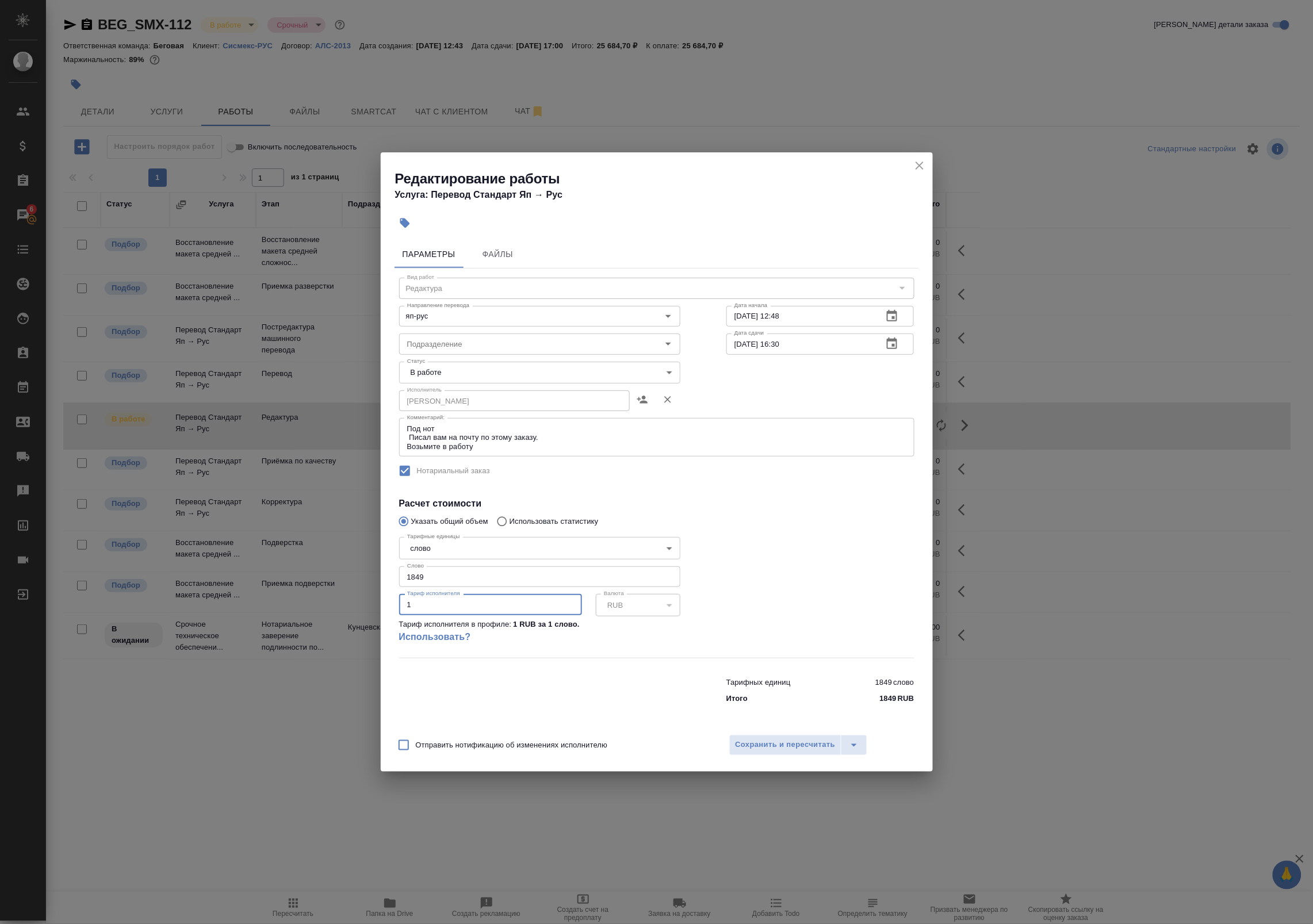
drag, startPoint x: 455, startPoint y: 610, endPoint x: 388, endPoint y: 606, distance: 67.1
click at [388, 606] on div "Параметры Файлы Вид работ Редактура Вид работ Направление перевода яп-рус Напра…" at bounding box center [656, 481] width 552 height 491
type input "2"
click at [923, 165] on icon "close" at bounding box center [920, 166] width 14 height 13
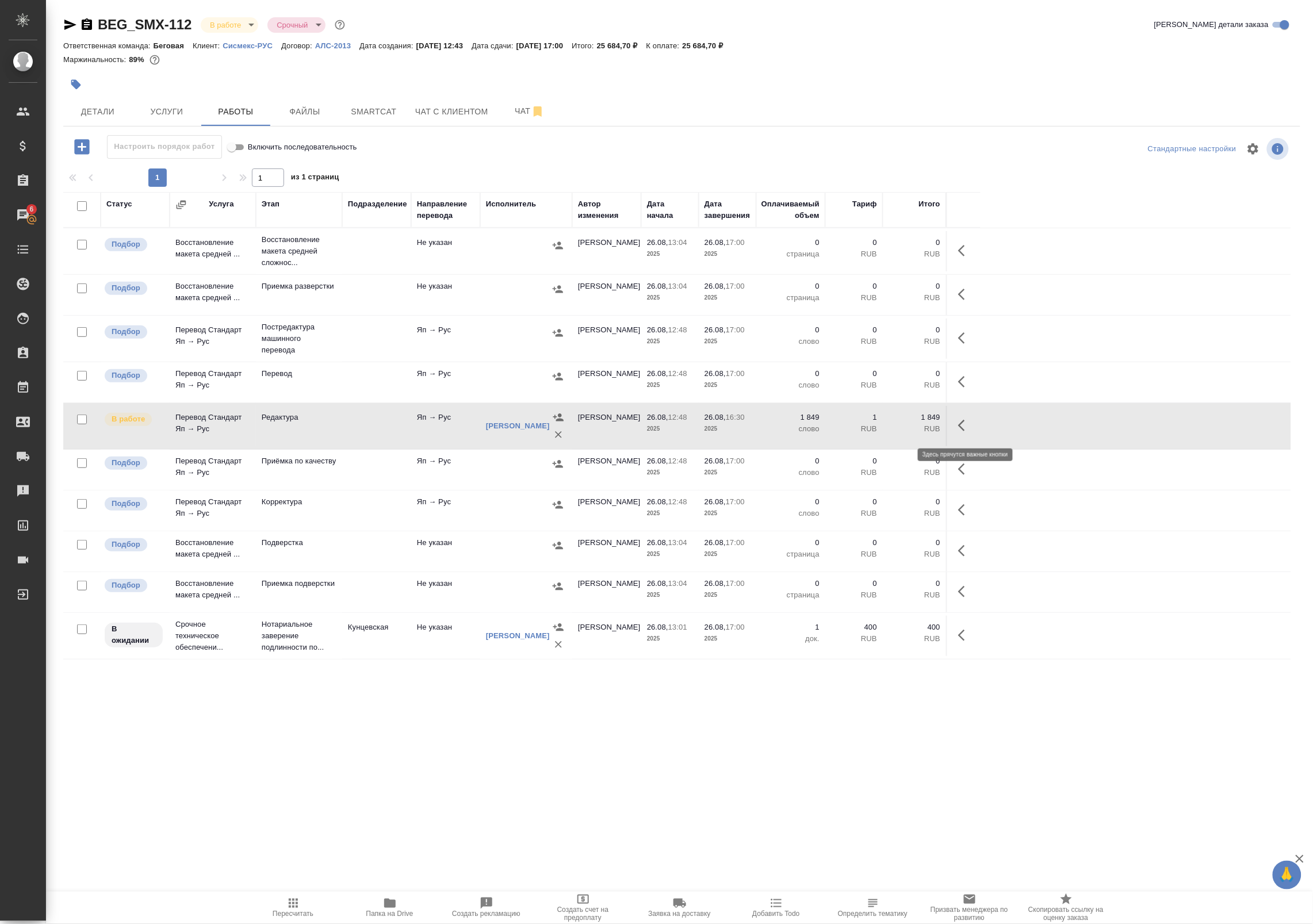
click at [961, 428] on icon "button" at bounding box center [961, 425] width 7 height 12
click at [879, 429] on icon "button" at bounding box center [880, 425] width 10 height 10
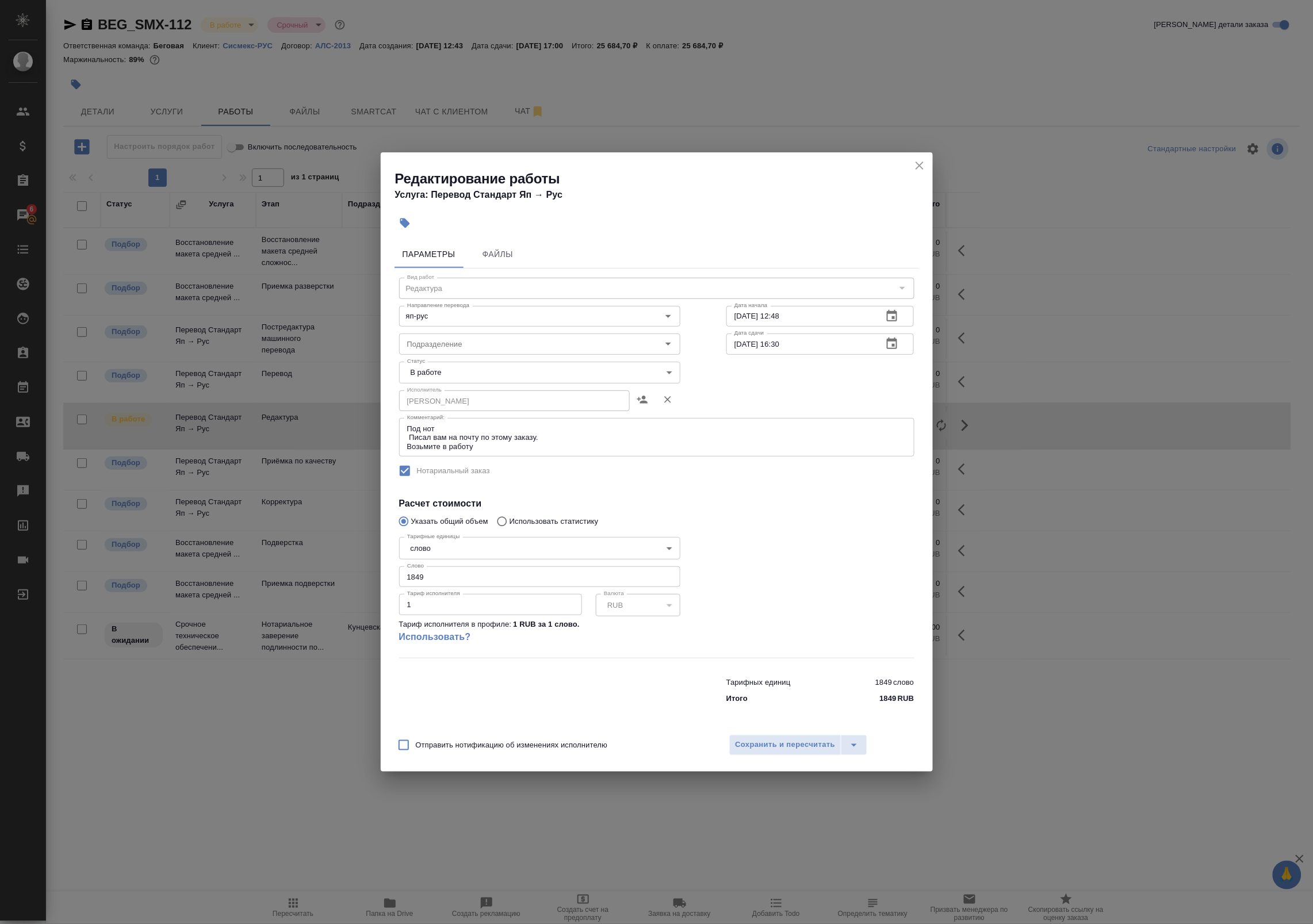
drag, startPoint x: 922, startPoint y: 161, endPoint x: 916, endPoint y: 166, distance: 7.8
click at [916, 166] on icon "close" at bounding box center [920, 166] width 14 height 13
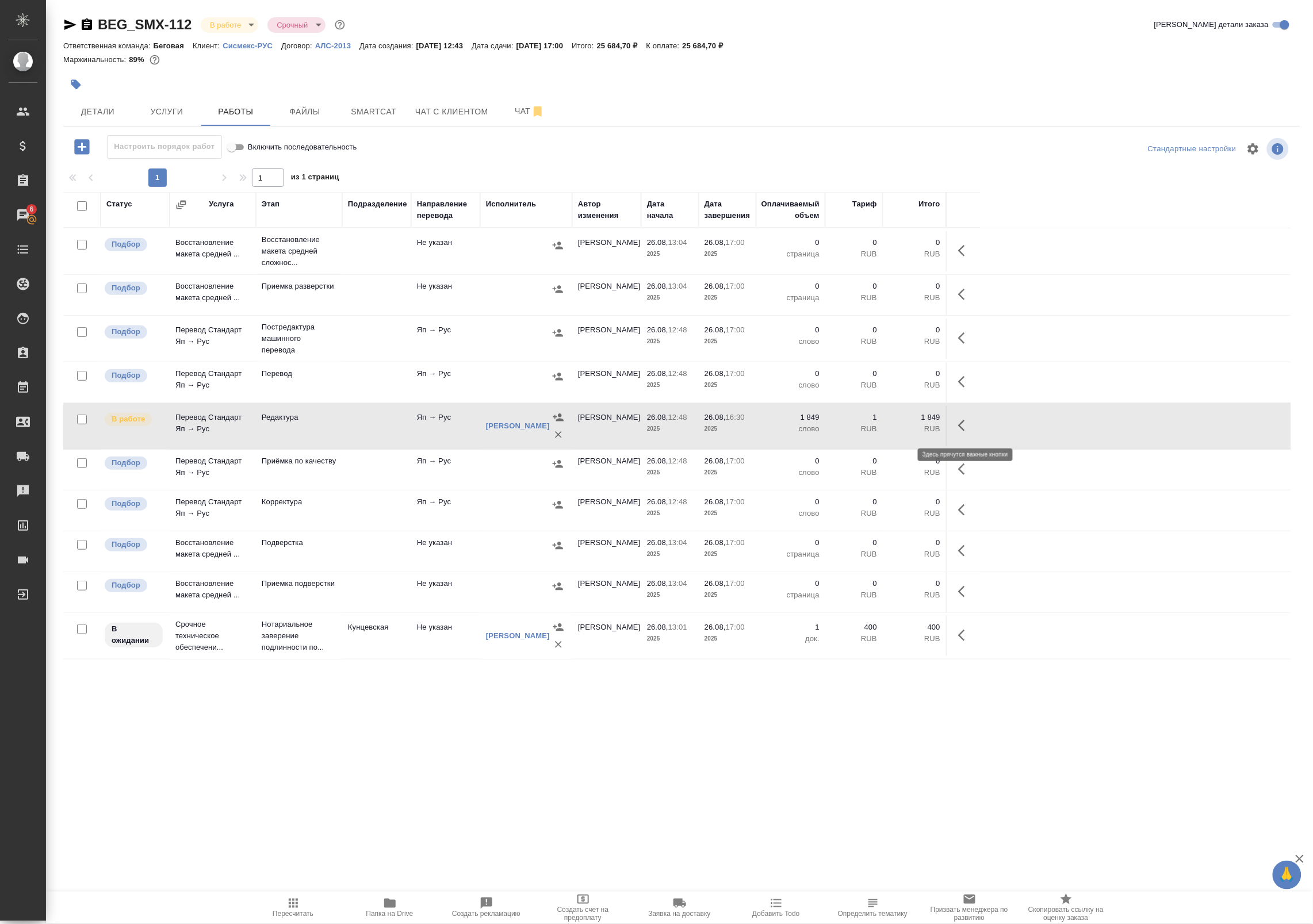
click at [967, 423] on icon "button" at bounding box center [965, 425] width 14 height 13
click at [881, 428] on icon "button" at bounding box center [880, 425] width 14 height 13
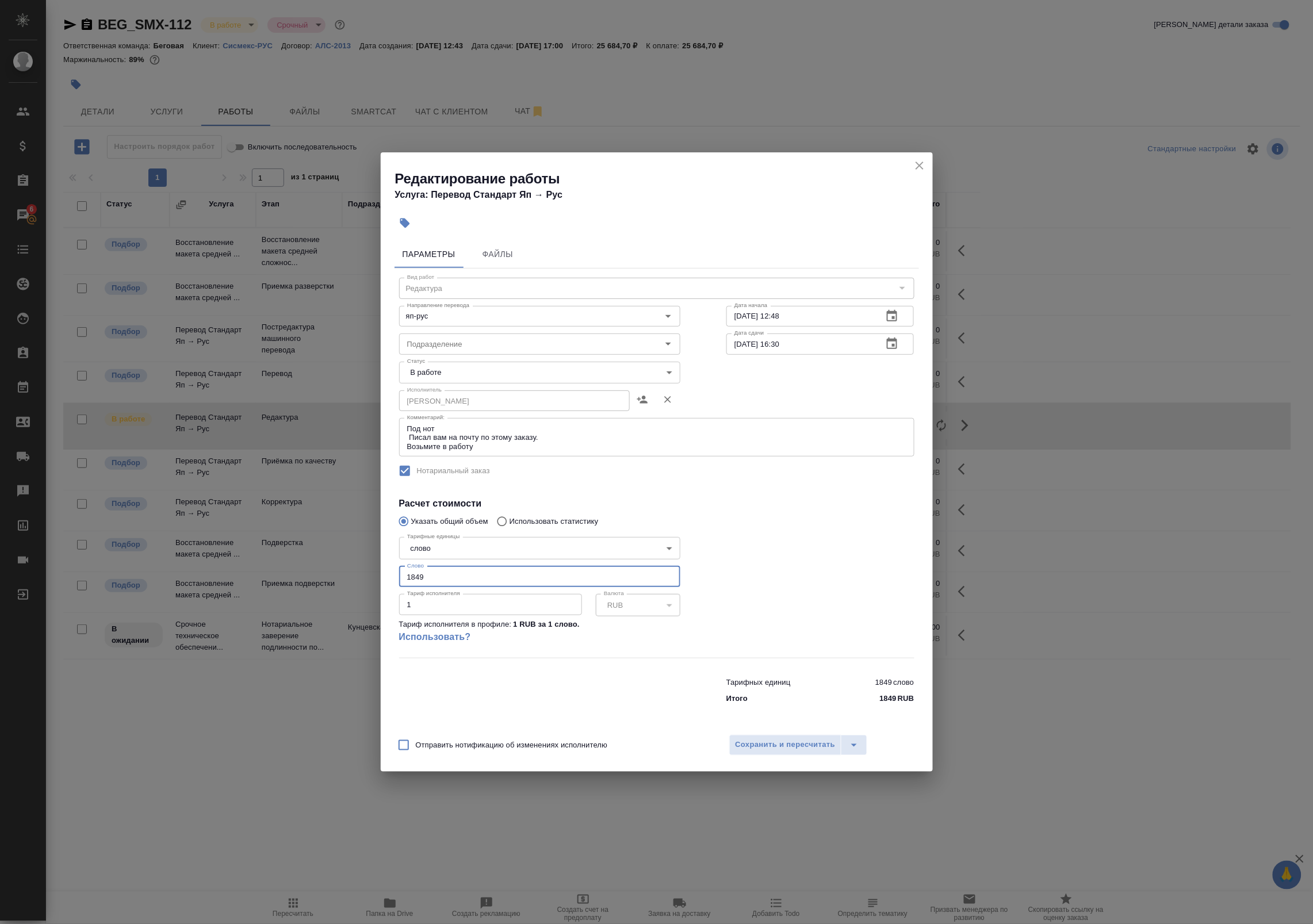
click at [378, 579] on div "Редактирование работы Услуга: Перевод Стандарт Яп → Рус Параметры Файлы Вид раб…" at bounding box center [656, 462] width 1313 height 924
type input "4000"
click at [771, 587] on div at bounding box center [820, 595] width 234 height 171
click at [798, 742] on span "Сохранить и пересчитать" at bounding box center [785, 745] width 100 height 13
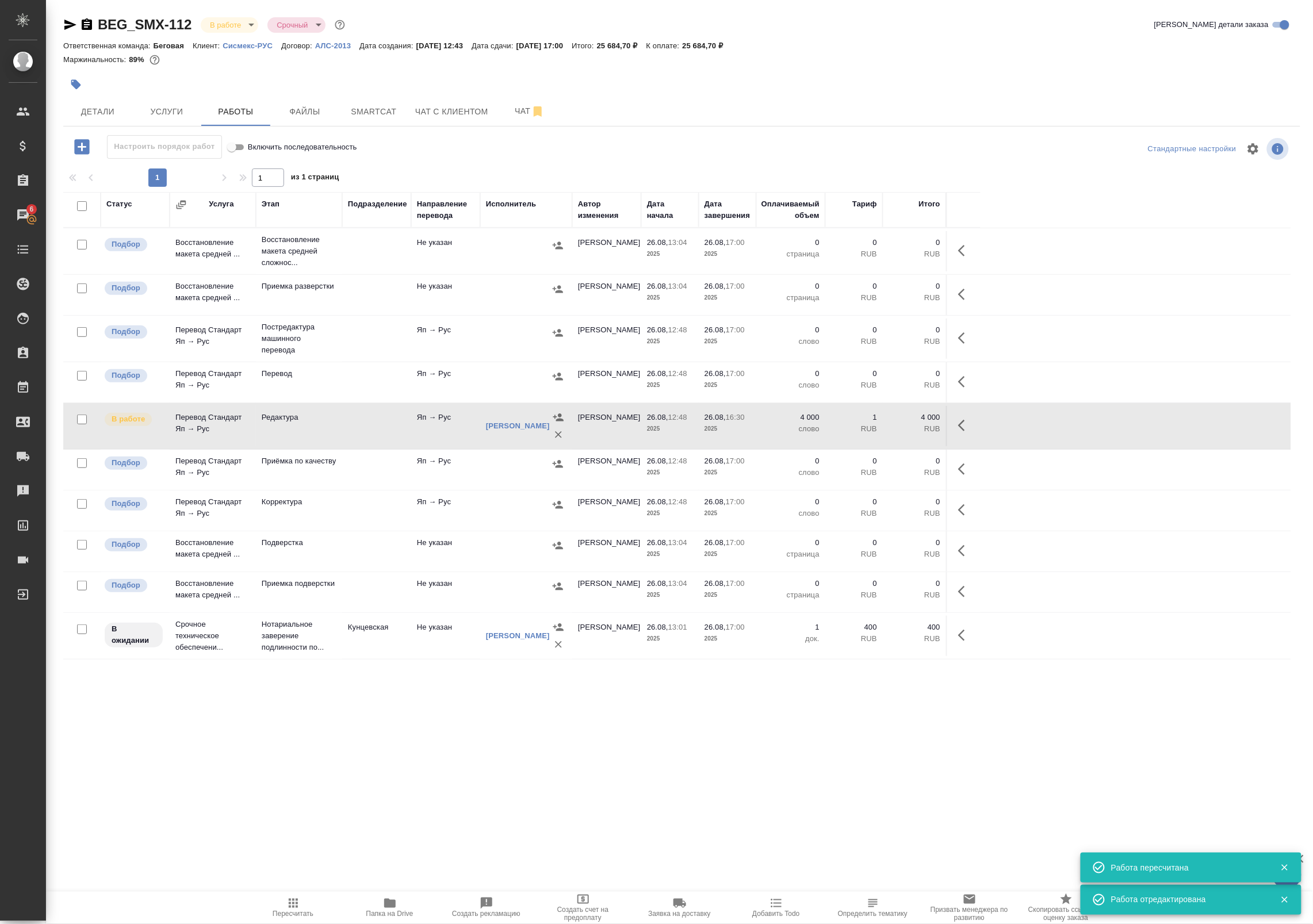
click at [300, 910] on span "Пересчитать" at bounding box center [293, 914] width 41 height 8
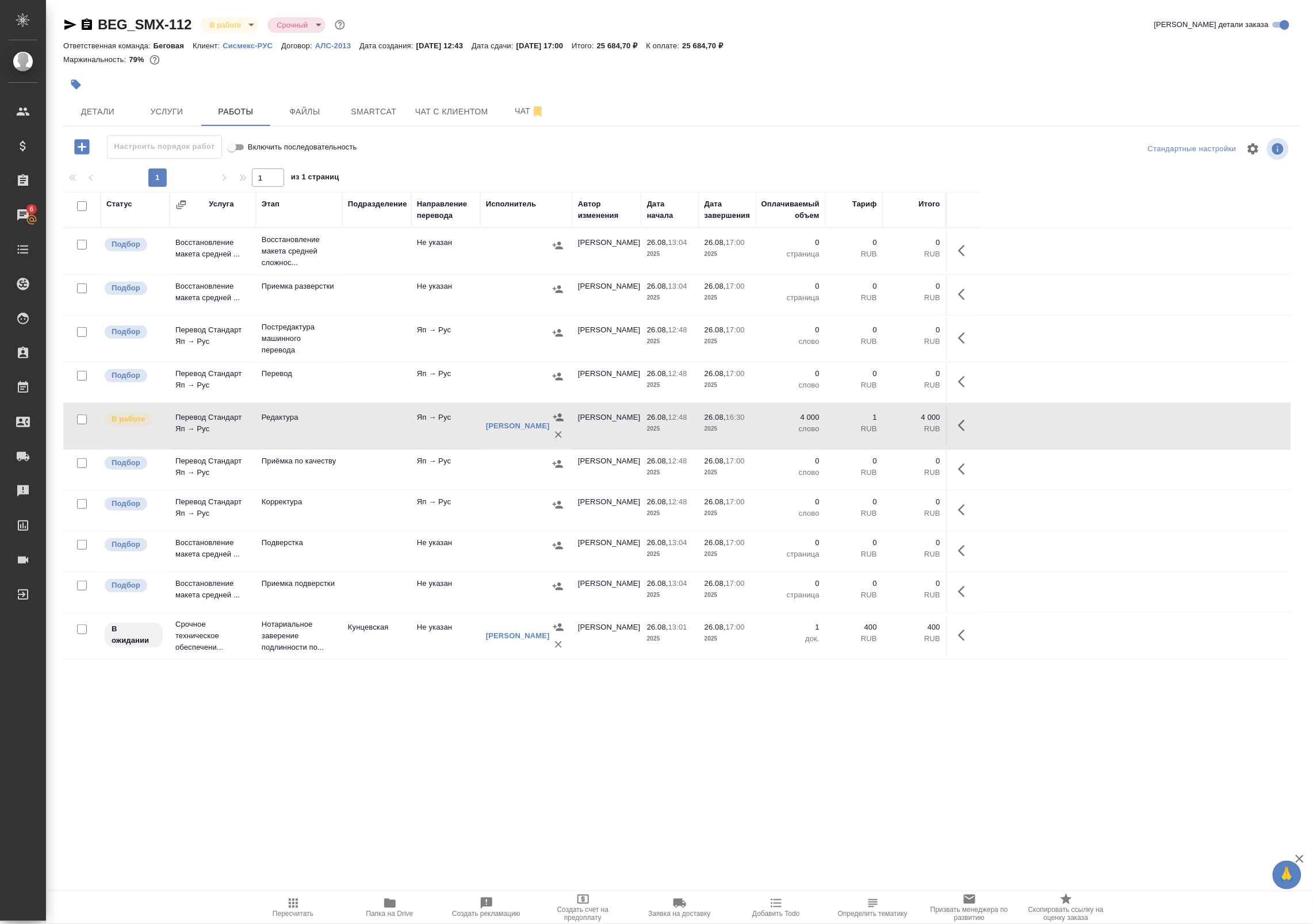
drag, startPoint x: 455, startPoint y: 382, endPoint x: 461, endPoint y: 383, distance: 6.1
click at [455, 382] on td "Яп → Рус" at bounding box center [446, 382] width 69 height 40
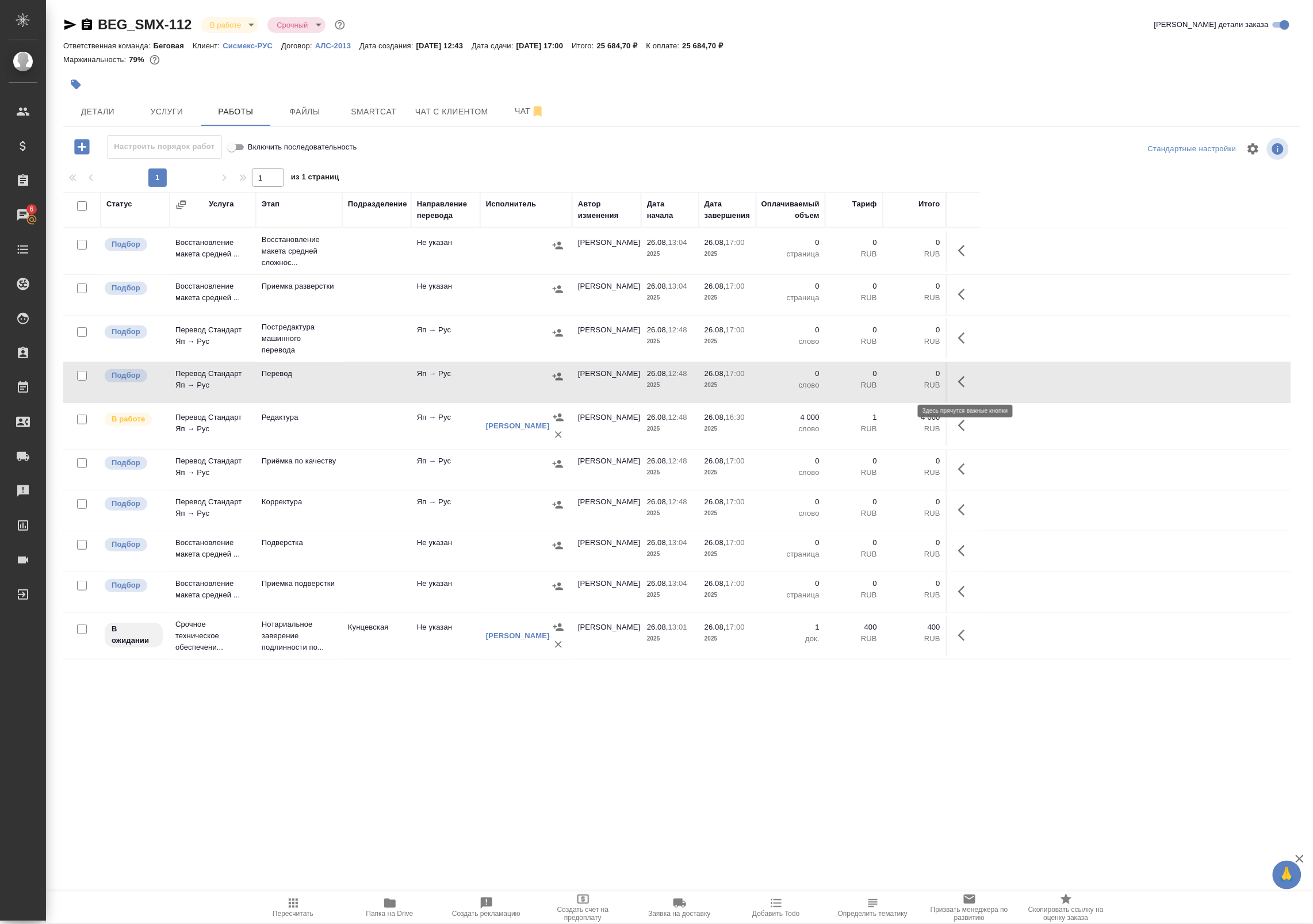
click at [961, 383] on icon "button" at bounding box center [961, 382] width 7 height 12
click at [875, 384] on icon "button" at bounding box center [880, 382] width 14 height 13
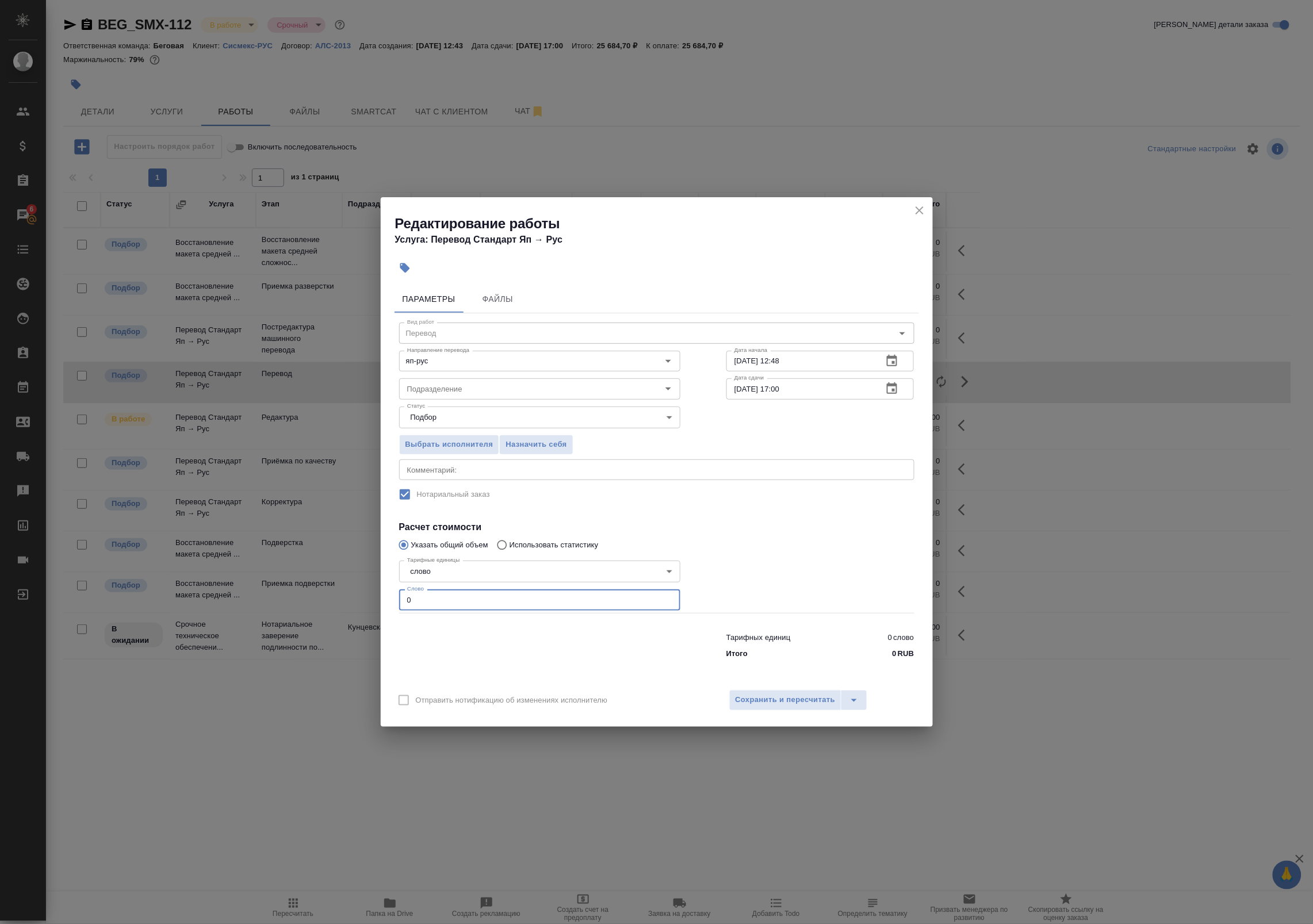
drag, startPoint x: 433, startPoint y: 604, endPoint x: 384, endPoint y: 602, distance: 49.0
click at [384, 602] on div "Параметры Файлы Вид работ Перевод Вид работ Направление перевода яп-рус Направл…" at bounding box center [656, 481] width 552 height 401
type input "2000"
click at [494, 634] on div at bounding box center [540, 643] width 327 height 46
click at [497, 387] on input "Подразделение" at bounding box center [521, 388] width 236 height 13
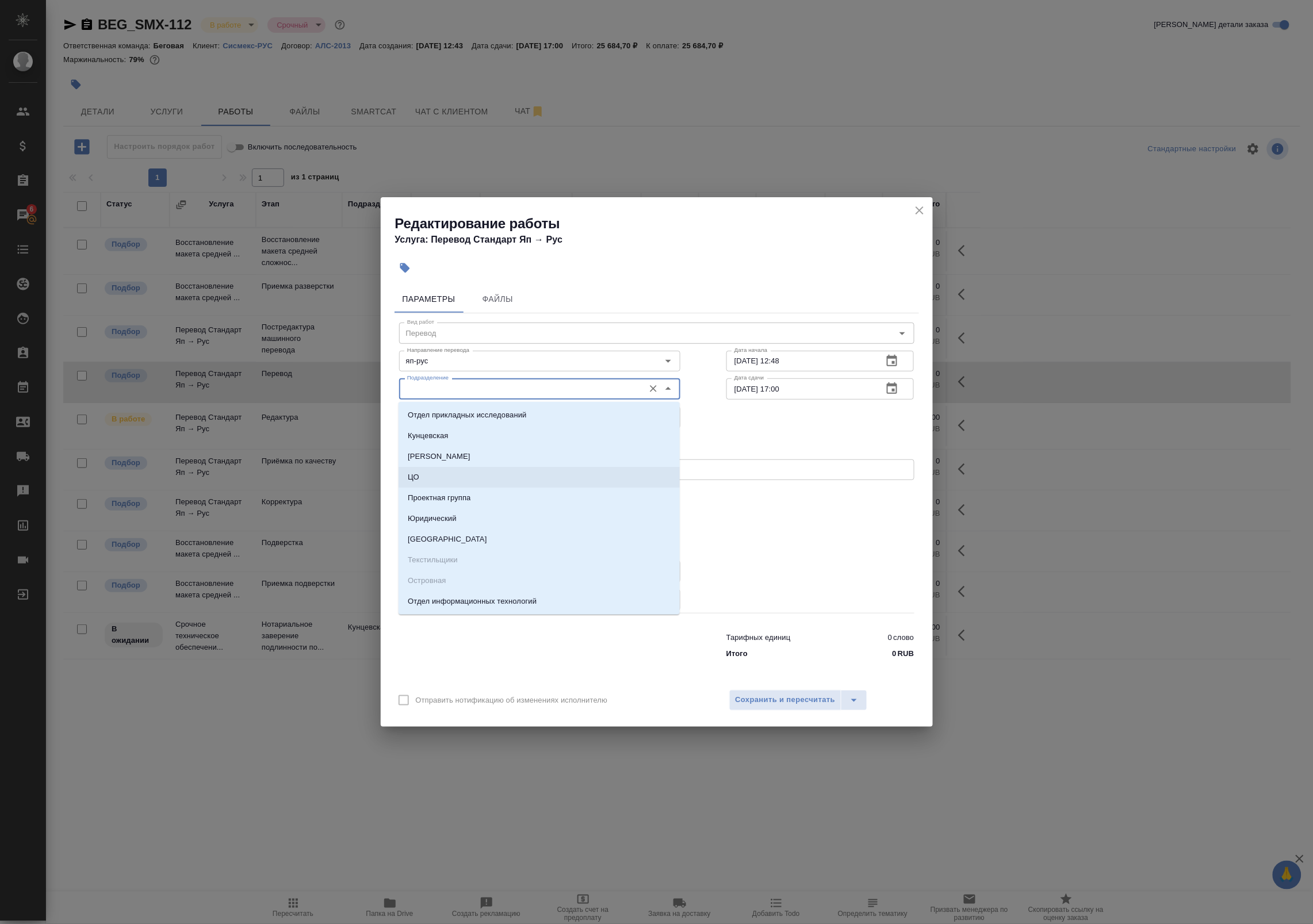
type input "в"
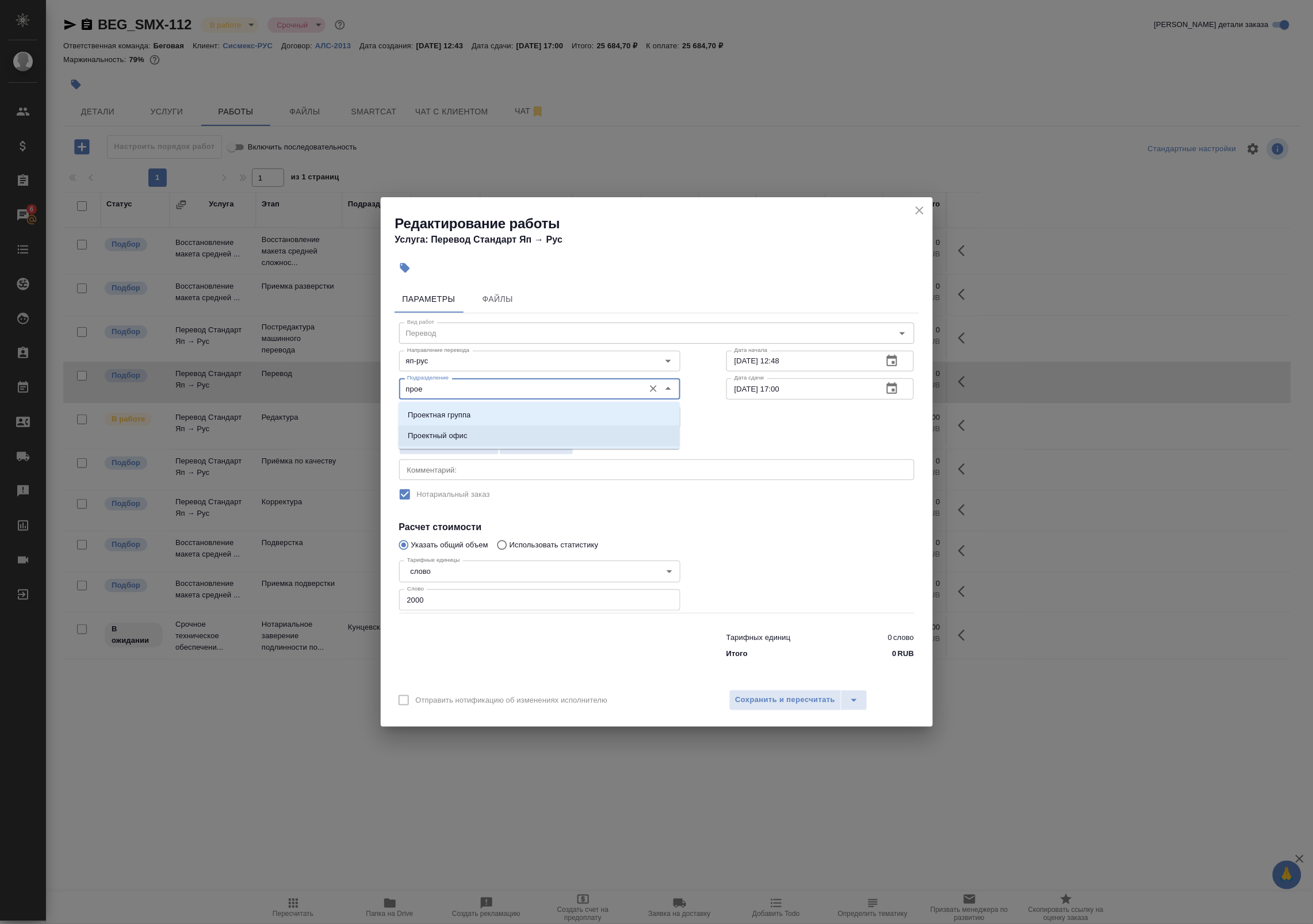
click at [468, 442] on li "Проектный офис" at bounding box center [539, 436] width 281 height 21
type input "Проектный офис"
click at [775, 705] on span "Сохранить и пересчитать" at bounding box center [785, 700] width 100 height 13
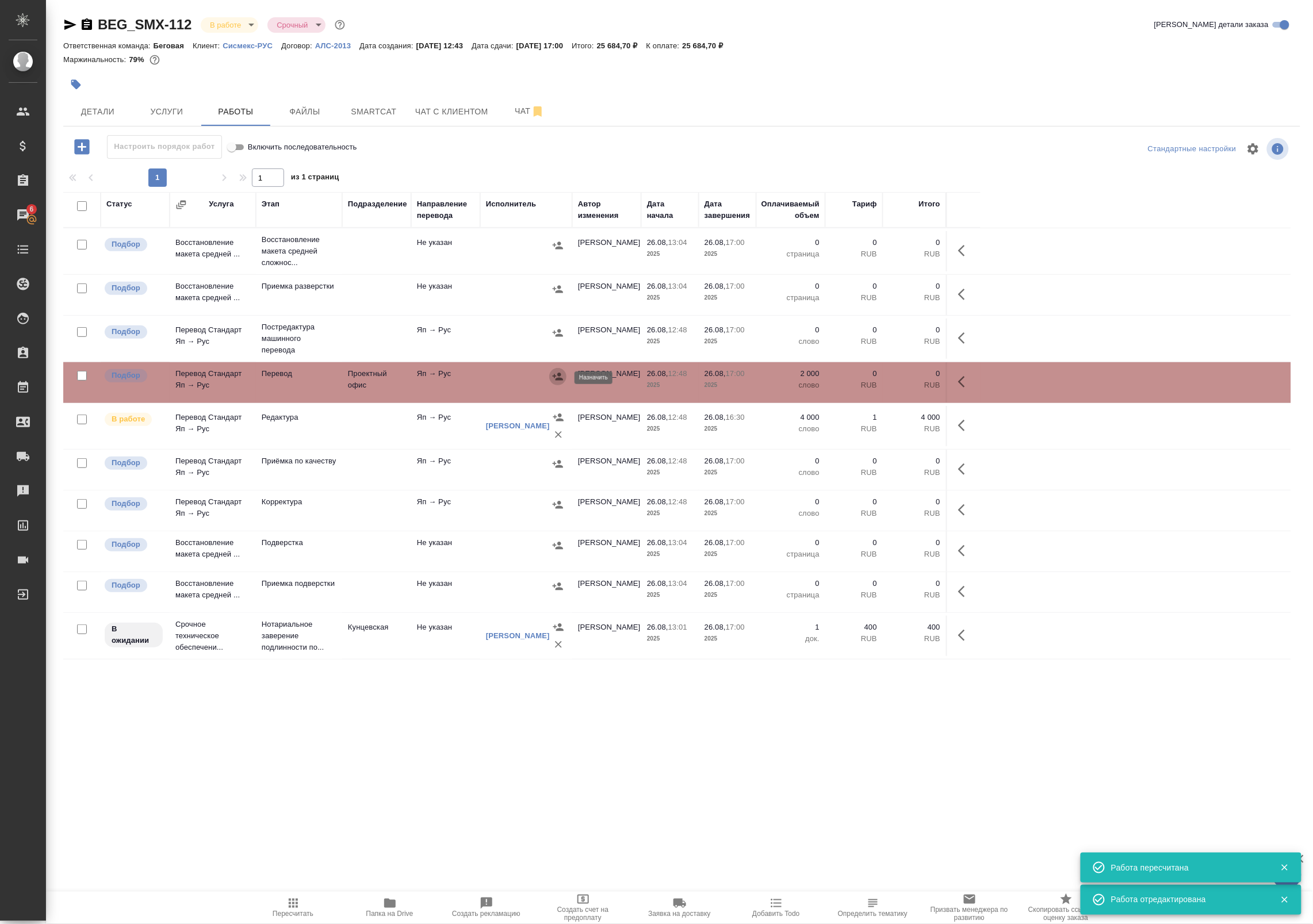
click at [553, 378] on icon "button" at bounding box center [557, 376] width 12 height 12
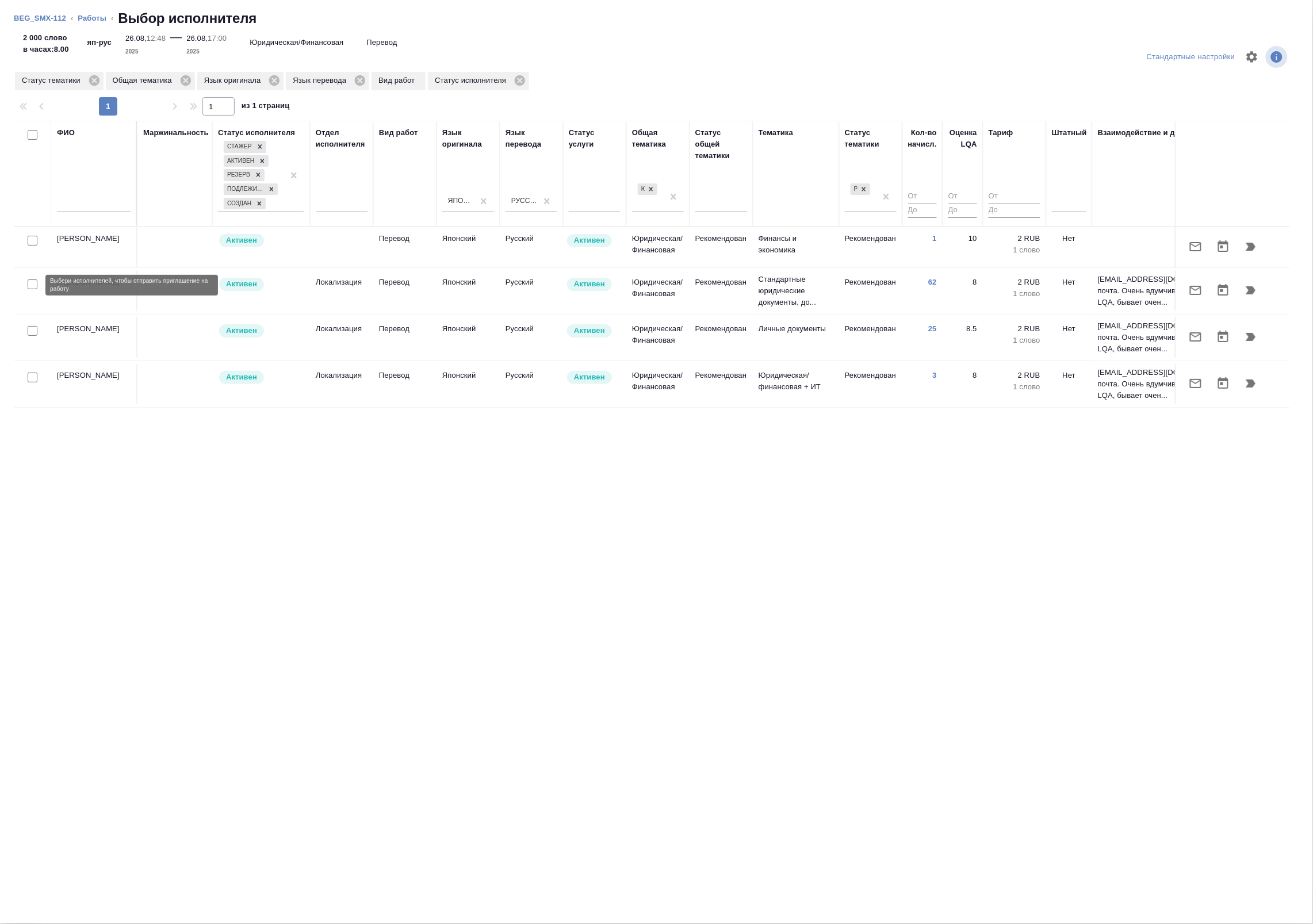
click at [29, 286] on input "checkbox" at bounding box center [33, 284] width 10 height 10
checkbox input "true"
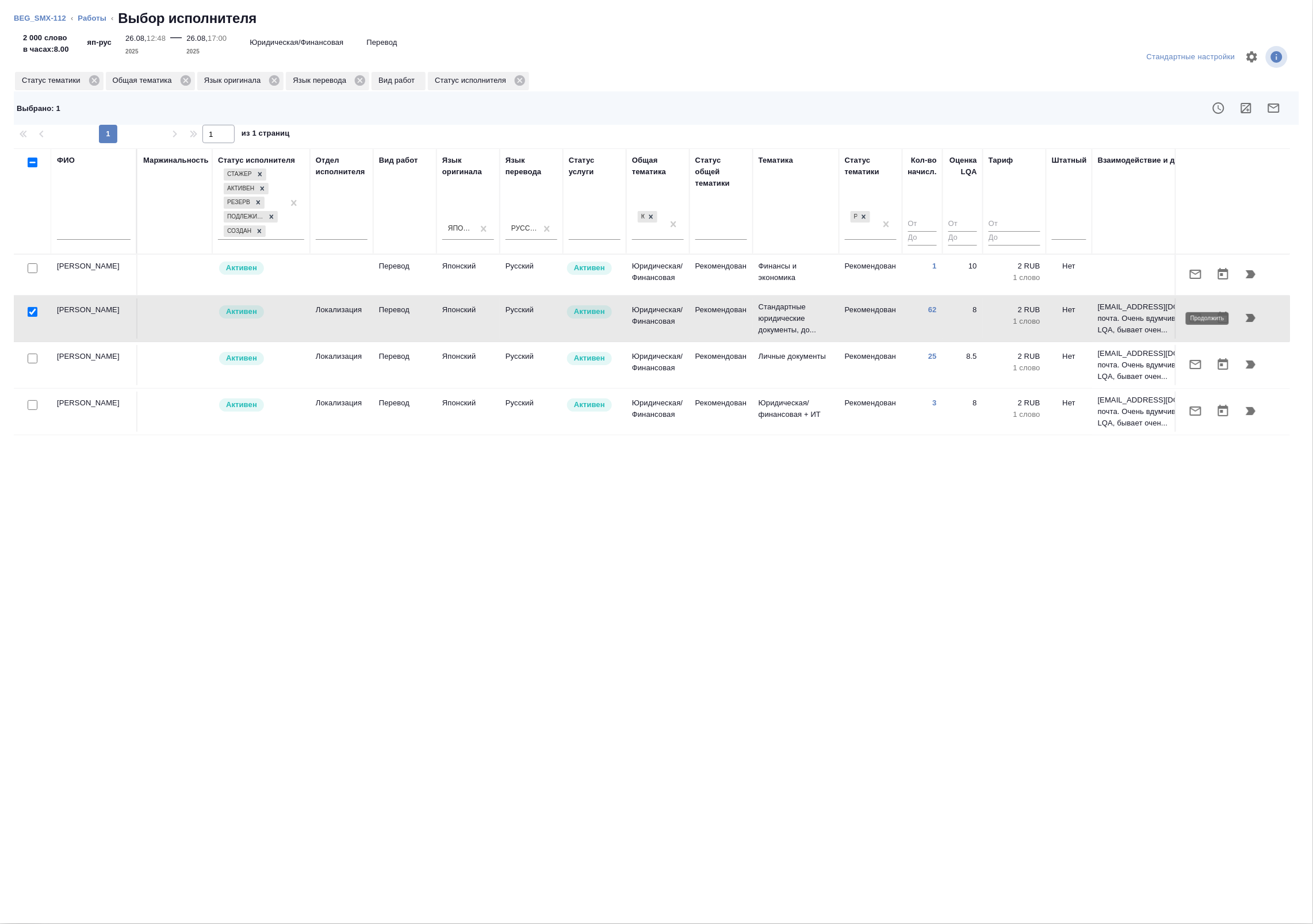
click at [1250, 317] on icon "button" at bounding box center [1251, 318] width 10 height 8
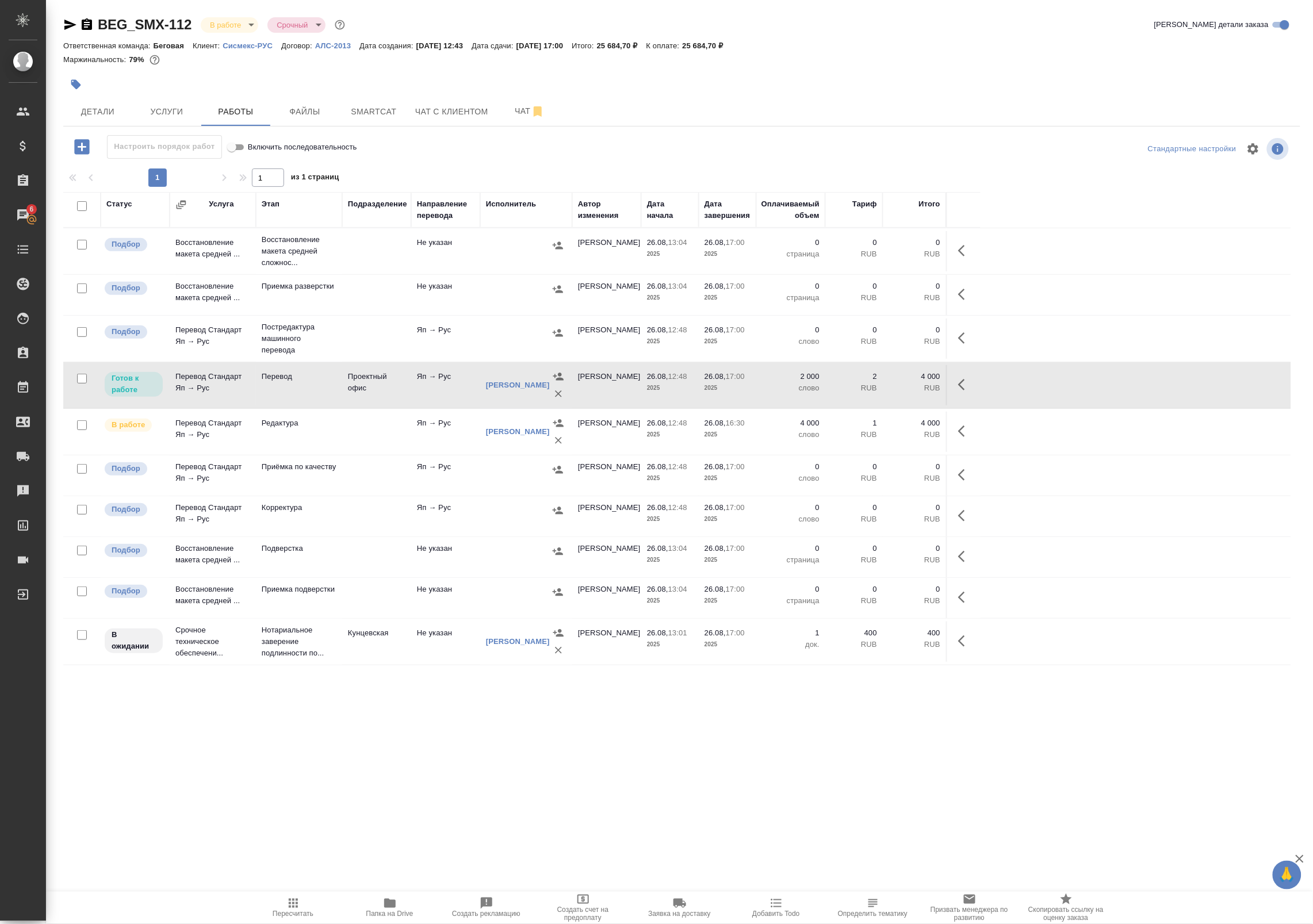
click at [308, 906] on span "Пересчитать" at bounding box center [293, 907] width 83 height 22
click at [961, 385] on icon "button" at bounding box center [961, 384] width 7 height 12
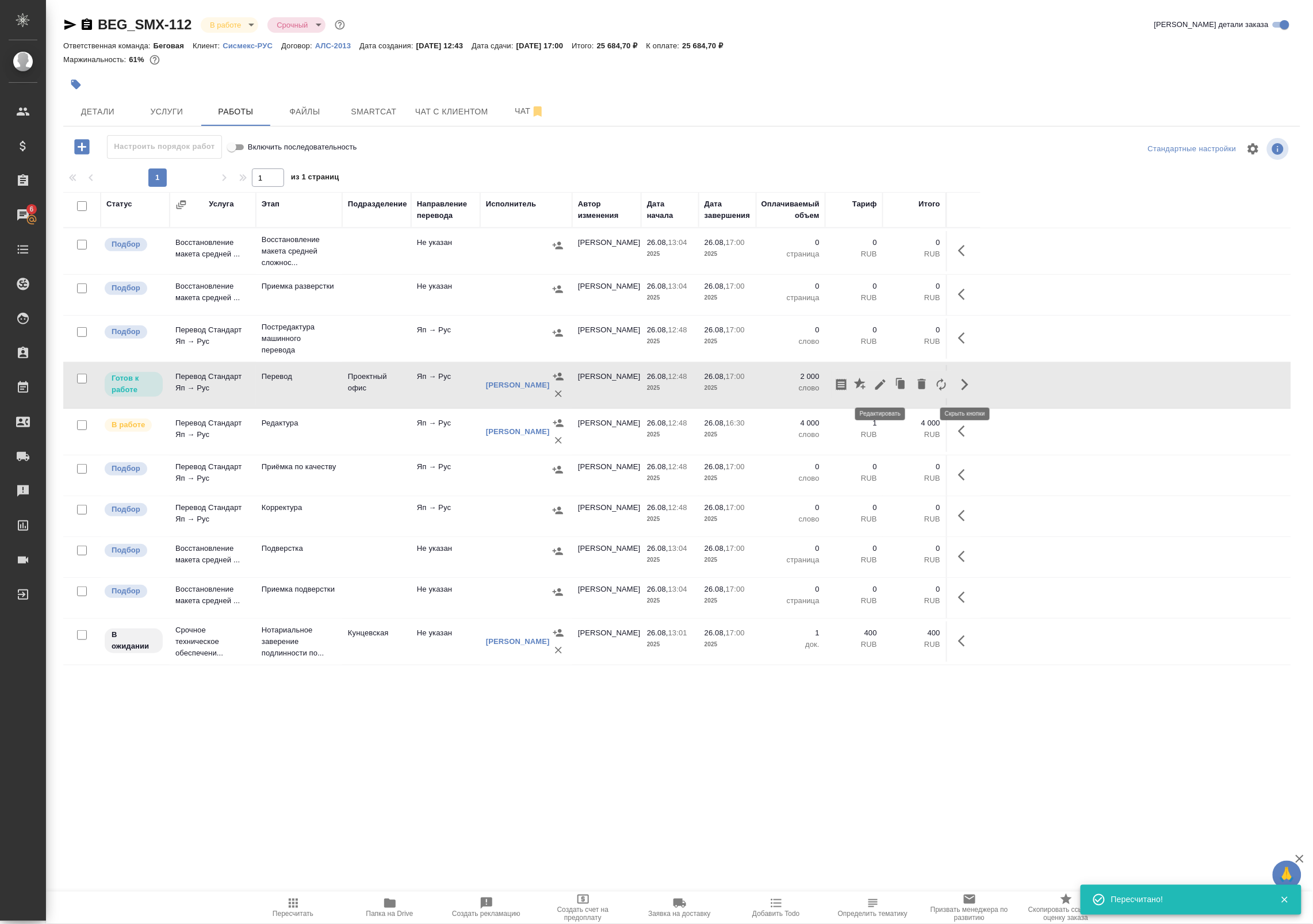
click at [881, 386] on icon "button" at bounding box center [880, 384] width 10 height 10
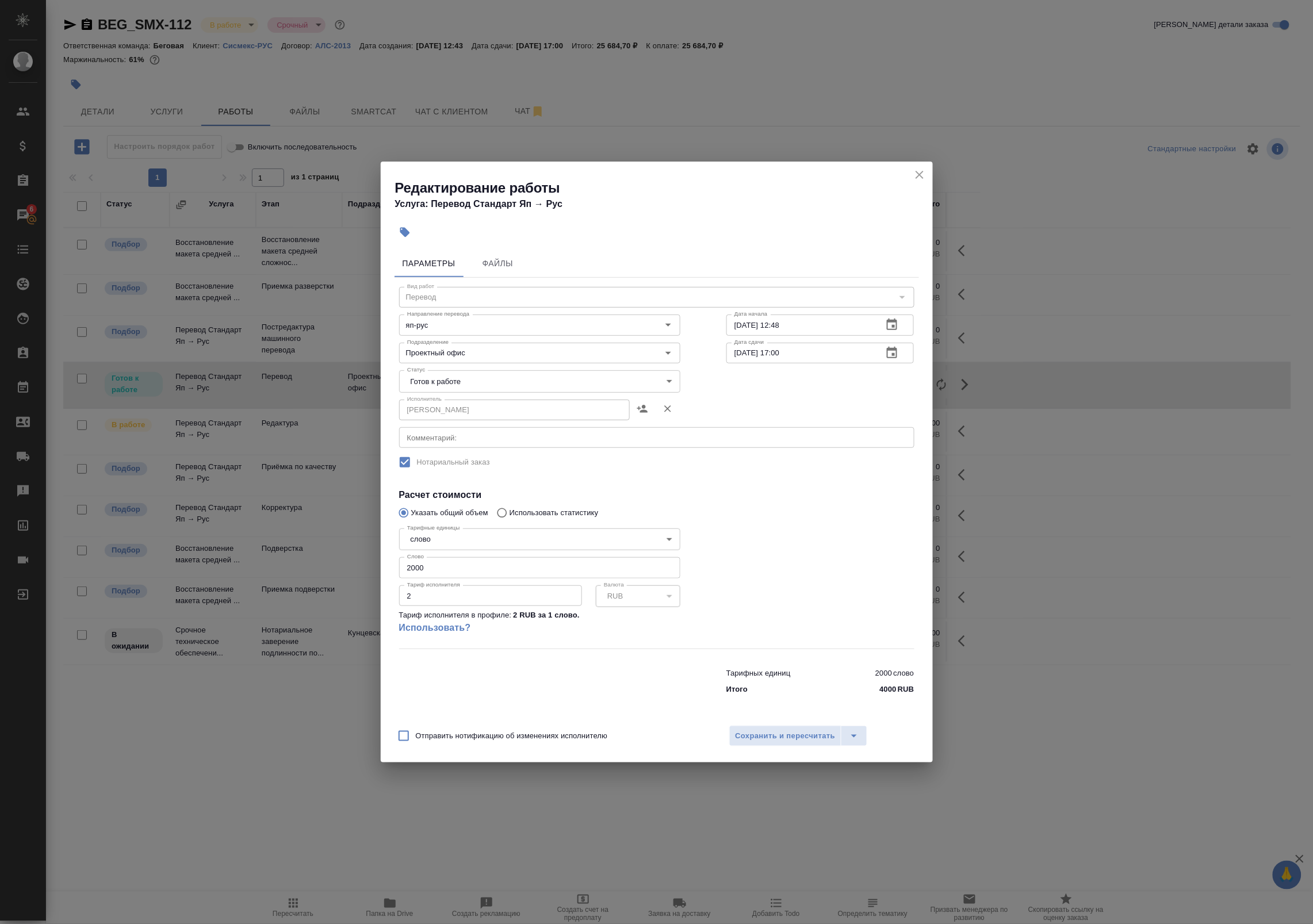
click at [480, 382] on body "🙏 .cls-1 fill:#fff; AWATERA Badanyan Artak Клиенты Спецификации Заказы 6 Чаты T…" at bounding box center [656, 462] width 1313 height 924
click at [478, 401] on li "В работе" at bounding box center [540, 401] width 281 height 20
type input "inProgress"
click at [766, 734] on span "Сохранить и пересчитать" at bounding box center [785, 736] width 100 height 13
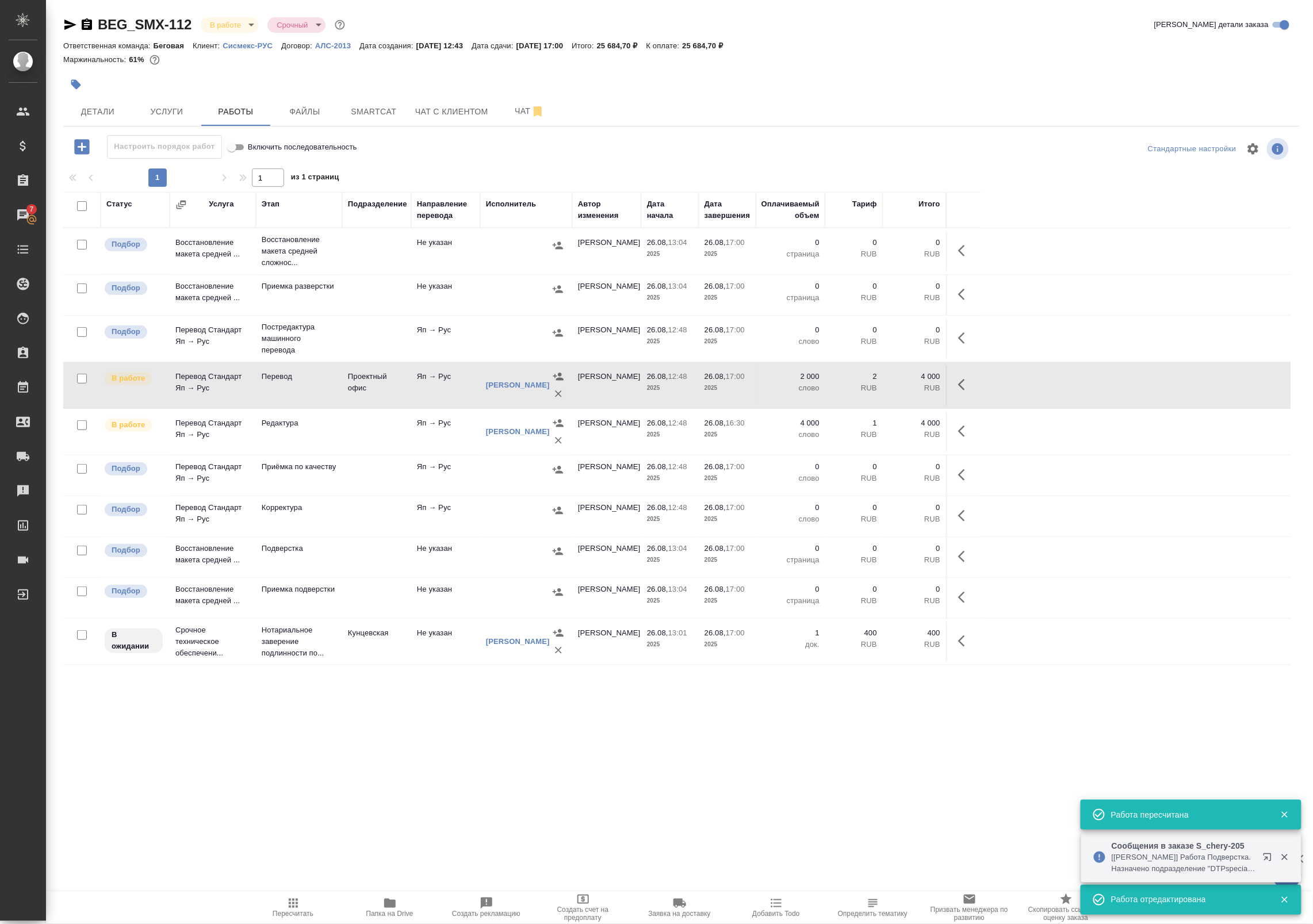
click at [84, 426] on input "checkbox" at bounding box center [82, 425] width 10 height 10
checkbox input "true"
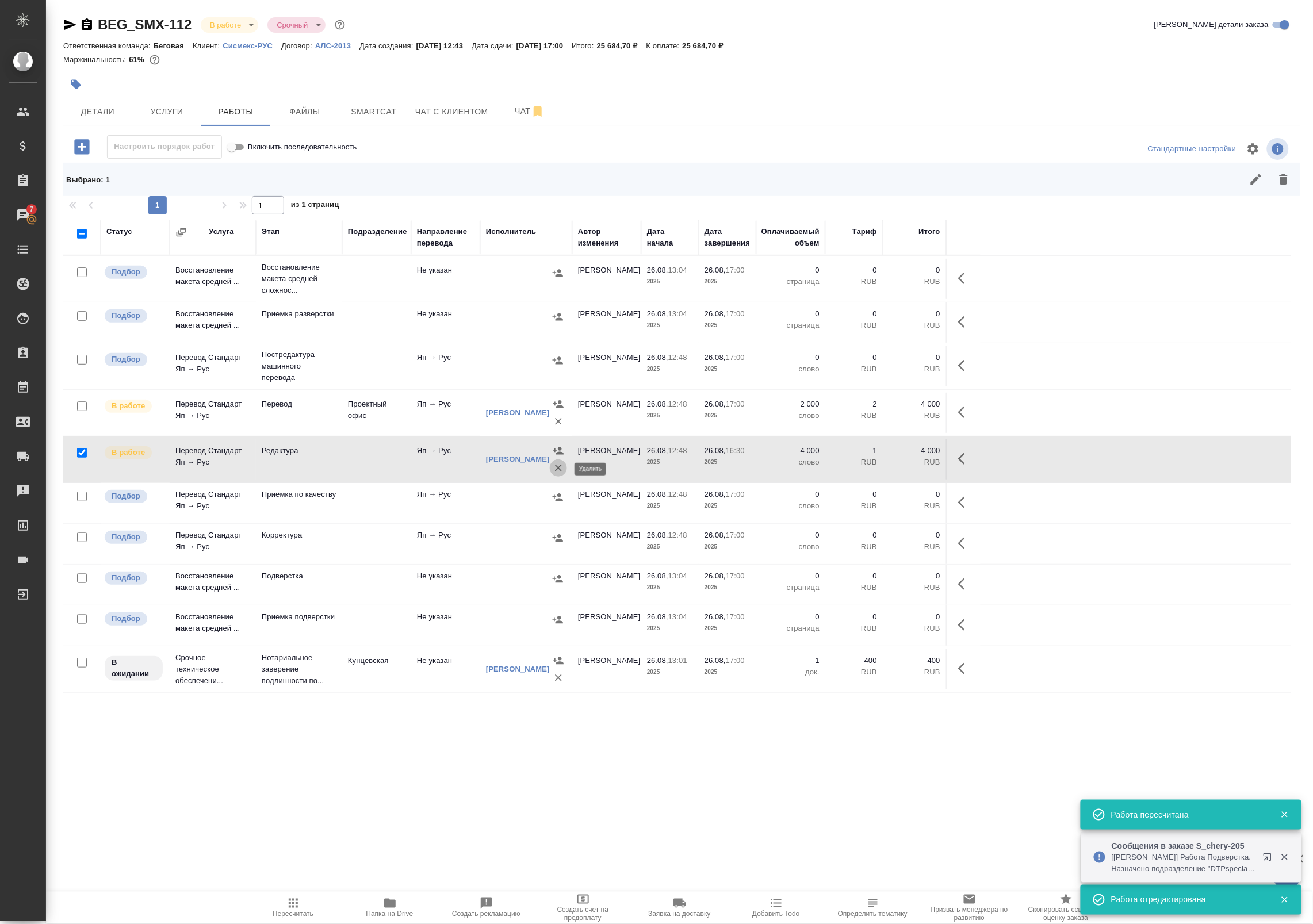
click at [556, 470] on icon "button" at bounding box center [558, 468] width 7 height 7
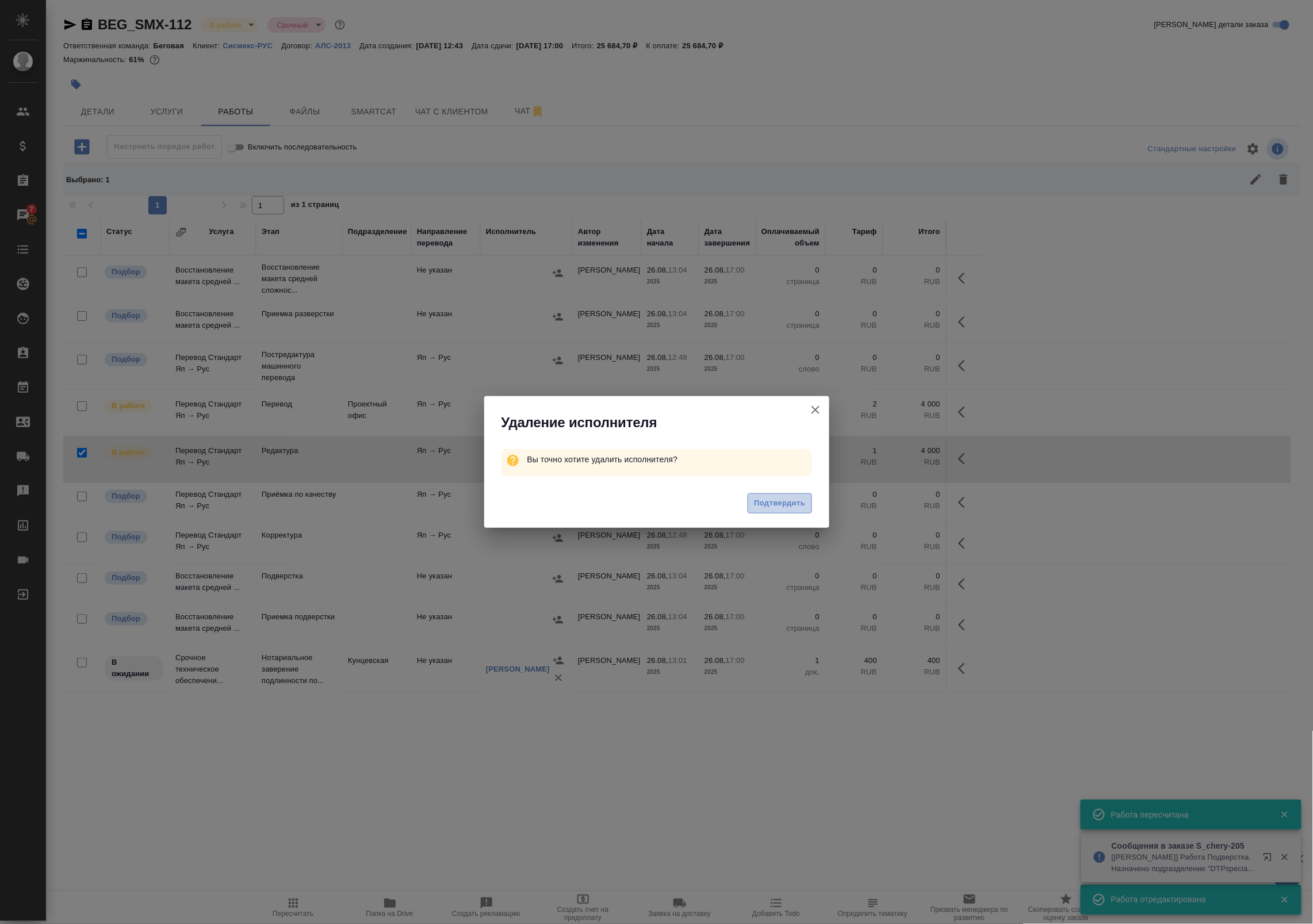
click at [783, 505] on span "Подтвердить" at bounding box center [779, 504] width 51 height 13
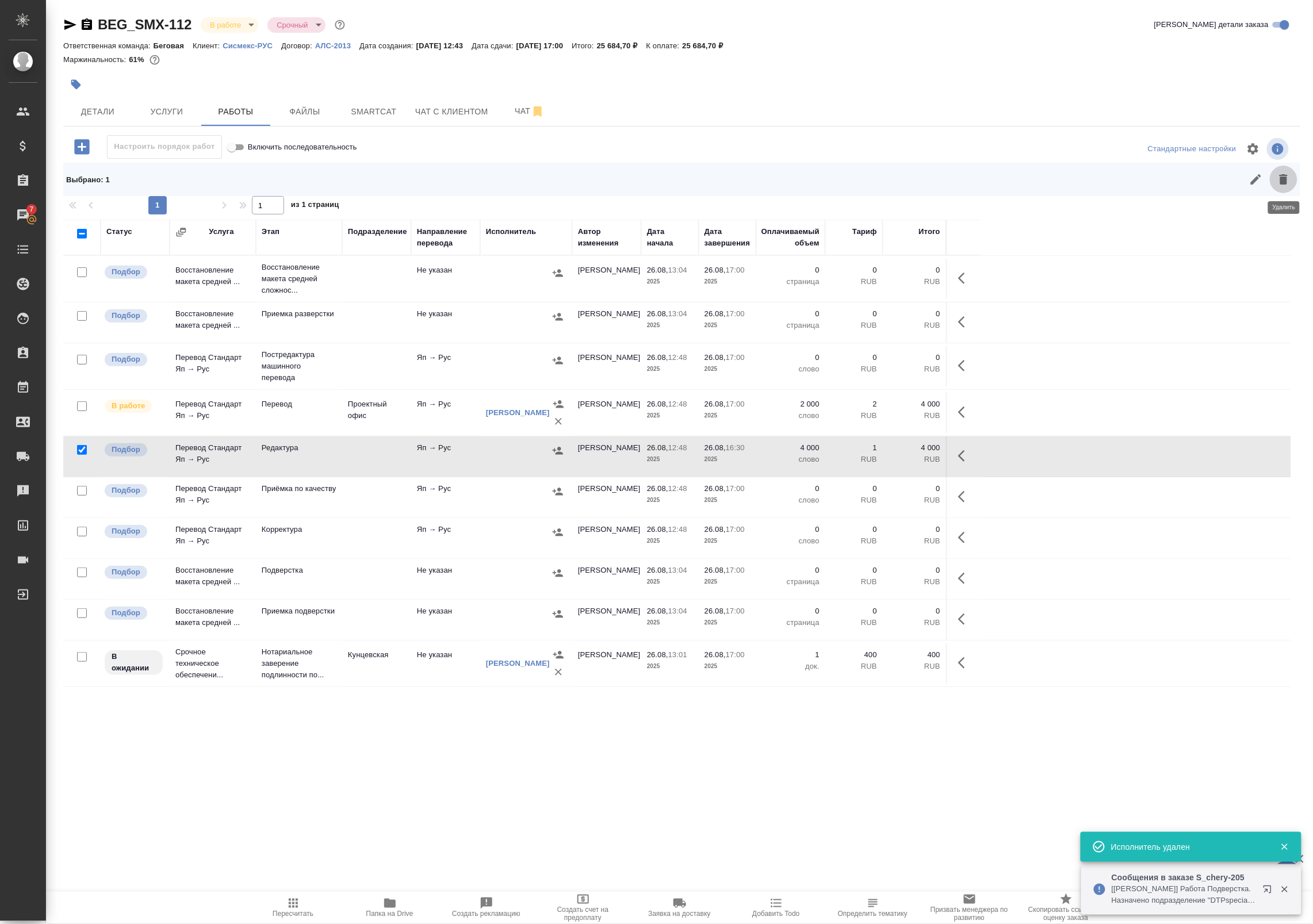
click at [1281, 180] on icon "button" at bounding box center [1284, 179] width 8 height 10
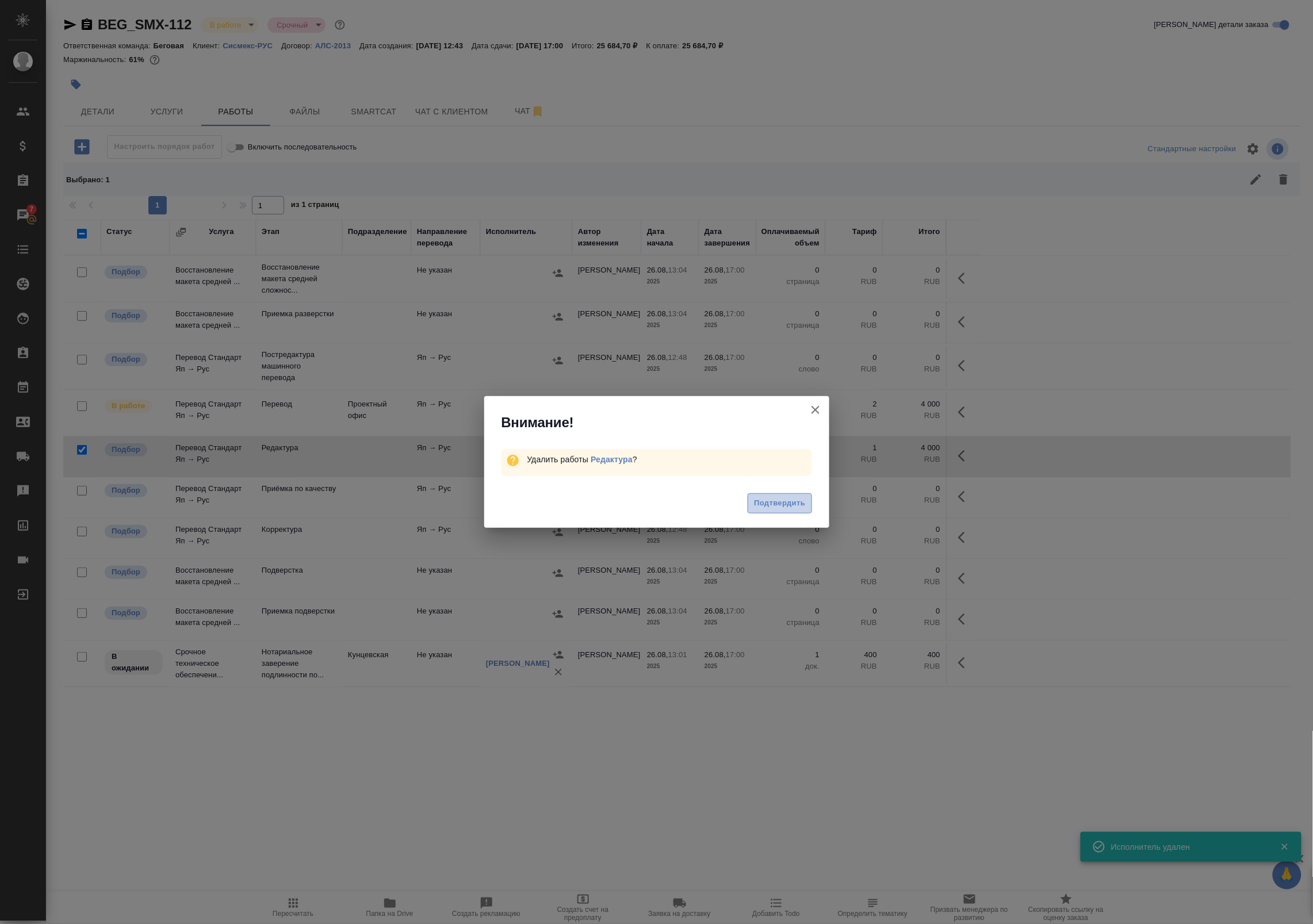
click at [788, 499] on span "Подтвердить" at bounding box center [779, 504] width 51 height 13
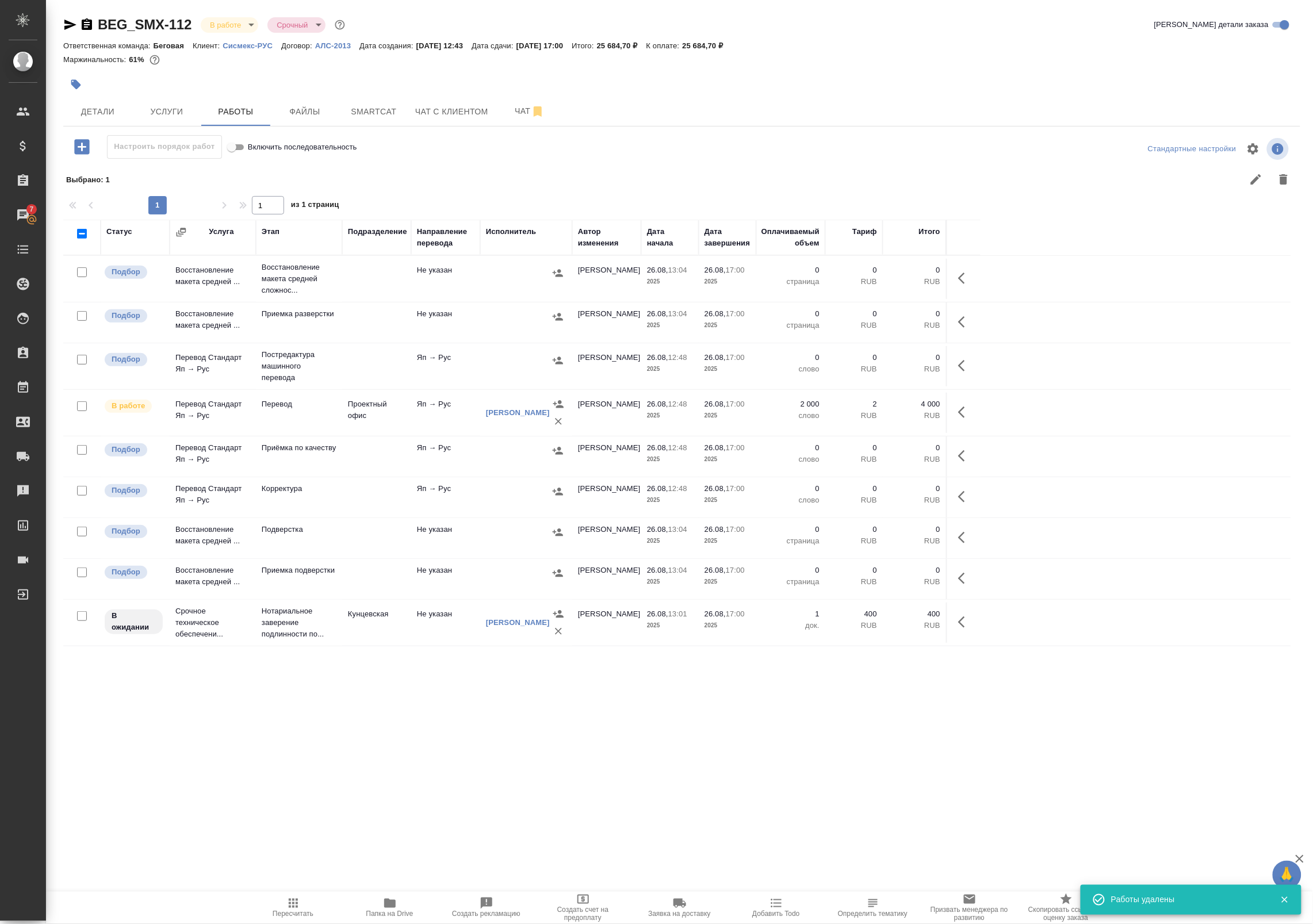
click at [293, 910] on span "Пересчитать" at bounding box center [293, 914] width 41 height 8
click at [962, 411] on icon "button" at bounding box center [961, 412] width 7 height 12
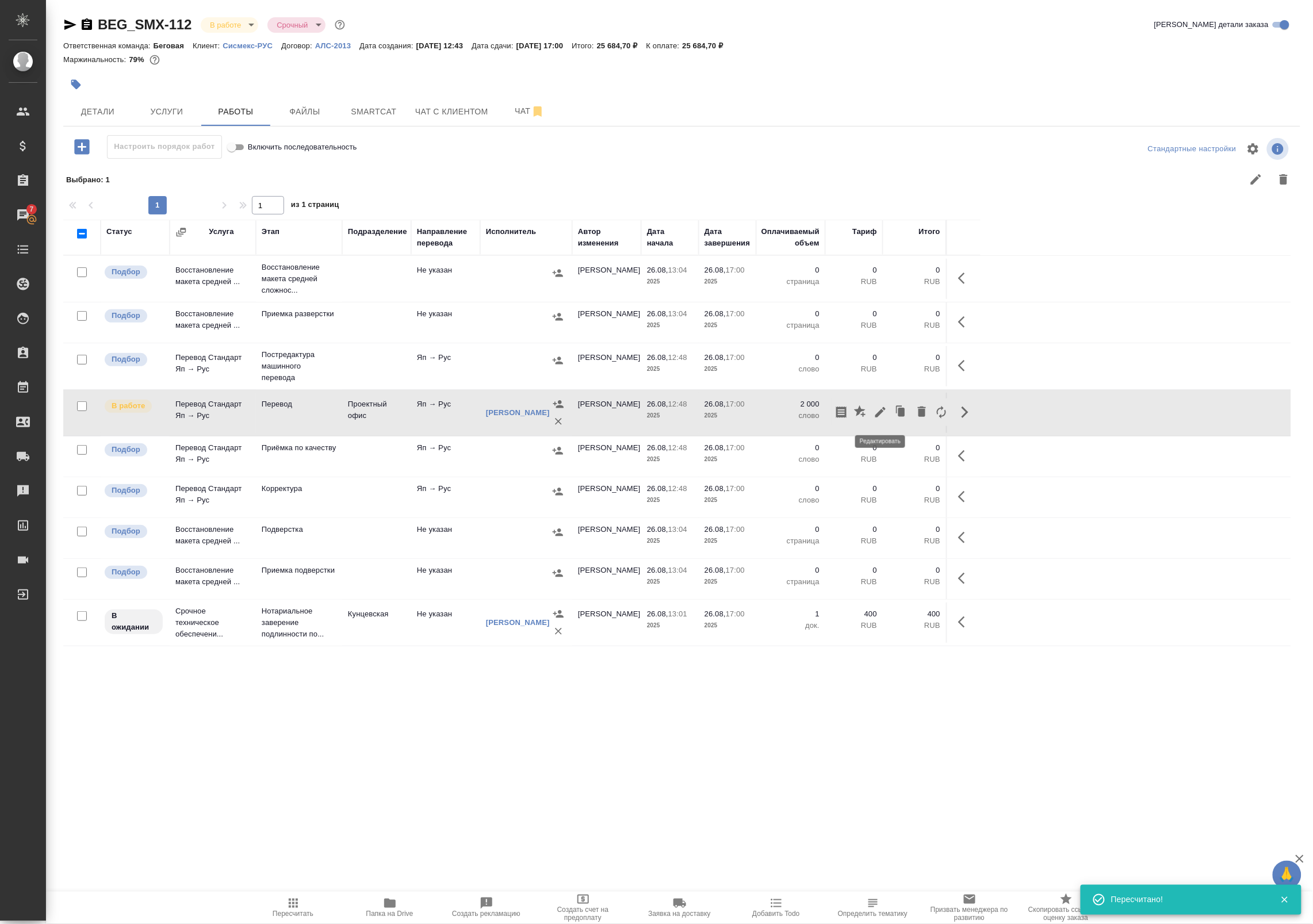
click at [878, 412] on icon "button" at bounding box center [880, 412] width 14 height 13
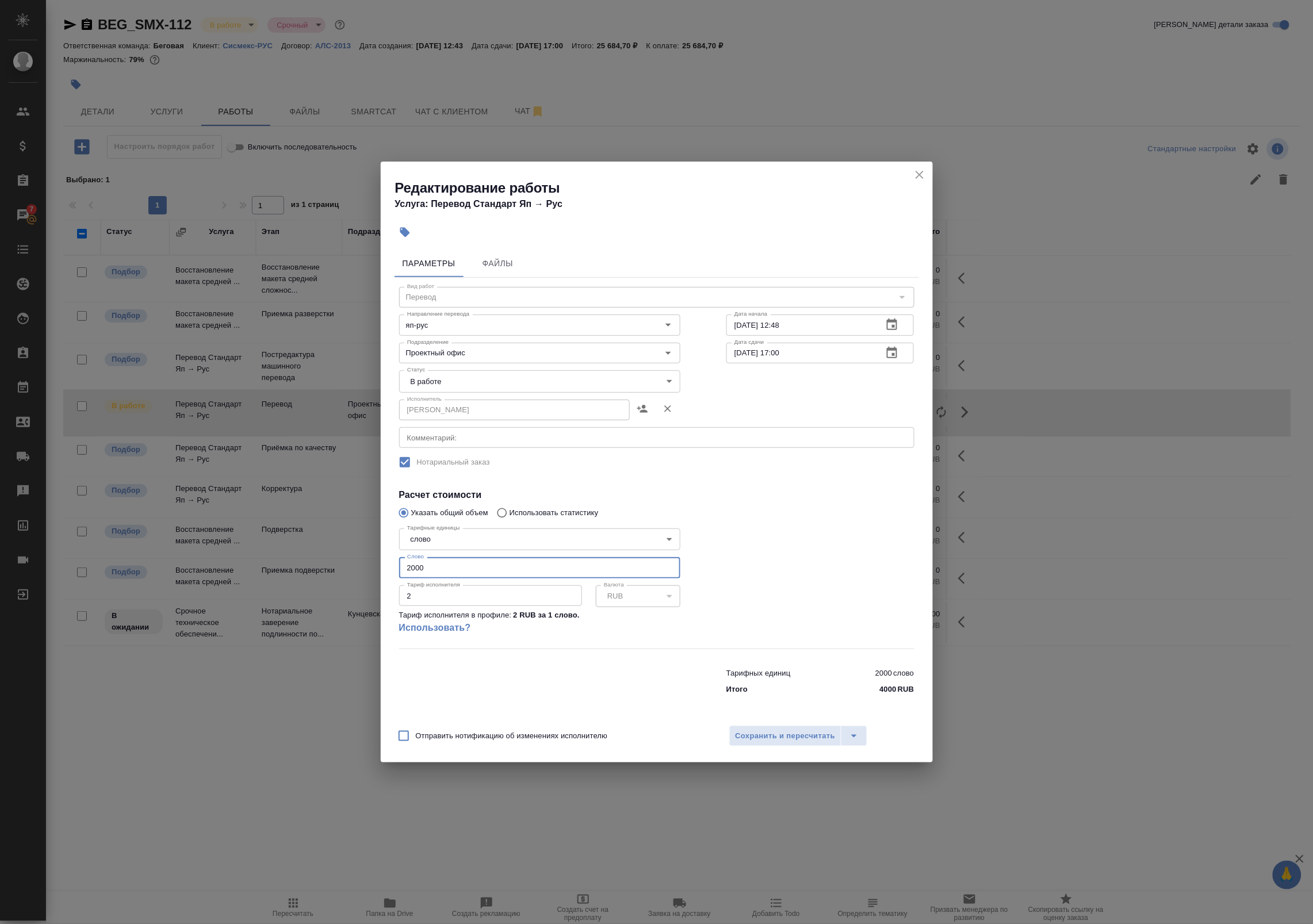
drag, startPoint x: 337, startPoint y: 560, endPoint x: 314, endPoint y: 559, distance: 23.0
click at [314, 559] on div "Редактирование работы Услуга: Перевод Стандарт Яп → Рус Параметры Файлы Вид раб…" at bounding box center [656, 462] width 1313 height 924
type input "3516"
click at [761, 739] on span "Сохранить и пересчитать" at bounding box center [785, 736] width 100 height 13
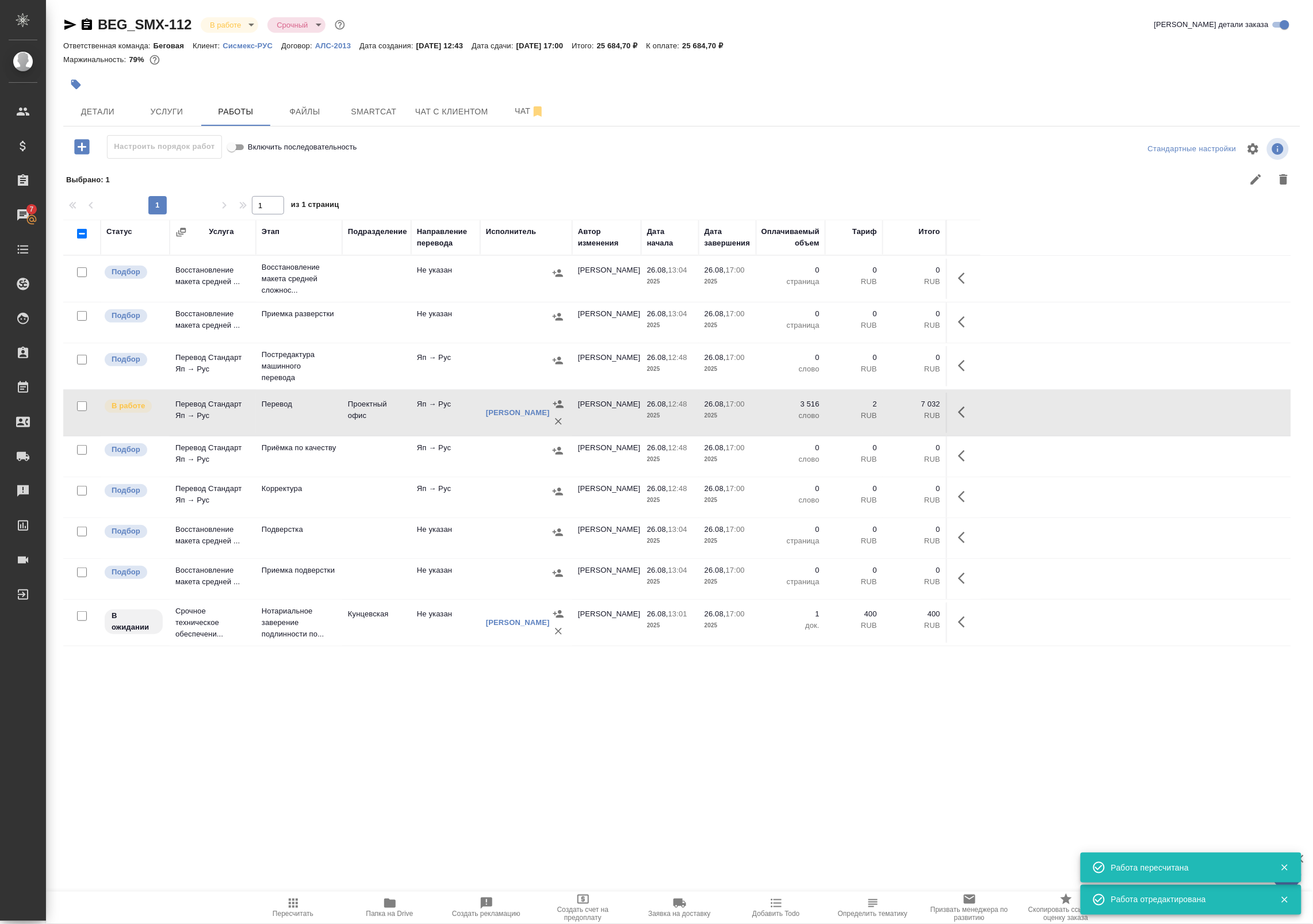
click at [303, 906] on span "Пересчитать" at bounding box center [293, 907] width 83 height 22
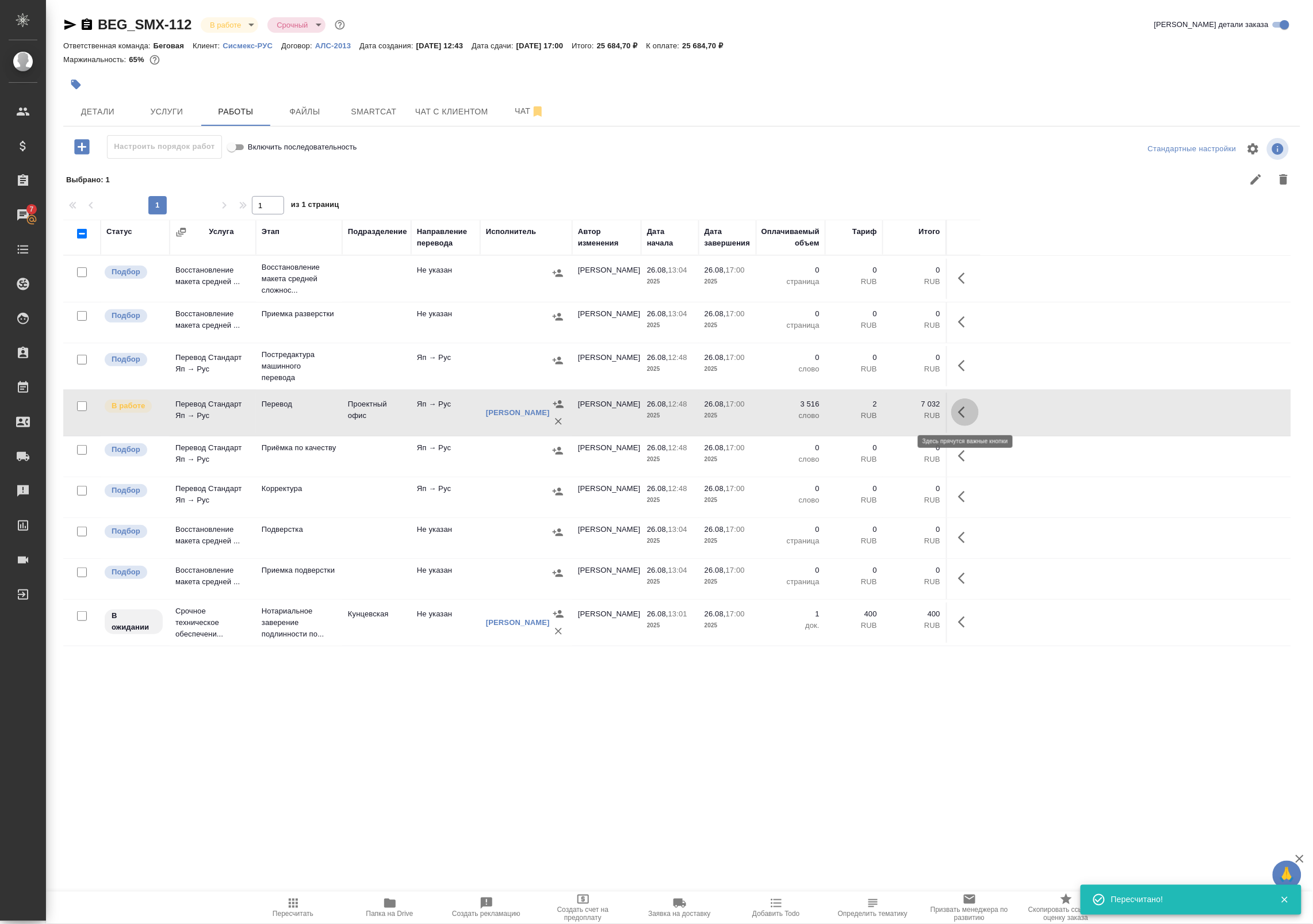
click at [963, 410] on icon "button" at bounding box center [965, 412] width 14 height 13
click at [879, 417] on icon "button" at bounding box center [880, 412] width 14 height 13
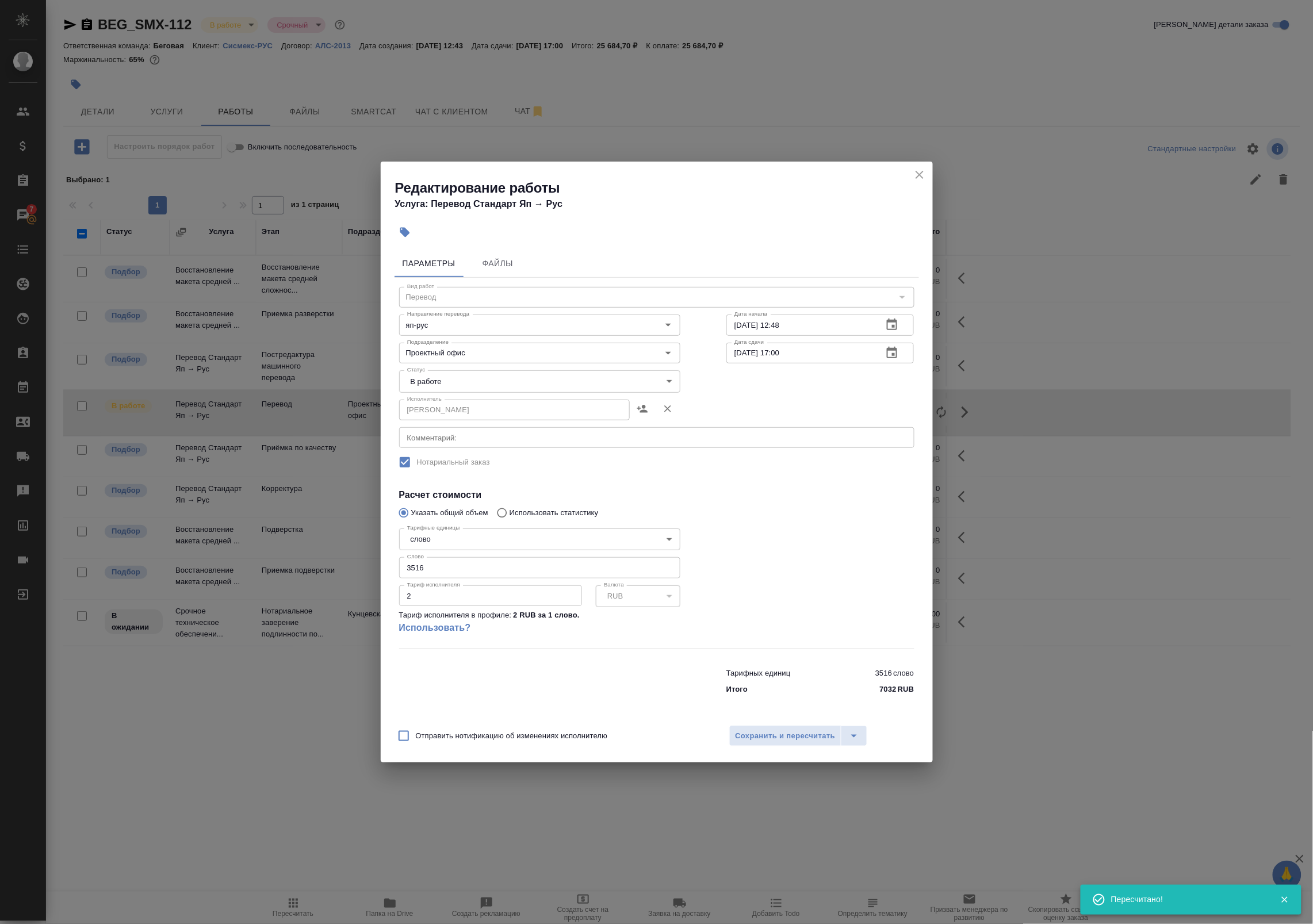
drag, startPoint x: 419, startPoint y: 568, endPoint x: 334, endPoint y: 567, distance: 85.0
click at [334, 567] on div "Редактирование работы Услуга: Перевод Стандарт Яп → Рус Параметры Файлы Вид раб…" at bounding box center [656, 462] width 1313 height 924
type input "2000"
click at [780, 734] on span "Сохранить и пересчитать" at bounding box center [785, 736] width 100 height 13
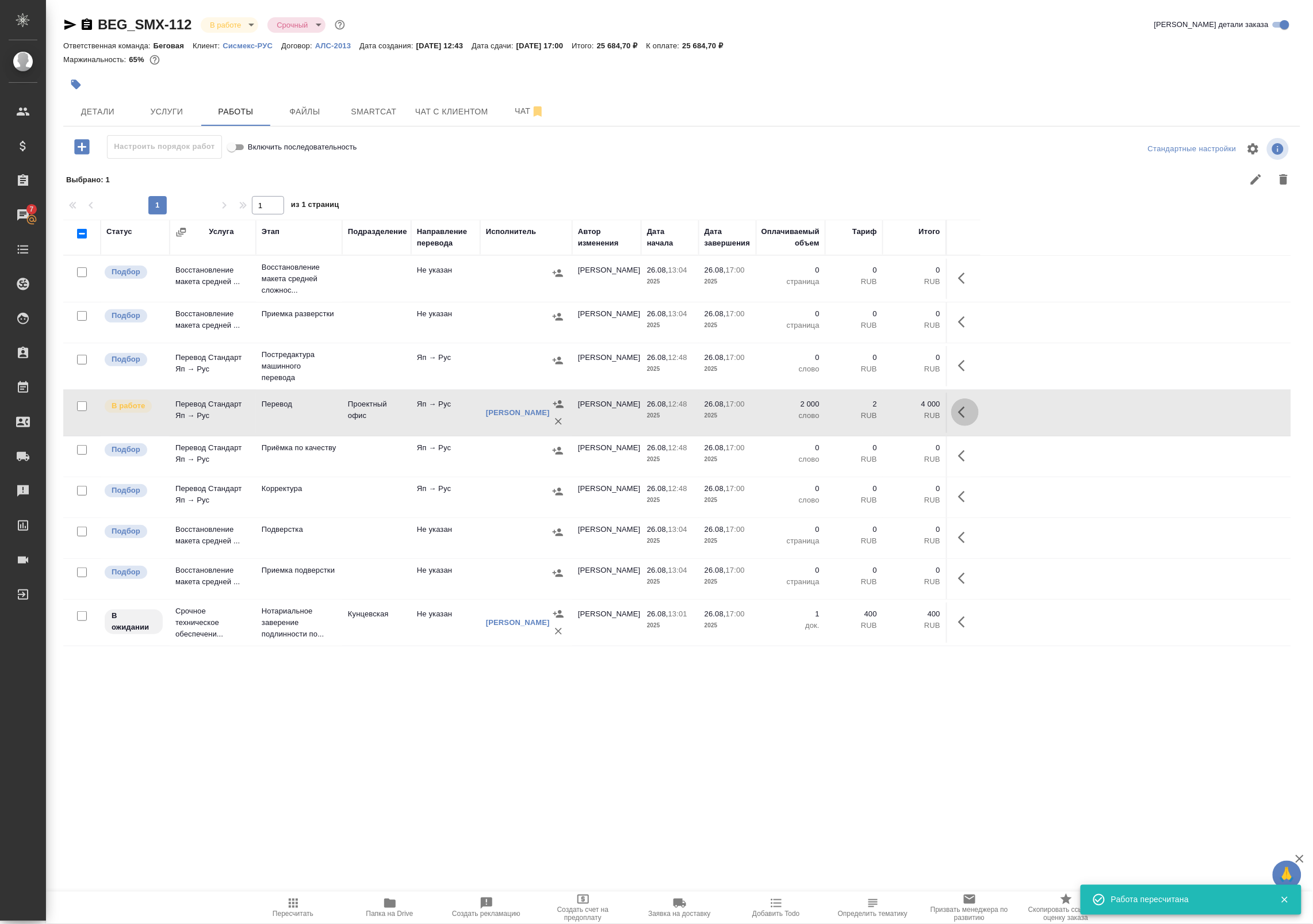
click at [962, 412] on icon "button" at bounding box center [965, 412] width 14 height 13
click at [875, 412] on icon "button" at bounding box center [880, 412] width 14 height 13
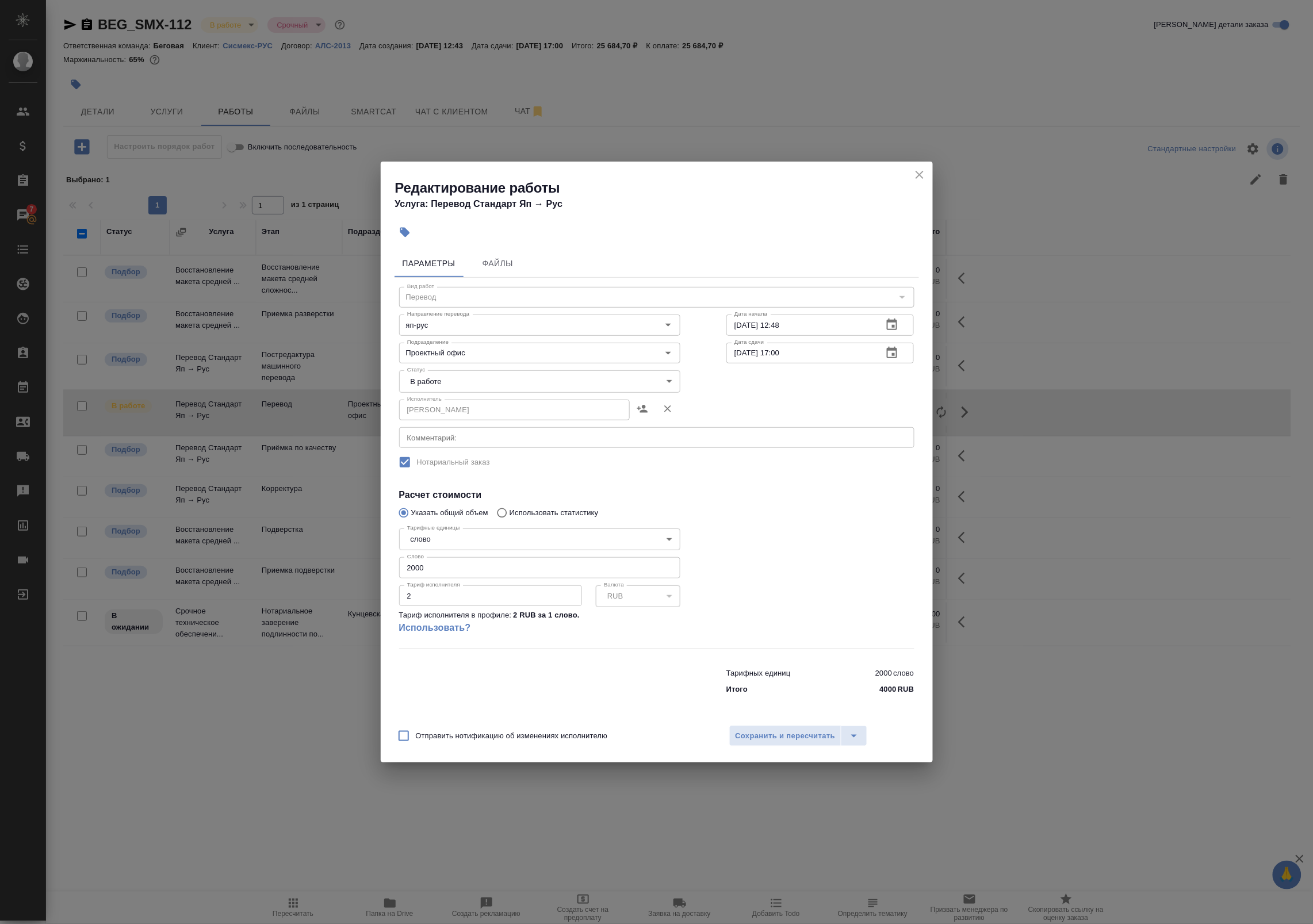
click at [473, 734] on span "Отправить нотификацию об изменениях исполнителю" at bounding box center [511, 736] width 192 height 12
click at [416, 734] on input "Отправить нотификацию об изменениях исполнителю" at bounding box center [403, 736] width 24 height 24
checkbox input "true"
click at [775, 736] on span "Сохранить и пересчитать" at bounding box center [785, 736] width 100 height 13
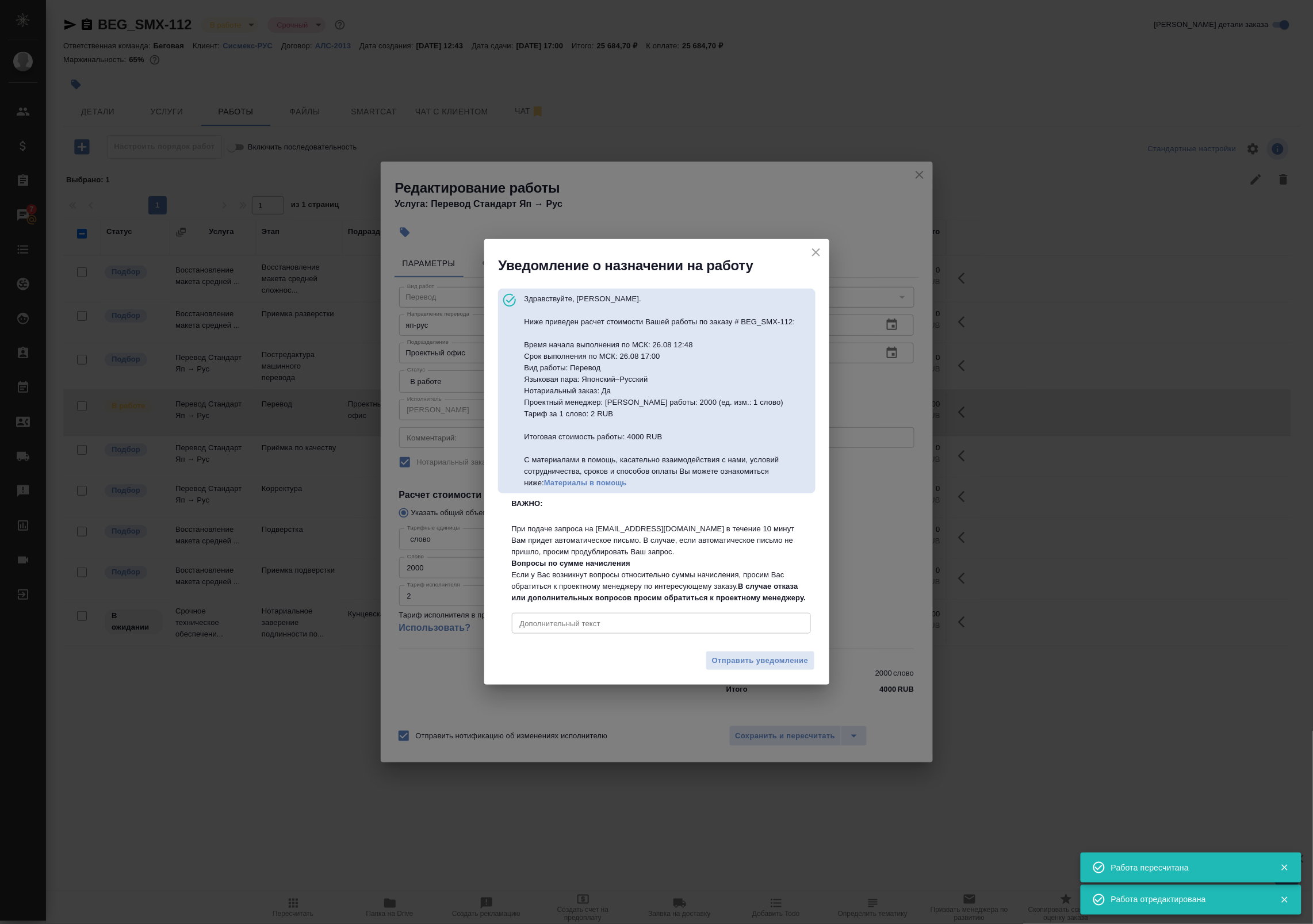
click at [694, 633] on div "x Дополнительный текст" at bounding box center [661, 623] width 299 height 21
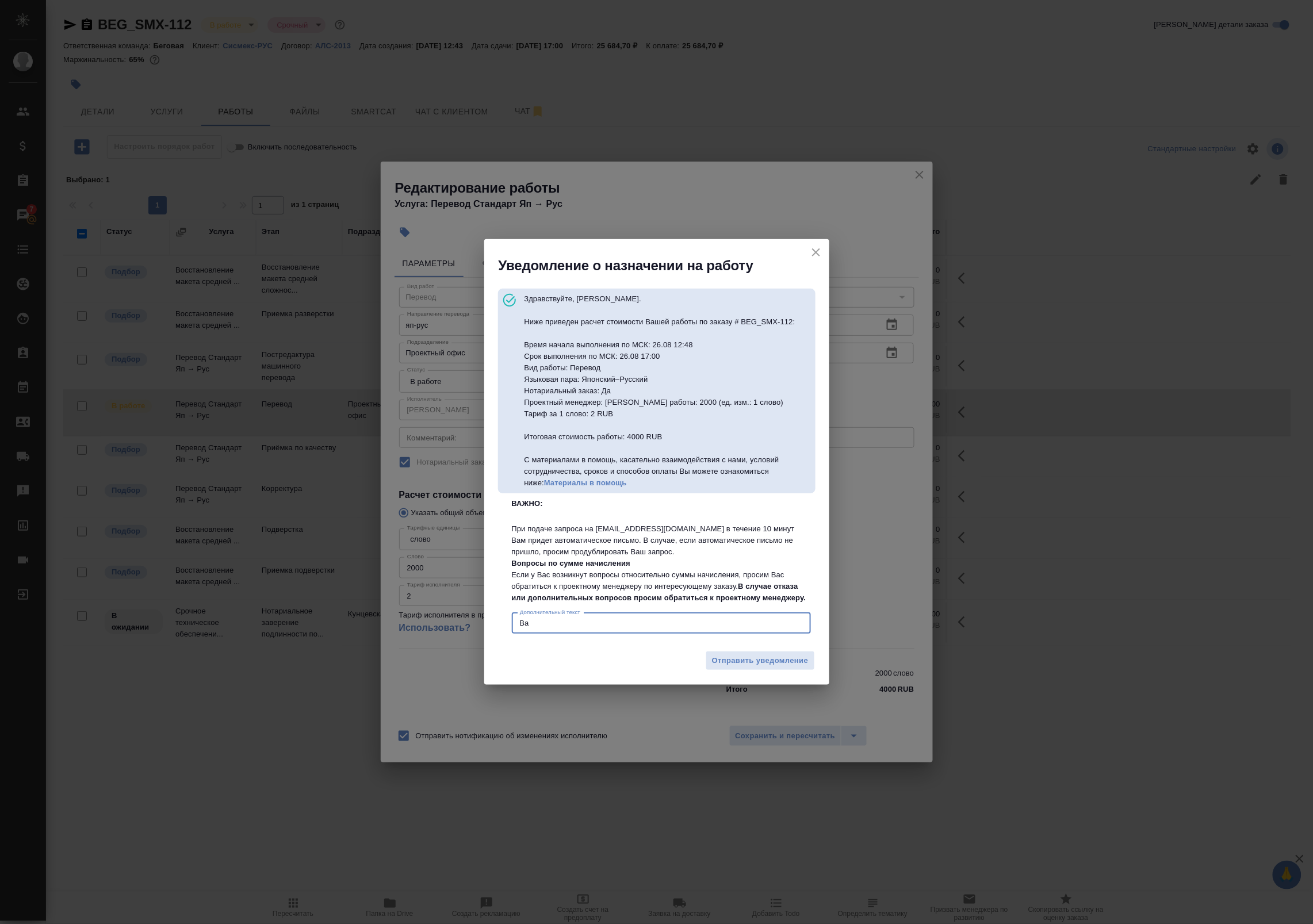
type textarea "В"
type textarea "Обновленные условия по заказу"
click at [734, 668] on span "Отправить уведомление" at bounding box center [760, 661] width 96 height 13
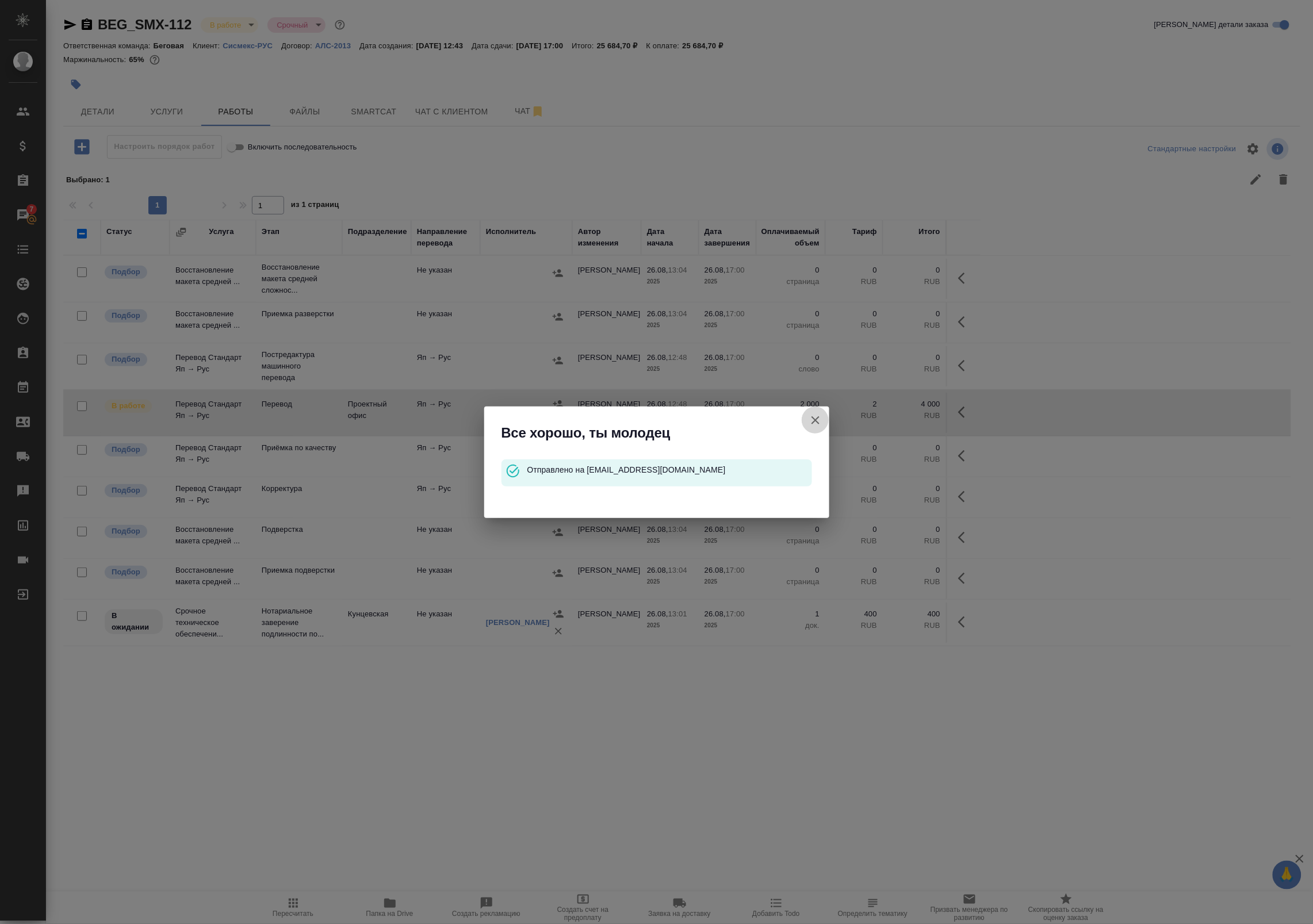
click at [816, 422] on icon "button" at bounding box center [815, 420] width 8 height 8
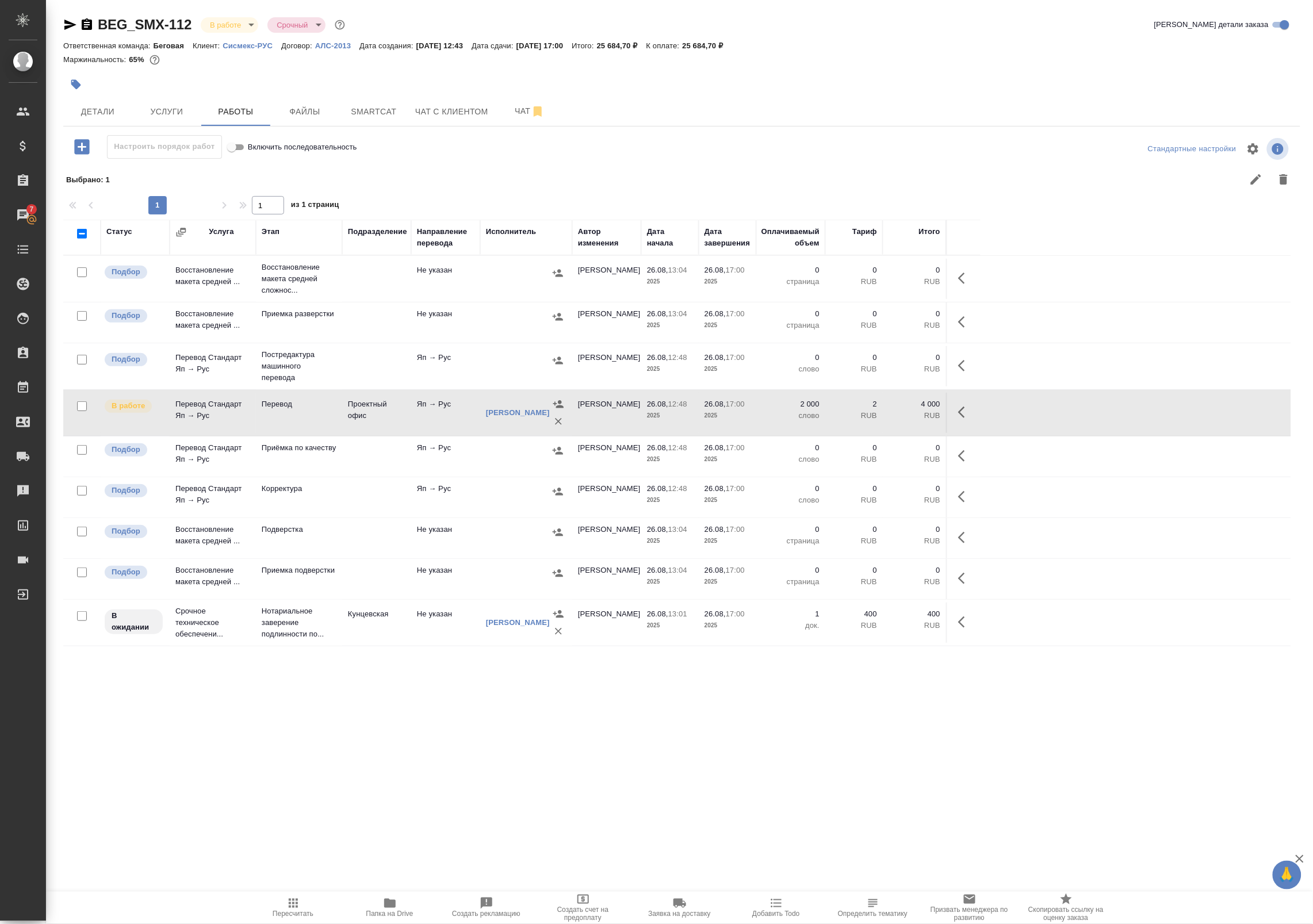
click at [208, 777] on div ".cls-1 fill:#fff; AWATERA Badanyan Artak Клиенты Спецификации Заказы 7 Чаты Tod…" at bounding box center [656, 462] width 1313 height 924
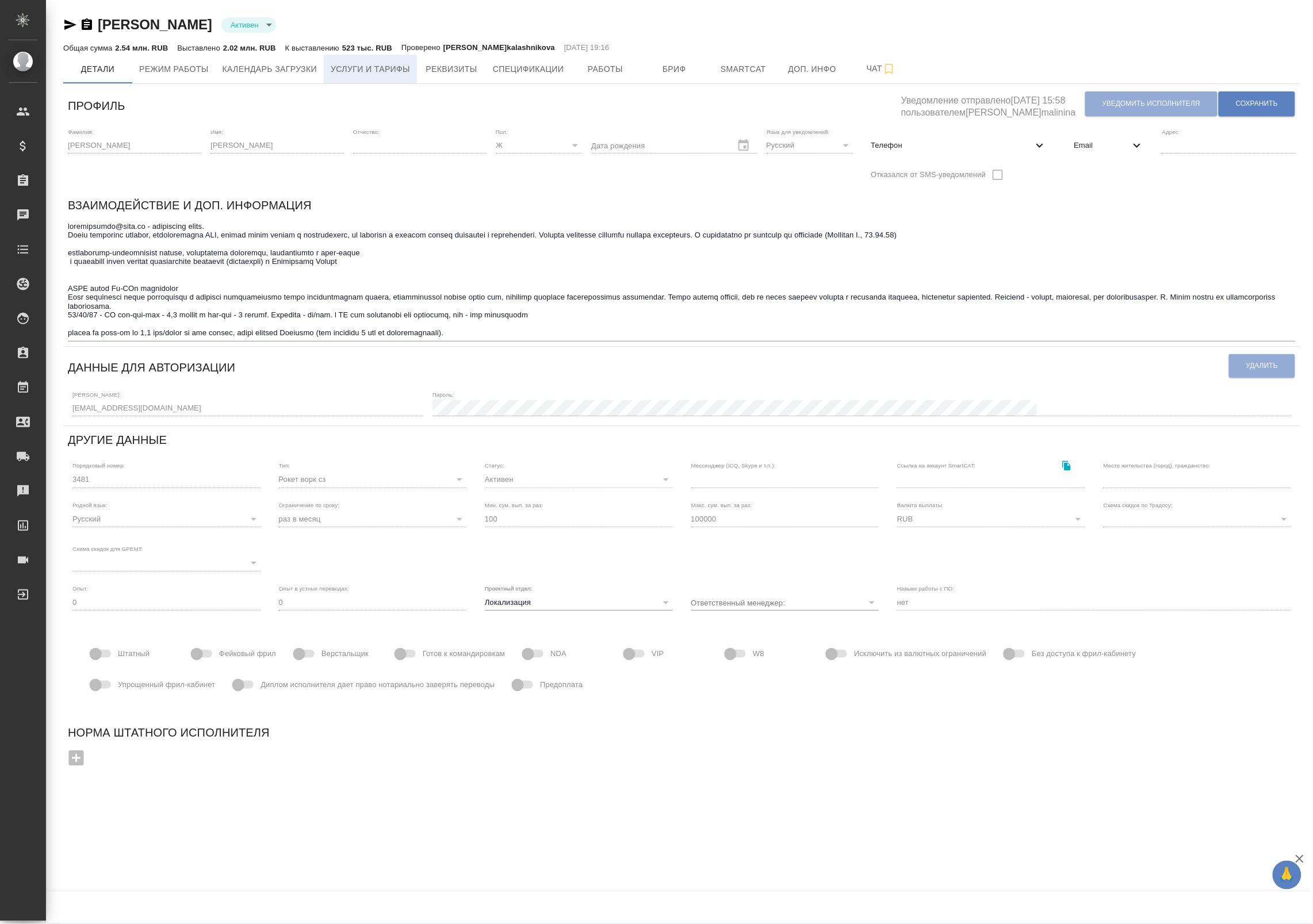
click at [382, 67] on span "Услуги и тарифы" at bounding box center [370, 69] width 79 height 14
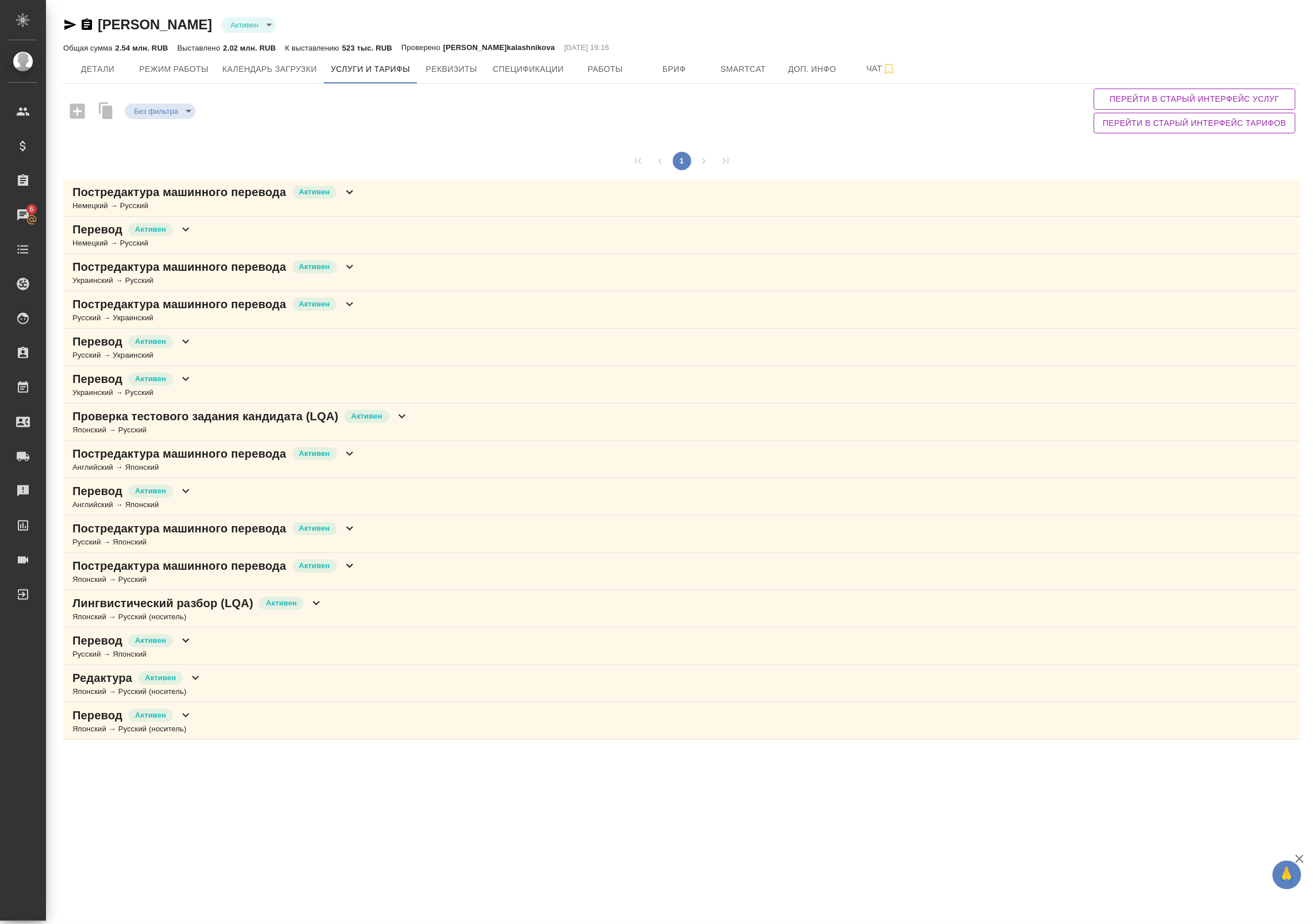
click at [296, 232] on div "Перевод [PERSON_NAME] → Русский" at bounding box center [681, 235] width 1237 height 37
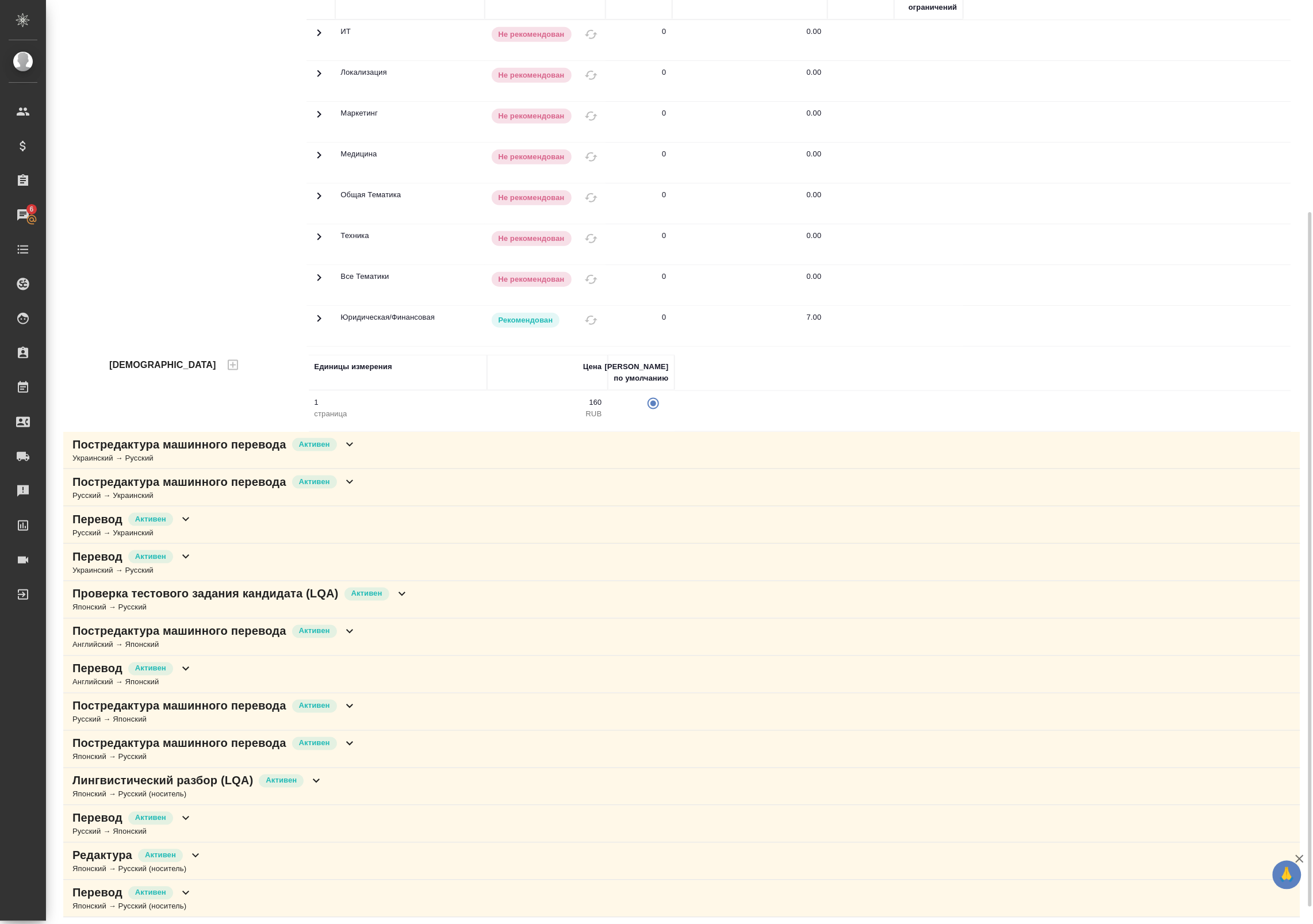
scroll to position [306, 0]
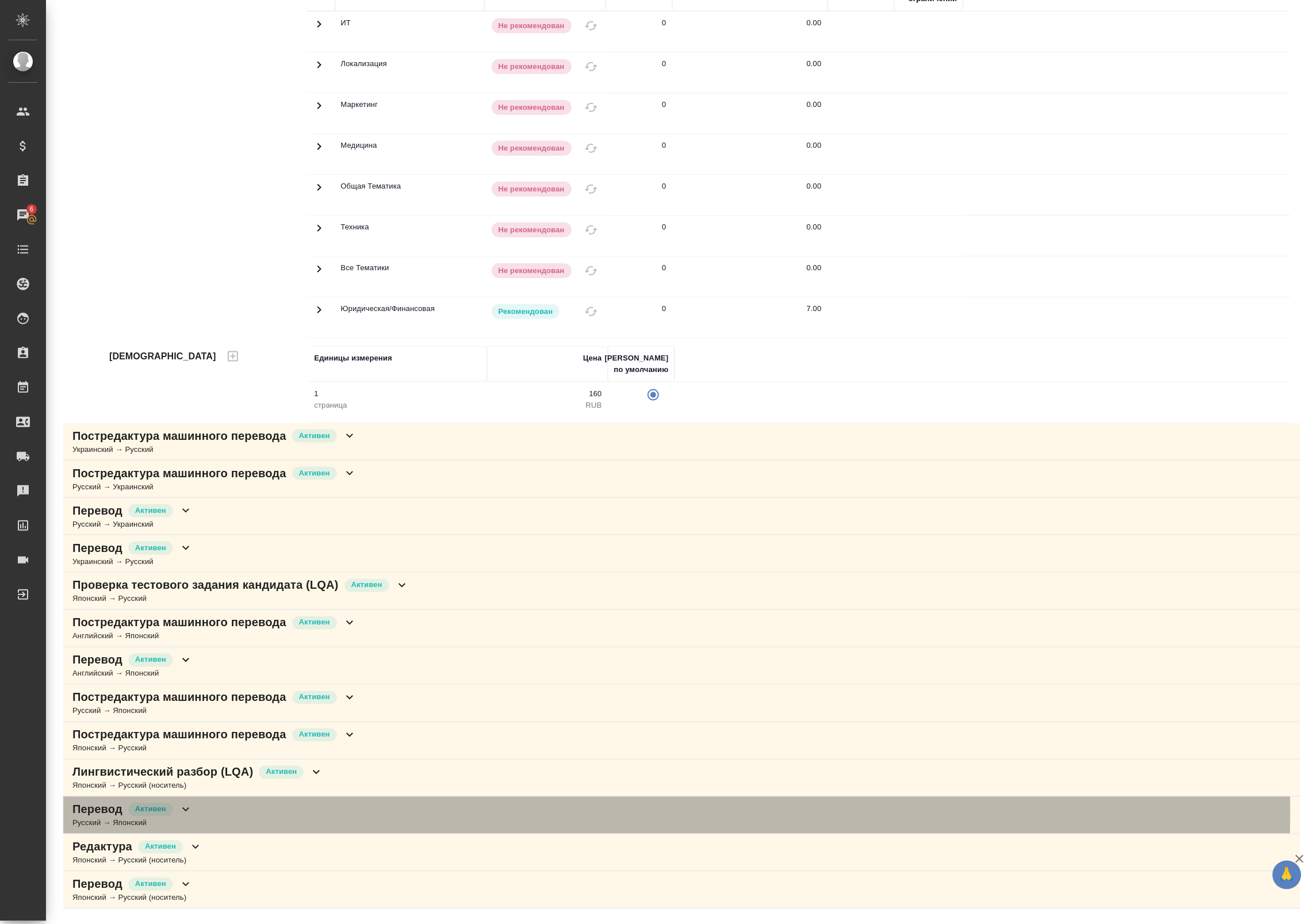
click at [187, 815] on icon at bounding box center [185, 809] width 14 height 13
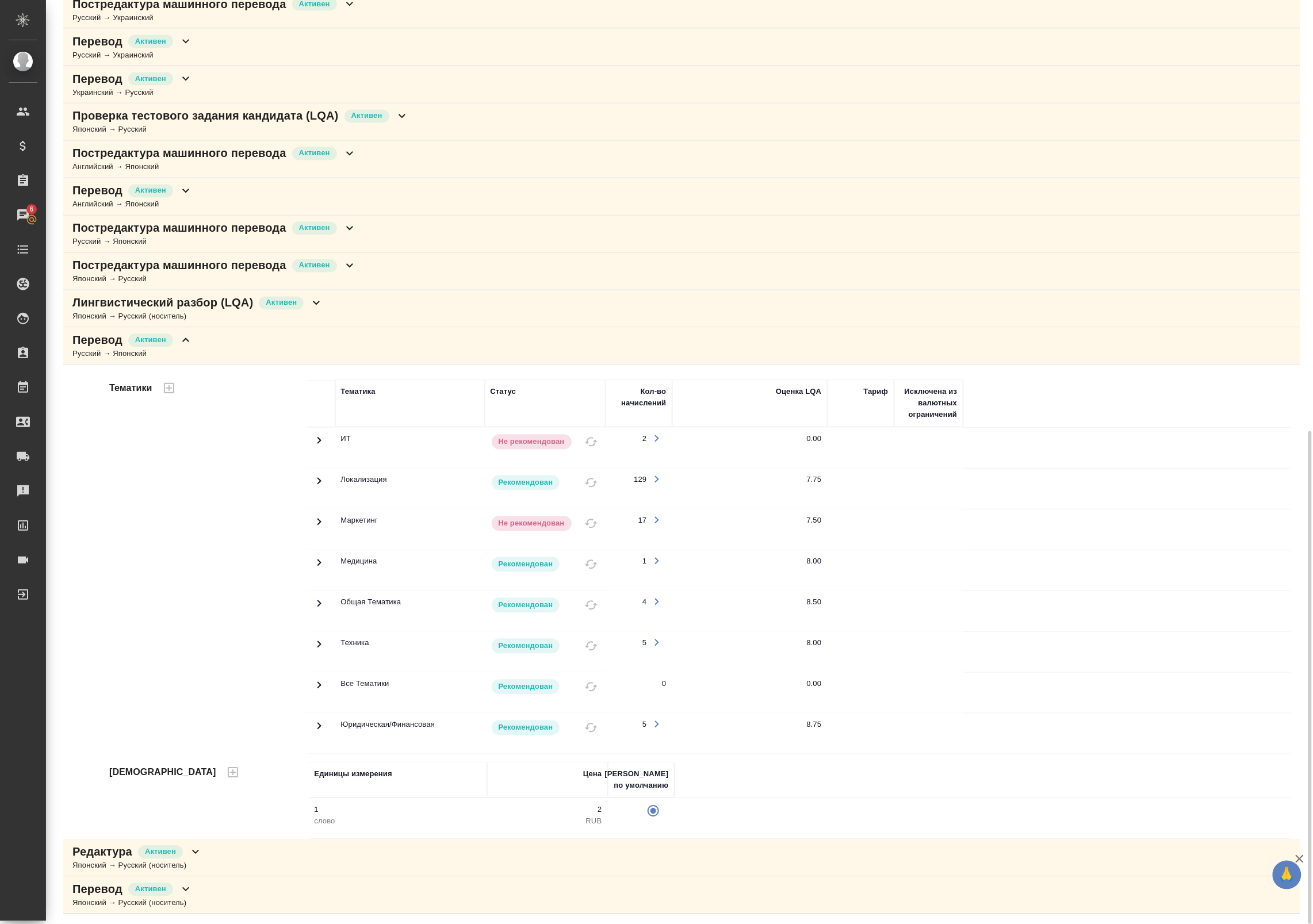
scroll to position [782, 0]
